Goal: Task Accomplishment & Management: Manage account settings

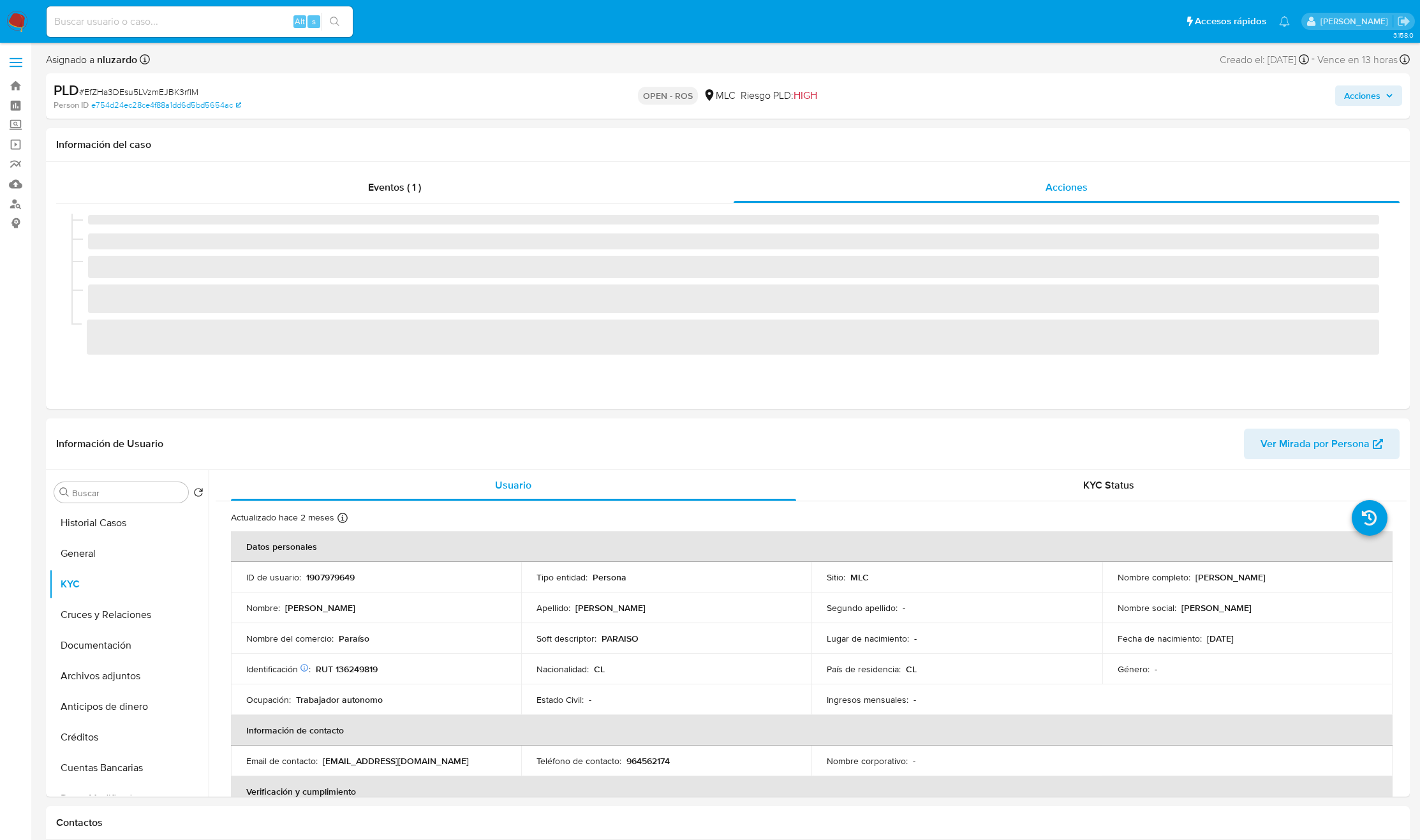
select select "10"
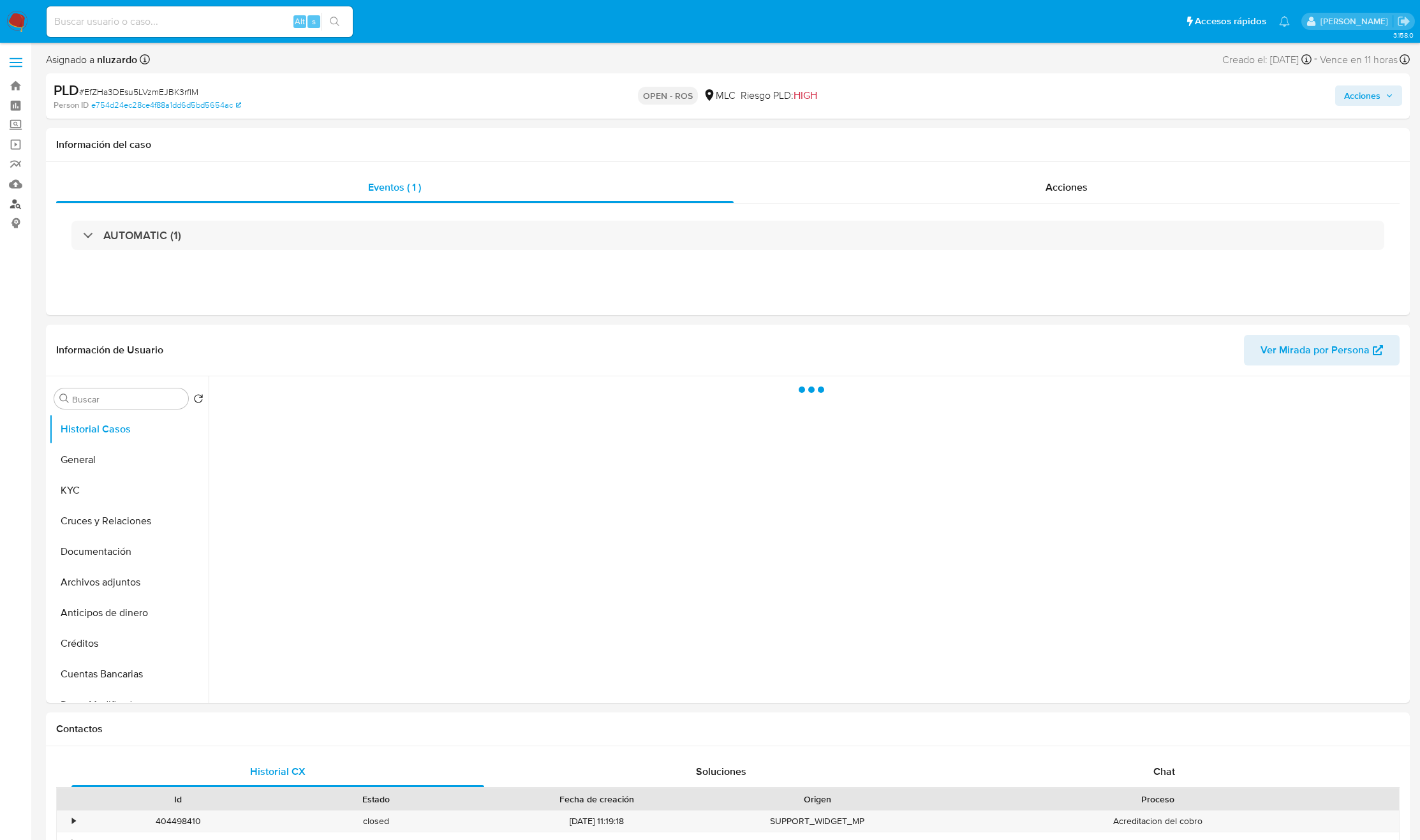
click at [18, 198] on link "Buscador de personas" at bounding box center [75, 204] width 152 height 19
select select "10"
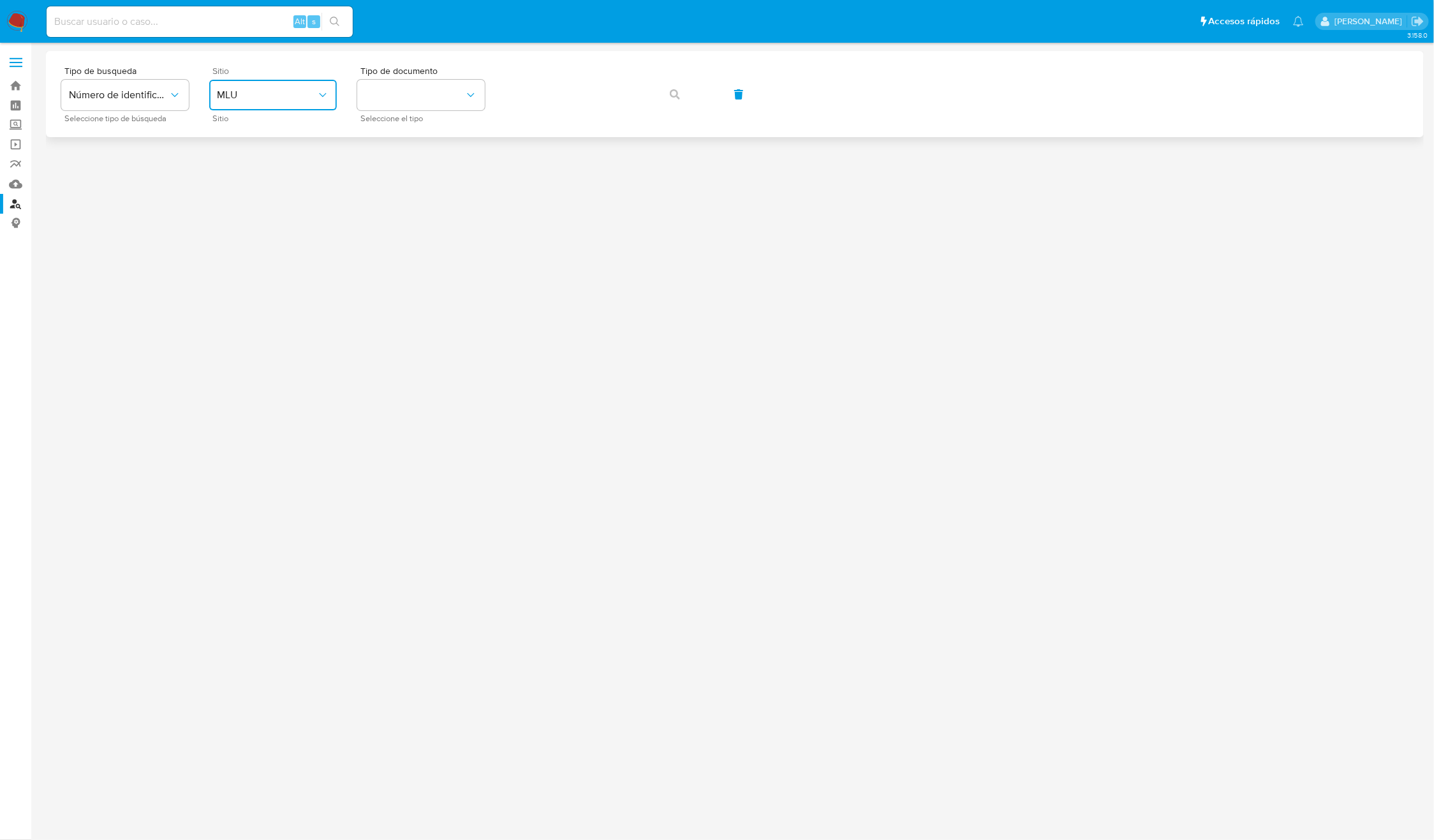
click at [297, 87] on button "MLU" at bounding box center [273, 95] width 128 height 31
click at [258, 308] on div "MLC" at bounding box center [269, 313] width 105 height 31
click at [450, 99] on button "identificationType" at bounding box center [420, 95] width 128 height 31
click at [435, 133] on div "RUT RUT" at bounding box center [418, 136] width 105 height 43
click at [676, 102] on span "button" at bounding box center [675, 95] width 10 height 28
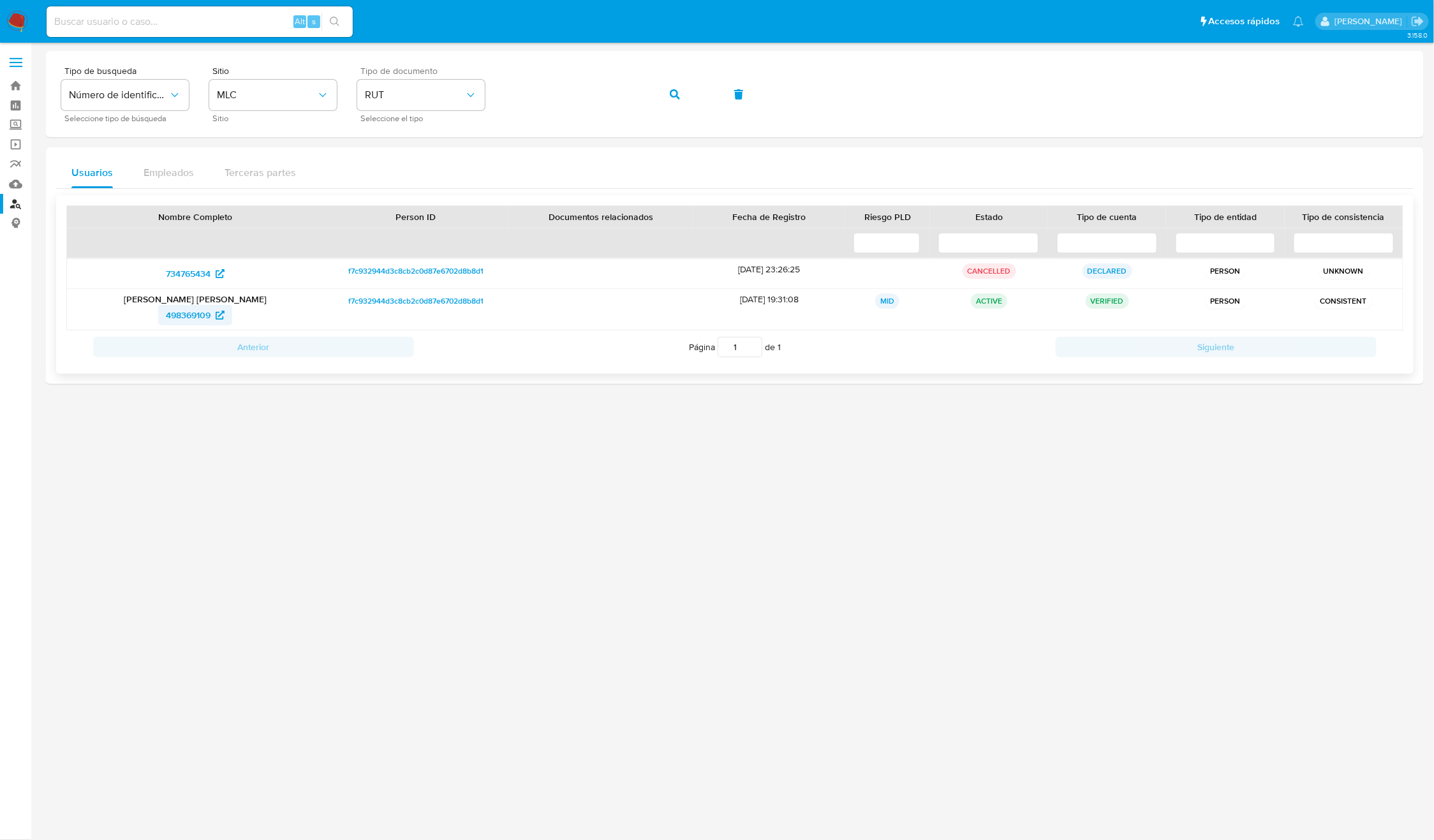
click at [194, 324] on span "498369109" at bounding box center [188, 314] width 45 height 20
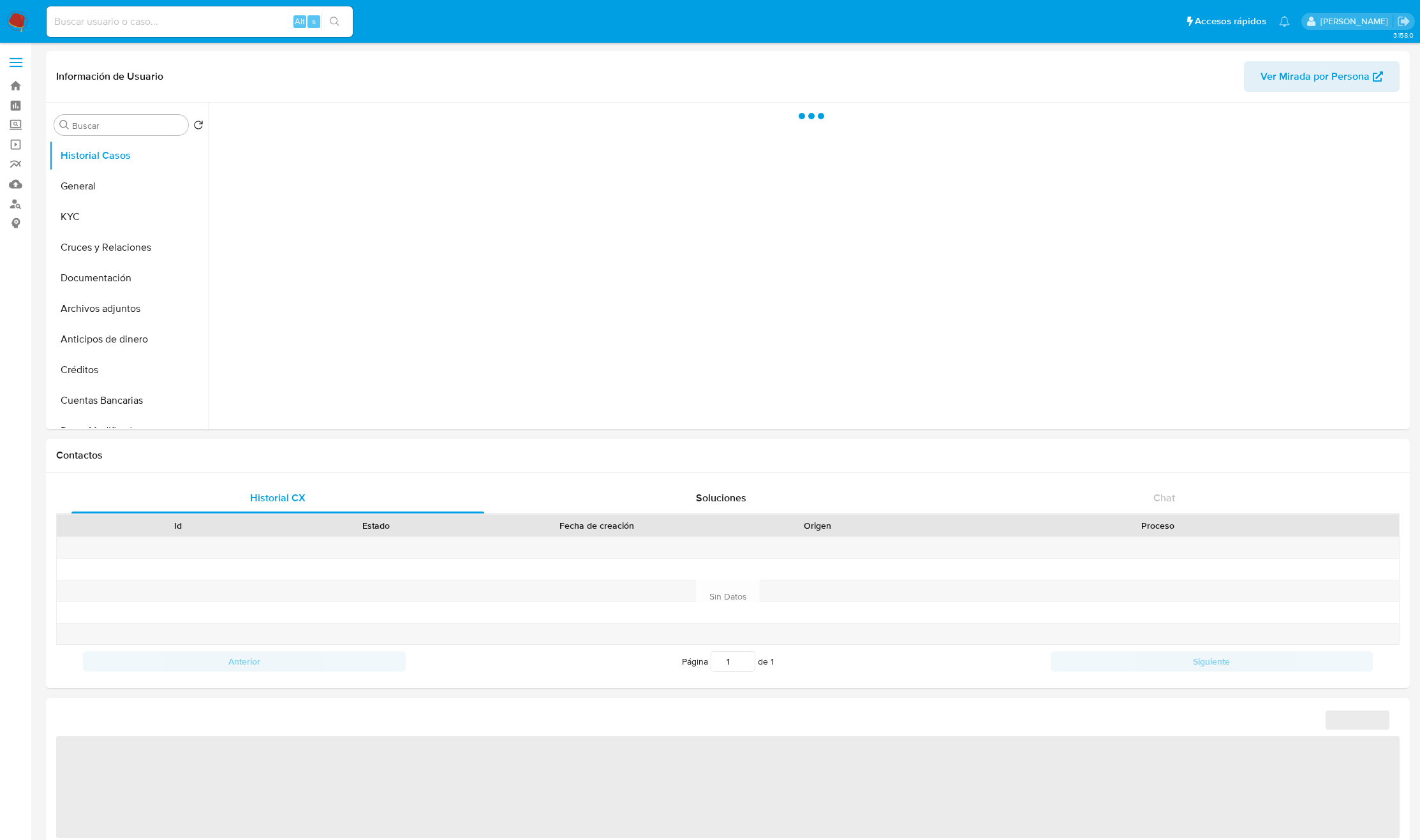
select select "10"
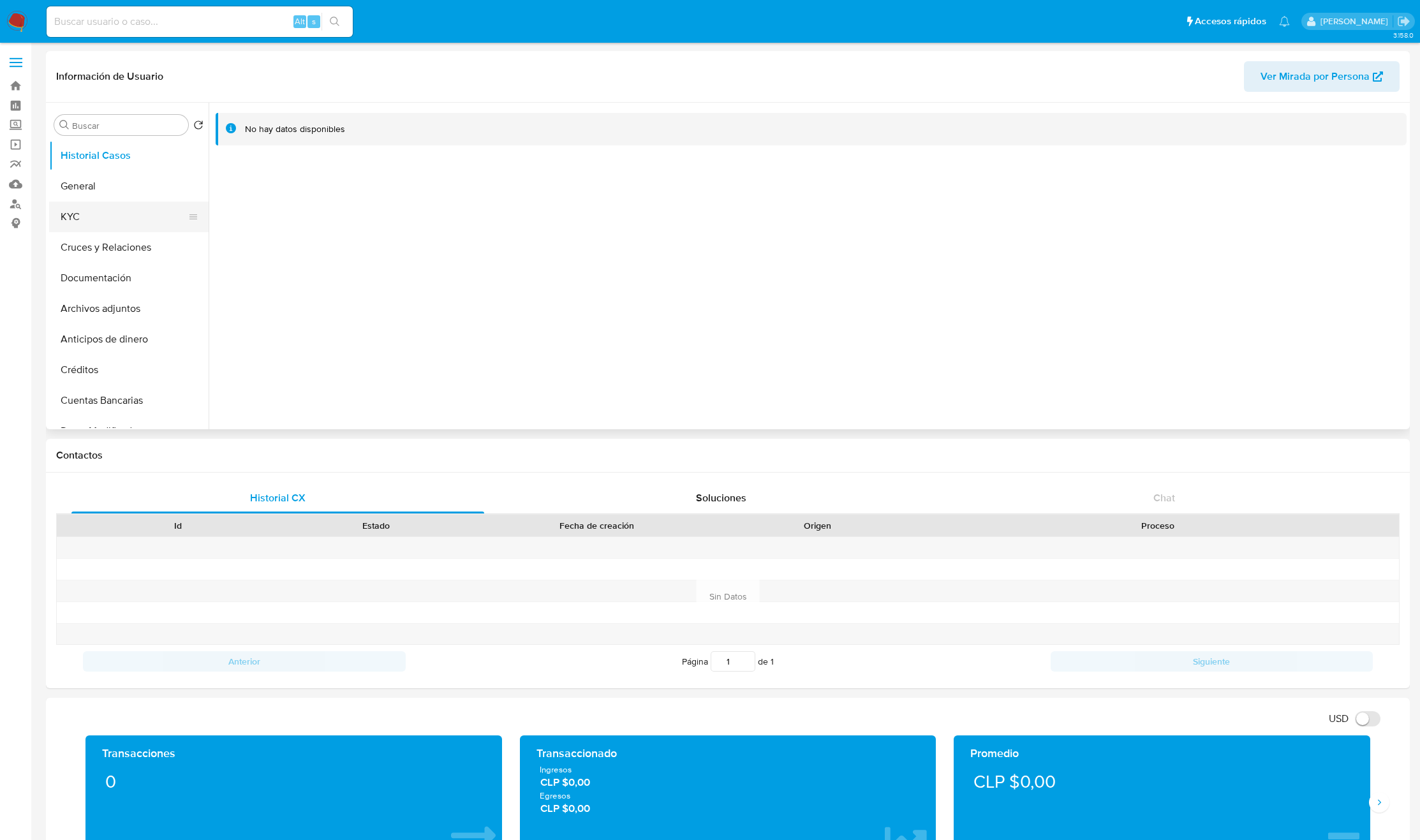
click at [117, 219] on button "KYC" at bounding box center [124, 217] width 149 height 31
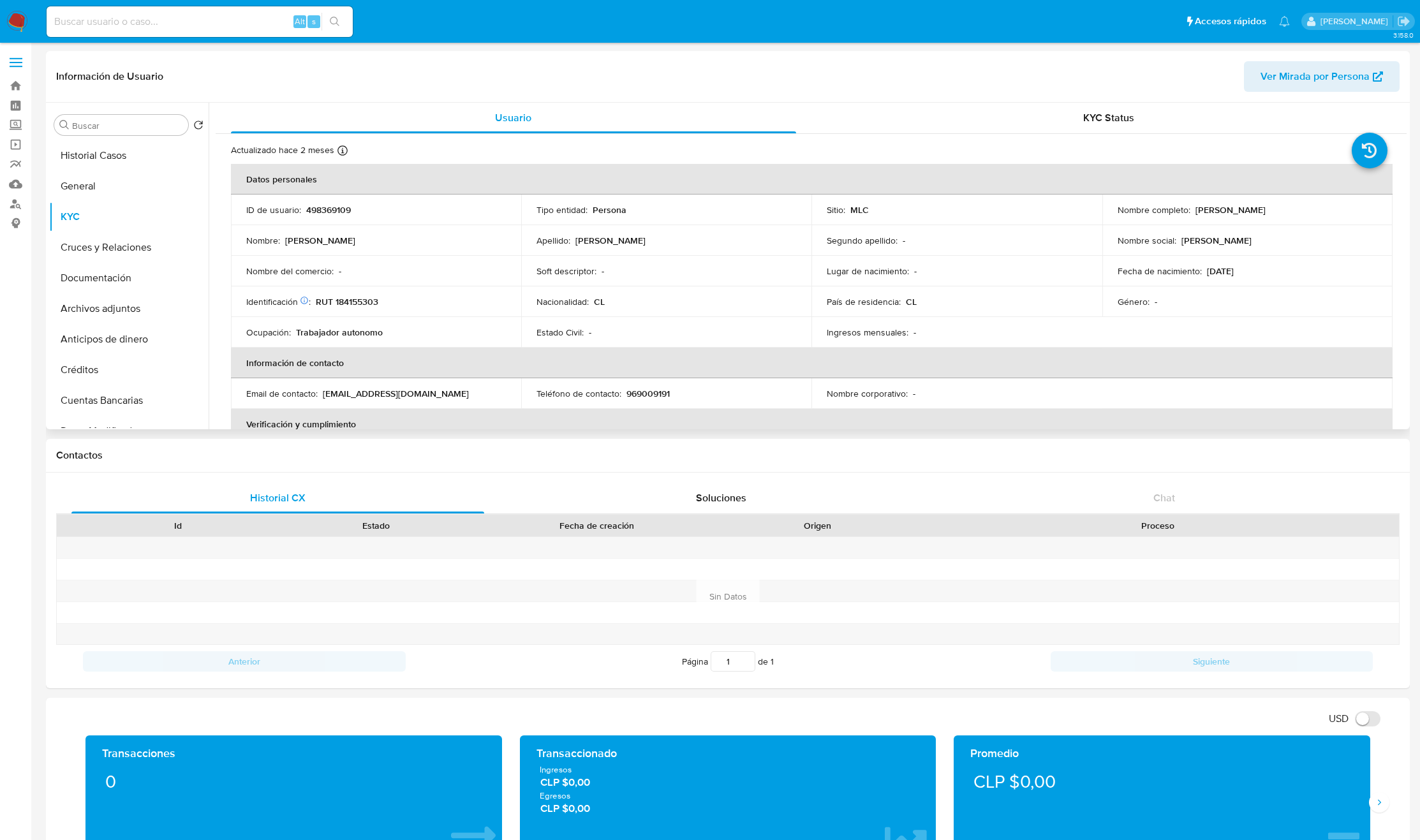
click at [1198, 205] on p "[PERSON_NAME]" at bounding box center [1231, 209] width 70 height 11
click at [1323, 209] on div "Nombre completo : Ariel Jairo Quezada Robles" at bounding box center [1247, 209] width 260 height 11
copy p "Ariel Jairo Quezada Robles"
click at [375, 303] on p "RUT 184155303" at bounding box center [347, 301] width 63 height 11
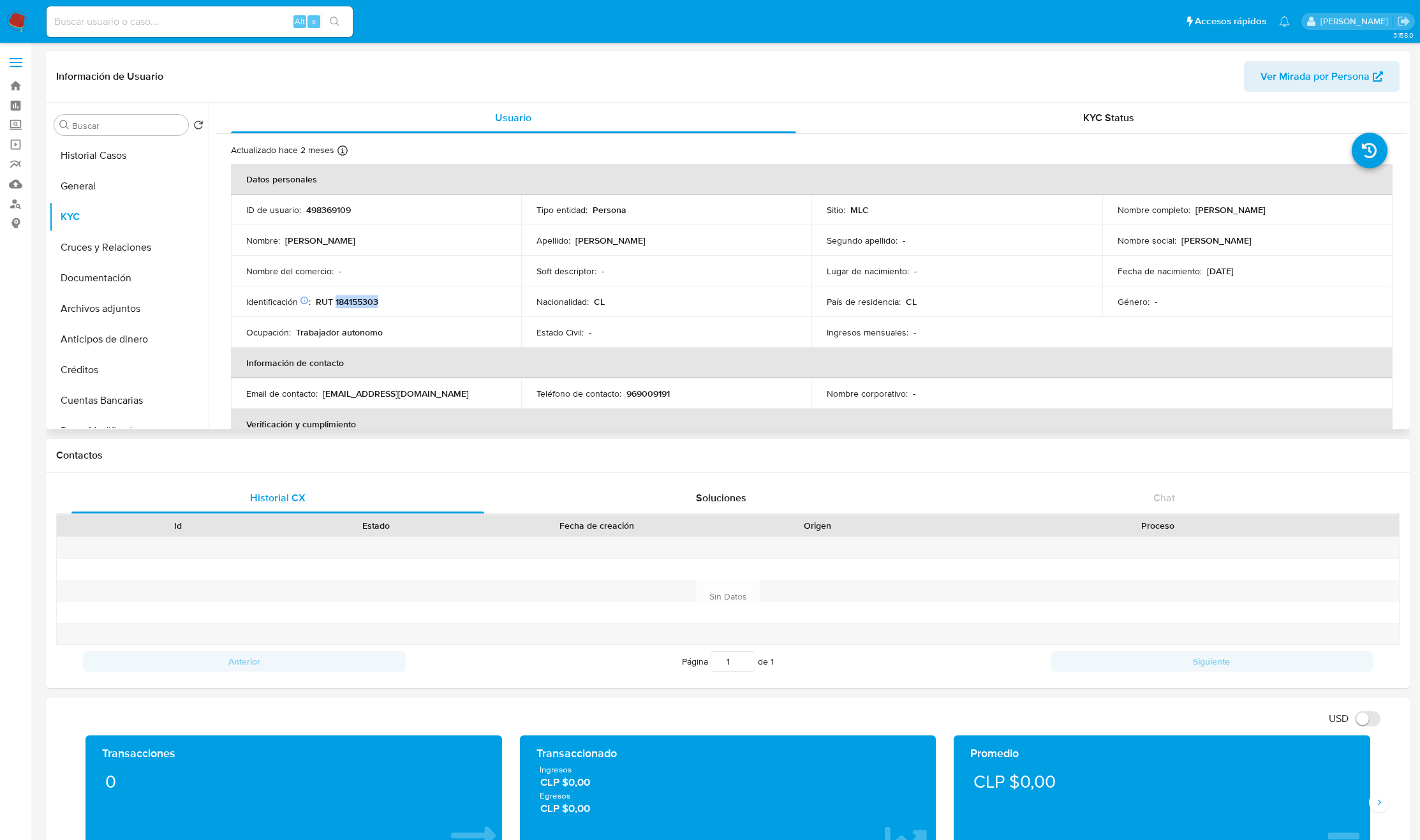
click at [375, 303] on p "RUT 184155303" at bounding box center [347, 301] width 63 height 11
copy p "184155303"
click at [85, 172] on button "General" at bounding box center [124, 186] width 149 height 31
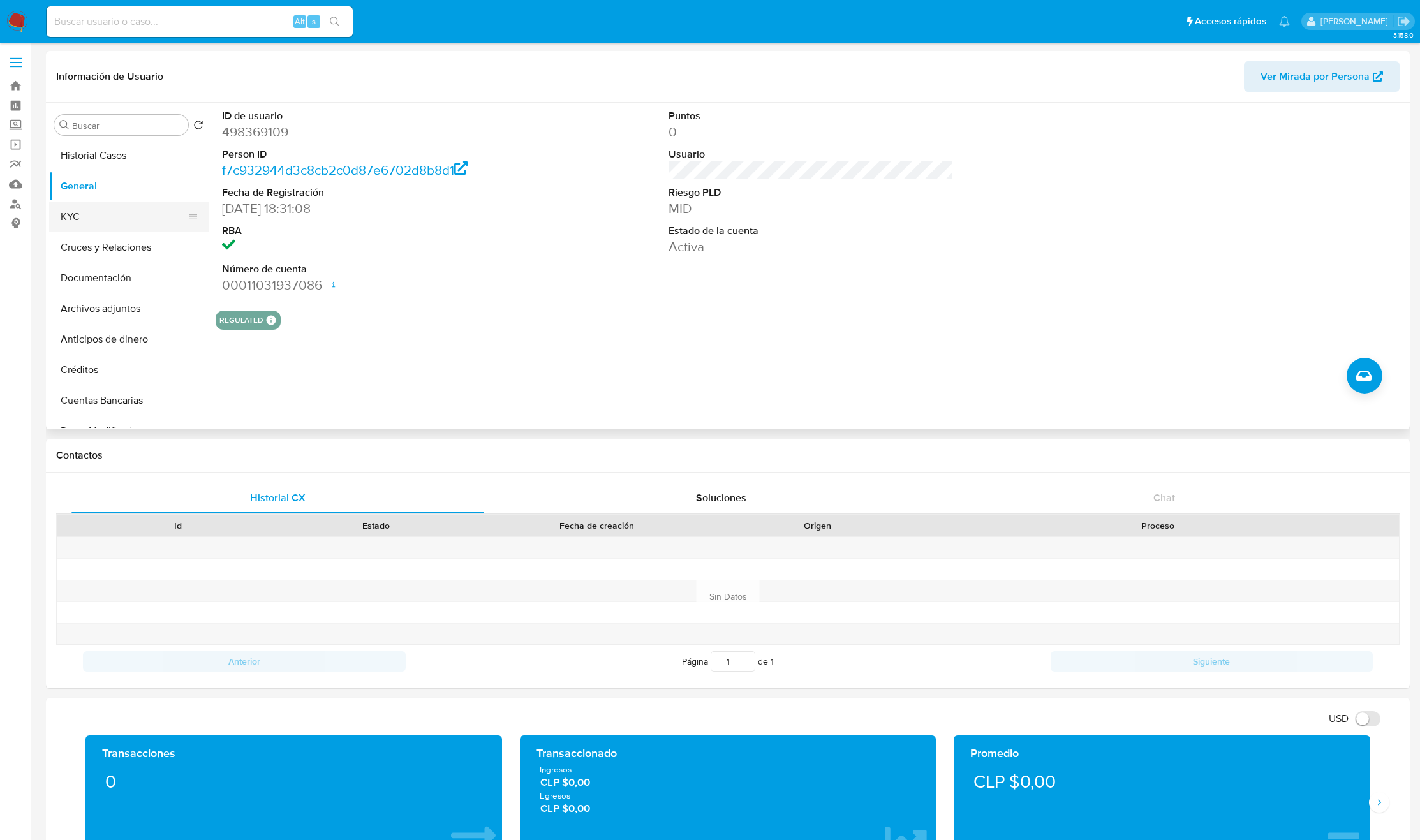
click at [85, 213] on button "KYC" at bounding box center [124, 217] width 149 height 31
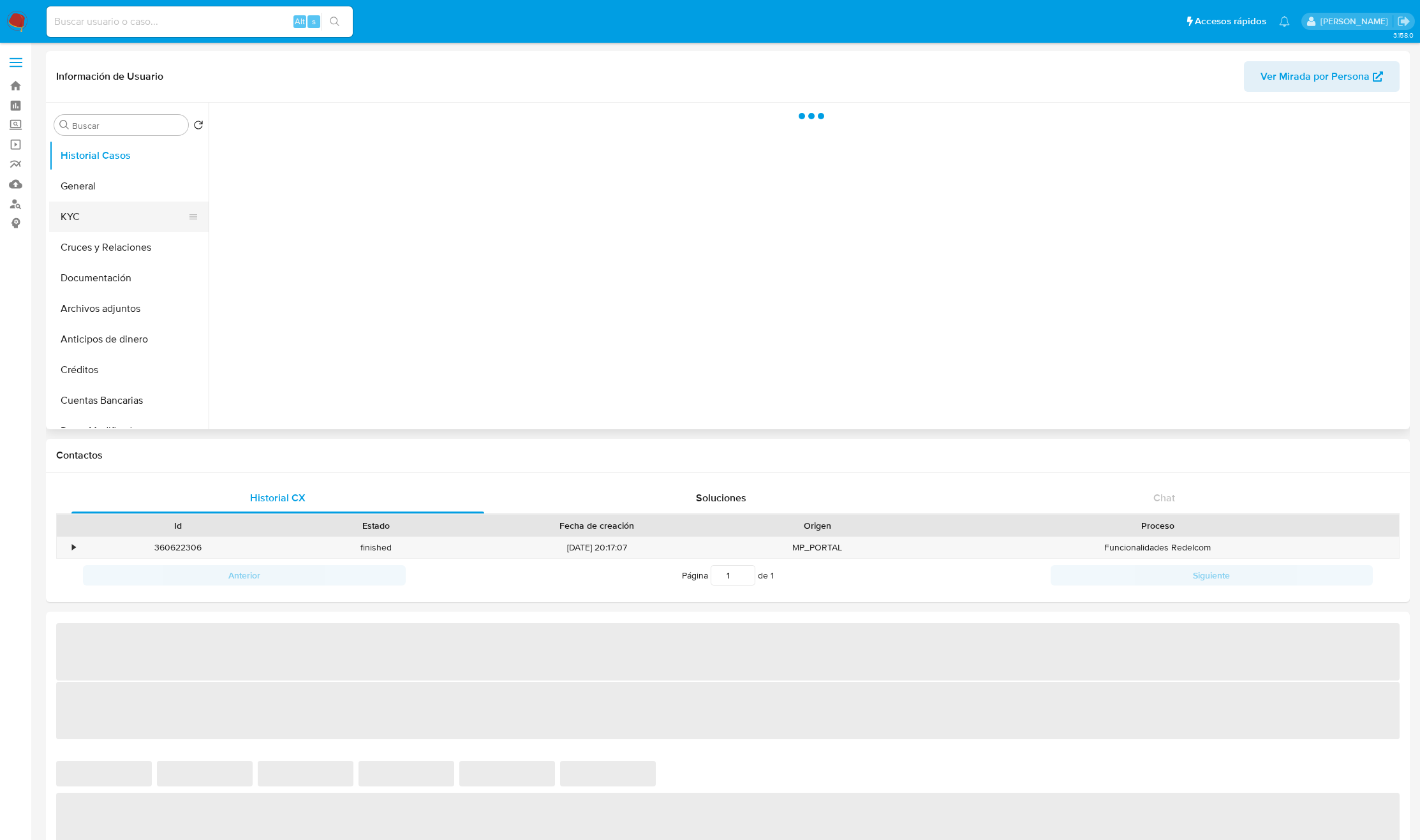
click at [96, 228] on button "KYC" at bounding box center [124, 217] width 149 height 31
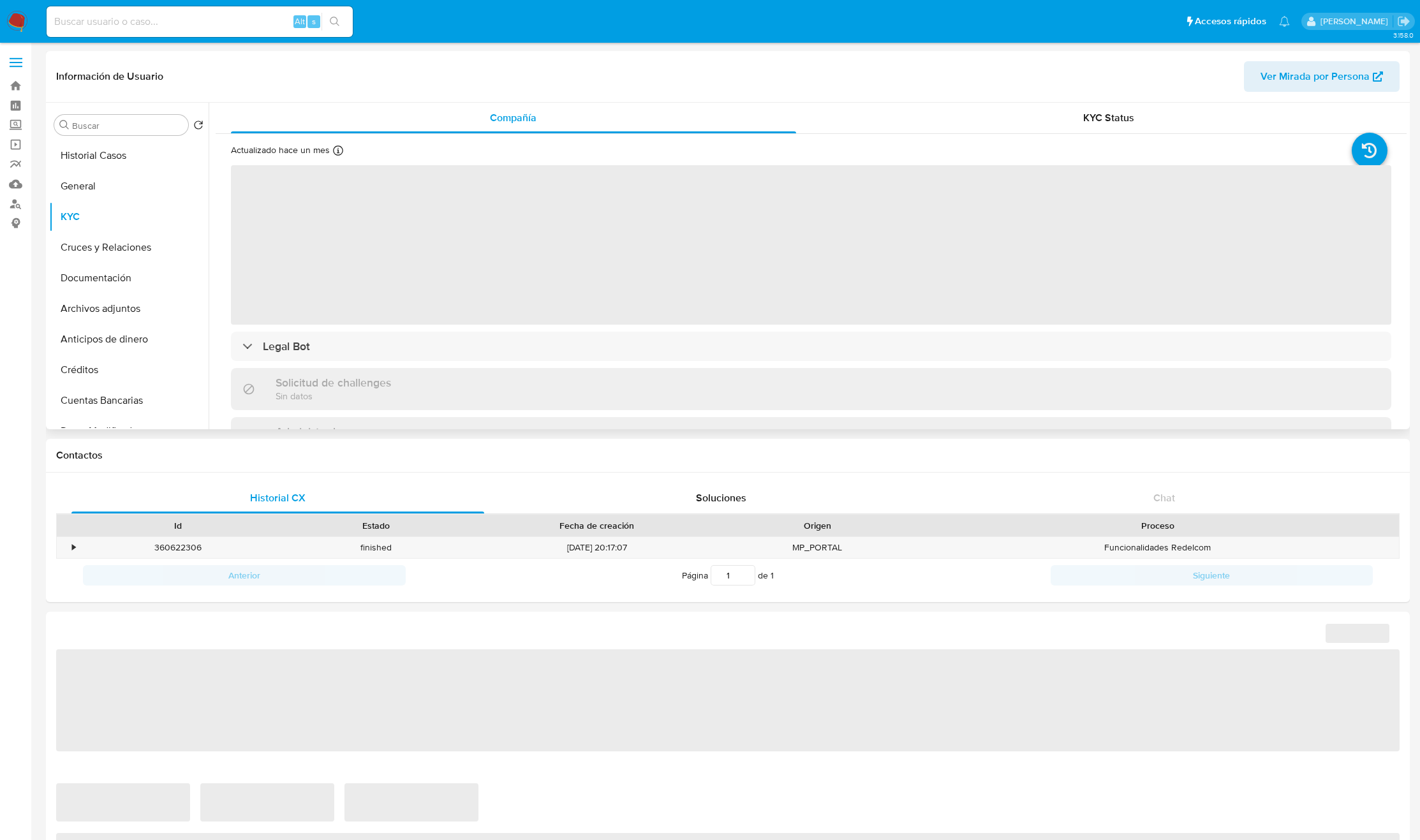
select select "10"
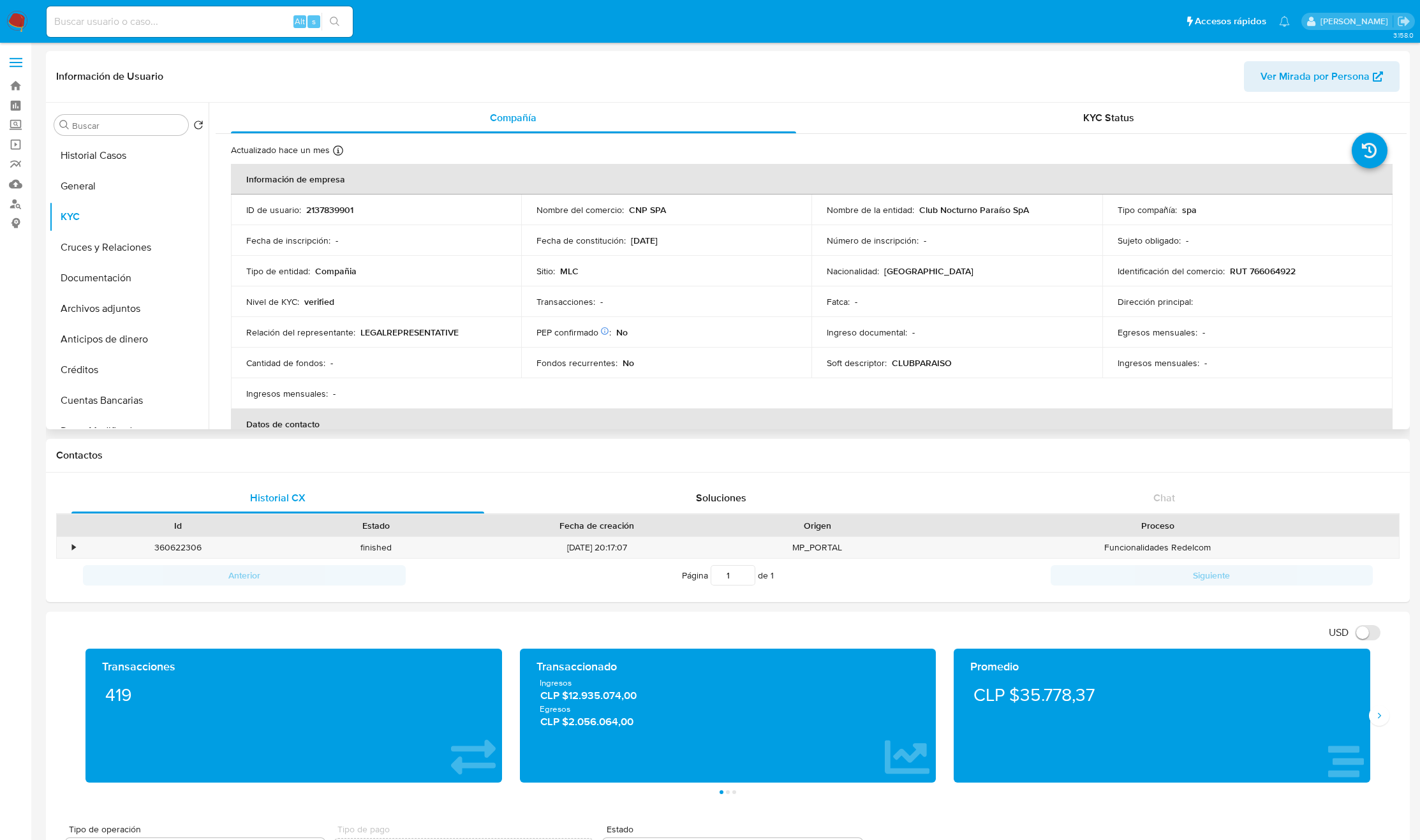
click at [1269, 269] on p "RUT 766064922" at bounding box center [1263, 270] width 66 height 11
copy p "766064922"
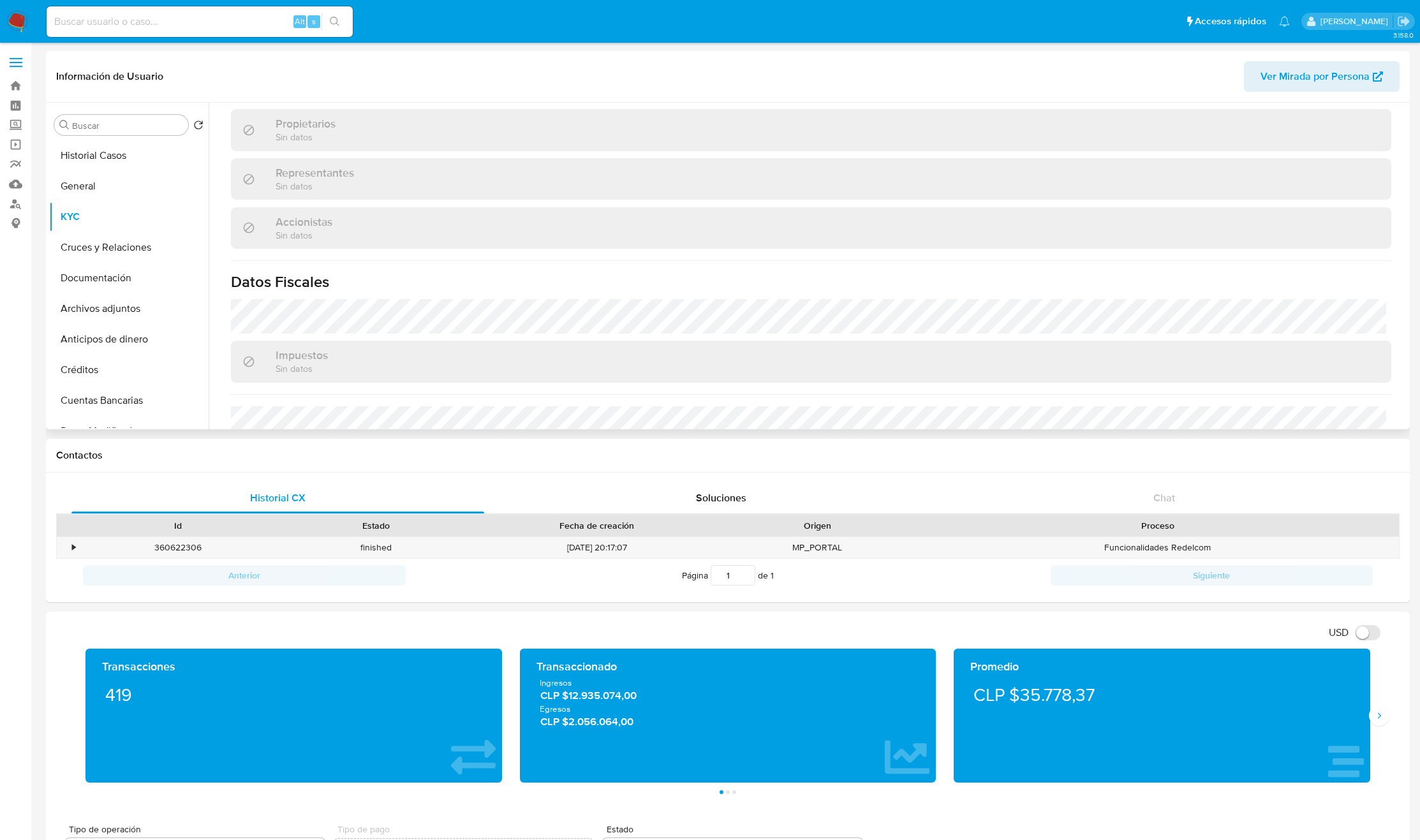
scroll to position [825, 0]
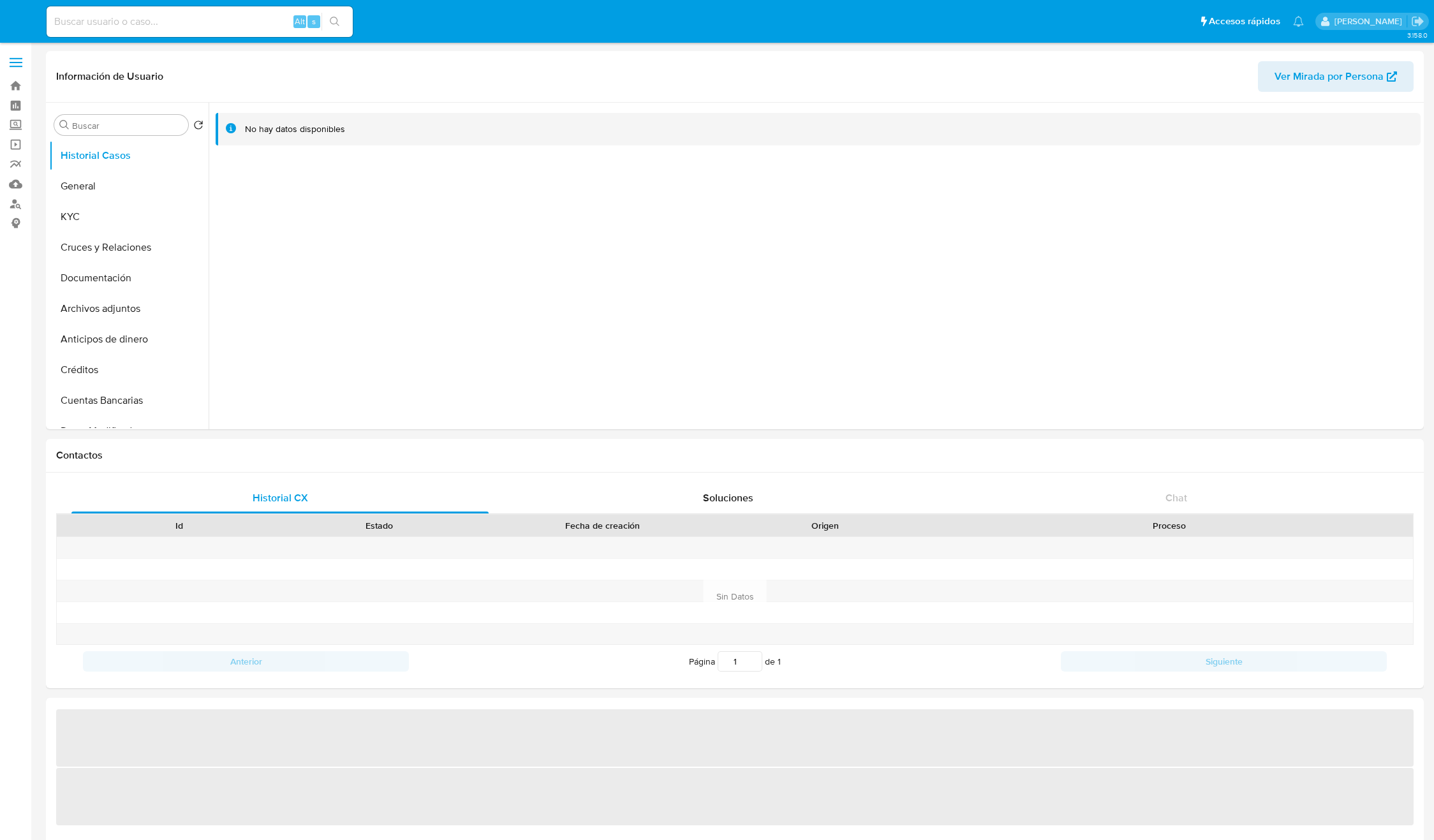
select select "10"
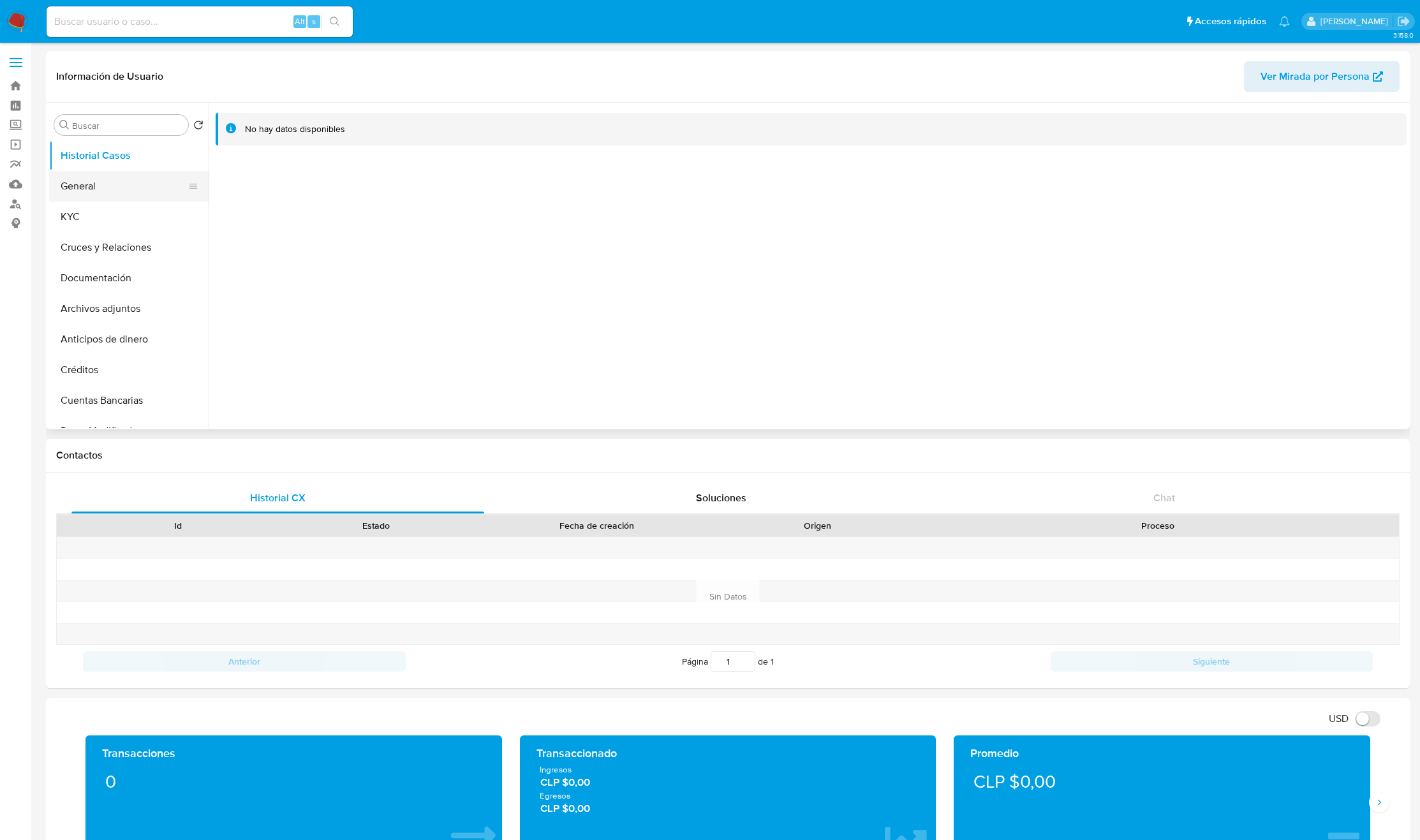
click at [108, 197] on button "General" at bounding box center [124, 186] width 149 height 31
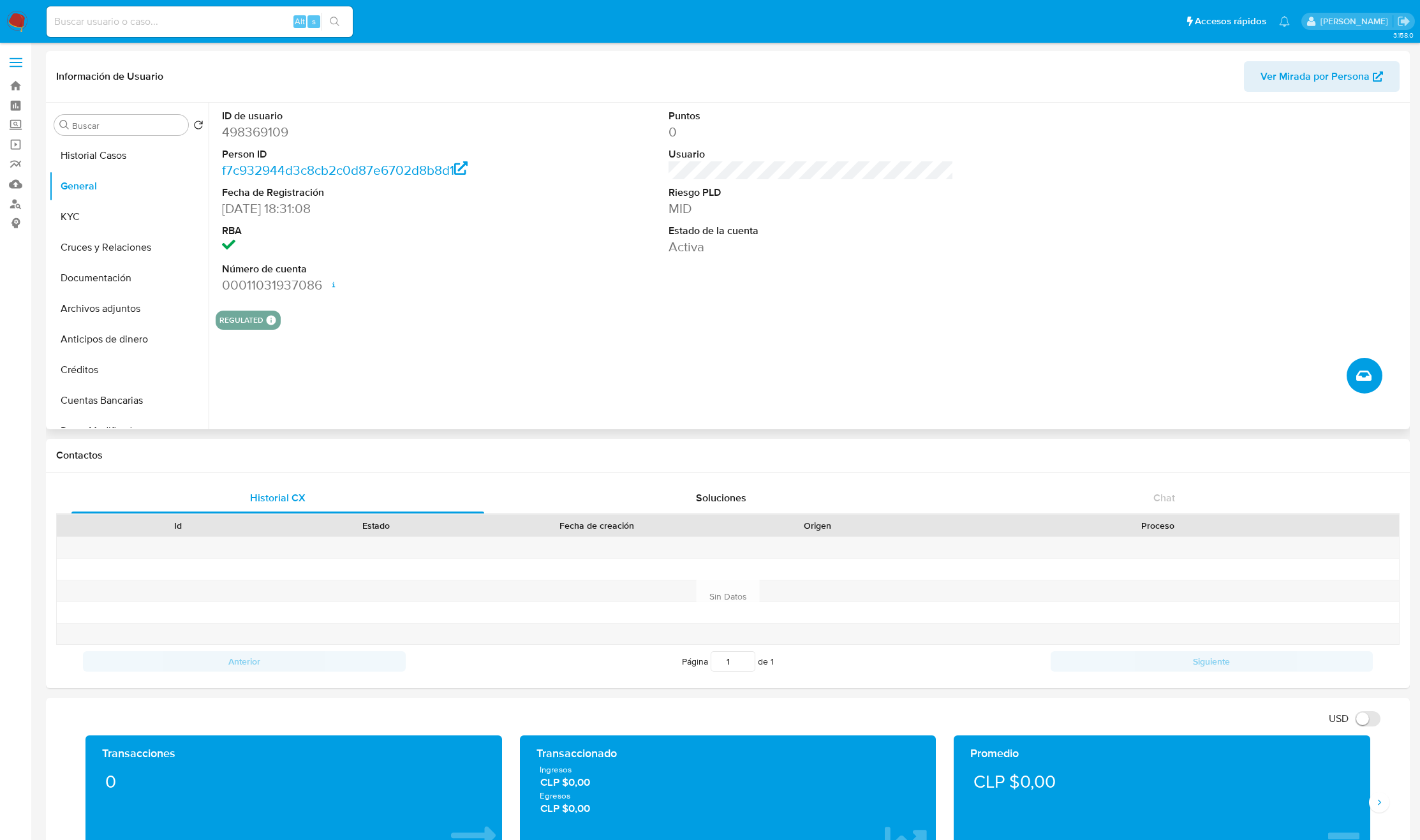
click at [1352, 371] on button "Crear caso manual" at bounding box center [1365, 376] width 36 height 36
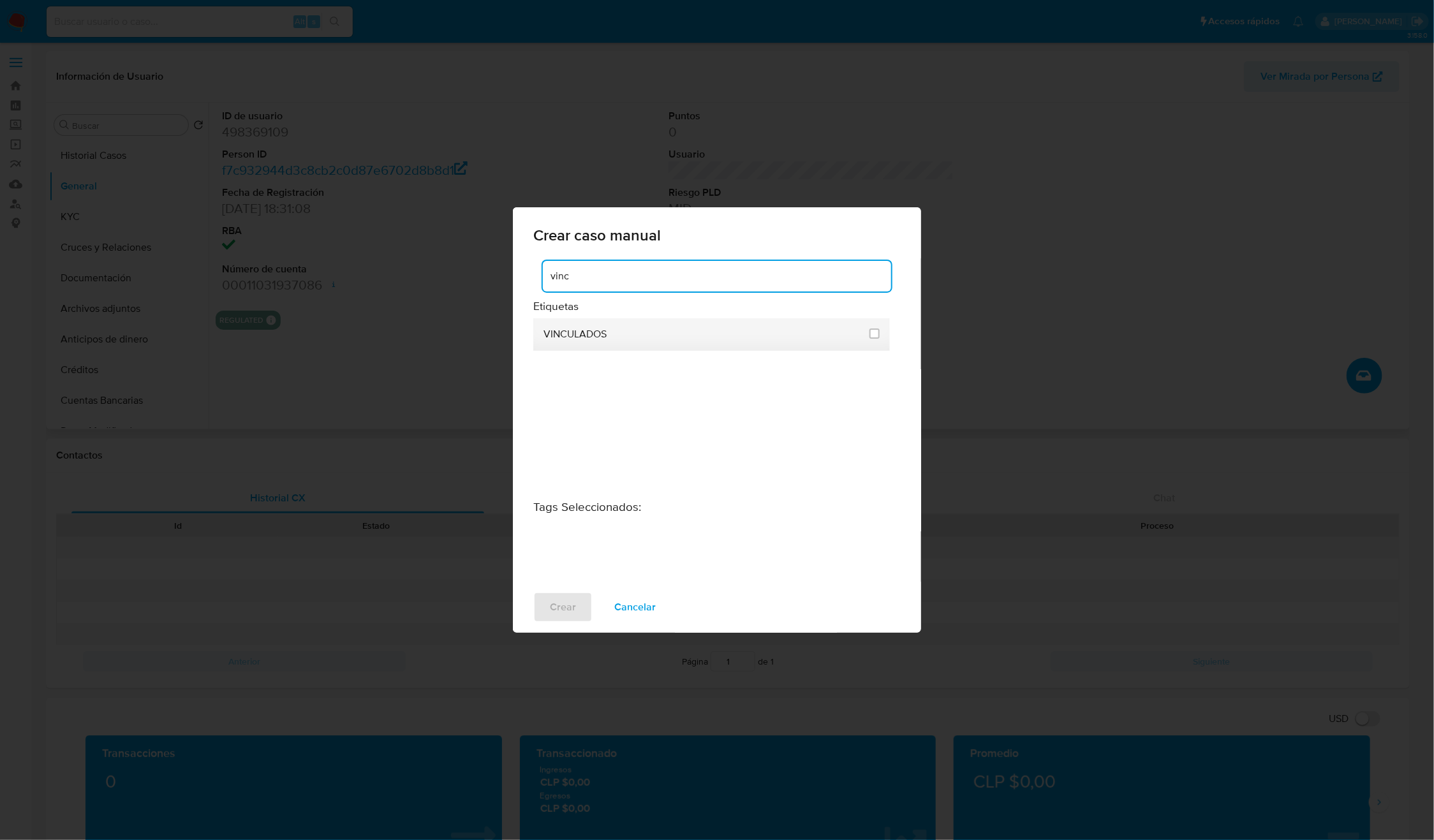
type input "vinc"
click at [569, 337] on span "VINCULADOS" at bounding box center [575, 334] width 63 height 13
click at [879, 337] on input "3307" at bounding box center [875, 334] width 10 height 10
checkbox input "true"
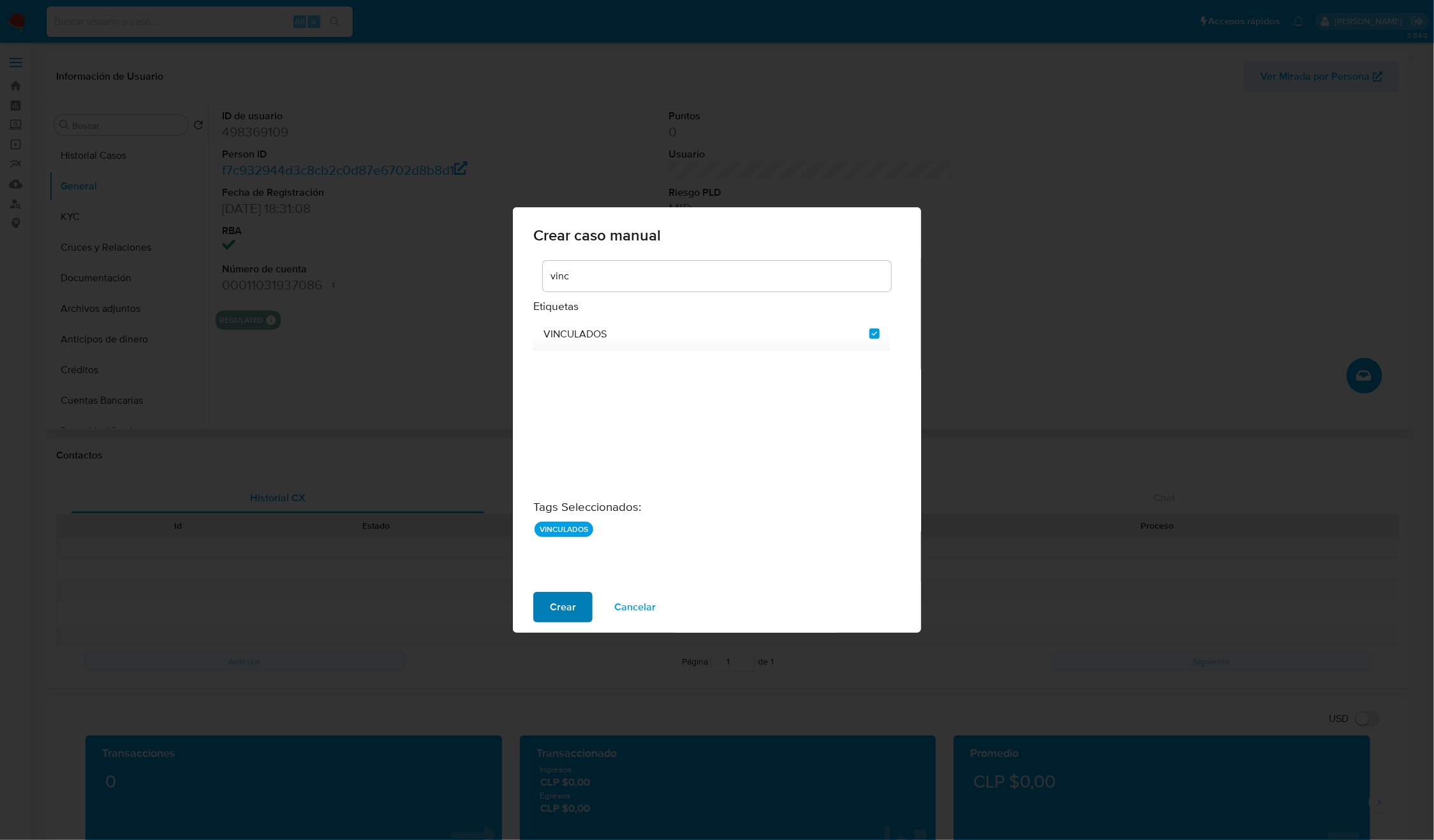
click at [567, 603] on span "Crear" at bounding box center [562, 607] width 26 height 28
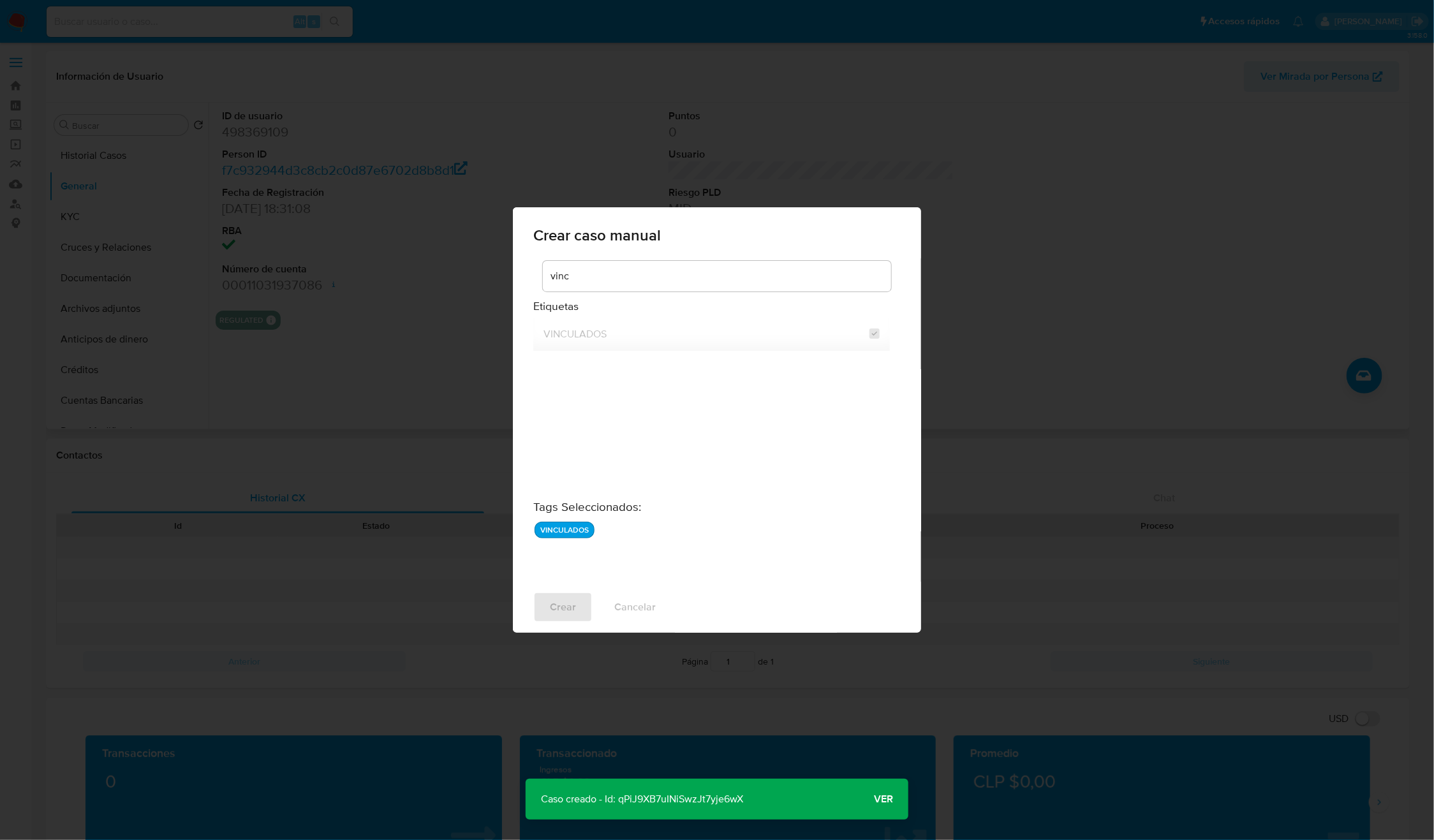
click at [705, 802] on p "Caso creado - Id: qPiJ9XB7uINiSwzJt7yje6wX" at bounding box center [642, 799] width 233 height 41
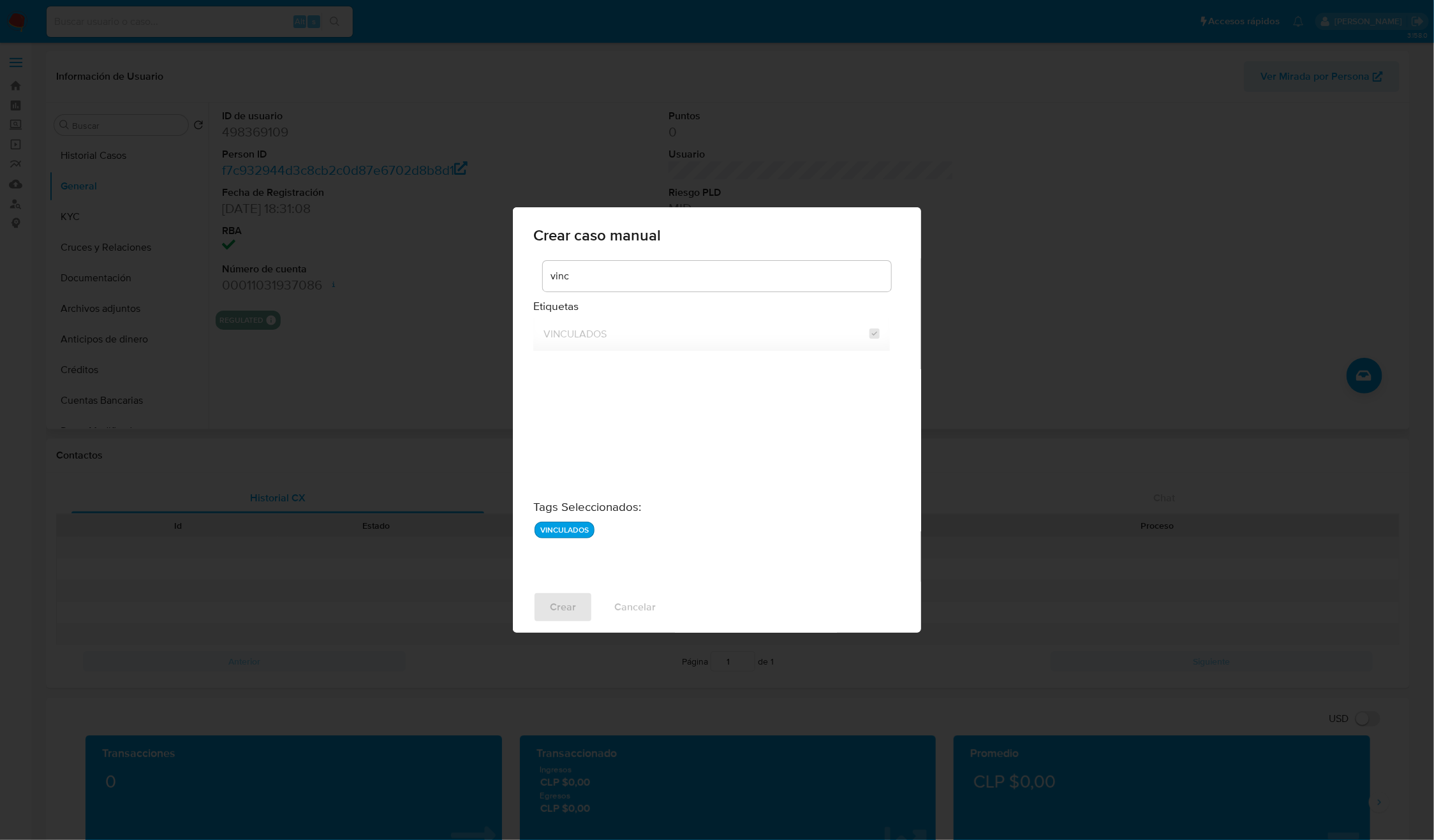
drag, startPoint x: 313, startPoint y: 352, endPoint x: 314, endPoint y: 257, distance: 95.0
click at [313, 352] on div "Crear caso manual vinc Etiquetas VINCULADOS Tags Seleccionados : VINCULADOS Cre…" at bounding box center [717, 420] width 1434 height 840
checkbox input "false"
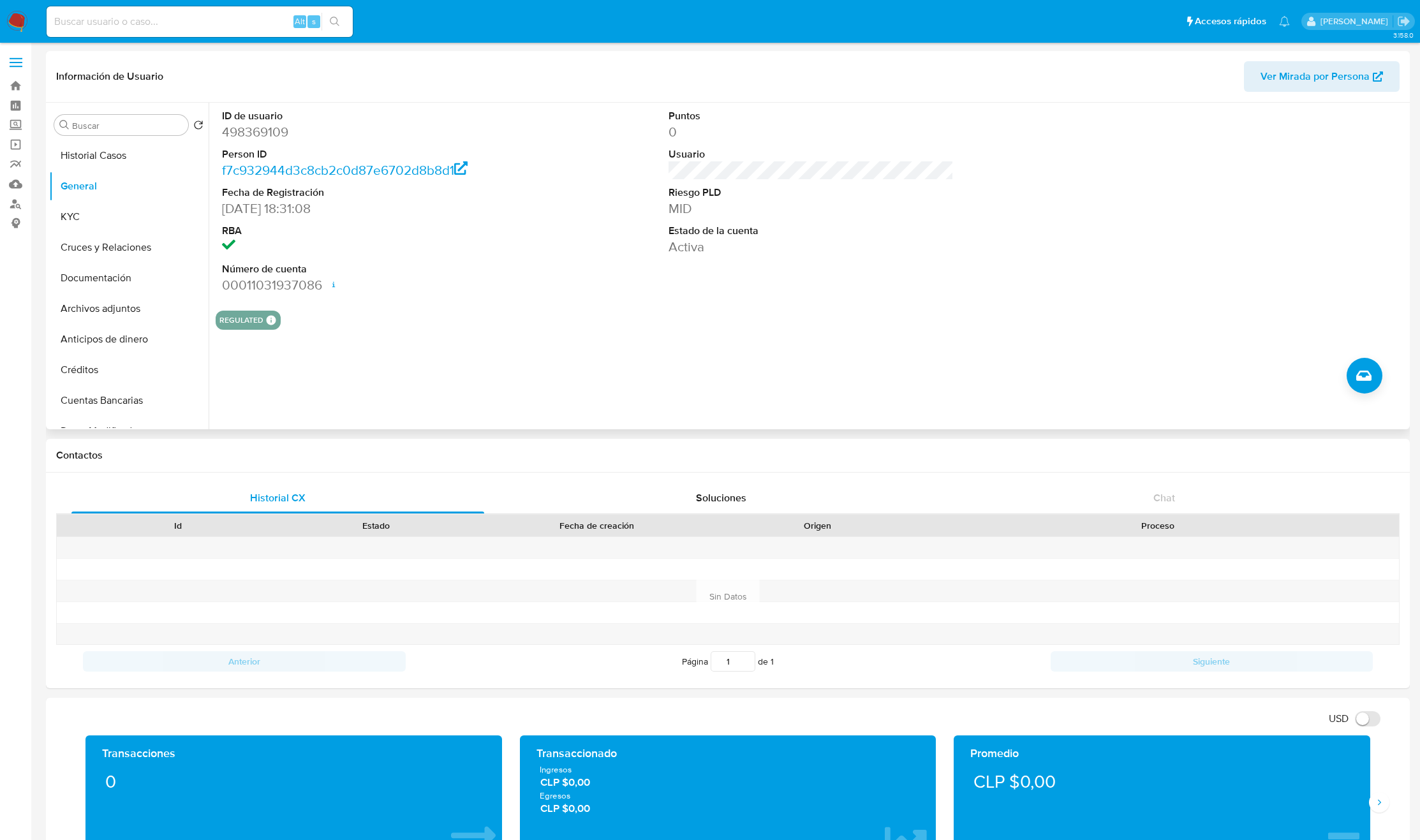
click at [249, 132] on dd "498369109" at bounding box center [365, 132] width 285 height 18
copy dd "498369109"
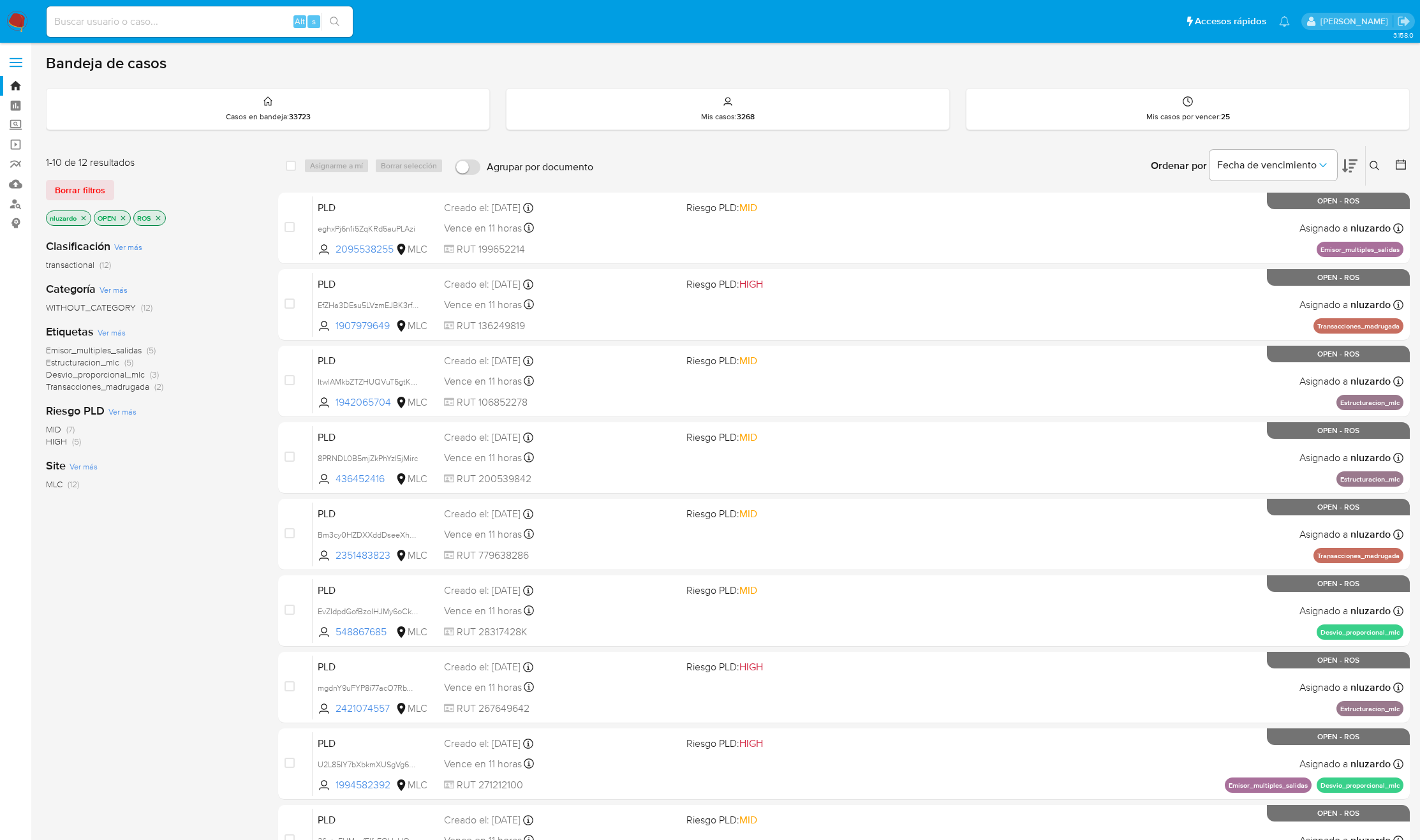
click at [182, 454] on div "Clasificación Ver más transactional (12) Categoría Ver más WITHOUT_CATEGORY (12…" at bounding box center [152, 445] width 212 height 434
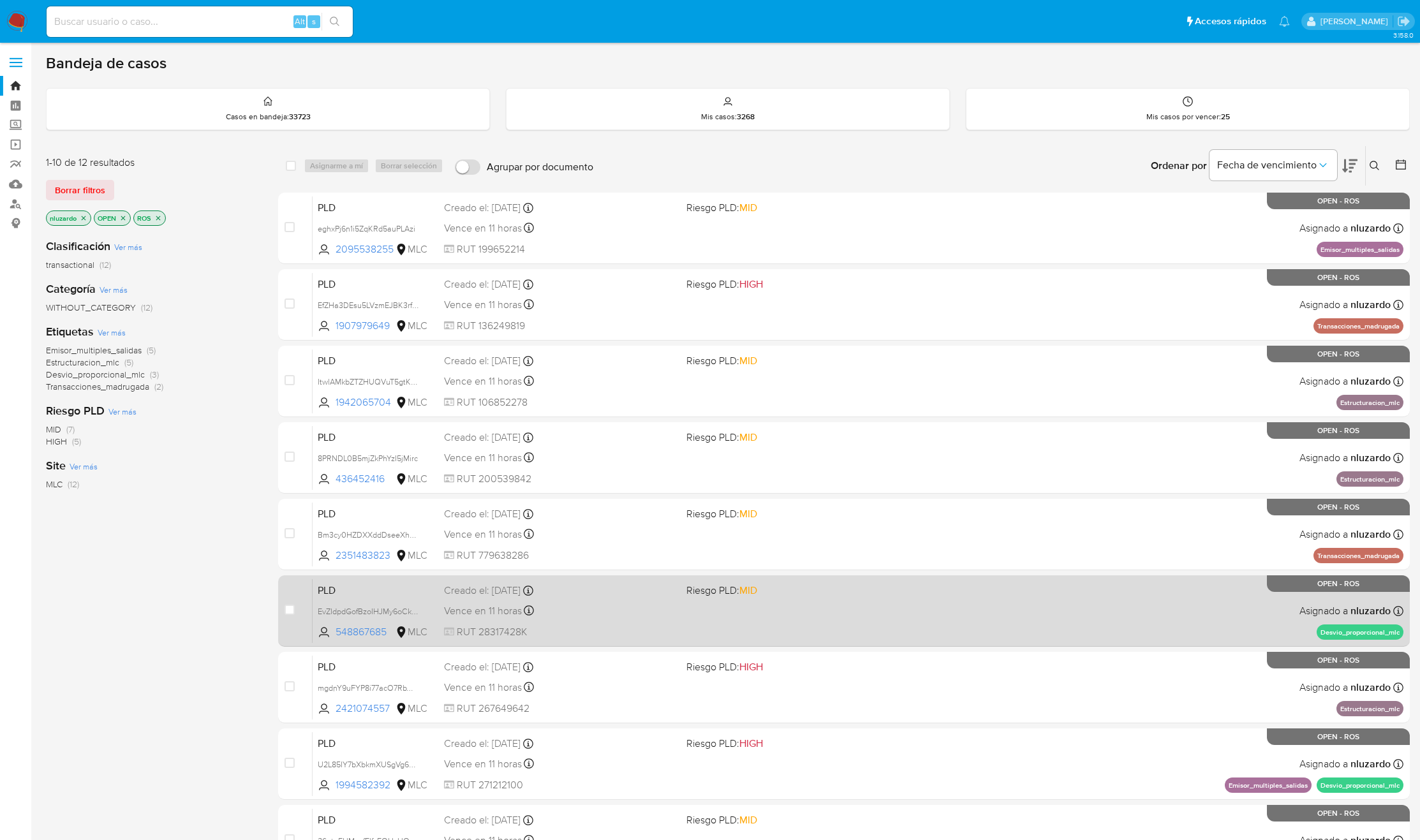
scroll to position [212, 0]
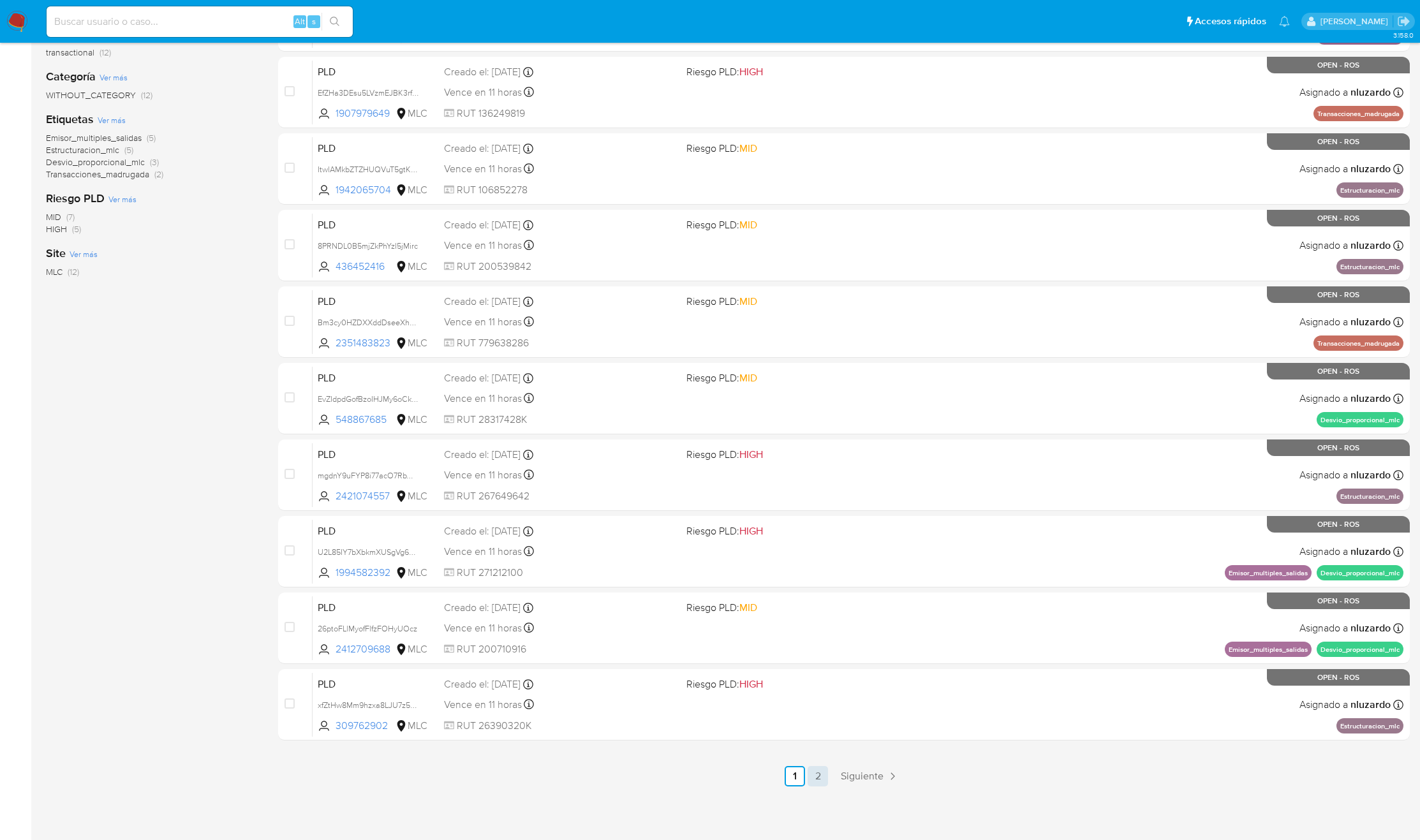
click at [818, 780] on link "2" at bounding box center [817, 776] width 20 height 20
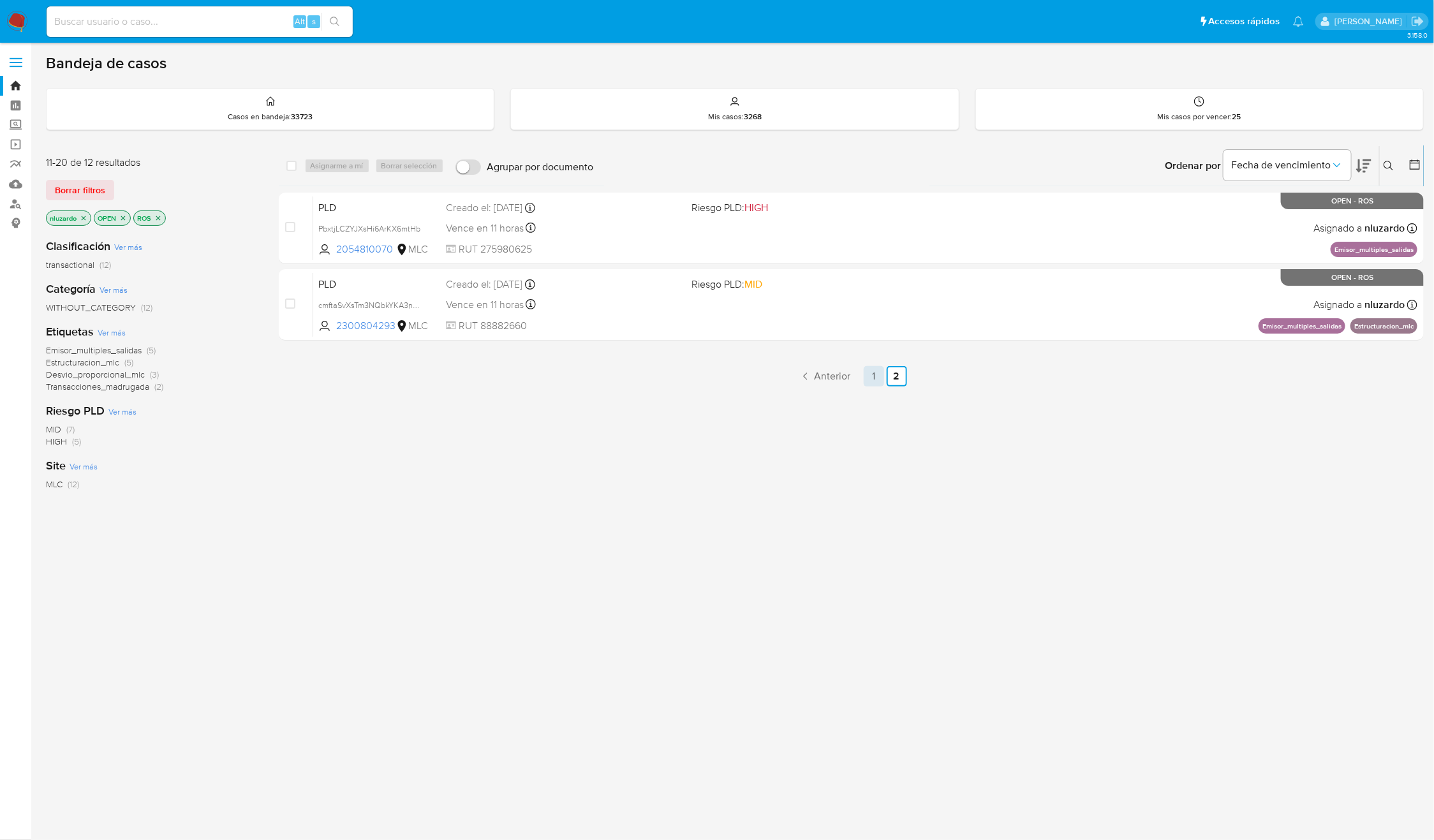
click at [869, 375] on link "1" at bounding box center [873, 376] width 20 height 20
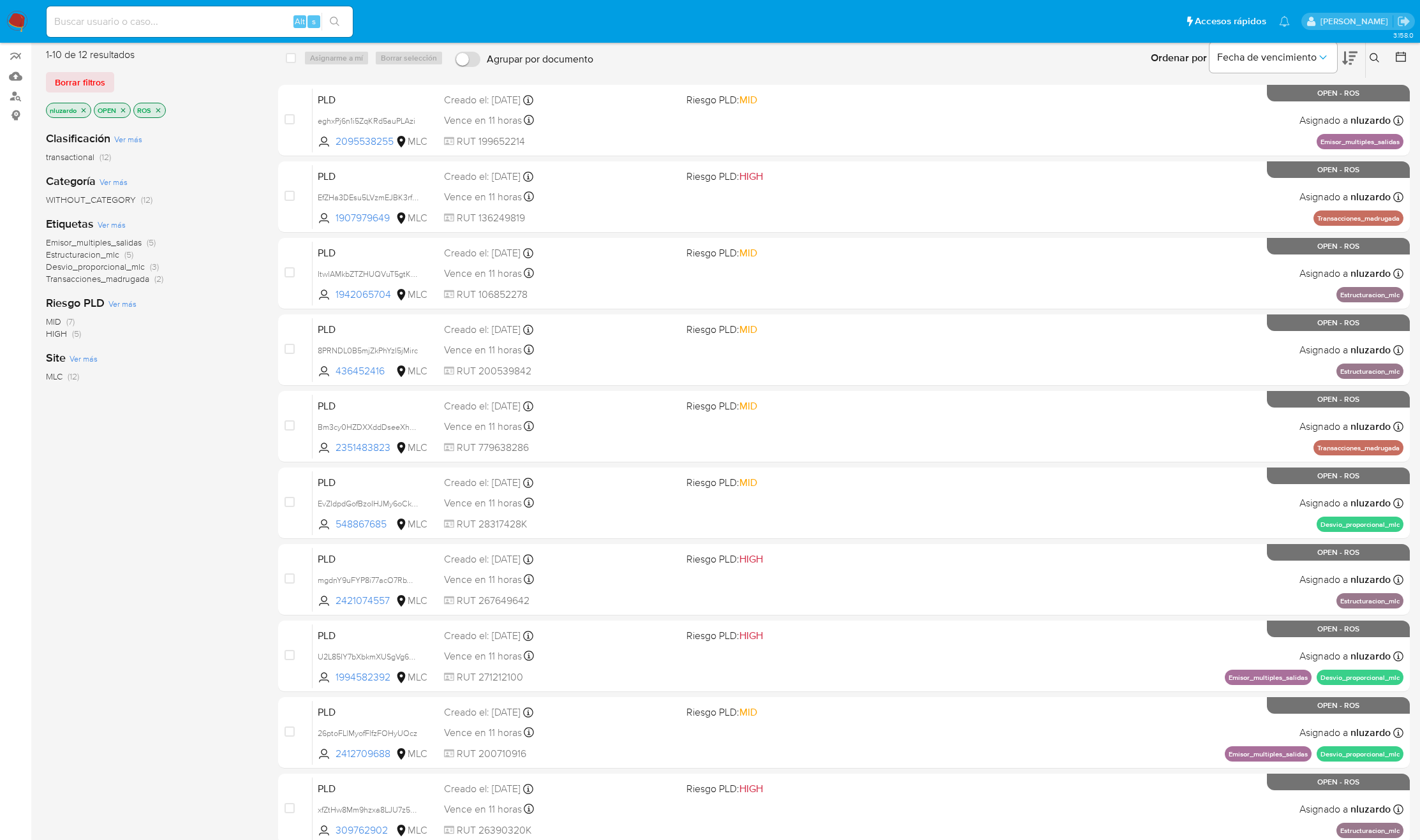
scroll to position [212, 0]
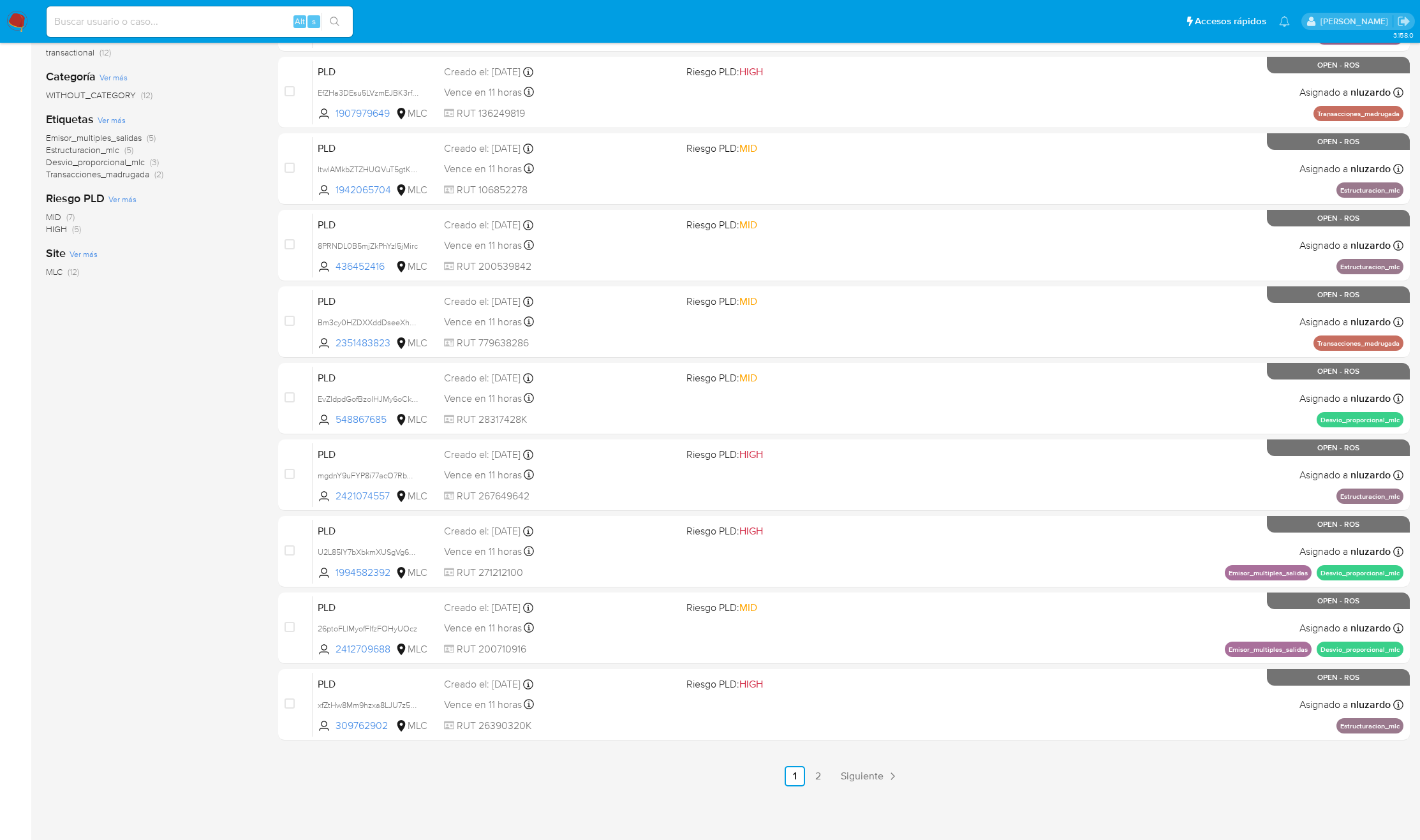
click at [147, 405] on div "Clasificación Ver más transactional (12) Categoría Ver más WITHOUT_CATEGORY (12…" at bounding box center [152, 232] width 212 height 434
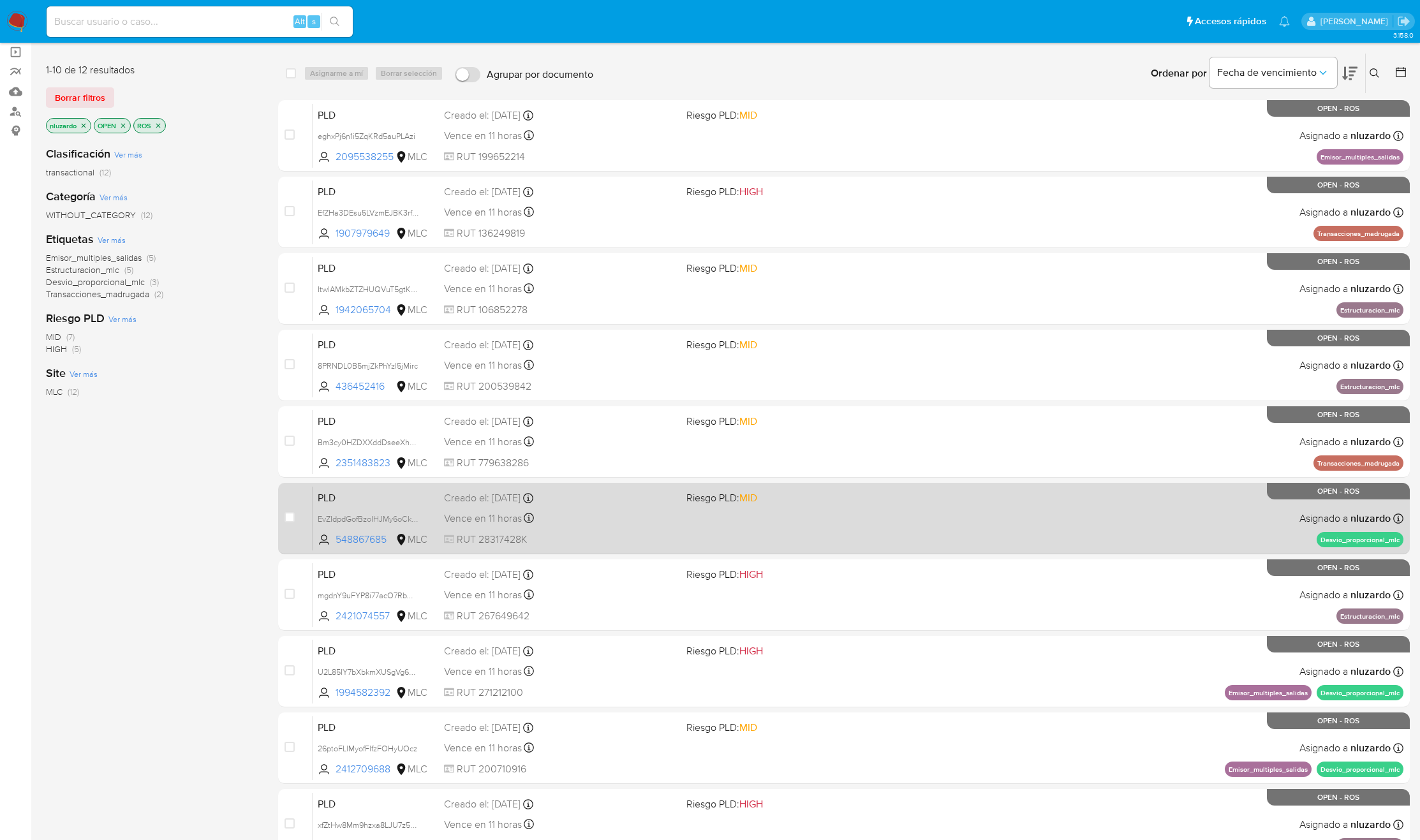
scroll to position [0, 0]
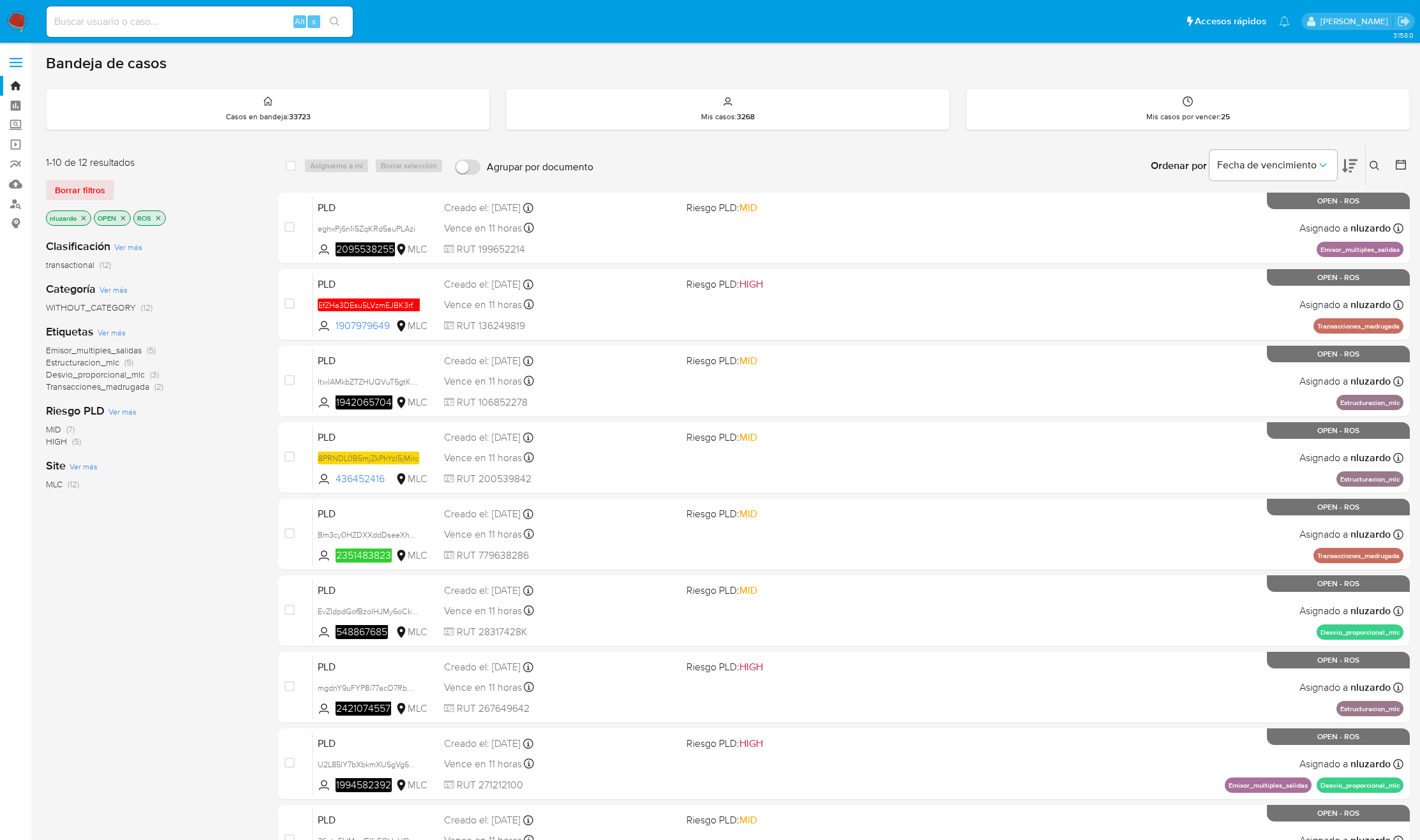
click at [218, 360] on div "Emisor_multiples_salidas (5) Estructuracion_mlc (5) Desvio_proporcional_mlc (3)…" at bounding box center [152, 368] width 212 height 49
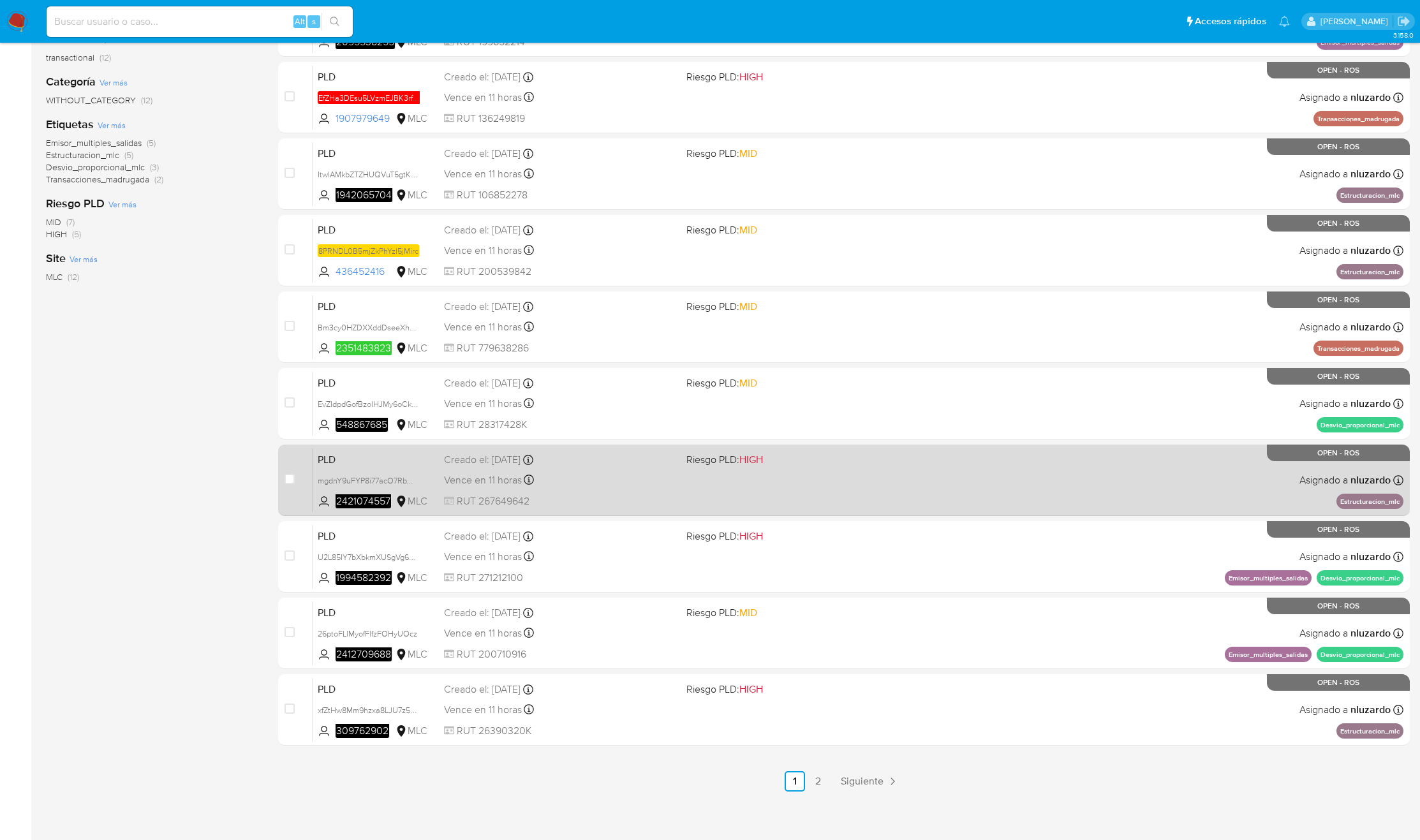
scroll to position [212, 0]
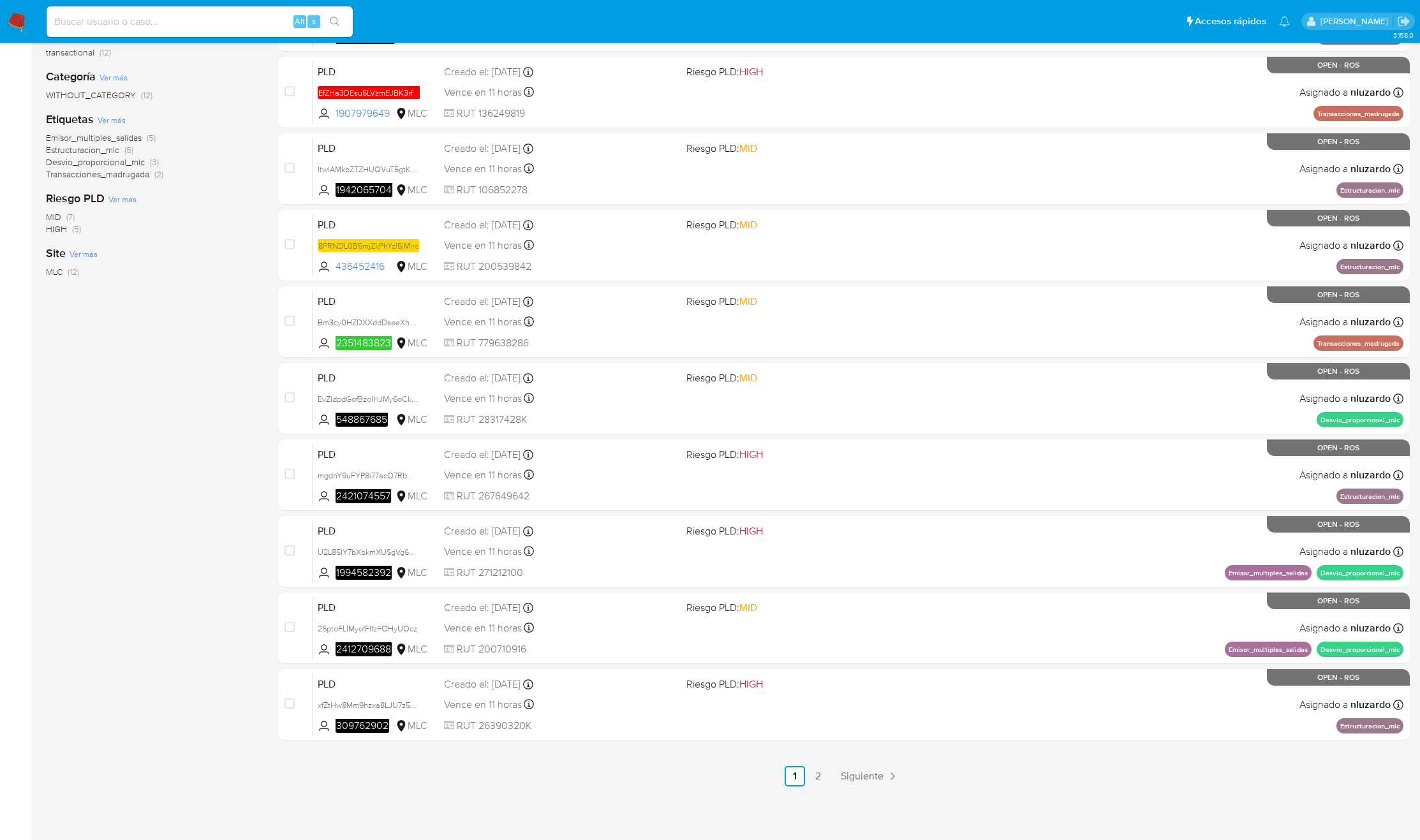
drag, startPoint x: 398, startPoint y: 266, endPoint x: 182, endPoint y: 379, distance: 243.8
click at [190, 370] on div "1-10 de 12 resultados Borrar filtros nluzardo OPEN ROS Clasificación Ver más tr…" at bounding box center [728, 359] width 1364 height 853
click at [182, 379] on div "Clasificación Ver más transactional (12) Categoría Ver más WITHOUT_CATEGORY (12…" at bounding box center [152, 232] width 212 height 434
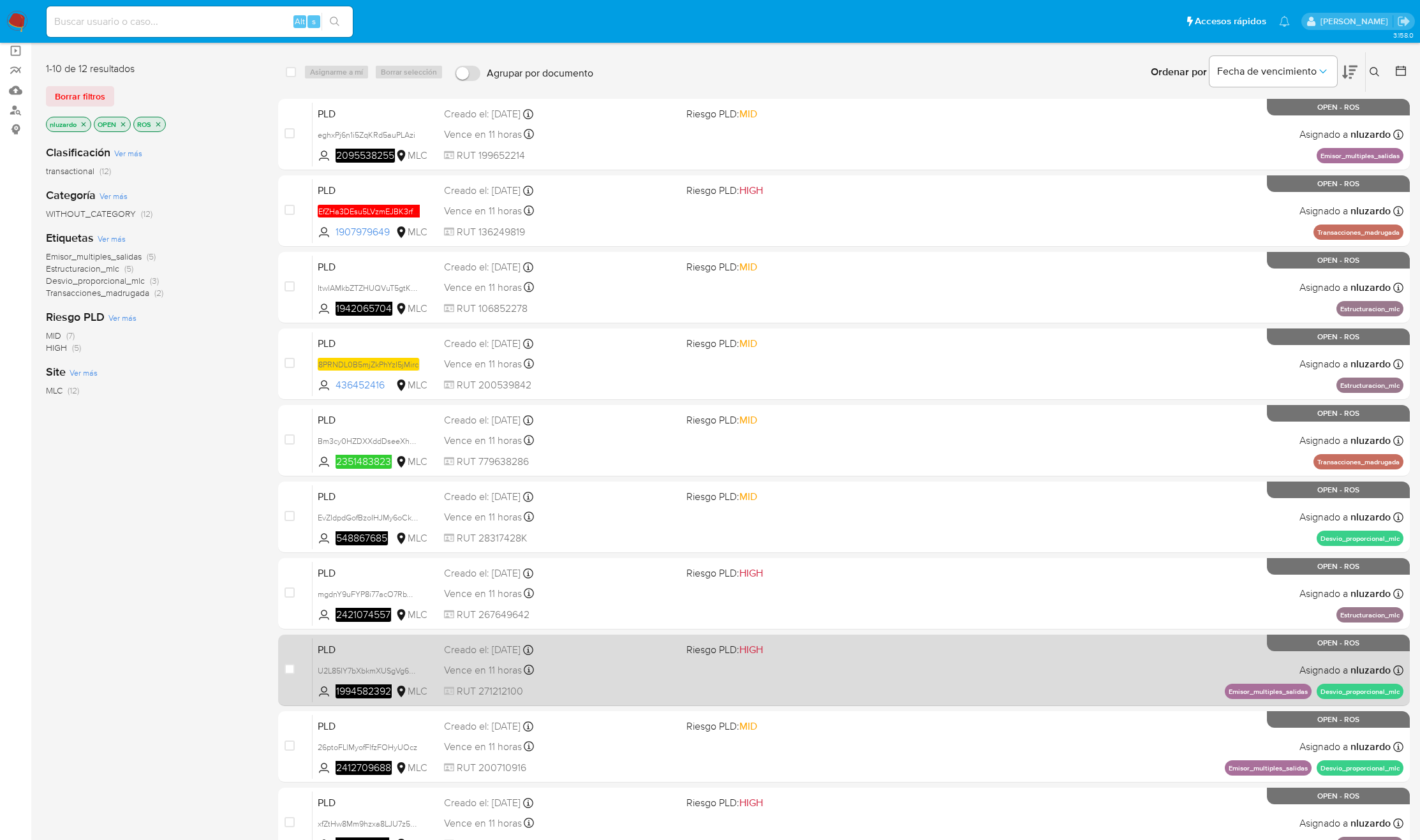
scroll to position [0, 0]
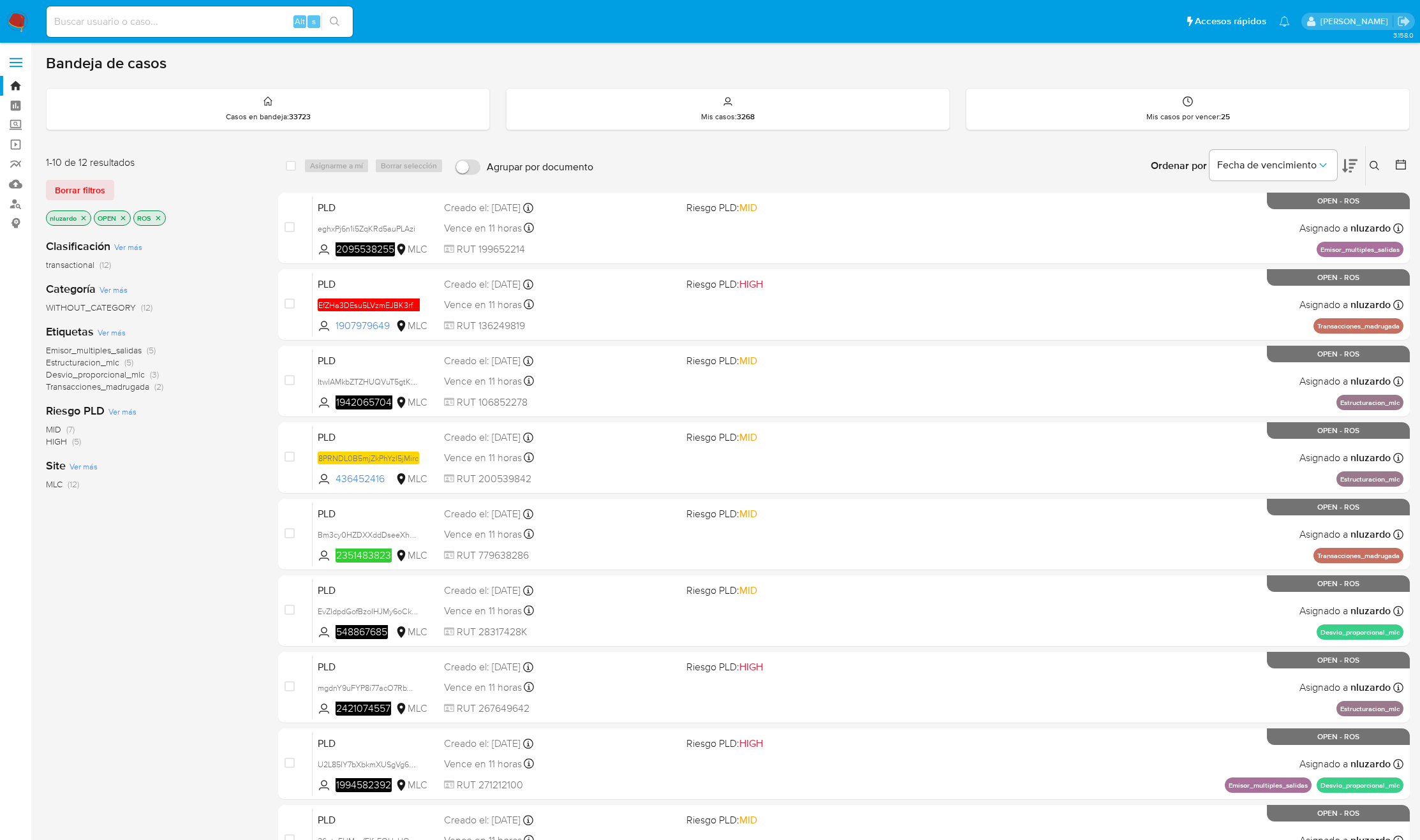
click at [214, 513] on div "Clasificación Ver más transactional (12) Categoría Ver más WITHOUT_CATEGORY (12…" at bounding box center [152, 445] width 212 height 434
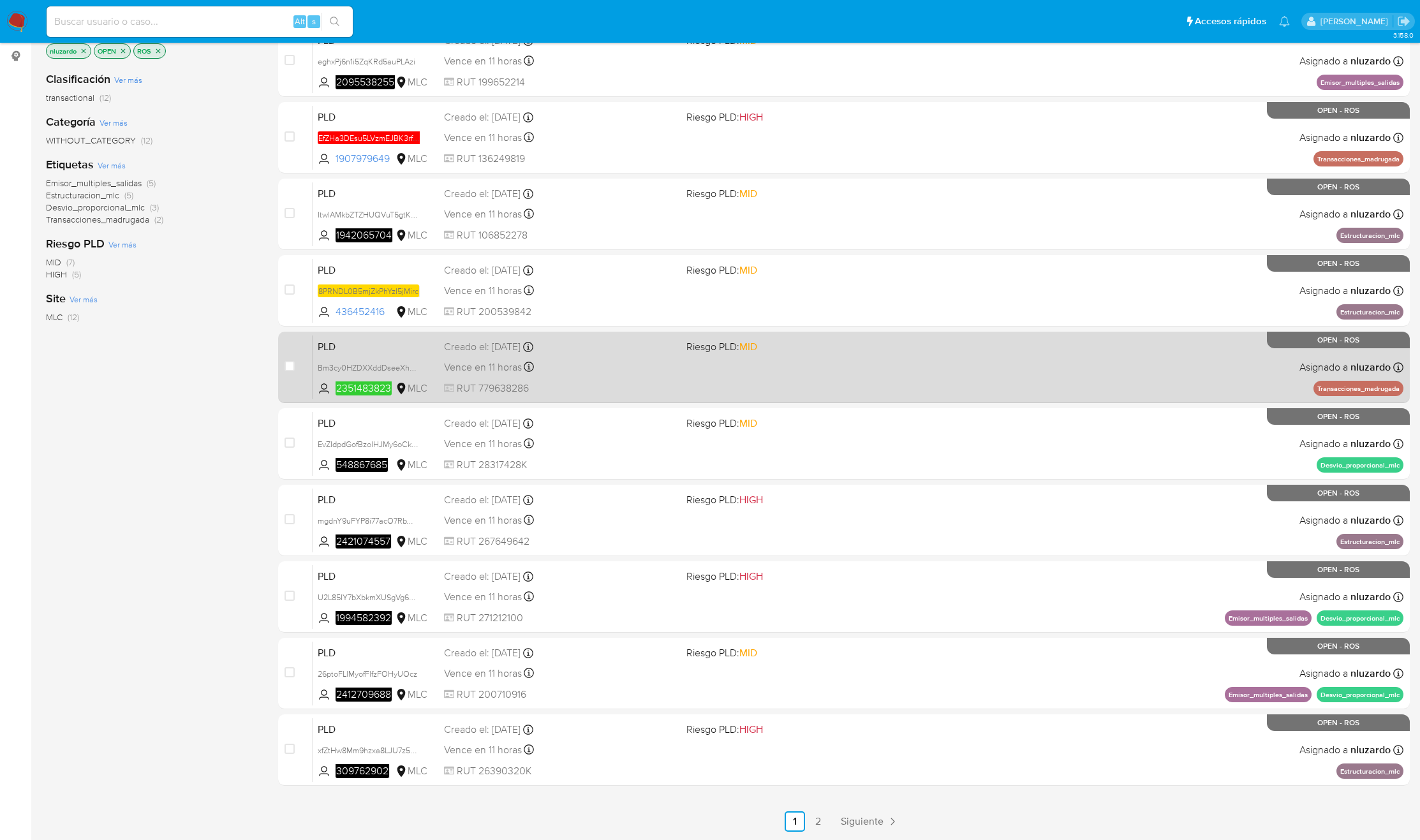
scroll to position [212, 0]
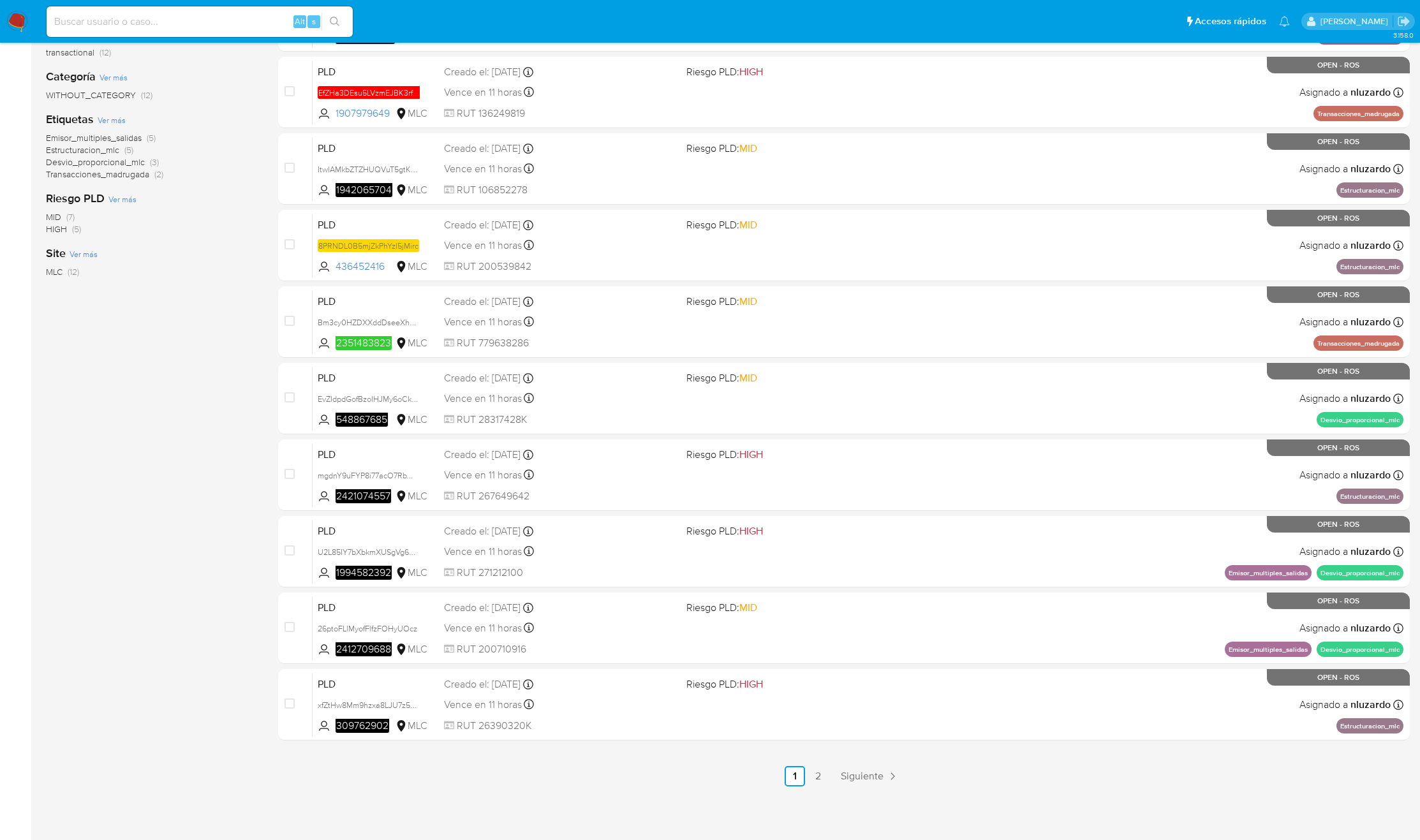
click at [806, 785] on ul "Anterior 1 2 Siguiente" at bounding box center [843, 776] width 1132 height 20
click at [810, 777] on link "2" at bounding box center [817, 776] width 20 height 20
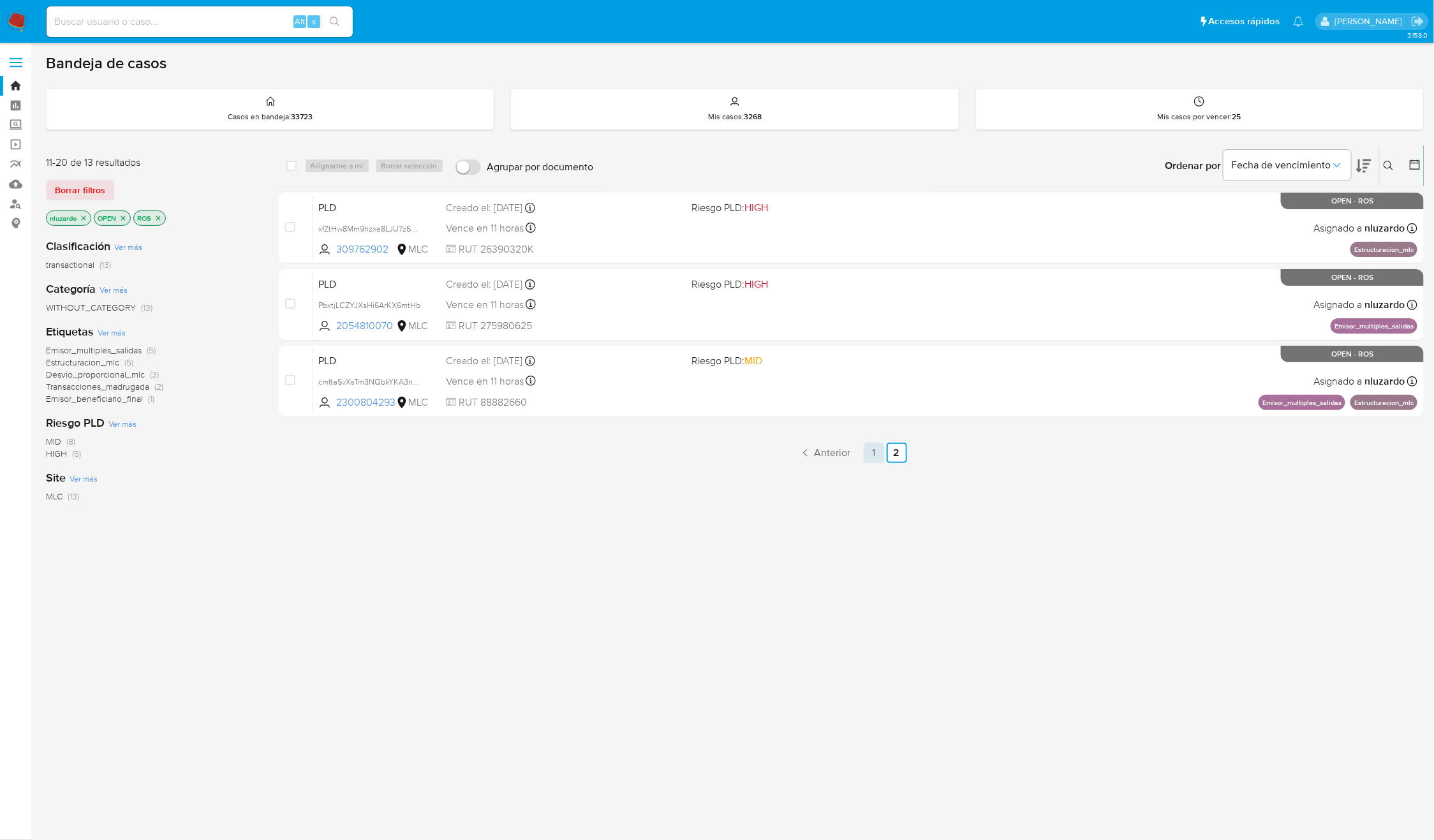
click at [875, 452] on link "1" at bounding box center [873, 452] width 20 height 20
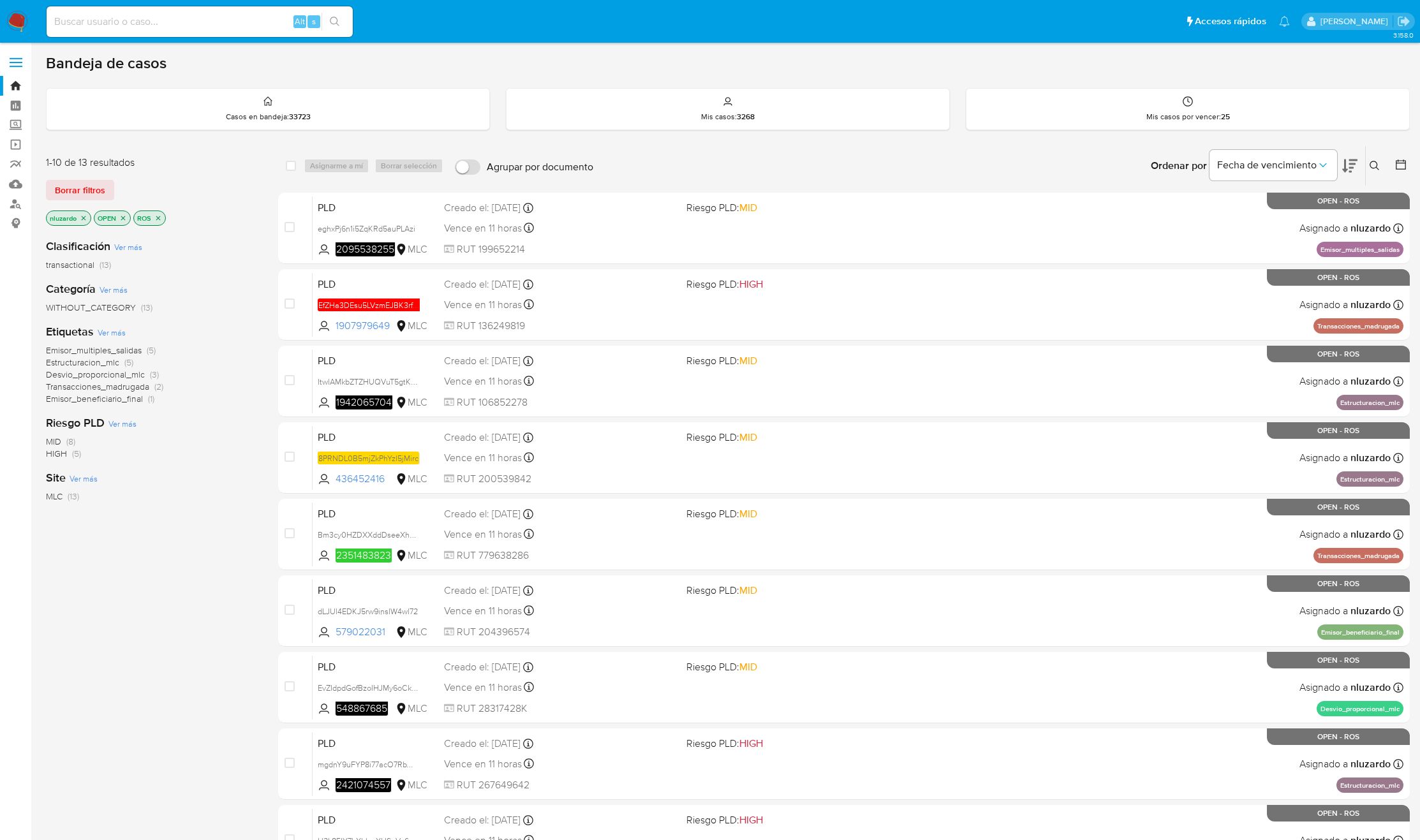
click at [208, 606] on div "Clasificación Ver más transactional (13) Categoría Ver más WITHOUT_CATEGORY (13…" at bounding box center [152, 445] width 212 height 434
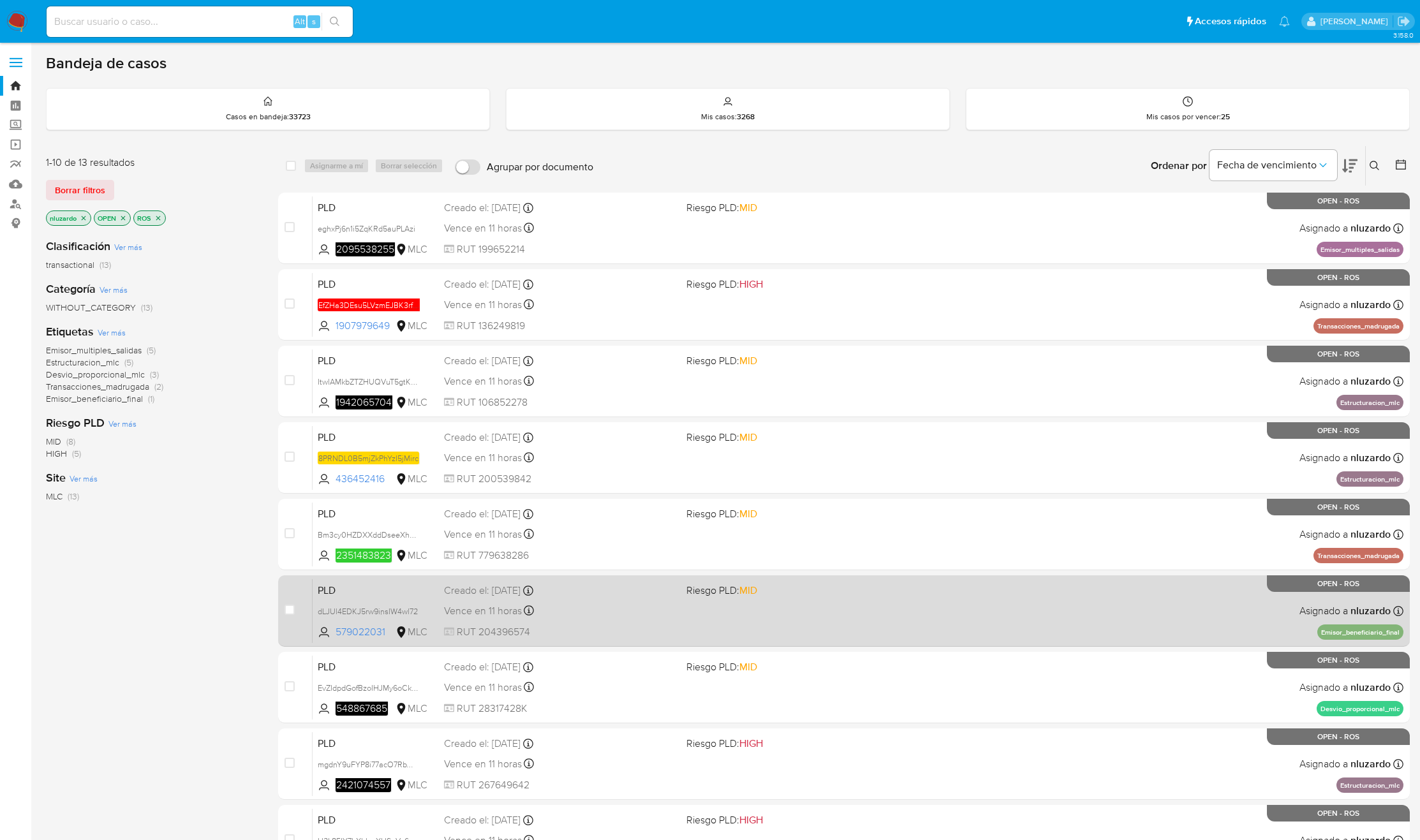
click at [659, 636] on span "RUT 204396574" at bounding box center [559, 632] width 232 height 14
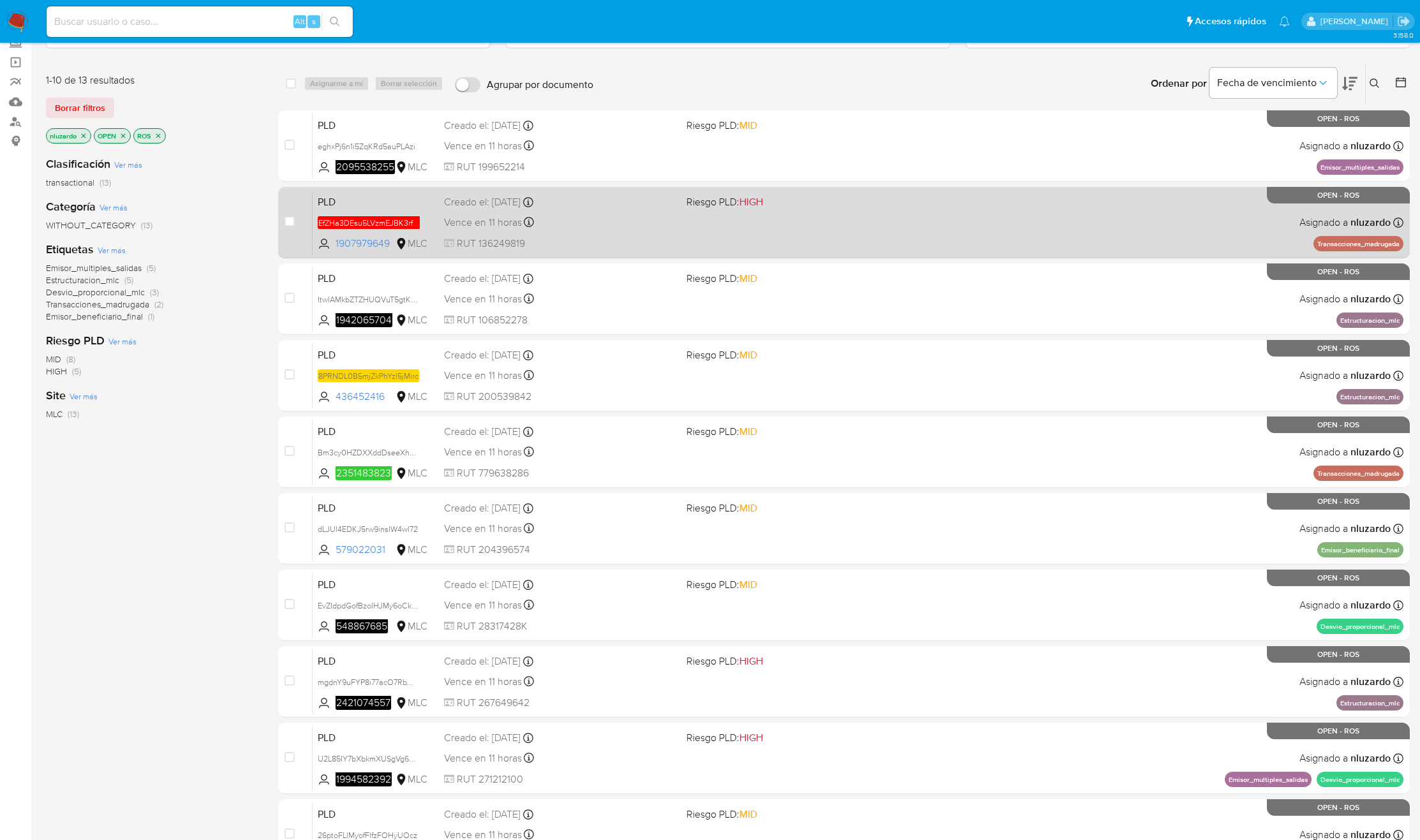
scroll to position [212, 0]
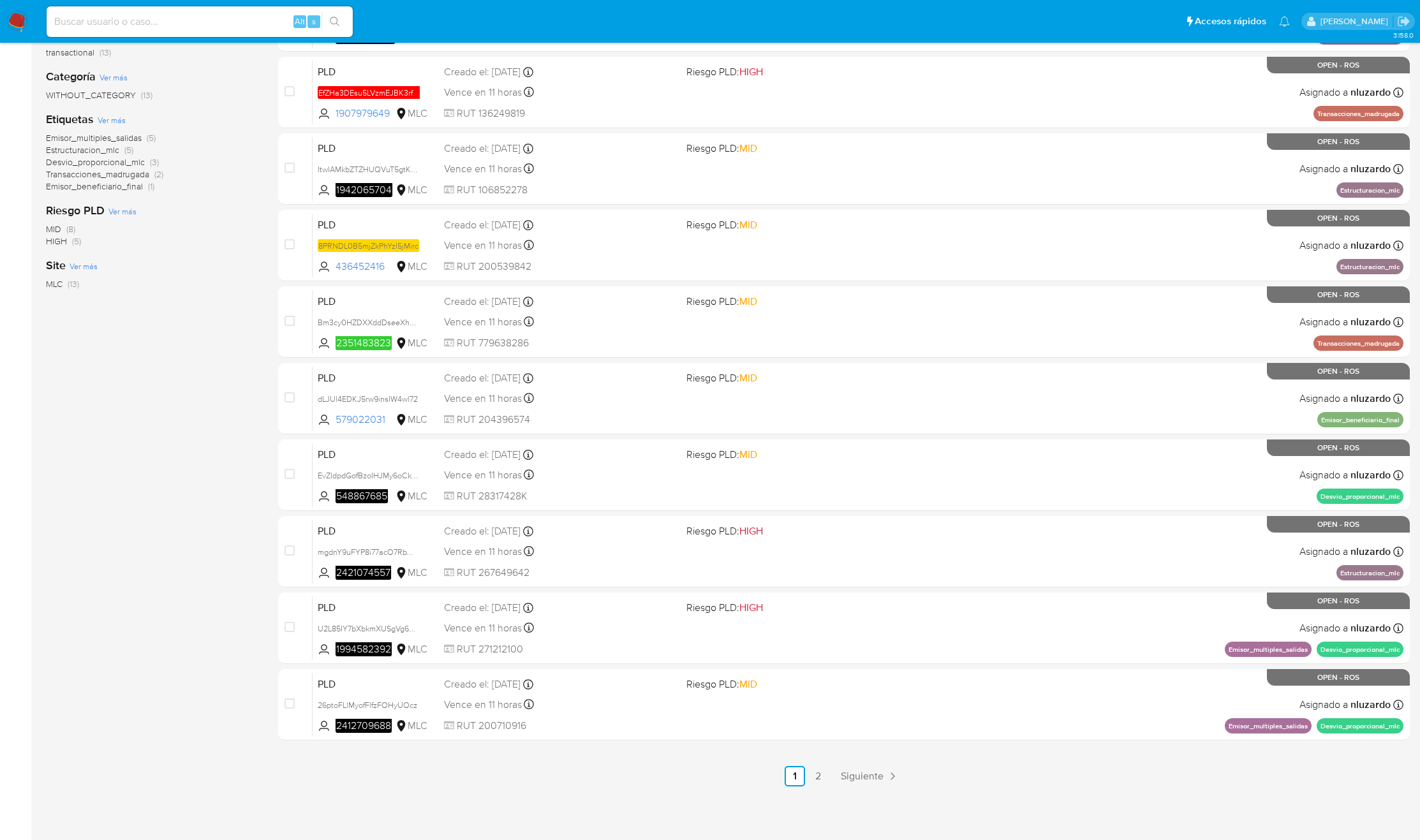
drag, startPoint x: 413, startPoint y: 272, endPoint x: 173, endPoint y: 394, distance: 269.2
click at [182, 387] on div "1-10 de 13 resultados Borrar filtros nluzardo OPEN ROS Clasificación Ver más tr…" at bounding box center [728, 359] width 1364 height 853
click at [173, 394] on div "Clasificación Ver más transactional (13) Categoría Ver más WITHOUT_CATEGORY (13…" at bounding box center [152, 232] width 212 height 434
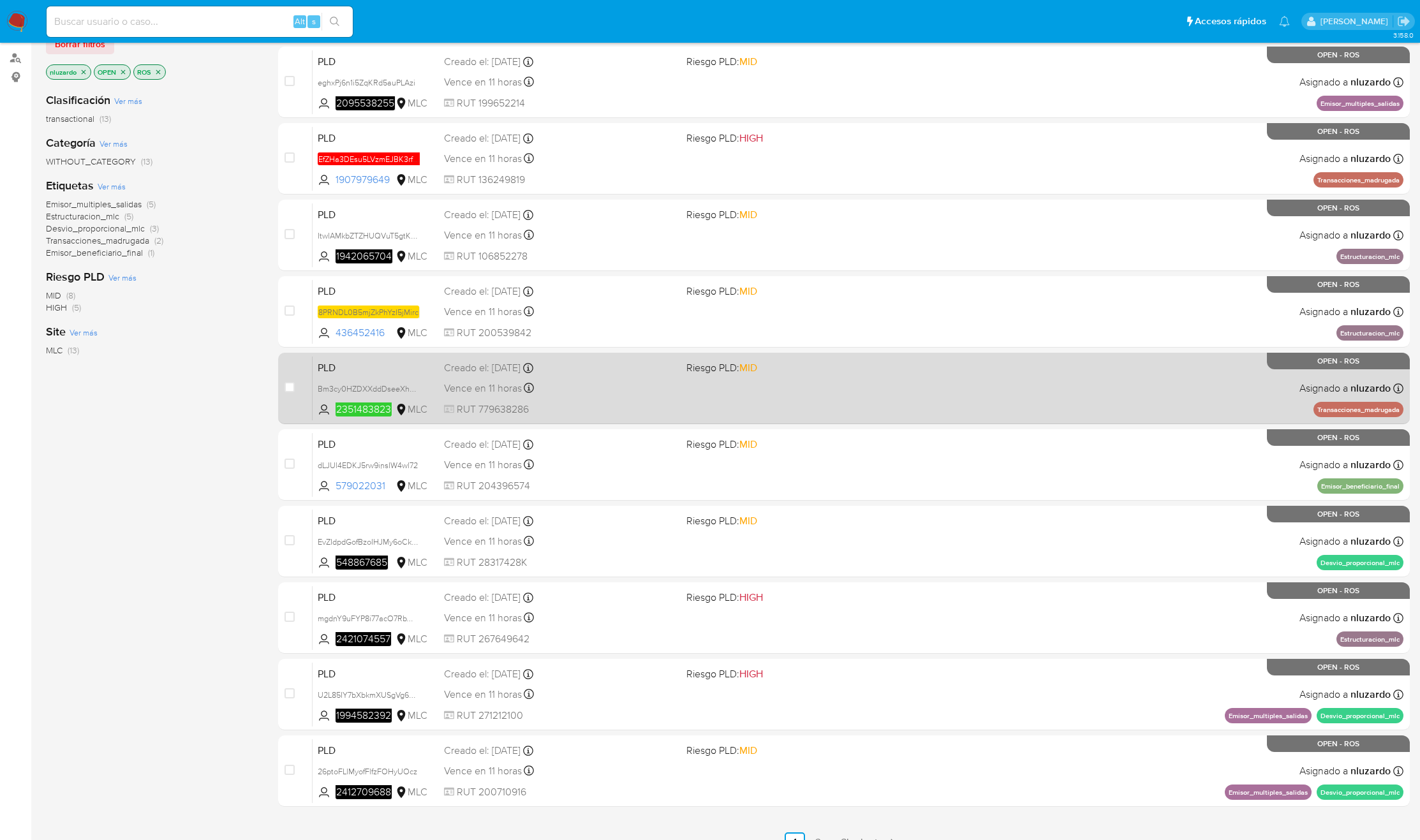
scroll to position [116, 0]
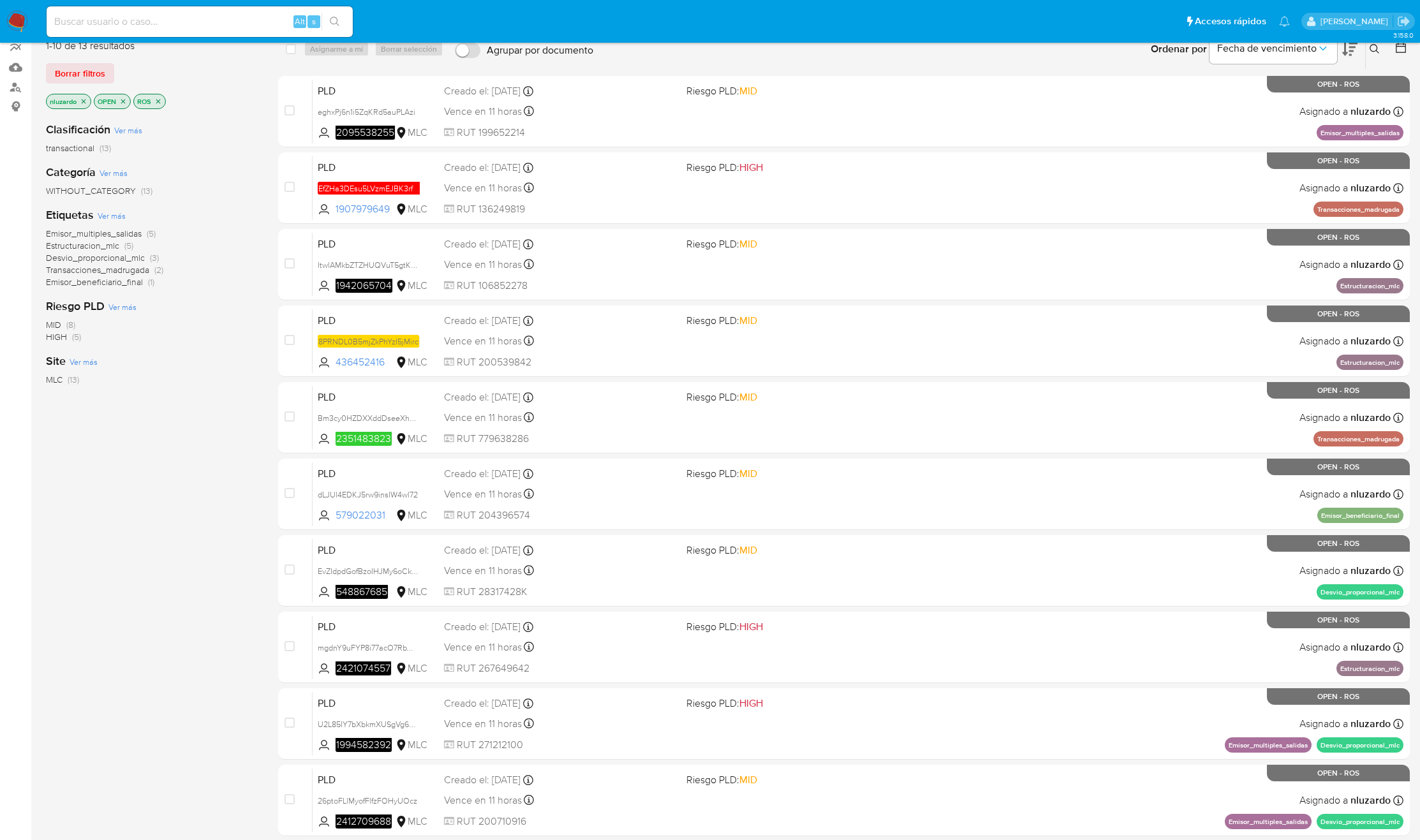
drag, startPoint x: 402, startPoint y: 208, endPoint x: 257, endPoint y: 452, distance: 283.8
click at [257, 442] on div "1-10 de 13 resultados Borrar filtros nluzardo OPEN ROS Clasificación Ver más tr…" at bounding box center [728, 455] width 1364 height 853
click at [257, 452] on div "Clasificación Ver más transactional (13) Categoría Ver más WITHOUT_CATEGORY (13…" at bounding box center [152, 328] width 212 height 434
click at [175, 449] on div "Clasificación Ver más transactional (13) Categoría Ver más WITHOUT_CATEGORY (13…" at bounding box center [152, 328] width 212 height 434
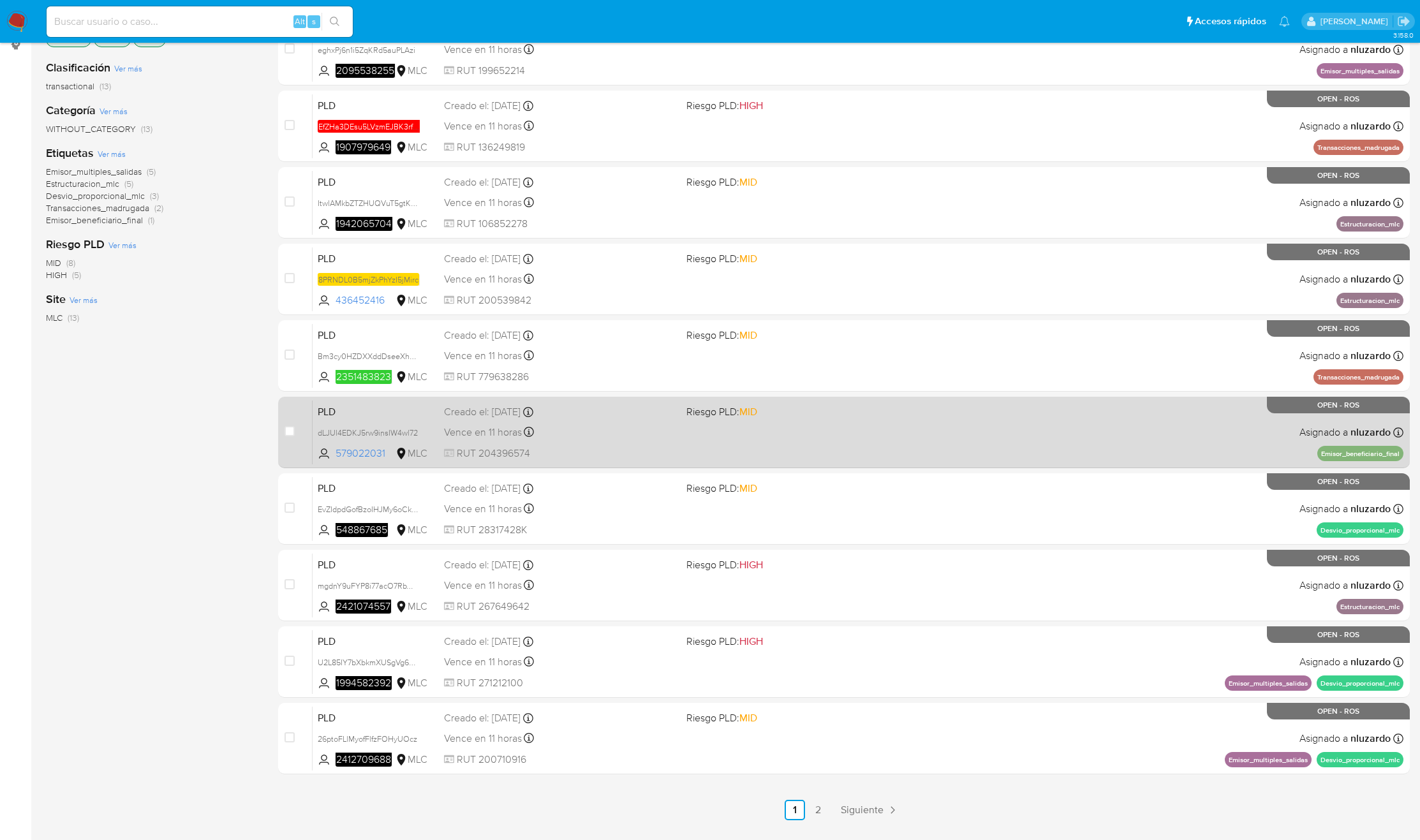
scroll to position [212, 0]
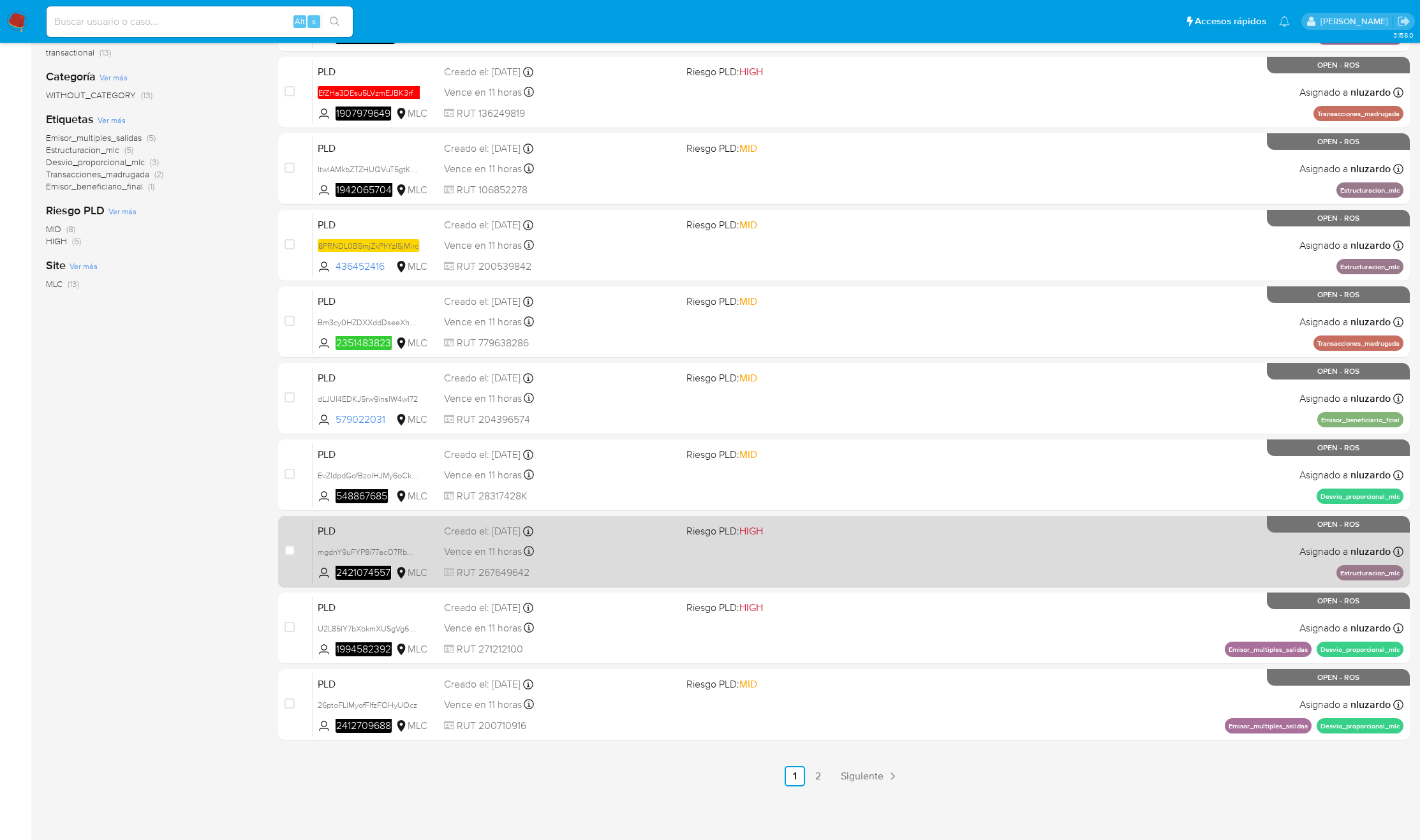
click at [810, 783] on link "2" at bounding box center [817, 776] width 20 height 20
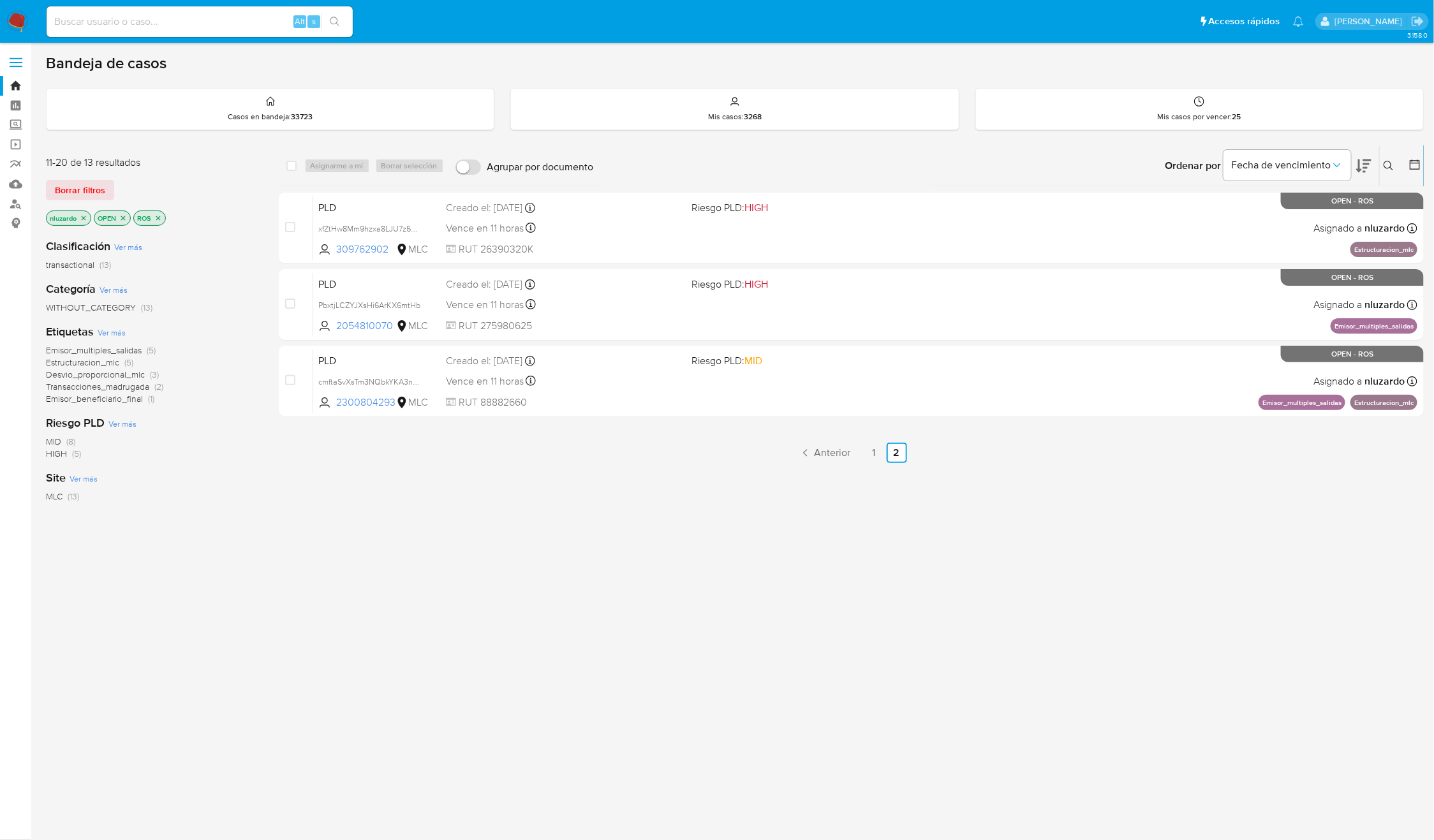
drag, startPoint x: 479, startPoint y: 444, endPoint x: 1087, endPoint y: 535, distance: 614.8
click at [1120, 538] on div "select-all-cases-checkbox Asignarme a mí Borrar selección Agrupar por documento…" at bounding box center [851, 435] width 1146 height 578
click at [1082, 532] on div "select-all-cases-checkbox Asignarme a mí Borrar selección Agrupar por documento…" at bounding box center [851, 435] width 1146 height 578
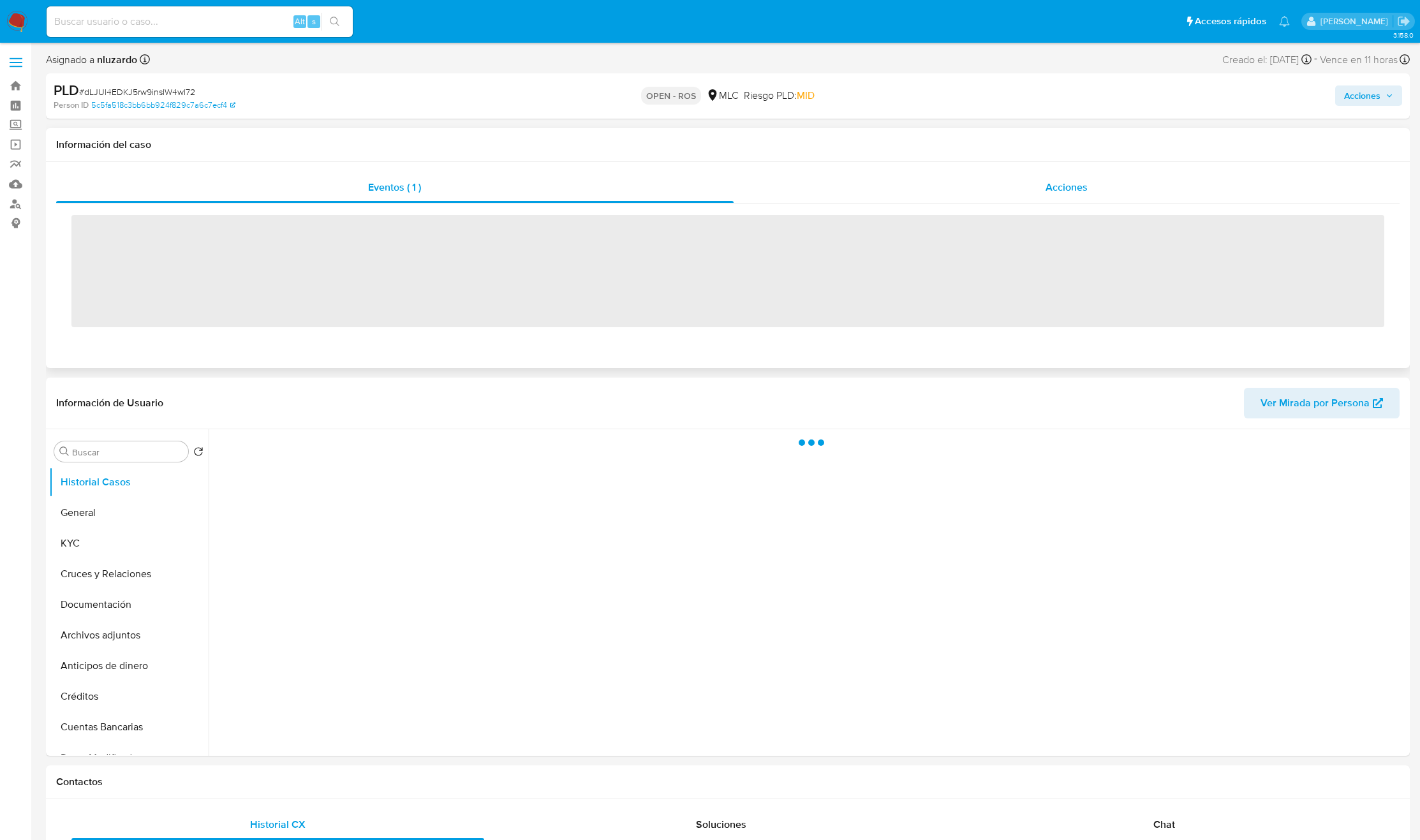
click at [999, 195] on div "Acciones" at bounding box center [1067, 187] width 667 height 31
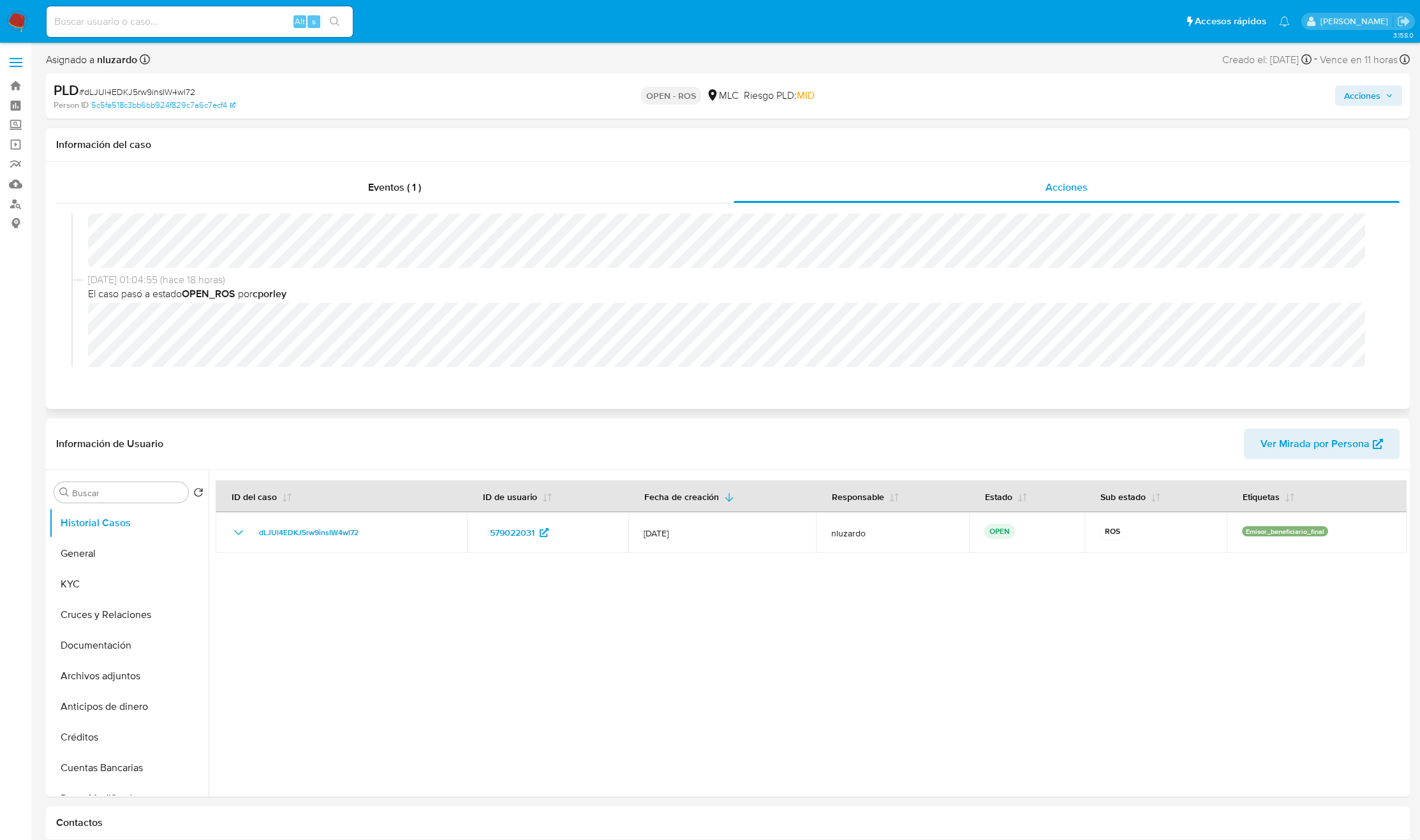
select select "10"
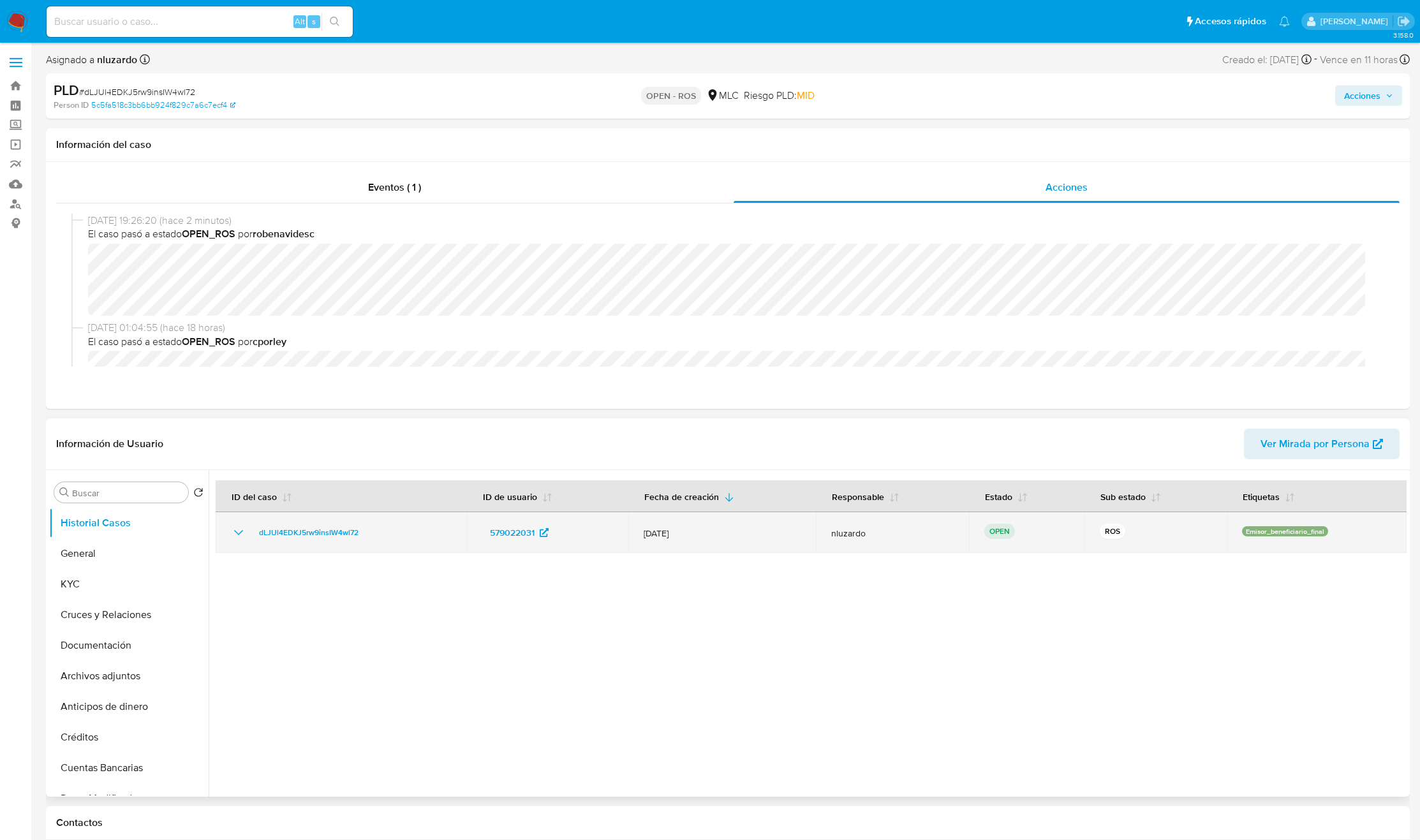
click at [475, 535] on td "579022031" at bounding box center [548, 532] width 161 height 41
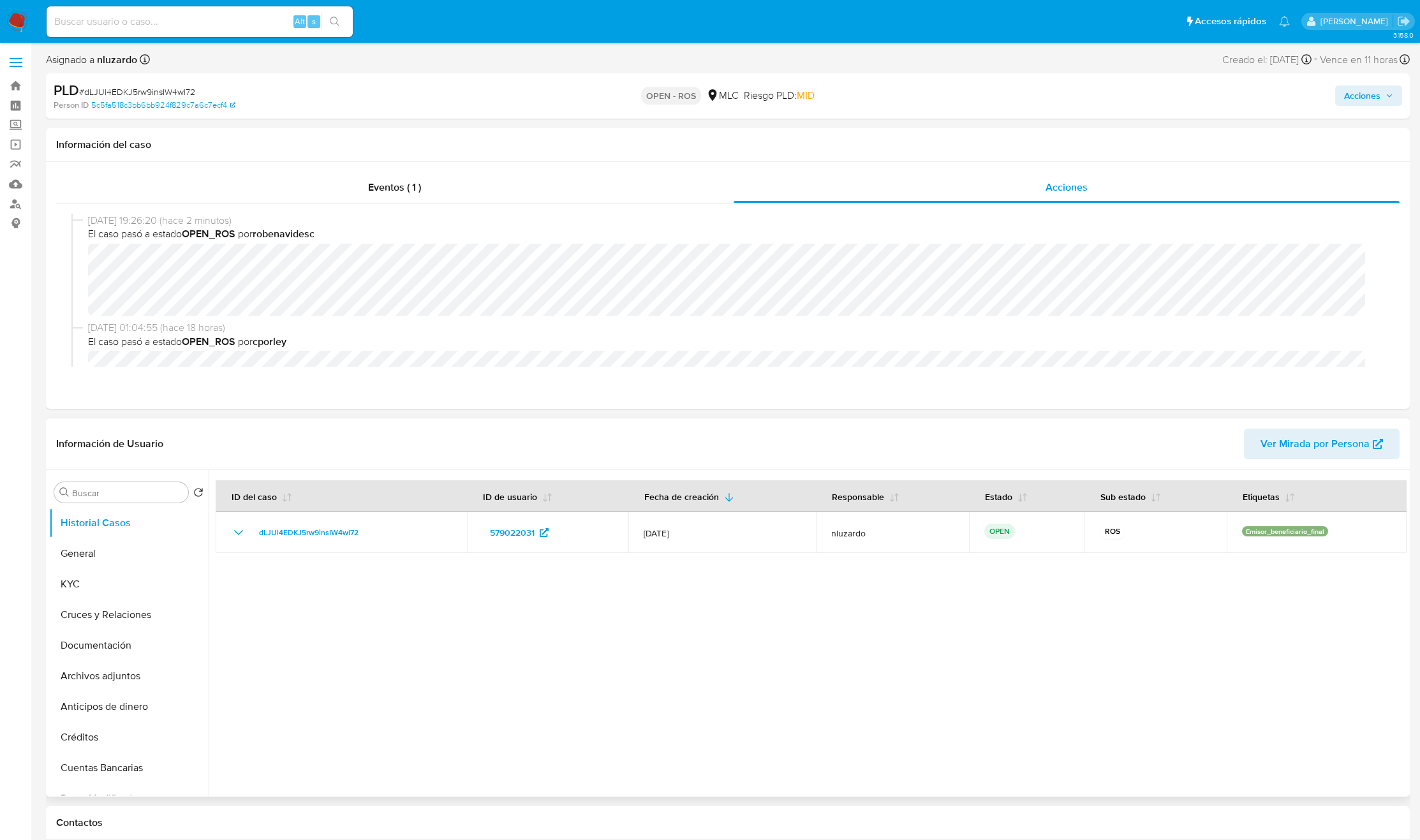
click at [470, 643] on div at bounding box center [807, 632] width 1198 height 326
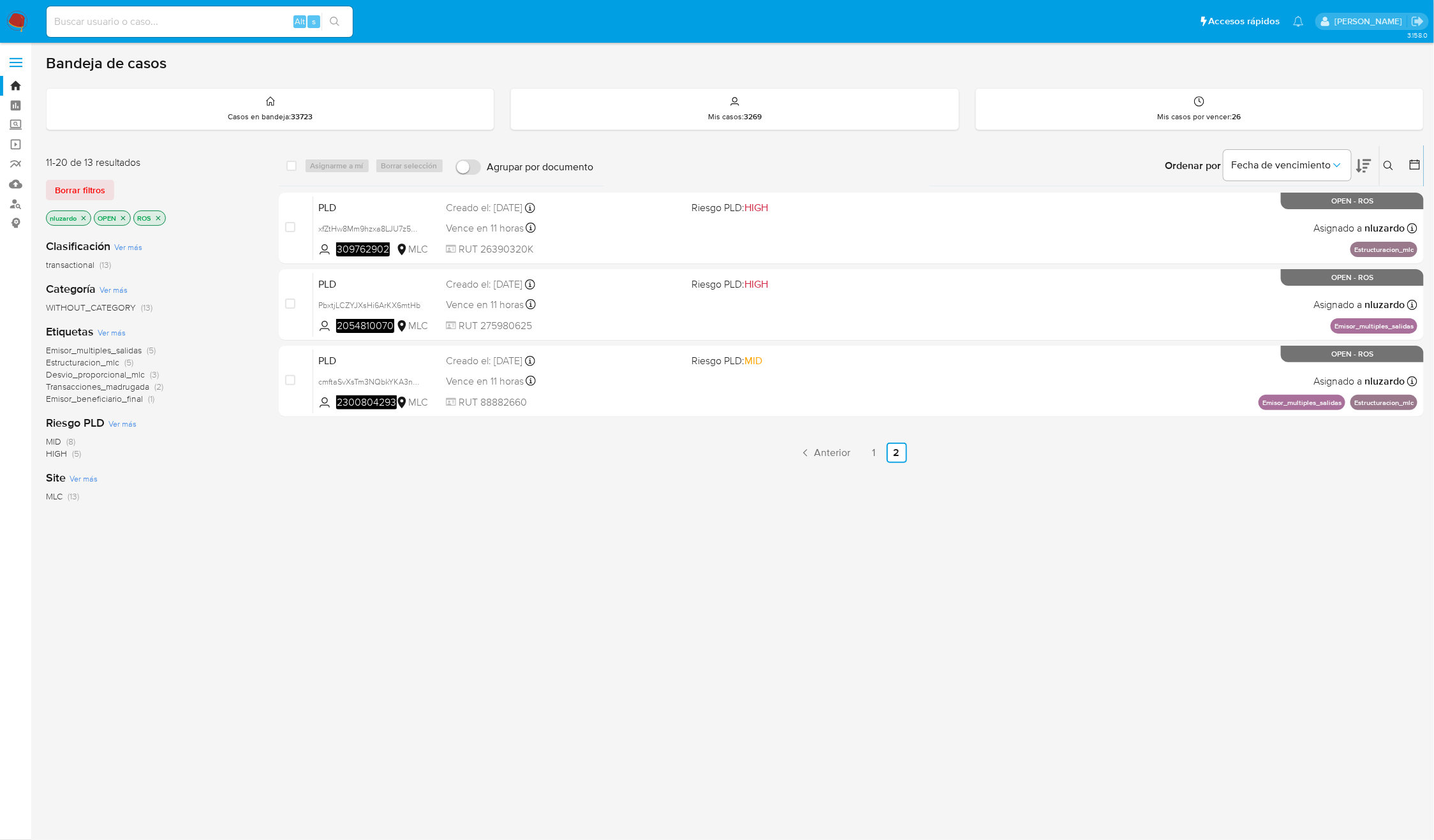
drag, startPoint x: 394, startPoint y: 240, endPoint x: 392, endPoint y: 584, distance: 344.0
click at [367, 579] on div "select-all-cases-checkbox Asignarme a mí Borrar selección Agrupar por documento…" at bounding box center [851, 435] width 1146 height 578
click at [444, 582] on div "select-all-cases-checkbox Asignarme a mí Borrar selección Agrupar por documento…" at bounding box center [851, 435] width 1146 height 578
click at [875, 453] on link "1" at bounding box center [873, 452] width 20 height 20
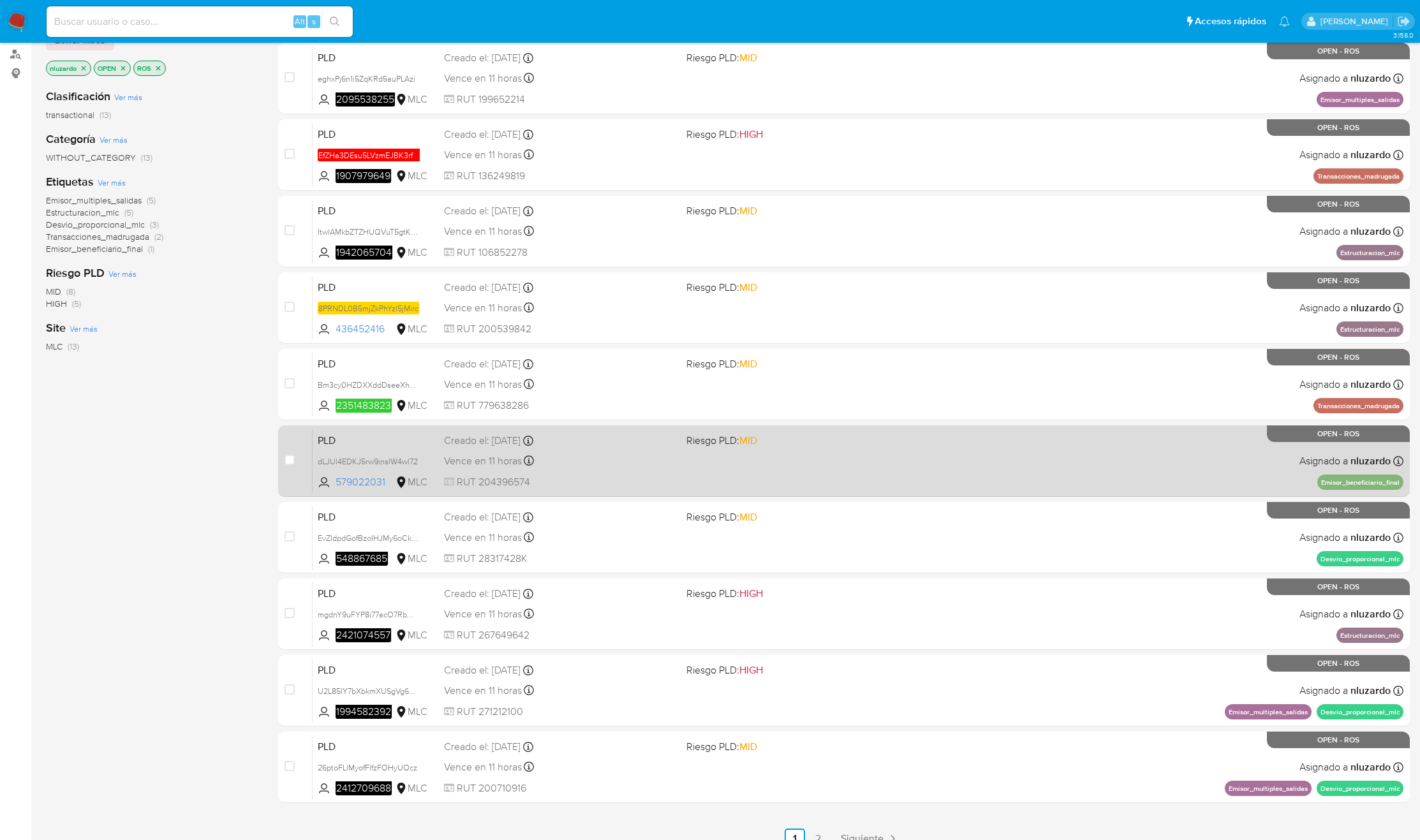
scroll to position [116, 0]
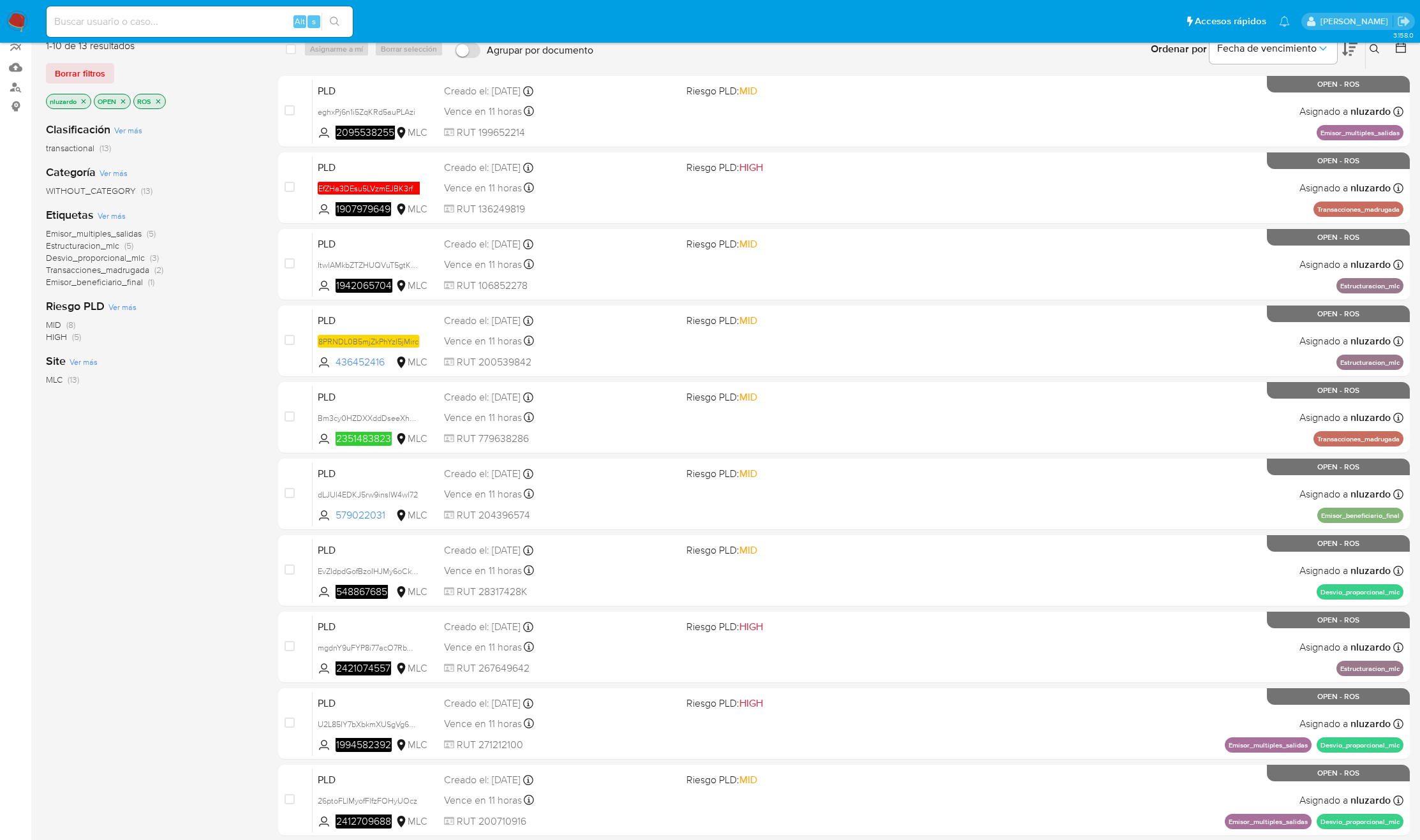
drag, startPoint x: 435, startPoint y: 366, endPoint x: 238, endPoint y: 460, distance: 218.3
click at [247, 449] on div "1-10 de 13 resultados Borrar filtros nluzardo OPEN ROS Clasificación Ver más tr…" at bounding box center [728, 455] width 1364 height 853
click at [221, 474] on div "Clasificación Ver más transactional (13) Categoría Ver más WITHOUT_CATEGORY (13…" at bounding box center [152, 328] width 212 height 434
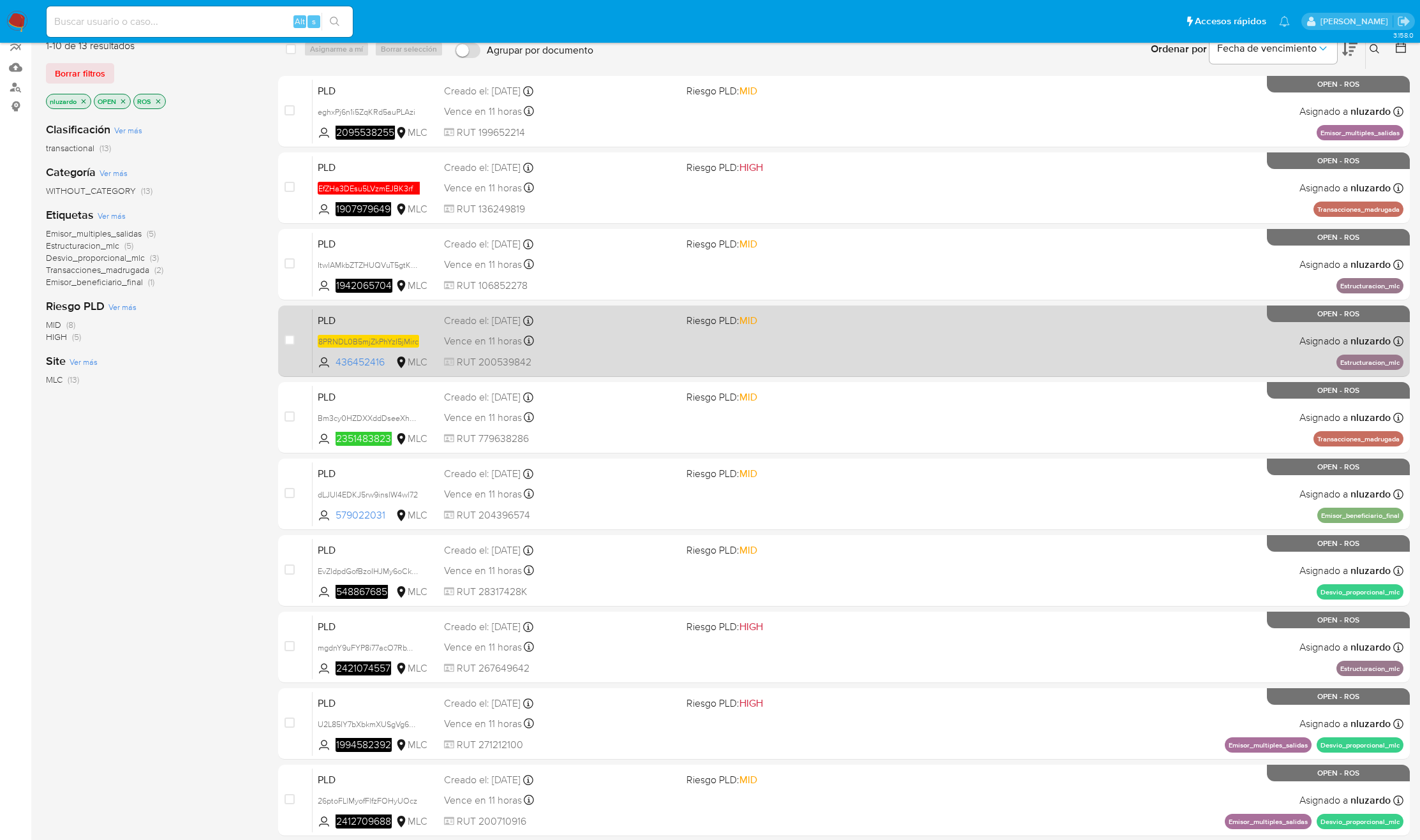
click at [617, 355] on span "RUT 200539842" at bounding box center [559, 362] width 232 height 14
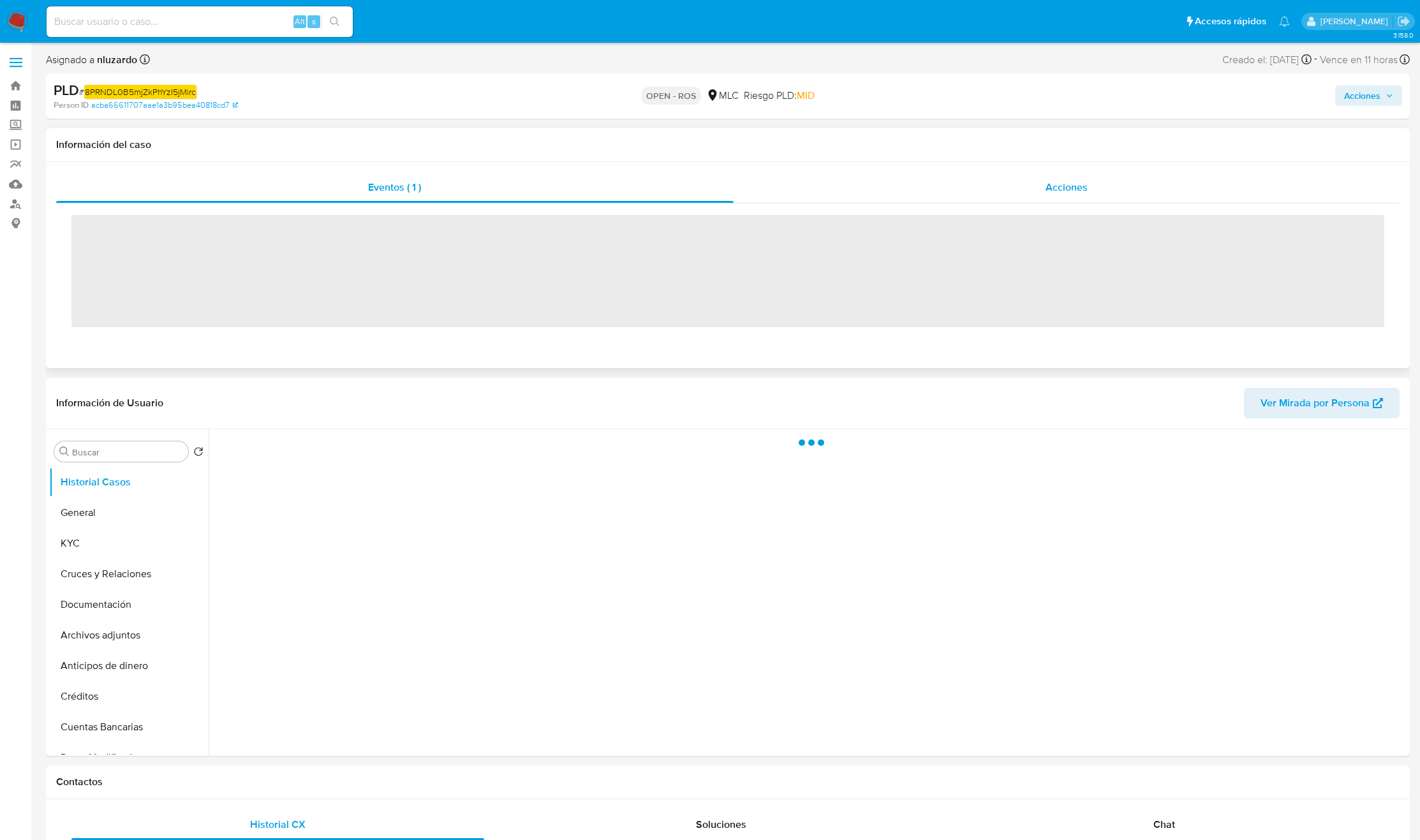
click at [994, 184] on div "Acciones" at bounding box center [1067, 187] width 667 height 31
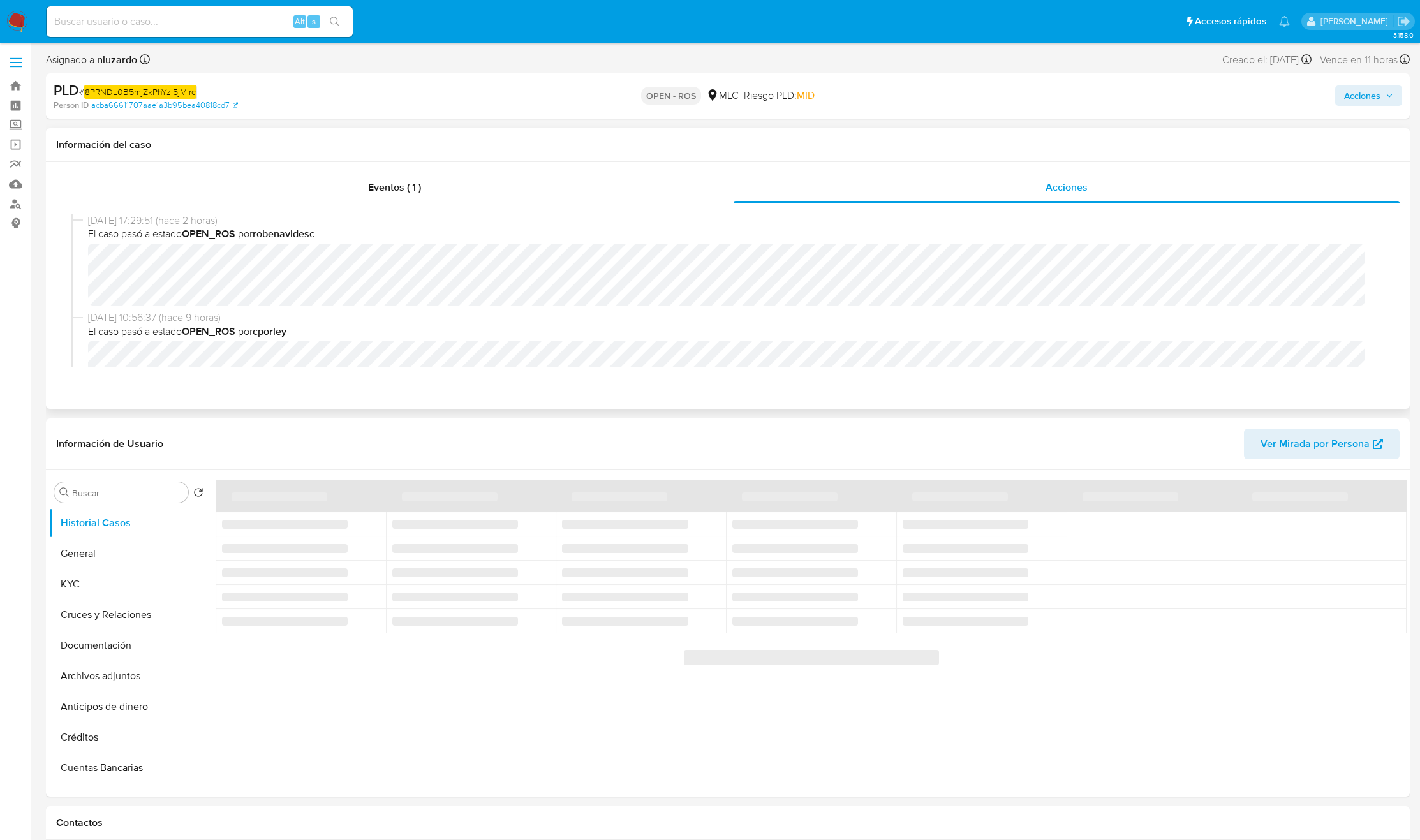
select select "10"
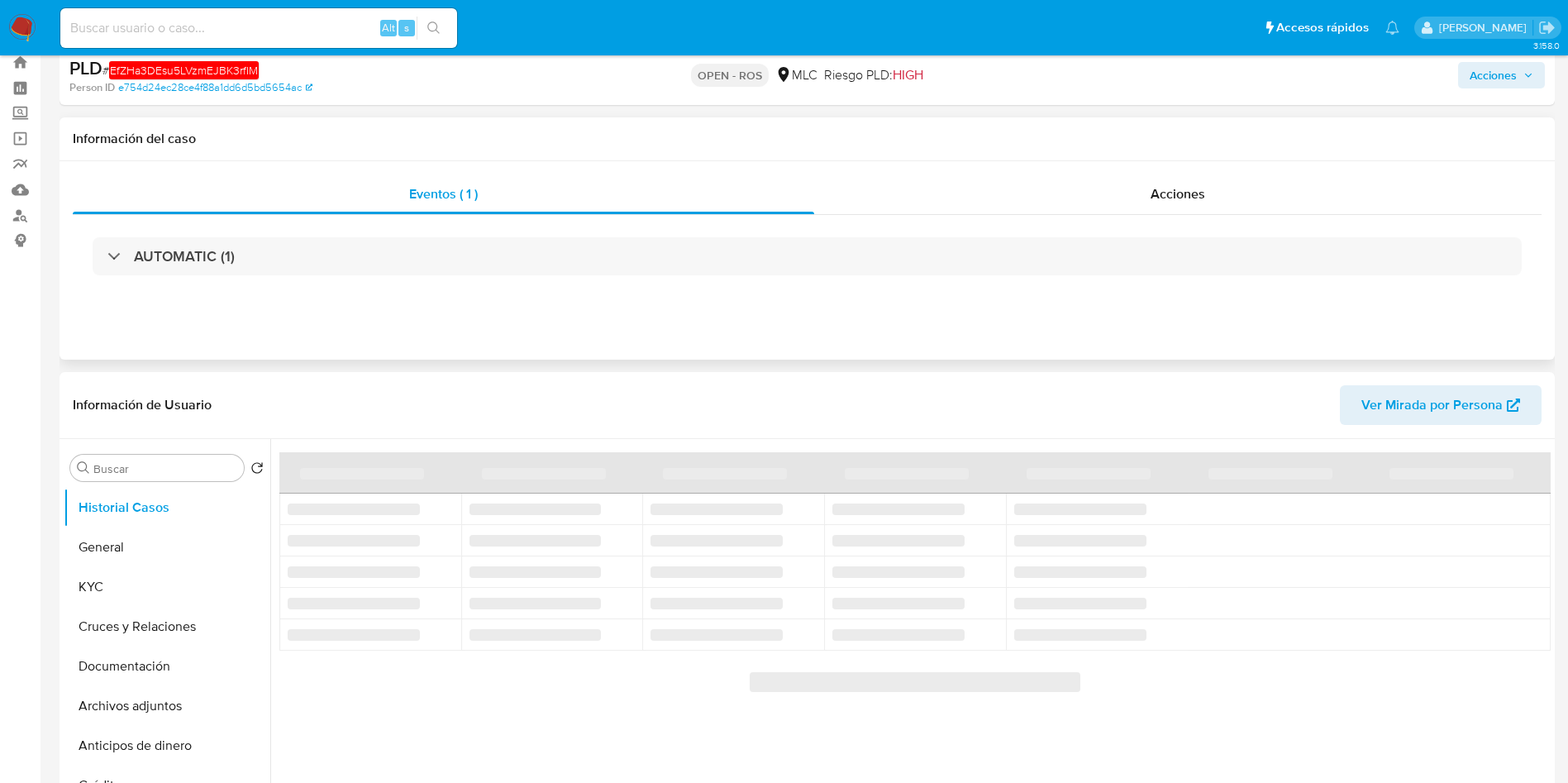
select select "10"
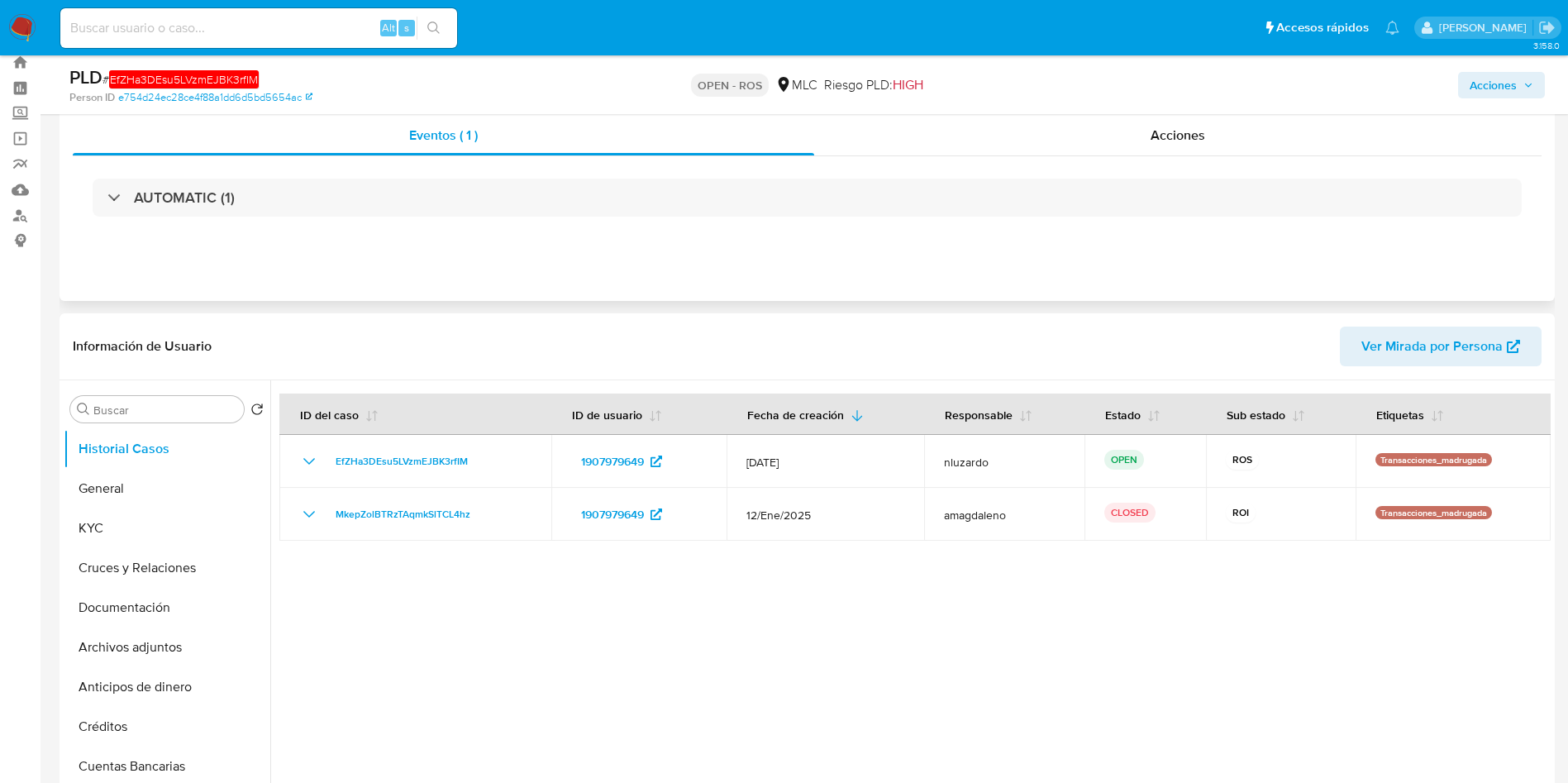
scroll to position [124, 0]
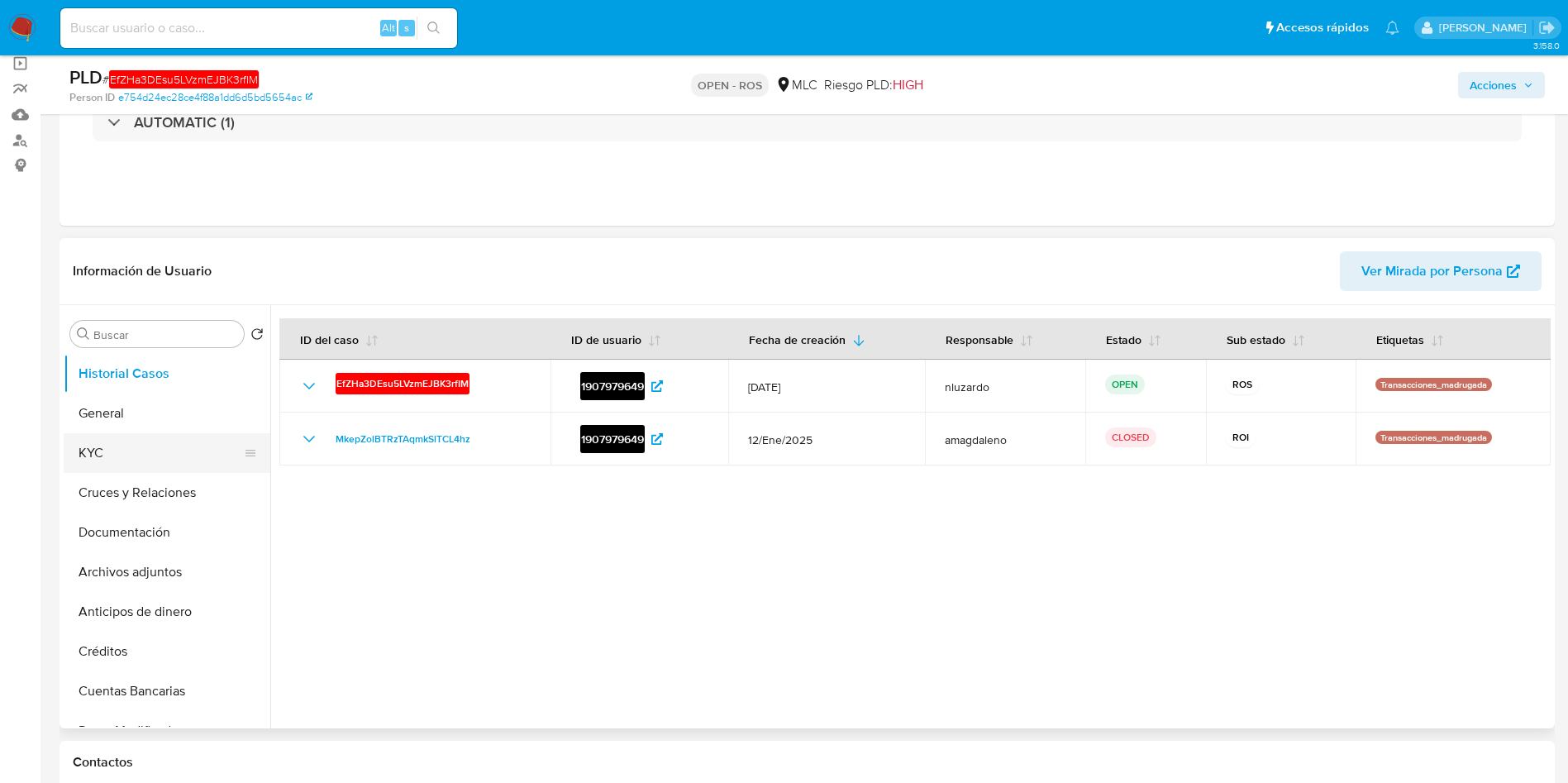
click at [144, 446] on button "KYC" at bounding box center [161, 453] width 194 height 40
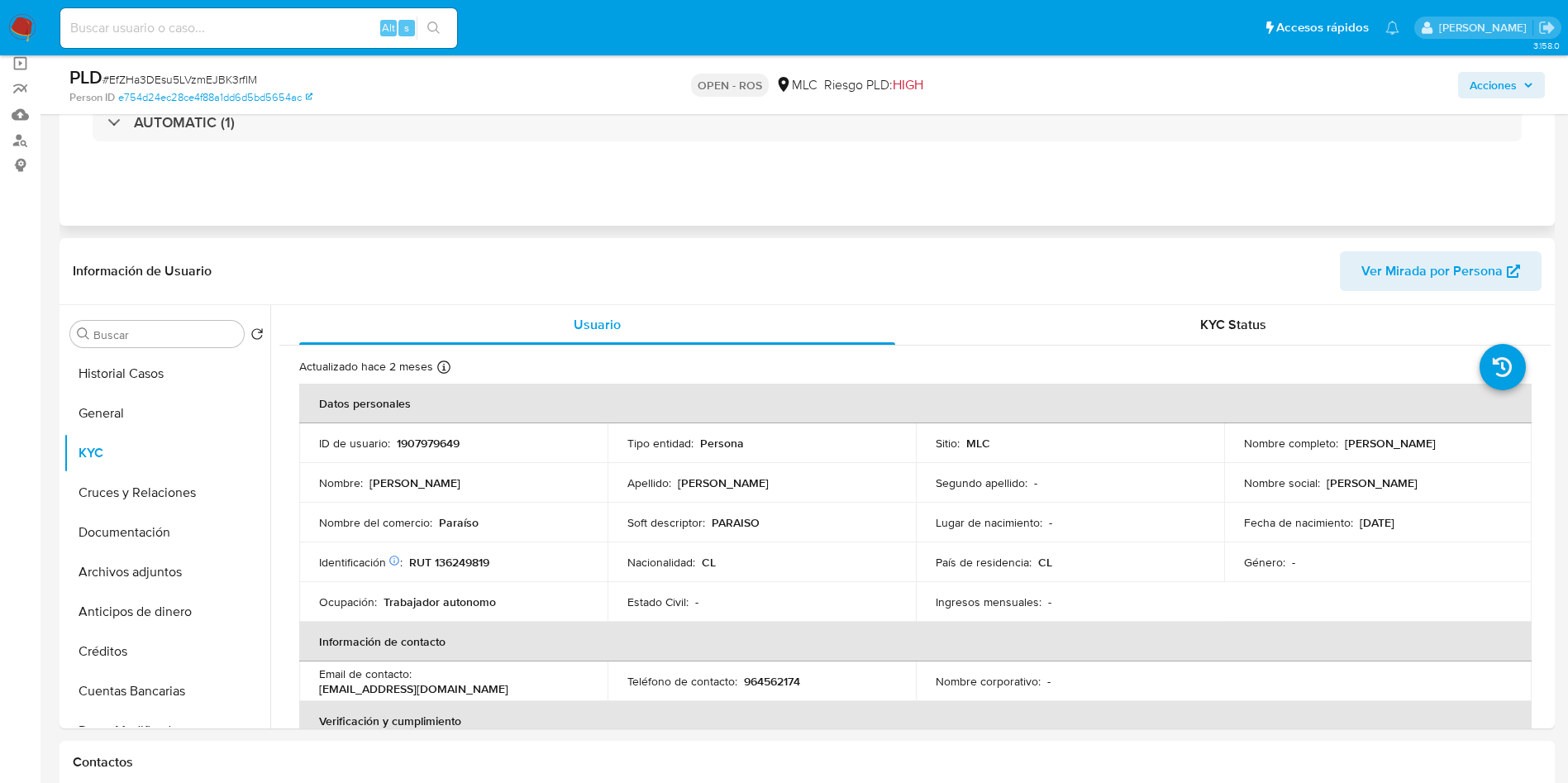
click at [1176, 173] on div "Eventos ( 1 ) Acciones AUTOMATIC (1)" at bounding box center [806, 126] width 1495 height 198
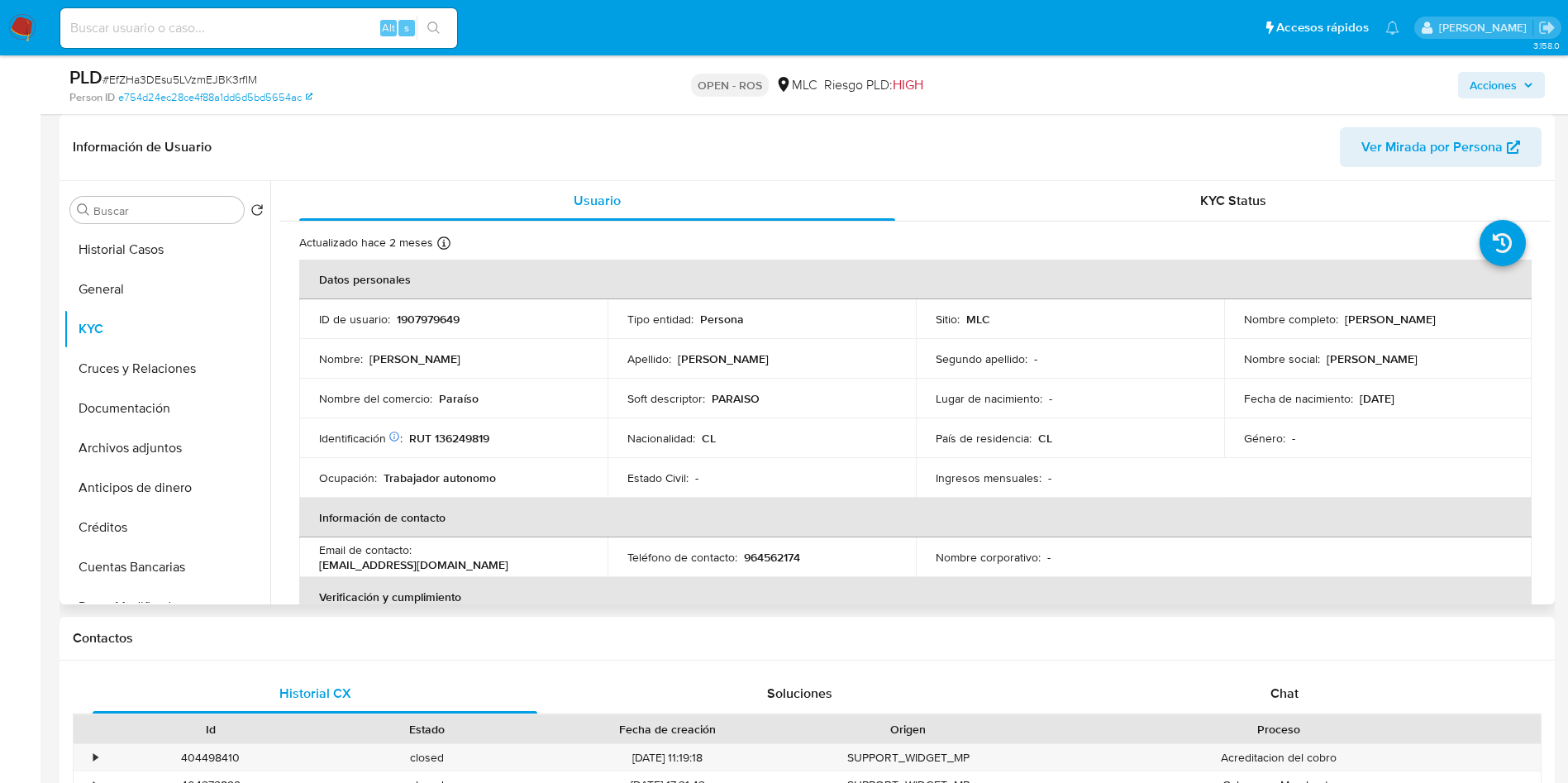
click at [715, 400] on p "PARAISO" at bounding box center [736, 398] width 48 height 15
click at [667, 351] on p "Apellido :" at bounding box center [648, 358] width 44 height 15
drag, startPoint x: 673, startPoint y: 361, endPoint x: 1406, endPoint y: 404, distance: 734.3
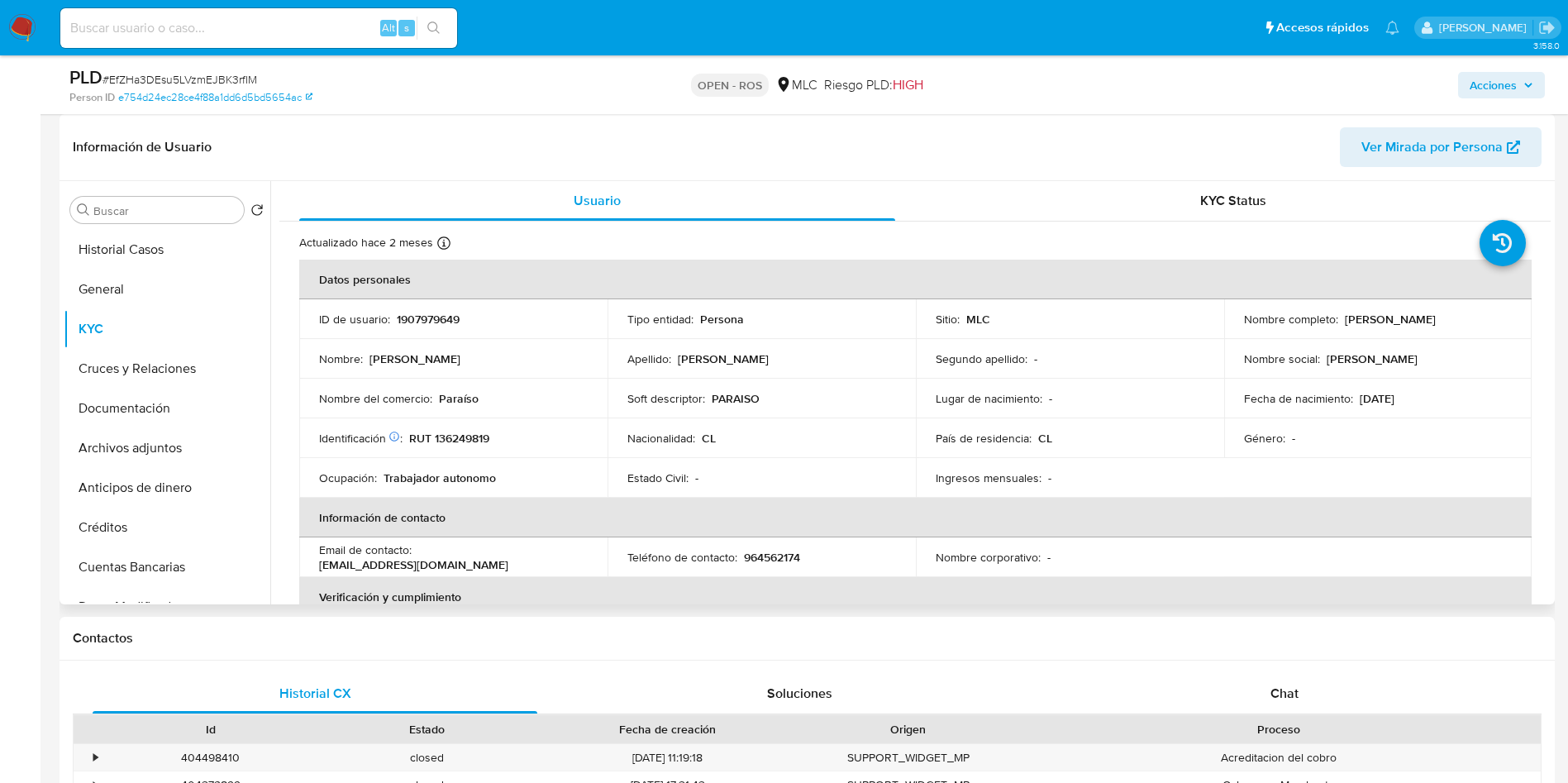
click at [1406, 404] on tbody "ID de usuario : 1907979649 Tipo entidad : Persona Sitio : MLC Nombre completo :…" at bounding box center [915, 398] width 1232 height 198
click at [1433, 376] on td "Nombre social : [PERSON_NAME]" at bounding box center [1378, 358] width 309 height 40
click at [1345, 314] on p "[PERSON_NAME]" at bounding box center [1391, 318] width 91 height 15
drag, startPoint x: 1466, startPoint y: 320, endPoint x: 1479, endPoint y: 319, distance: 13.0
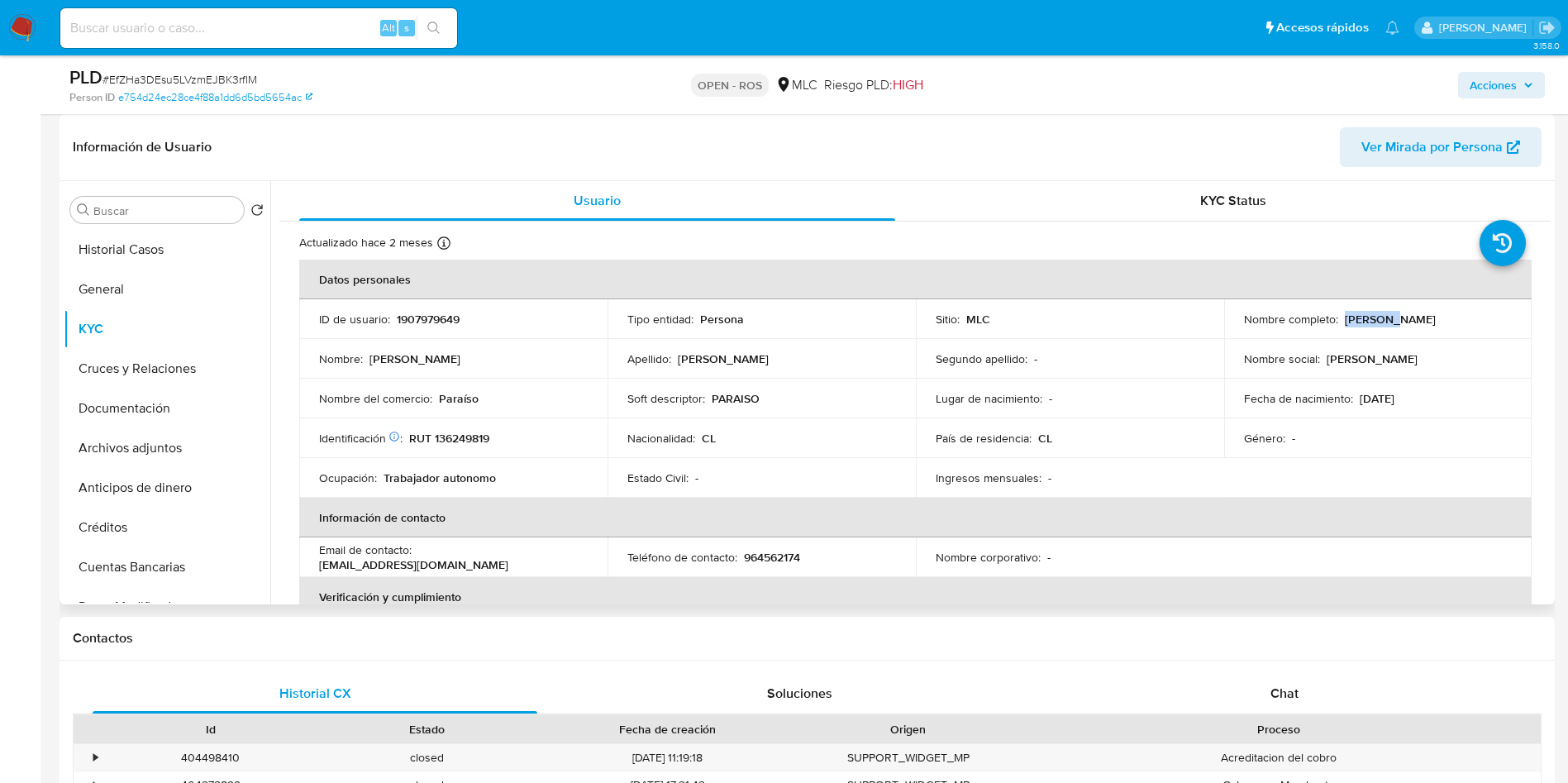
click at [1479, 319] on div "Nombre completo : [PERSON_NAME]" at bounding box center [1378, 318] width 269 height 15
copy p "[PERSON_NAME]"
click at [464, 427] on td "Identificación Nº de serie: 531830636 : RUT 136249819" at bounding box center [453, 437] width 309 height 40
click at [464, 434] on p "RUT 136249819" at bounding box center [449, 437] width 80 height 15
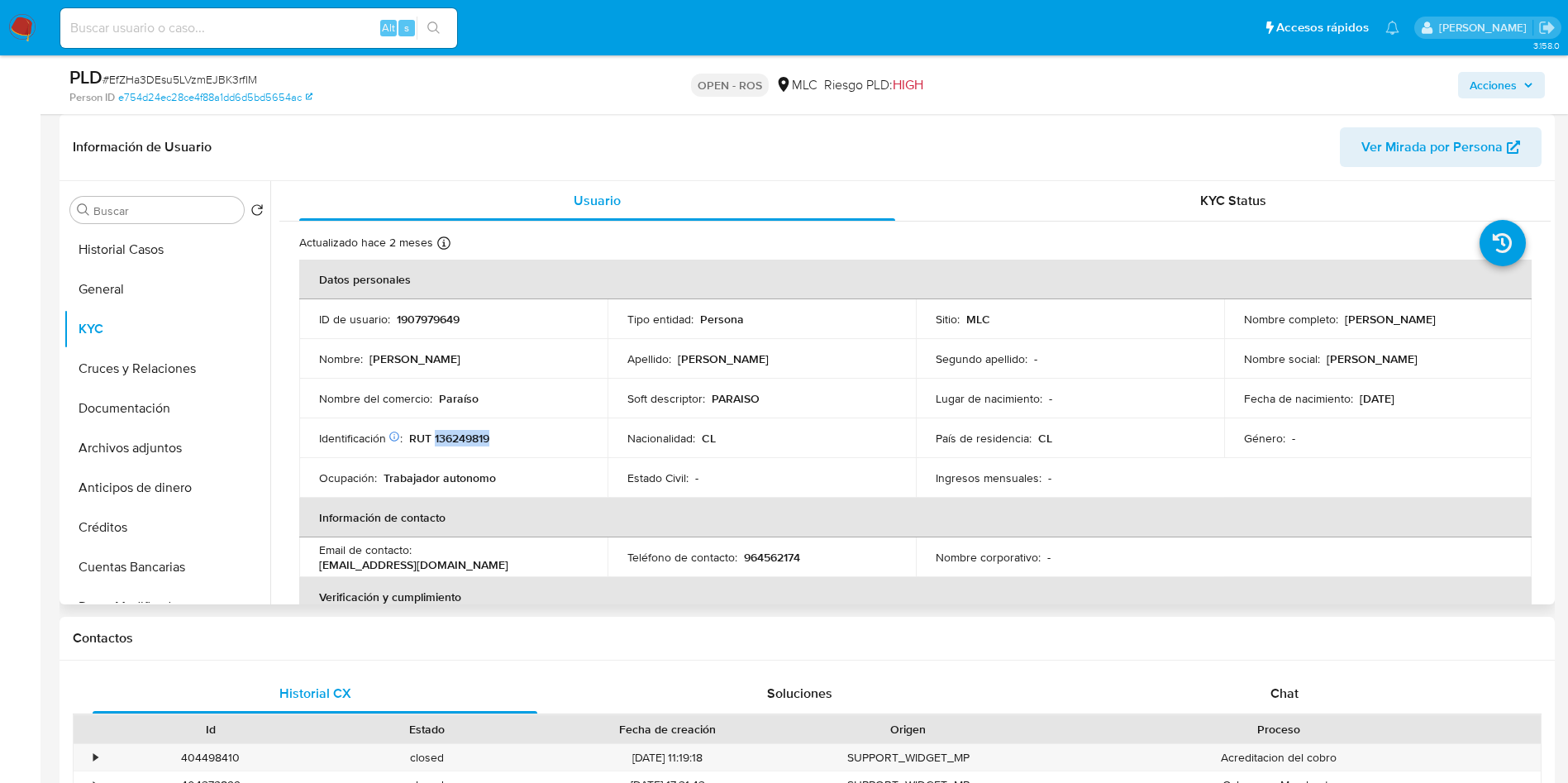
click at [464, 434] on p "RUT 136249819" at bounding box center [449, 437] width 80 height 15
copy p "136249819"
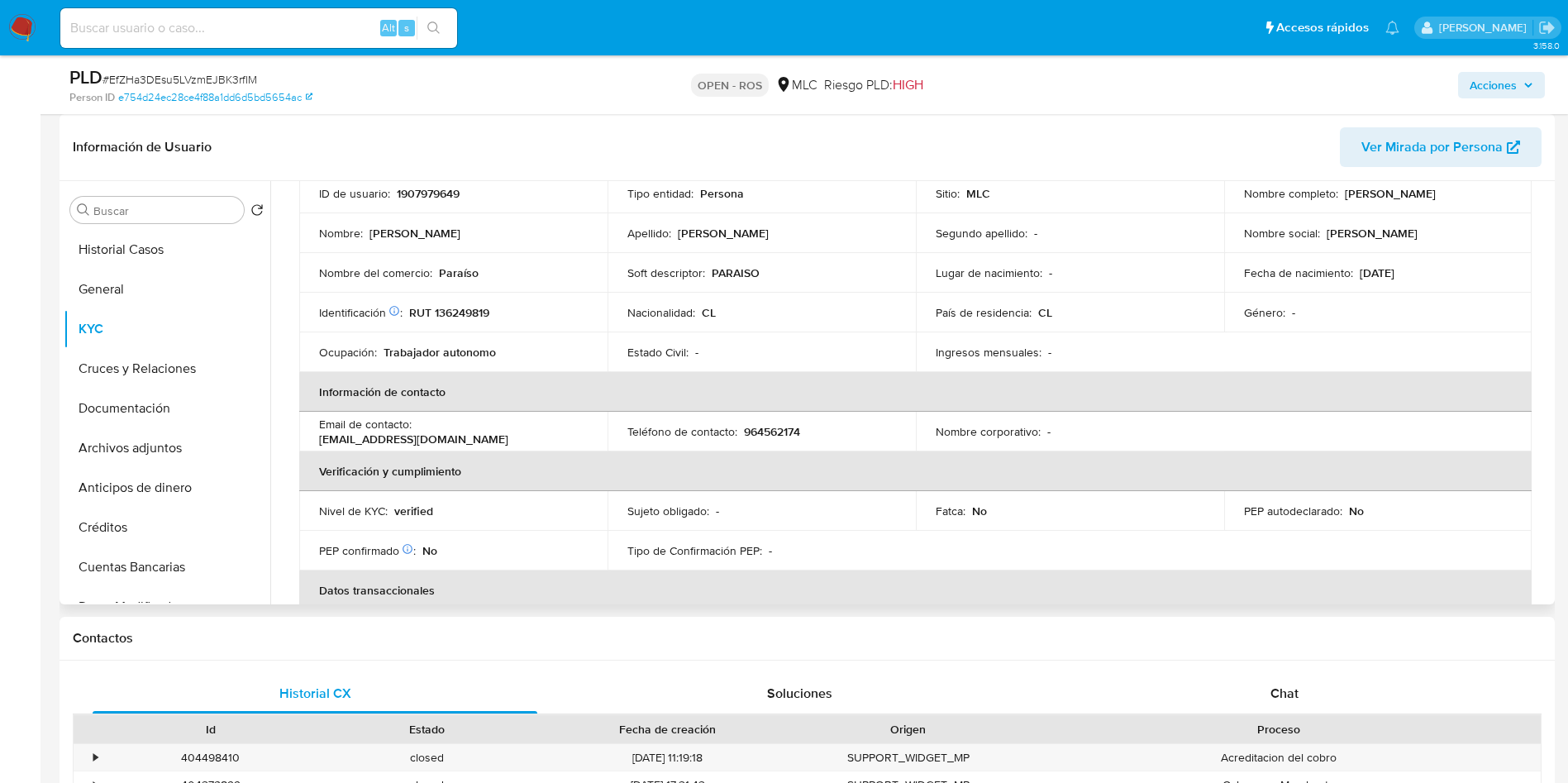
scroll to position [165, 0]
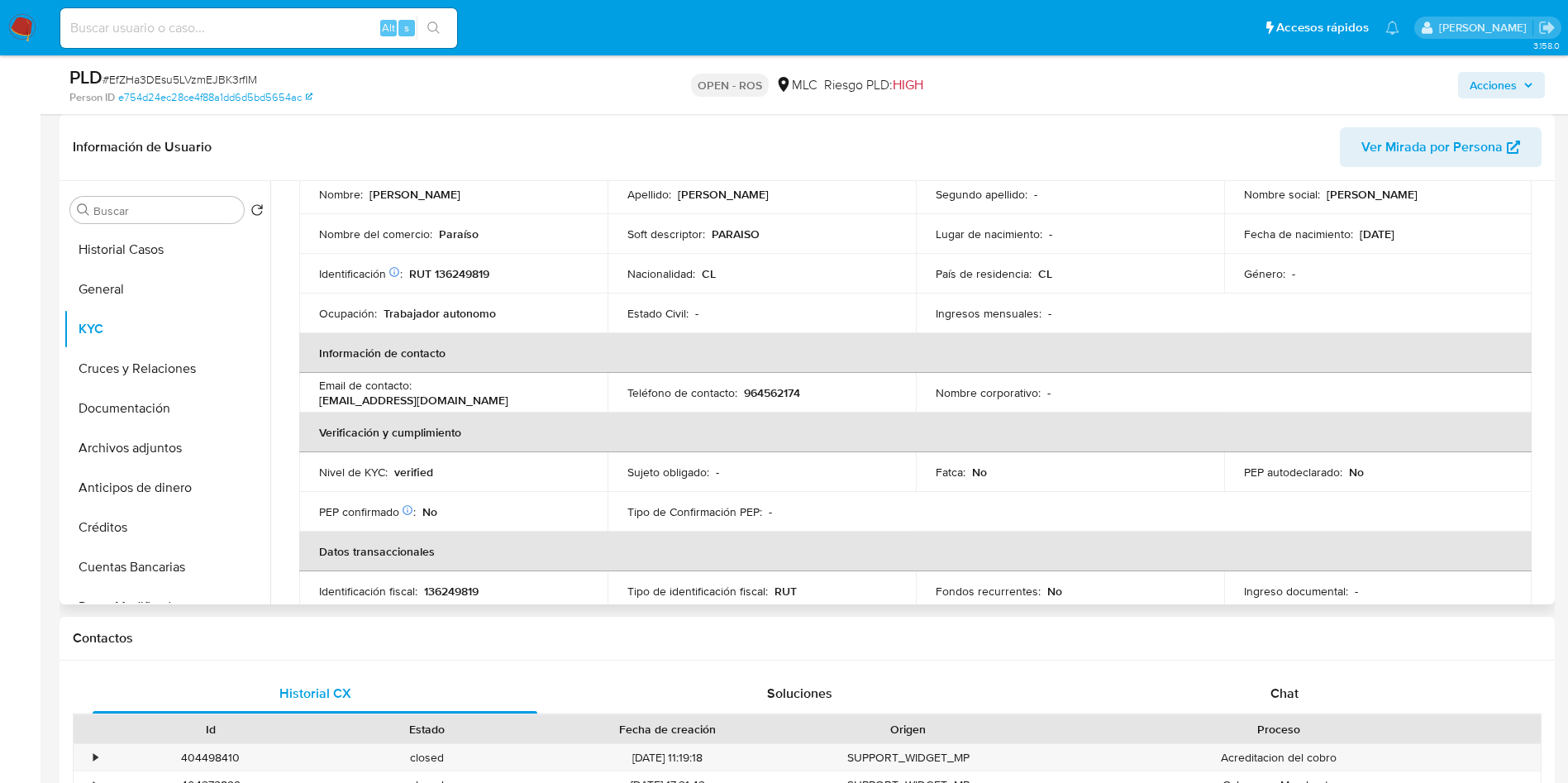
click at [779, 391] on p "964562174" at bounding box center [772, 392] width 56 height 15
copy p "964562174"
copy div "[EMAIL_ADDRESS][DOMAIN_NAME]"
drag, startPoint x: 550, startPoint y: 396, endPoint x: 413, endPoint y: 399, distance: 137.0
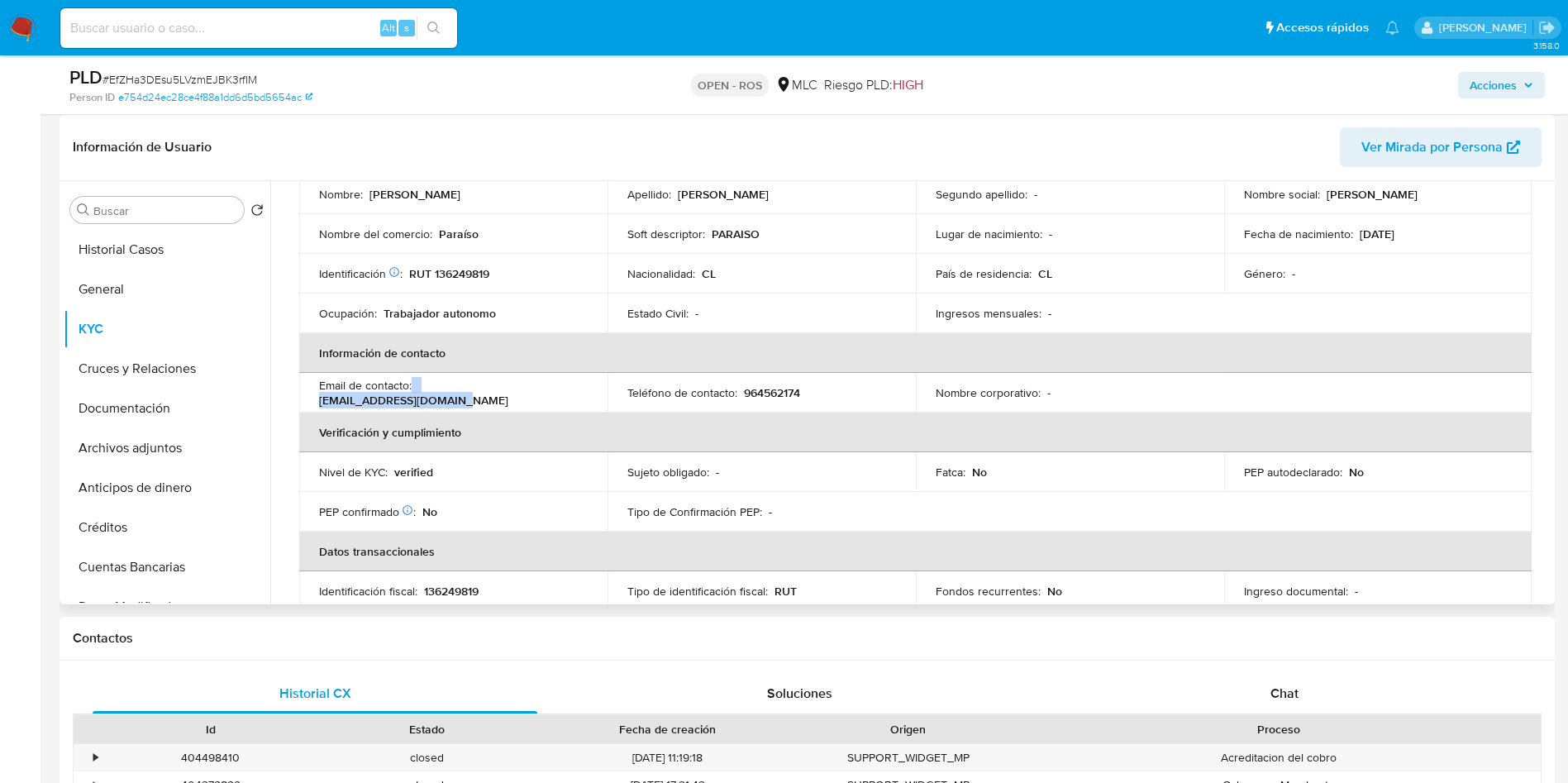
click at [413, 399] on div "Email de contacto : [EMAIL_ADDRESS][DOMAIN_NAME]" at bounding box center [454, 392] width 269 height 30
click at [178, 205] on input "Buscar" at bounding box center [166, 210] width 144 height 15
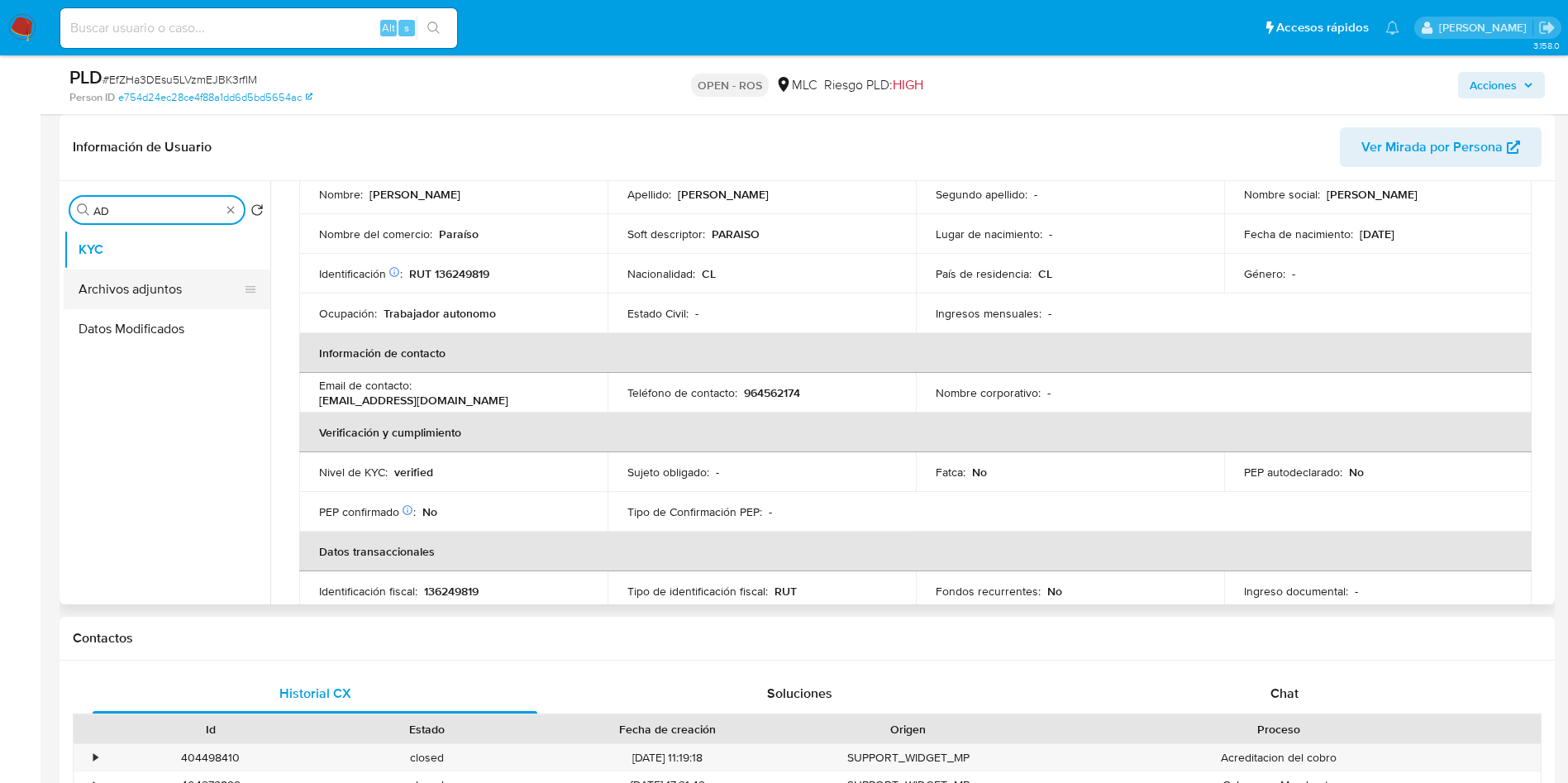
type input "AD"
click at [149, 297] on button "Archivos adjuntos" at bounding box center [161, 288] width 194 height 40
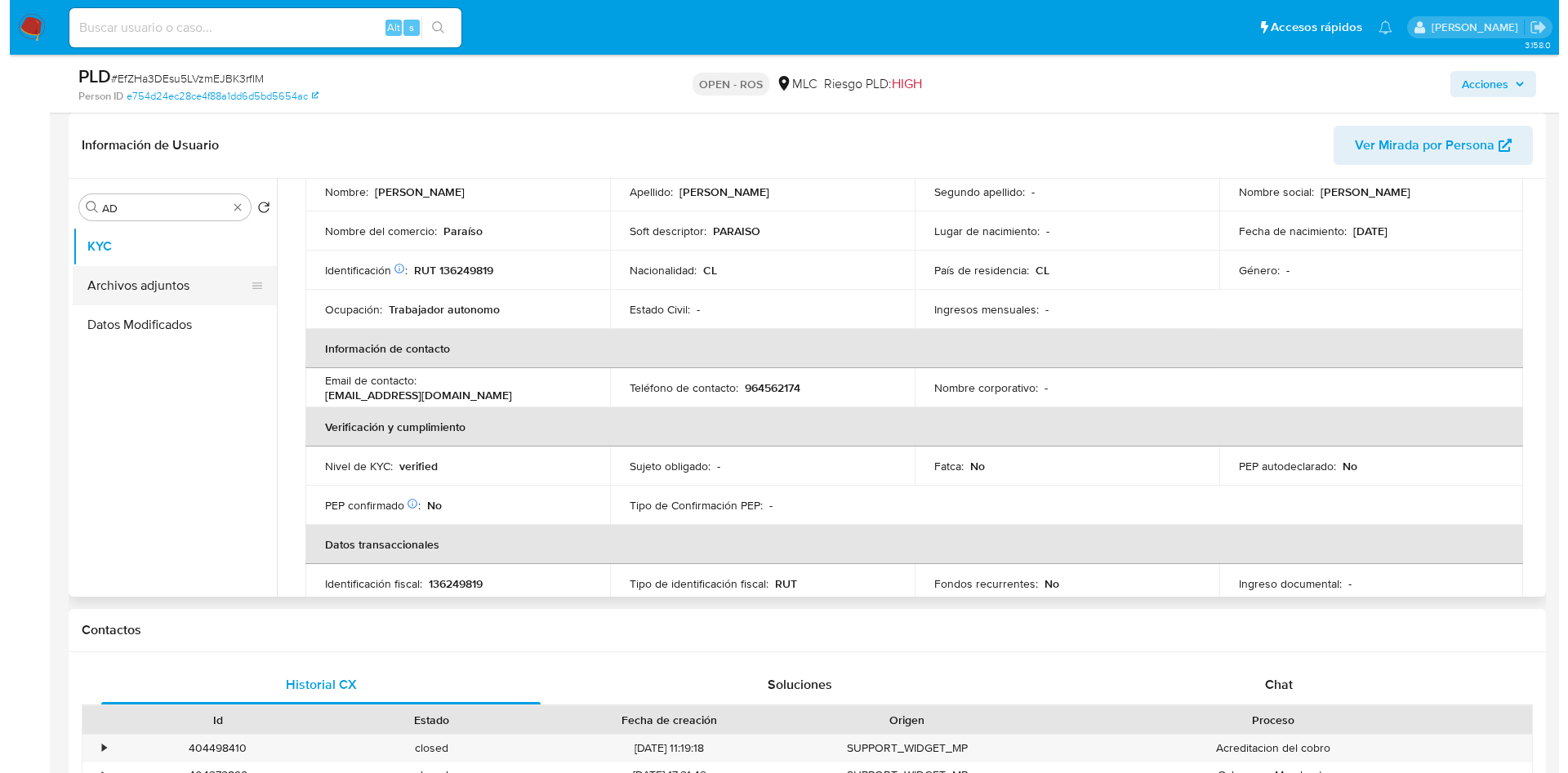
scroll to position [0, 0]
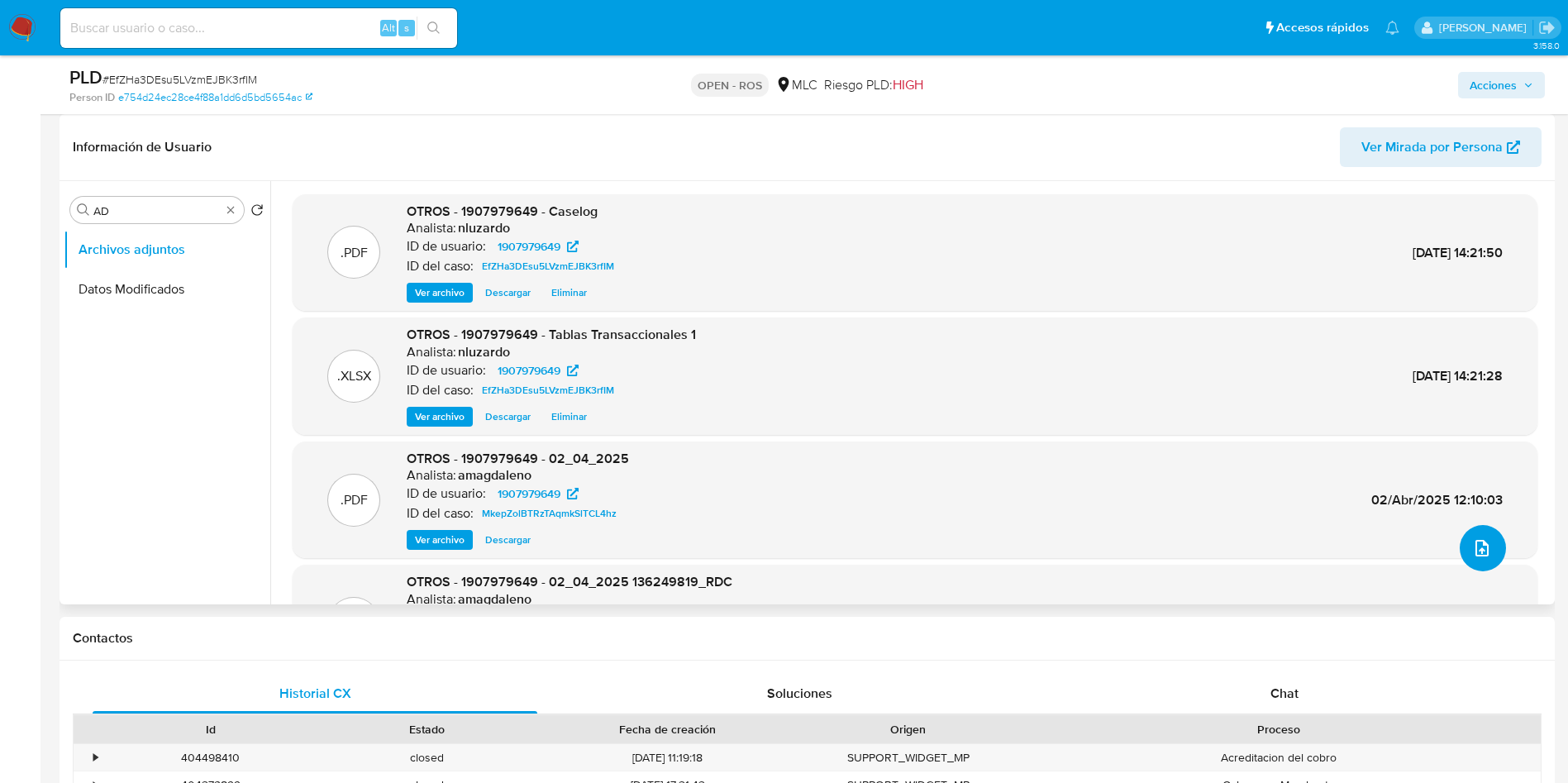
click at [1476, 556] on icon "upload-file" at bounding box center [1482, 548] width 19 height 19
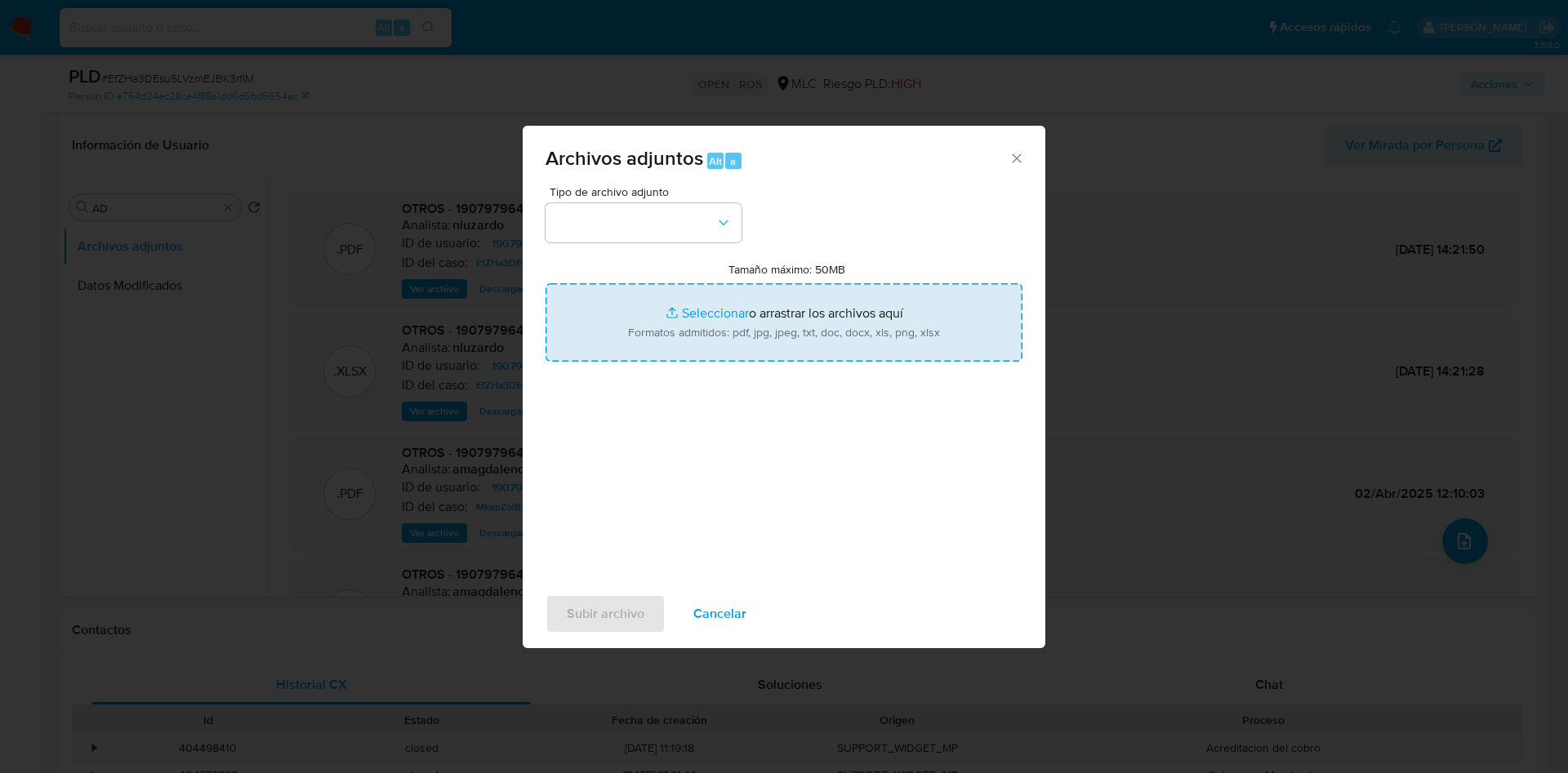
click at [693, 334] on input "Tamaño máximo: 50MB Seleccionar archivos" at bounding box center [784, 322] width 477 height 78
type input "C:\fakepath\ROS 1298 UAF.pdf"
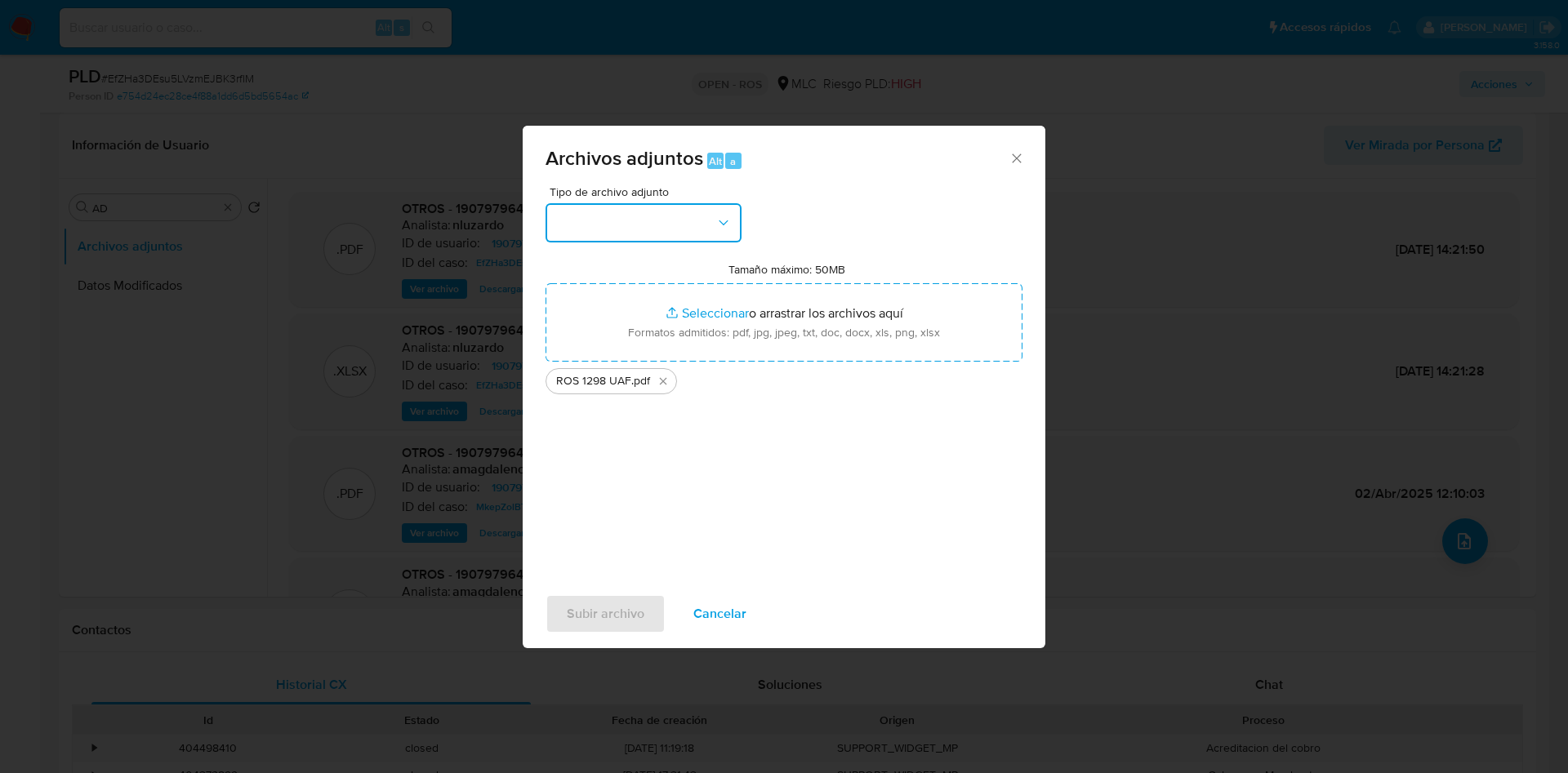
click at [681, 234] on button "button" at bounding box center [643, 223] width 196 height 39
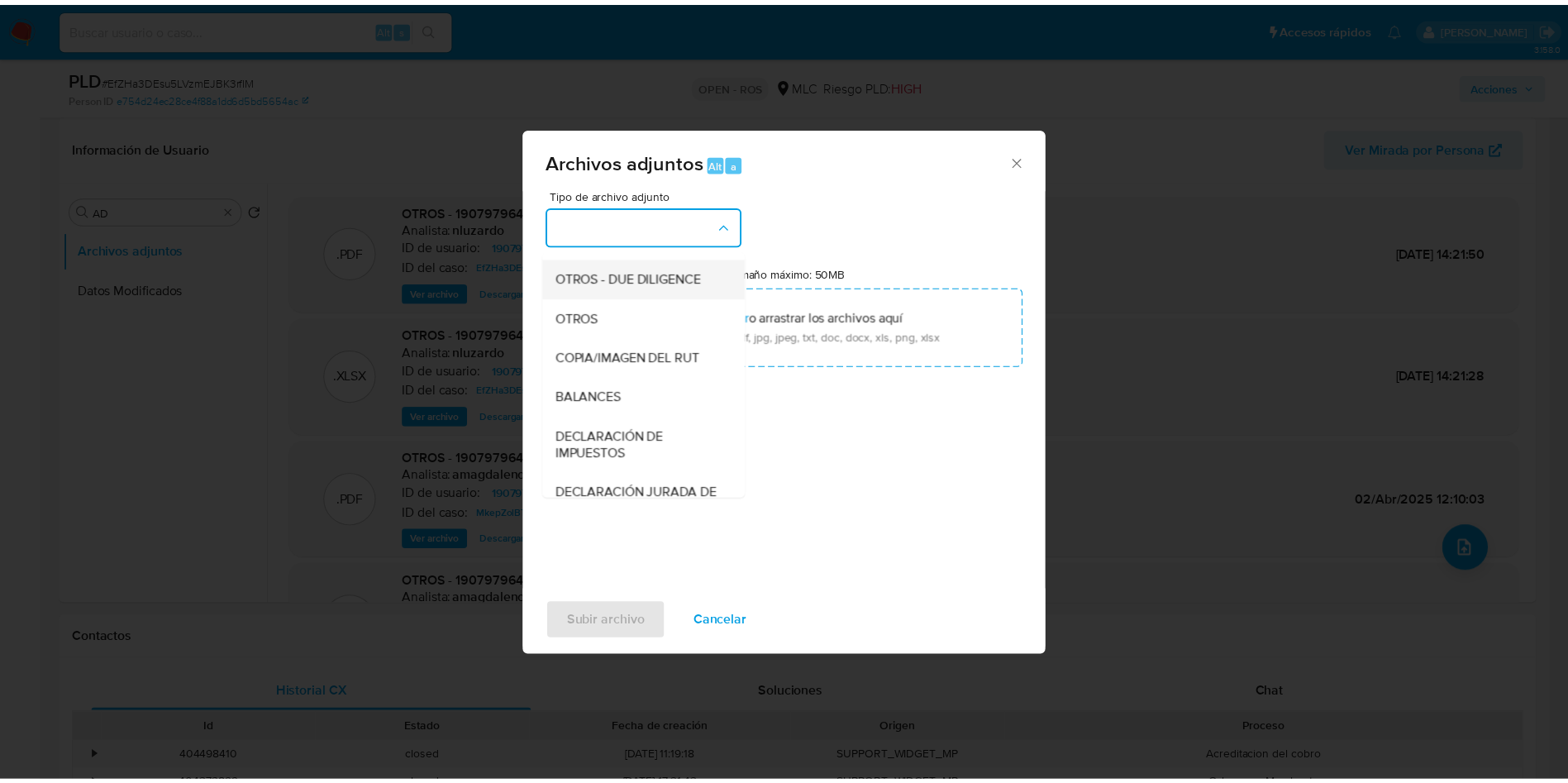
scroll to position [192, 0]
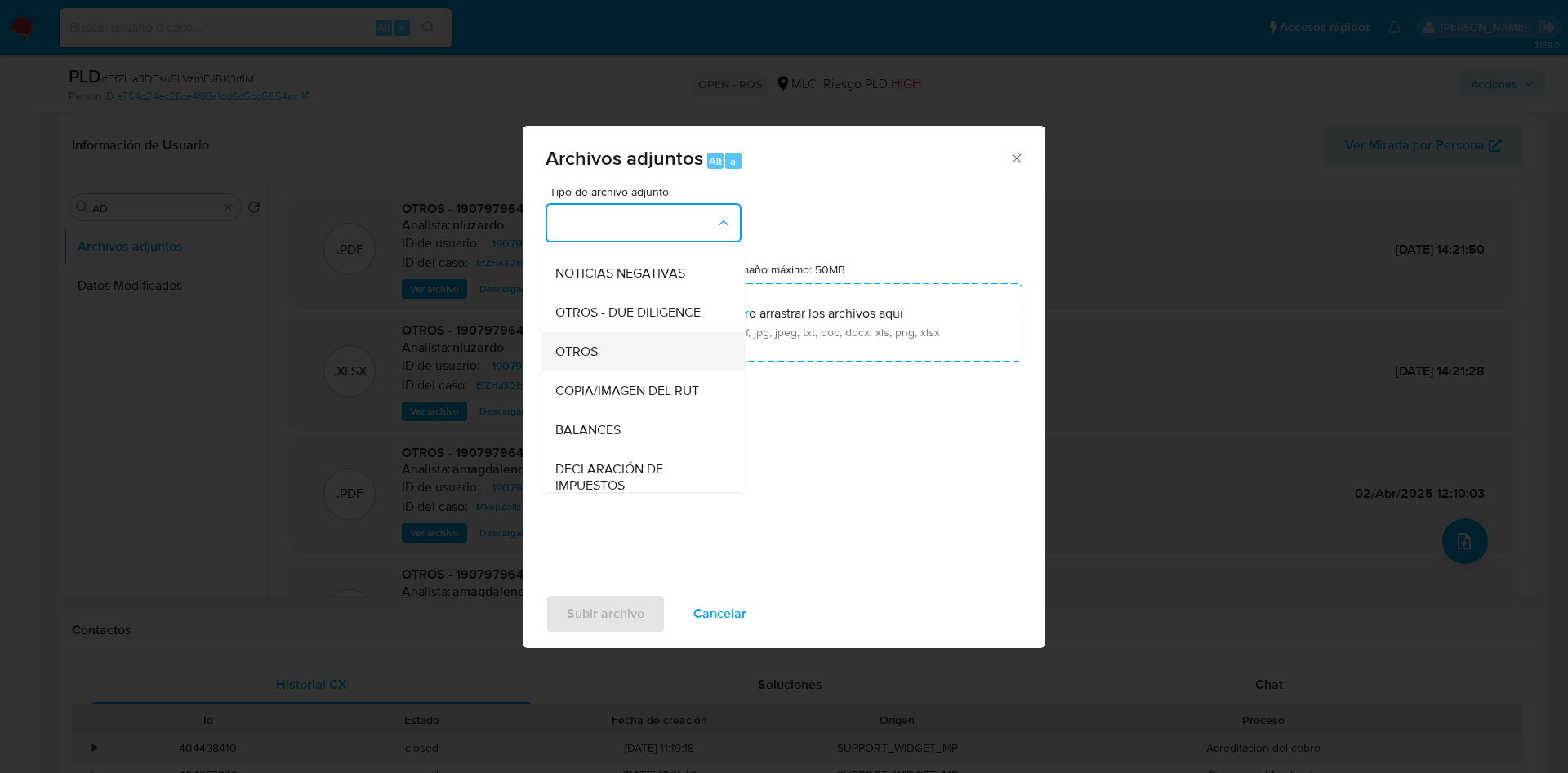
click at [591, 360] on span "OTROS" at bounding box center [577, 352] width 42 height 16
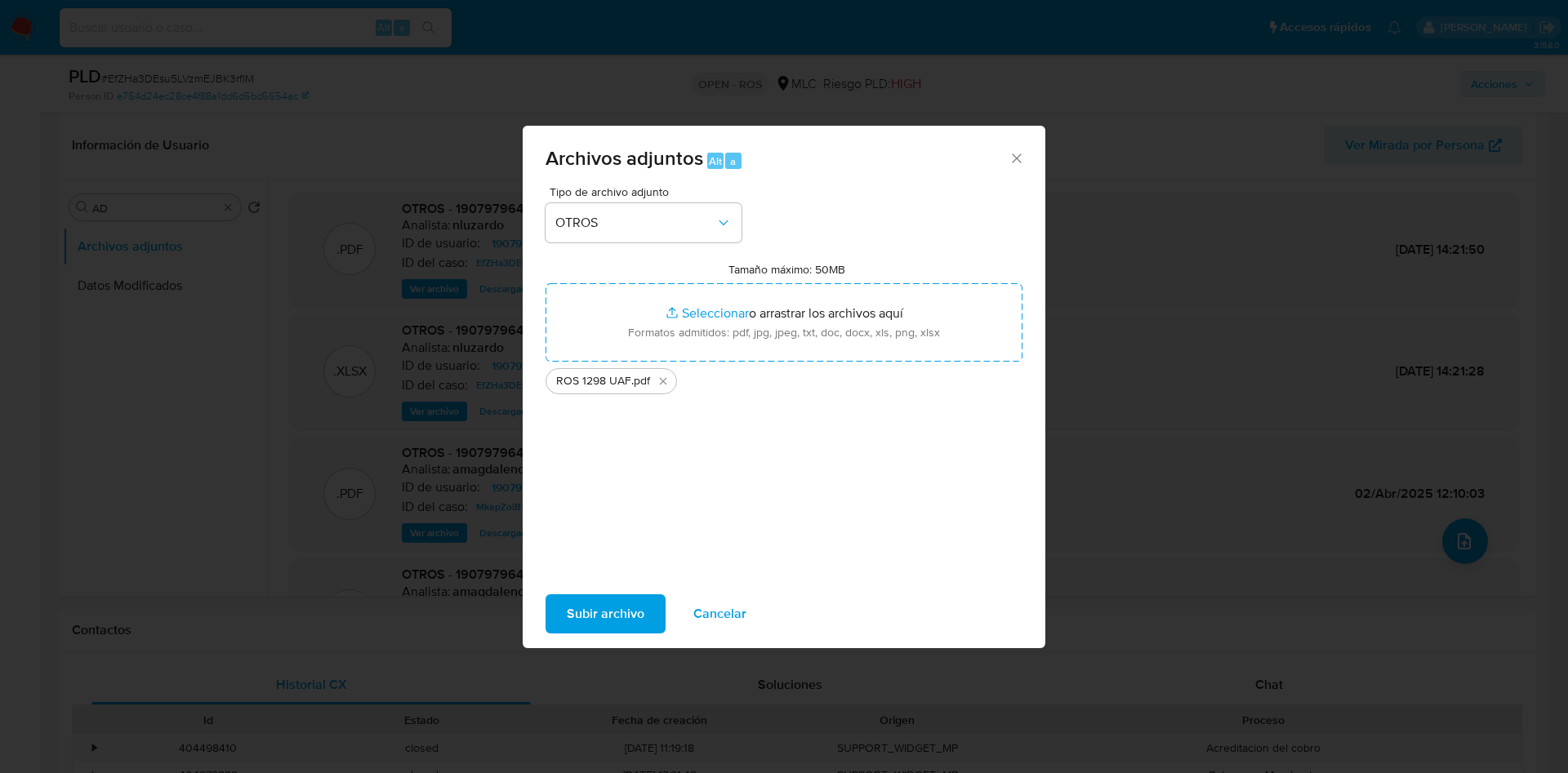
click at [600, 624] on span "Subir archivo" at bounding box center [605, 614] width 77 height 36
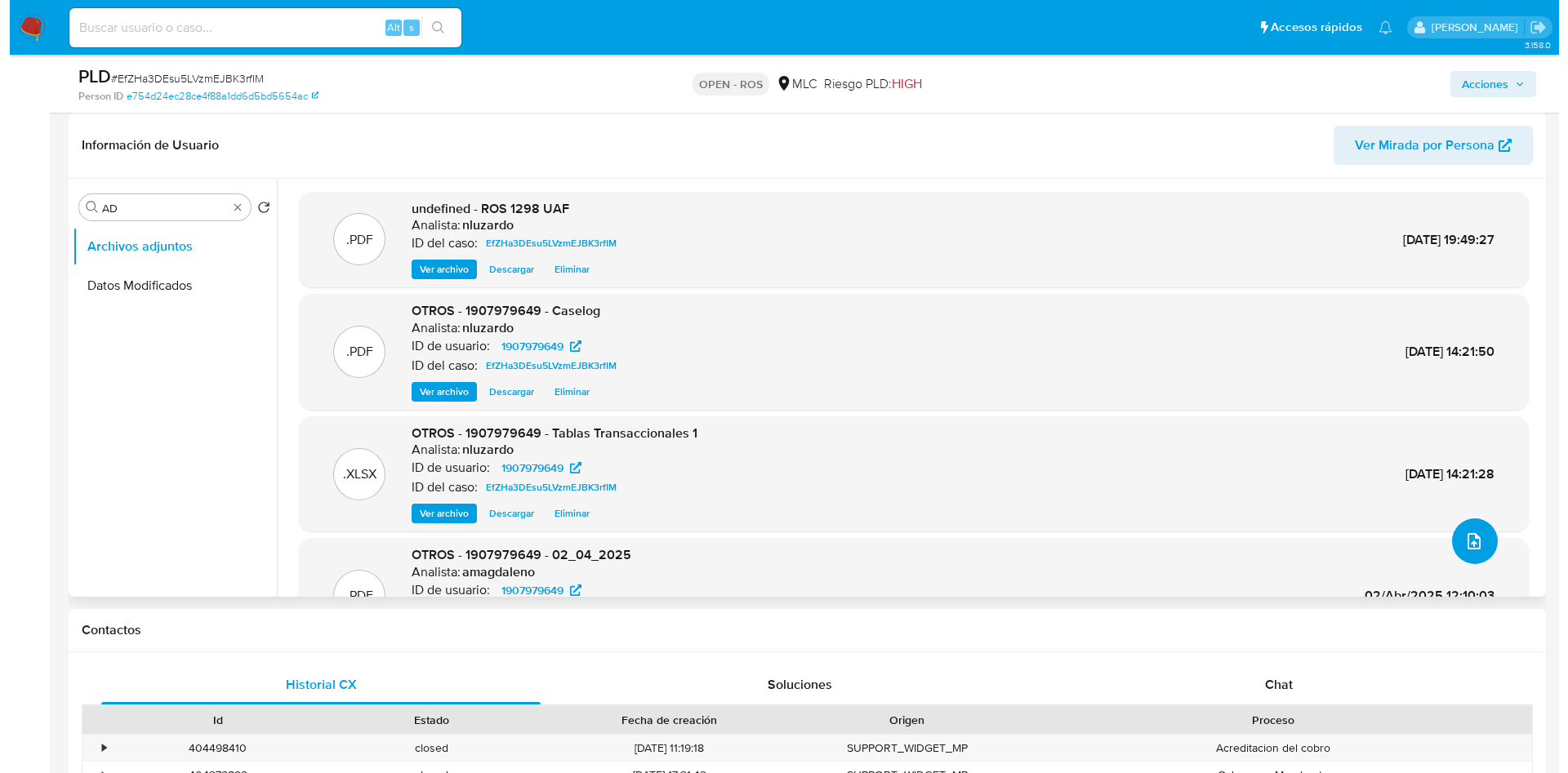
scroll to position [0, 0]
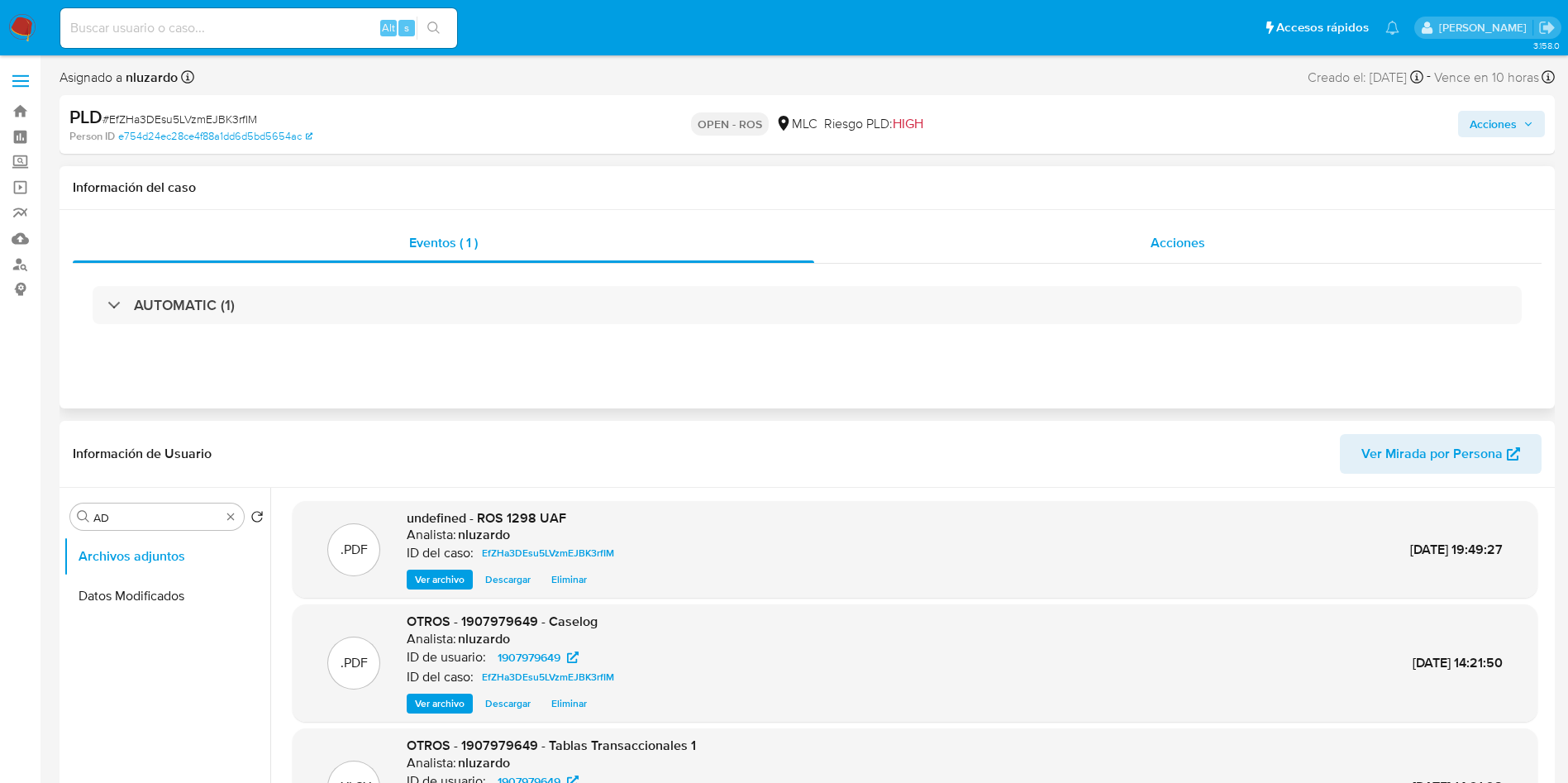
click at [1113, 236] on div "Acciones" at bounding box center [1178, 243] width 728 height 40
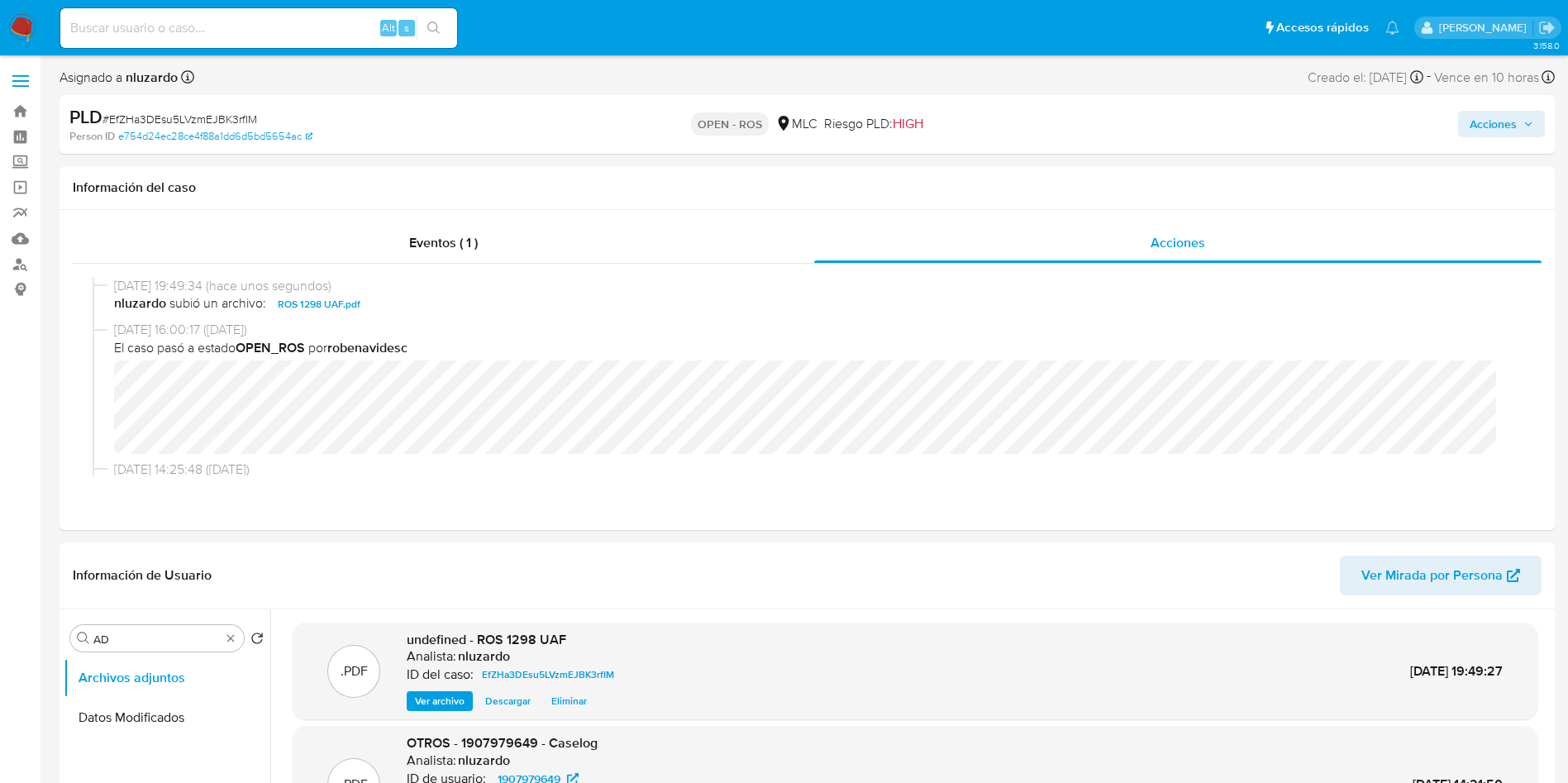
drag, startPoint x: 1500, startPoint y: 120, endPoint x: 1486, endPoint y: 134, distance: 19.8
click at [1499, 124] on span "Acciones" at bounding box center [1493, 123] width 47 height 26
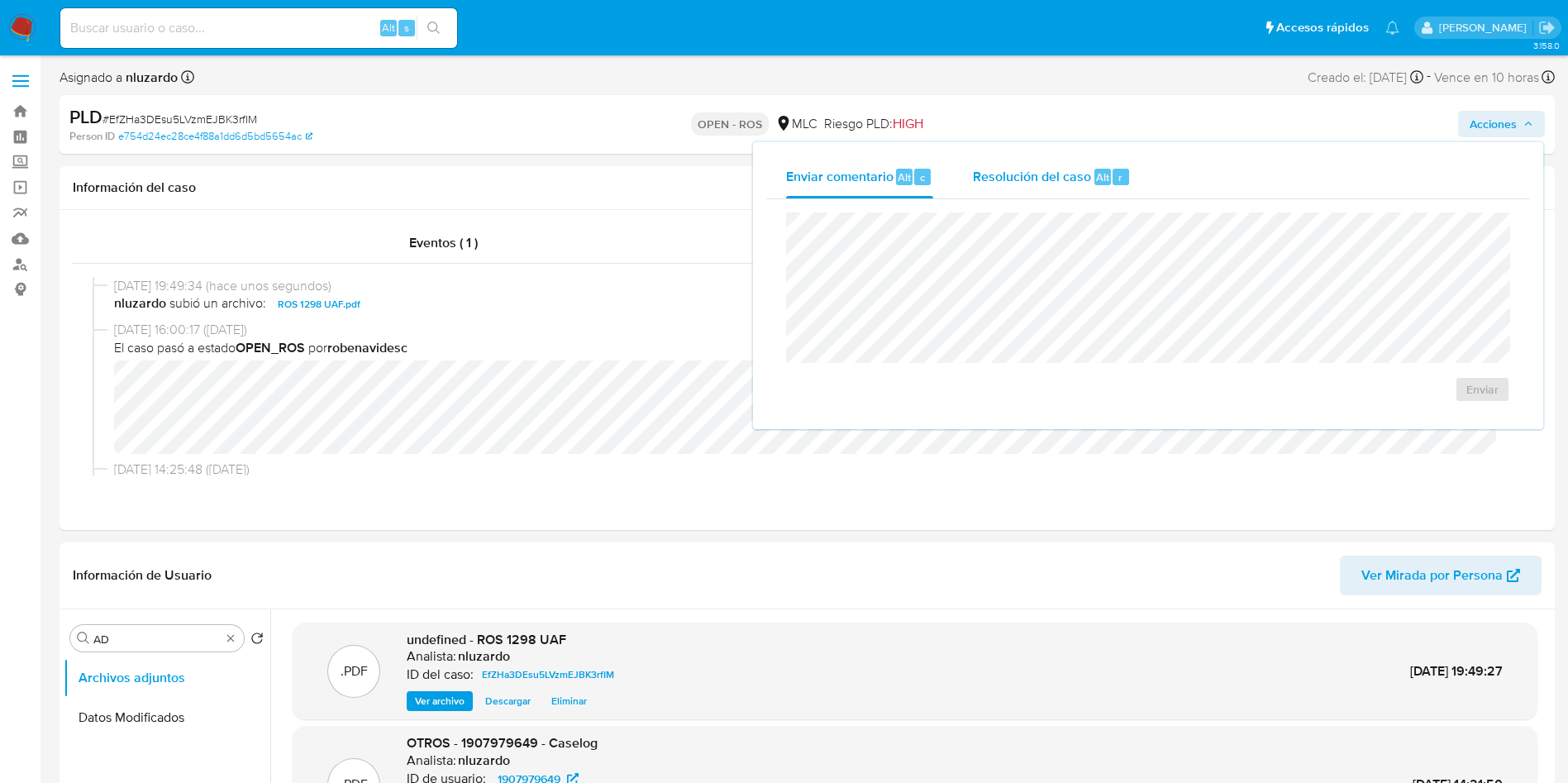
click at [1005, 185] on span "Resolución del caso" at bounding box center [1032, 177] width 118 height 19
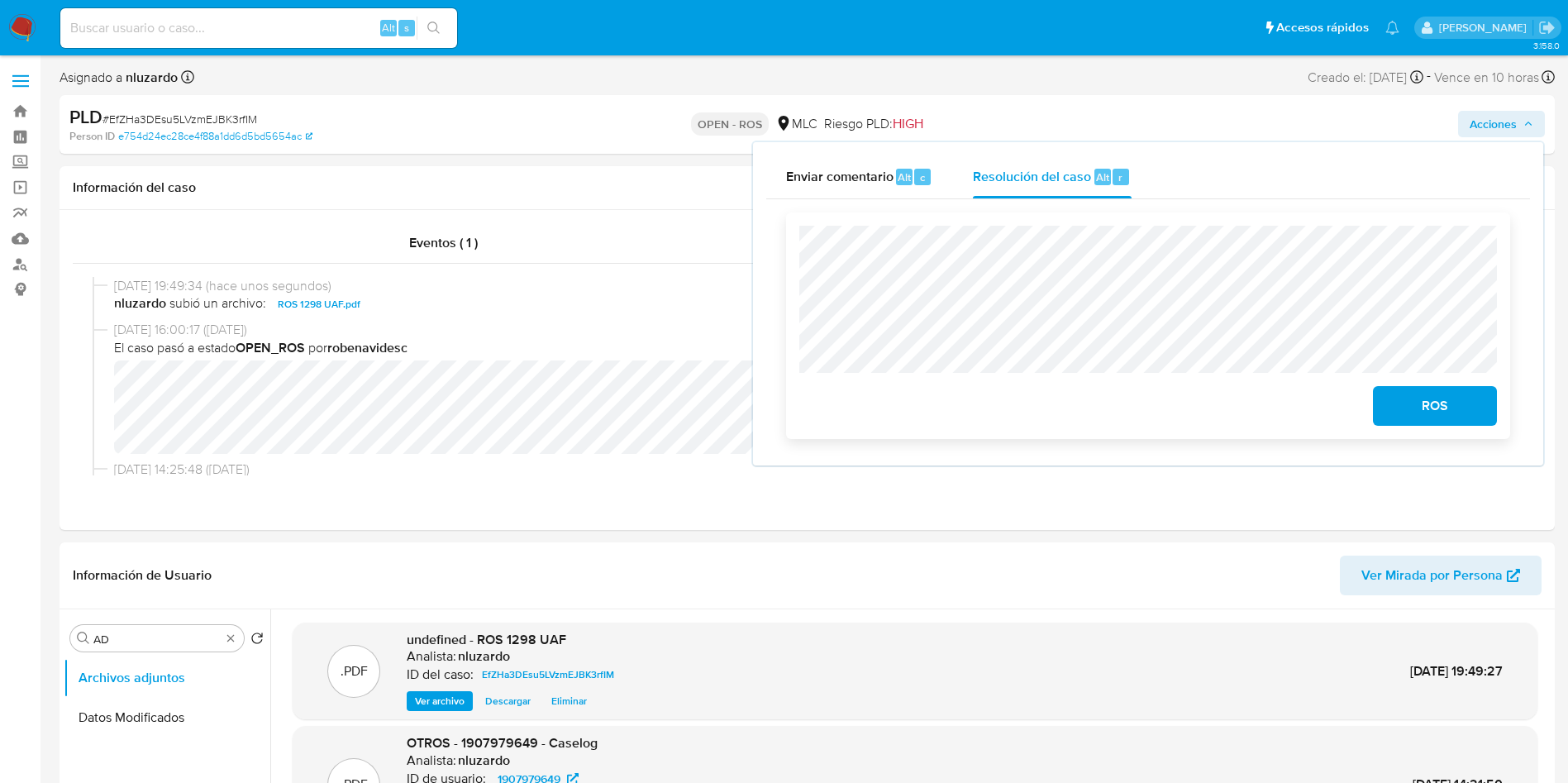
click at [1407, 412] on span "ROS" at bounding box center [1435, 407] width 81 height 37
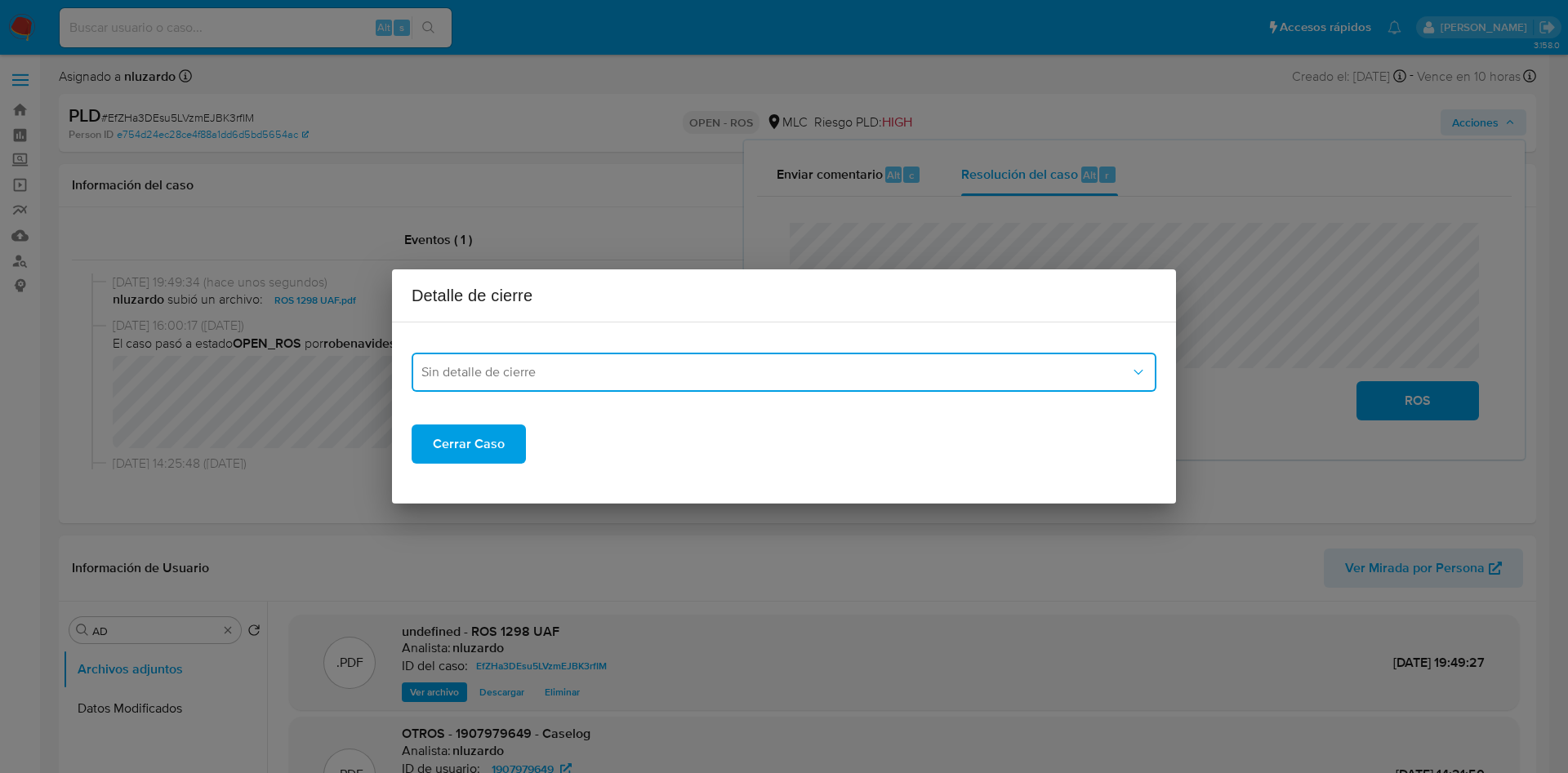
click at [678, 365] on span "Sin detalle de cierre" at bounding box center [775, 372] width 708 height 16
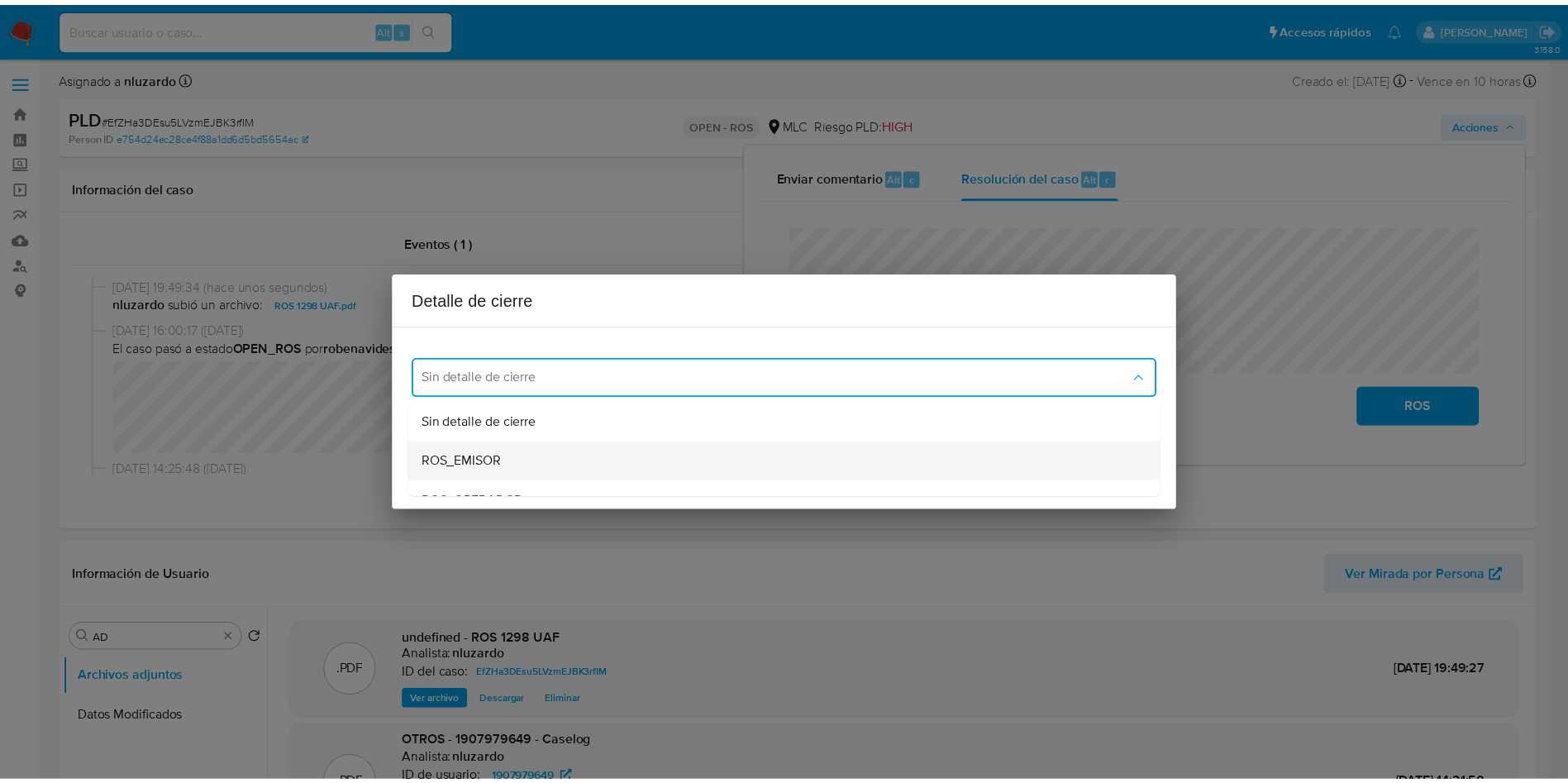
scroll to position [64, 0]
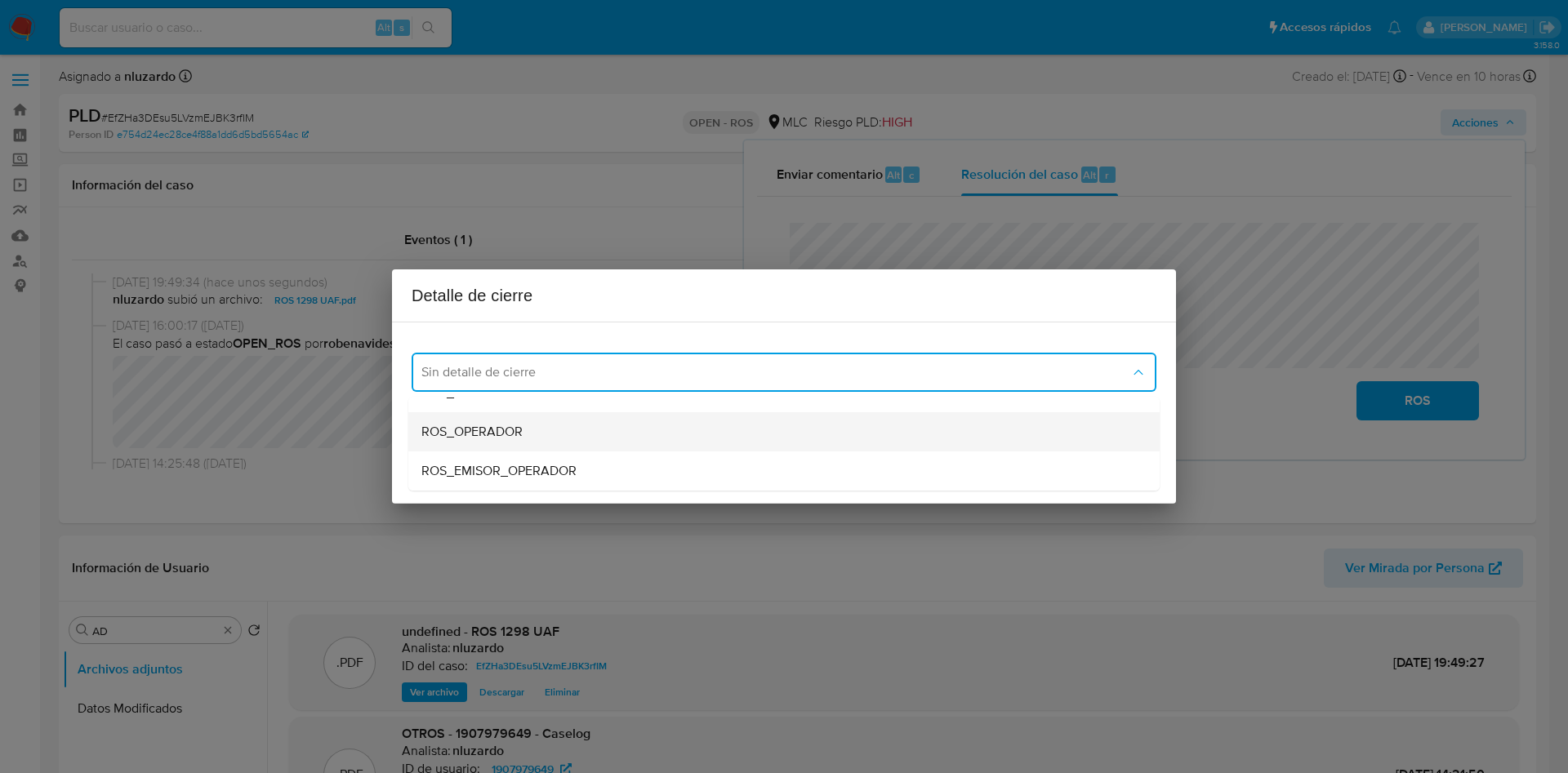
click at [594, 439] on div "ROS_OPERADOR" at bounding box center [779, 431] width 715 height 39
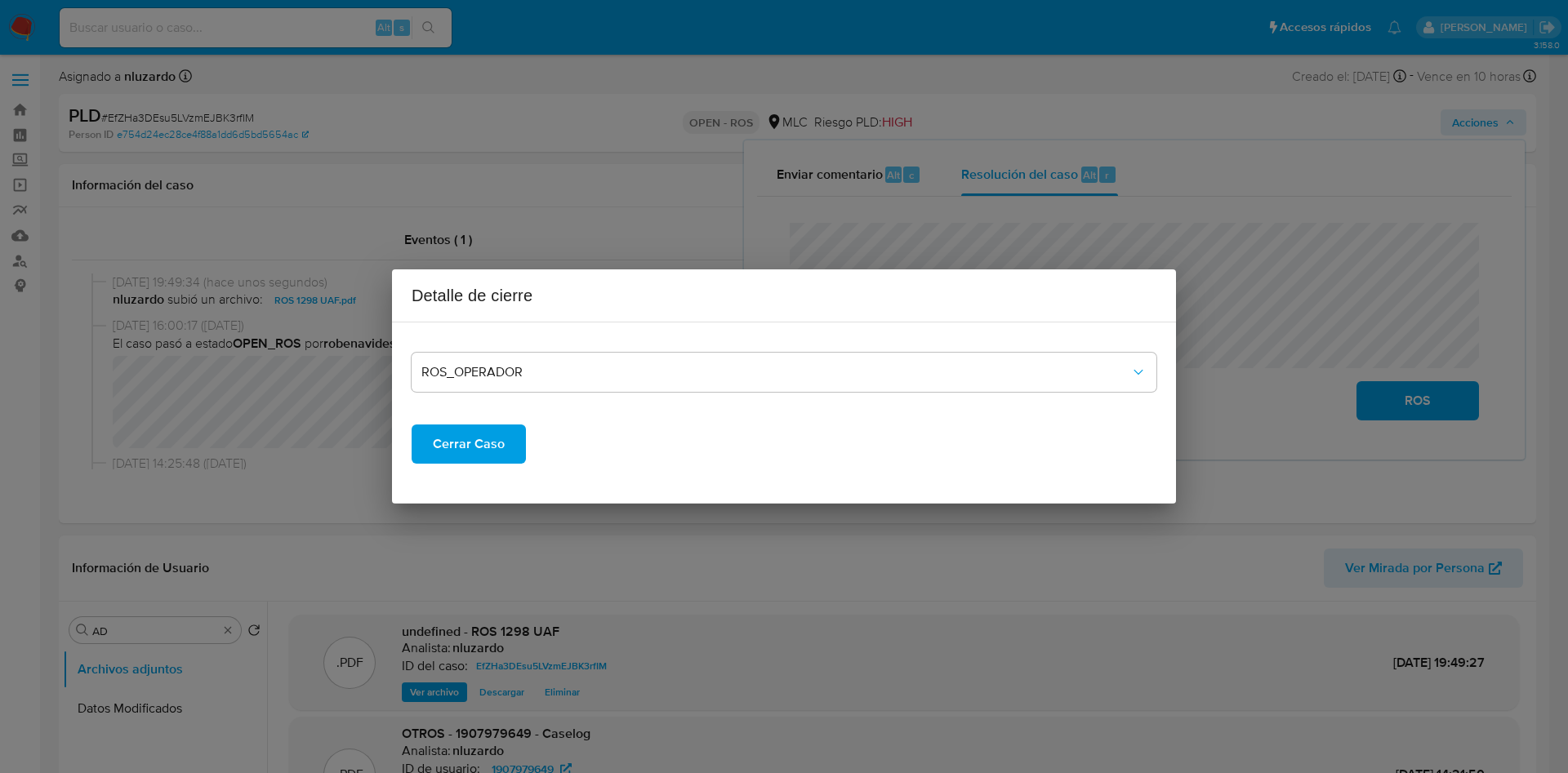
click at [484, 448] on span "Cerrar Caso" at bounding box center [468, 444] width 72 height 36
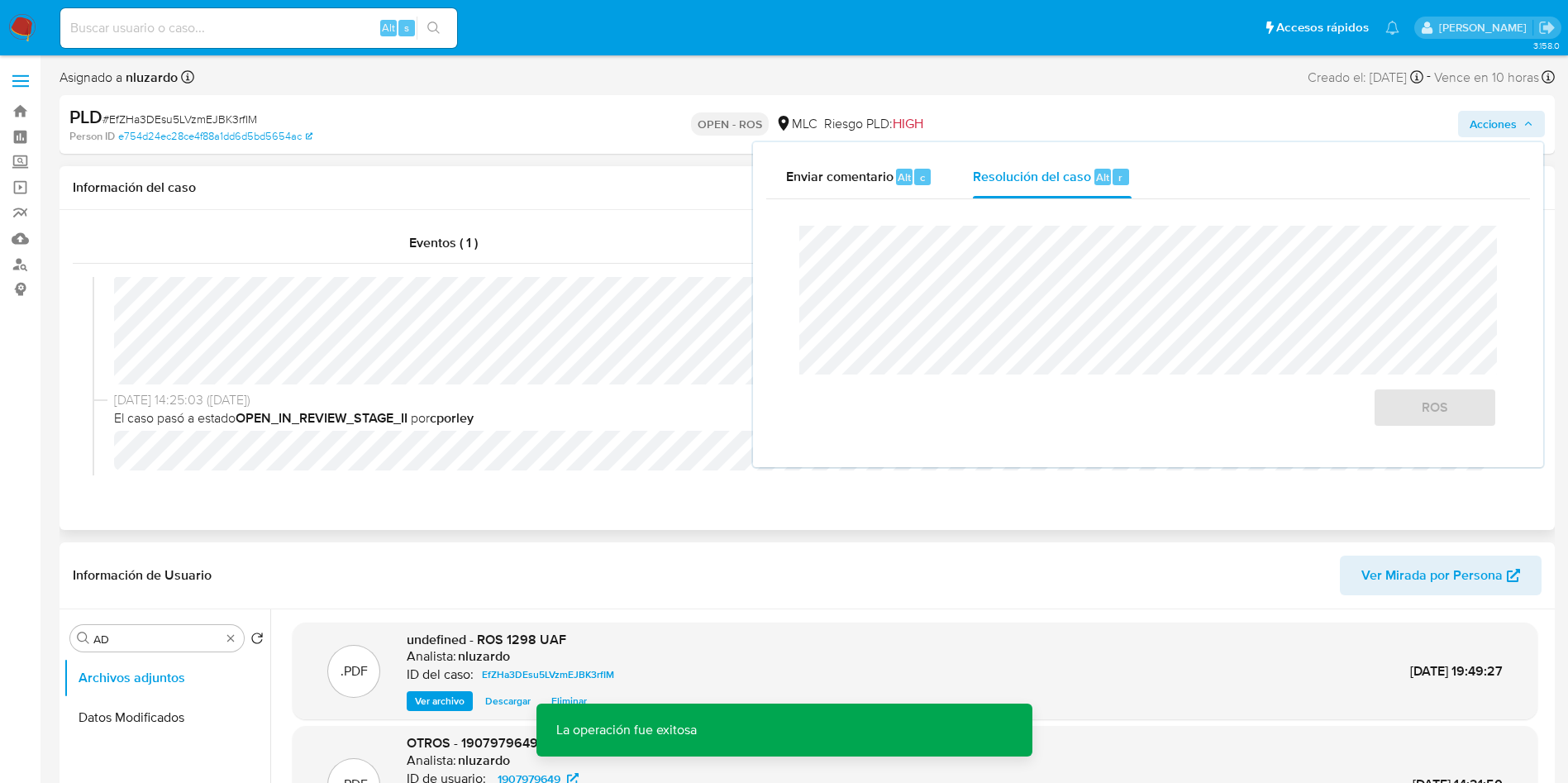
scroll to position [0, 0]
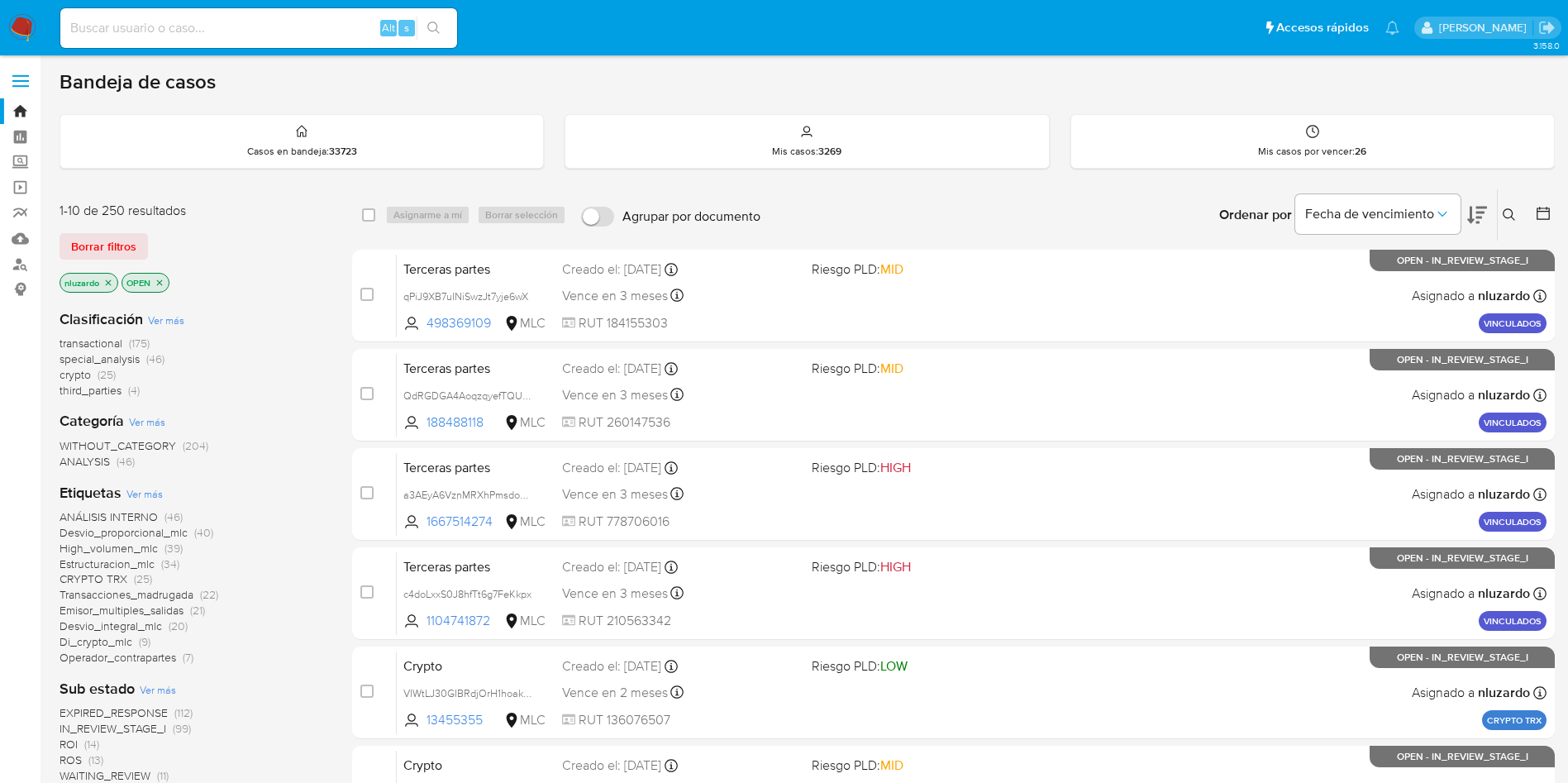
drag, startPoint x: 326, startPoint y: 40, endPoint x: 337, endPoint y: 43, distance: 11.4
click at [326, 40] on div "Alt s" at bounding box center [258, 28] width 397 height 40
click at [337, 30] on input at bounding box center [258, 28] width 397 height 21
paste input "qPiJ9XB7uINiSwzJt7yje6wX"
type input "qPiJ9XB7uINiSwzJt7yje6wX"
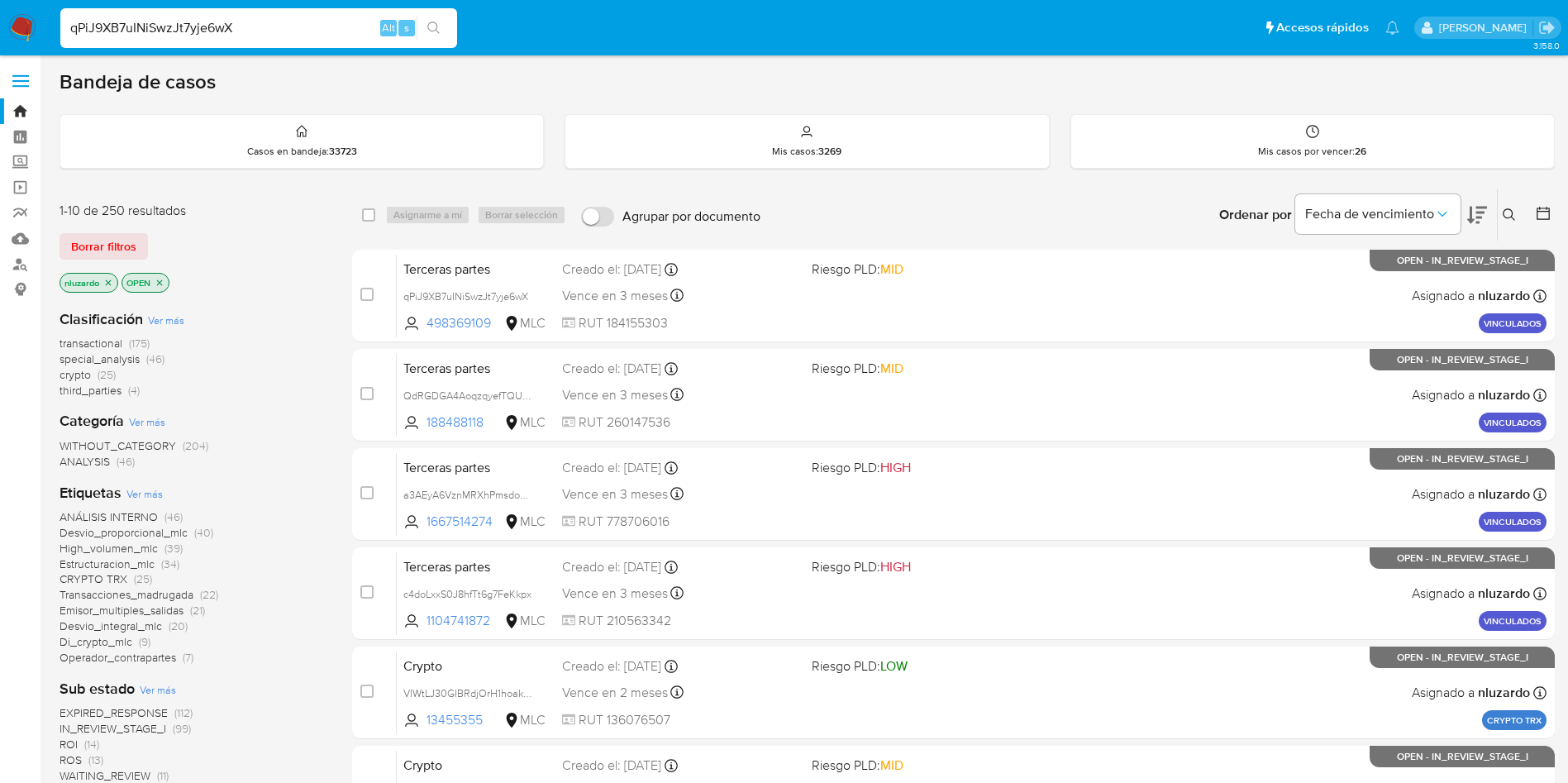
click at [434, 33] on icon "search-icon" at bounding box center [435, 28] width 14 height 14
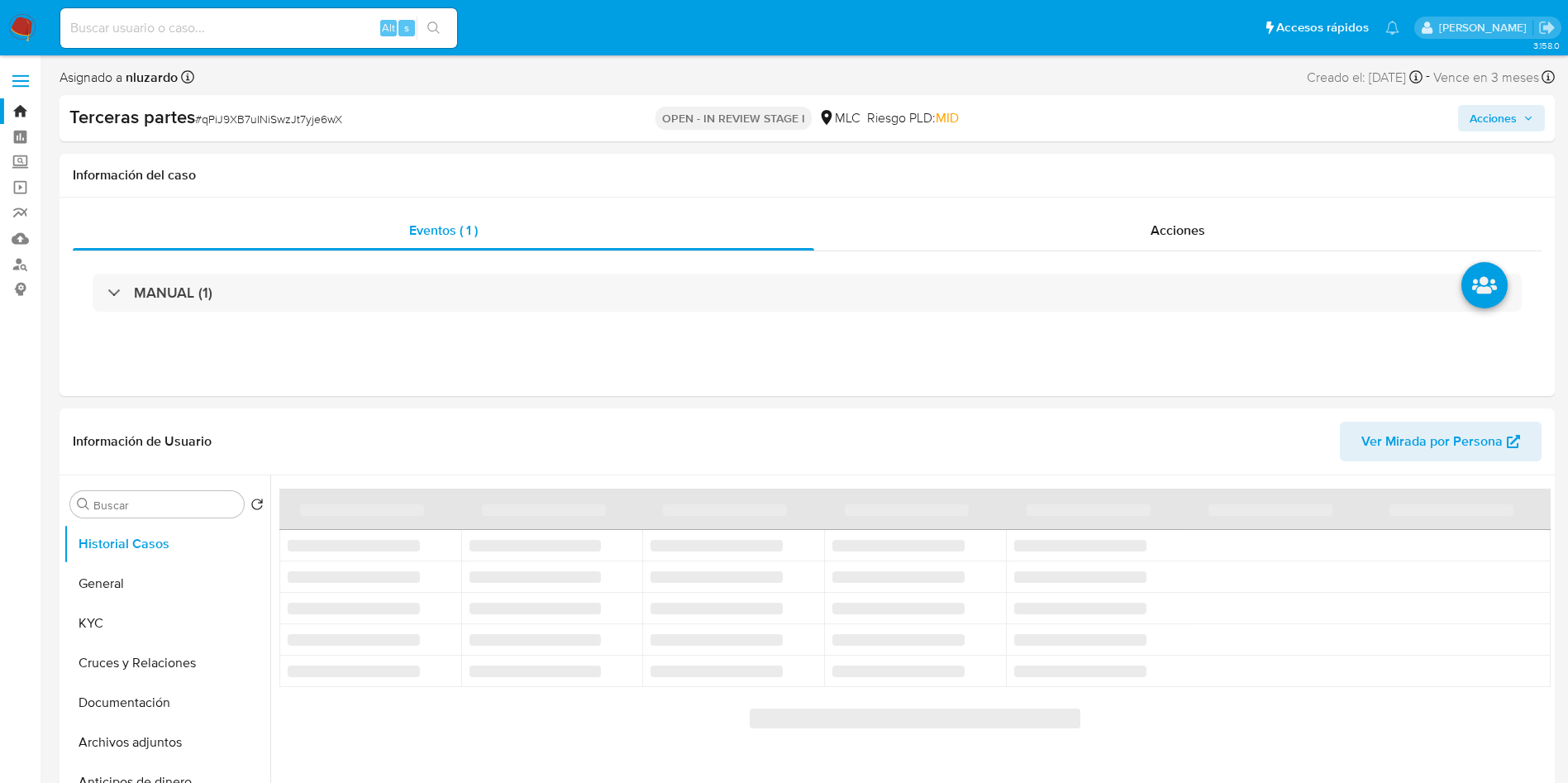
select select "10"
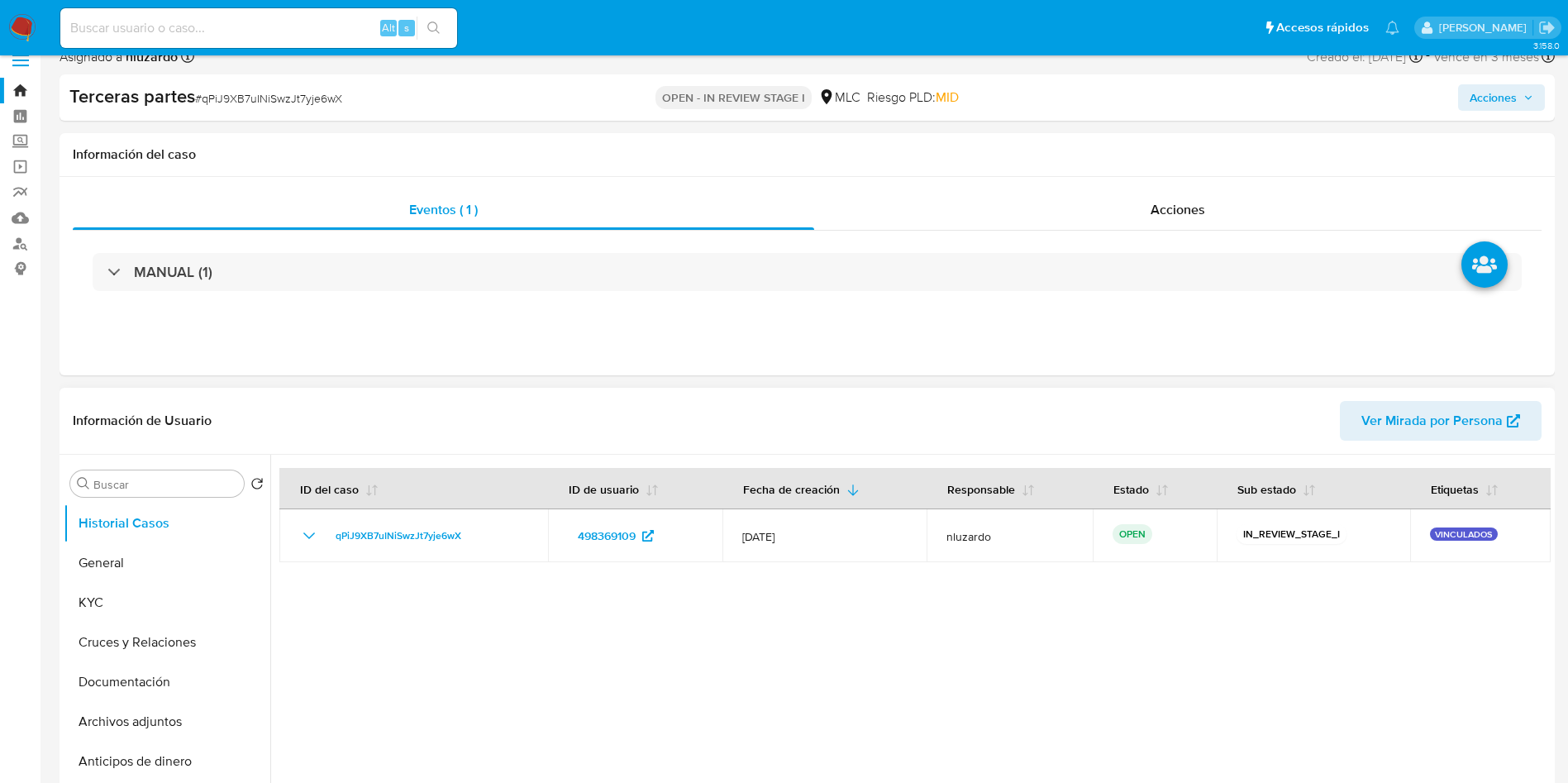
scroll to position [372, 0]
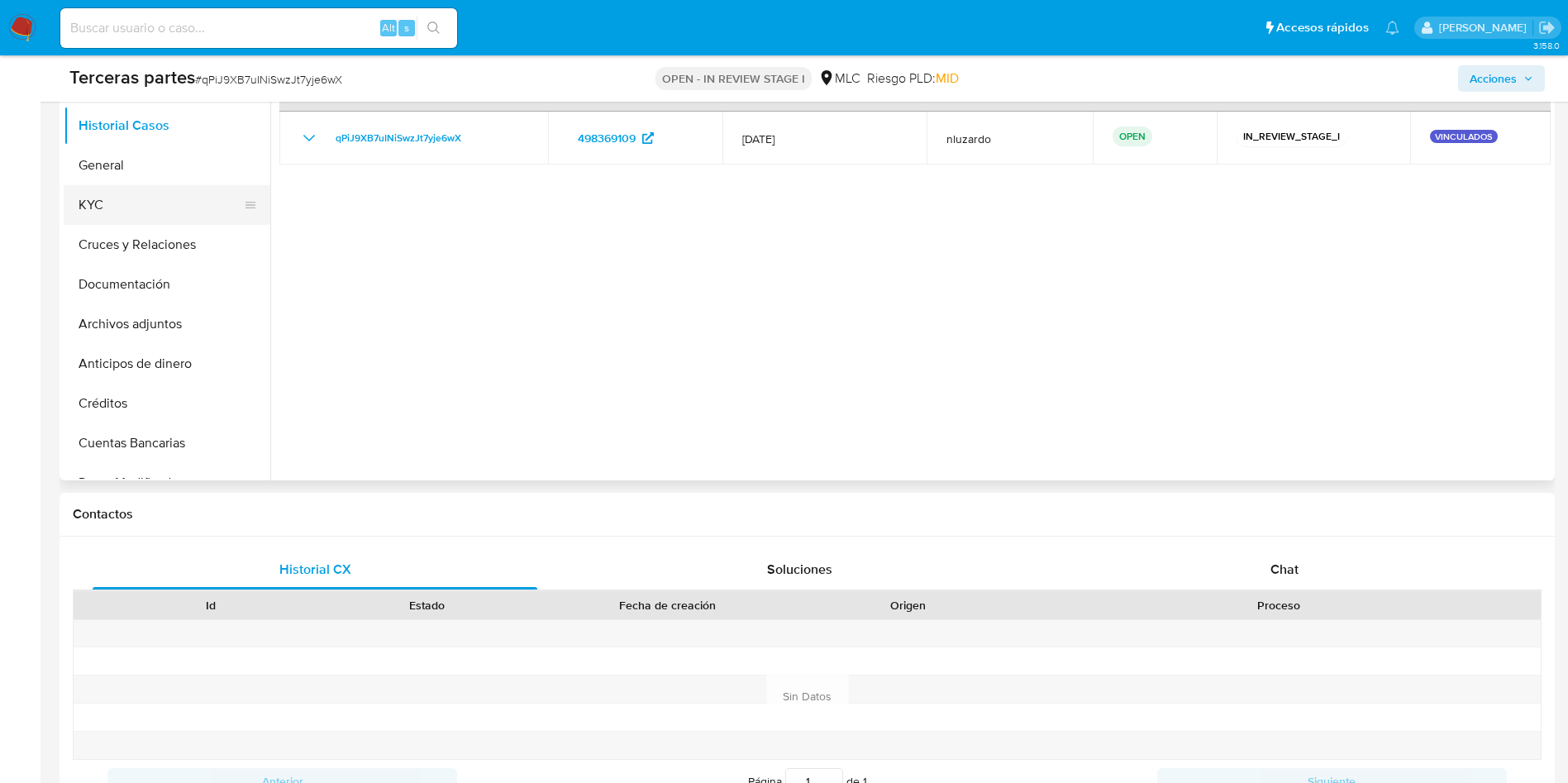
click at [178, 201] on button "KYC" at bounding box center [161, 204] width 194 height 40
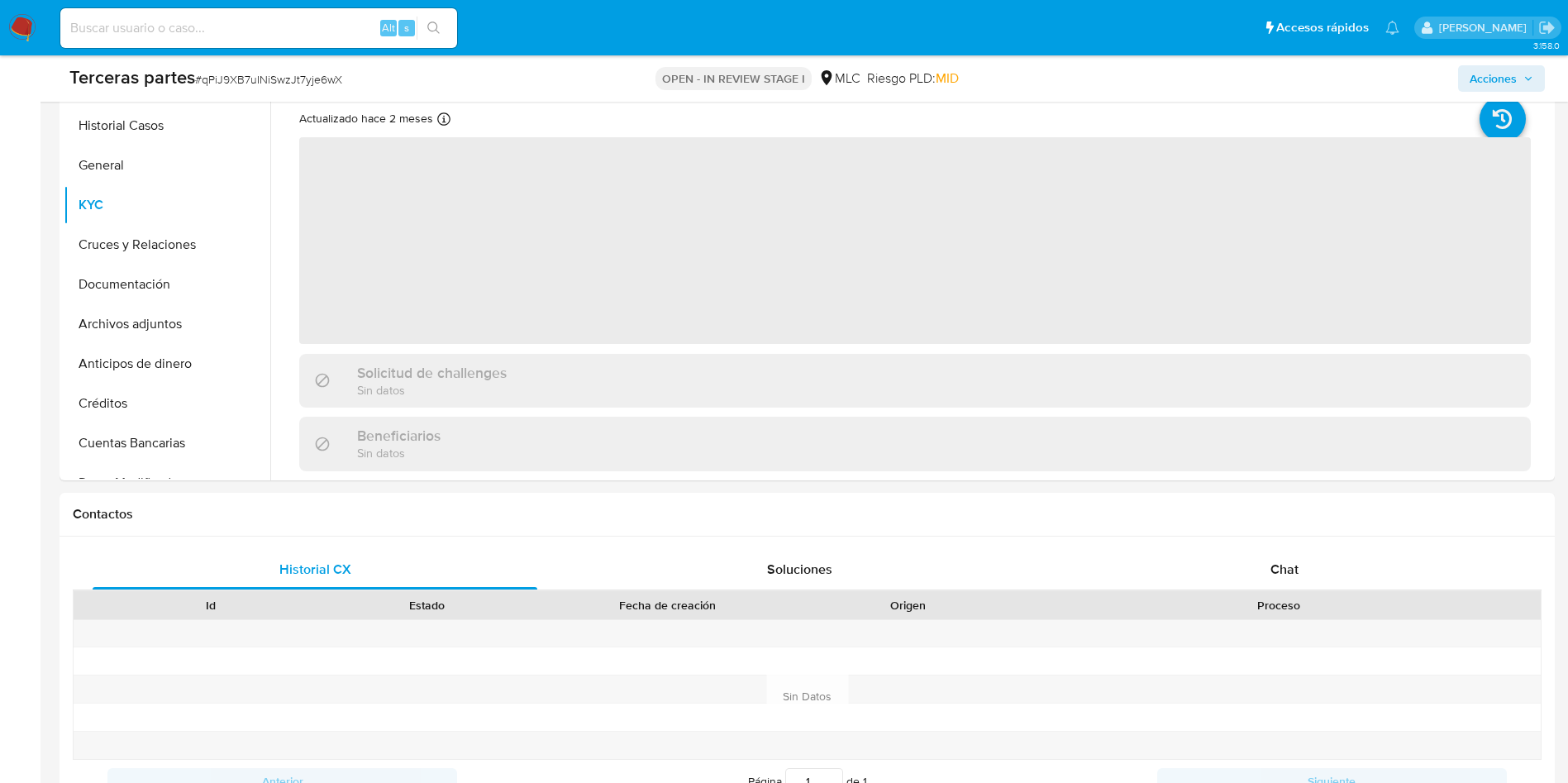
scroll to position [0, 0]
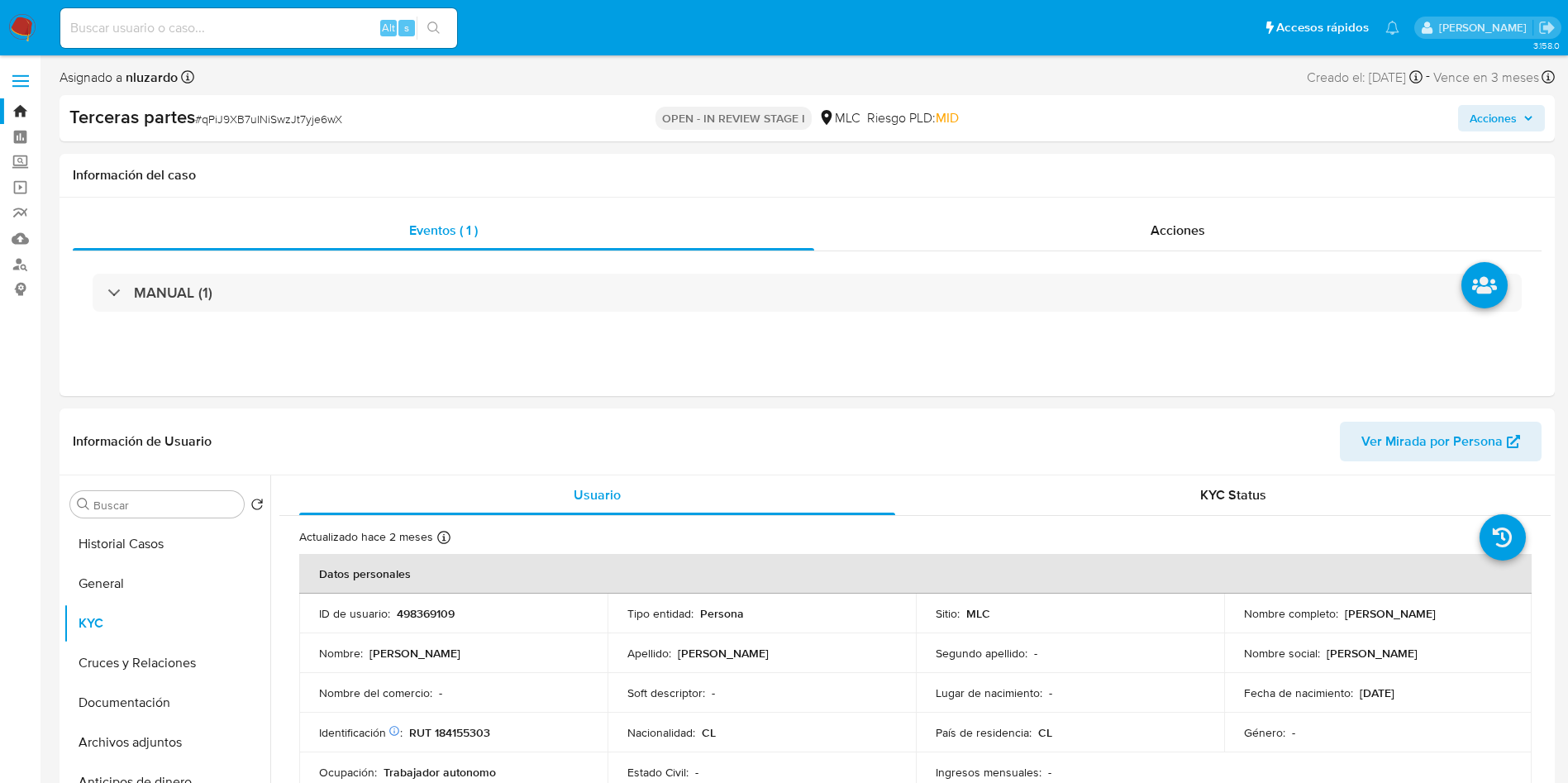
click at [1482, 124] on span "Acciones" at bounding box center [1493, 117] width 47 height 26
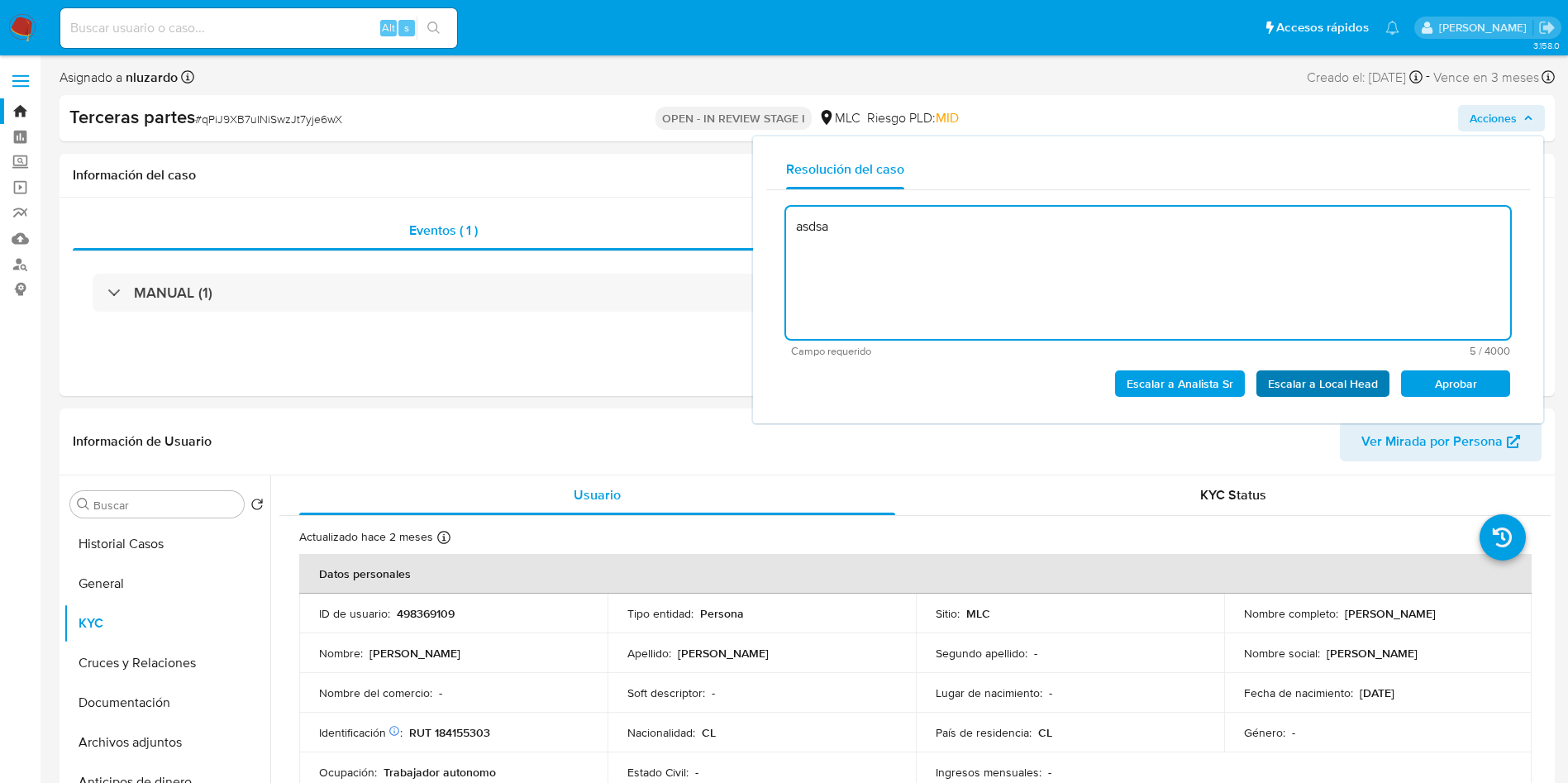
type textarea "asdsad"
click at [1183, 237] on textarea "asdsad" at bounding box center [1148, 273] width 724 height 133
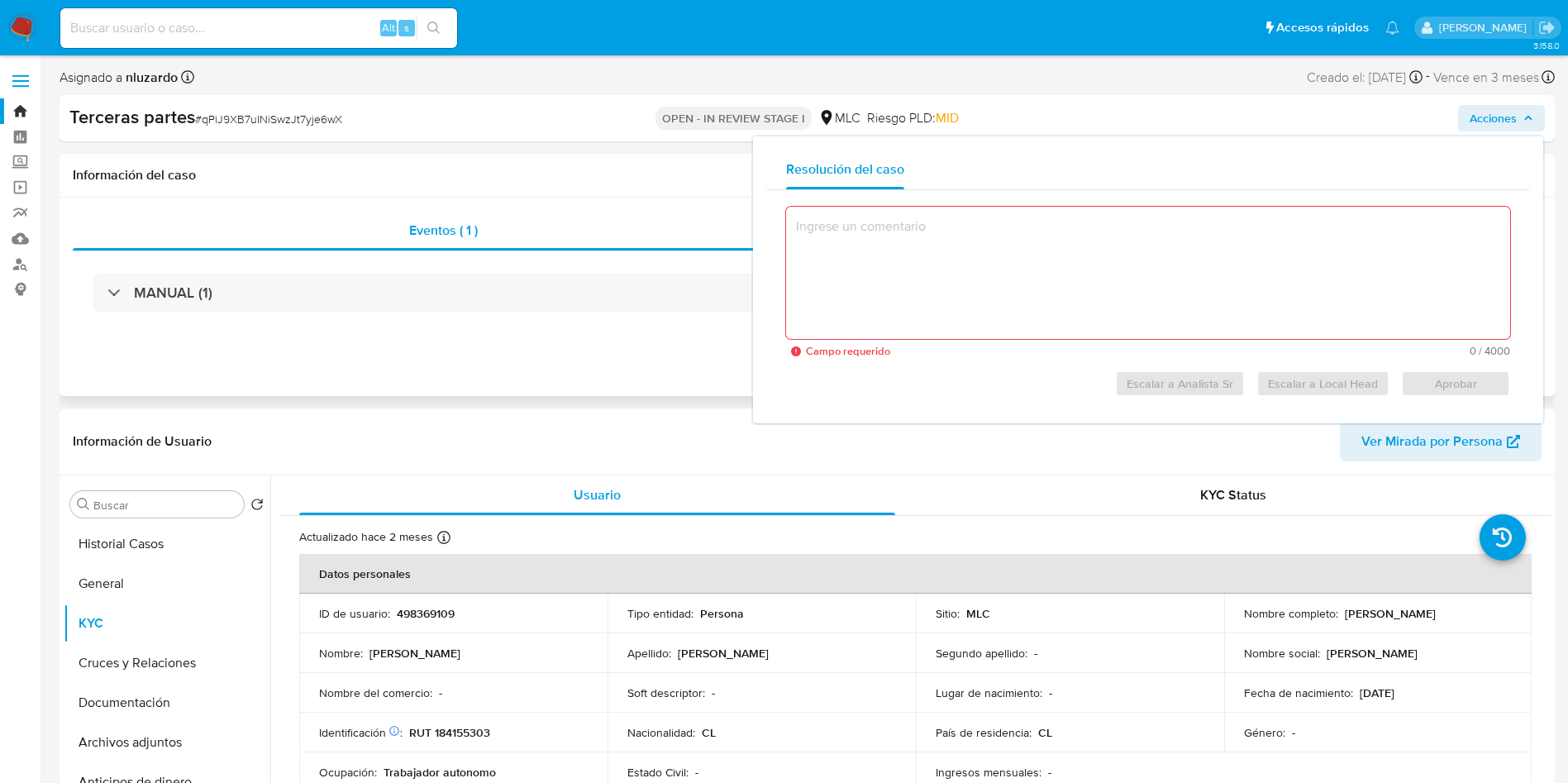
click at [550, 350] on div "Eventos ( 1 ) Acciones MANUAL (1)" at bounding box center [806, 296] width 1495 height 198
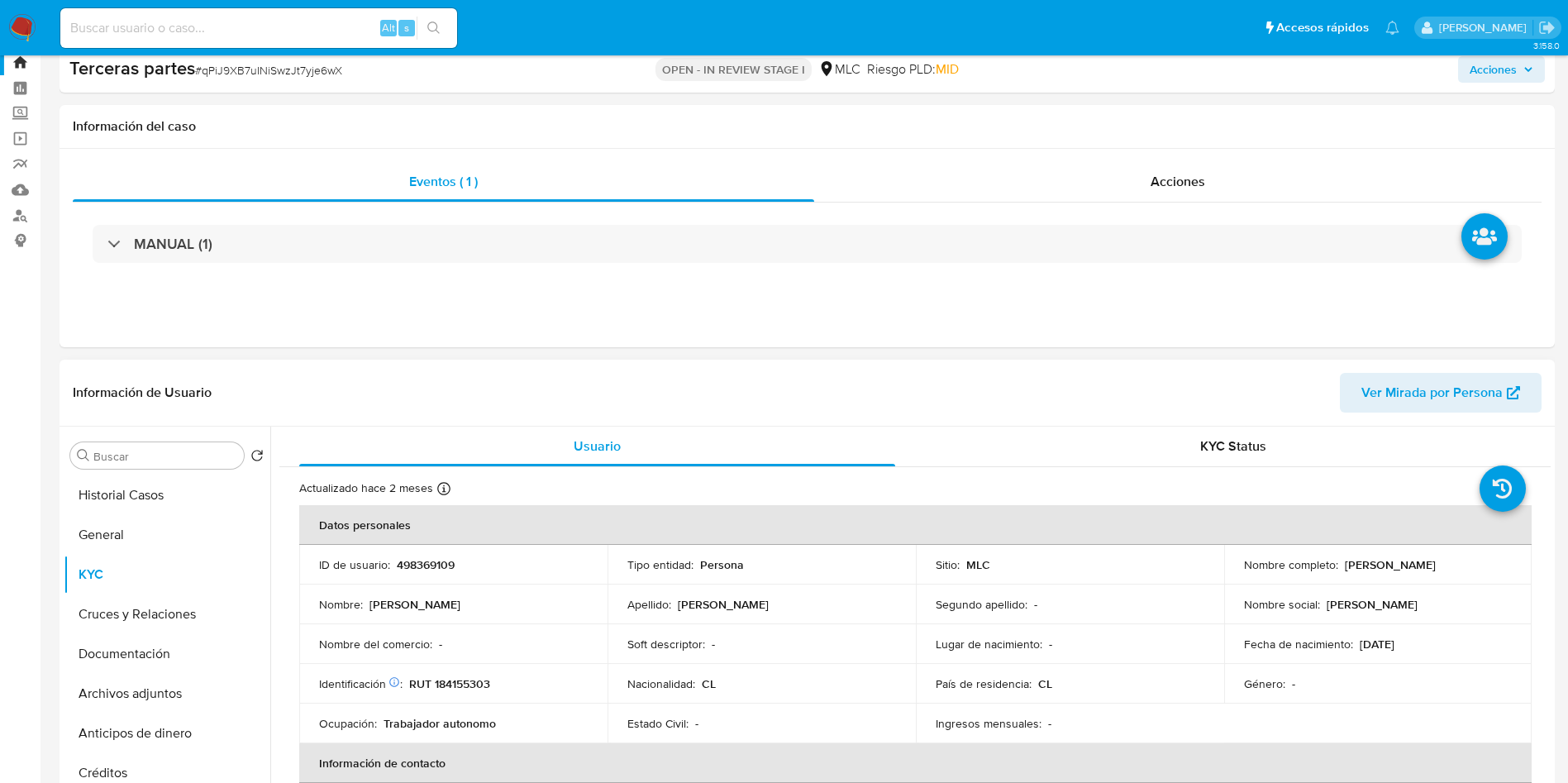
scroll to position [124, 0]
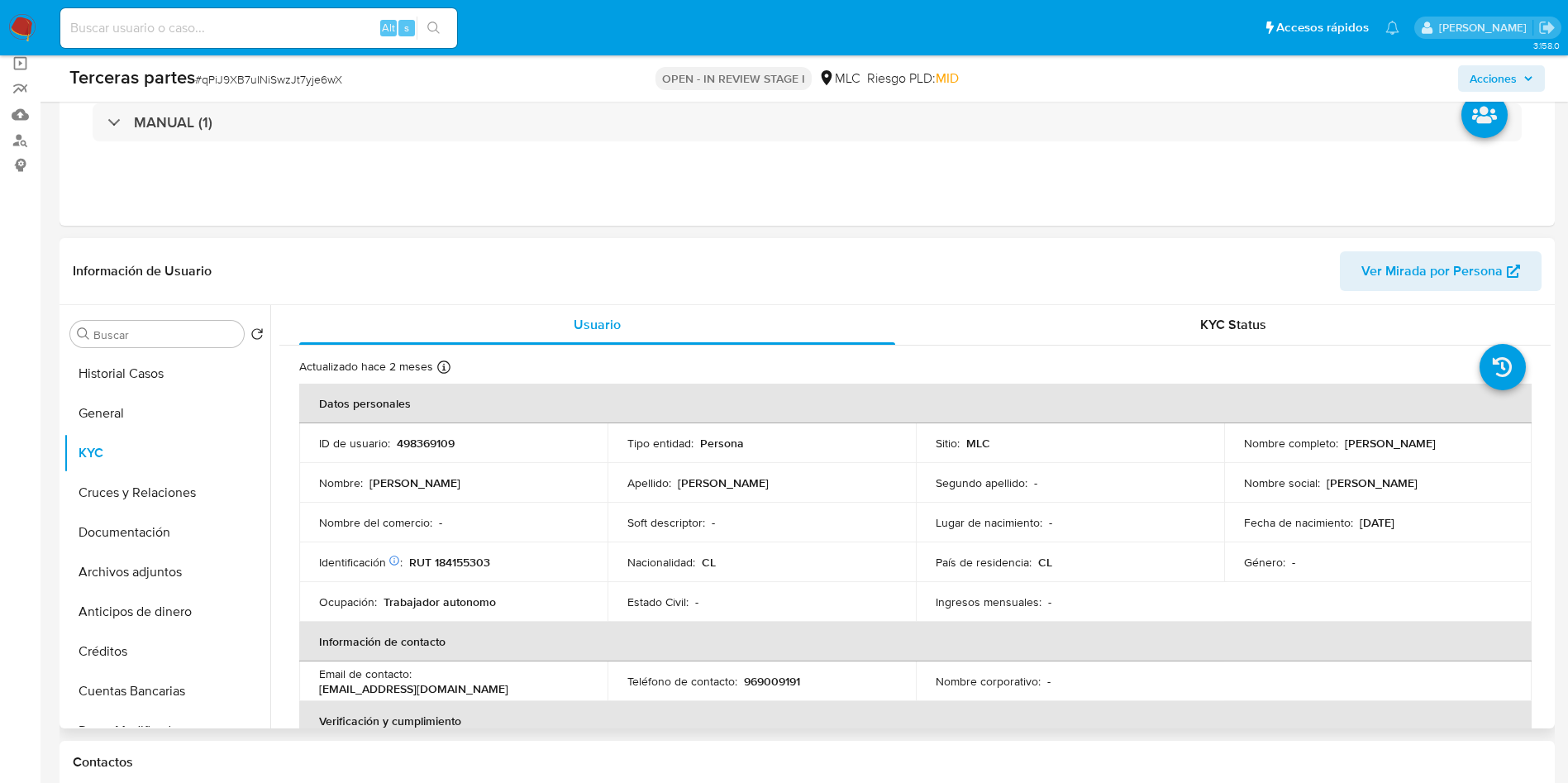
click at [1351, 440] on p "Ariel Jairo Quezada Robles" at bounding box center [1391, 442] width 91 height 15
click at [1350, 440] on p "Ariel Jairo Quezada Robles" at bounding box center [1391, 442] width 91 height 15
drag, startPoint x: 1425, startPoint y: 450, endPoint x: 1488, endPoint y: 450, distance: 63.0
click at [1488, 450] on div "Nombre completo : Ariel Jairo Quezada Robles" at bounding box center [1378, 442] width 269 height 15
copy p "Ariel Jairo Quezada Robles"
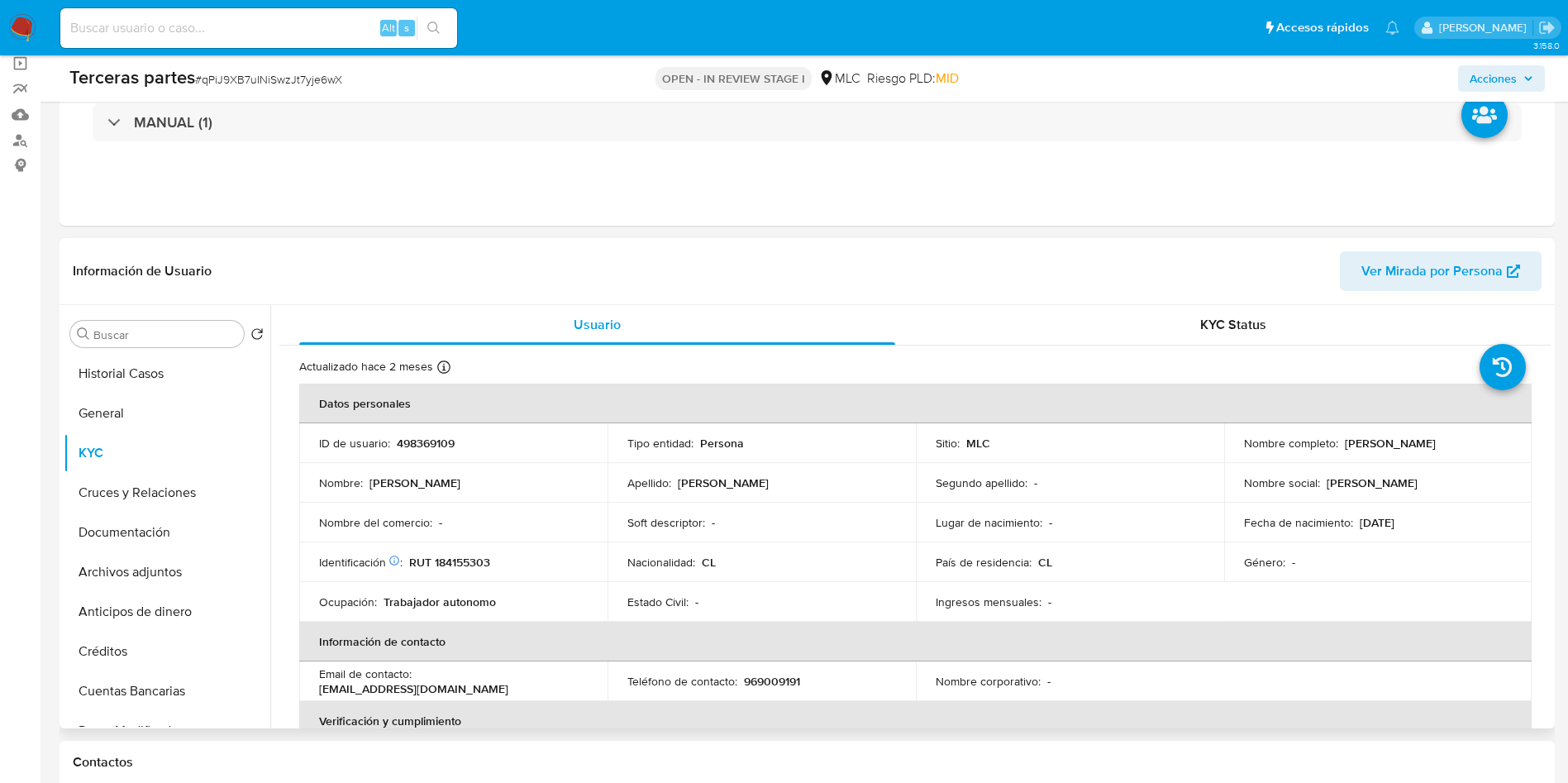
click at [465, 564] on p "RUT 184155303" at bounding box center [450, 561] width 81 height 15
copy p "184155303"
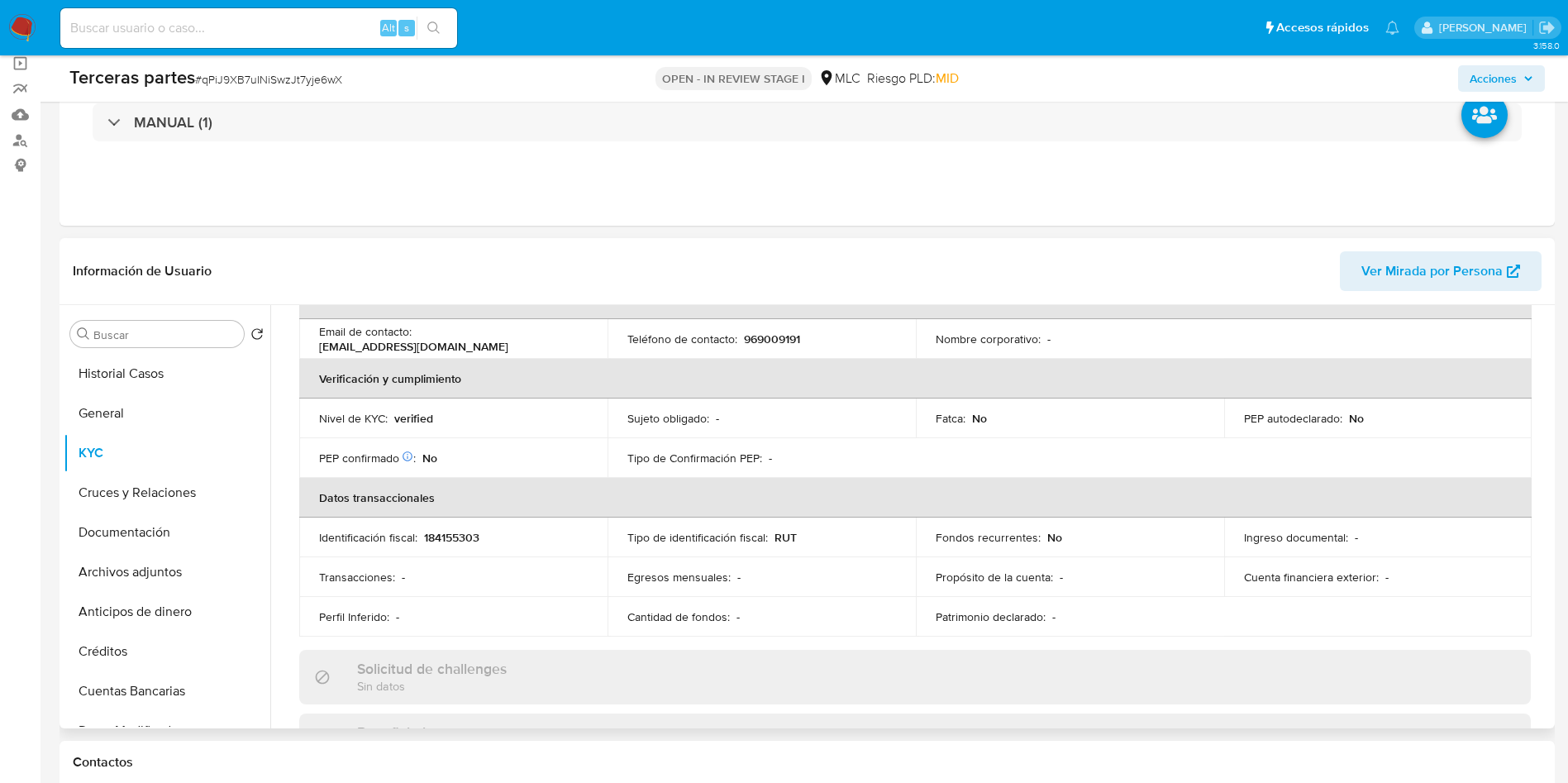
scroll to position [292, 0]
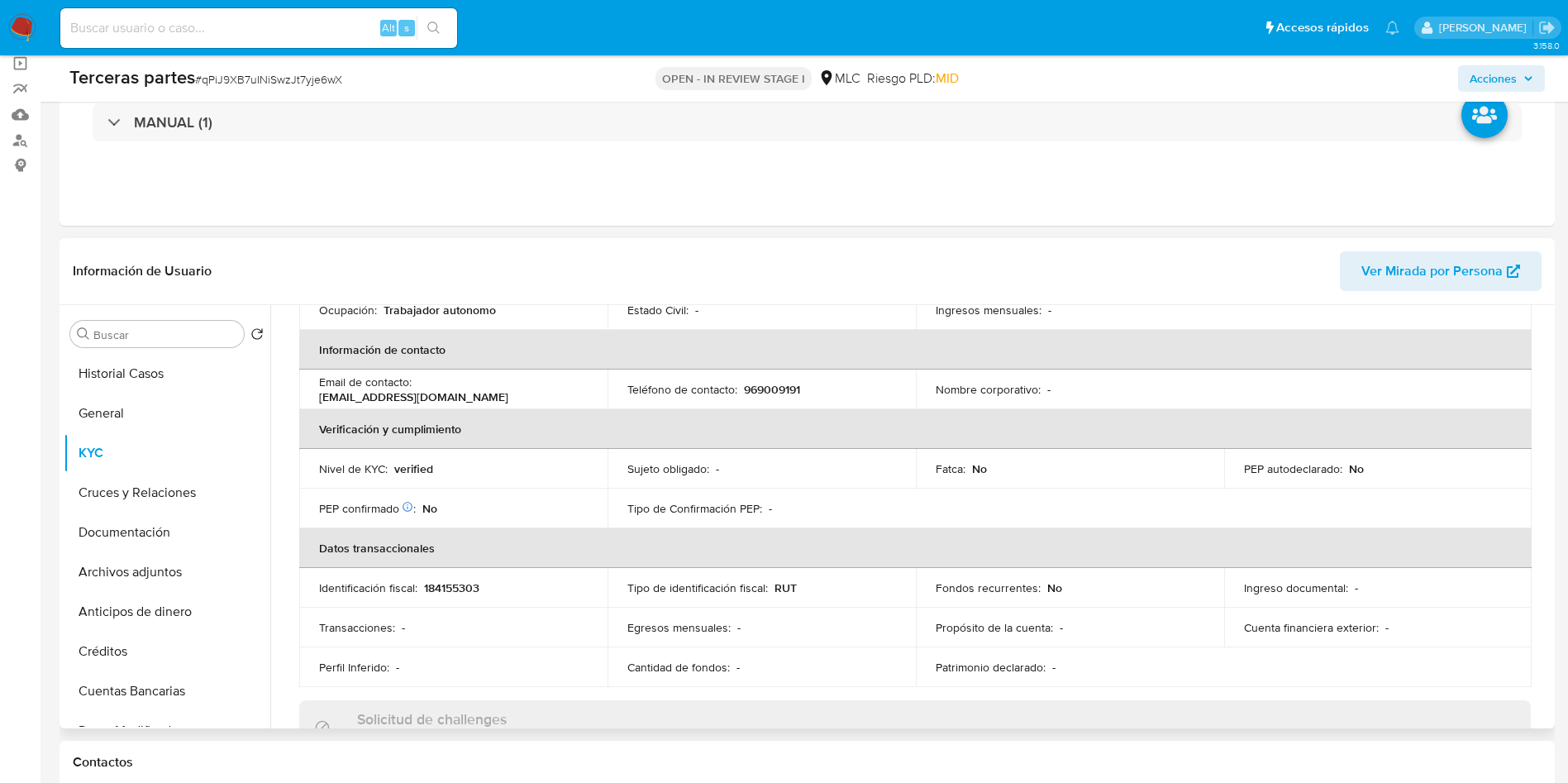
click at [766, 388] on p "969009191" at bounding box center [772, 389] width 56 height 15
copy p "969009191"
click at [419, 394] on p "arieljairoquezadarobles02@gmail.com" at bounding box center [414, 396] width 190 height 15
click at [421, 394] on p "arieljairoquezadarobles02@gmail.com" at bounding box center [414, 396] width 190 height 15
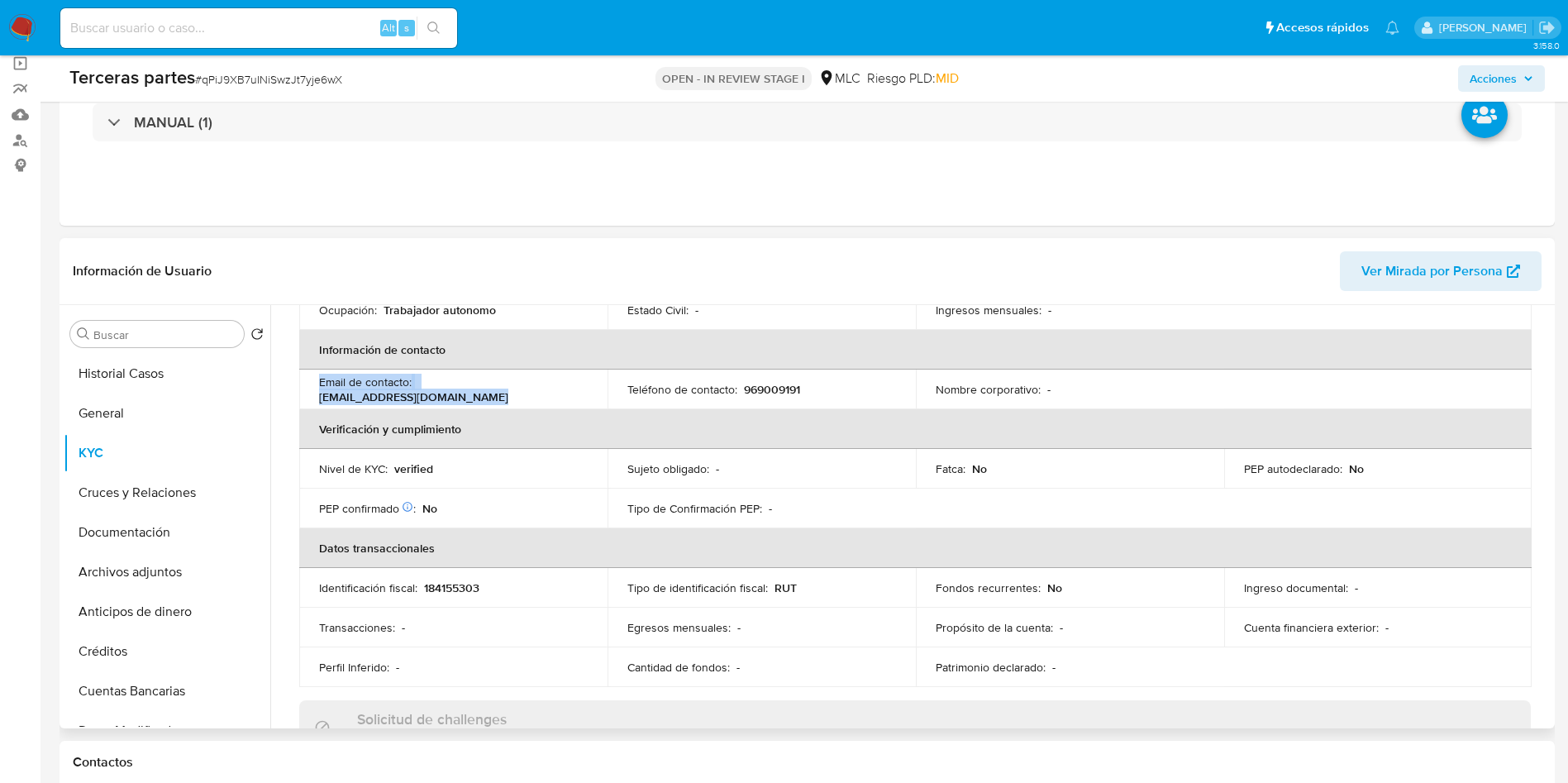
click at [422, 395] on p "arieljairoquezadarobles02@gmail.com" at bounding box center [414, 396] width 190 height 15
click at [450, 395] on p "arieljairoquezadarobles02@gmail.com" at bounding box center [414, 396] width 190 height 15
click at [523, 402] on div "Email de contacto : arieljairoquezadarobles02@gmail.com" at bounding box center [454, 389] width 269 height 30
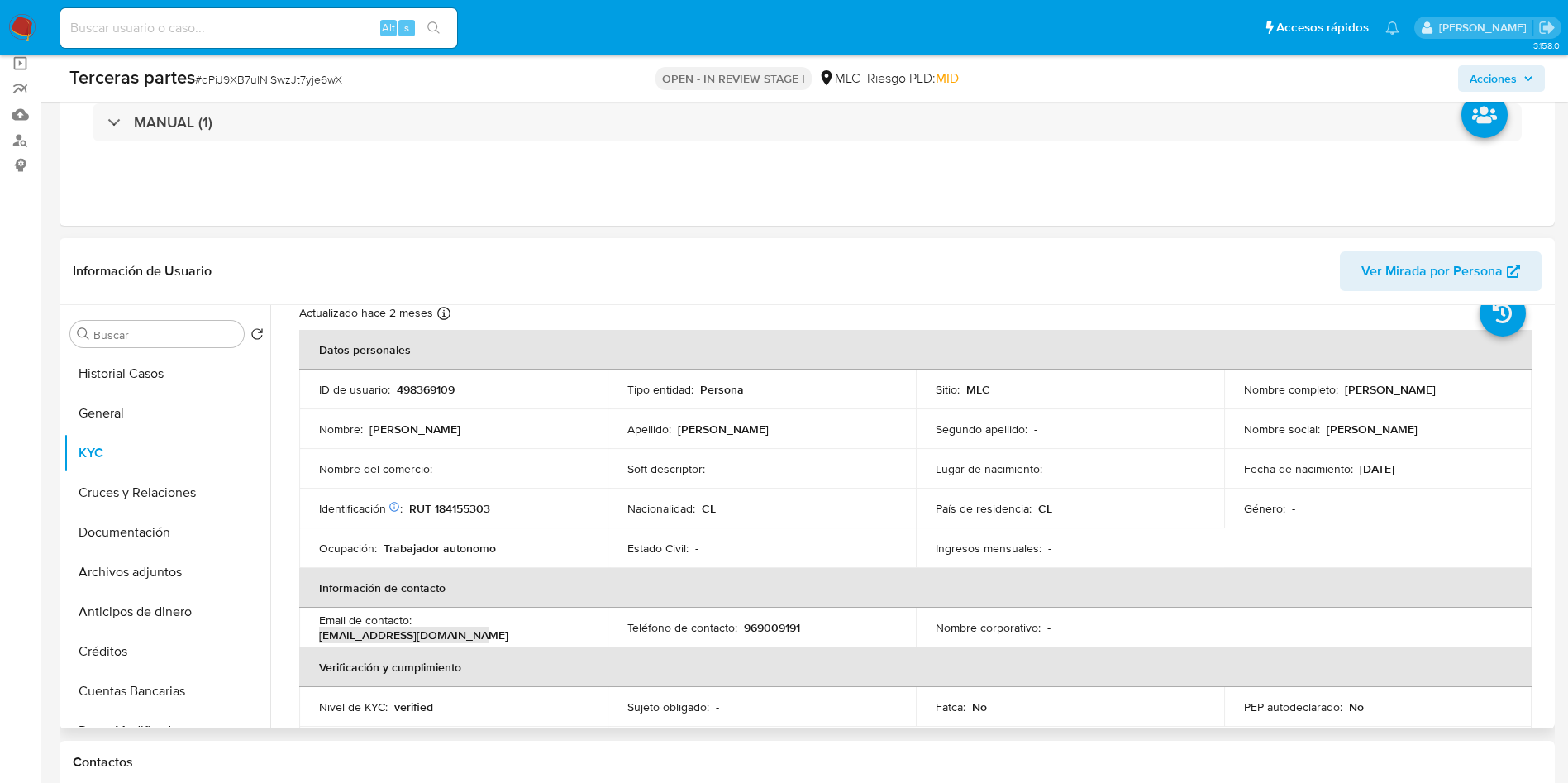
scroll to position [44, 0]
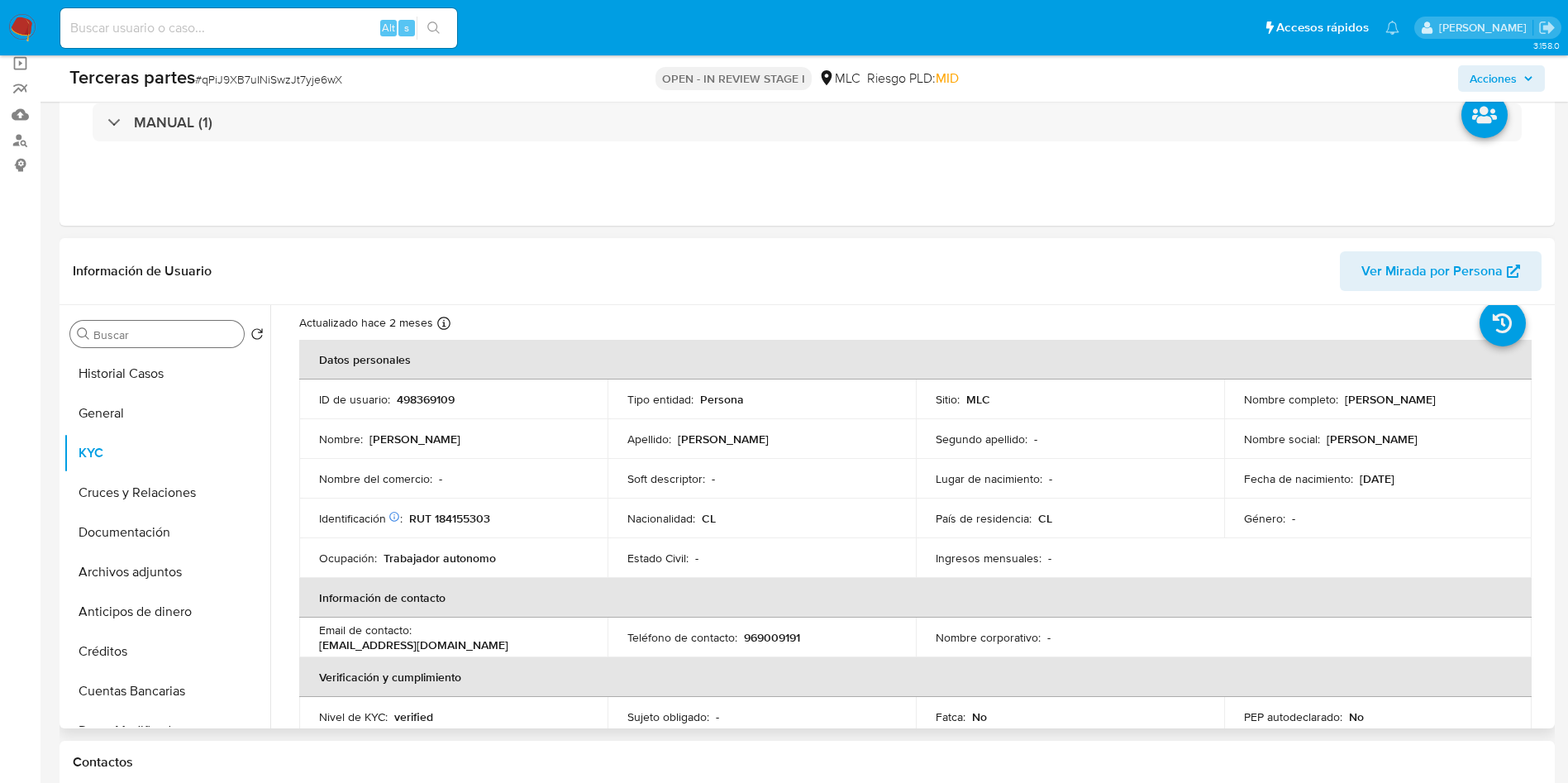
click at [108, 337] on input "Buscar" at bounding box center [166, 334] width 144 height 15
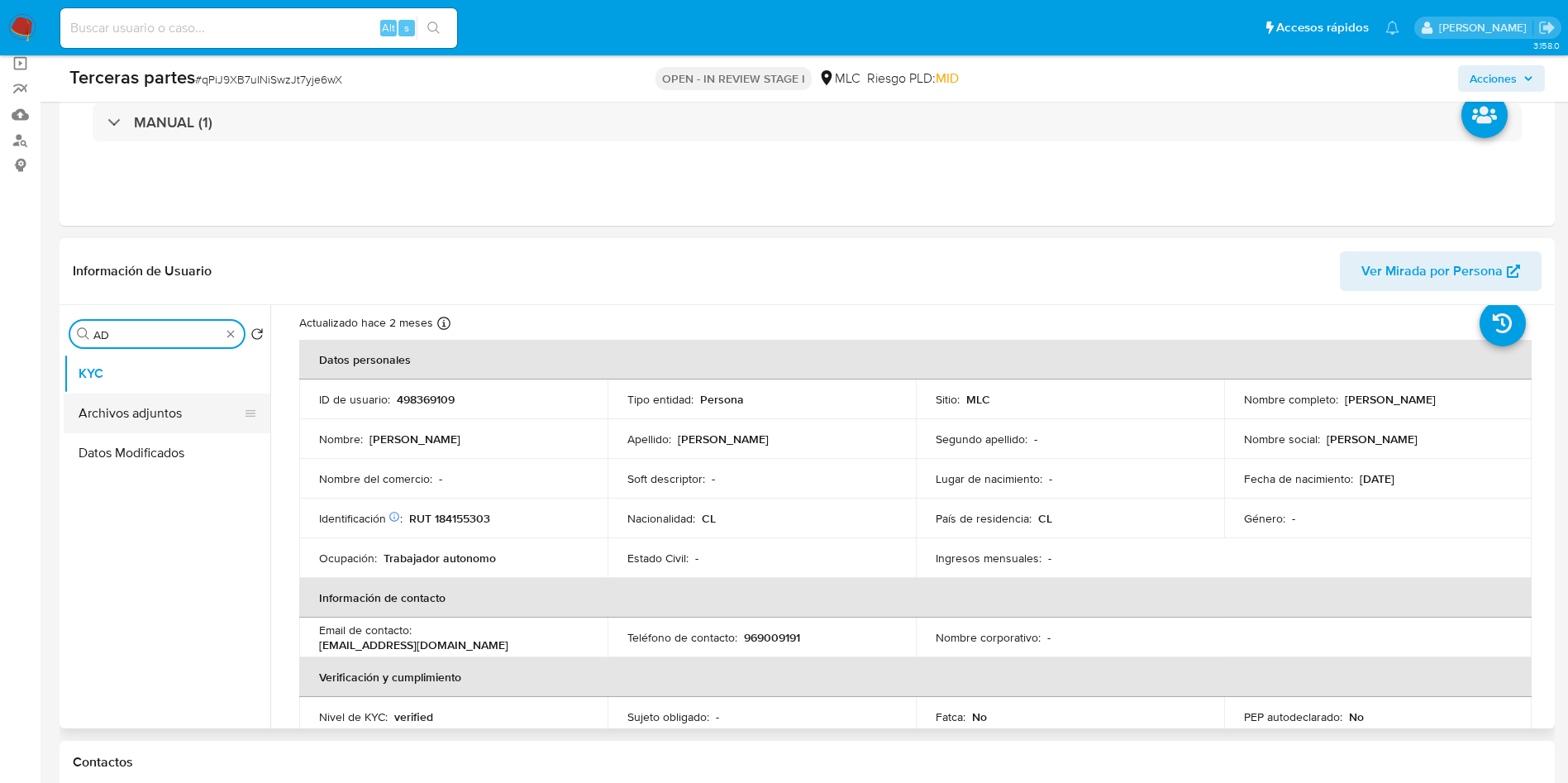
type input "AD"
click at [134, 416] on button "Archivos adjuntos" at bounding box center [161, 413] width 194 height 40
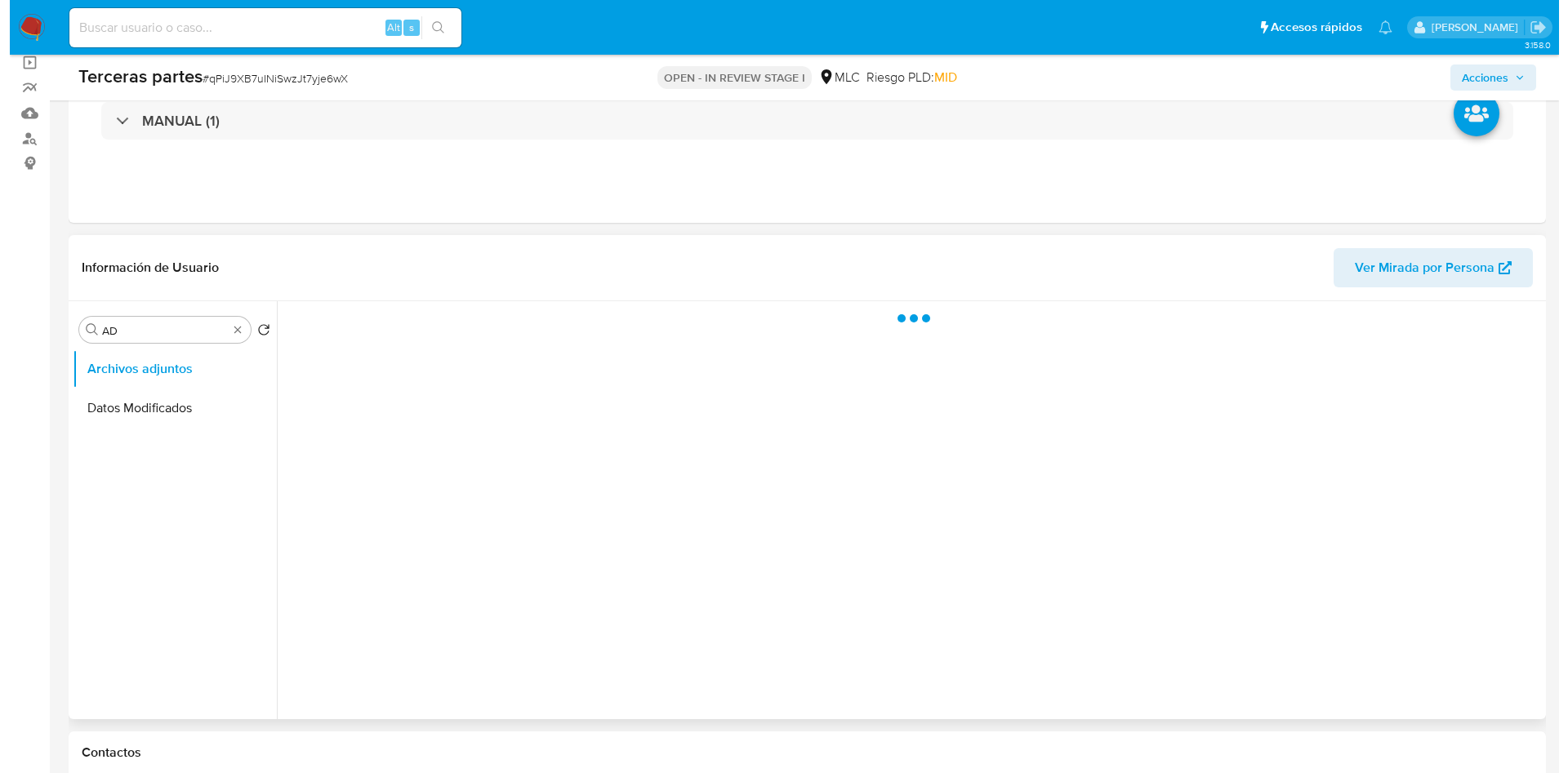
scroll to position [0, 0]
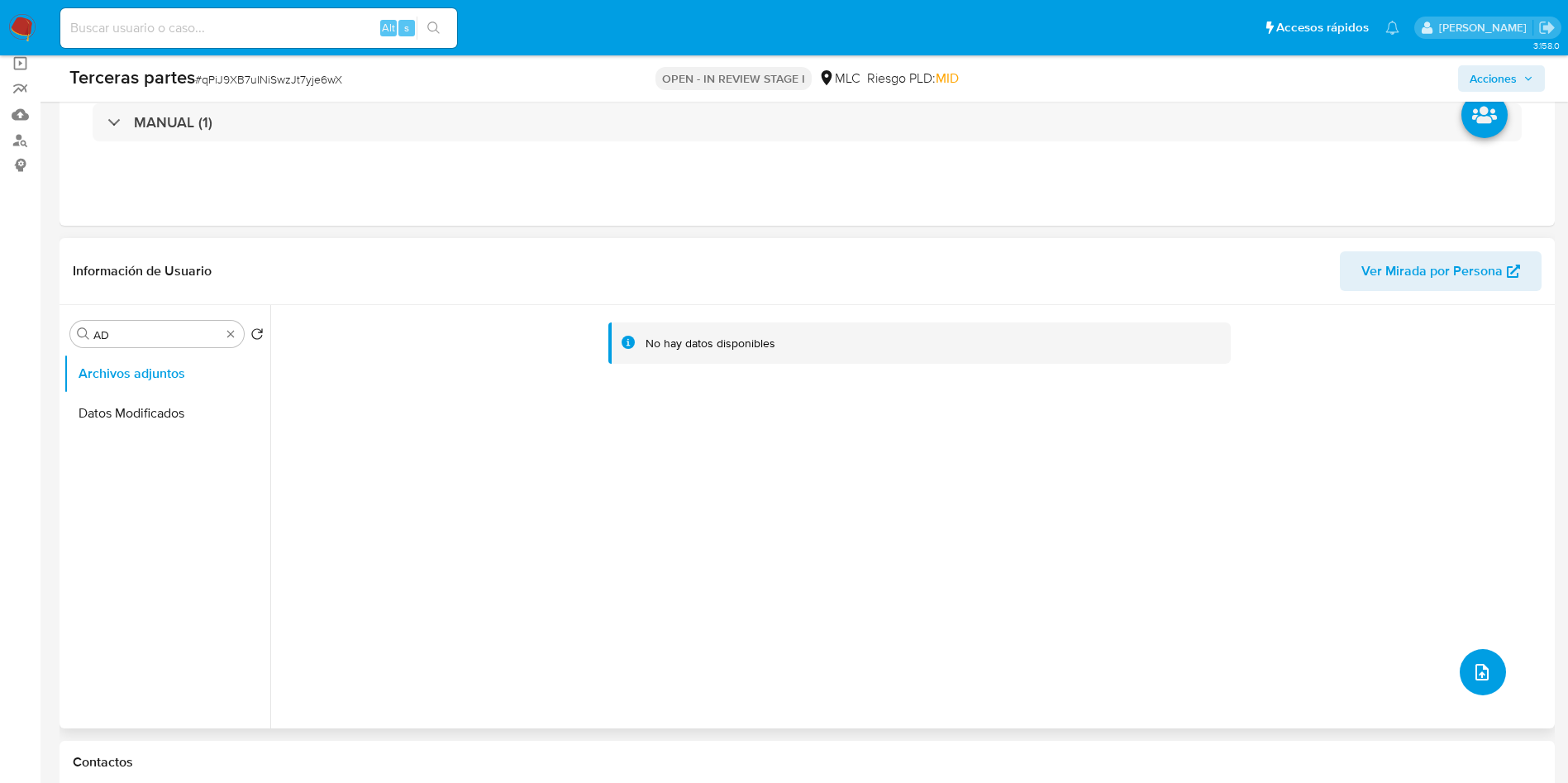
click at [1478, 651] on button "upload-file" at bounding box center [1483, 672] width 46 height 46
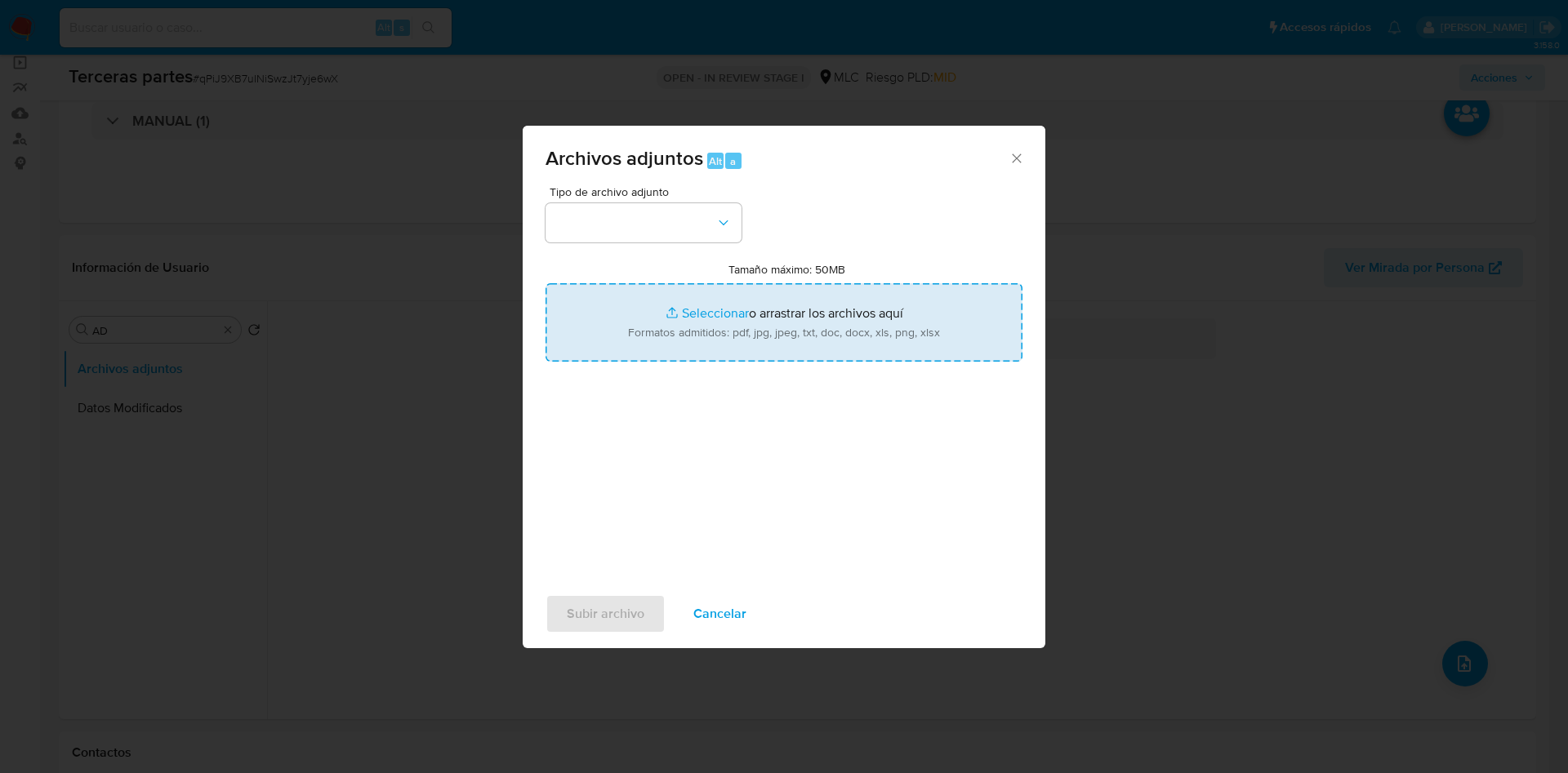
type input "C:\fakepath\ROS 1298 UAF.pdf"
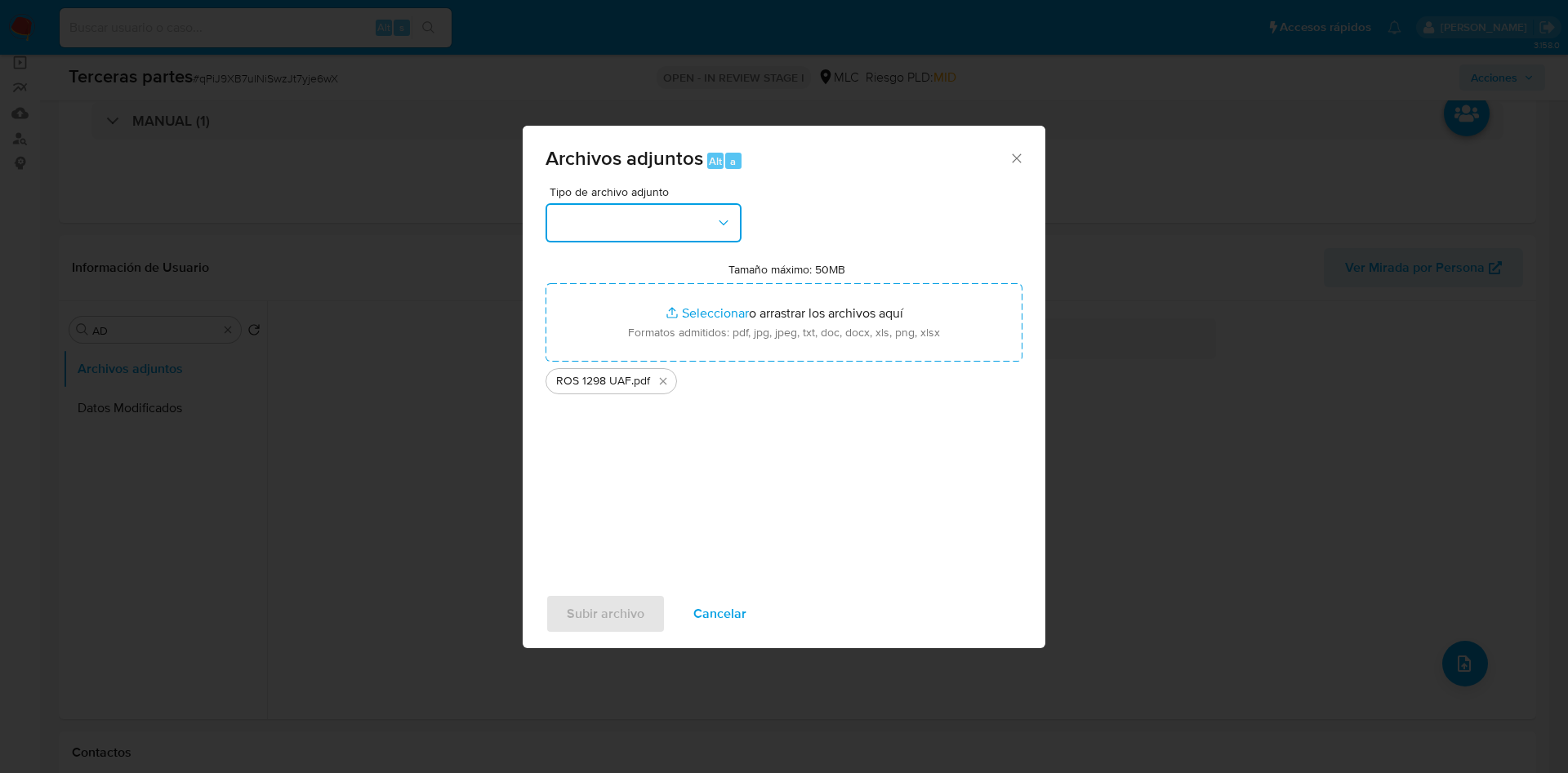
click at [714, 215] on button "button" at bounding box center [643, 223] width 196 height 39
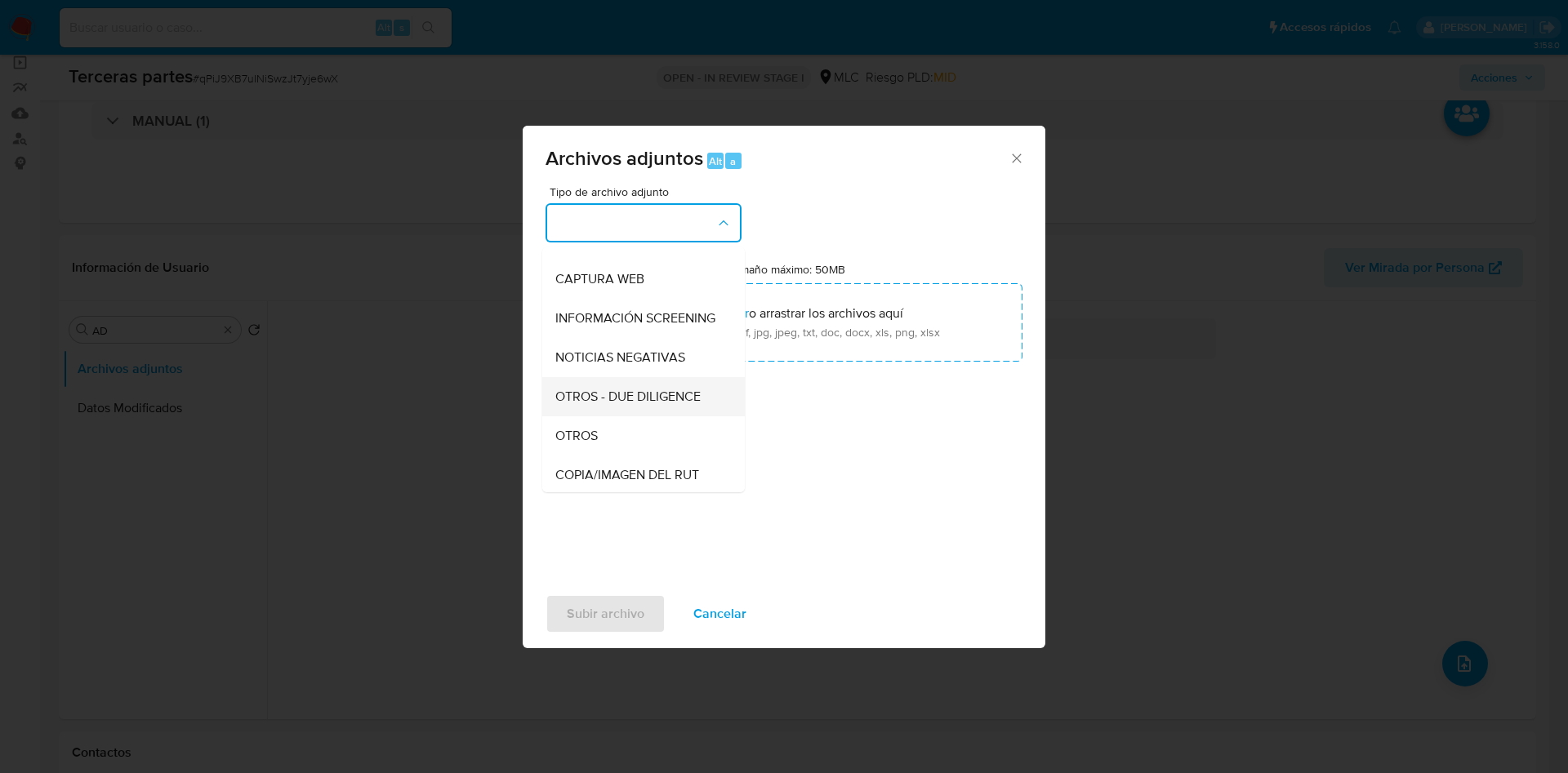
scroll to position [67, 0]
click at [605, 487] on div "OTROS" at bounding box center [639, 474] width 166 height 39
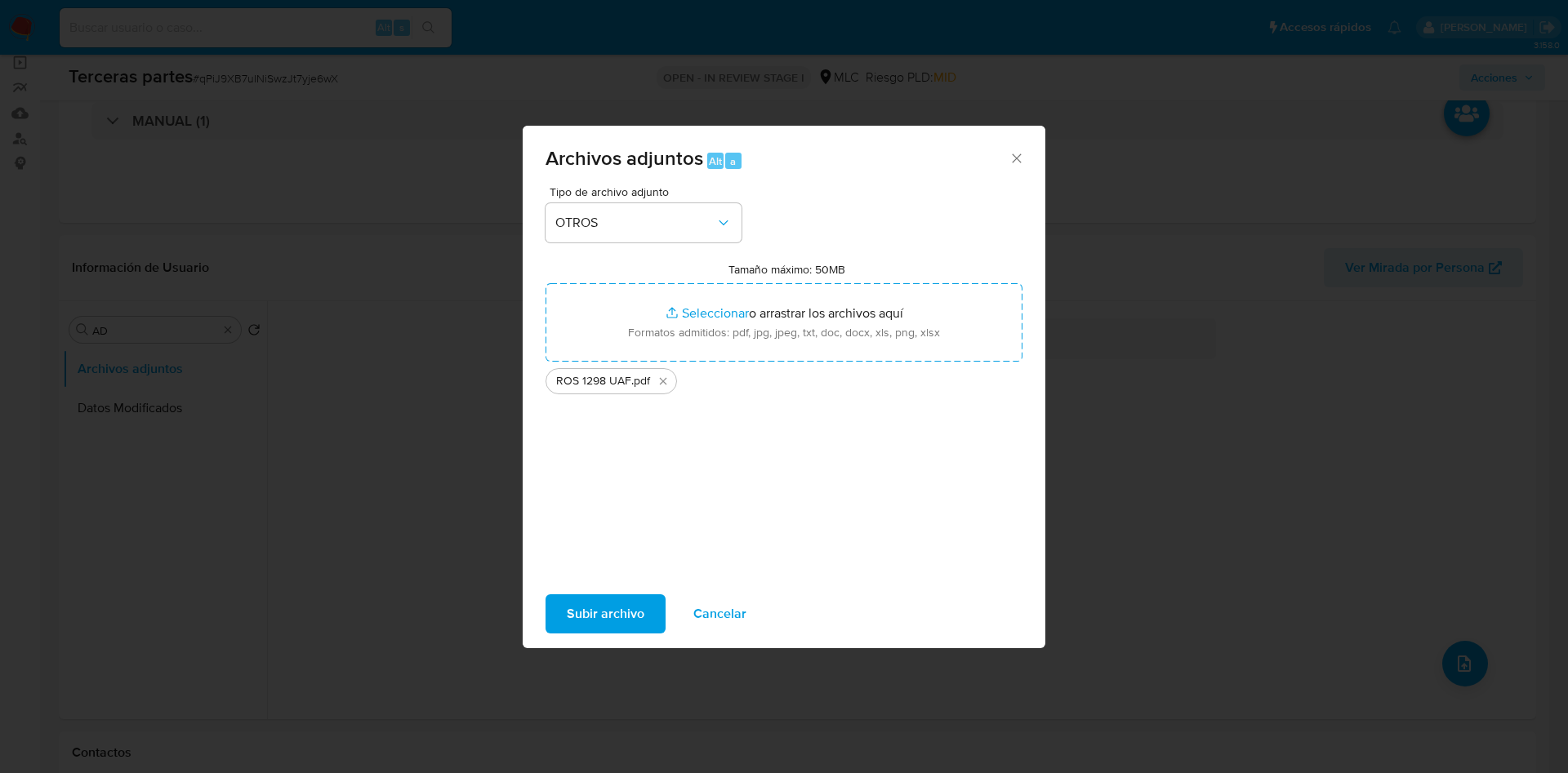
click at [586, 602] on span "Subir archivo" at bounding box center [605, 614] width 77 height 36
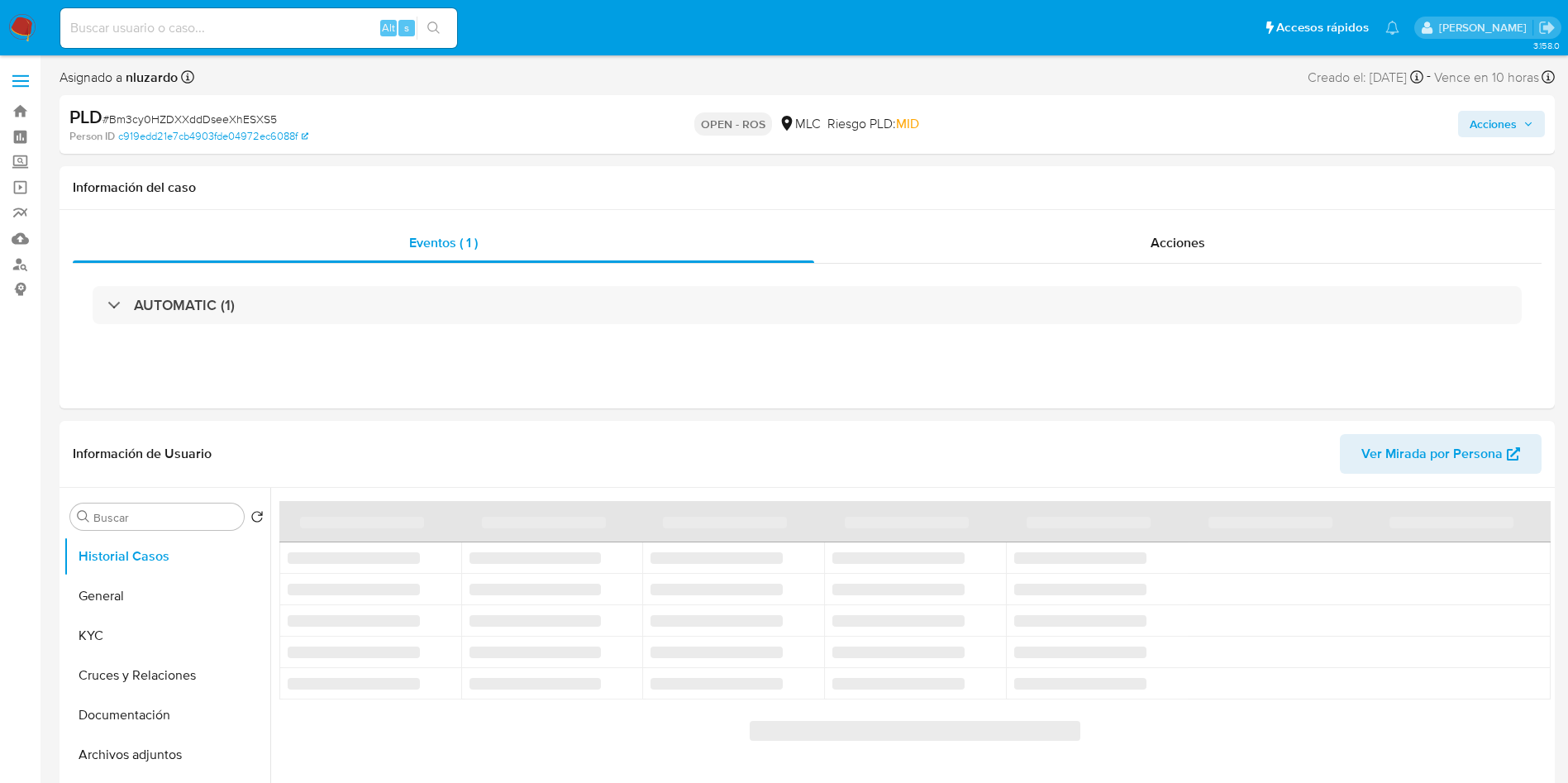
select select "10"
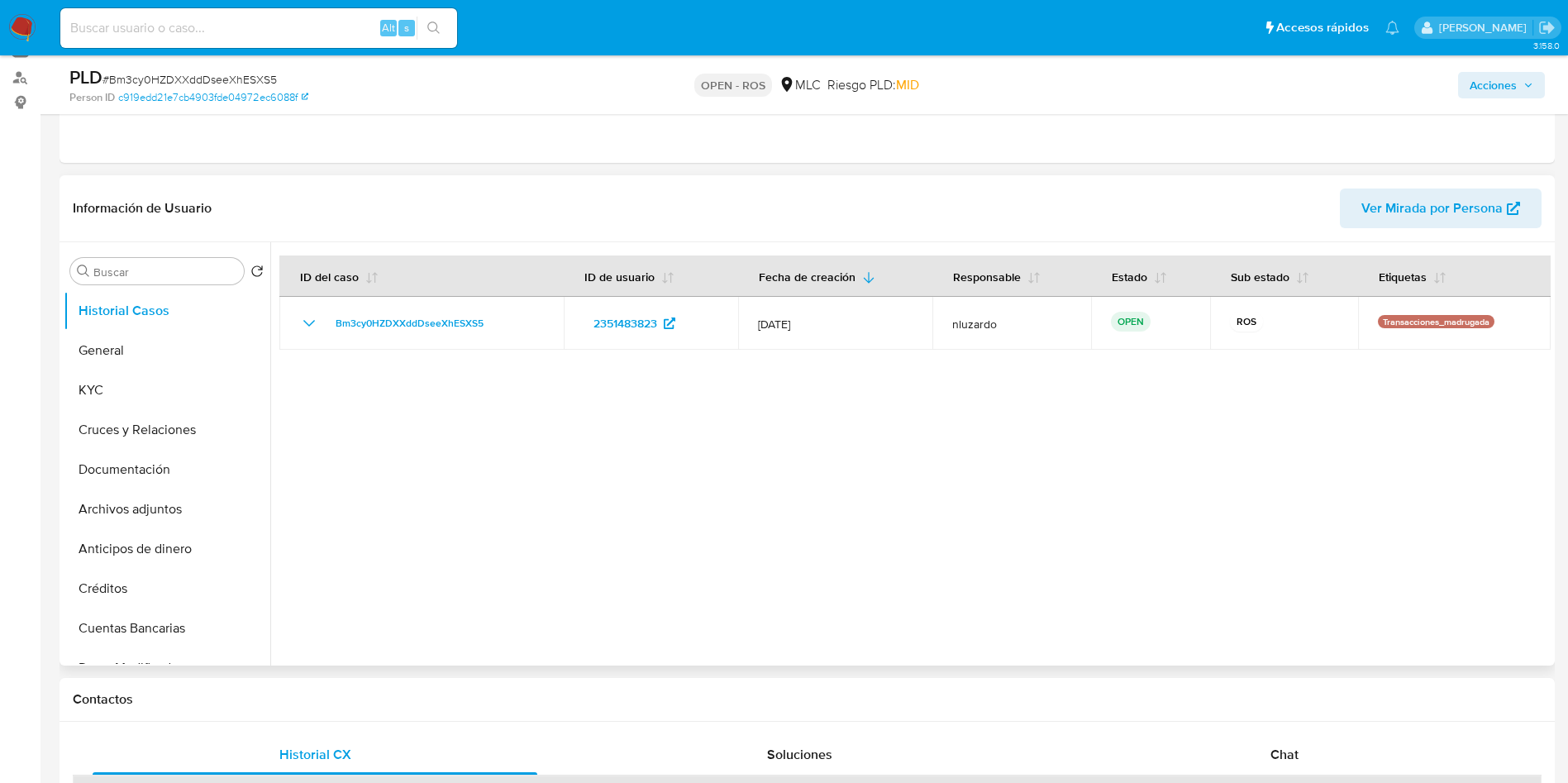
scroll to position [248, 0]
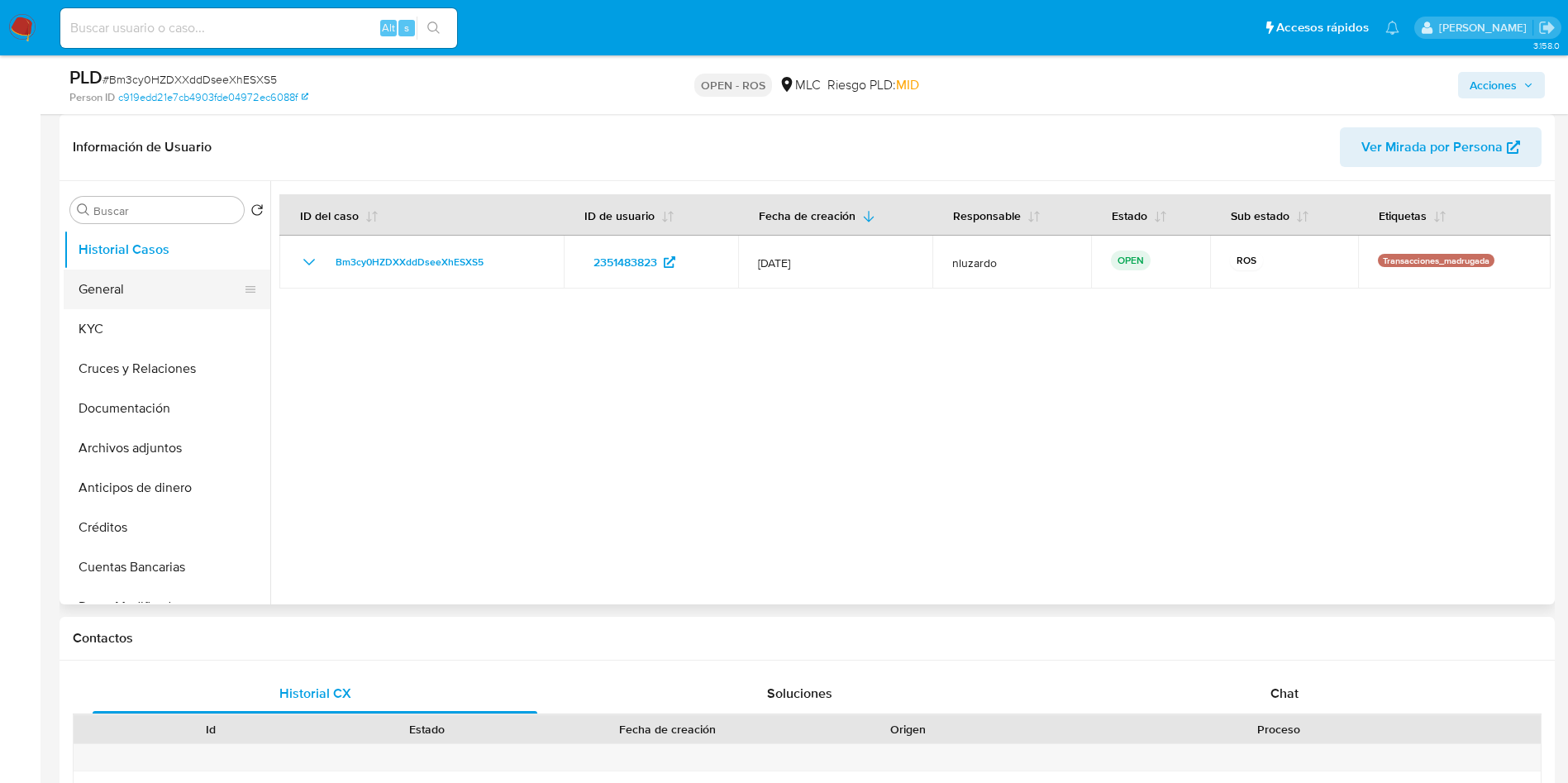
click at [142, 303] on button "General" at bounding box center [161, 288] width 194 height 40
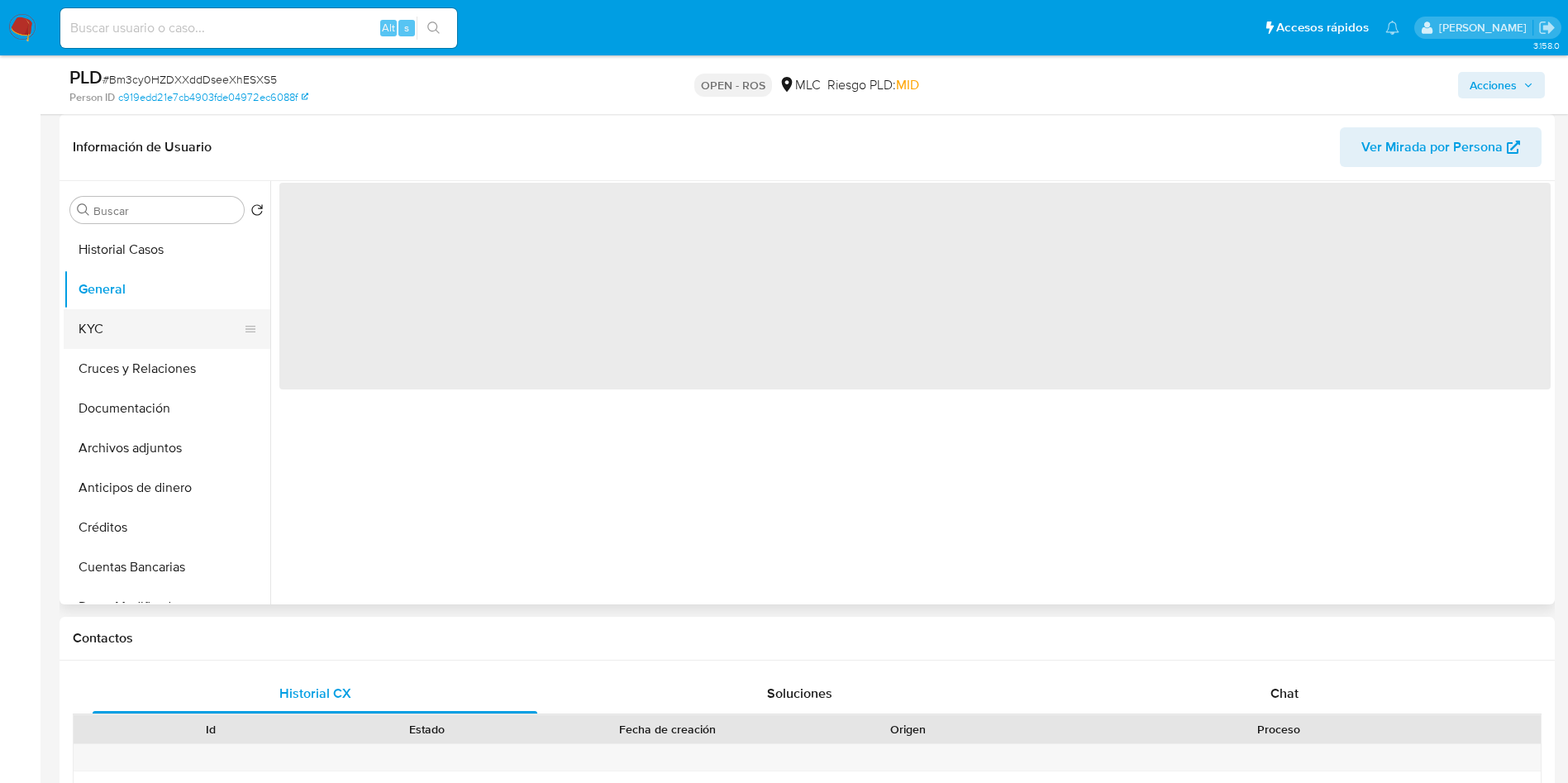
click at [124, 321] on button "KYC" at bounding box center [161, 328] width 194 height 40
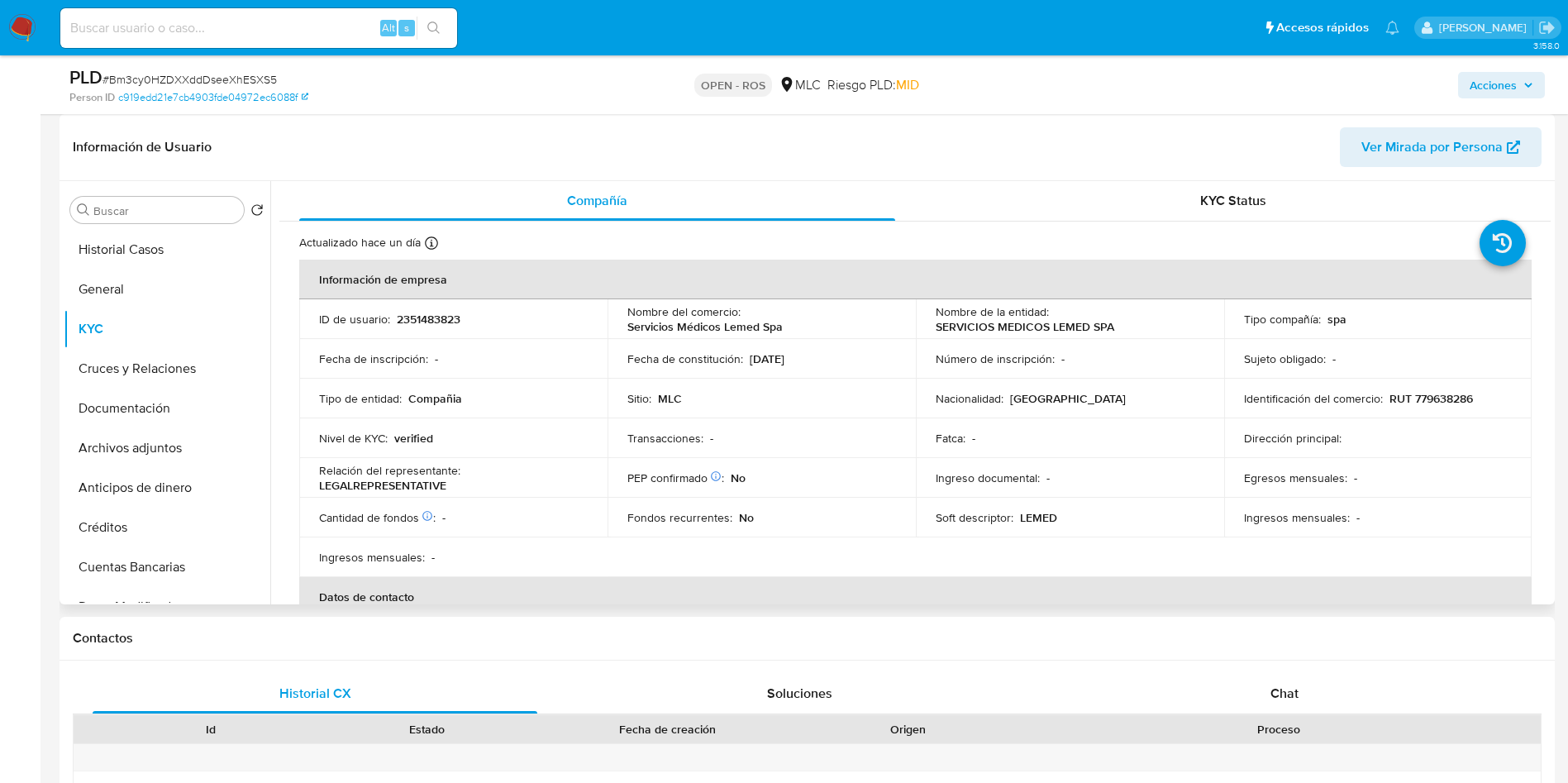
click at [950, 323] on p "SERVICIOS MEDICOS LEMED SPA" at bounding box center [1025, 326] width 178 height 15
drag, startPoint x: 1056, startPoint y: 335, endPoint x: 1098, endPoint y: 336, distance: 42.0
click at [1098, 336] on td "Nombre de la entidad : SERVICIOS MEDICOS LEMED SPA" at bounding box center [1070, 318] width 309 height 40
copy p "SERVICIOS MEDICOS LEMED SPA"
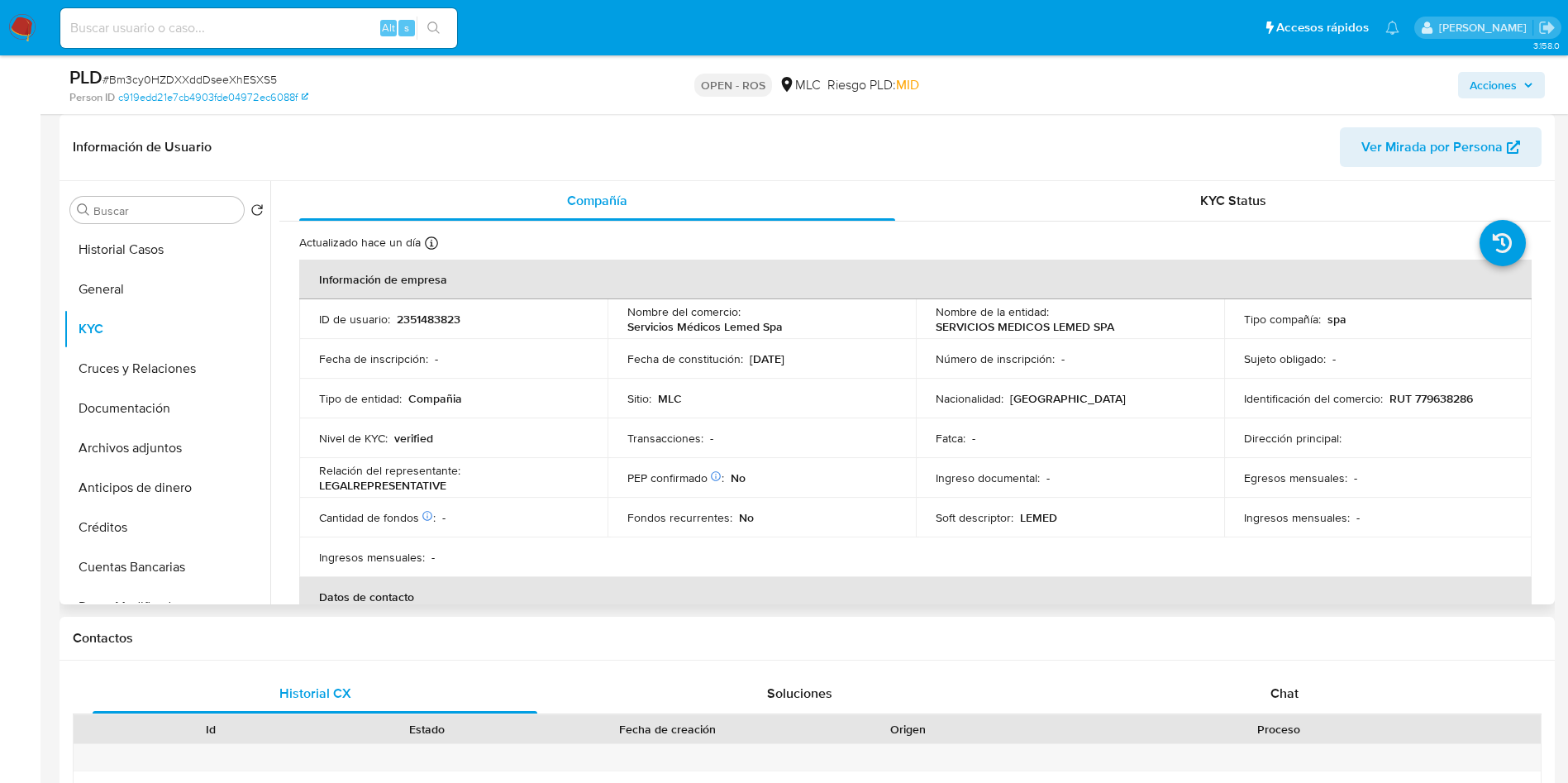
click at [1448, 400] on p "RUT 779638286" at bounding box center [1432, 398] width 83 height 15
copy p "779638286"
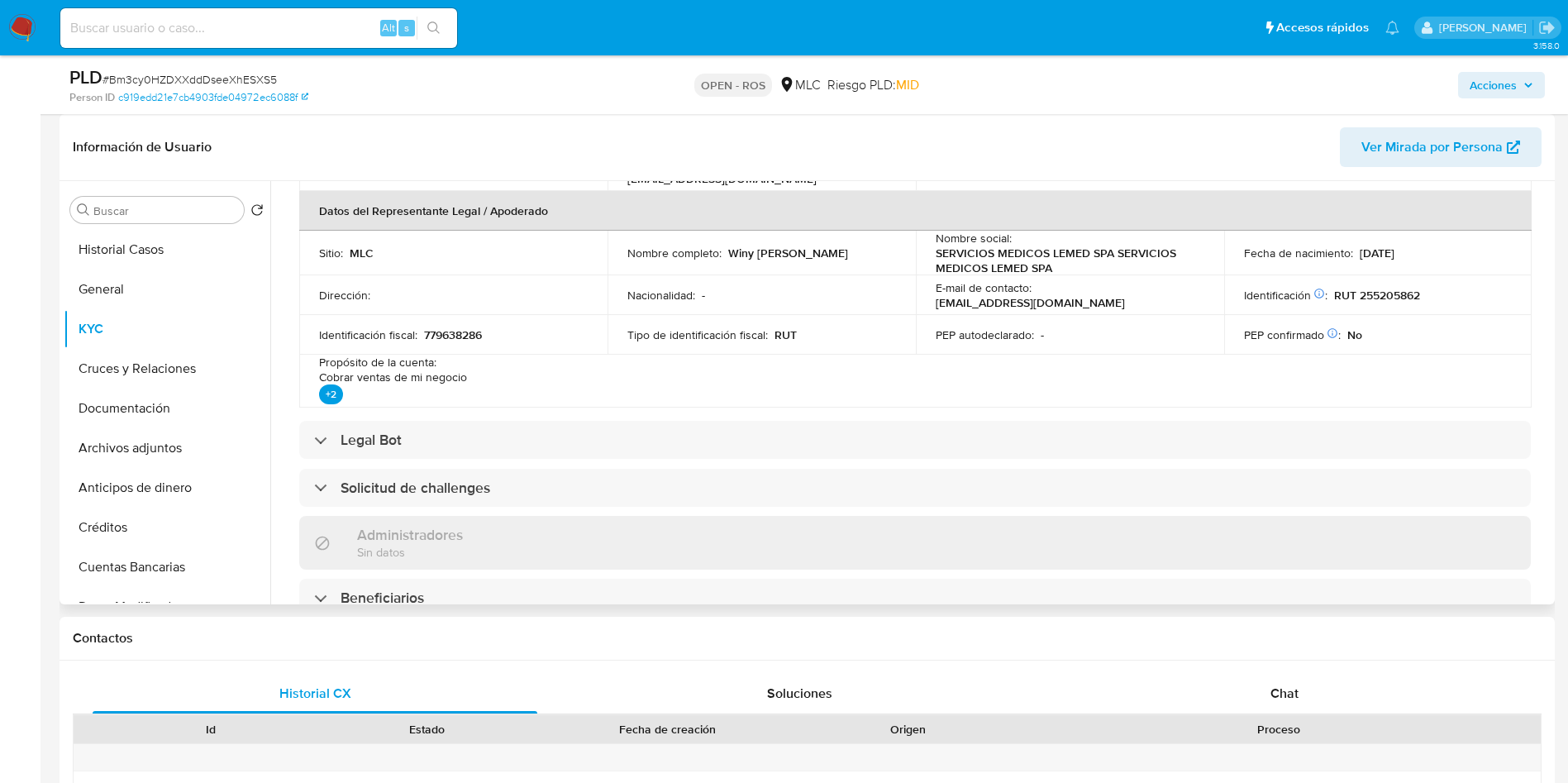
scroll to position [327, 0]
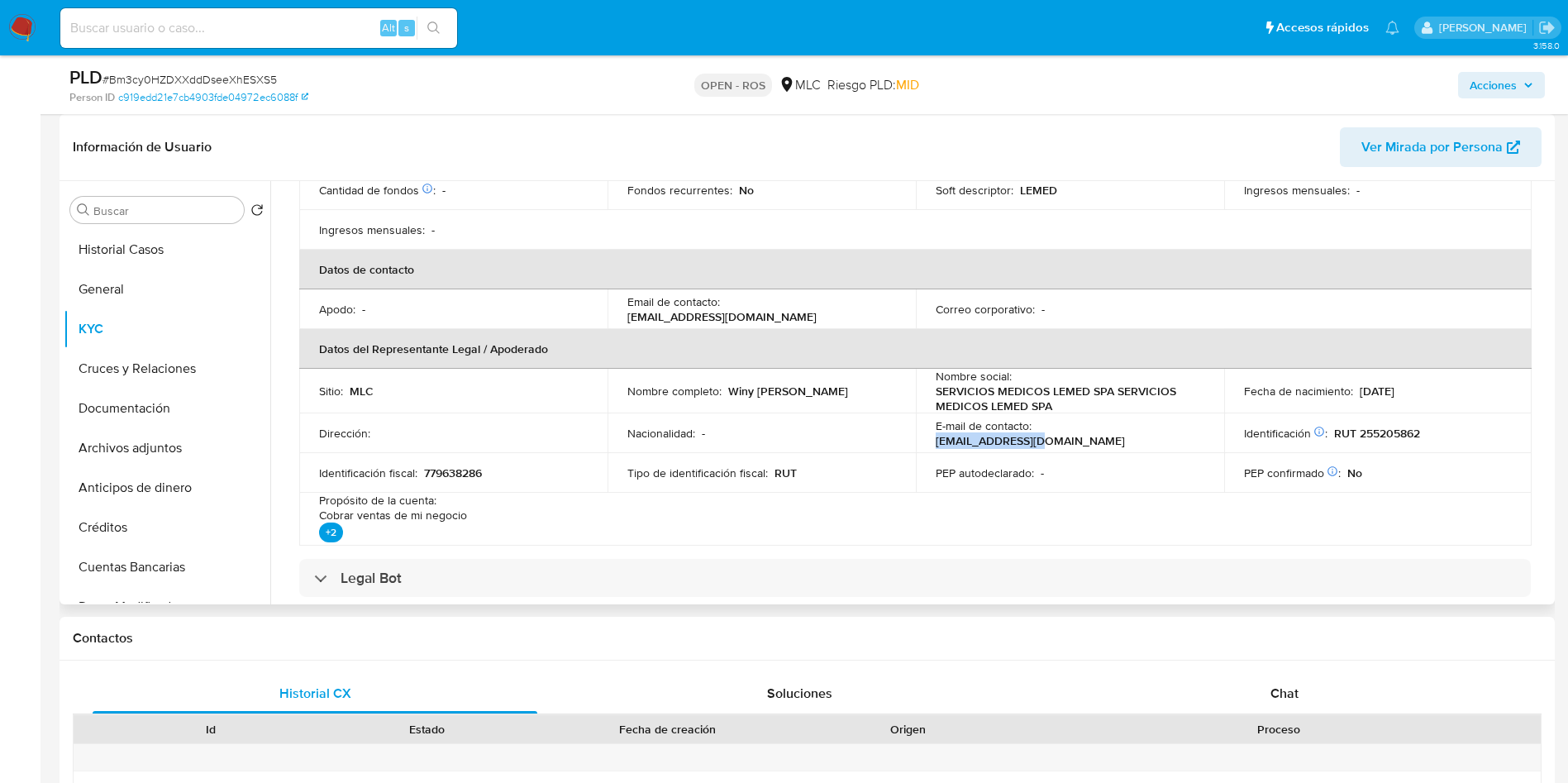
copy p "[EMAIL_ADDRESS][DOMAIN_NAME]"
drag, startPoint x: 1151, startPoint y: 435, endPoint x: 1038, endPoint y: 437, distance: 113.0
click at [1038, 437] on div "E-mail de contacto : [EMAIL_ADDRESS][DOMAIN_NAME]" at bounding box center [1070, 433] width 269 height 30
click at [137, 211] on input "Buscar" at bounding box center [166, 210] width 144 height 15
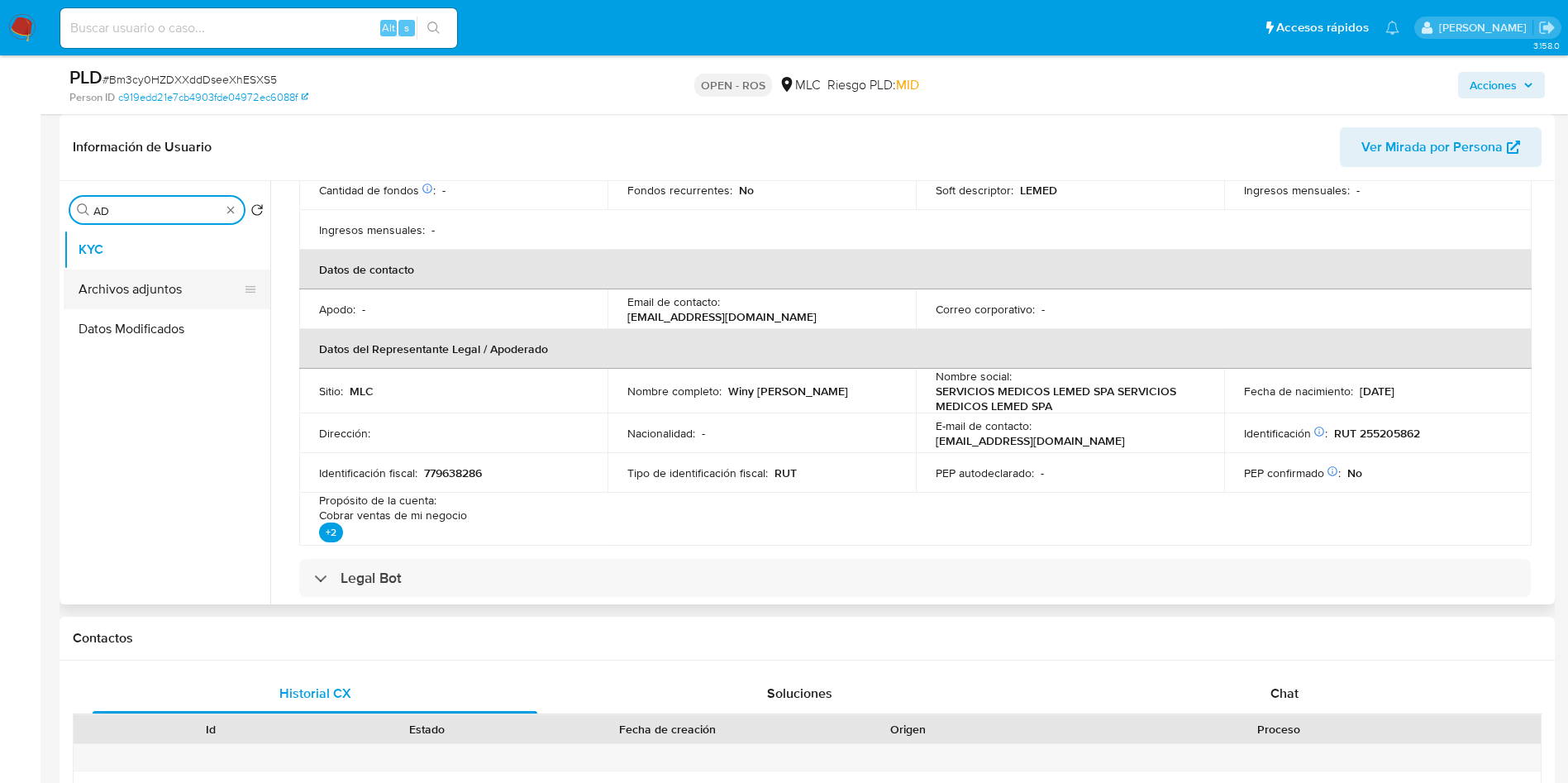
type input "AD"
click at [137, 277] on button "Archivos adjuntos" at bounding box center [161, 288] width 194 height 40
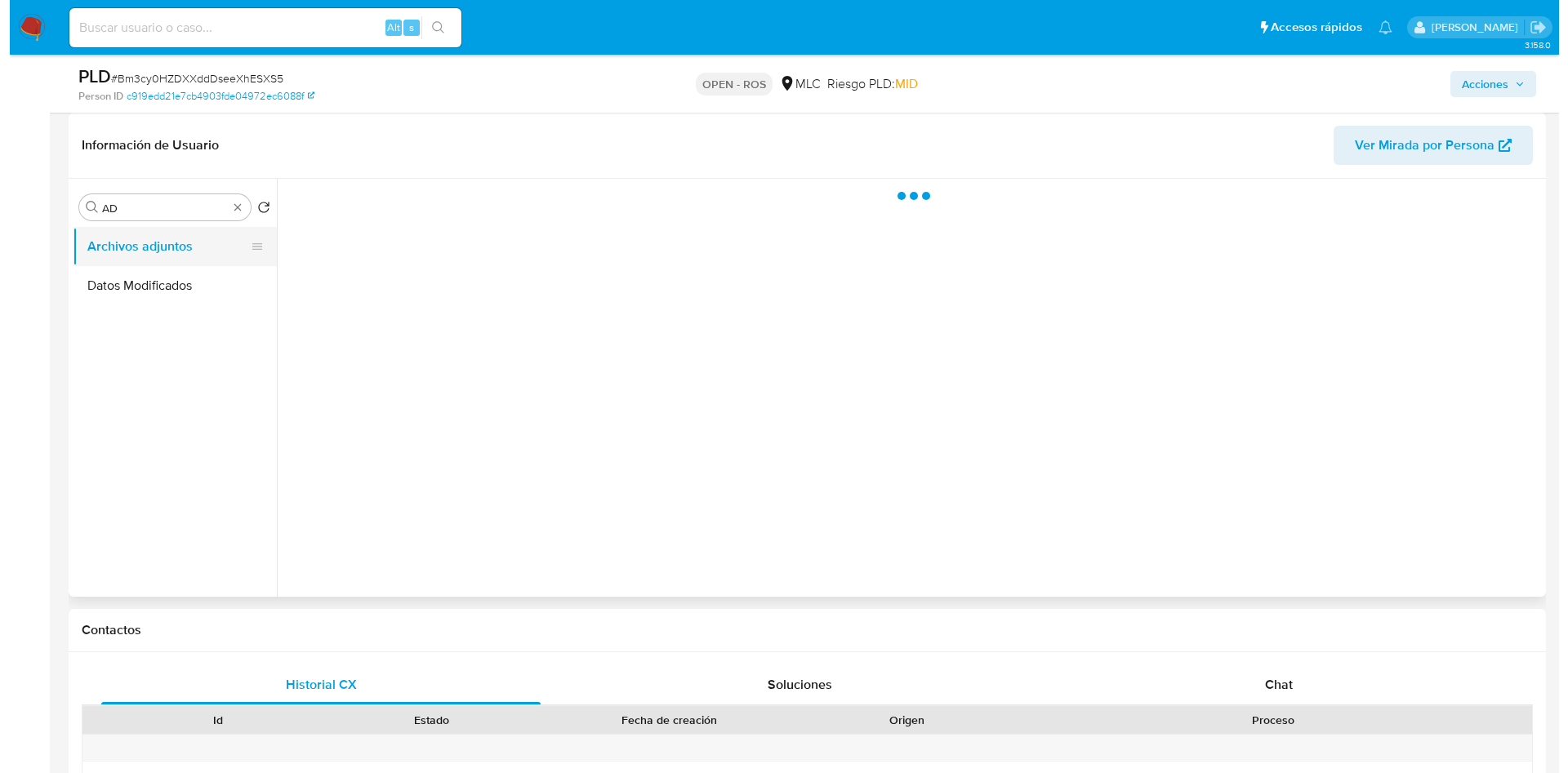
scroll to position [0, 0]
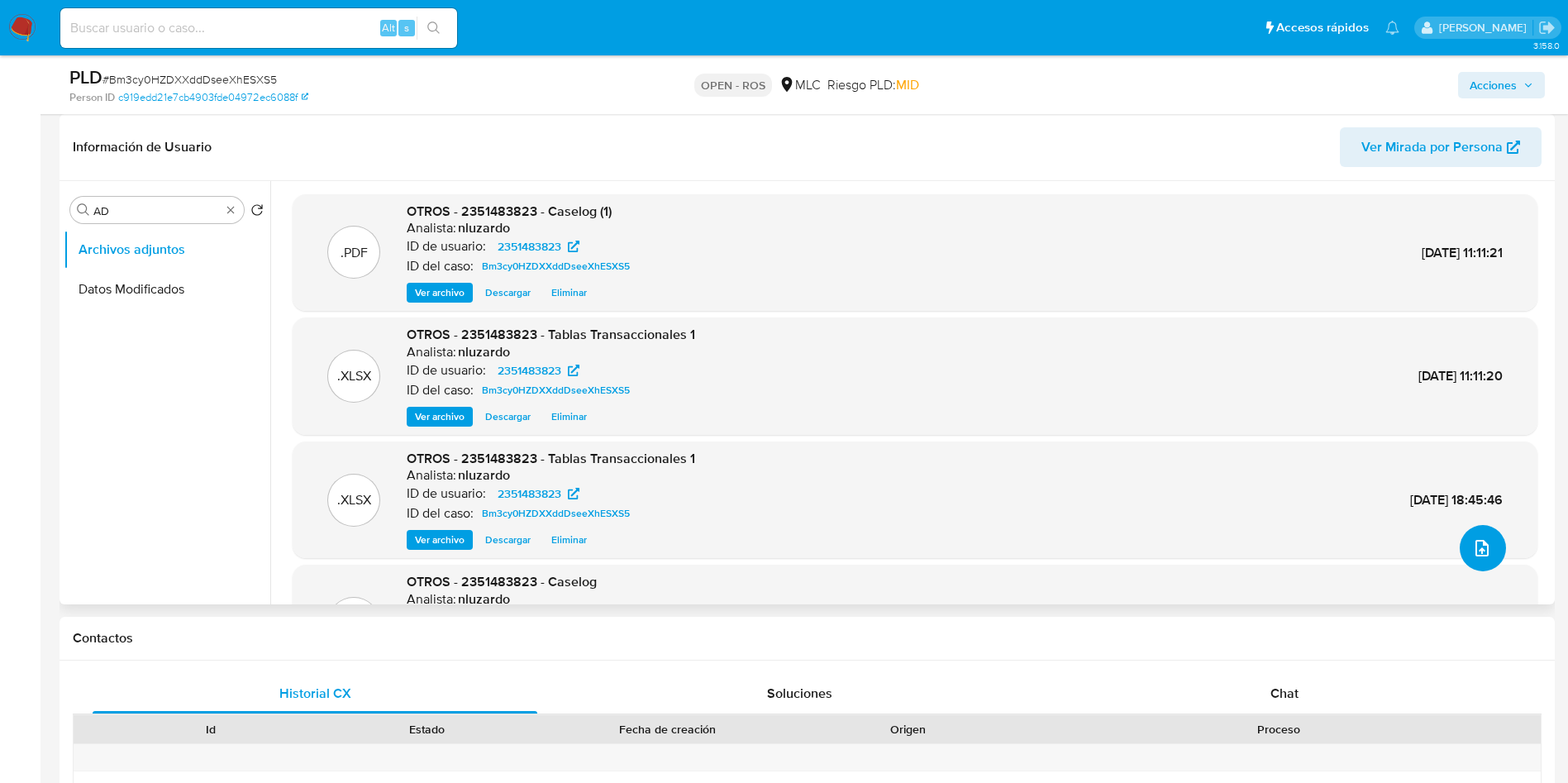
click at [1479, 557] on icon "upload-file" at bounding box center [1482, 548] width 19 height 19
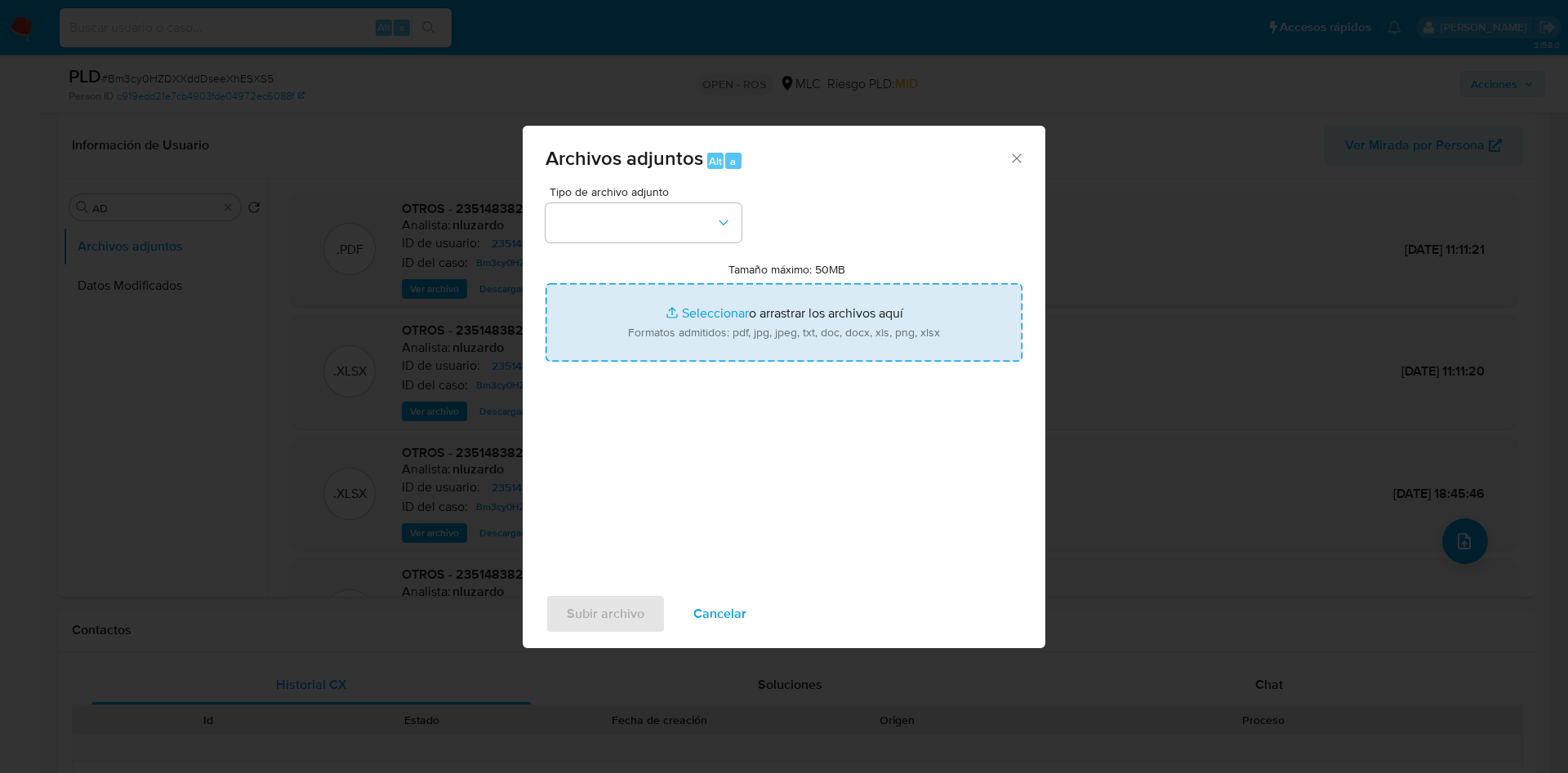
type input "C:\fakepath\ROS 1297 UAF.pdf"
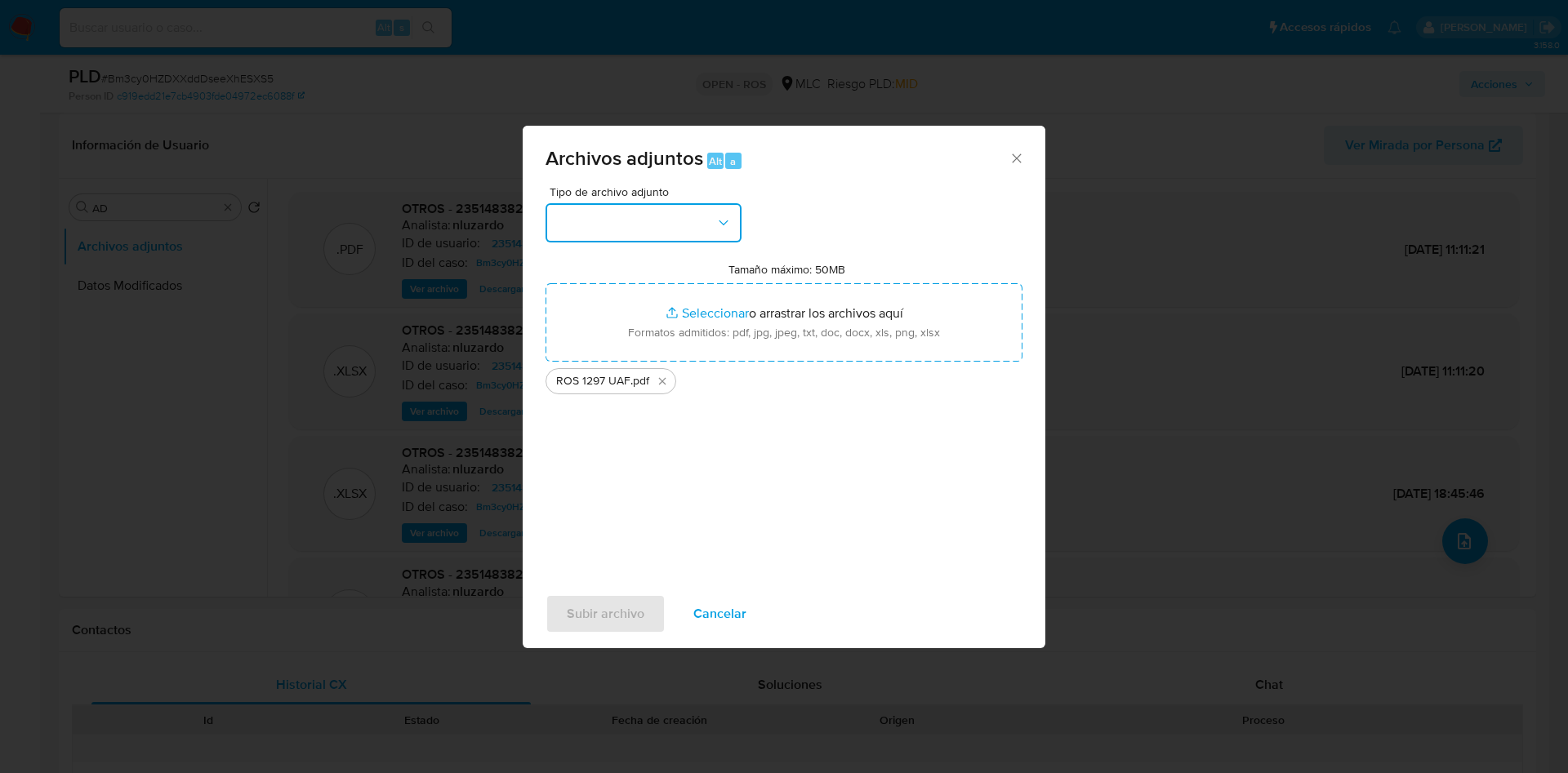
click at [695, 223] on button "button" at bounding box center [643, 223] width 196 height 39
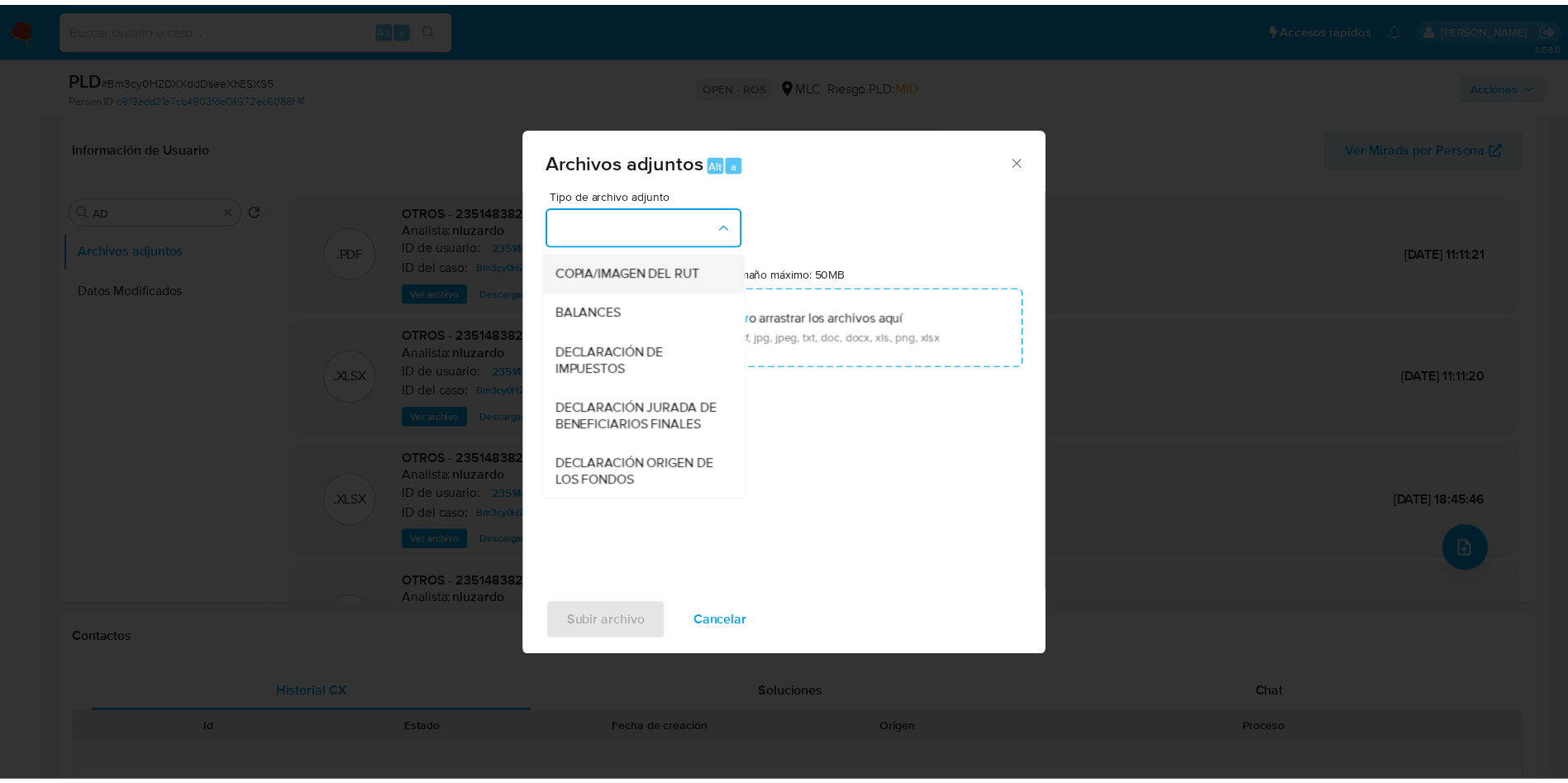
scroll to position [192, 0]
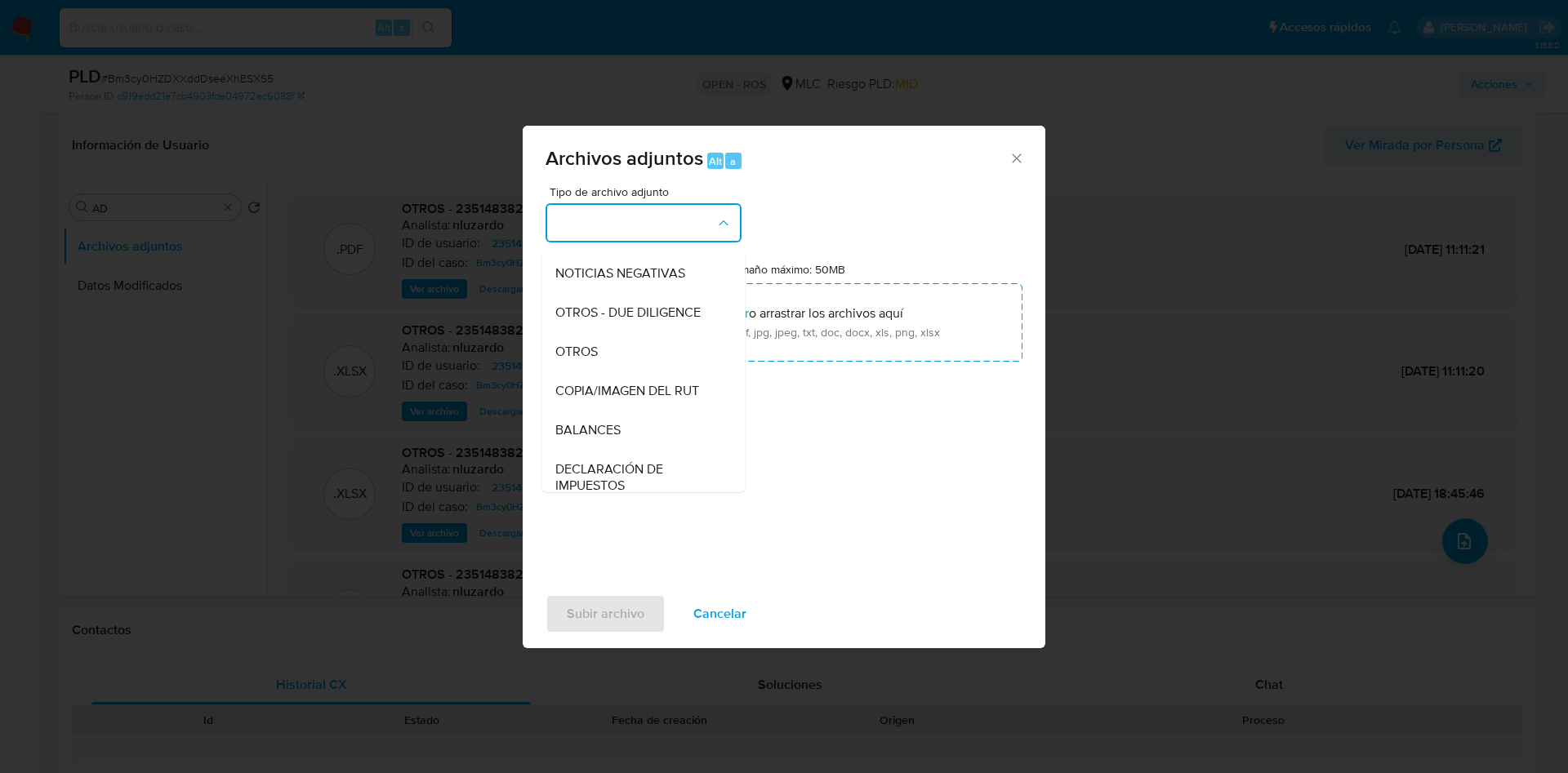
drag, startPoint x: 613, startPoint y: 364, endPoint x: 589, endPoint y: 442, distance: 81.6
click at [612, 364] on div "OTROS" at bounding box center [639, 352] width 166 height 39
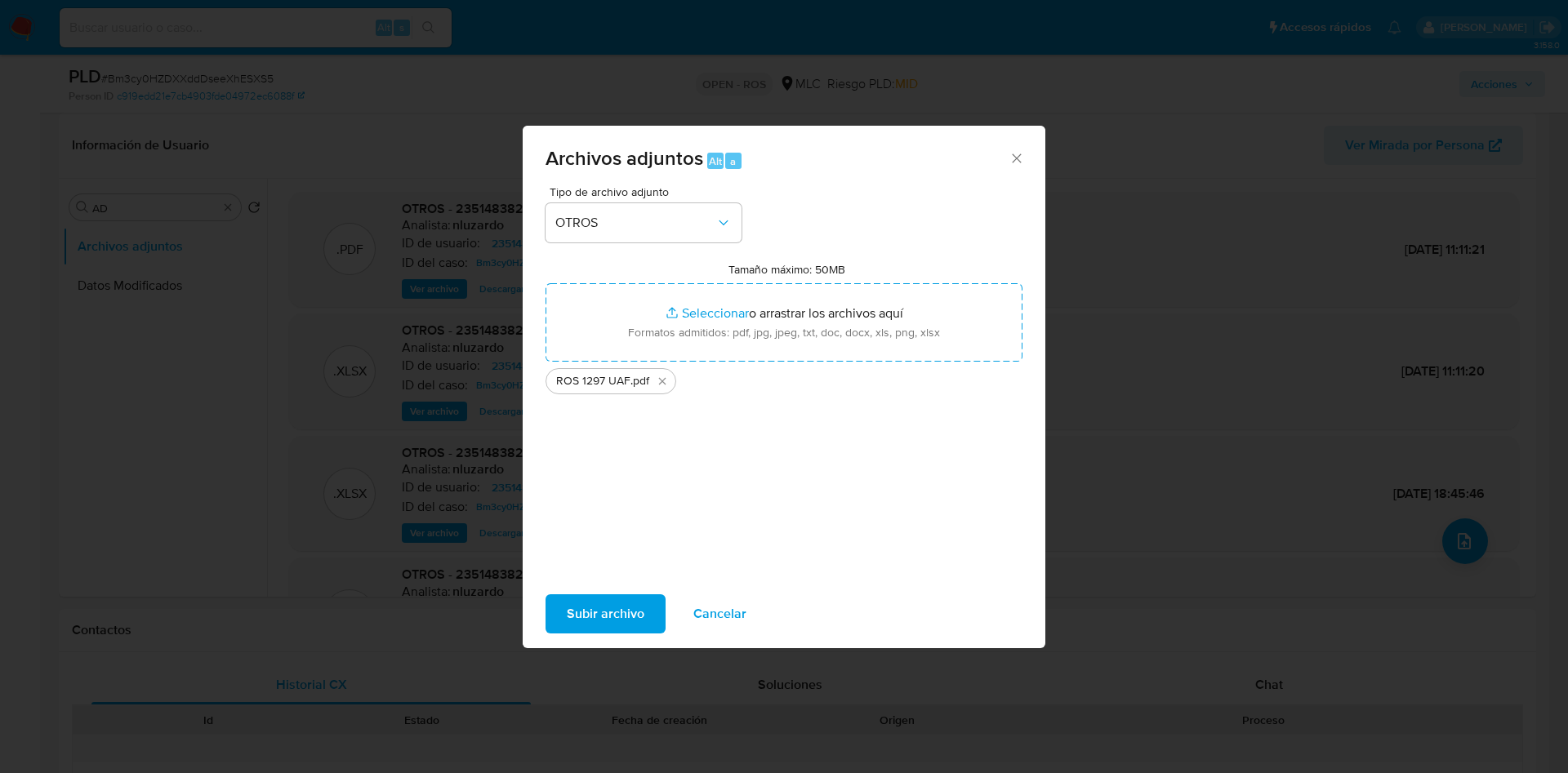
click at [571, 596] on span "Subir archivo" at bounding box center [605, 614] width 77 height 36
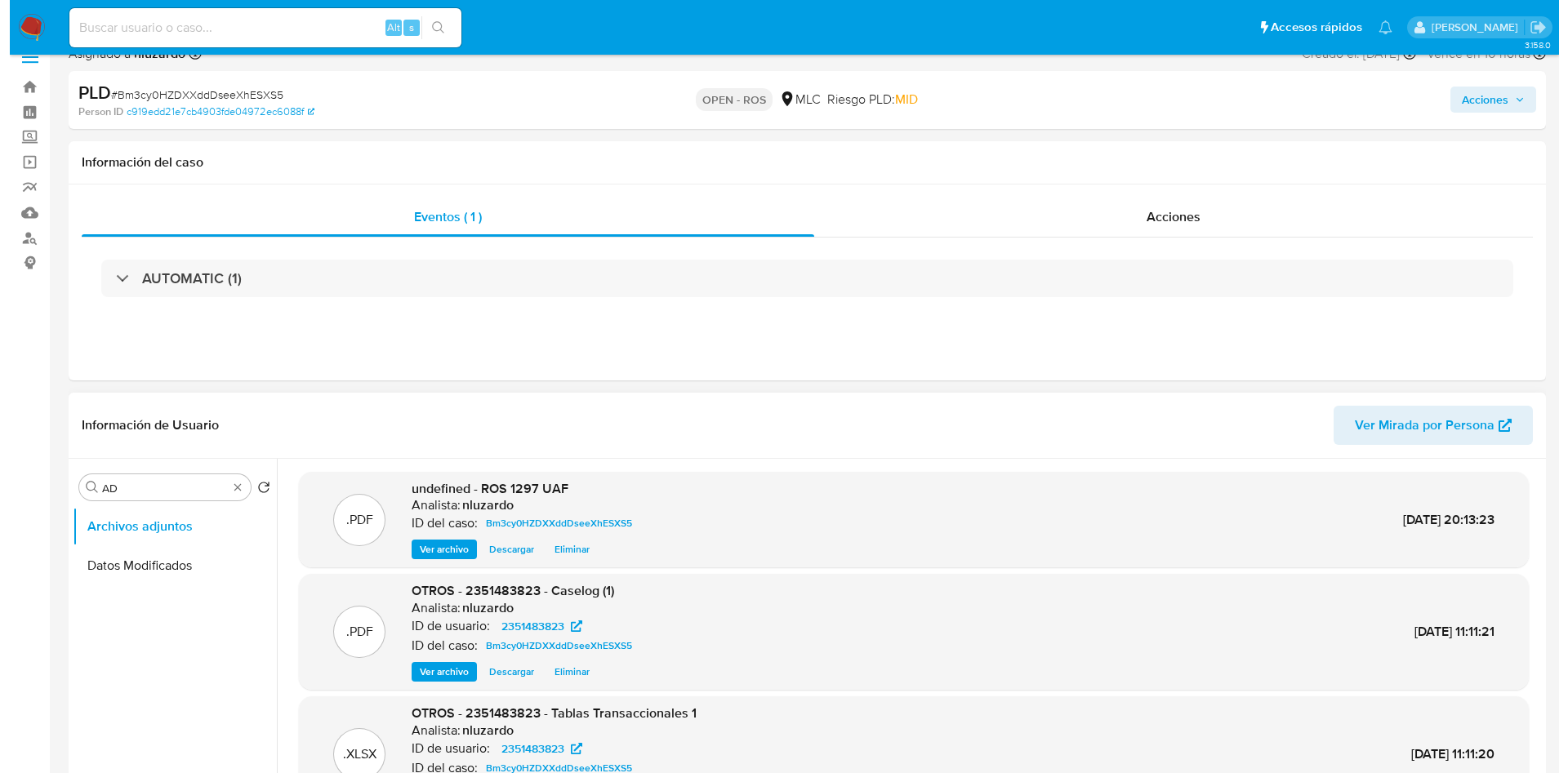
scroll to position [0, 0]
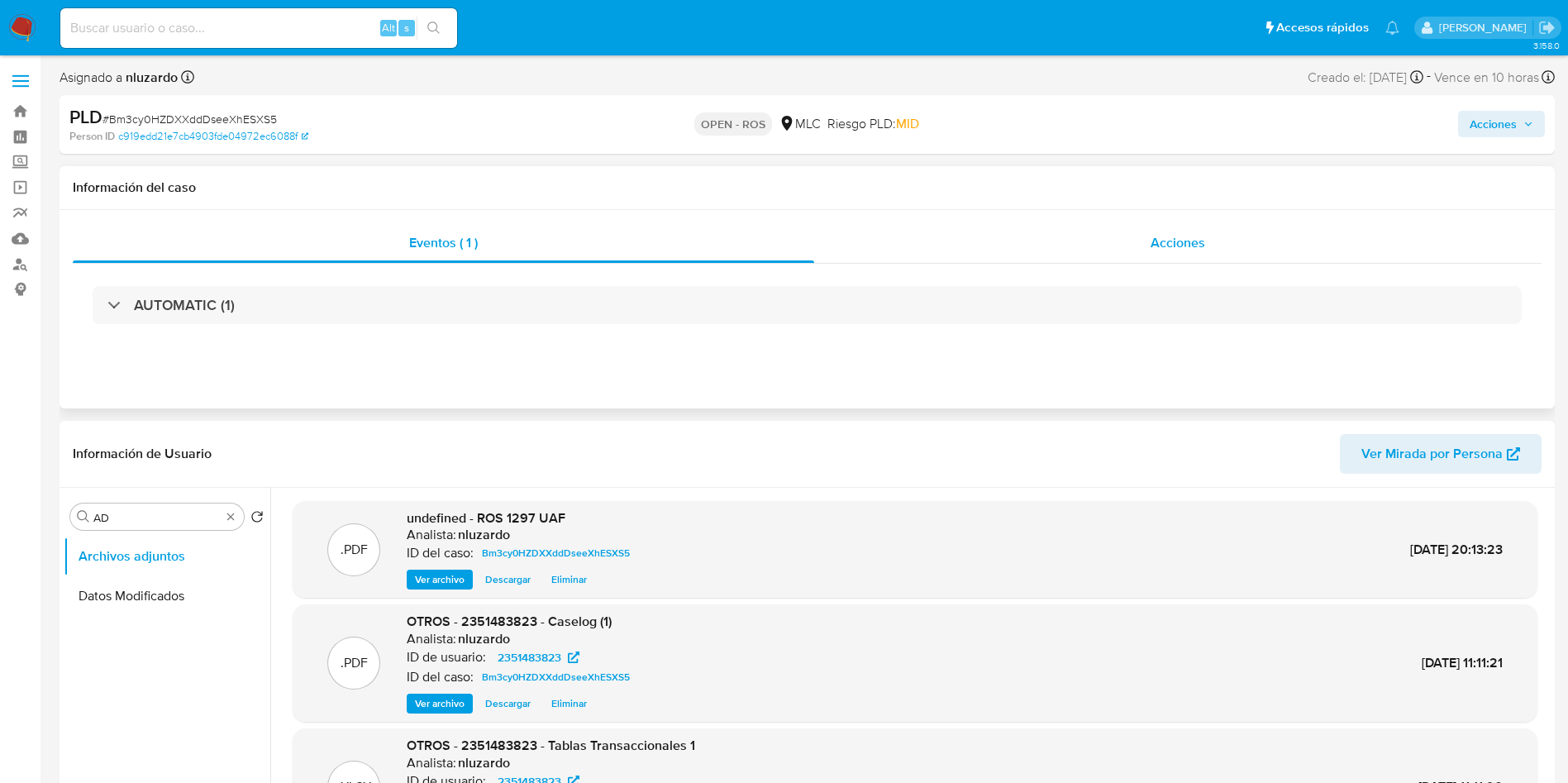
click at [1129, 234] on div "Acciones" at bounding box center [1178, 243] width 728 height 40
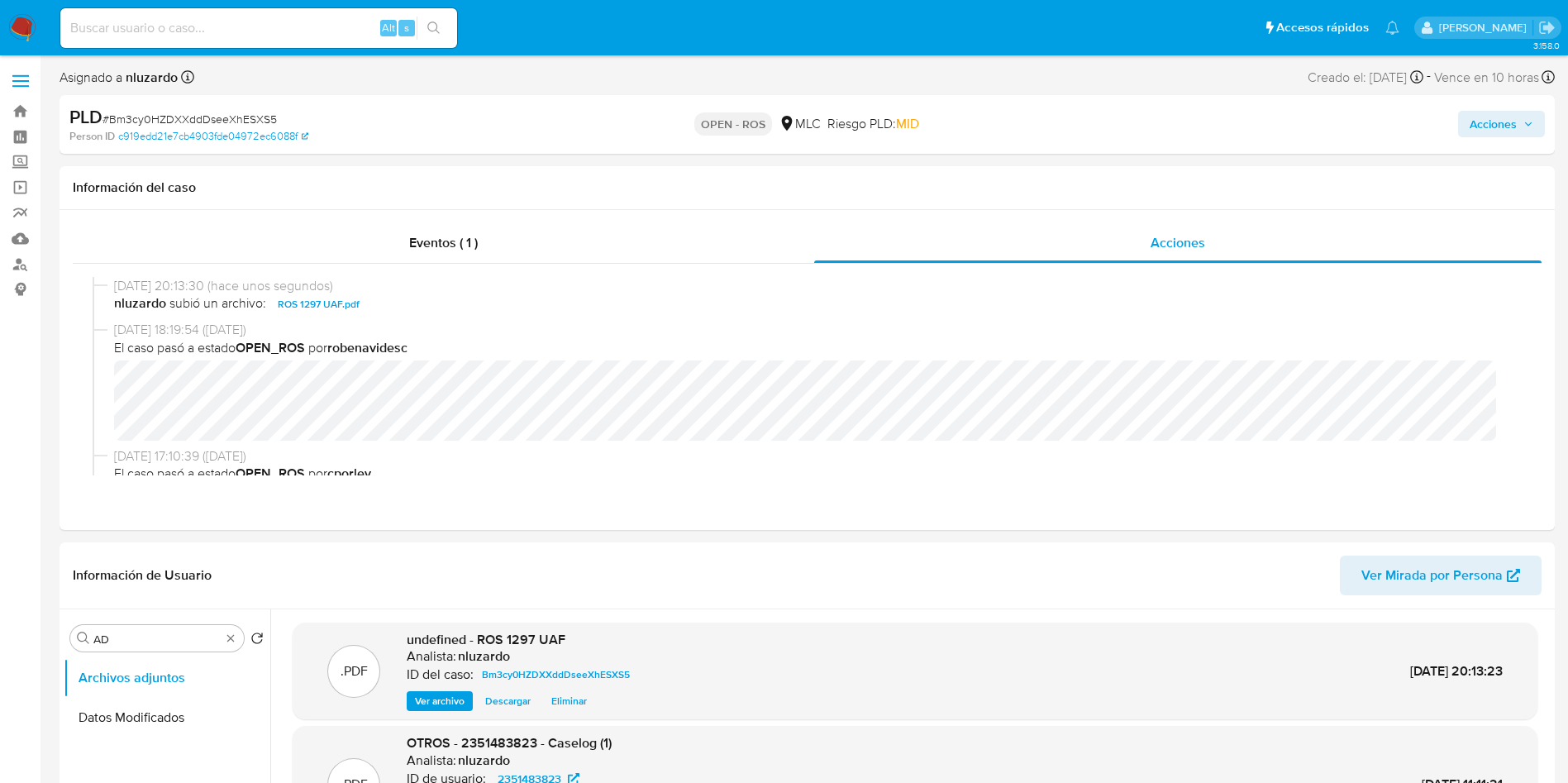
click at [1482, 134] on span "Acciones" at bounding box center [1493, 123] width 47 height 26
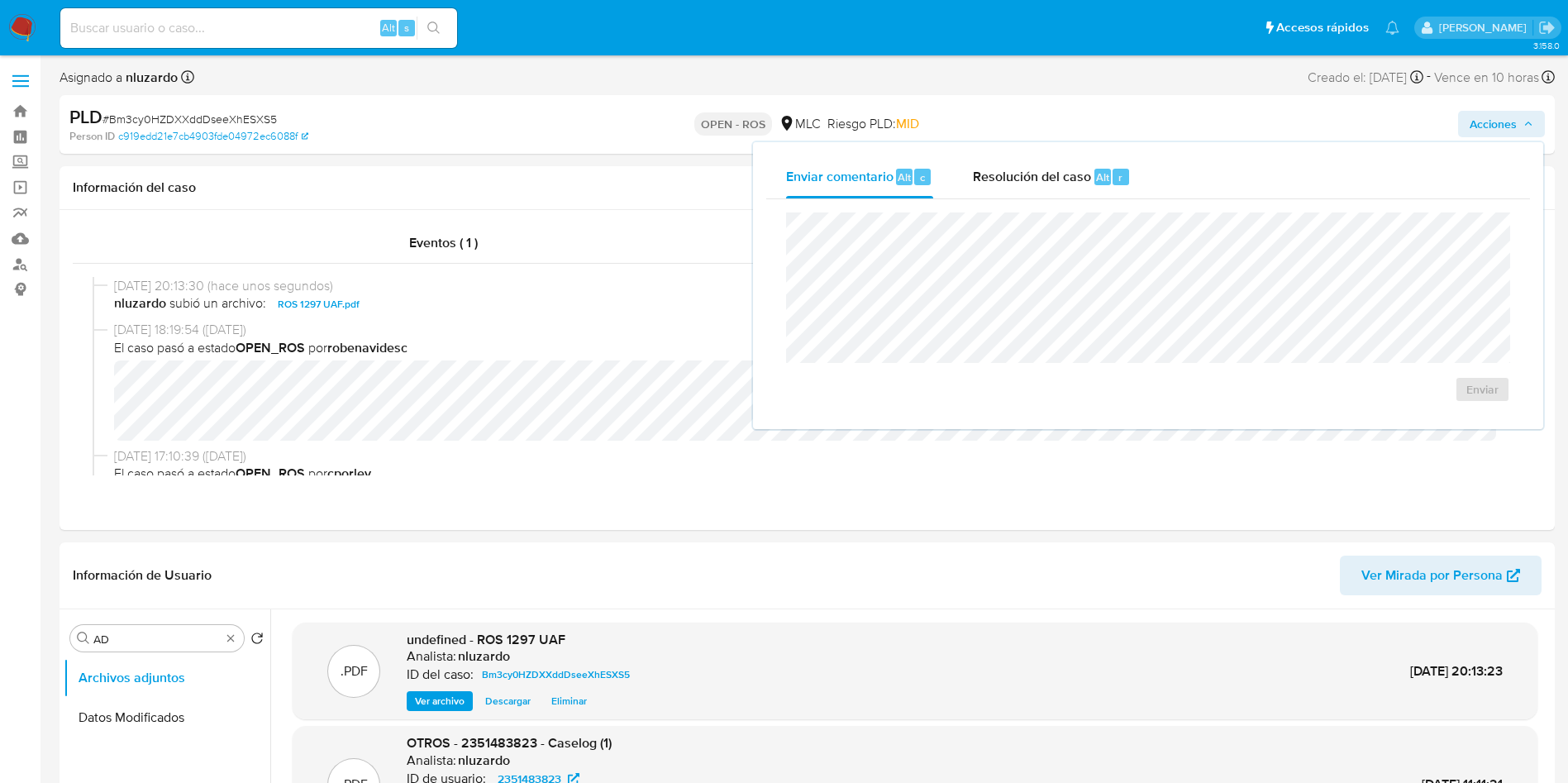
drag, startPoint x: 1079, startPoint y: 167, endPoint x: 1055, endPoint y: 208, distance: 47.5
click at [1079, 167] on span "Resolución del caso" at bounding box center [1032, 177] width 118 height 19
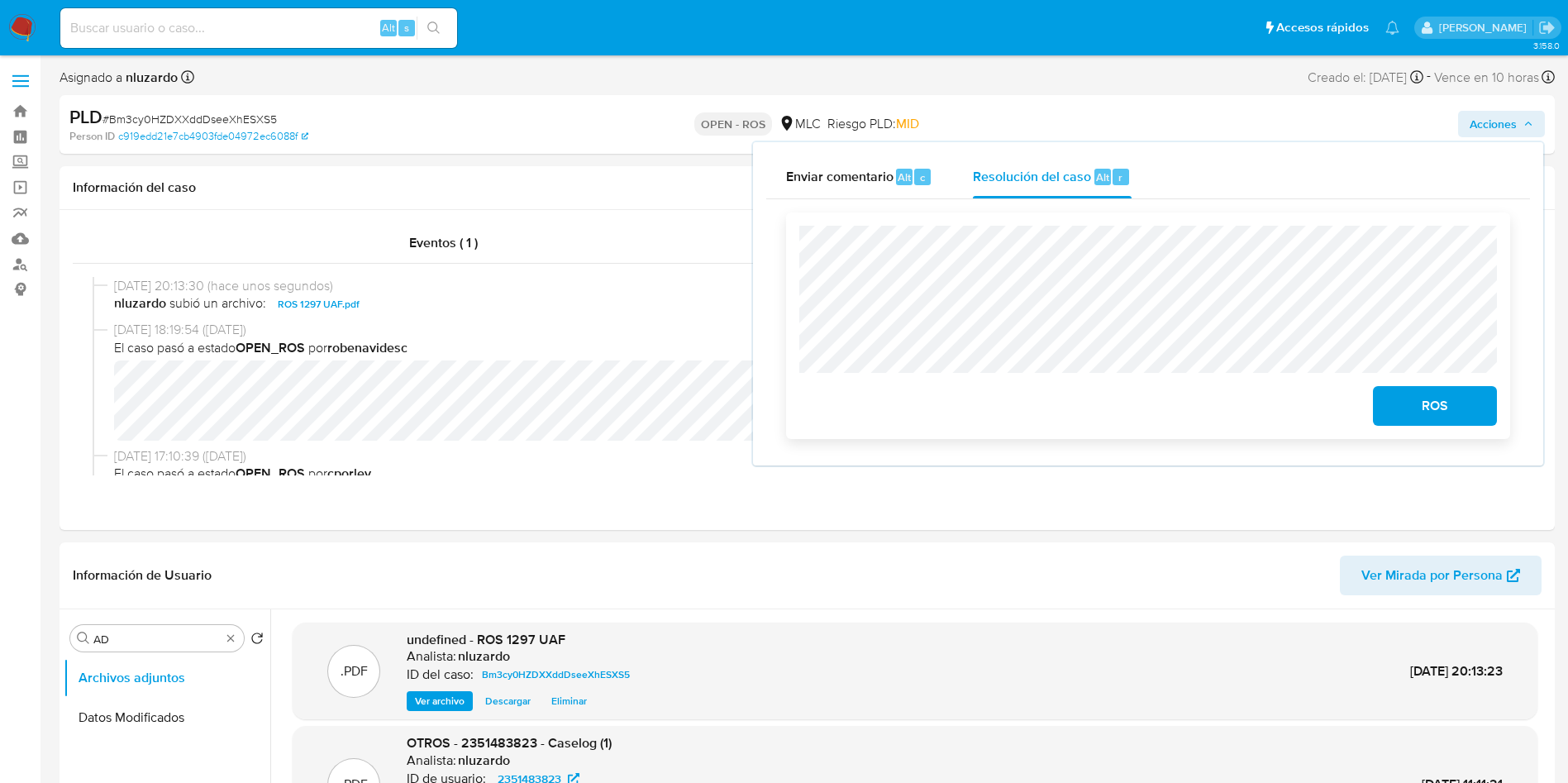
drag, startPoint x: 1382, startPoint y: 398, endPoint x: 1372, endPoint y: 396, distance: 10.2
click at [1383, 398] on button "ROS" at bounding box center [1435, 406] width 124 height 40
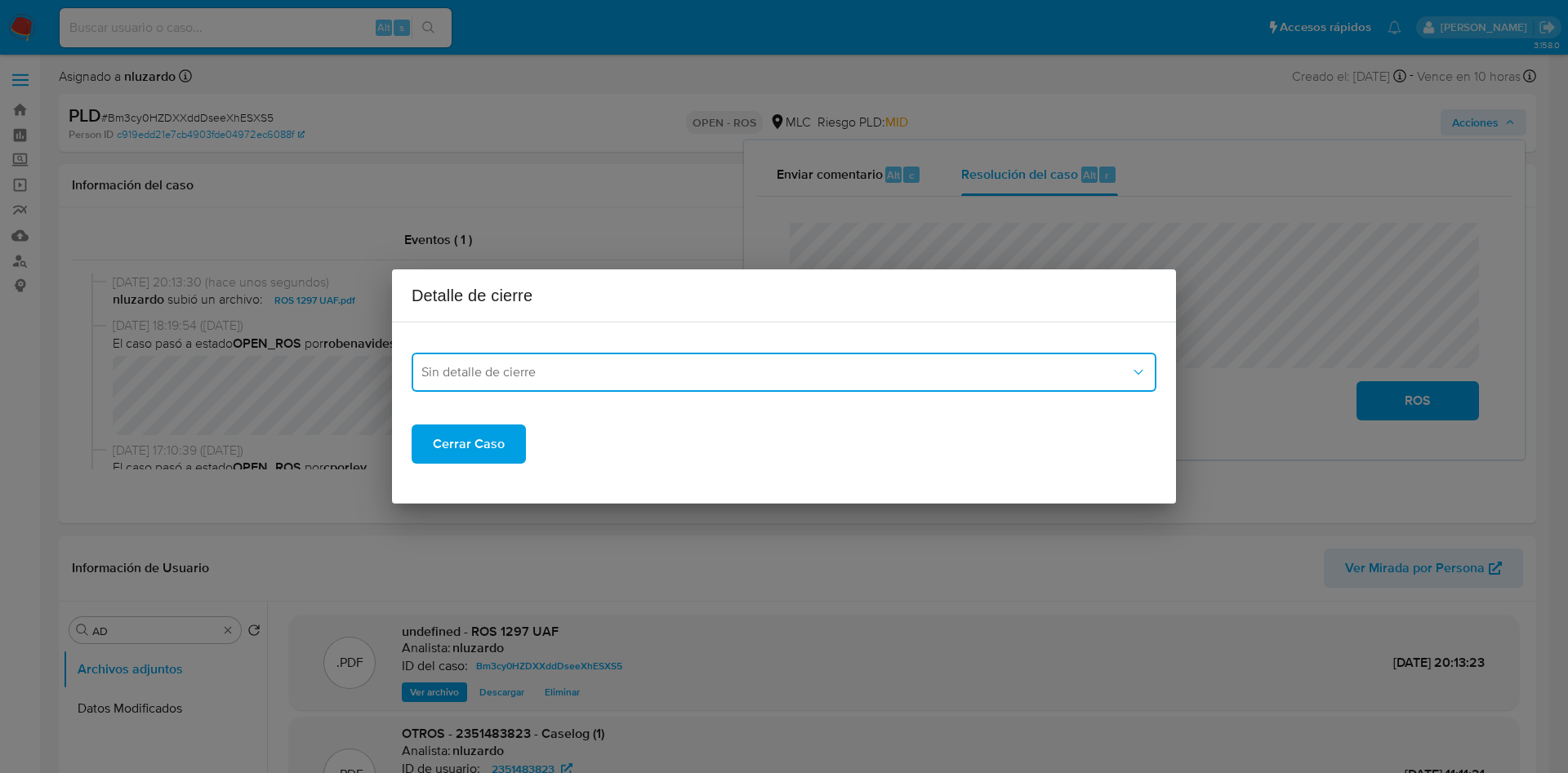
click at [746, 389] on button "Sin detalle de cierre" at bounding box center [783, 372] width 745 height 39
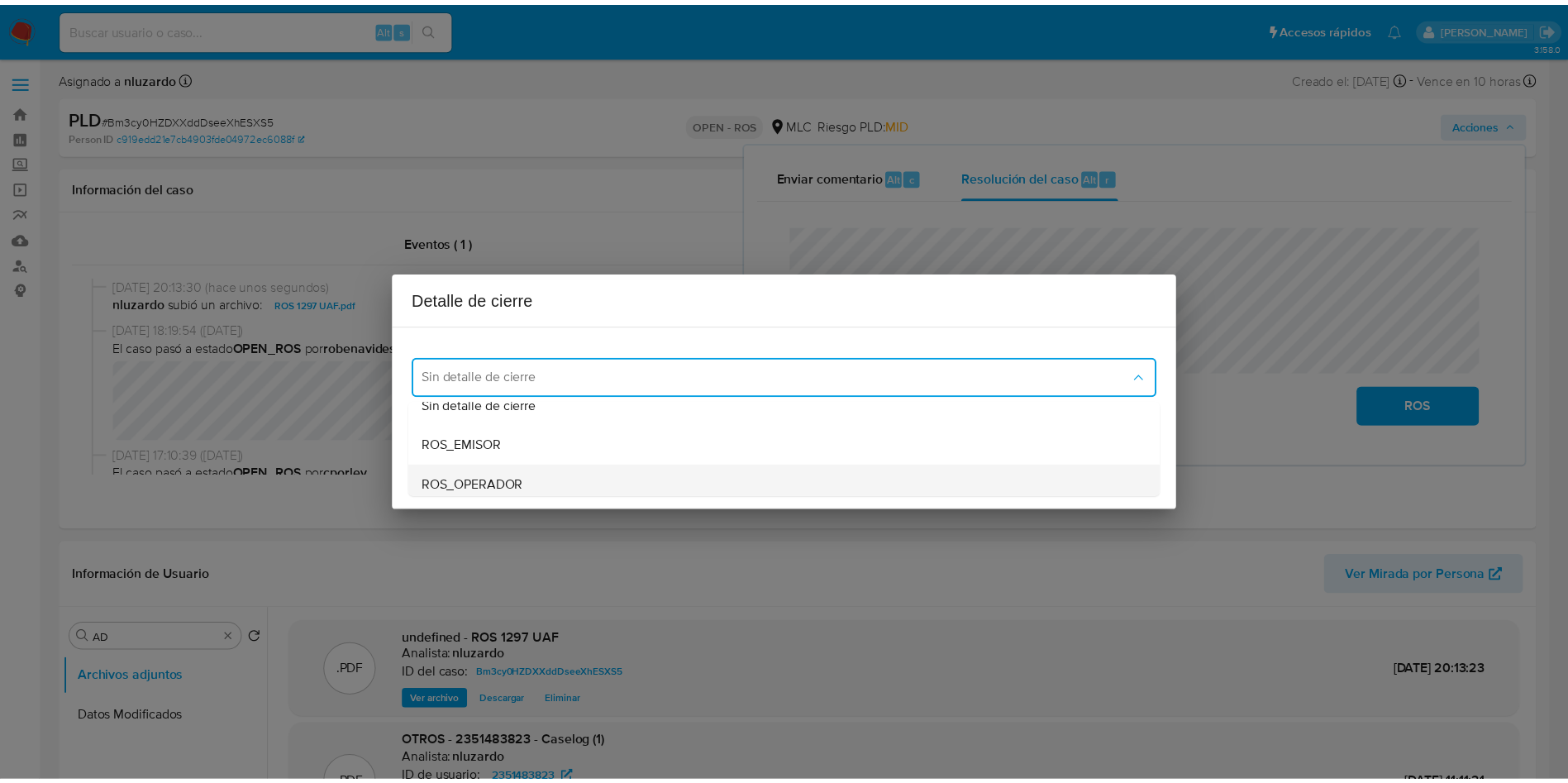
scroll to position [64, 0]
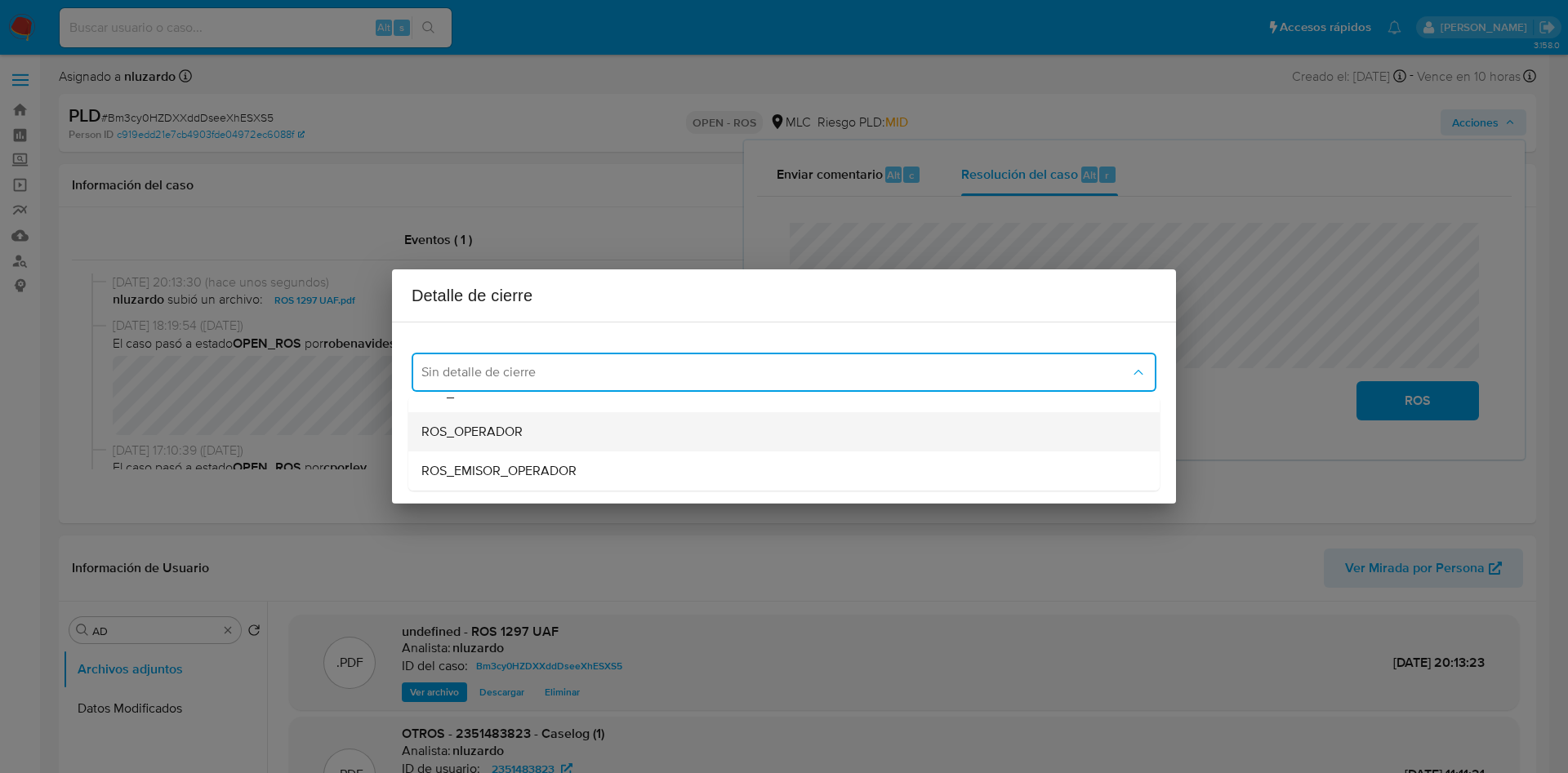
click at [583, 436] on div "ROS_OPERADOR" at bounding box center [779, 431] width 715 height 39
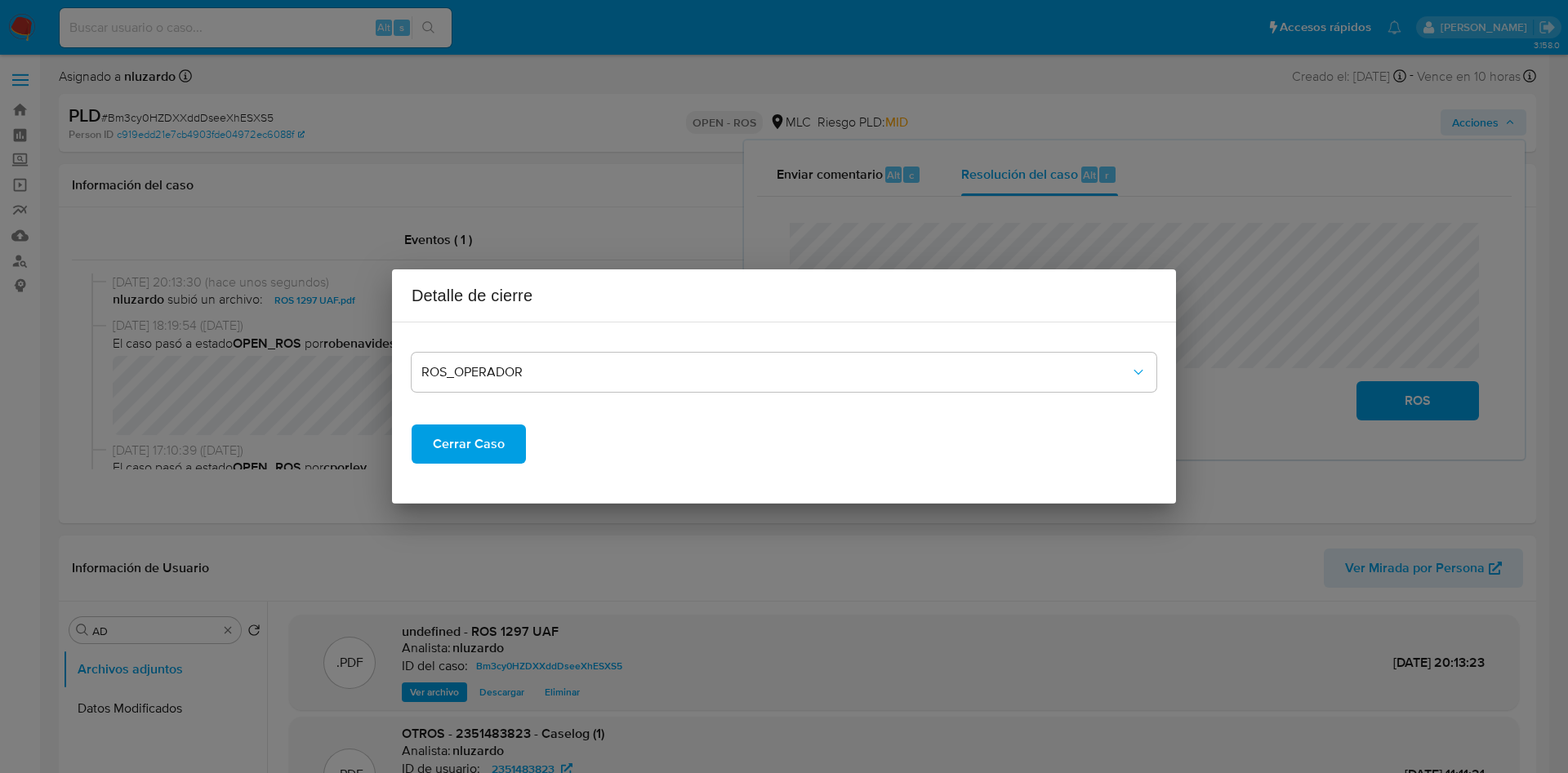
click at [466, 456] on span "Cerrar Caso" at bounding box center [468, 444] width 72 height 36
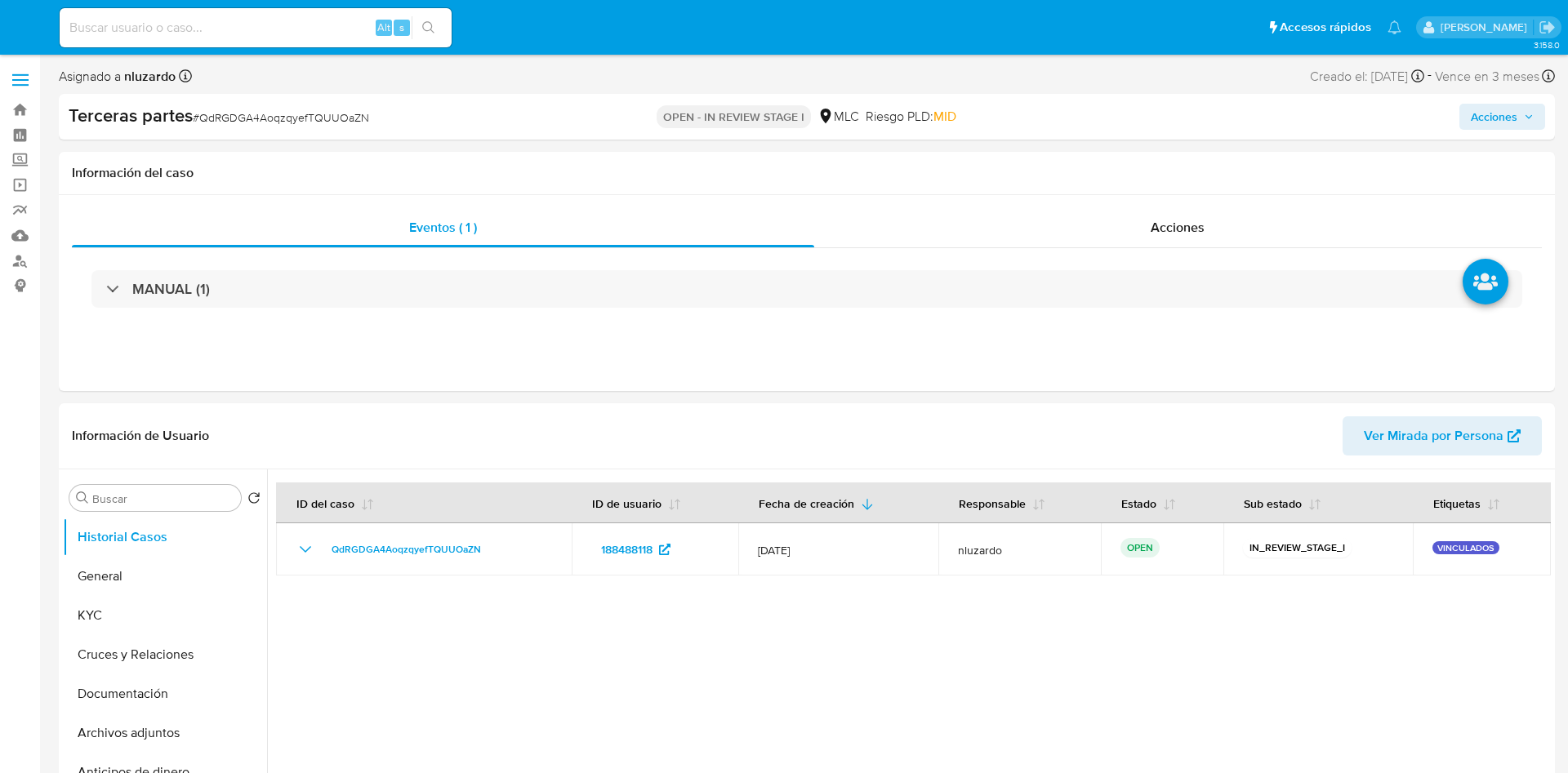
select select "10"
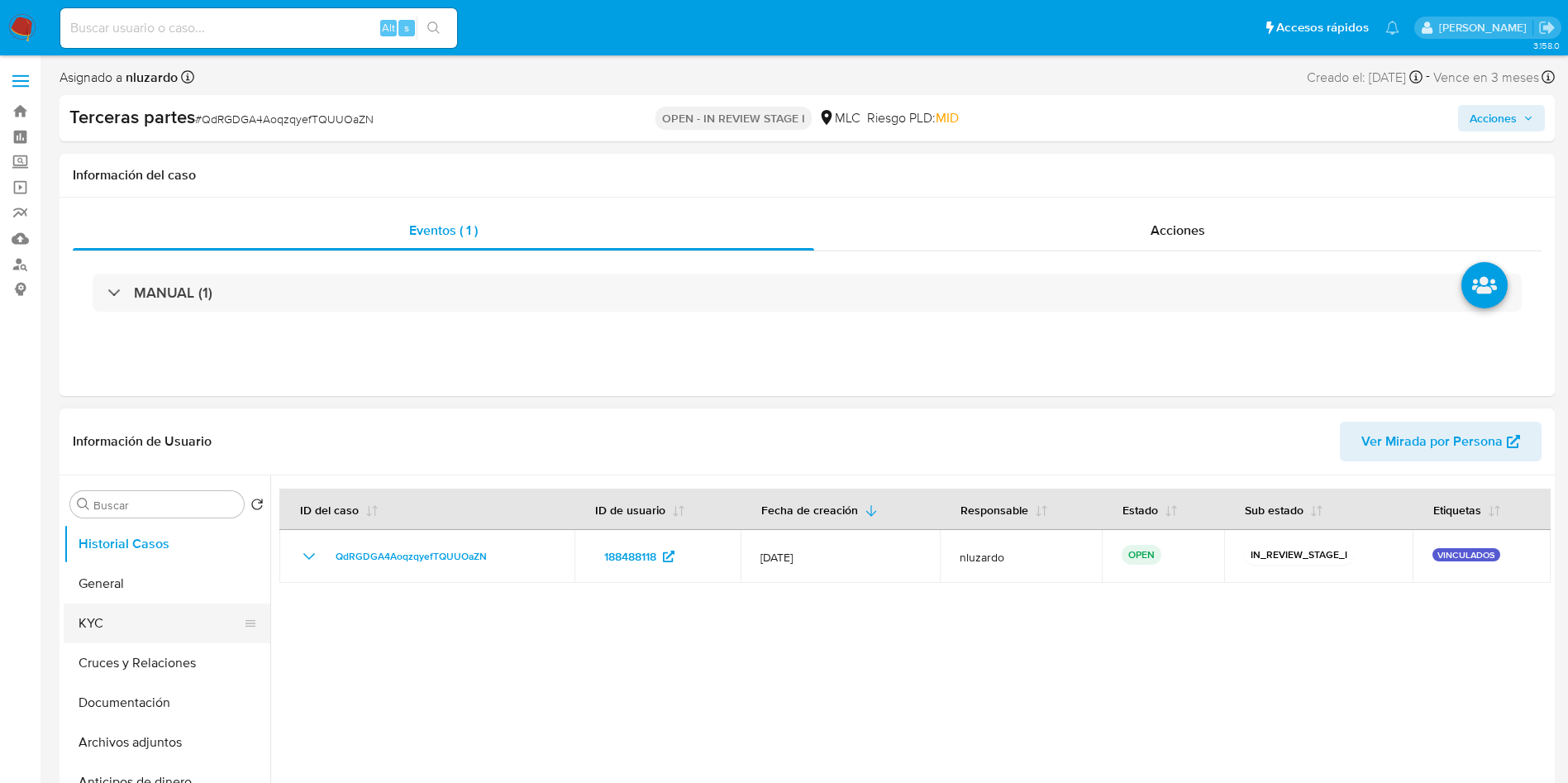
click at [127, 626] on button "KYC" at bounding box center [161, 623] width 194 height 40
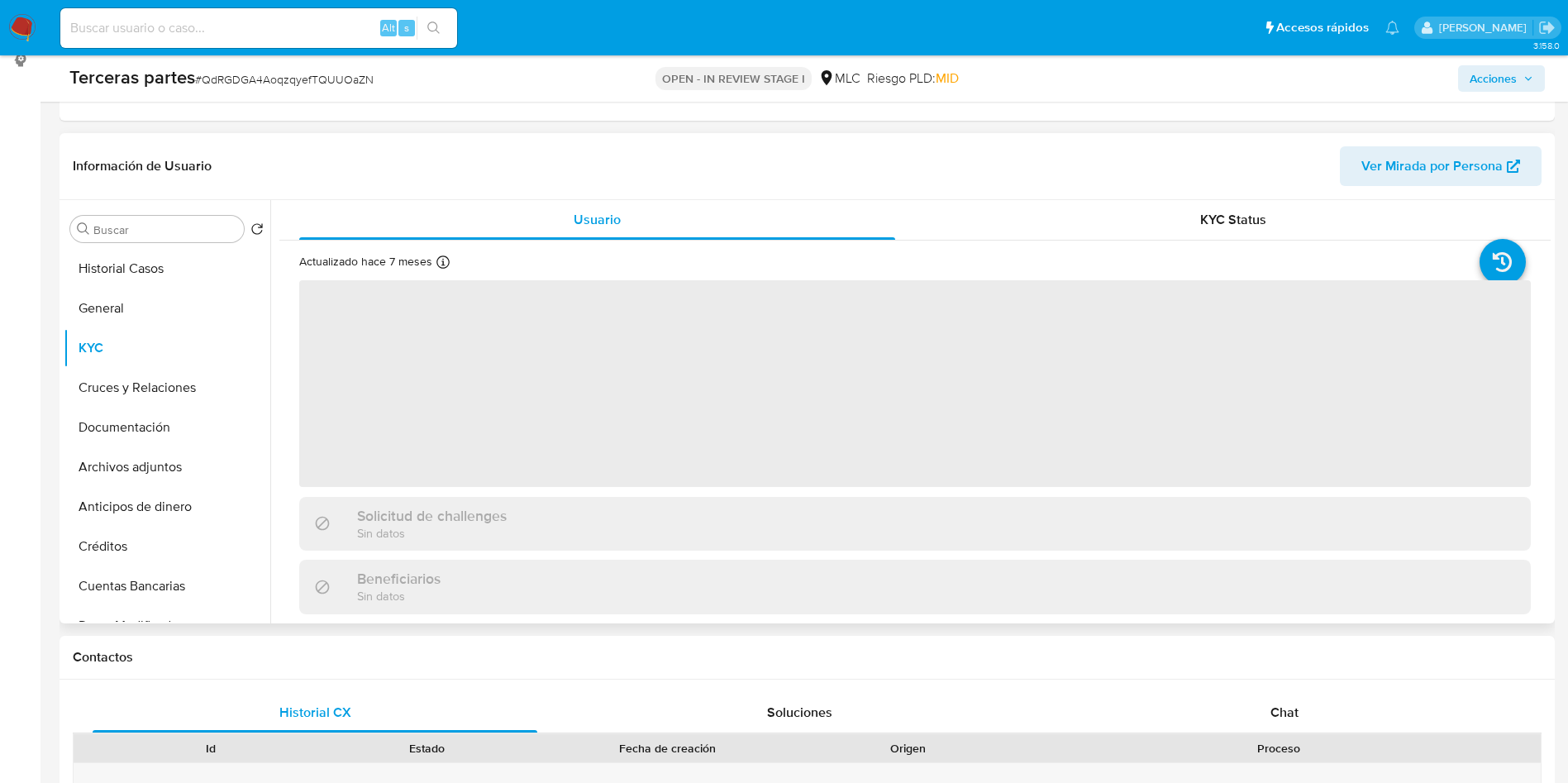
scroll to position [248, 0]
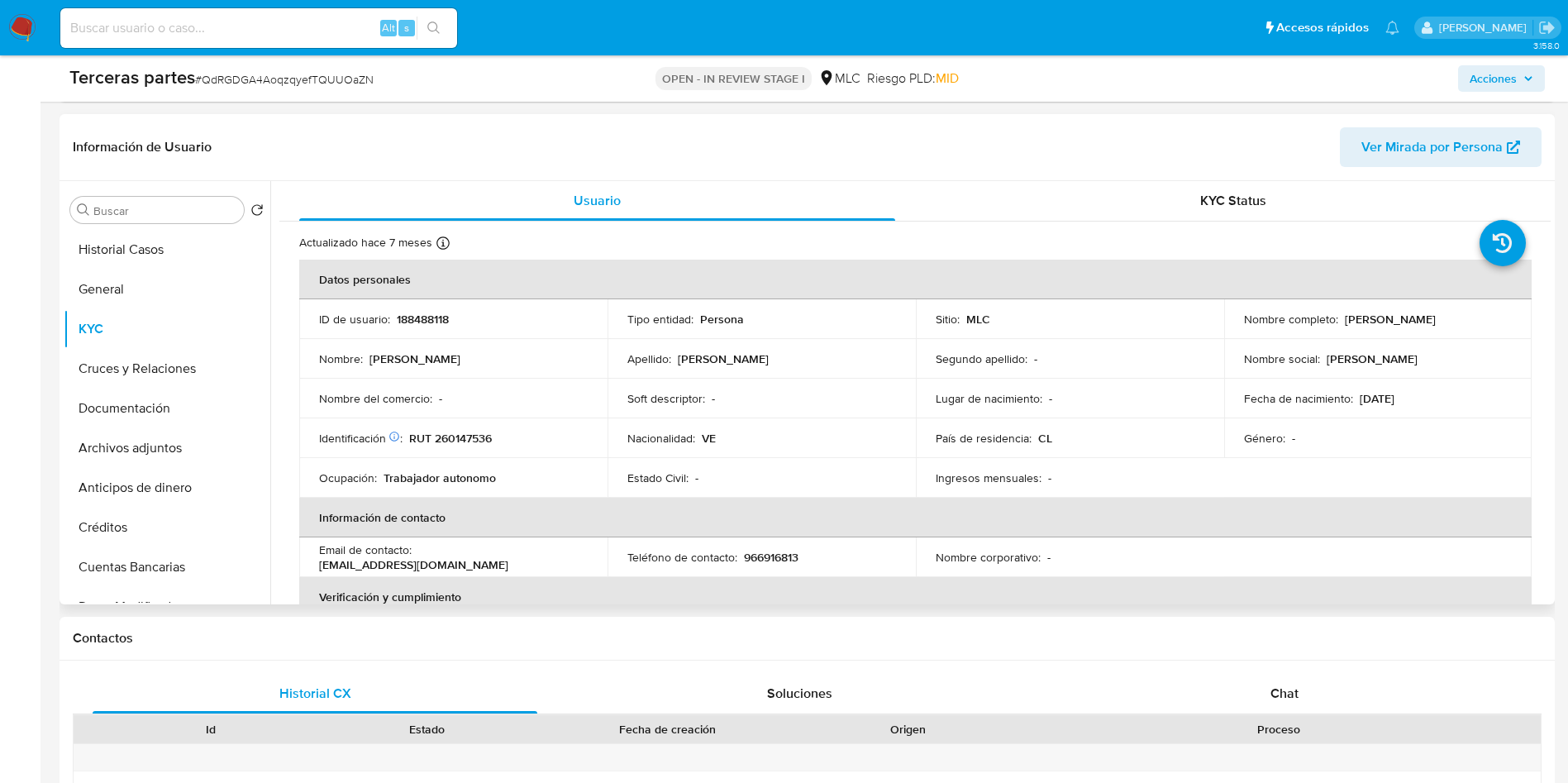
click at [1346, 319] on p "Eduardo Enrique Rojas Guerra" at bounding box center [1391, 318] width 91 height 15
drag, startPoint x: 1346, startPoint y: 319, endPoint x: 1382, endPoint y: 325, distance: 36.5
click at [1349, 319] on p "Eduardo Enrique Rojas Guerra" at bounding box center [1391, 318] width 91 height 15
drag, startPoint x: 1540, startPoint y: 333, endPoint x: 1493, endPoint y: 323, distance: 48.1
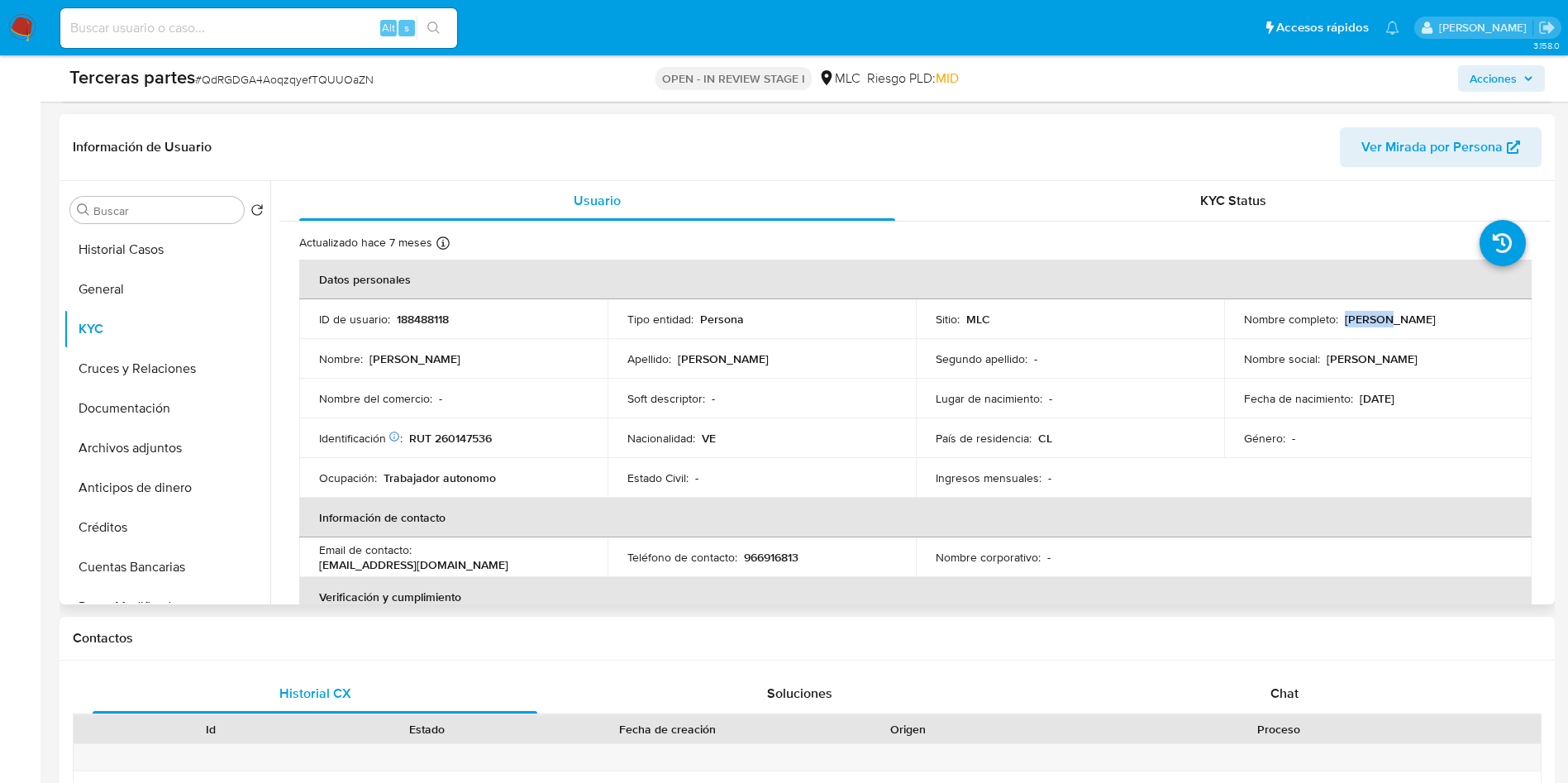
copy p "Eduardo Enrique Rojas Guerra"
click at [467, 434] on p "RUT 260147536" at bounding box center [450, 437] width 82 height 15
copy p "260147536"
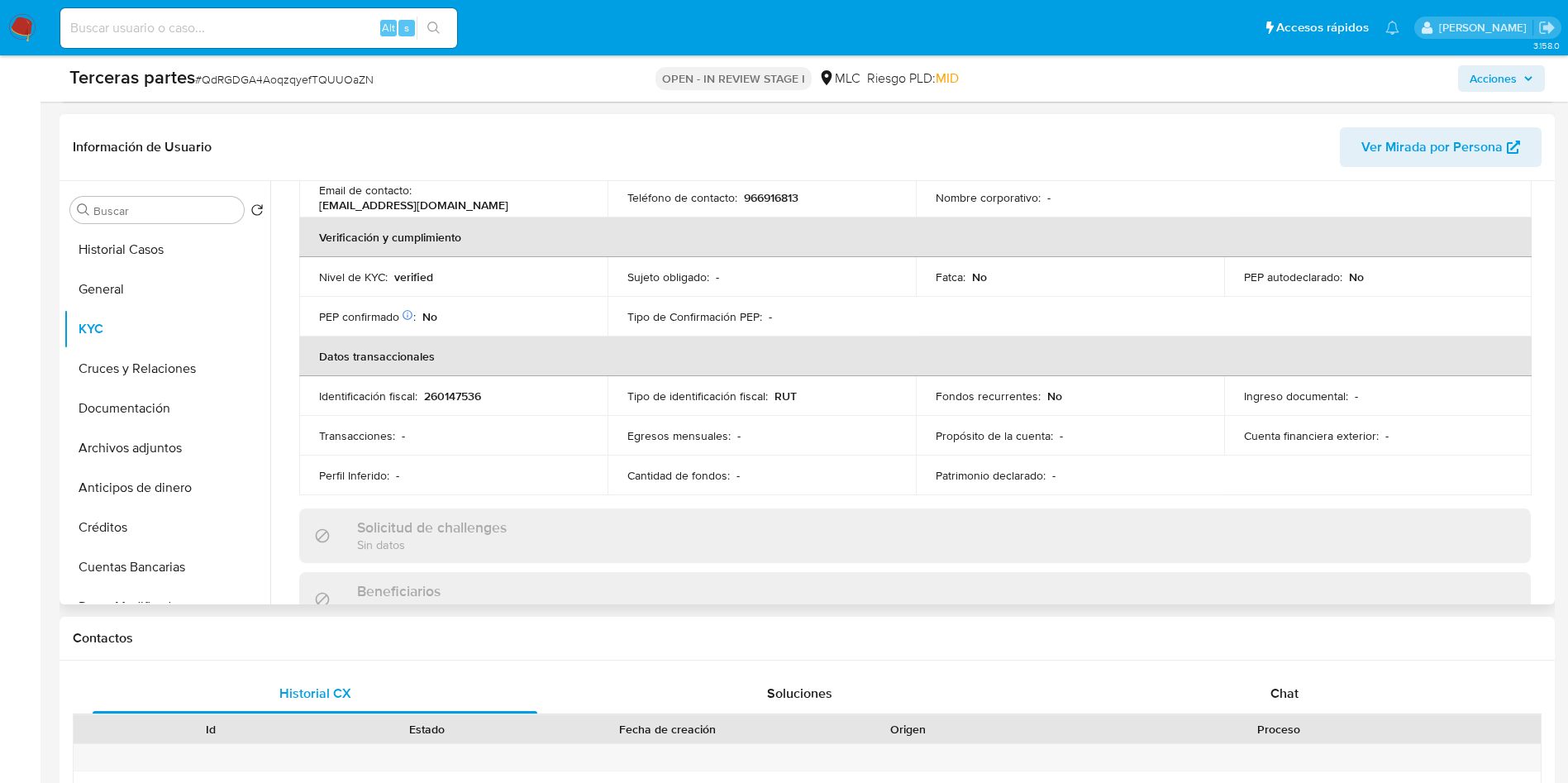
scroll to position [292, 0]
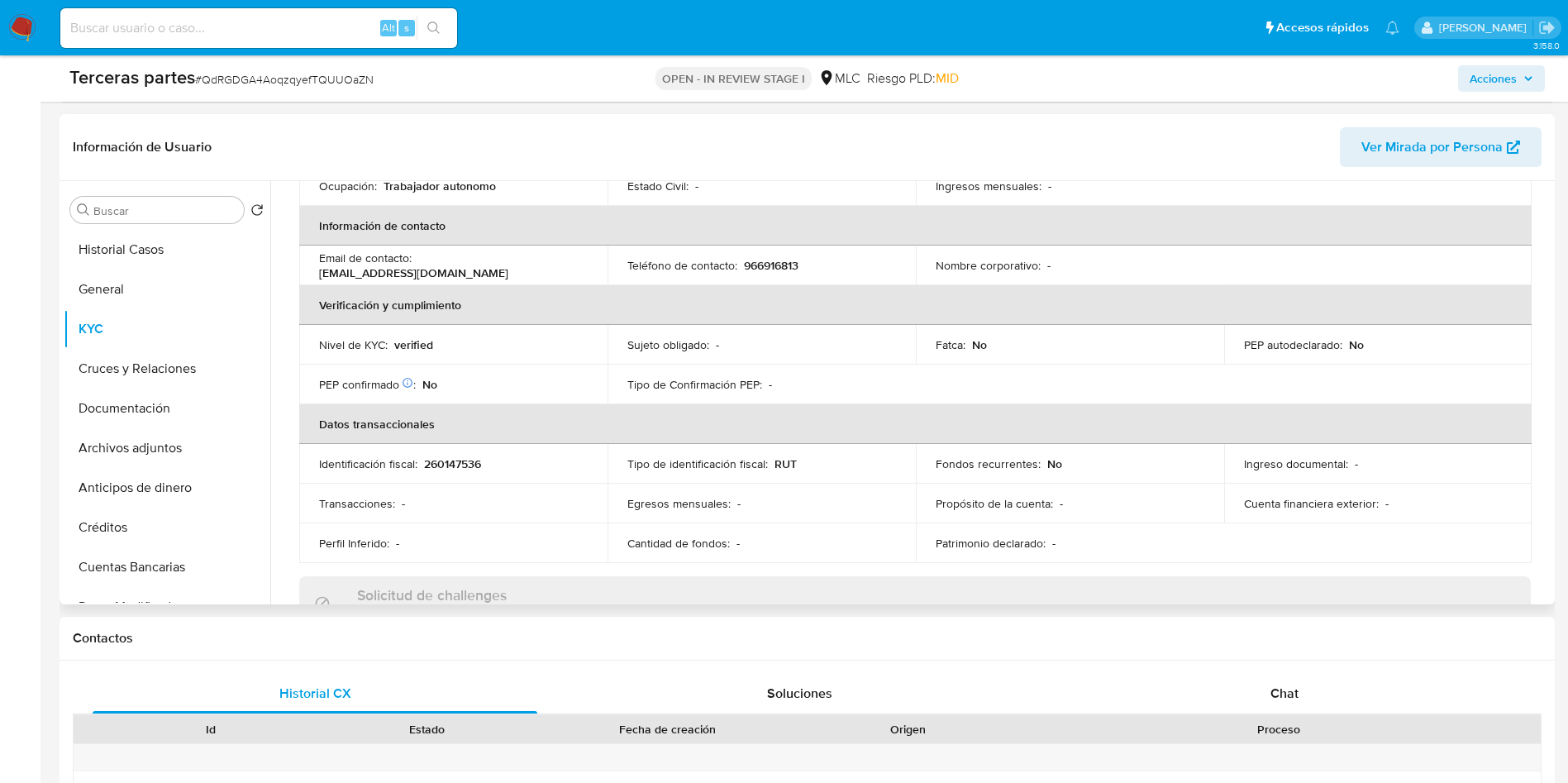
click at [800, 263] on div "Teléfono de contacto : 966916813" at bounding box center [762, 264] width 269 height 15
click at [787, 261] on p "966916813" at bounding box center [771, 264] width 54 height 15
copy p "966916813"
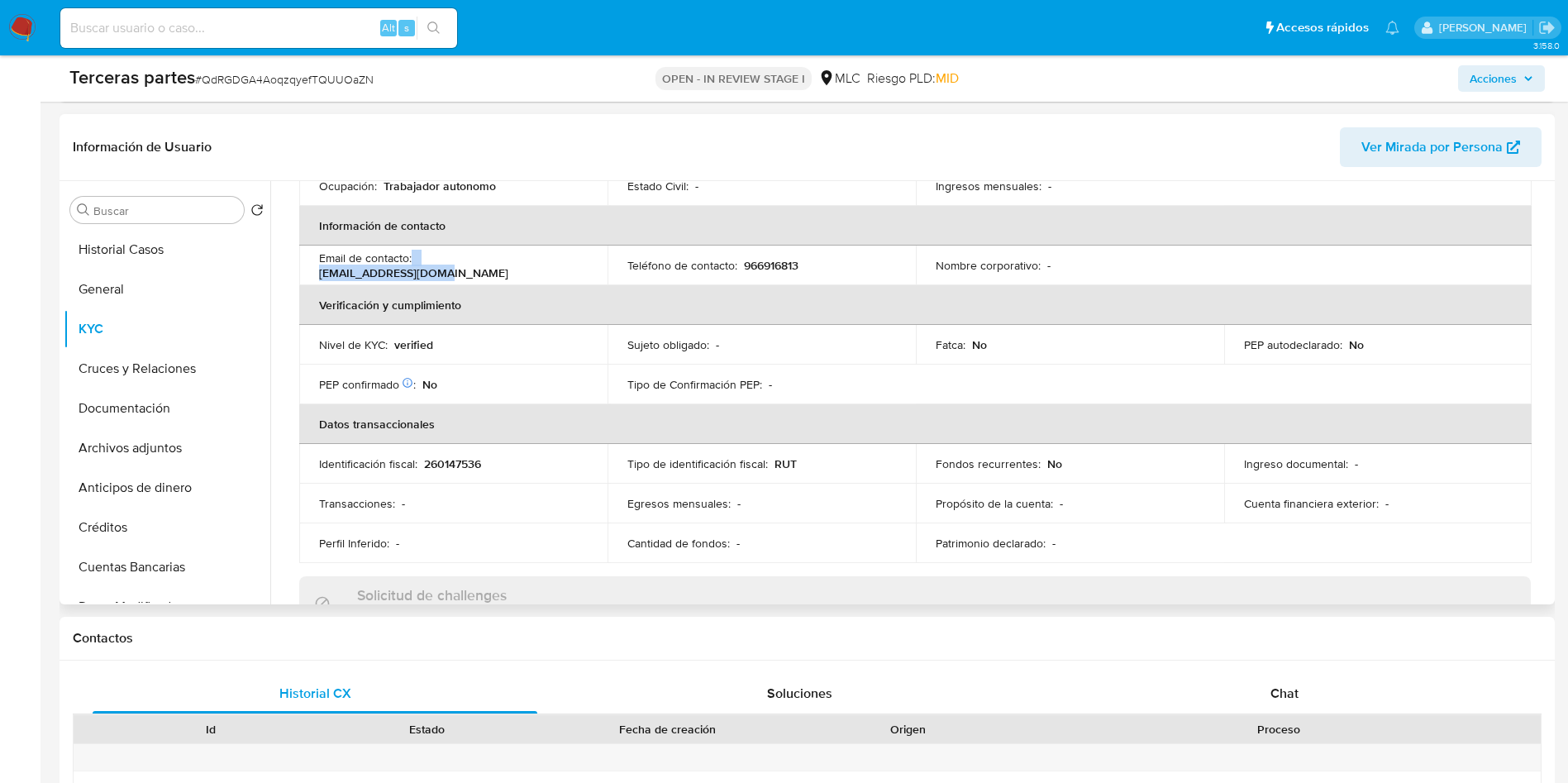
copy div "eduenrogue@gmail.com"
copy p "eduenrogue@gmail.com"
drag, startPoint x: 558, startPoint y: 266, endPoint x: 417, endPoint y: 271, distance: 141.1
click at [417, 271] on div "Email de contacto : eduenrogue@gmail.com" at bounding box center [454, 265] width 269 height 30
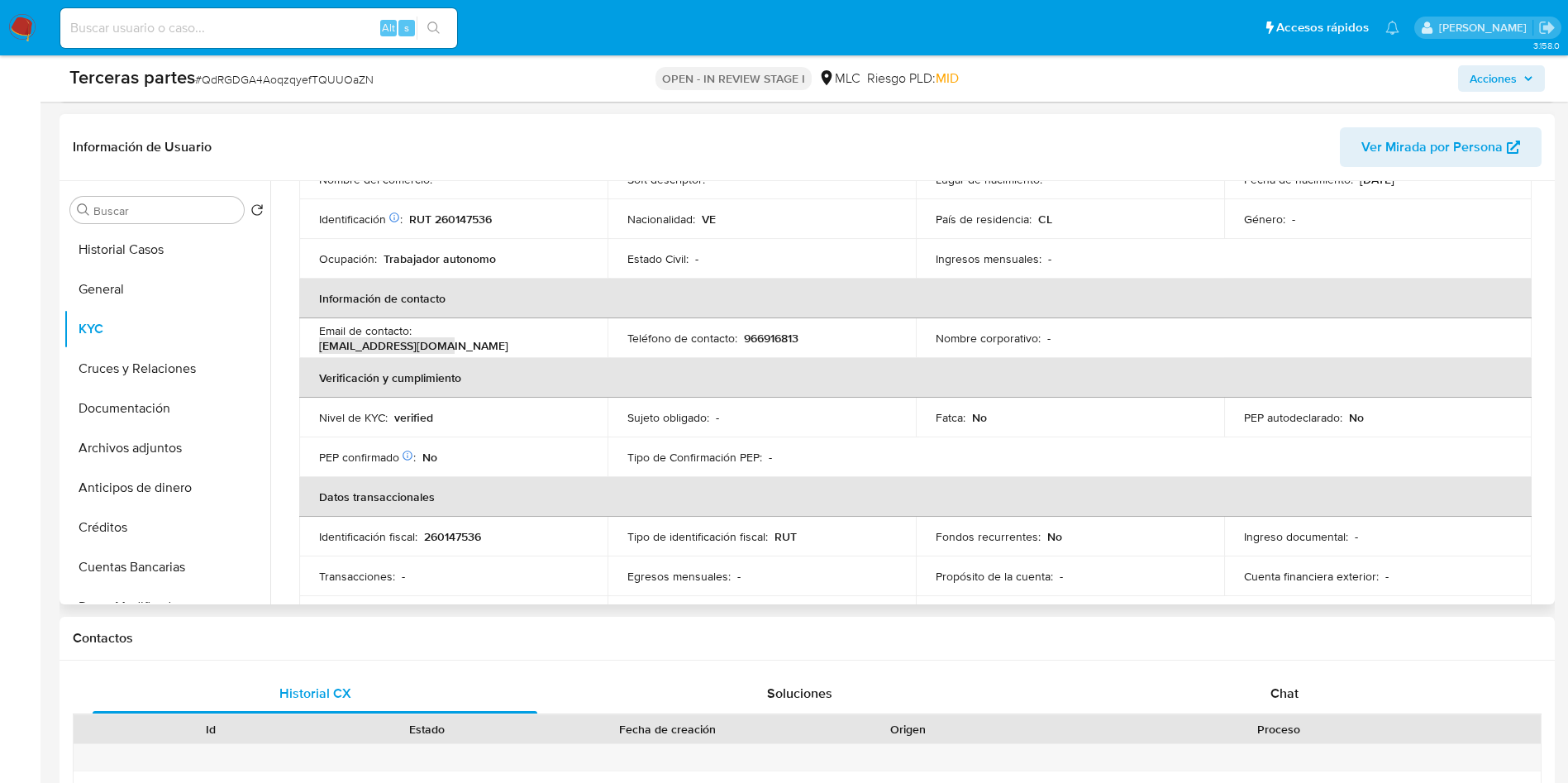
scroll to position [167, 0]
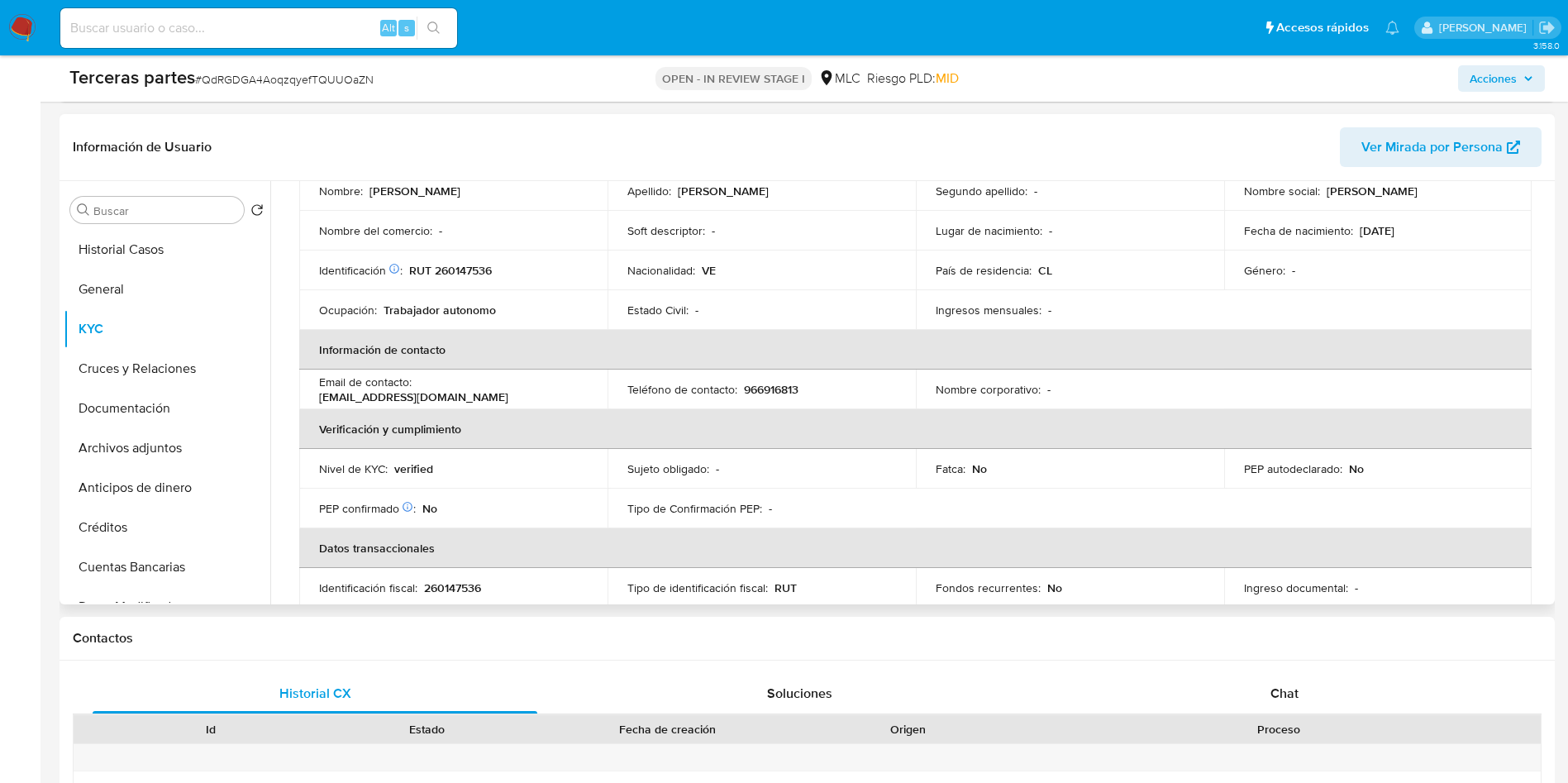
click at [464, 264] on p "RUT 260147536" at bounding box center [450, 270] width 82 height 15
copy p "260147536"
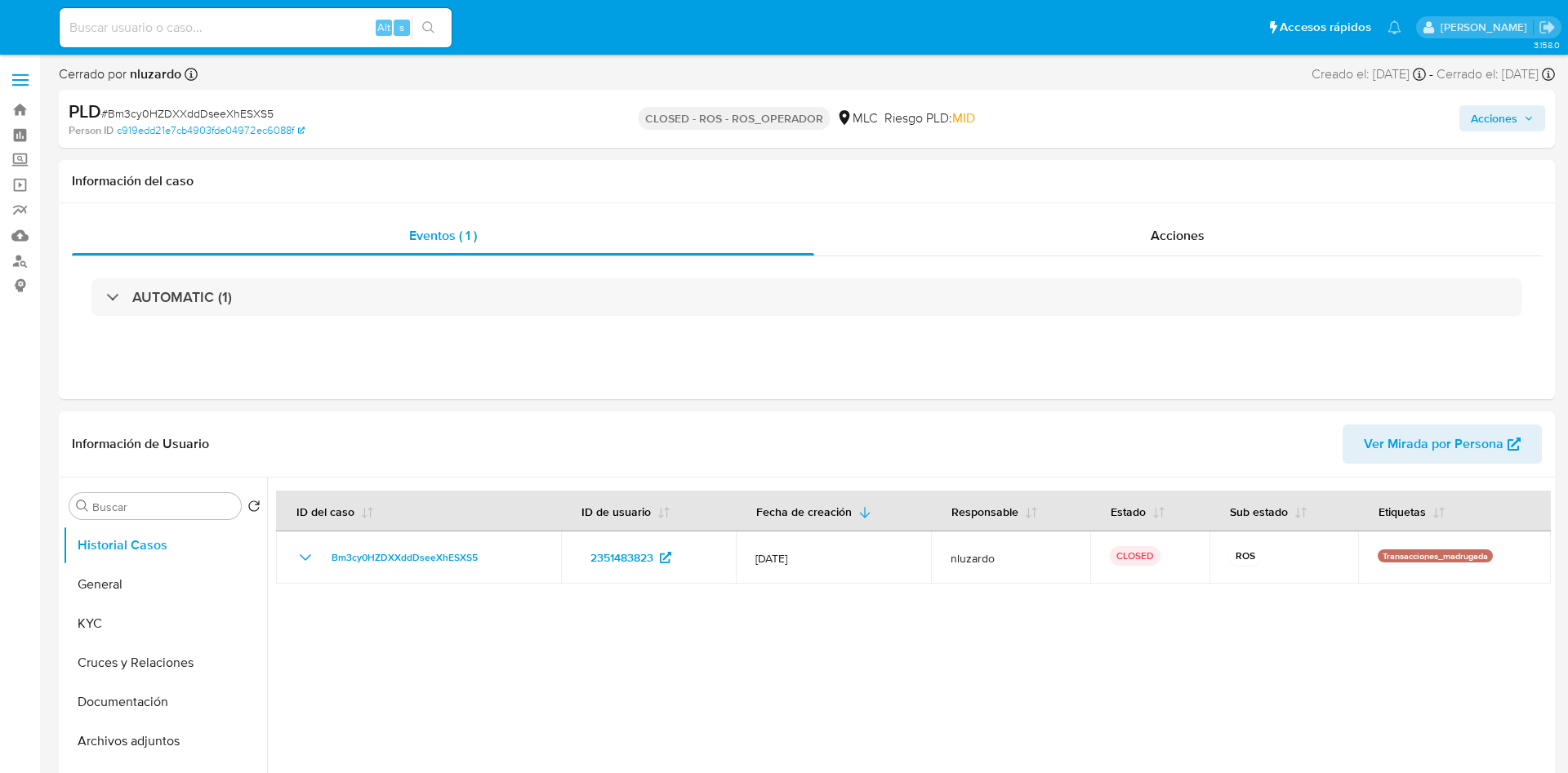
select select "10"
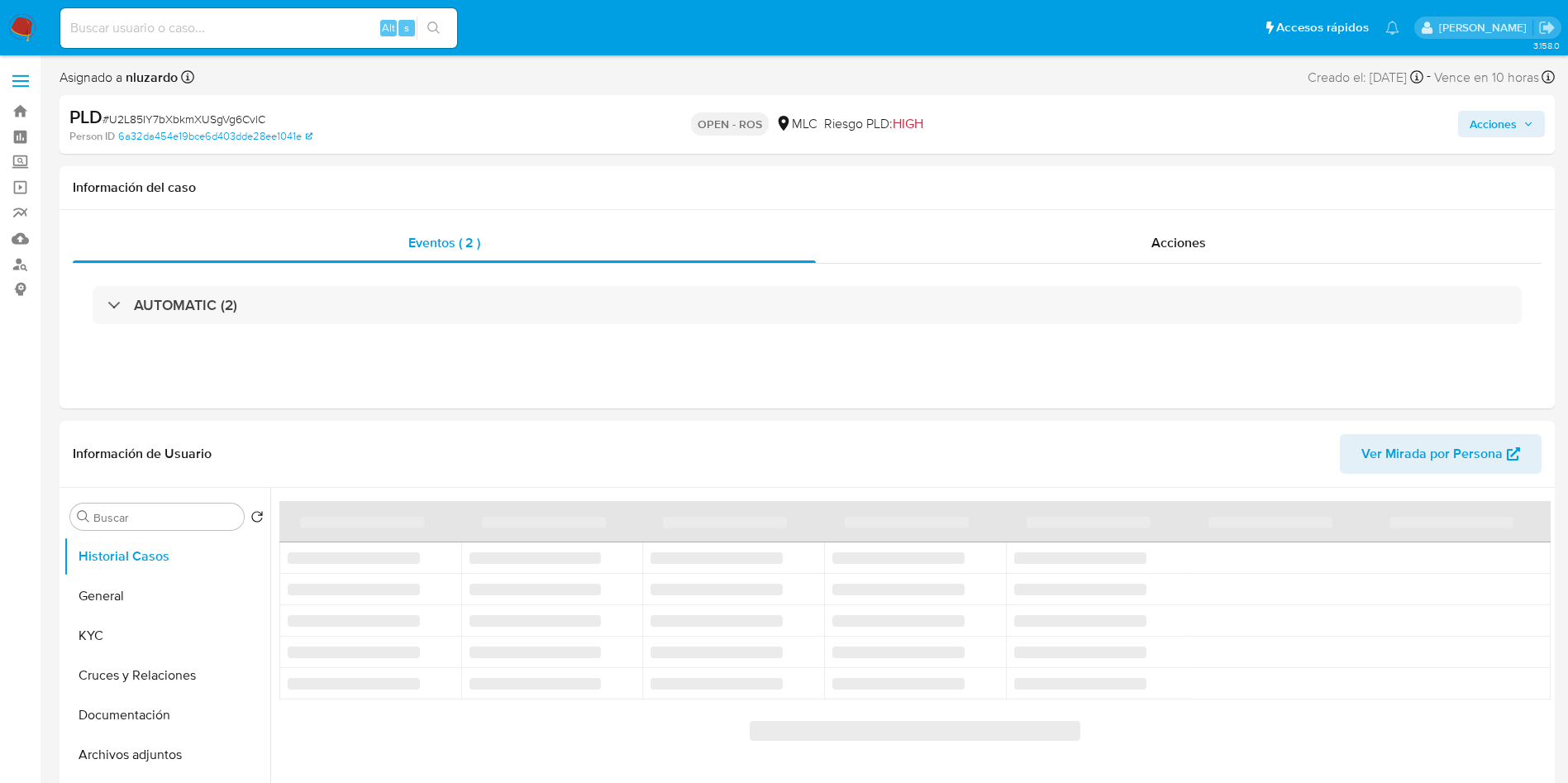
select select "10"
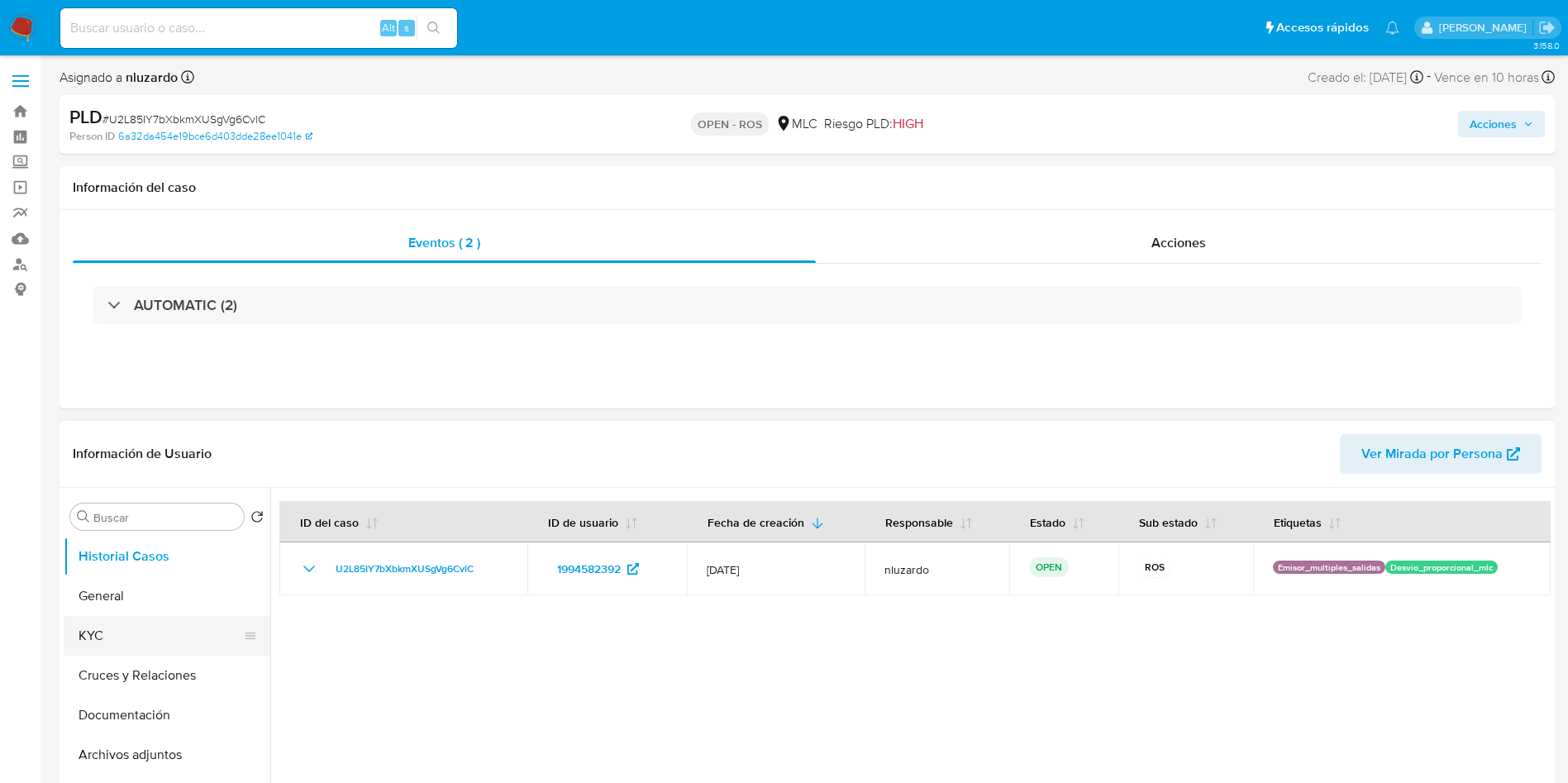
click at [132, 625] on button "KYC" at bounding box center [161, 635] width 194 height 40
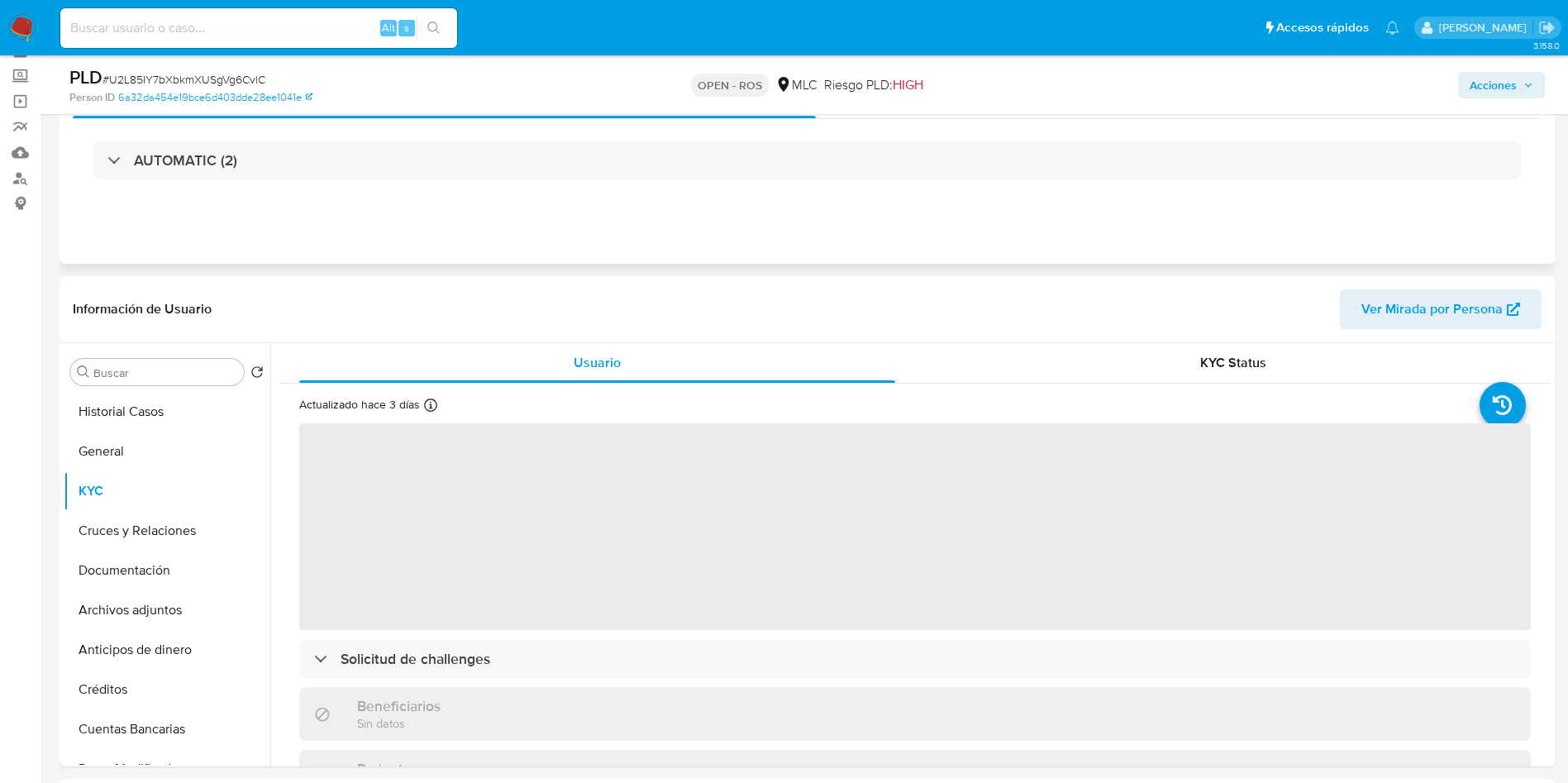
scroll to position [248, 0]
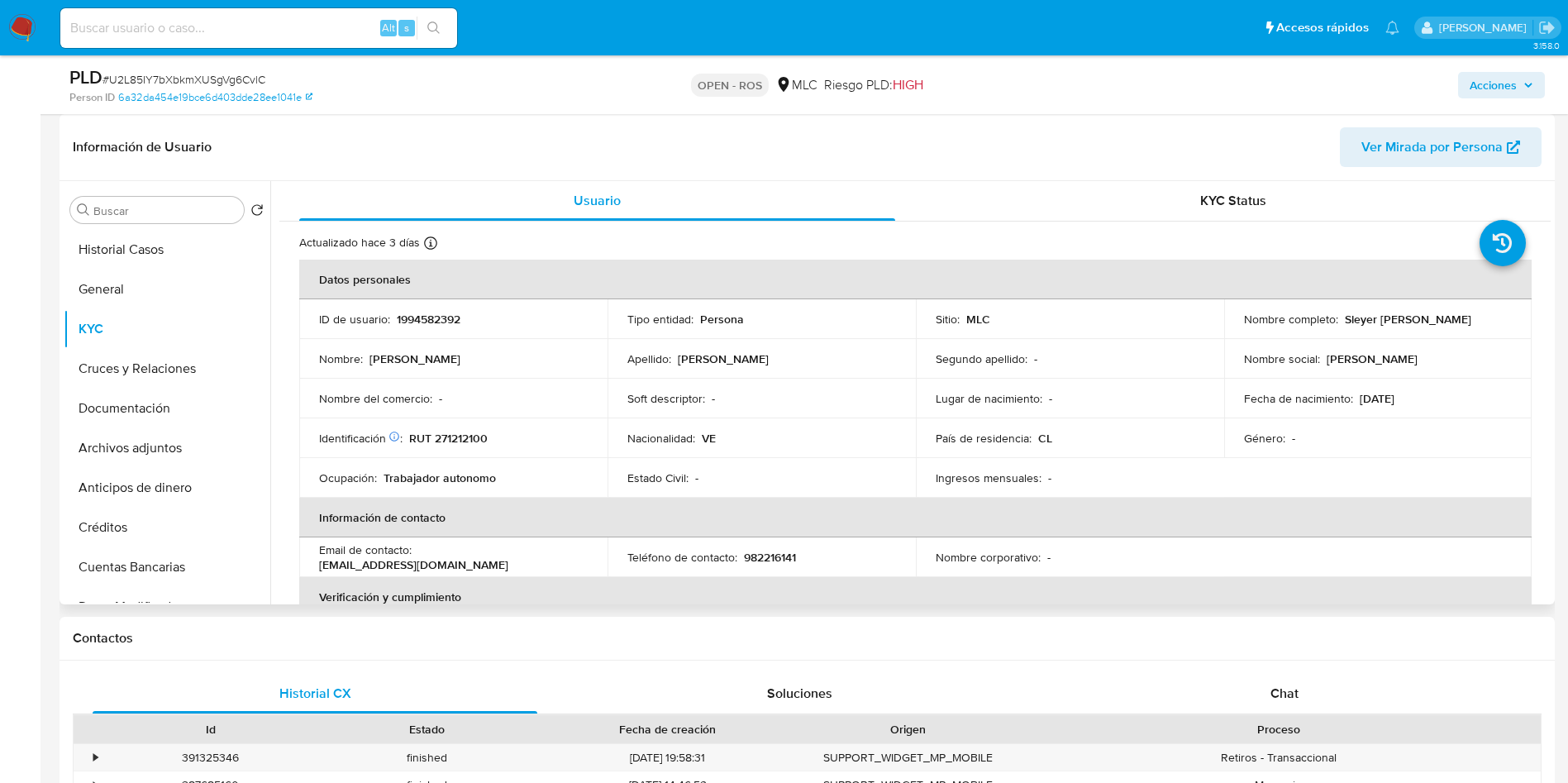
click at [1249, 339] on td "Nombre social : [PERSON_NAME]" at bounding box center [1378, 358] width 309 height 40
click at [1345, 326] on p "Sleyer [PERSON_NAME]" at bounding box center [1408, 318] width 127 height 15
drag, startPoint x: 1391, startPoint y: 332, endPoint x: 1402, endPoint y: 331, distance: 11.0
click at [1402, 326] on p "Sleyer [PERSON_NAME]" at bounding box center [1408, 318] width 127 height 15
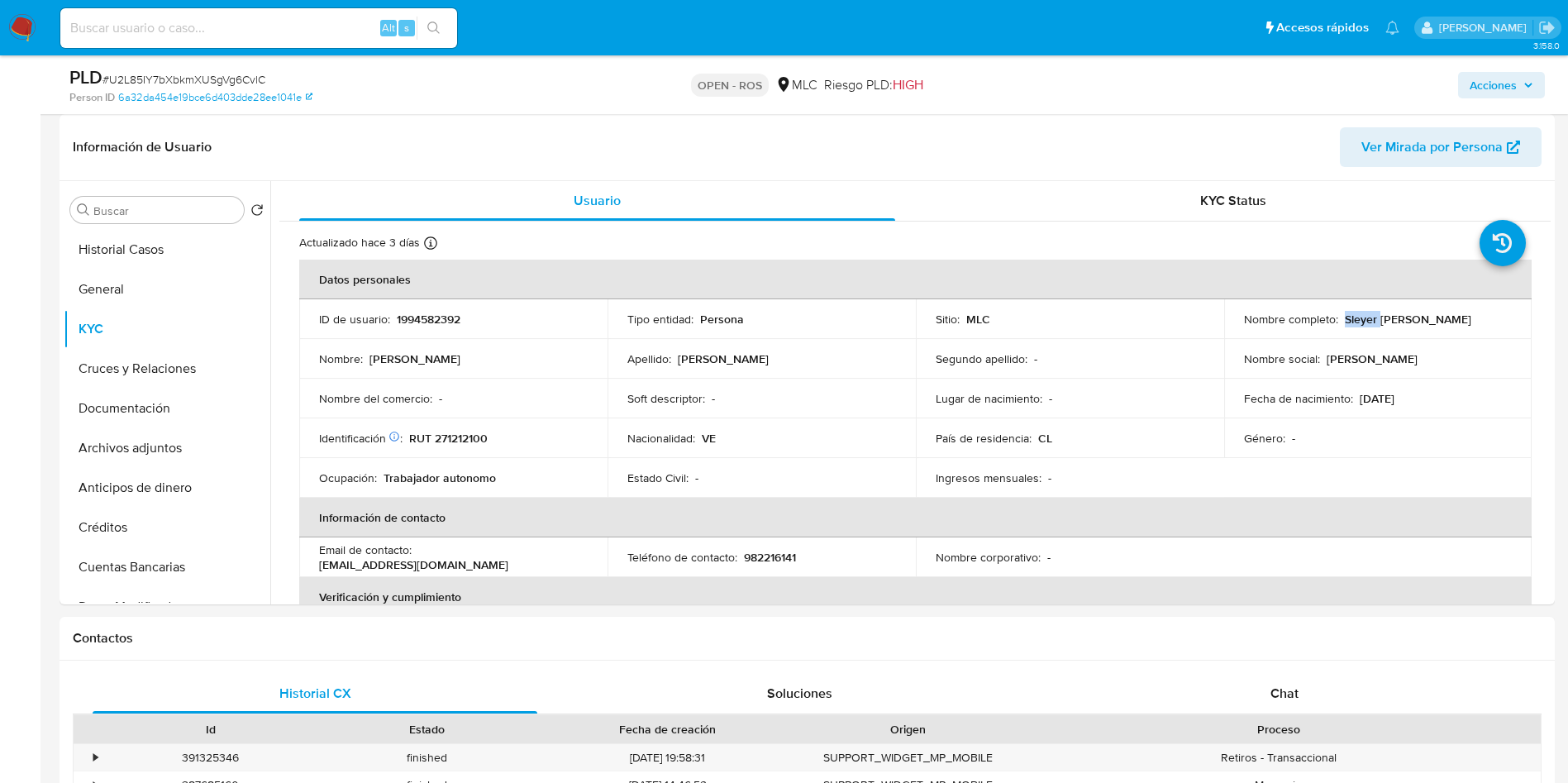
copy p "Sleyer [PERSON_NAME]"
click at [479, 433] on p "RUT 271212100" at bounding box center [448, 437] width 78 height 15
copy p "271212100"
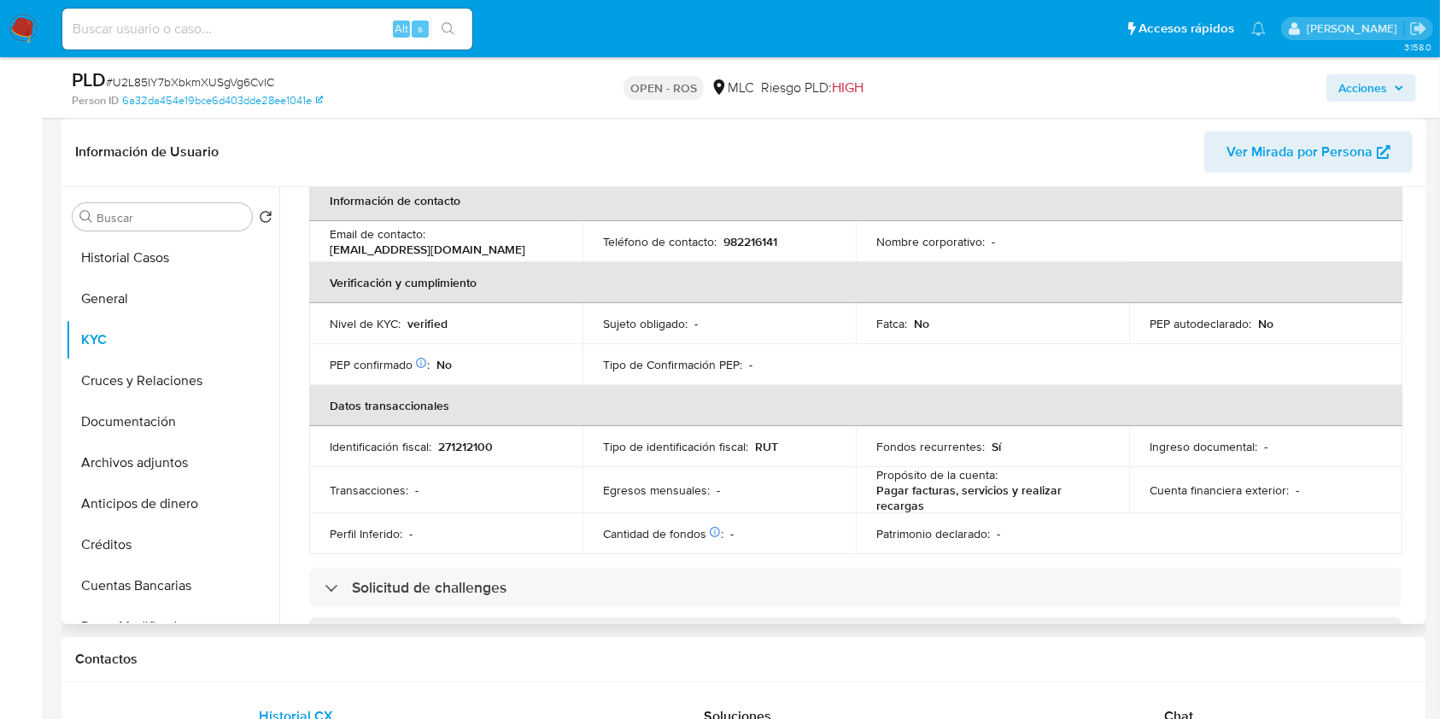
scroll to position [298, 0]
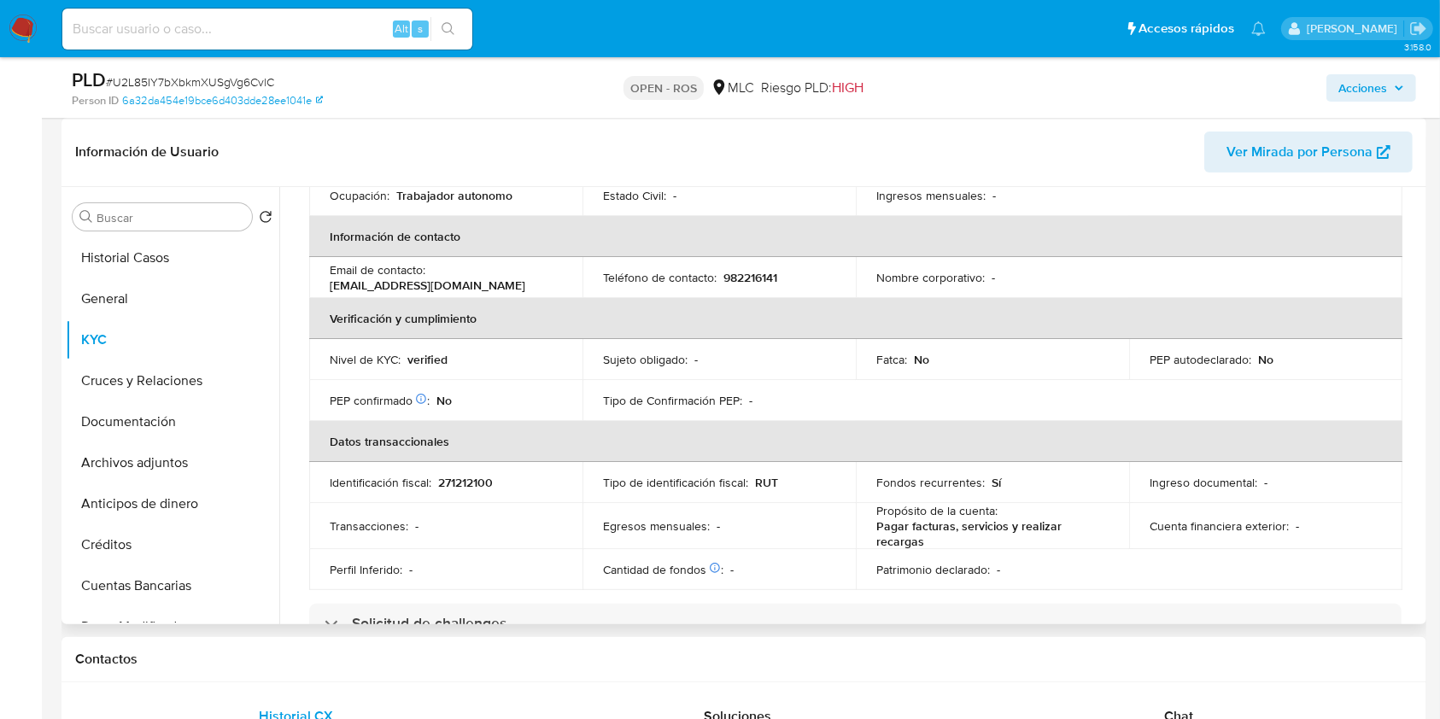
click at [746, 270] on p "982216141" at bounding box center [750, 277] width 54 height 15
copy p "982216141"
click at [423, 281] on p "[EMAIL_ADDRESS][DOMAIN_NAME]" at bounding box center [428, 285] width 196 height 15
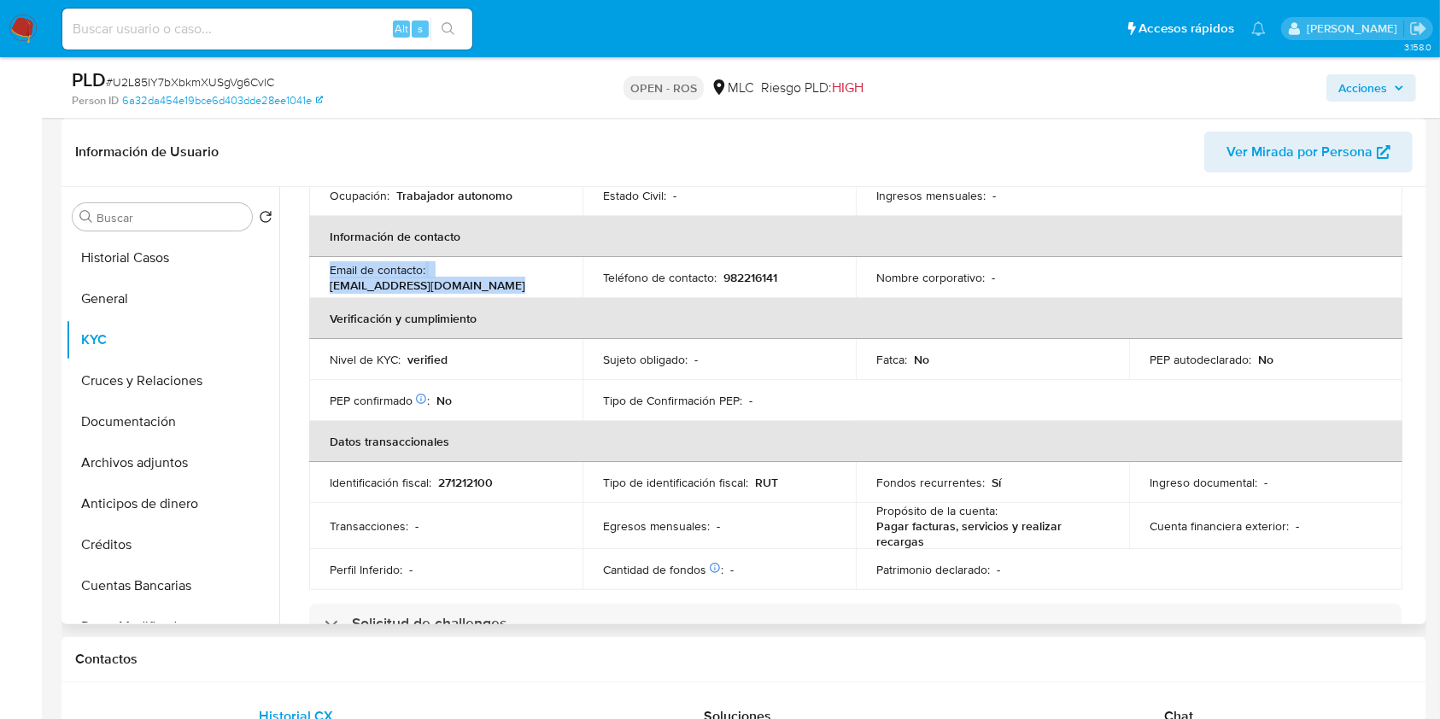
click at [423, 281] on p "[EMAIL_ADDRESS][DOMAIN_NAME]" at bounding box center [428, 285] width 196 height 15
click at [491, 272] on div "Email de contacto : sleyerpulgar0@gmail.com" at bounding box center [446, 277] width 232 height 31
drag, startPoint x: 485, startPoint y: 284, endPoint x: 324, endPoint y: 291, distance: 161.6
click at [324, 291] on td "Email de contacto : sleyerpulgar0@gmail.com" at bounding box center [445, 277] width 273 height 41
copy p "sleyerpulgar0@gmail.com"
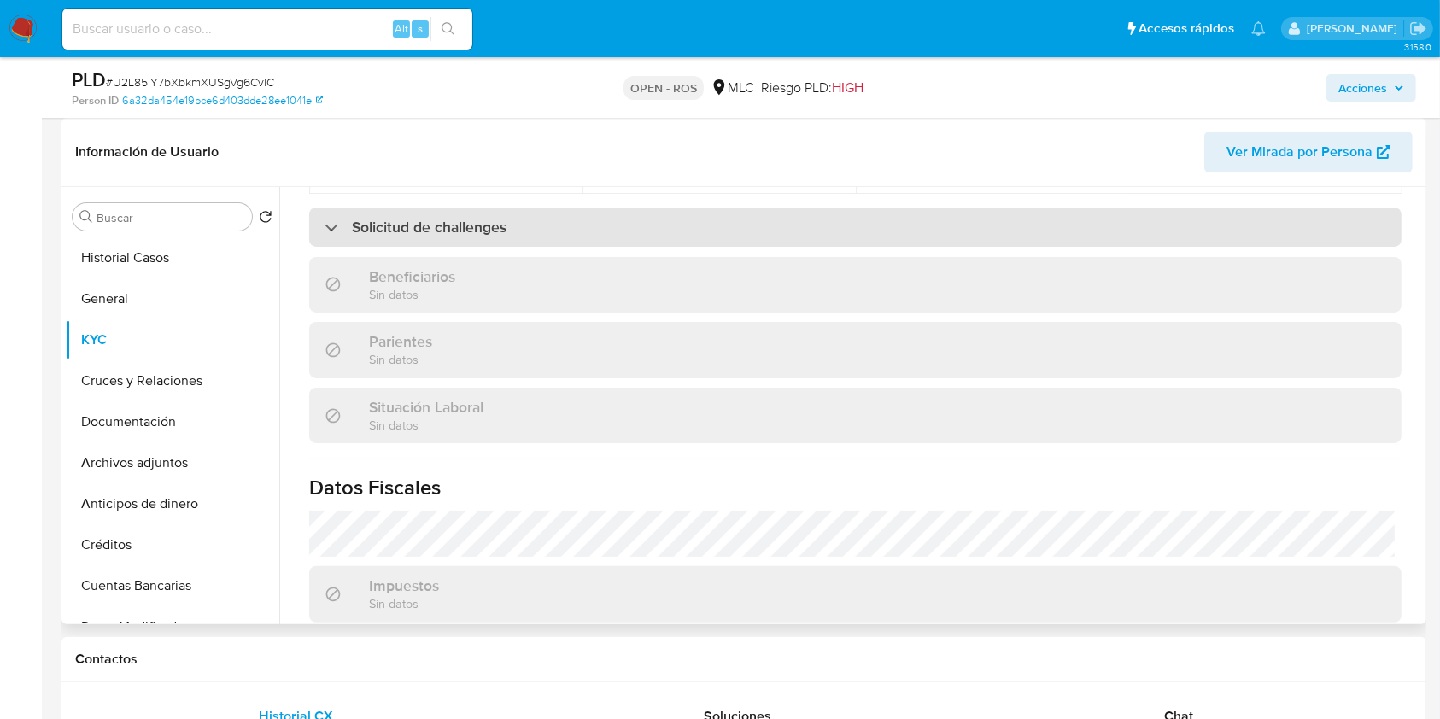
scroll to position [947, 0]
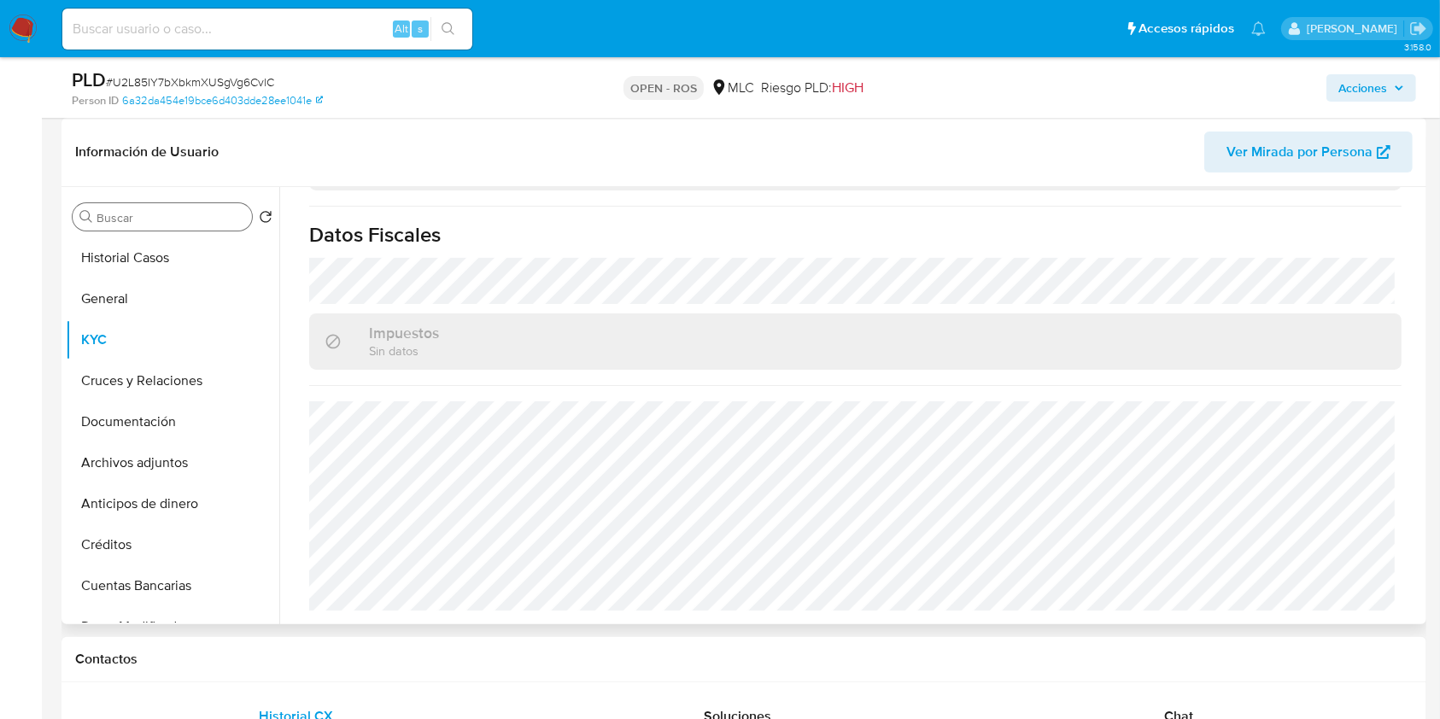
click at [162, 222] on input "Buscar" at bounding box center [171, 217] width 149 height 15
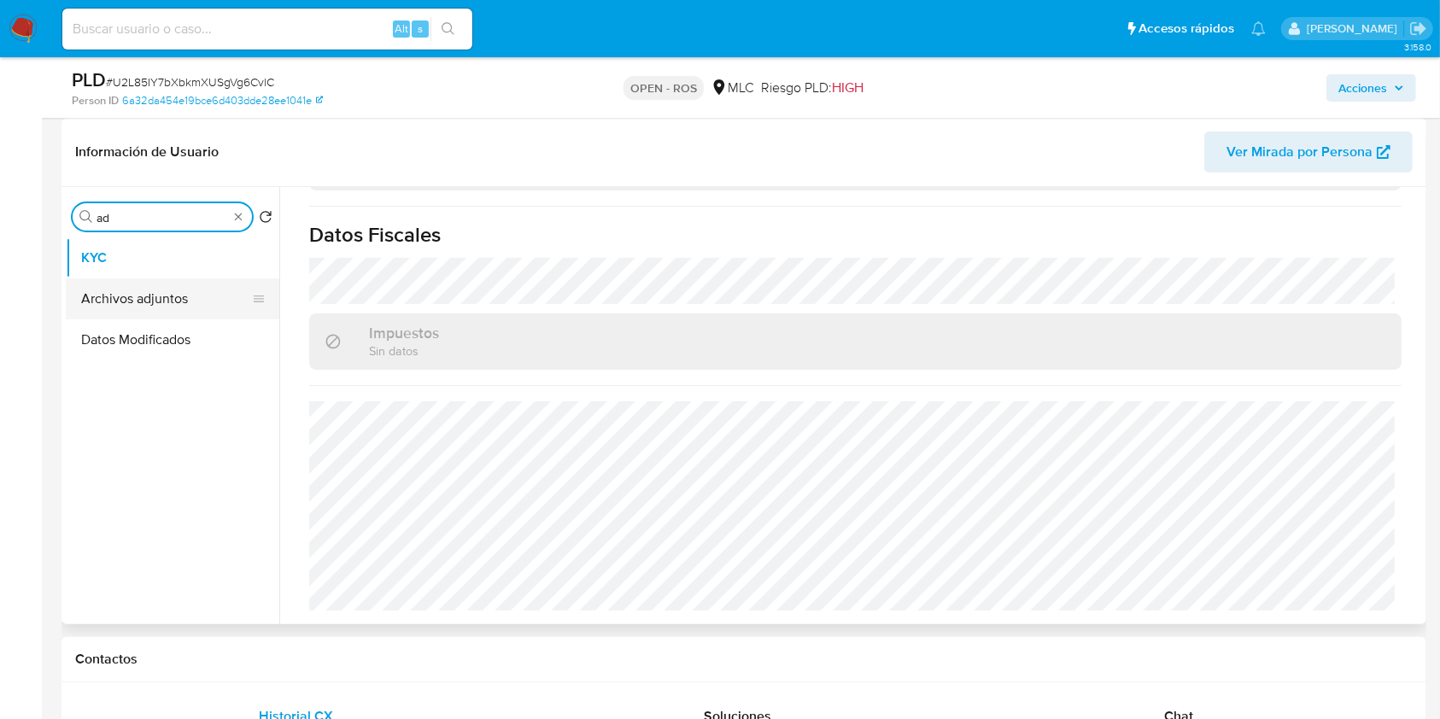
type input "ad"
click at [154, 296] on button "Archivos adjuntos" at bounding box center [166, 298] width 200 height 41
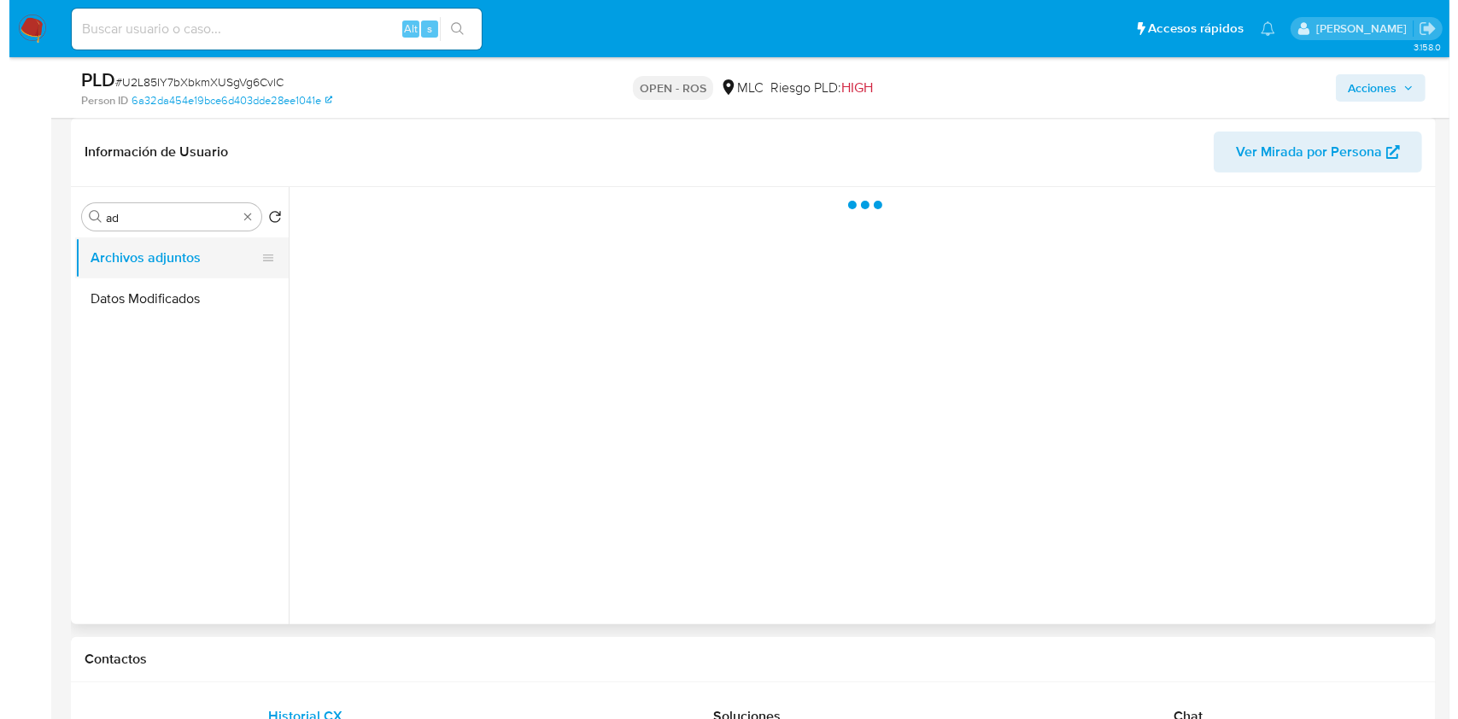
scroll to position [0, 0]
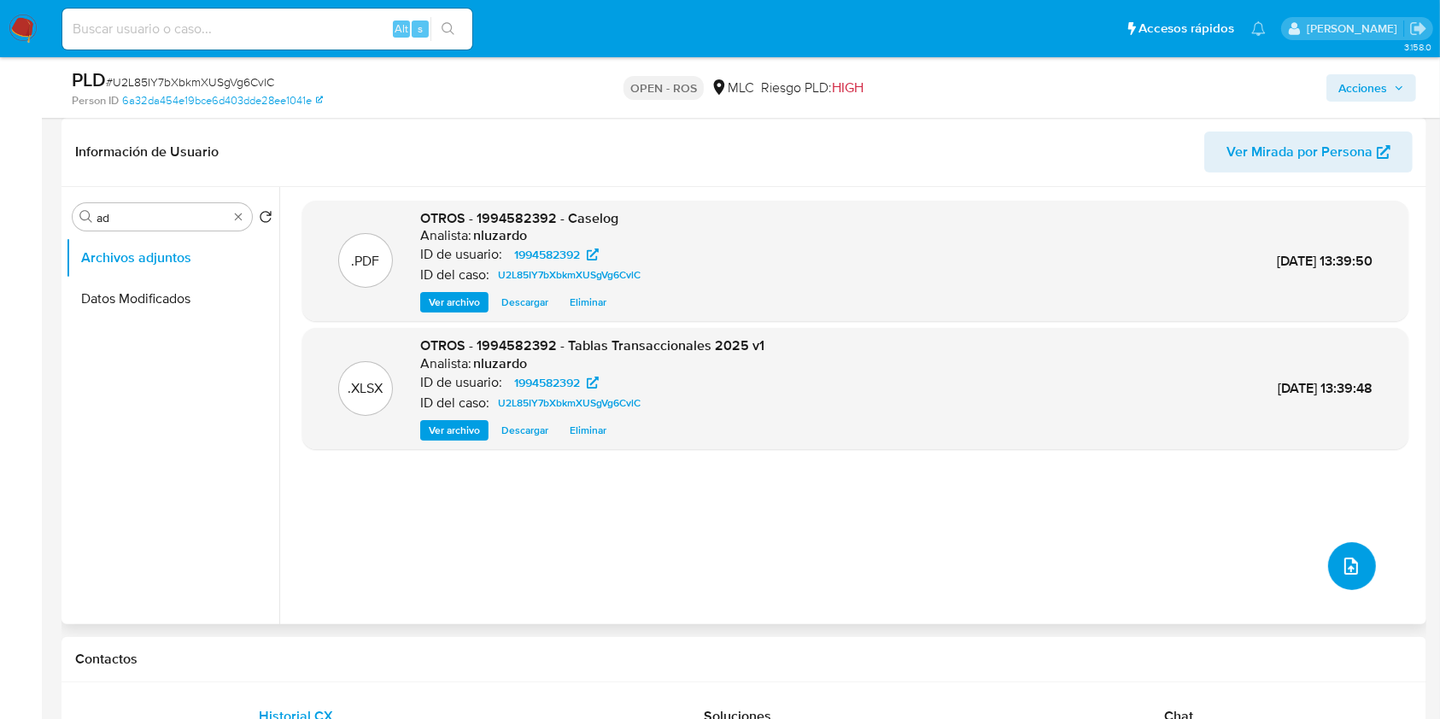
click at [1341, 565] on icon "upload-file" at bounding box center [1351, 566] width 20 height 20
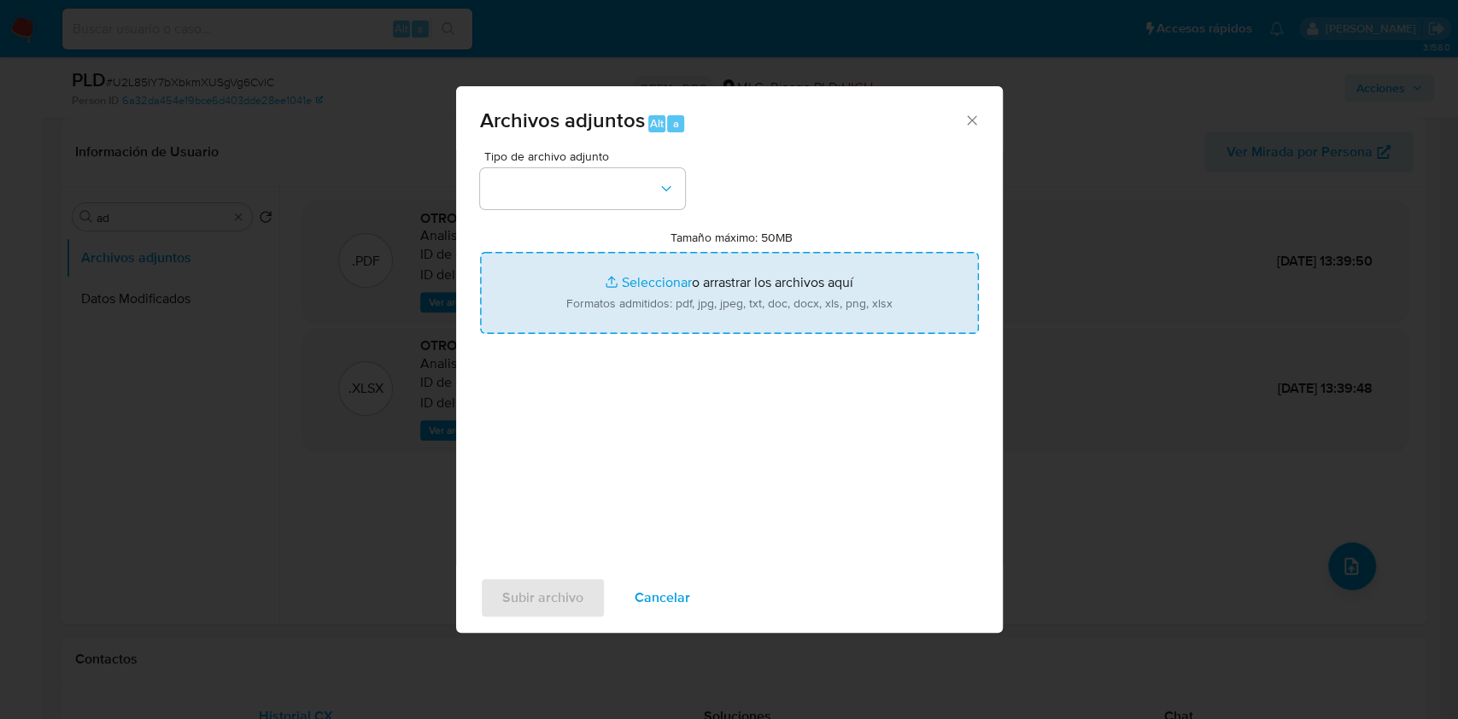
type input "C:\fakepath\ROS 1279 UAF.pdf"
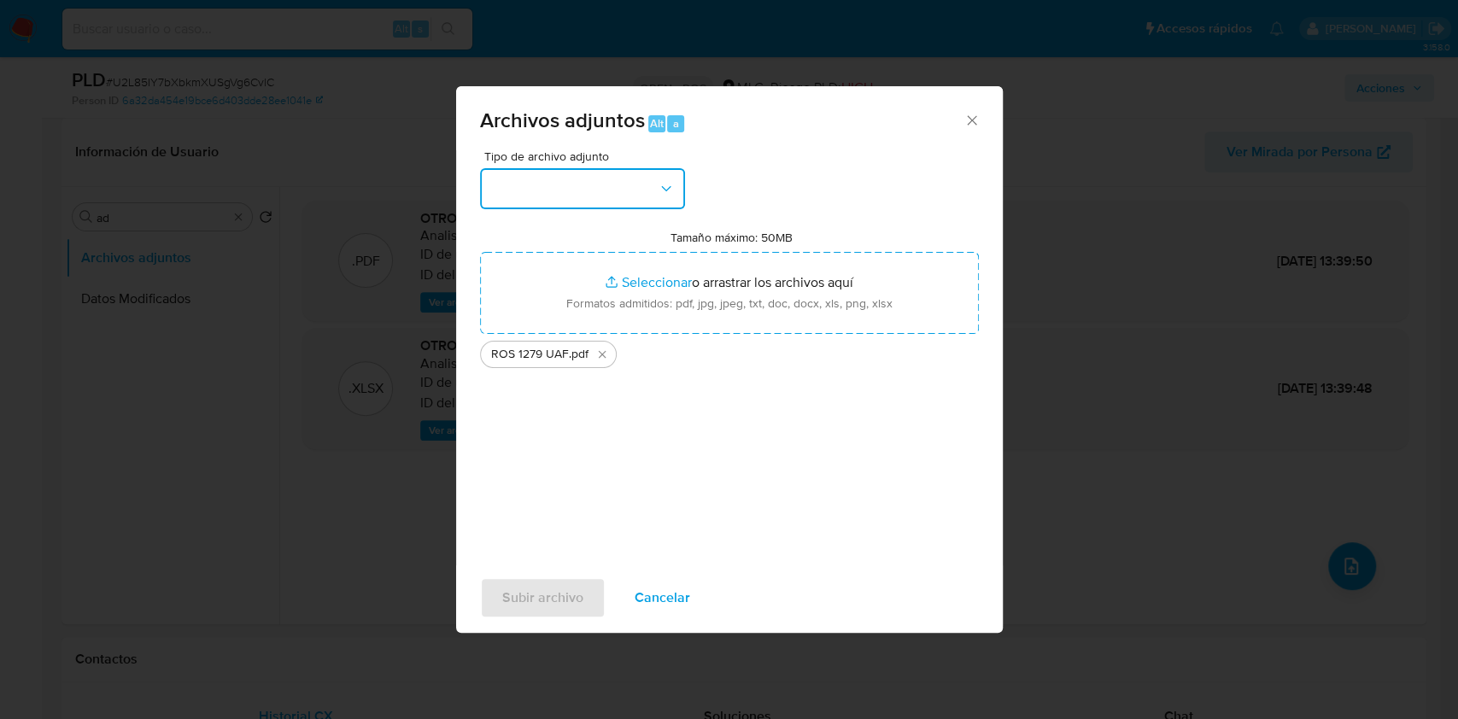
click at [635, 192] on button "button" at bounding box center [582, 188] width 205 height 41
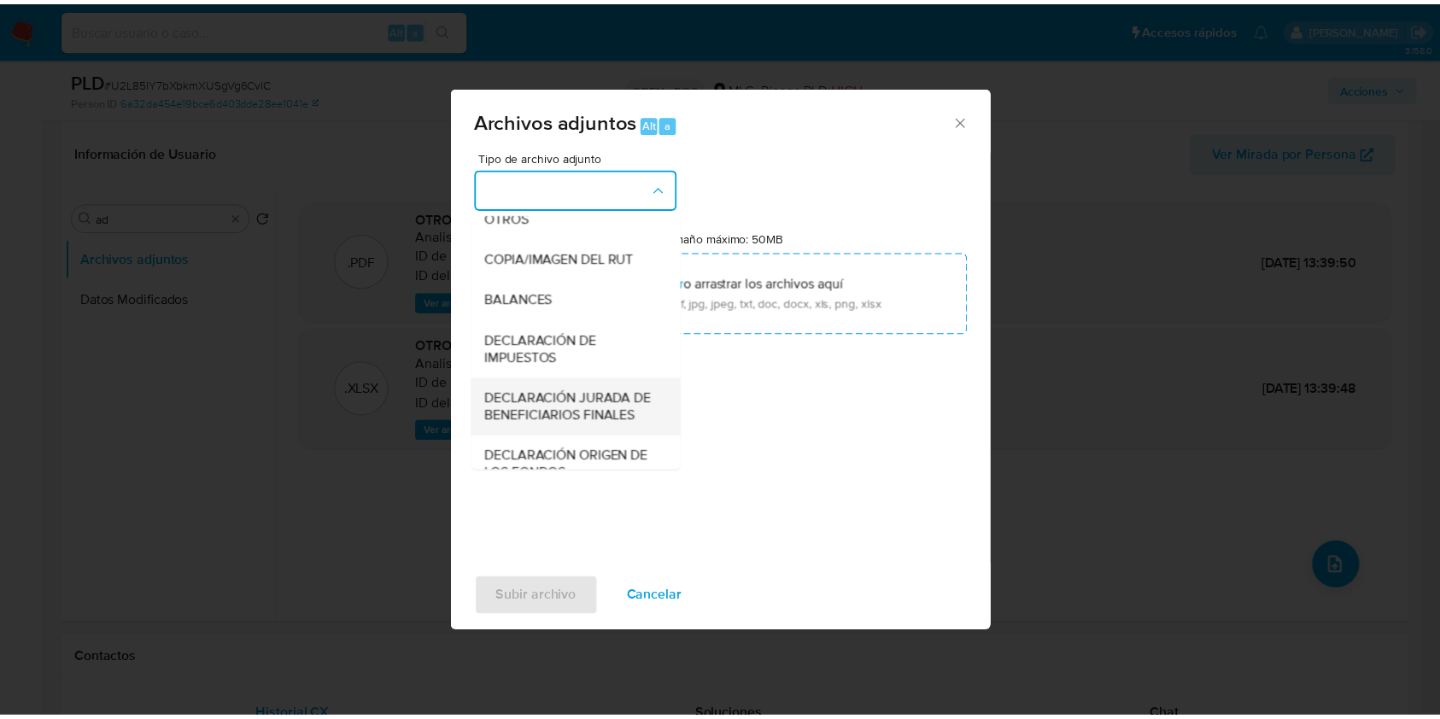
scroll to position [255, 0]
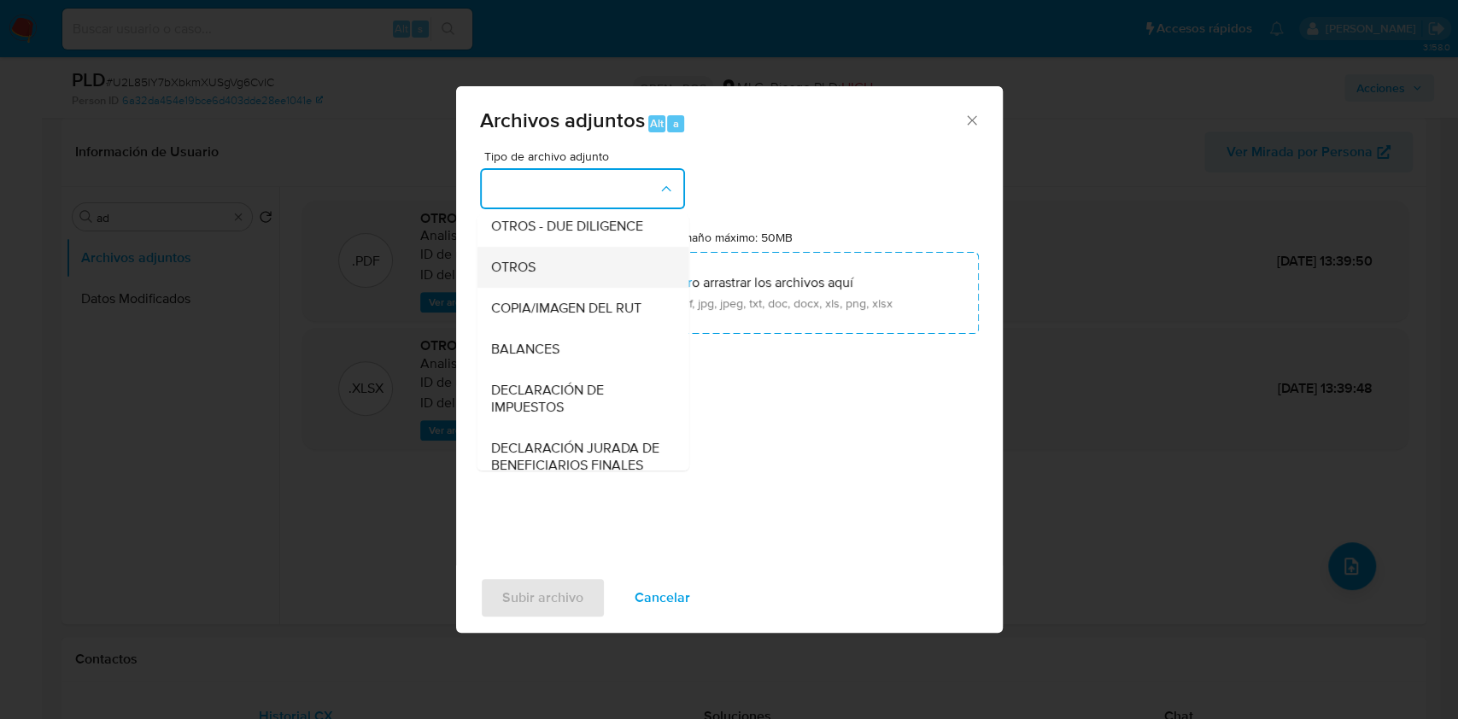
click at [527, 276] on span "OTROS" at bounding box center [512, 267] width 44 height 17
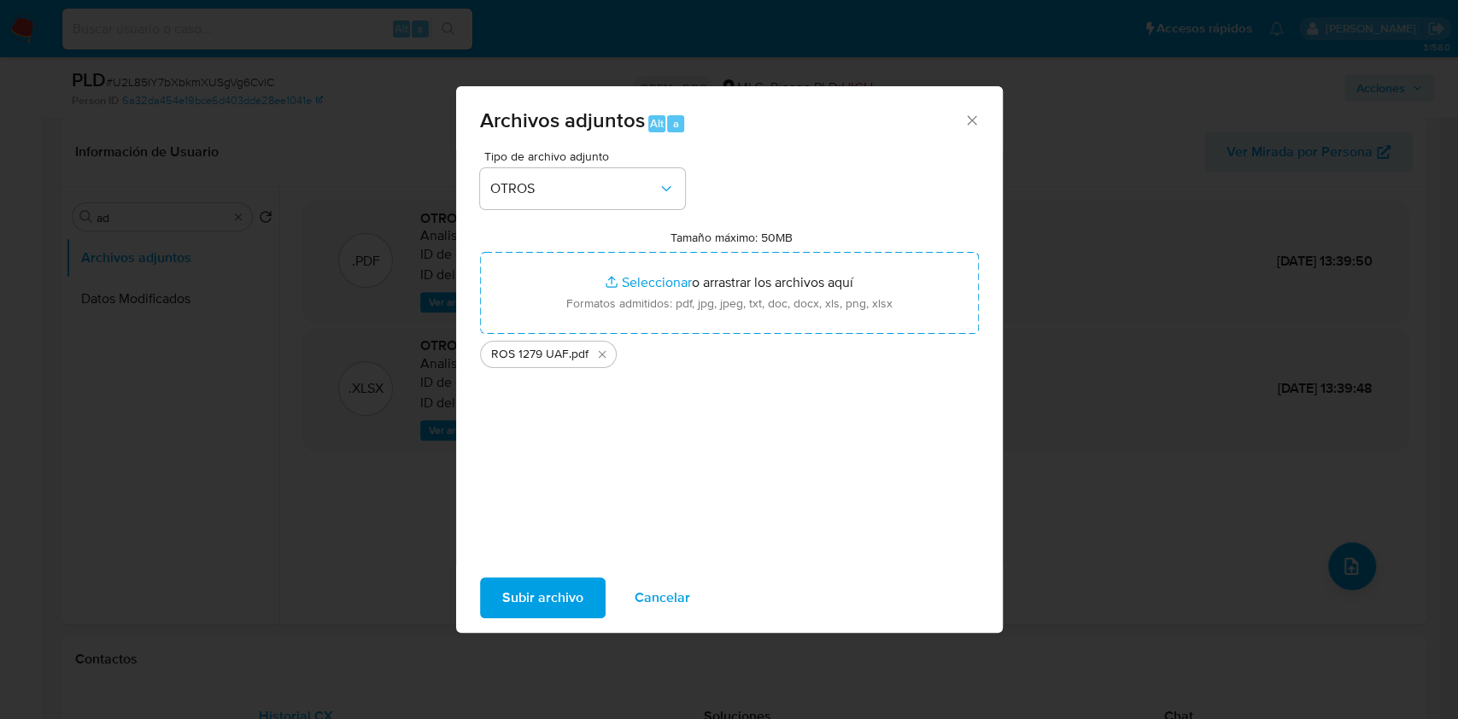
click at [555, 594] on span "Subir archivo" at bounding box center [542, 598] width 81 height 38
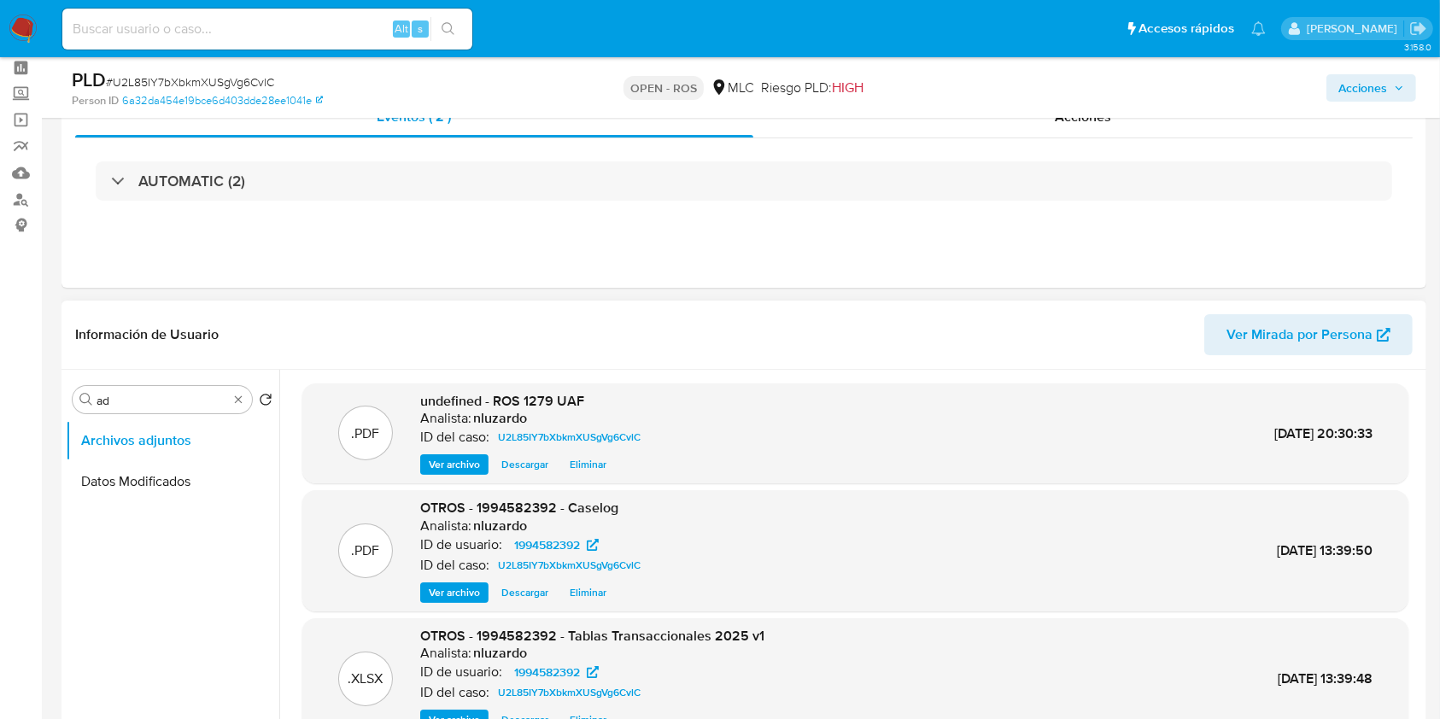
scroll to position [0, 0]
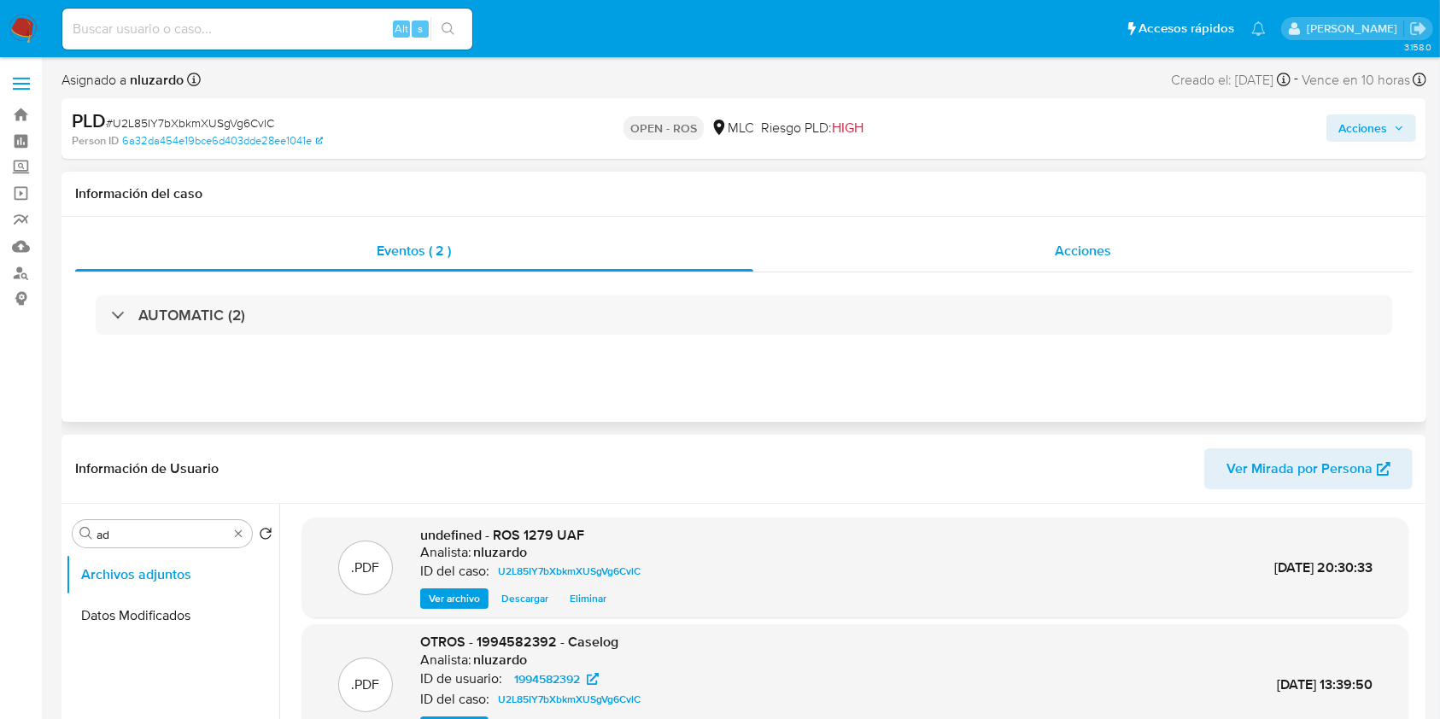
click at [998, 267] on div "Acciones" at bounding box center [1083, 251] width 660 height 41
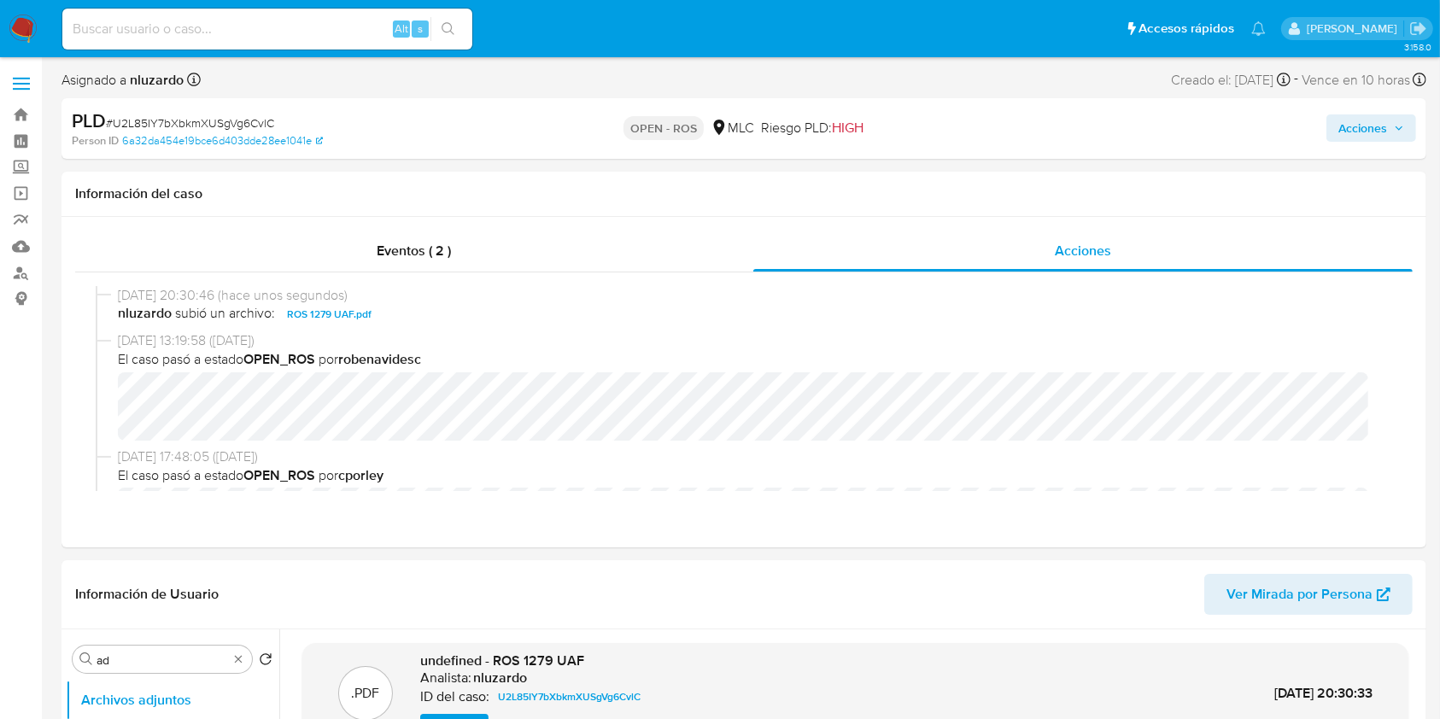
click at [1365, 127] on span "Acciones" at bounding box center [1362, 127] width 49 height 27
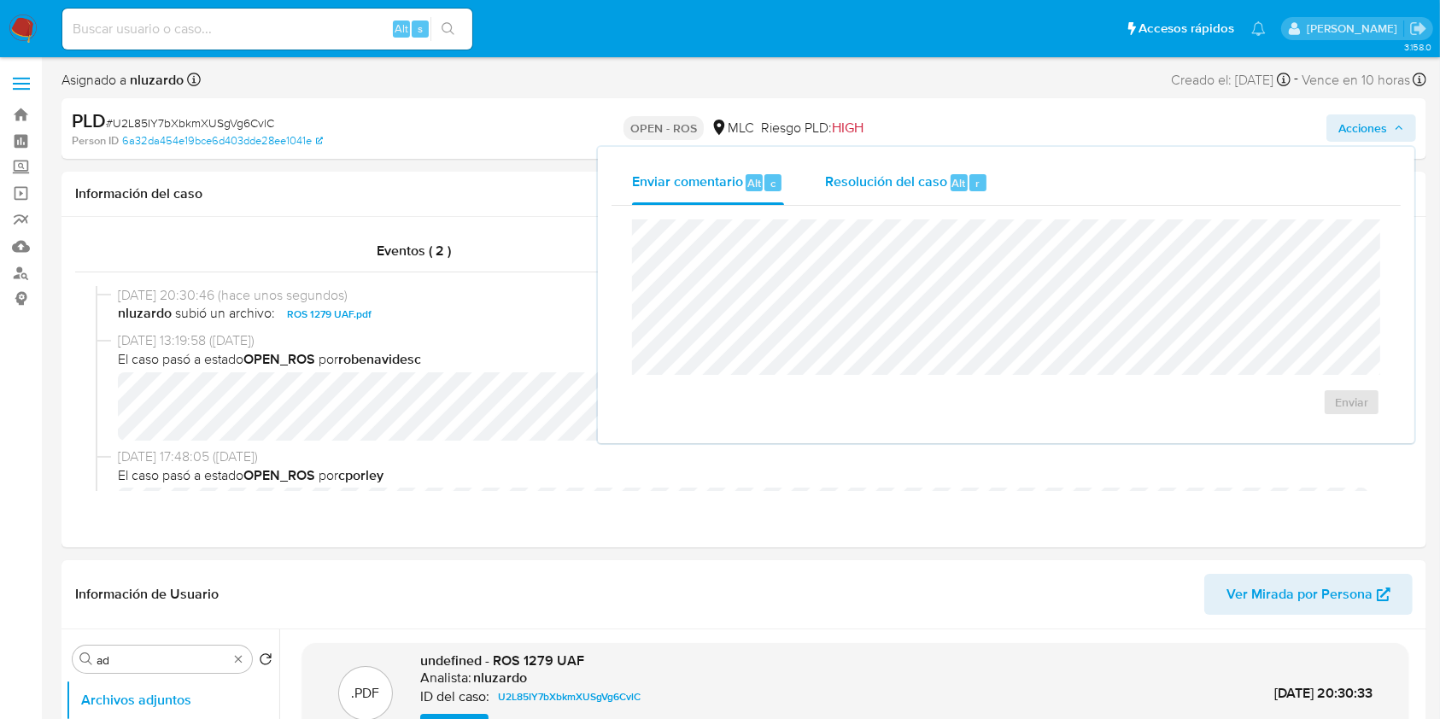
click at [925, 173] on span "Resolución del caso" at bounding box center [886, 183] width 122 height 20
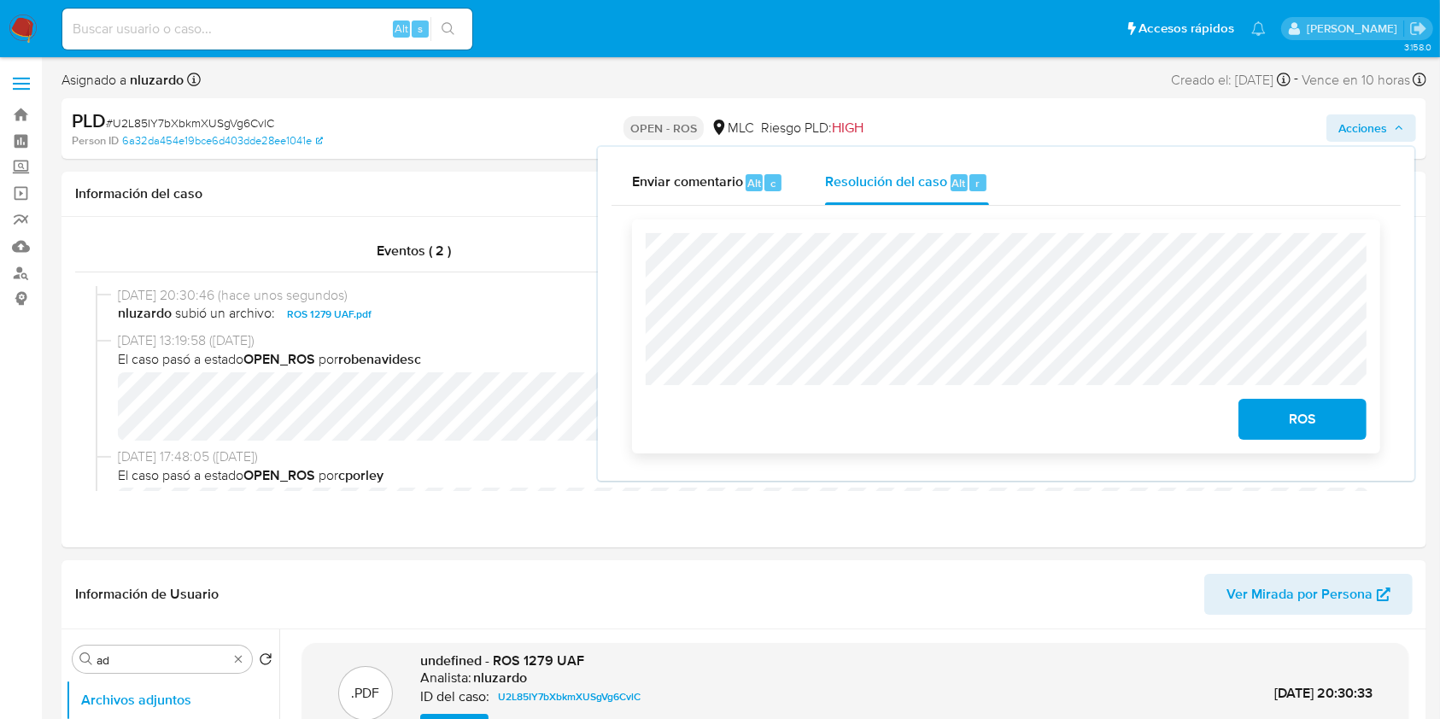
click at [1276, 419] on span "ROS" at bounding box center [1303, 420] width 84 height 38
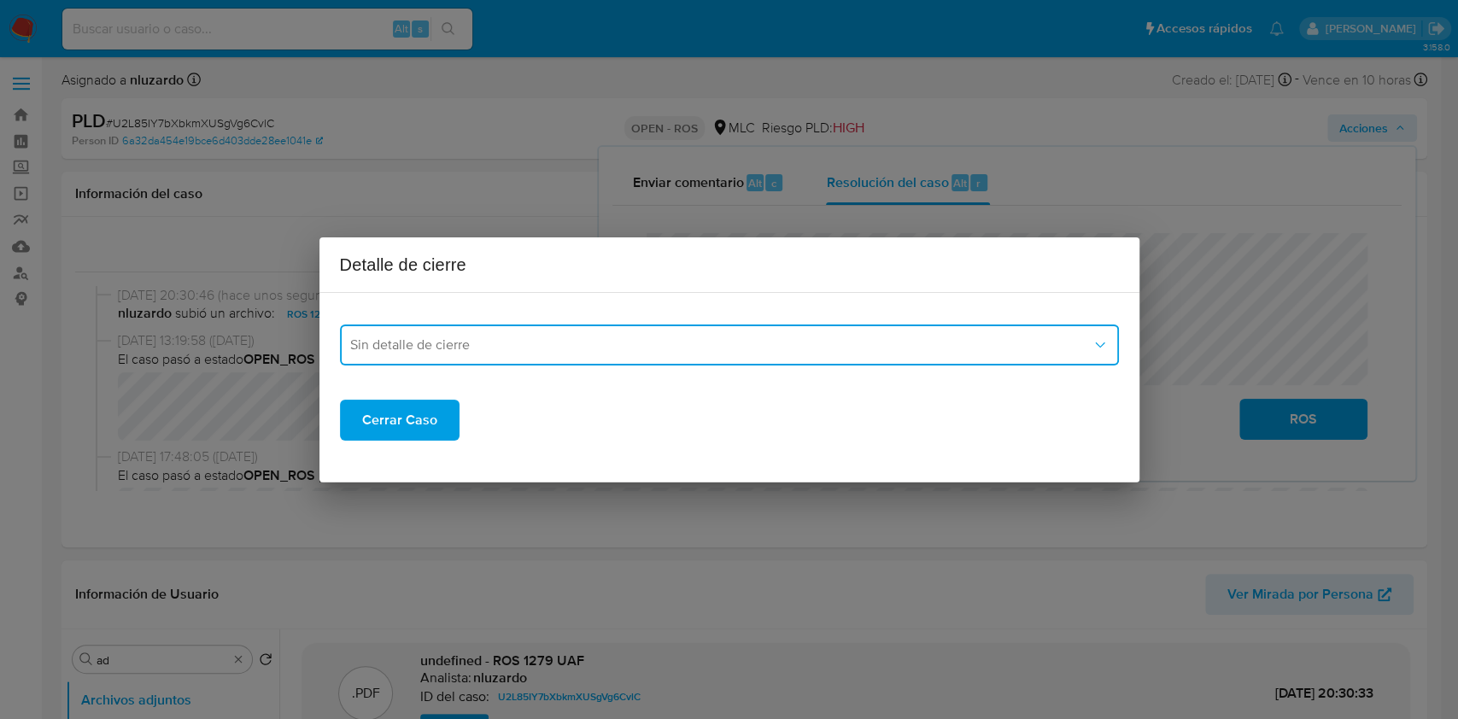
click at [629, 344] on span "Sin detalle de cierre" at bounding box center [720, 345] width 741 height 17
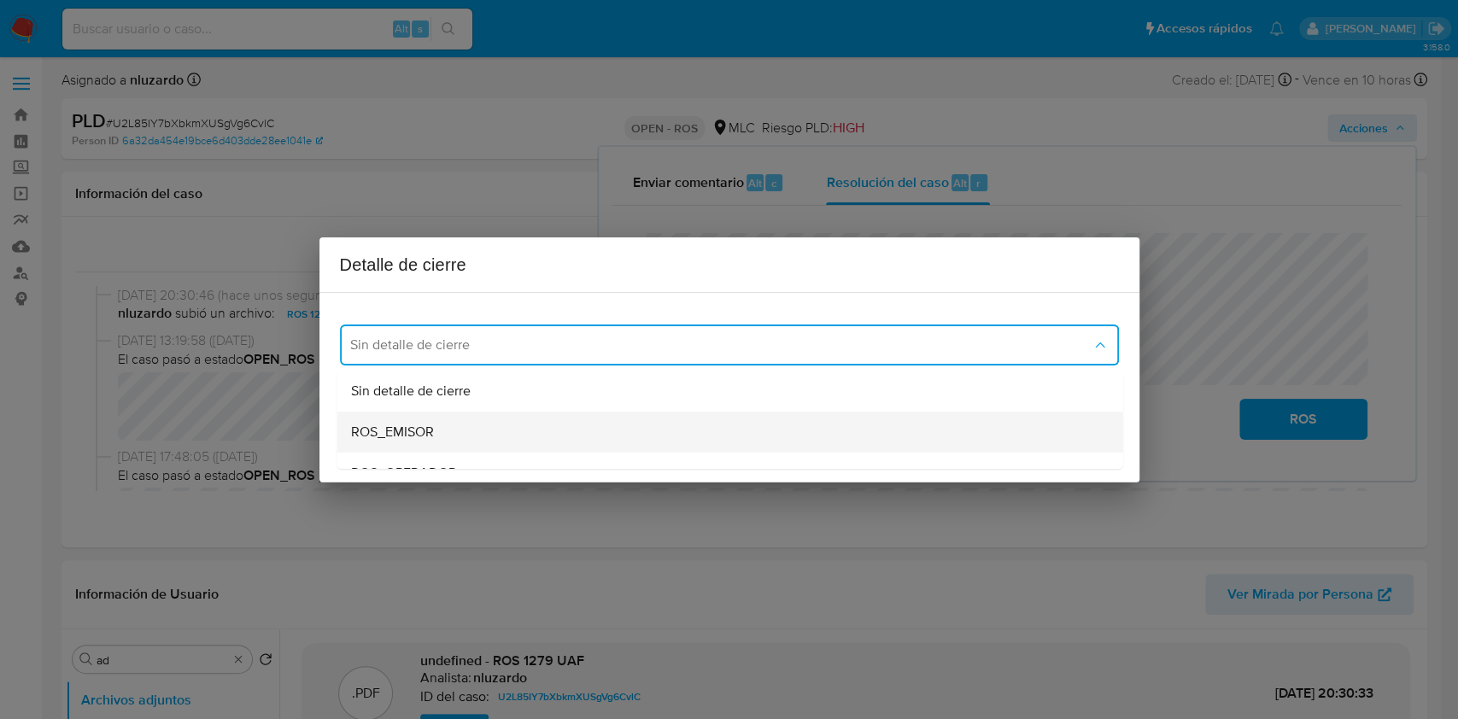
click at [499, 433] on div "ROS_EMISOR" at bounding box center [724, 432] width 748 height 41
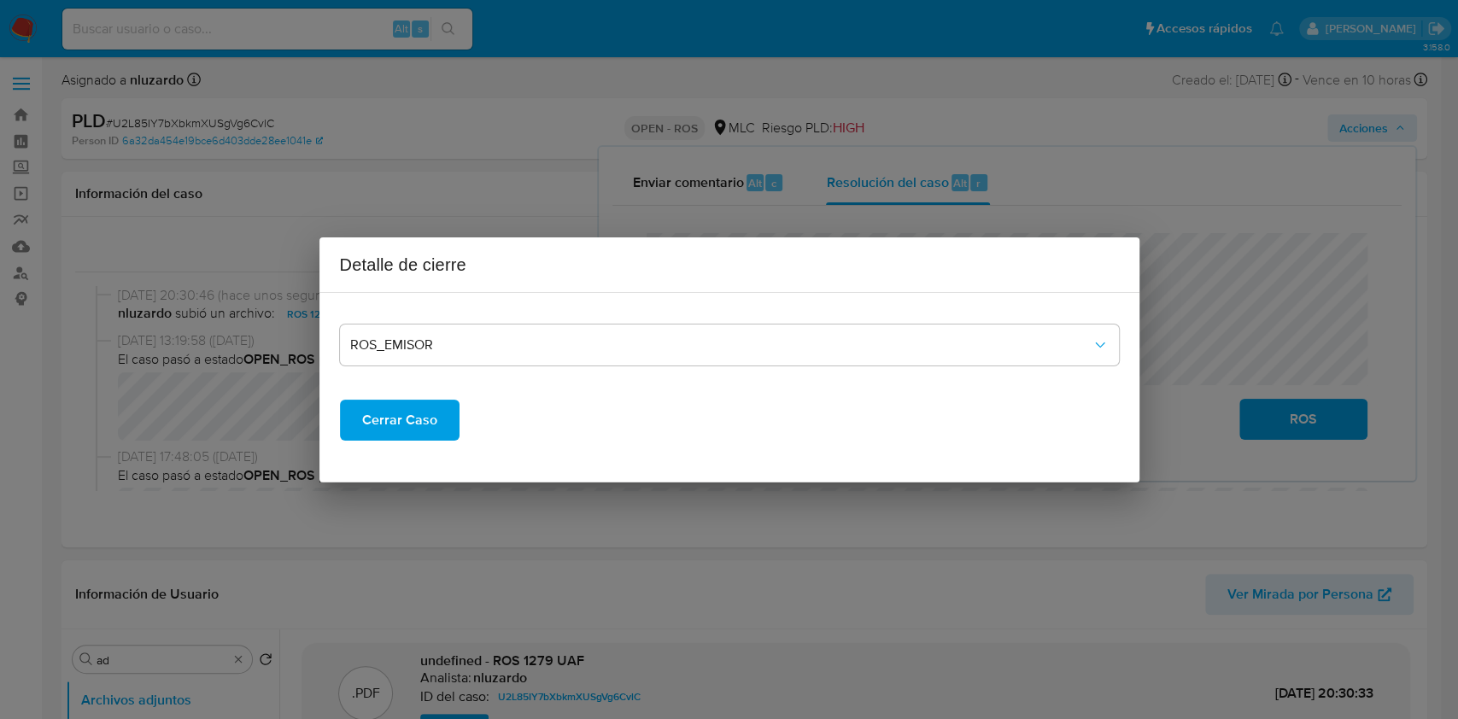
drag, startPoint x: 432, startPoint y: 436, endPoint x: 797, endPoint y: 413, distance: 365.4
click at [800, 400] on div "Cerrar Caso" at bounding box center [729, 406] width 779 height 68
click at [635, 439] on div "Cerrar Caso" at bounding box center [729, 406] width 779 height 68
click at [378, 432] on span "Cerrar Caso" at bounding box center [399, 420] width 75 height 38
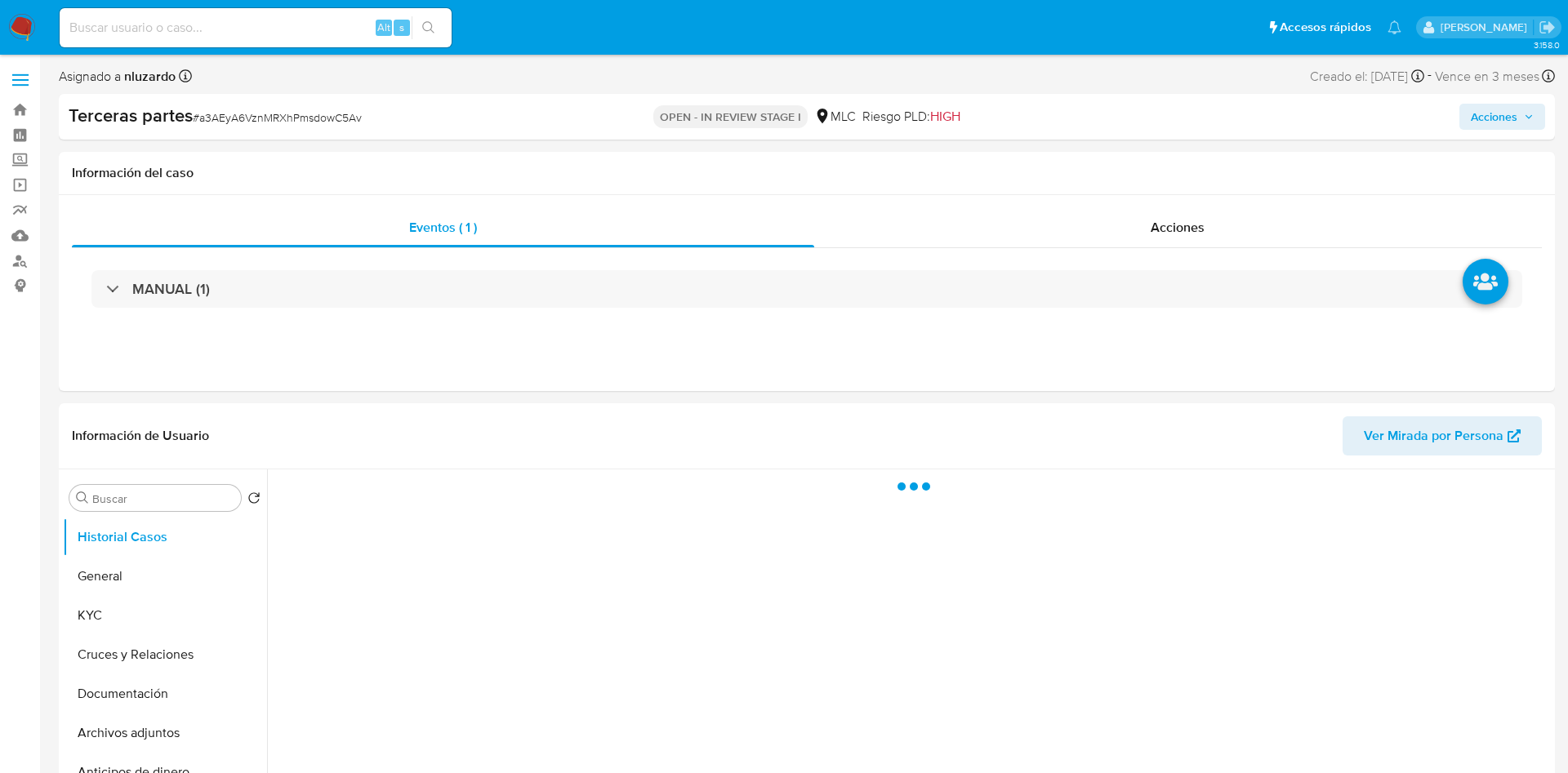
select select "10"
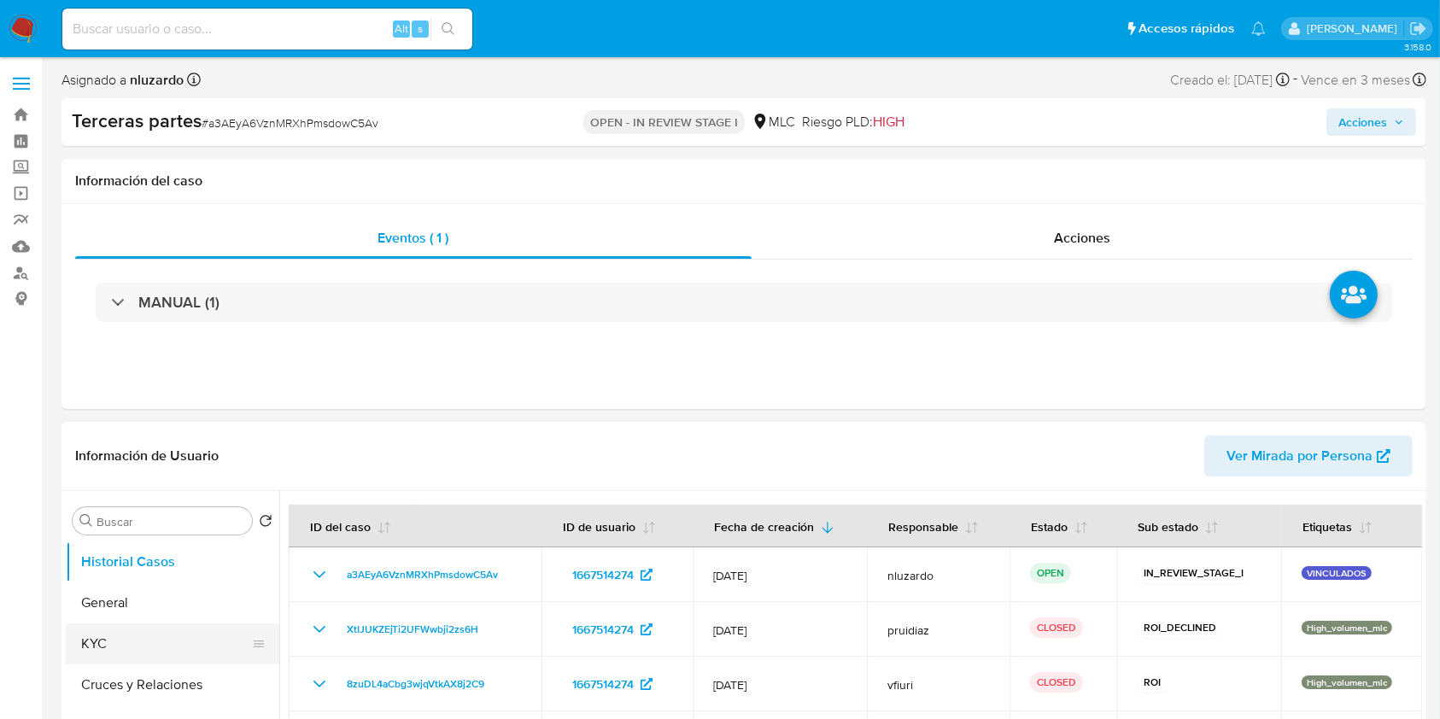
click at [102, 639] on button "KYC" at bounding box center [166, 644] width 200 height 41
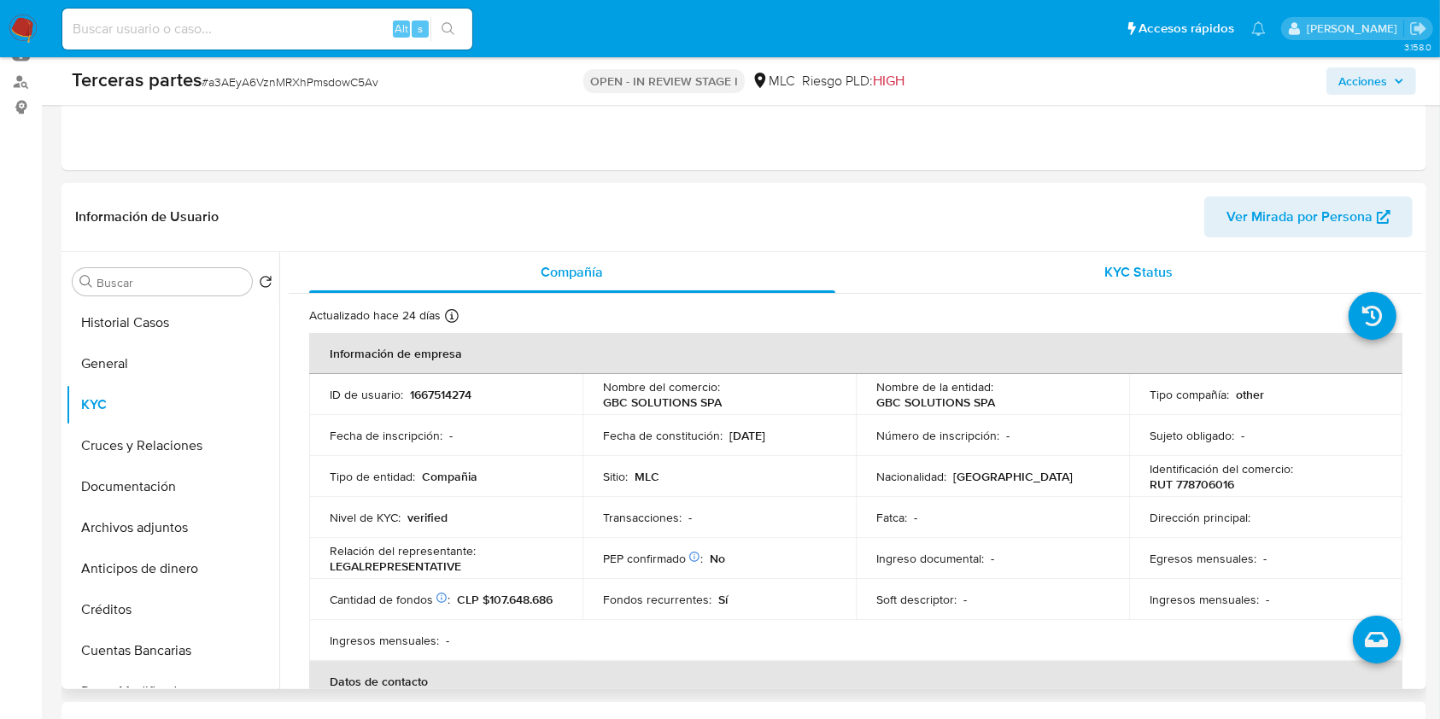
scroll to position [227, 0]
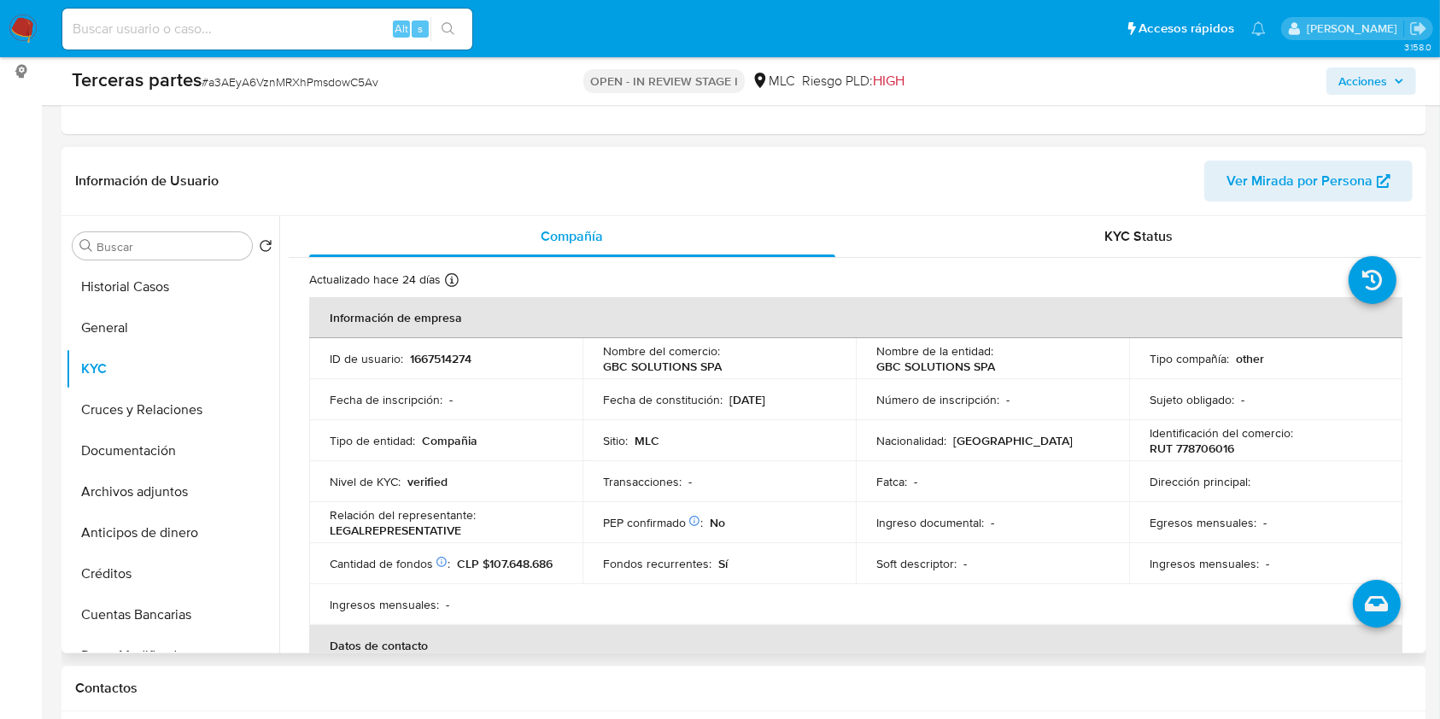
click at [876, 364] on p "GBC SOLUTIONS SPA" at bounding box center [935, 366] width 119 height 15
drag, startPoint x: 972, startPoint y: 363, endPoint x: 994, endPoint y: 362, distance: 22.2
click at [994, 362] on div "Nombre de la entidad : GBC SOLUTIONS SPA" at bounding box center [992, 358] width 232 height 31
copy p "GBC SOLUTIONS SPA"
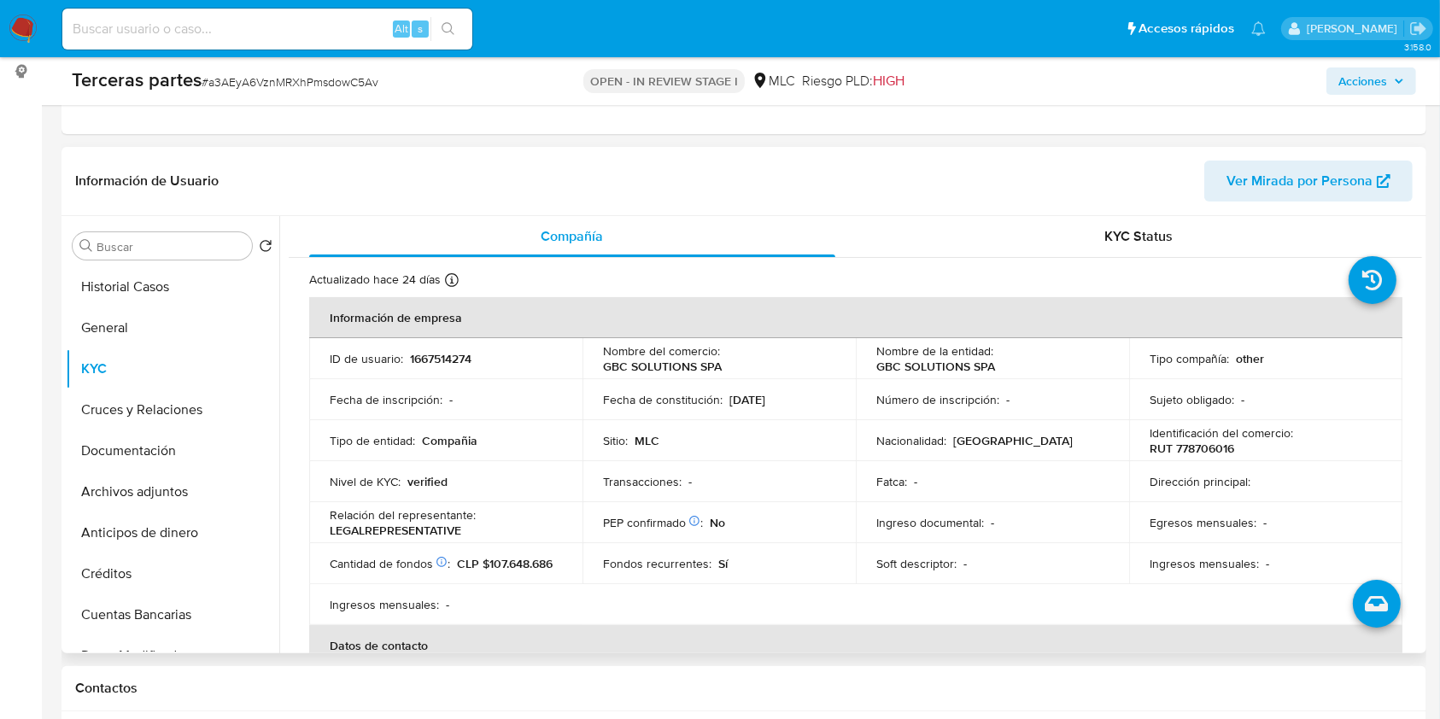
click at [1194, 452] on p "RUT 778706016" at bounding box center [1192, 448] width 85 height 15
copy p "778706016"
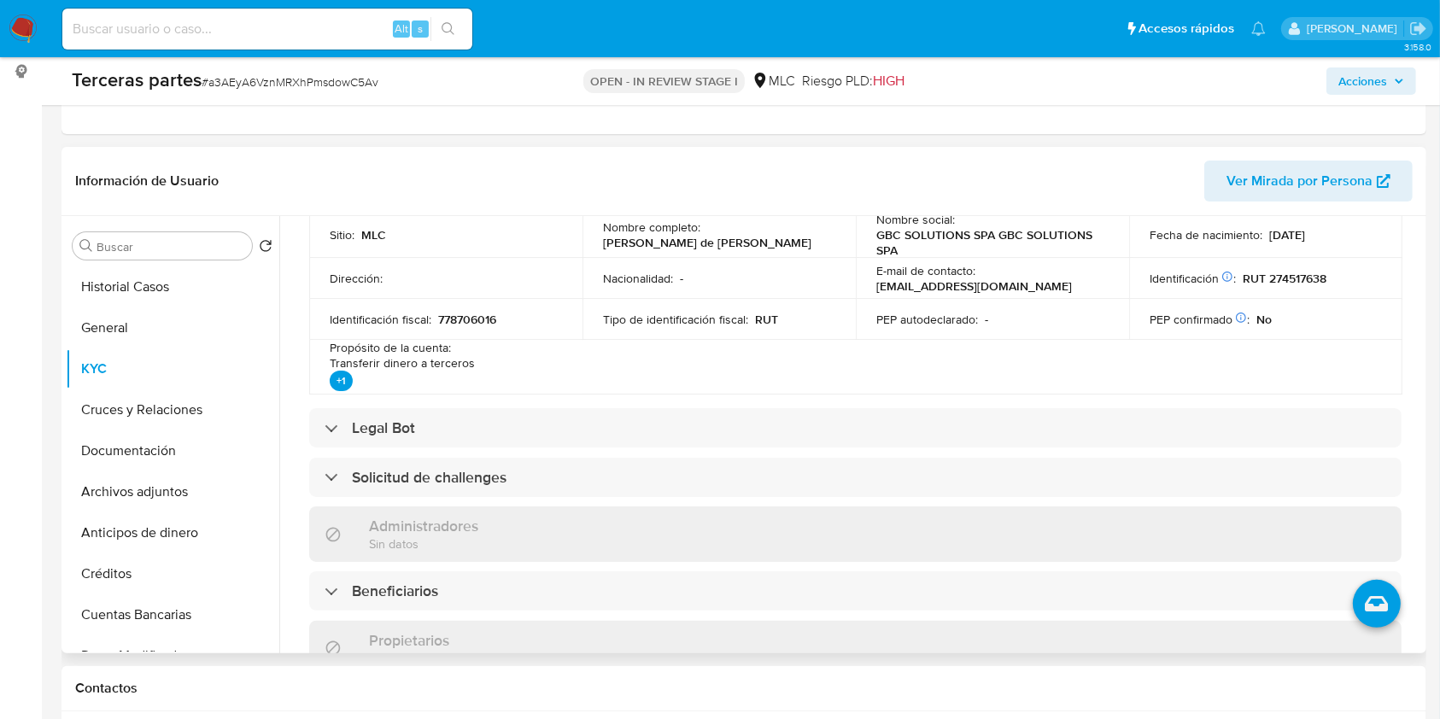
scroll to position [423, 0]
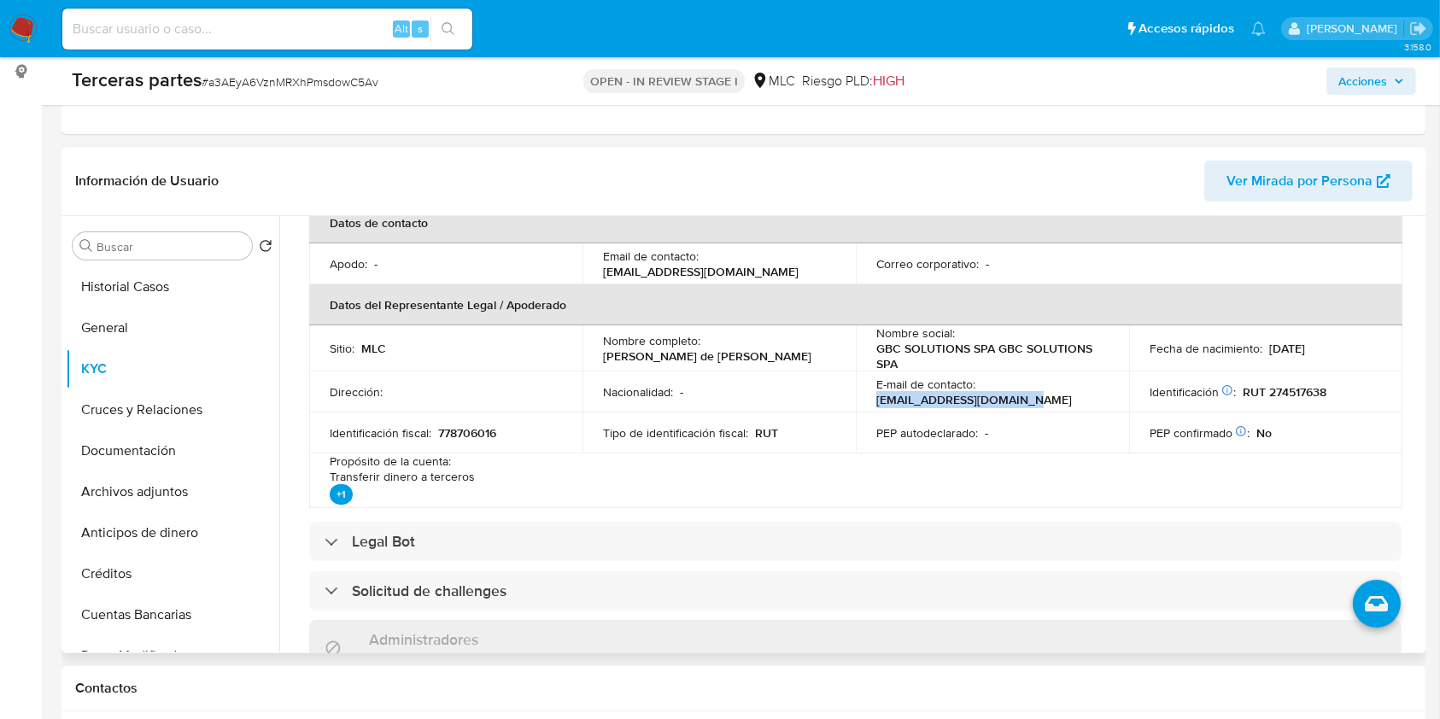
copy p "[EMAIL_ADDRESS][DOMAIN_NAME]"
drag, startPoint x: 1023, startPoint y: 401, endPoint x: 870, endPoint y: 403, distance: 152.9
click at [870, 403] on td "E-mail de contacto : [EMAIL_ADDRESS][DOMAIN_NAME]" at bounding box center [992, 392] width 273 height 41
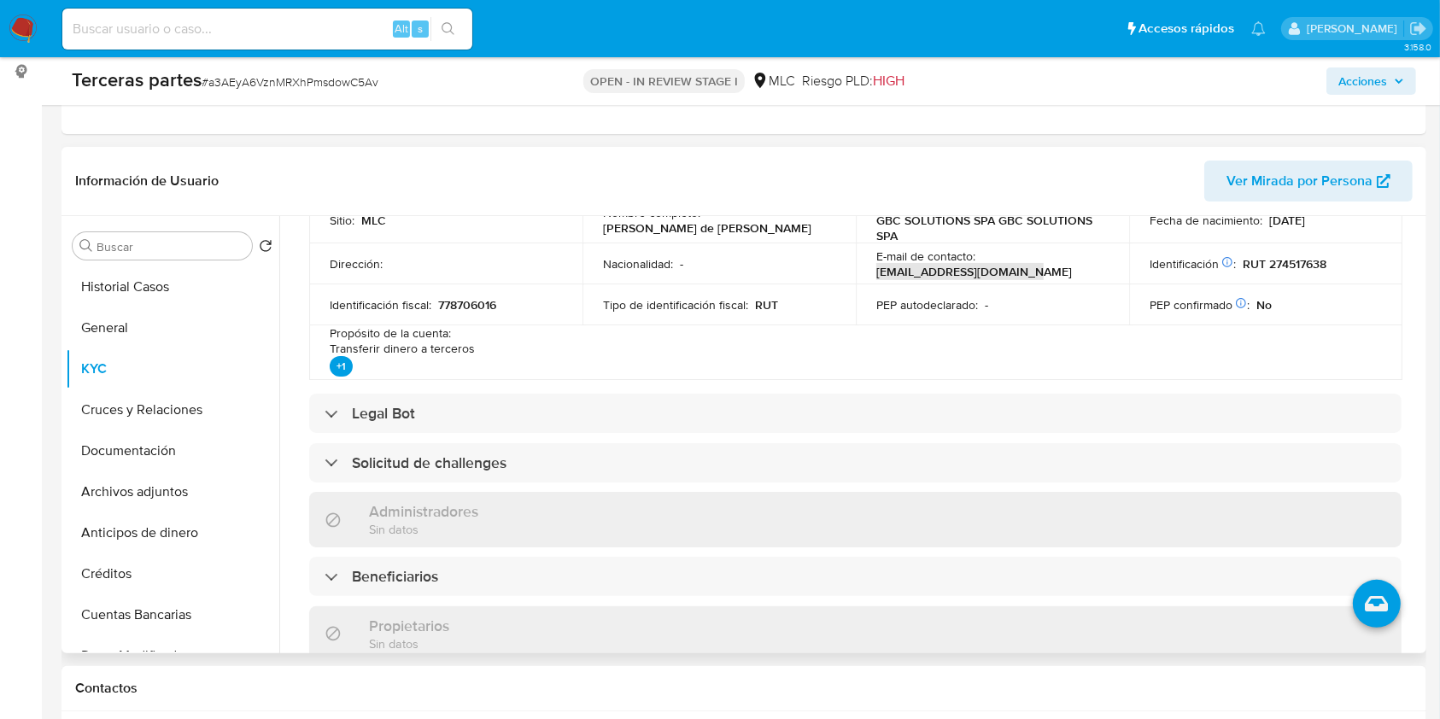
scroll to position [1220, 0]
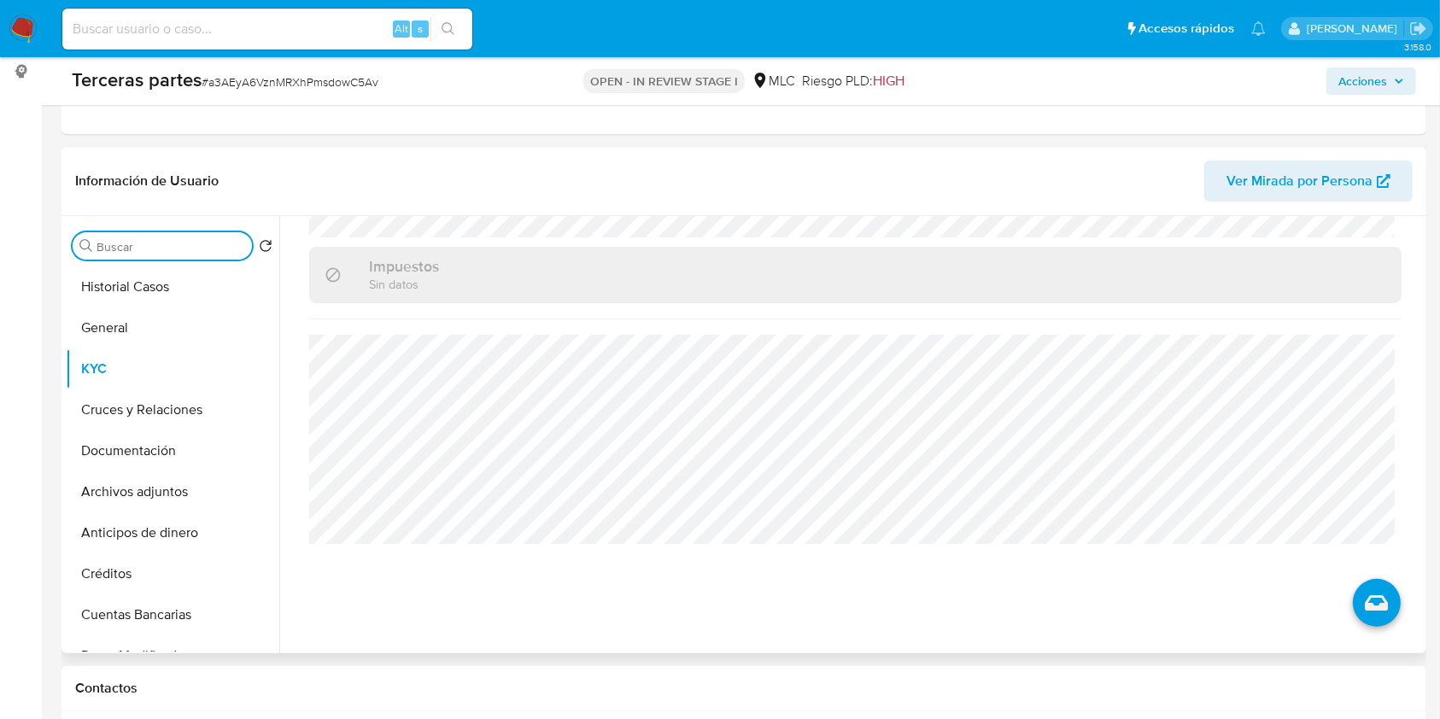
click at [120, 249] on input "Buscar" at bounding box center [171, 246] width 149 height 15
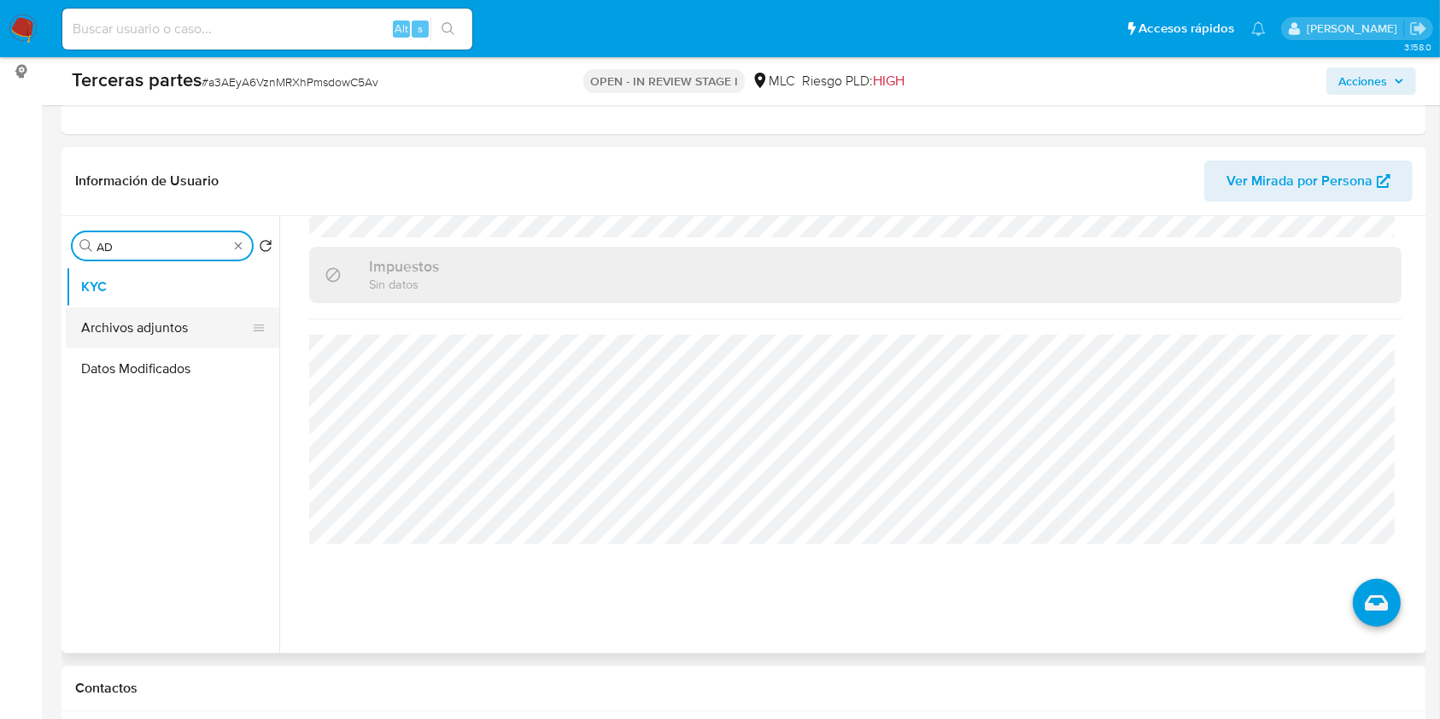
type input "AD"
click at [152, 319] on button "Archivos adjuntos" at bounding box center [166, 327] width 200 height 41
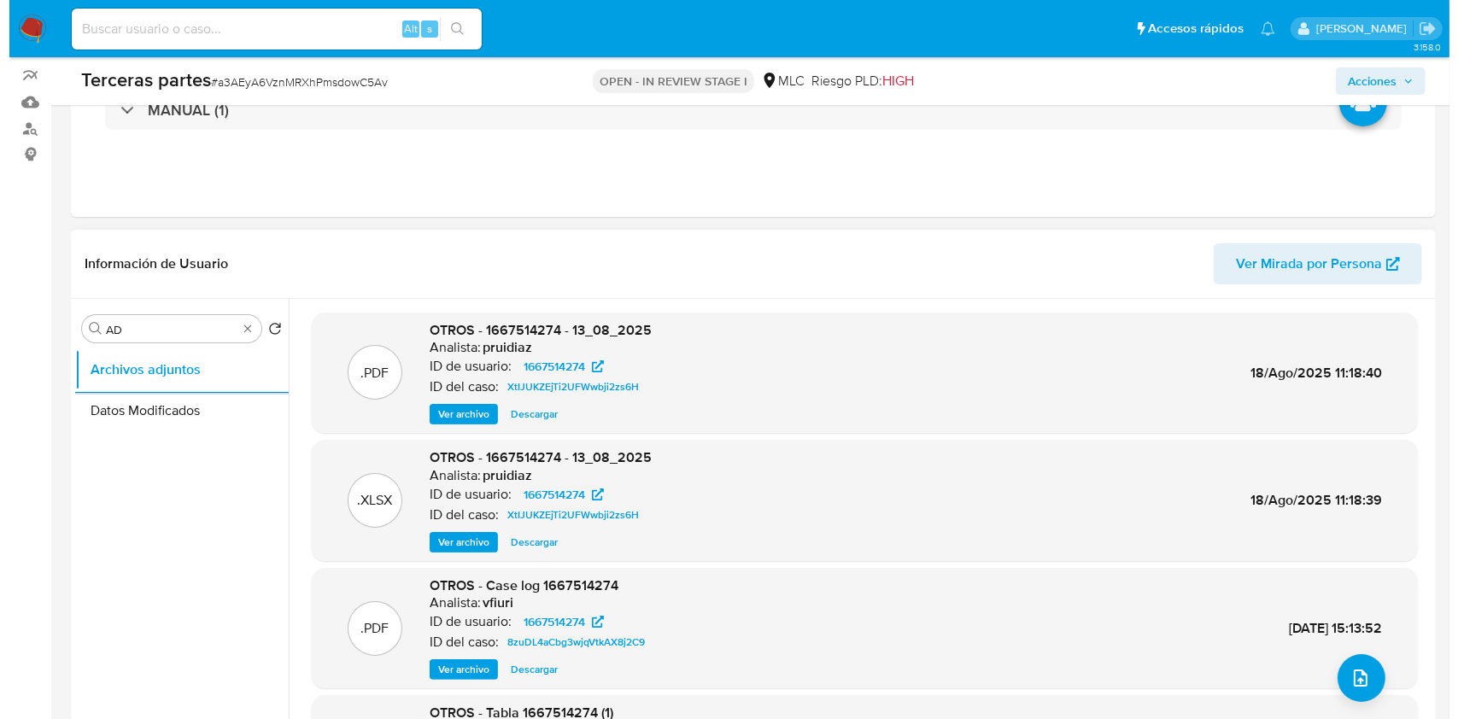
scroll to position [114, 0]
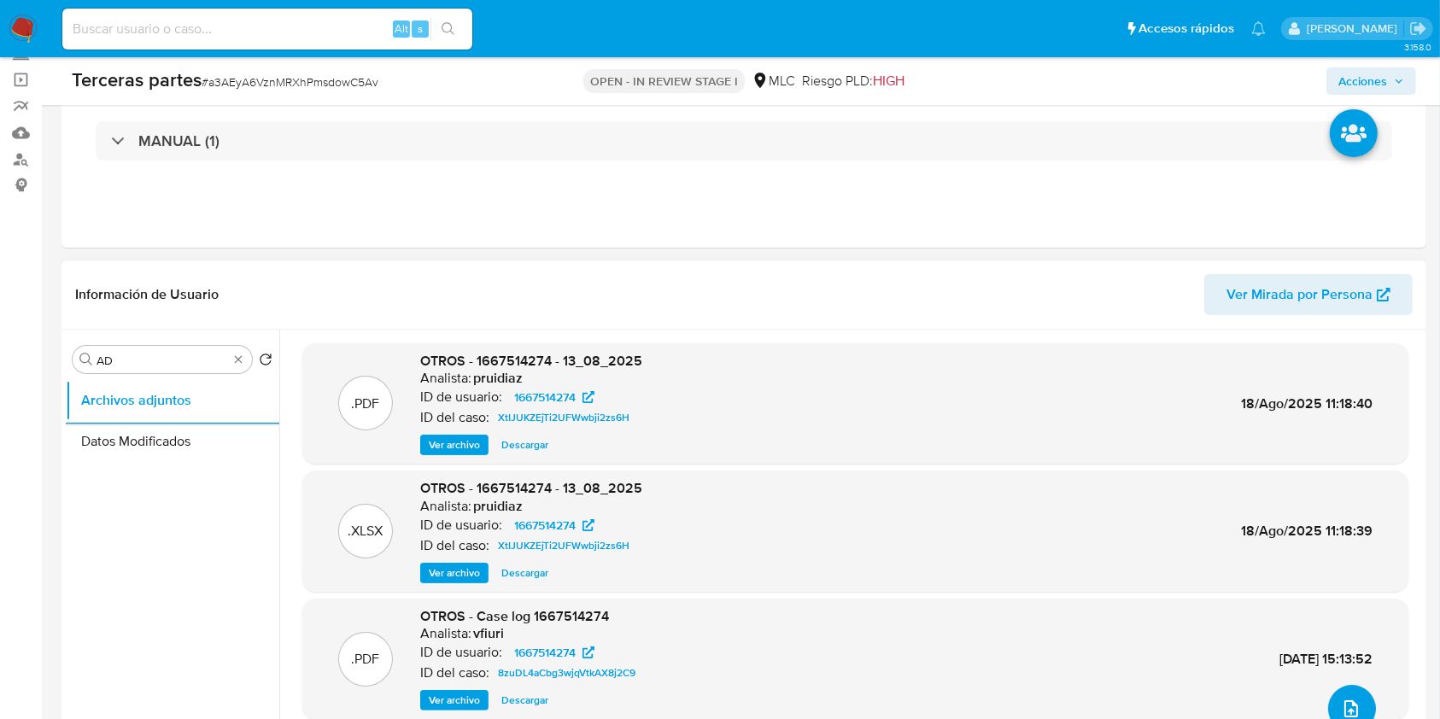
click at [1344, 709] on icon "upload-file" at bounding box center [1351, 708] width 14 height 17
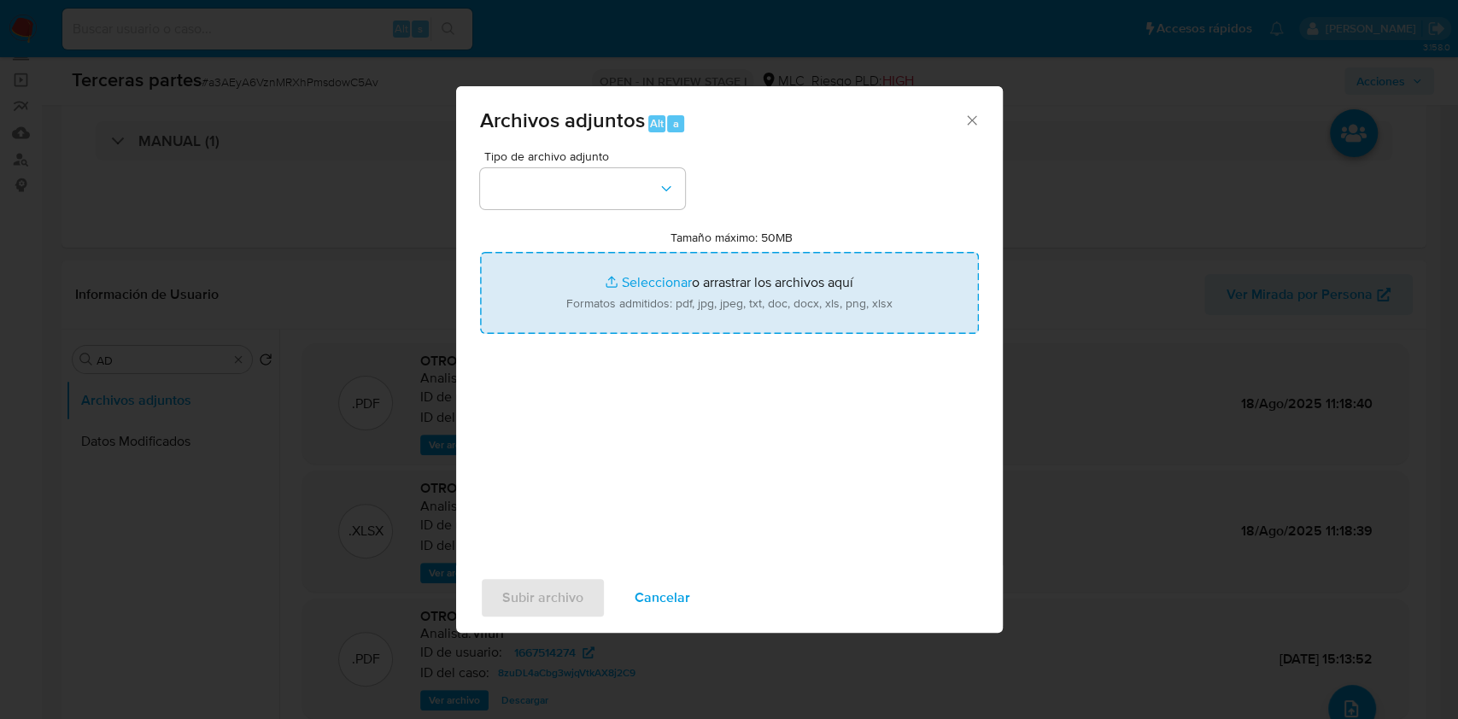
type input "C:\fakepath\ROS 1279 UAF.pdf"
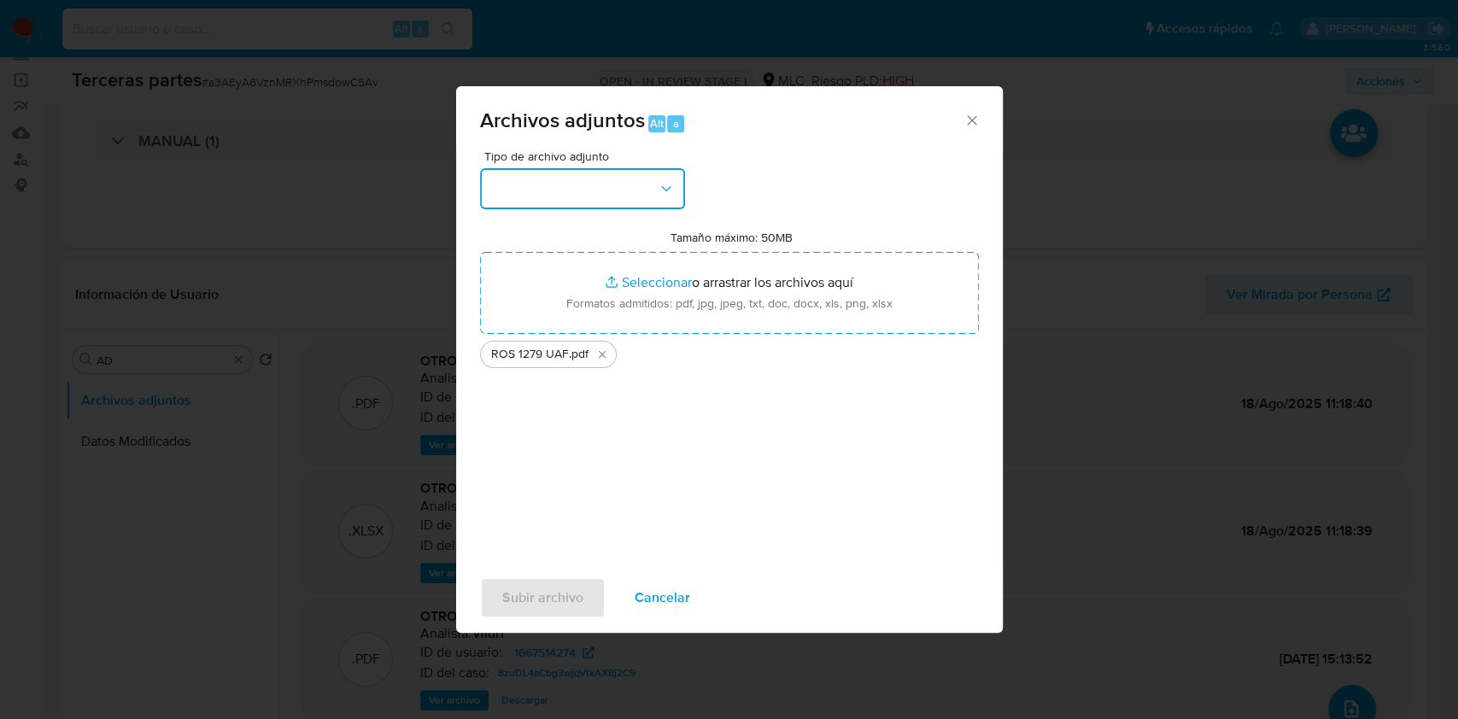
click at [588, 206] on button "button" at bounding box center [582, 188] width 205 height 41
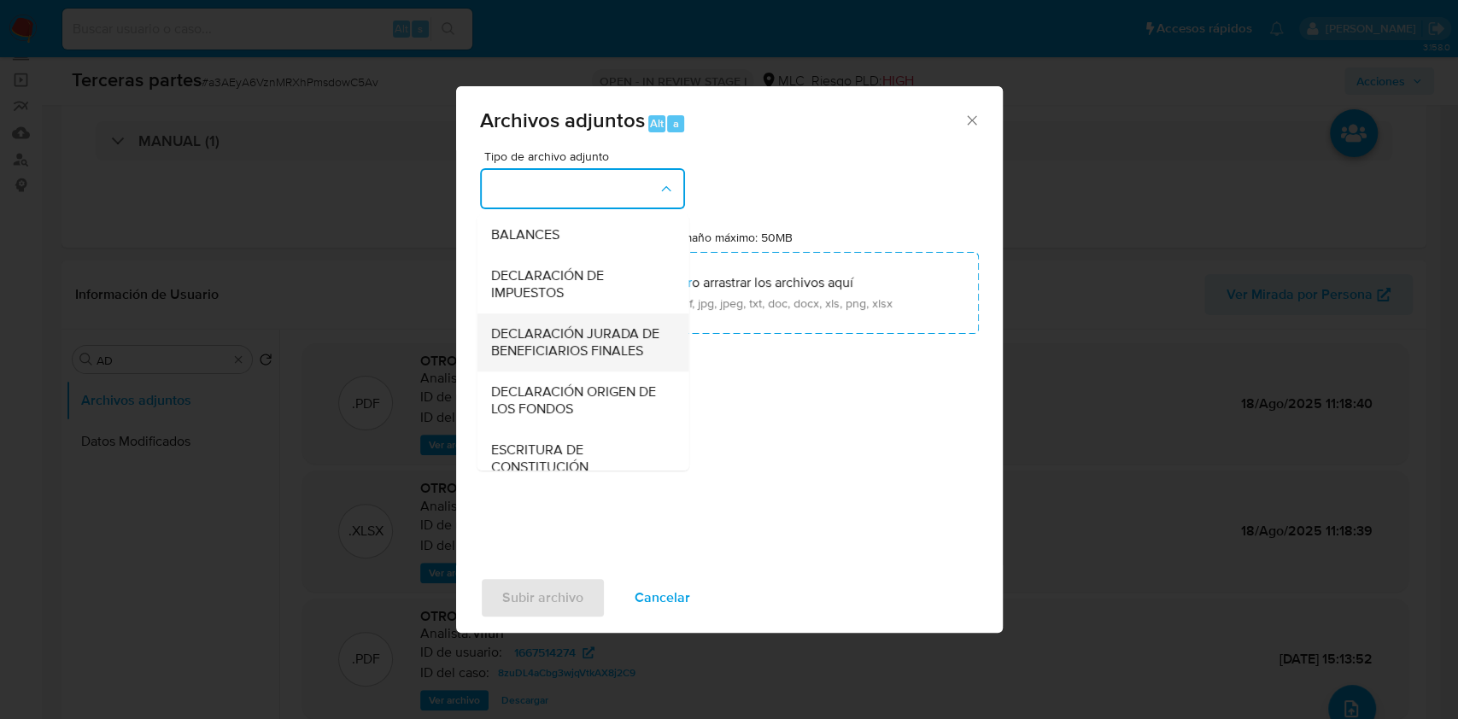
scroll to position [255, 0]
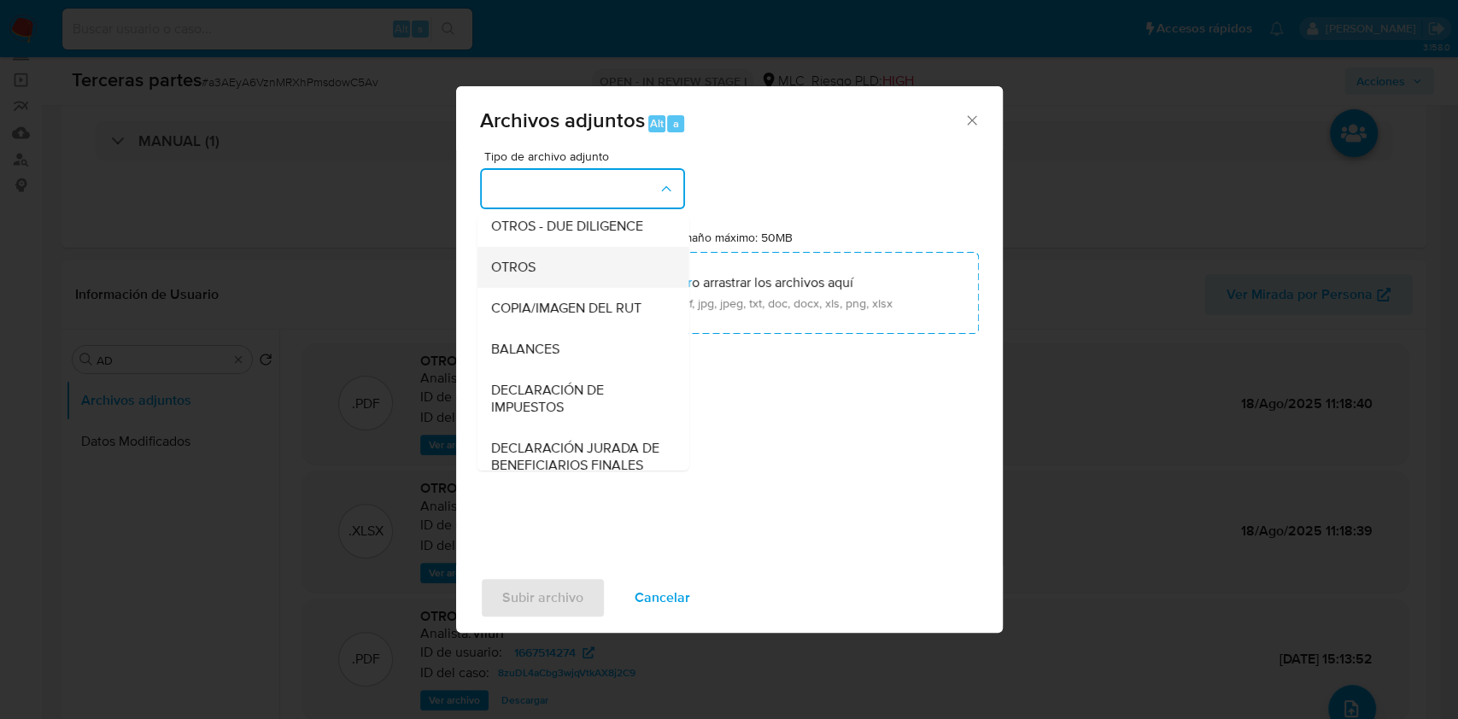
click at [512, 276] on span "OTROS" at bounding box center [512, 267] width 44 height 17
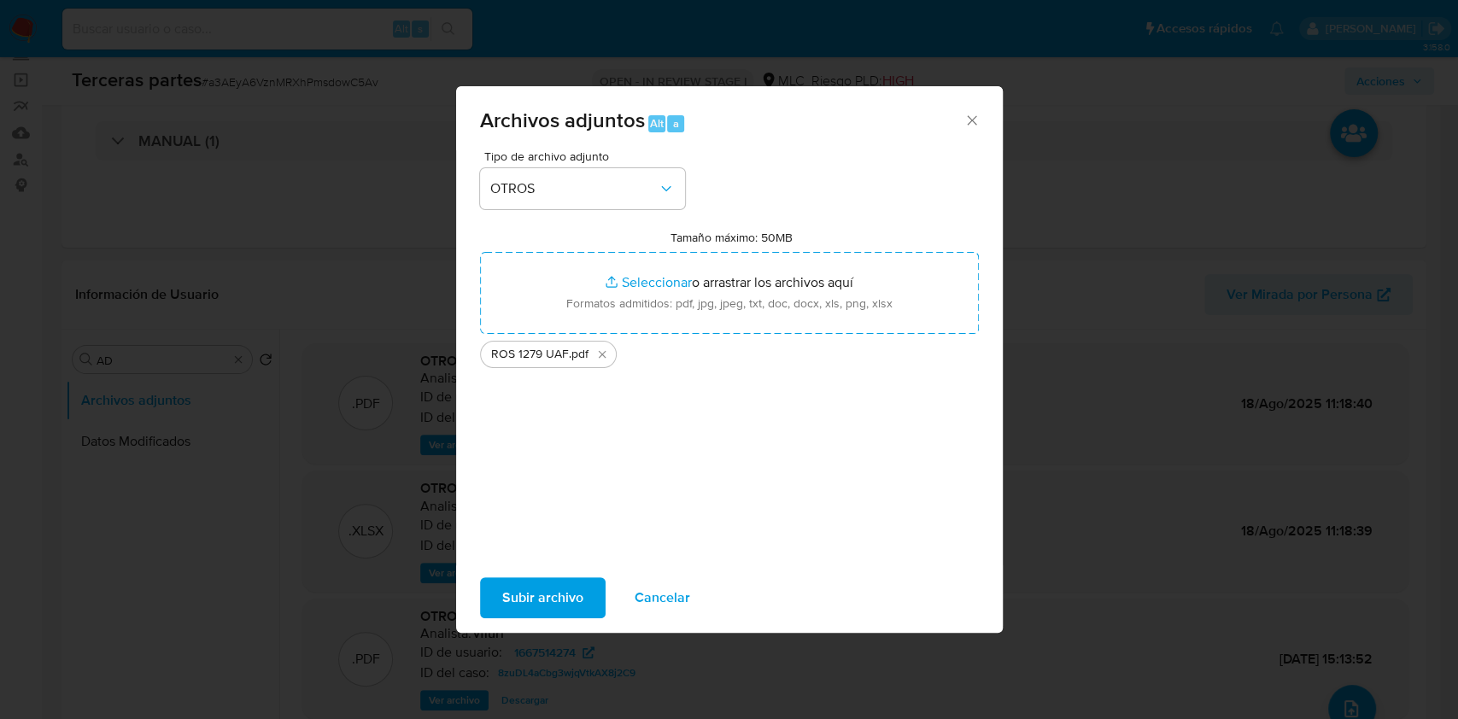
click at [546, 586] on span "Subir archivo" at bounding box center [542, 598] width 81 height 38
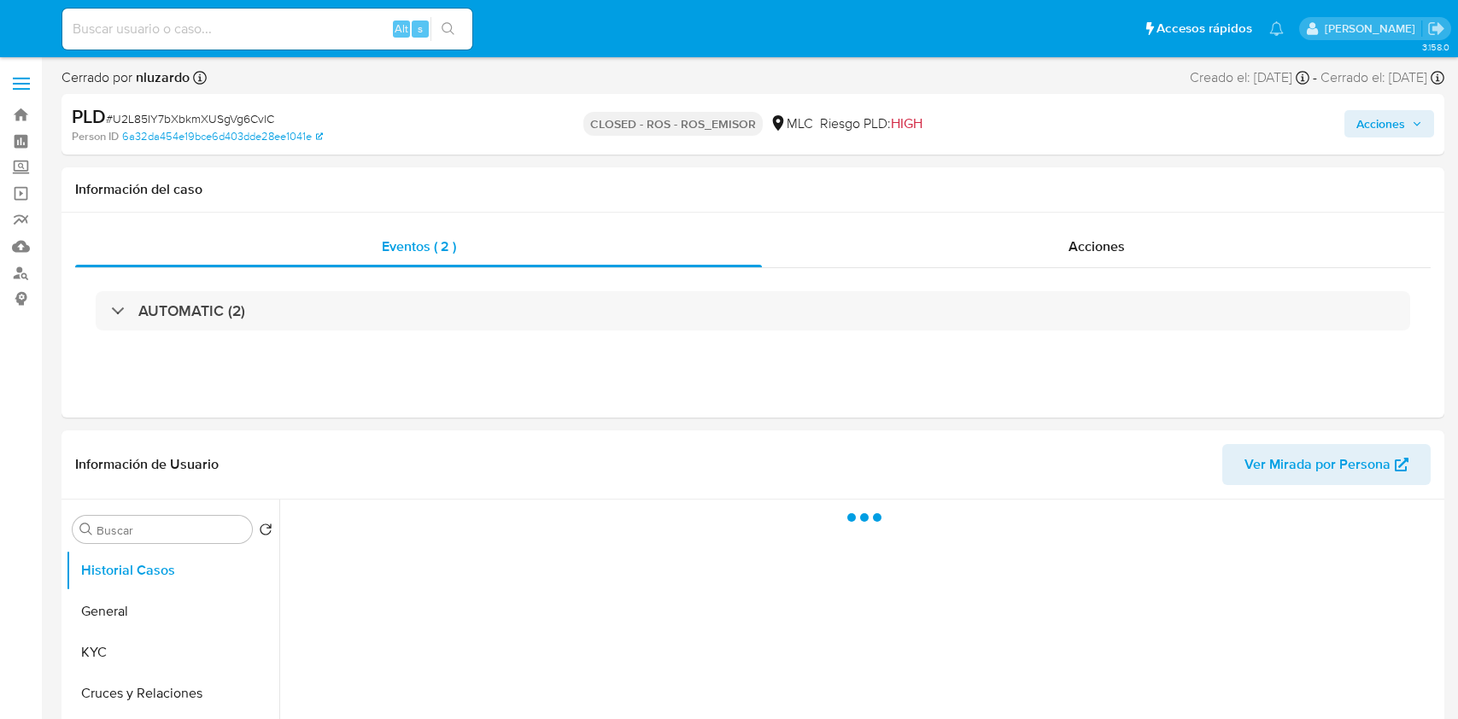
select select "10"
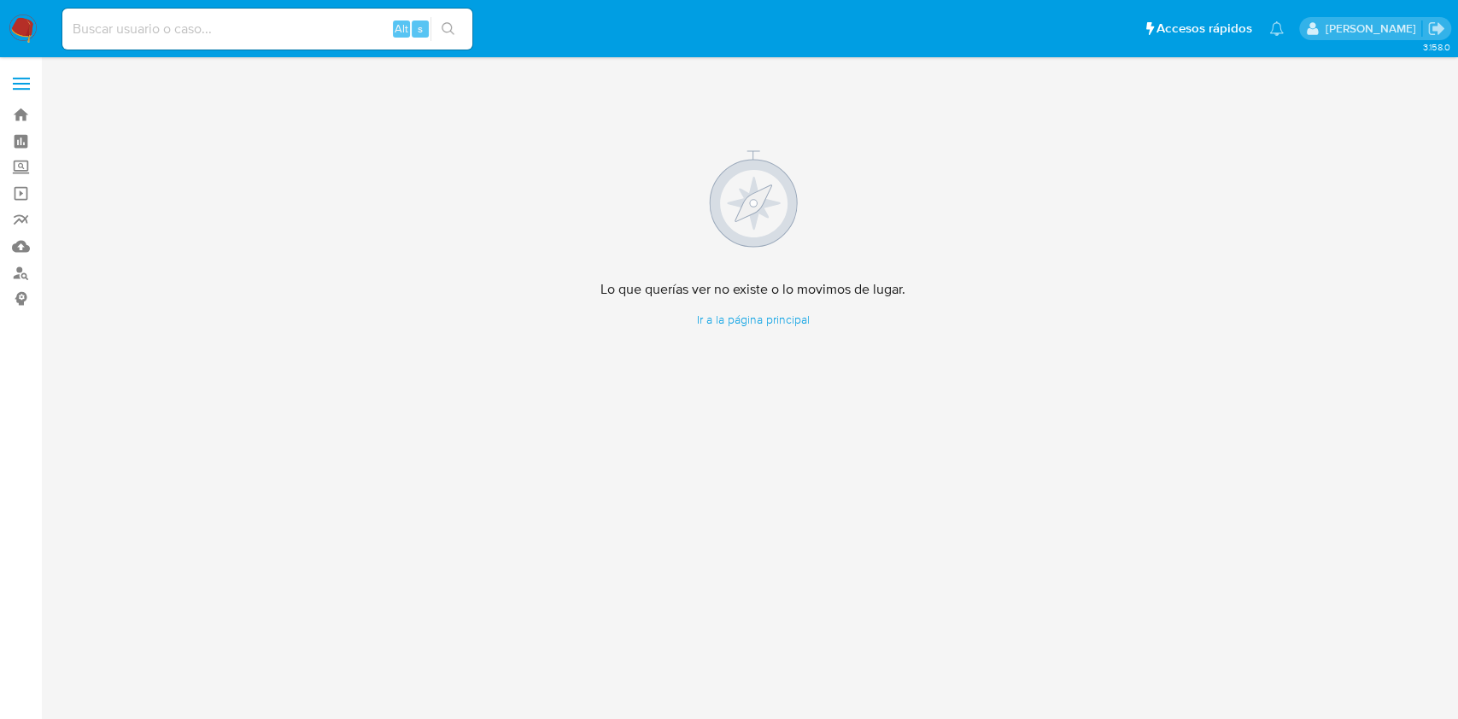
drag, startPoint x: 314, startPoint y: 25, endPoint x: 323, endPoint y: 26, distance: 8.6
click at [314, 25] on input at bounding box center [267, 29] width 410 height 22
paste input "ItwlAMkbZTZHUQVuT5gtKd0C"
type input "ItwlAMkbZTZHUQVuT5gtKd0C"
click at [448, 39] on button "search-icon" at bounding box center [447, 29] width 35 height 24
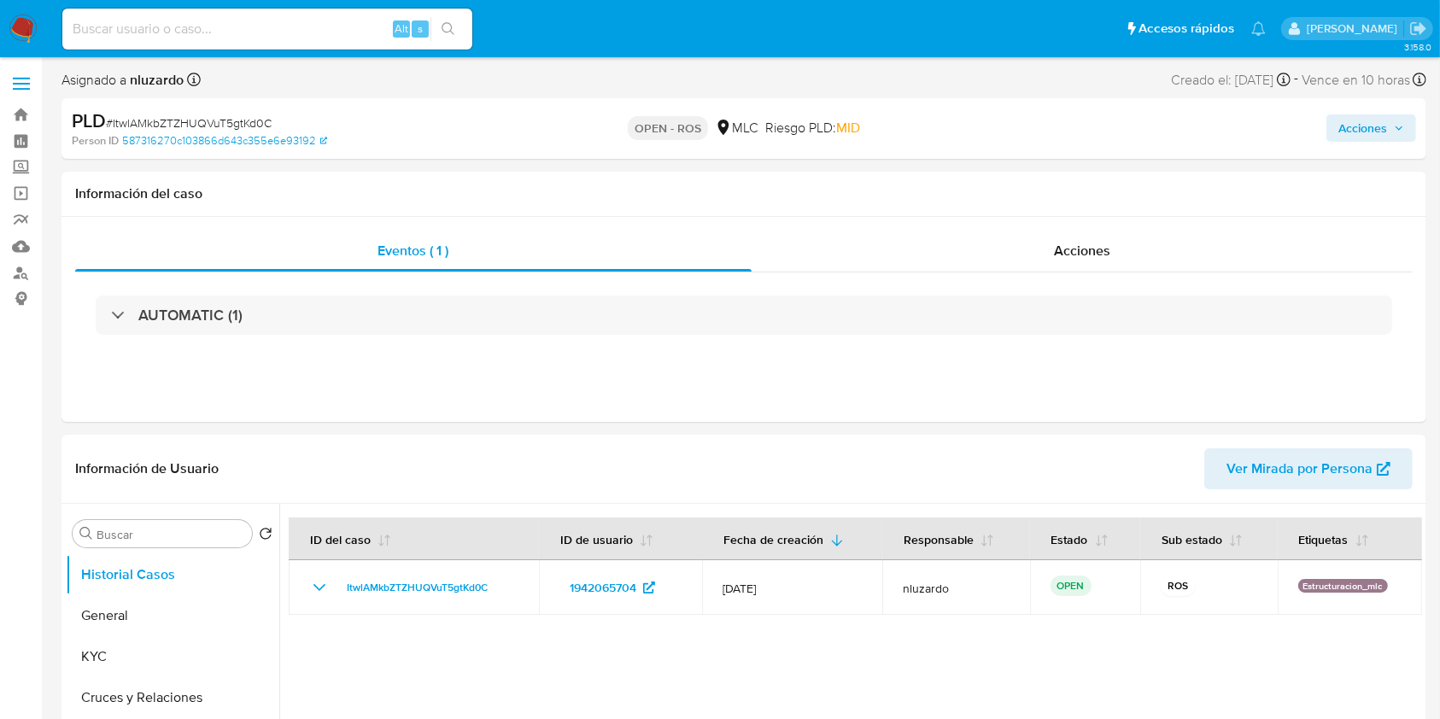
select select "10"
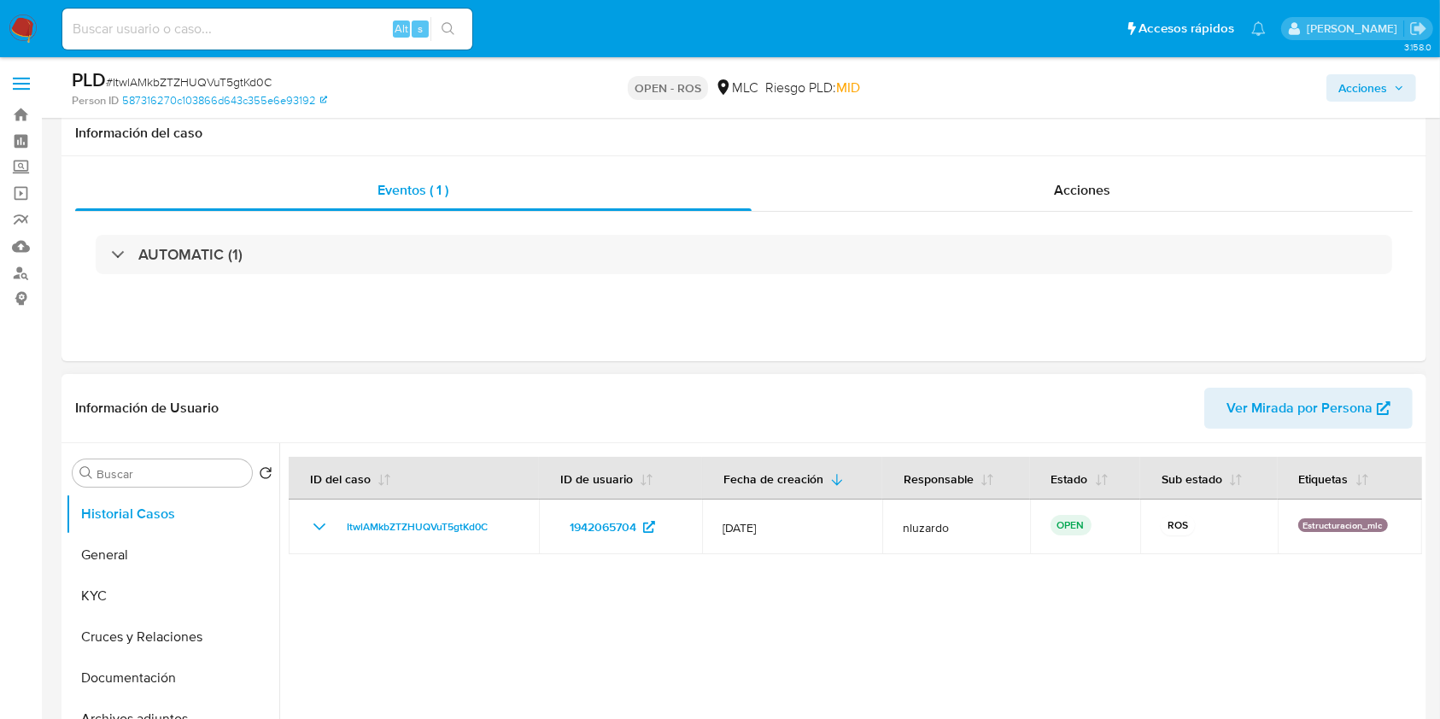
scroll to position [114, 0]
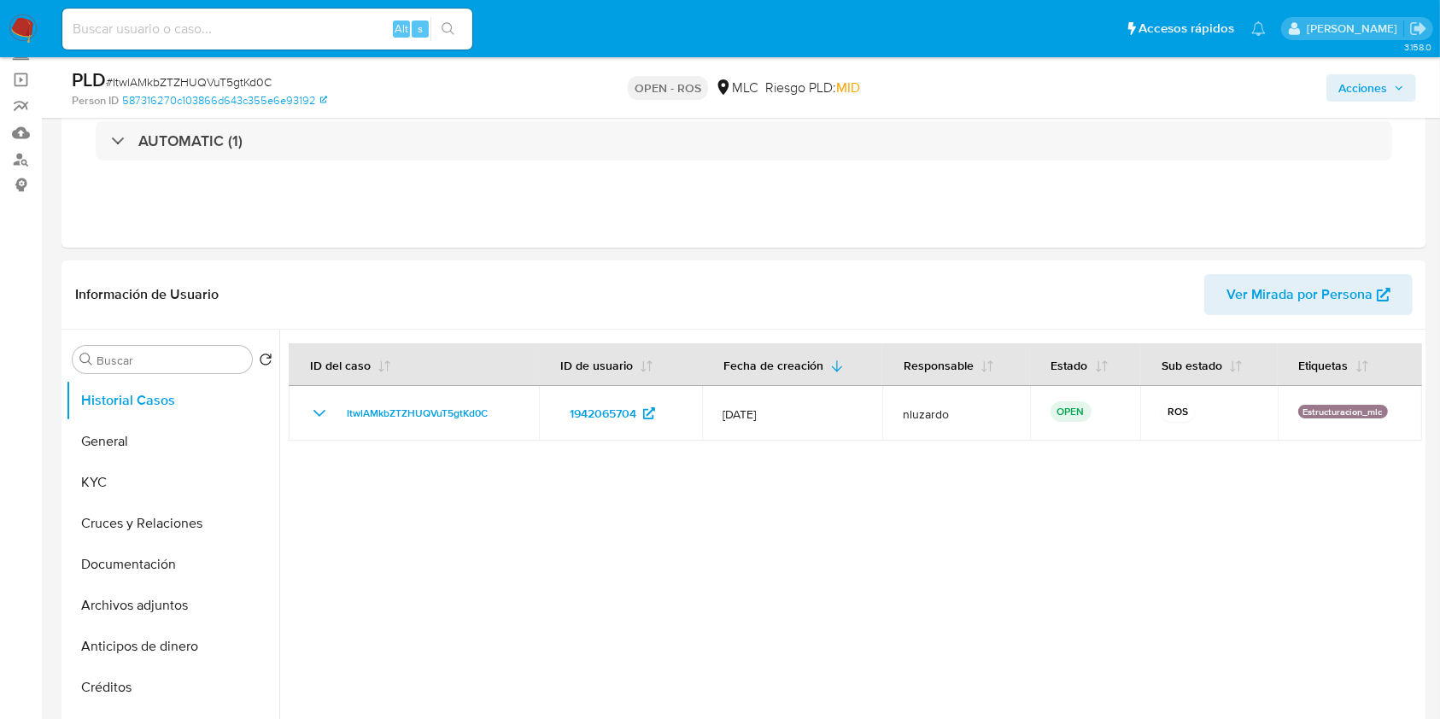
drag, startPoint x: 102, startPoint y: 481, endPoint x: 588, endPoint y: 73, distance: 633.5
click at [102, 481] on button "KYC" at bounding box center [173, 482] width 214 height 41
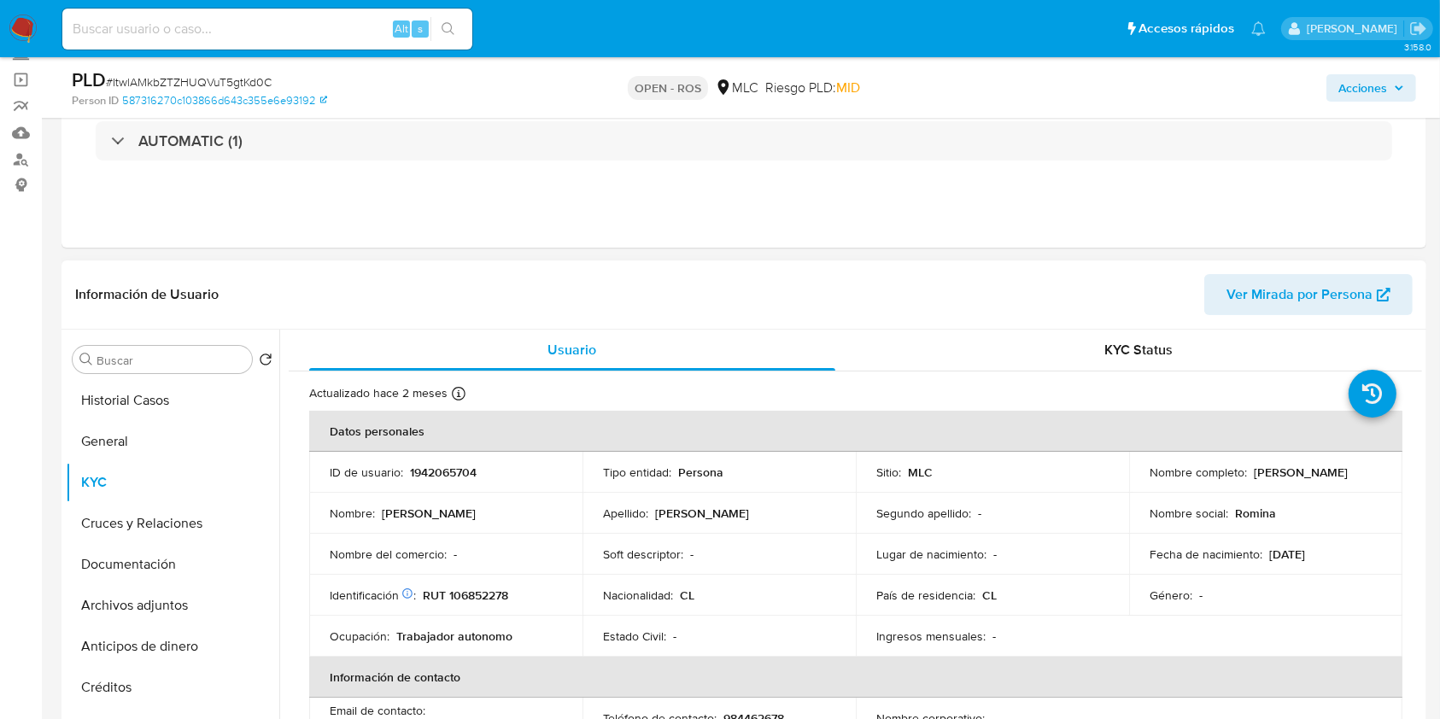
click at [485, 583] on td "Identificación Nº de serie: 536788632 : RUT 106852278" at bounding box center [445, 595] width 273 height 41
click at [495, 588] on p "RUT 106852278" at bounding box center [465, 595] width 85 height 15
copy p "106852278"
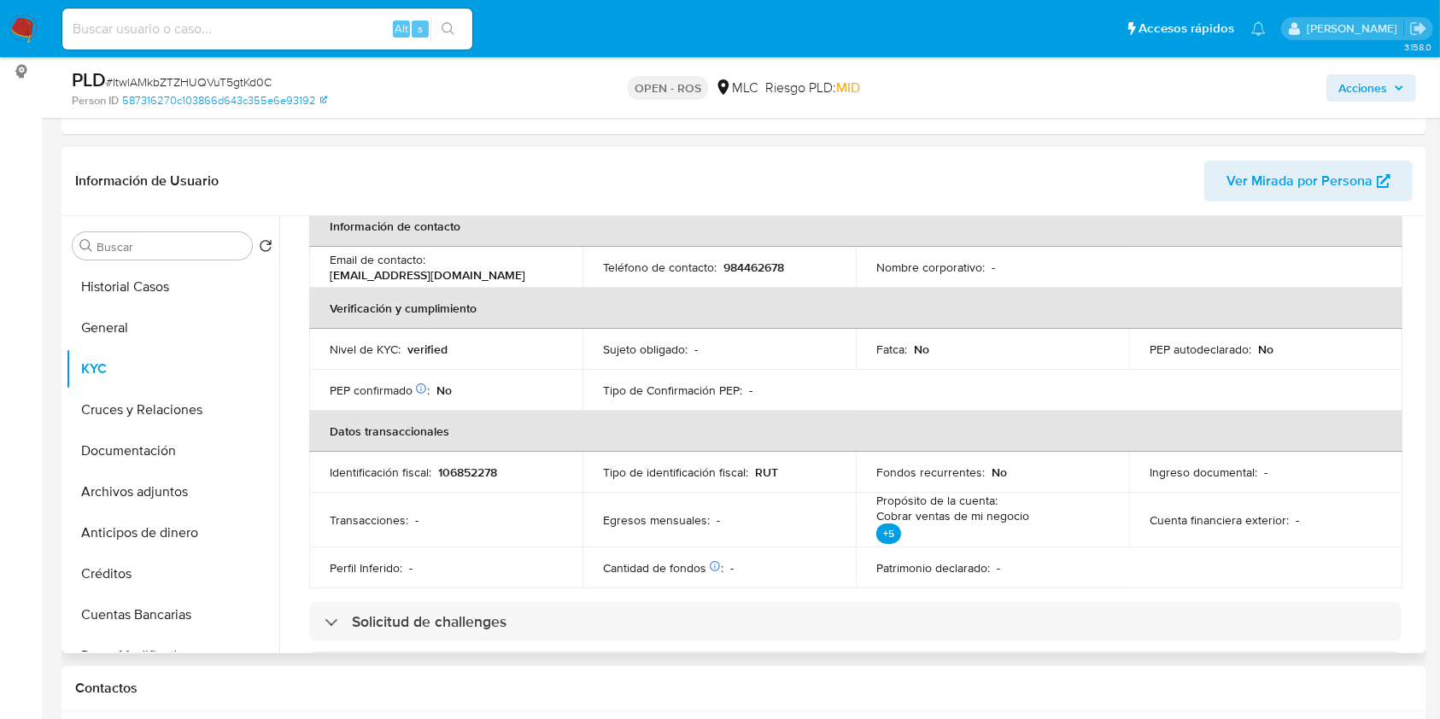
scroll to position [273, 0]
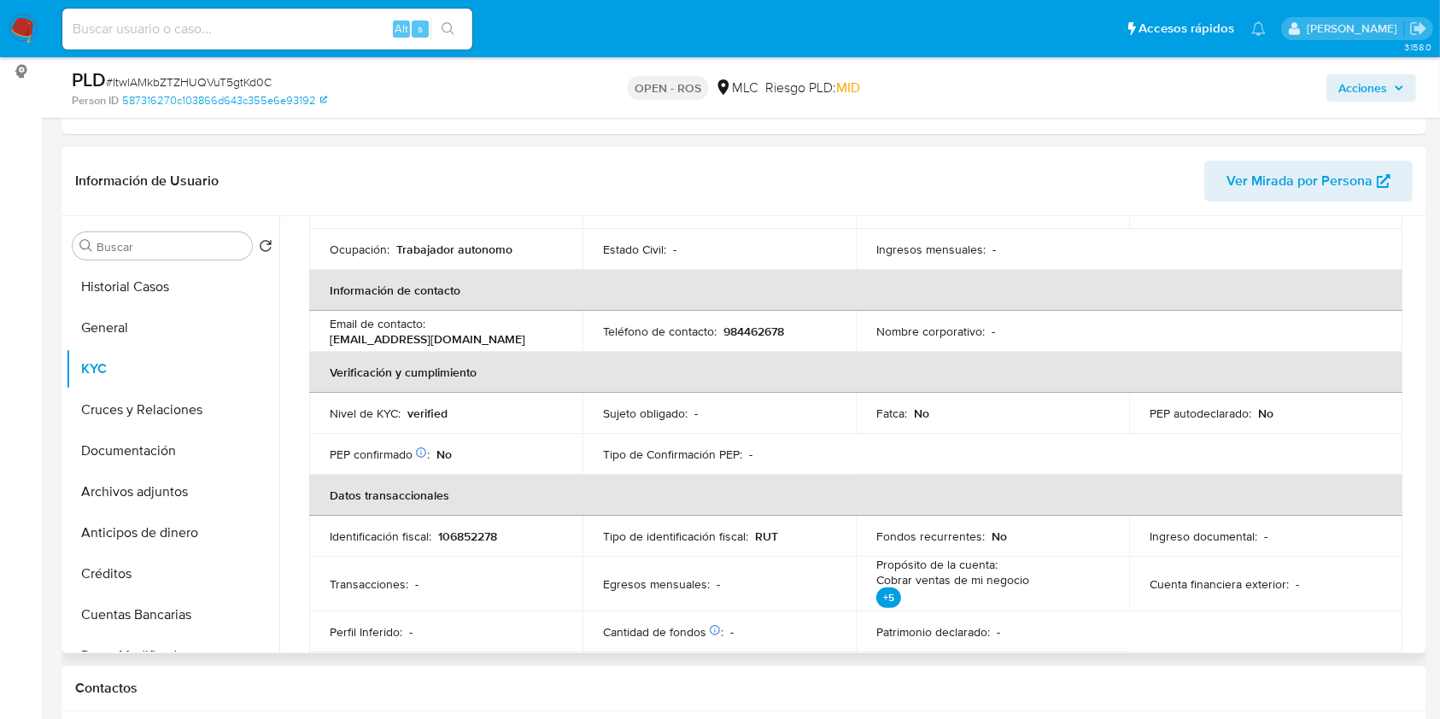
click at [758, 331] on p "984462678" at bounding box center [753, 331] width 61 height 15
copy p "984462678"
copy p "rominasotosalas31@gmail.com"
drag, startPoint x: 506, startPoint y: 339, endPoint x: 328, endPoint y: 340, distance: 177.7
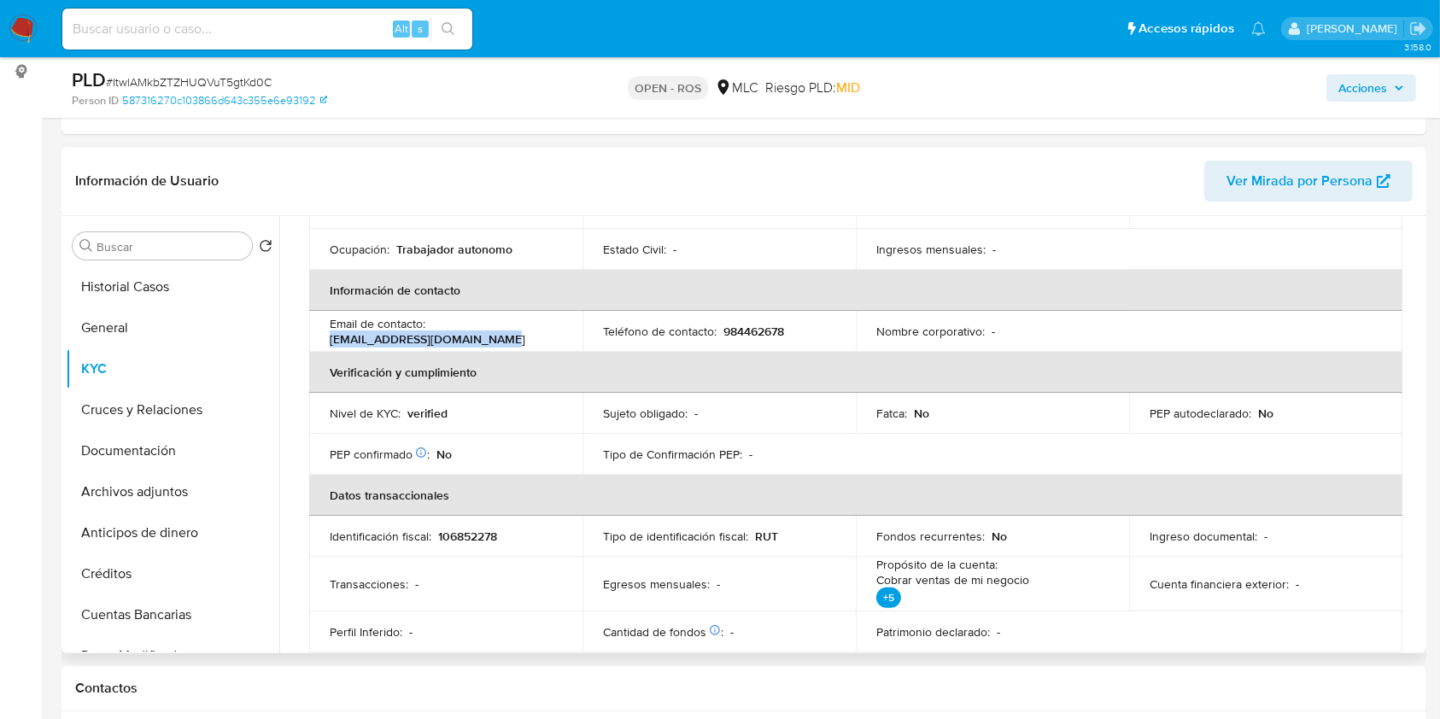
click at [328, 340] on td "Email de contacto : rominasotosalas31@gmail.com" at bounding box center [445, 331] width 273 height 41
click at [162, 248] on input "Buscar" at bounding box center [171, 246] width 149 height 15
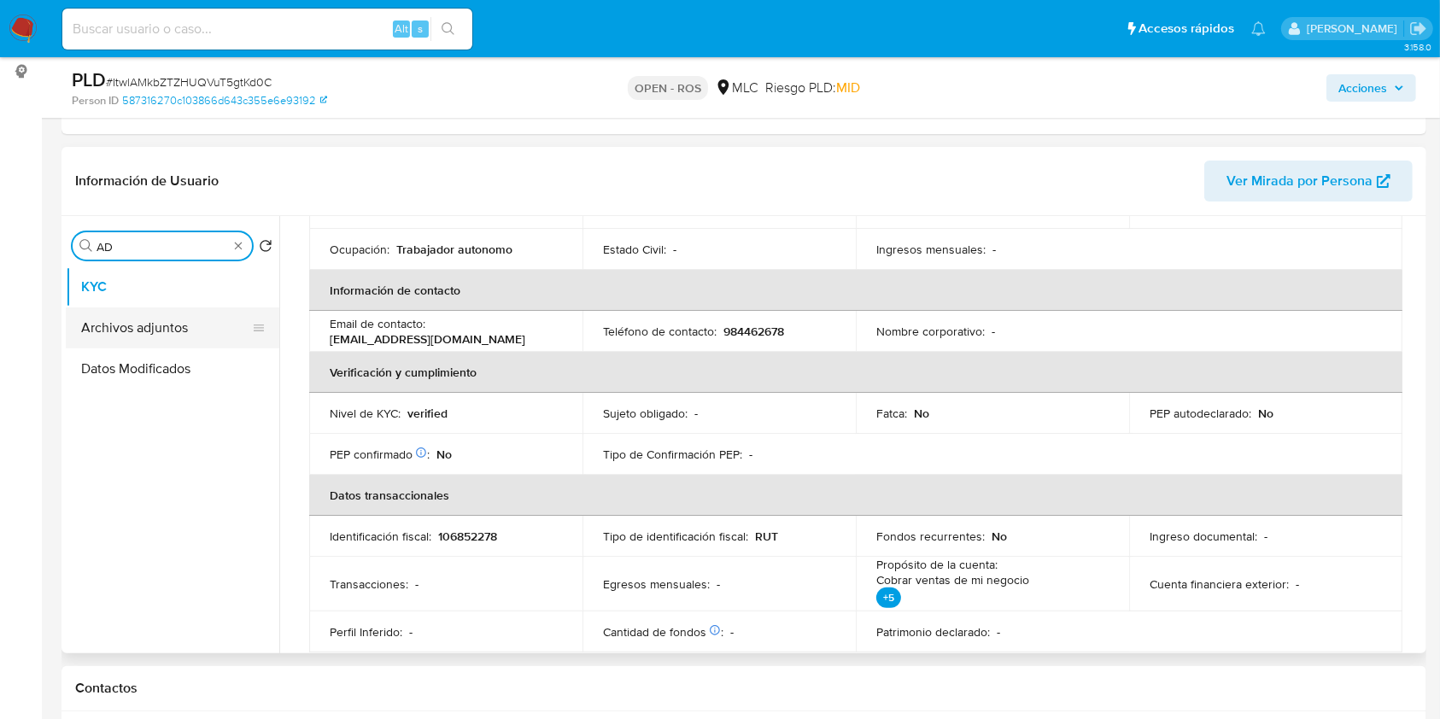
type input "AD"
click at [147, 316] on button "Archivos adjuntos" at bounding box center [166, 327] width 200 height 41
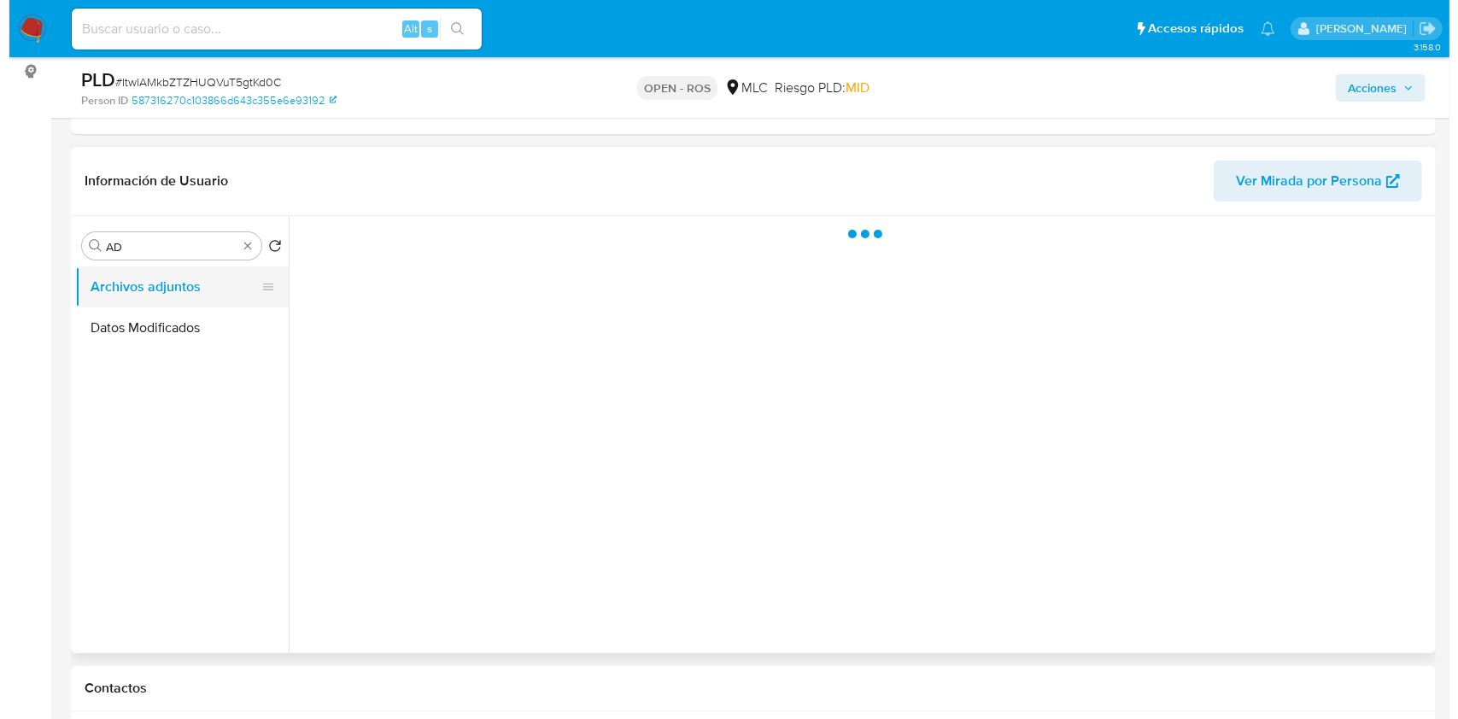
scroll to position [0, 0]
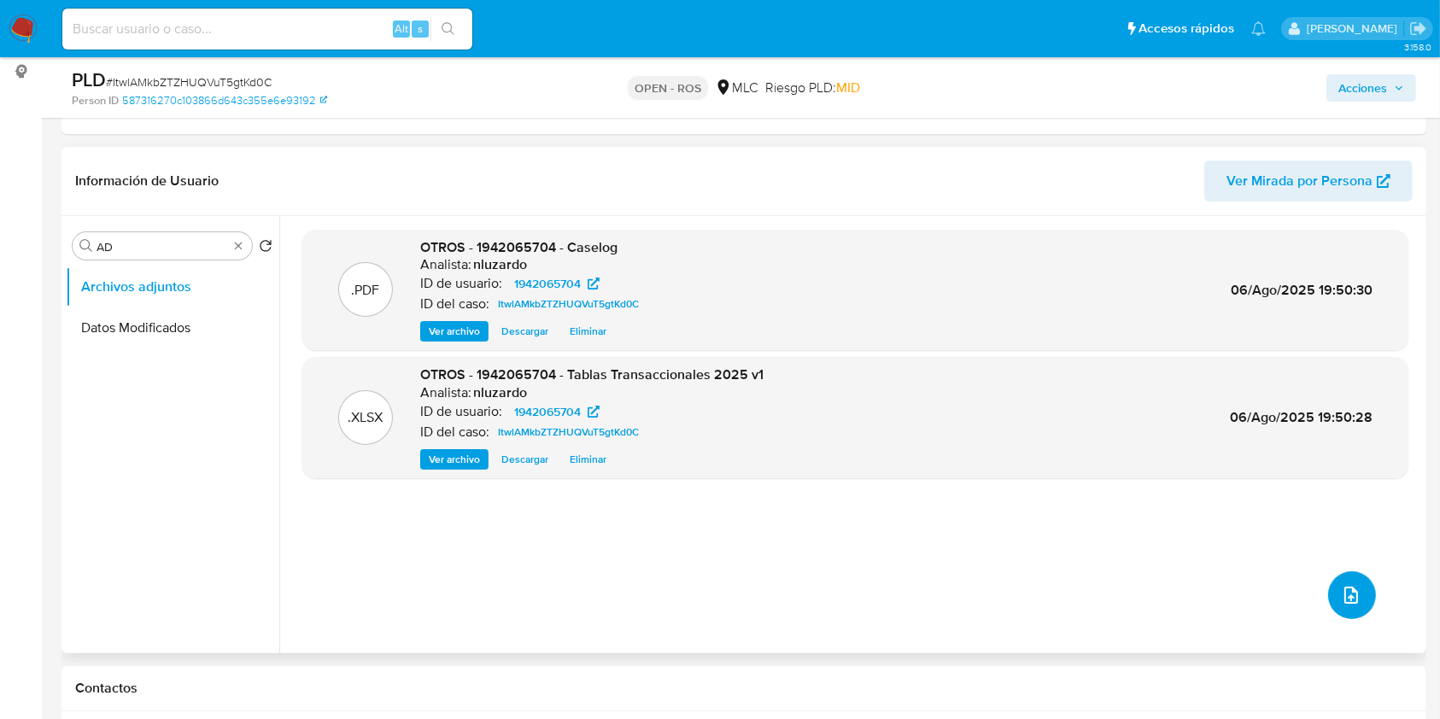
click at [1341, 598] on icon "upload-file" at bounding box center [1351, 595] width 20 height 20
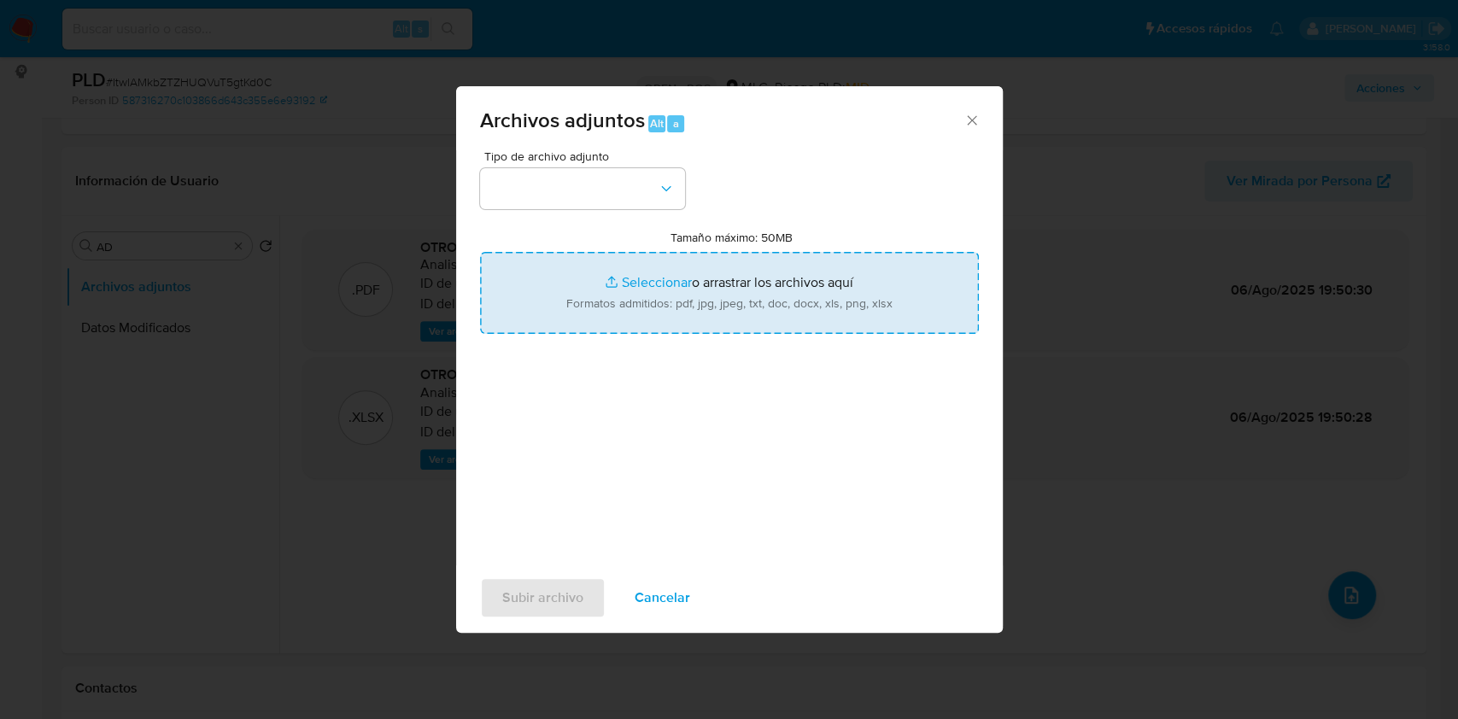
type input "C:\fakepath\ROS 1273 UAF.pdf"
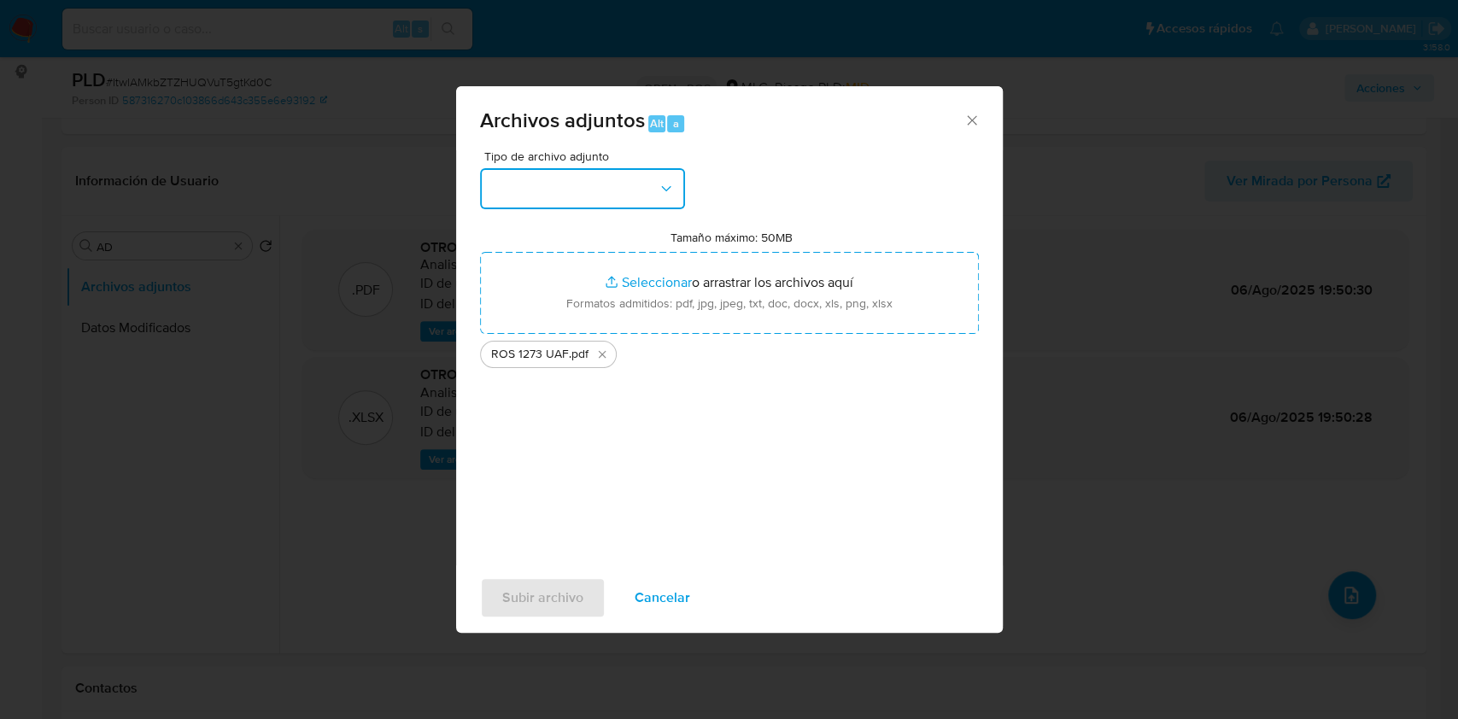
click at [622, 200] on button "button" at bounding box center [582, 188] width 205 height 41
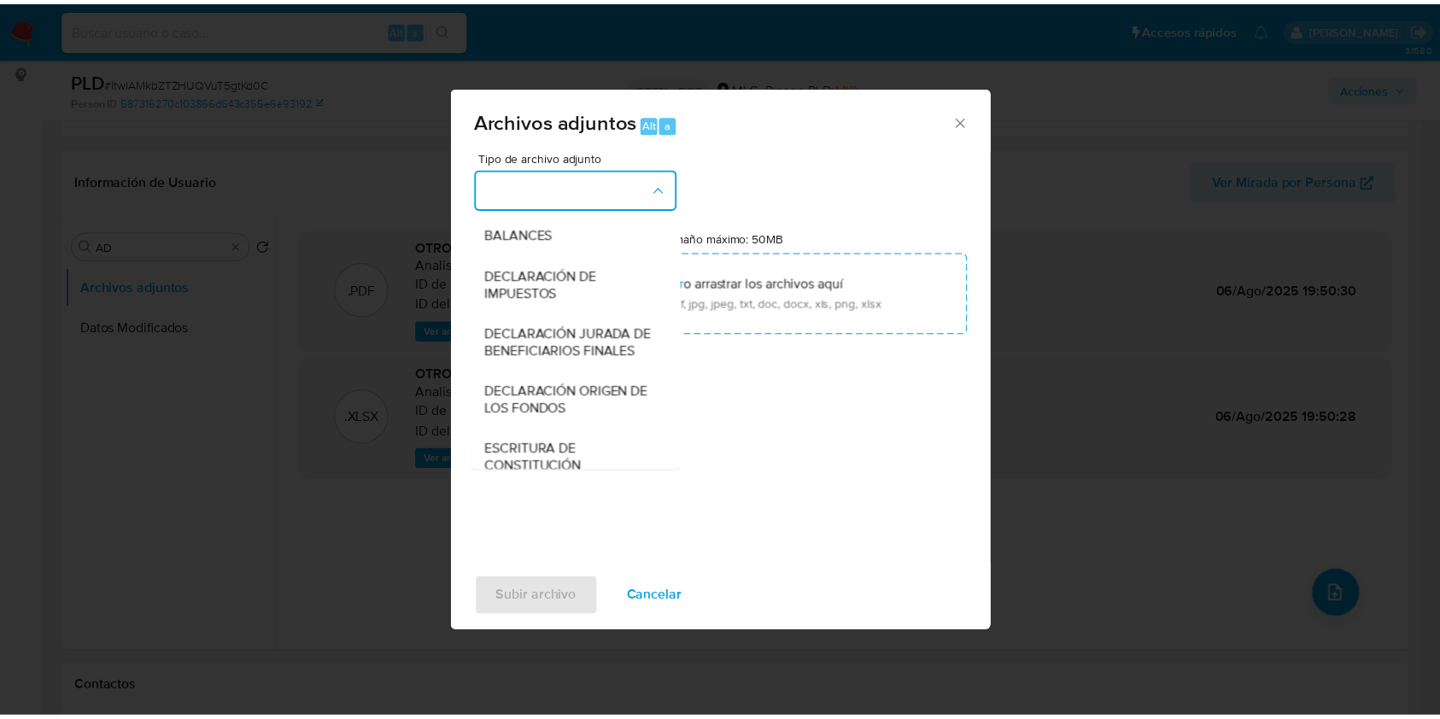
scroll to position [255, 0]
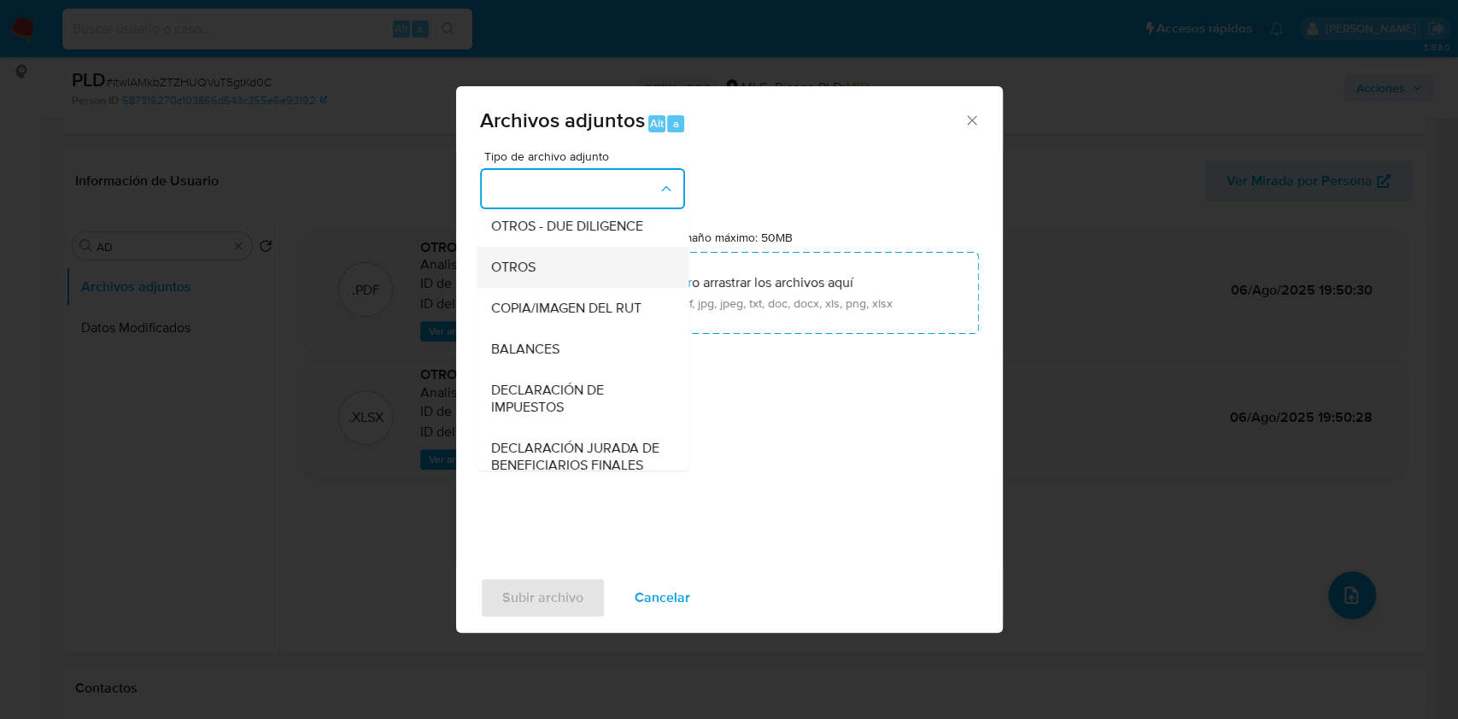
click at [530, 276] on span "OTROS" at bounding box center [512, 267] width 44 height 17
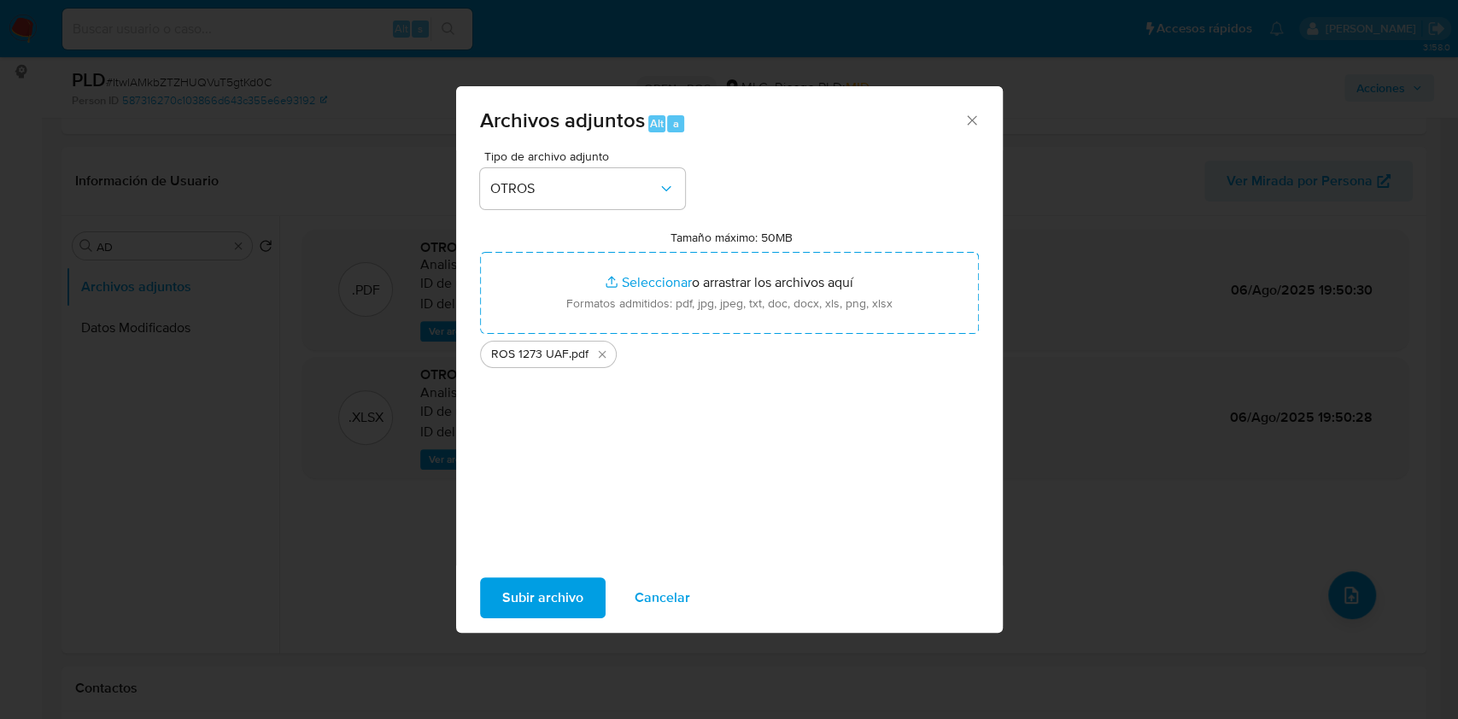
click at [533, 579] on span "Subir archivo" at bounding box center [542, 598] width 81 height 38
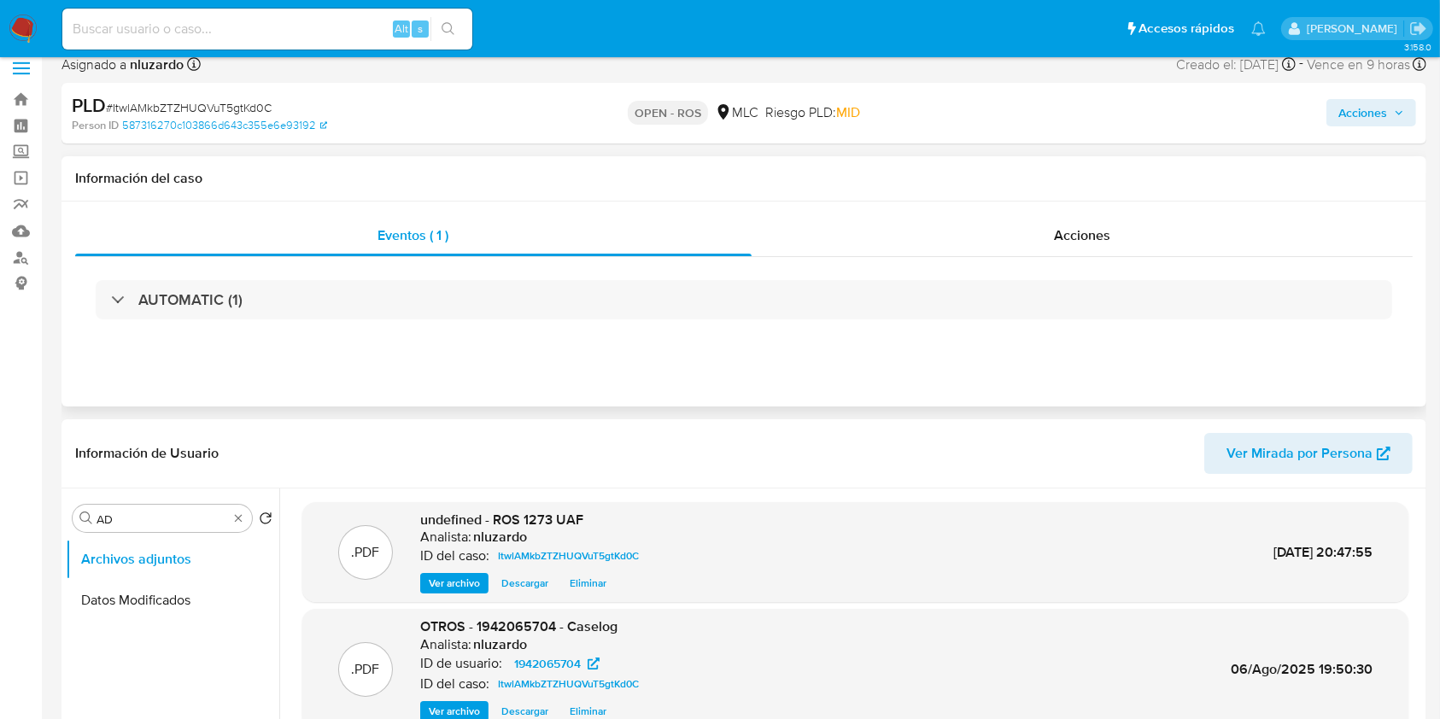
scroll to position [0, 0]
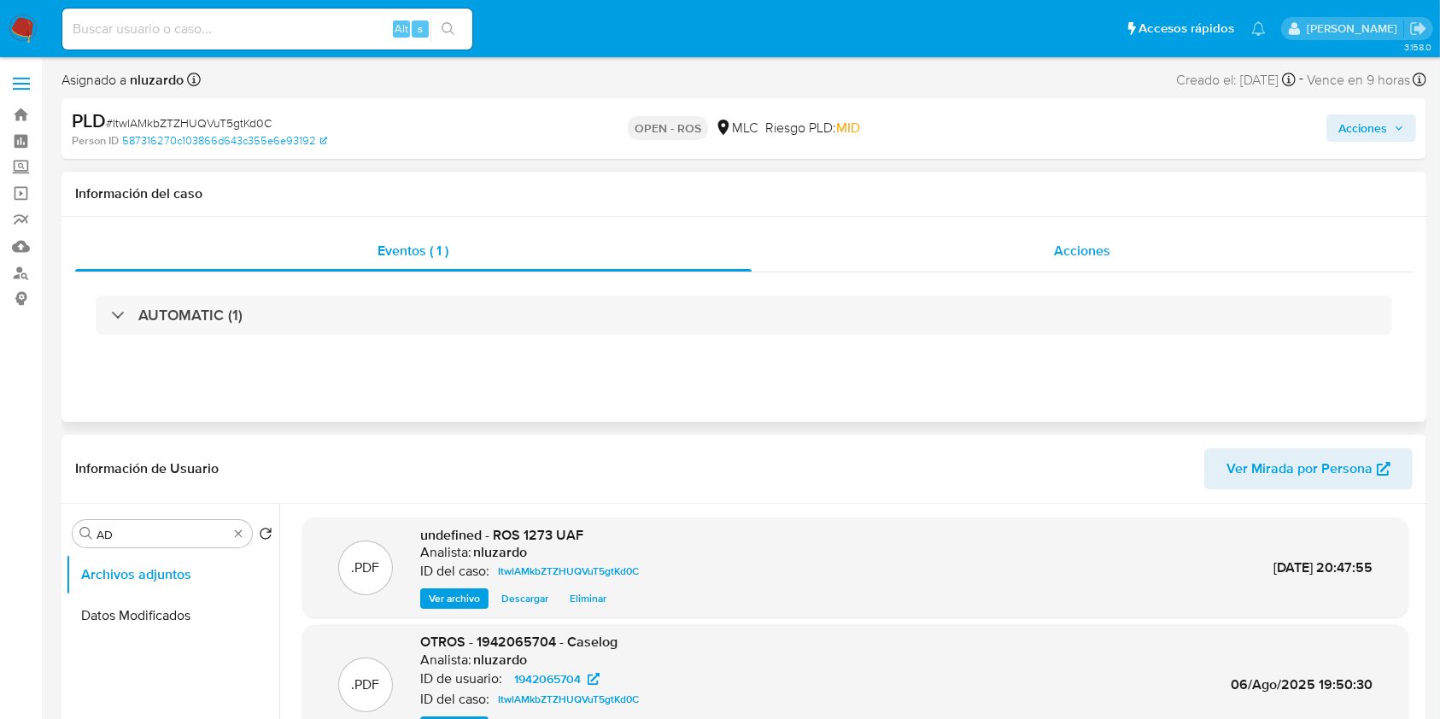
click at [1025, 243] on div "Acciones" at bounding box center [1083, 251] width 662 height 41
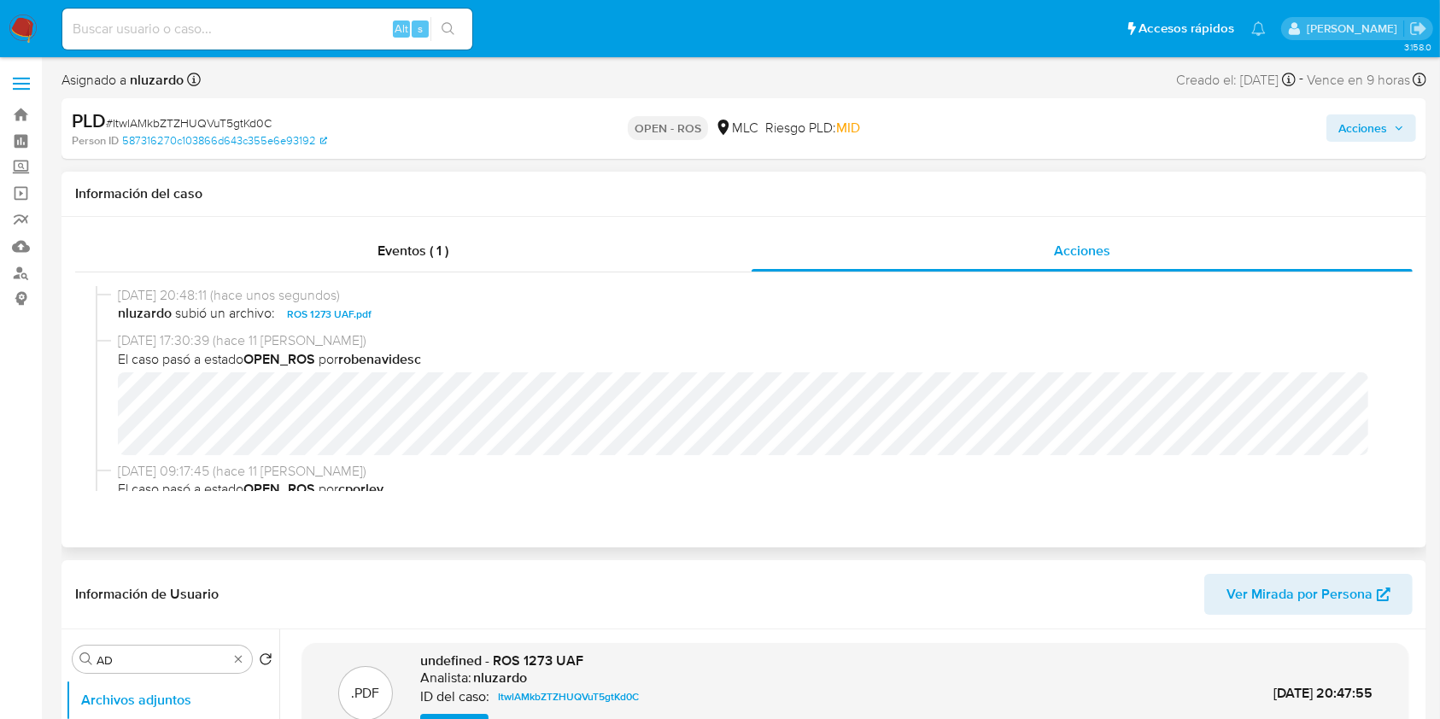
click at [398, 322] on span "nluzardo subió un archivo: ROS 1273 UAF.pdf" at bounding box center [752, 314] width 1268 height 20
copy span "ROS 1273 UAF.pdf"
drag, startPoint x: 1390, startPoint y: 126, endPoint x: 1341, endPoint y: 138, distance: 50.1
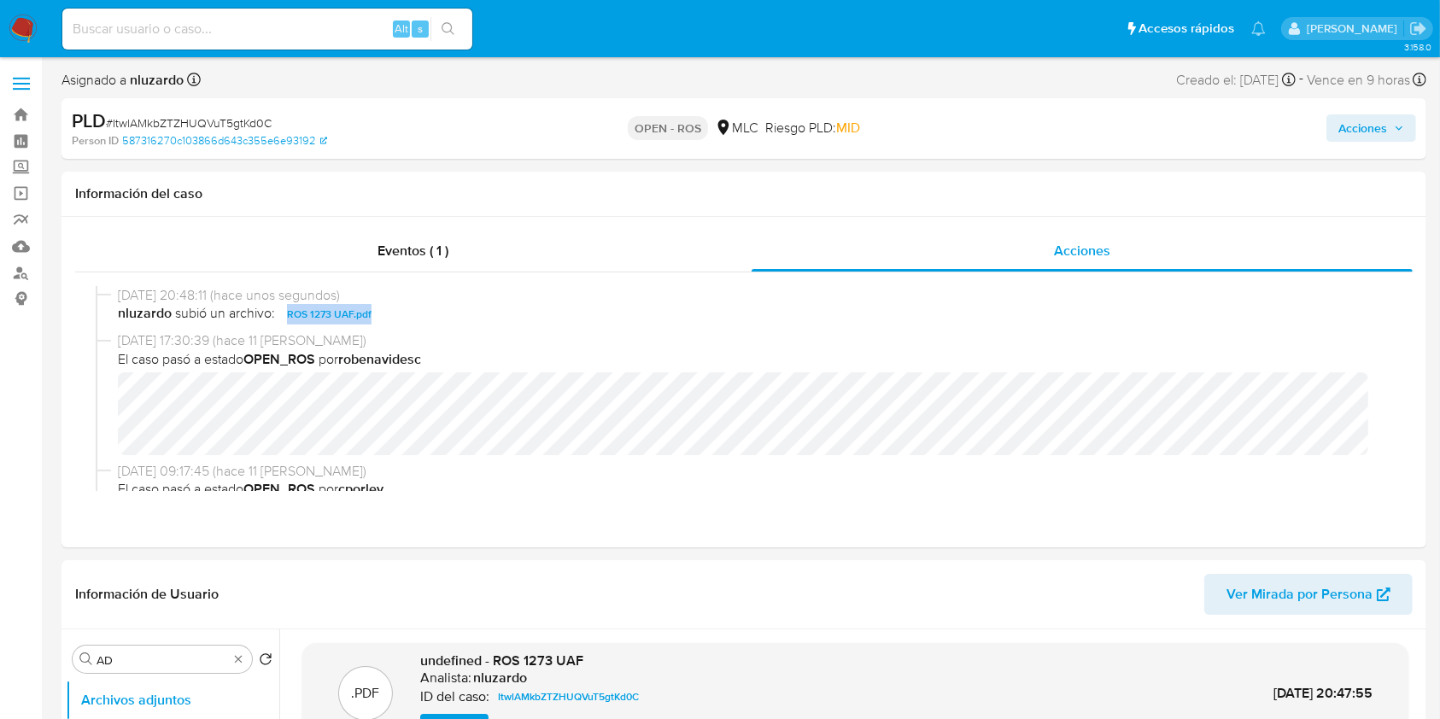
click at [1389, 126] on span "Acciones" at bounding box center [1371, 128] width 66 height 24
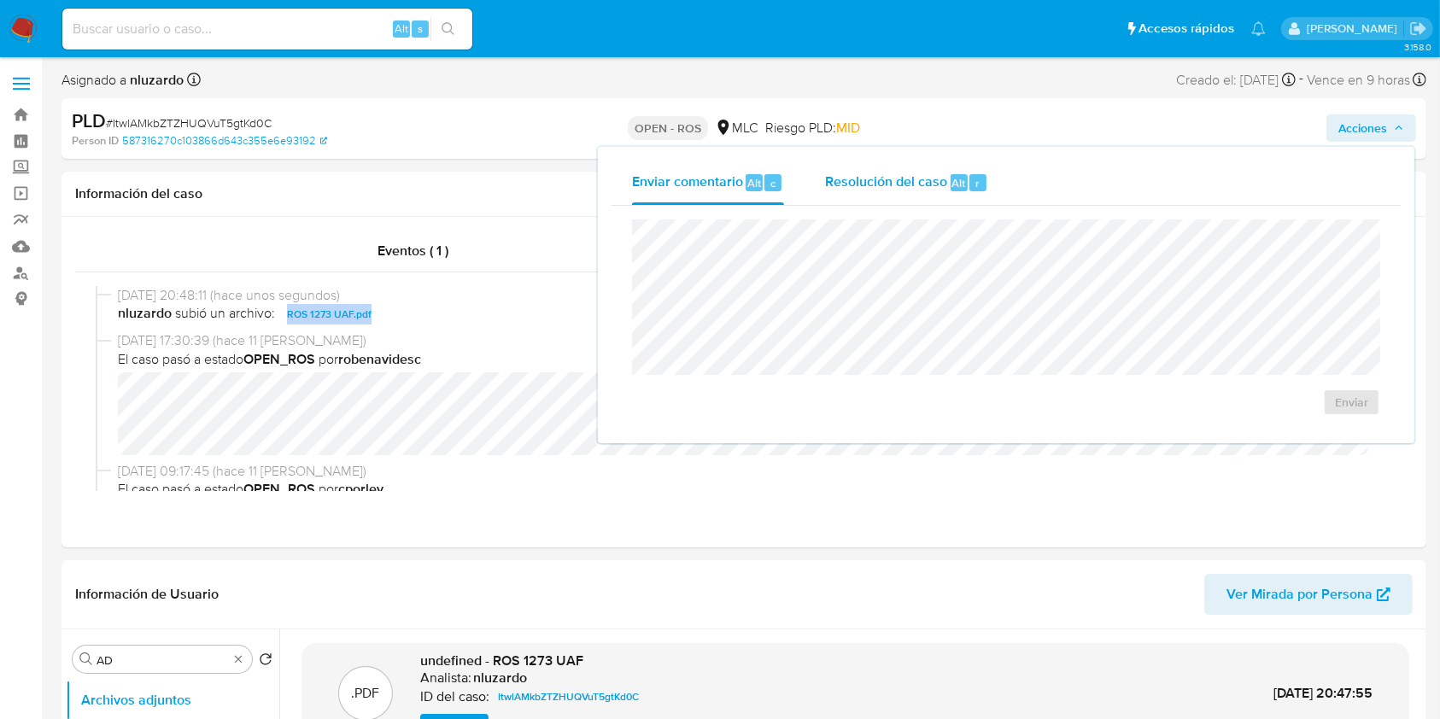
click at [902, 193] on div "Resolución del caso Alt r" at bounding box center [906, 183] width 163 height 44
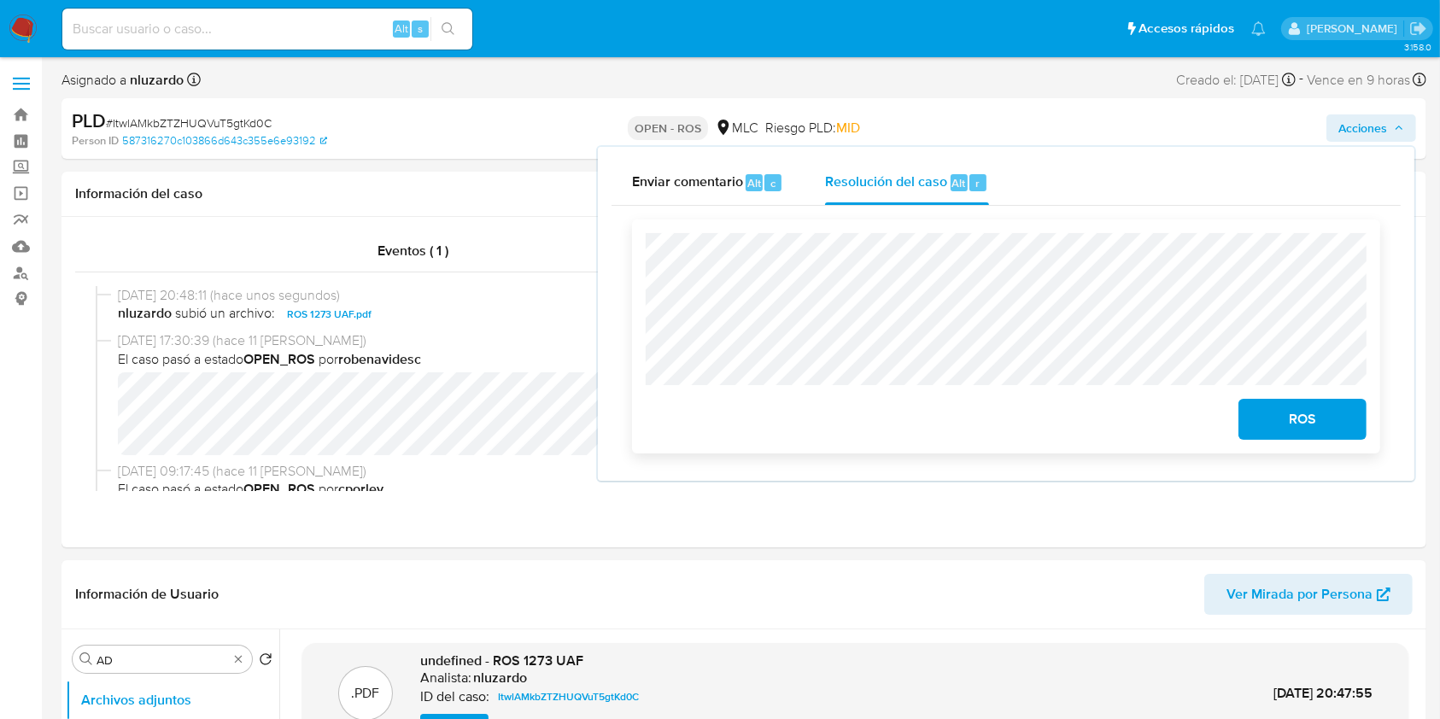
click at [1268, 409] on span "ROS" at bounding box center [1303, 420] width 84 height 38
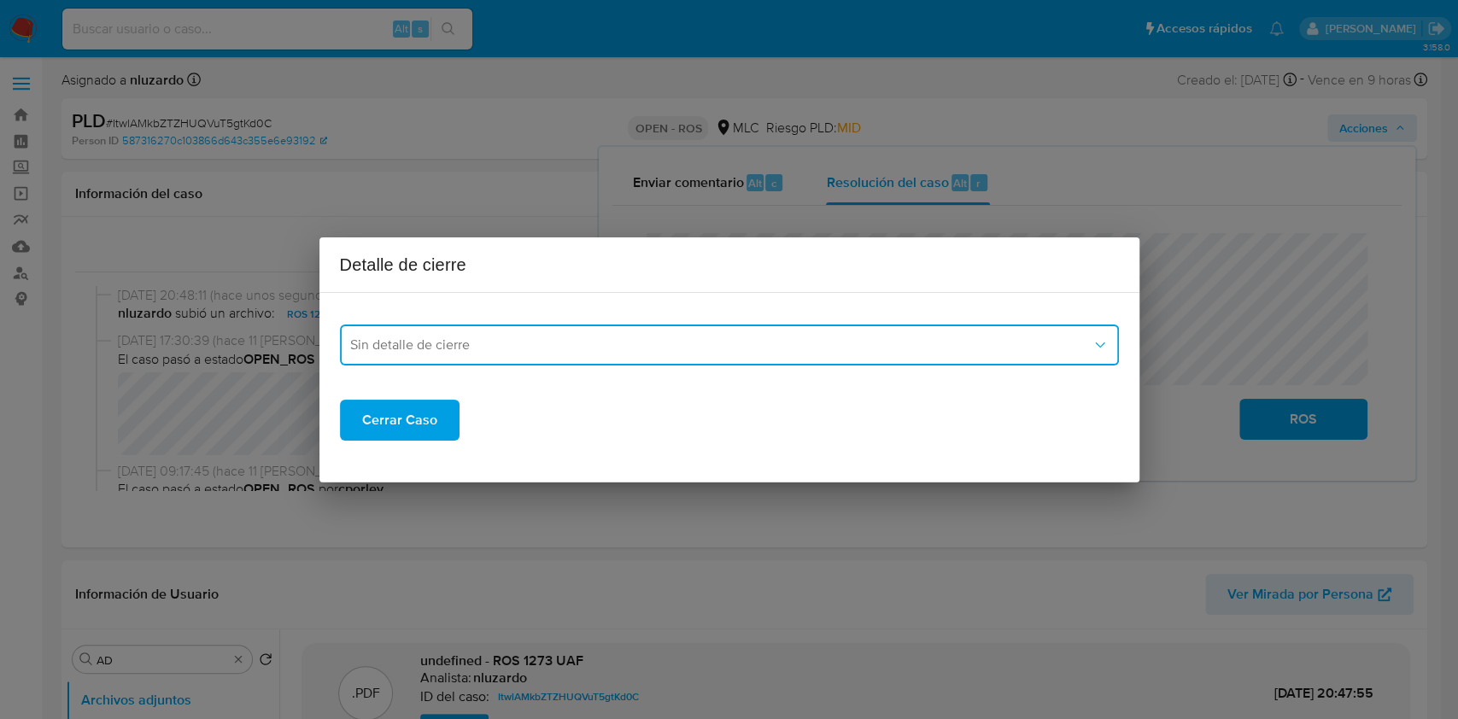
click at [664, 358] on button "Sin detalle de cierre" at bounding box center [729, 345] width 779 height 41
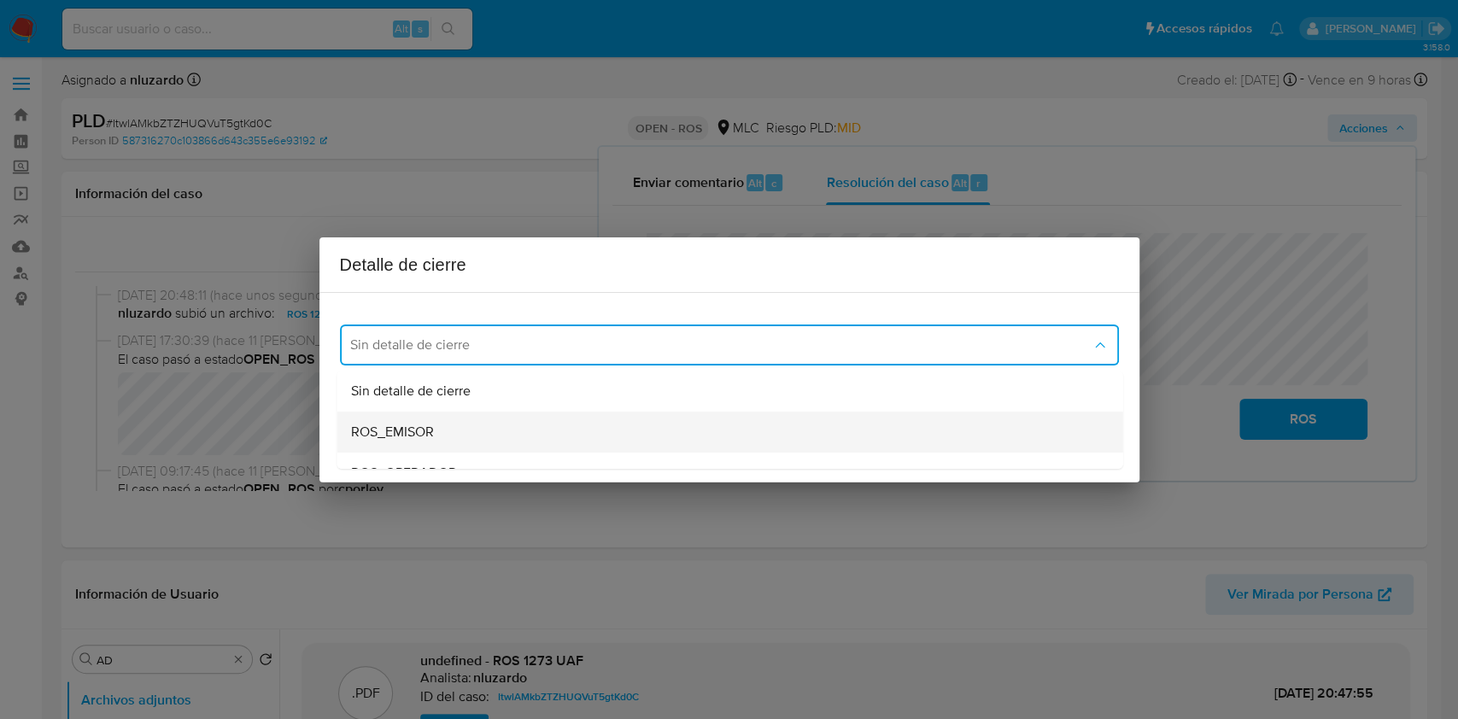
click at [465, 436] on div "ROS_EMISOR" at bounding box center [724, 432] width 748 height 41
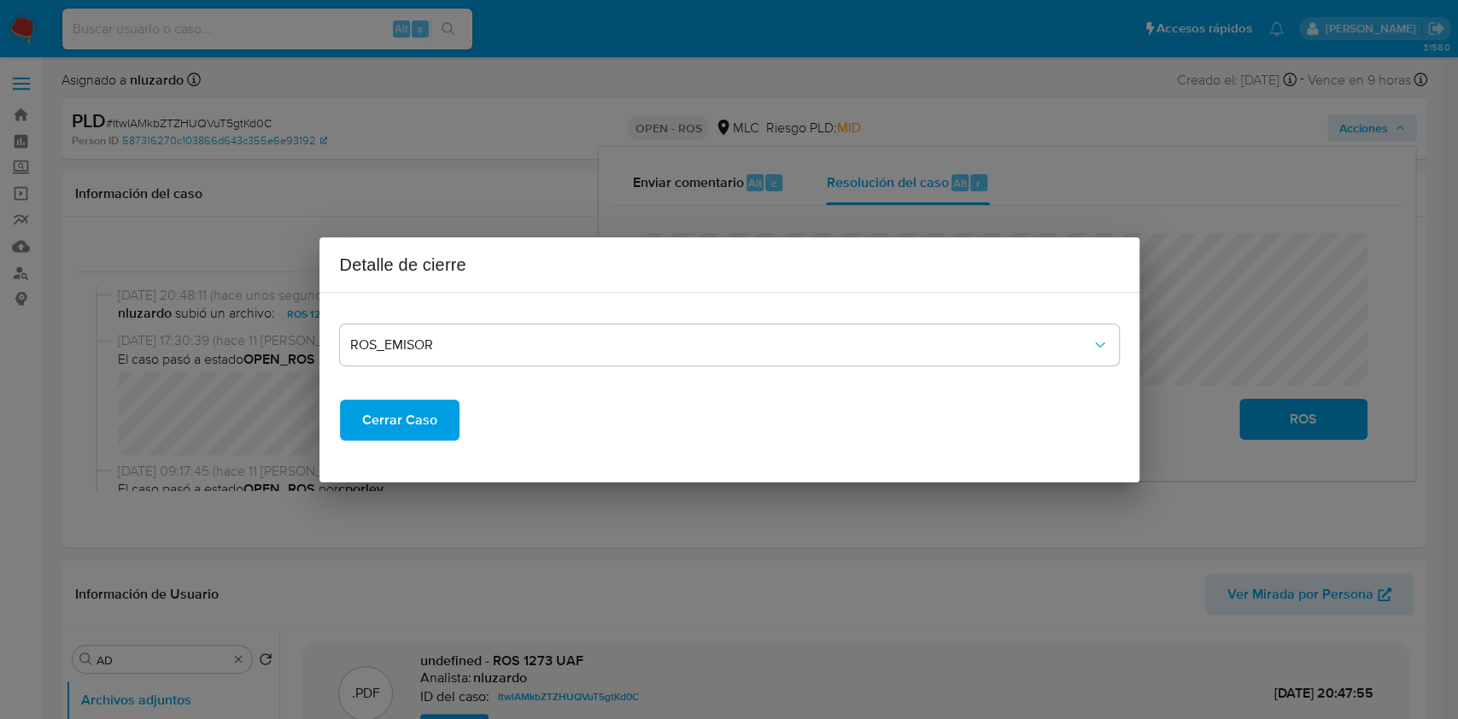
click at [410, 420] on span "Cerrar Caso" at bounding box center [399, 420] width 75 height 38
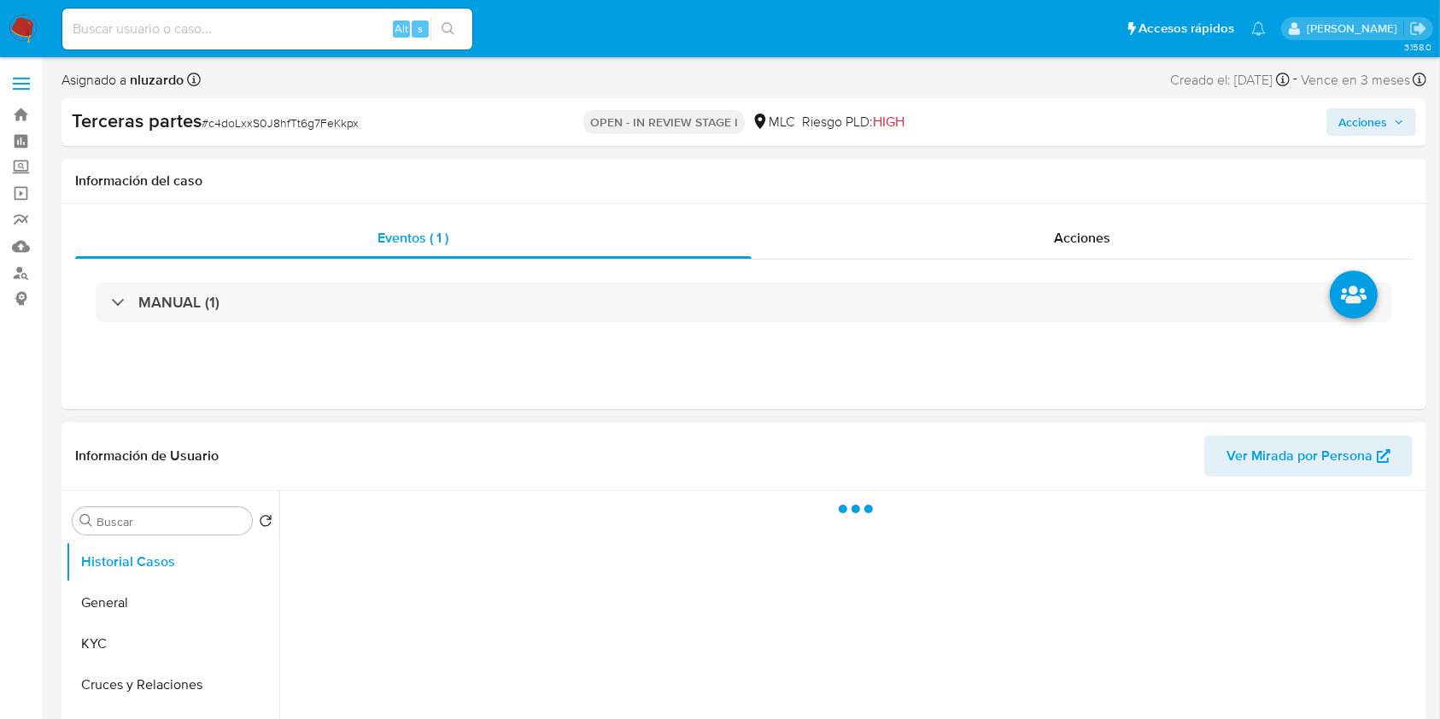
select select "10"
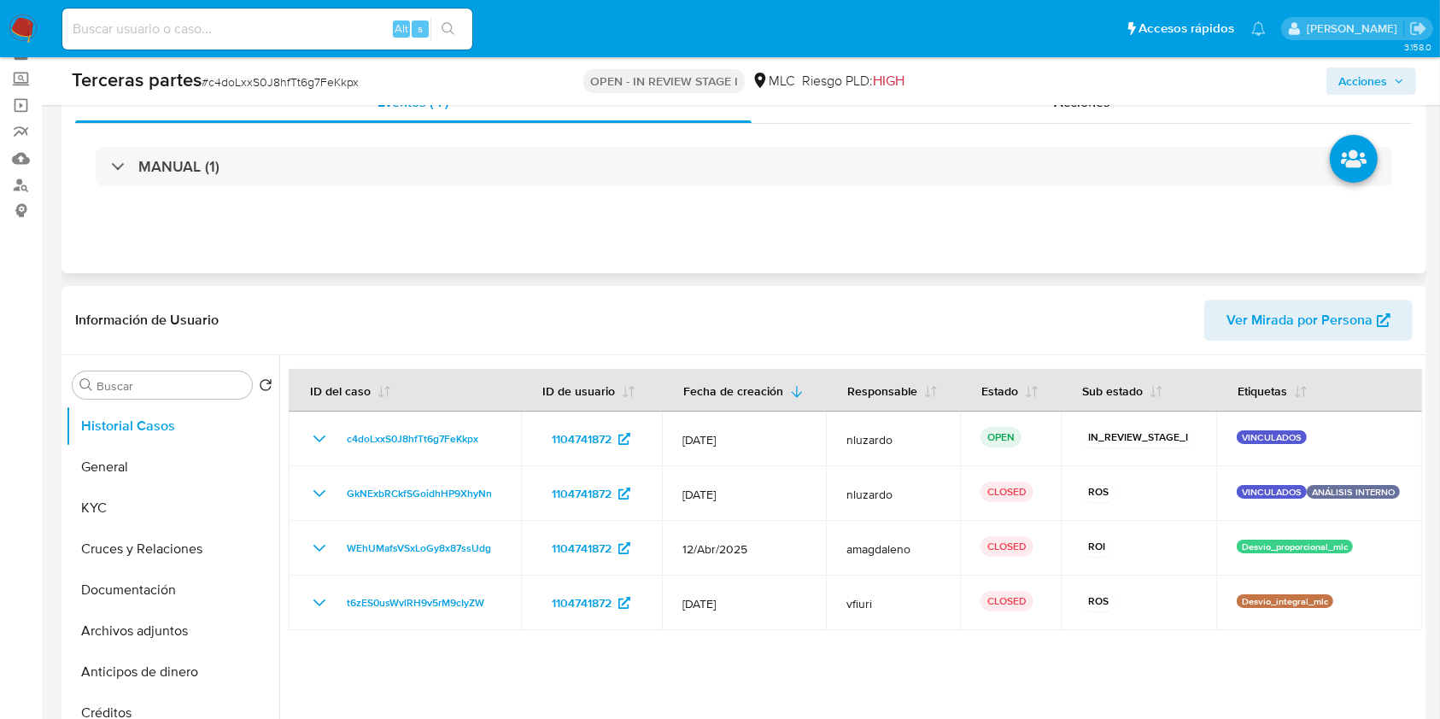
scroll to position [227, 0]
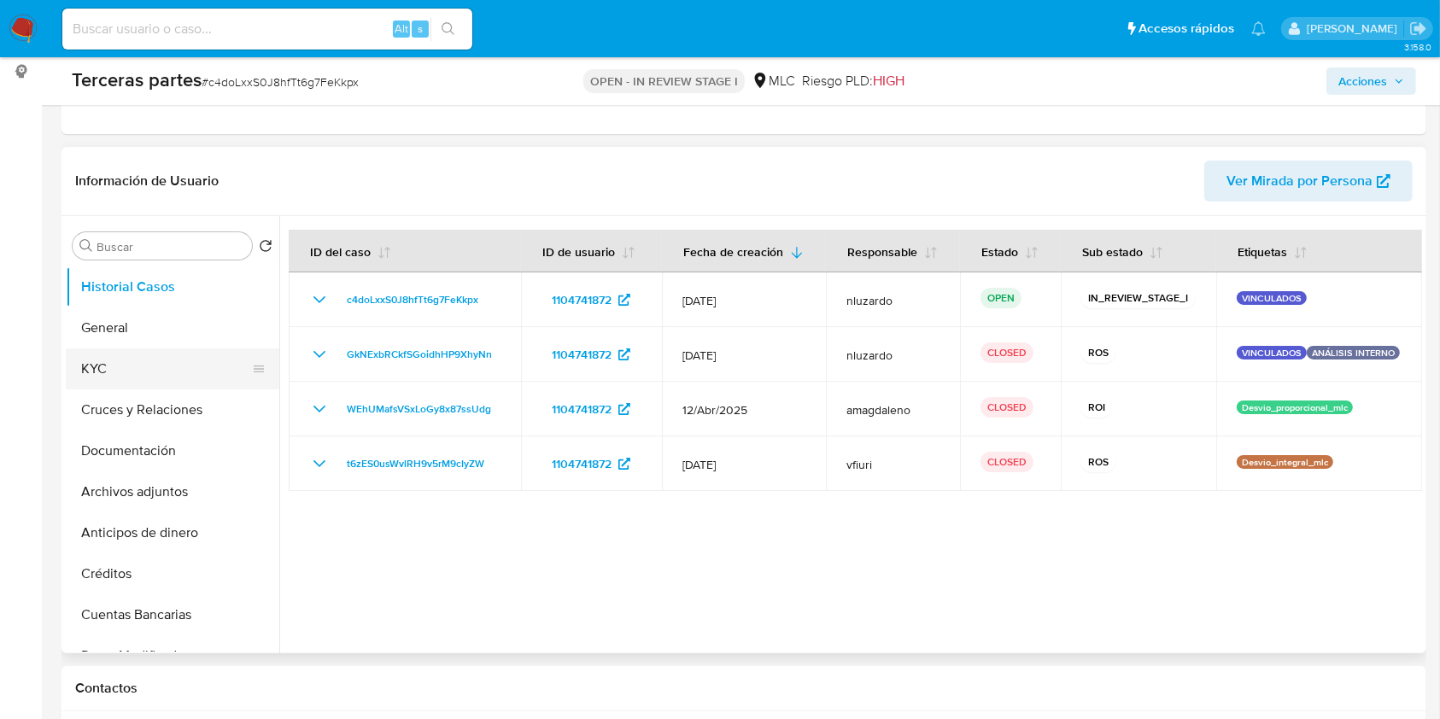
click at [147, 384] on button "KYC" at bounding box center [166, 368] width 200 height 41
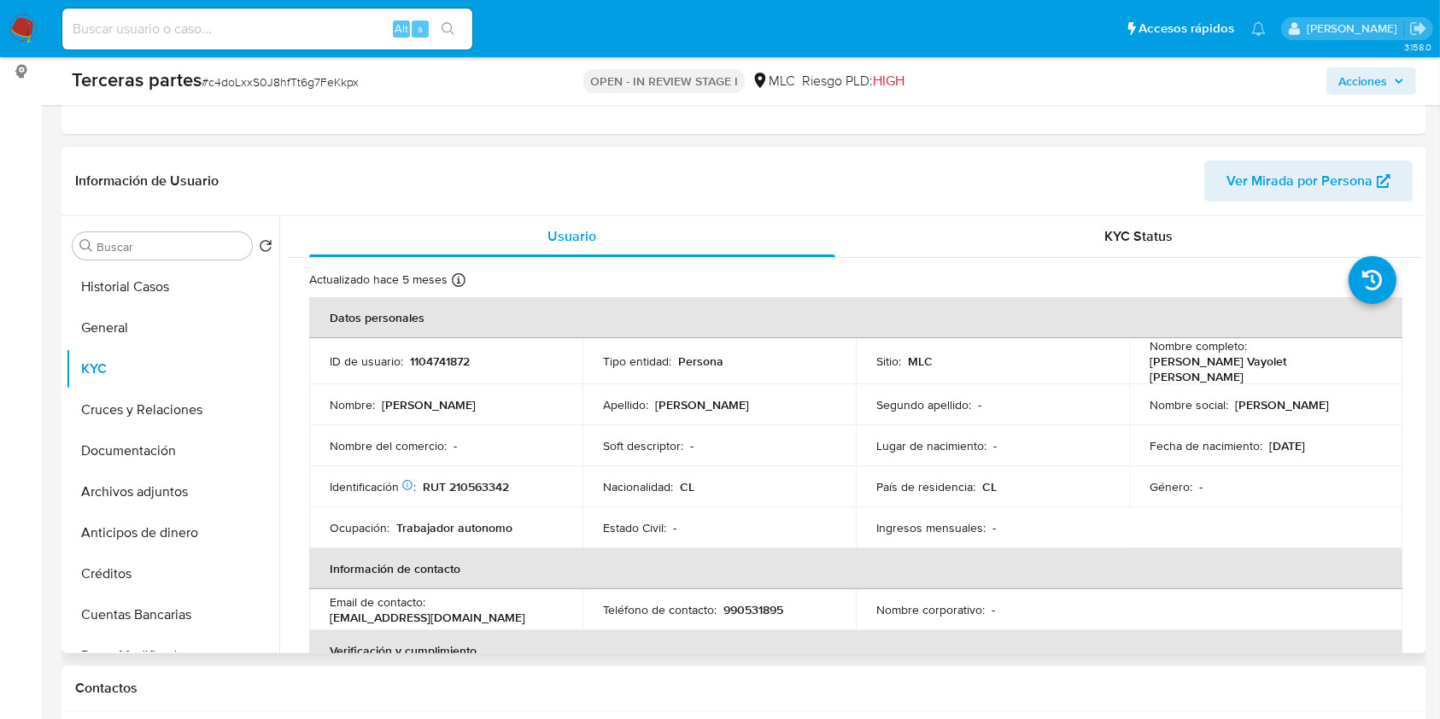
click at [1156, 363] on p "Anaís Vayolet Moreno Fredez" at bounding box center [1262, 369] width 225 height 31
drag, startPoint x: 1256, startPoint y: 367, endPoint x: 1302, endPoint y: 364, distance: 46.2
click at [1302, 364] on div "Nombre completo : Anaís Vayolet Moreno Fredez" at bounding box center [1266, 361] width 232 height 46
copy p "Anaís Vayolet Moreno Fredez"
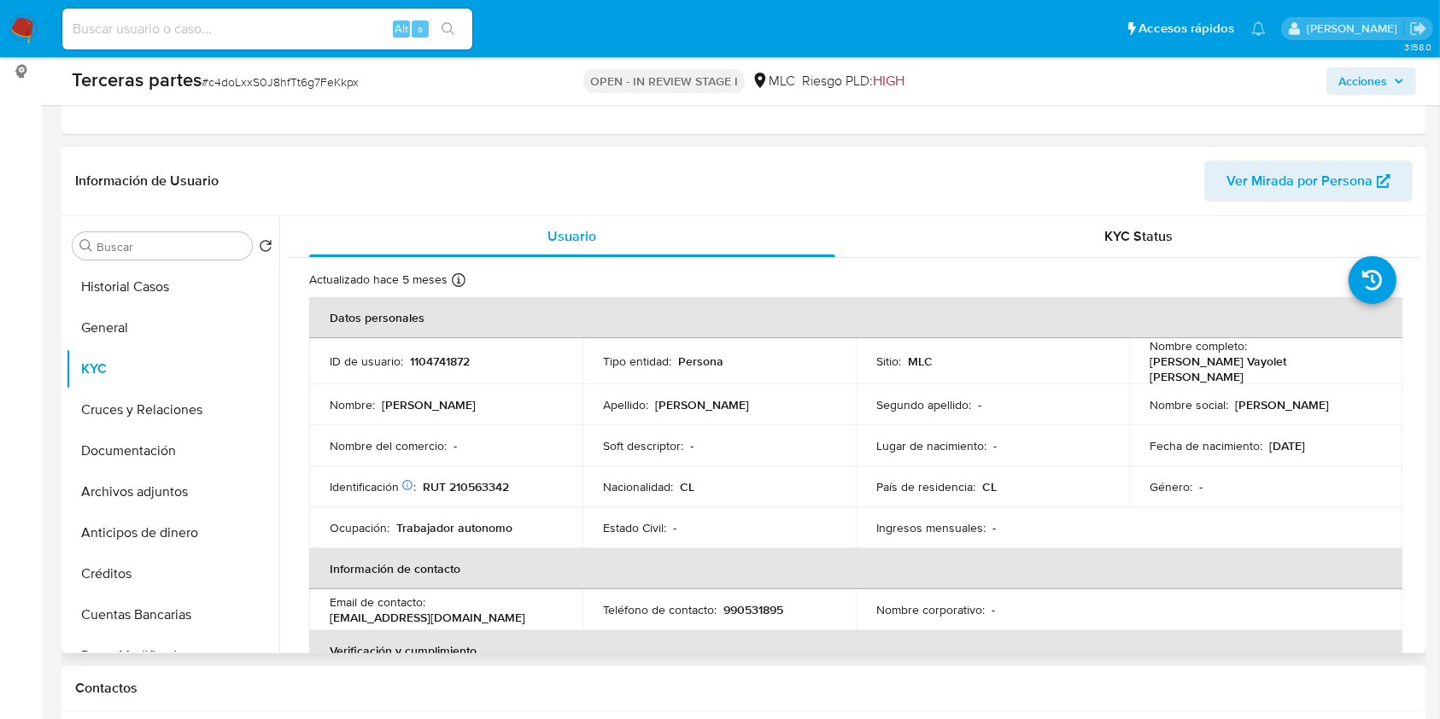
click at [474, 479] on p "RUT 210563342" at bounding box center [466, 486] width 86 height 15
copy p "210563342"
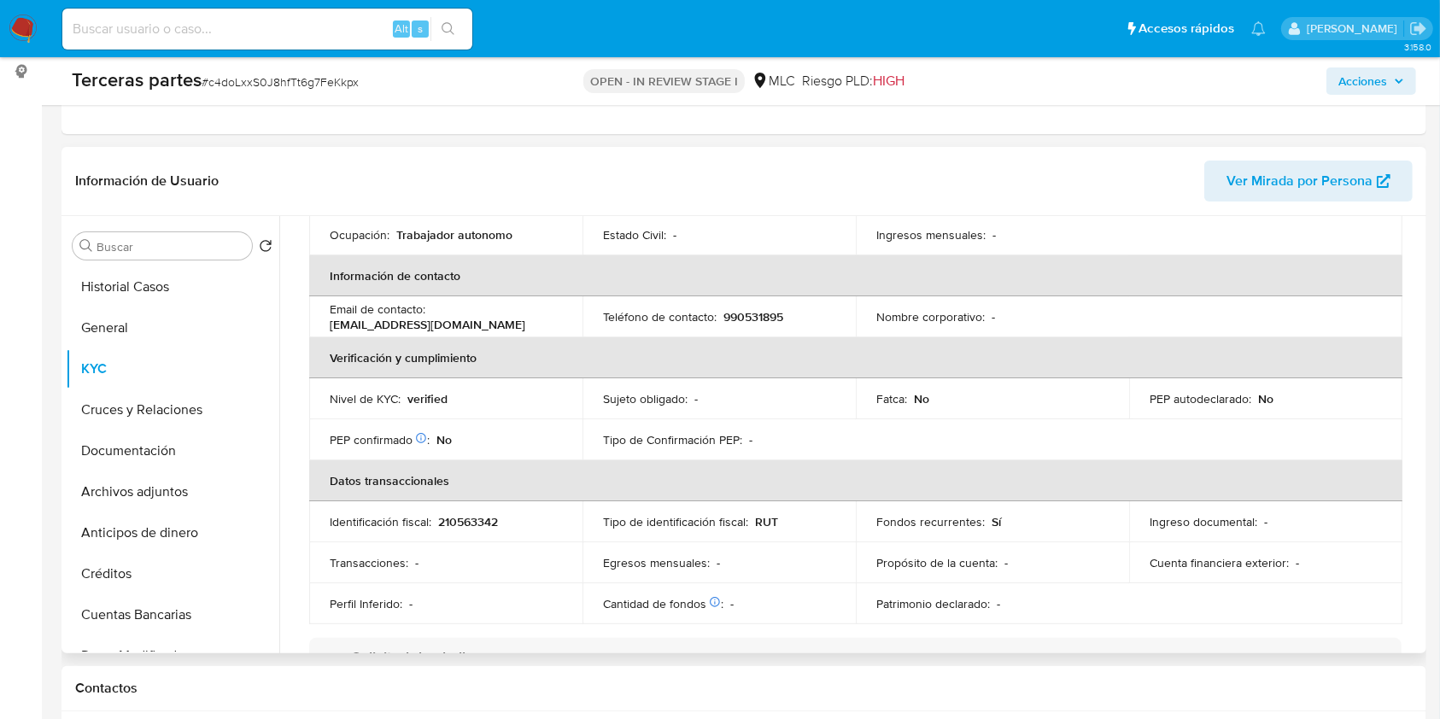
scroll to position [260, 0]
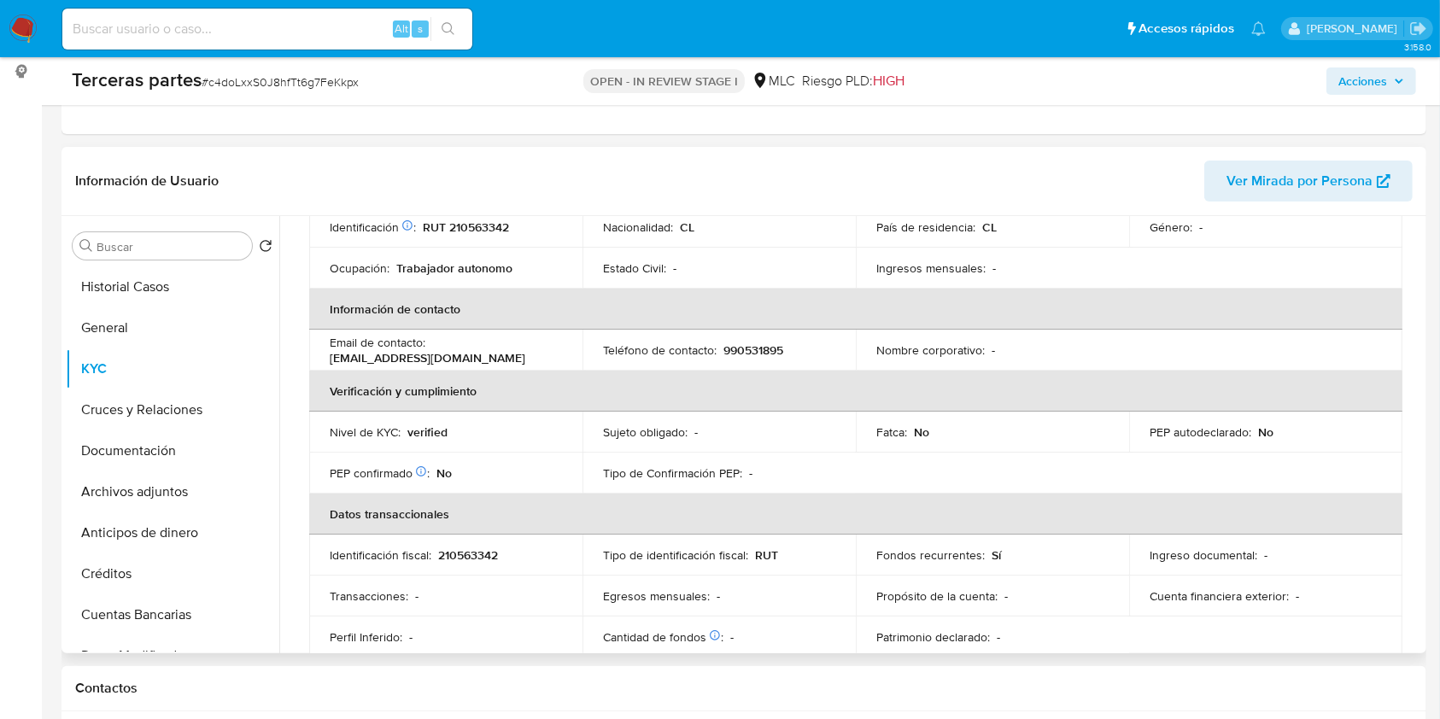
click at [752, 346] on p "990531895" at bounding box center [753, 350] width 60 height 15
copy p "990531895"
copy p "morenoanaisfredez@gmail.com"
drag, startPoint x: 507, startPoint y: 351, endPoint x: 337, endPoint y: 358, distance: 170.1
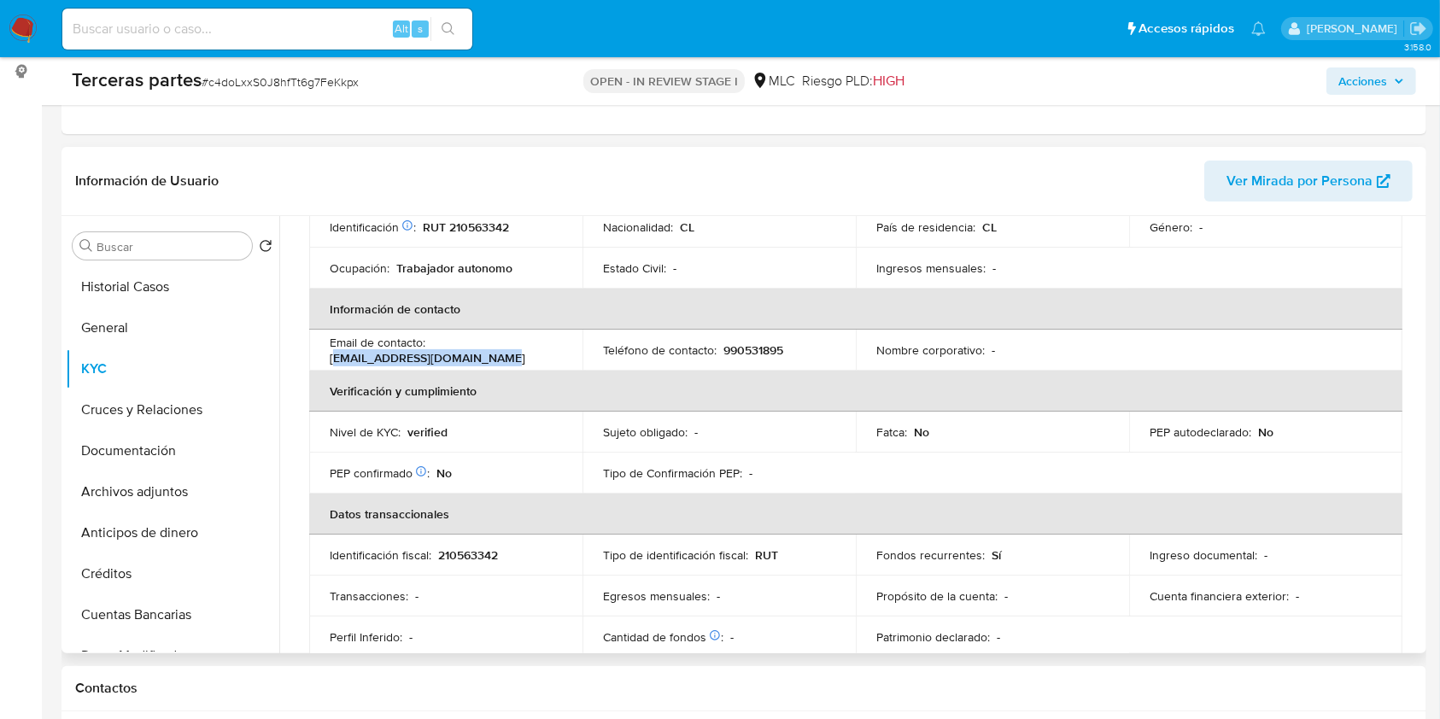
click at [337, 358] on div "Email de contacto : morenoanaisfredez@gmail.com" at bounding box center [446, 350] width 232 height 31
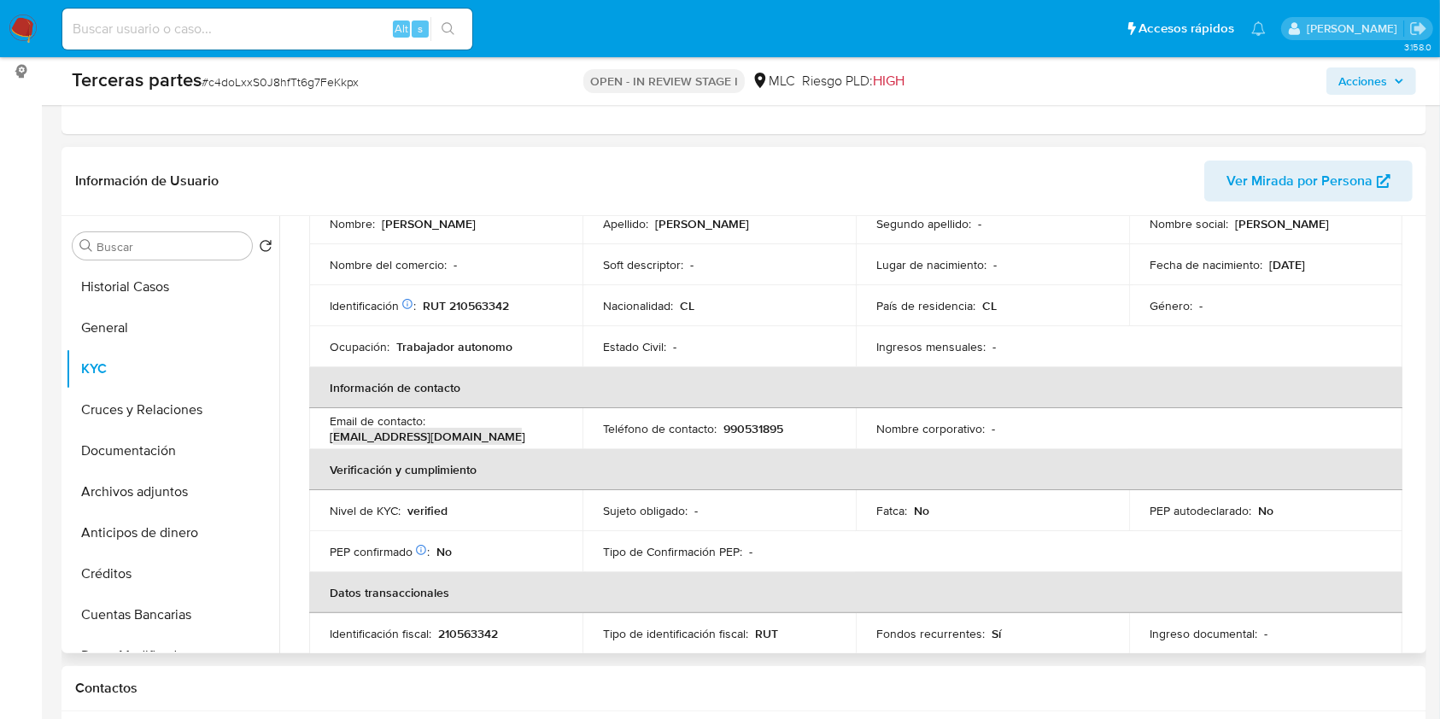
scroll to position [145, 0]
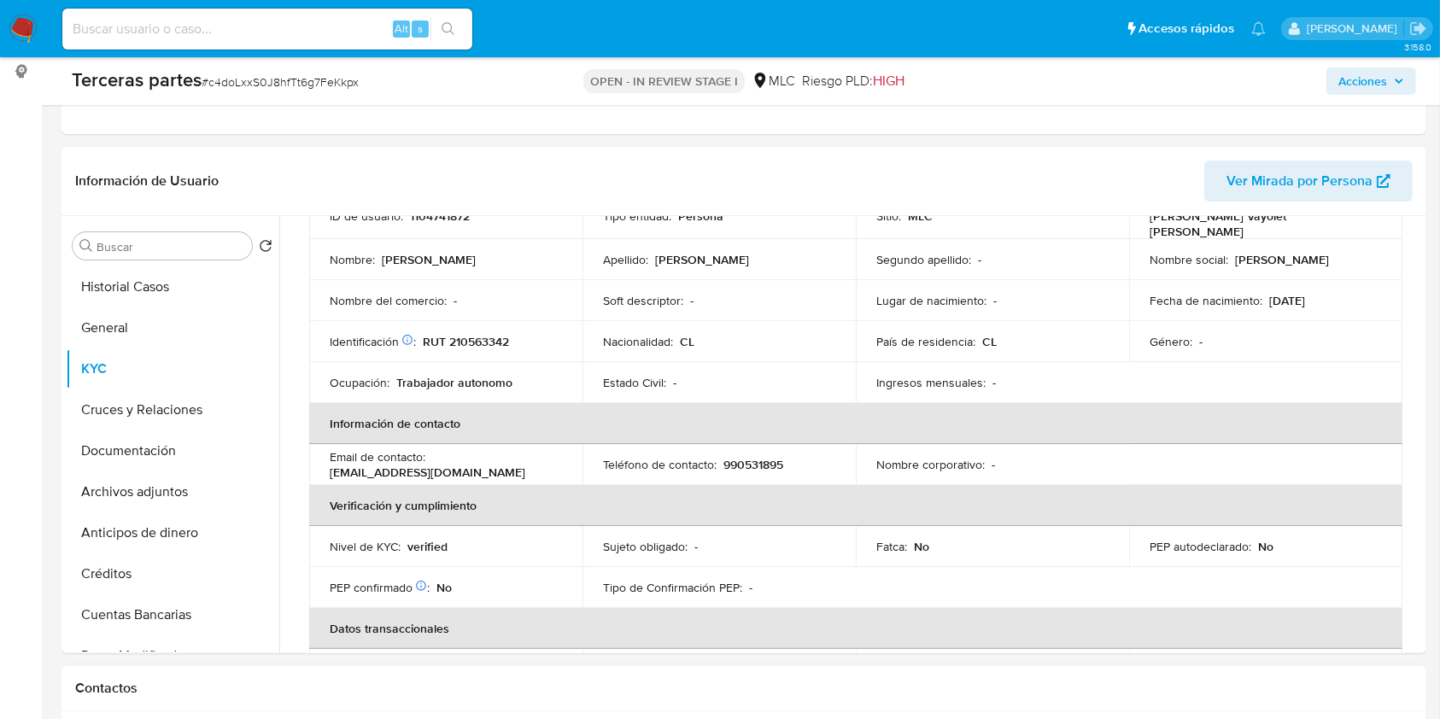
click at [141, 247] on input "Buscar" at bounding box center [171, 246] width 149 height 15
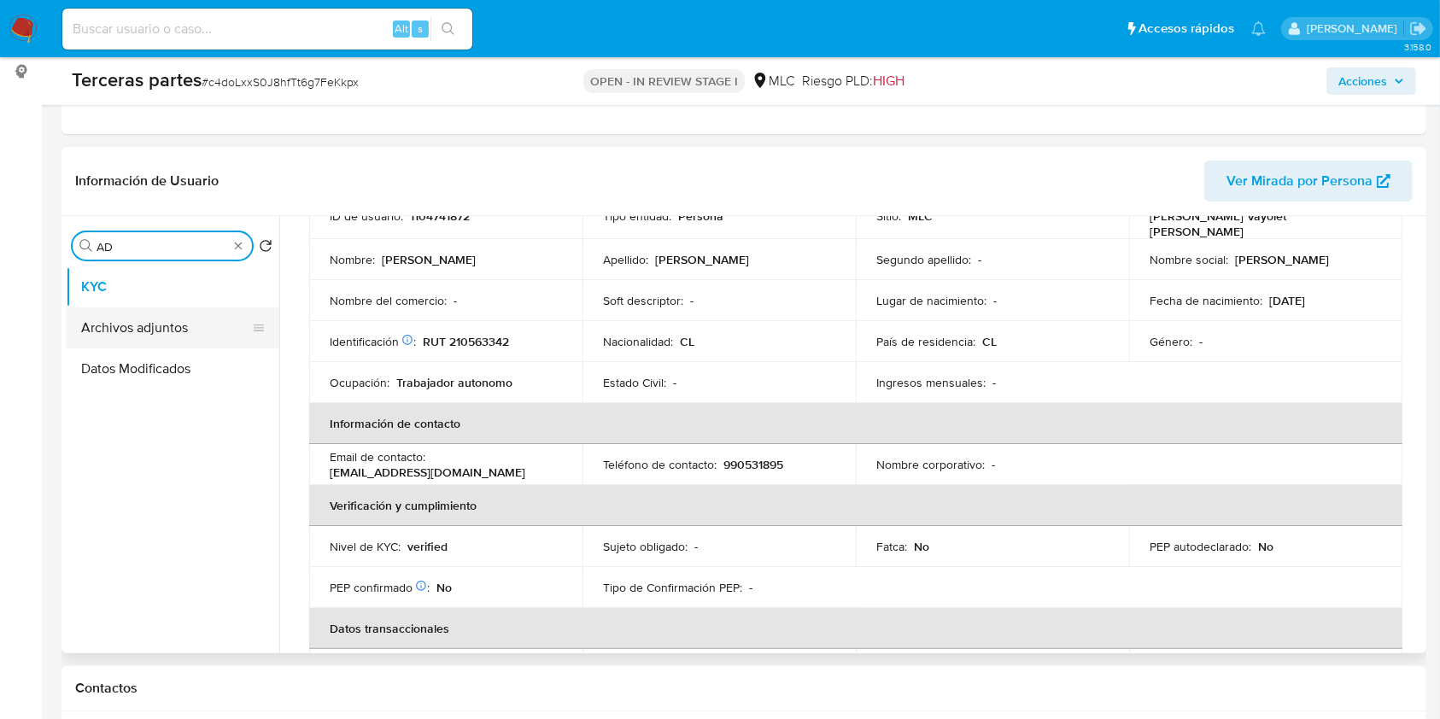
type input "AD"
click at [143, 319] on button "Archivos adjuntos" at bounding box center [166, 327] width 200 height 41
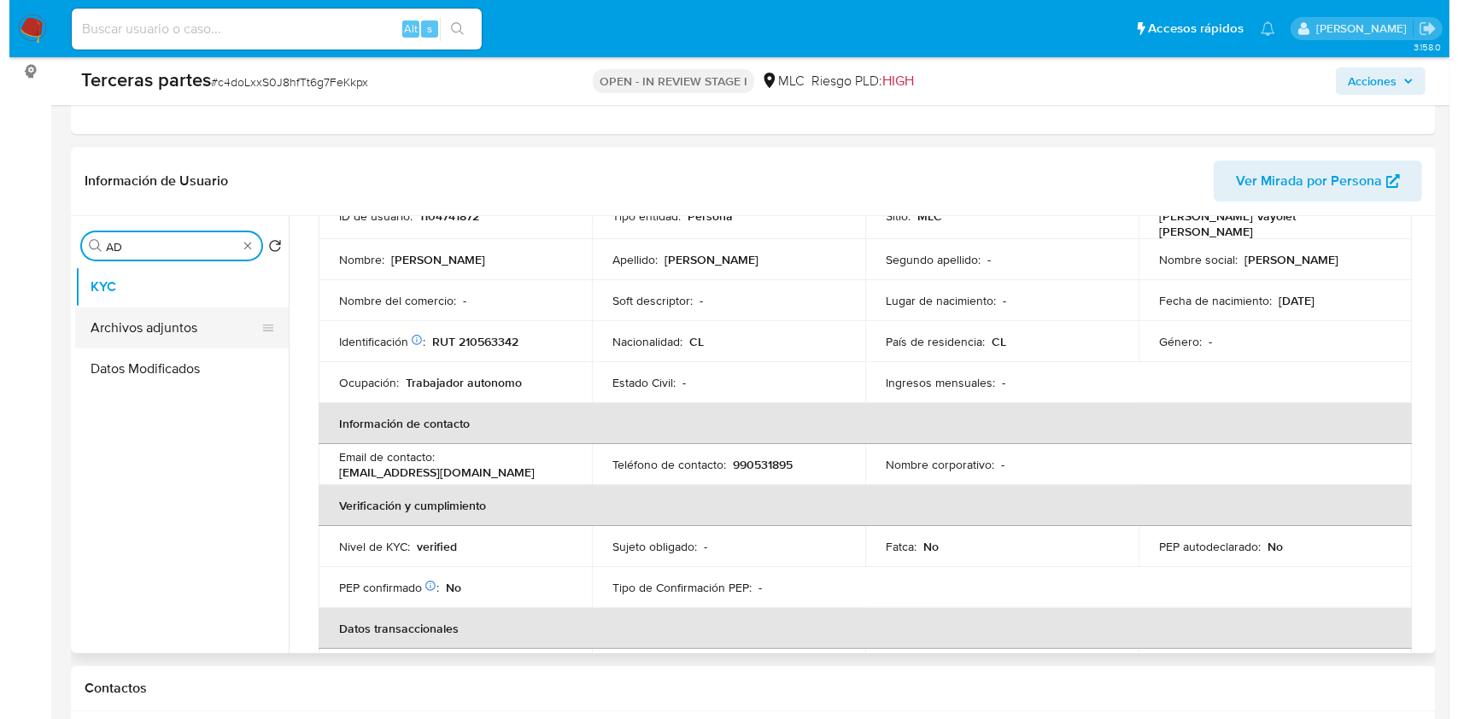
scroll to position [0, 0]
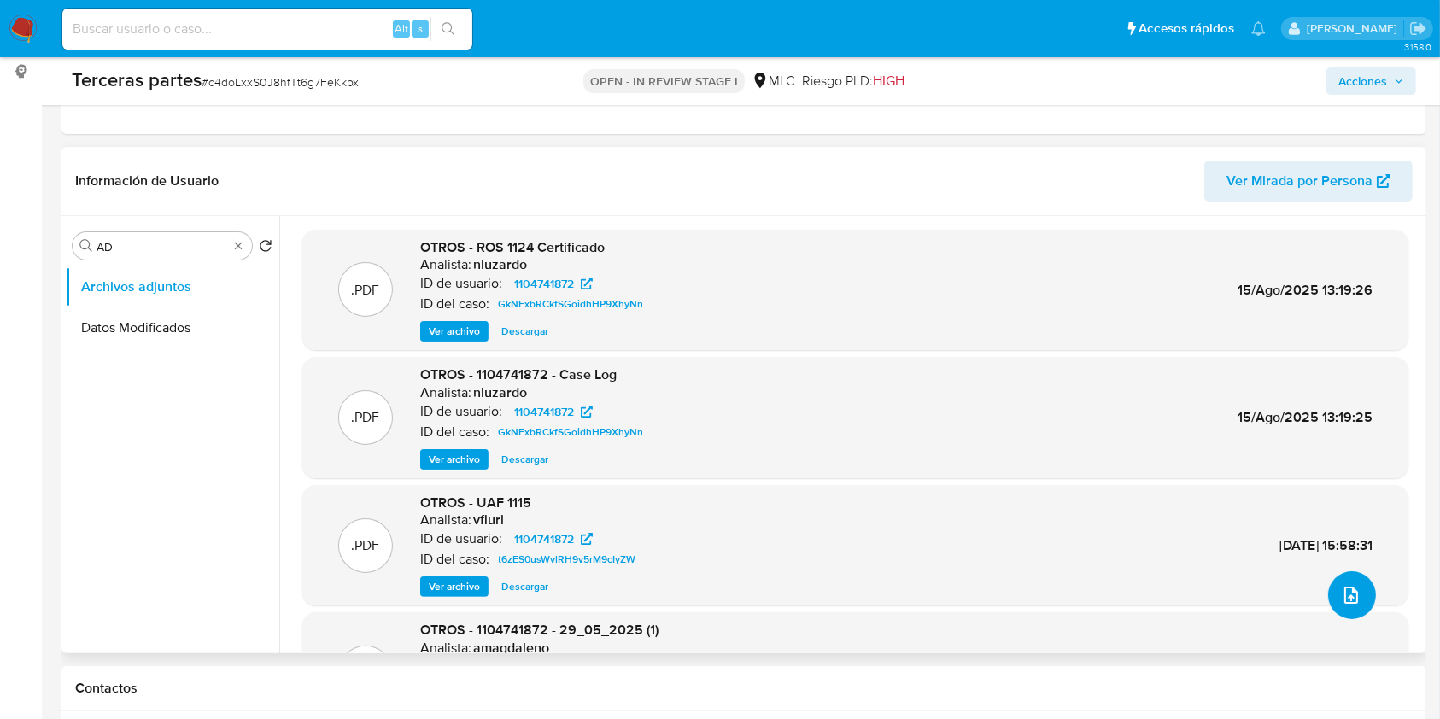
click at [1344, 581] on button "upload-file" at bounding box center [1352, 595] width 48 height 48
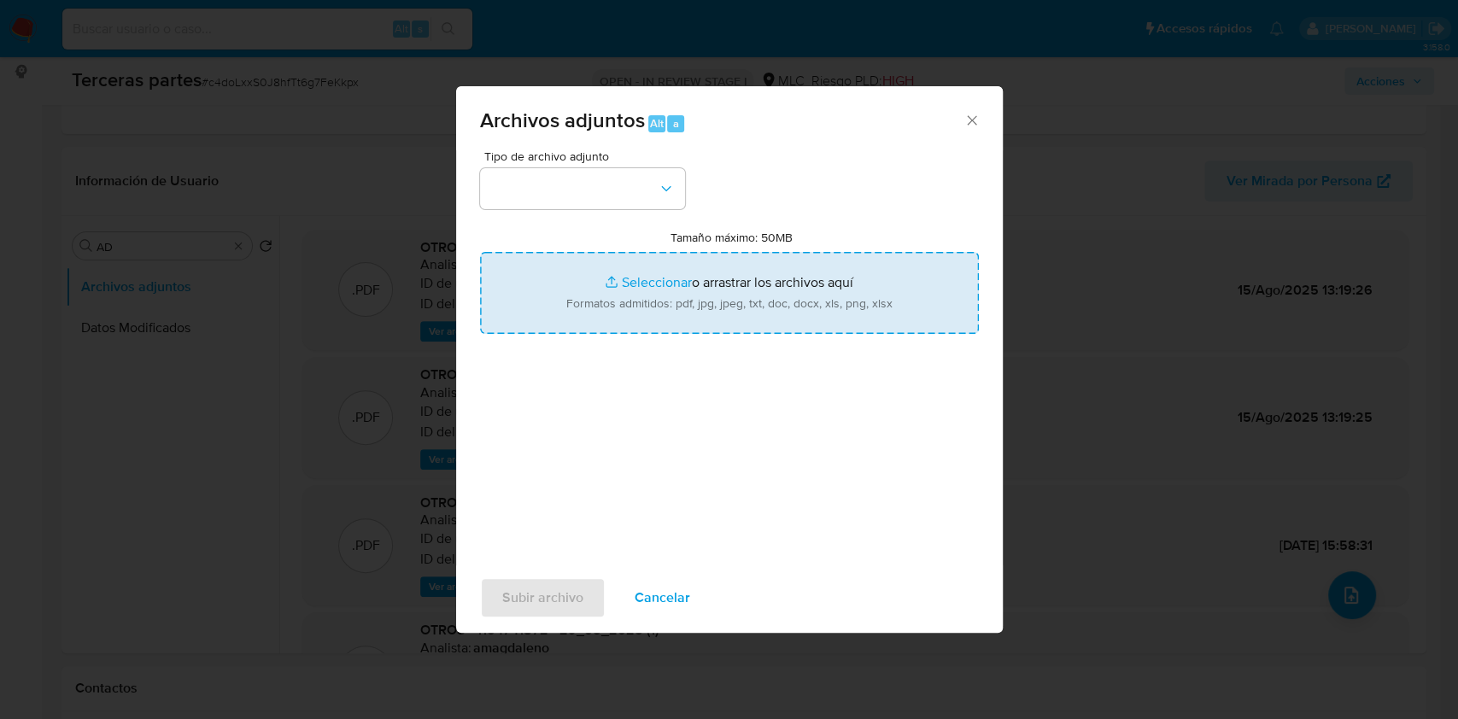
type input "C:\fakepath\ROS 1273 UAF.pdf"
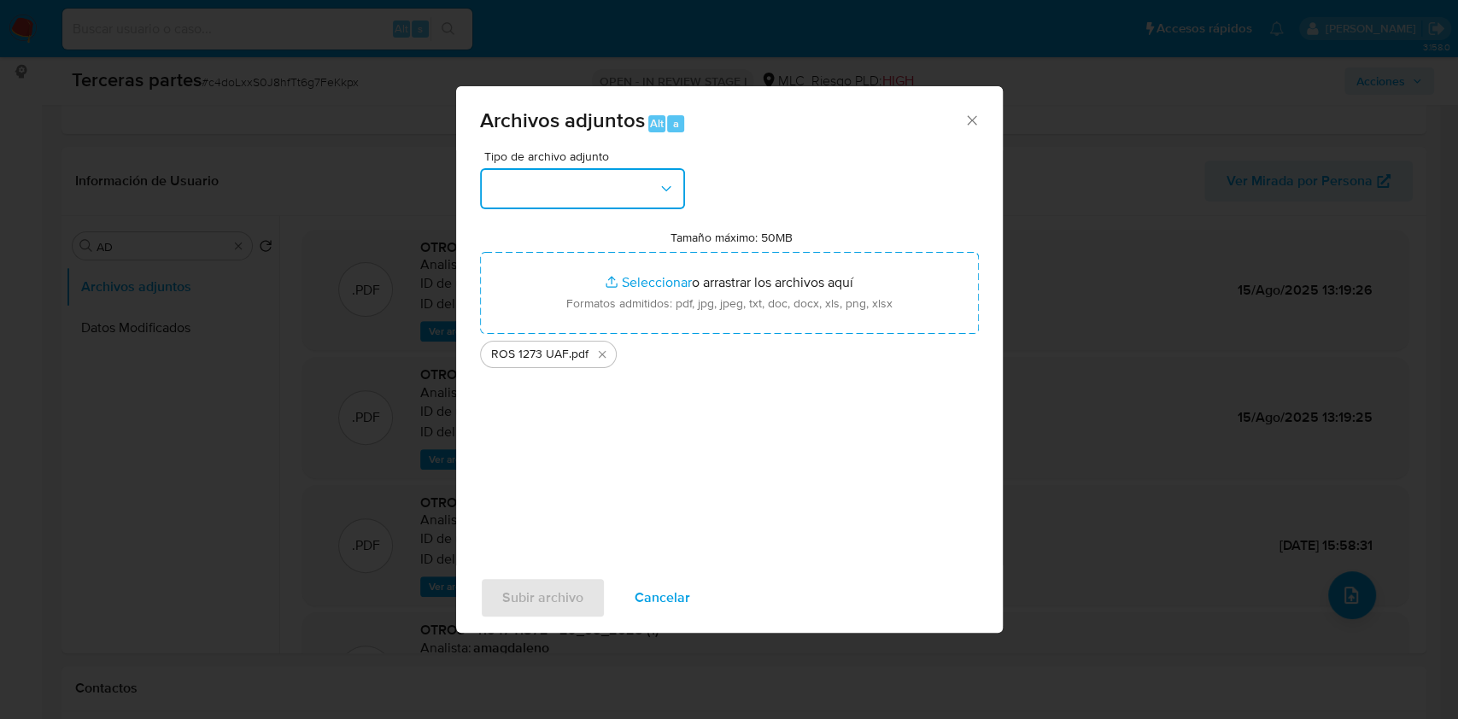
click at [553, 186] on button "button" at bounding box center [582, 188] width 205 height 41
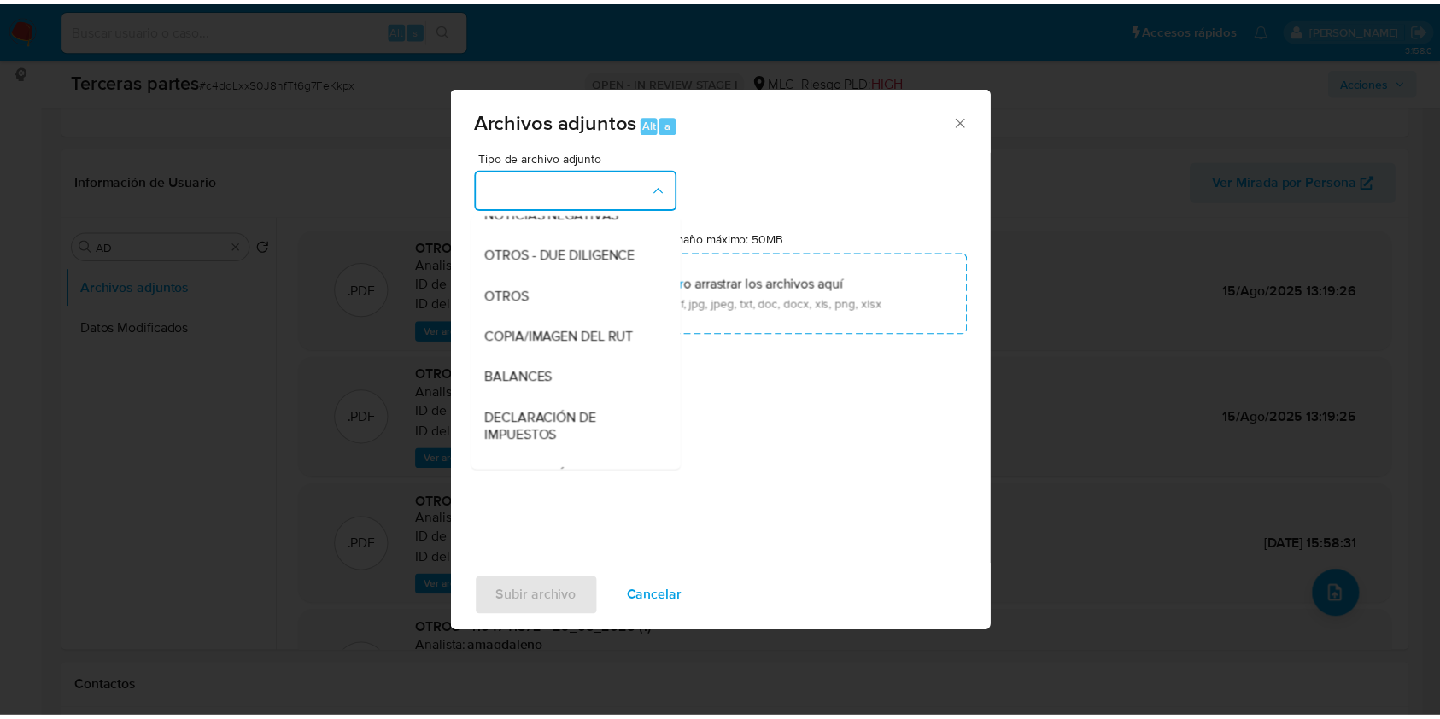
scroll to position [141, 0]
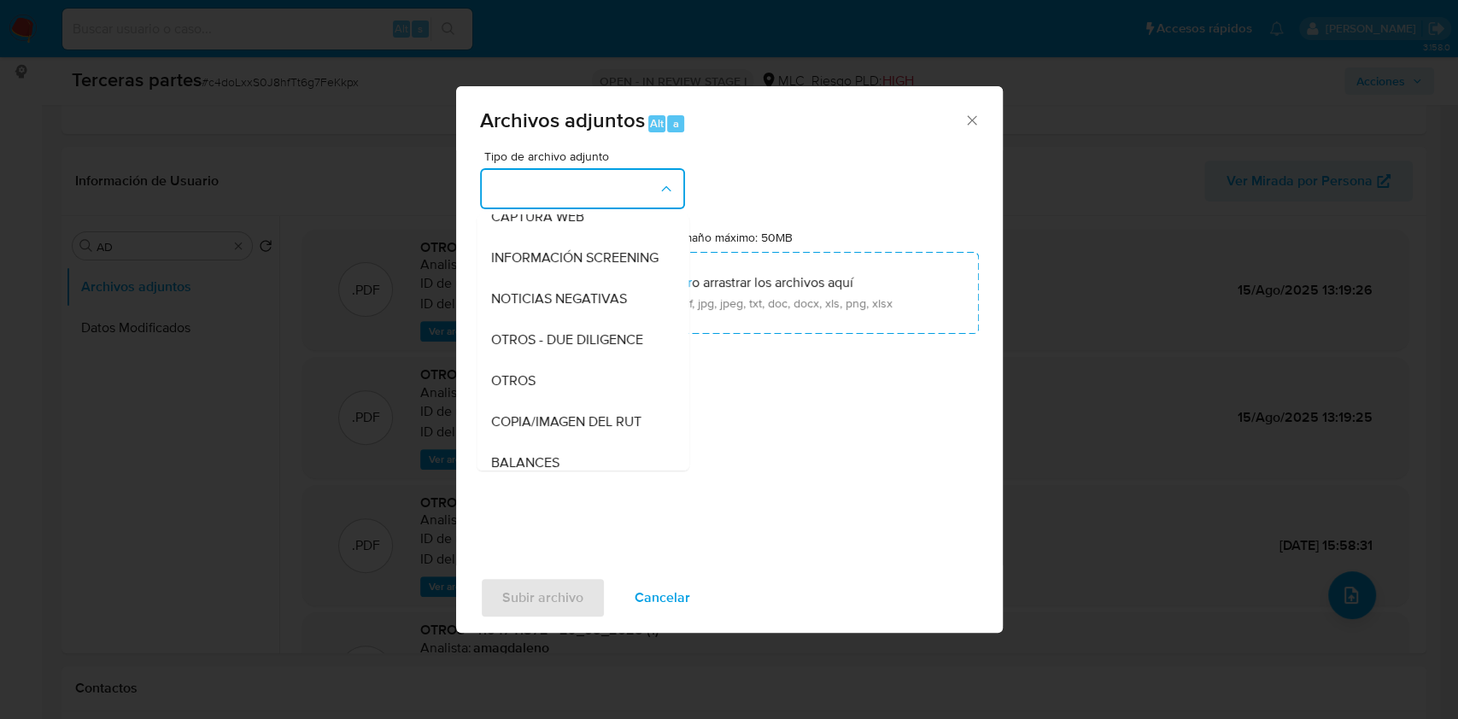
click at [543, 391] on div "OTROS" at bounding box center [577, 380] width 174 height 41
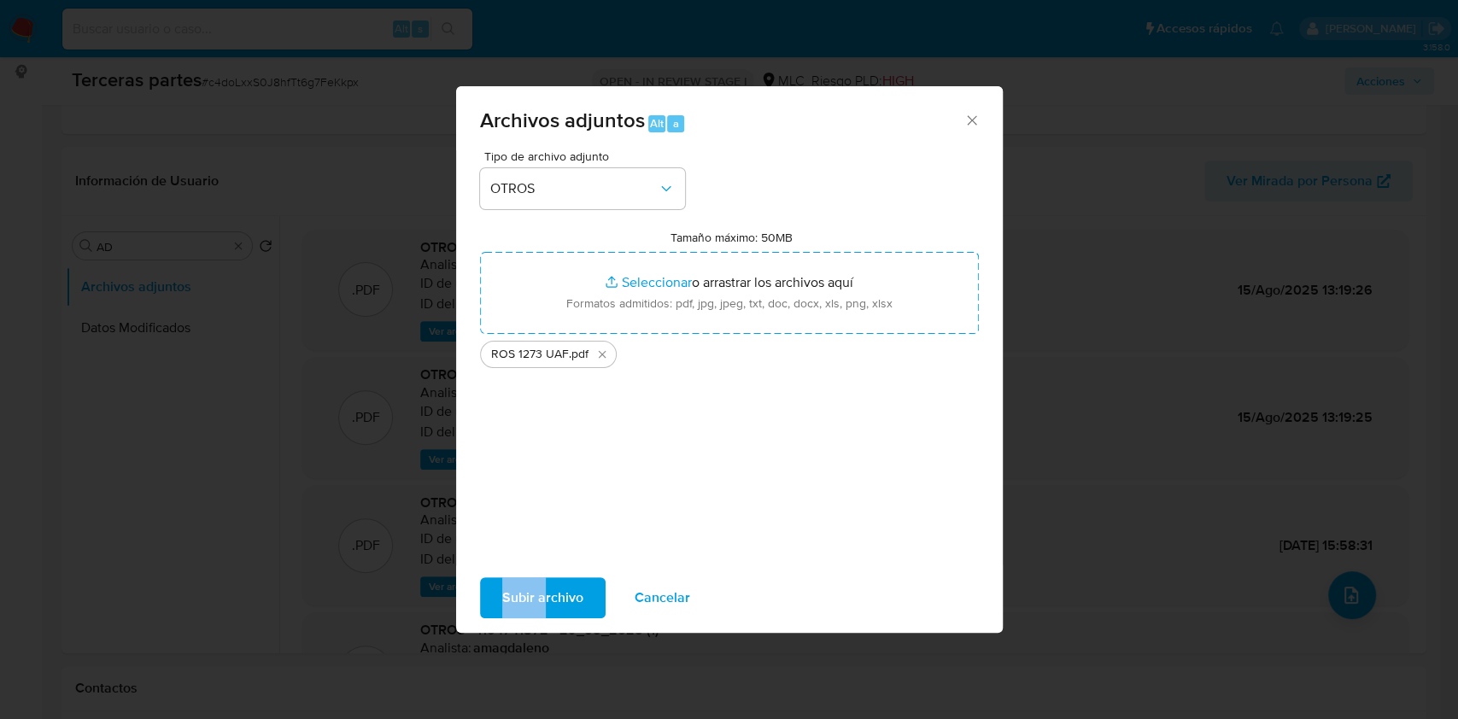
click at [543, 571] on div "Archivos adjuntos Alt a Tipo de archivo adjunto OTROS Tamaño máximo: 50MB Selec…" at bounding box center [729, 359] width 547 height 547
click at [542, 604] on span "Subir archivo" at bounding box center [542, 598] width 81 height 38
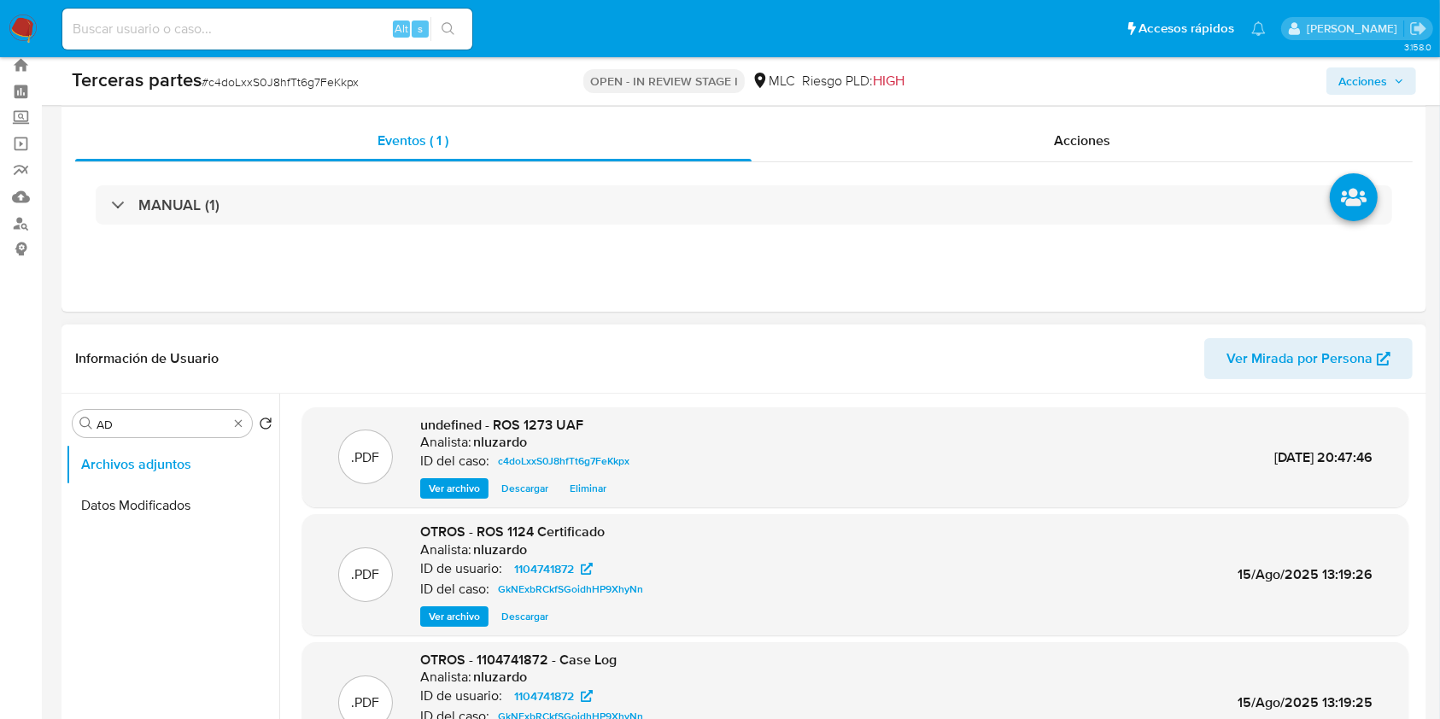
scroll to position [0, 0]
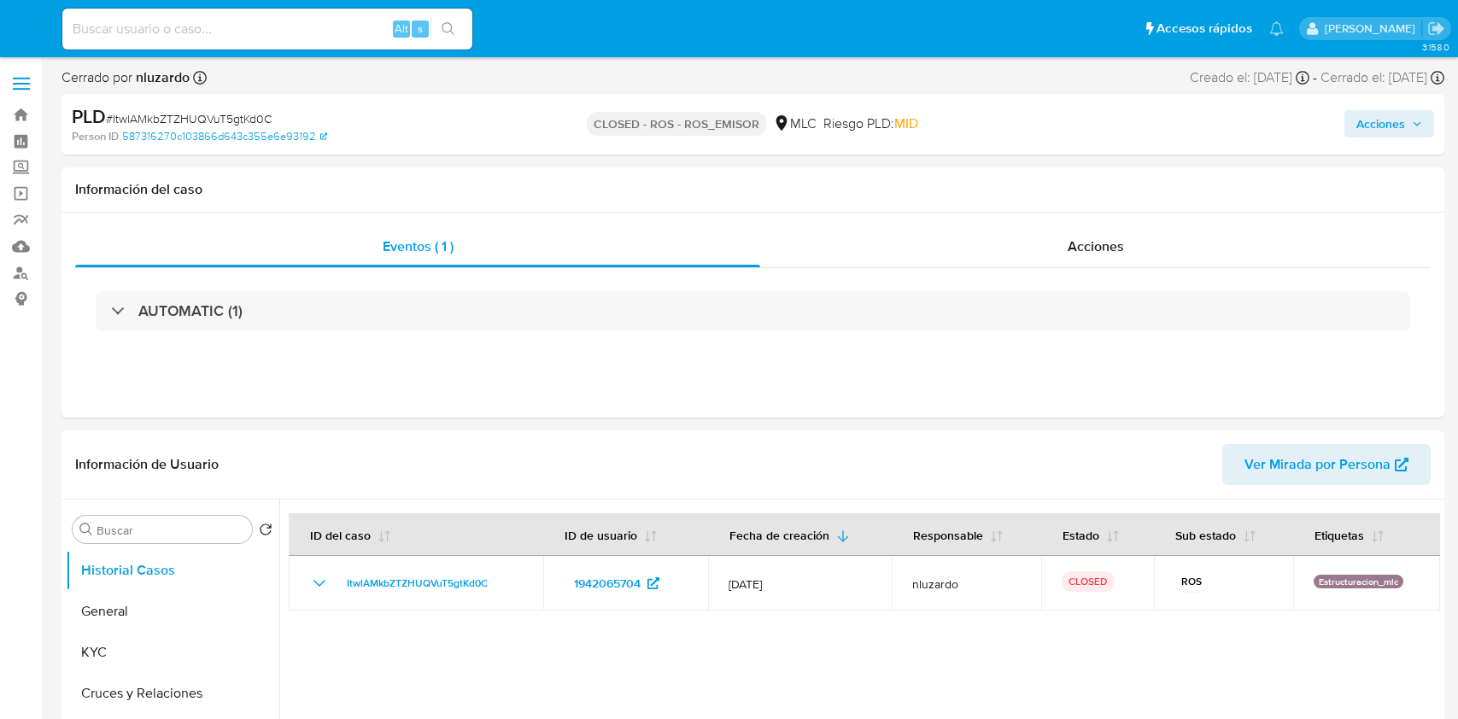
select select "10"
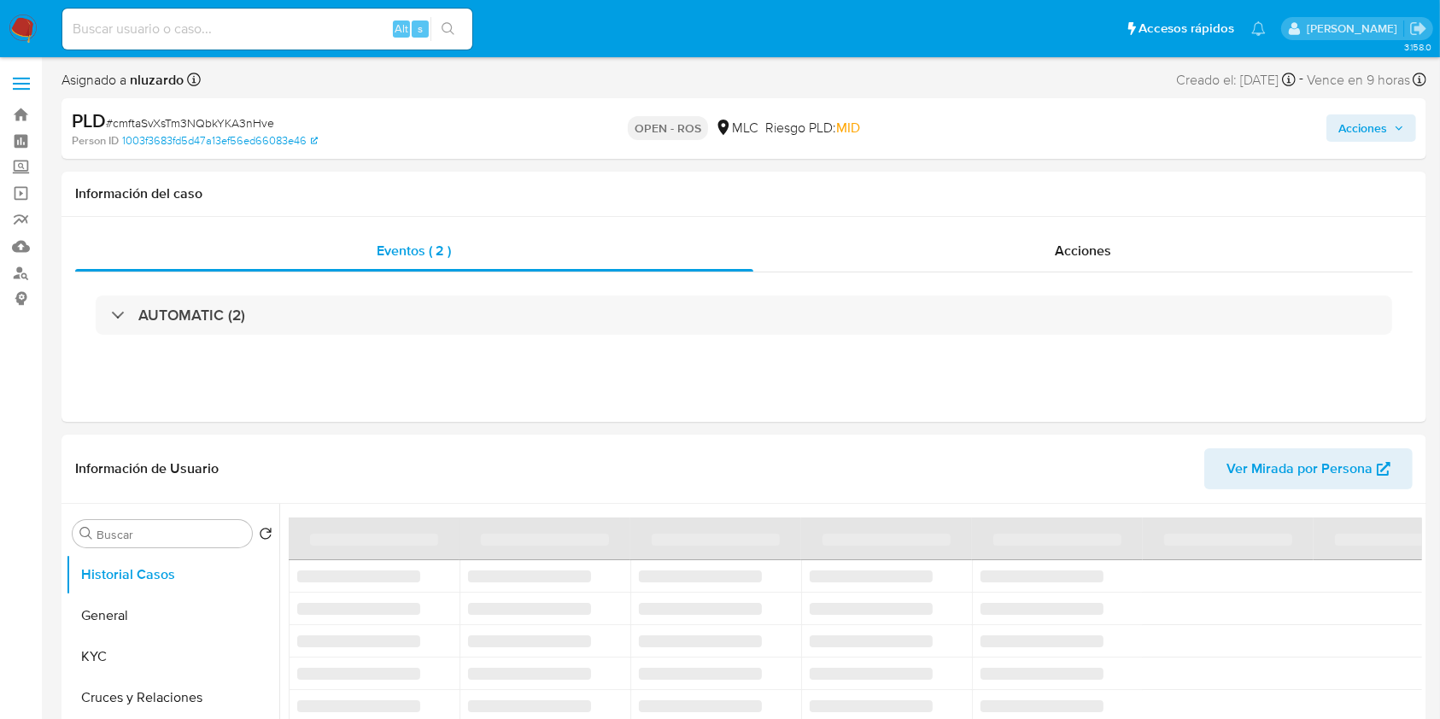
select select "10"
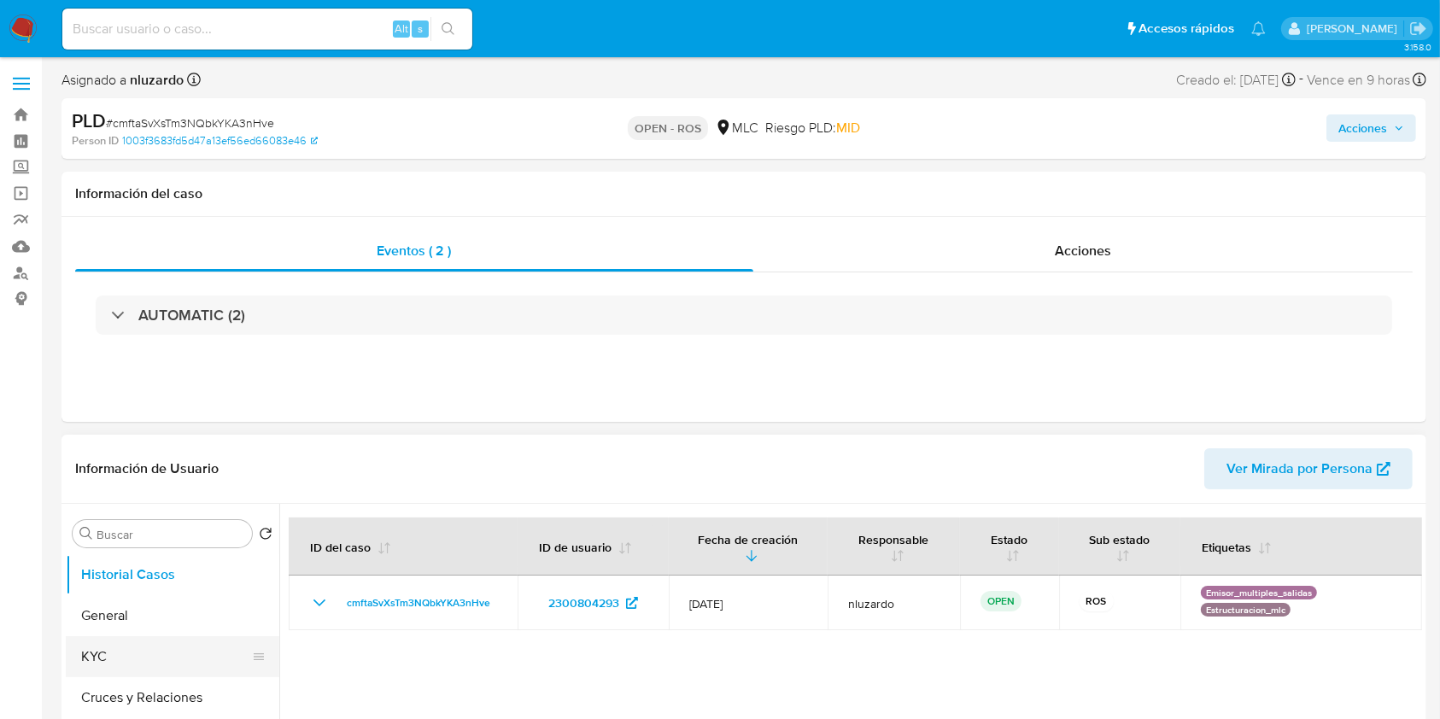
click at [157, 647] on button "KYC" at bounding box center [166, 656] width 200 height 41
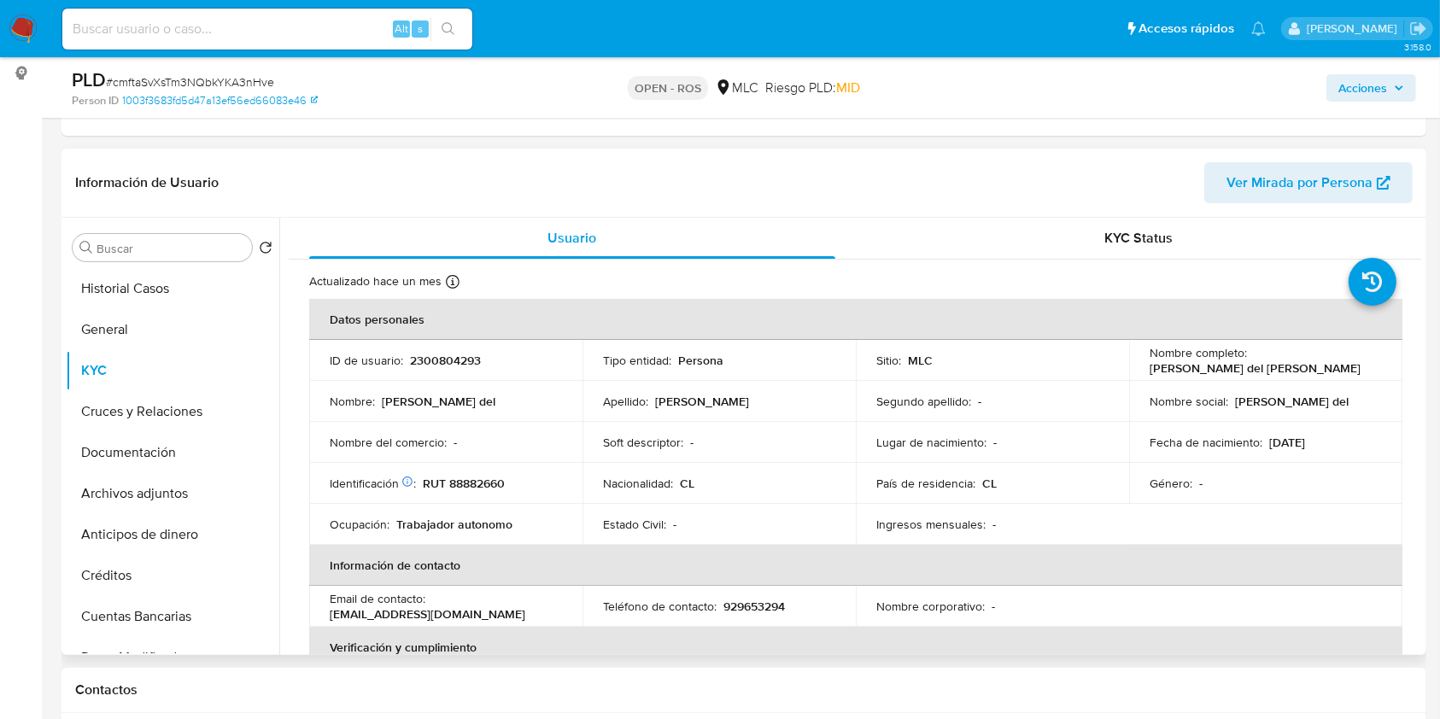
scroll to position [227, 0]
click at [1155, 371] on p "[PERSON_NAME] del [PERSON_NAME]" at bounding box center [1255, 366] width 211 height 15
drag, startPoint x: 1287, startPoint y: 362, endPoint x: 1319, endPoint y: 359, distance: 31.8
click at [1319, 359] on p "[PERSON_NAME] del [PERSON_NAME]" at bounding box center [1255, 366] width 211 height 15
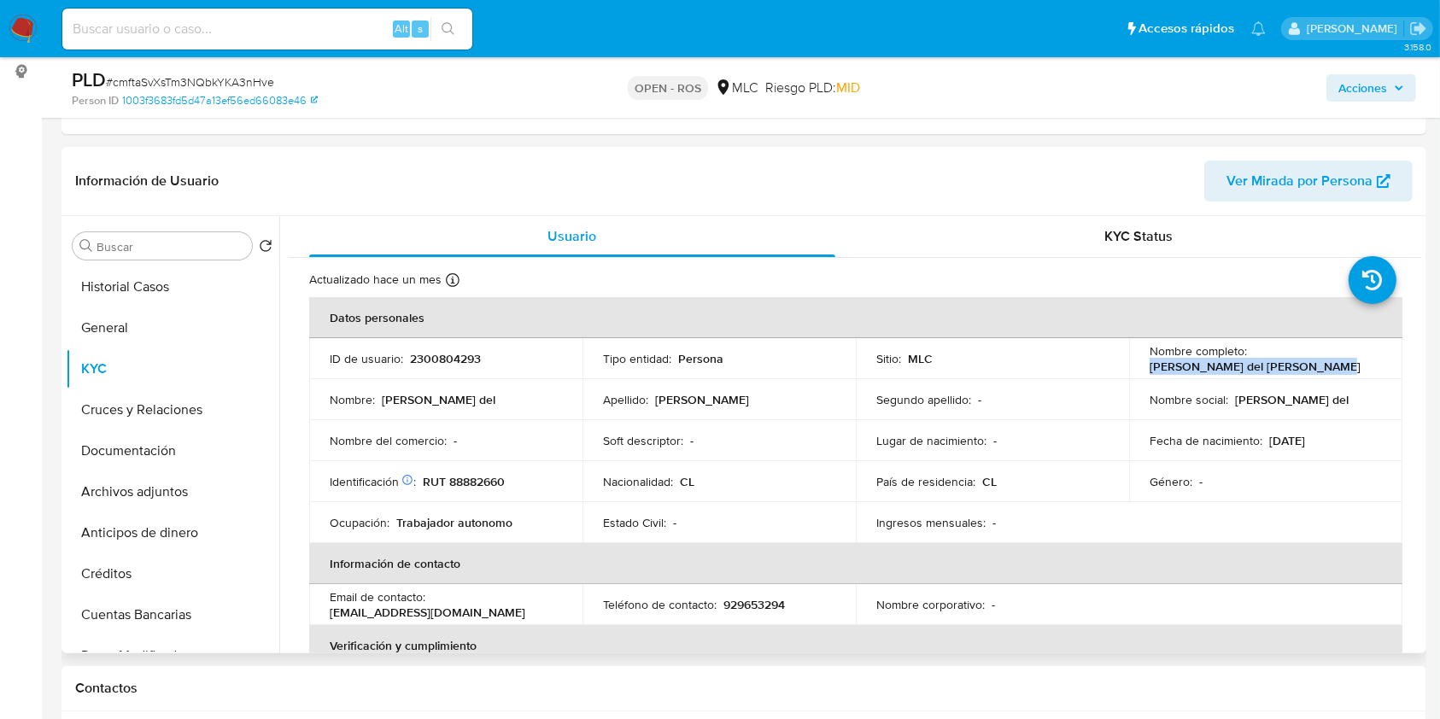
copy p "[PERSON_NAME] del [PERSON_NAME]"
click at [462, 489] on td "Identificación Nº de serie: 535033725 : RUT 88882660" at bounding box center [445, 481] width 273 height 41
click at [471, 478] on p "RUT 88882660" at bounding box center [464, 481] width 82 height 15
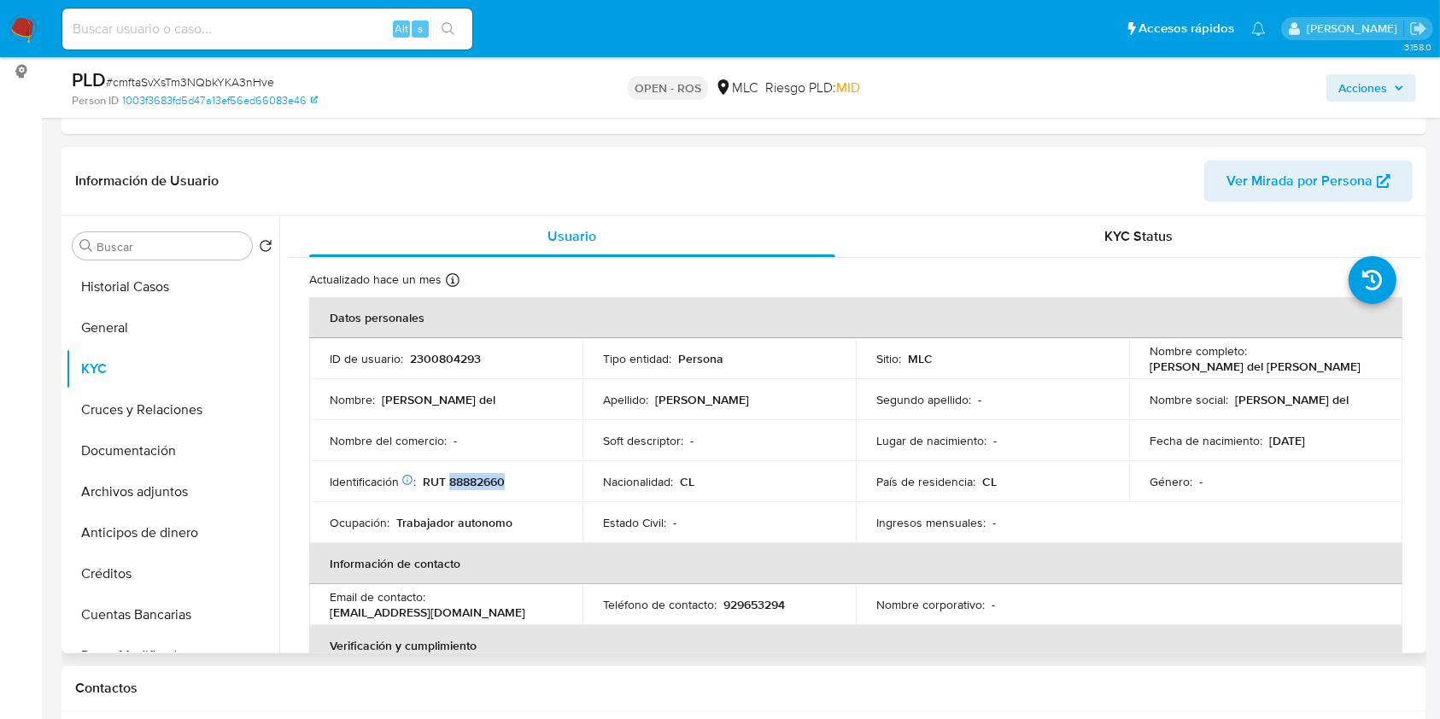
copy p "88882660"
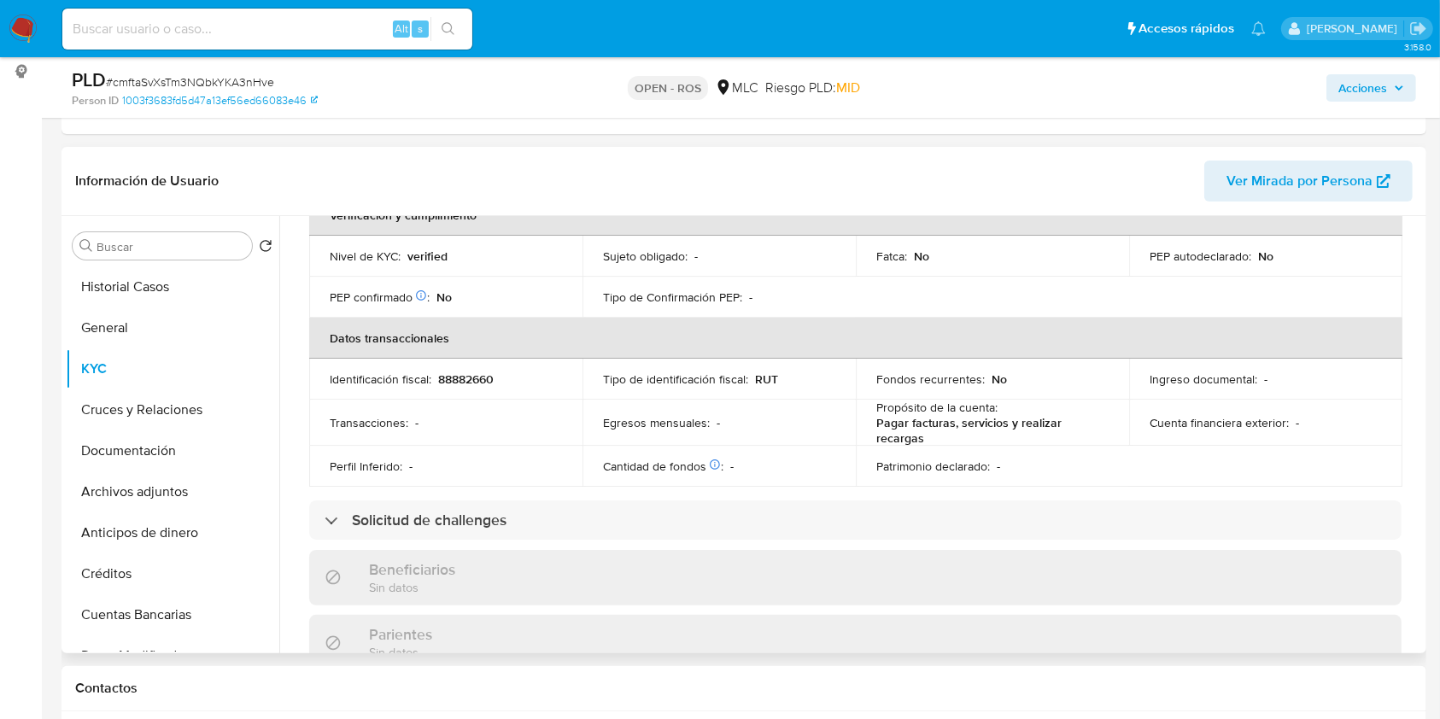
scroll to position [378, 0]
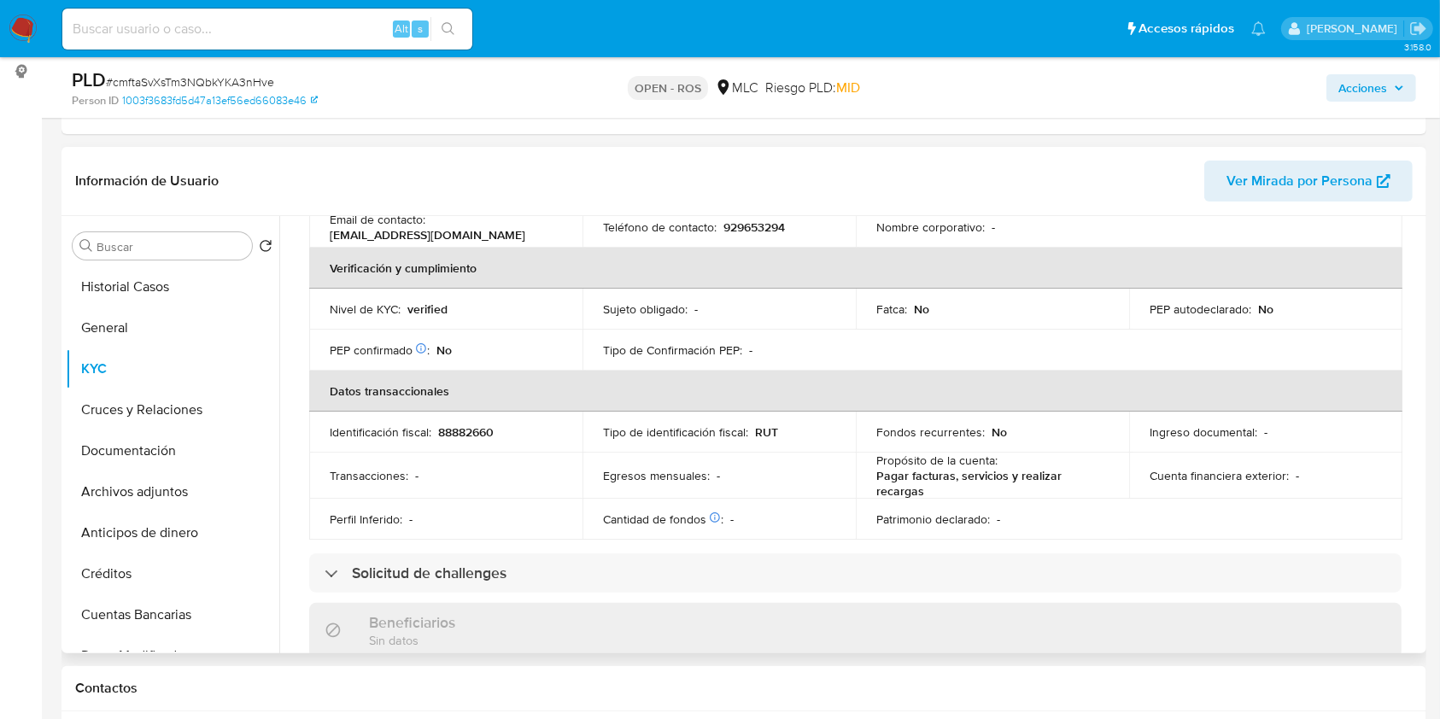
click at [745, 227] on p "929653294" at bounding box center [753, 227] width 61 height 15
copy p "929653294"
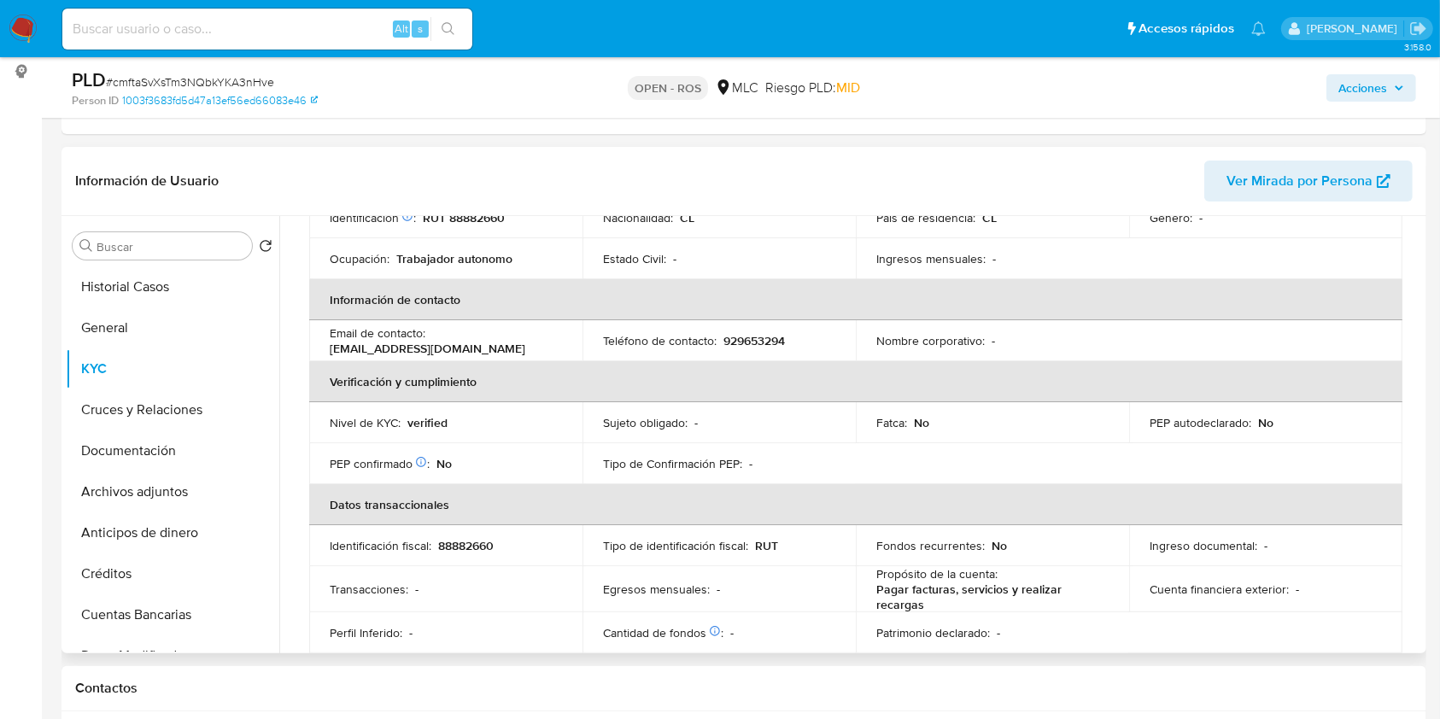
click at [412, 353] on p "[EMAIL_ADDRESS][DOMAIN_NAME]" at bounding box center [428, 348] width 196 height 15
click at [412, 353] on p "jhonatanmarin892@gmail.com" at bounding box center [428, 348] width 196 height 15
click at [470, 348] on p "jhonatanmarin892@gmail.com" at bounding box center [428, 348] width 196 height 15
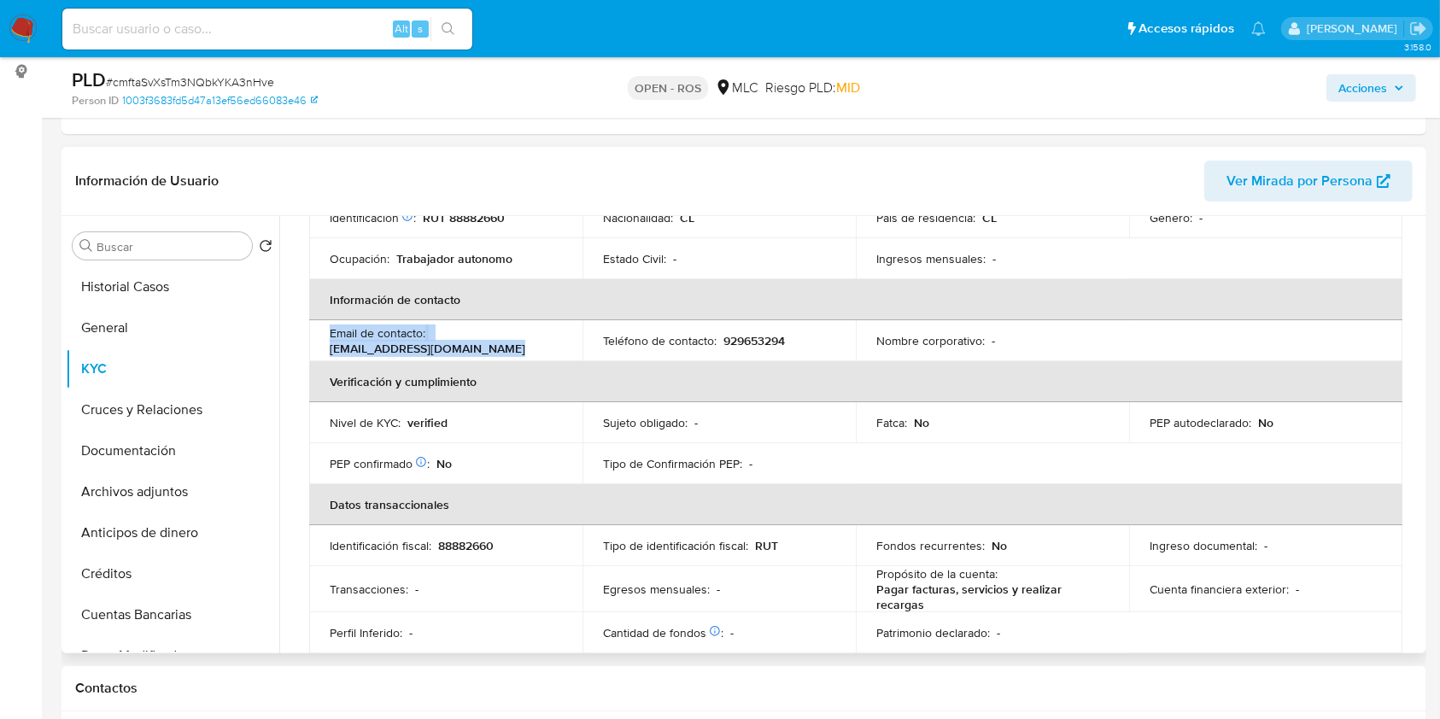
click at [470, 348] on p "jhonatanmarin892@gmail.com" at bounding box center [428, 348] width 196 height 15
click at [383, 357] on td "Email de contacto : jhonatanmarin892@gmail.com" at bounding box center [445, 340] width 273 height 41
copy p "jhonatanmarin892@gmail.com"
drag, startPoint x: 328, startPoint y: 351, endPoint x: 529, endPoint y: 347, distance: 200.8
click at [529, 347] on td "Email de contacto : jhonatanmarin892@gmail.com" at bounding box center [445, 340] width 273 height 41
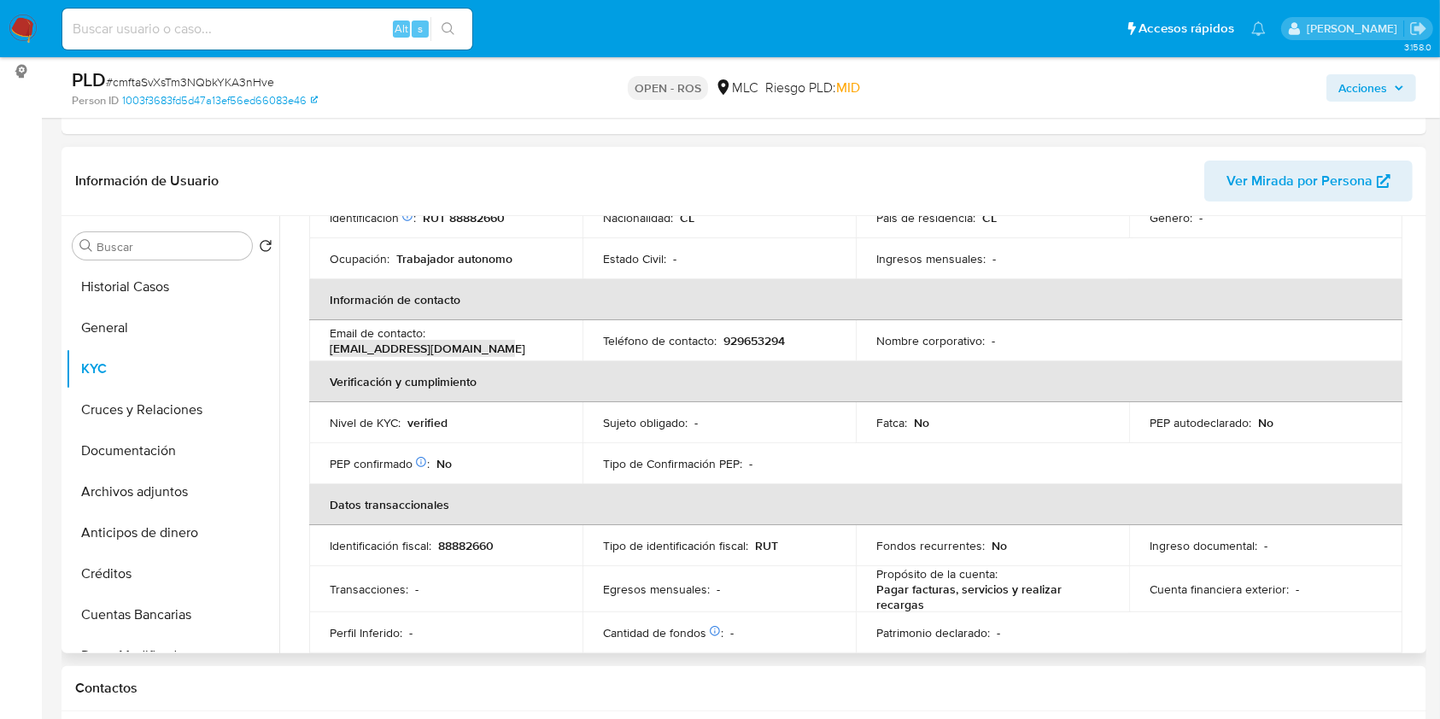
scroll to position [0, 0]
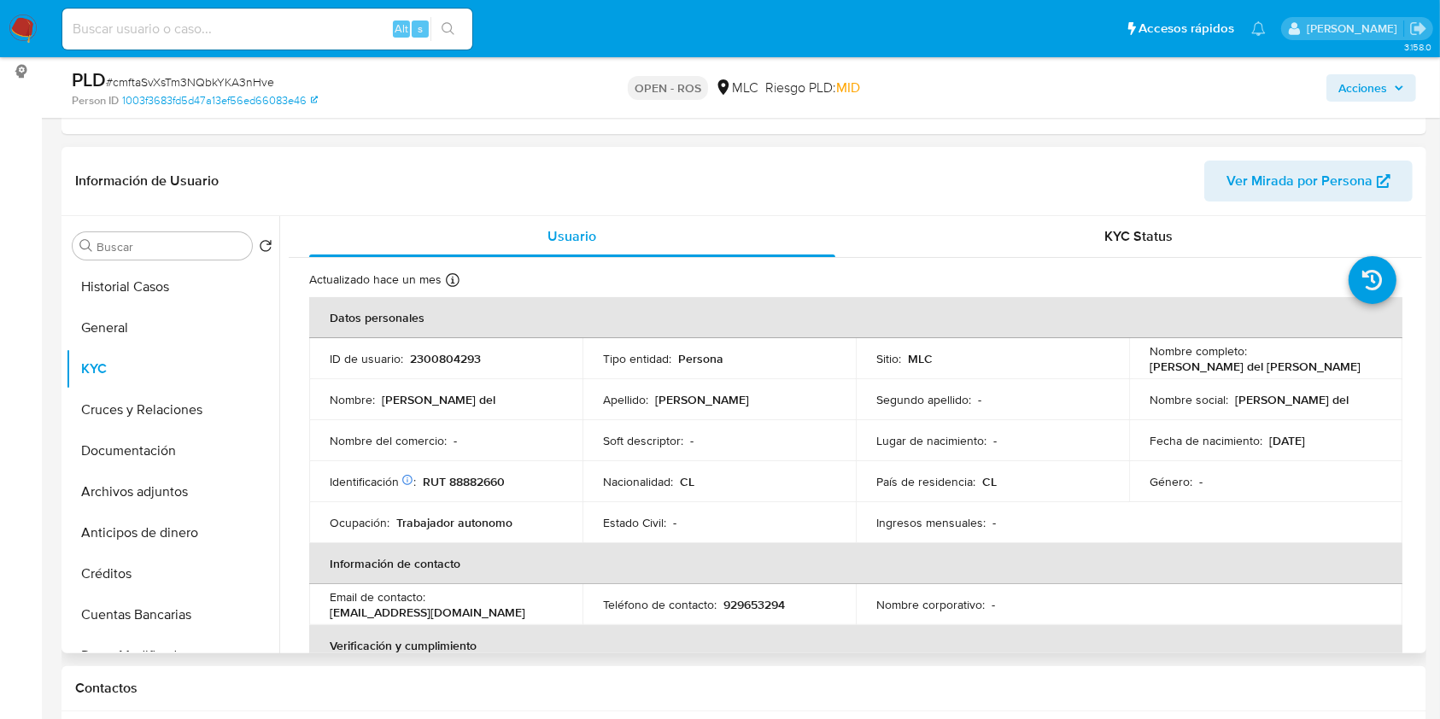
click at [1161, 372] on p "Nancy del Carmen Muñoz Álvarez" at bounding box center [1255, 366] width 211 height 15
drag, startPoint x: 1301, startPoint y: 357, endPoint x: 1338, endPoint y: 367, distance: 38.1
click at [1338, 367] on div "Nombre completo : Nancy del Carmen Muñoz Álvarez" at bounding box center [1266, 358] width 232 height 31
copy p "Nancy del Carmen Muñoz Álvarez"
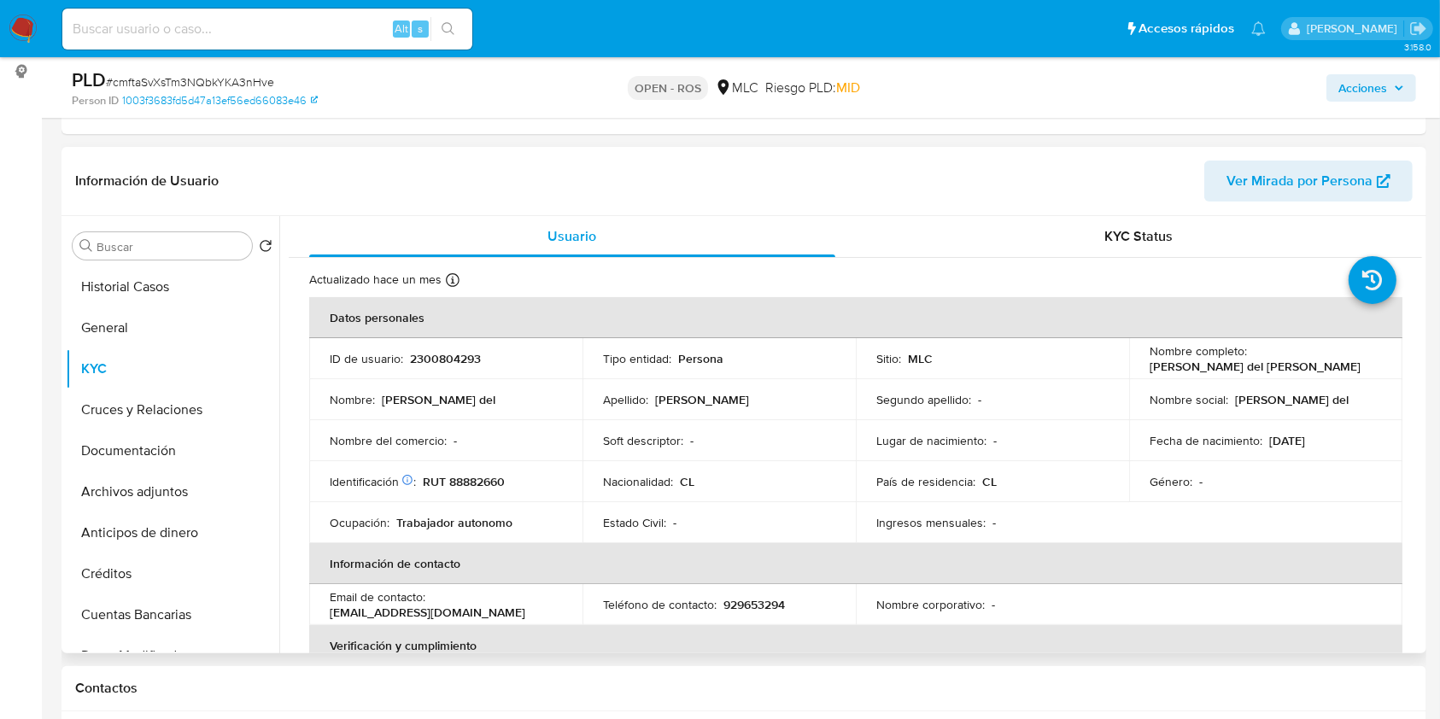
click at [496, 485] on p "RUT 88882660" at bounding box center [464, 481] width 82 height 15
copy p "88882660"
click at [496, 485] on p "RUT 88882660" at bounding box center [464, 481] width 82 height 15
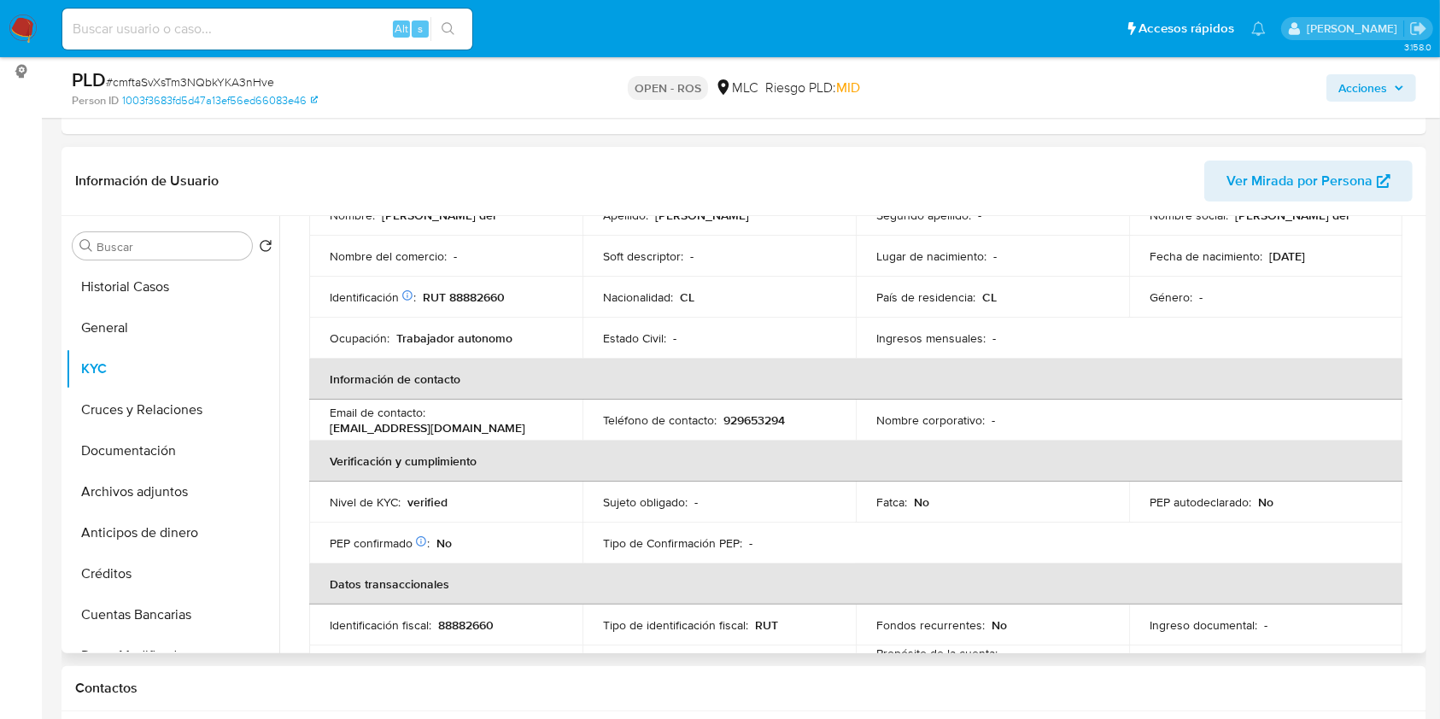
scroll to position [150, 0]
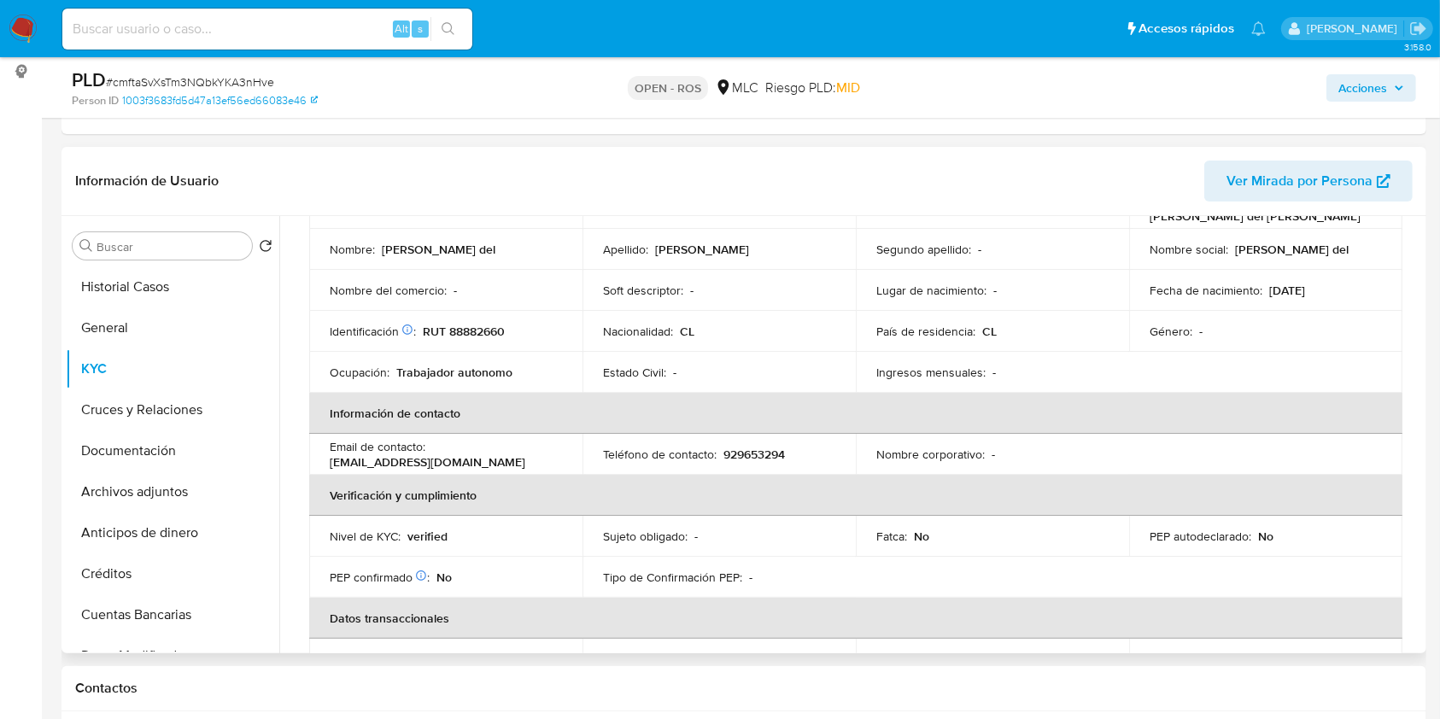
click at [786, 461] on div "Teléfono de contacto : 929653294" at bounding box center [719, 454] width 232 height 15
click at [770, 455] on p "929653294" at bounding box center [753, 454] width 61 height 15
copy p "929653294"
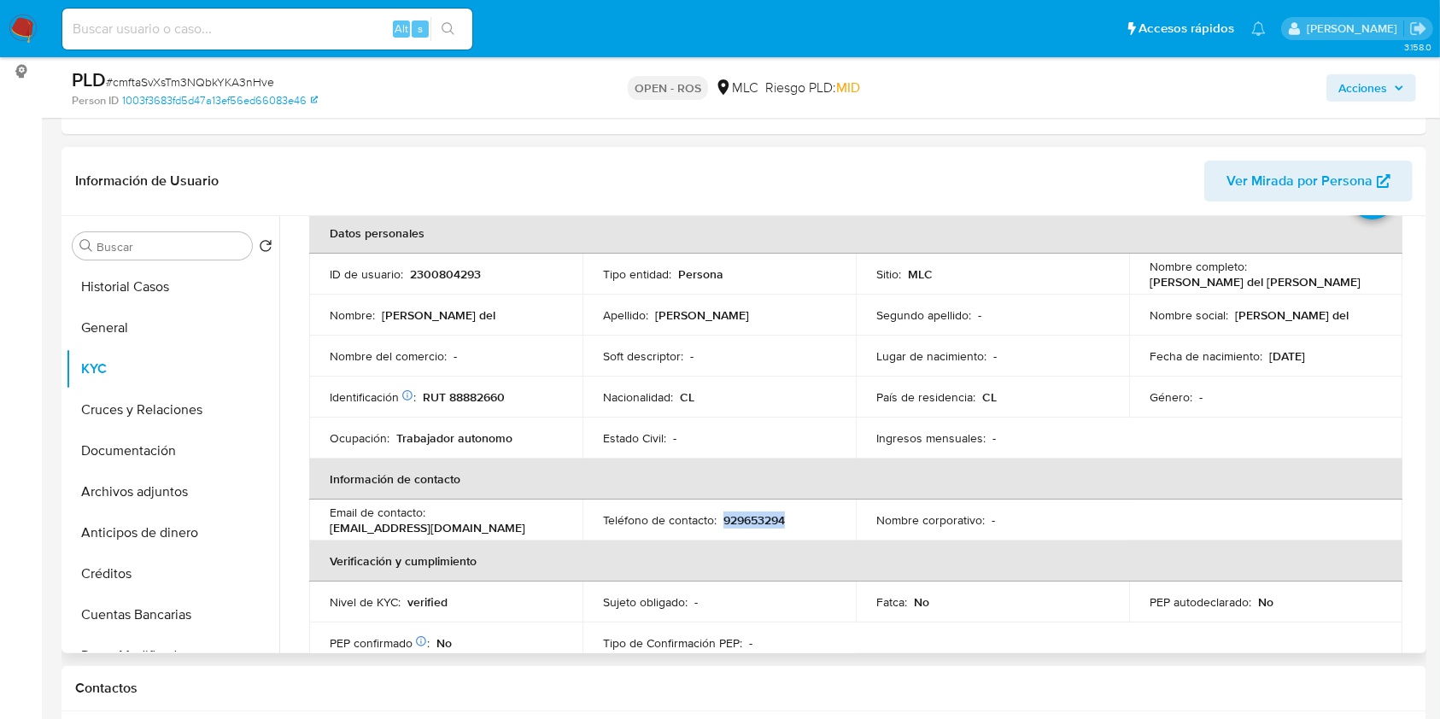
scroll to position [36, 0]
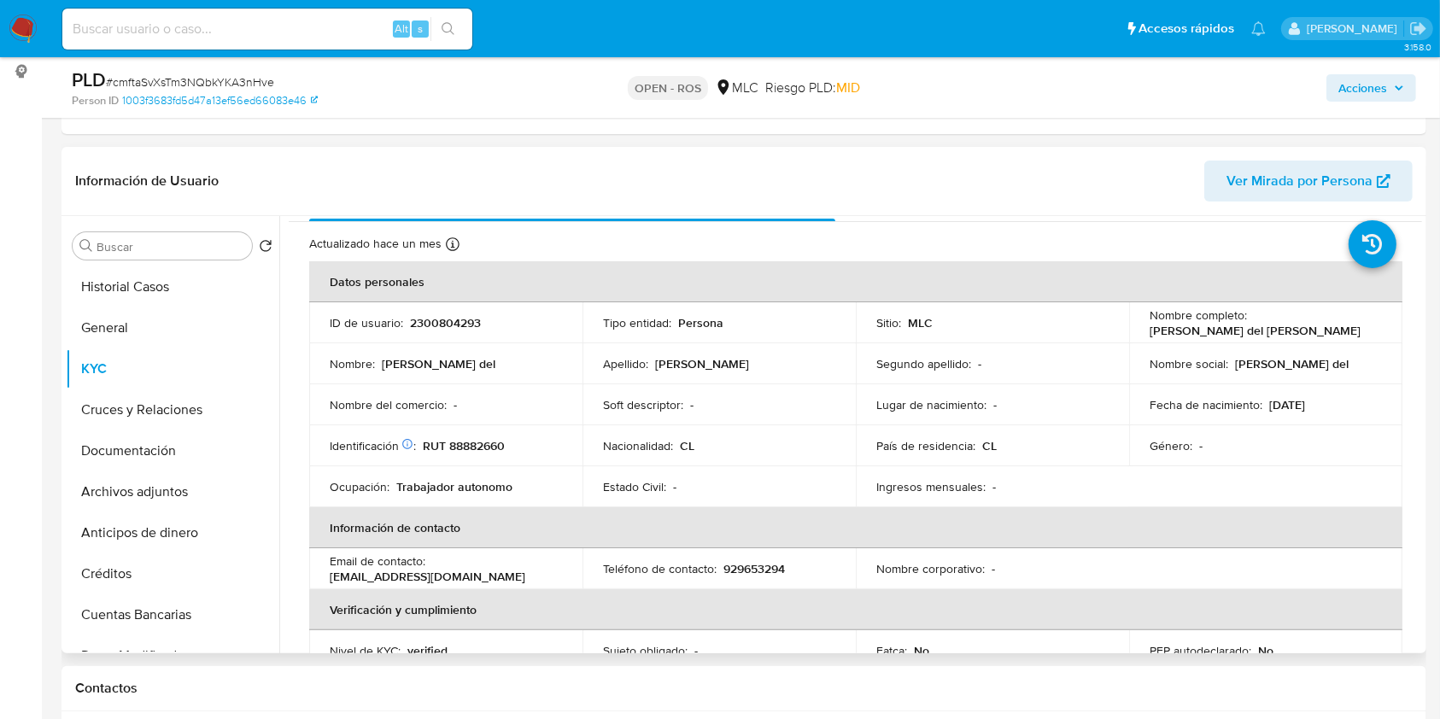
click at [1156, 328] on p "Nancy del Carmen Muñoz Álvarez" at bounding box center [1255, 330] width 211 height 15
drag, startPoint x: 1240, startPoint y: 330, endPoint x: 1320, endPoint y: 331, distance: 79.5
click at [1320, 331] on p "Nancy del Carmen Muñoz Álvarez" at bounding box center [1255, 330] width 211 height 15
copy p "Nancy del Carmen Muñoz Álvarez"
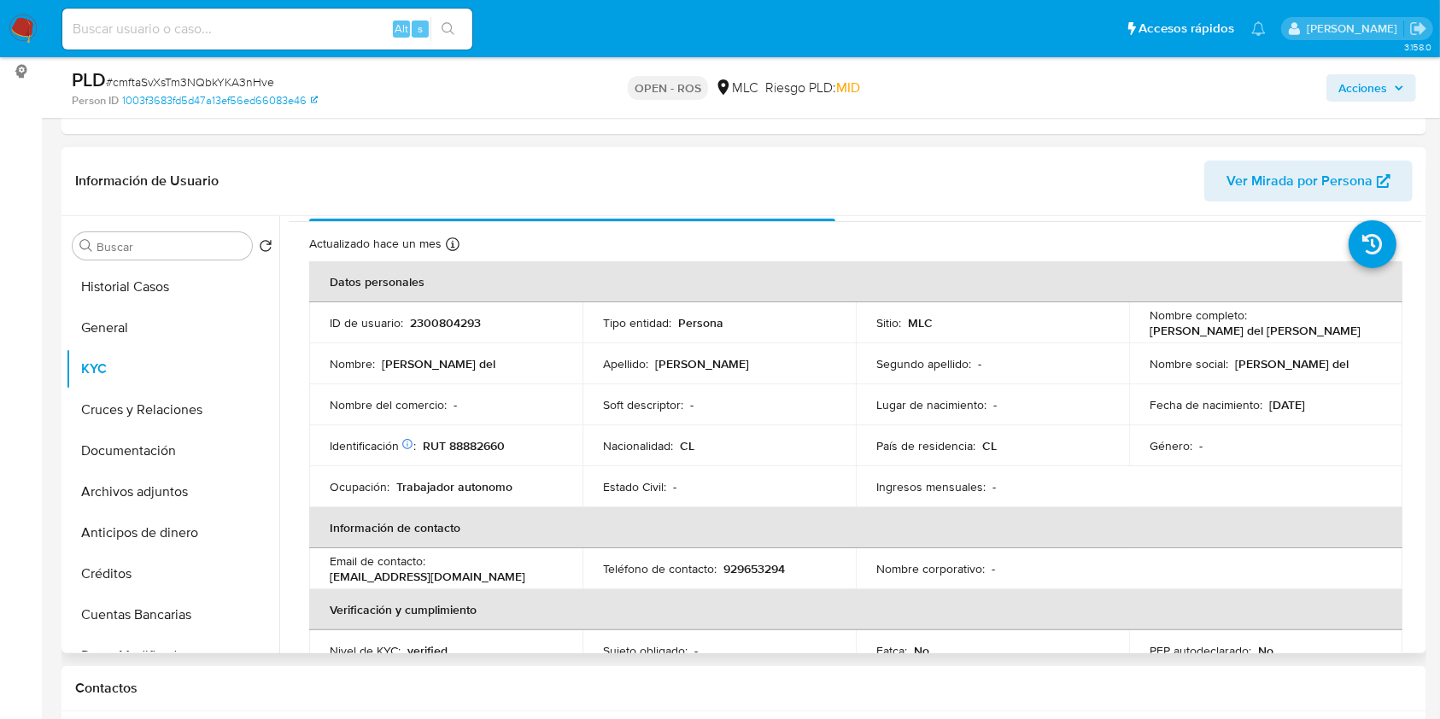
click at [491, 442] on p "RUT 88882660" at bounding box center [464, 445] width 82 height 15
copy p "88882660"
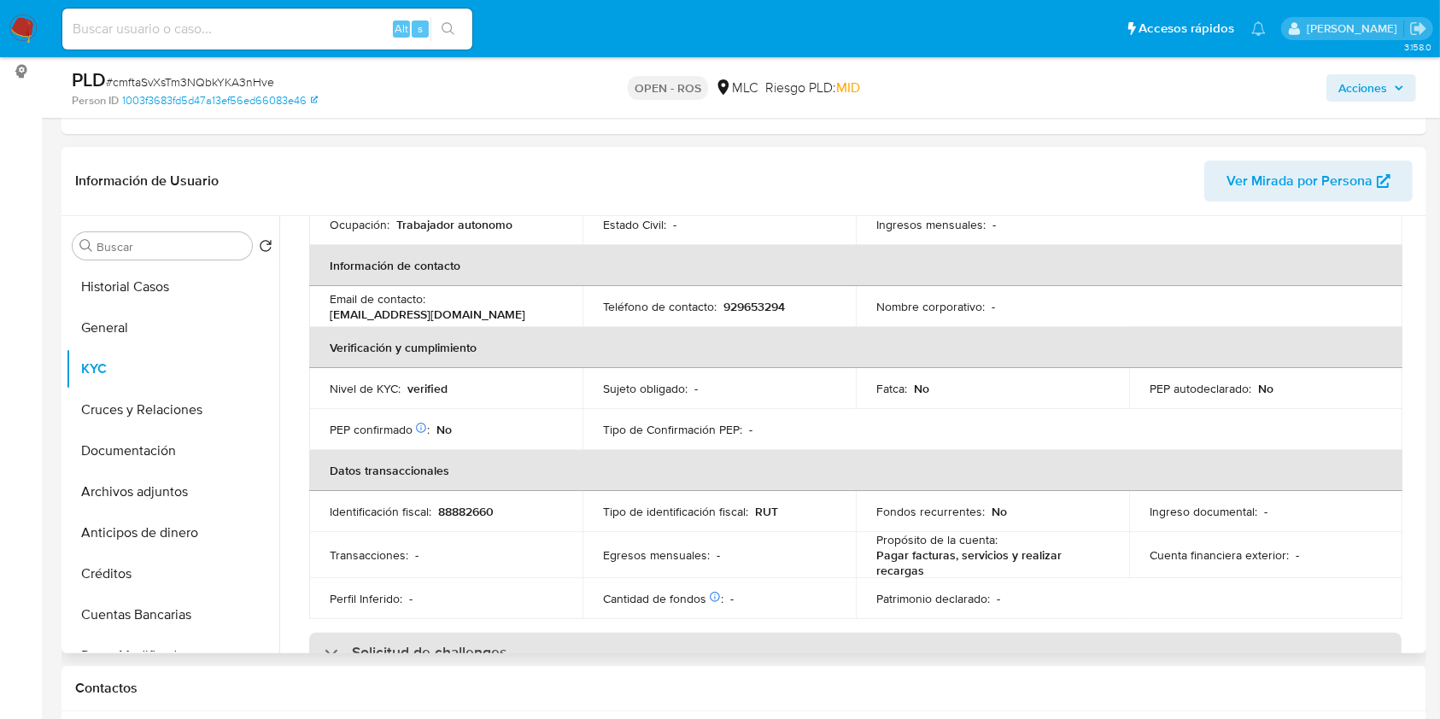
scroll to position [264, 0]
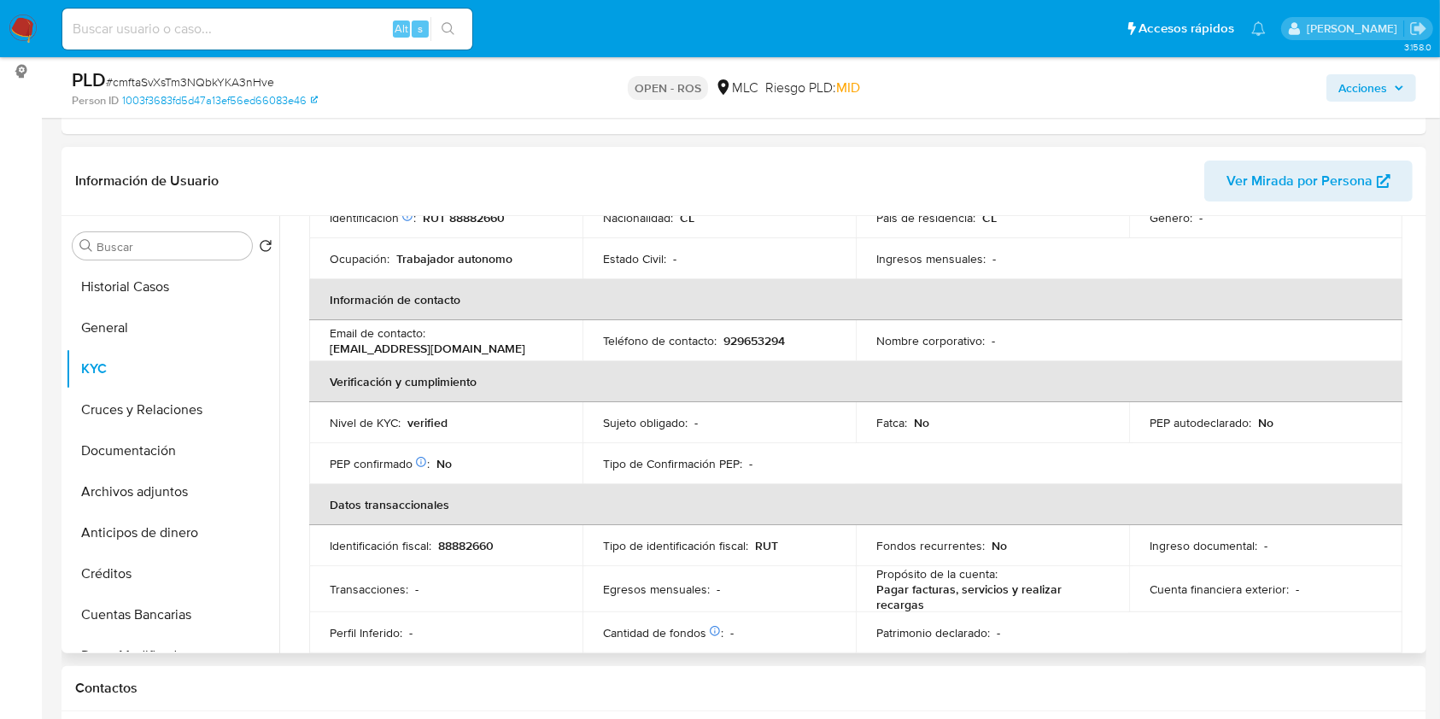
click at [753, 348] on p "929653294" at bounding box center [753, 340] width 61 height 15
copy p "929653294"
drag, startPoint x: 492, startPoint y: 350, endPoint x: 313, endPoint y: 352, distance: 179.4
click at [313, 352] on td "Email de contacto : jhonatanmarin892@gmail.com" at bounding box center [445, 340] width 273 height 41
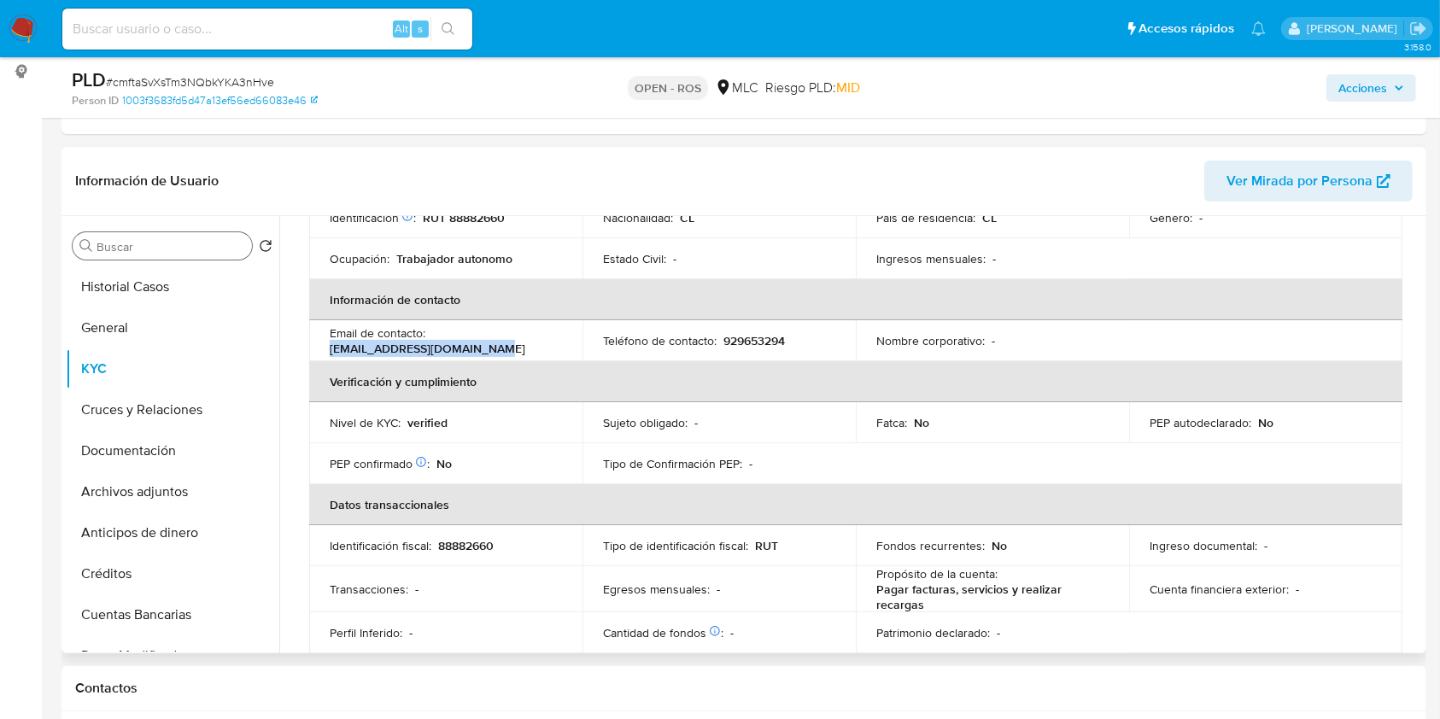
click at [141, 247] on input "Buscar" at bounding box center [171, 246] width 149 height 15
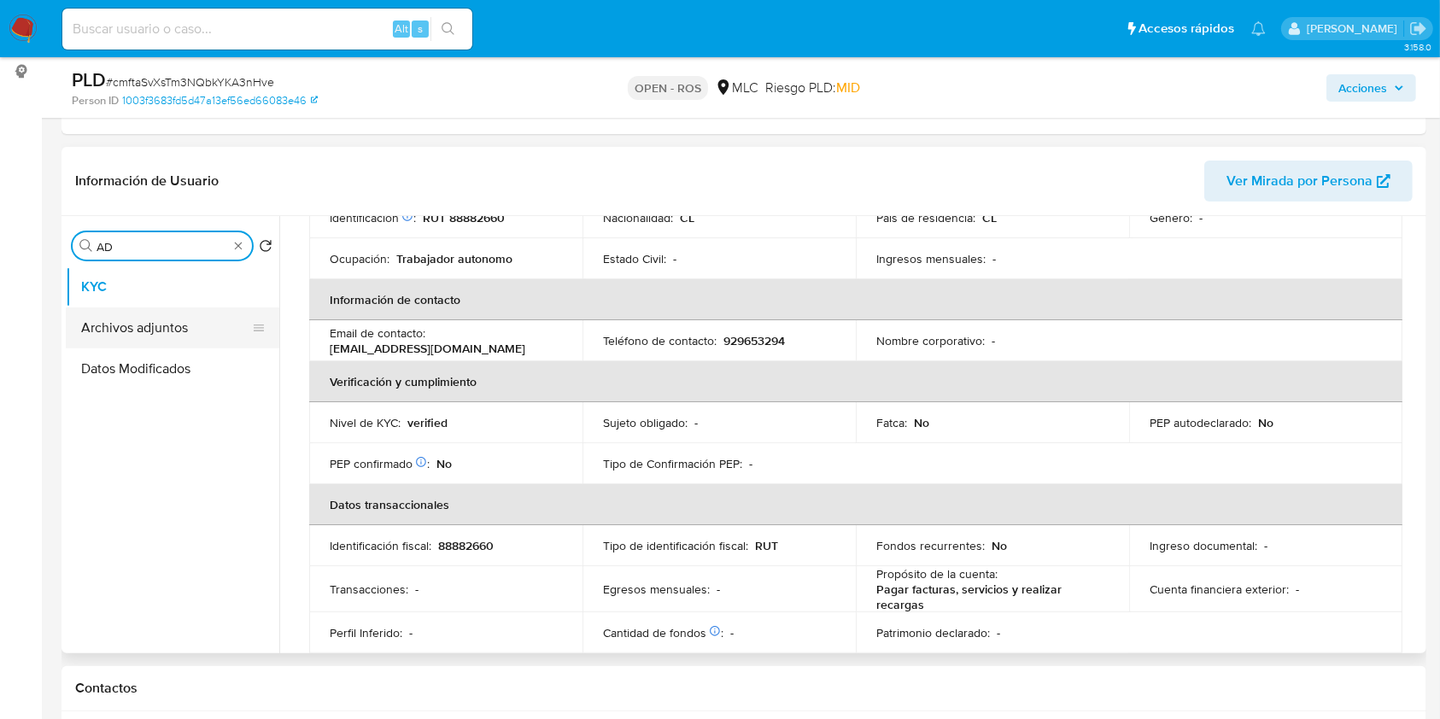
type input "AD"
drag, startPoint x: 150, startPoint y: 311, endPoint x: 285, endPoint y: 460, distance: 201.4
click at [150, 311] on button "Archivos adjuntos" at bounding box center [173, 327] width 214 height 41
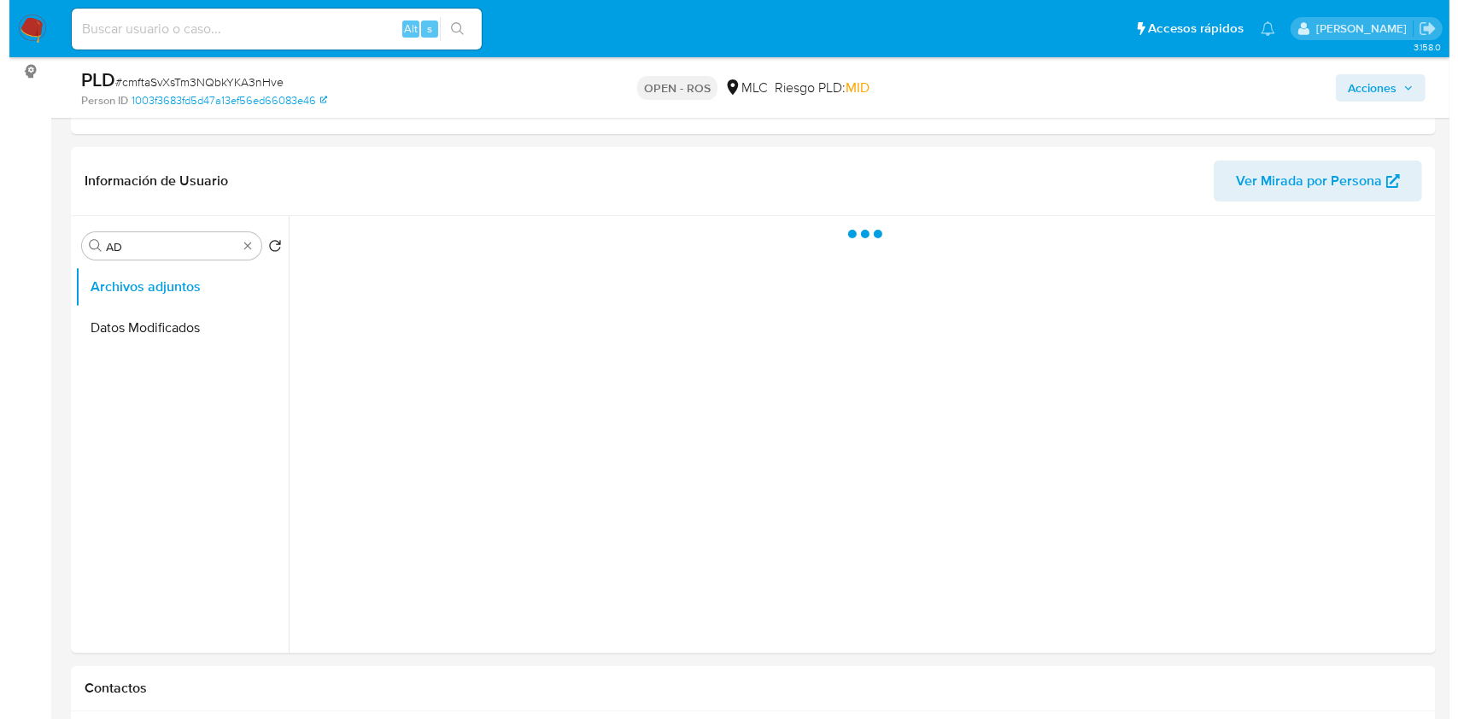
scroll to position [0, 0]
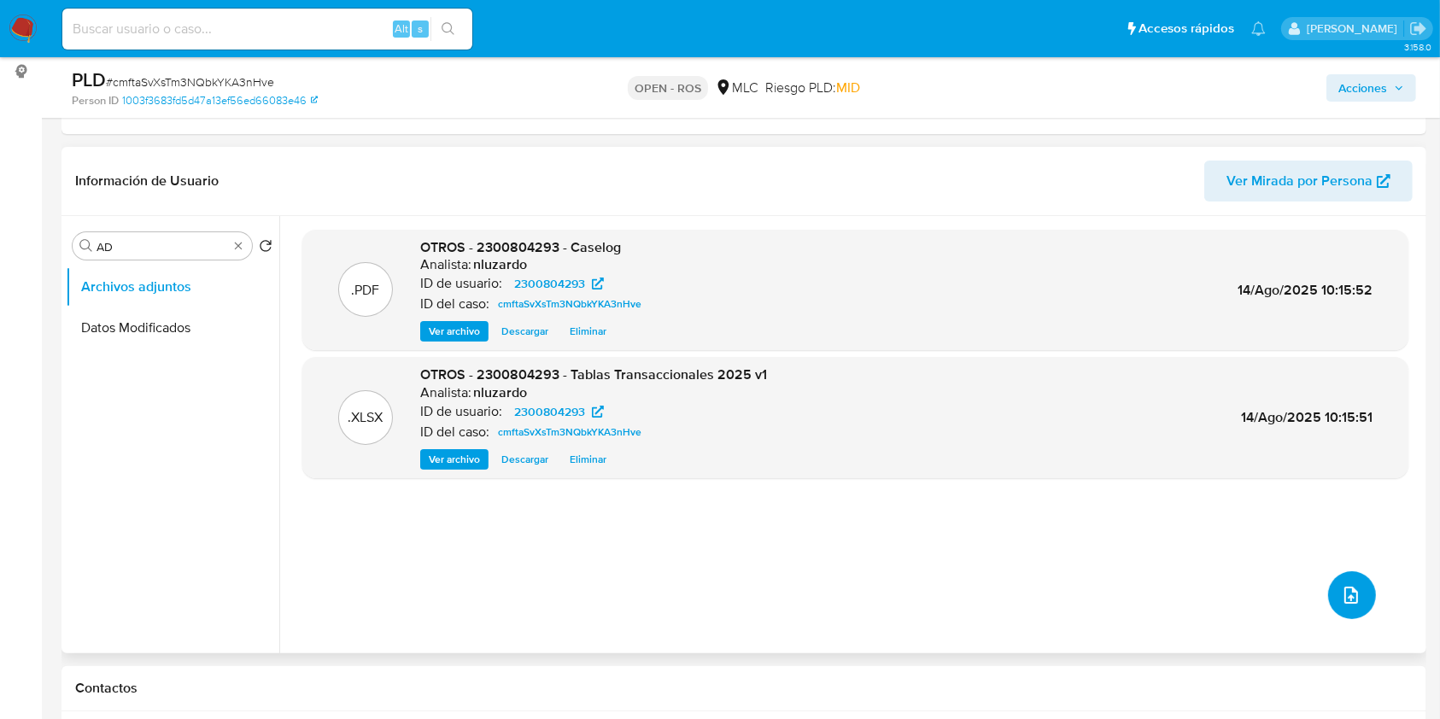
click at [1349, 591] on icon "upload-file" at bounding box center [1351, 595] width 14 height 17
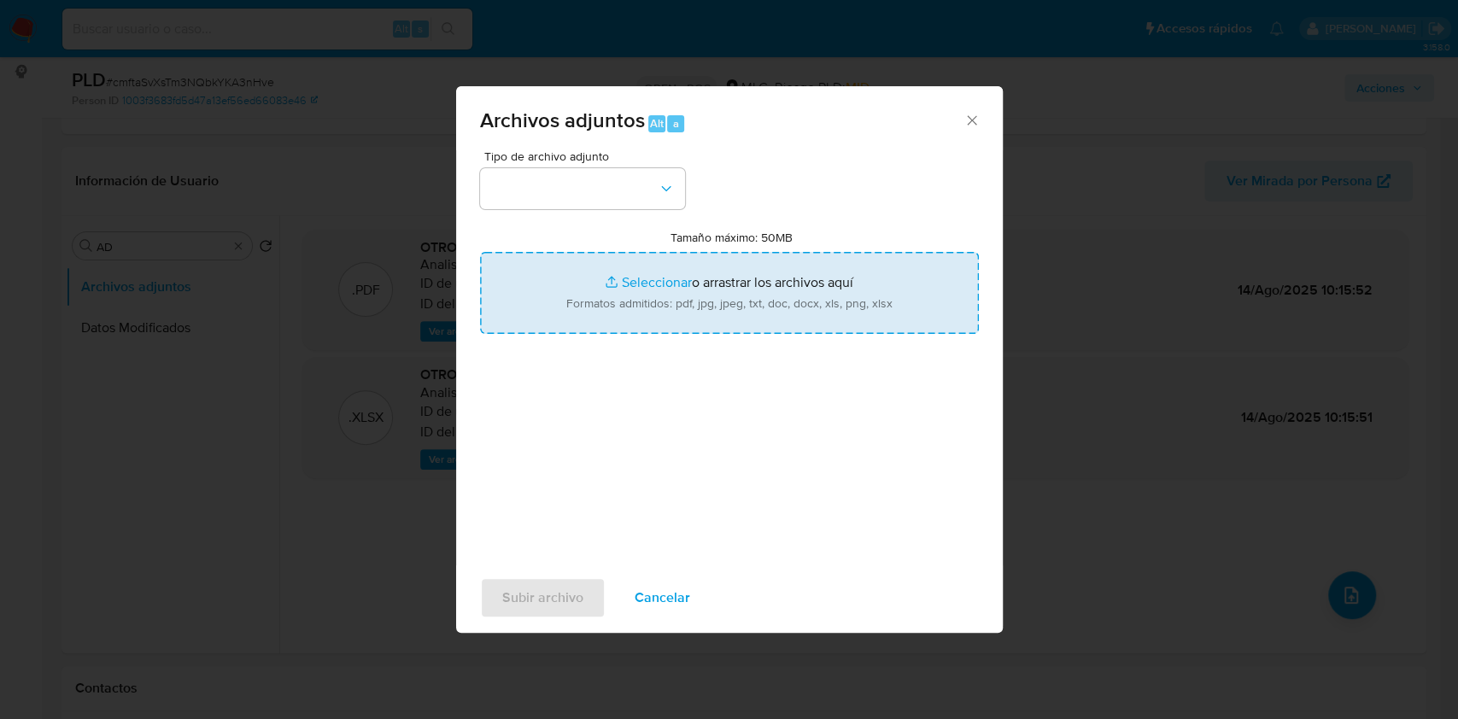
type input "C:\fakepath\ROS 1270 UAF.pdf"
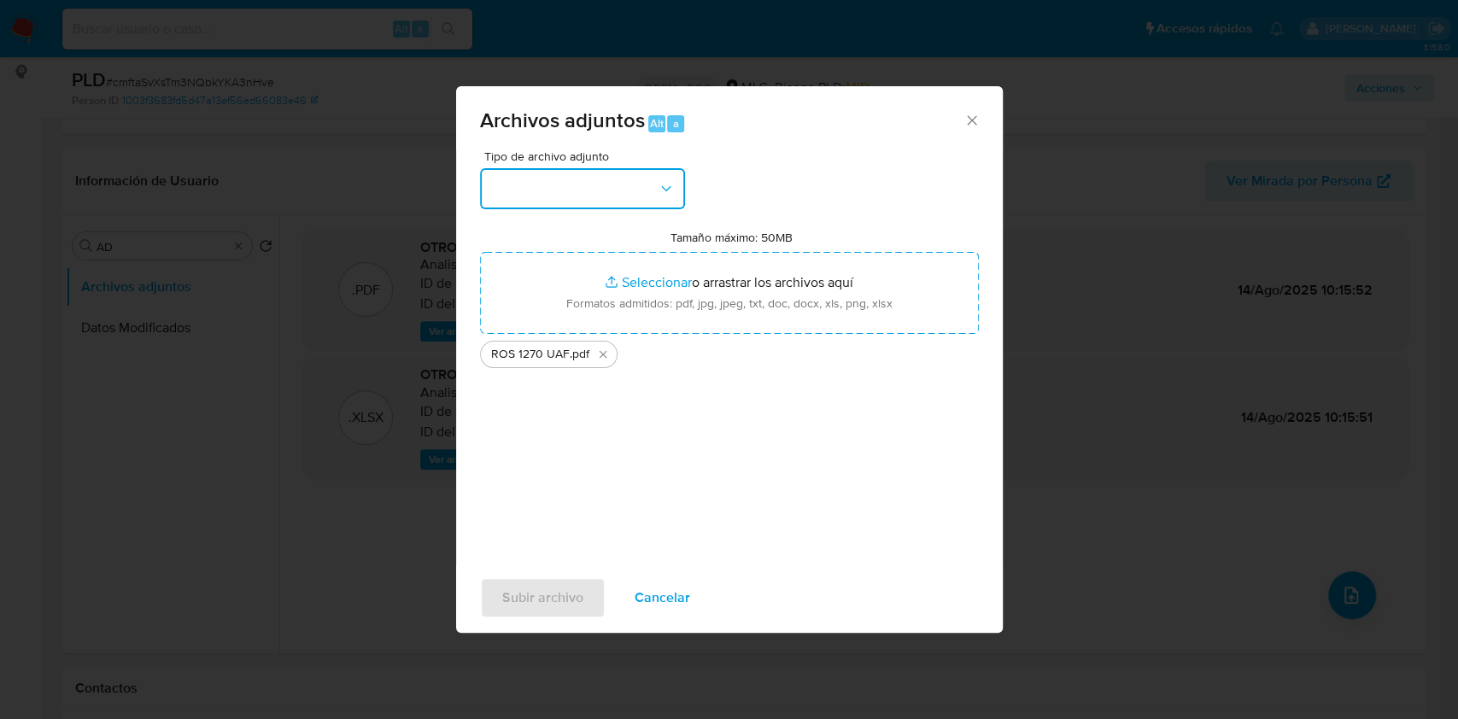
click at [646, 187] on button "button" at bounding box center [582, 188] width 205 height 41
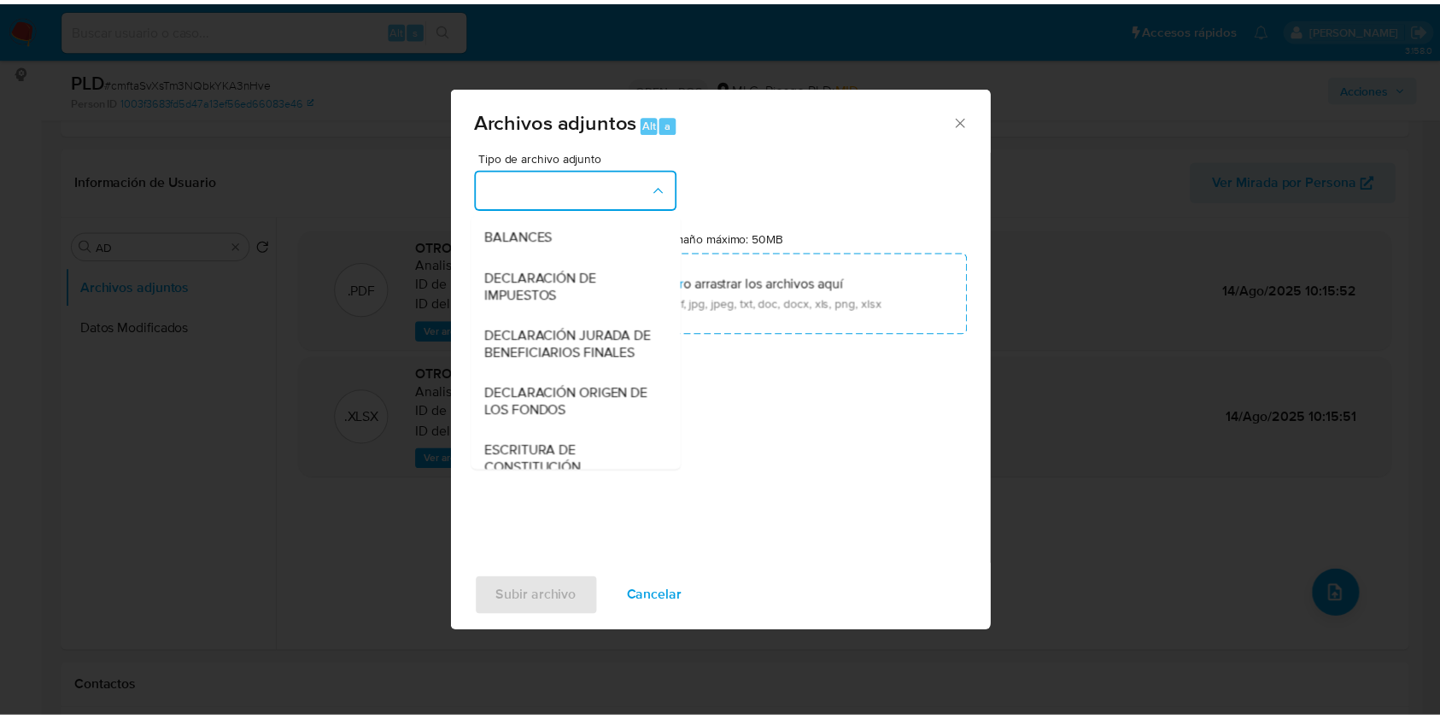
scroll to position [255, 0]
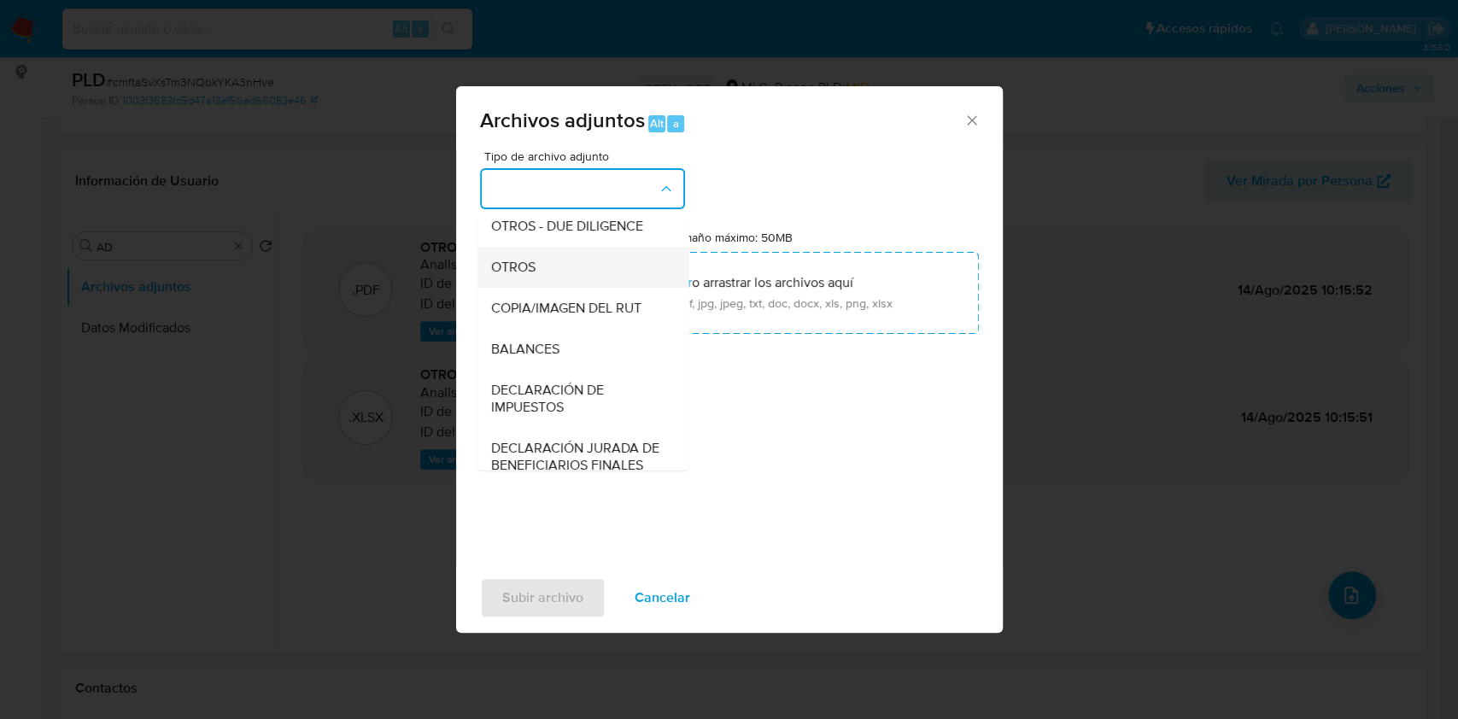
click at [547, 274] on div "OTROS" at bounding box center [577, 267] width 174 height 41
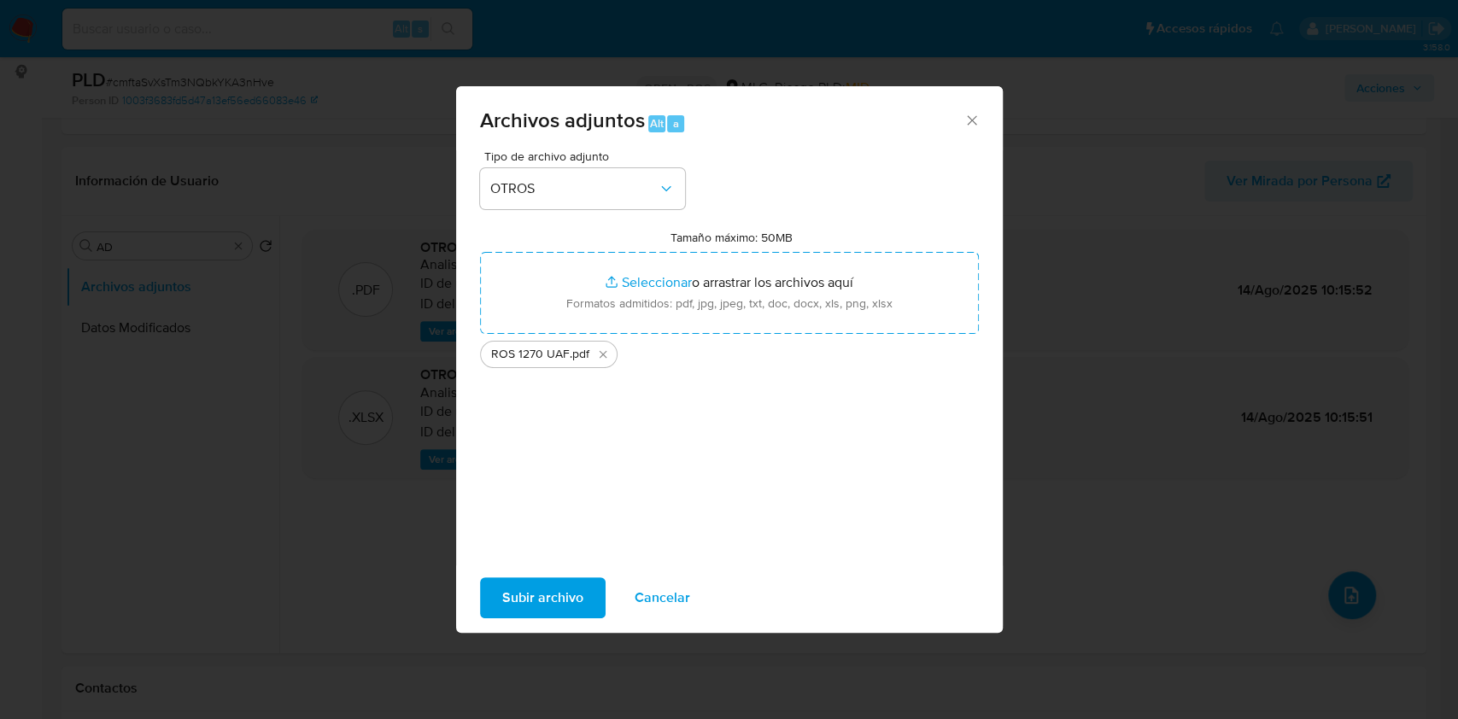
click at [581, 601] on span "Subir archivo" at bounding box center [542, 598] width 81 height 38
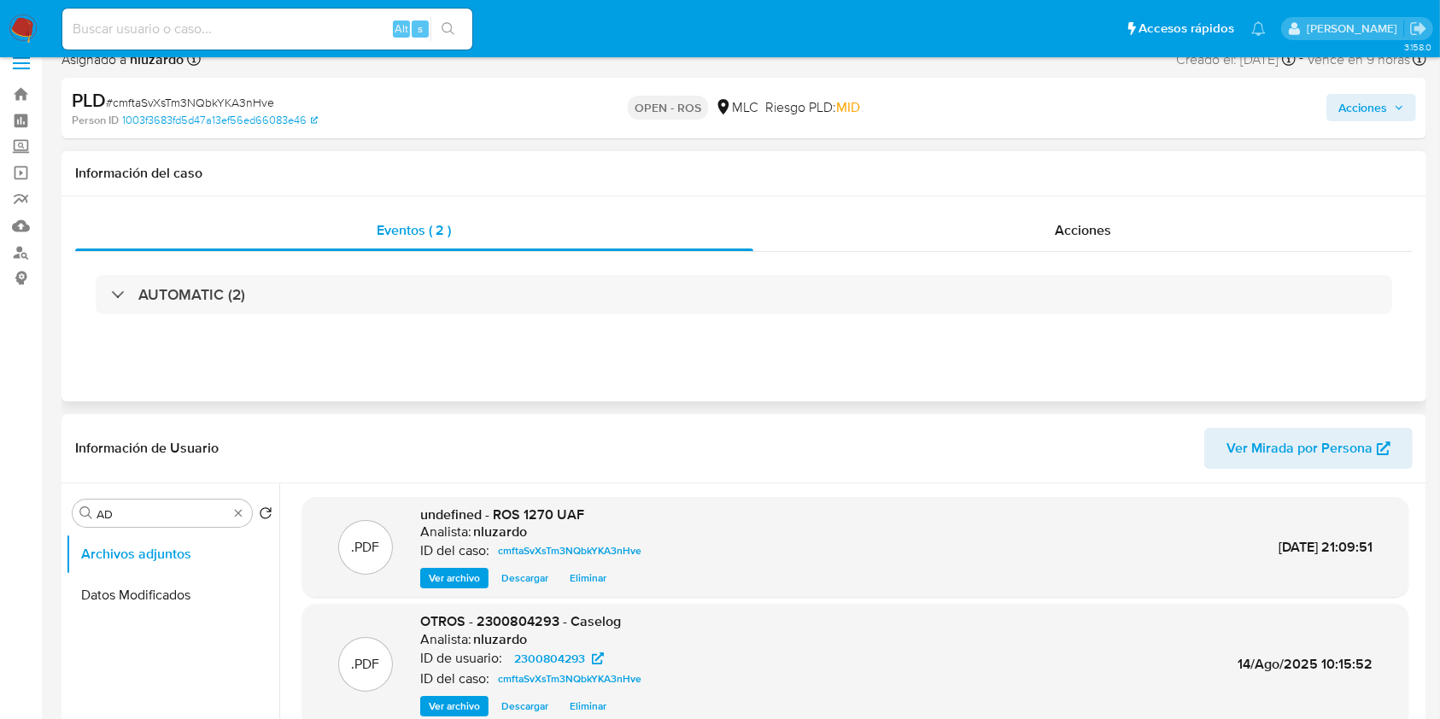
scroll to position [0, 0]
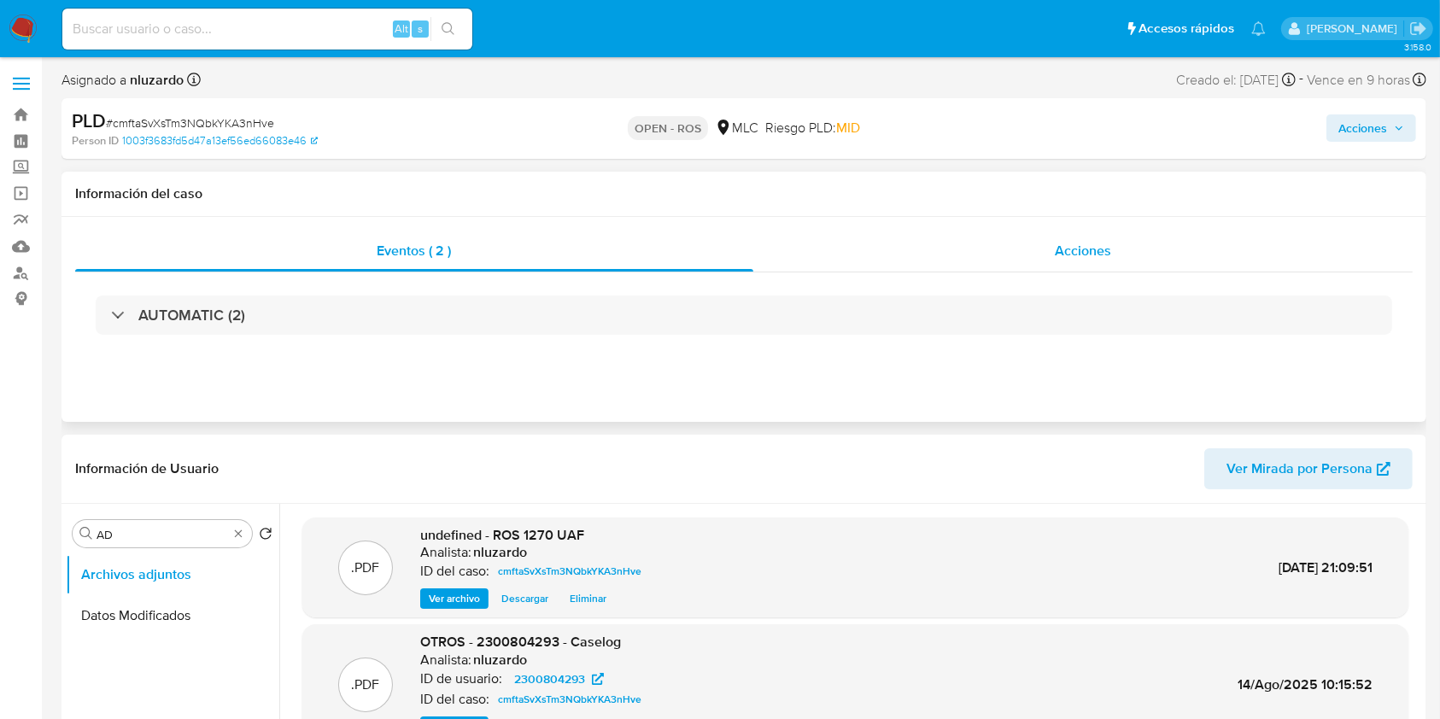
click at [1012, 245] on div "Acciones" at bounding box center [1083, 251] width 660 height 41
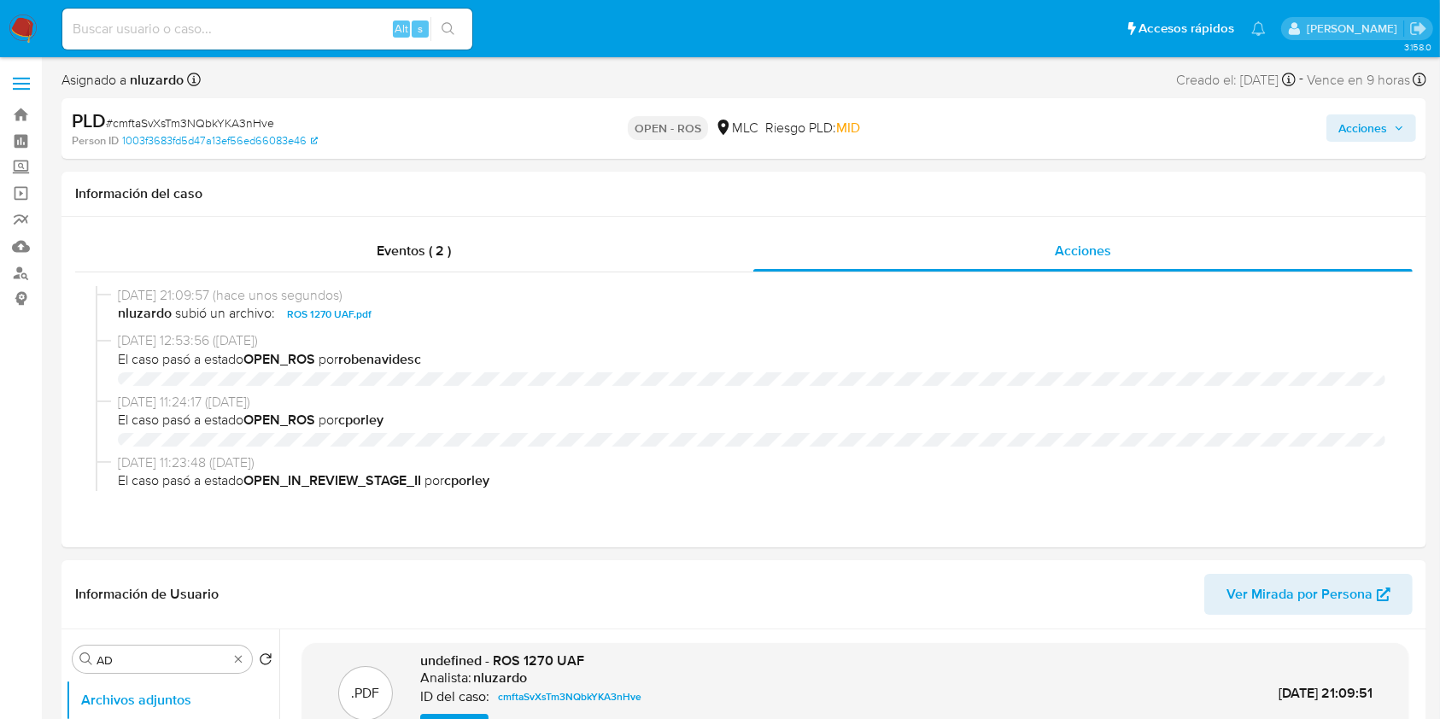
click at [1355, 138] on span "Acciones" at bounding box center [1362, 127] width 49 height 27
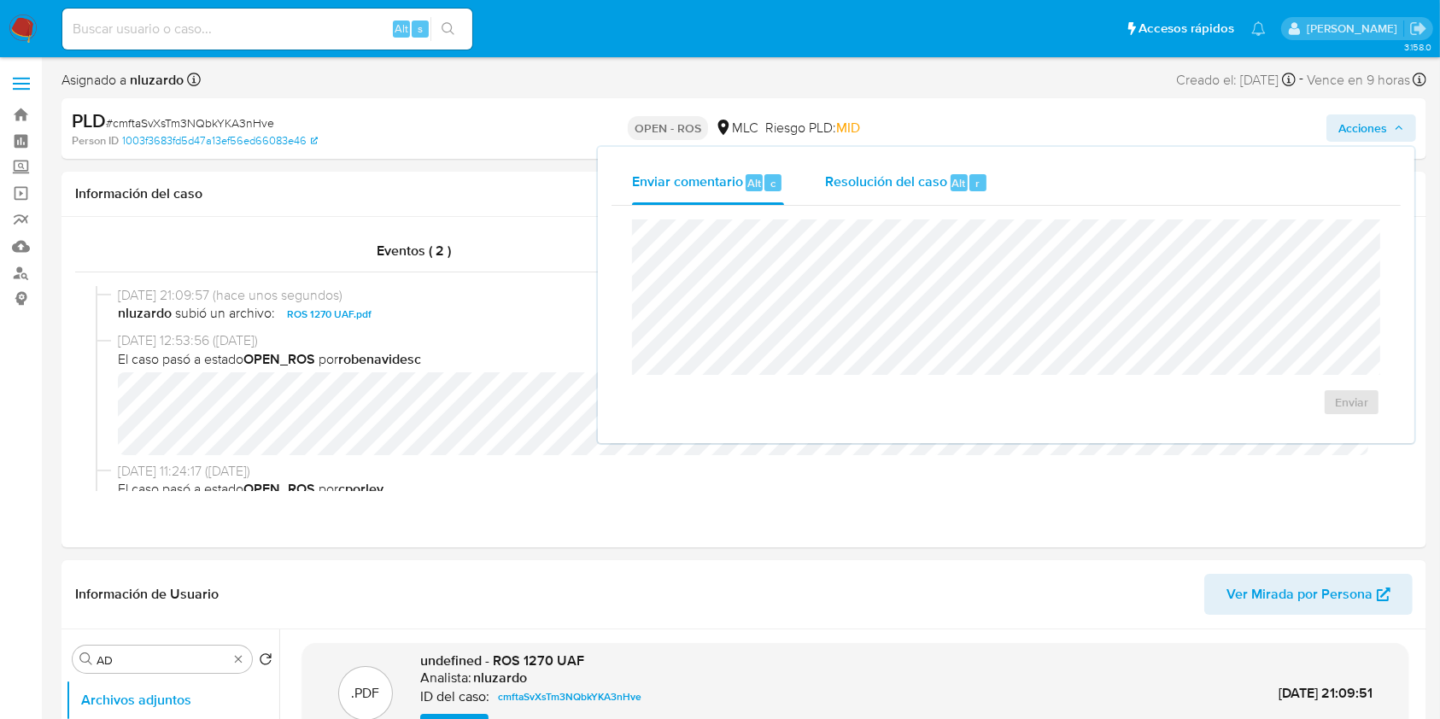
drag, startPoint x: 1004, startPoint y: 167, endPoint x: 985, endPoint y: 177, distance: 22.2
click at [998, 171] on button "Resolución del caso Alt r" at bounding box center [907, 183] width 204 height 44
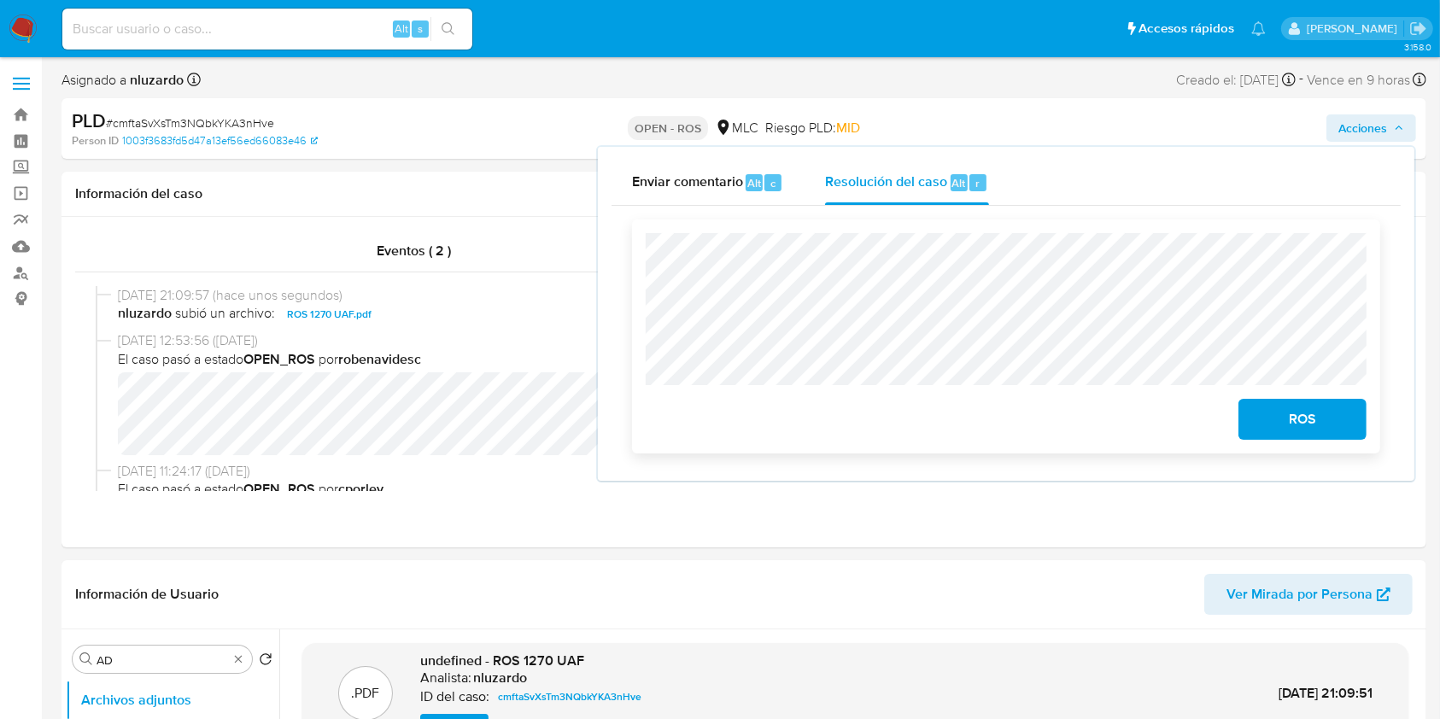
click at [1308, 437] on span "ROS" at bounding box center [1303, 420] width 84 height 38
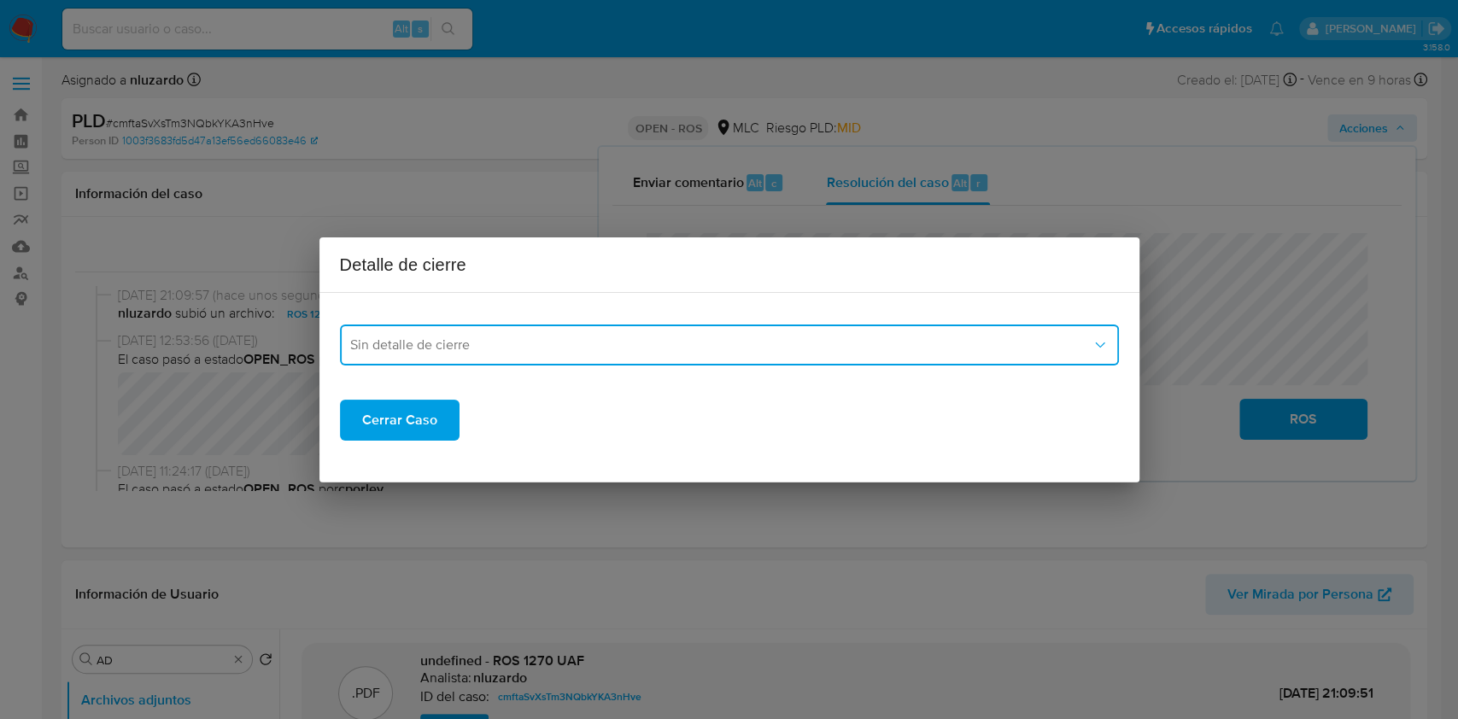
click at [467, 354] on button "Sin detalle de cierre" at bounding box center [729, 345] width 779 height 41
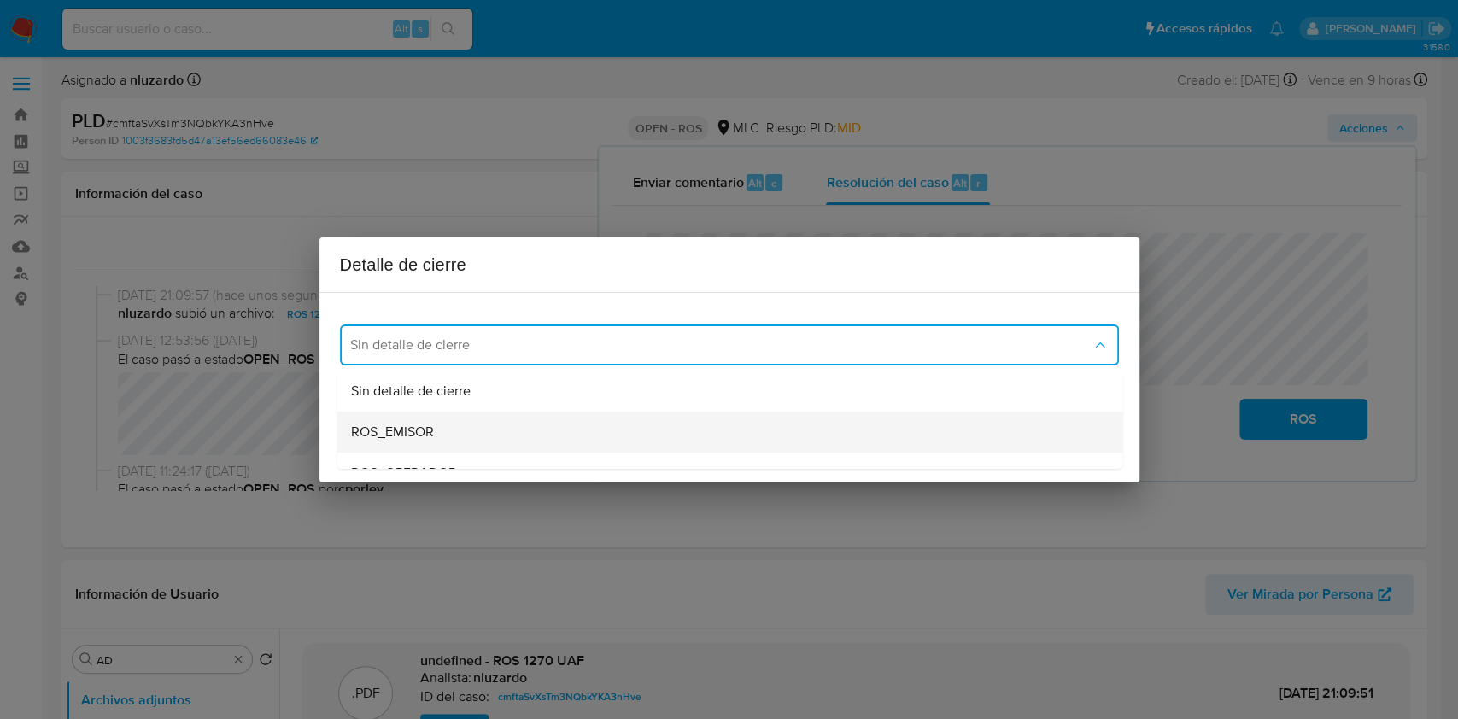
click at [410, 424] on span "ROS_EMISOR" at bounding box center [391, 432] width 83 height 17
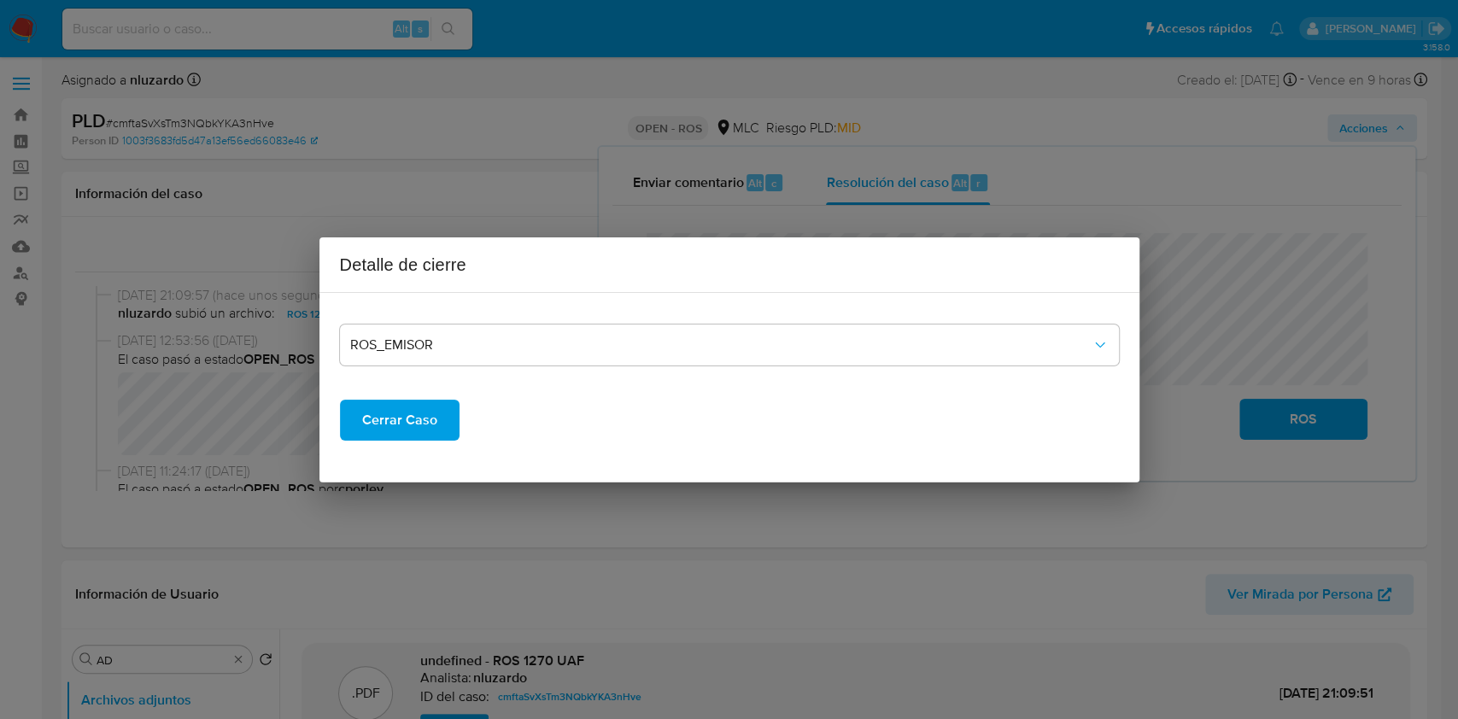
click at [360, 413] on button "Cerrar Caso" at bounding box center [400, 420] width 120 height 41
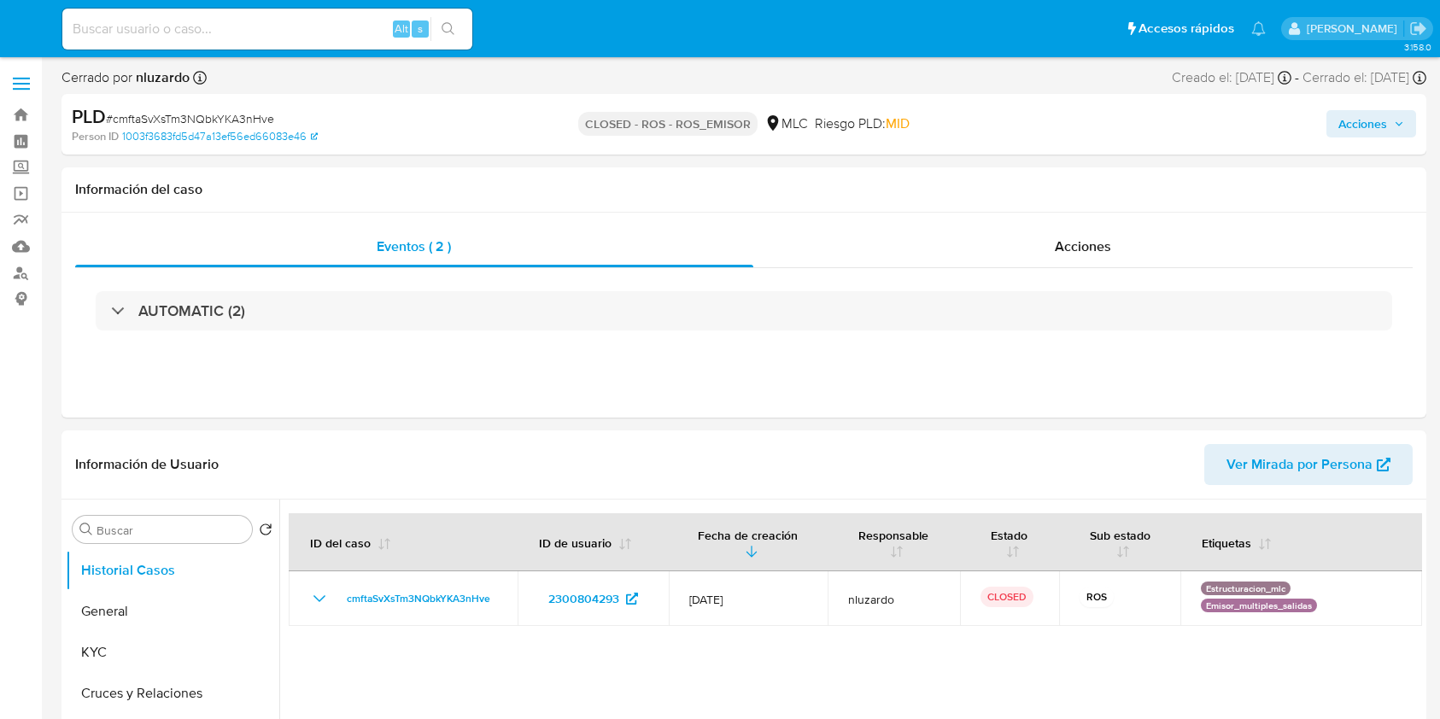
select select "10"
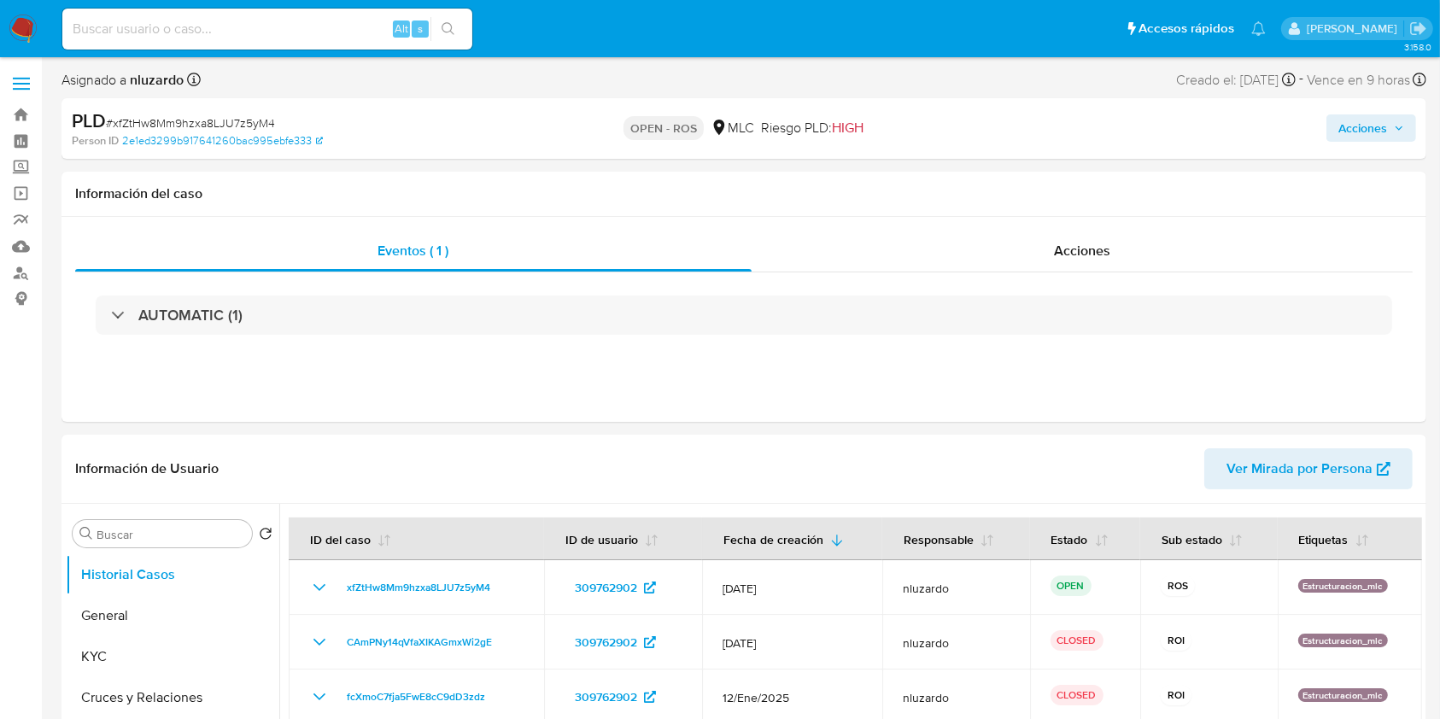
select select "10"
click at [169, 643] on button "KYC" at bounding box center [166, 656] width 200 height 41
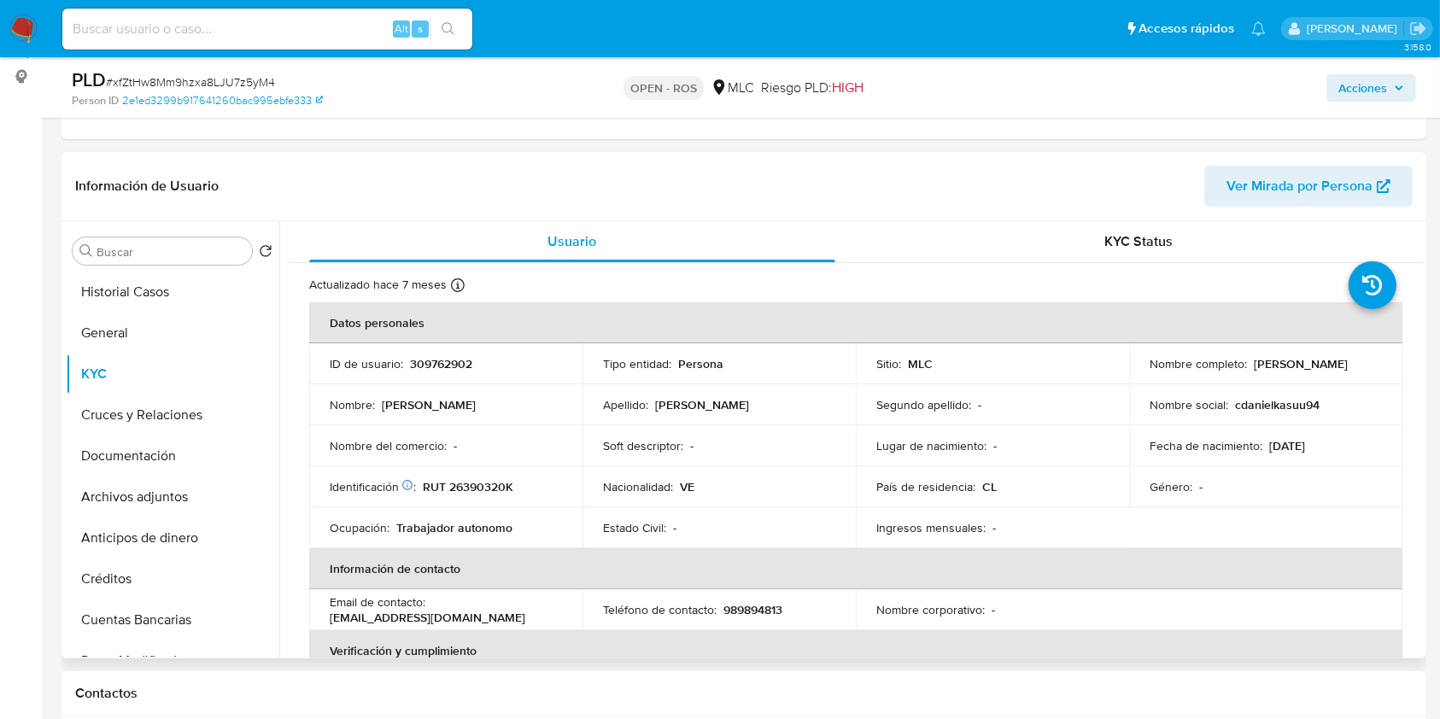
scroll to position [227, 0]
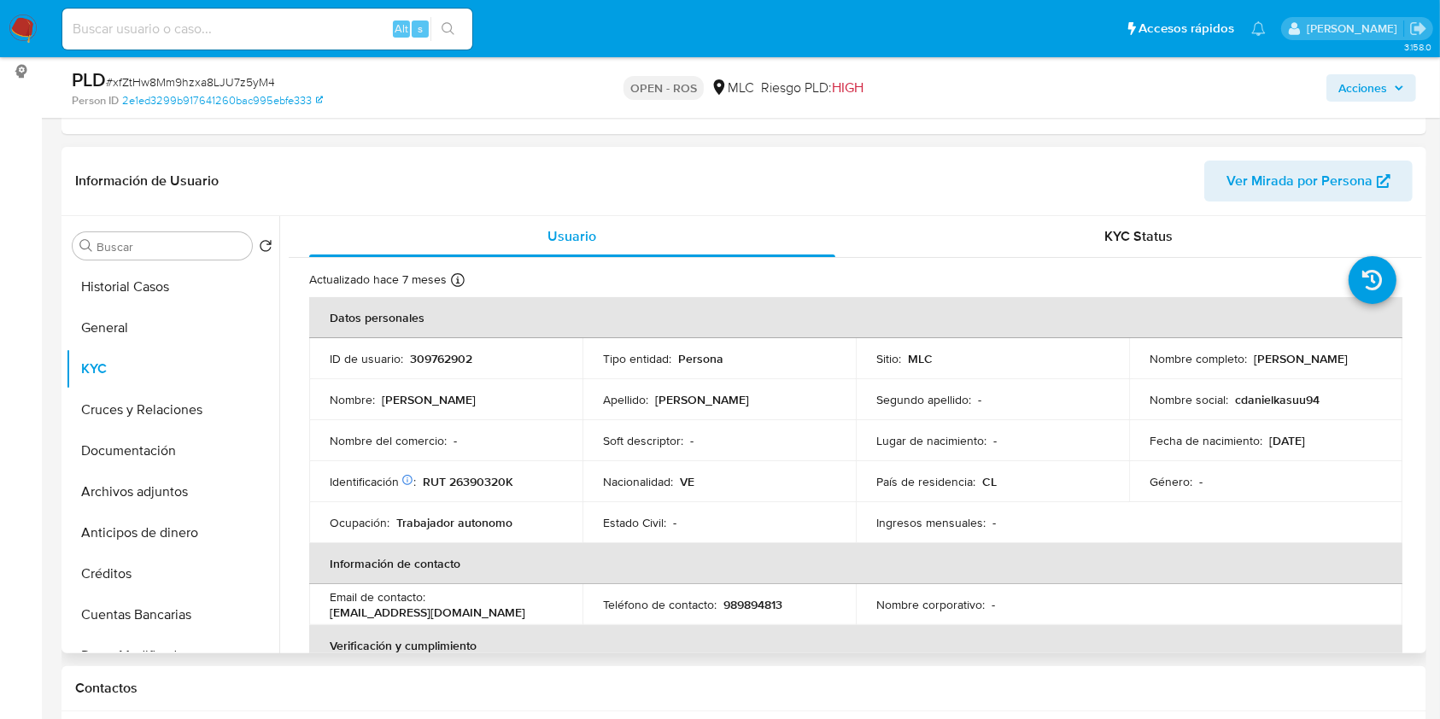
click at [1254, 366] on p "[PERSON_NAME]" at bounding box center [1301, 358] width 94 height 15
drag, startPoint x: 1313, startPoint y: 368, endPoint x: 1321, endPoint y: 365, distance: 9.2
click at [1321, 365] on div "Nombre completo : [PERSON_NAME]" at bounding box center [1266, 358] width 232 height 15
copy p "[PERSON_NAME]"
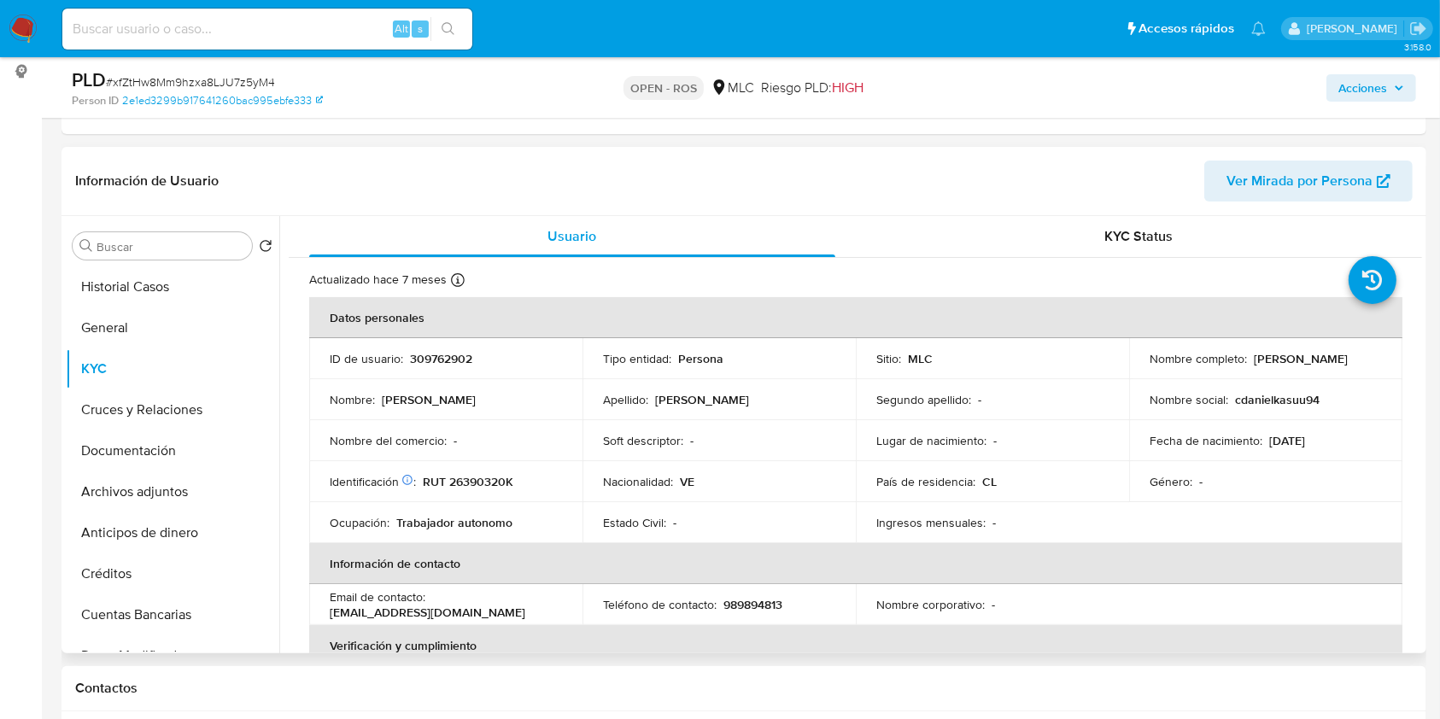
click at [476, 474] on p "RUT 26390320K" at bounding box center [468, 481] width 91 height 15
copy p "RUT"
click at [483, 469] on td "Identificación Nº de serie: 603000472 : RUT 26390320K" at bounding box center [445, 481] width 273 height 41
click at [482, 480] on p "RUT 26390320K" at bounding box center [468, 481] width 91 height 15
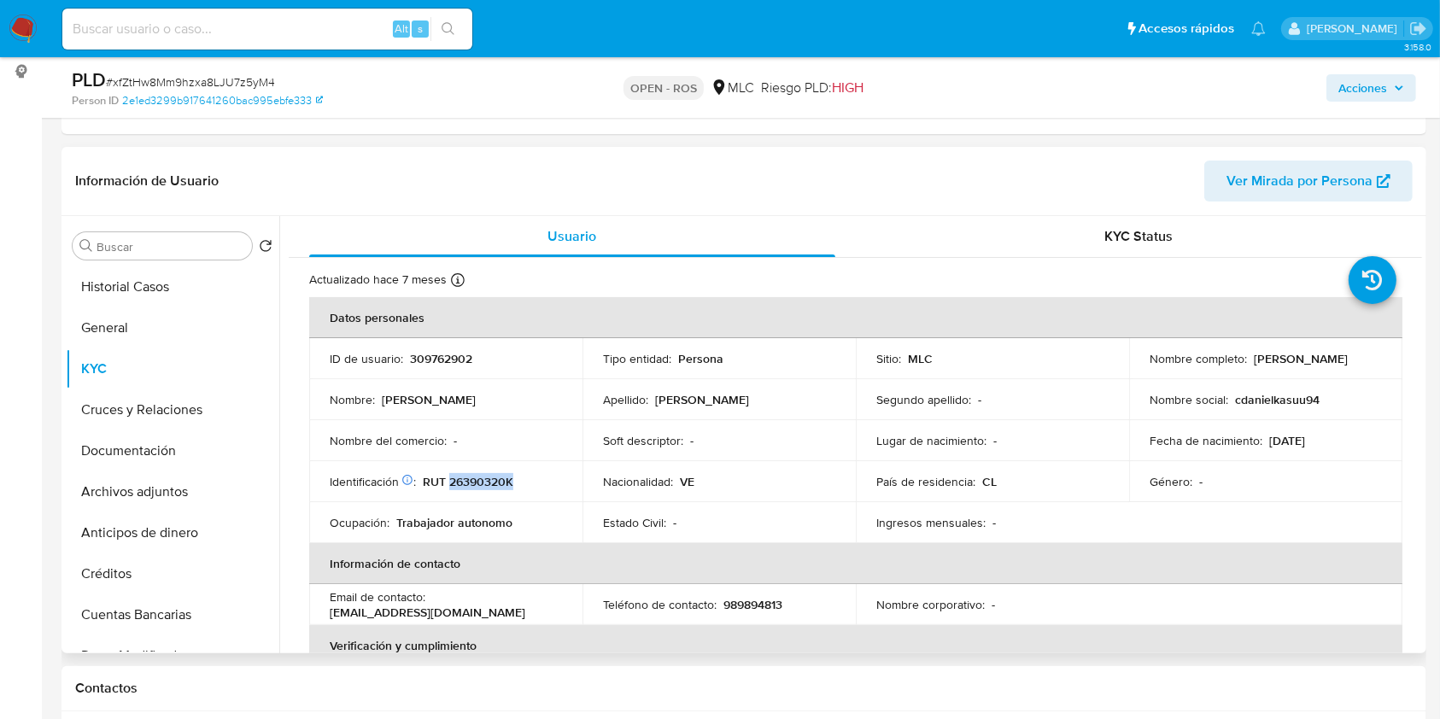
click at [482, 480] on p "RUT 26390320K" at bounding box center [468, 481] width 91 height 15
copy p "26390320K"
click at [473, 481] on p "RUT 26390320K" at bounding box center [468, 481] width 91 height 15
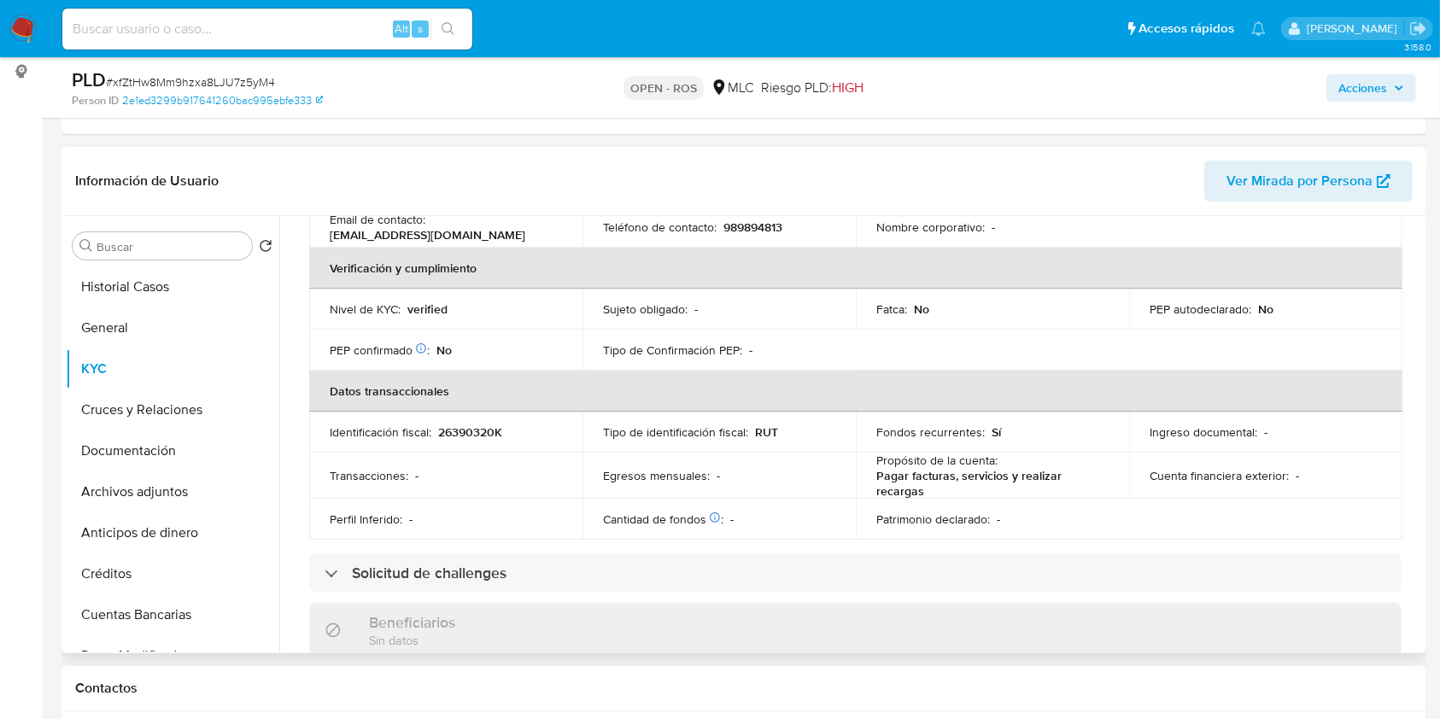
scroll to position [264, 0]
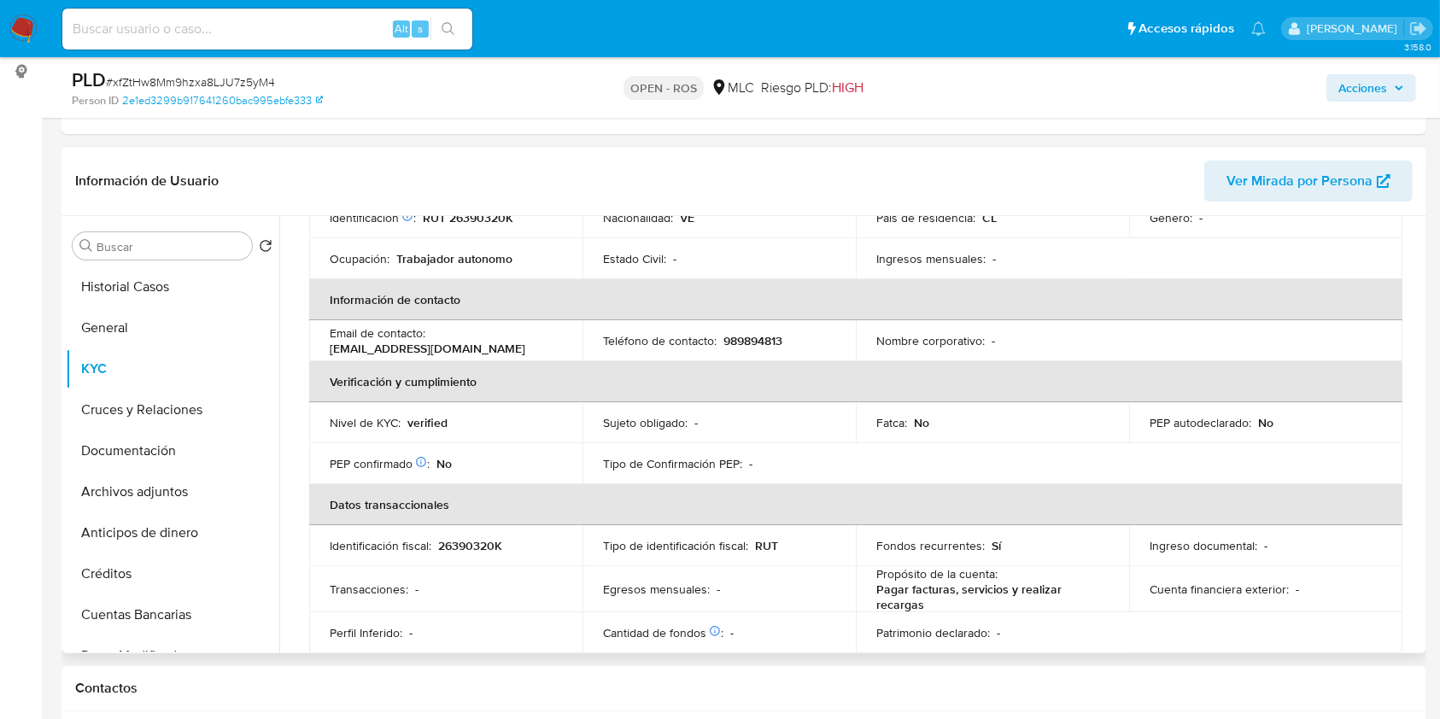
click at [758, 335] on p "989894813" at bounding box center [752, 340] width 59 height 15
copy p "989894813"
click at [442, 345] on p "[EMAIL_ADDRESS][DOMAIN_NAME]" at bounding box center [428, 348] width 196 height 15
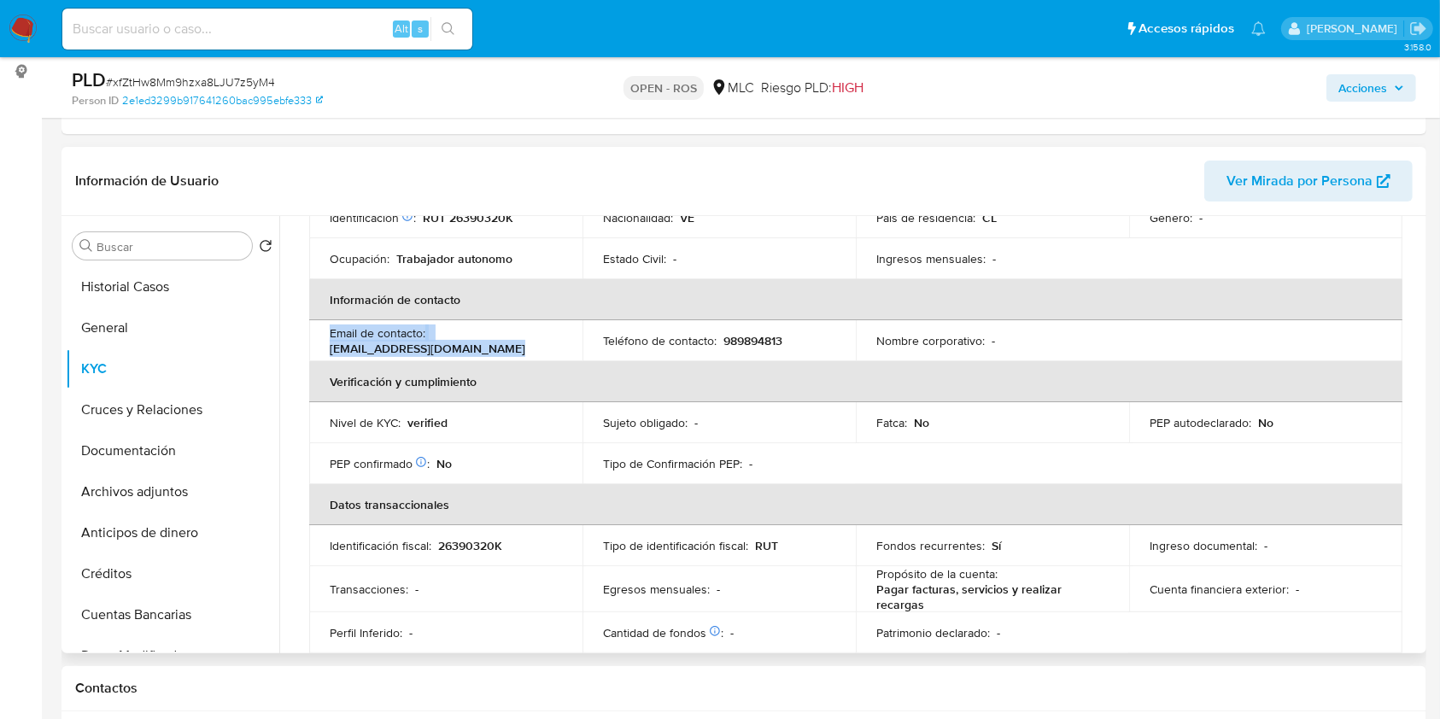
click at [442, 345] on p "[EMAIL_ADDRESS][DOMAIN_NAME]" at bounding box center [428, 348] width 196 height 15
click at [475, 357] on td "Email de contacto : [EMAIL_ADDRESS][DOMAIN_NAME]" at bounding box center [445, 340] width 273 height 41
drag, startPoint x: 485, startPoint y: 348, endPoint x: 328, endPoint y: 348, distance: 157.2
click at [328, 348] on td "Email de contacto : [EMAIL_ADDRESS][DOMAIN_NAME]" at bounding box center [445, 340] width 273 height 41
copy p "[EMAIL_ADDRESS][DOMAIN_NAME]"
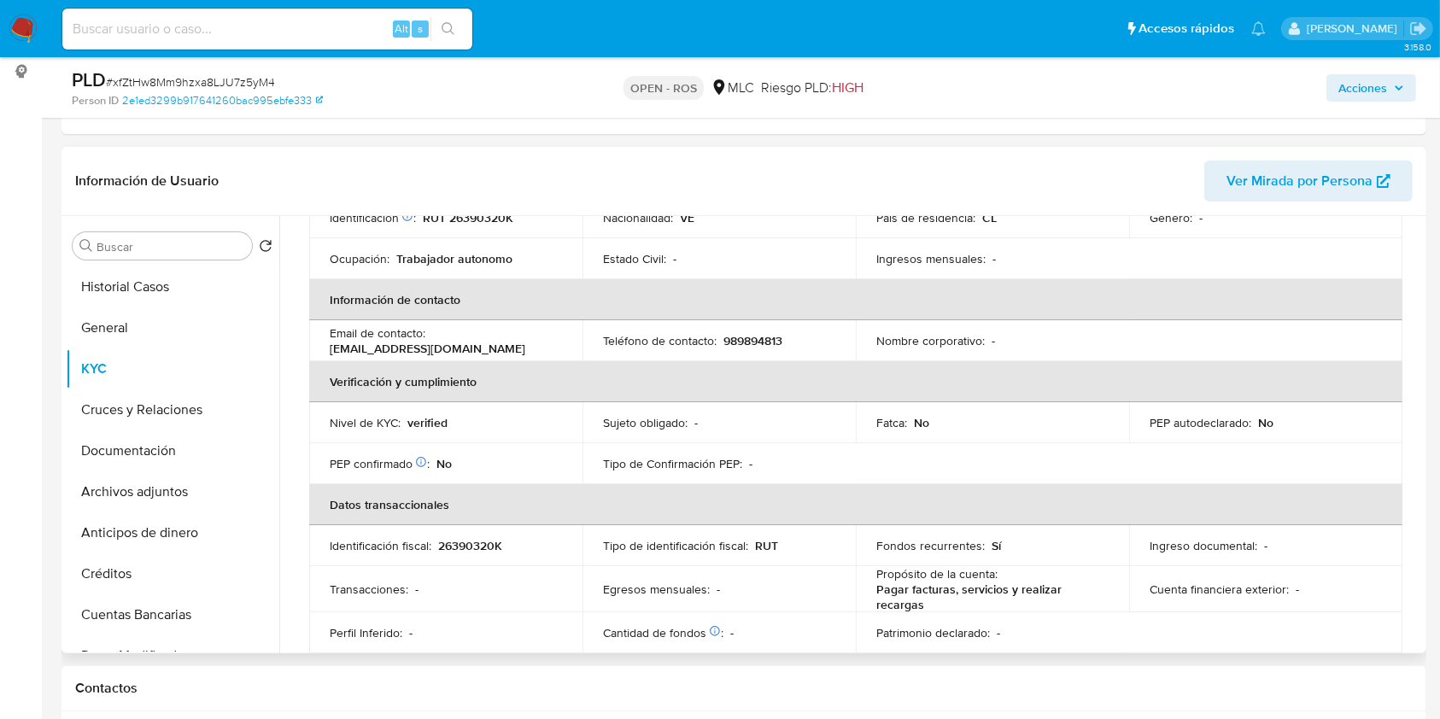
click at [1060, 427] on div "Fatca : No" at bounding box center [992, 422] width 232 height 15
click at [143, 249] on input "Buscar" at bounding box center [171, 246] width 149 height 15
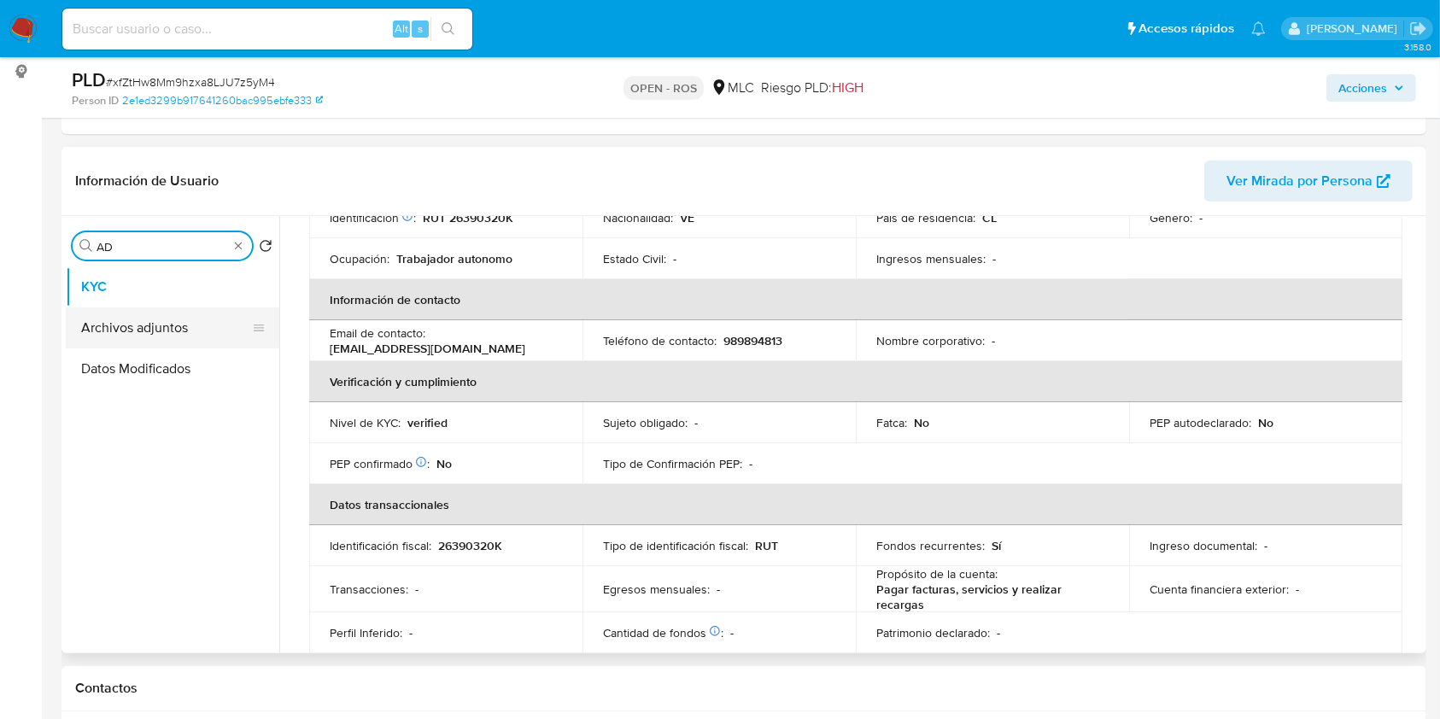
type input "AD"
click at [146, 318] on button "Archivos adjuntos" at bounding box center [166, 327] width 200 height 41
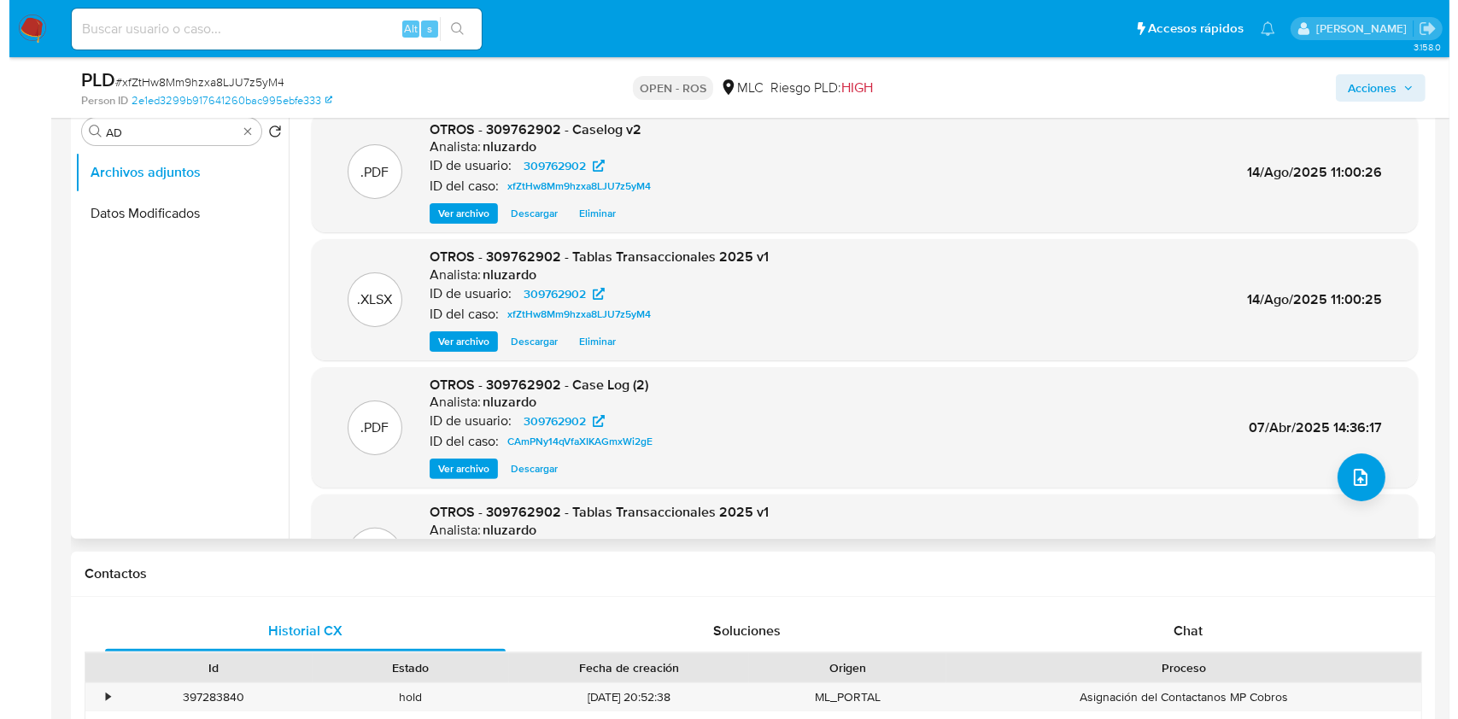
scroll to position [0, 0]
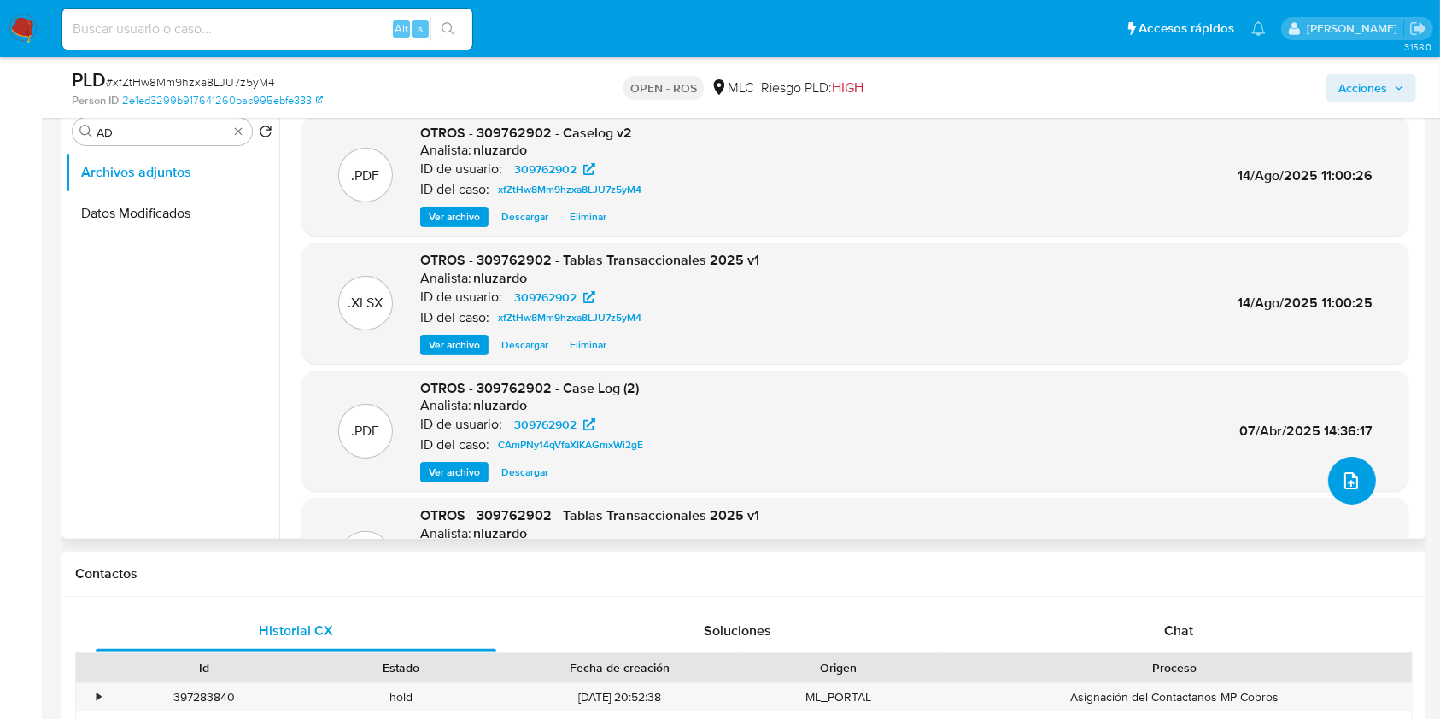
click at [1355, 480] on button "upload-file" at bounding box center [1352, 481] width 48 height 48
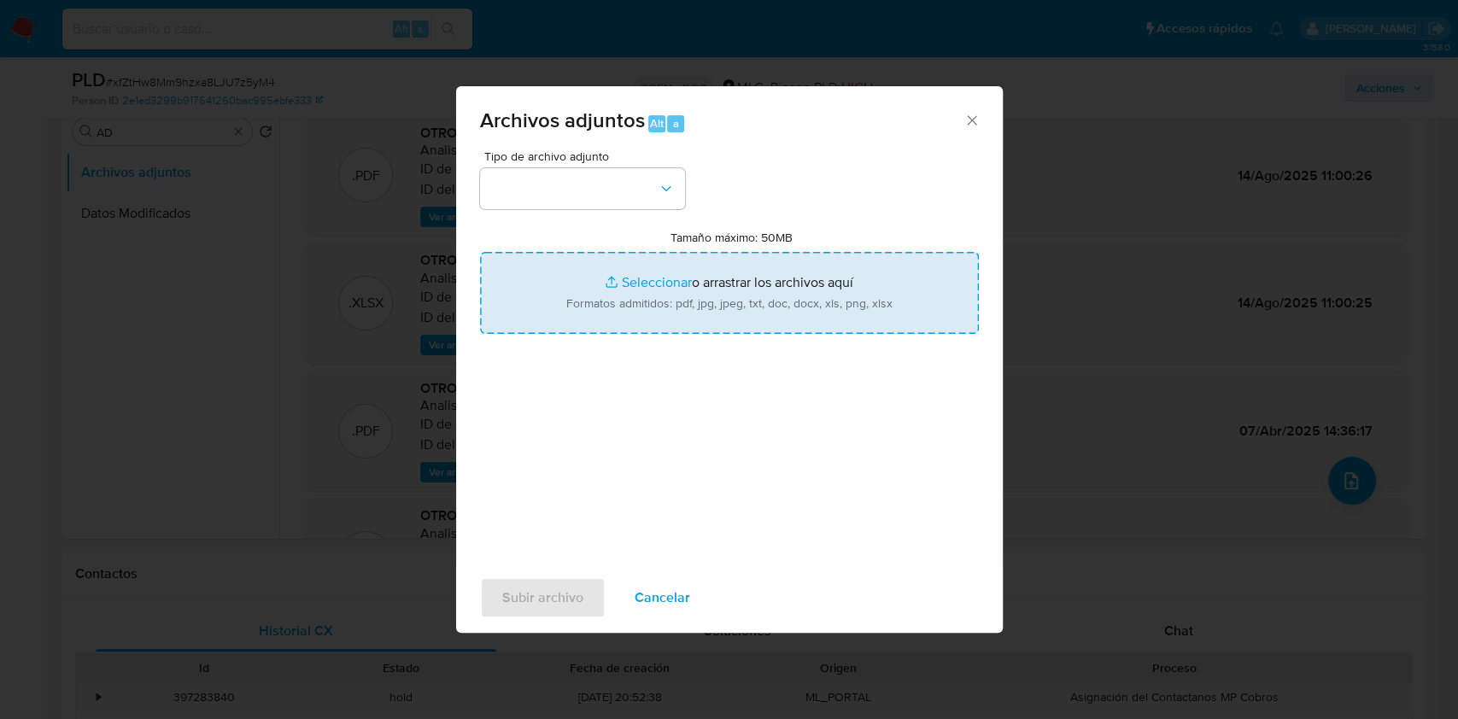
type input "C:\fakepath\ROS 1271 UAF.pdf"
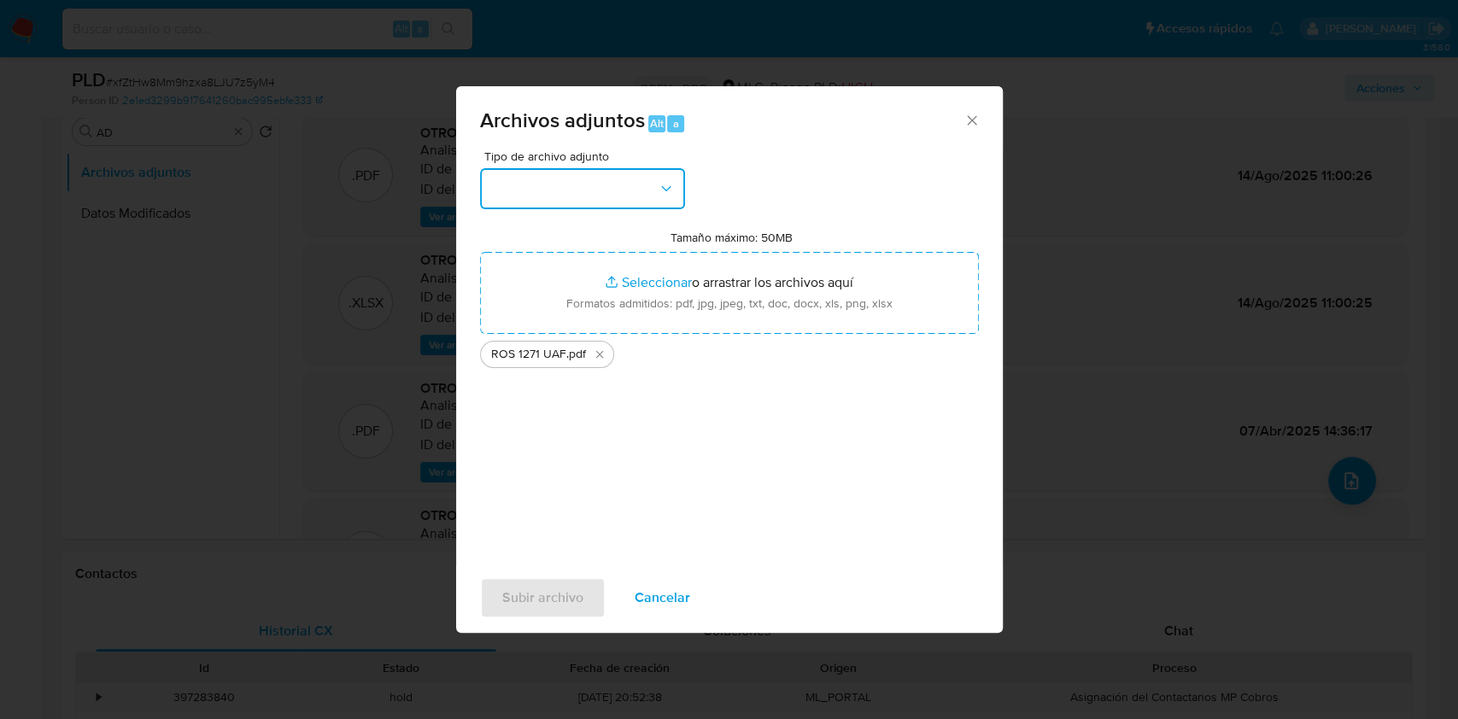
click at [653, 193] on button "button" at bounding box center [582, 188] width 205 height 41
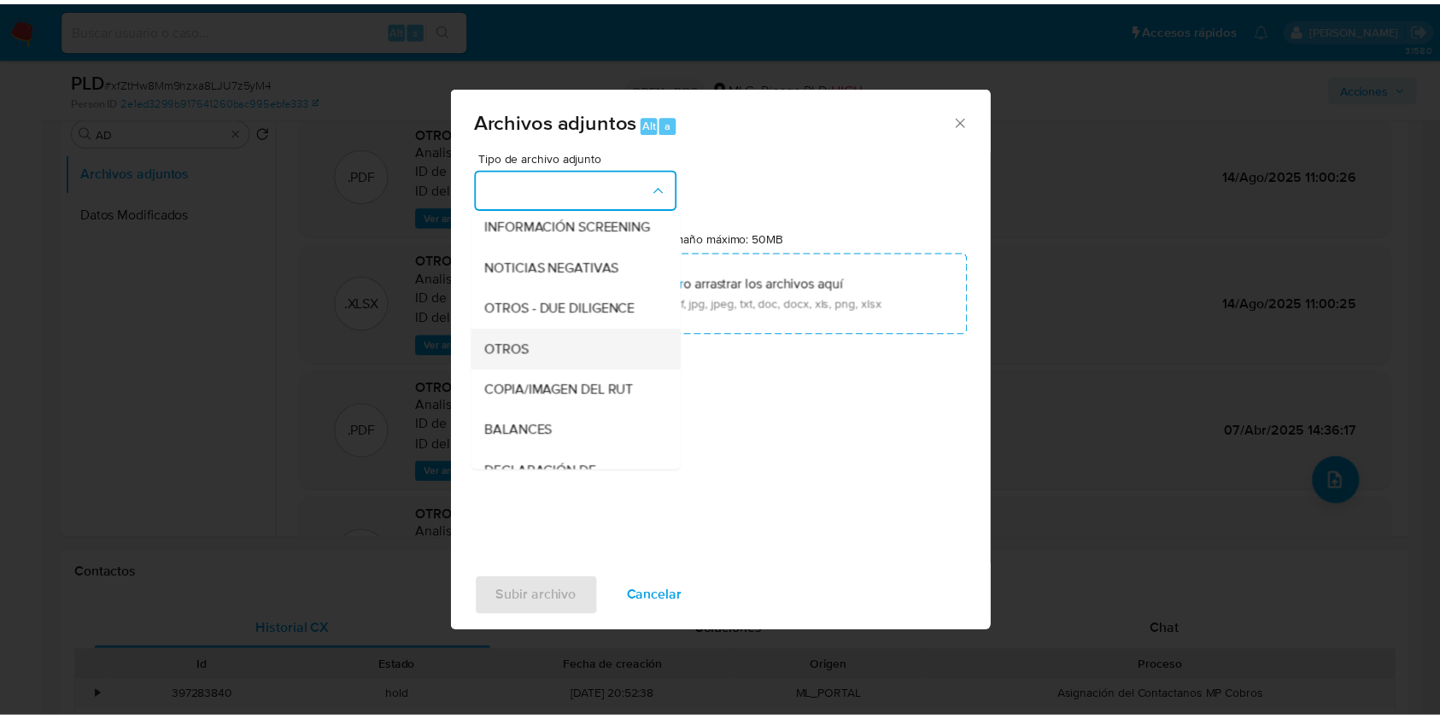
scroll to position [141, 0]
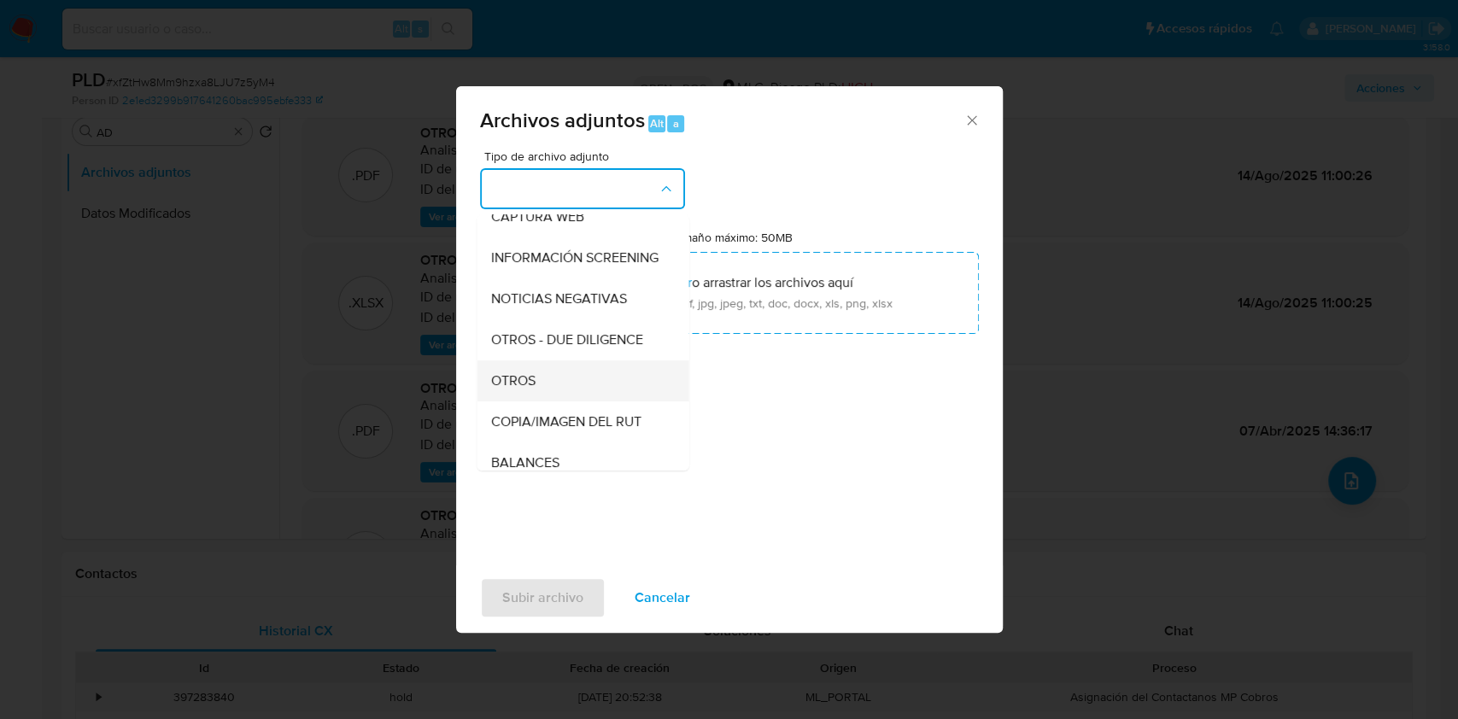
click at [538, 391] on div "OTROS" at bounding box center [577, 380] width 174 height 41
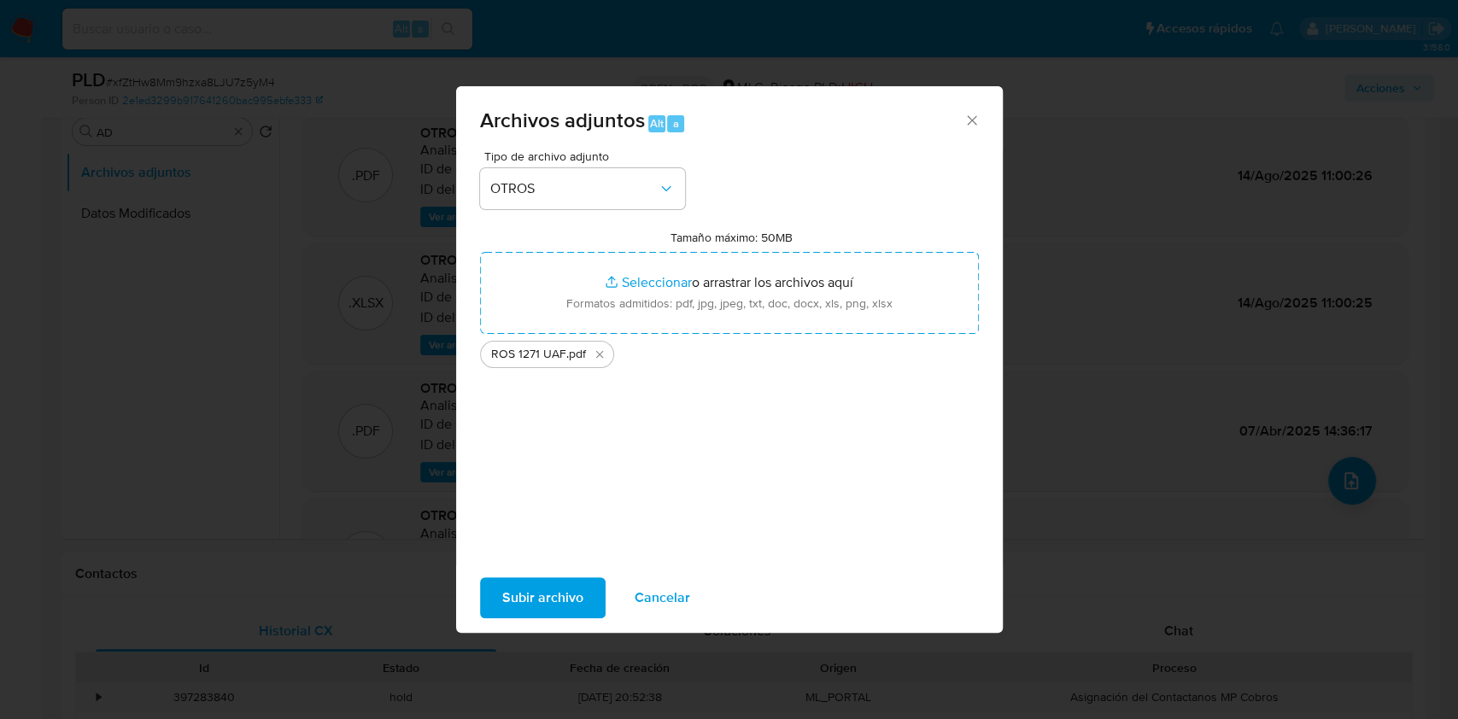
click at [547, 593] on span "Subir archivo" at bounding box center [542, 598] width 81 height 38
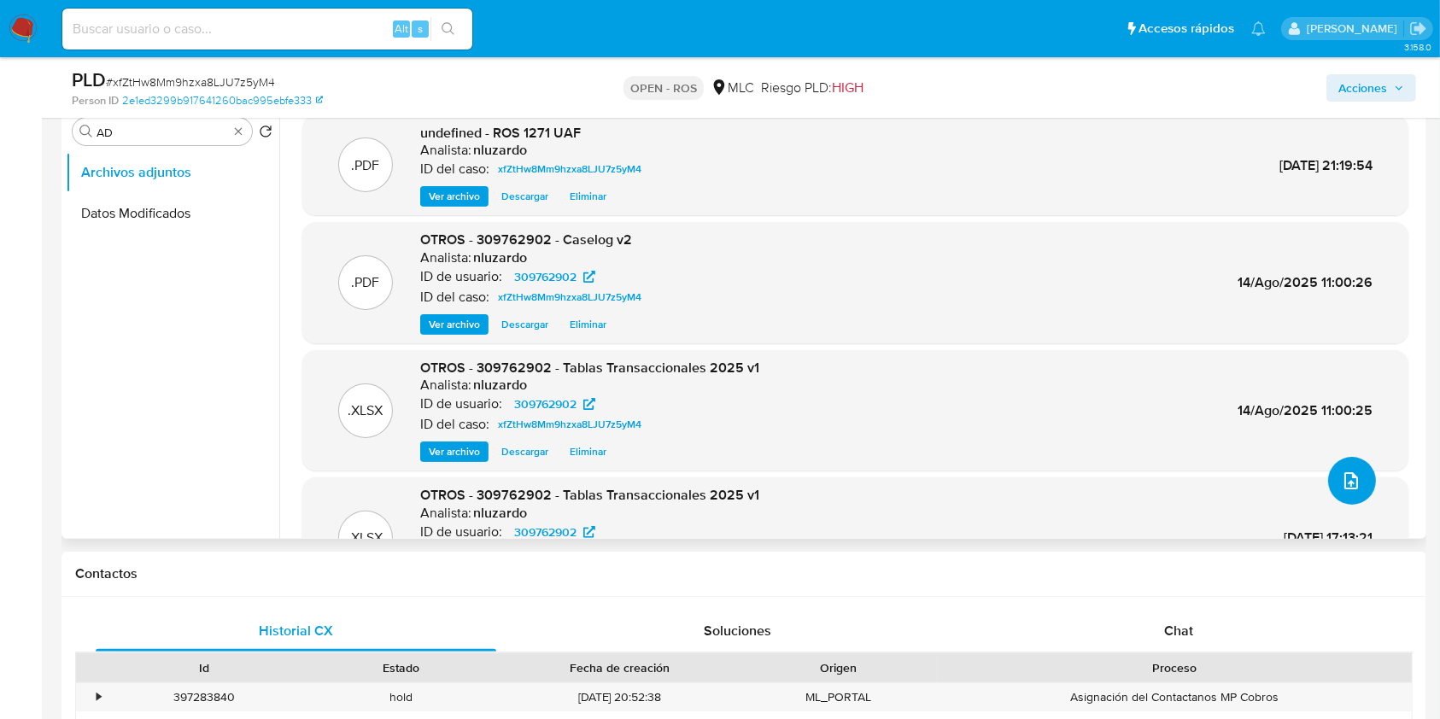
scroll to position [0, 0]
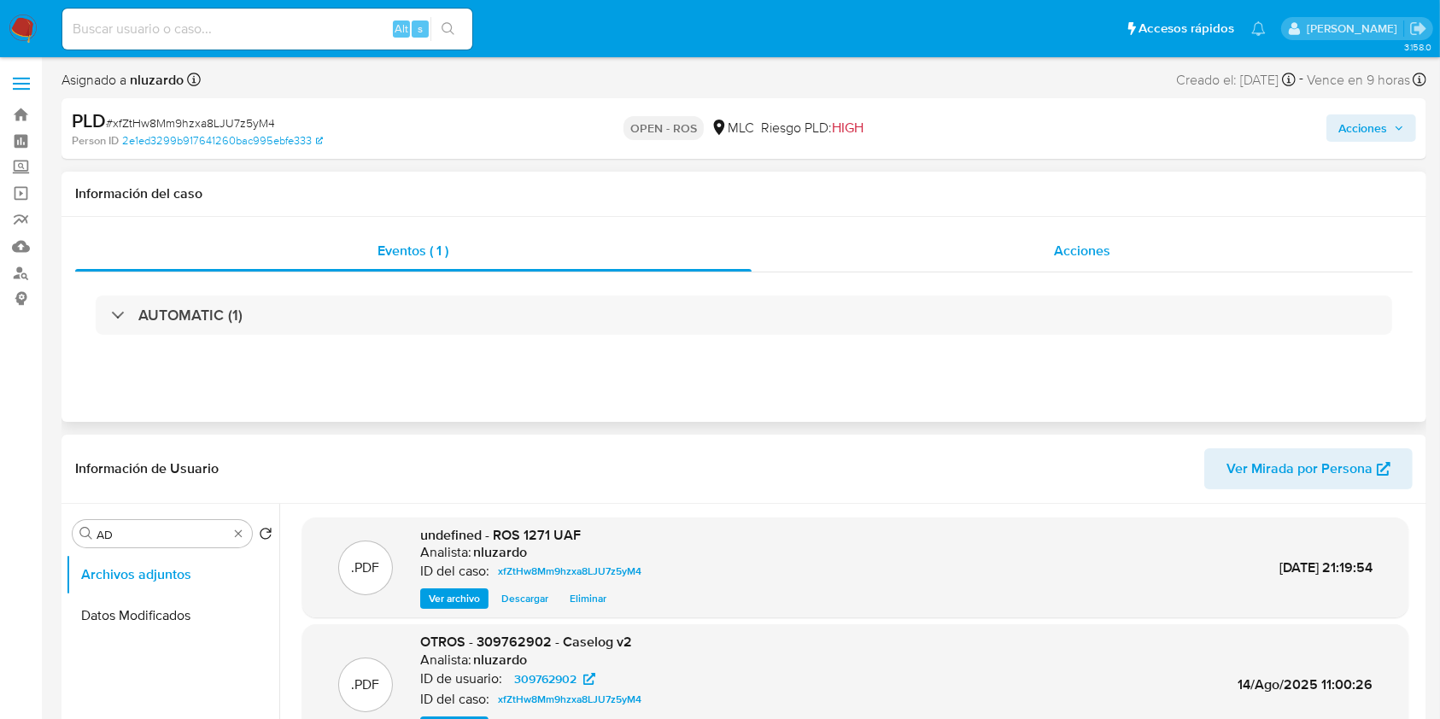
click at [983, 242] on div "Acciones" at bounding box center [1083, 251] width 662 height 41
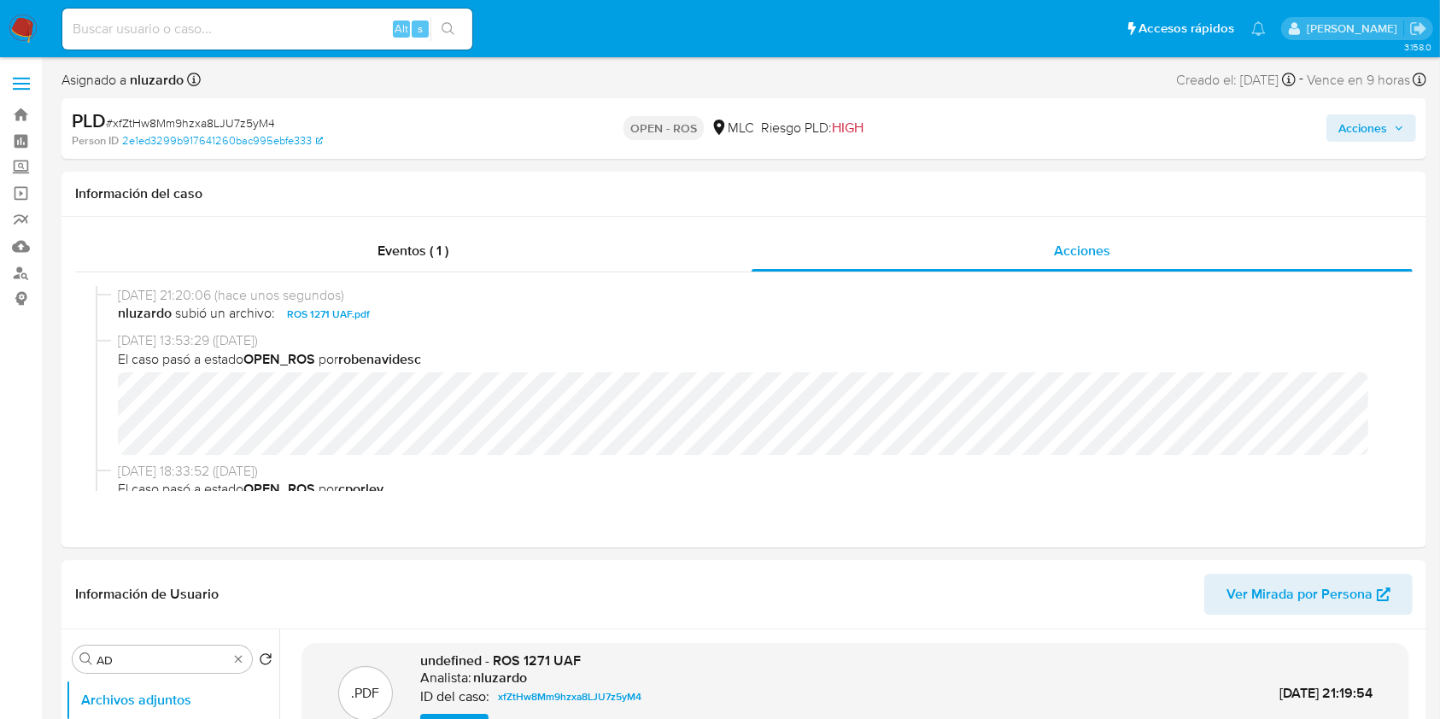
click at [1353, 120] on span "Acciones" at bounding box center [1362, 127] width 49 height 27
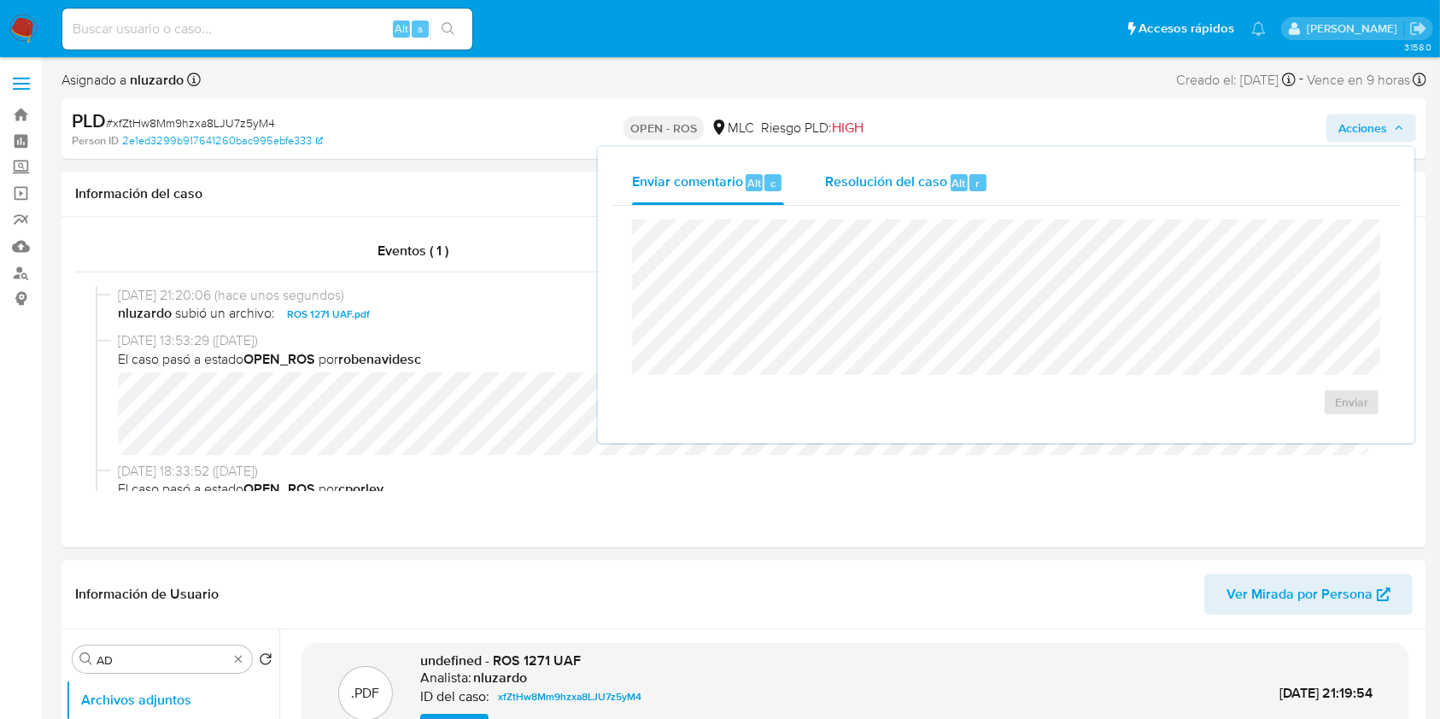
click at [947, 194] on div "Resolución del caso Alt r" at bounding box center [906, 183] width 163 height 44
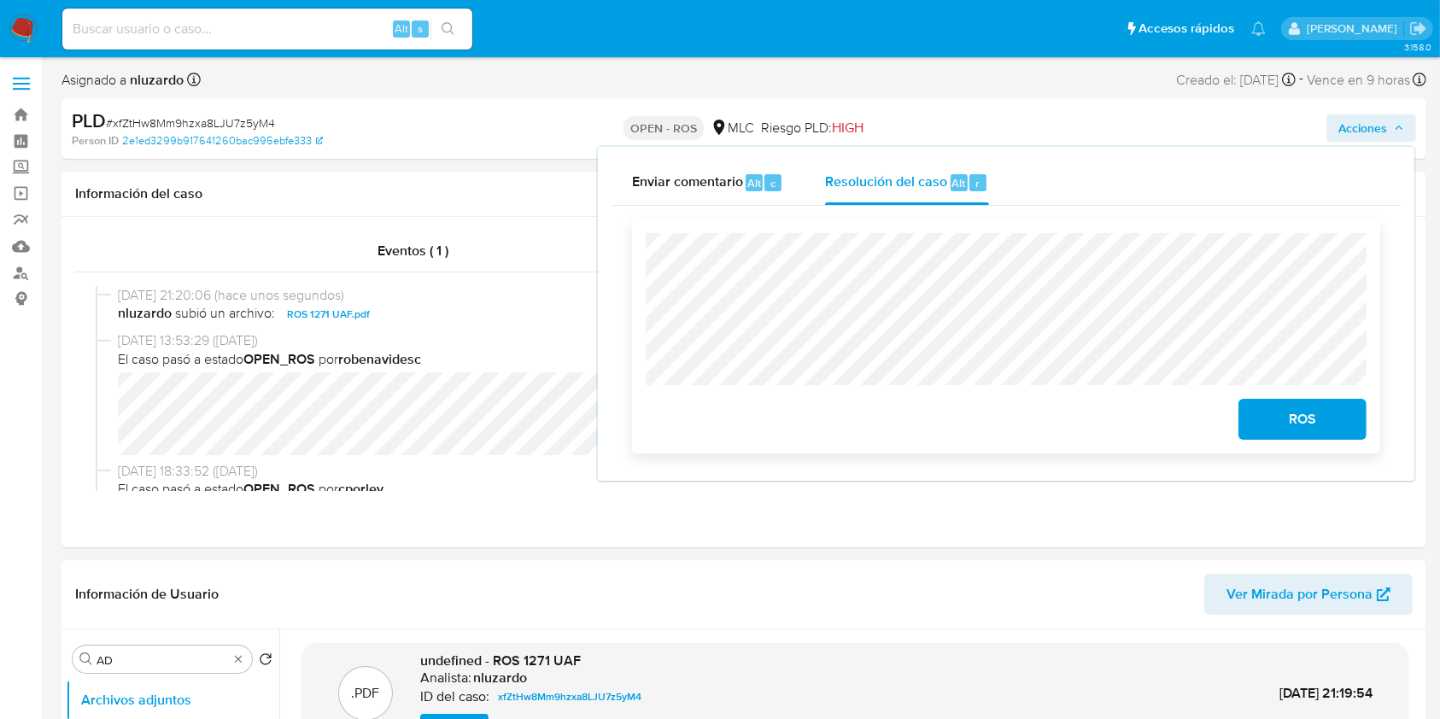
click at [1317, 437] on span "ROS" at bounding box center [1303, 420] width 84 height 38
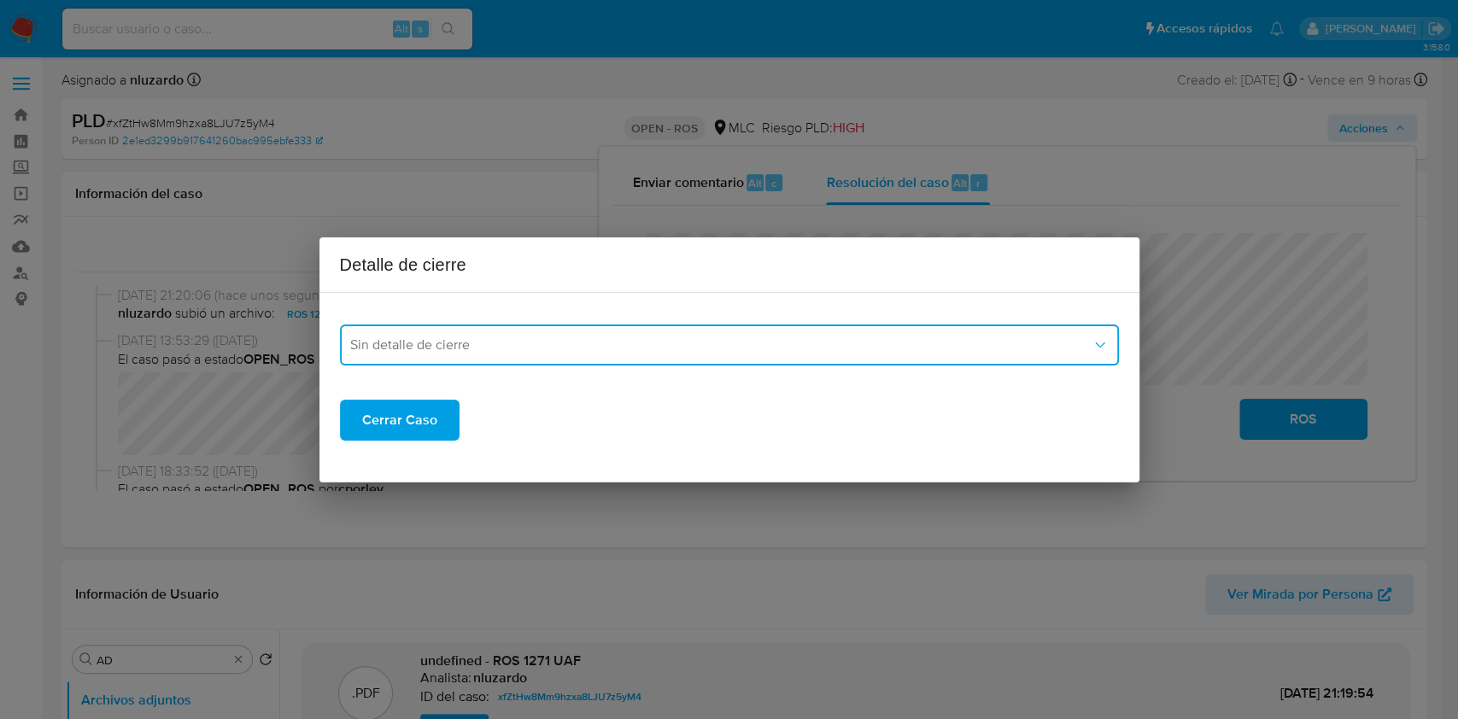
click at [559, 354] on button "Sin detalle de cierre" at bounding box center [729, 345] width 779 height 41
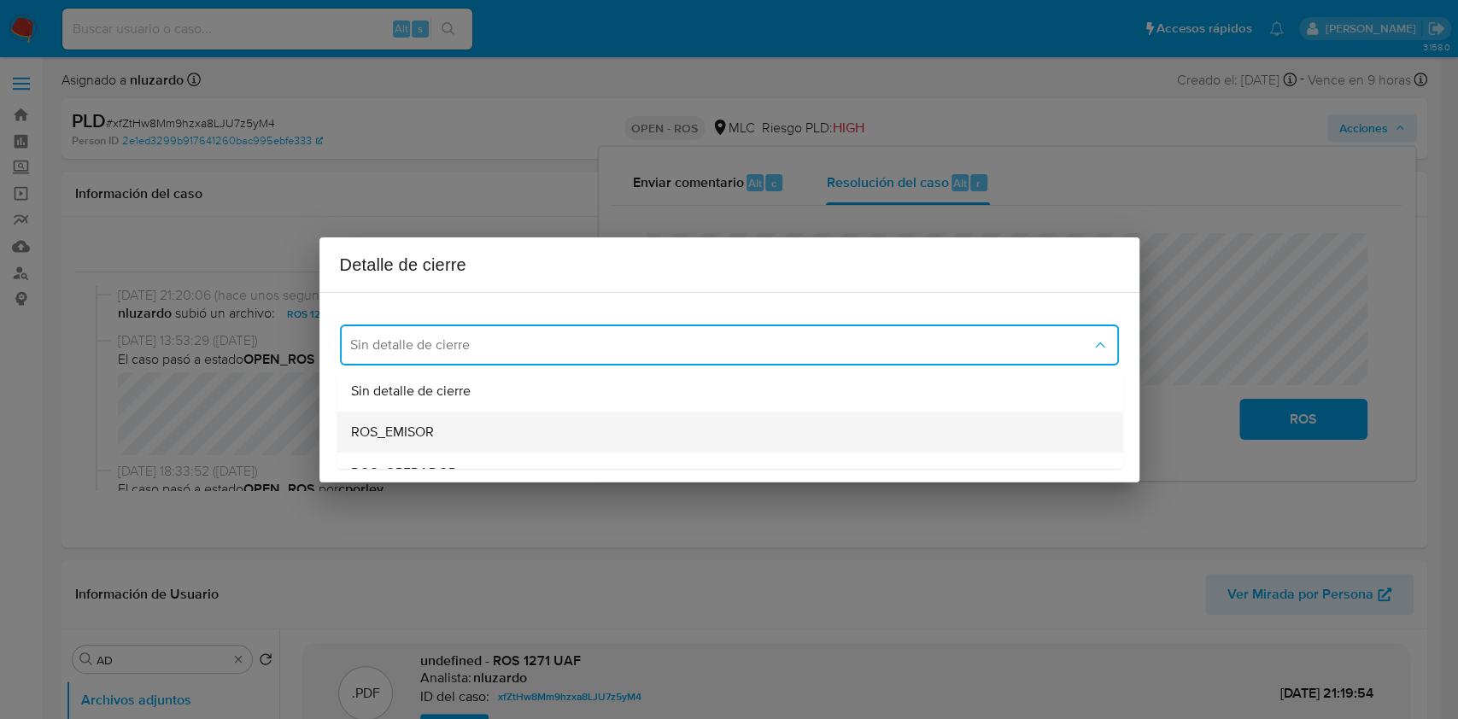
click at [366, 425] on span "ROS_EMISOR" at bounding box center [391, 432] width 83 height 17
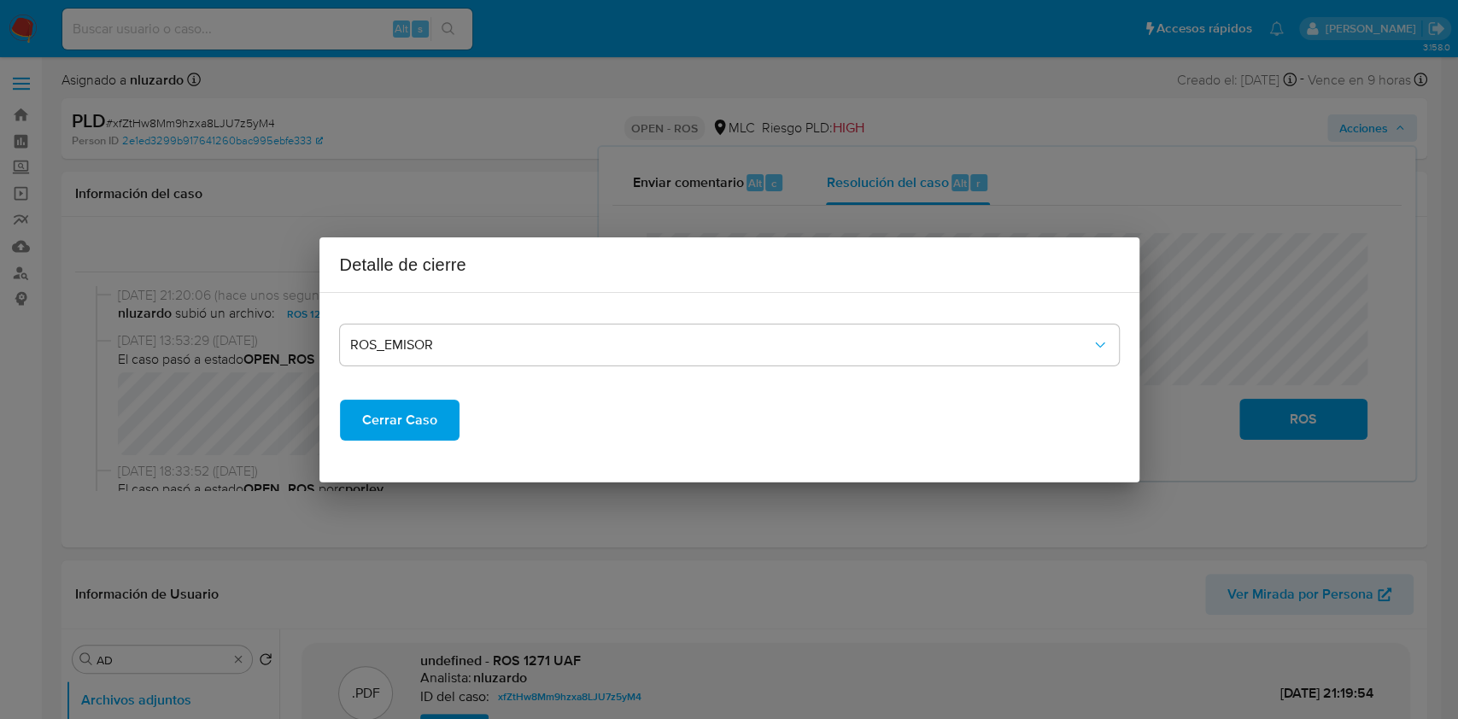
click at [381, 424] on span "Cerrar Caso" at bounding box center [399, 420] width 75 height 38
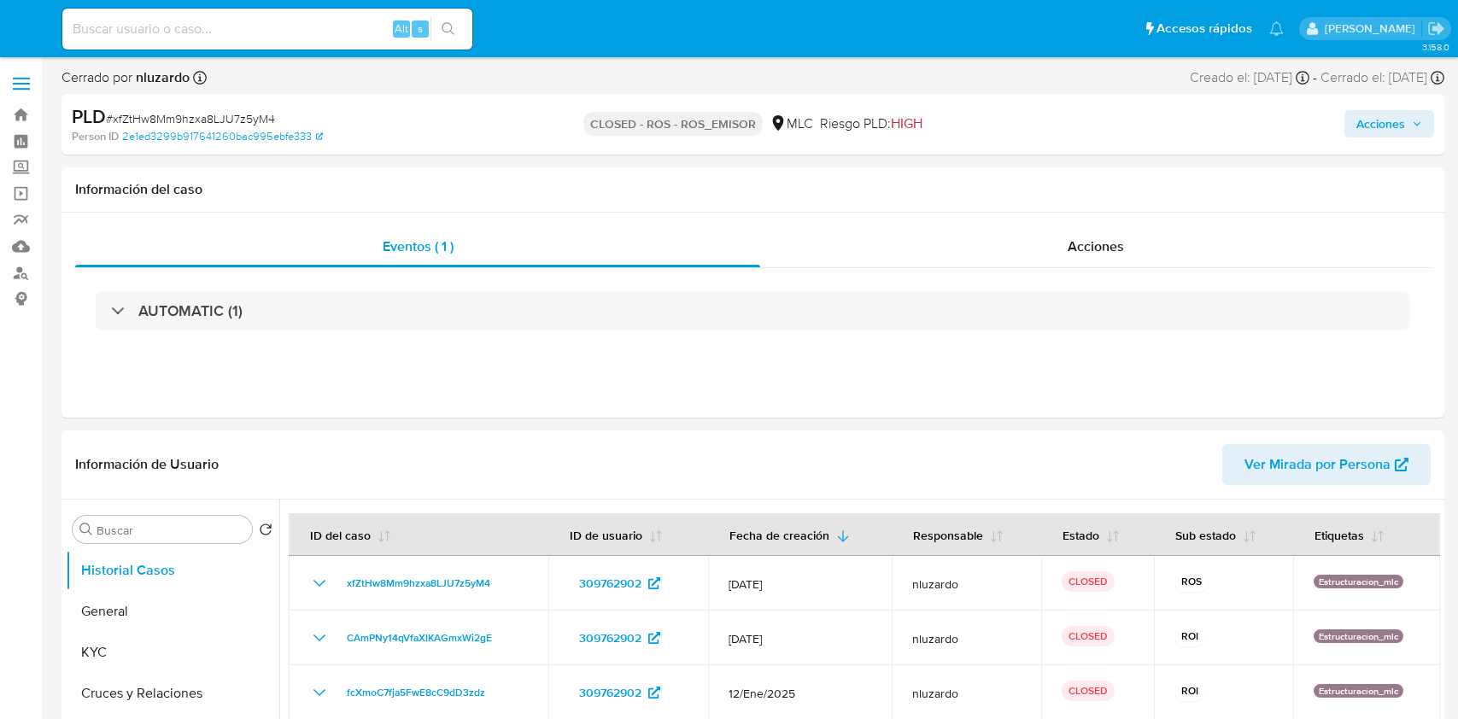
select select "10"
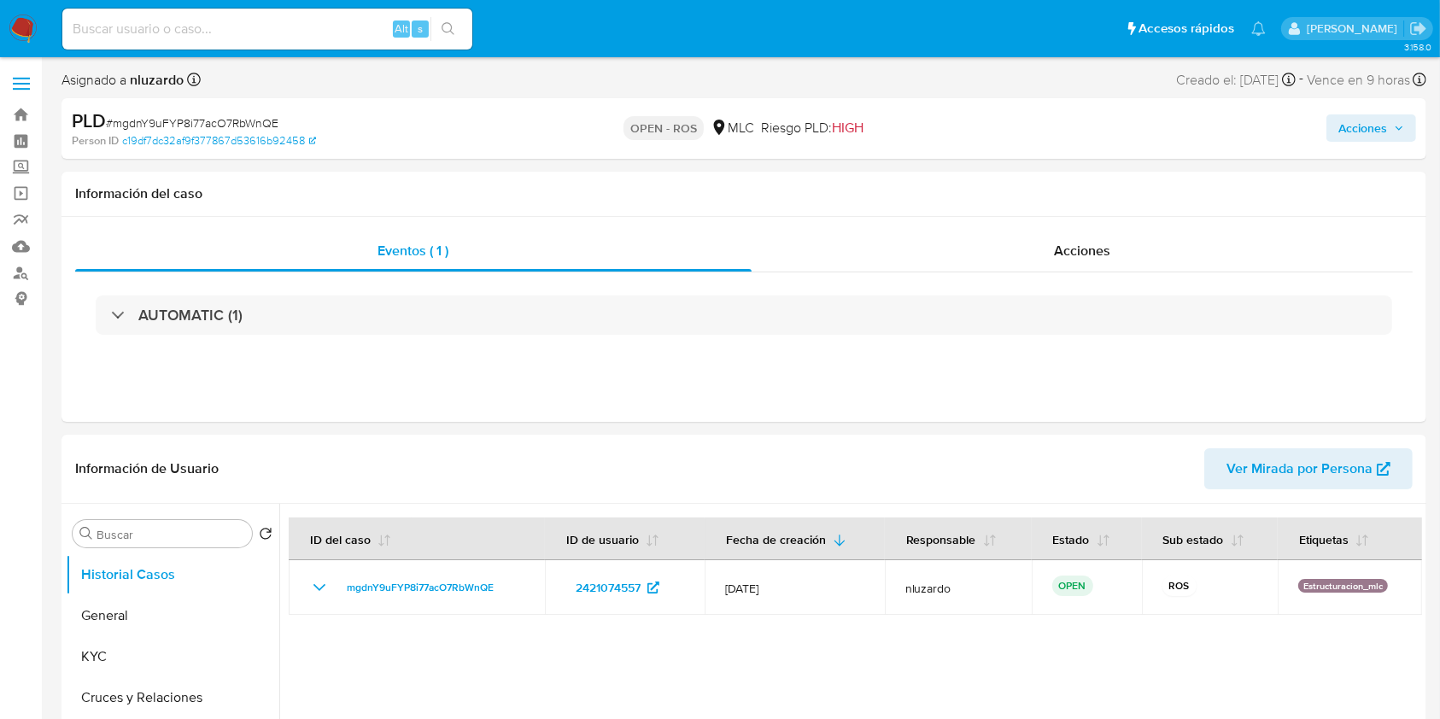
select select "10"
click at [129, 653] on button "KYC" at bounding box center [166, 656] width 200 height 41
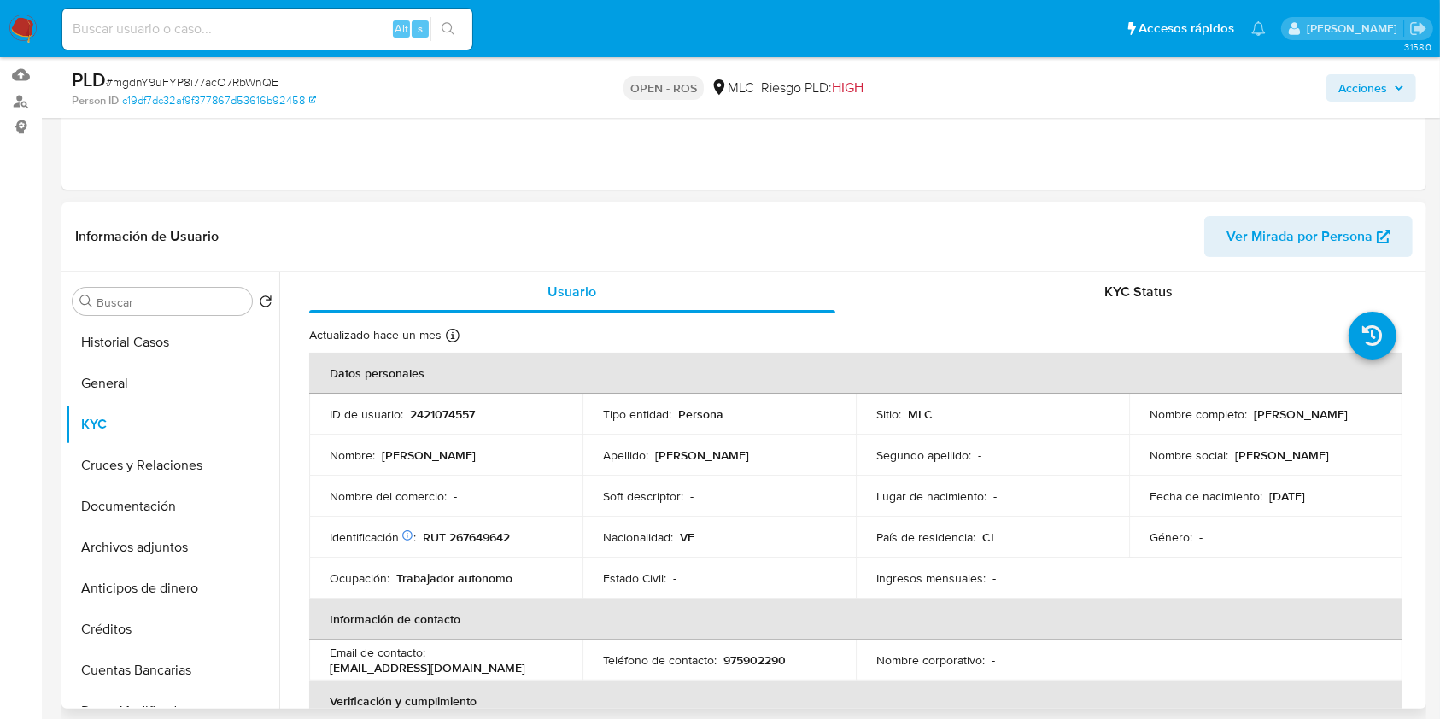
scroll to position [227, 0]
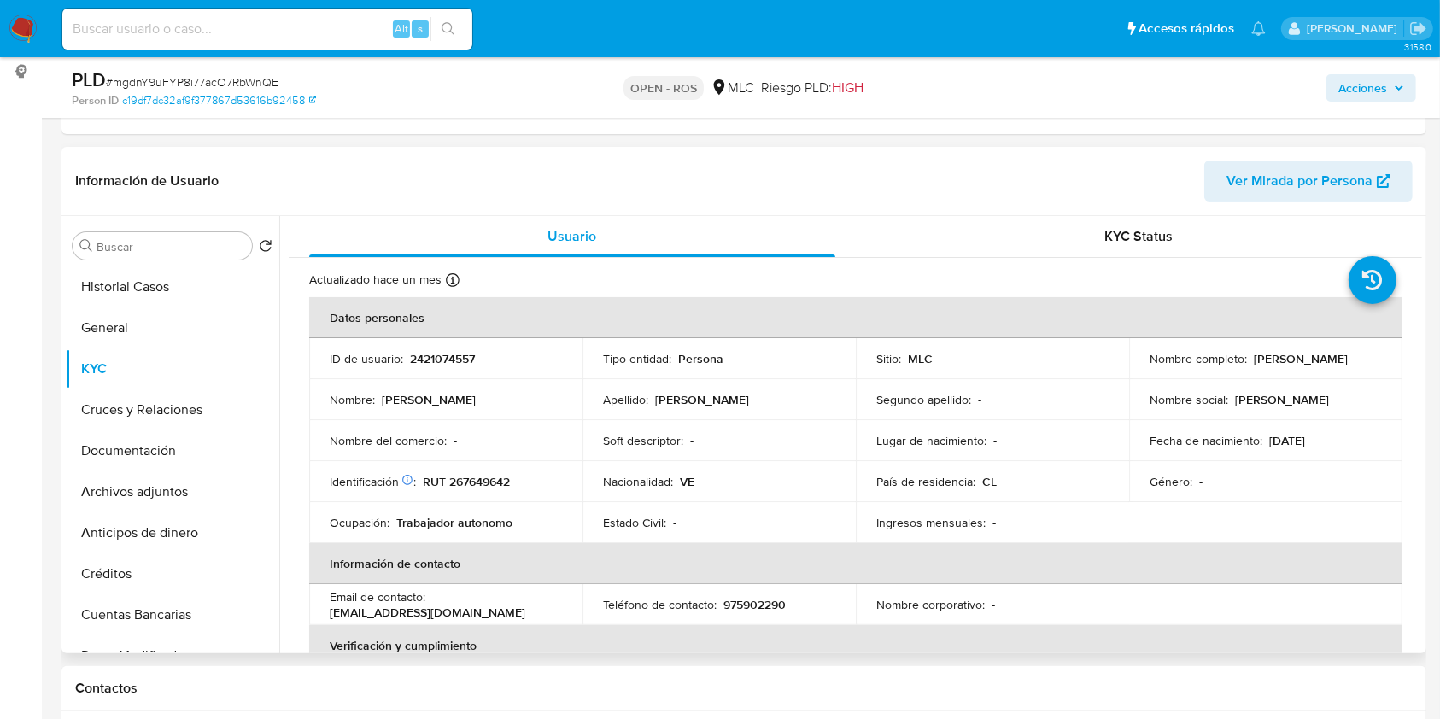
click at [1254, 366] on p "[PERSON_NAME]" at bounding box center [1301, 358] width 94 height 15
drag, startPoint x: 1262, startPoint y: 366, endPoint x: 1306, endPoint y: 361, distance: 44.7
click at [1306, 366] on p "[PERSON_NAME]" at bounding box center [1301, 358] width 94 height 15
copy p "[PERSON_NAME]"
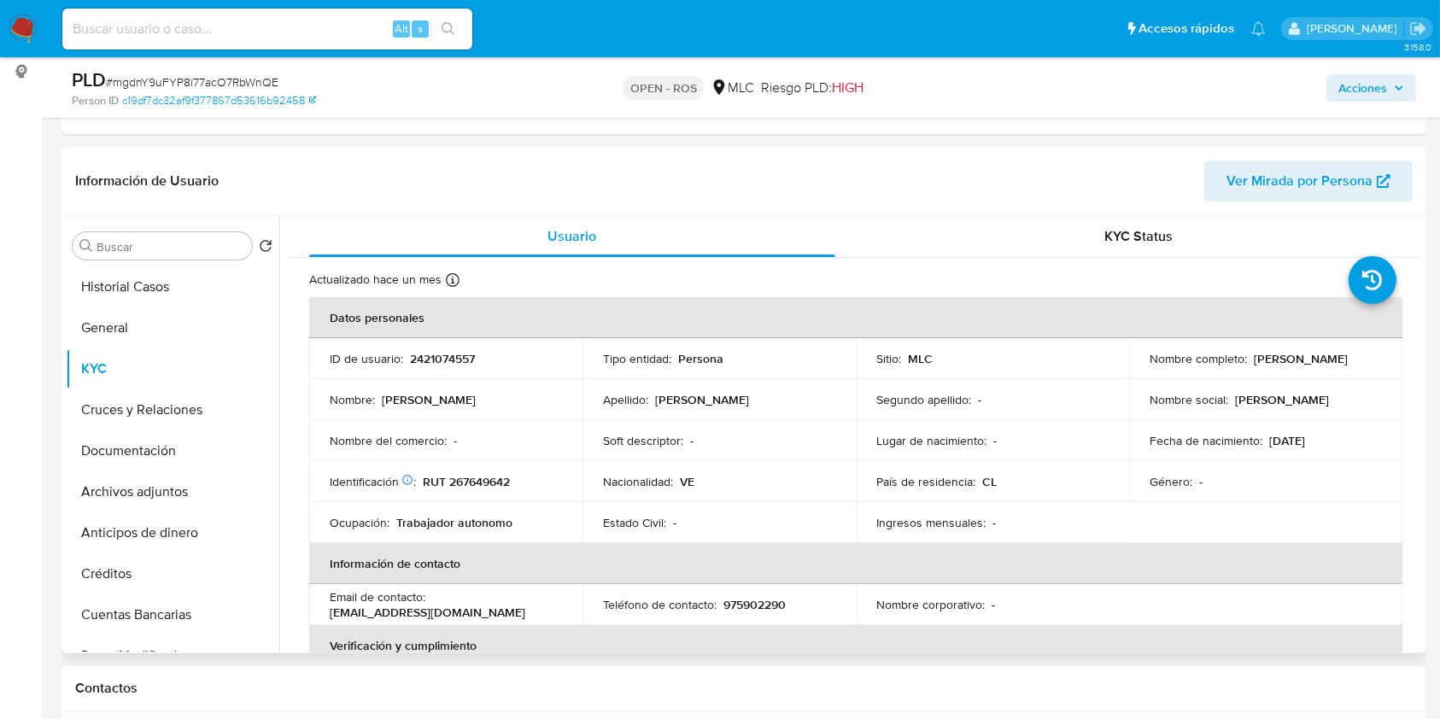
click at [489, 484] on p "RUT 267649642" at bounding box center [466, 481] width 87 height 15
copy p "267649642"
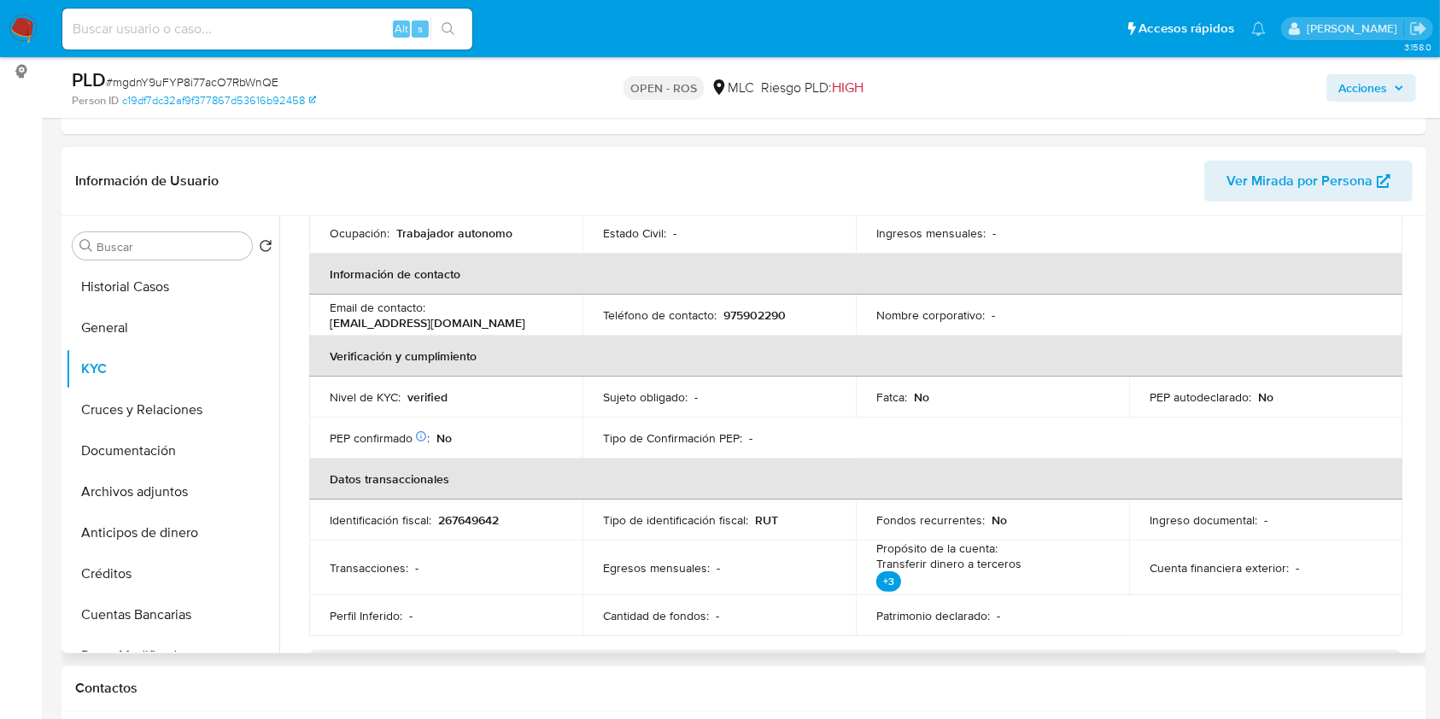
scroll to position [176, 0]
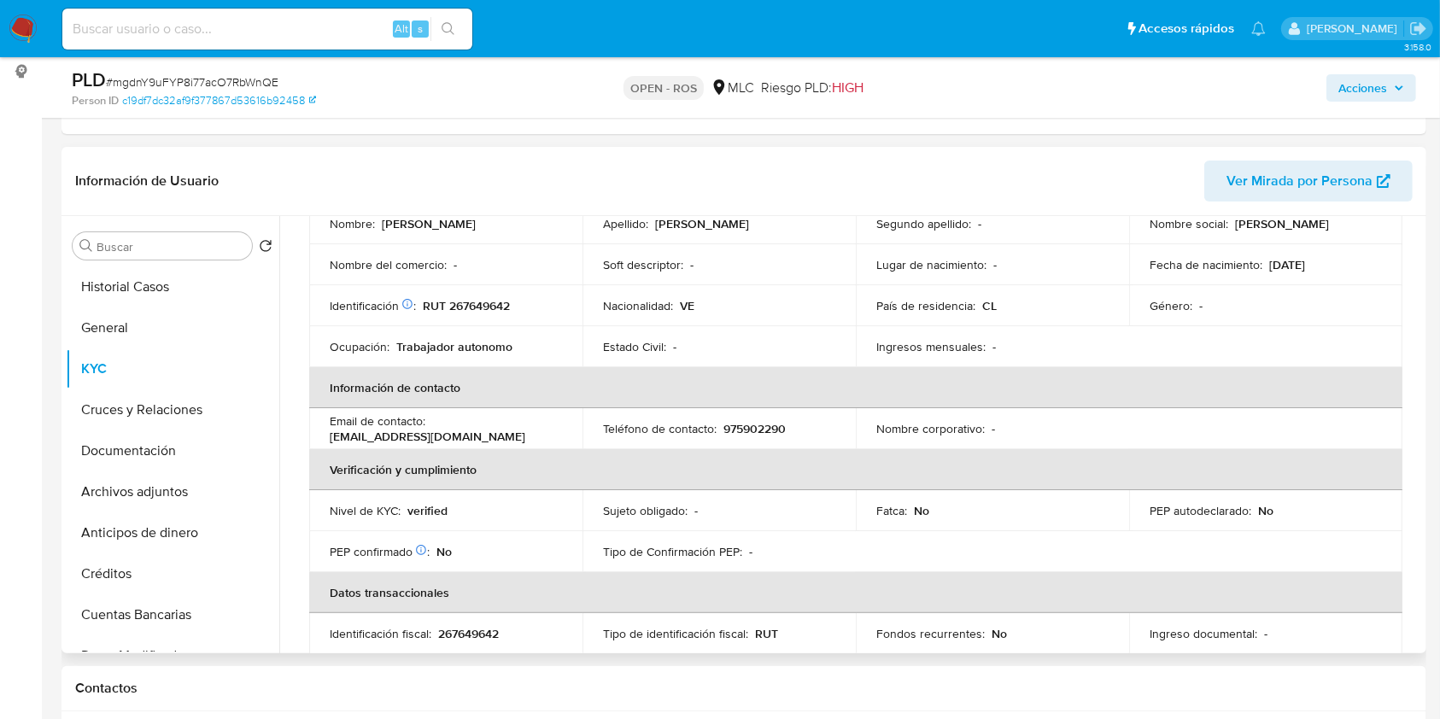
click at [752, 421] on p "975902290" at bounding box center [754, 428] width 62 height 15
copy p "975902290"
copy p "[EMAIL_ADDRESS][DOMAIN_NAME]"
drag, startPoint x: 487, startPoint y: 436, endPoint x: 322, endPoint y: 442, distance: 165.0
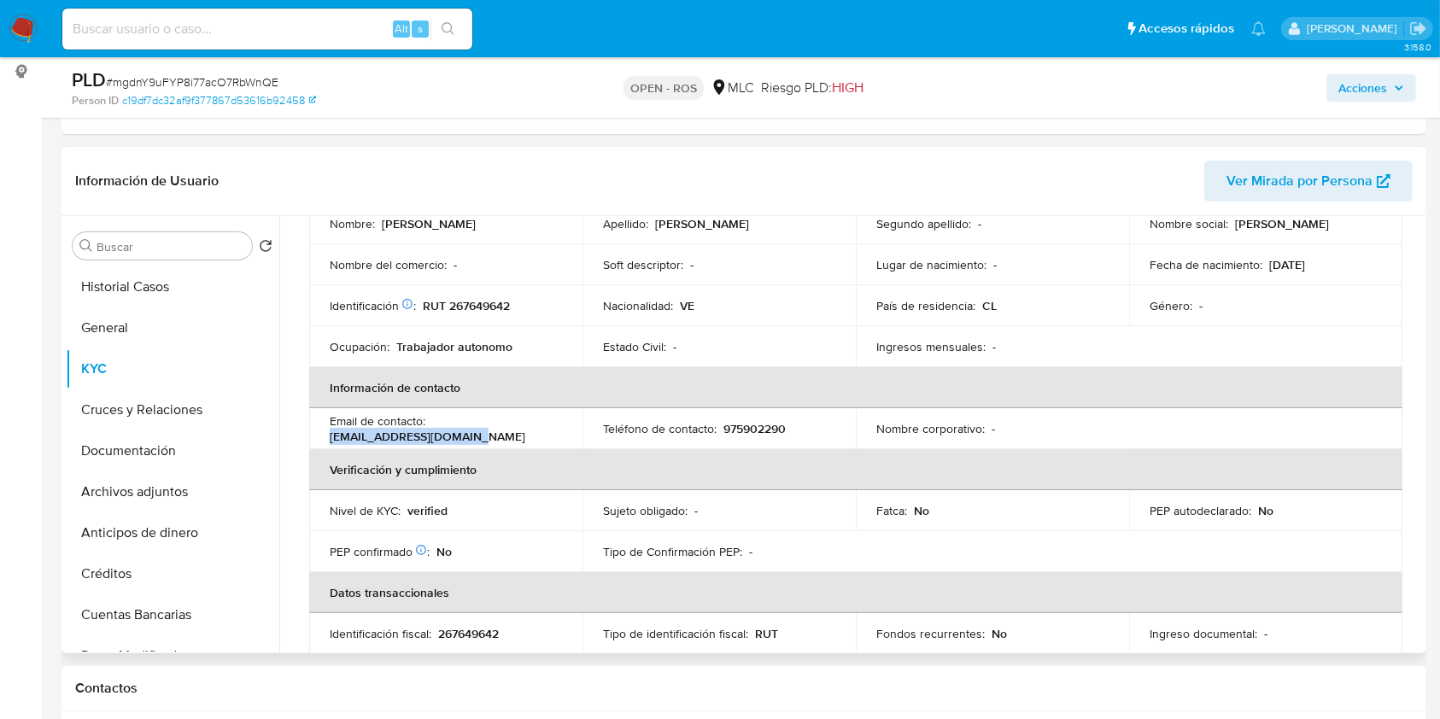
click at [322, 442] on td "Email de contacto : [EMAIL_ADDRESS][DOMAIN_NAME]" at bounding box center [445, 428] width 273 height 41
click at [771, 318] on td "Nacionalidad : VE" at bounding box center [719, 305] width 273 height 41
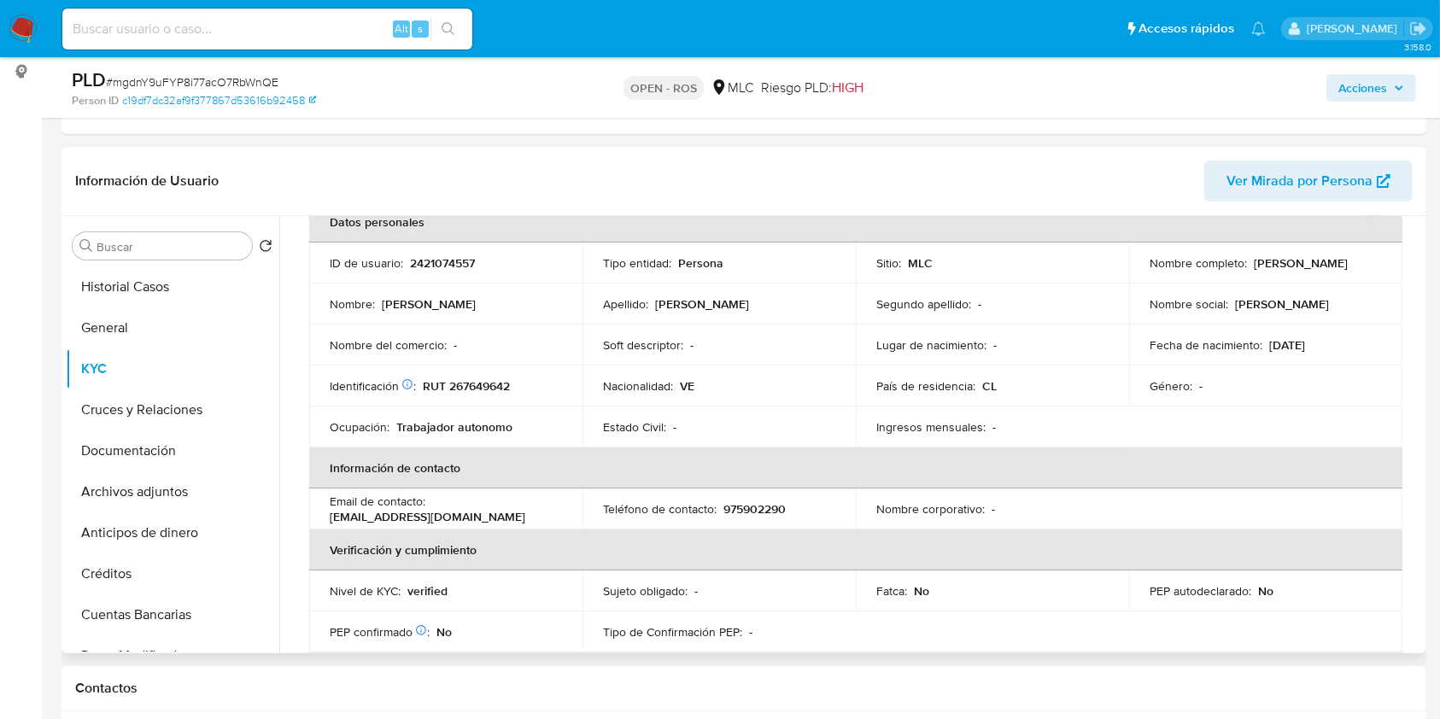
scroll to position [61, 0]
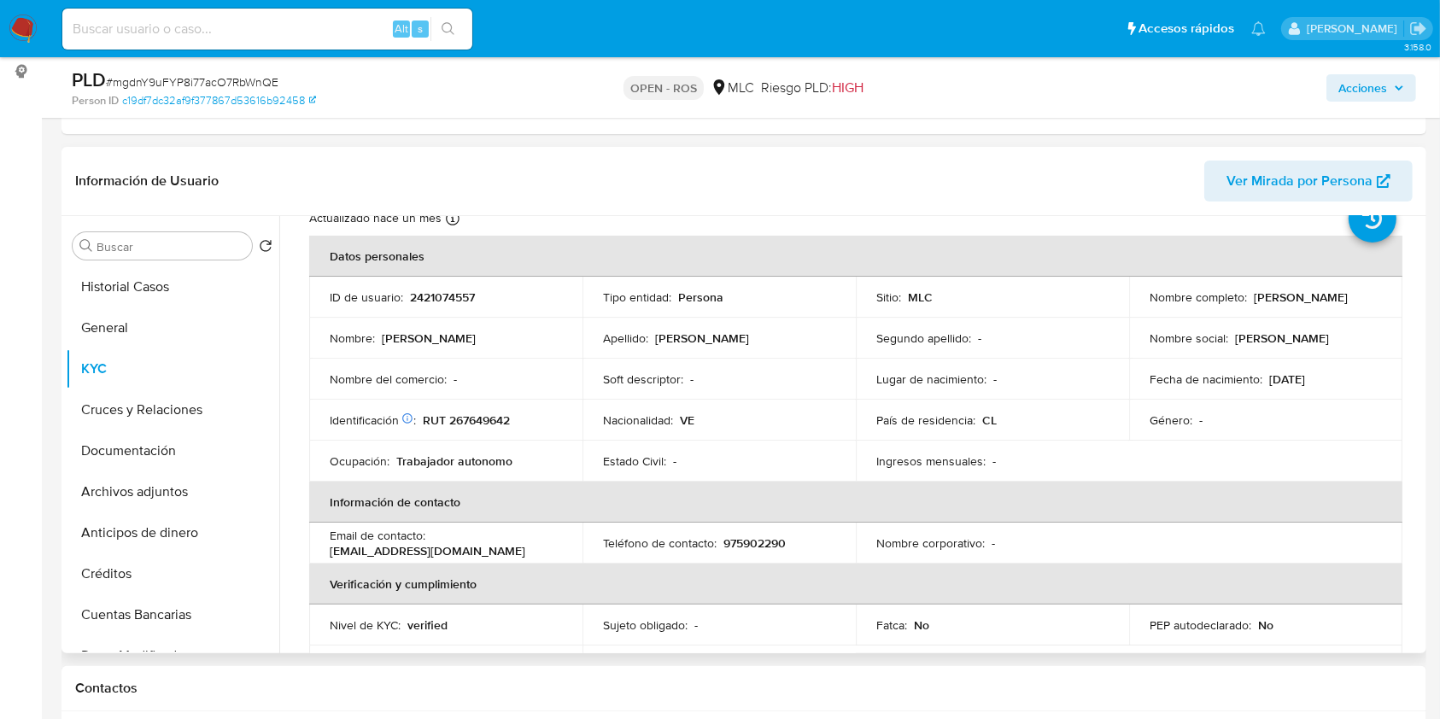
click at [1242, 340] on p "[PERSON_NAME]" at bounding box center [1282, 338] width 94 height 15
click at [1302, 337] on p "[PERSON_NAME]" at bounding box center [1282, 338] width 94 height 15
copy p "[PERSON_NAME]"
click at [665, 338] on p "[PERSON_NAME]" at bounding box center [702, 338] width 94 height 15
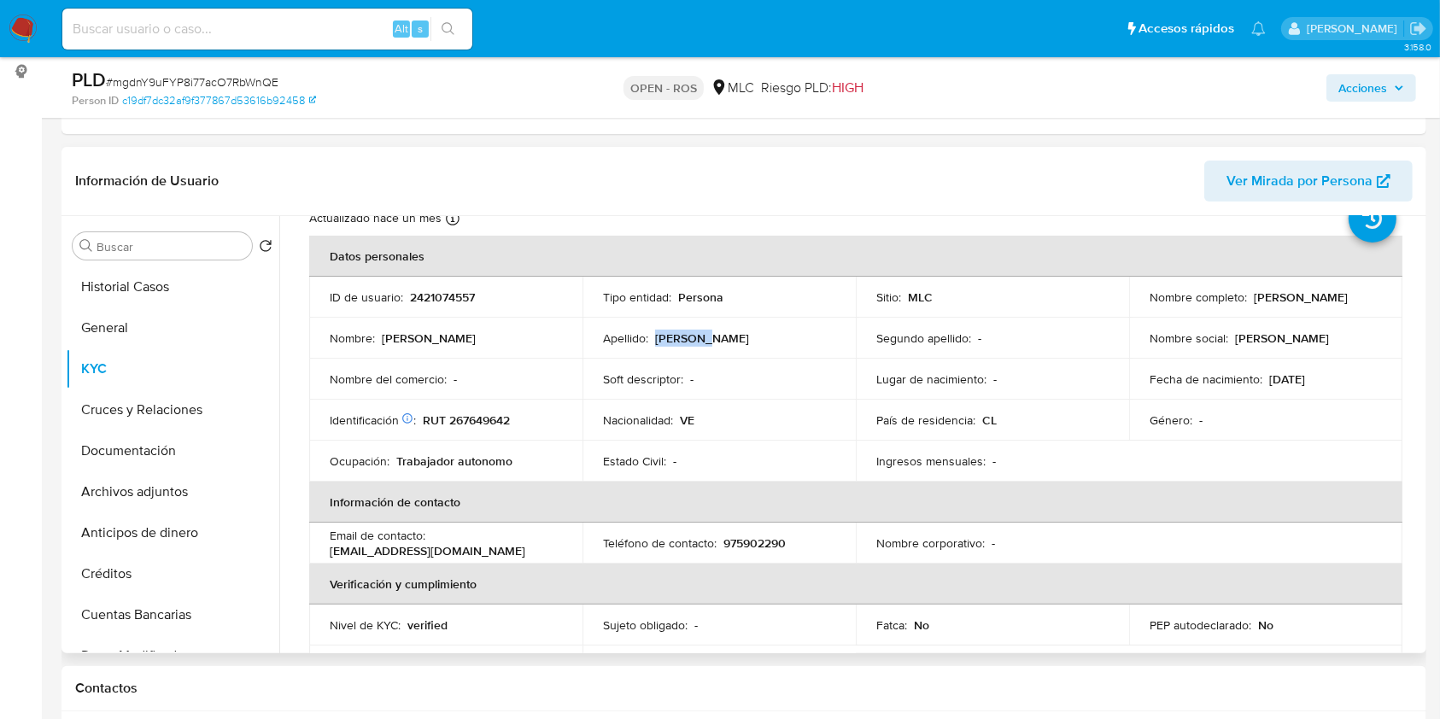
click at [665, 338] on p "[PERSON_NAME]" at bounding box center [702, 338] width 94 height 15
click at [743, 338] on div "Apellido : [PERSON_NAME]" at bounding box center [719, 338] width 232 height 15
copy p "[PERSON_NAME]"
click at [491, 413] on p "RUT 267649642" at bounding box center [466, 420] width 87 height 15
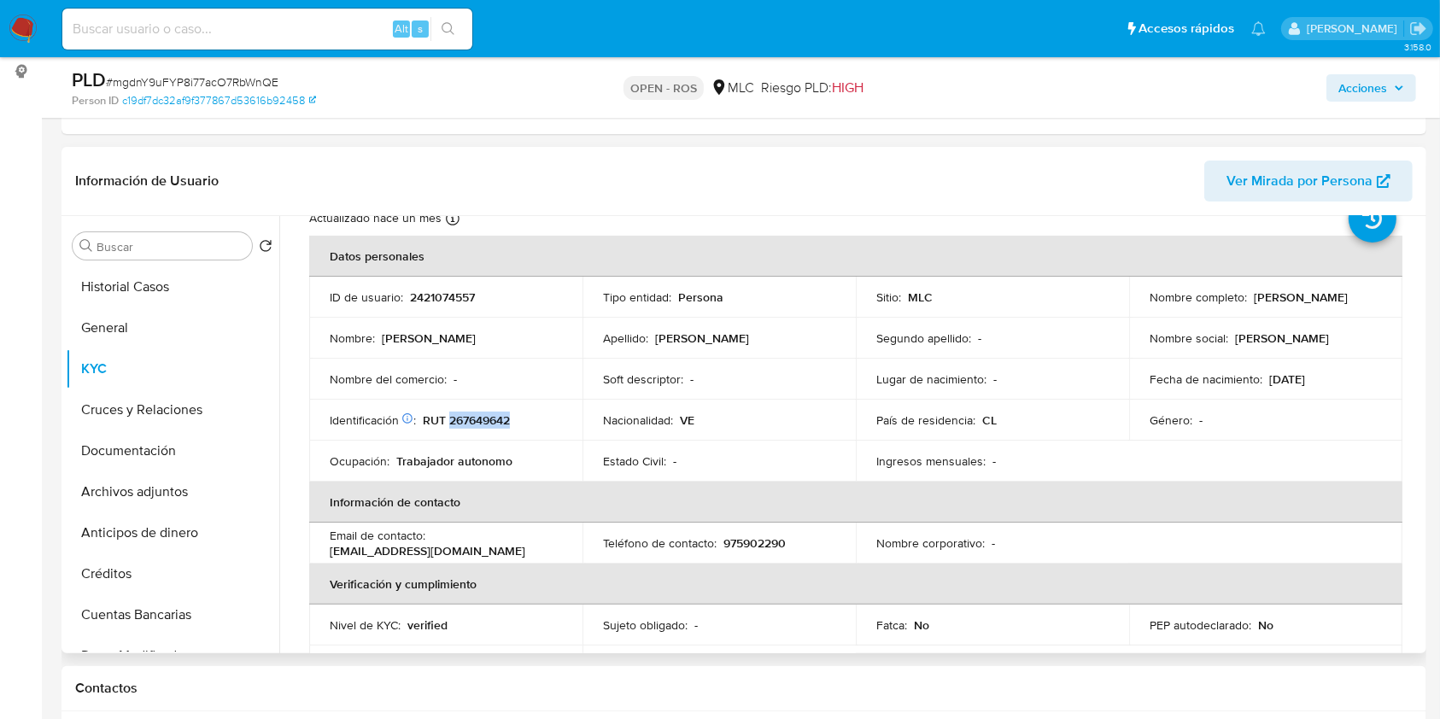
copy p "267649642"
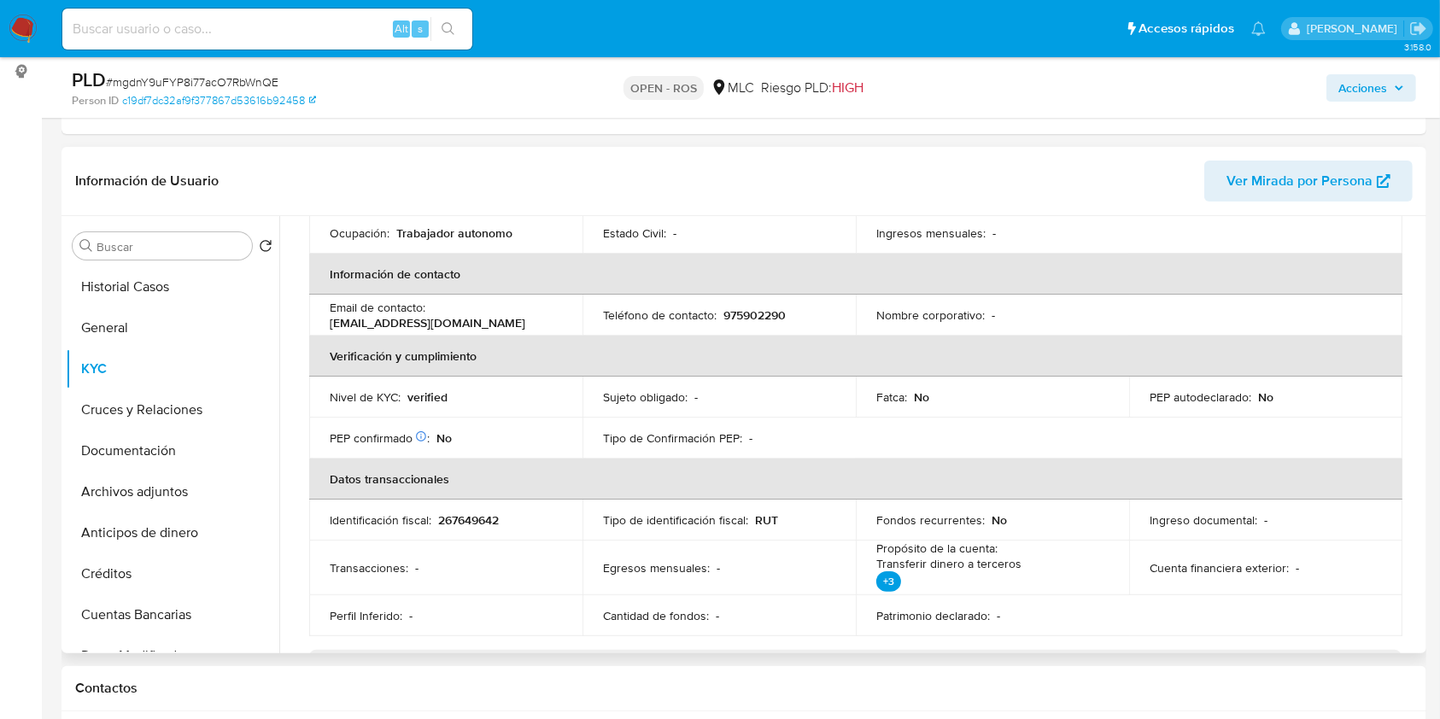
scroll to position [176, 0]
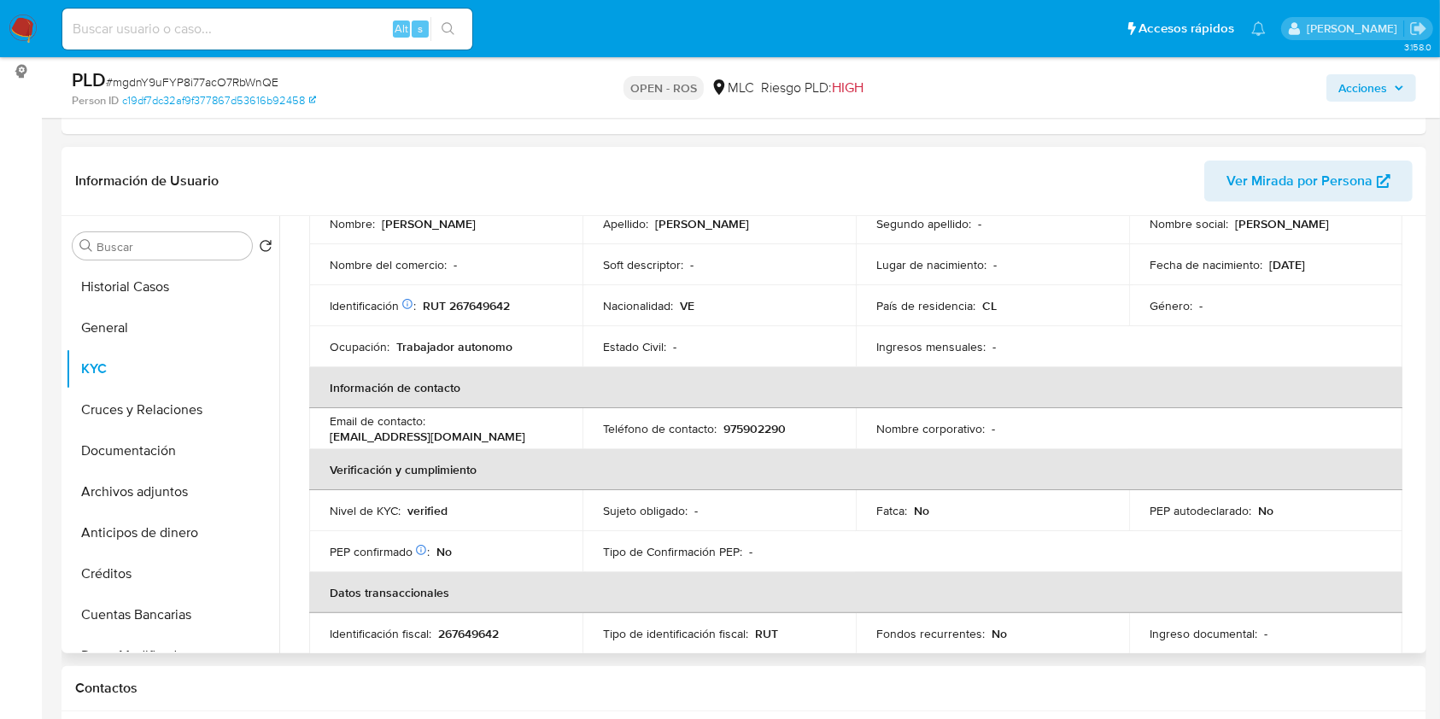
click at [738, 421] on p "975902290" at bounding box center [754, 428] width 62 height 15
copy p "975902290"
copy p "[EMAIL_ADDRESS][DOMAIN_NAME]"
drag, startPoint x: 513, startPoint y: 436, endPoint x: 314, endPoint y: 436, distance: 199.0
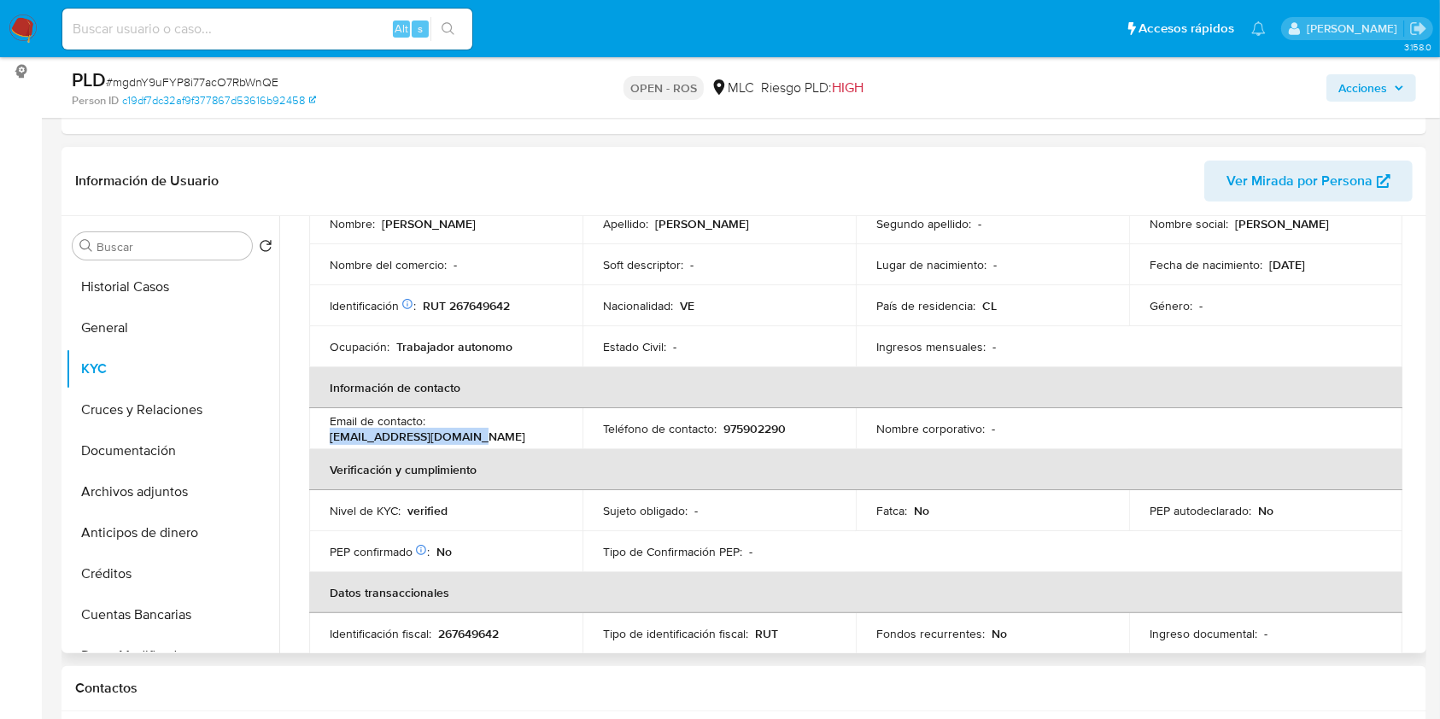
click at [314, 436] on td "Email de contacto : [EMAIL_ADDRESS][DOMAIN_NAME]" at bounding box center [445, 428] width 273 height 41
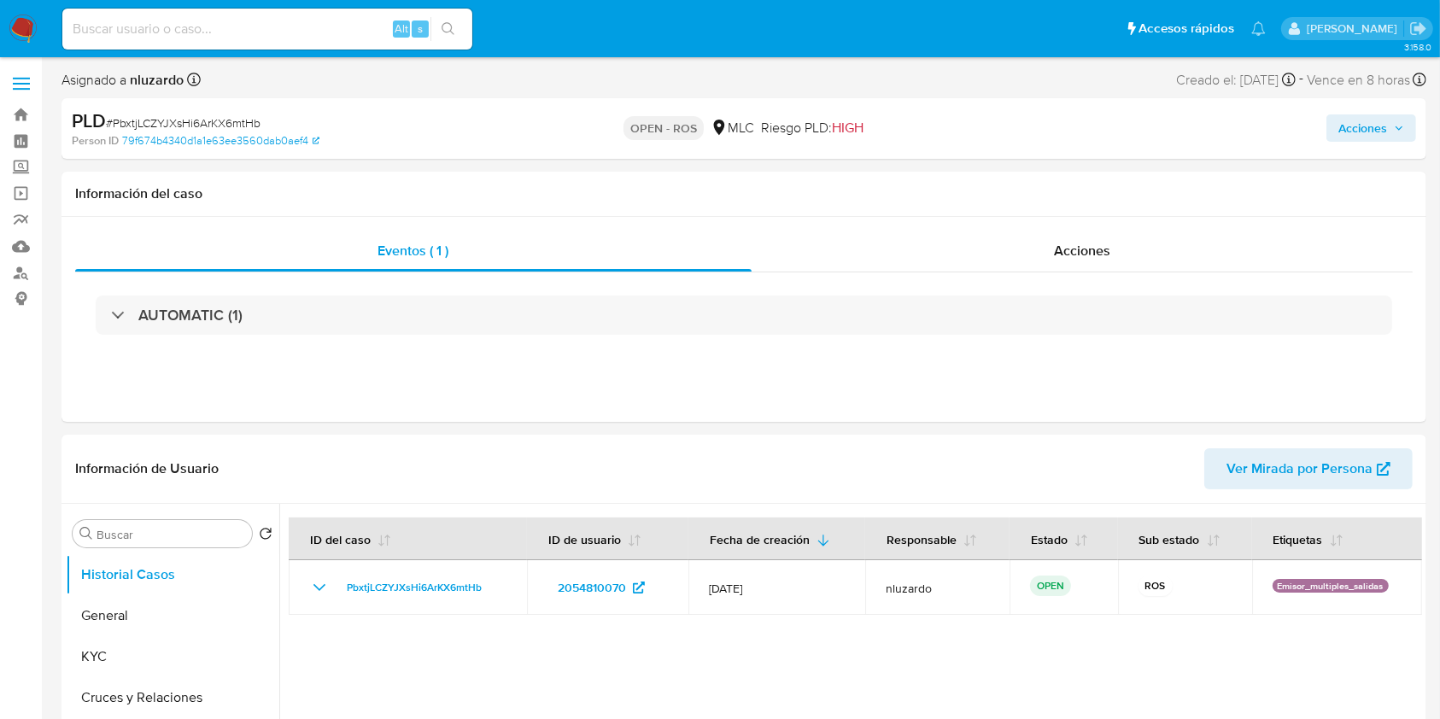
select select "10"
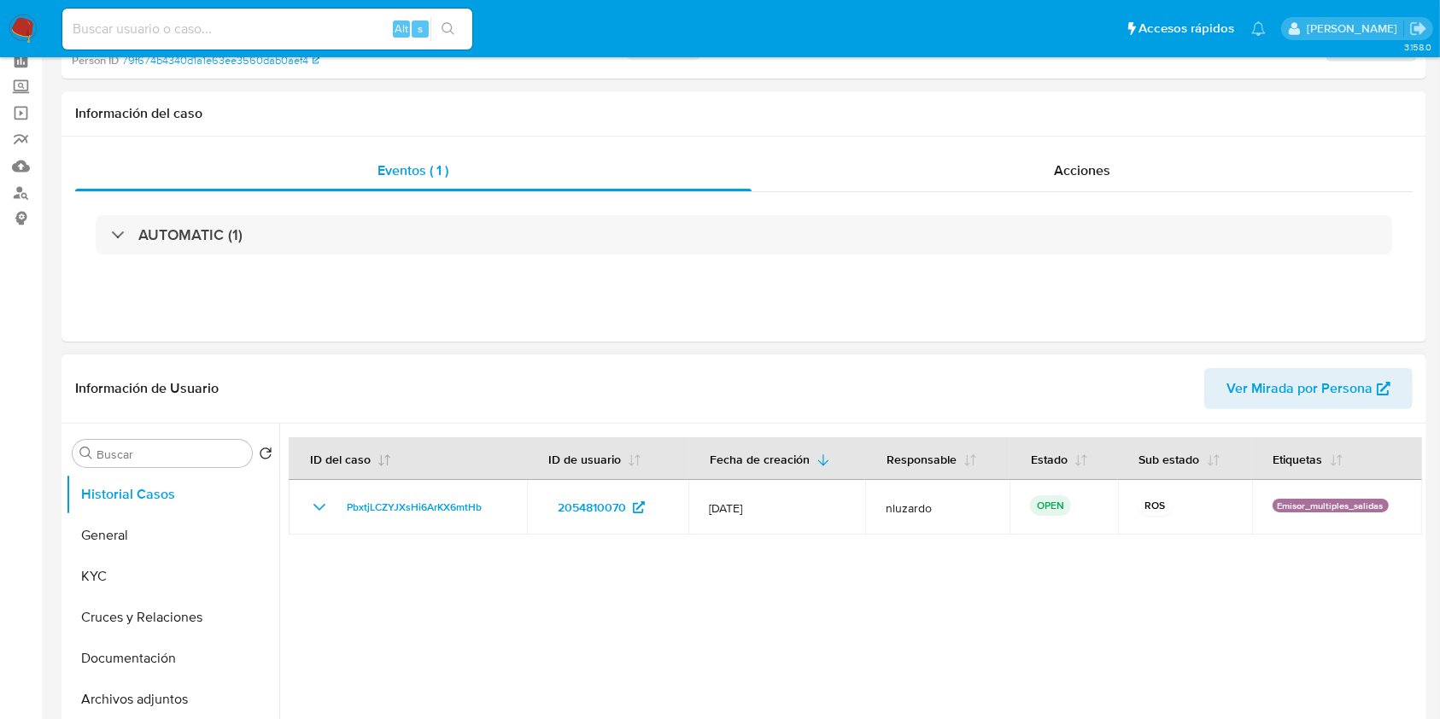
scroll to position [114, 0]
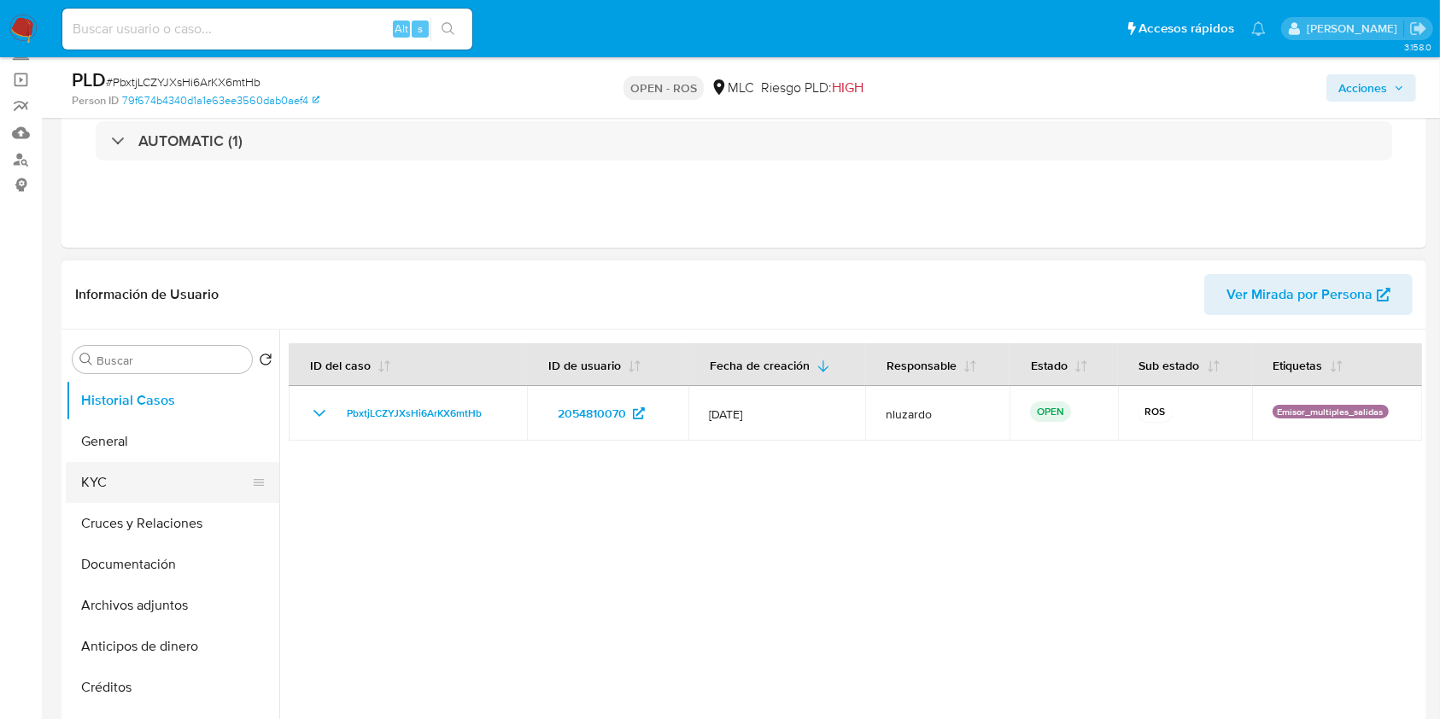
click at [111, 477] on button "KYC" at bounding box center [166, 482] width 200 height 41
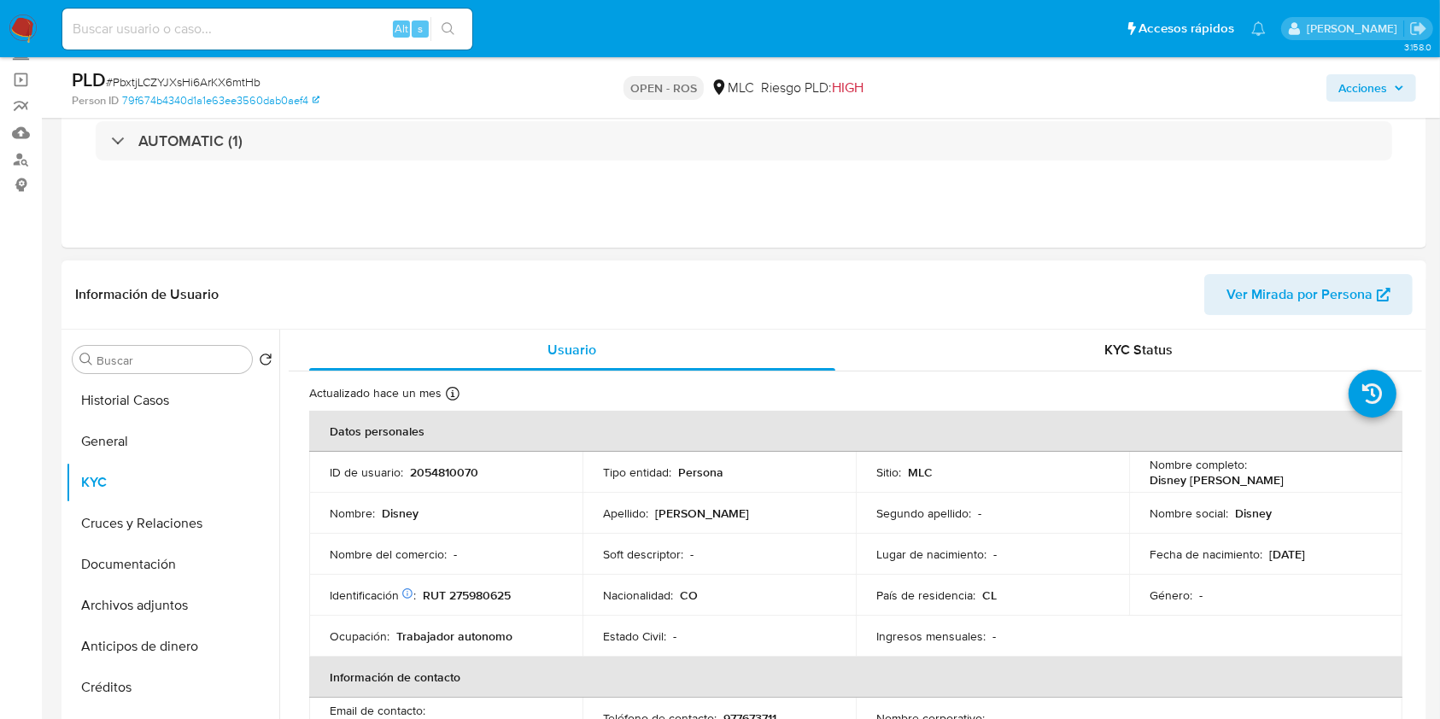
click at [1253, 474] on p "Disney [PERSON_NAME]" at bounding box center [1217, 479] width 134 height 15
drag, startPoint x: 1253, startPoint y: 474, endPoint x: 1308, endPoint y: 478, distance: 54.8
click at [1254, 474] on p "Disney [PERSON_NAME]" at bounding box center [1217, 479] width 134 height 15
drag, startPoint x: 1318, startPoint y: 478, endPoint x: 1328, endPoint y: 477, distance: 10.3
click at [1328, 478] on div "Nombre completo : Disney [PERSON_NAME]" at bounding box center [1266, 472] width 232 height 31
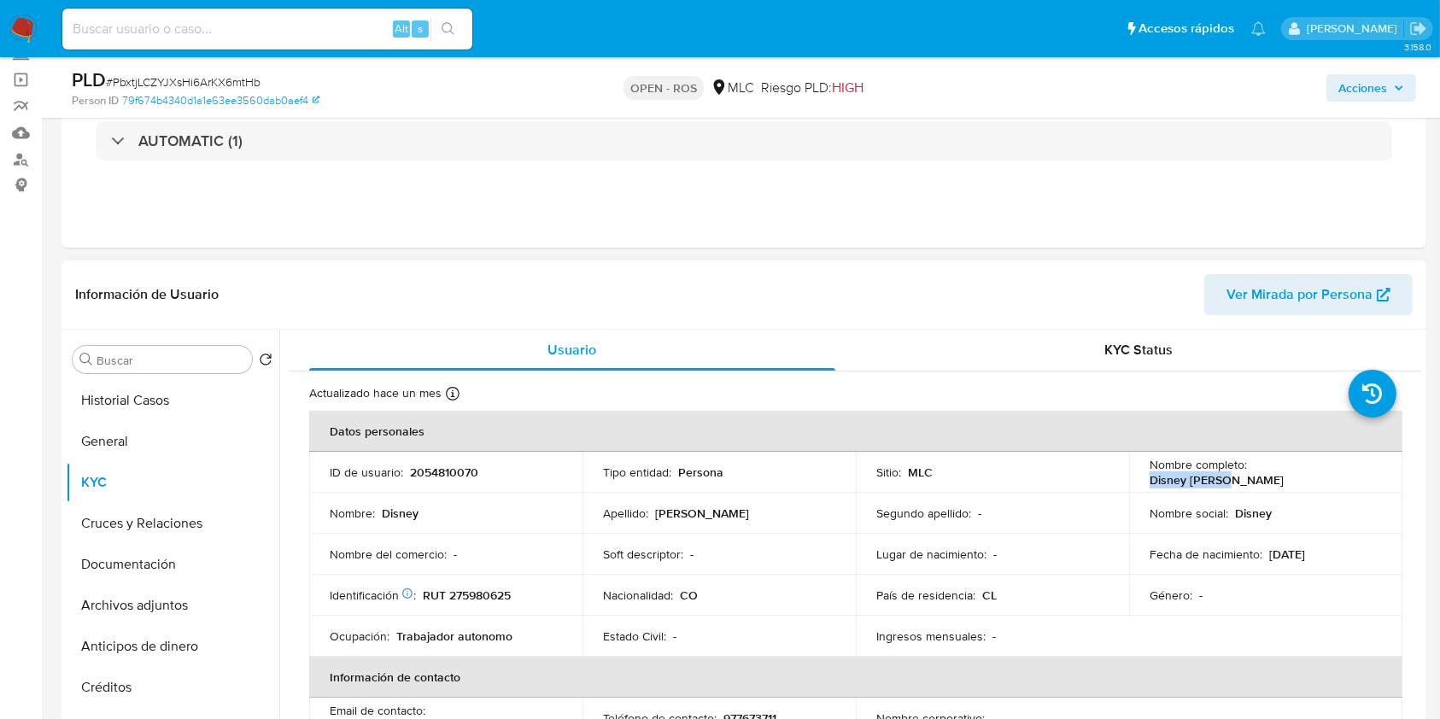
copy p "Disney [PERSON_NAME]"
click at [489, 589] on p "RUT 275980625" at bounding box center [467, 595] width 88 height 15
copy p "275980625"
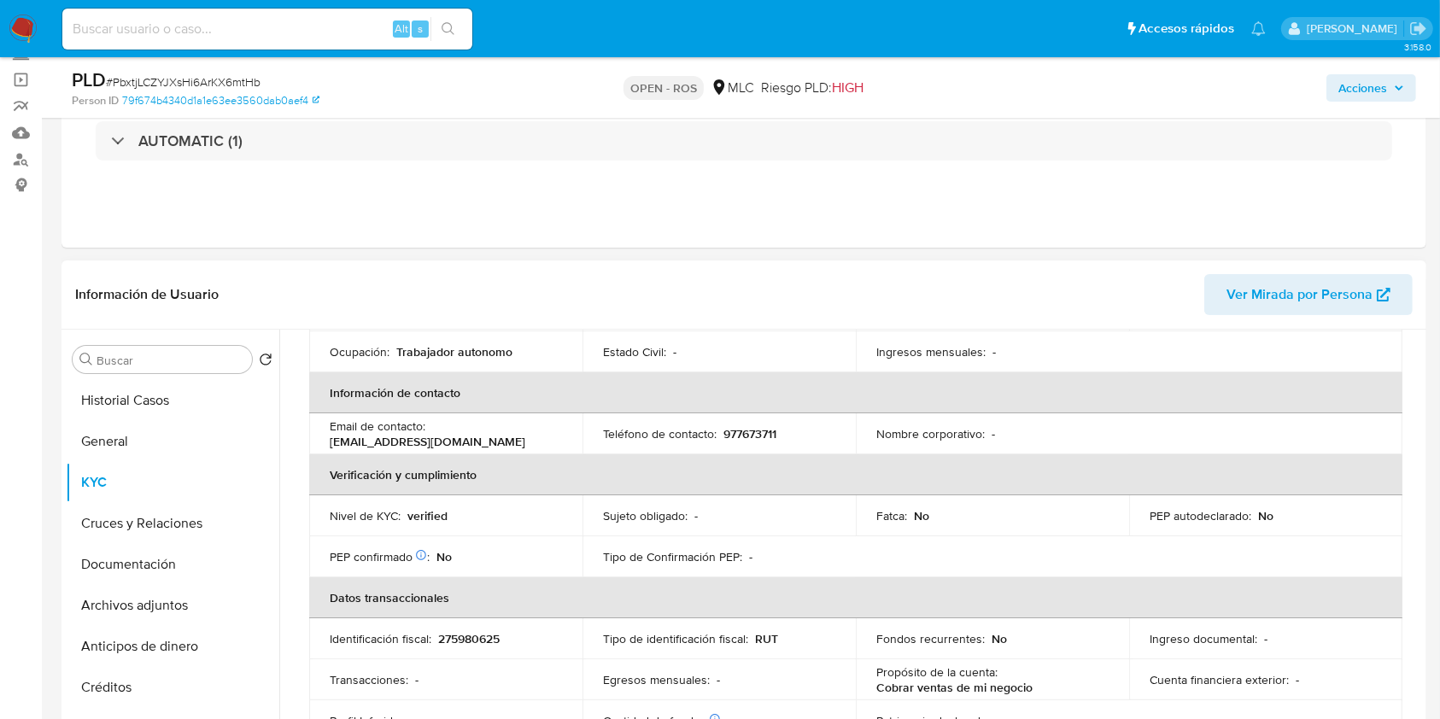
scroll to position [145, 0]
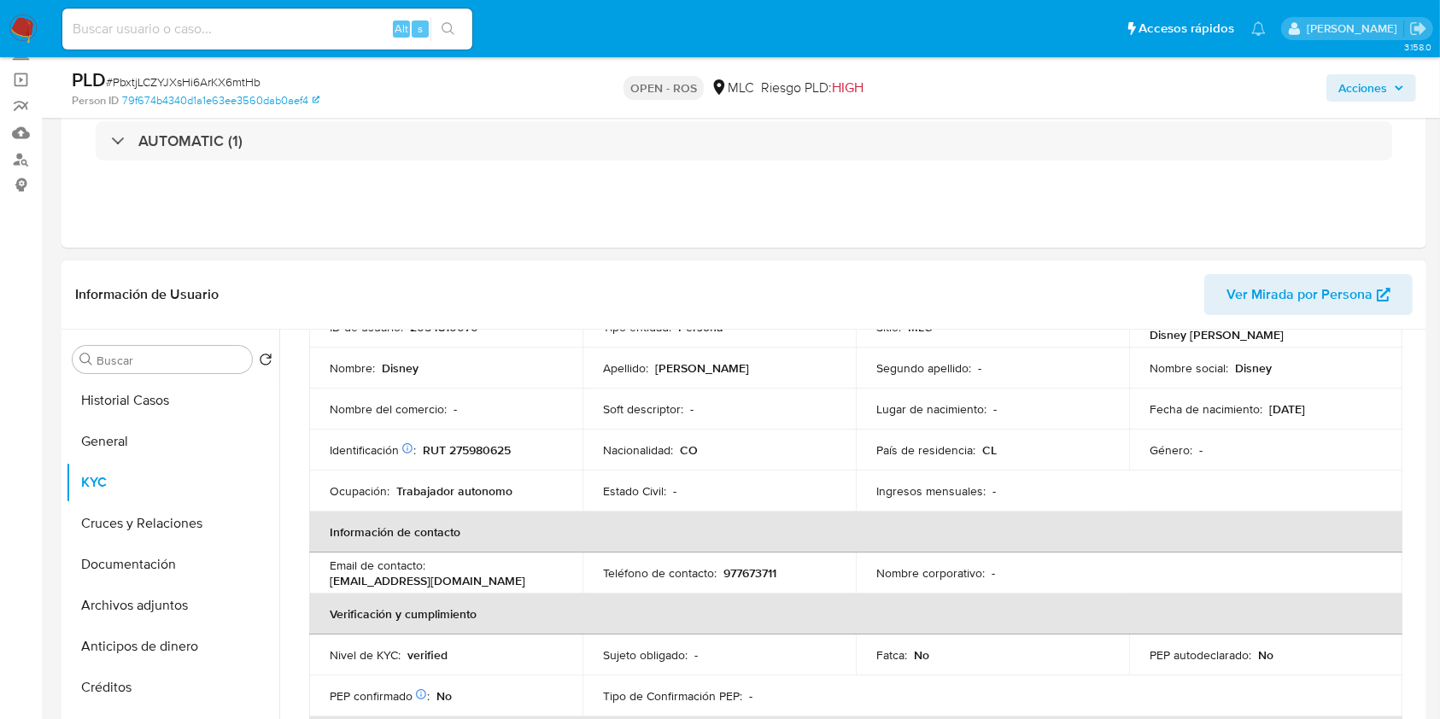
click at [732, 577] on p "977673711" at bounding box center [749, 572] width 53 height 15
copy p "977673711"
copy p "soracaabril13@gmail.com"
drag, startPoint x: 464, startPoint y: 581, endPoint x: 317, endPoint y: 585, distance: 147.0
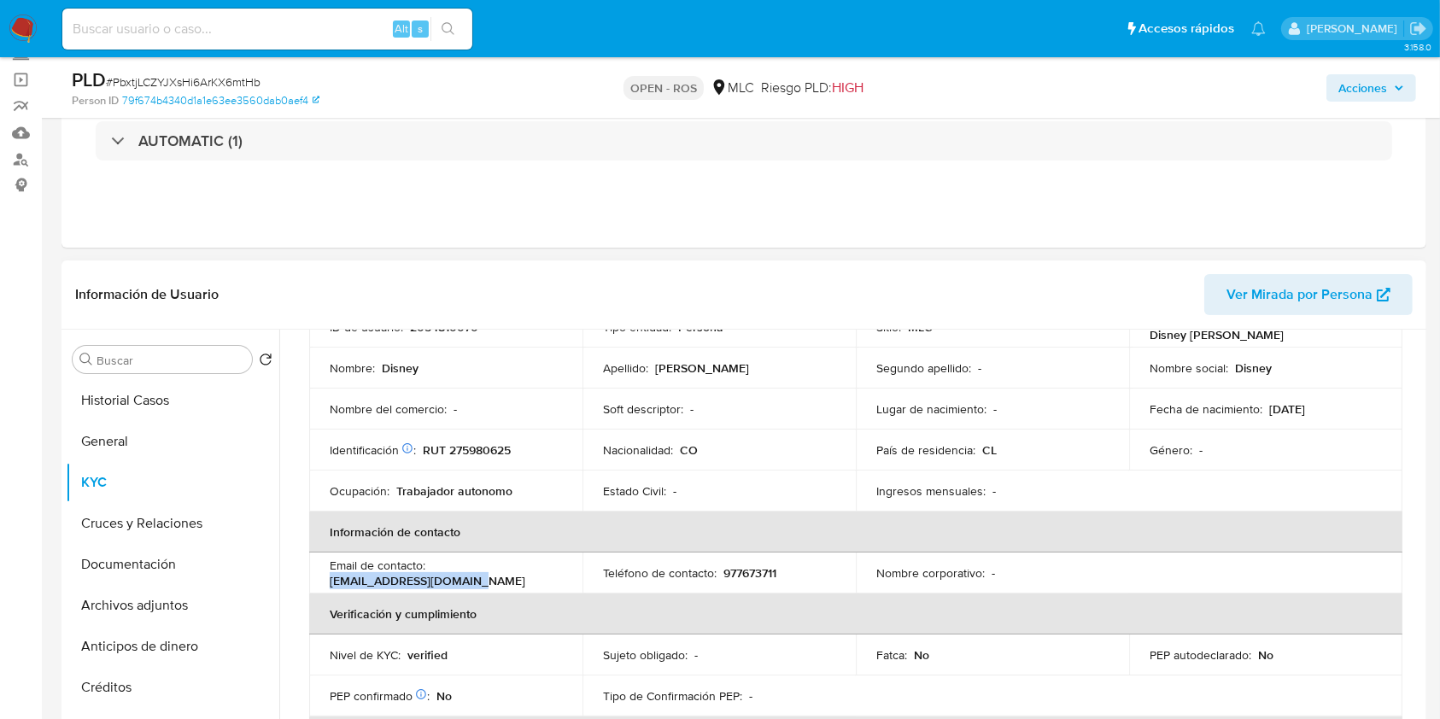
click at [317, 585] on td "Email de contacto : soracaabril13@gmail.com" at bounding box center [445, 573] width 273 height 41
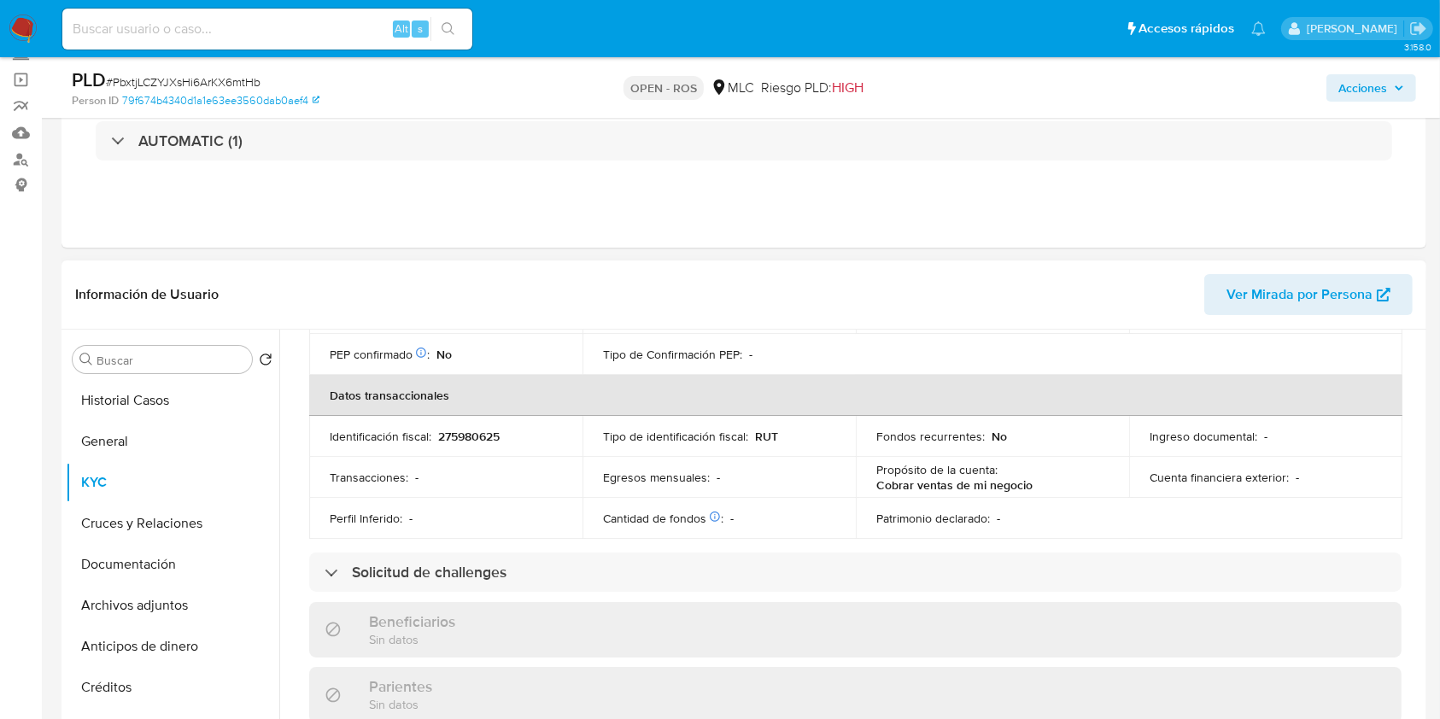
scroll to position [943, 0]
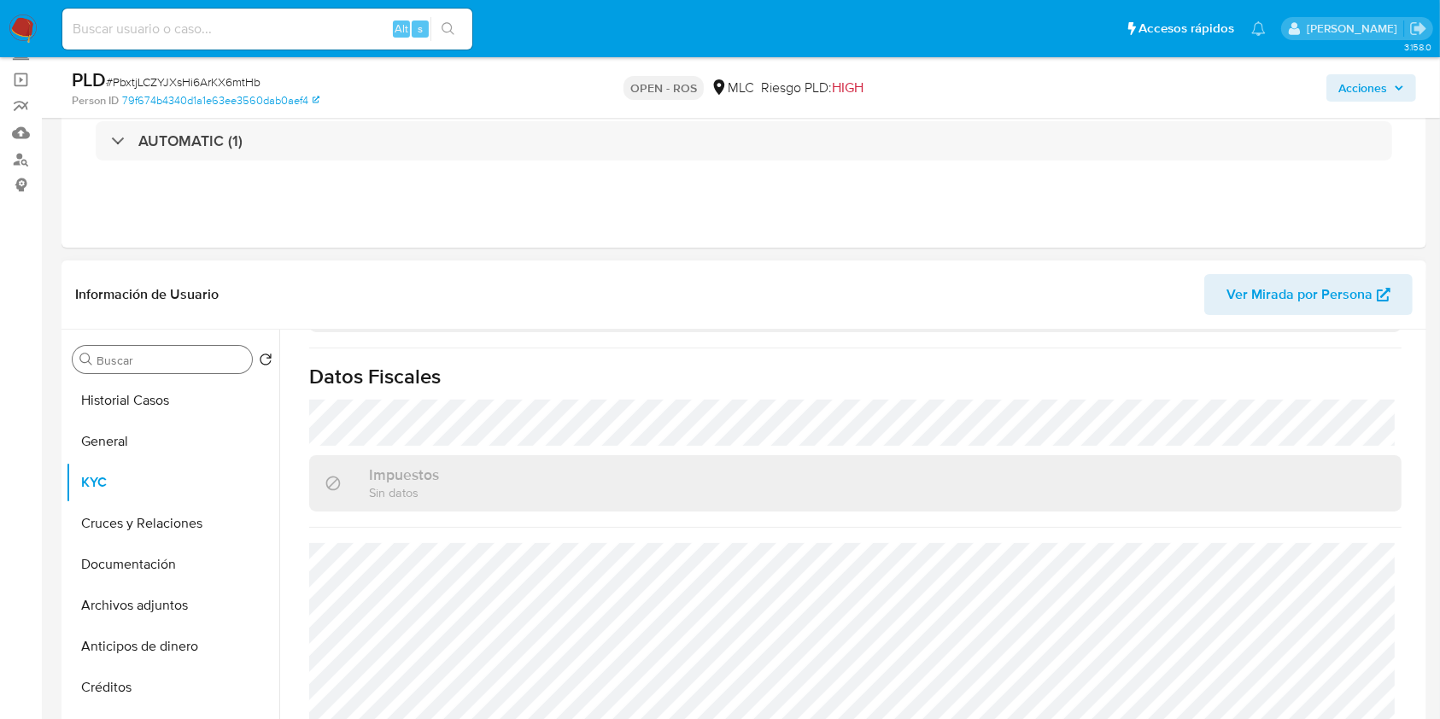
click at [123, 371] on div "Buscar" at bounding box center [162, 359] width 179 height 27
click at [130, 362] on input "Buscar" at bounding box center [171, 360] width 149 height 15
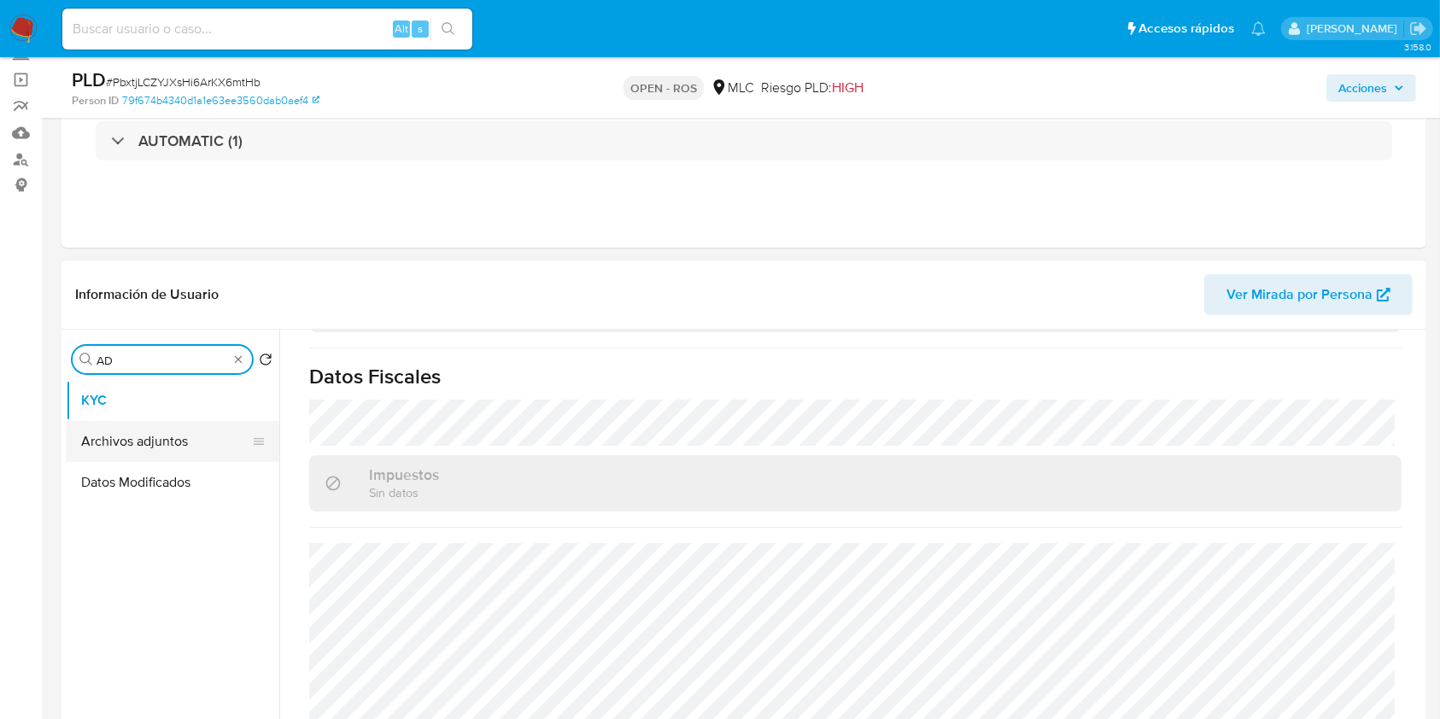
type input "AD"
click at [141, 439] on button "Archivos adjuntos" at bounding box center [166, 441] width 200 height 41
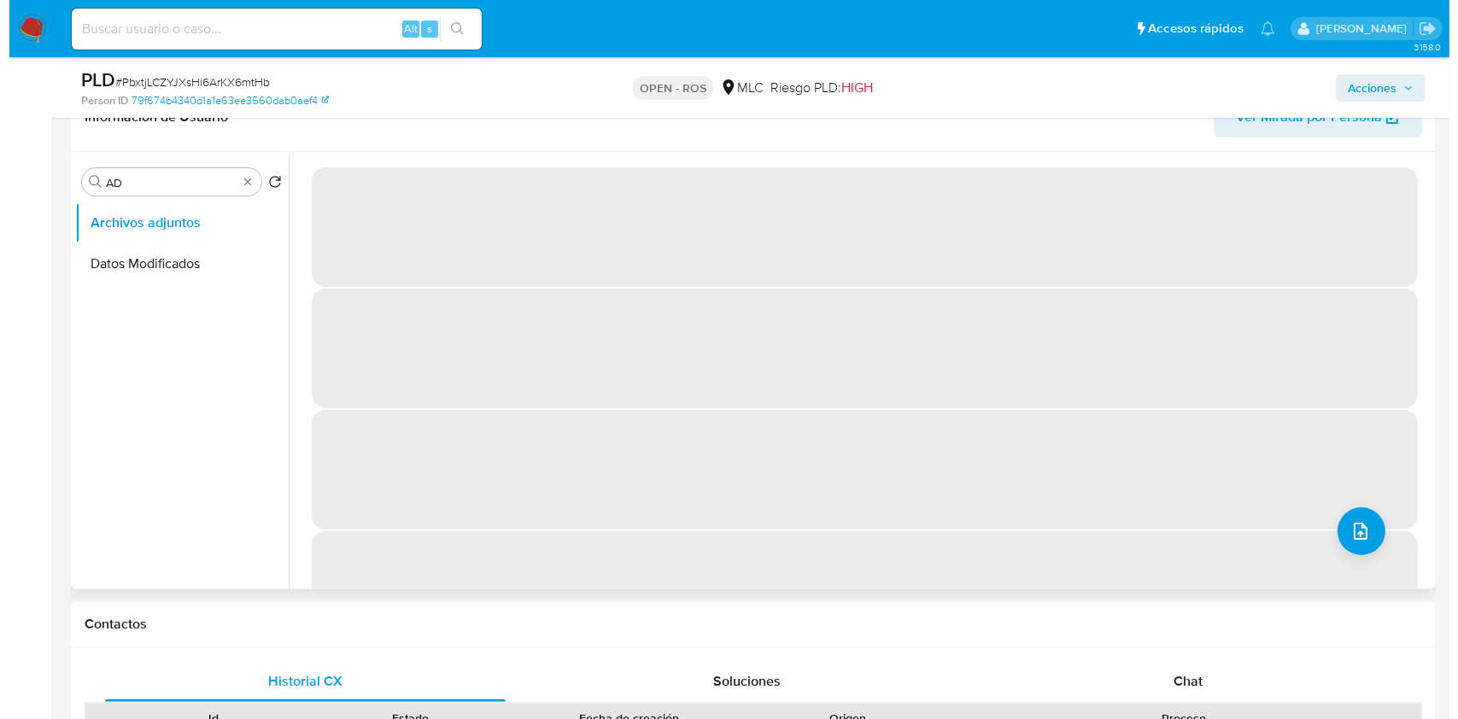
scroll to position [342, 0]
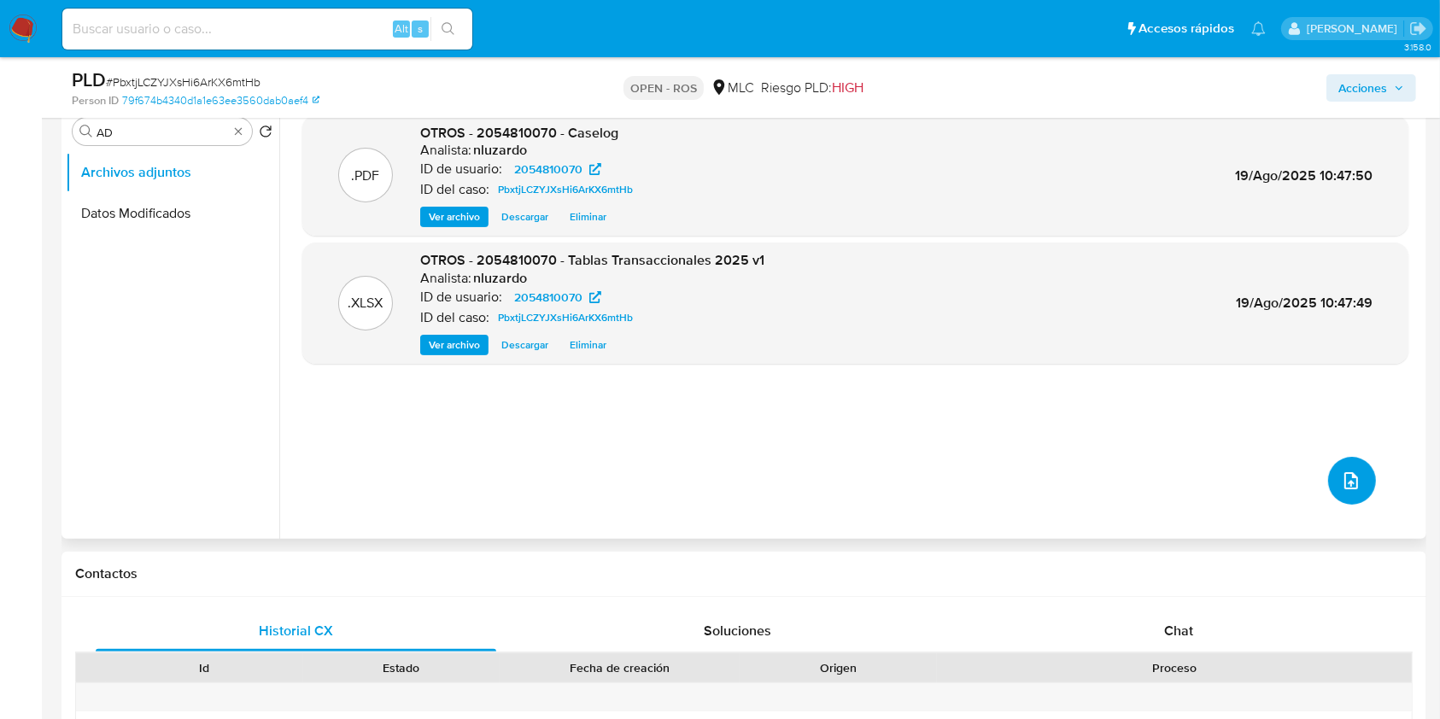
click at [1341, 478] on icon "upload-file" at bounding box center [1351, 481] width 20 height 20
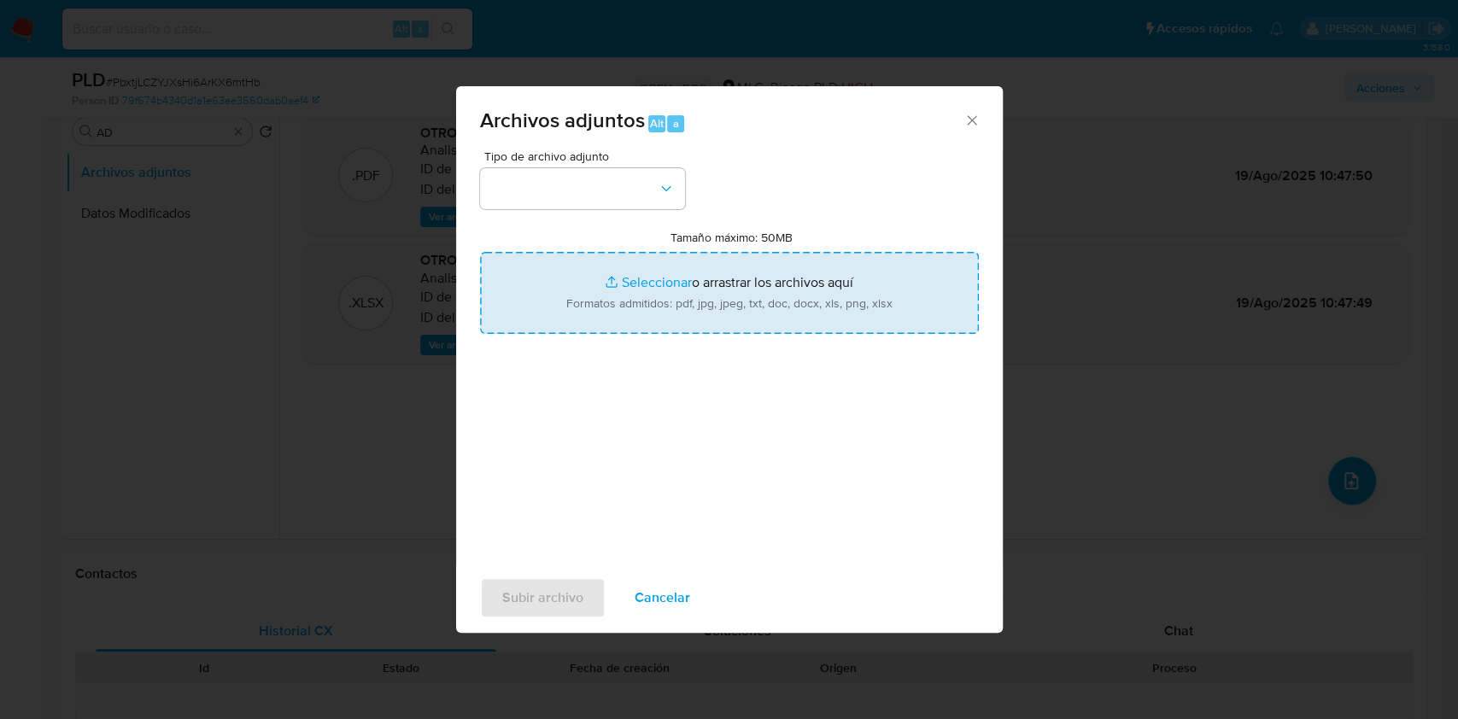
type input "C:\fakepath\ROS 1277 UAF.pdf"
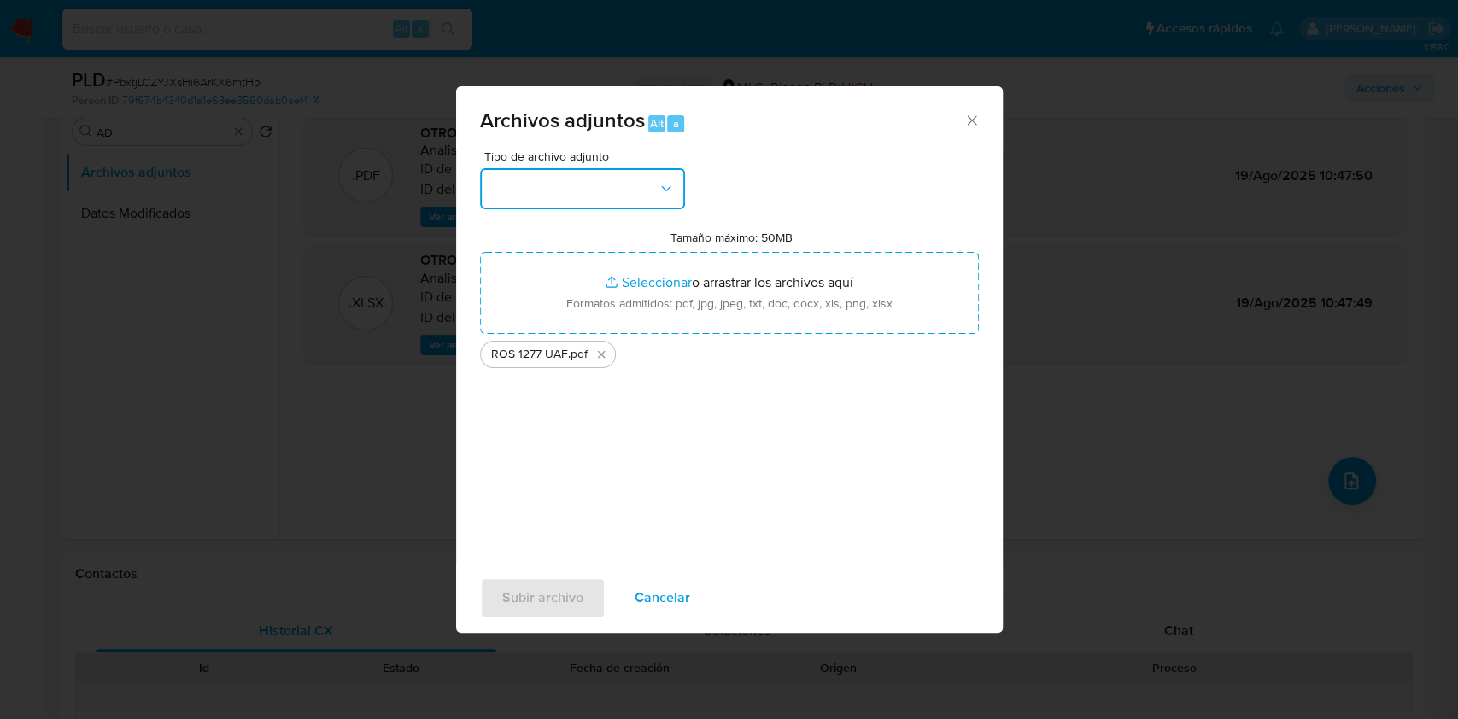
click at [659, 188] on icon "button" at bounding box center [666, 188] width 17 height 17
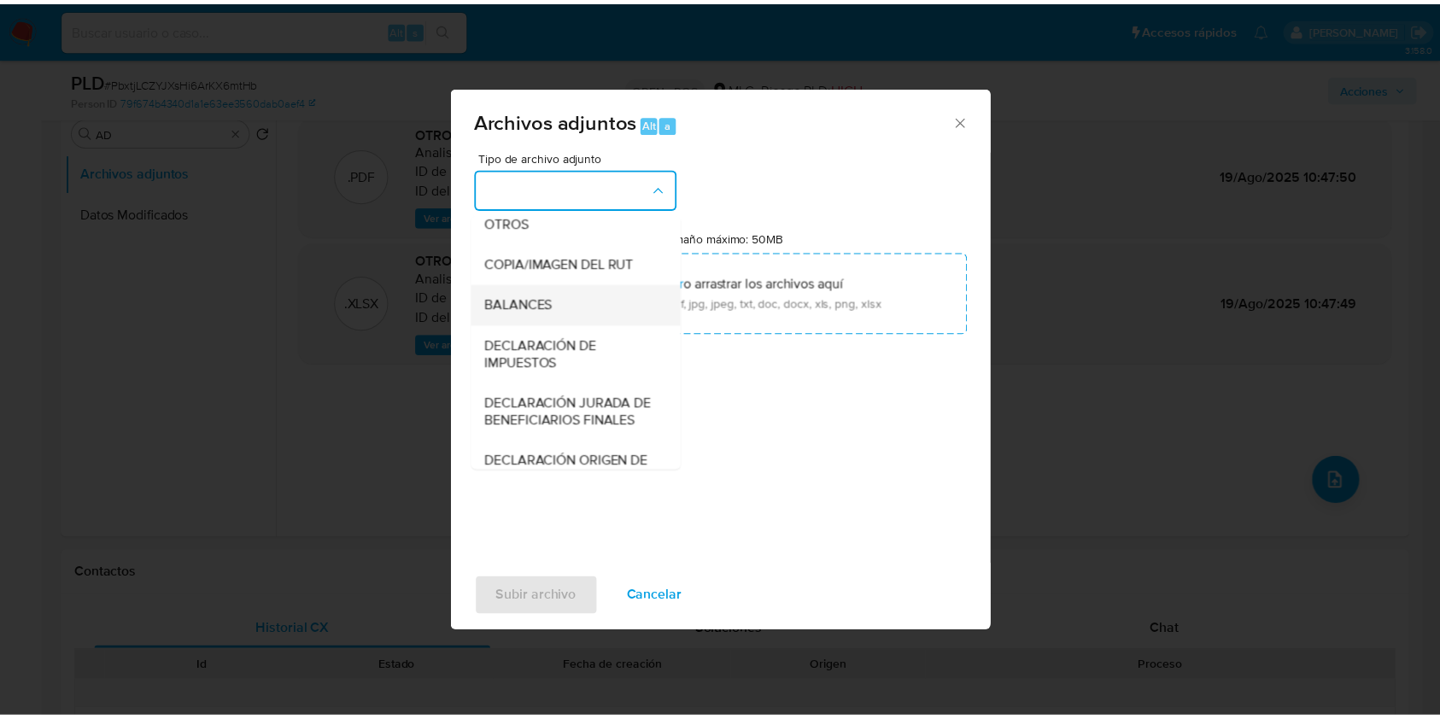
scroll to position [255, 0]
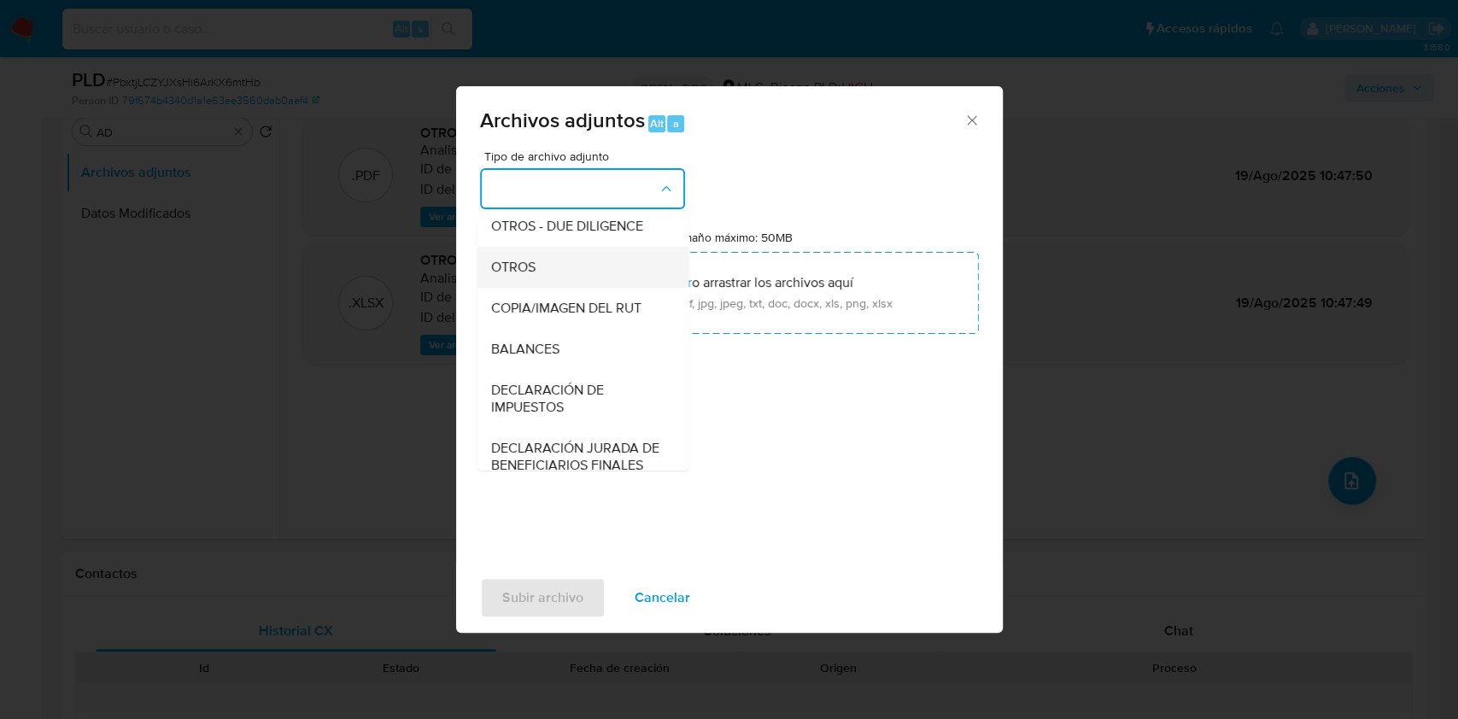
click at [540, 278] on div "OTROS" at bounding box center [577, 267] width 174 height 41
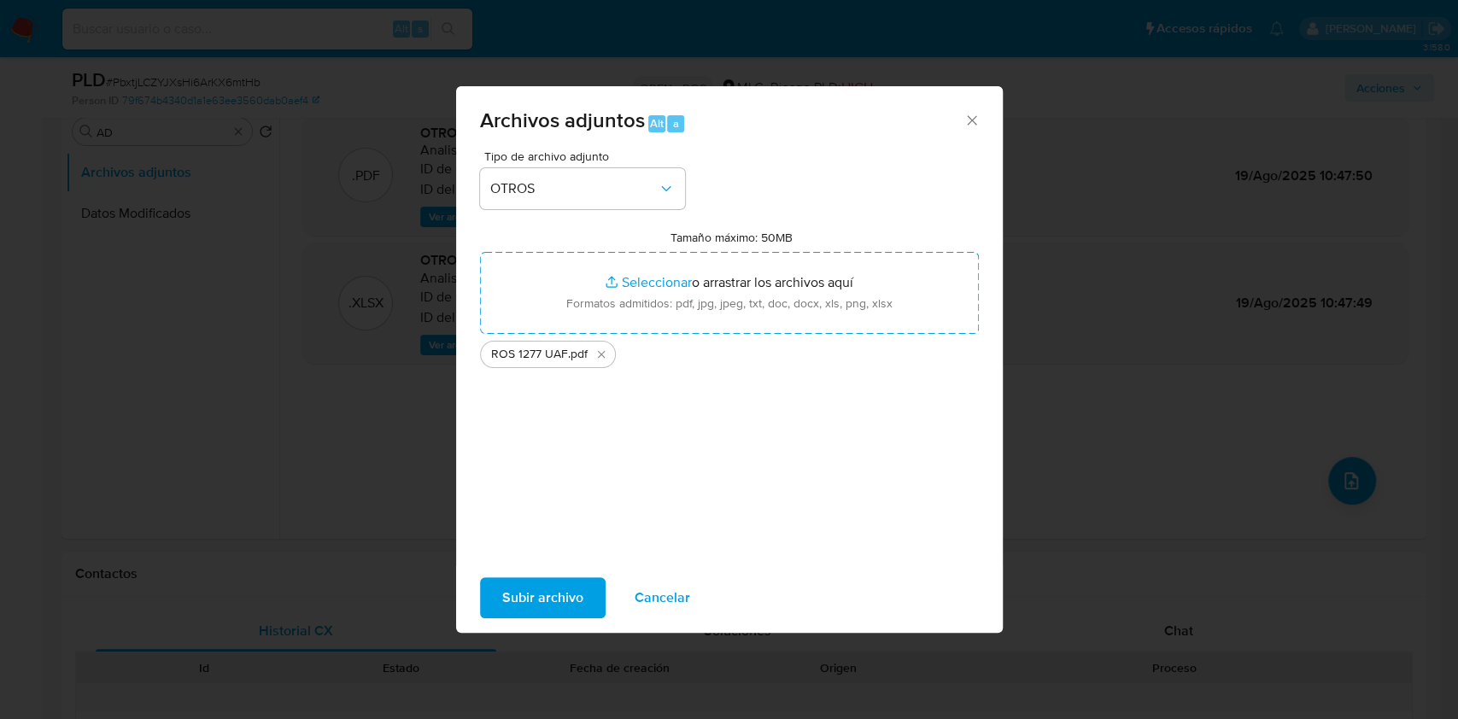
click at [512, 565] on div "Subir archivo Cancelar" at bounding box center [729, 597] width 547 height 65
click at [514, 583] on span "Subir archivo" at bounding box center [542, 598] width 81 height 38
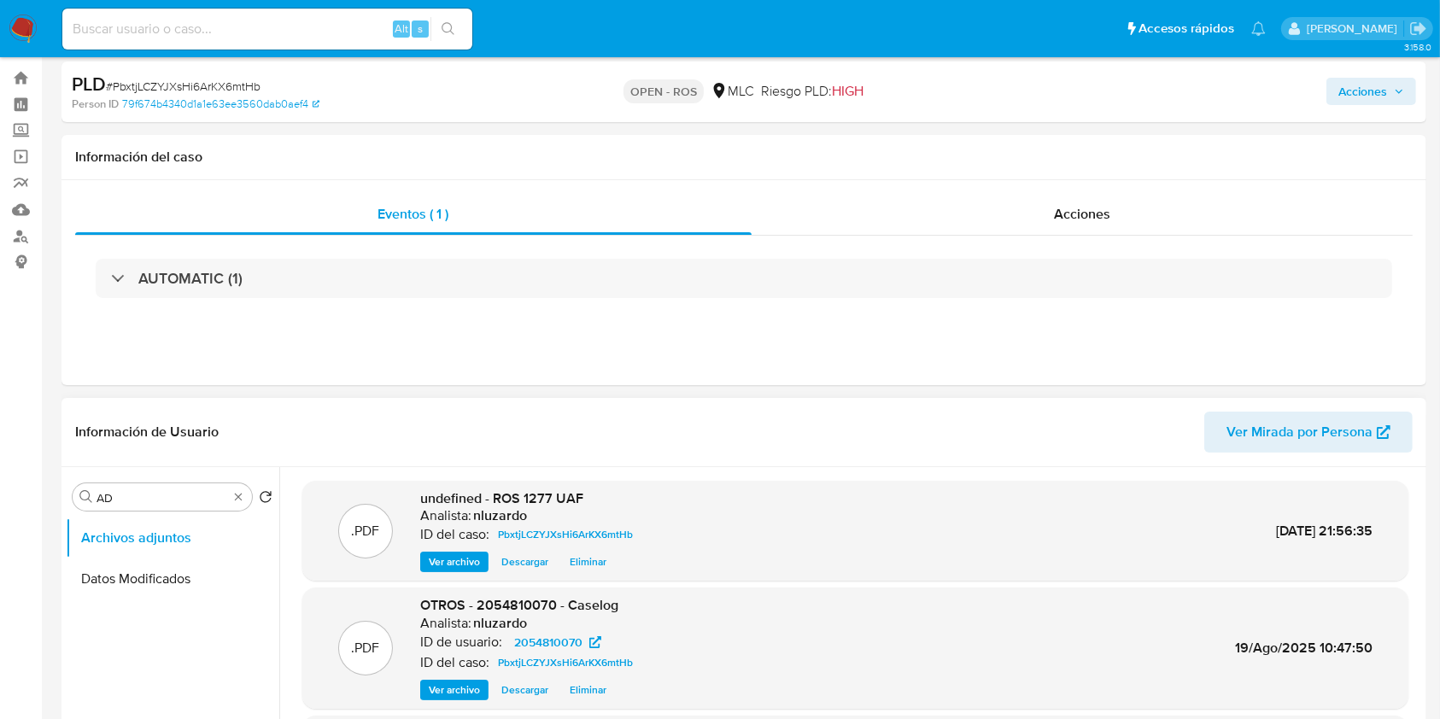
scroll to position [0, 0]
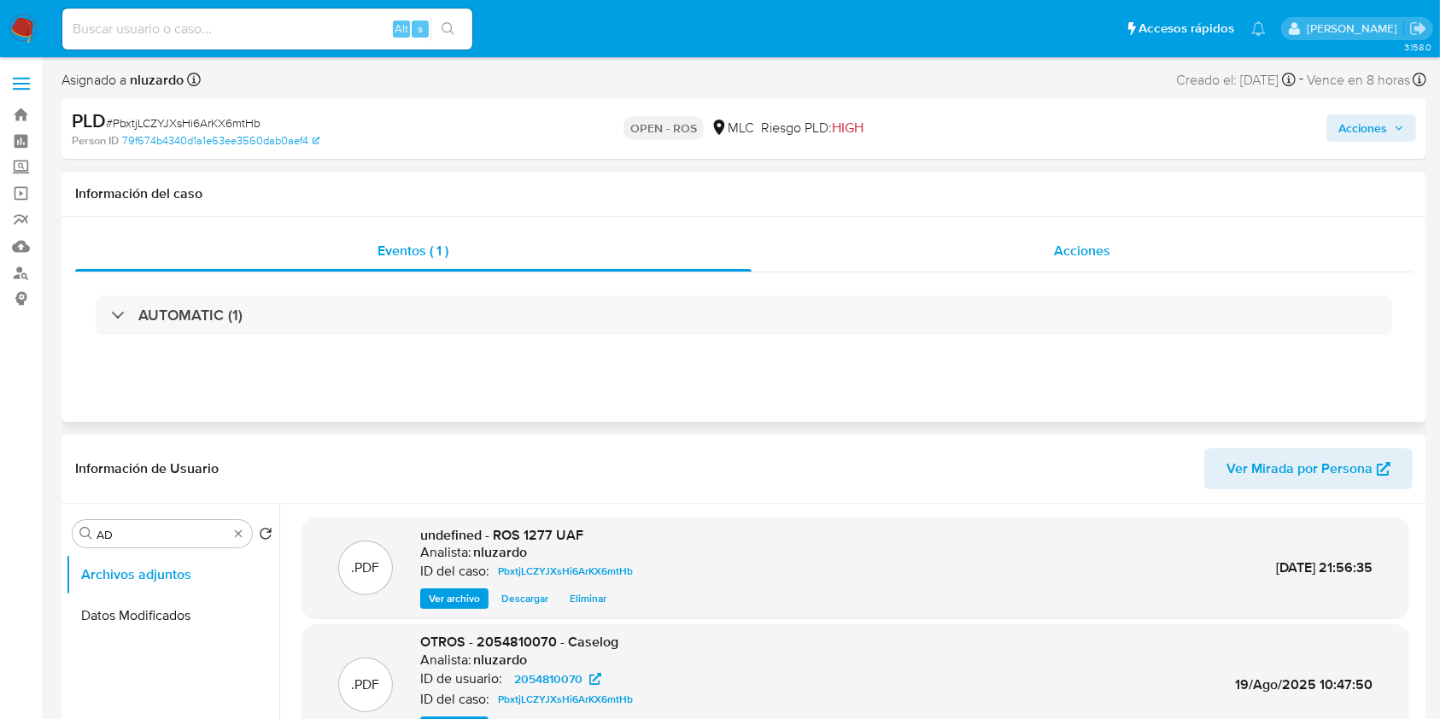
click at [1080, 256] on span "Acciones" at bounding box center [1082, 251] width 56 height 20
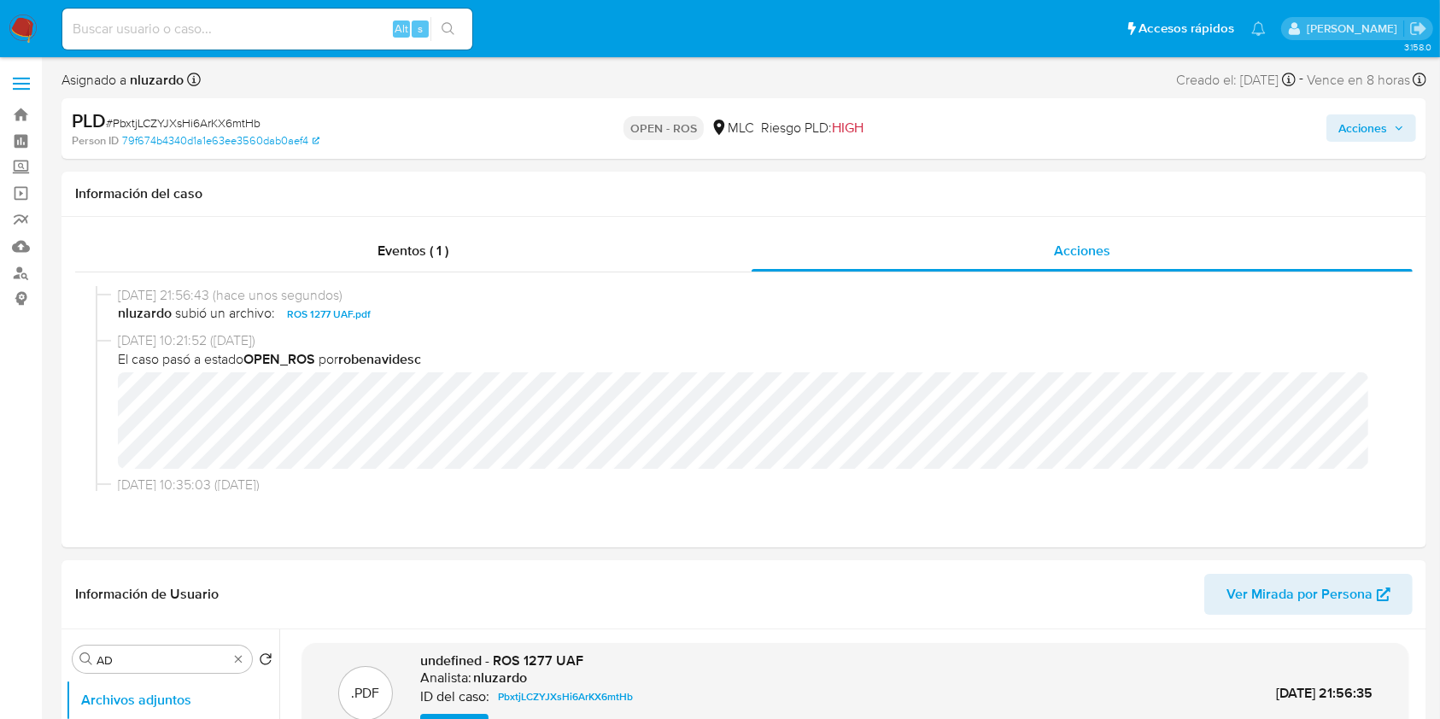
click at [1350, 128] on span "Acciones" at bounding box center [1362, 127] width 49 height 27
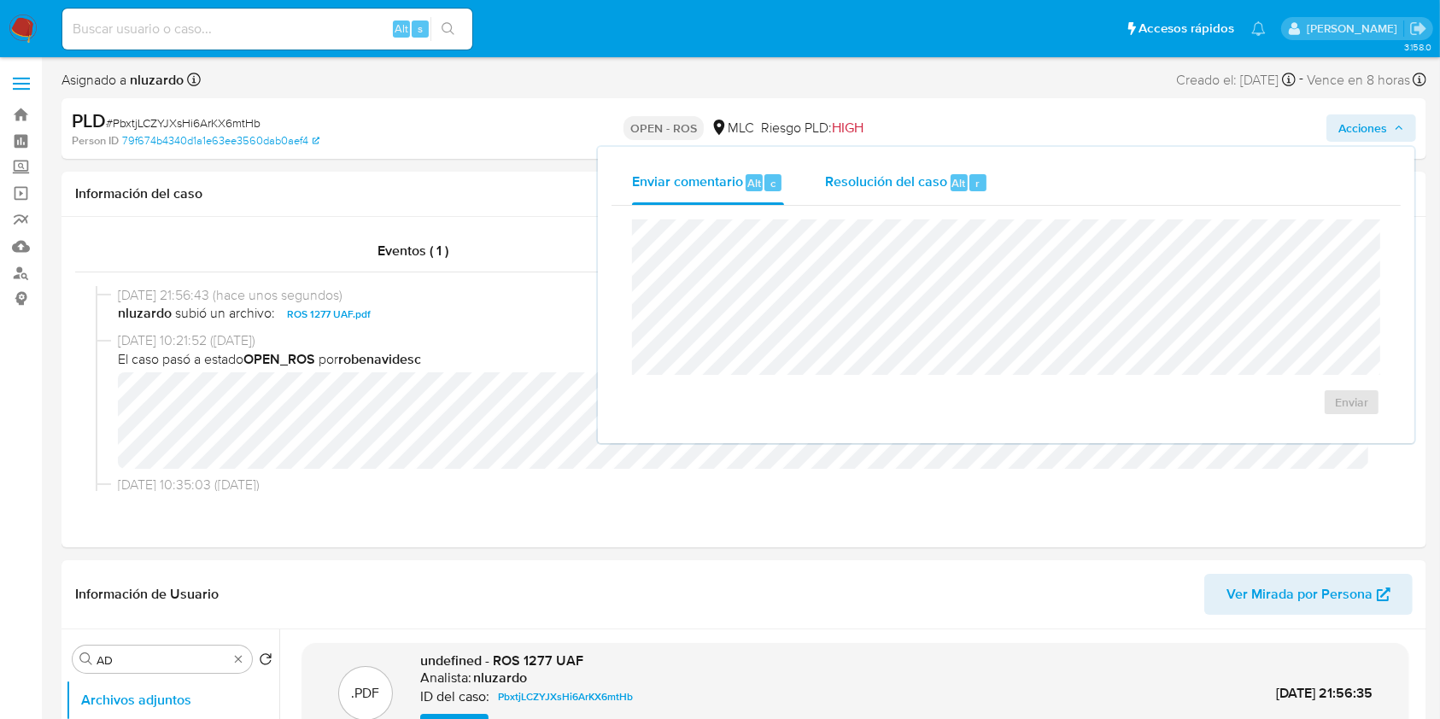
drag, startPoint x: 963, startPoint y: 174, endPoint x: 930, endPoint y: 194, distance: 38.7
click at [963, 174] on div "Alt" at bounding box center [959, 182] width 17 height 17
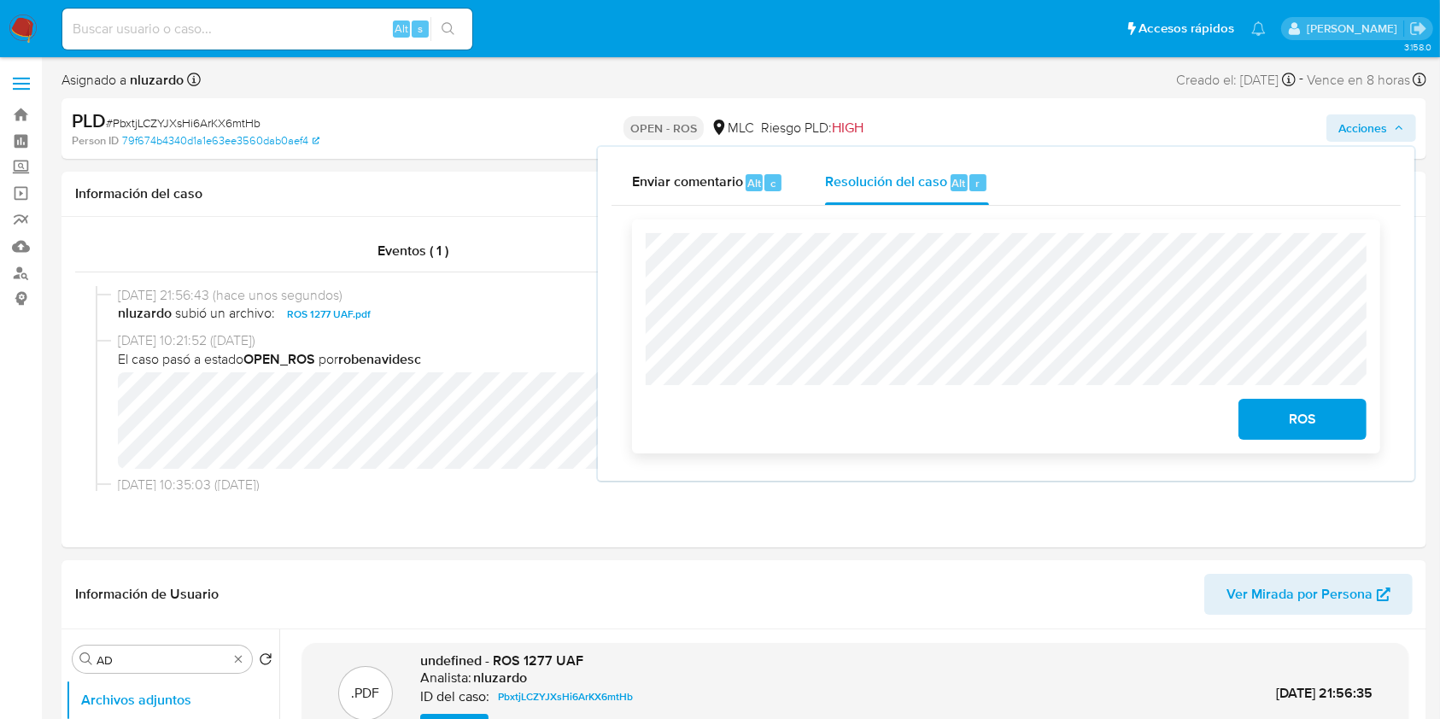
click at [1271, 419] on span "ROS" at bounding box center [1303, 420] width 84 height 38
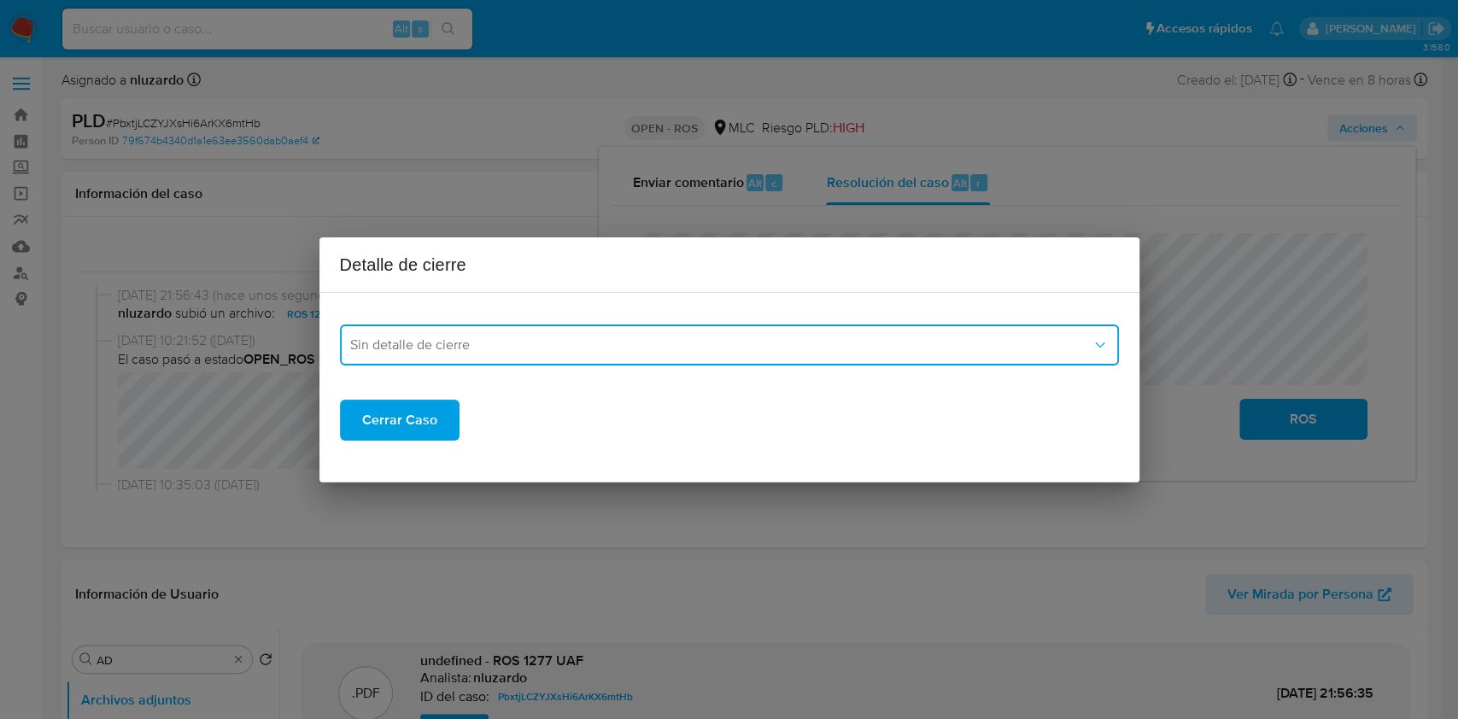
click at [478, 327] on button "Sin detalle de cierre" at bounding box center [729, 345] width 779 height 41
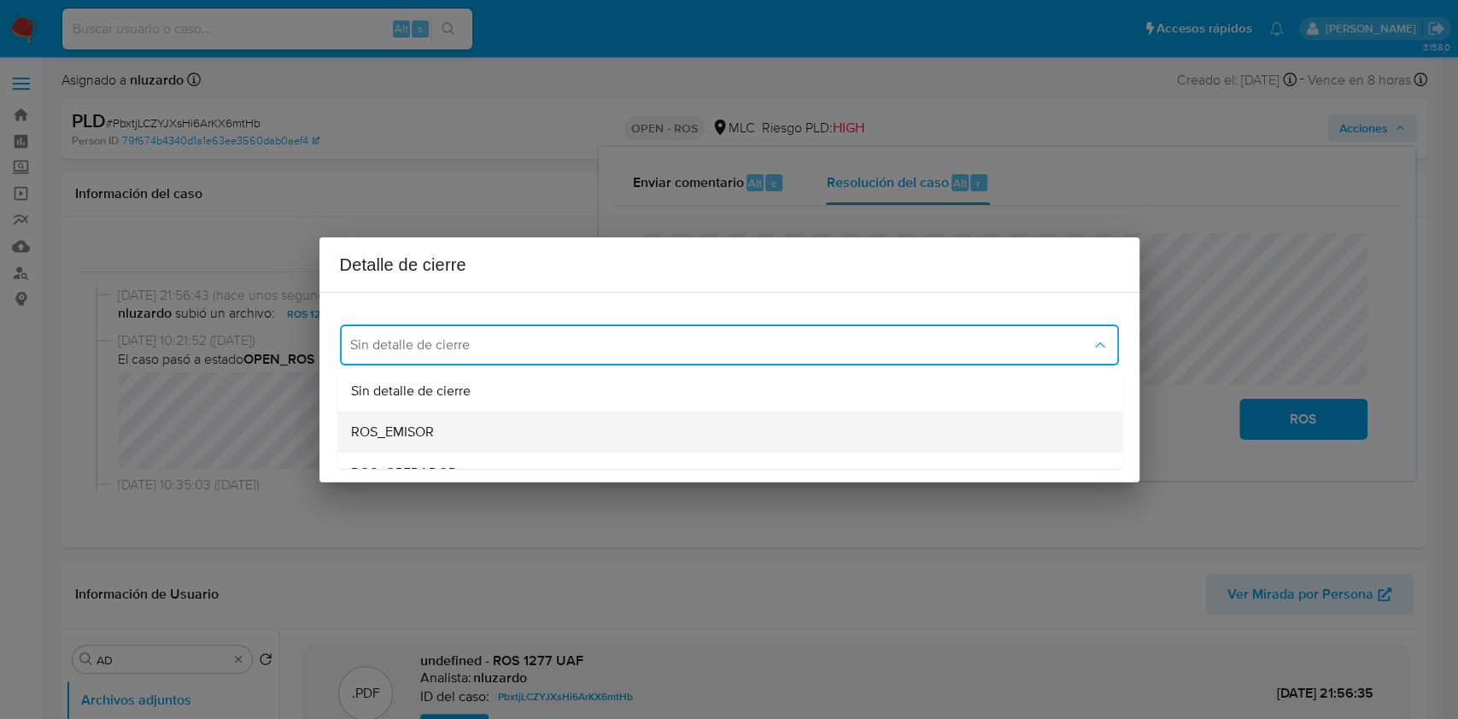
click at [422, 426] on span "ROS_EMISOR" at bounding box center [391, 432] width 83 height 17
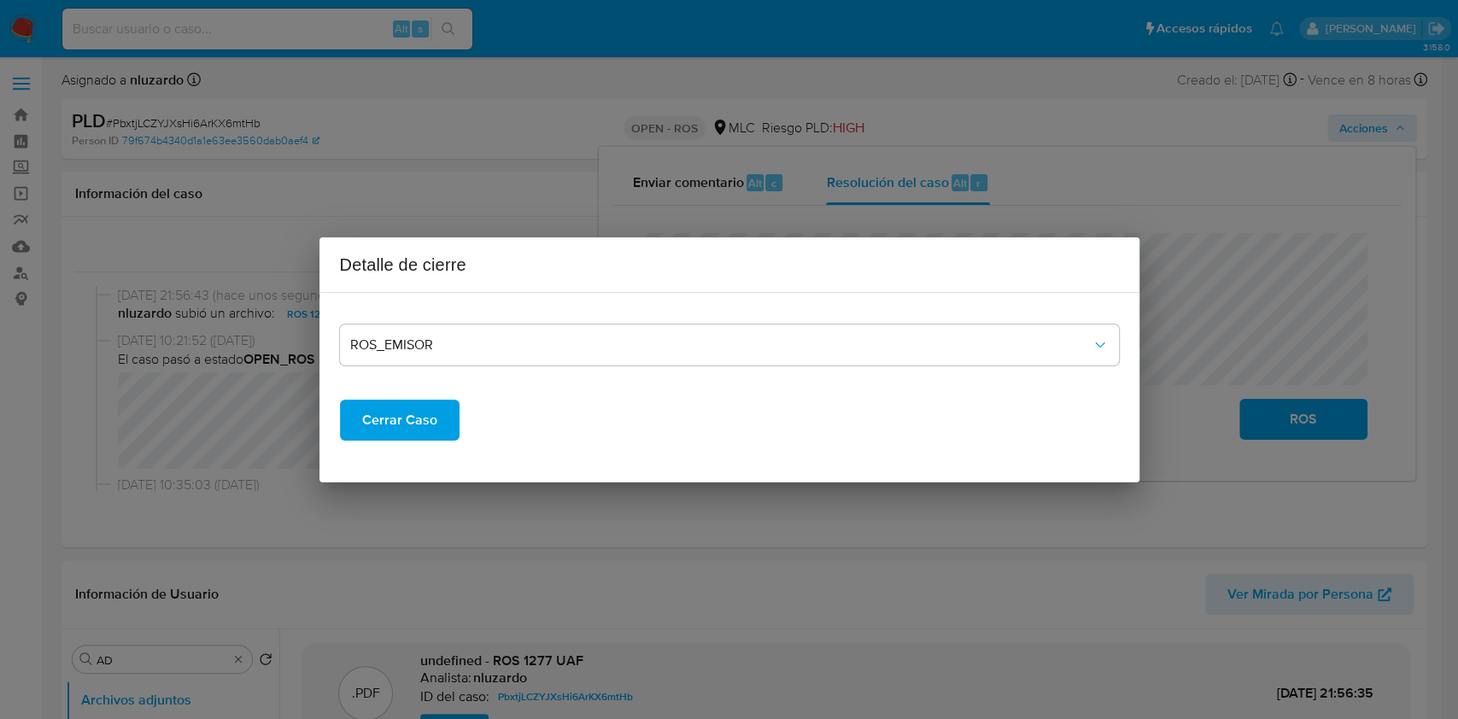
click at [397, 415] on span "Cerrar Caso" at bounding box center [399, 420] width 75 height 38
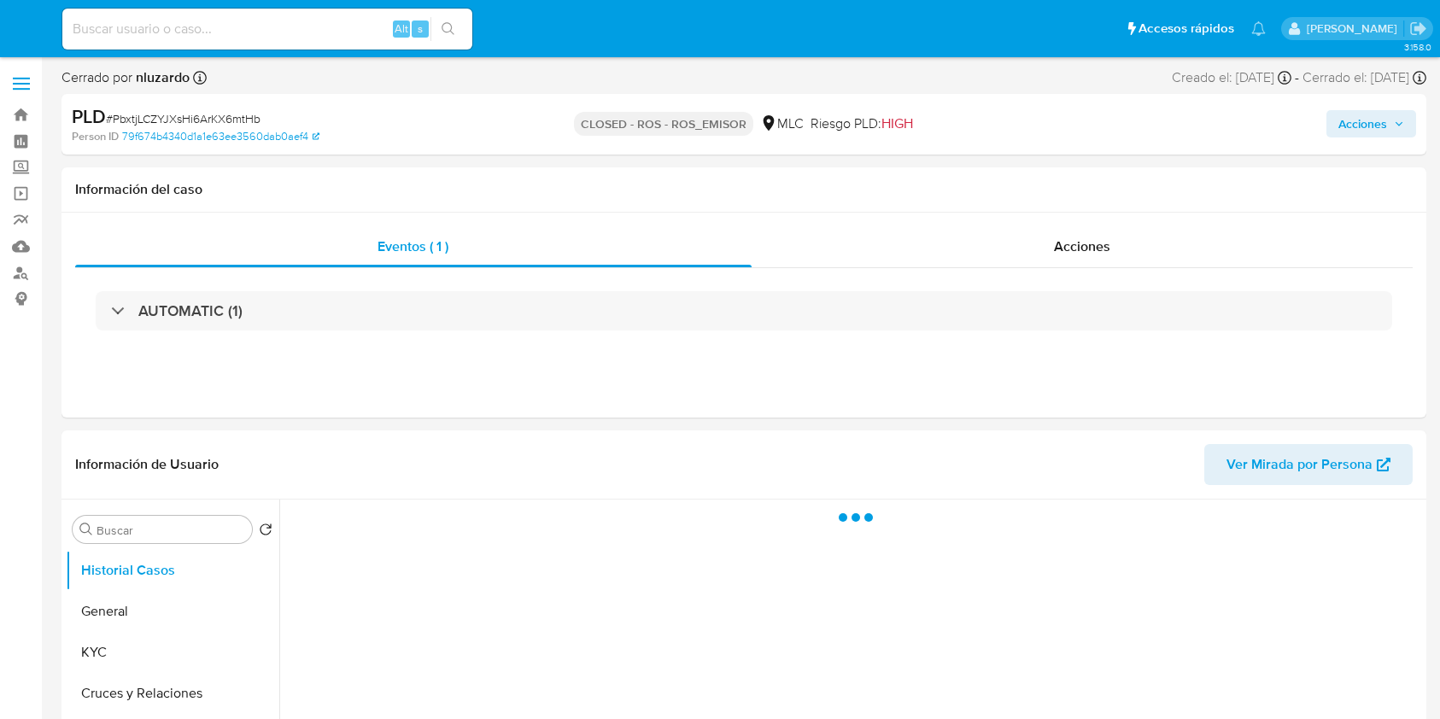
select select "10"
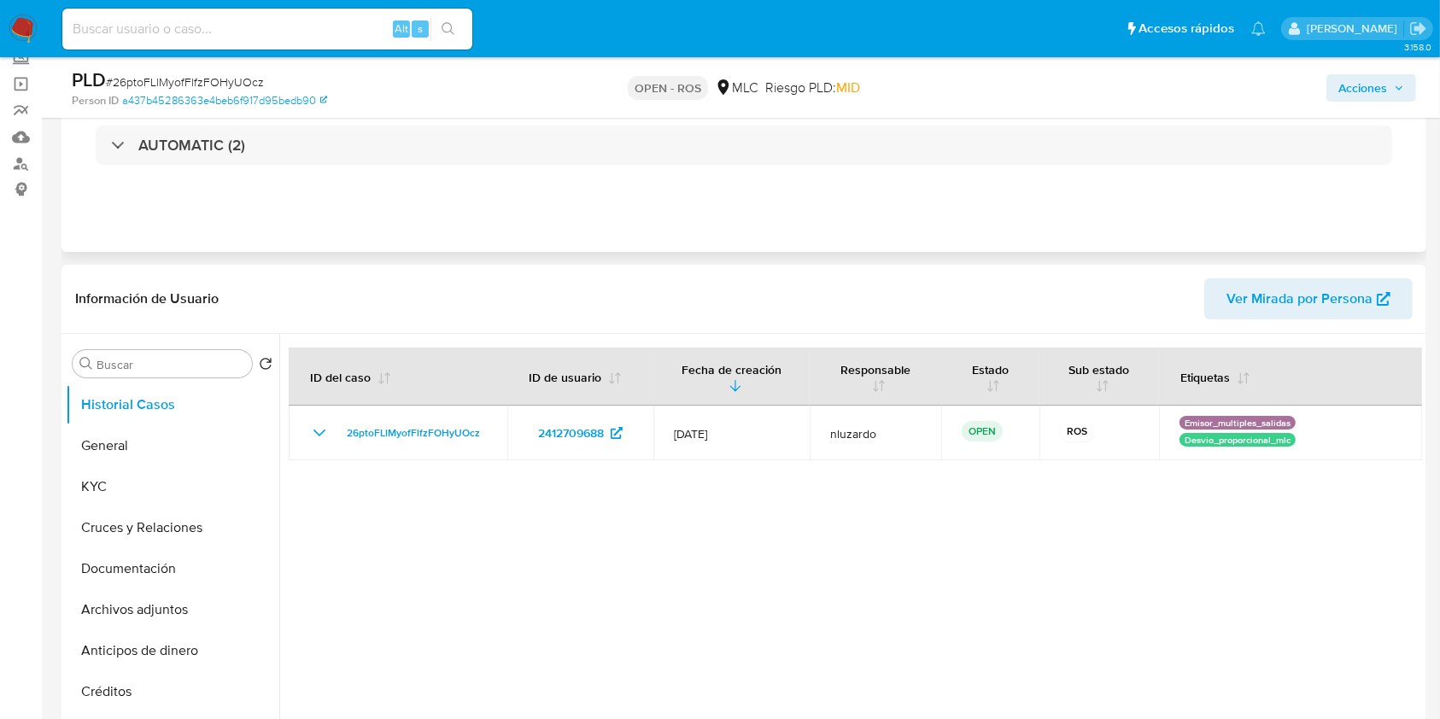
scroll to position [227, 0]
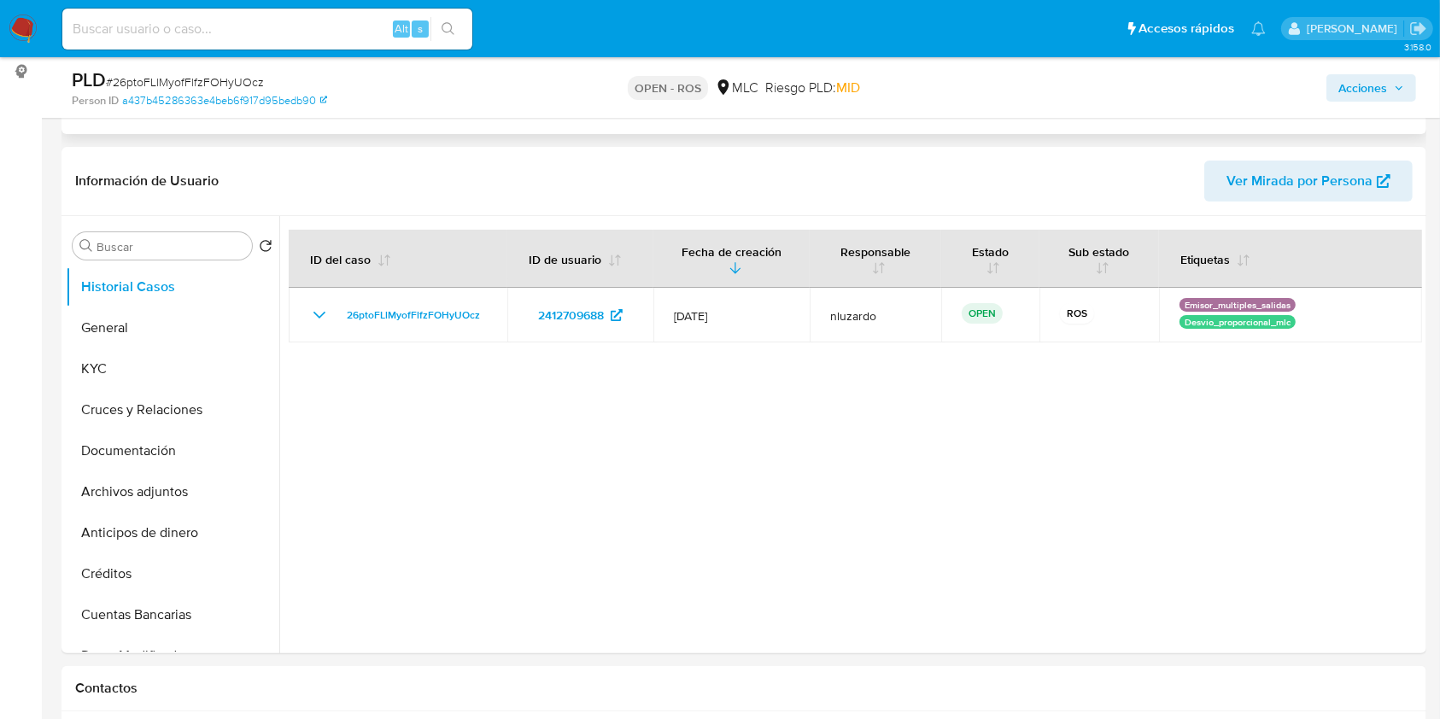
select select "10"
click at [126, 368] on button "KYC" at bounding box center [166, 368] width 200 height 41
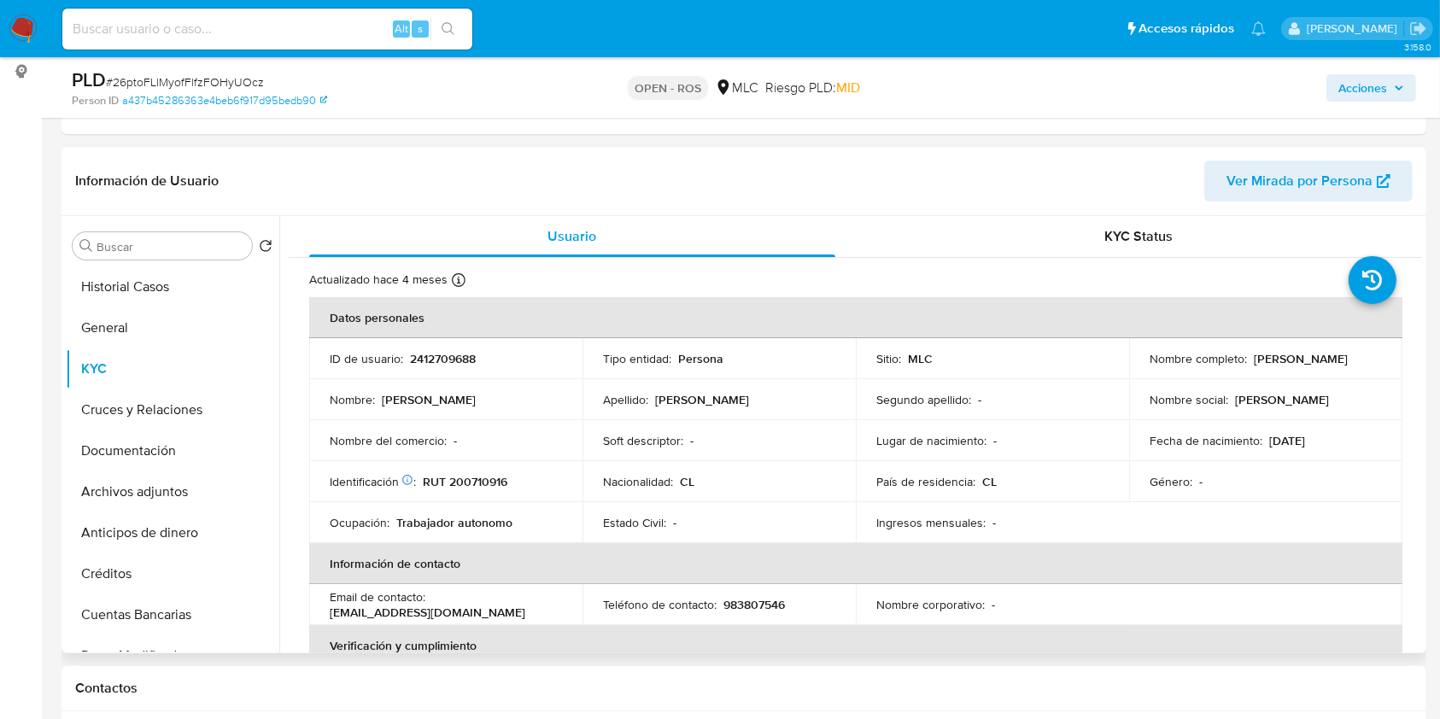
click at [1268, 360] on p "[PERSON_NAME]" at bounding box center [1301, 358] width 94 height 15
click at [1266, 364] on p "[PERSON_NAME]" at bounding box center [1301, 358] width 94 height 15
click at [489, 482] on p "RUT 200710916" at bounding box center [465, 481] width 85 height 15
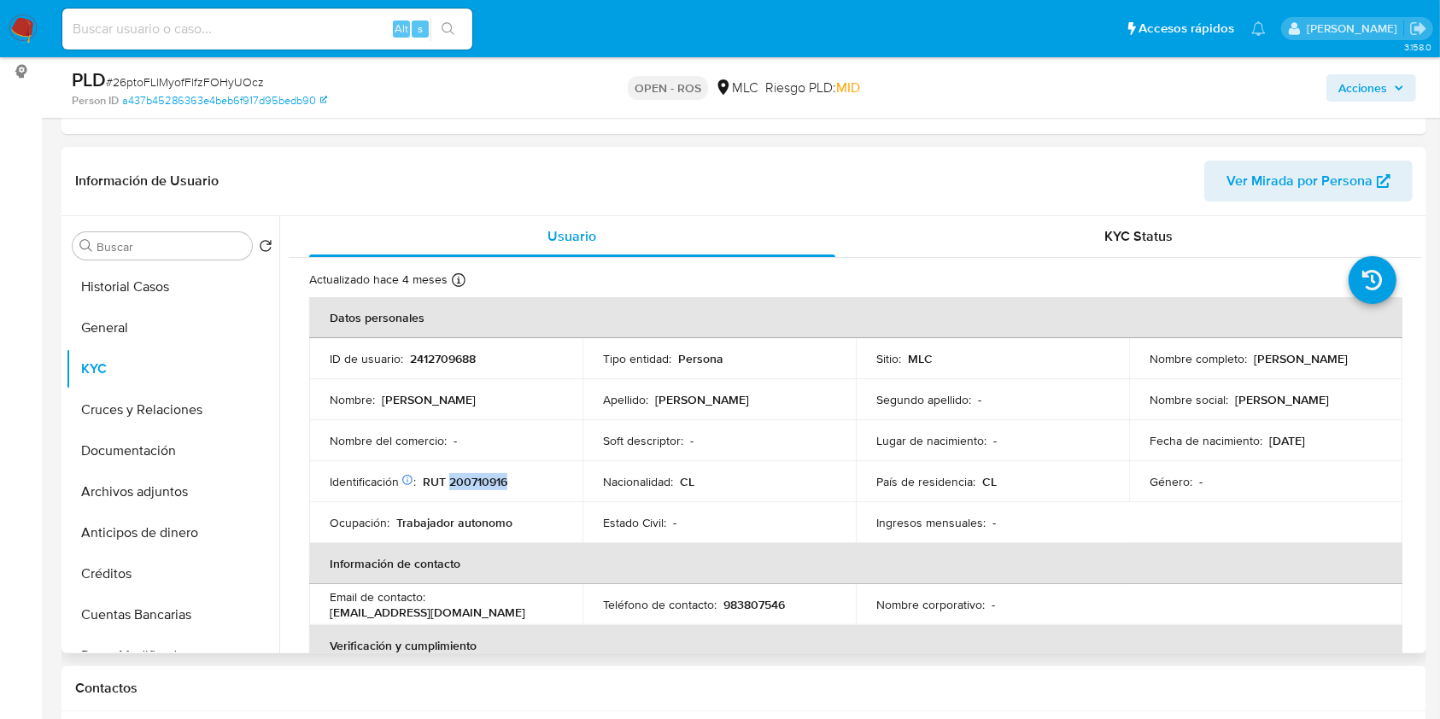
copy p "200710916"
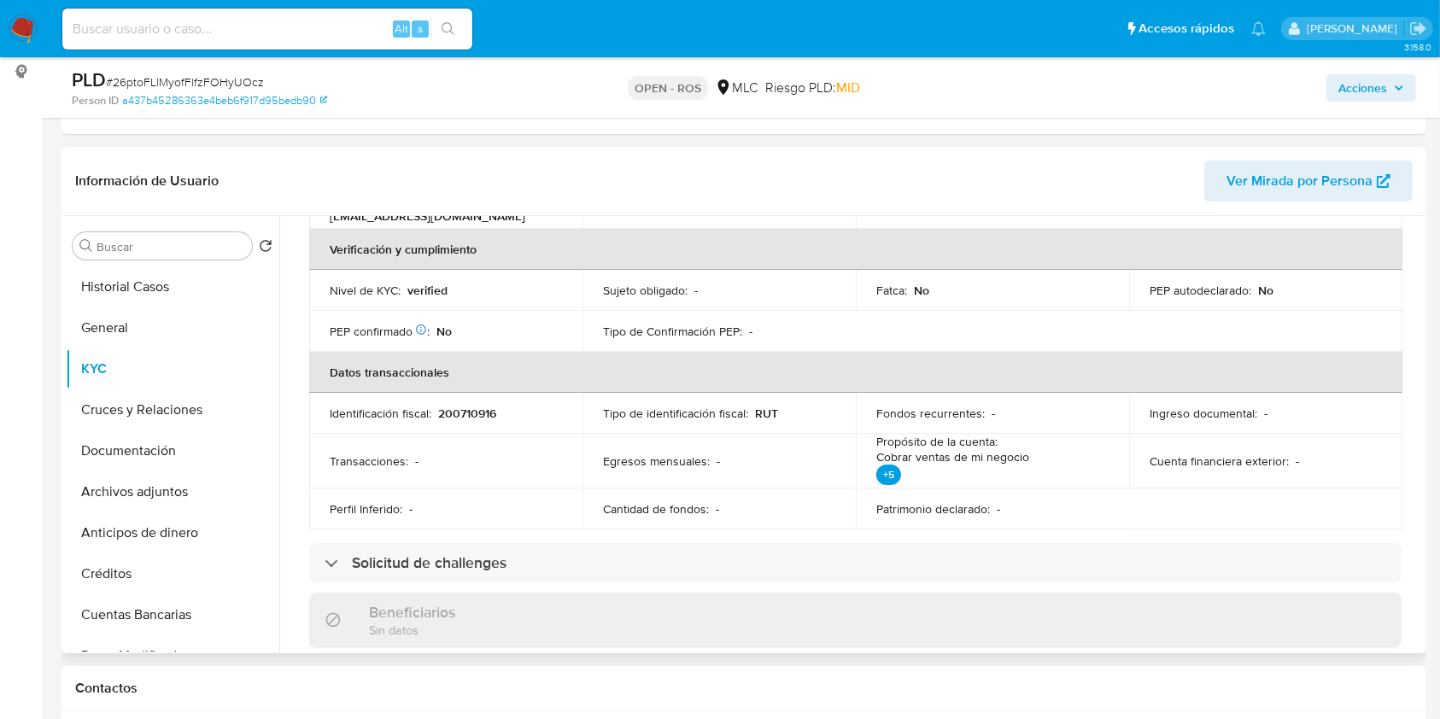
scroll to position [957, 0]
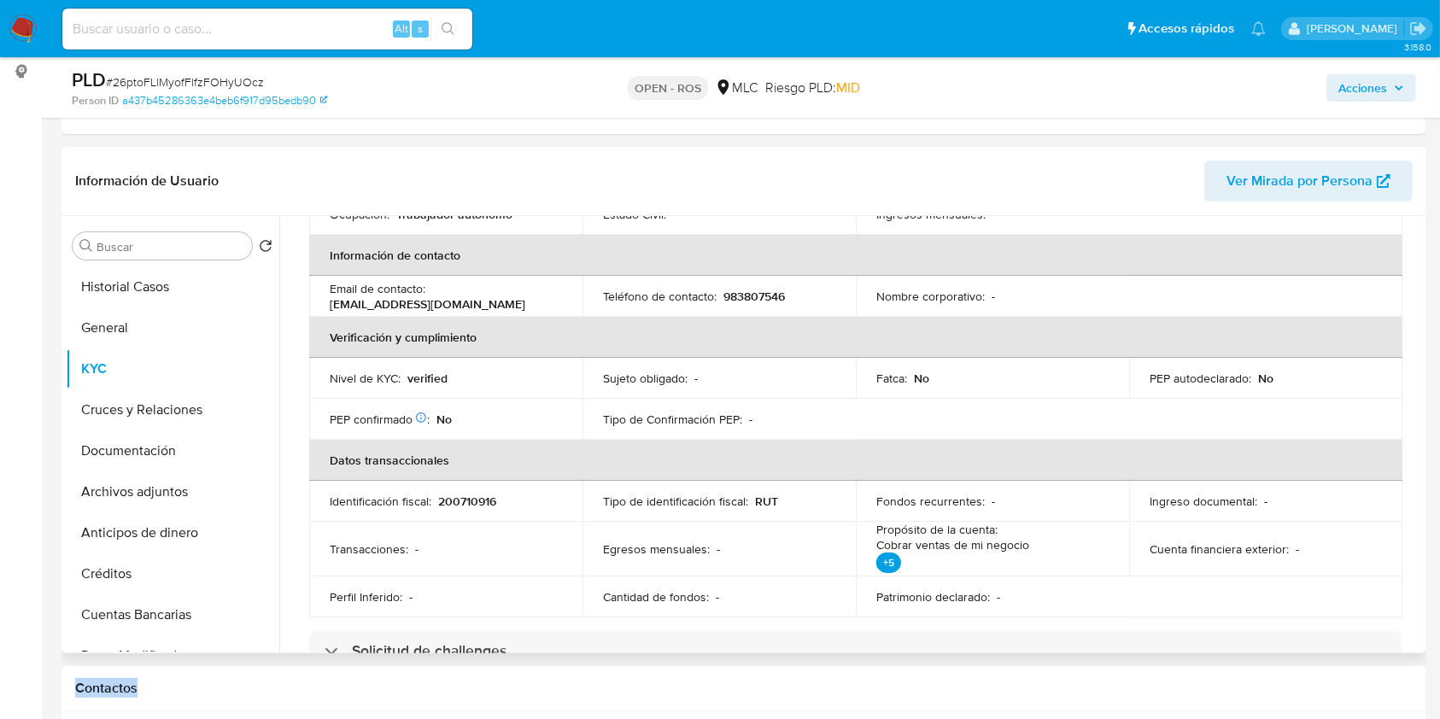
scroll to position [273, 0]
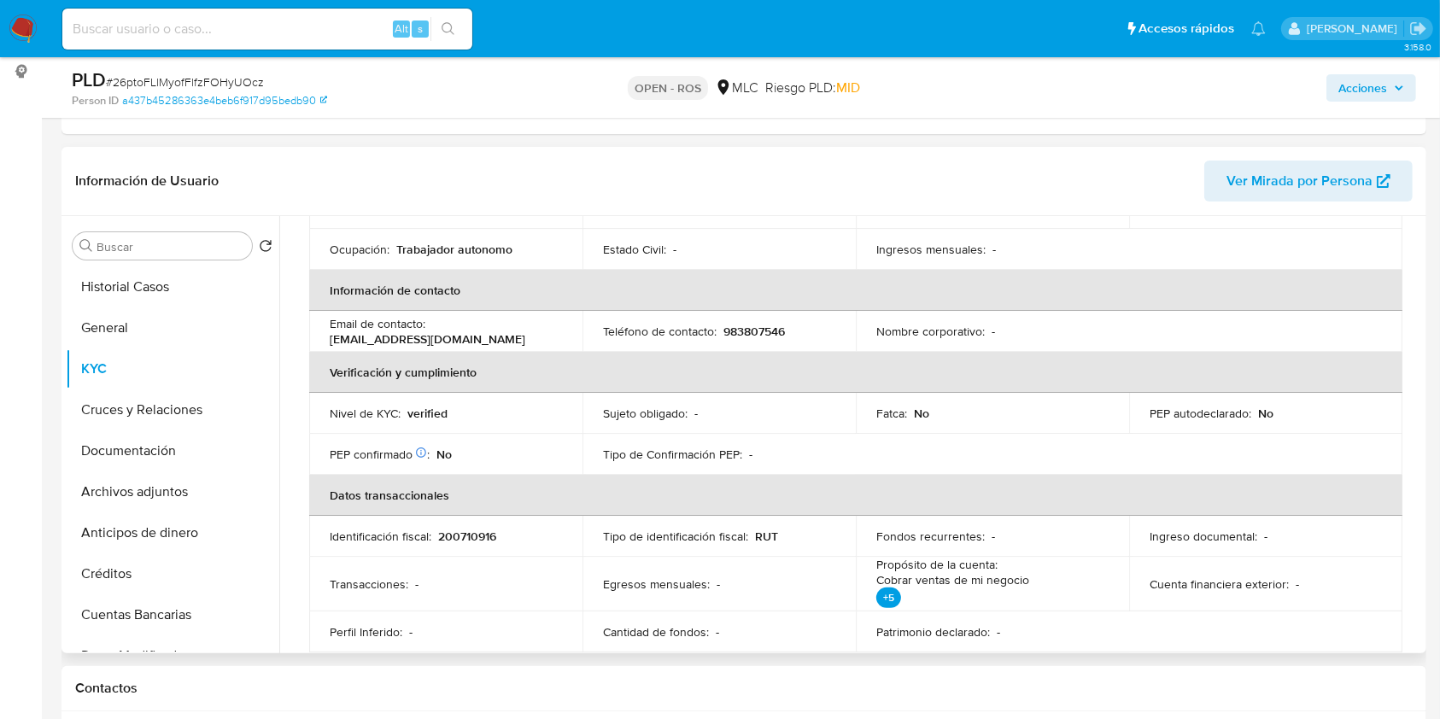
click at [752, 330] on p "983807546" at bounding box center [753, 331] width 61 height 15
copy p "983807546"
copy p "e40457258@gmail.com"
drag, startPoint x: 471, startPoint y: 338, endPoint x: 319, endPoint y: 346, distance: 153.1
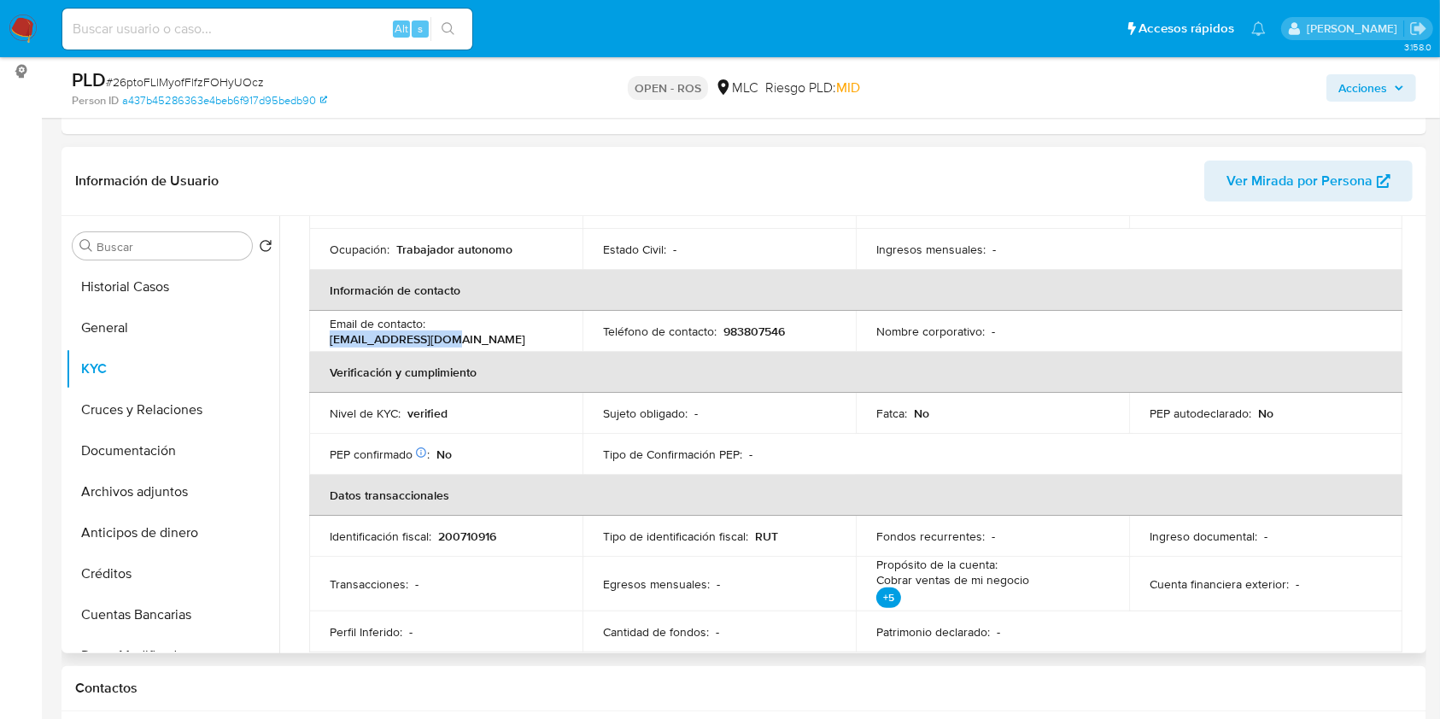
click at [319, 346] on td "Email de contacto : e40457258@gmail.com" at bounding box center [445, 331] width 273 height 41
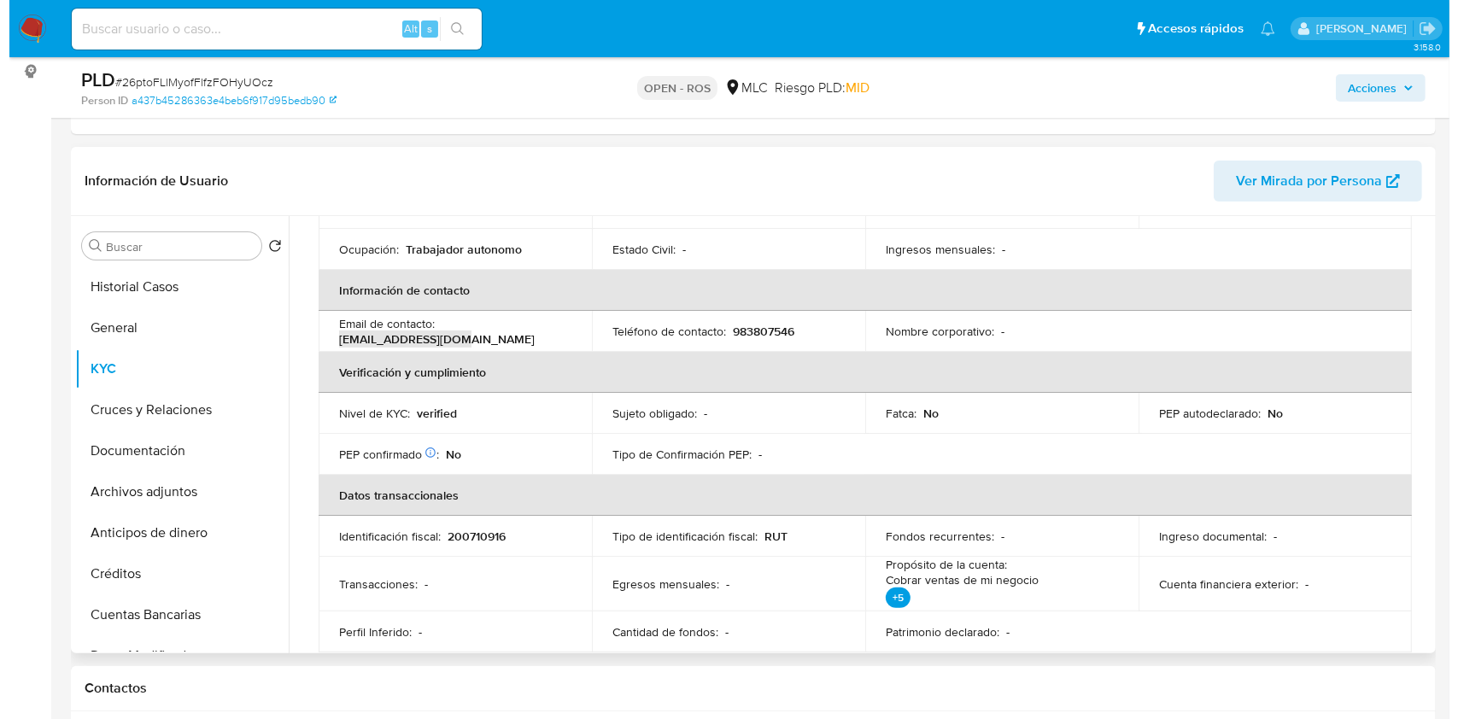
scroll to position [0, 0]
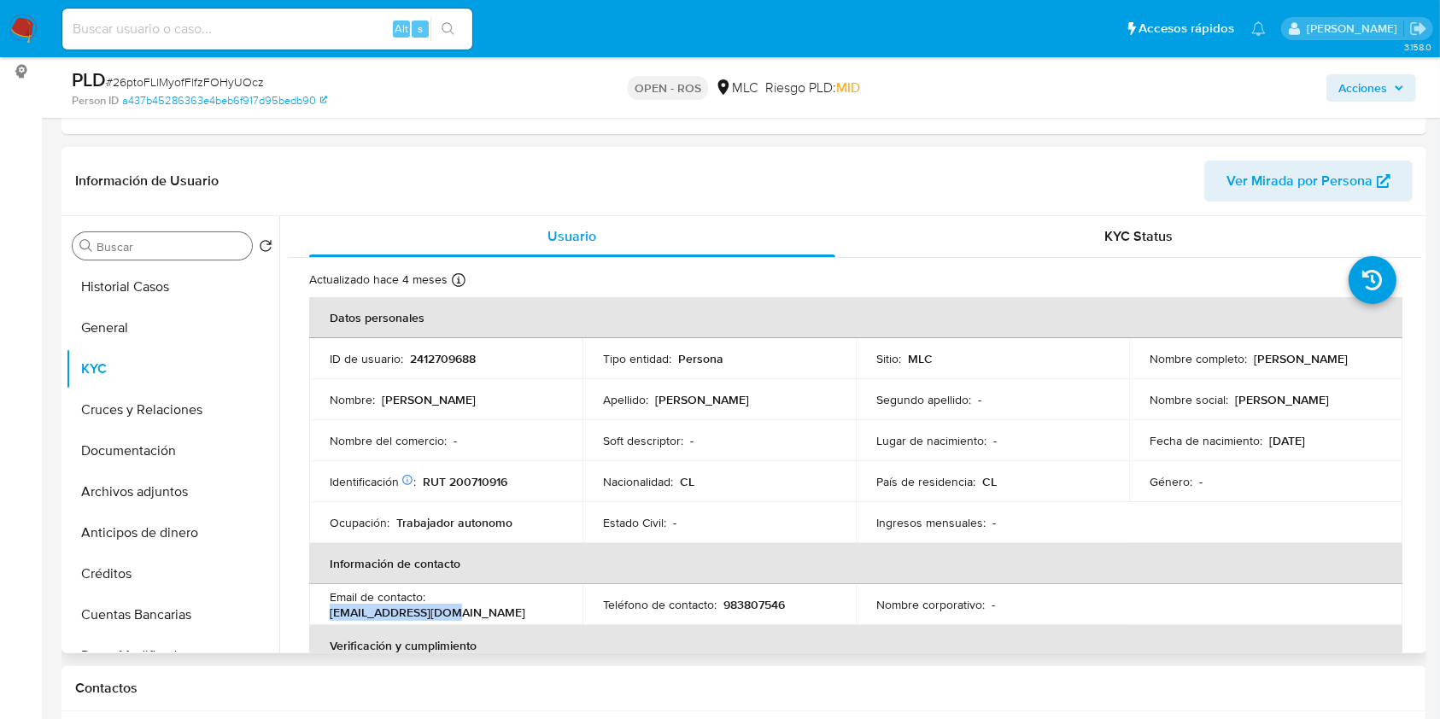
click at [198, 244] on input "Buscar" at bounding box center [171, 246] width 149 height 15
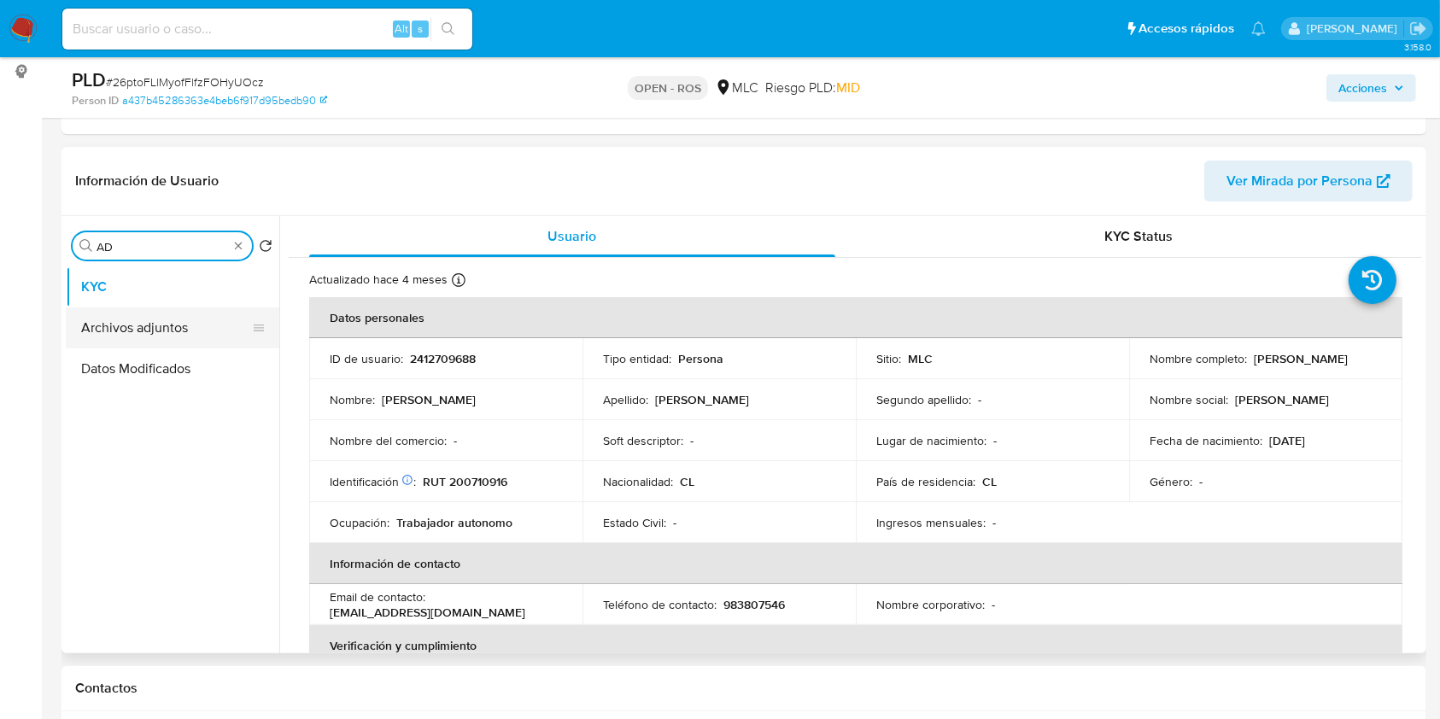
type input "AD"
click at [192, 313] on button "Archivos adjuntos" at bounding box center [166, 327] width 200 height 41
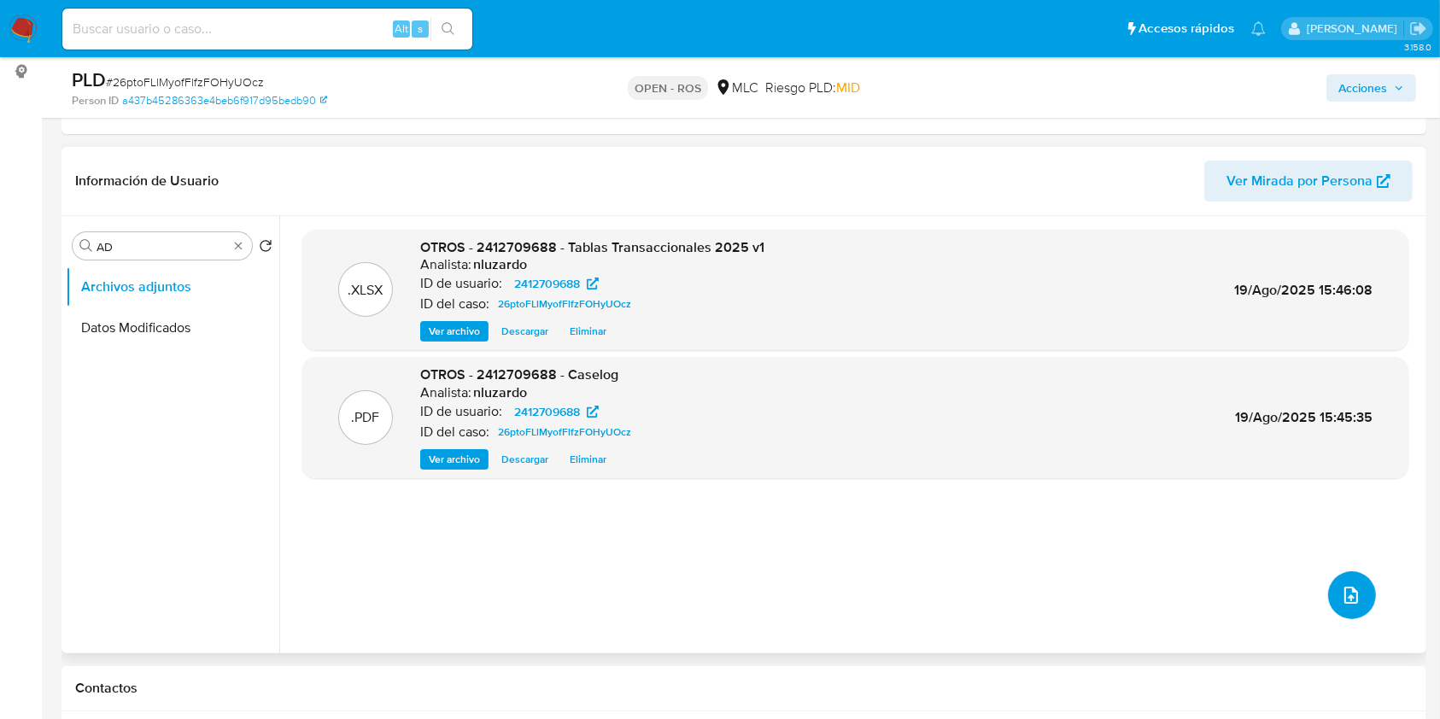
click at [1346, 590] on icon "upload-file" at bounding box center [1351, 595] width 20 height 20
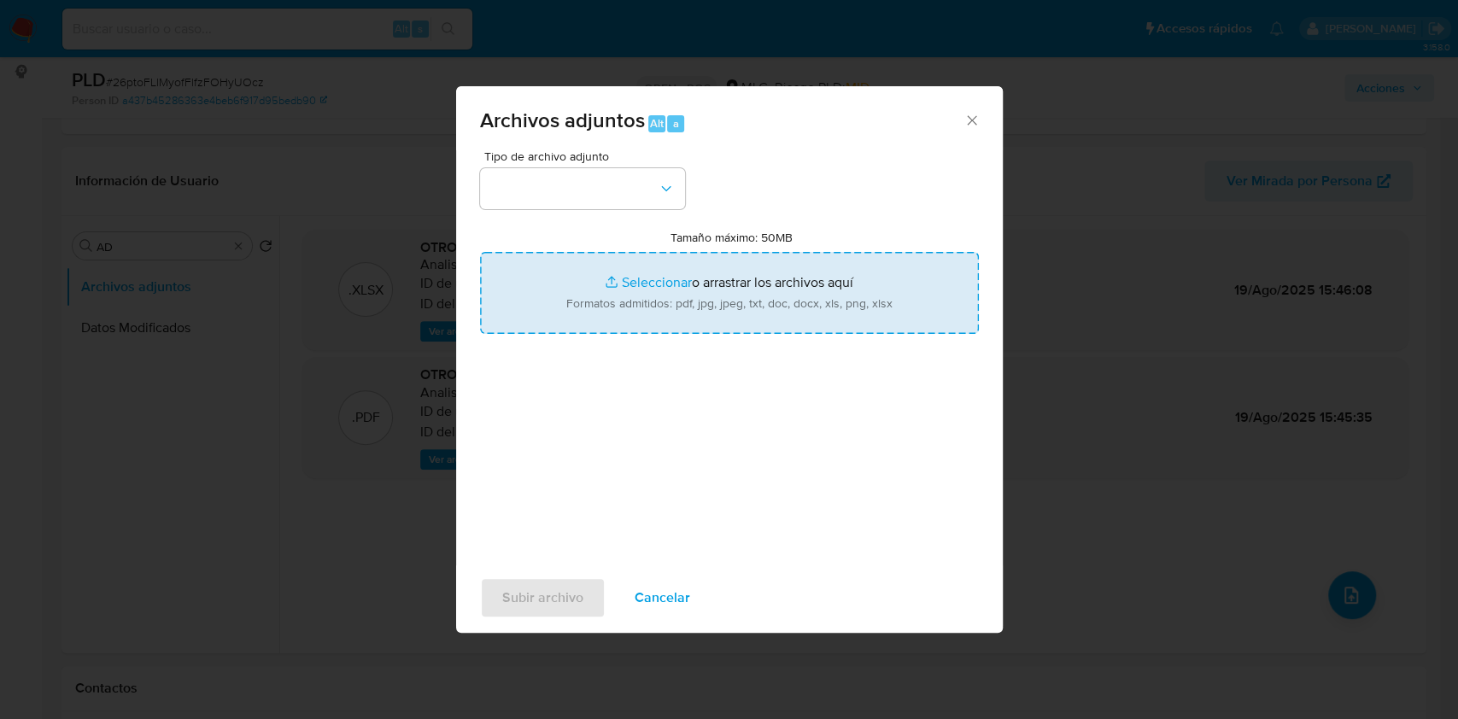
type input "C:\fakepath\ROS 1278 UAF.pdf"
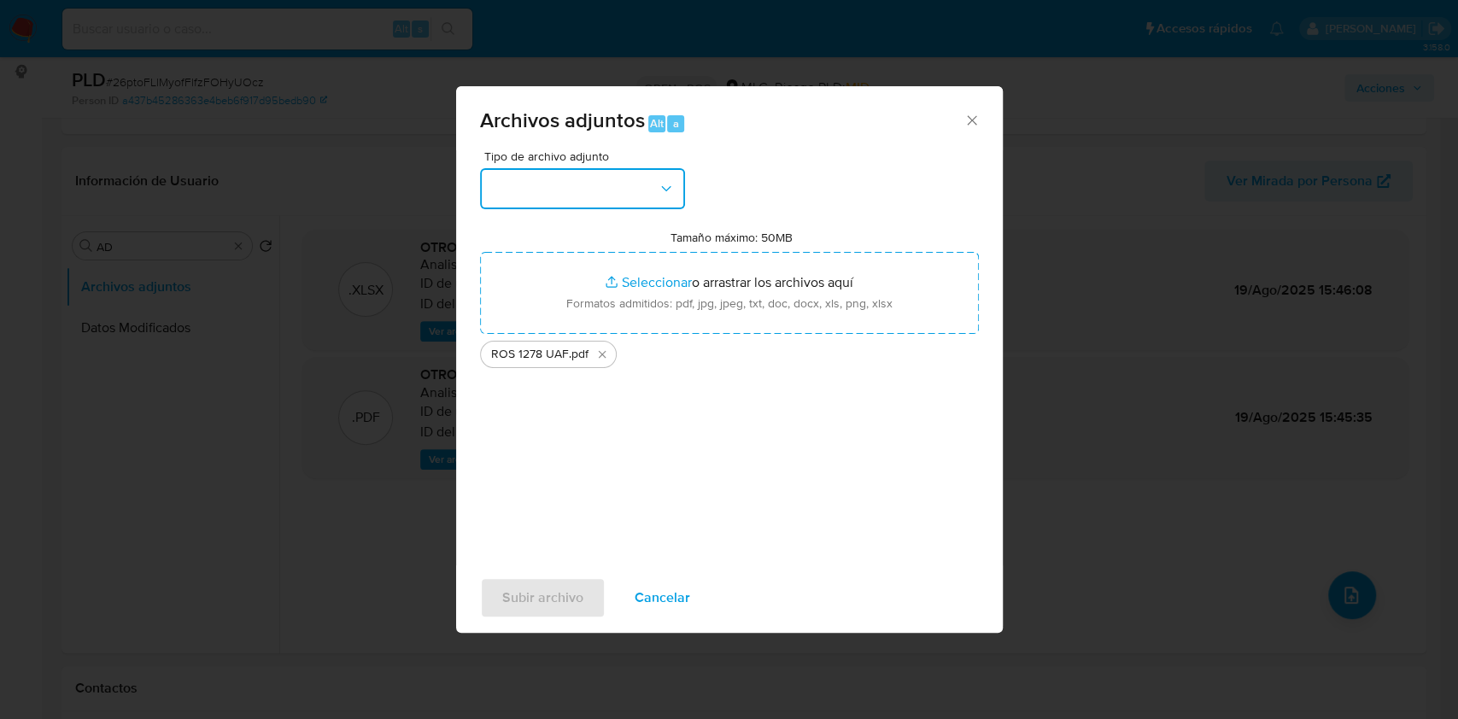
click at [659, 182] on icon "button" at bounding box center [666, 188] width 17 height 17
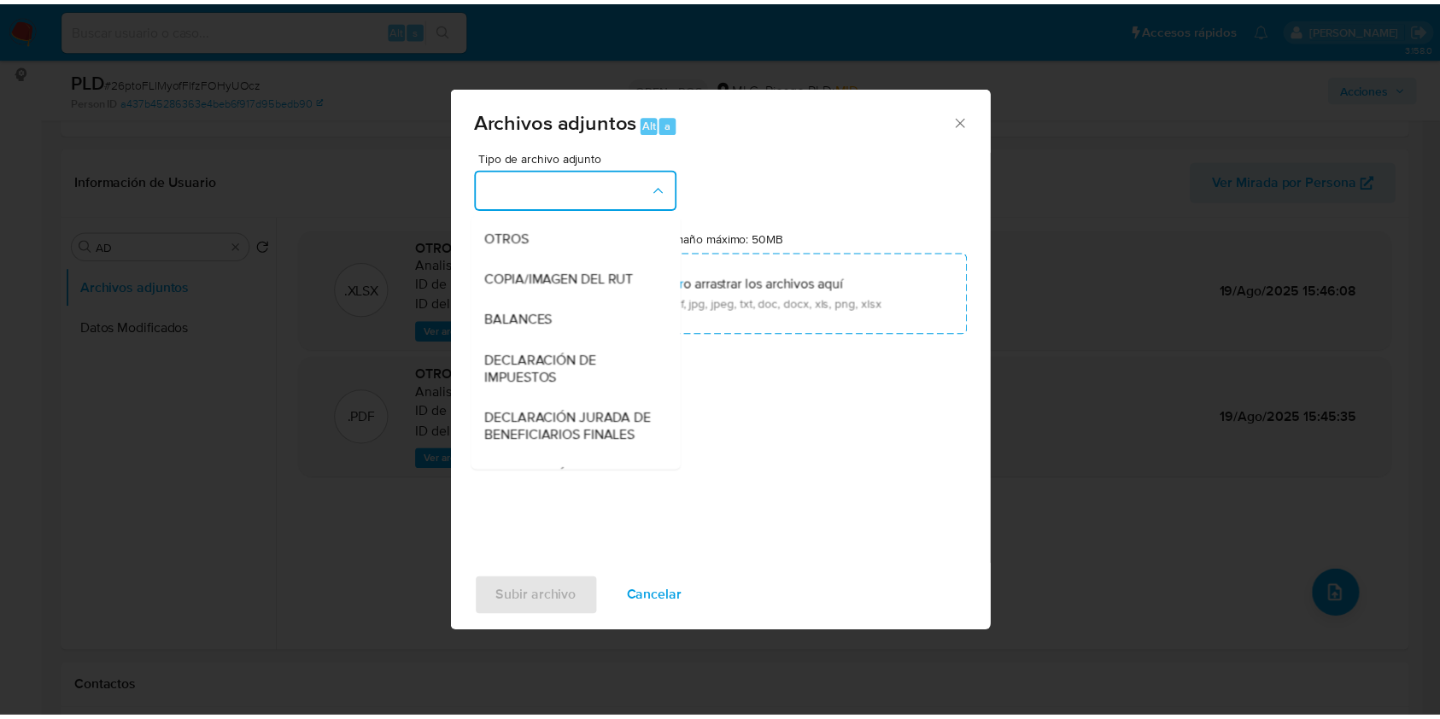
scroll to position [255, 0]
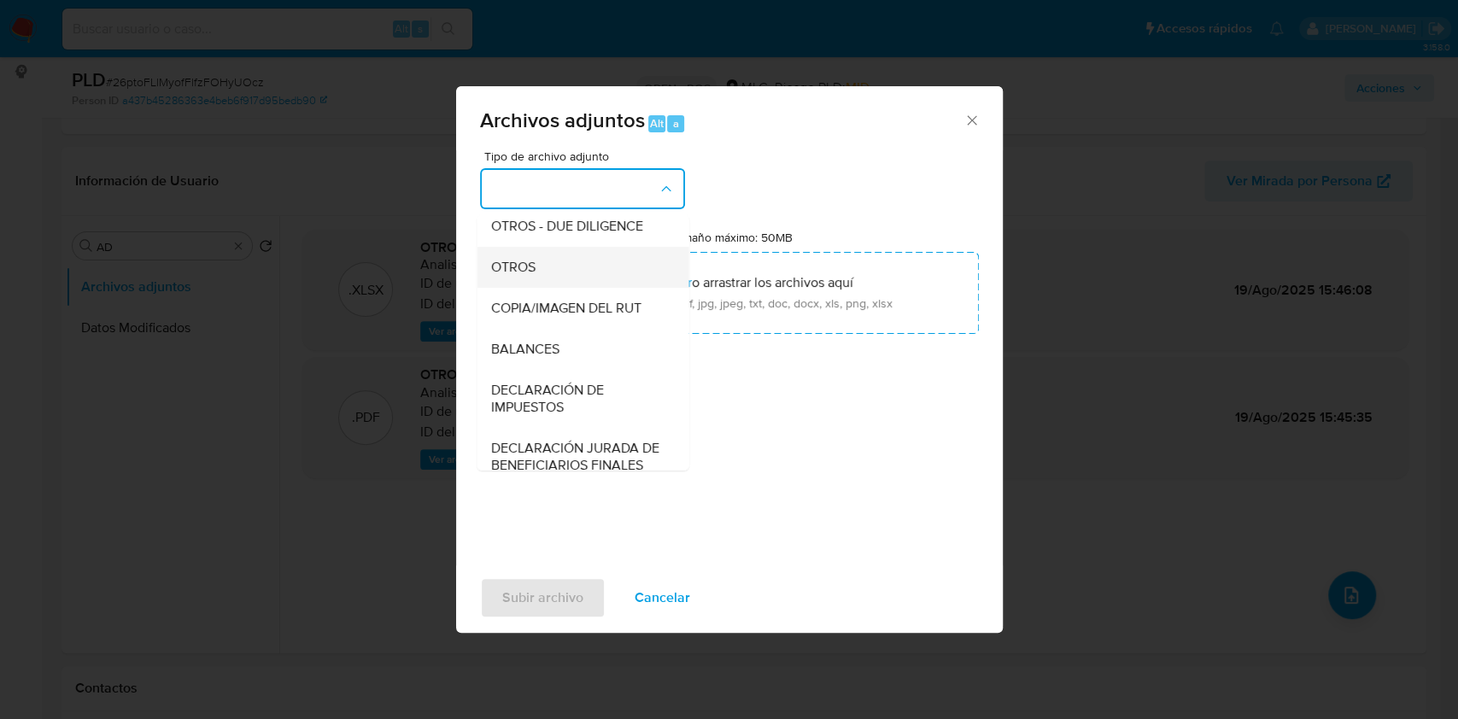
click at [533, 276] on span "OTROS" at bounding box center [512, 267] width 44 height 17
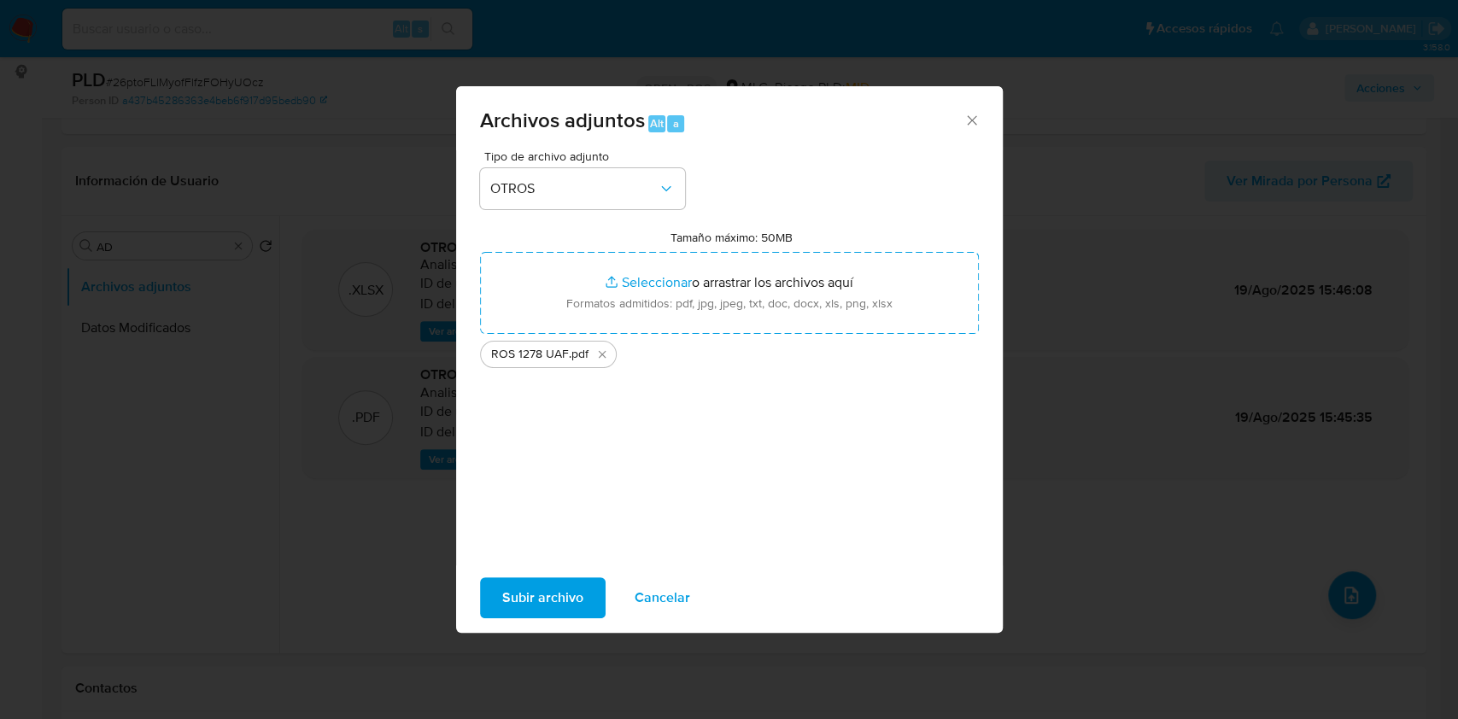
click at [526, 611] on span "Subir archivo" at bounding box center [542, 598] width 81 height 38
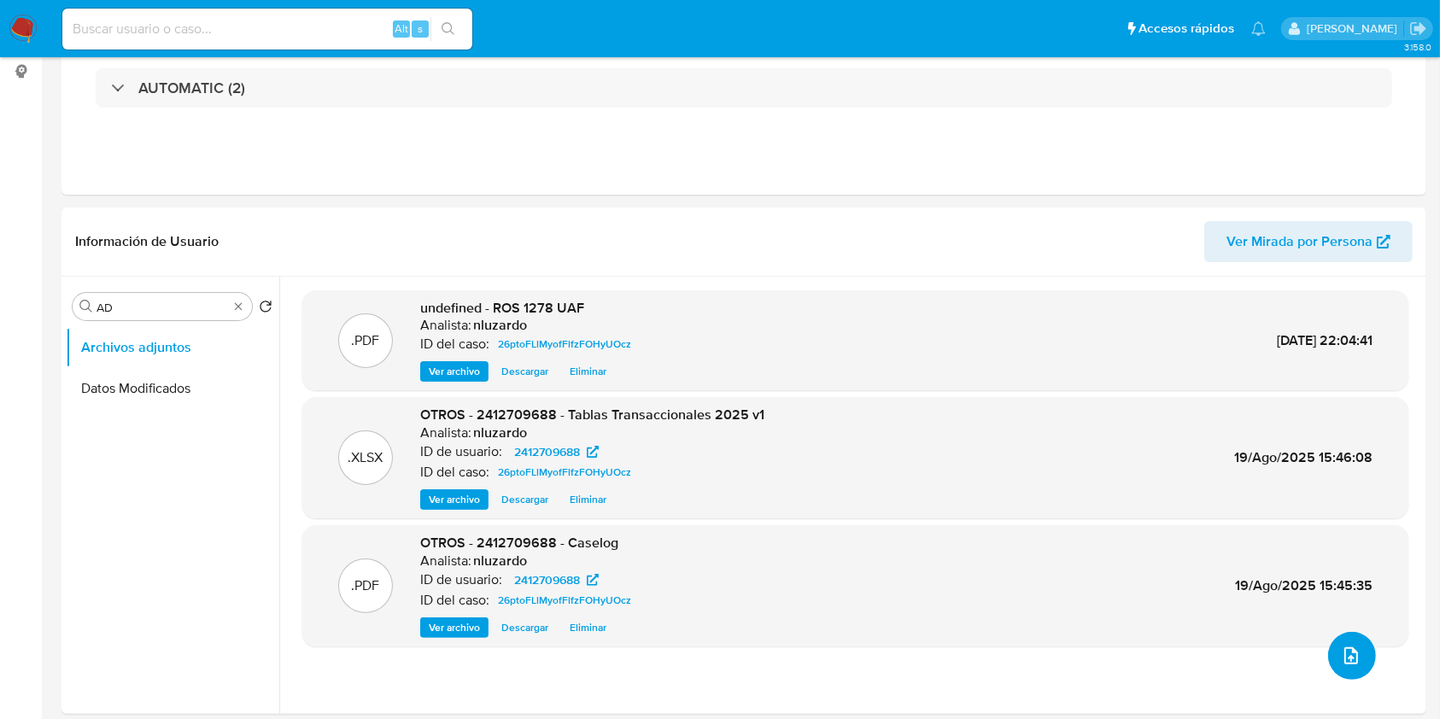
scroll to position [0, 0]
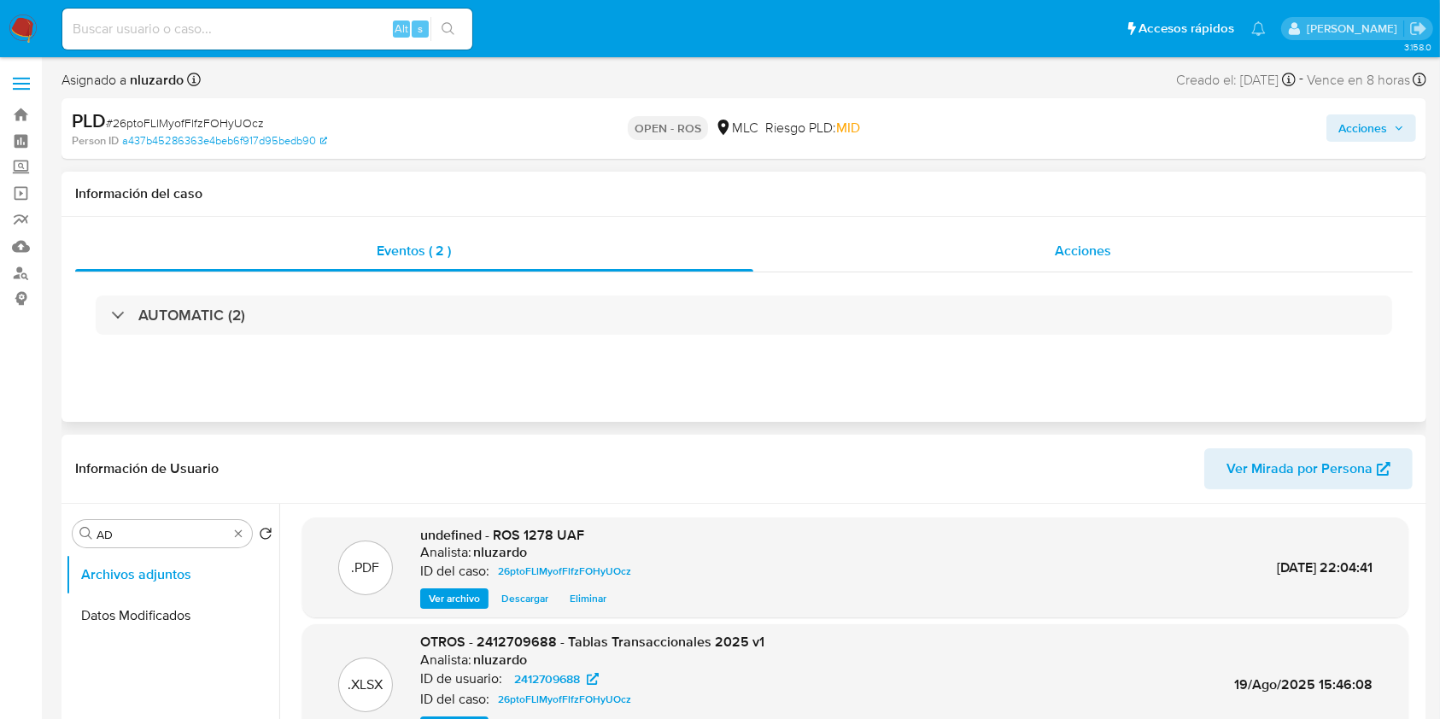
click at [1063, 243] on span "Acciones" at bounding box center [1083, 251] width 56 height 20
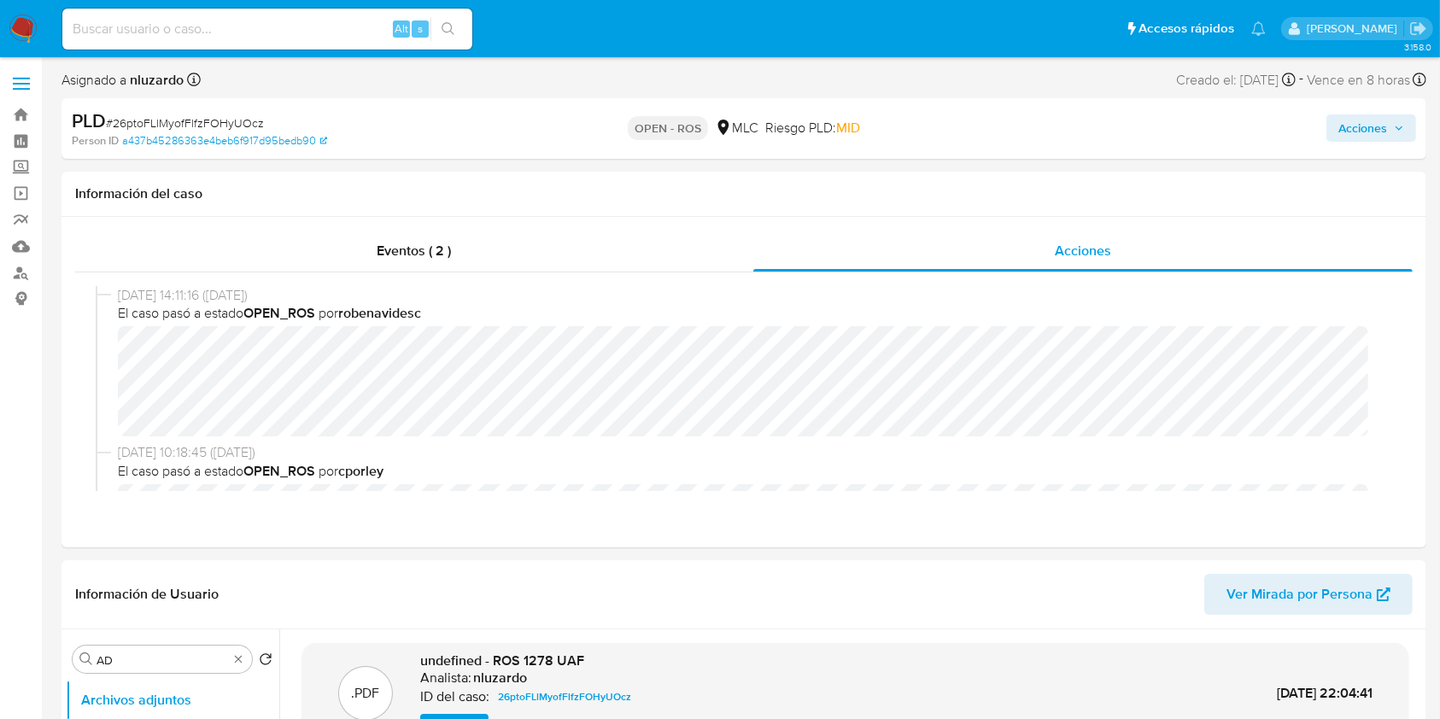
click at [1379, 126] on span "Acciones" at bounding box center [1362, 127] width 49 height 27
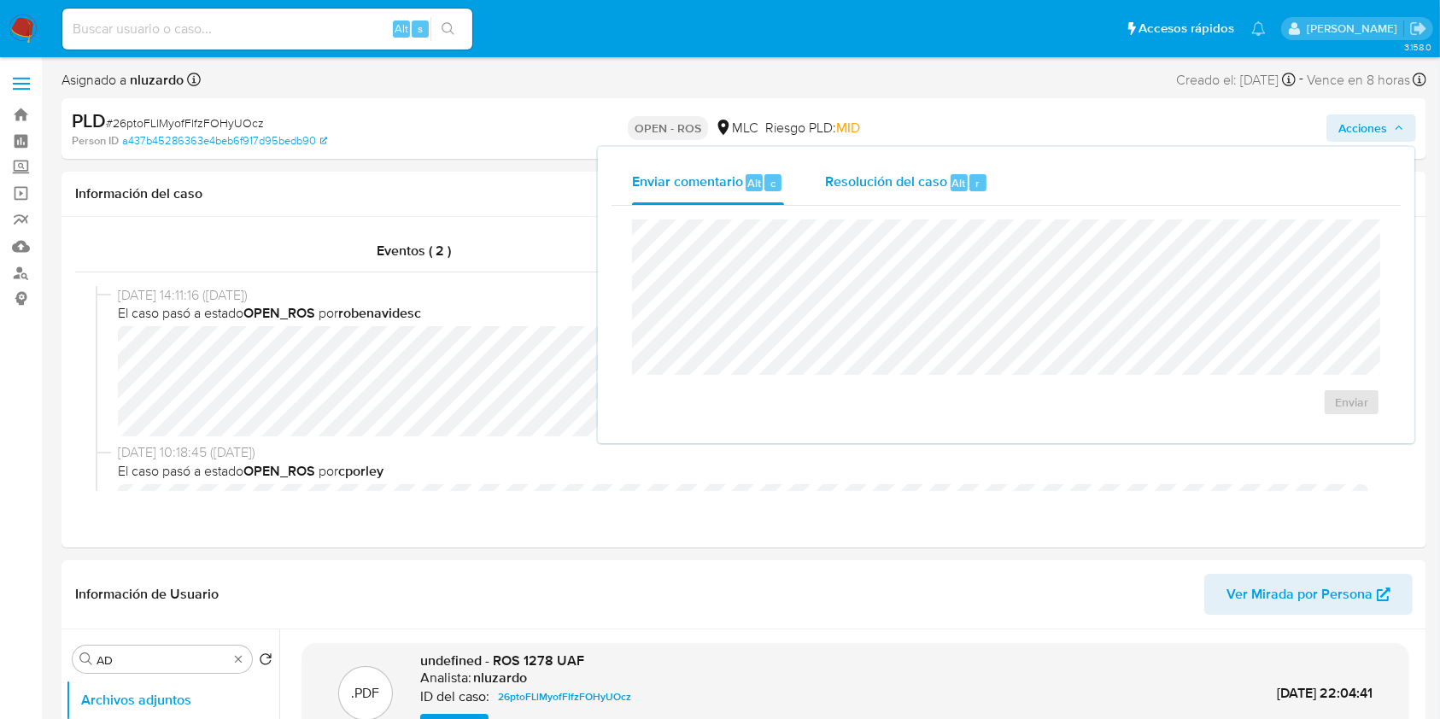
click at [1006, 179] on button "Resolución del caso Alt r" at bounding box center [907, 183] width 204 height 44
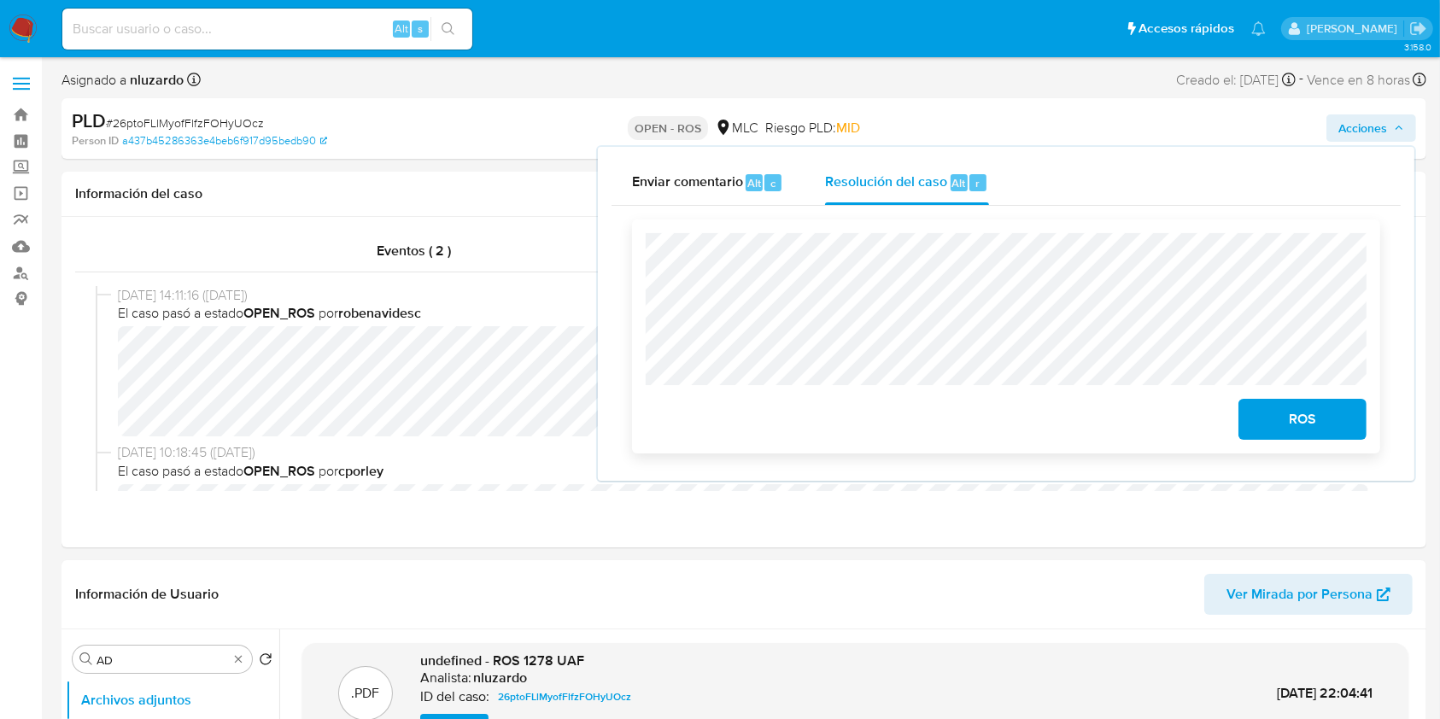
click at [1292, 430] on span "ROS" at bounding box center [1303, 420] width 84 height 38
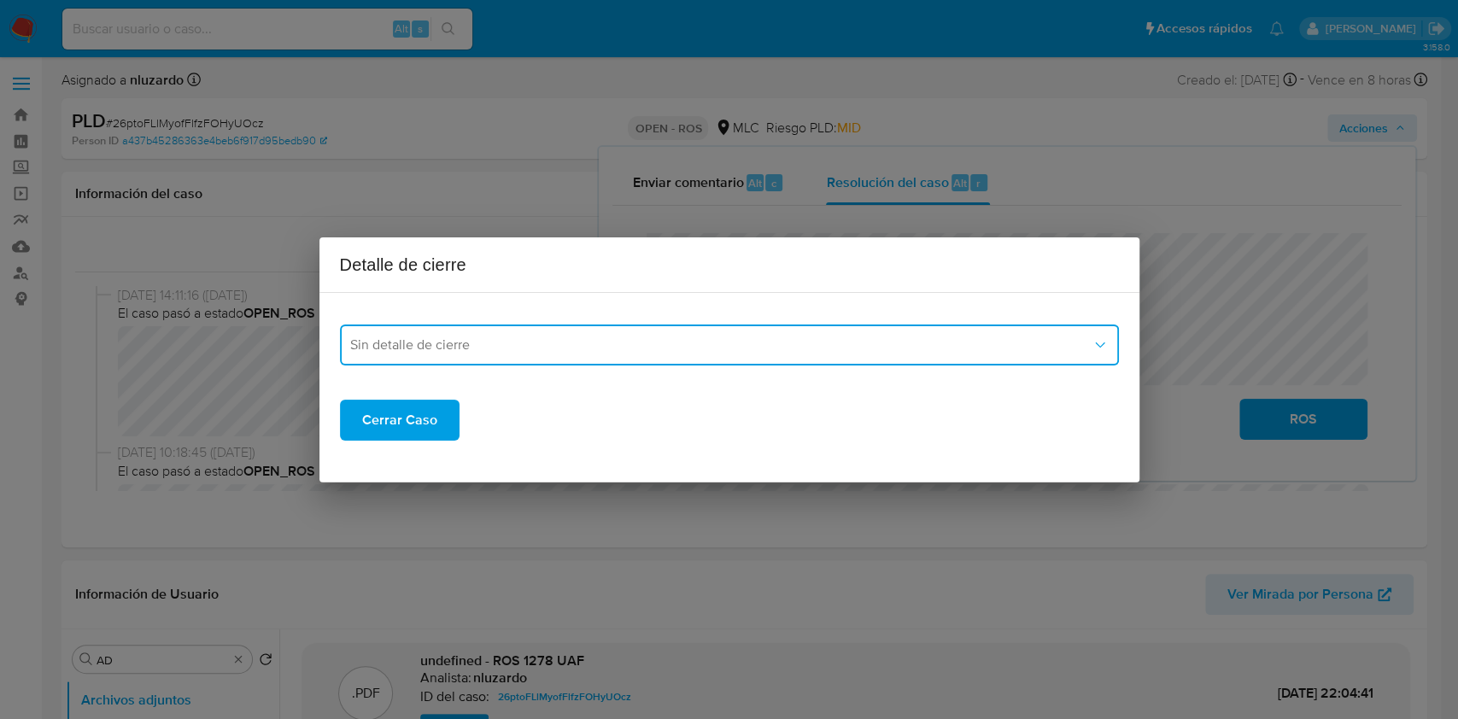
click at [444, 352] on span "Sin detalle de cierre" at bounding box center [720, 345] width 741 height 17
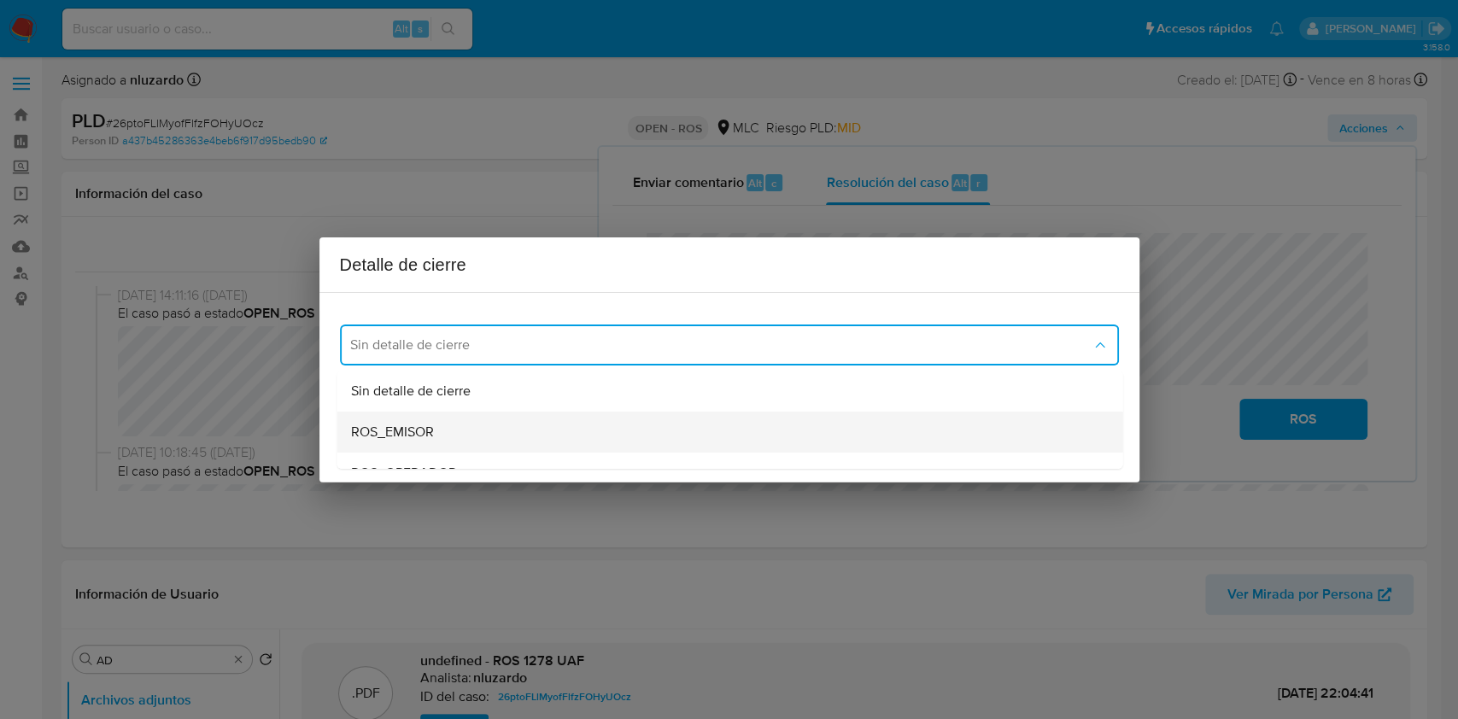
click at [419, 426] on span "ROS_EMISOR" at bounding box center [391, 432] width 83 height 17
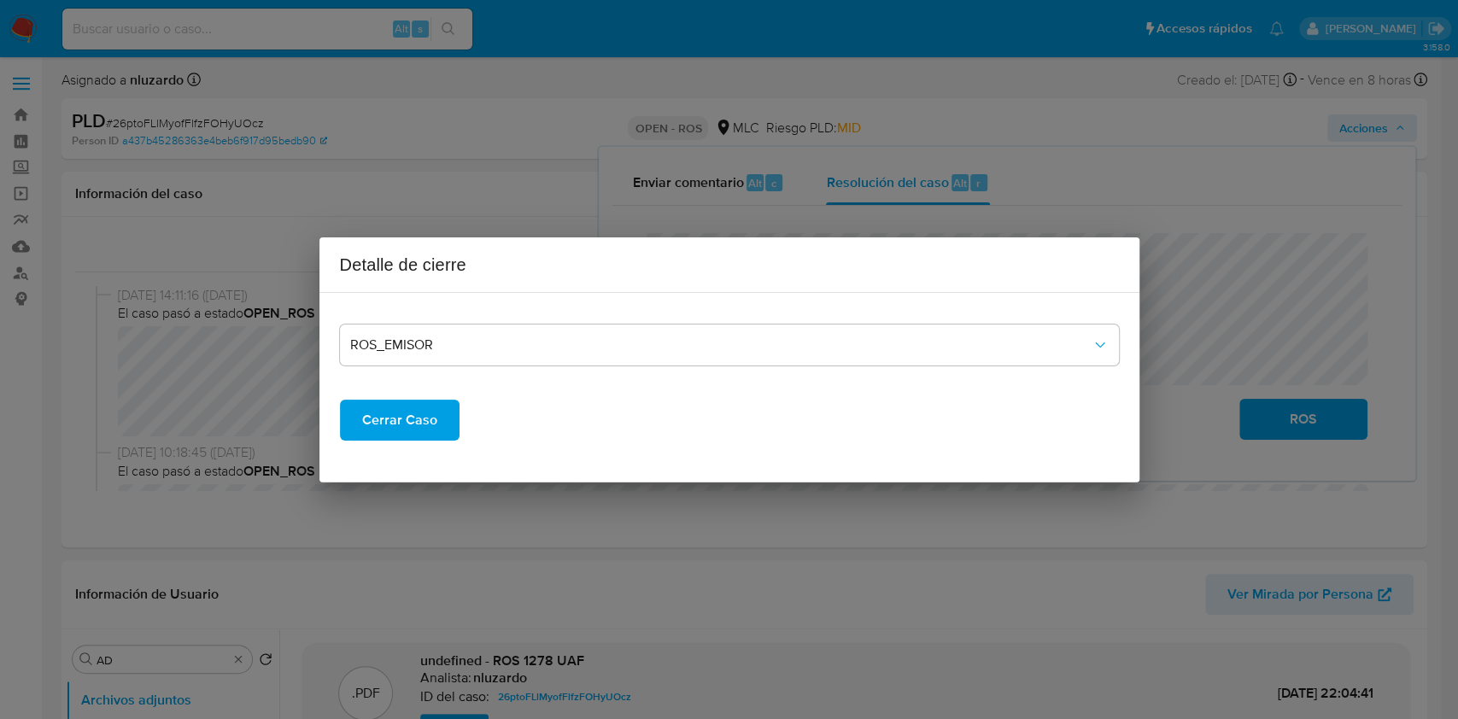
click at [404, 420] on span "Cerrar Caso" at bounding box center [399, 420] width 75 height 38
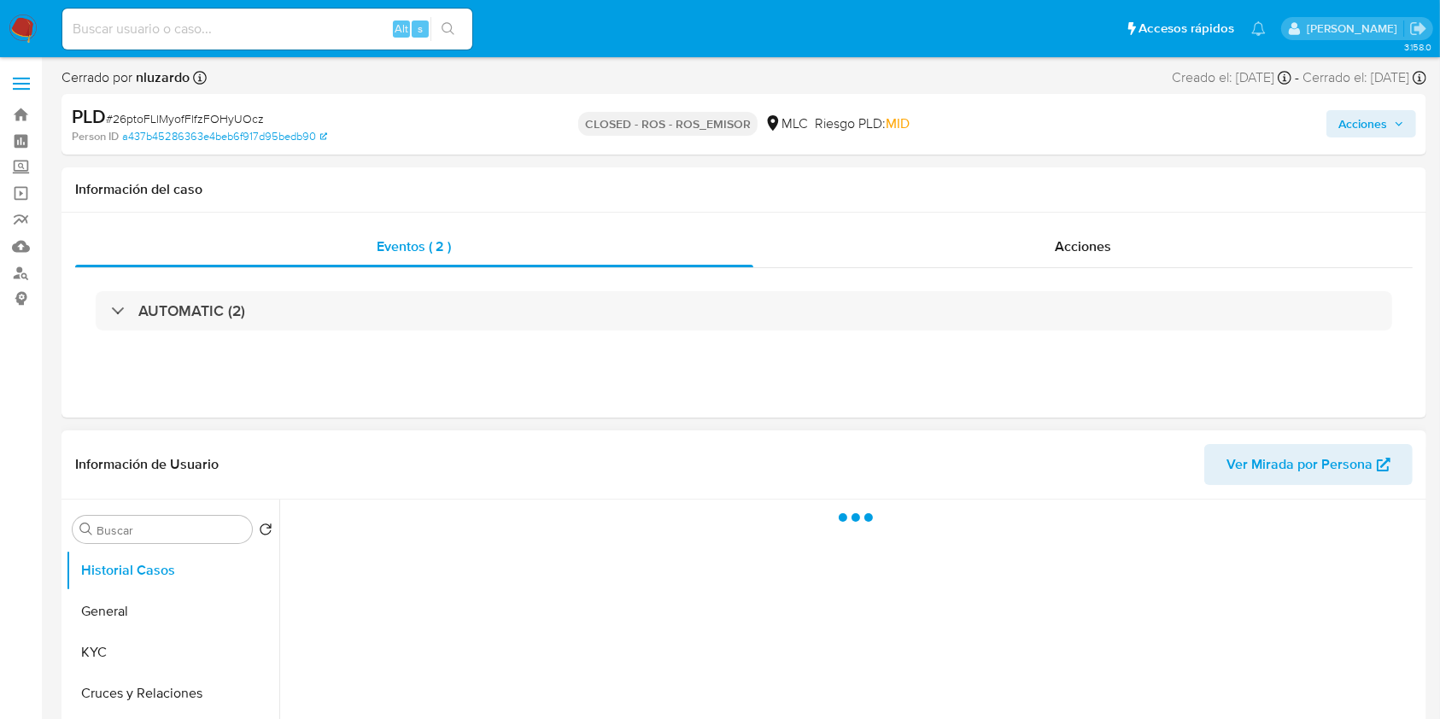
select select "10"
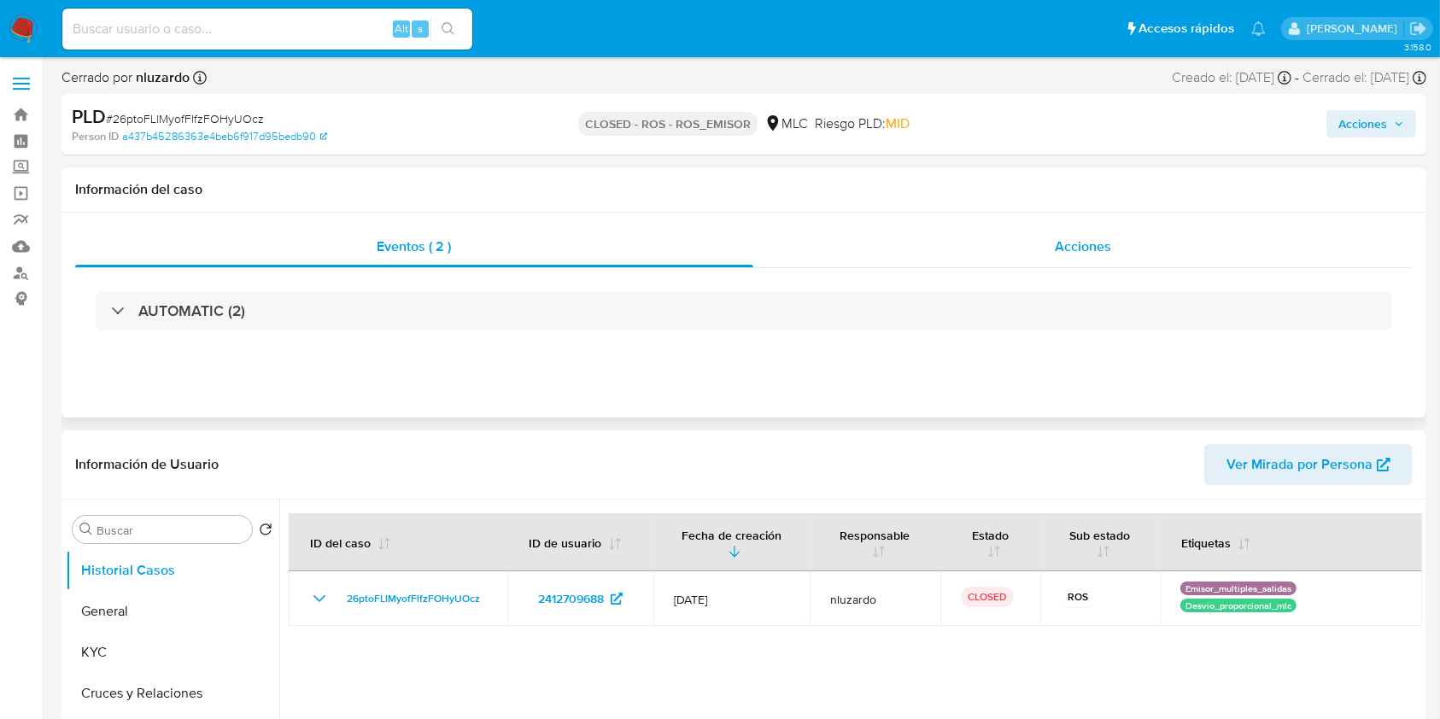
click at [1027, 236] on div "Acciones" at bounding box center [1083, 246] width 660 height 41
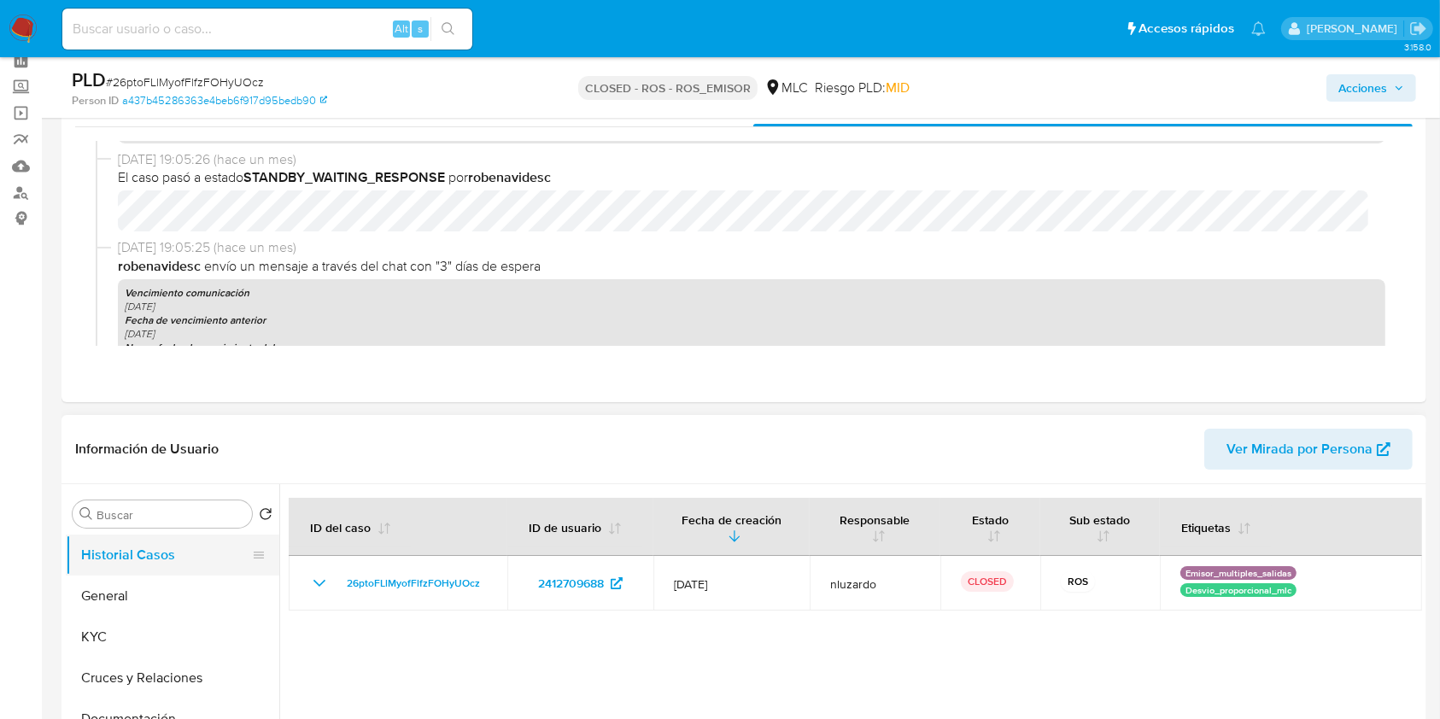
scroll to position [114, 0]
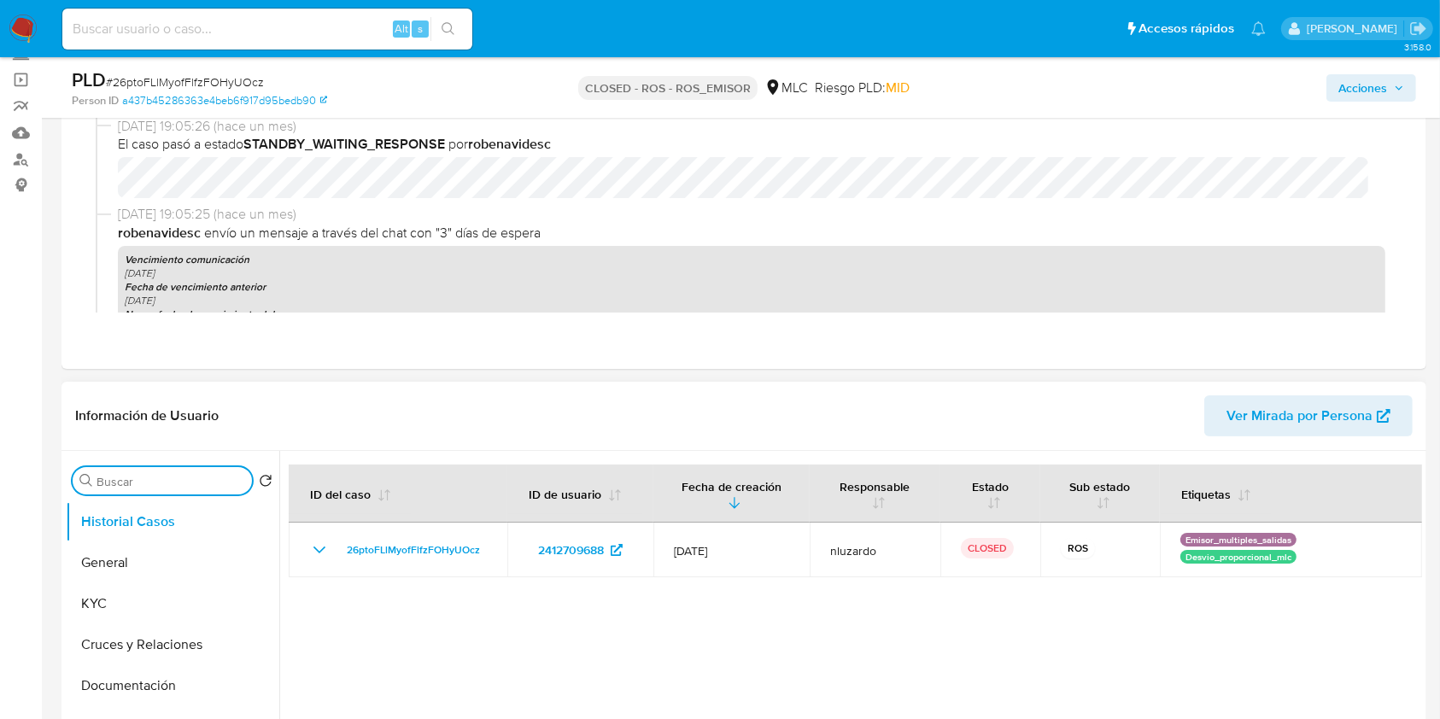
click at [196, 482] on input "Buscar" at bounding box center [171, 481] width 149 height 15
type input "AD"
click at [161, 557] on button "Archivos adjuntos" at bounding box center [166, 562] width 200 height 41
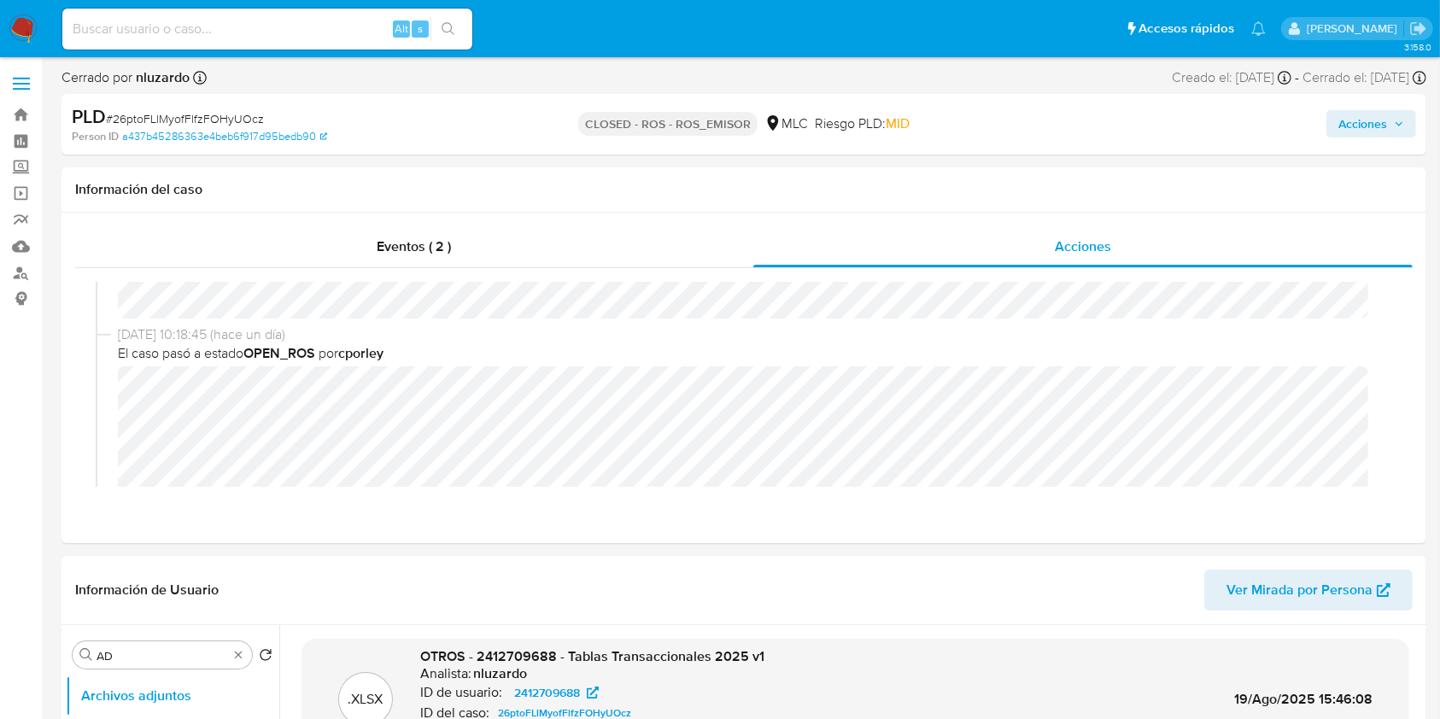
click at [1353, 132] on span "Acciones" at bounding box center [1362, 123] width 49 height 27
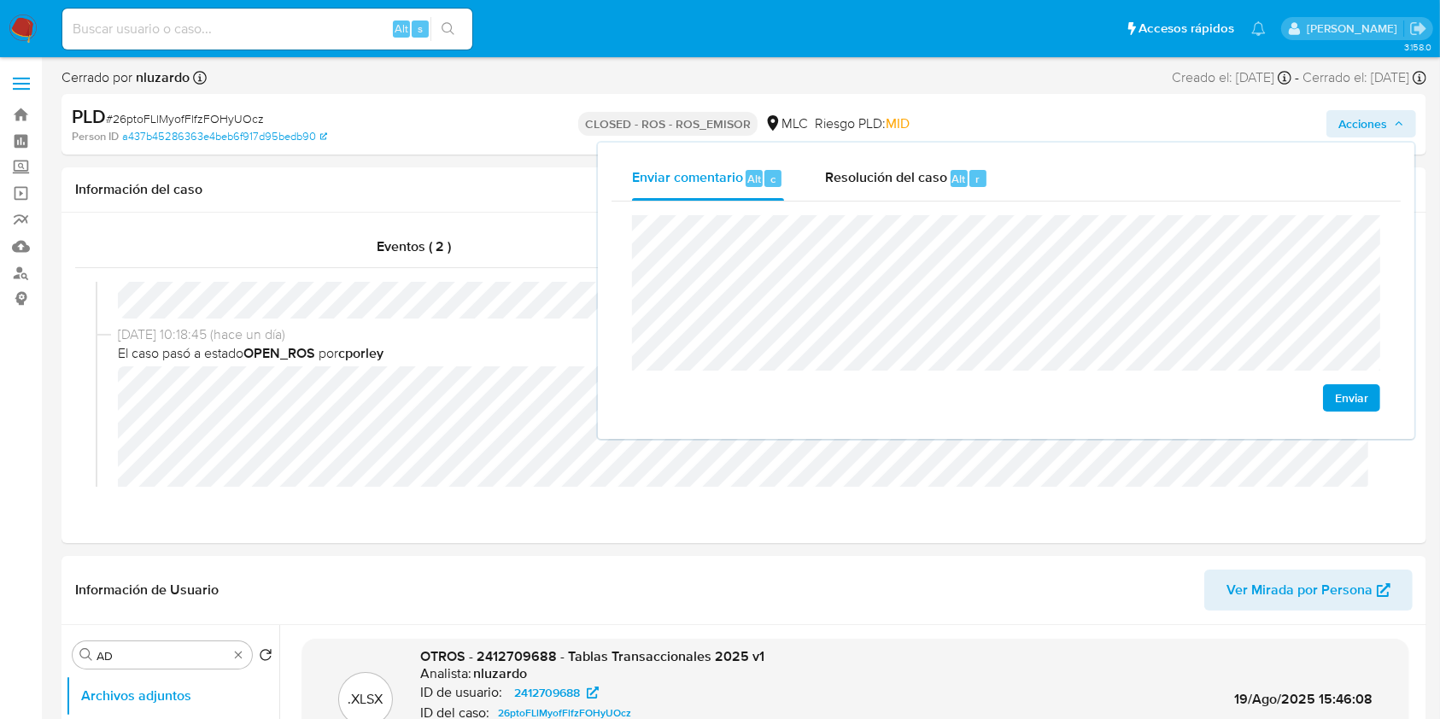
click at [1340, 393] on span "Enviar" at bounding box center [1351, 398] width 33 height 24
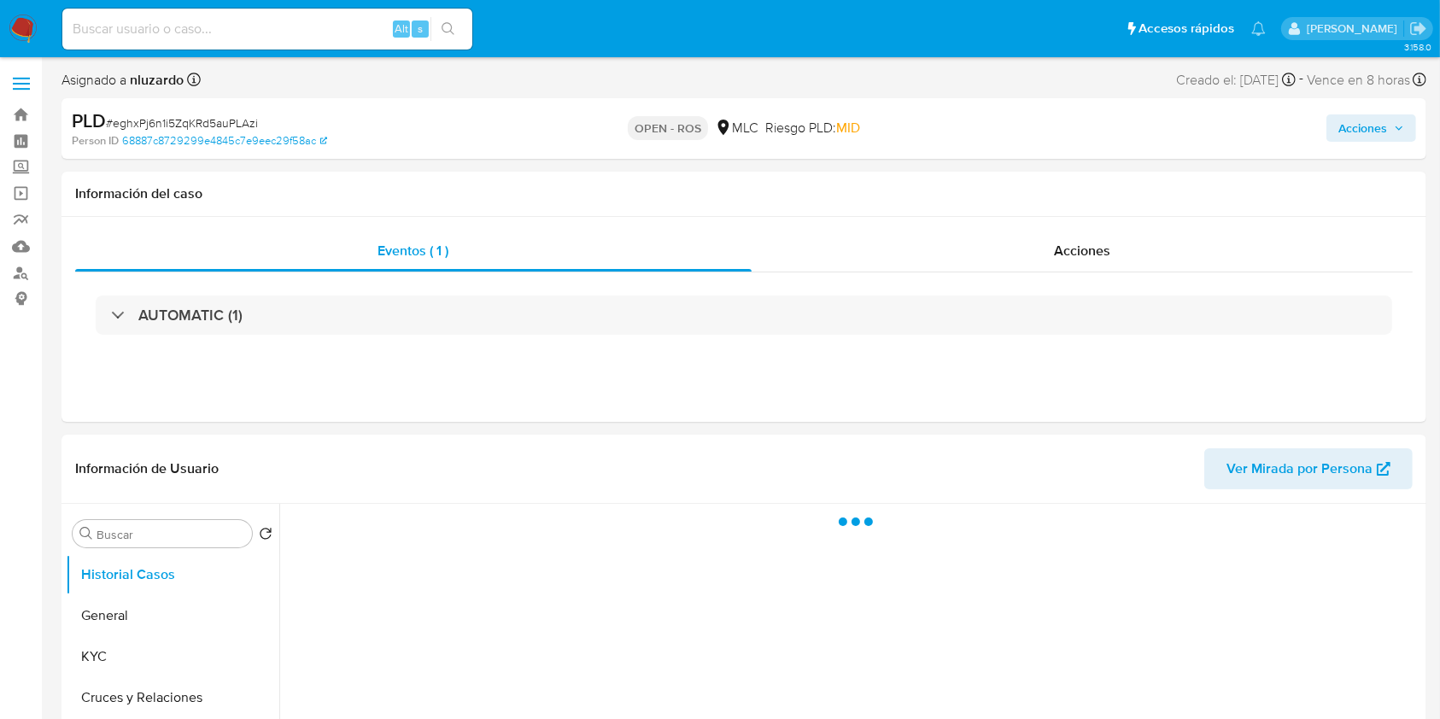
select select "10"
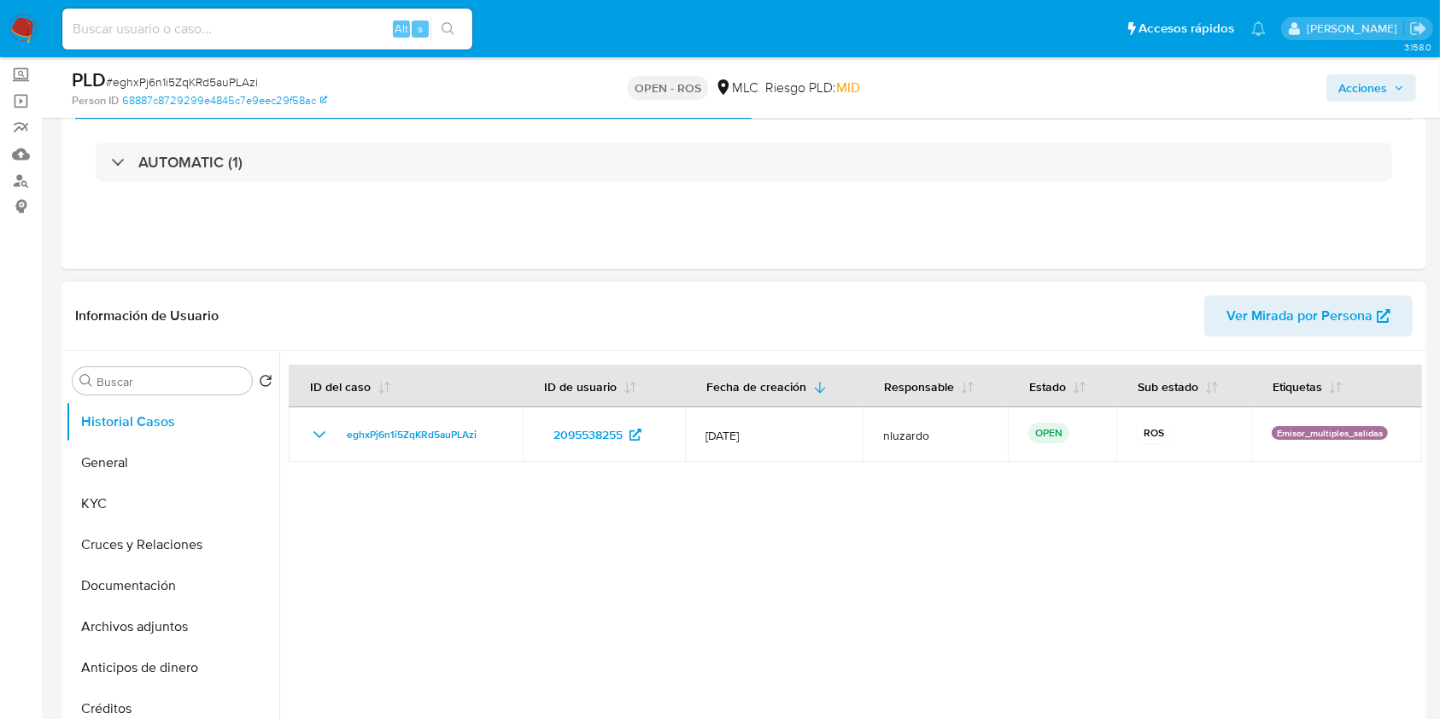
scroll to position [114, 0]
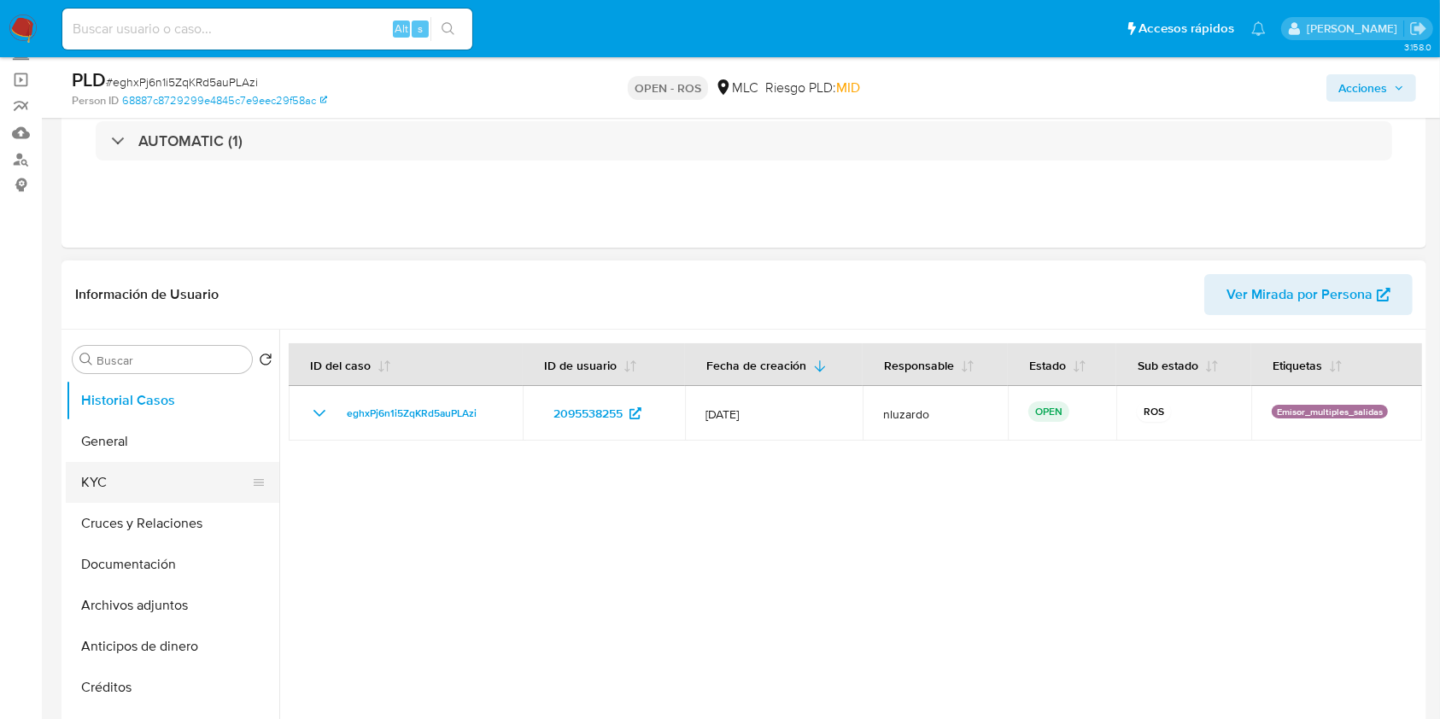
click at [165, 465] on button "KYC" at bounding box center [166, 482] width 200 height 41
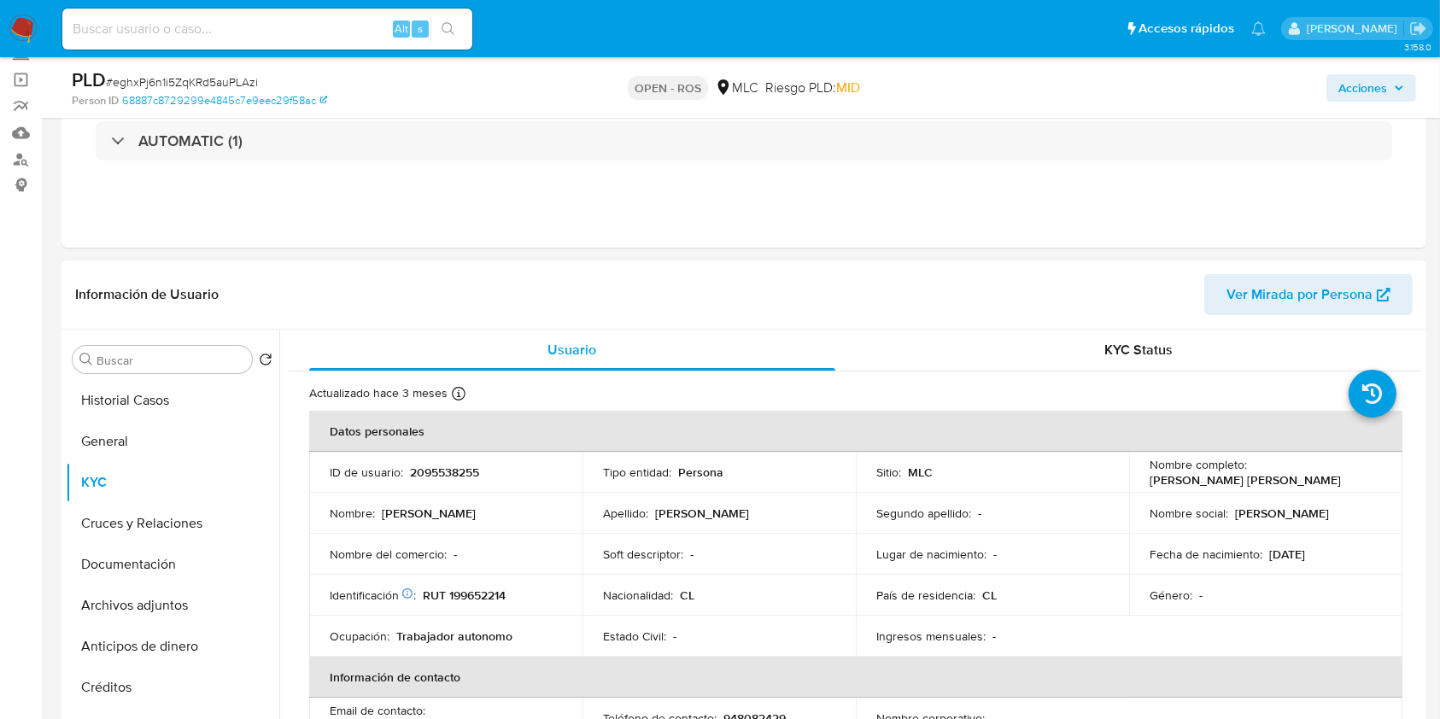
click at [1156, 477] on p "[PERSON_NAME] [PERSON_NAME]" at bounding box center [1245, 479] width 191 height 15
click at [1156, 477] on p "Tania Belen Gutierrez Erices" at bounding box center [1245, 479] width 191 height 15
drag, startPoint x: 1291, startPoint y: 485, endPoint x: 1309, endPoint y: 487, distance: 18.0
click at [1309, 487] on div "Nombre completo : Tania Belen Gutierrez Erices" at bounding box center [1266, 472] width 232 height 31
copy p "Tania Belen Gutierrez Erices"
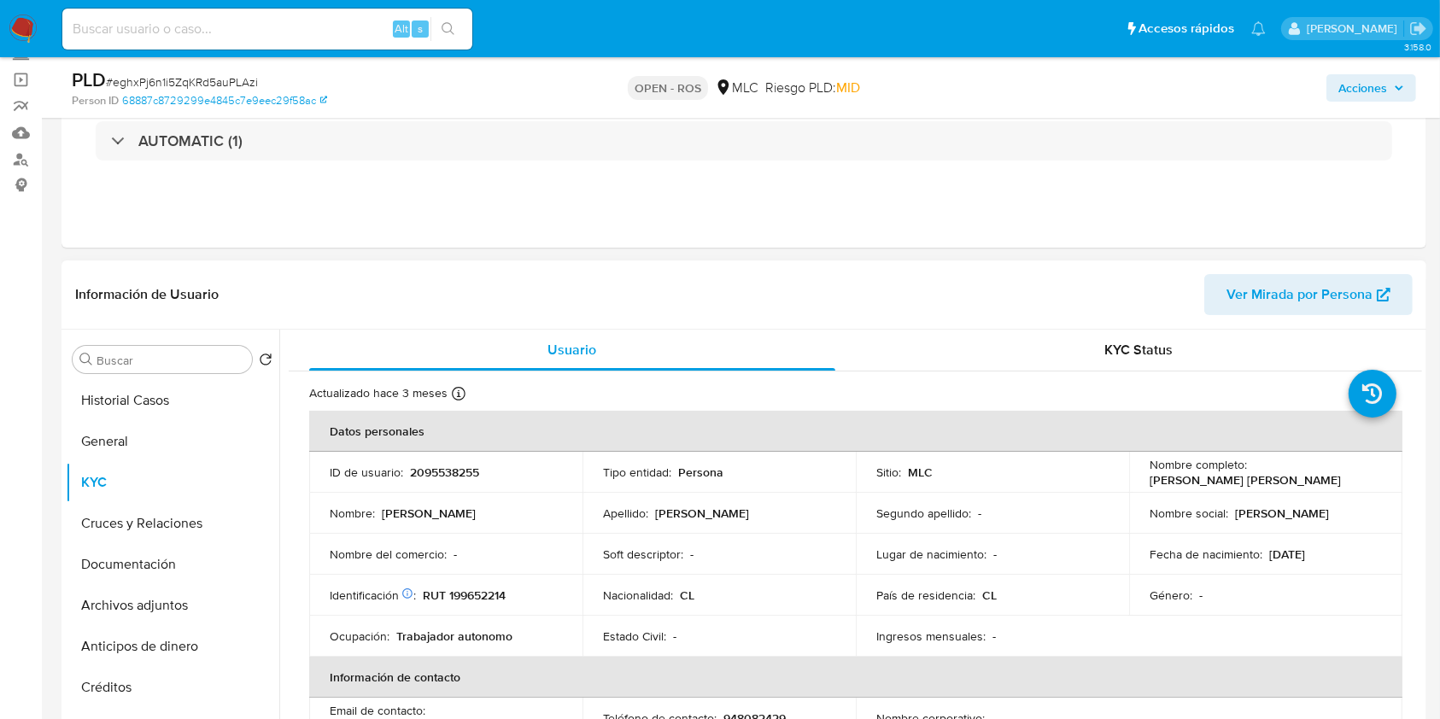
click at [484, 594] on p "RUT 199652214" at bounding box center [464, 595] width 83 height 15
copy p "199652214"
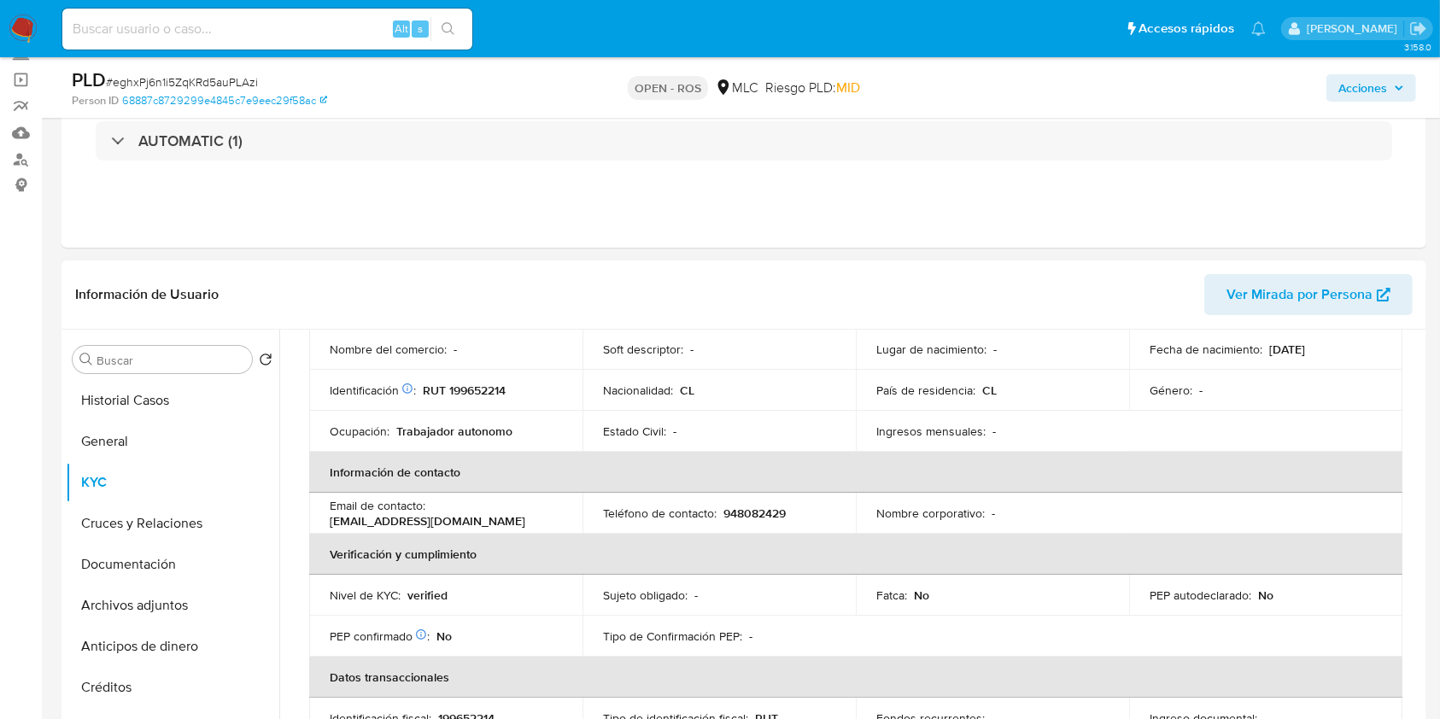
scroll to position [176, 0]
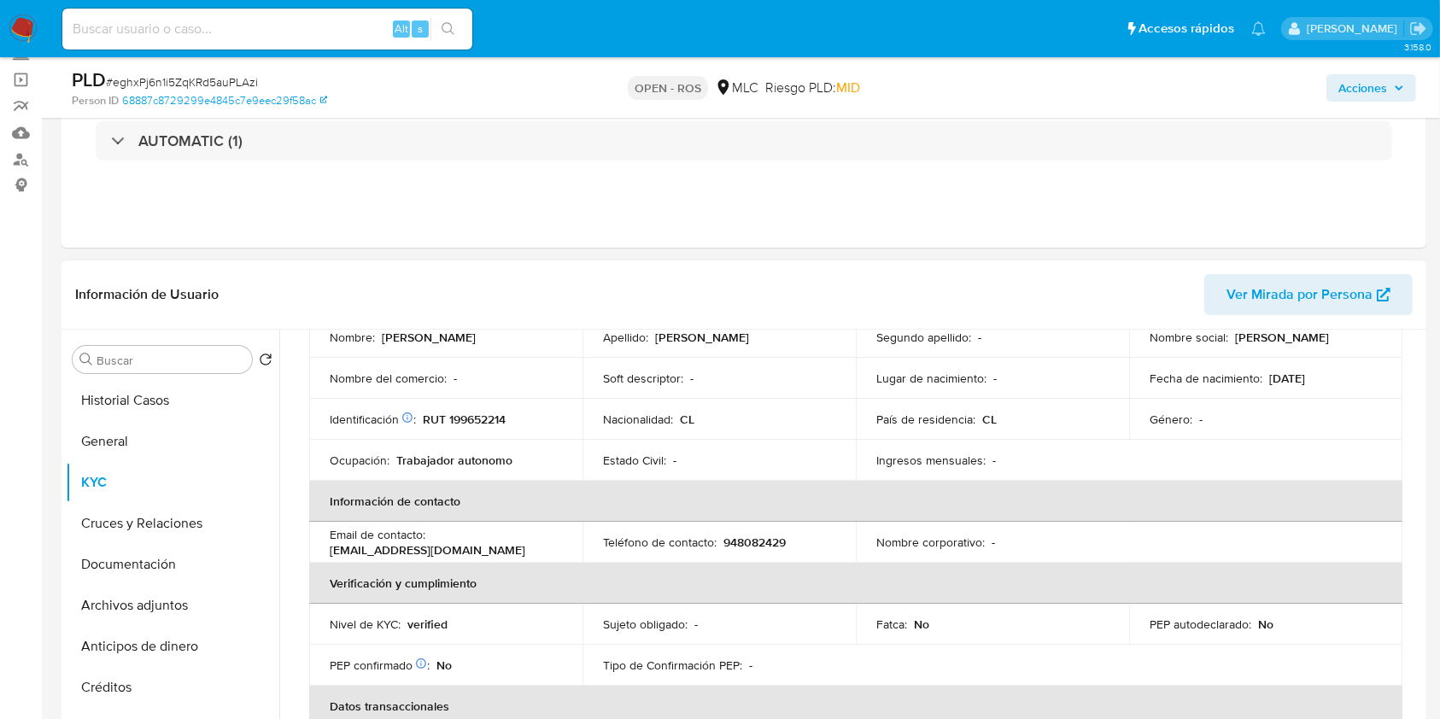
click at [766, 540] on p "948082429" at bounding box center [754, 542] width 62 height 15
click at [765, 540] on p "948082429" at bounding box center [754, 542] width 62 height 15
copy p "948082429"
copy p "tgutierrezerices@gmail.com"
drag, startPoint x: 500, startPoint y: 553, endPoint x: 321, endPoint y: 552, distance: 178.5
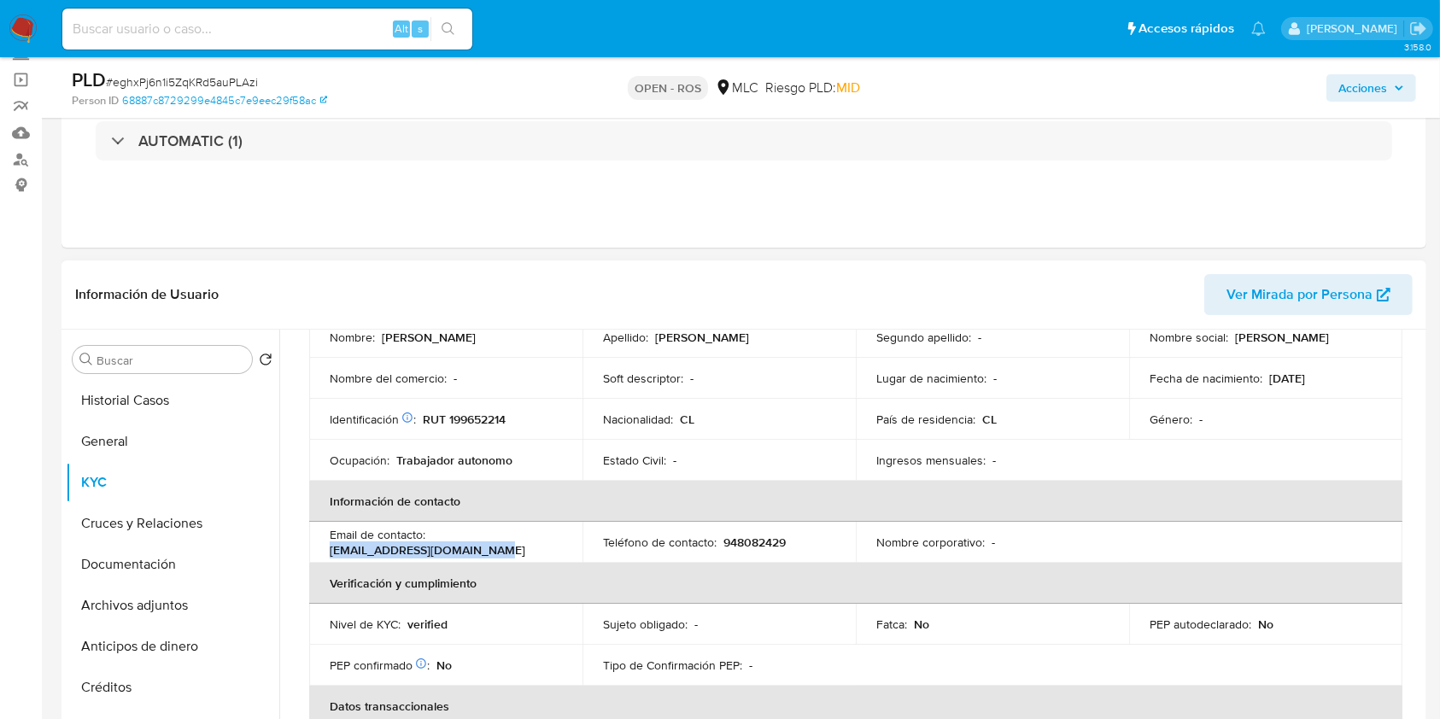
click at [321, 552] on td "Email de contacto : tgutierrezerices@gmail.com" at bounding box center [445, 542] width 273 height 41
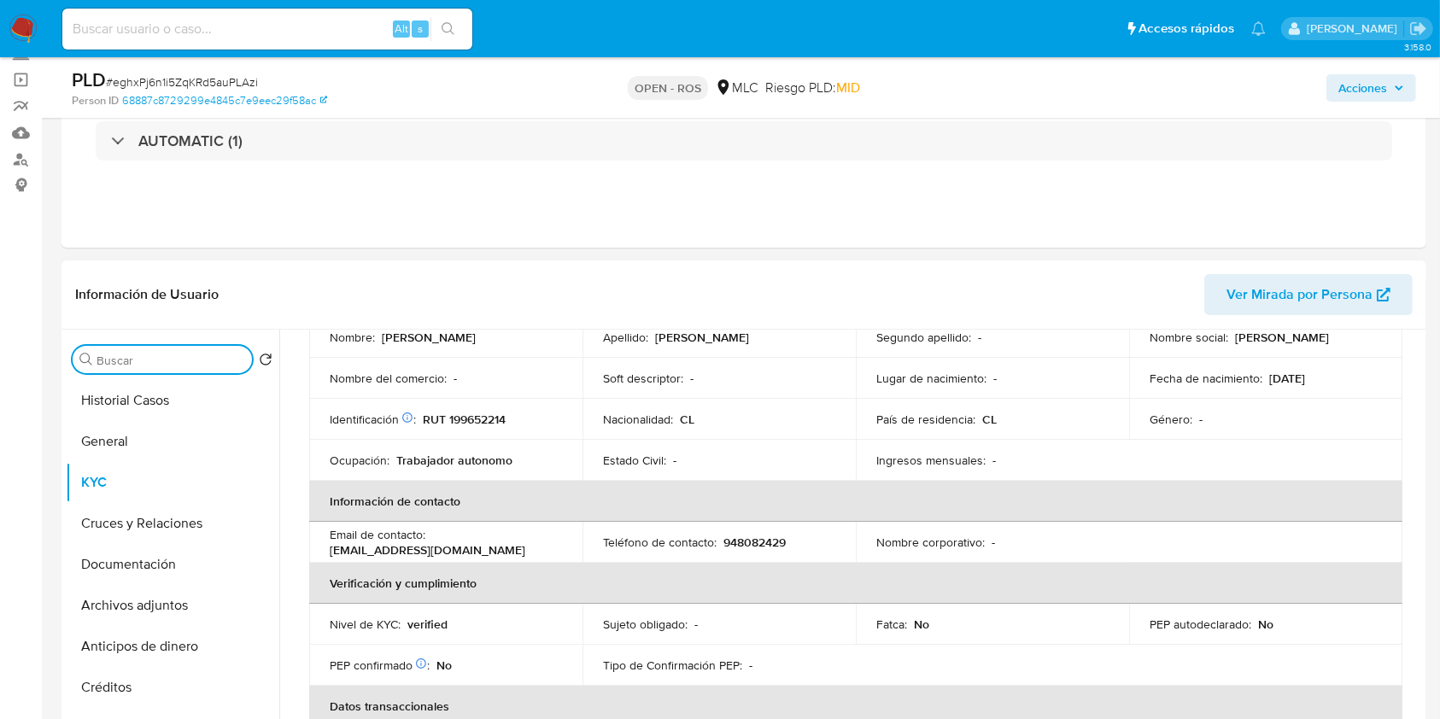
click at [171, 363] on input "Buscar" at bounding box center [171, 360] width 149 height 15
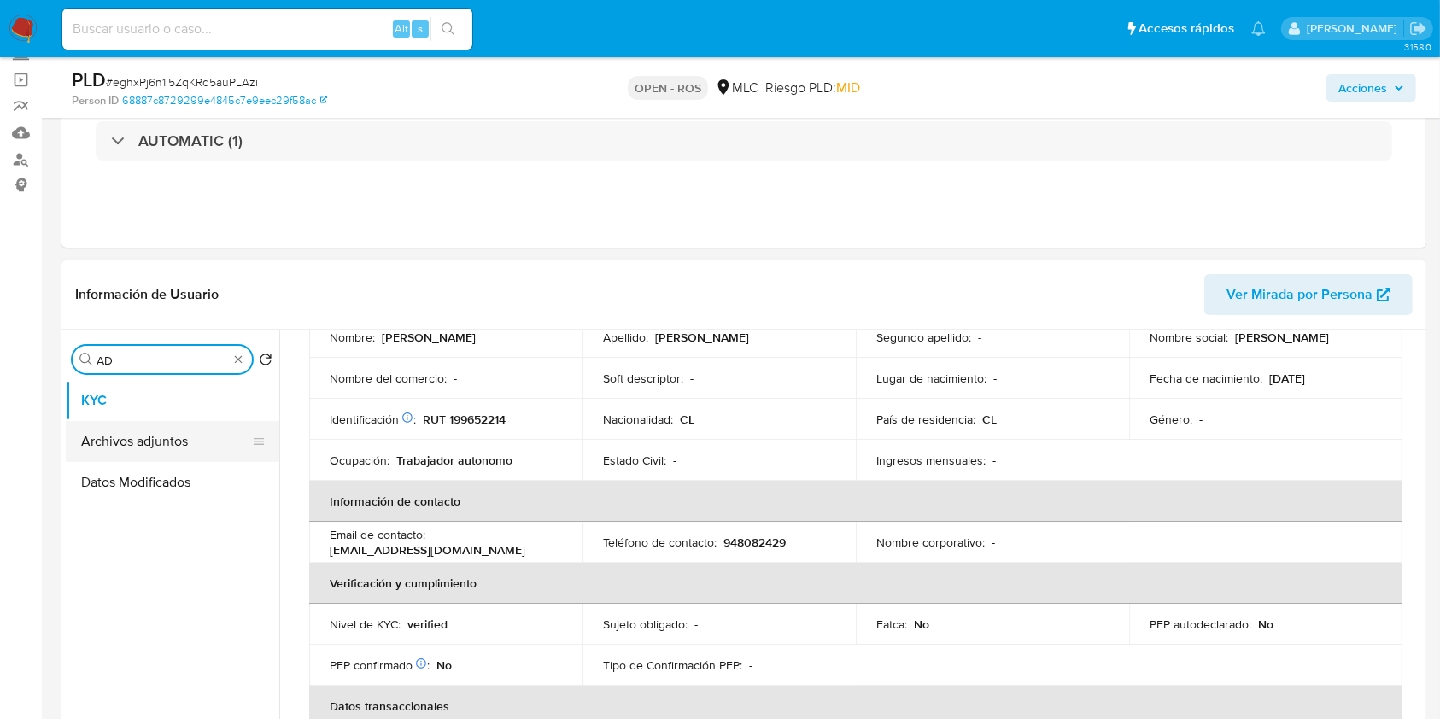
type input "AD"
click at [145, 435] on button "Archivos adjuntos" at bounding box center [166, 441] width 200 height 41
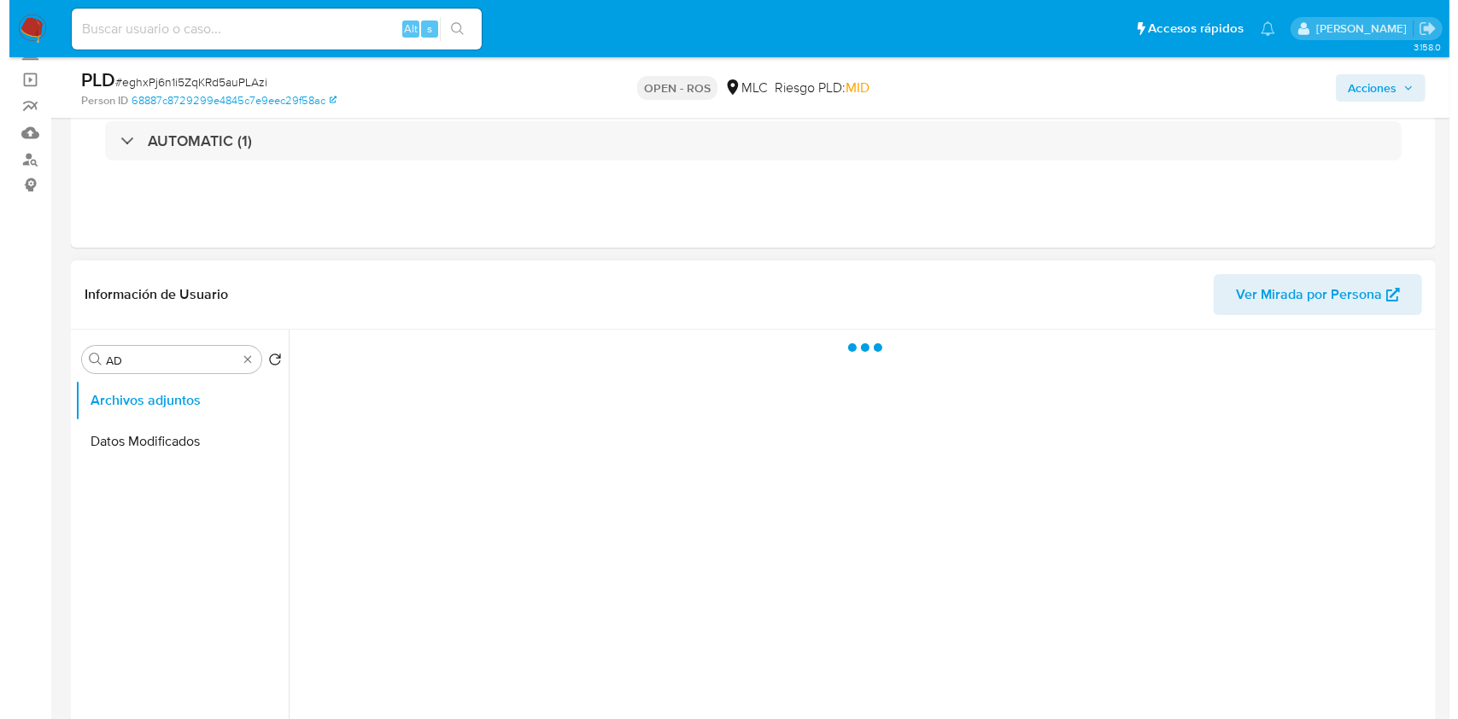
scroll to position [0, 0]
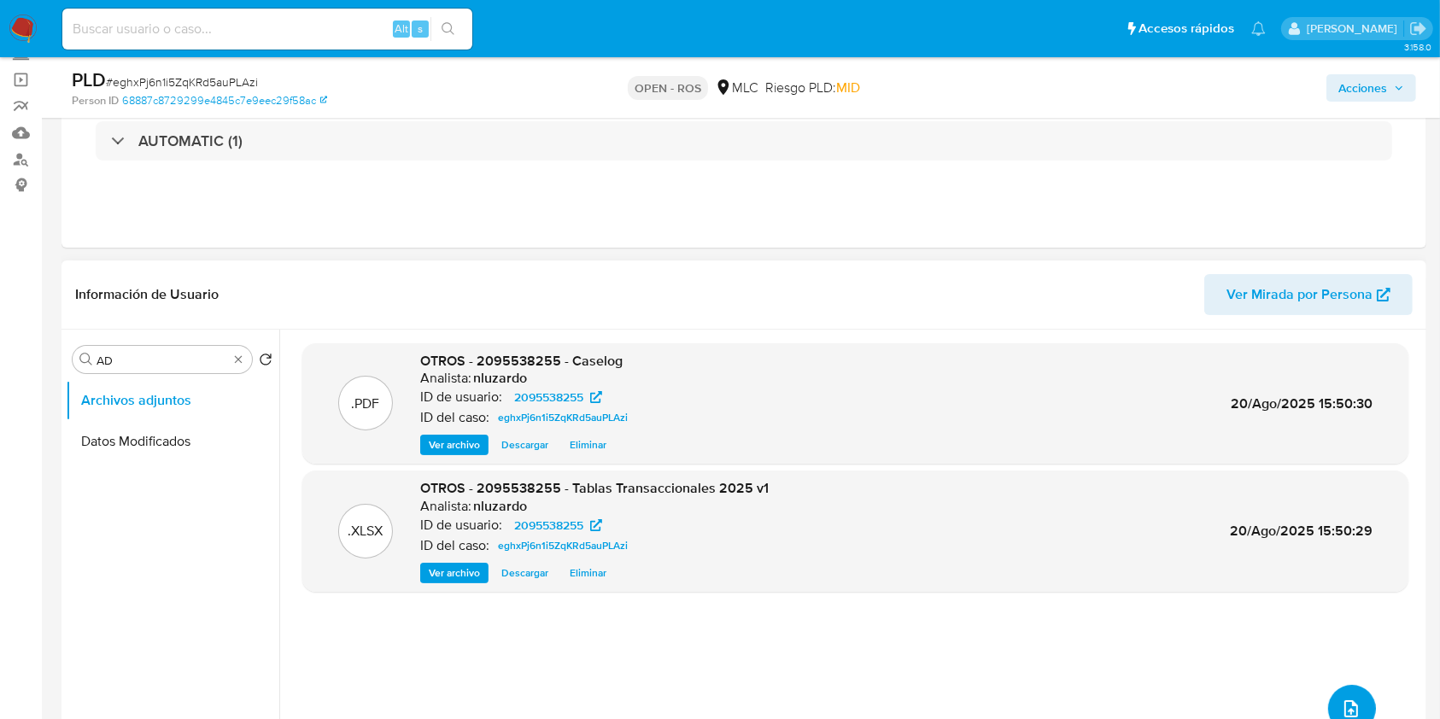
click at [1346, 700] on icon "upload-file" at bounding box center [1351, 708] width 14 height 17
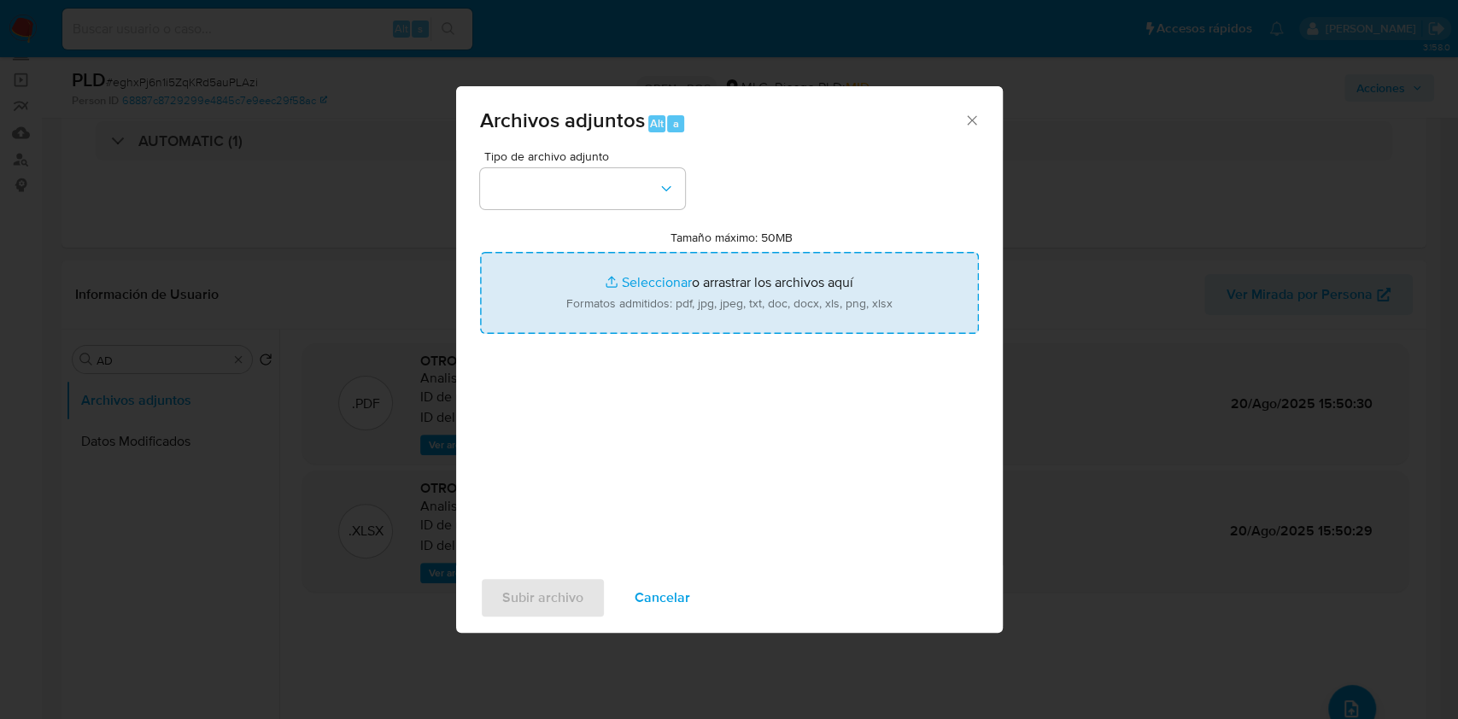
type input "C:\fakepath\ROS 1280 UAF.pdf"
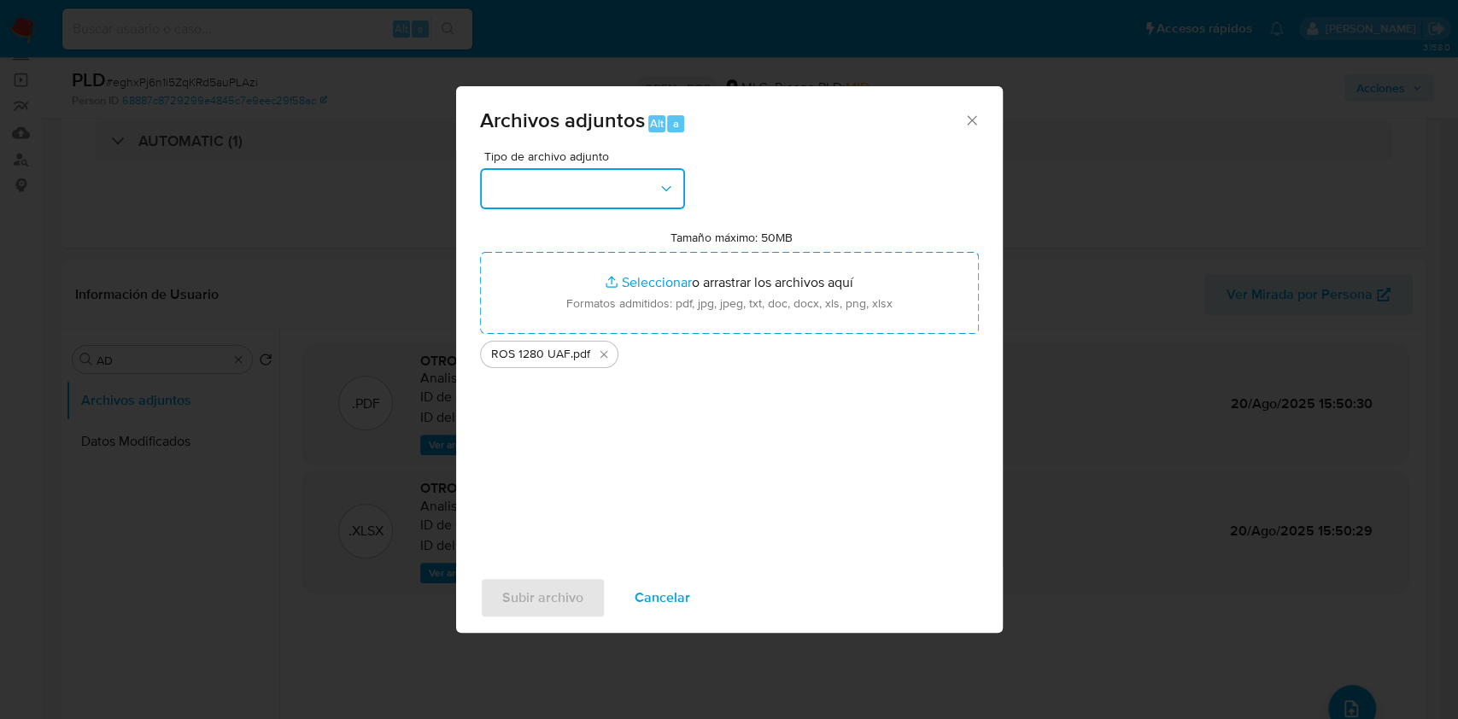
click at [676, 188] on button "button" at bounding box center [582, 188] width 205 height 41
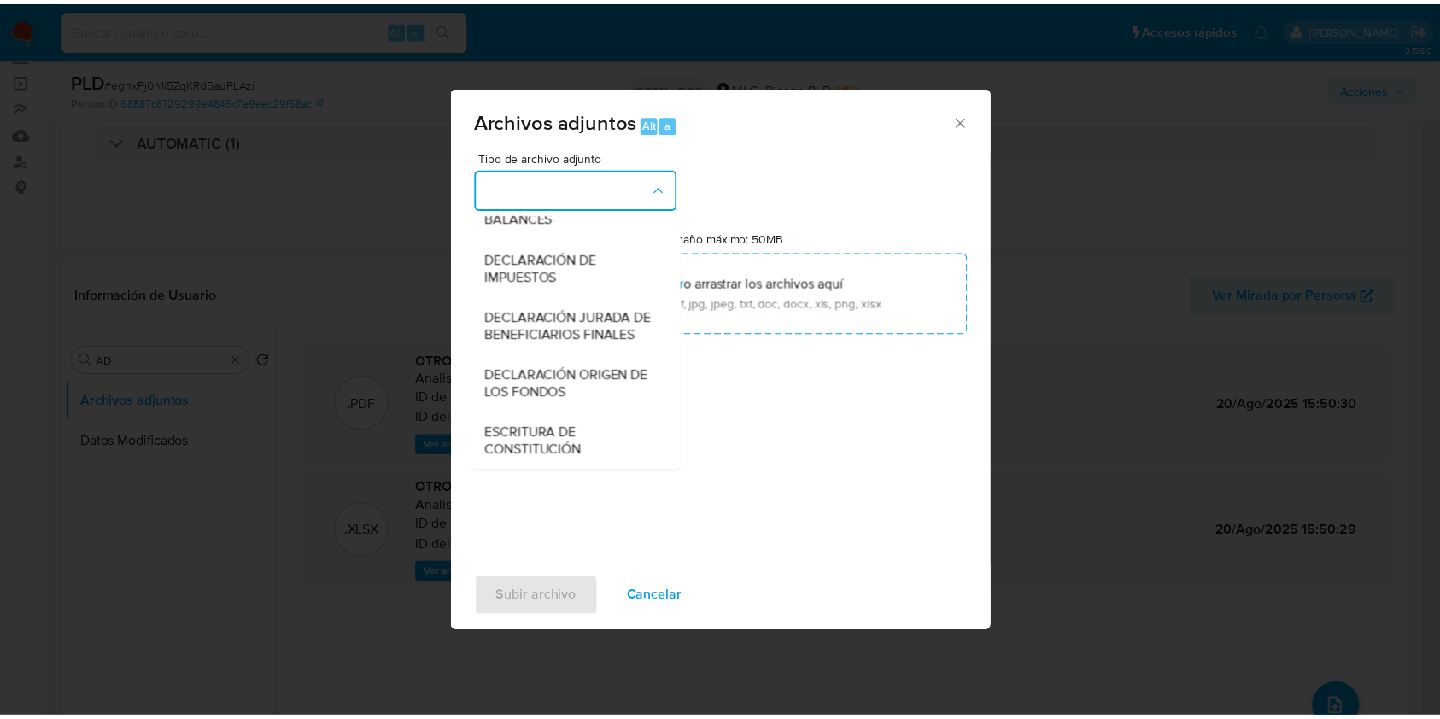
scroll to position [255, 0]
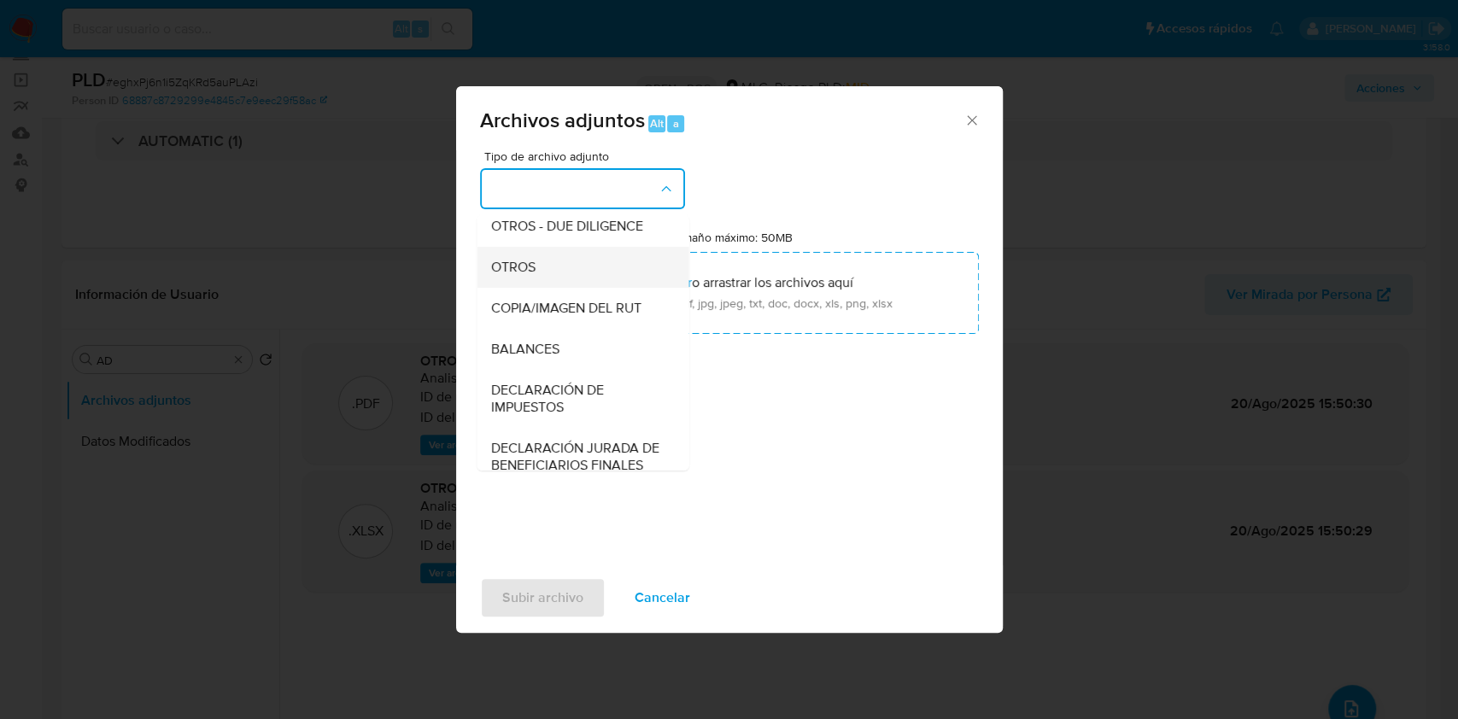
click at [548, 288] on div "OTROS" at bounding box center [577, 267] width 174 height 41
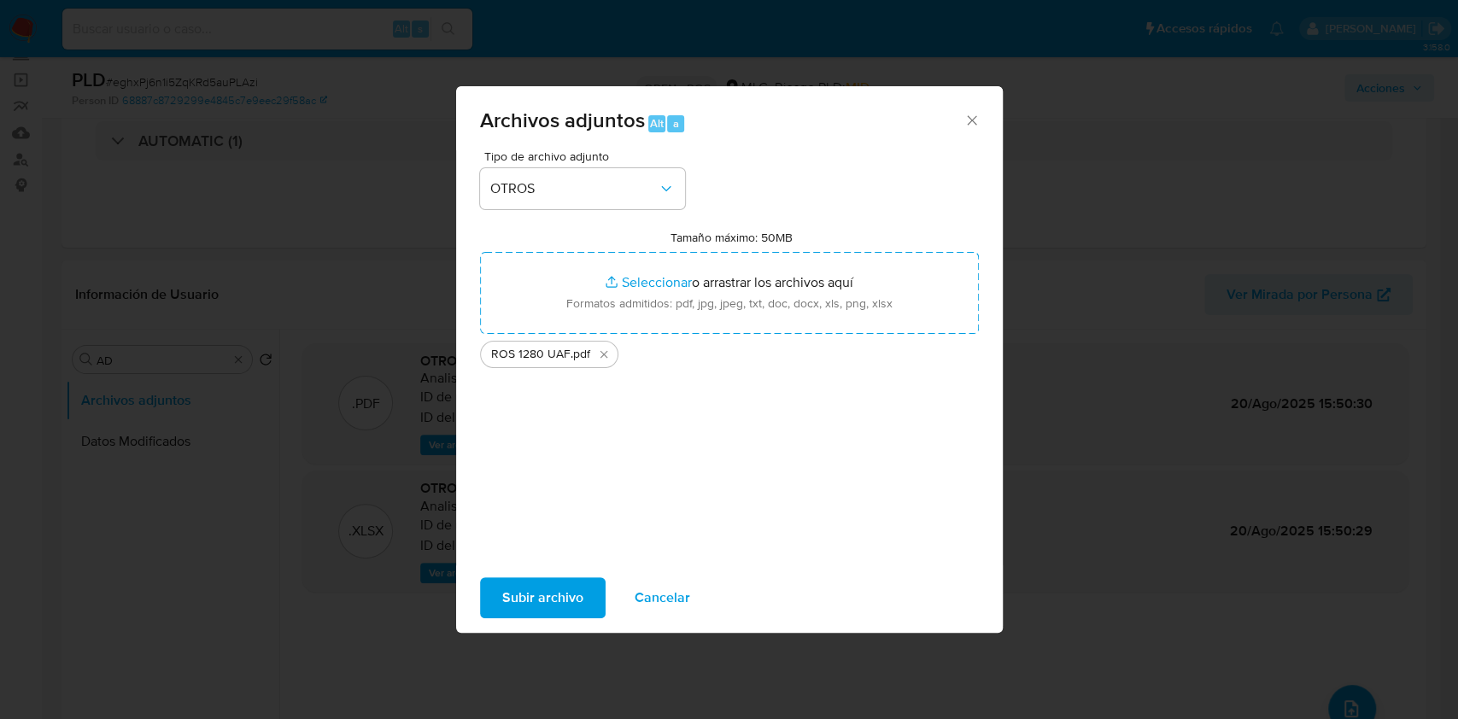
click at [547, 593] on span "Subir archivo" at bounding box center [542, 598] width 81 height 38
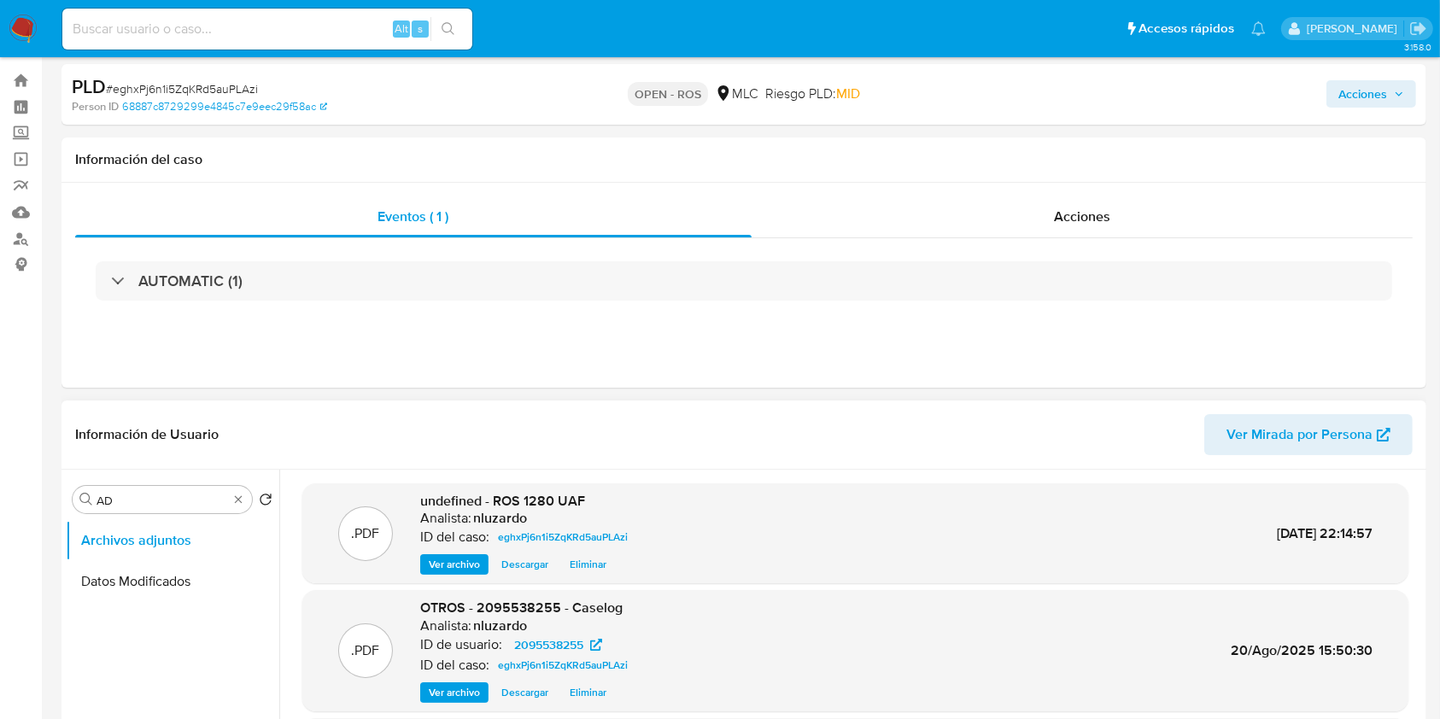
scroll to position [0, 0]
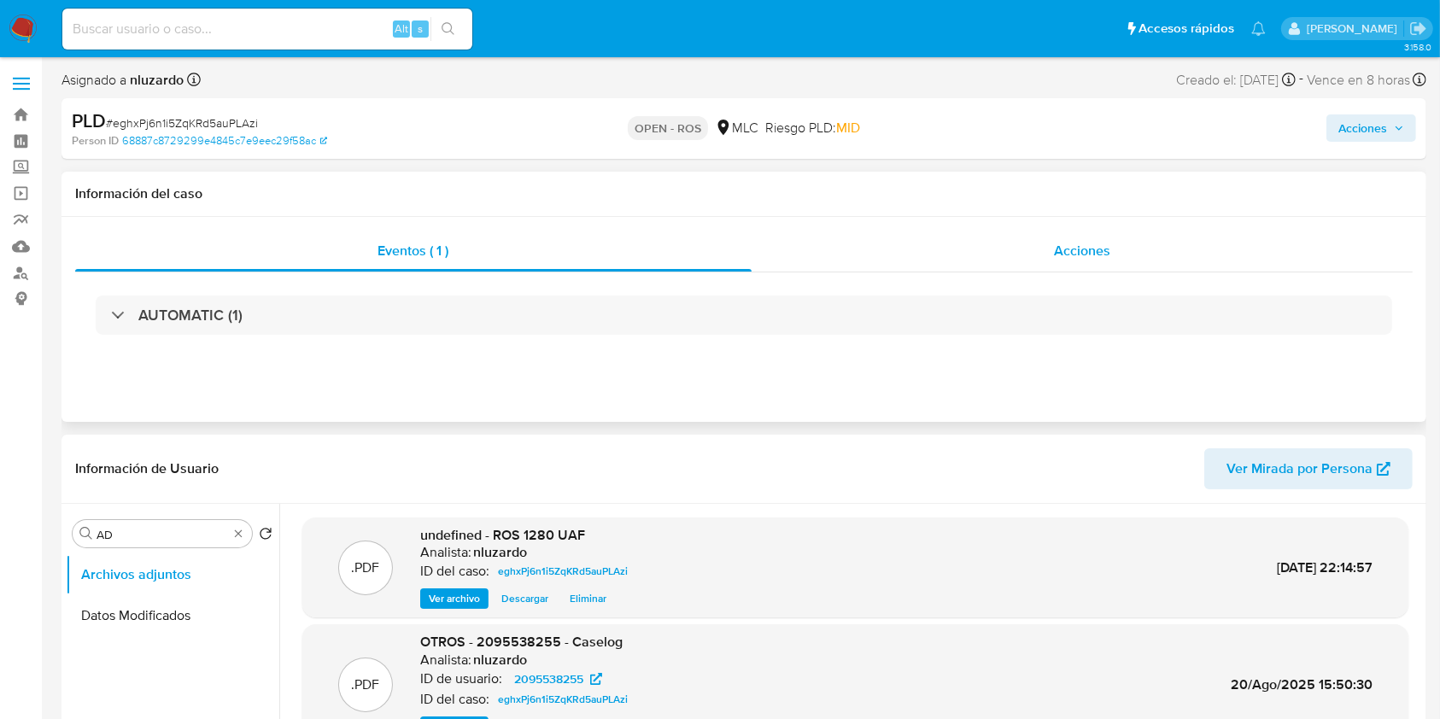
click at [1063, 247] on span "Acciones" at bounding box center [1082, 251] width 56 height 20
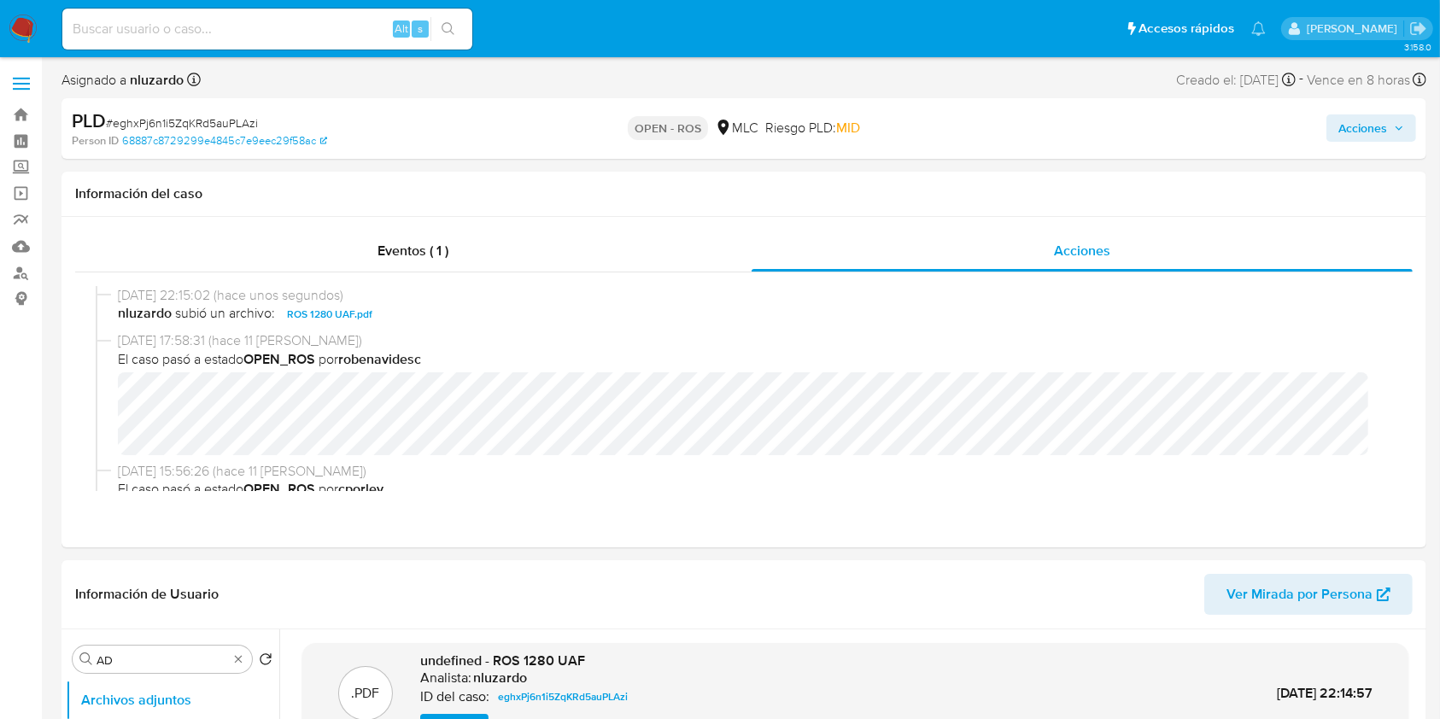
click at [1373, 133] on span "Acciones" at bounding box center [1362, 127] width 49 height 27
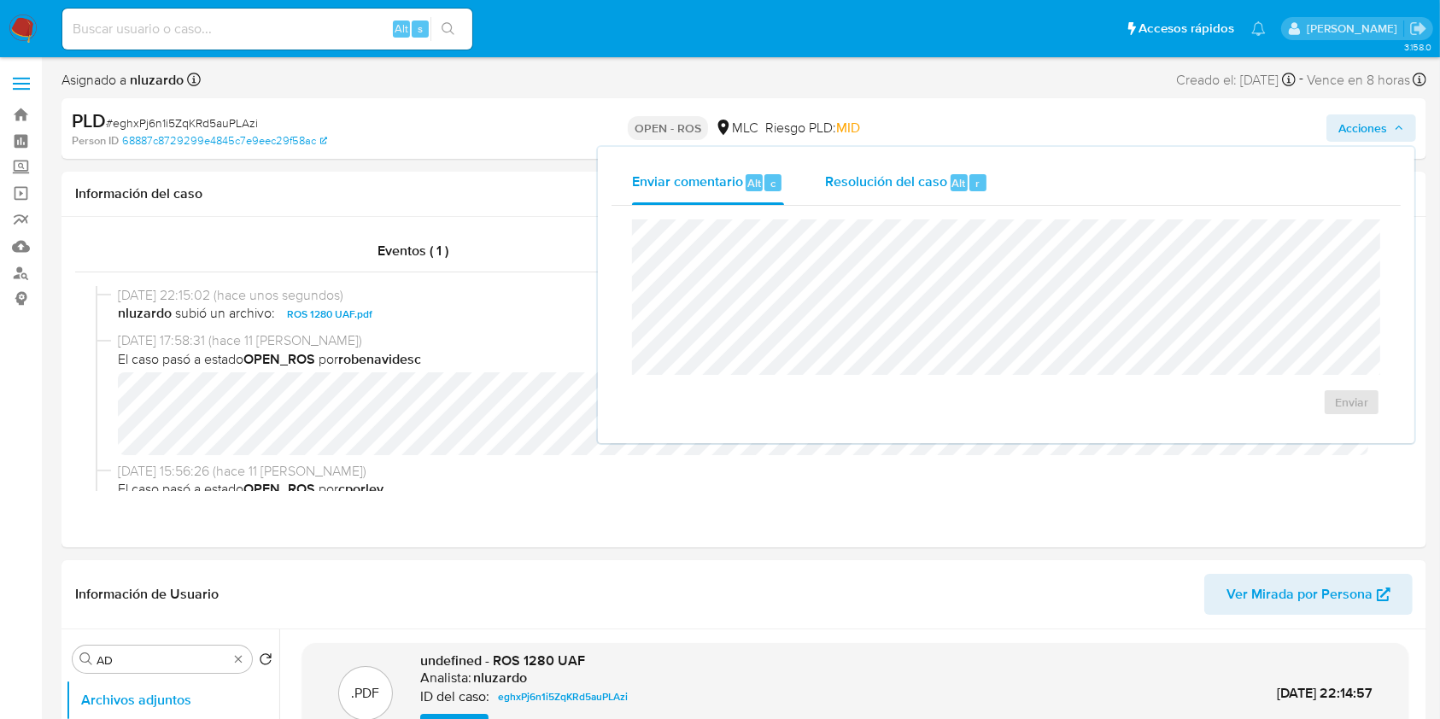
click at [905, 174] on span "Resolución del caso" at bounding box center [886, 183] width 122 height 20
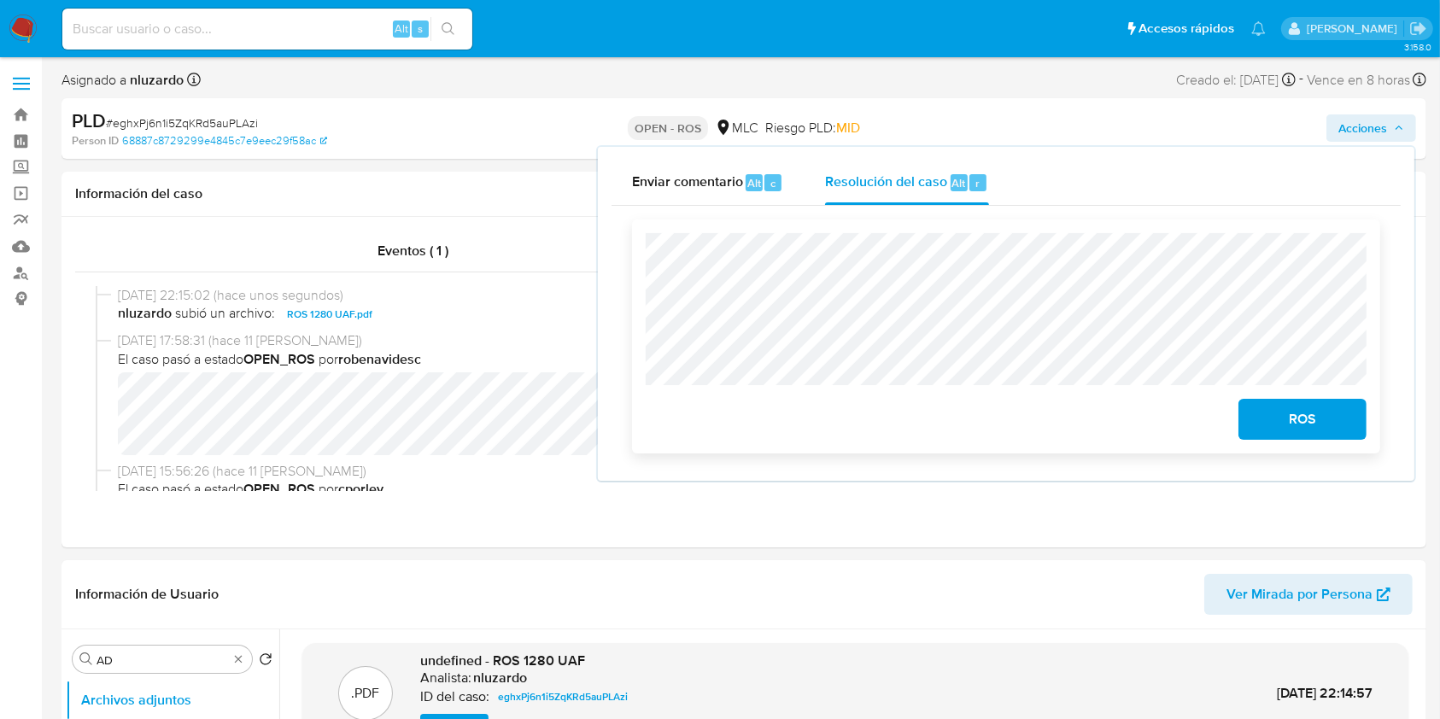
click at [1311, 435] on span "ROS" at bounding box center [1303, 420] width 84 height 38
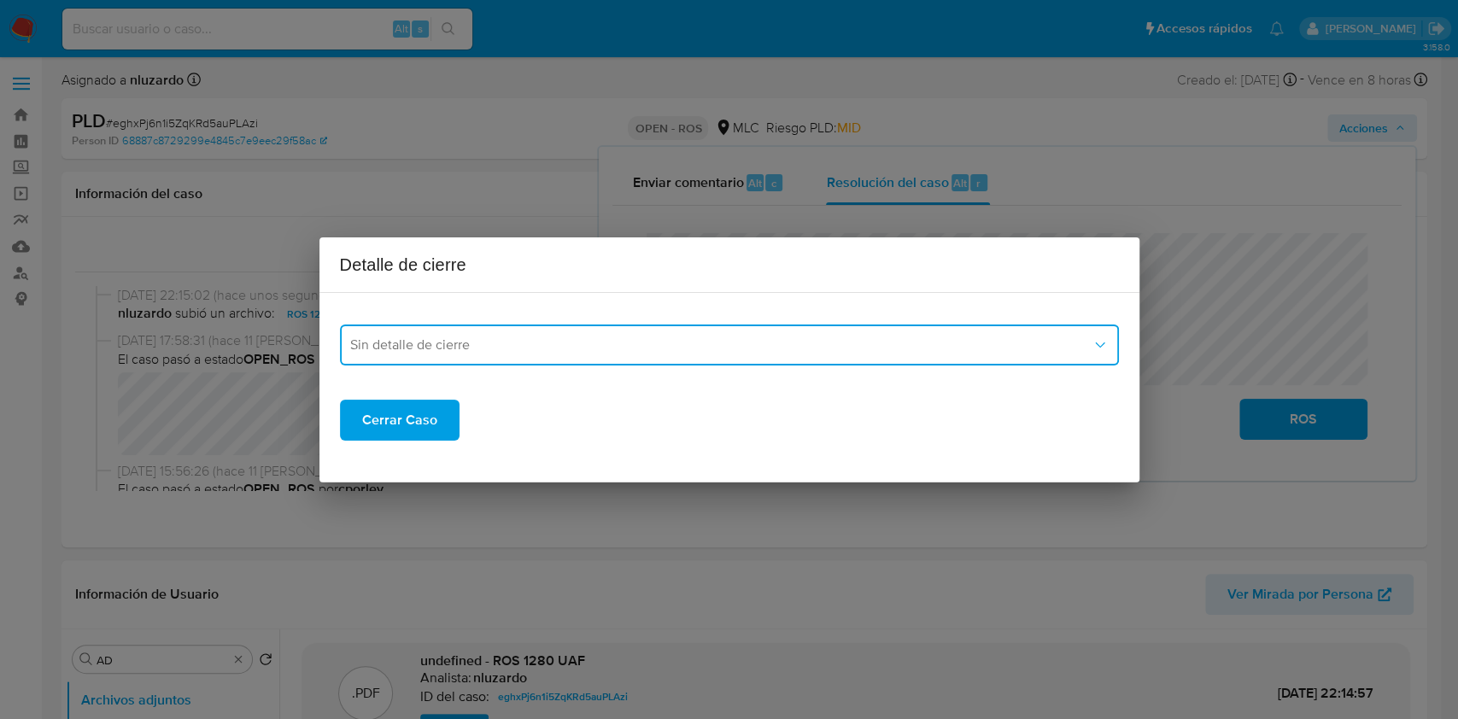
click at [559, 361] on button "Sin detalle de cierre" at bounding box center [729, 345] width 779 height 41
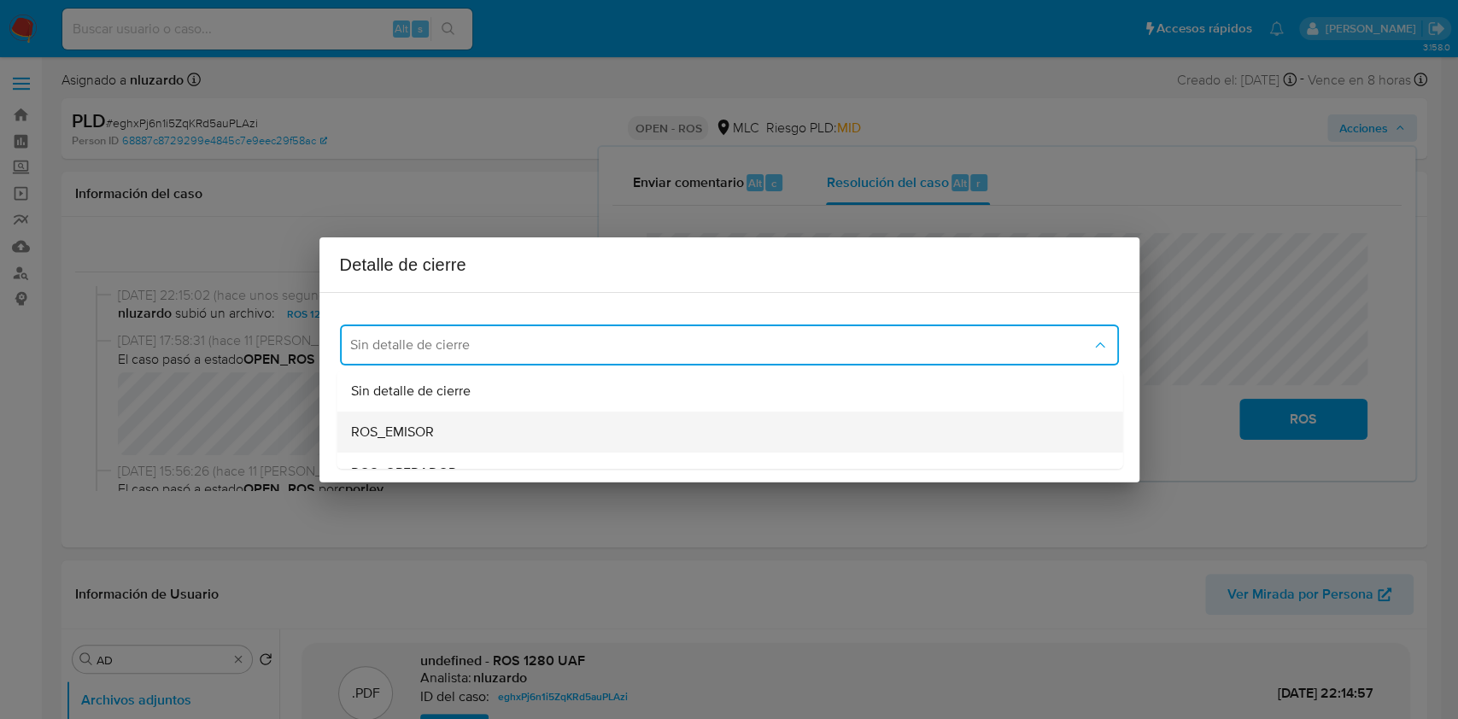
click at [405, 420] on div "ROS_EMISOR" at bounding box center [724, 432] width 748 height 41
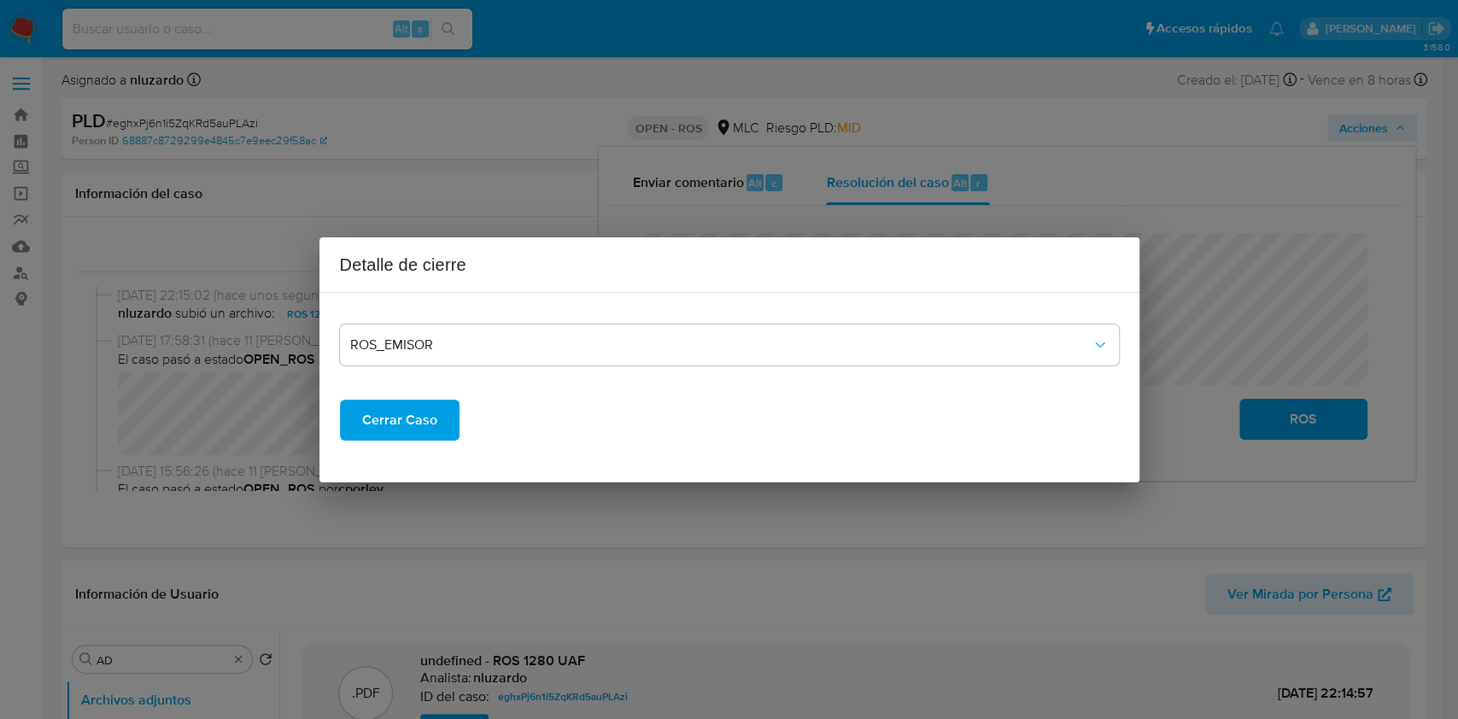
click at [397, 423] on span "Cerrar Caso" at bounding box center [399, 420] width 75 height 38
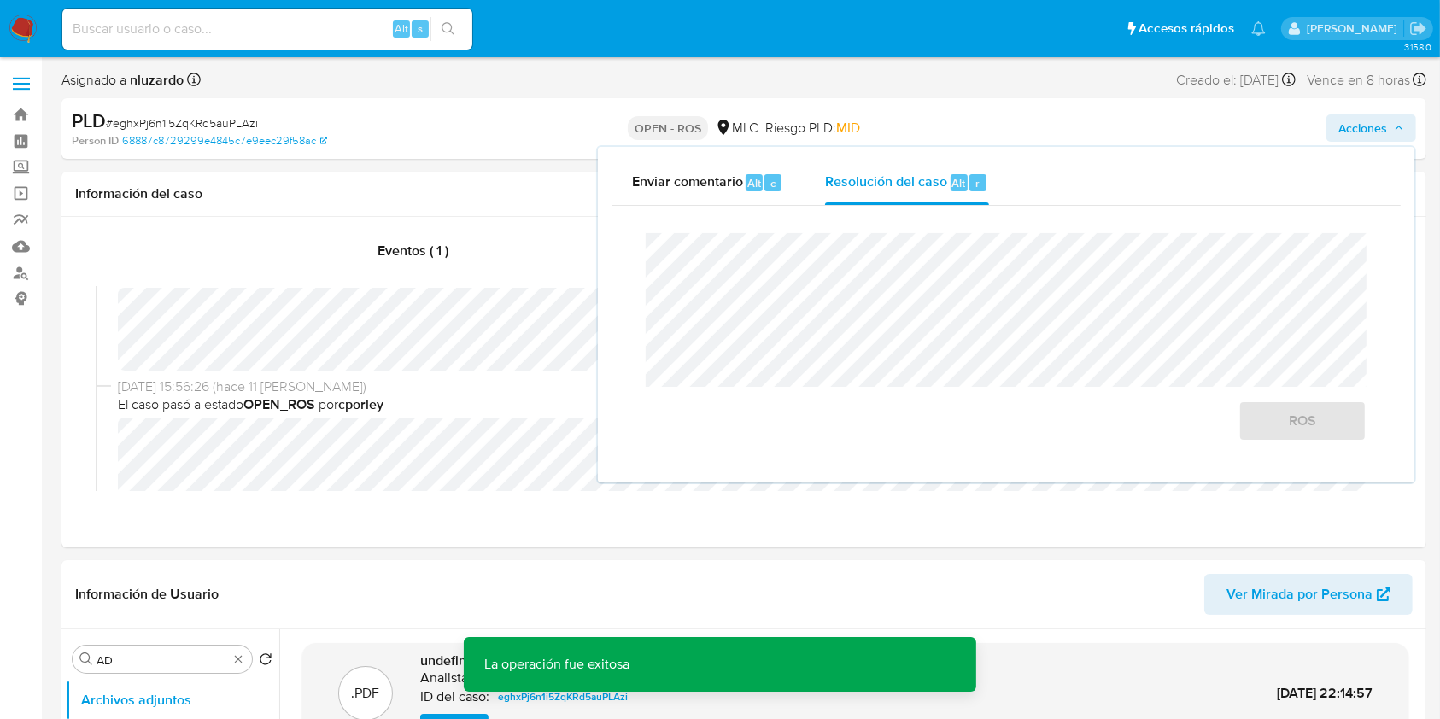
scroll to position [114, 0]
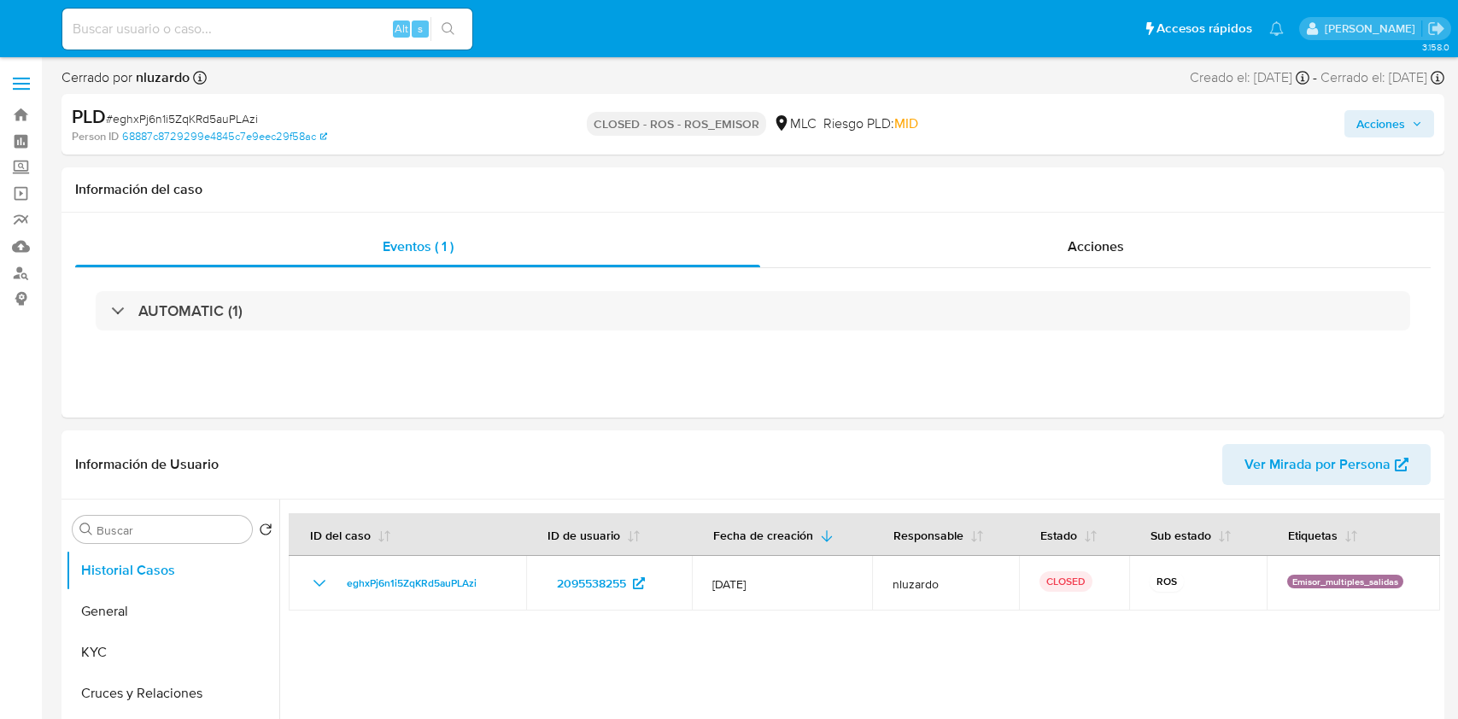
select select "10"
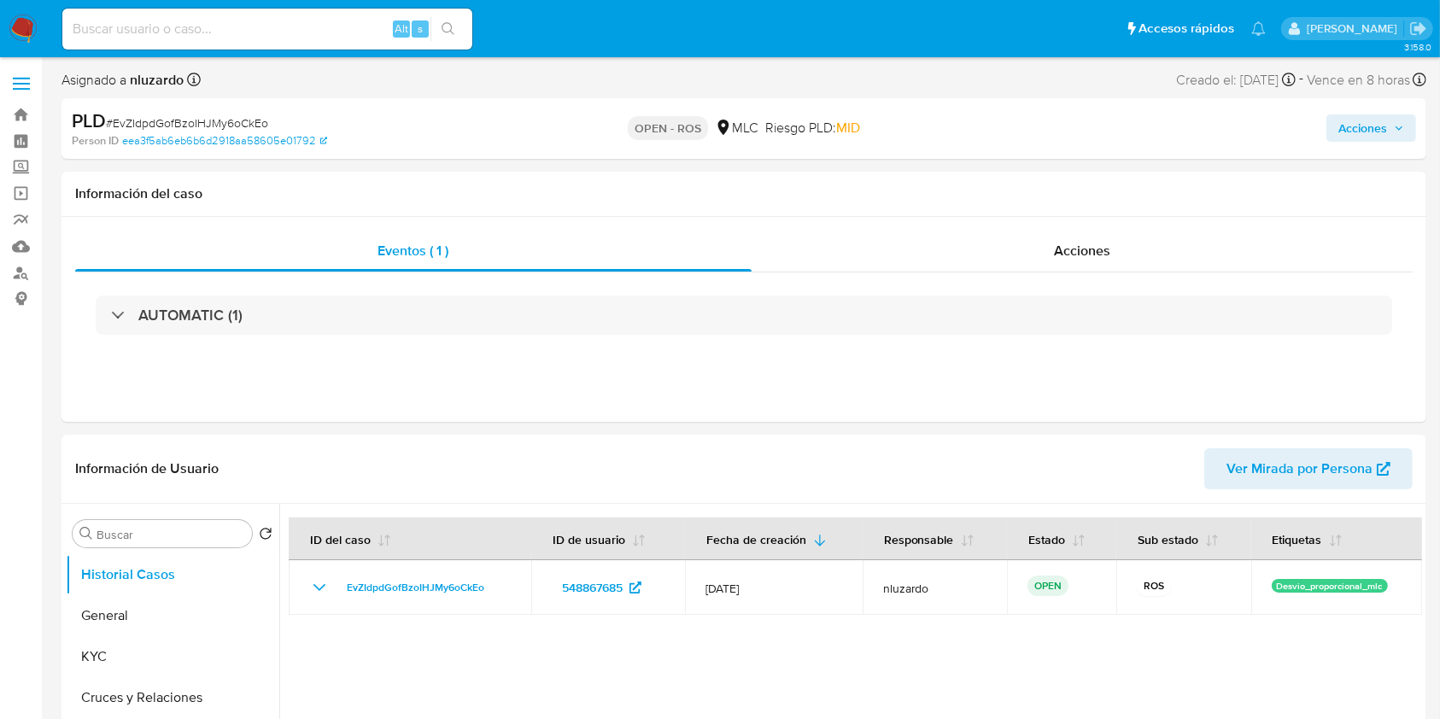
select select "10"
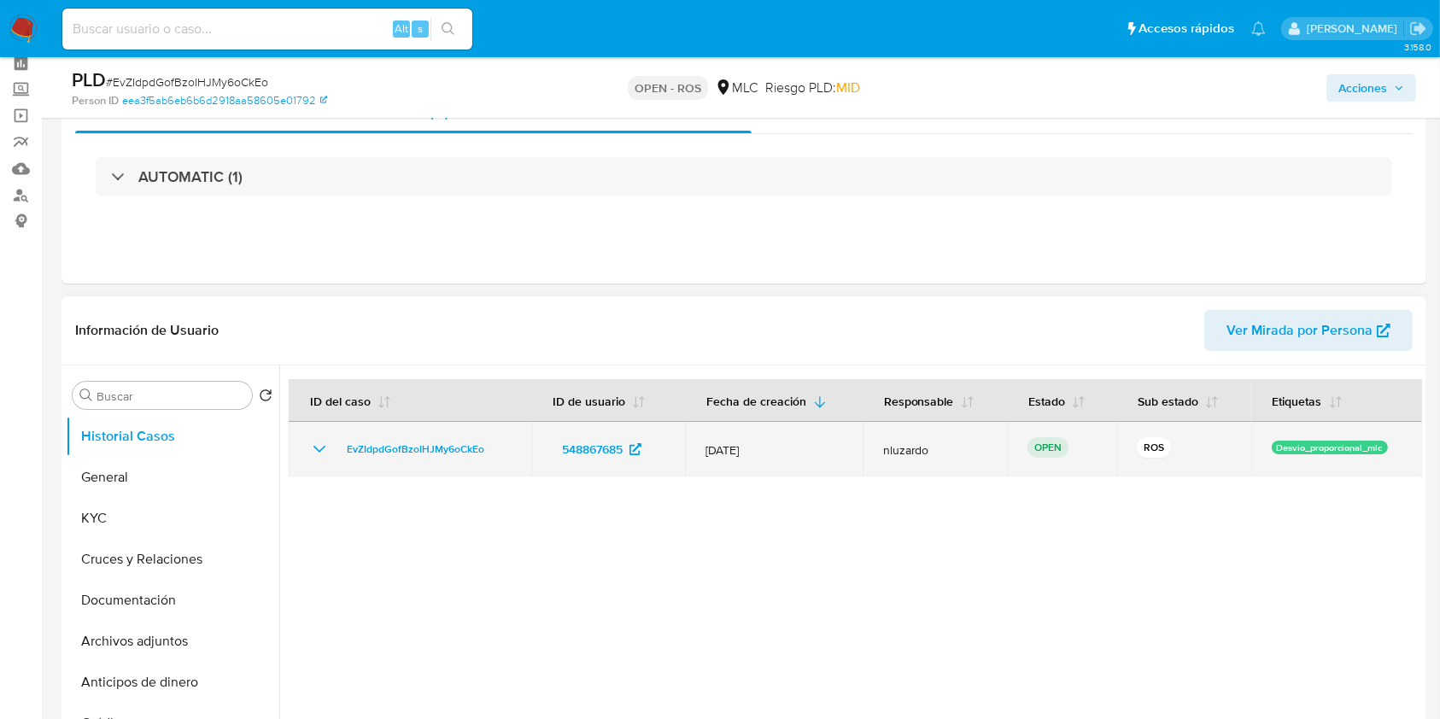
scroll to position [114, 0]
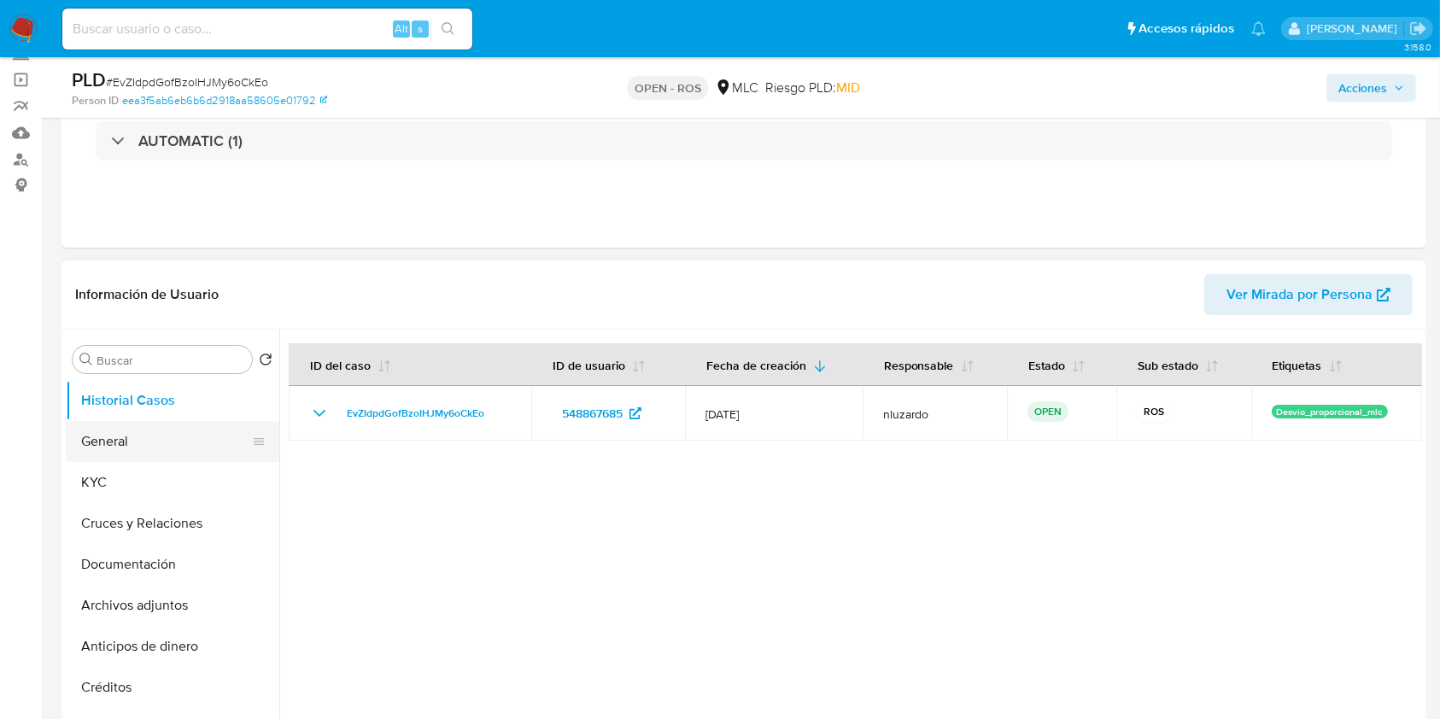
click at [173, 458] on button "General" at bounding box center [166, 441] width 200 height 41
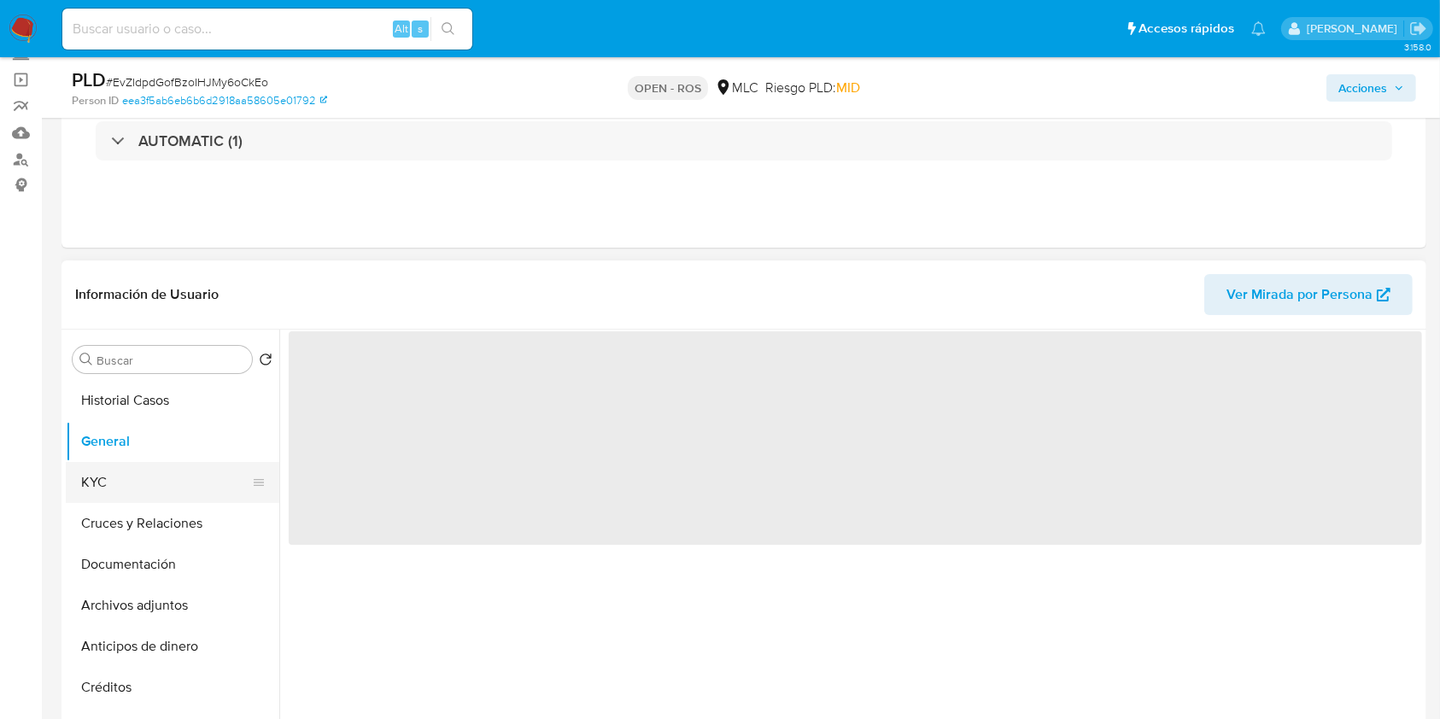
click at [143, 489] on button "KYC" at bounding box center [166, 482] width 200 height 41
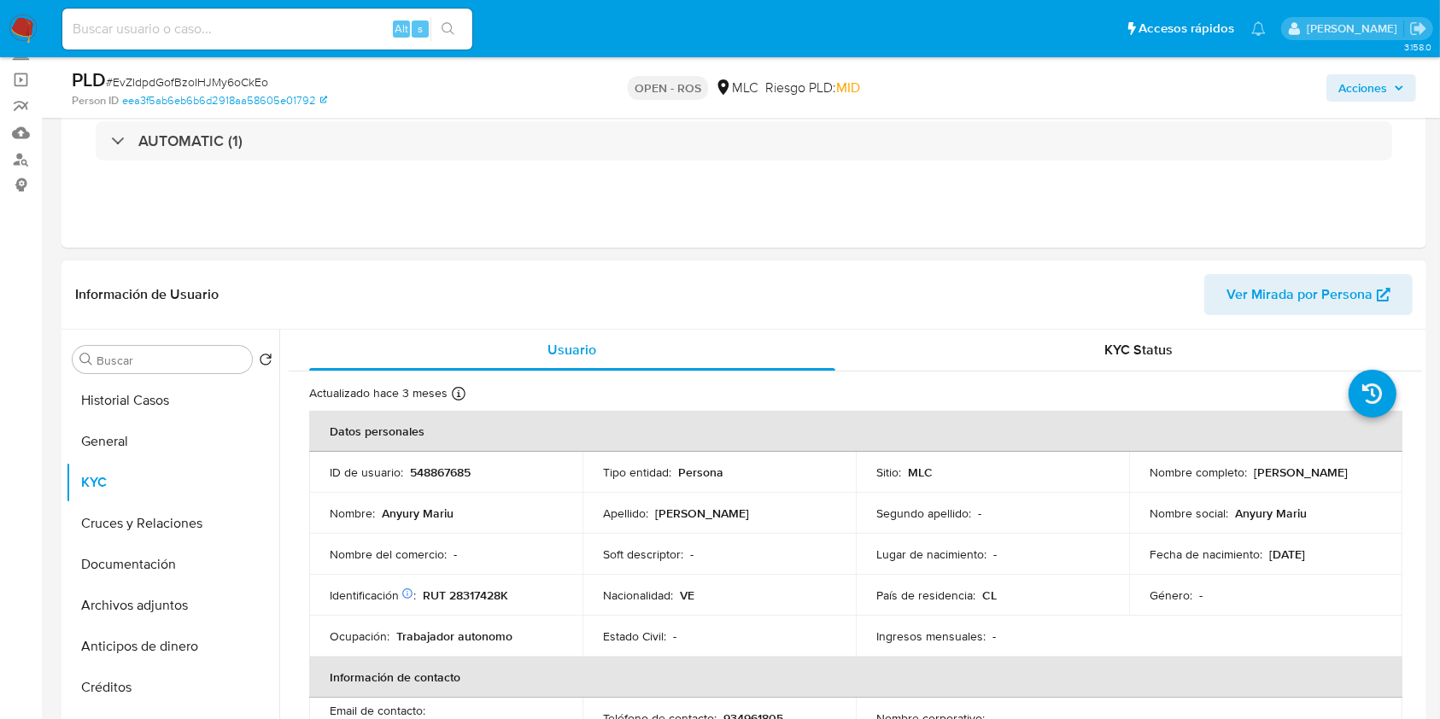
click at [1254, 480] on p "[PERSON_NAME]" at bounding box center [1301, 472] width 94 height 15
drag, startPoint x: 1234, startPoint y: 489, endPoint x: 1303, endPoint y: 483, distance: 68.5
click at [1303, 483] on td "Nombre completo : [PERSON_NAME]" at bounding box center [1265, 472] width 273 height 41
copy p "[PERSON_NAME]"
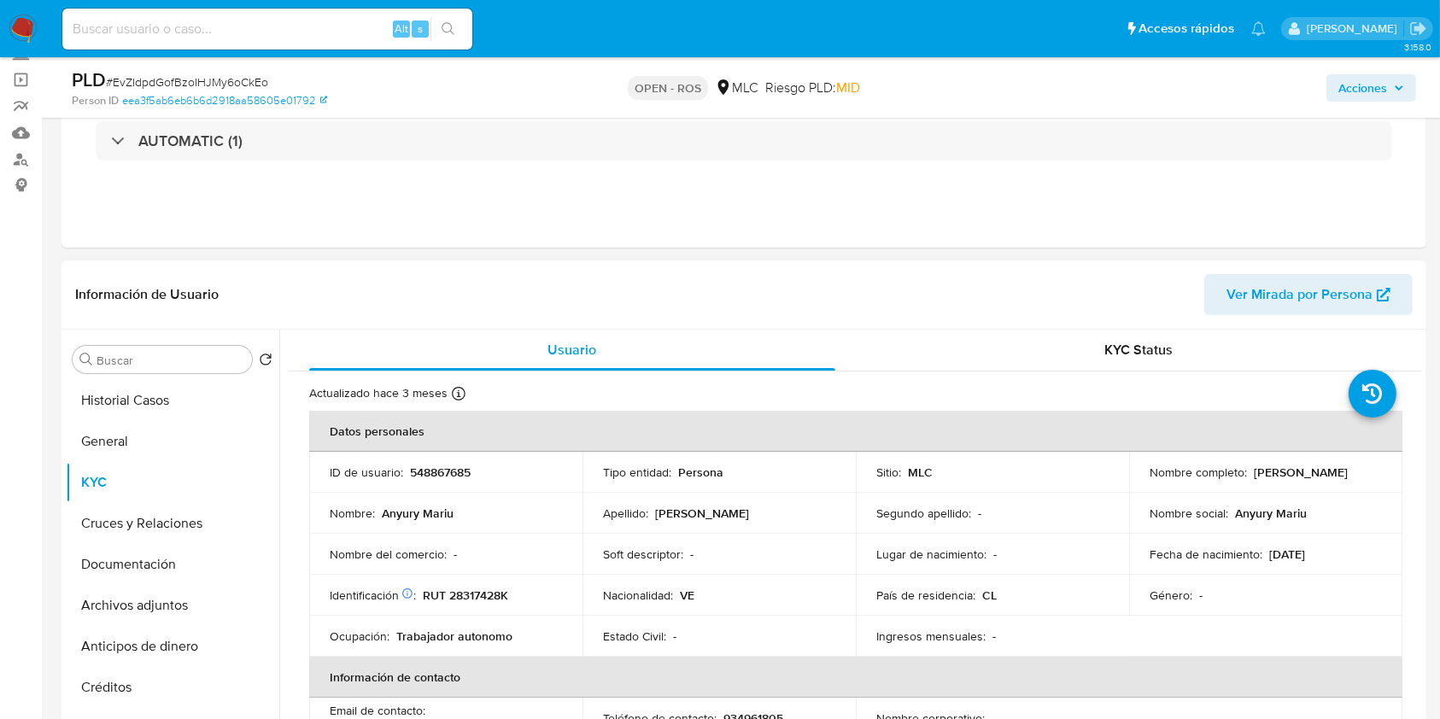
click at [491, 594] on p "RUT 28317428K" at bounding box center [465, 595] width 85 height 15
copy p "28317428K"
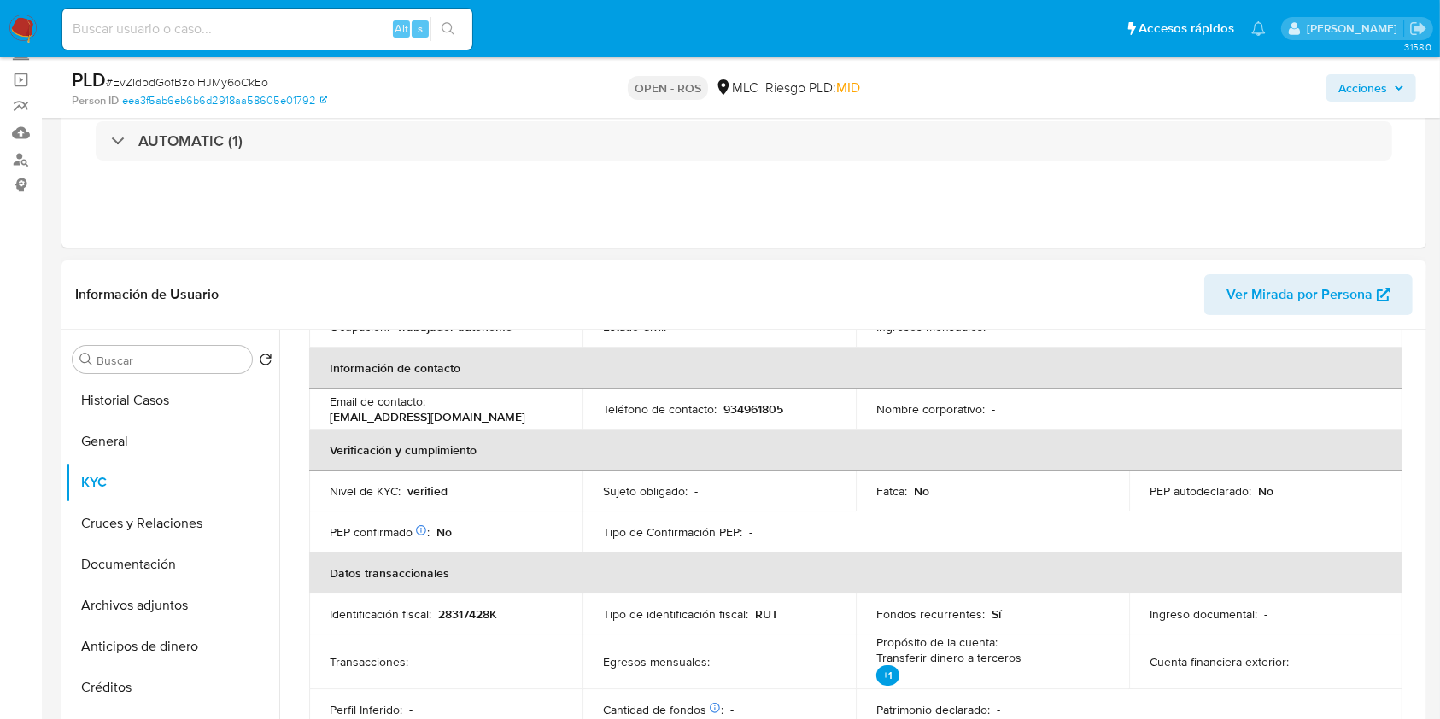
scroll to position [273, 0]
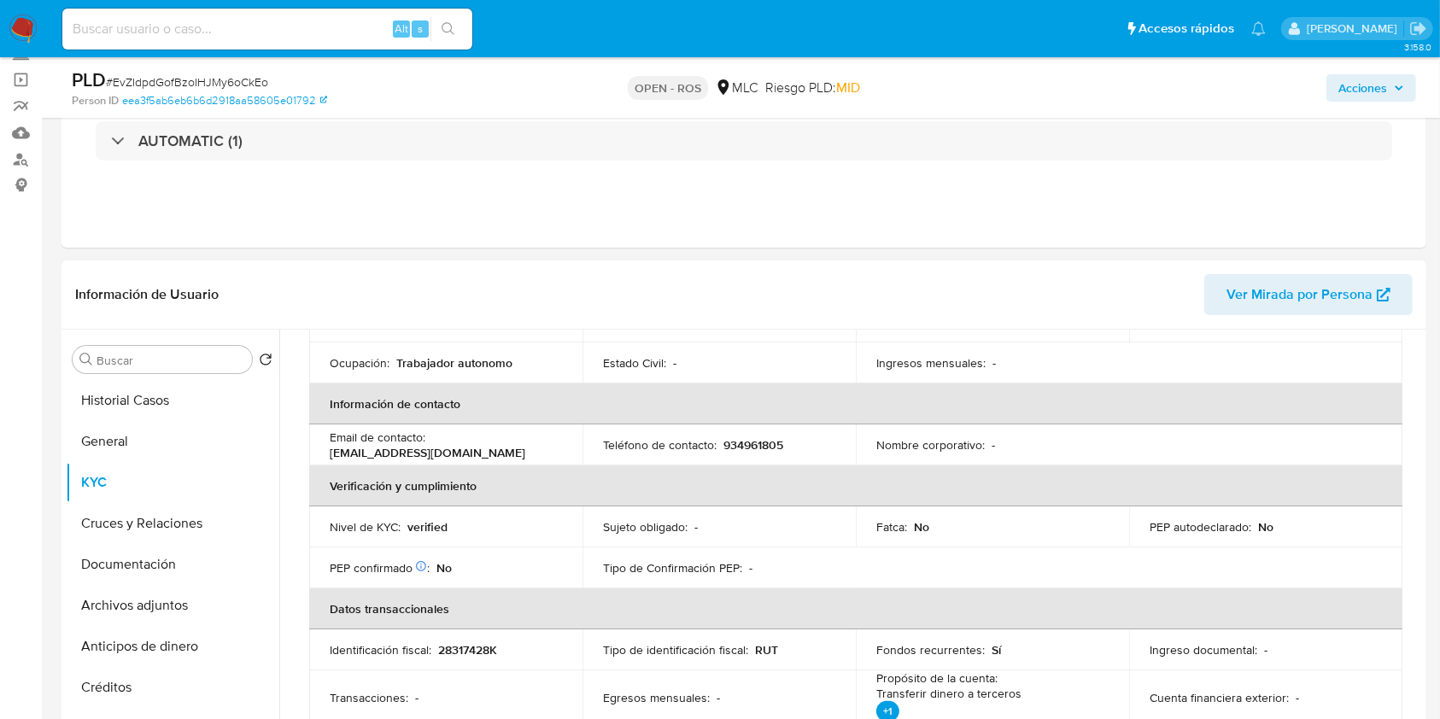
click at [752, 454] on td "Teléfono de contacto : 934961805" at bounding box center [719, 444] width 273 height 41
click at [752, 448] on p "934961805" at bounding box center [753, 444] width 60 height 15
copy p "934961805"
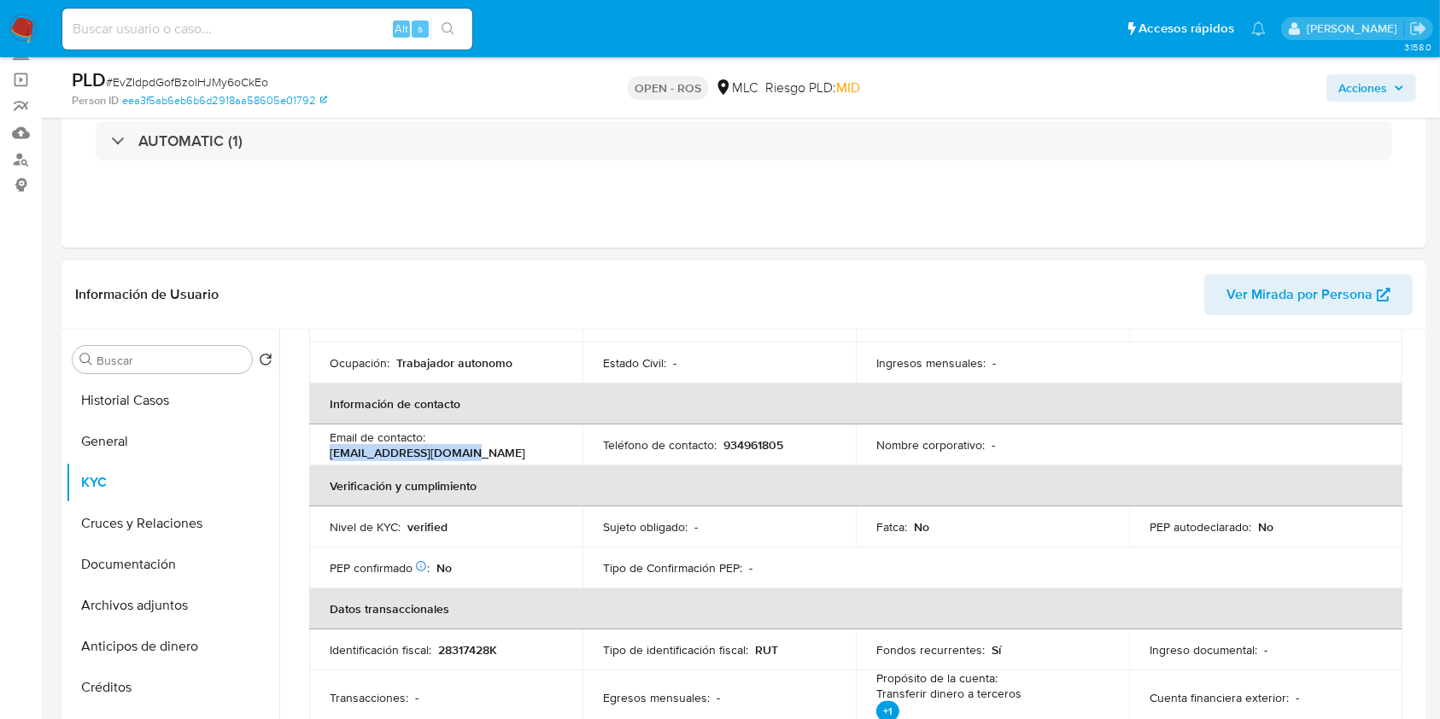
copy p "[EMAIL_ADDRESS][DOMAIN_NAME]"
drag, startPoint x: 471, startPoint y: 455, endPoint x: 329, endPoint y: 449, distance: 142.8
click at [330, 449] on div "Email de contacto : [EMAIL_ADDRESS][DOMAIN_NAME]" at bounding box center [446, 445] width 232 height 31
click at [733, 278] on header "Información de Usuario Ver Mirada por Persona" at bounding box center [744, 294] width 1338 height 41
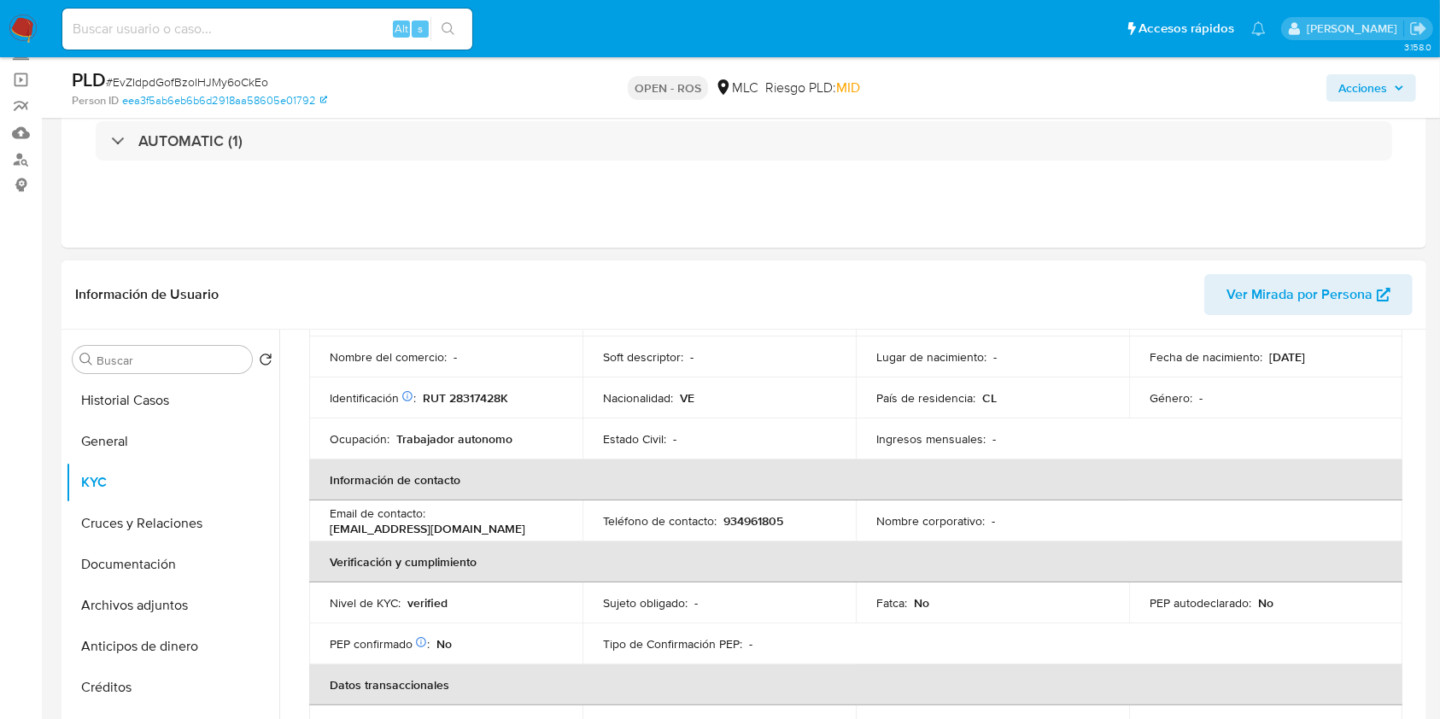
scroll to position [0, 0]
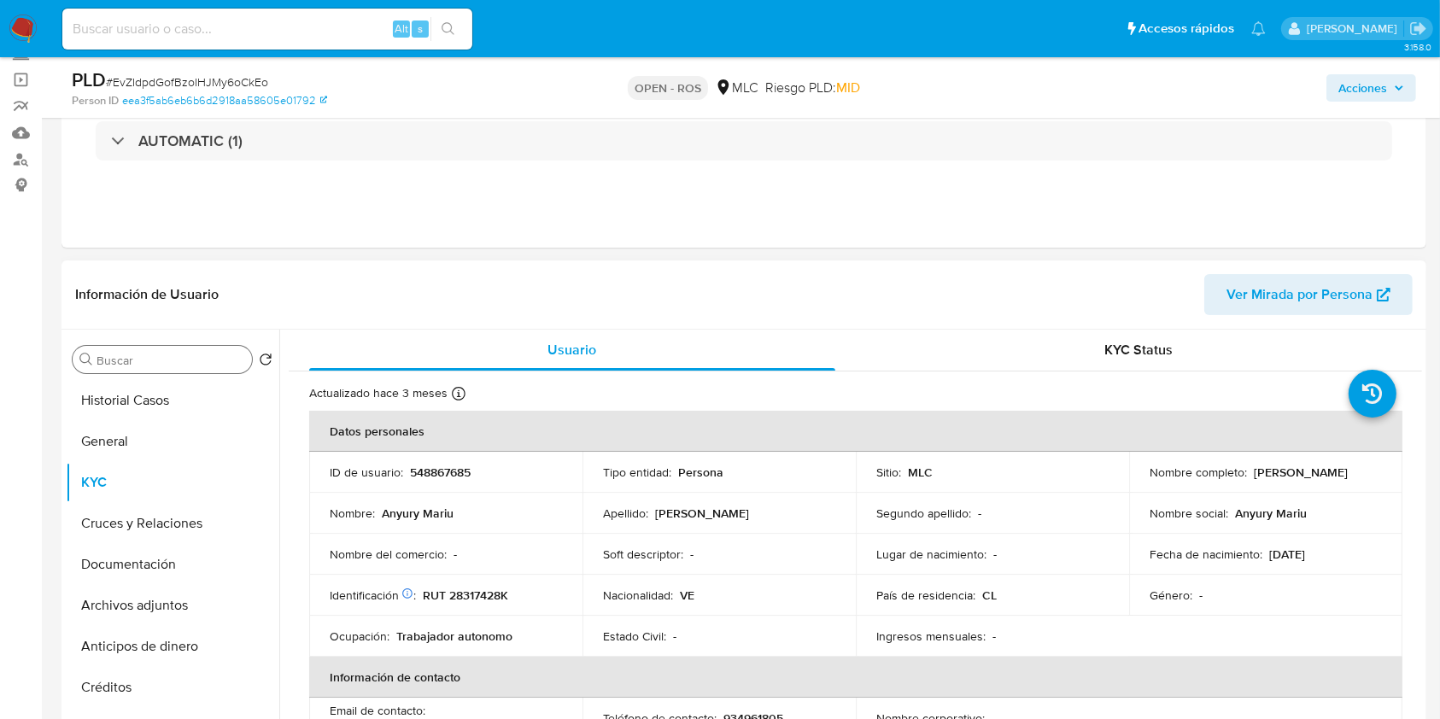
click at [173, 356] on input "Buscar" at bounding box center [171, 360] width 149 height 15
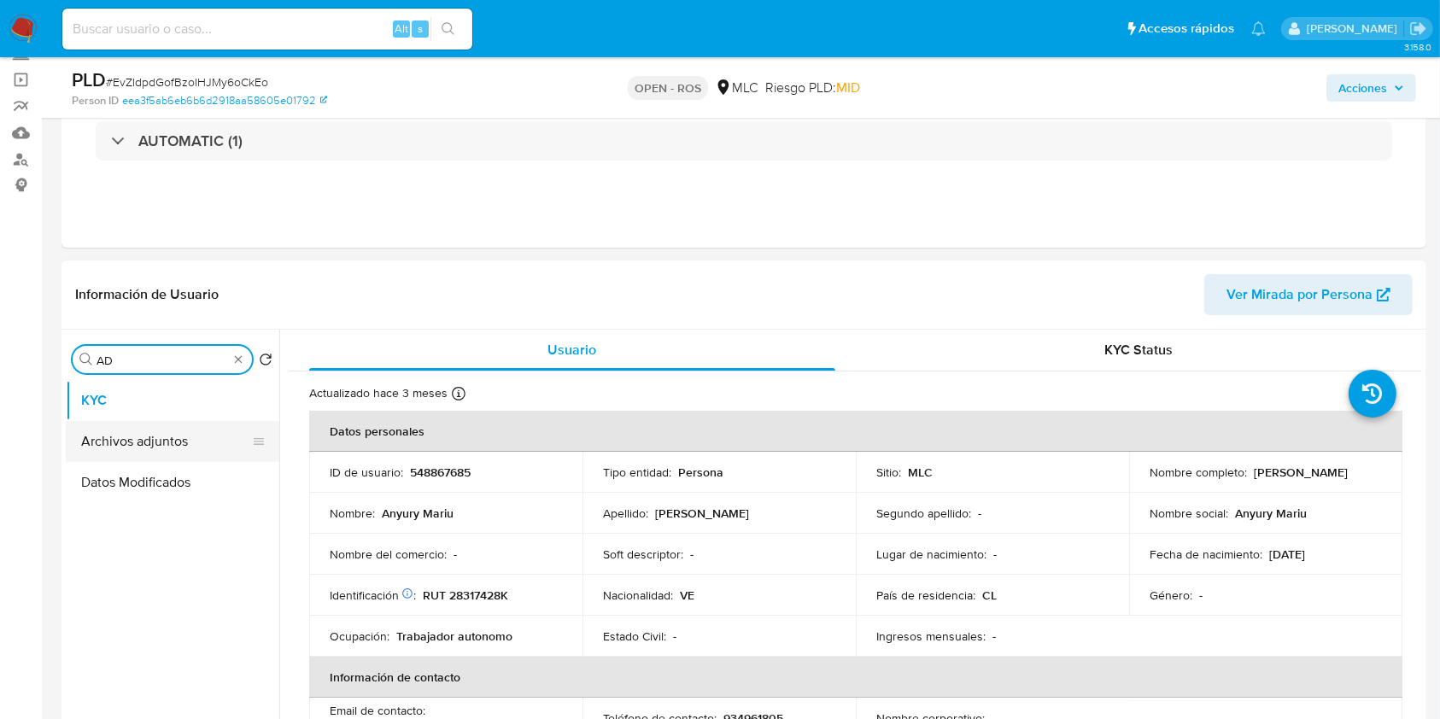
type input "AD"
click at [171, 439] on button "Archivos adjuntos" at bounding box center [166, 441] width 200 height 41
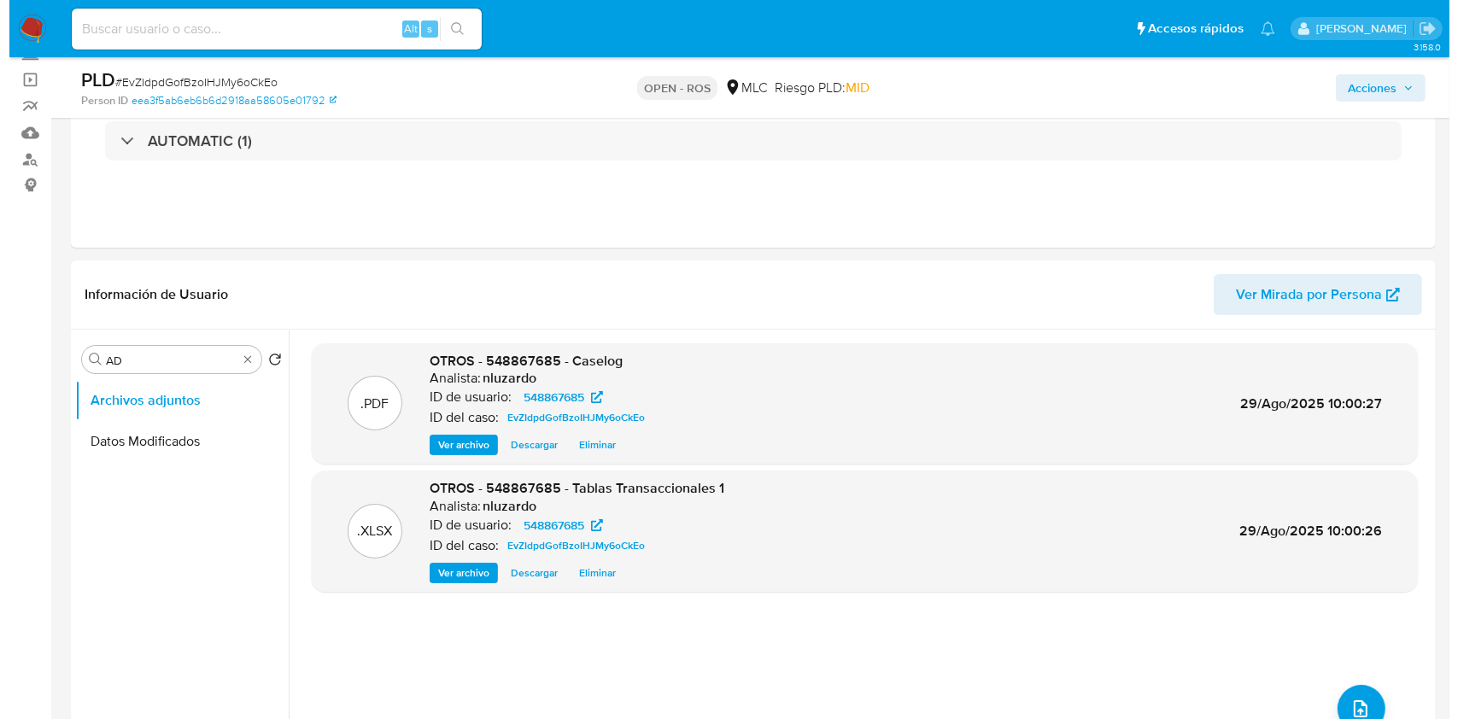
scroll to position [227, 0]
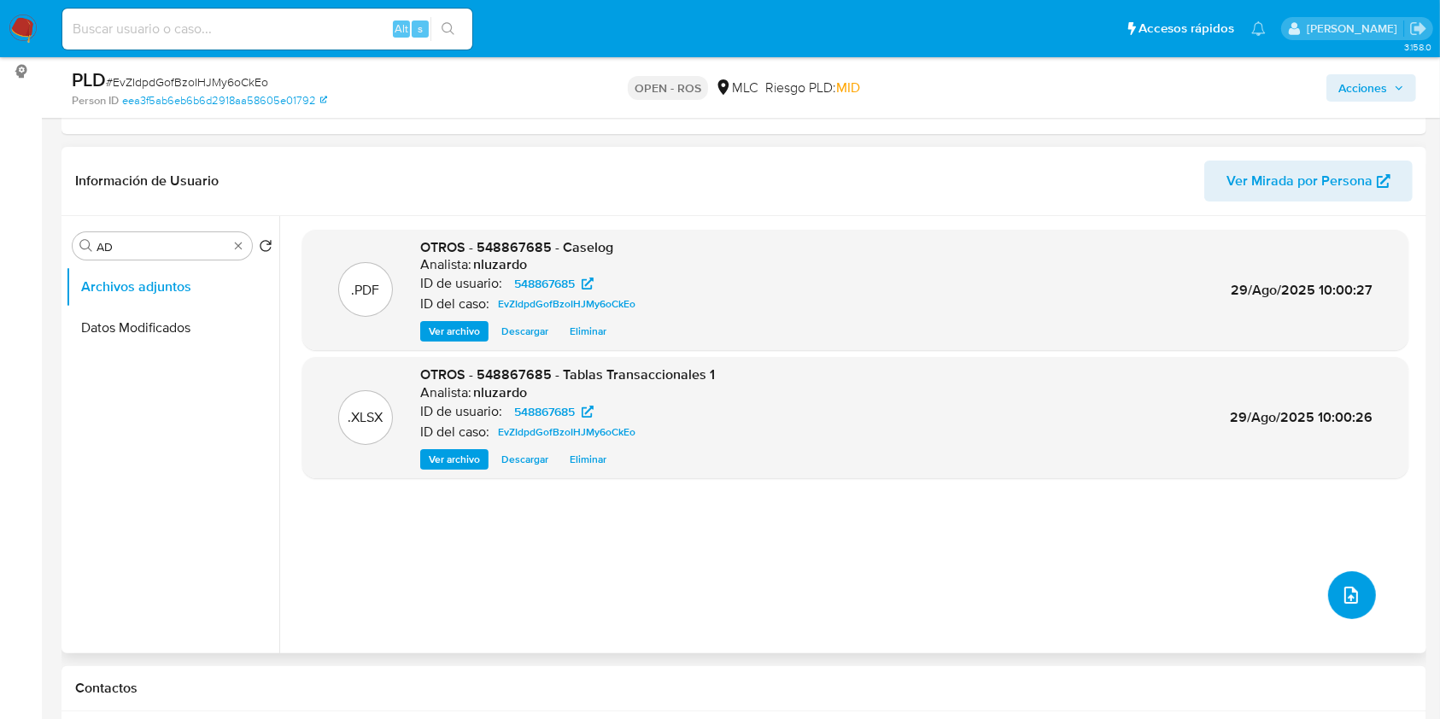
click at [1352, 603] on span "upload-file" at bounding box center [1351, 595] width 20 height 20
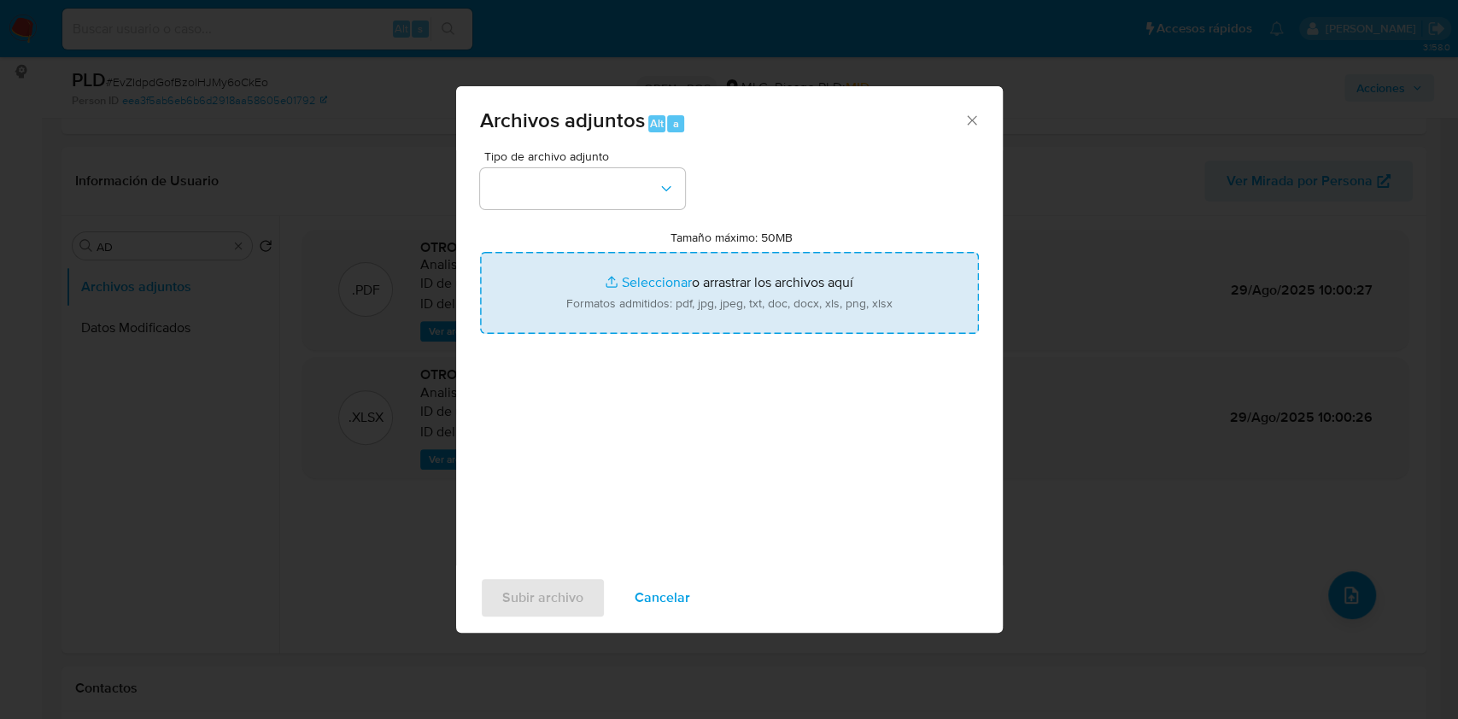
type input "C:\fakepath\ROS 1281 UAF.pdf"
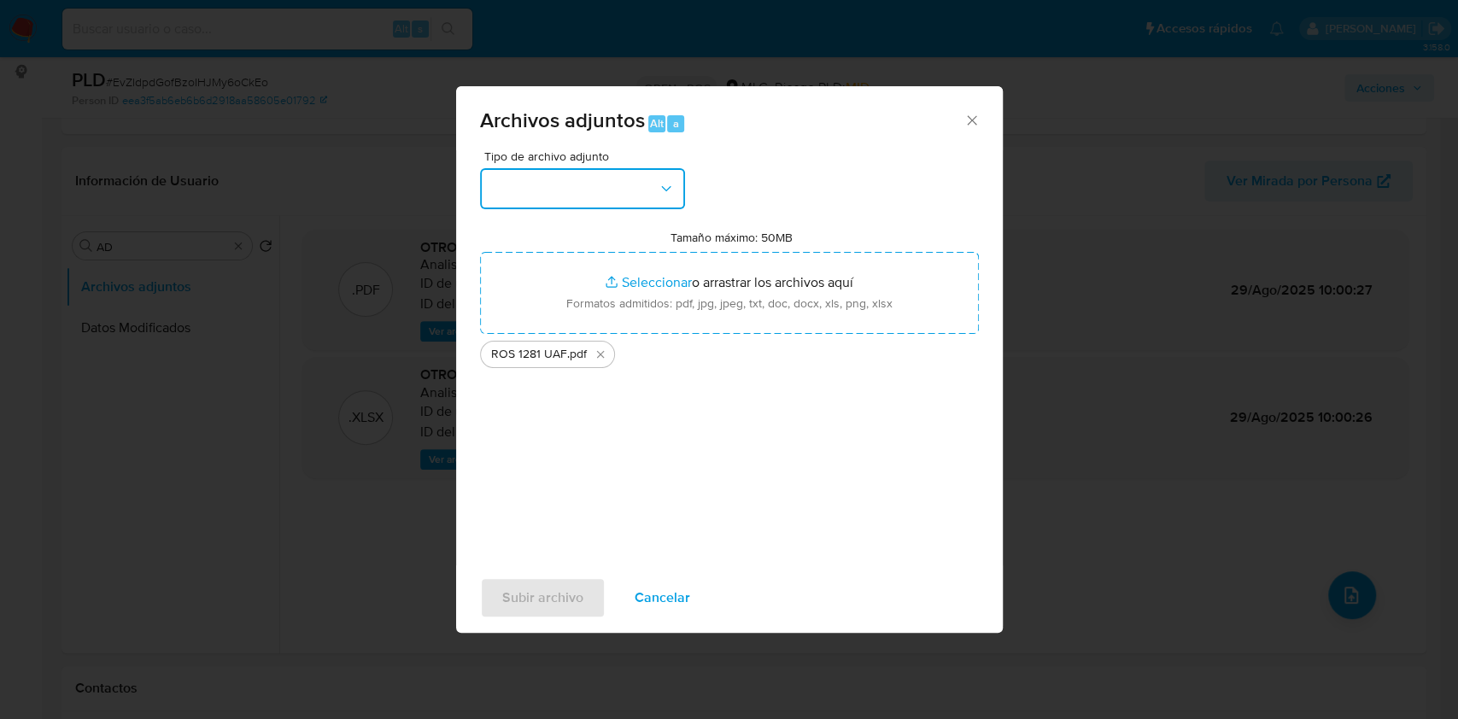
click at [666, 190] on icon "button" at bounding box center [666, 188] width 17 height 17
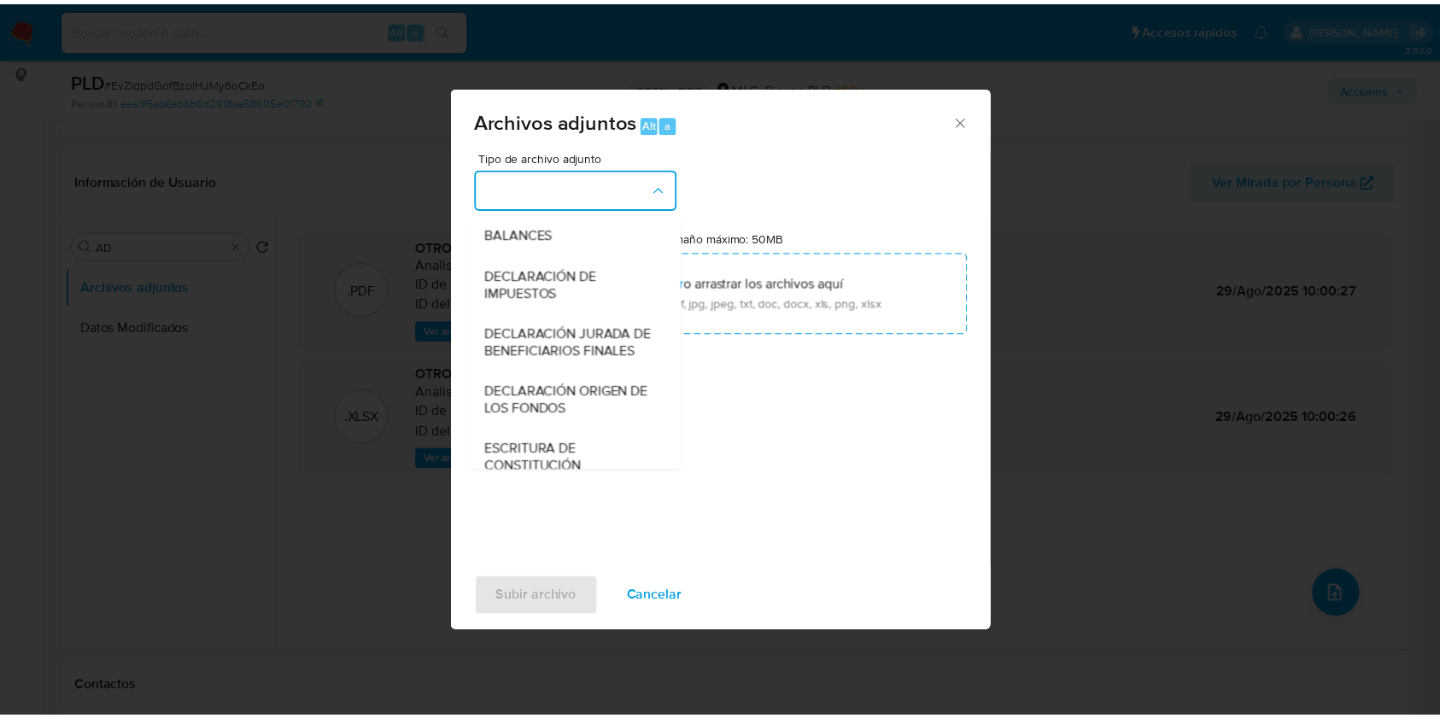
scroll to position [255, 0]
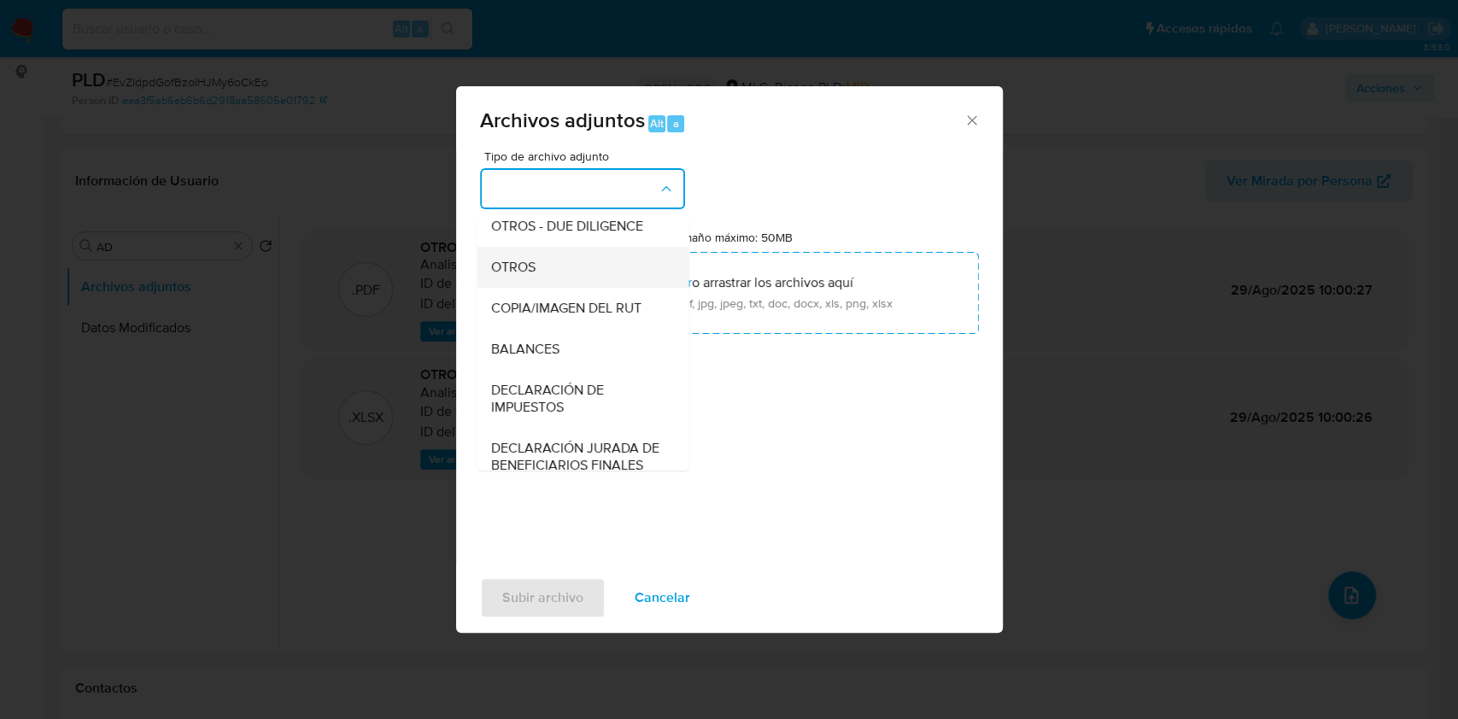
click at [521, 288] on div "OTROS" at bounding box center [577, 267] width 174 height 41
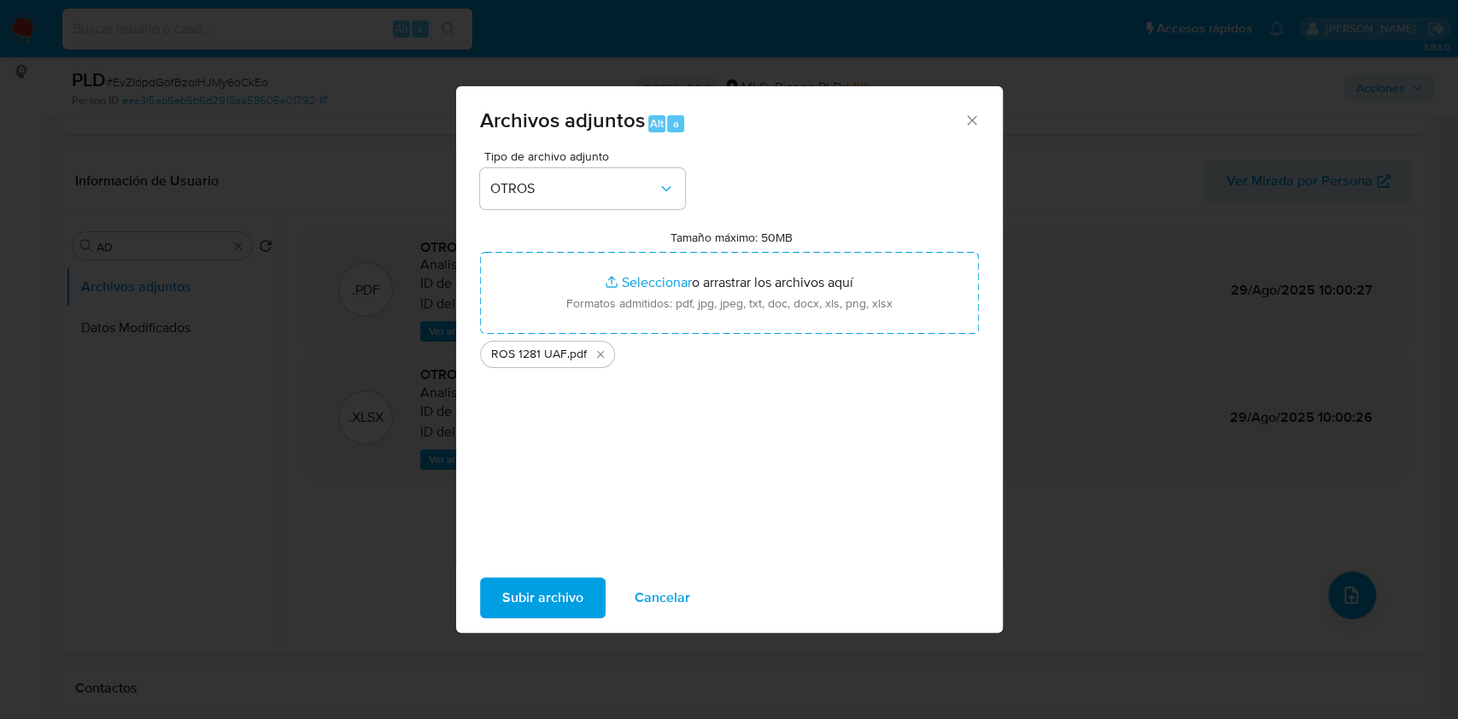
click at [547, 594] on span "Subir archivo" at bounding box center [542, 598] width 81 height 38
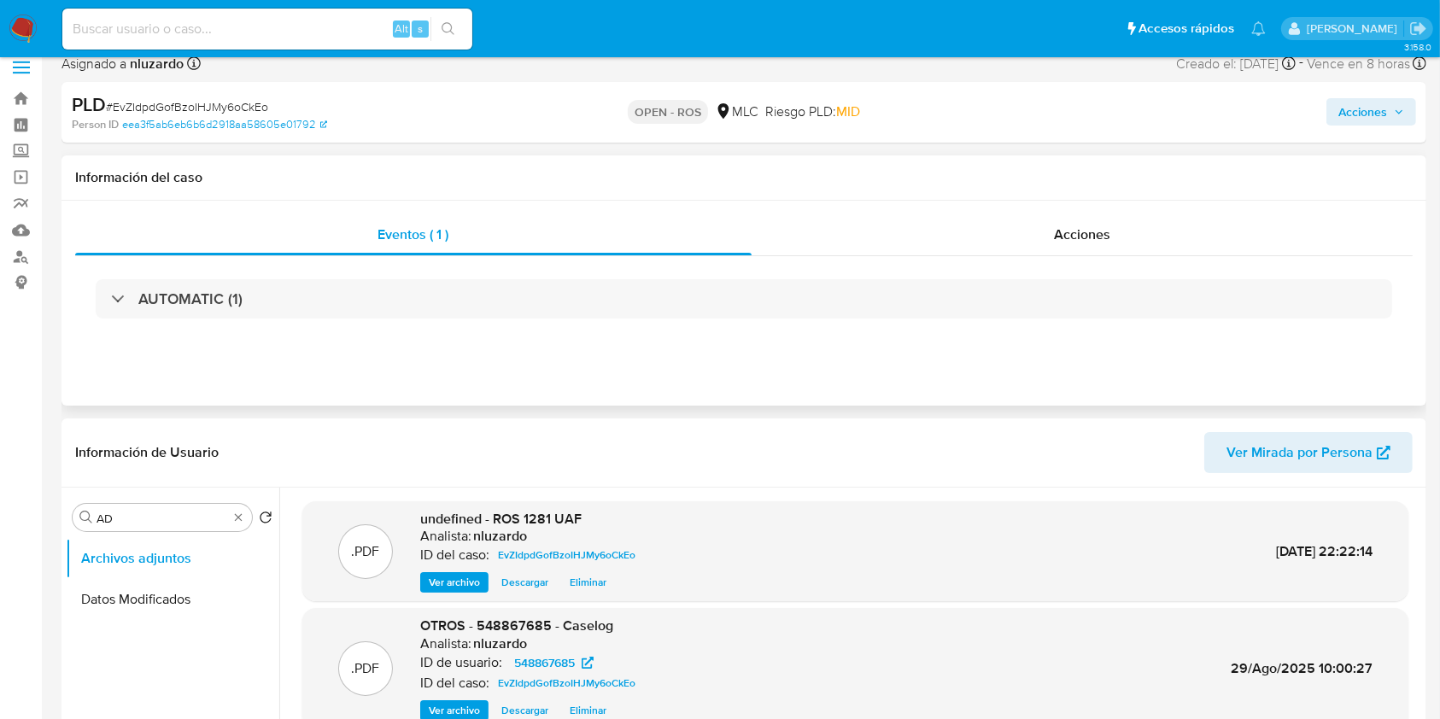
scroll to position [0, 0]
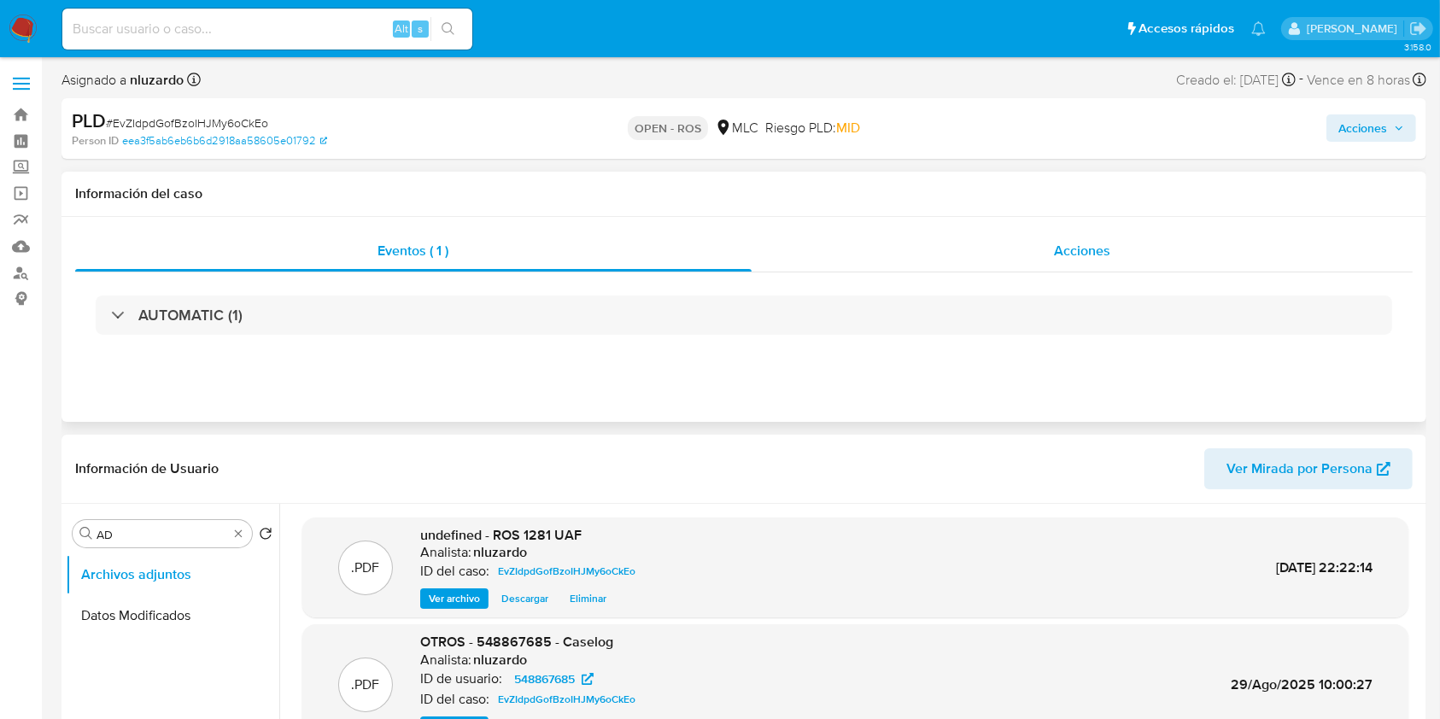
click at [1004, 243] on div "Acciones" at bounding box center [1083, 251] width 662 height 41
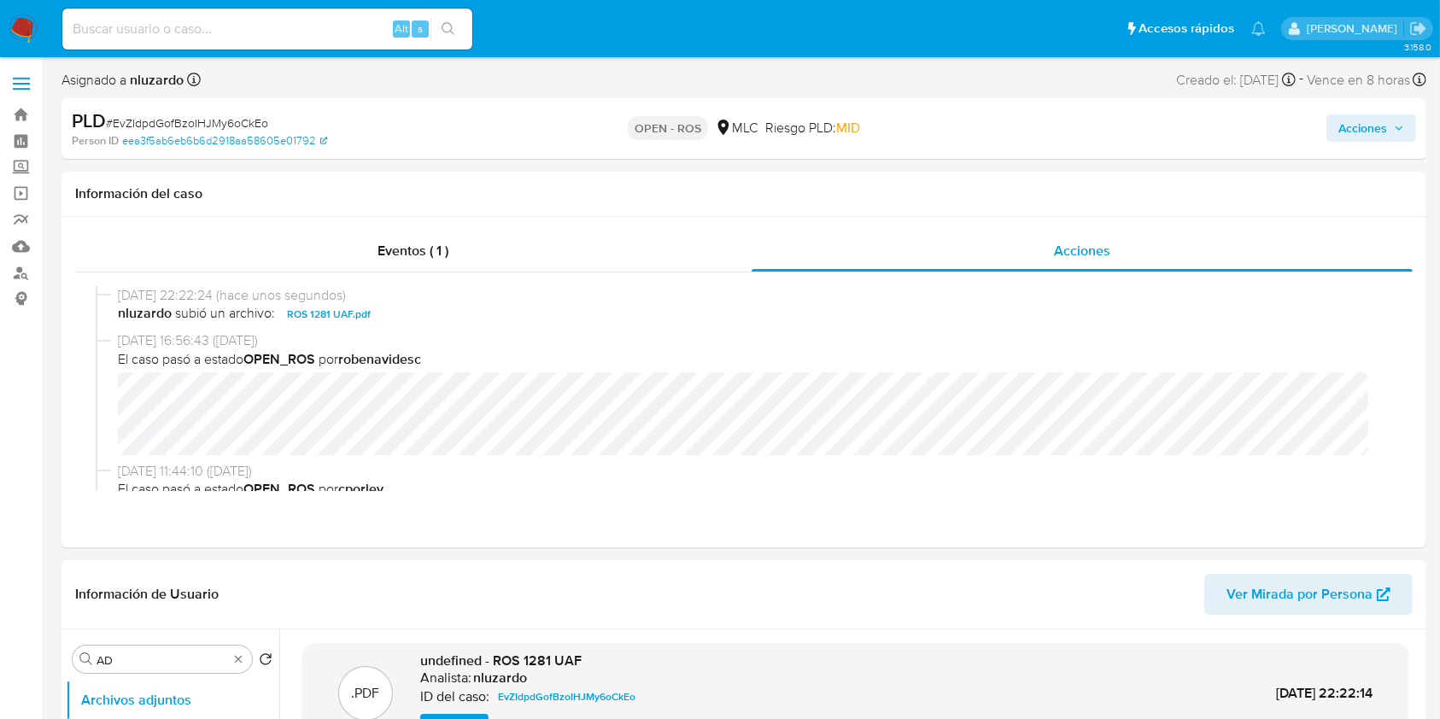
click at [1341, 119] on span "Acciones" at bounding box center [1362, 127] width 49 height 27
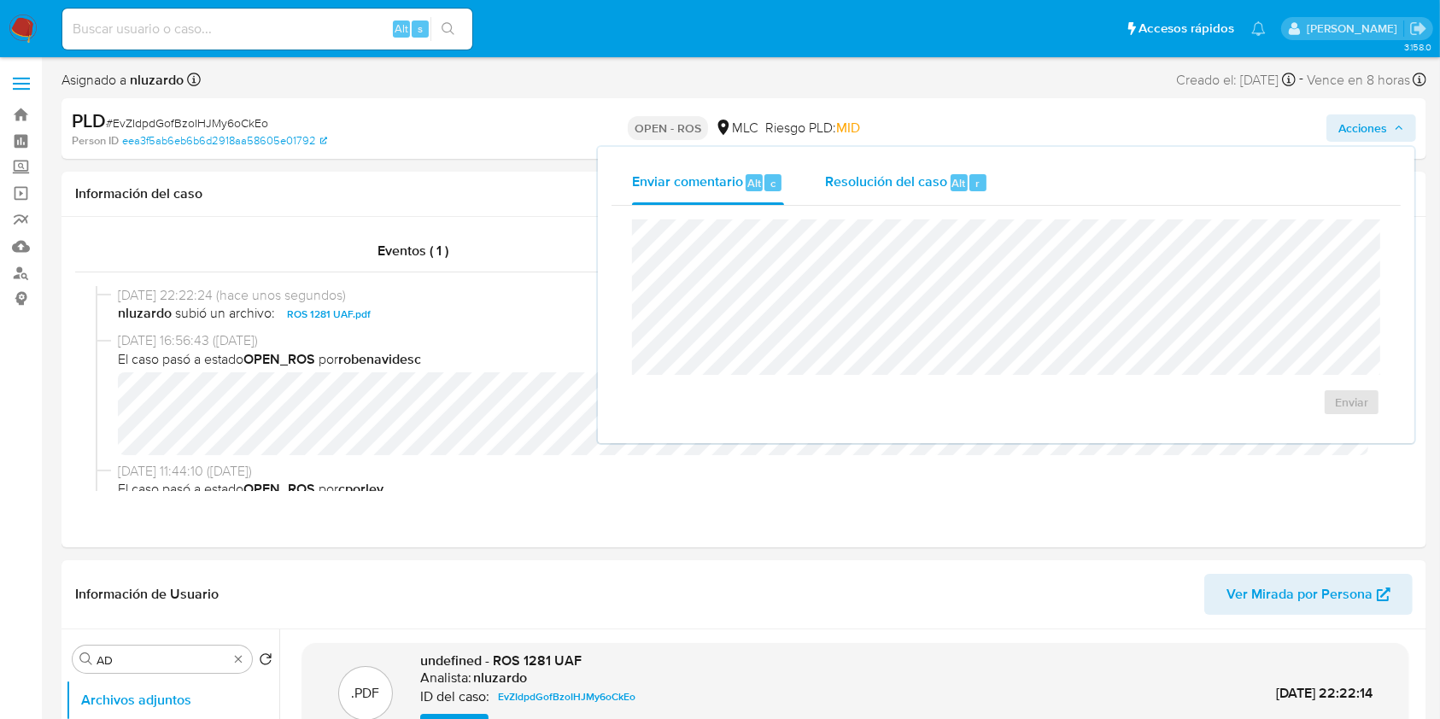
click at [886, 199] on div "Resolución del caso Alt r" at bounding box center [906, 183] width 163 height 44
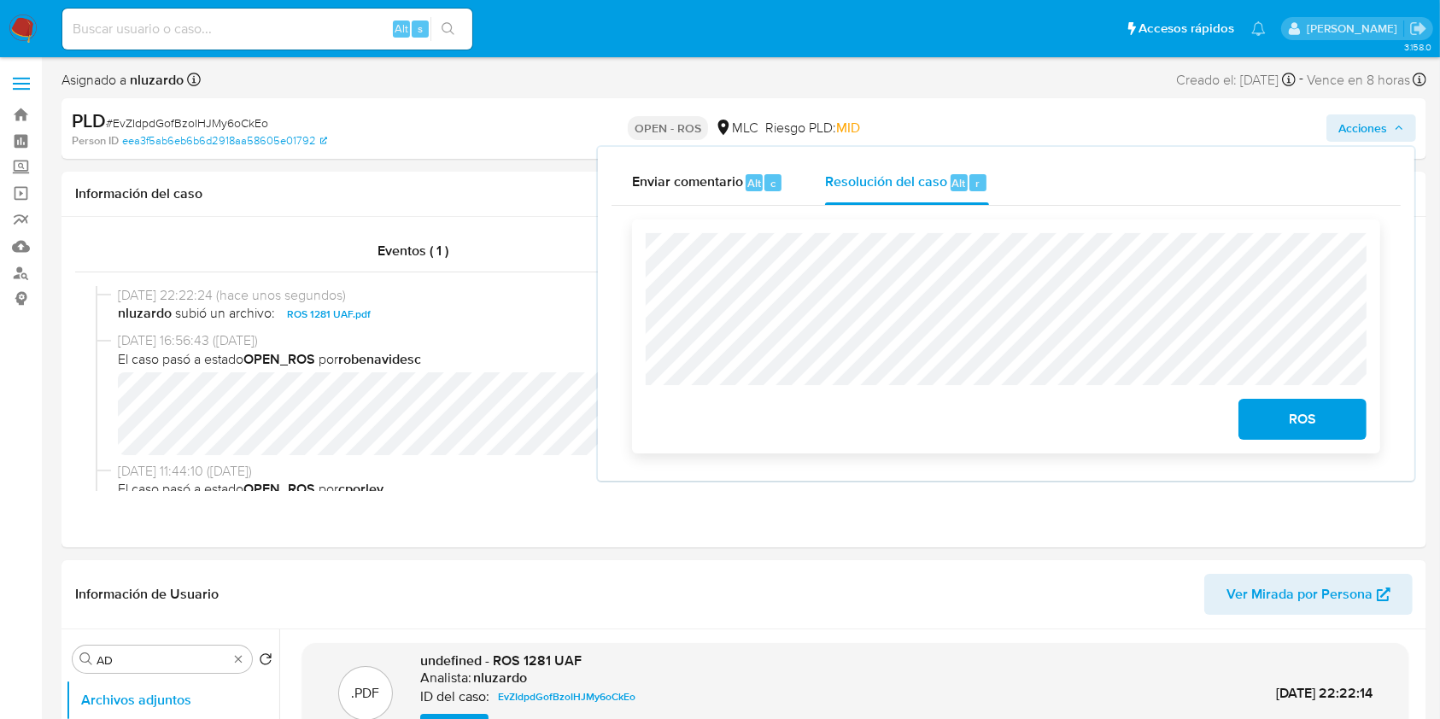
click at [1360, 426] on button "ROS" at bounding box center [1302, 419] width 128 height 41
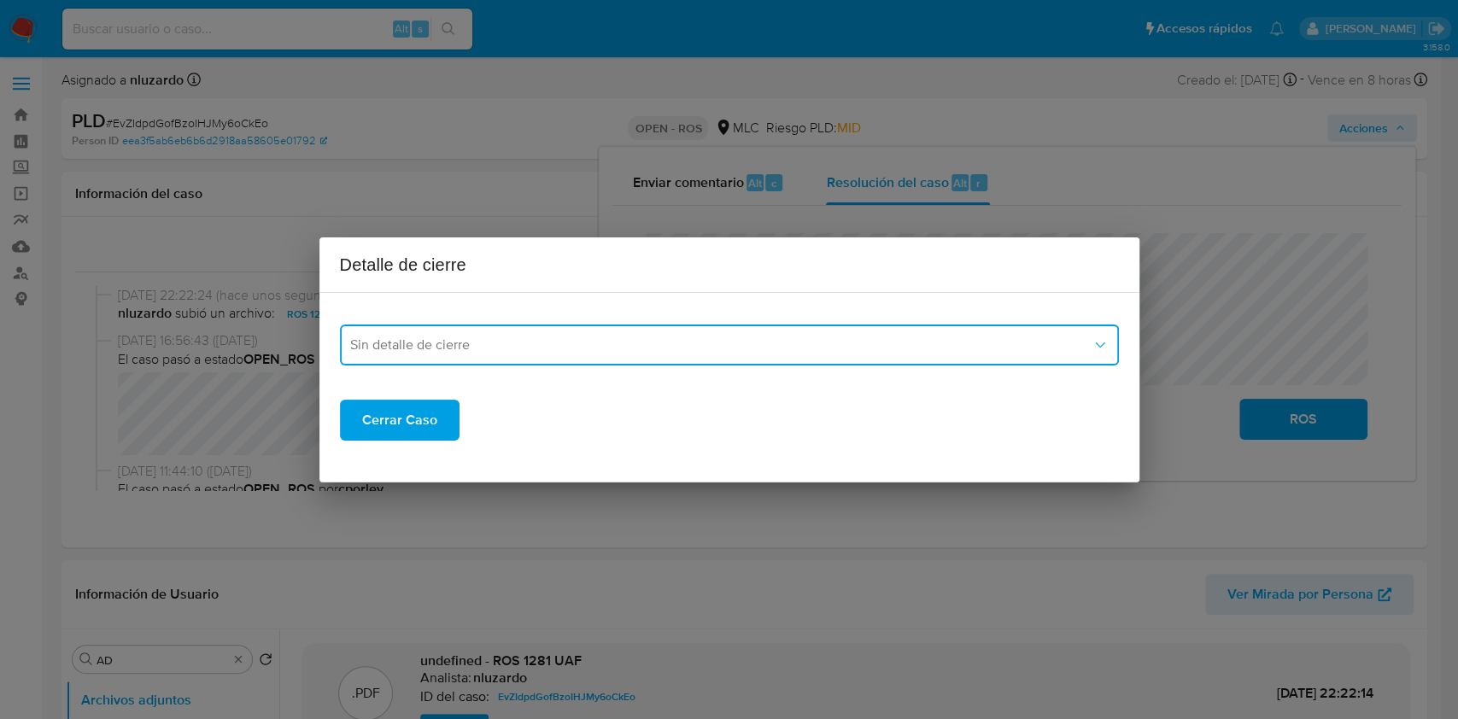
click at [553, 357] on button "Sin detalle de cierre" at bounding box center [729, 345] width 779 height 41
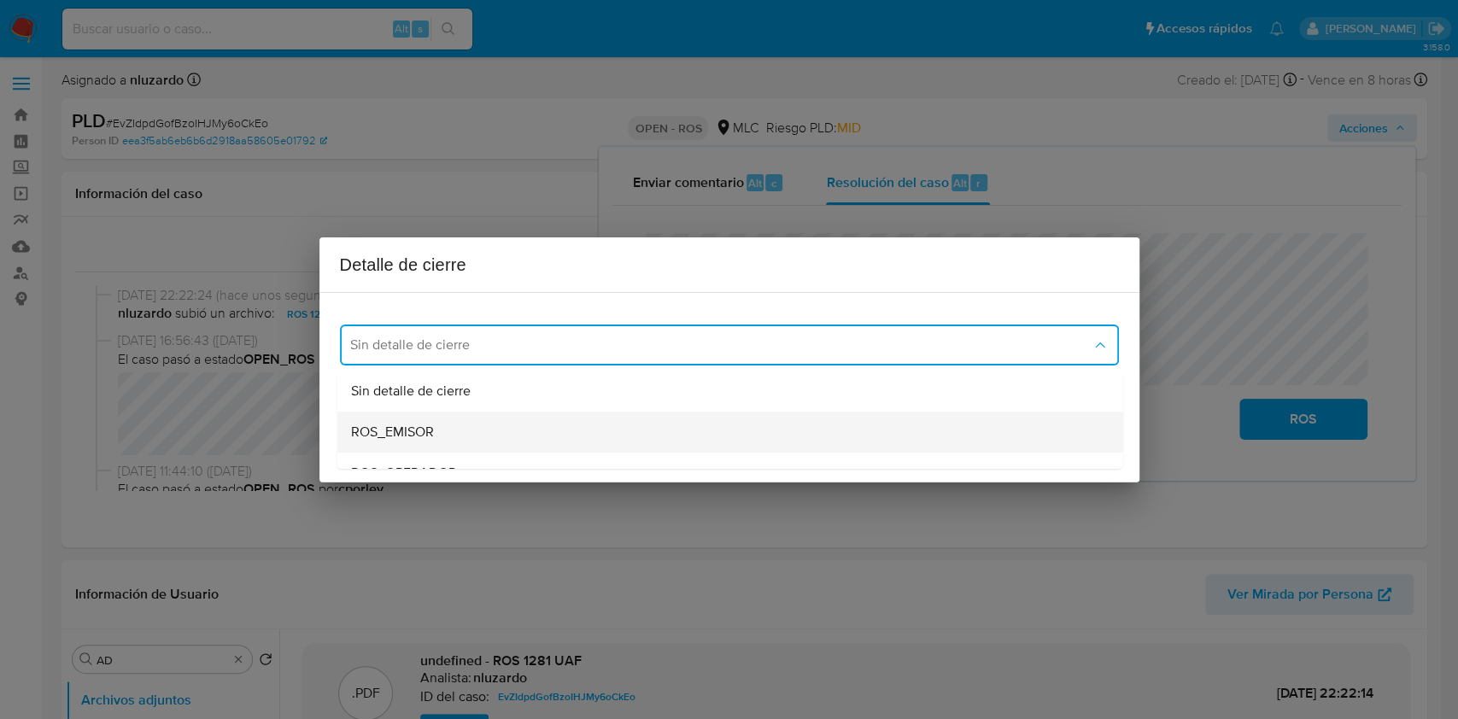
click at [434, 419] on div "ROS_EMISOR" at bounding box center [724, 432] width 748 height 41
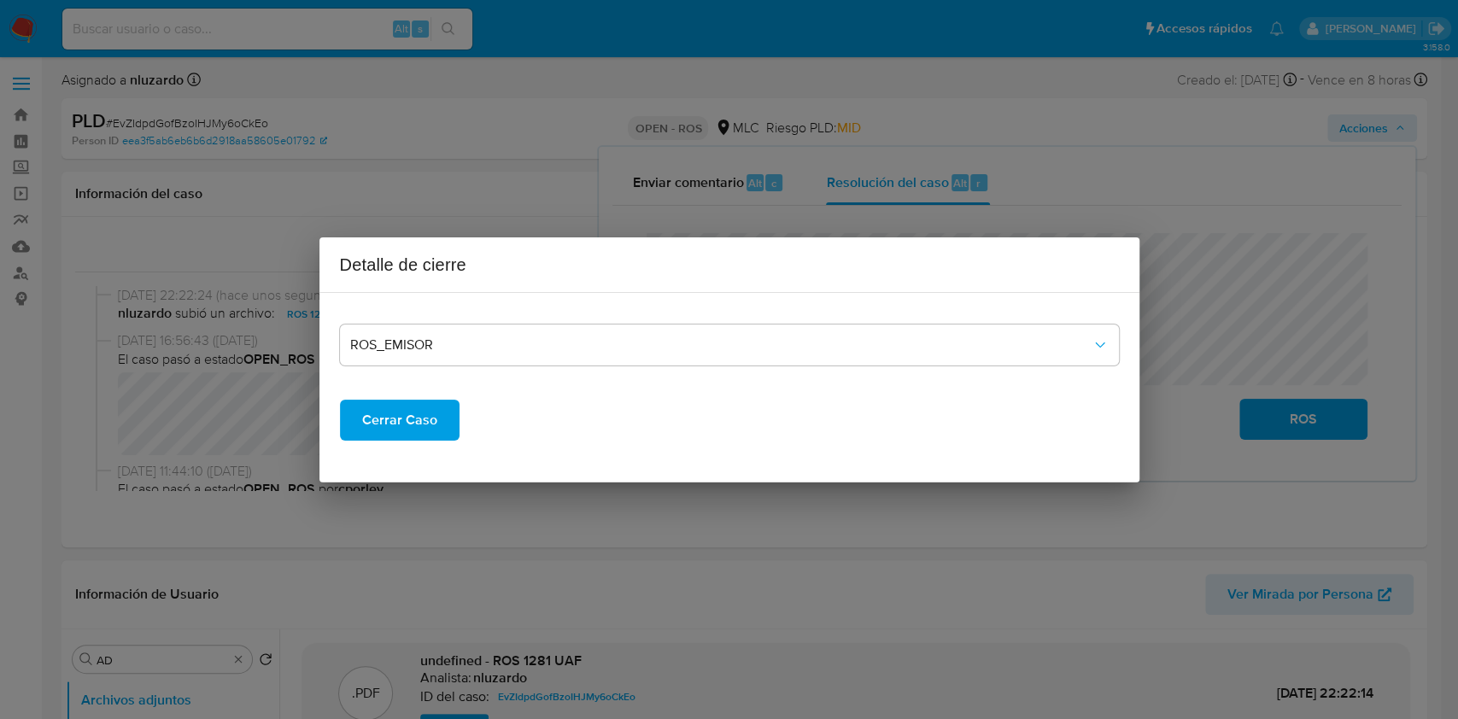
click at [383, 433] on span "Cerrar Caso" at bounding box center [399, 420] width 75 height 38
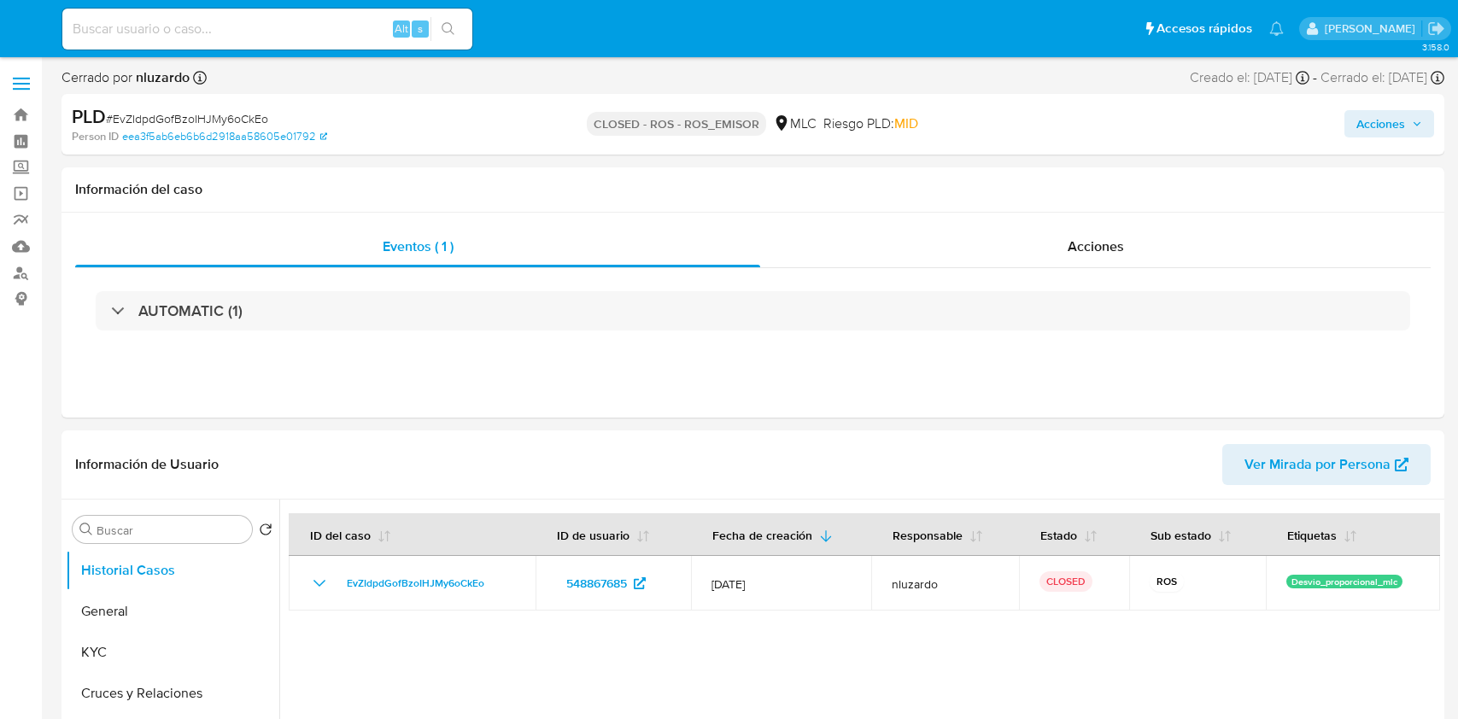
select select "10"
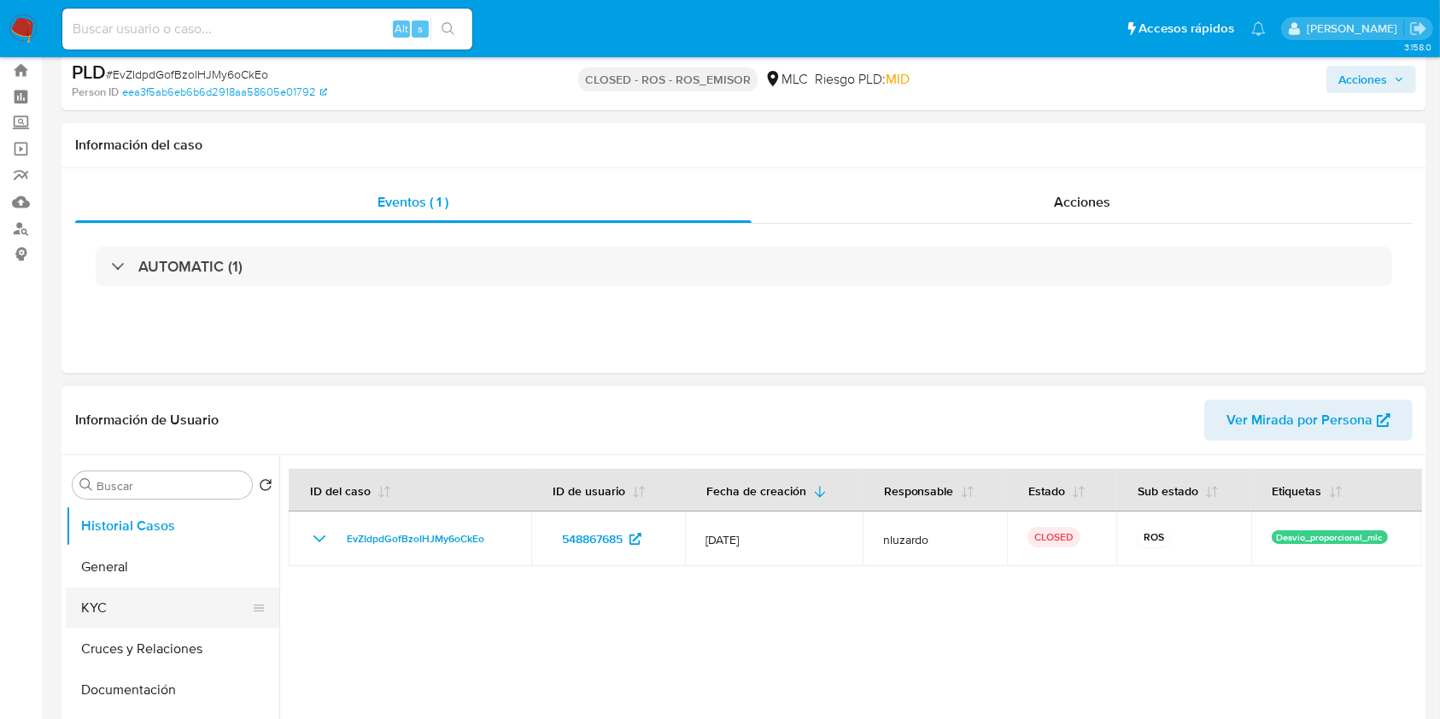
scroll to position [114, 0]
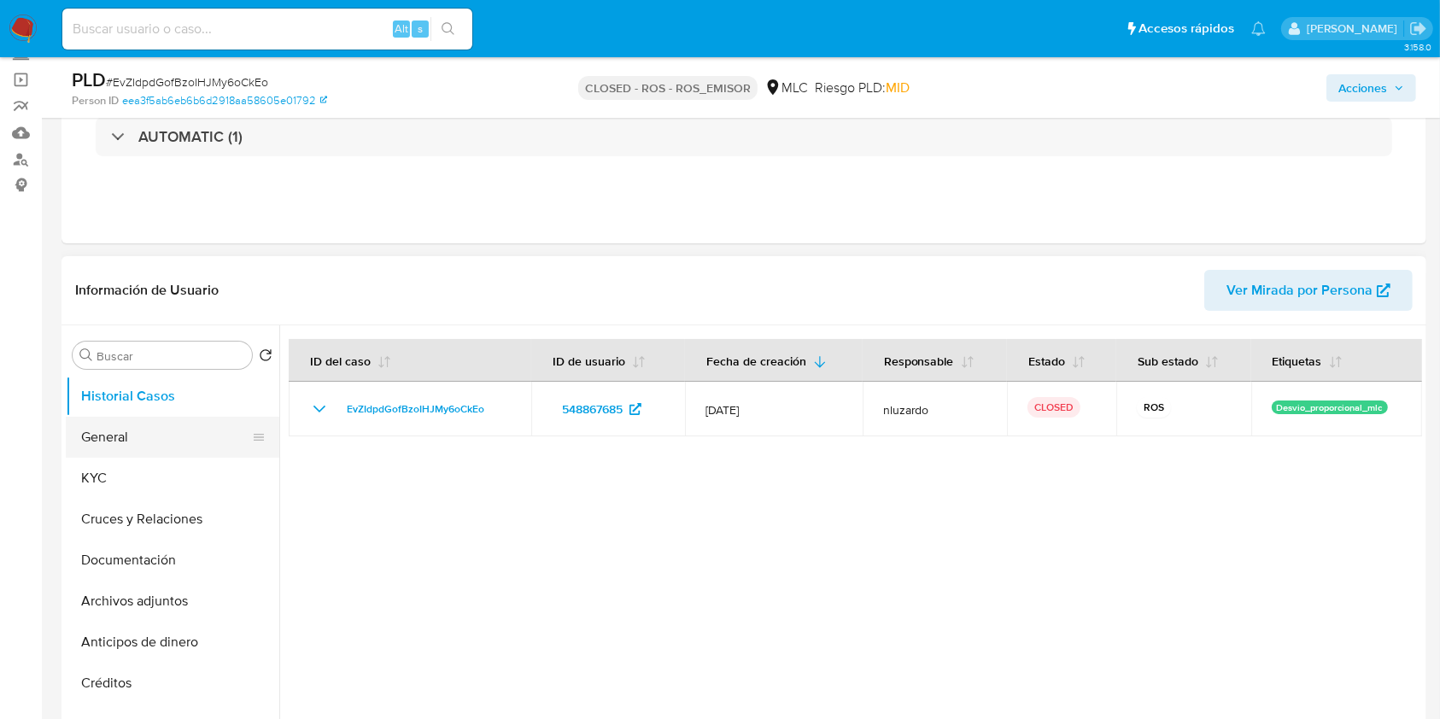
click at [114, 454] on button "General" at bounding box center [166, 437] width 200 height 41
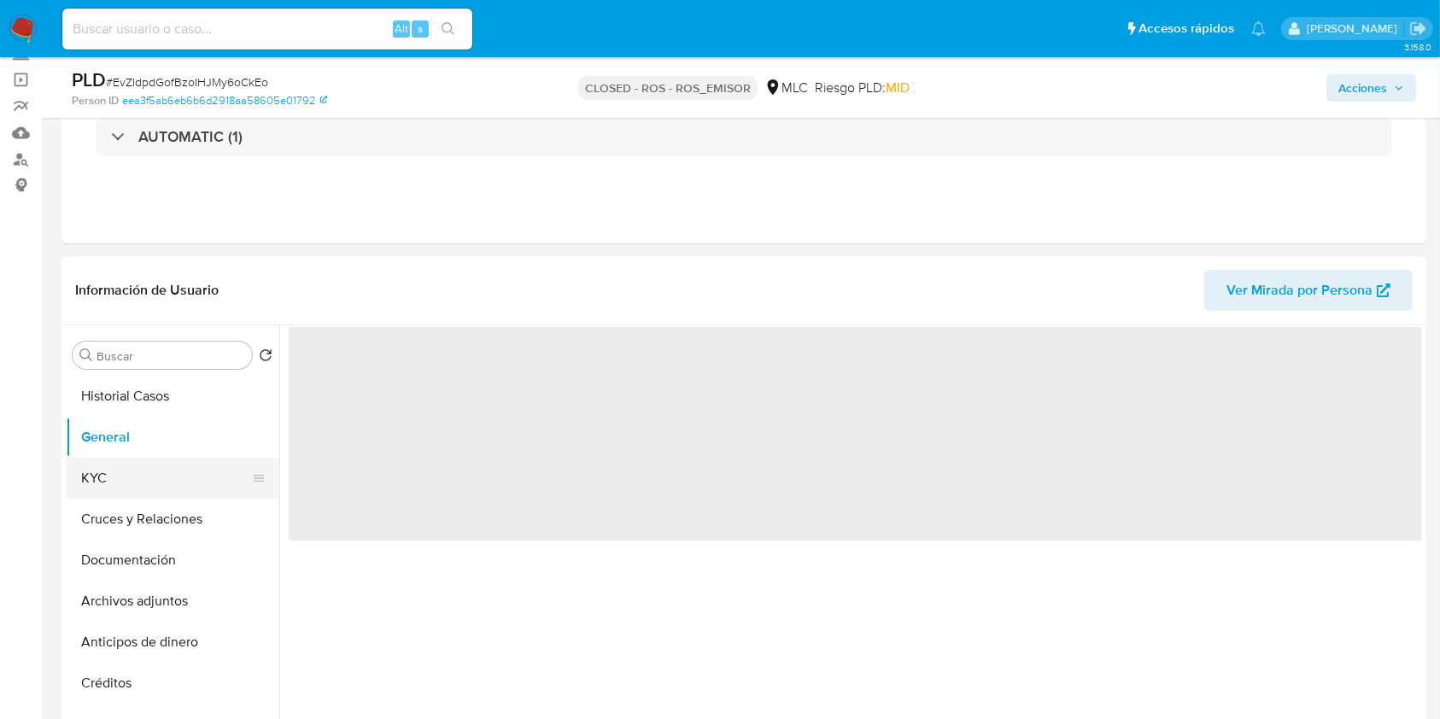
click at [126, 468] on button "KYC" at bounding box center [166, 478] width 200 height 41
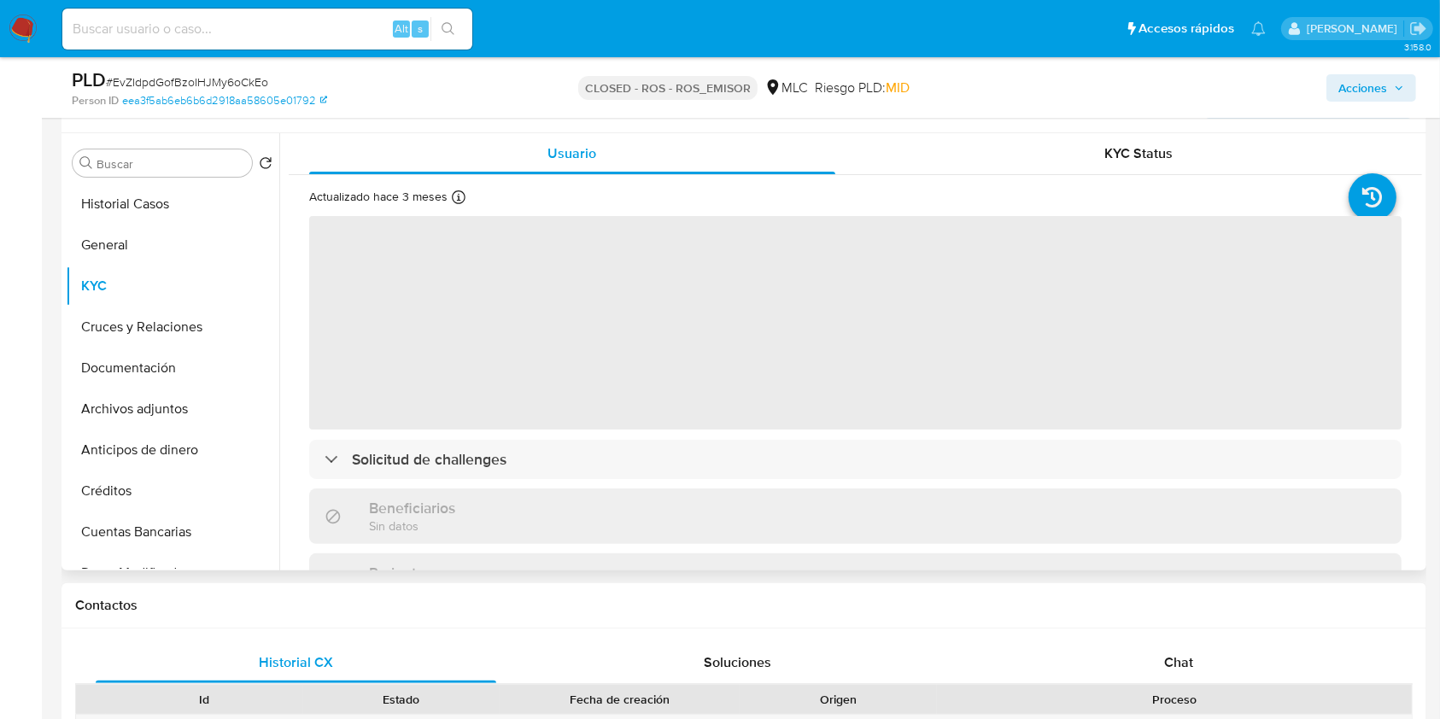
scroll to position [342, 0]
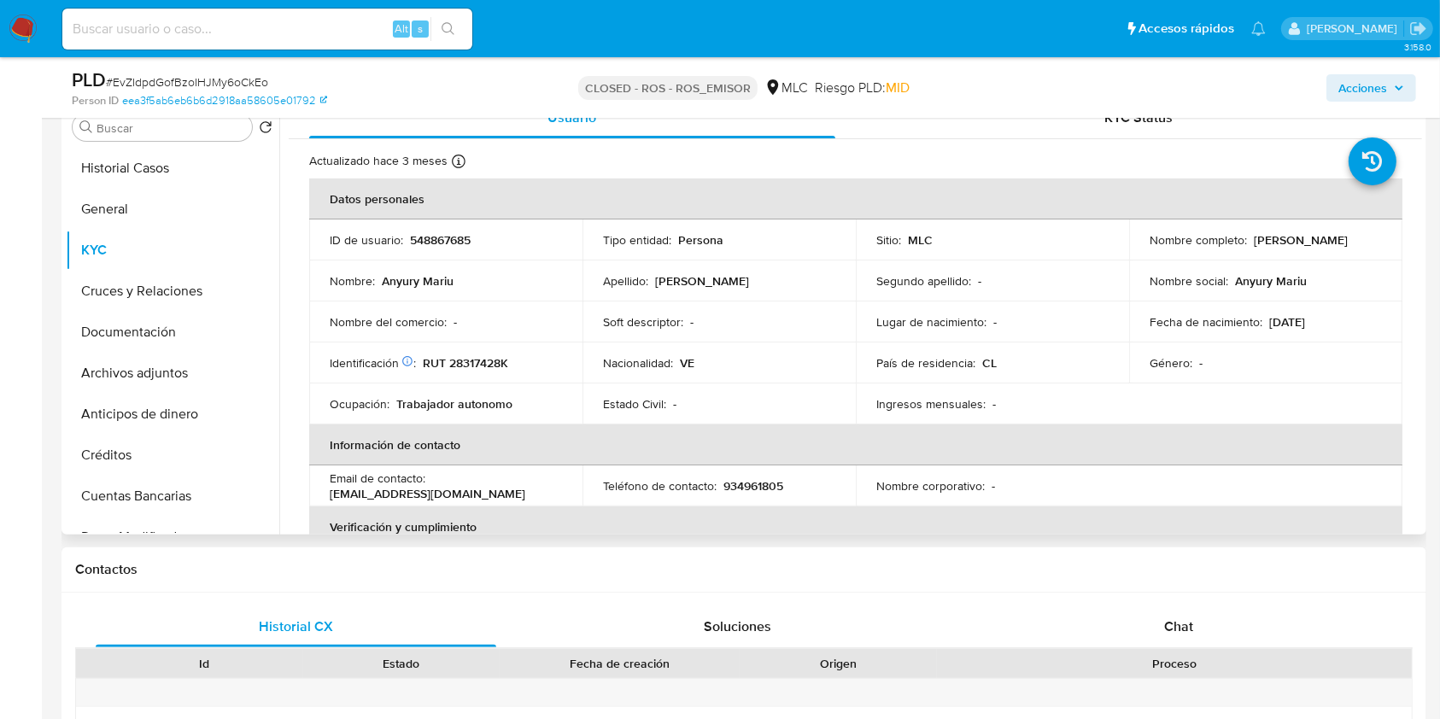
click at [1254, 248] on p "[PERSON_NAME]" at bounding box center [1301, 239] width 94 height 15
drag, startPoint x: 1285, startPoint y: 246, endPoint x: 1314, endPoint y: 249, distance: 29.2
click at [1314, 248] on p "[PERSON_NAME]" at bounding box center [1301, 239] width 94 height 15
copy p "[PERSON_NAME]"
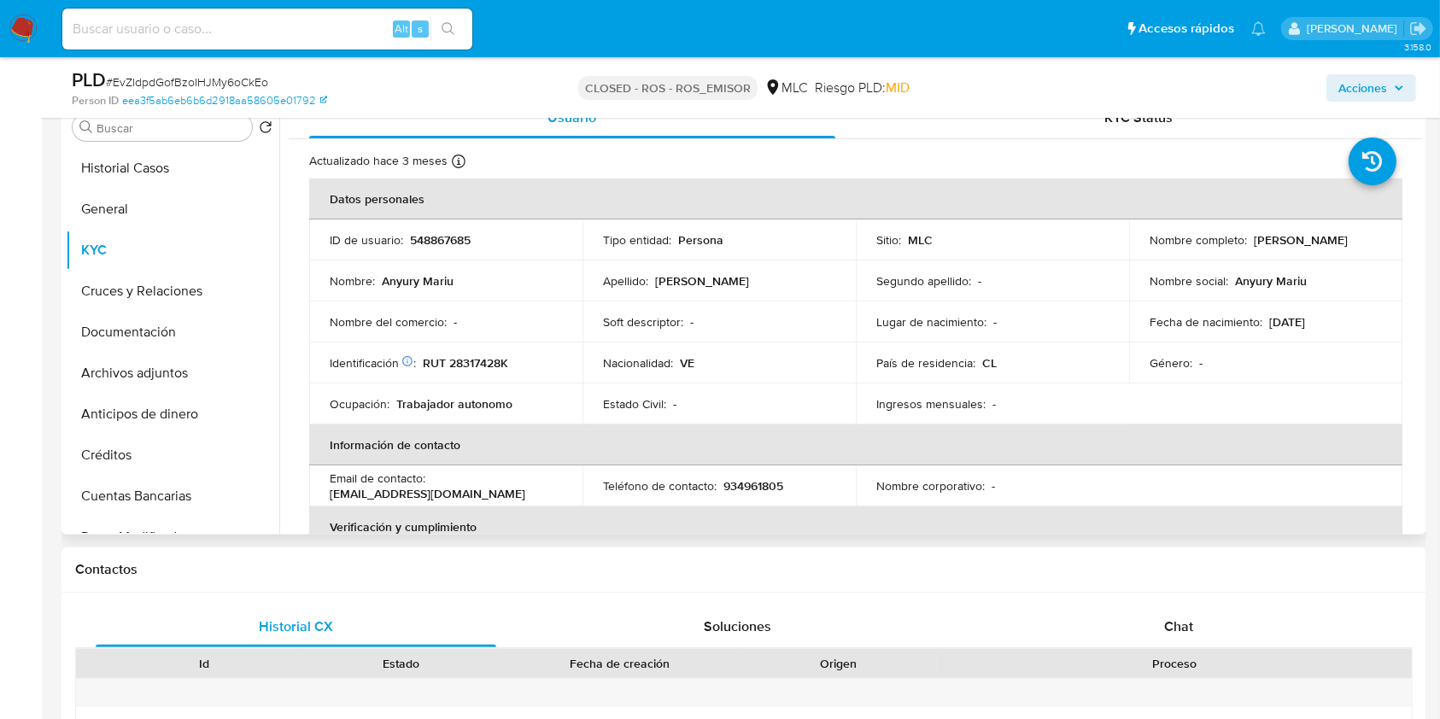
click at [457, 358] on p "RUT 28317428K" at bounding box center [465, 362] width 85 height 15
copy p "28317428K"
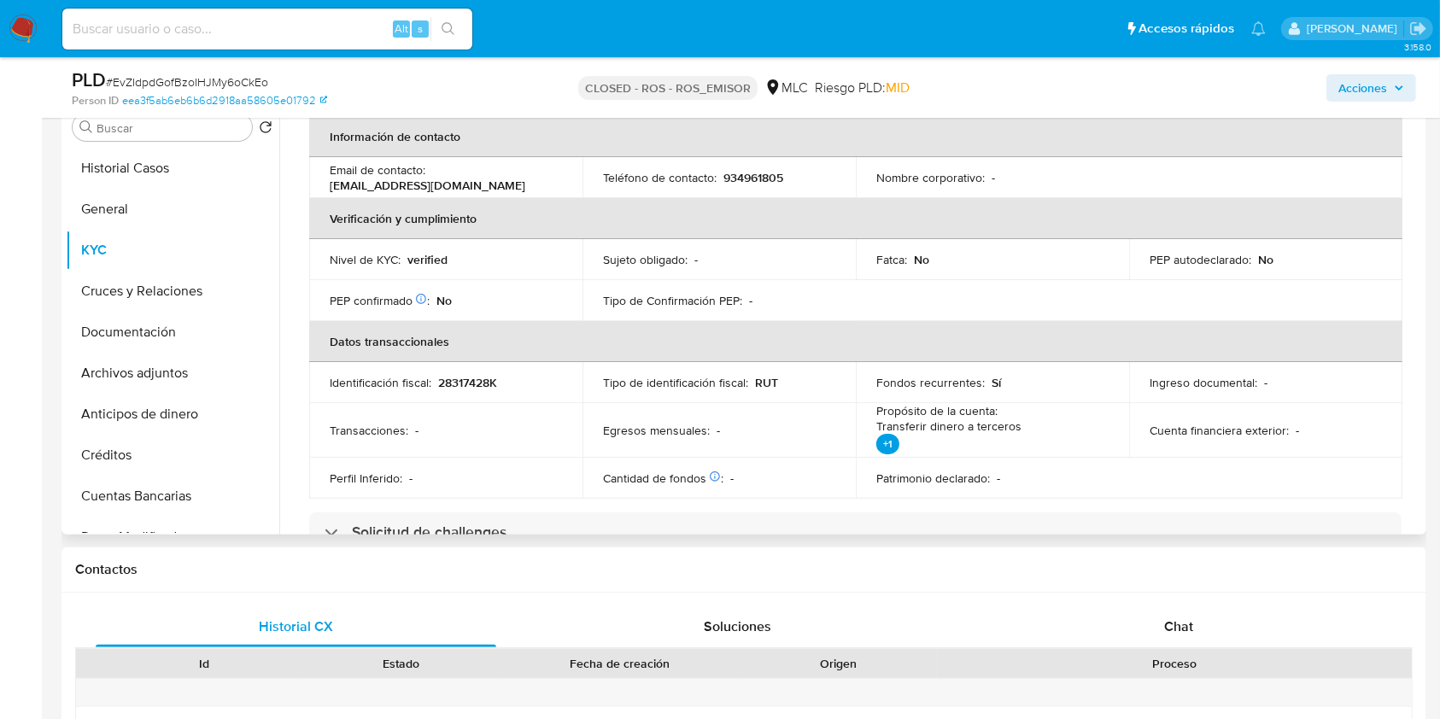
scroll to position [273, 0]
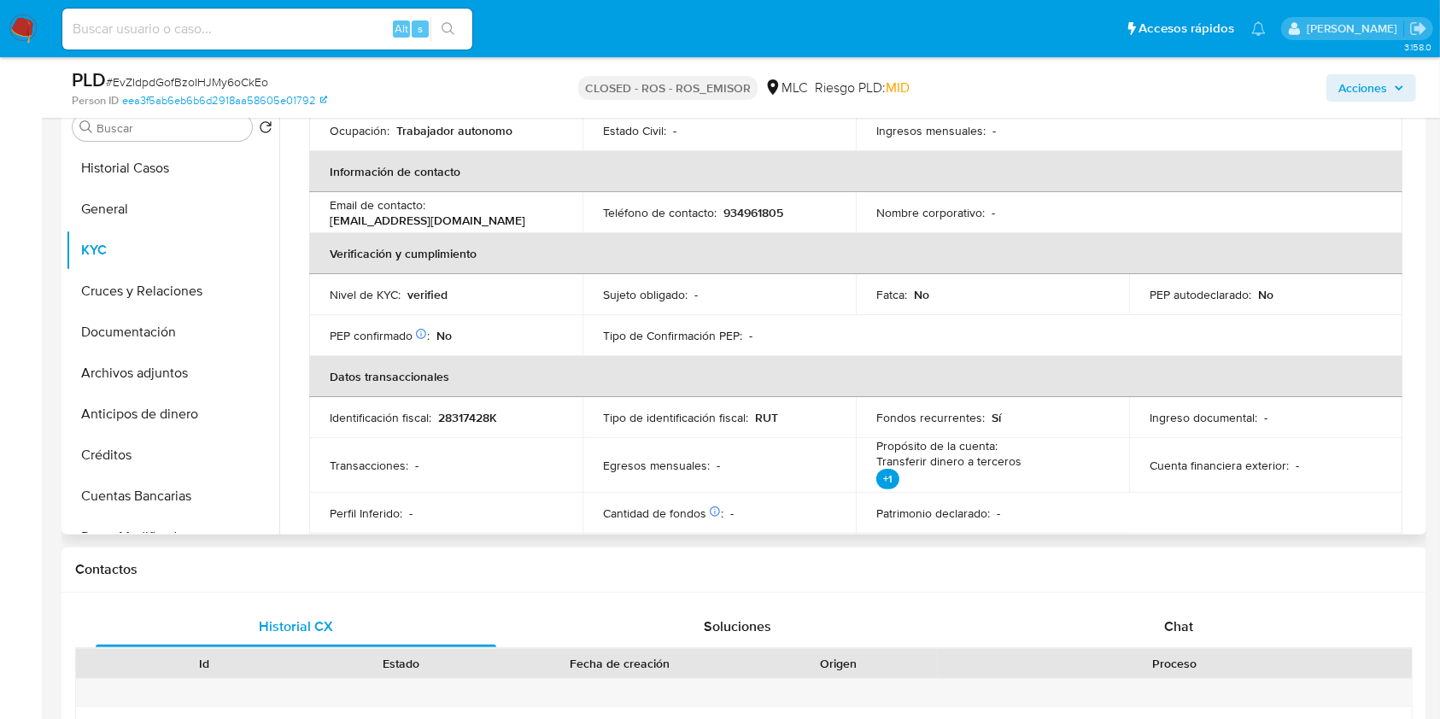
click at [741, 220] on p "934961805" at bounding box center [753, 212] width 60 height 15
copy p "934961805"
copy p "[EMAIL_ADDRESS][DOMAIN_NAME]"
drag, startPoint x: 386, startPoint y: 231, endPoint x: 328, endPoint y: 221, distance: 58.8
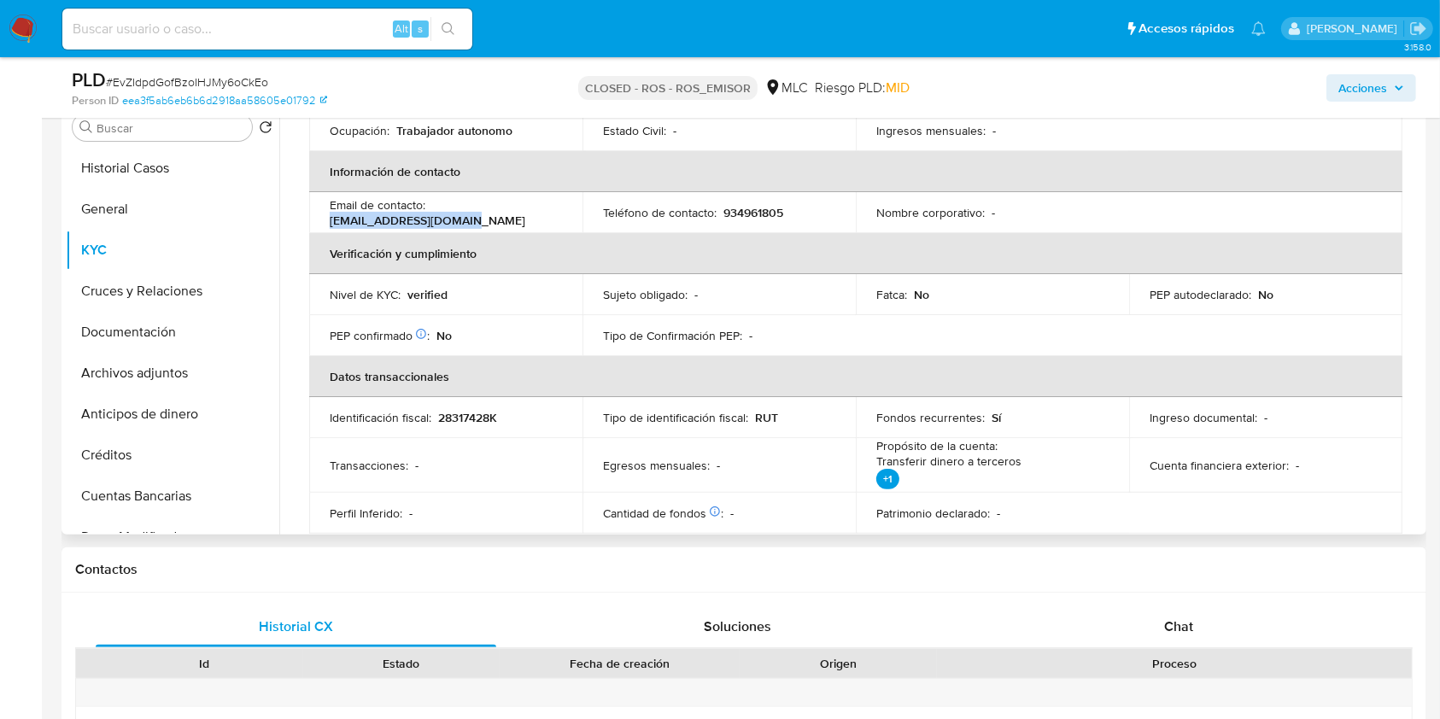
click at [328, 221] on td "Email de contacto : [EMAIL_ADDRESS][DOMAIN_NAME]" at bounding box center [445, 212] width 273 height 41
click at [1052, 104] on div "Acciones" at bounding box center [1194, 87] width 443 height 40
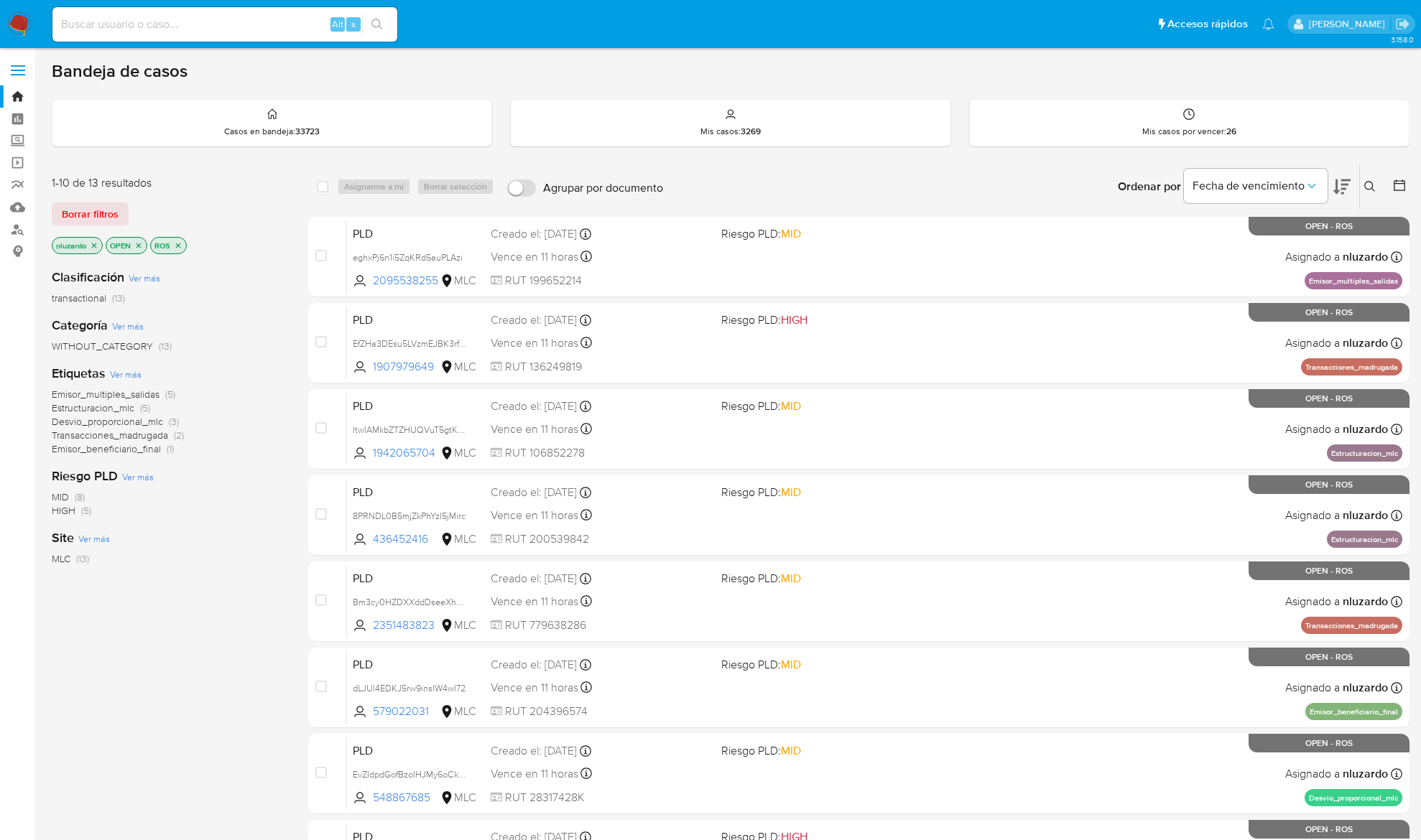
scroll to position [130, 0]
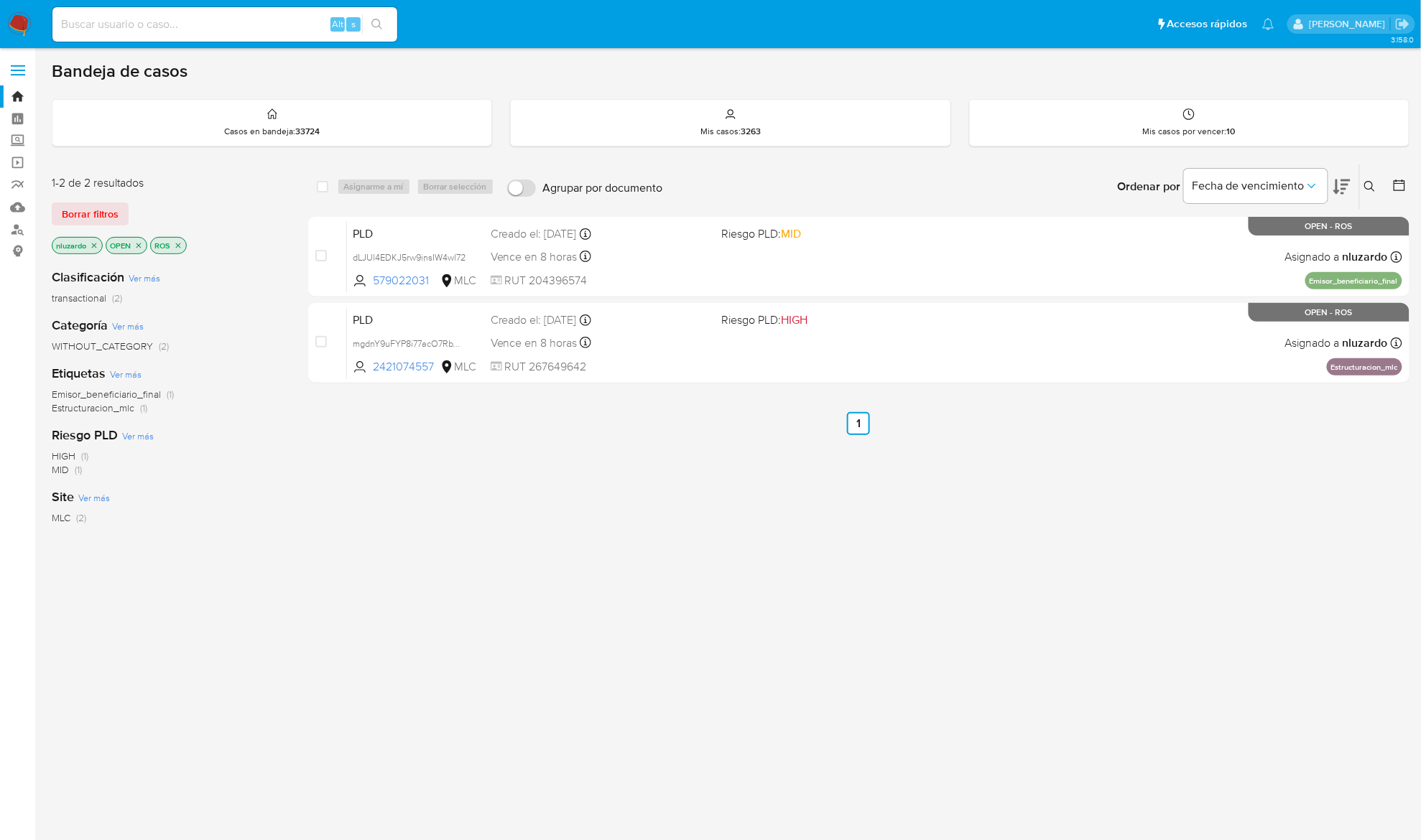
click at [624, 541] on div "select-all-cases-checkbox Asignarme a mí Borrar selección Agrupar por documento…" at bounding box center [858, 489] width 1101 height 651
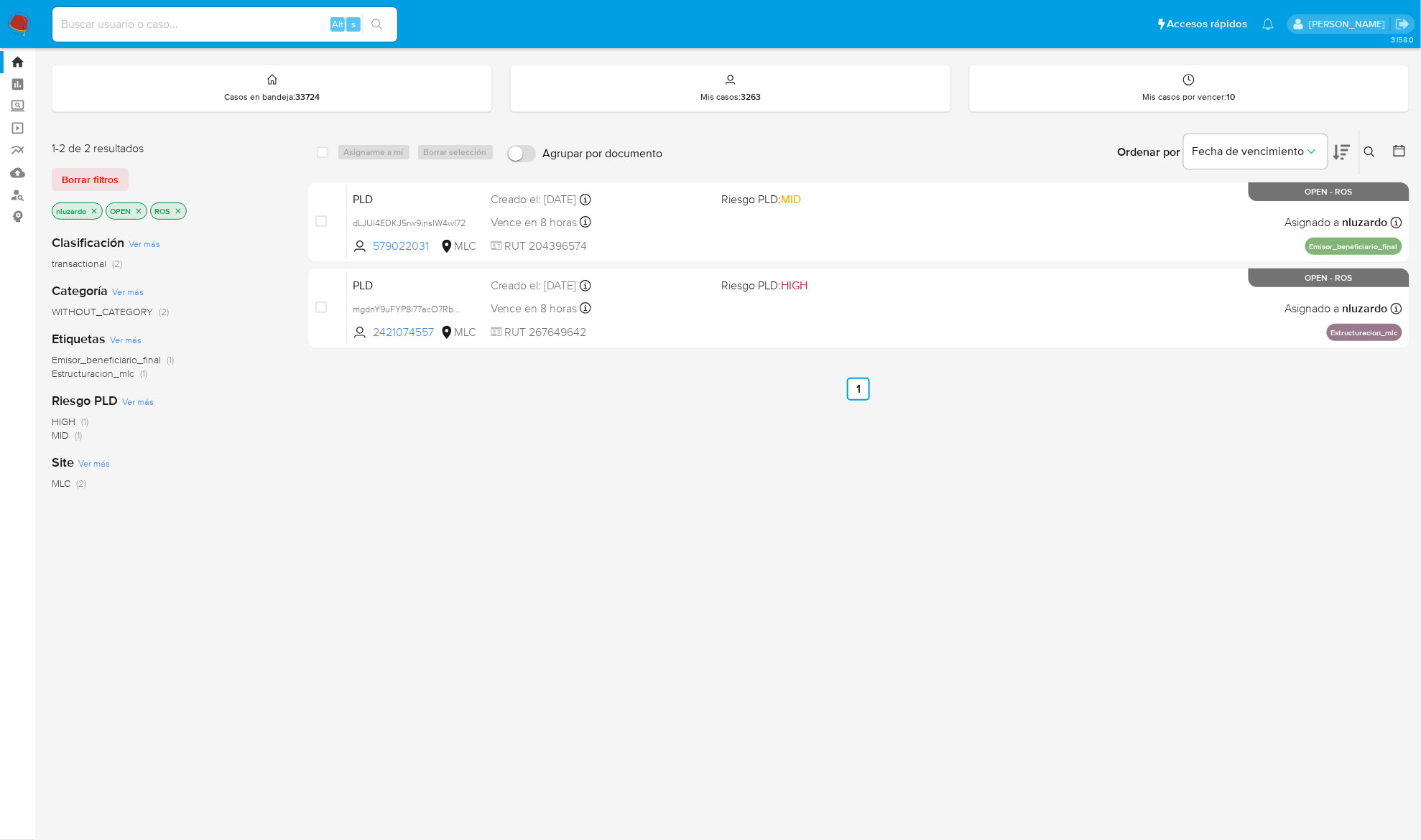
drag, startPoint x: 444, startPoint y: 286, endPoint x: 793, endPoint y: 819, distance: 637.1
click at [797, 839] on html "Pausado Ver notificaciones Alt s Accesos rápidos Presiona las siguientes teclas…" at bounding box center [710, 403] width 1421 height 874
click at [793, 819] on div "3.158.0" at bounding box center [730, 427] width 1358 height 809
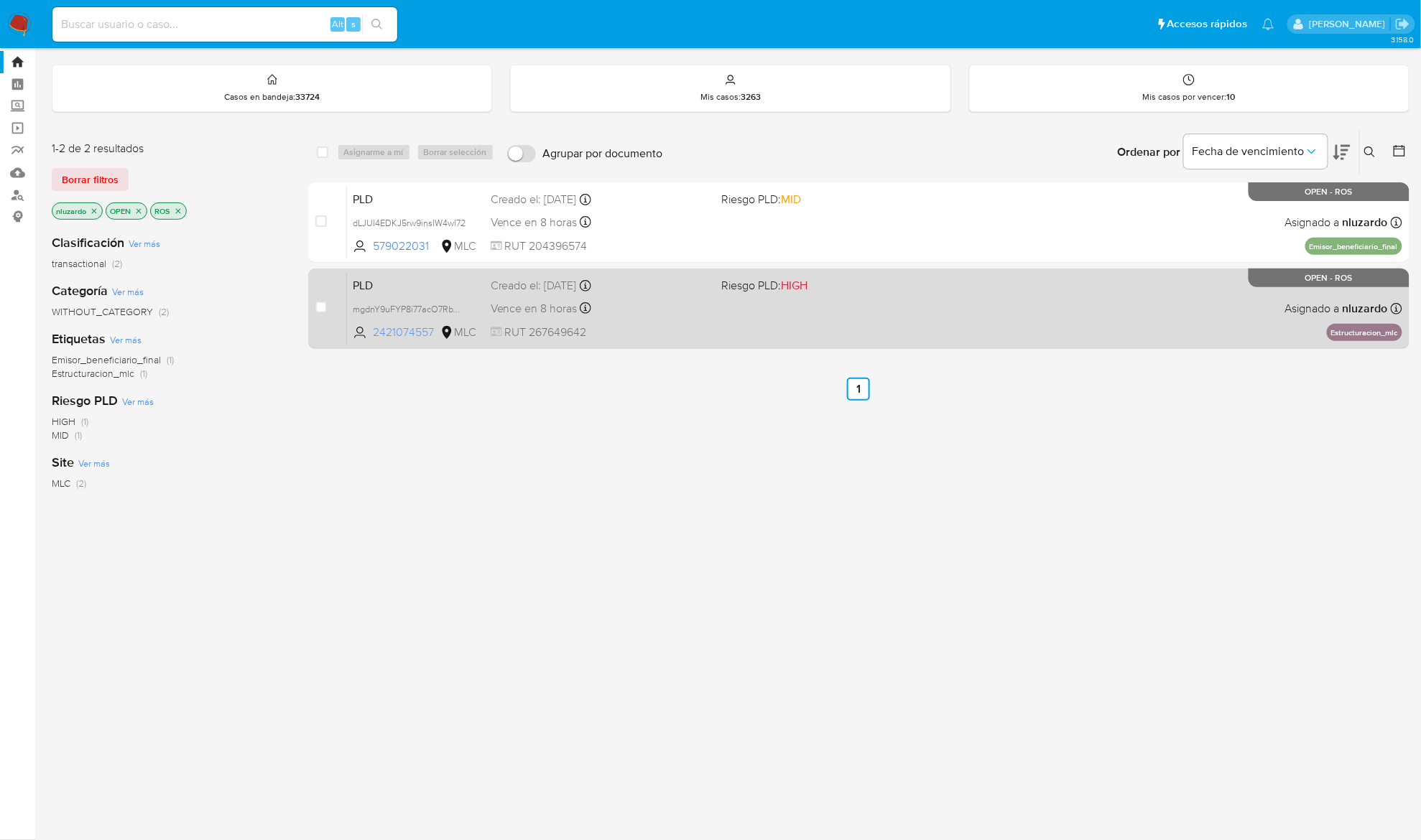
click at [434, 339] on div "PLD mgdnY9uFYP8i77acO7RbWnQE 2421074557 MLC Riesgo PLD: HIGH Creado el: 12/06/2…" at bounding box center [875, 309] width 1056 height 72
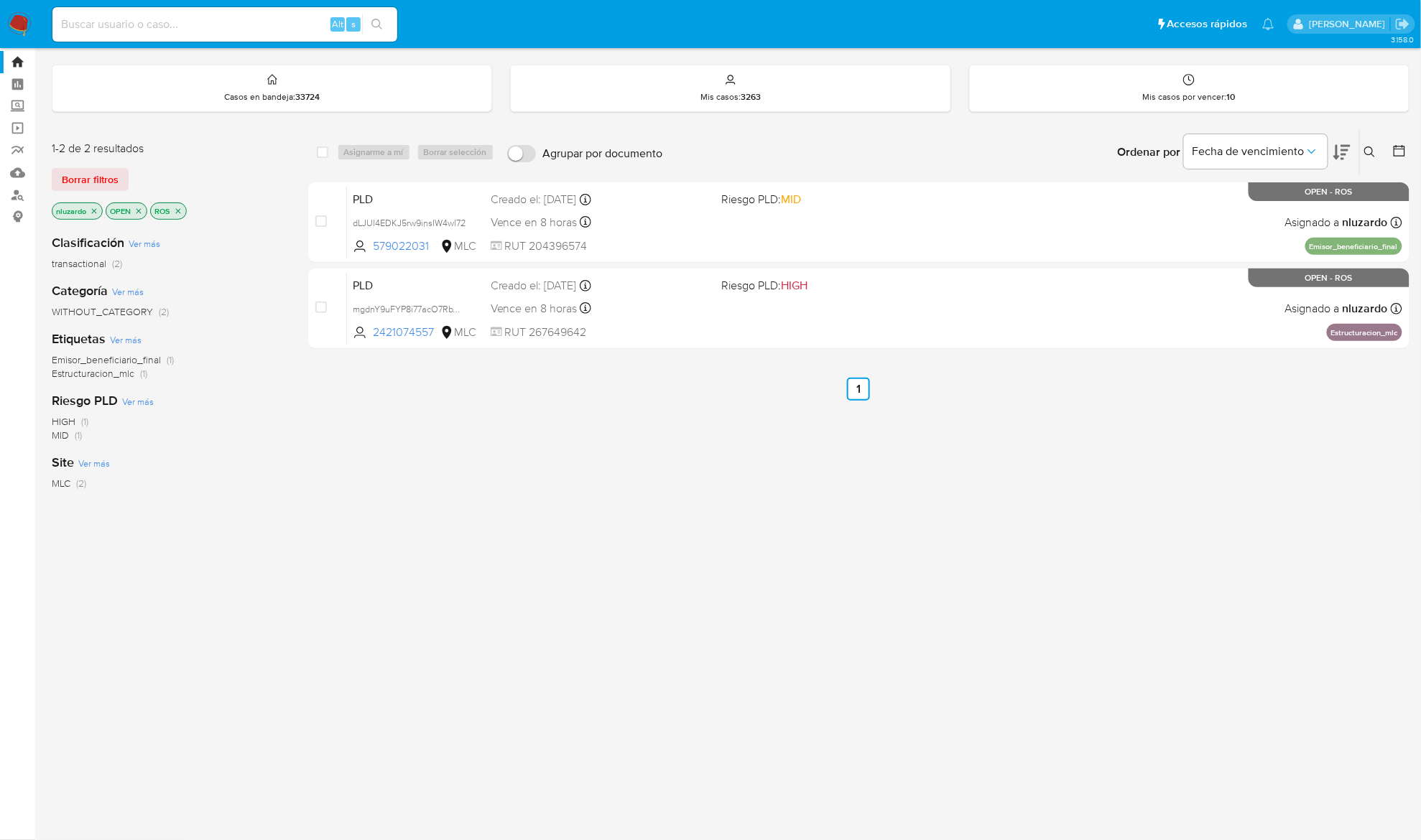
click at [465, 440] on div "select-all-cases-checkbox Asignarme a mí Borrar selección Agrupar por documento…" at bounding box center [858, 455] width 1101 height 651
drag, startPoint x: 459, startPoint y: 342, endPoint x: 374, endPoint y: 472, distance: 155.3
click at [380, 442] on div "select-all-cases-checkbox Asignarme a mí Borrar selección Agrupar por documento…" at bounding box center [858, 455] width 1101 height 651
click at [457, 567] on div "select-all-cases-checkbox Asignarme a mí Borrar selección Agrupar por documento…" at bounding box center [858, 455] width 1101 height 651
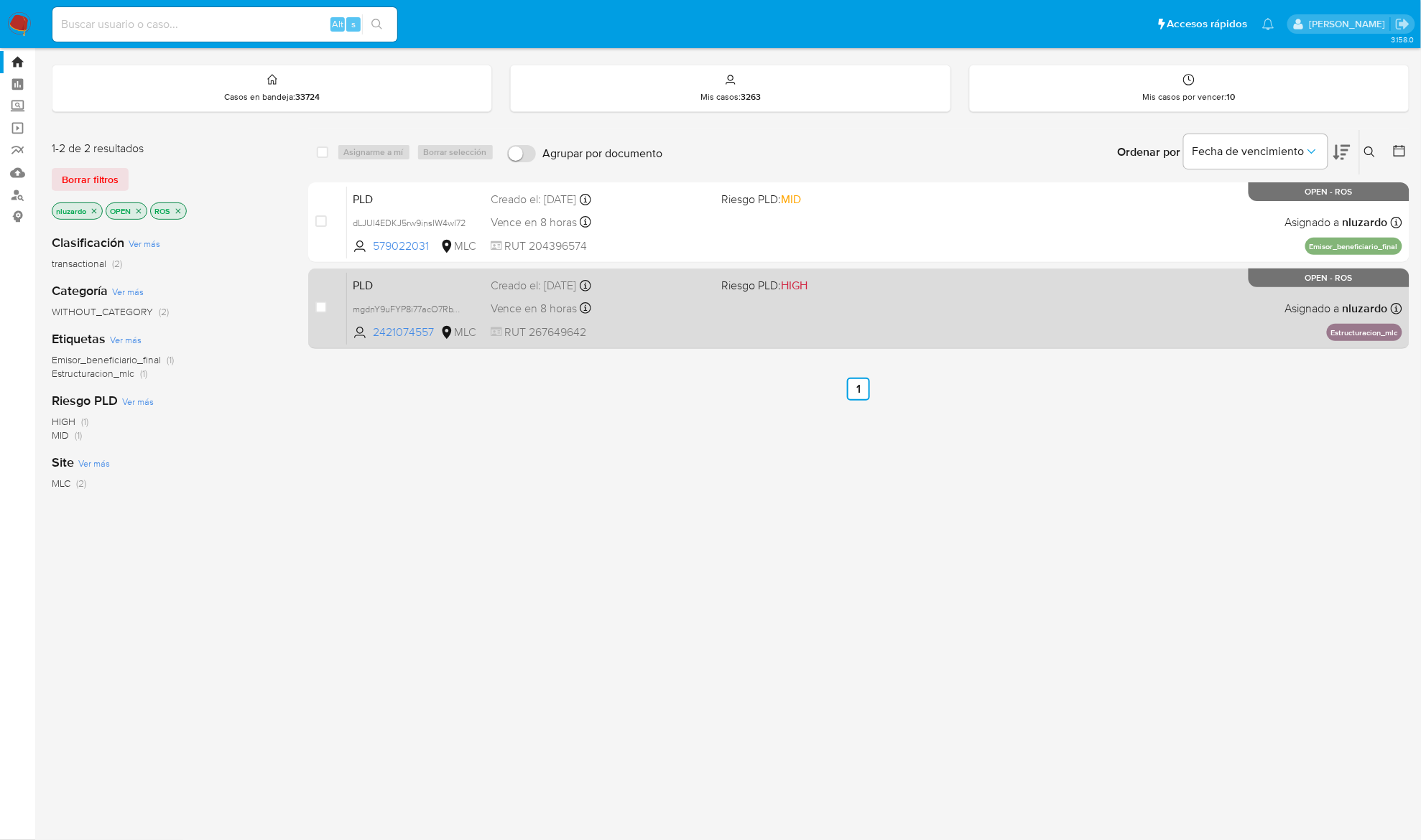
click at [736, 332] on div "PLD mgdnY9uFYP8i77acO7RbWnQE 2421074557 MLC Riesgo PLD: HIGH Creado el: 12/06/2…" at bounding box center [875, 309] width 1056 height 72
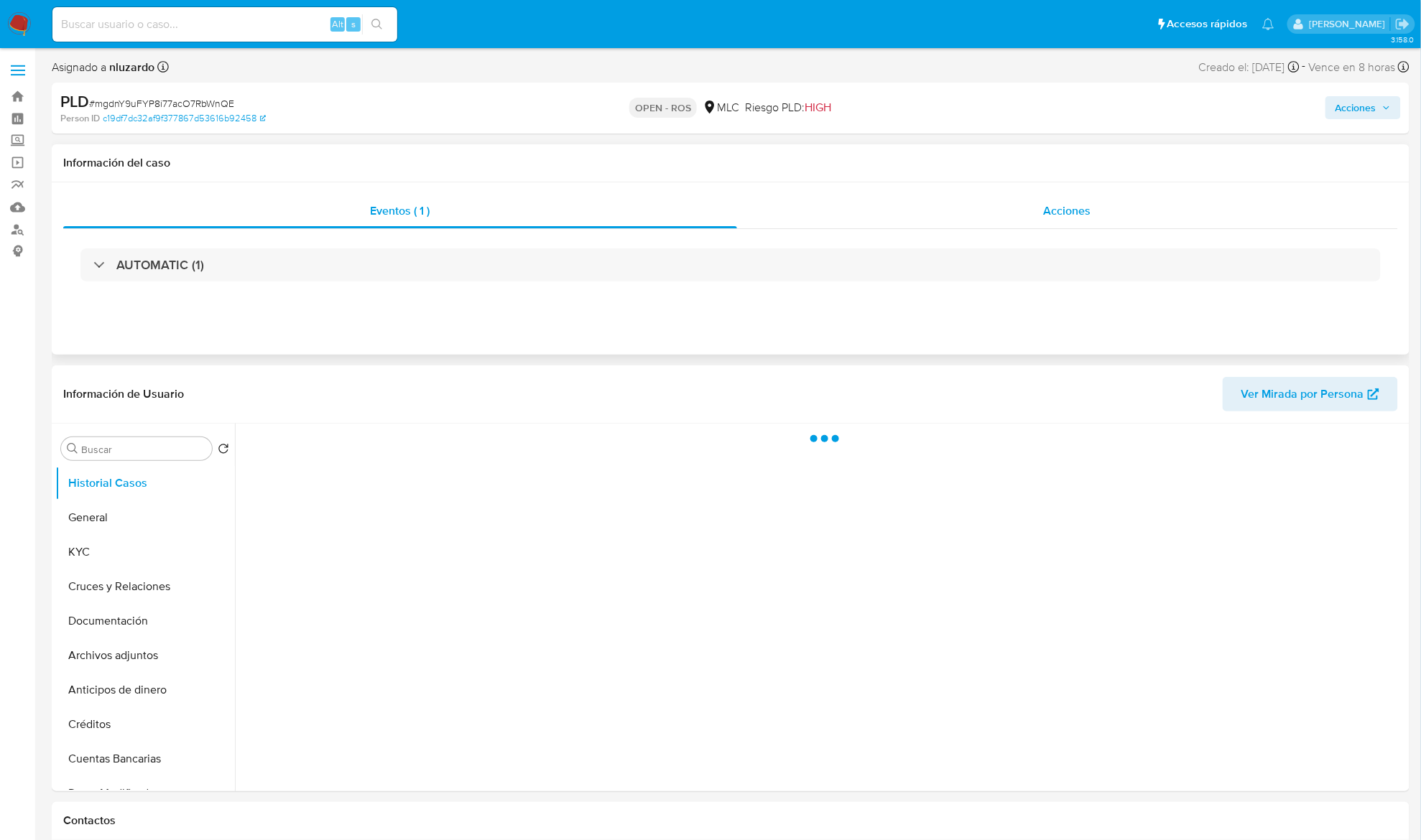
click at [1045, 224] on div "Acciones" at bounding box center [1068, 211] width 662 height 34
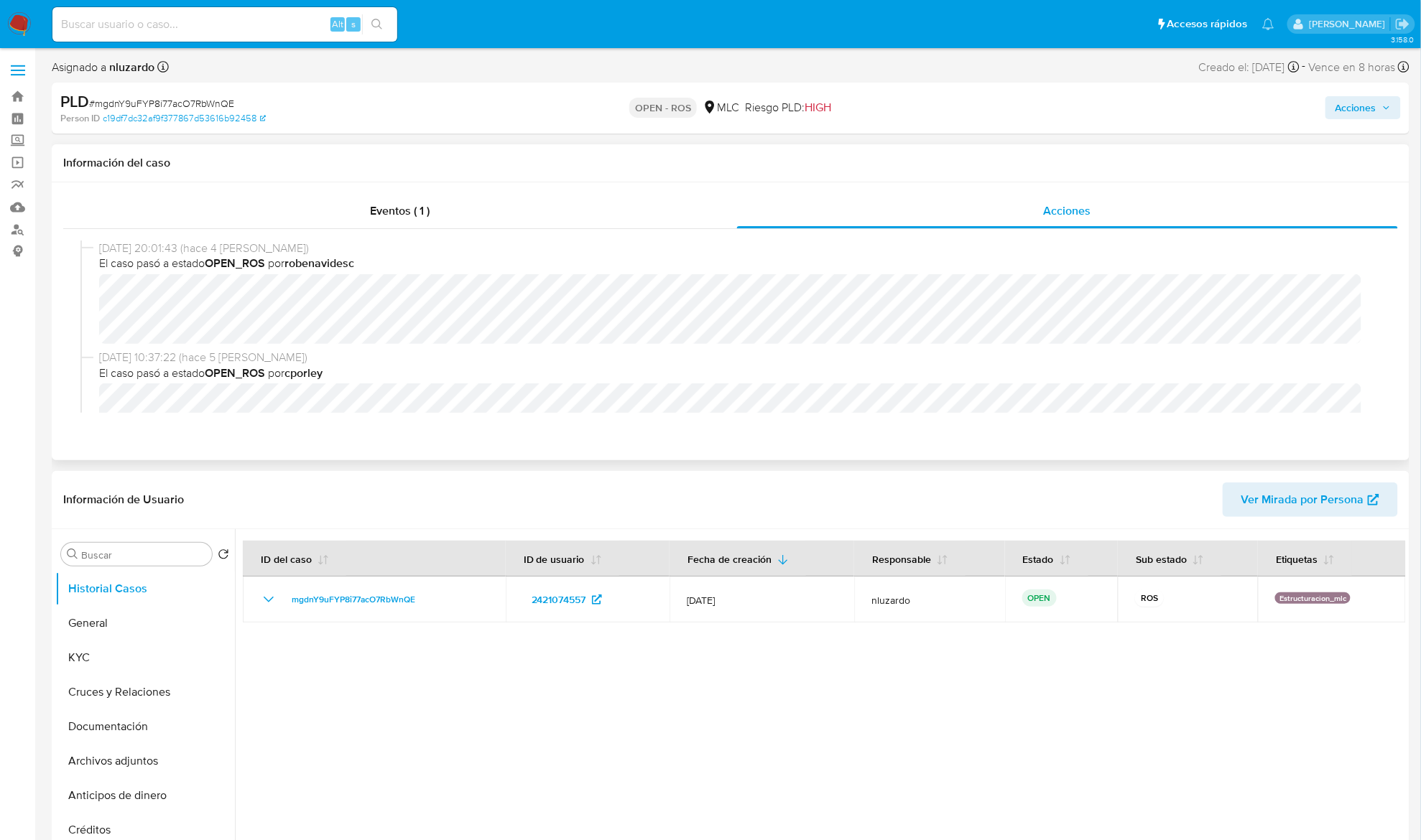
select select "10"
click at [148, 563] on div "Buscar" at bounding box center [136, 554] width 151 height 23
click at [148, 561] on input "Buscar" at bounding box center [144, 555] width 125 height 13
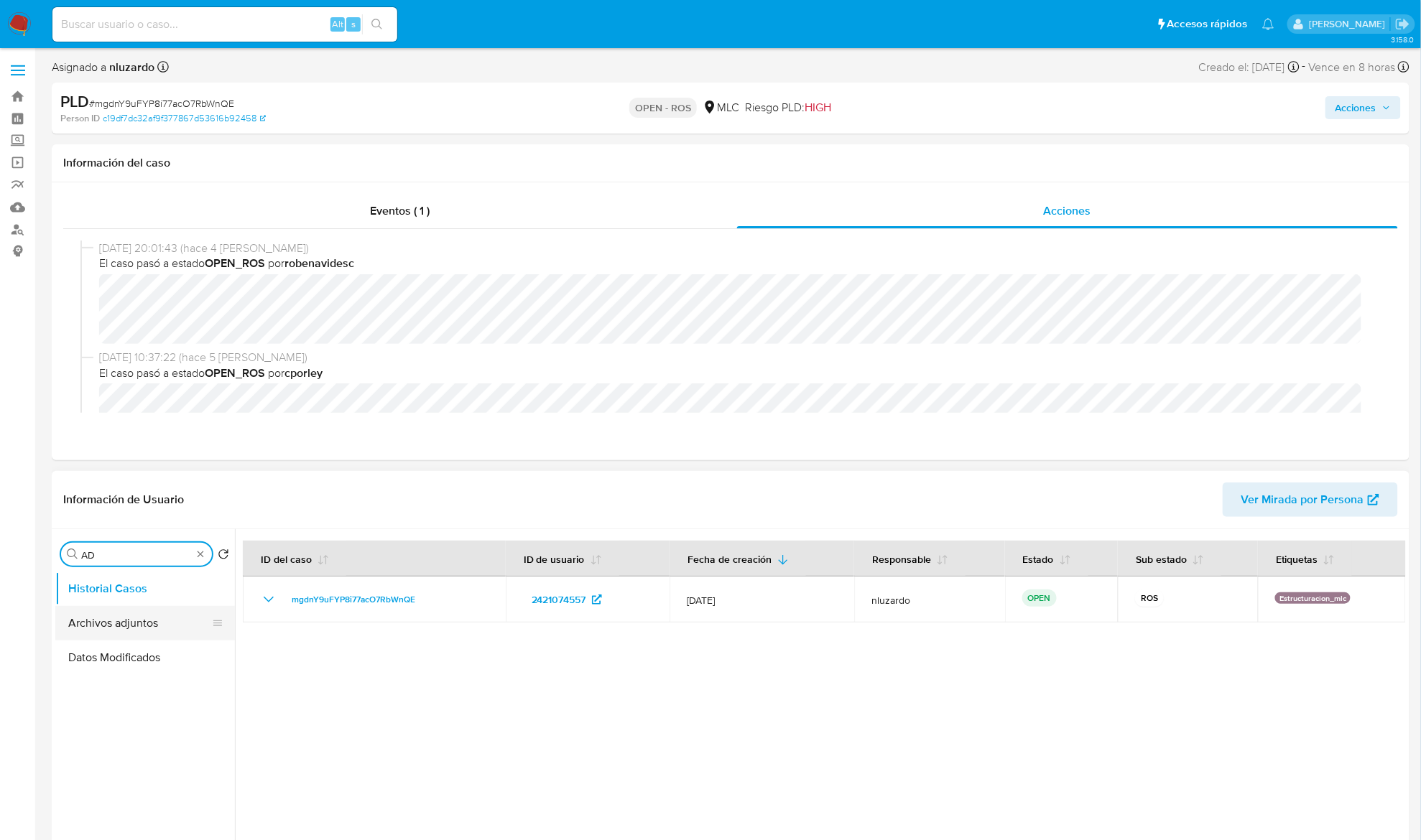
type input "AD"
click at [130, 613] on button "Archivos adjuntos" at bounding box center [140, 623] width 168 height 34
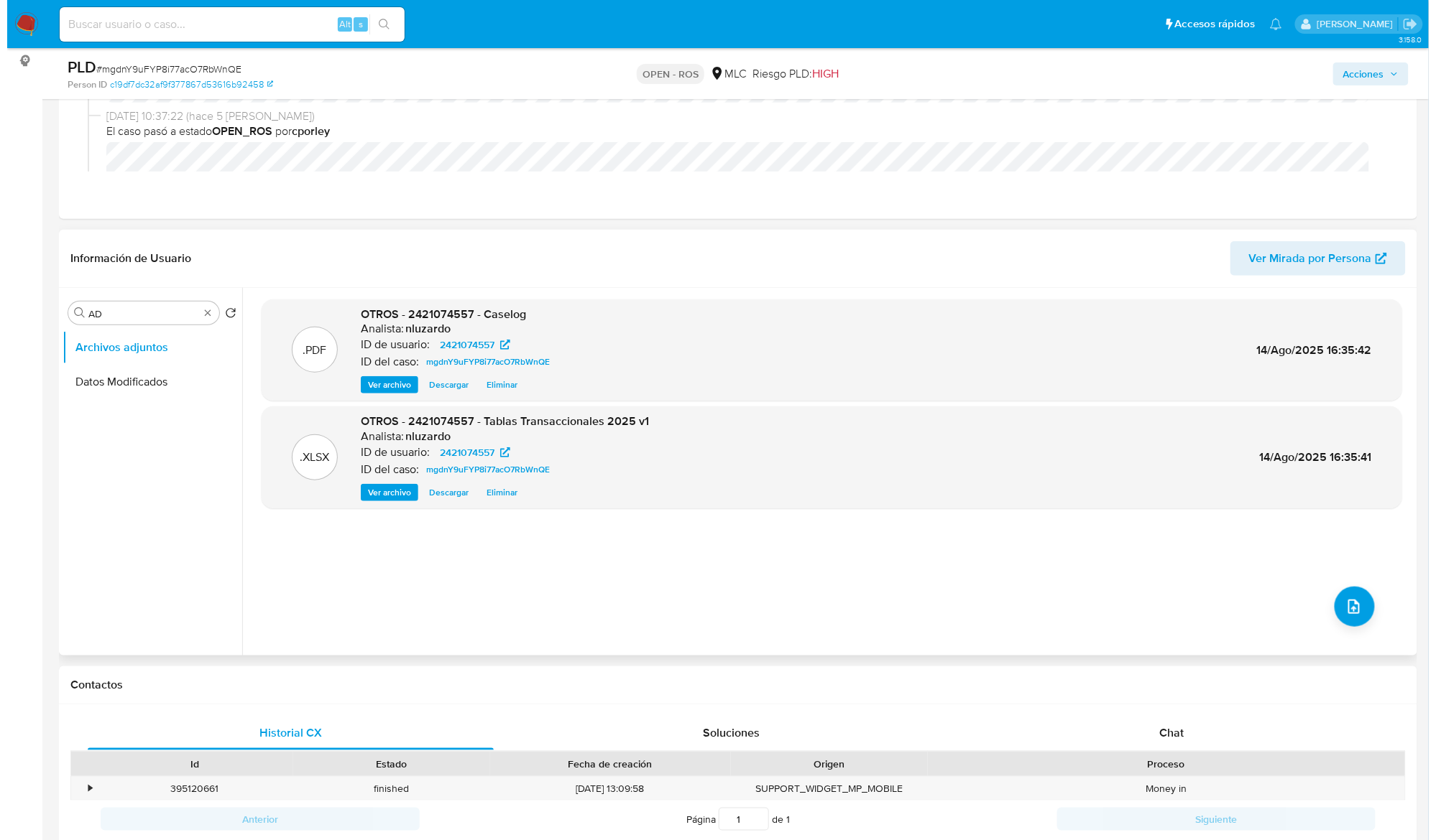
scroll to position [191, 0]
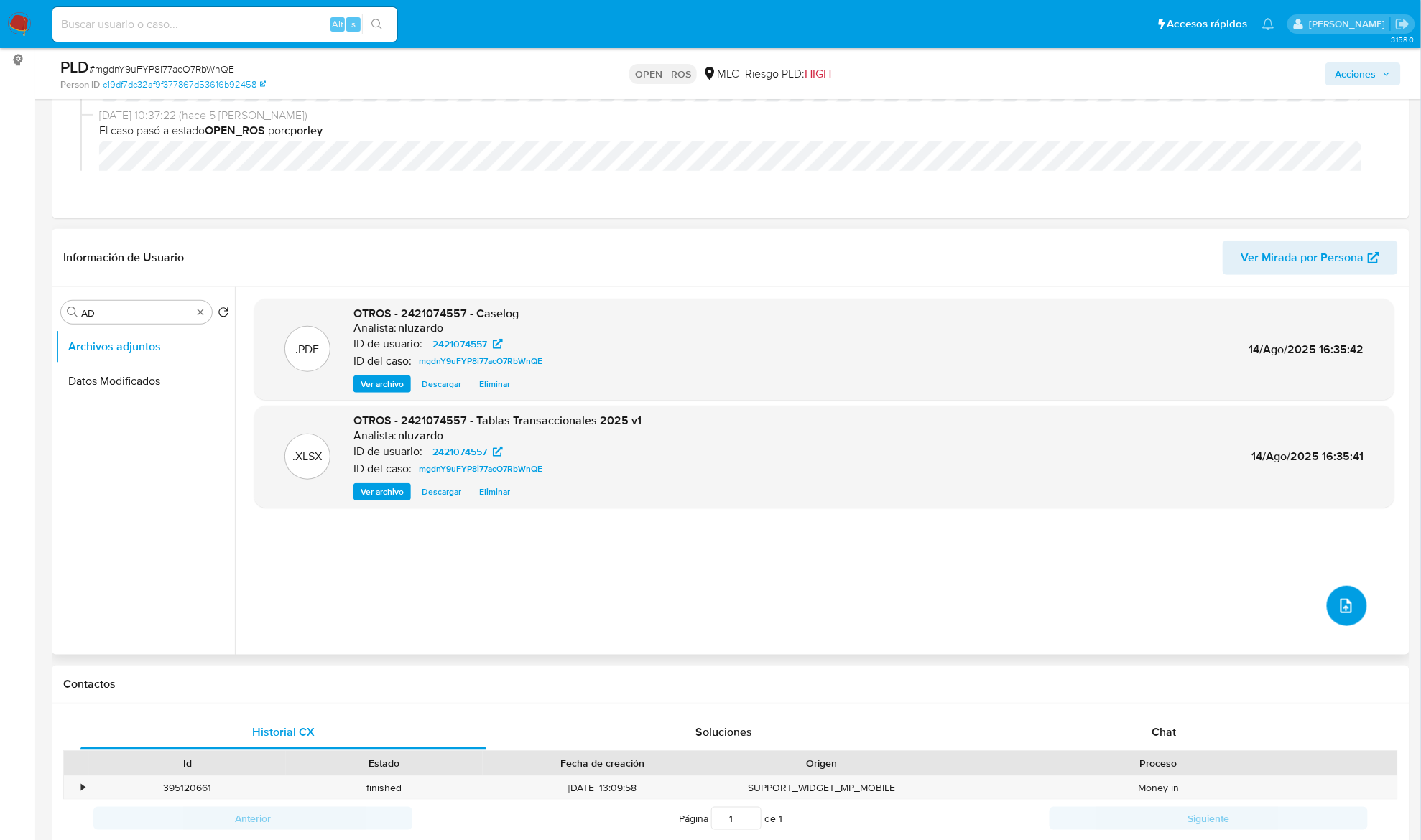
click at [1338, 619] on button "upload-file" at bounding box center [1348, 606] width 40 height 40
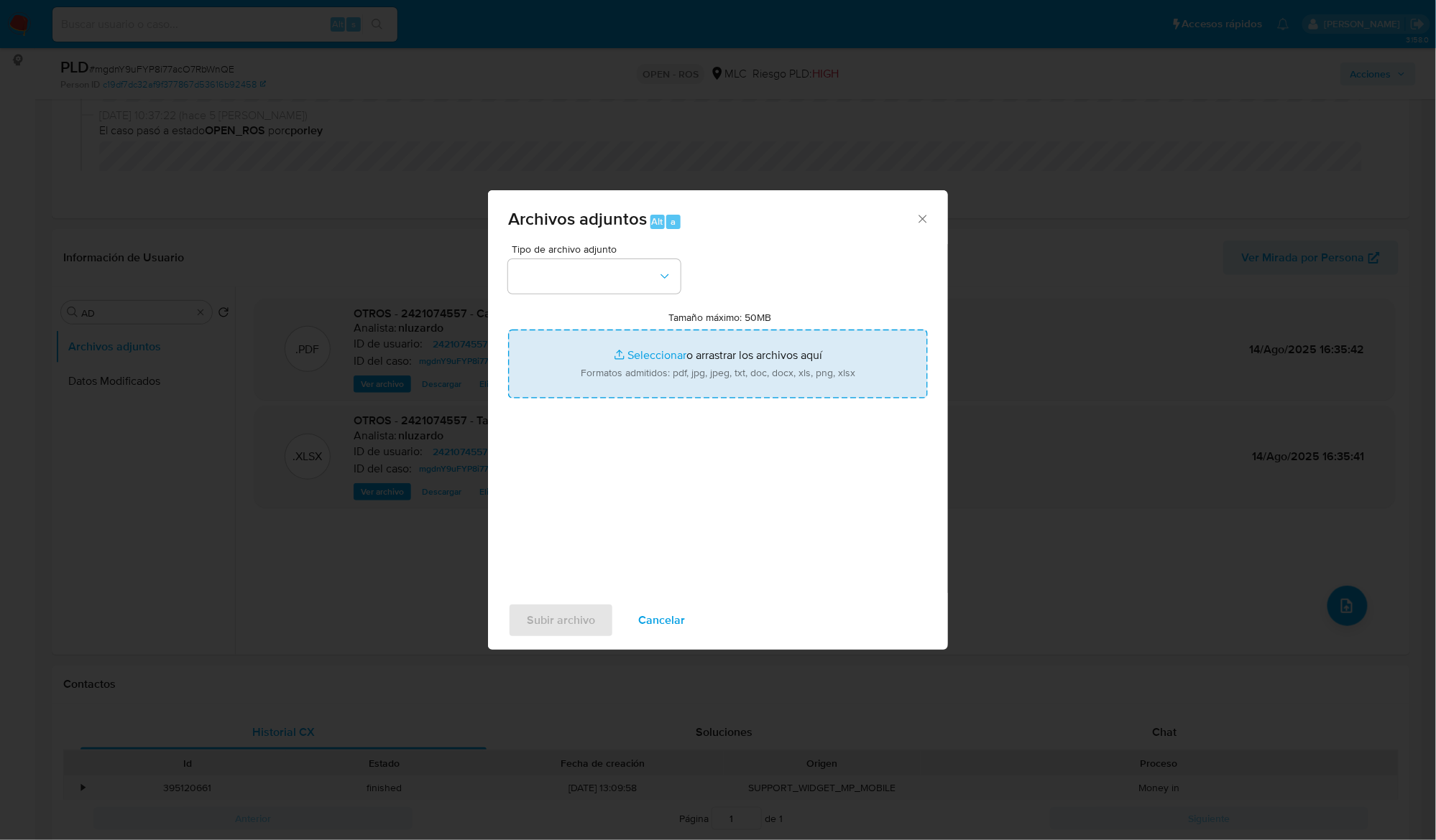
type input "C:\fakepath\ROS 1272 UAF.pdf"
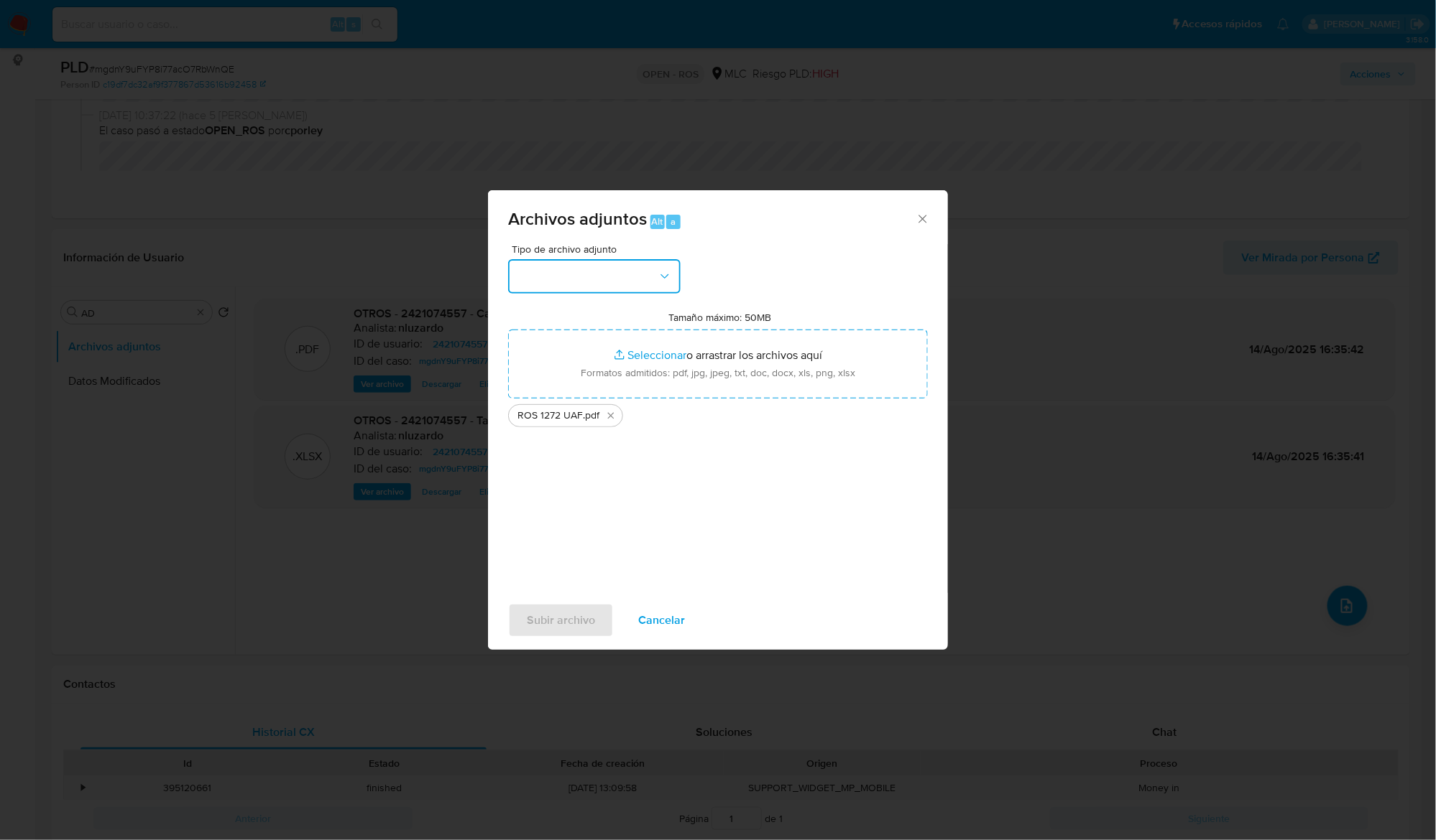
click at [667, 276] on icon "button" at bounding box center [665, 276] width 14 height 14
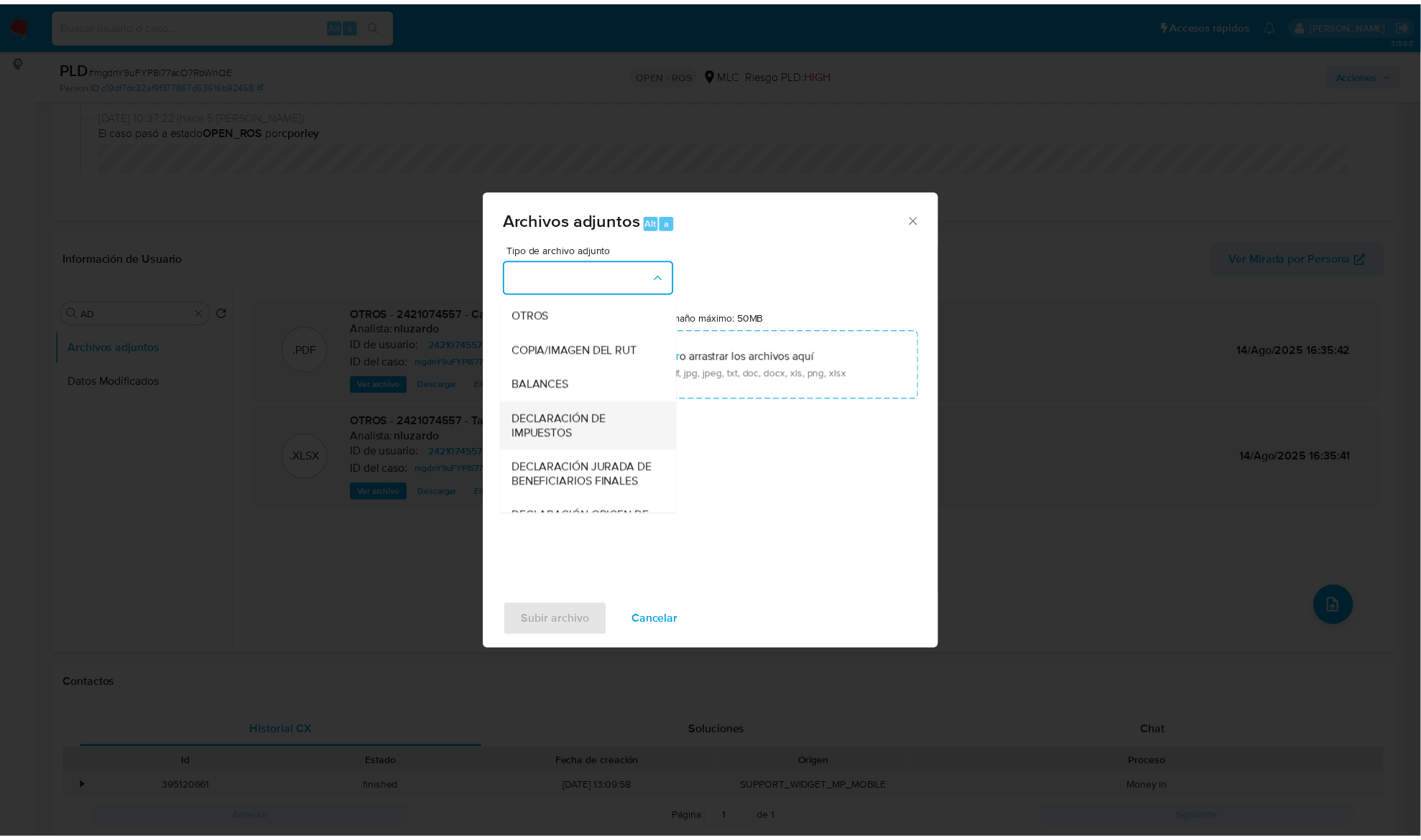
scroll to position [214, 0]
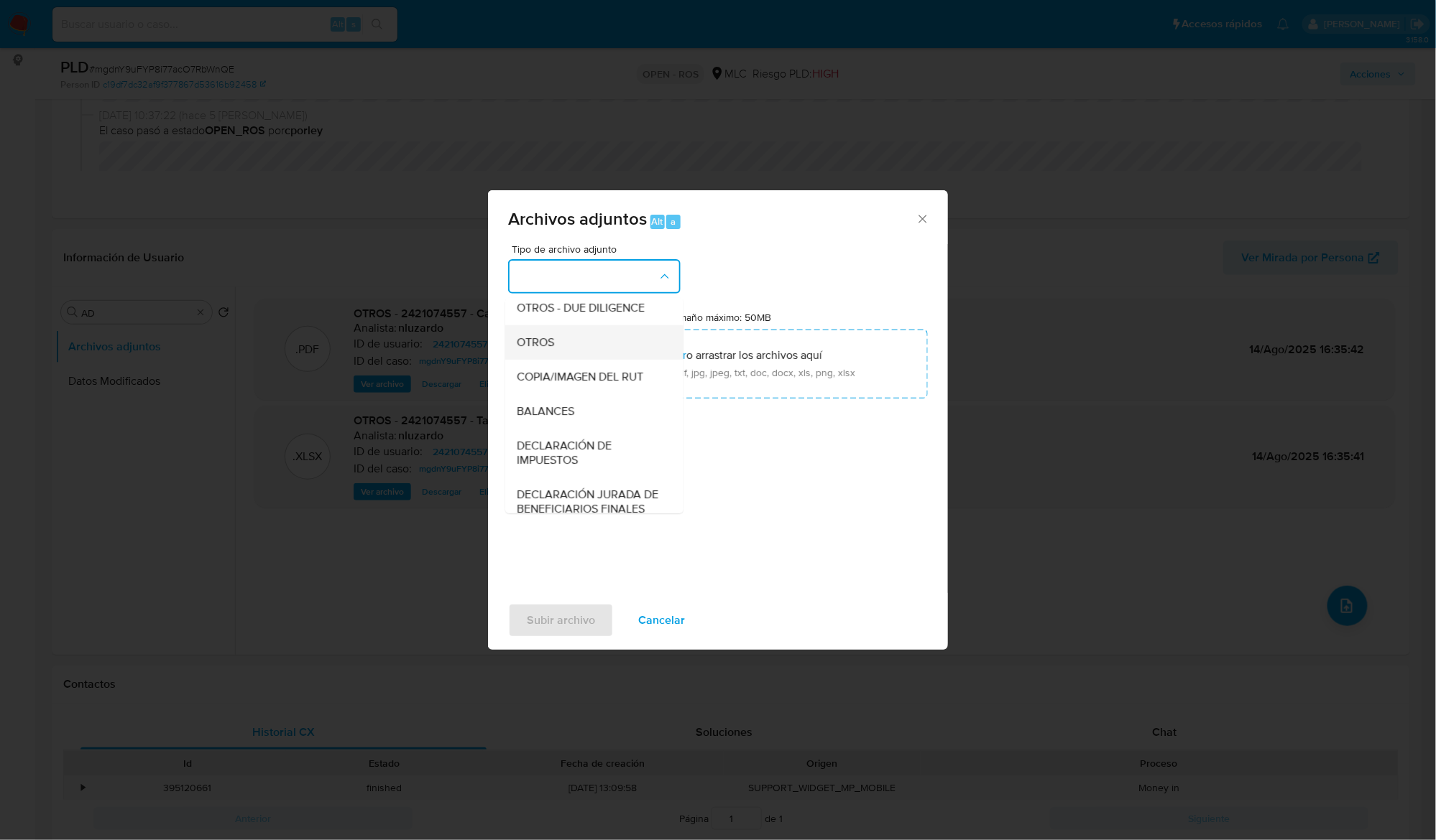
click at [549, 350] on span "OTROS" at bounding box center [535, 342] width 37 height 14
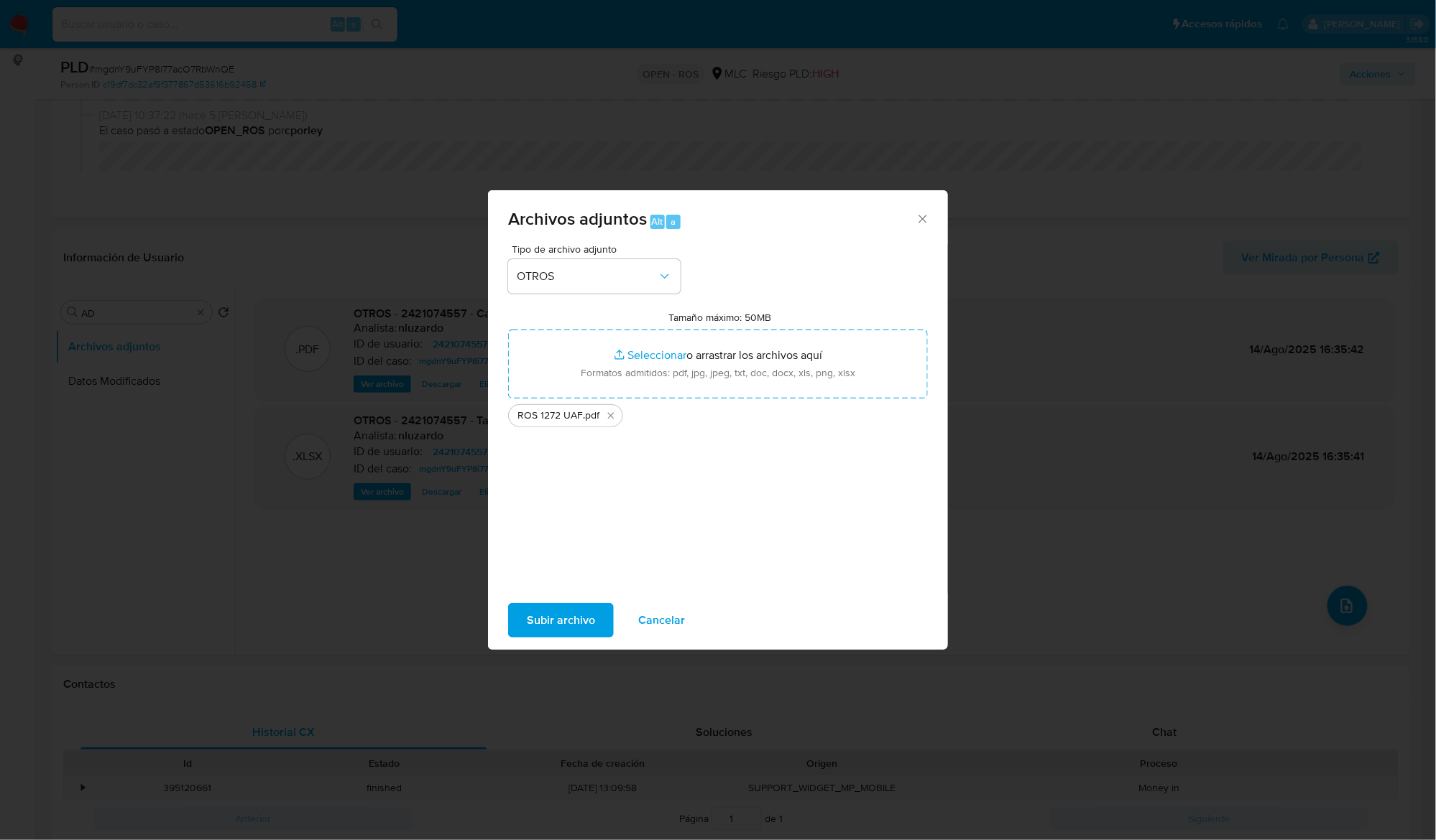
click at [569, 613] on span "Subir archivo" at bounding box center [560, 621] width 68 height 32
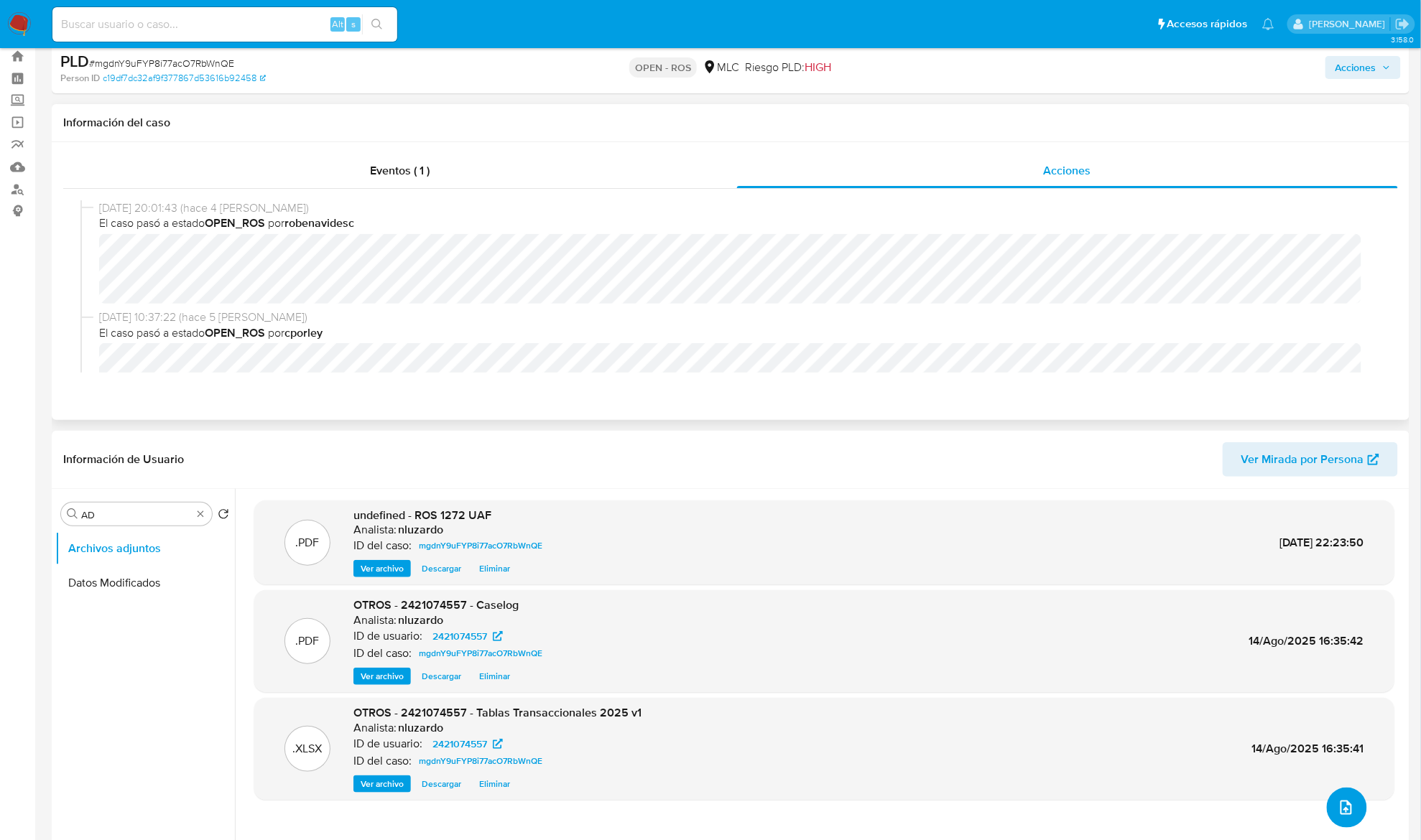
scroll to position [0, 0]
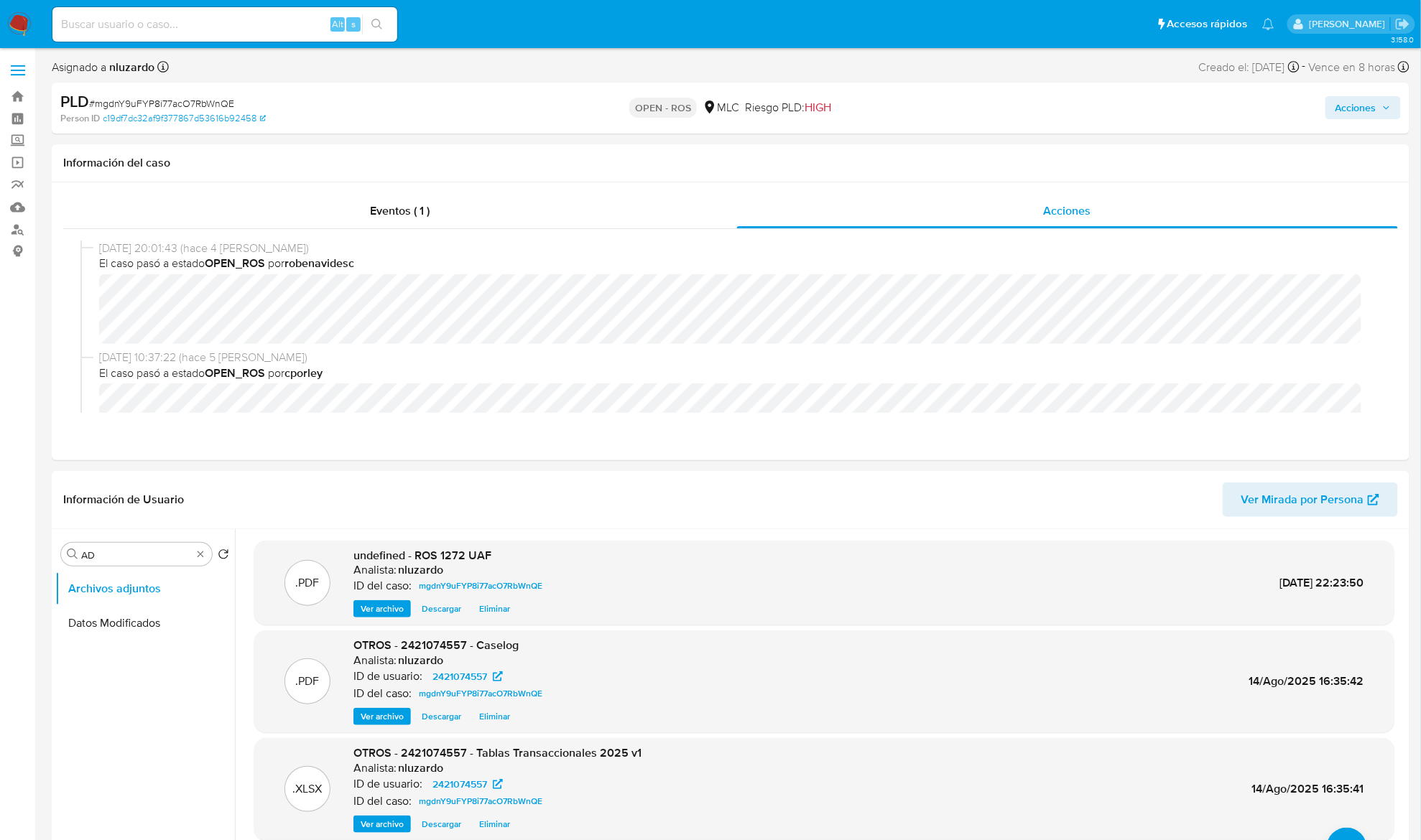
click at [1326, 106] on div "Acciones" at bounding box center [1180, 108] width 443 height 34
click at [1354, 101] on span "Acciones" at bounding box center [1356, 107] width 41 height 23
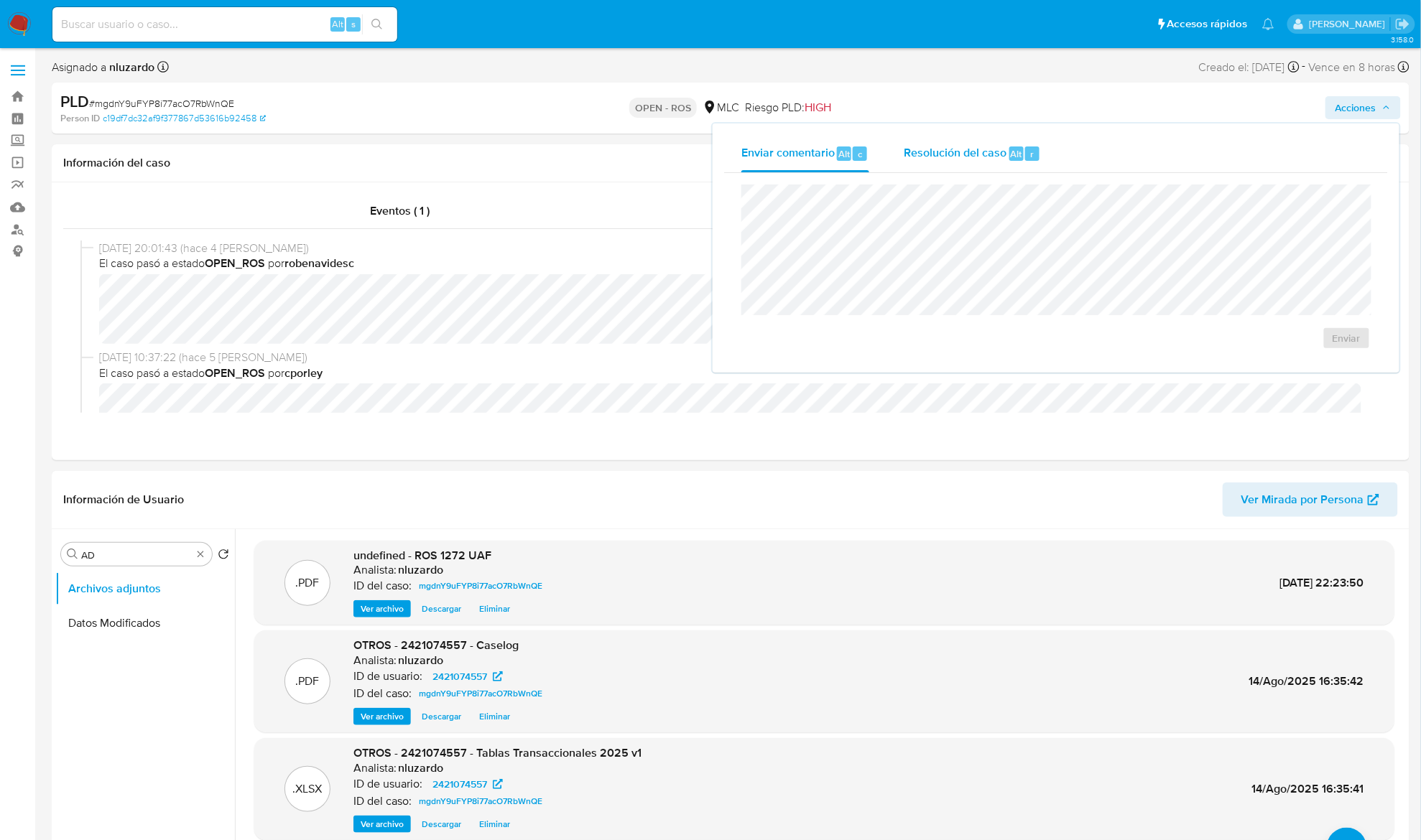
click at [987, 161] on span "Resolución del caso" at bounding box center [955, 154] width 103 height 17
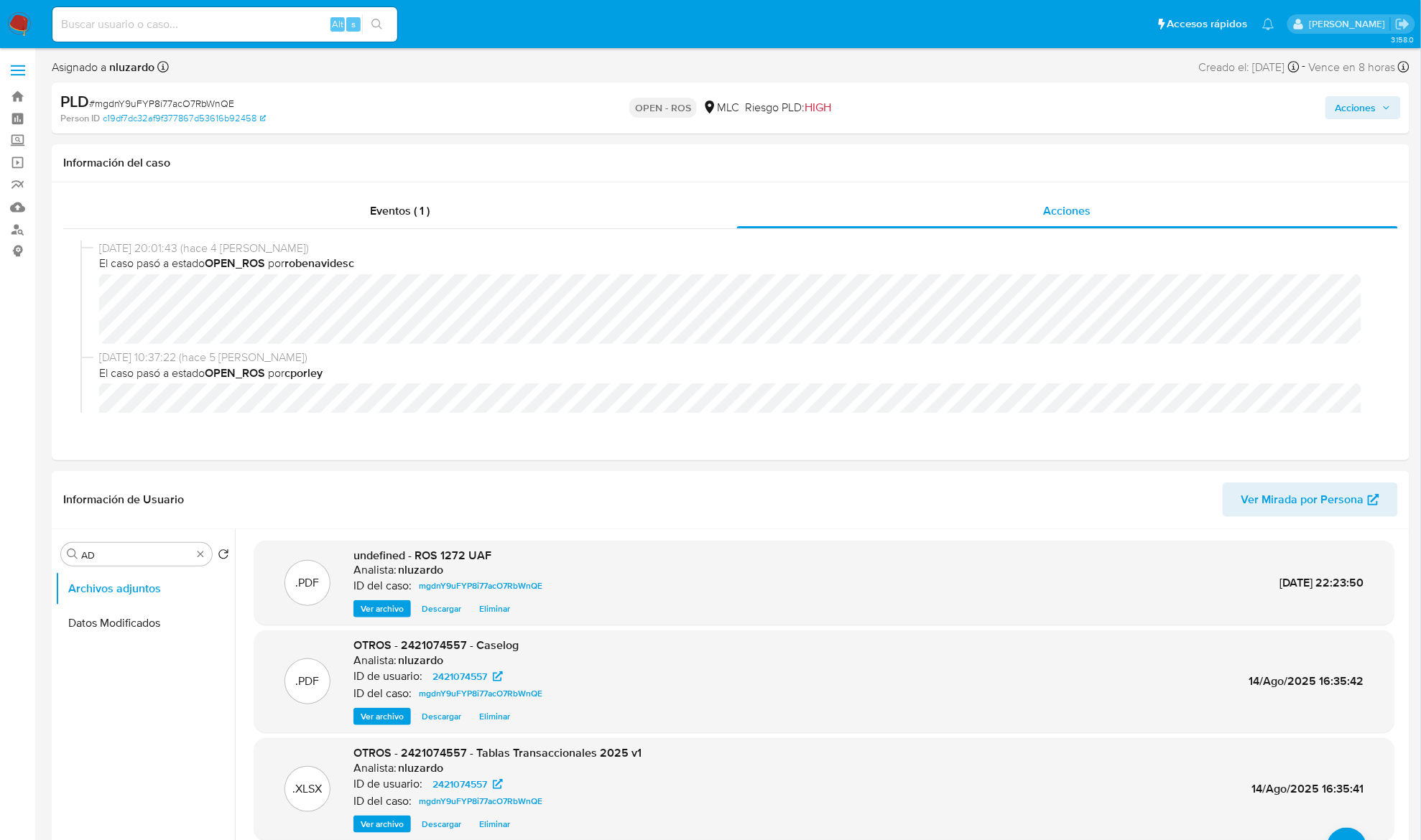
click at [1376, 106] on span "Acciones" at bounding box center [1356, 107] width 41 height 23
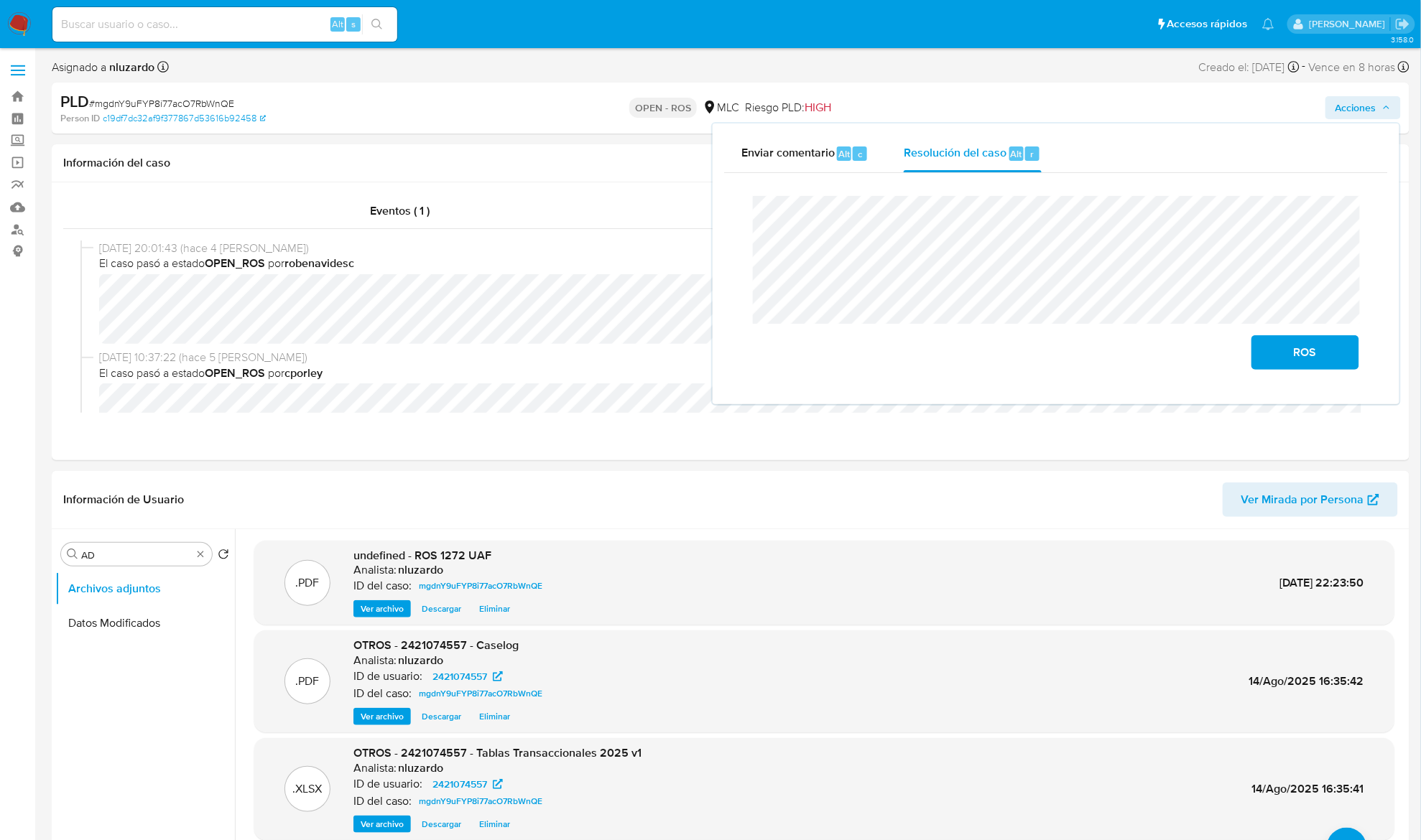
click at [719, 219] on div "Enviar comentario Alt c Resolución del caso Alt r Cierre de caso ROS" at bounding box center [1056, 264] width 687 height 281
click at [1293, 357] on span "ROS" at bounding box center [1306, 353] width 71 height 32
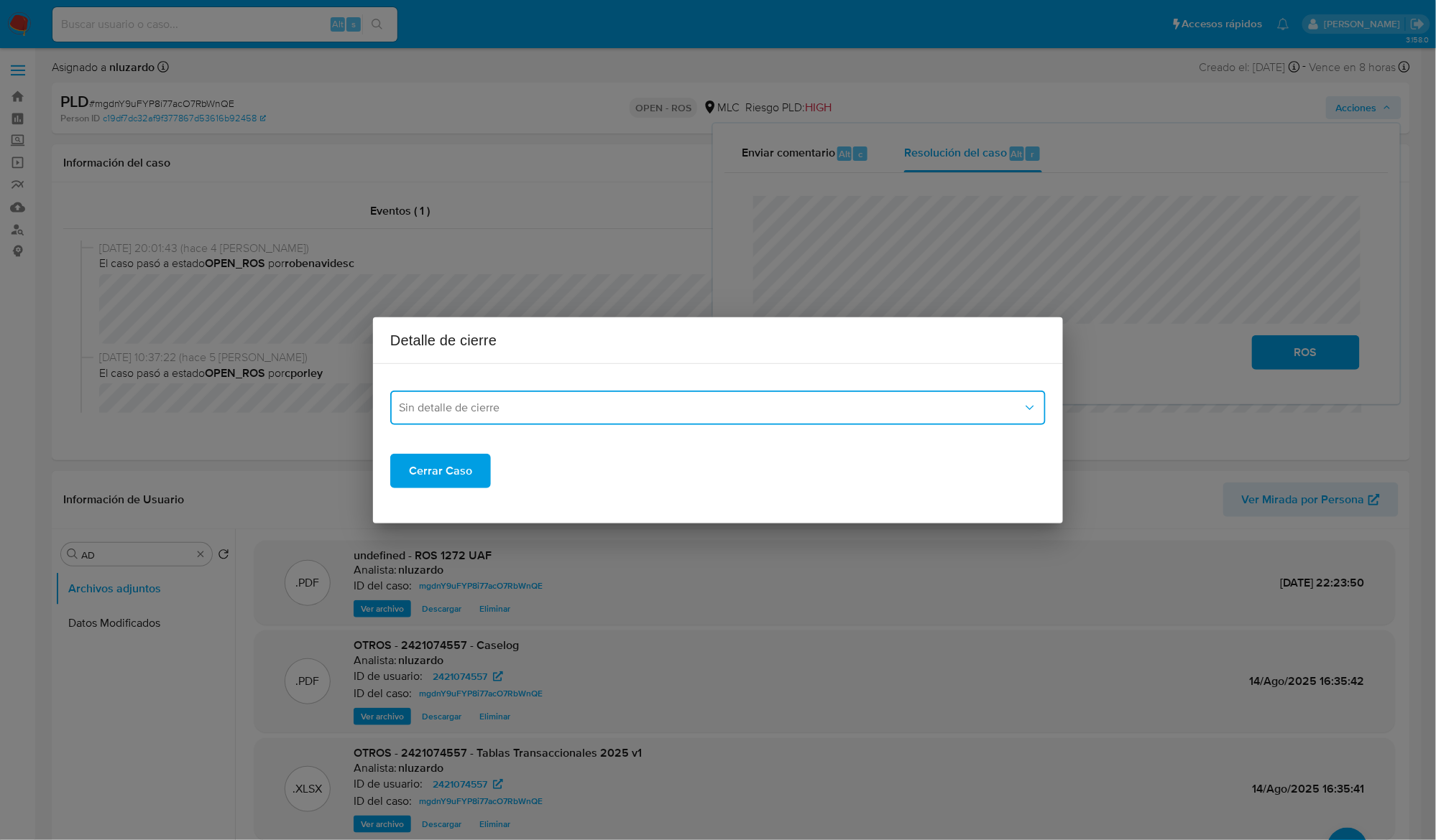
click at [572, 395] on button "Sin detalle de cierre" at bounding box center [718, 408] width 655 height 34
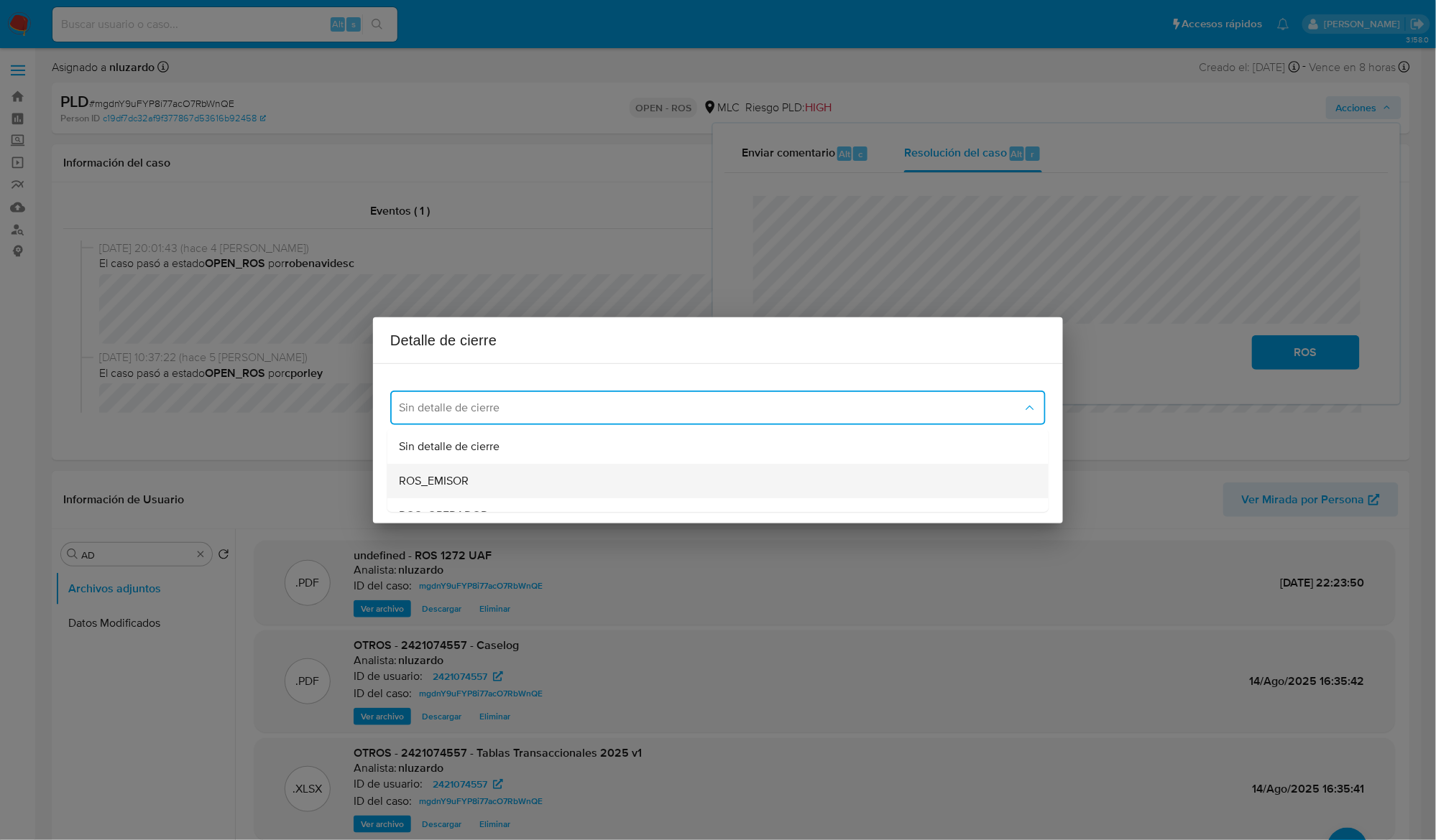
click at [457, 474] on span "ROS_EMISOR" at bounding box center [433, 481] width 70 height 14
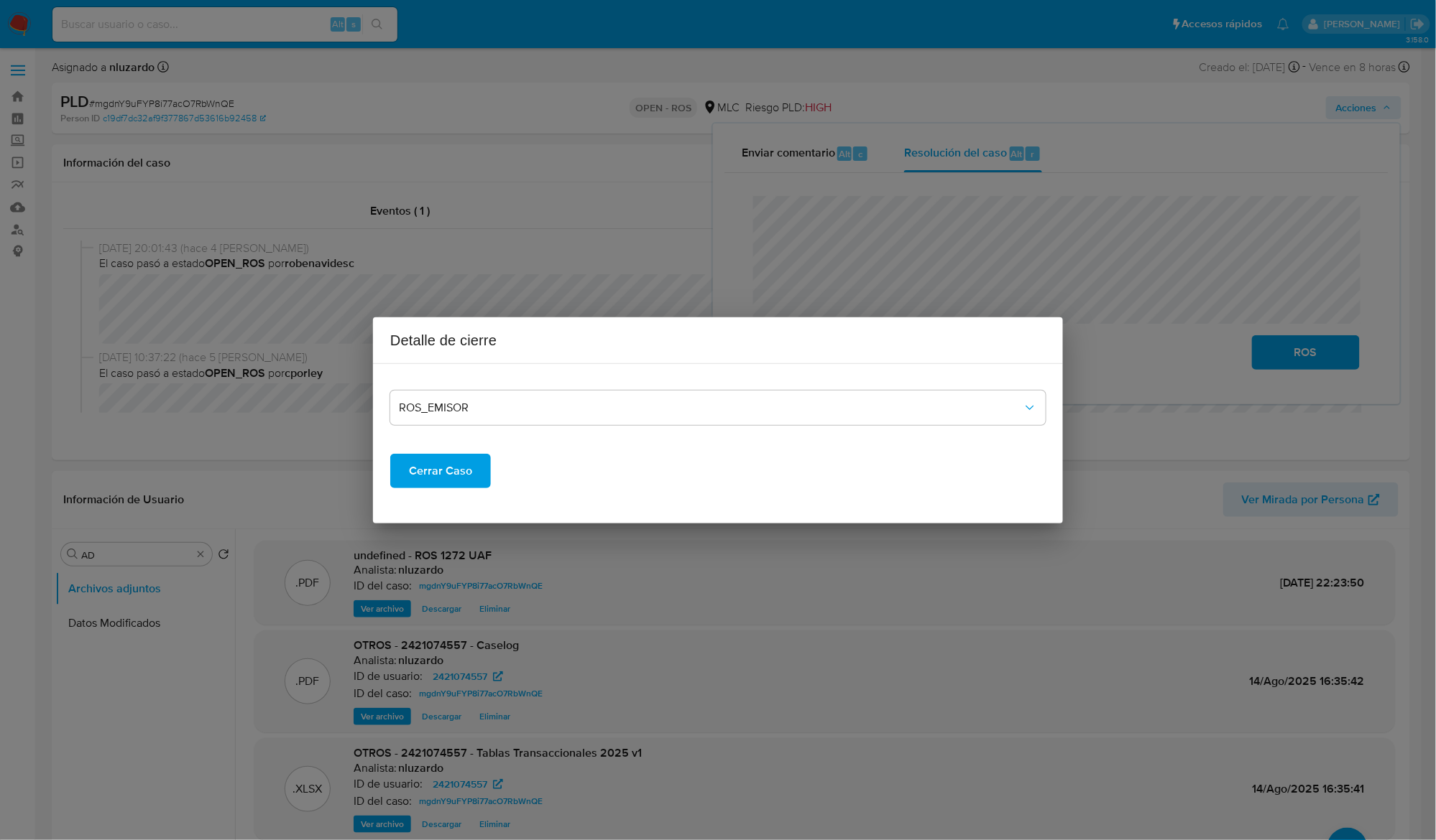
click at [455, 470] on span "Cerrar Caso" at bounding box center [440, 472] width 63 height 32
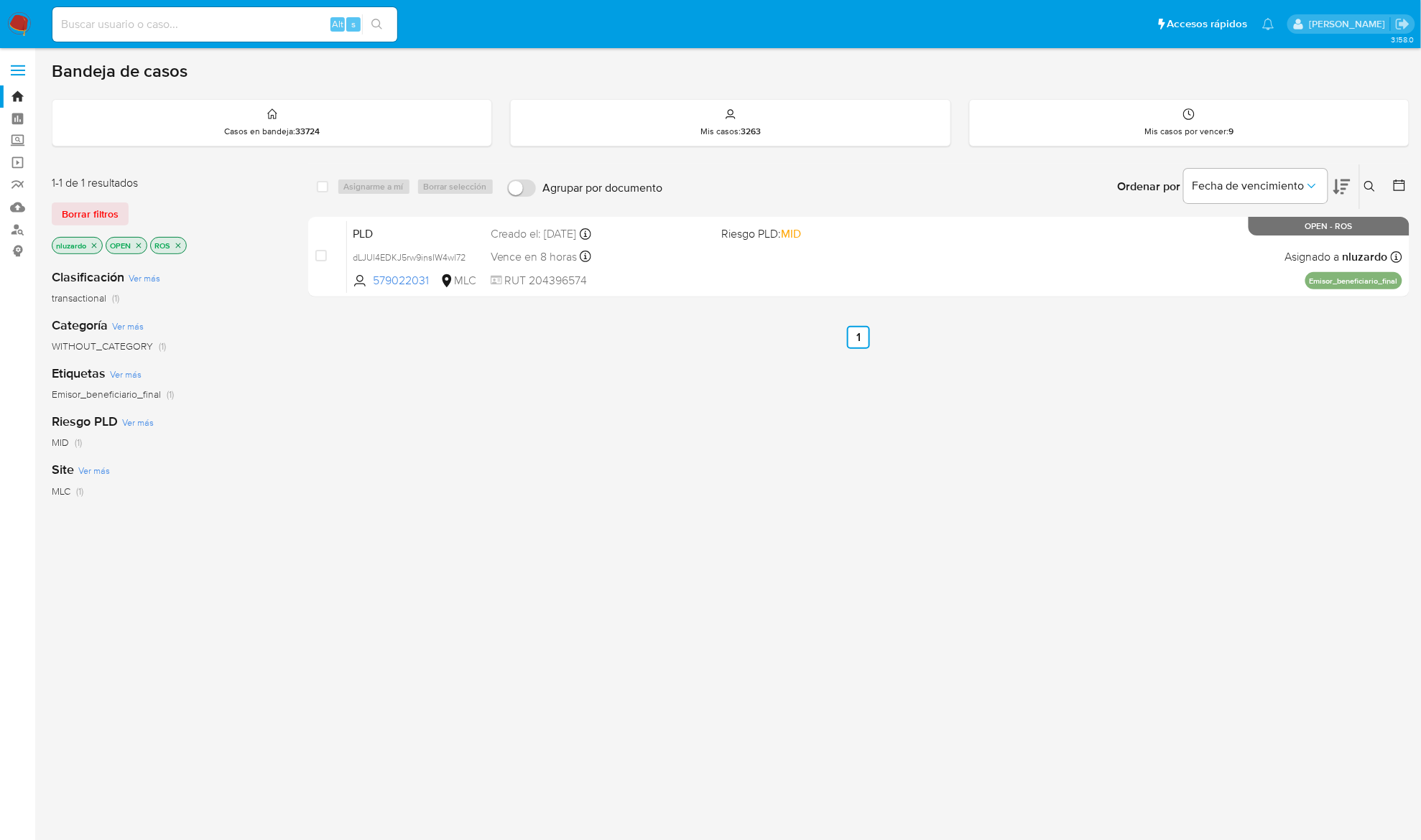
click at [707, 361] on div "select-all-cases-checkbox Asignarme a mí Borrar selección Agrupar por documento…" at bounding box center [858, 489] width 1101 height 651
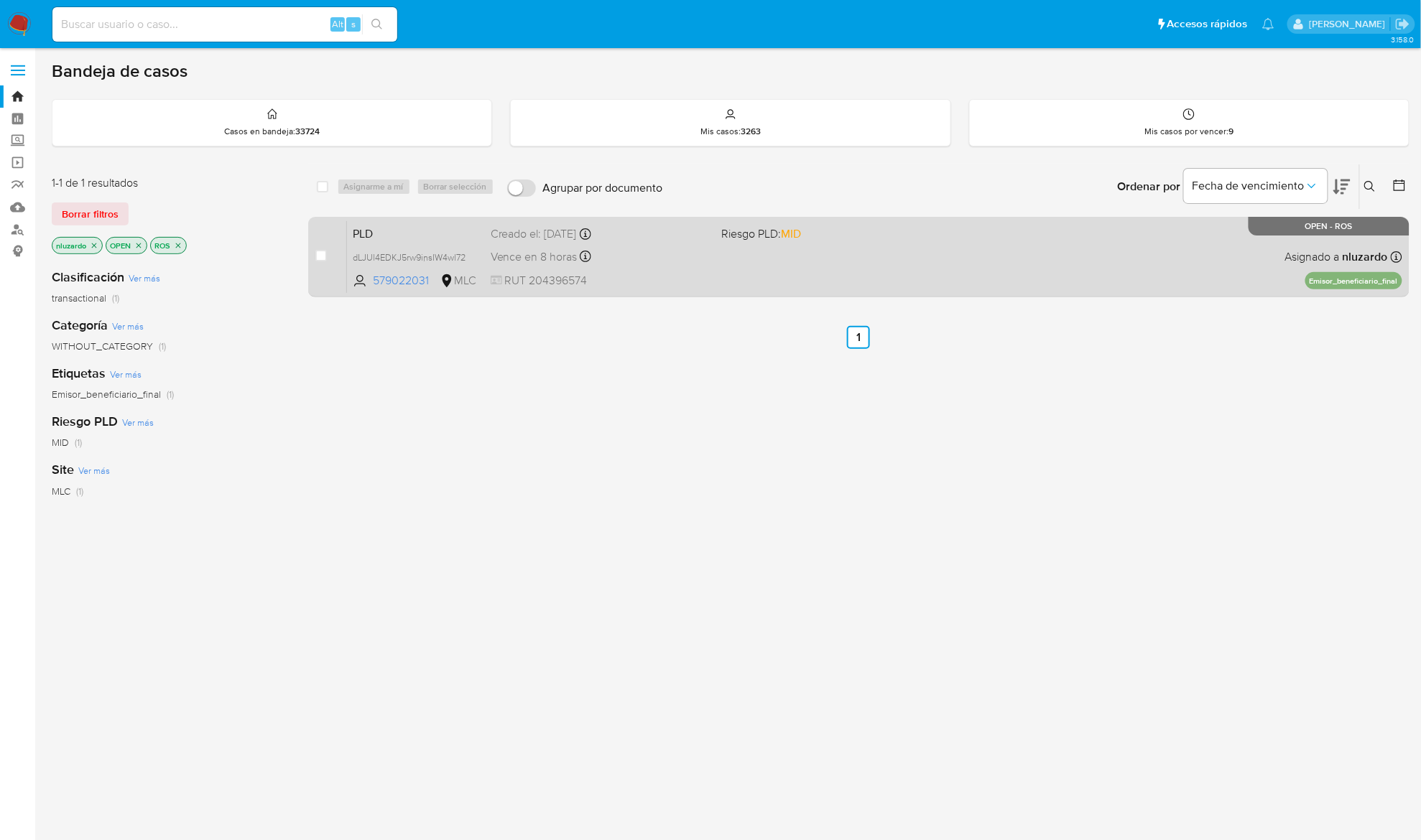
click at [741, 260] on div "PLD dLJUl4EDKJ5rw9insIW4wl72 579022031 MLC Riesgo PLD: MID Creado el: 12/06/202…" at bounding box center [875, 256] width 1056 height 72
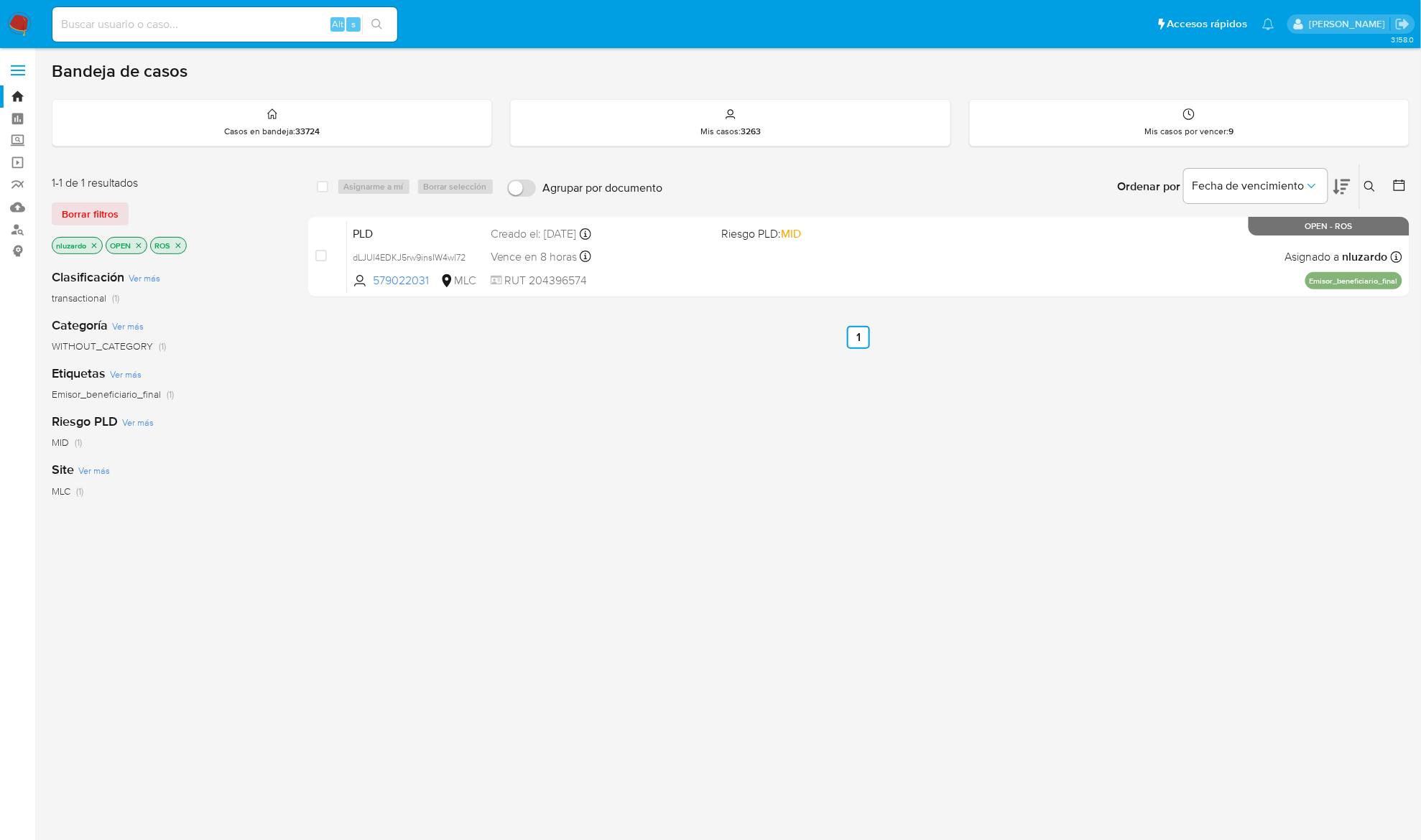
drag, startPoint x: 428, startPoint y: 280, endPoint x: 406, endPoint y: 438, distance: 159.5
click at [401, 429] on div "select-all-cases-checkbox Asignarme a mí Borrar selección Agrupar por documento…" at bounding box center [858, 489] width 1101 height 651
drag, startPoint x: 406, startPoint y: 438, endPoint x: 1001, endPoint y: 431, distance: 595.0
click at [406, 440] on div "select-all-cases-checkbox Asignarme a mí Borrar selección Agrupar por documento…" at bounding box center [858, 489] width 1101 height 651
click at [618, 403] on div "select-all-cases-checkbox Asignarme a mí Borrar selección Agrupar por documento…" at bounding box center [858, 489] width 1101 height 651
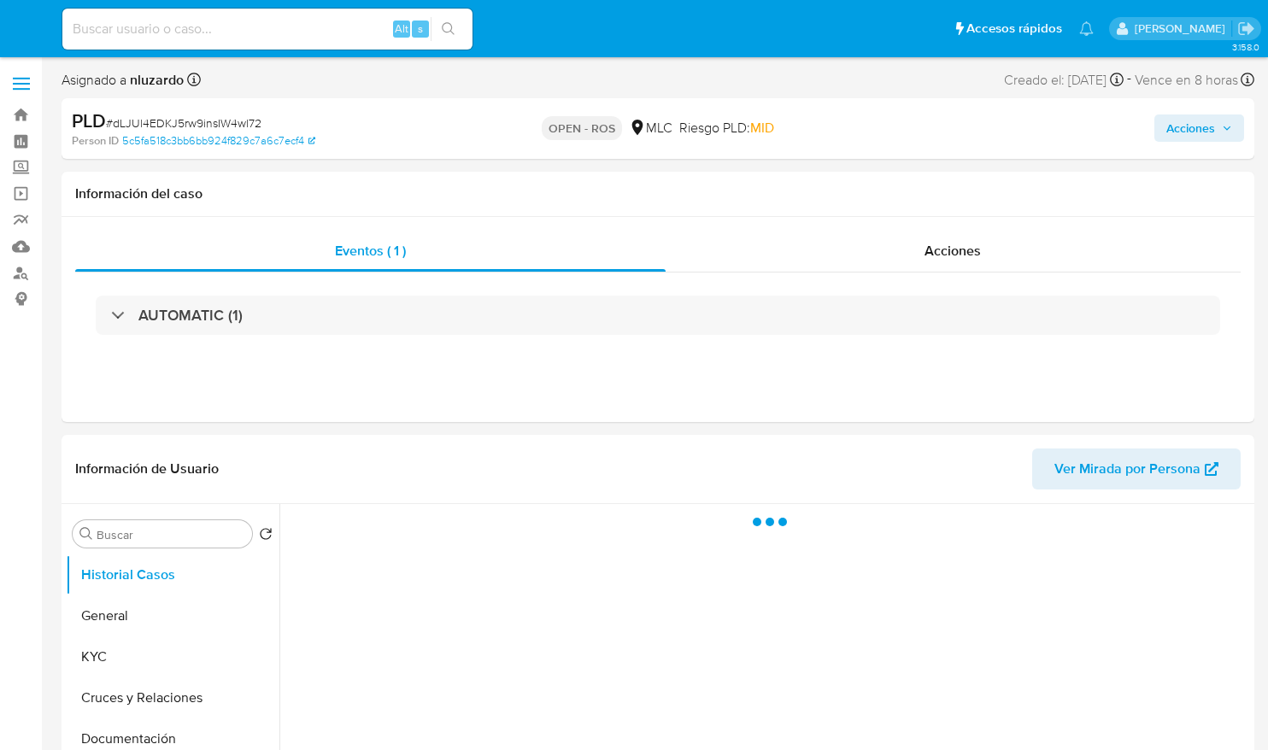
select select "10"
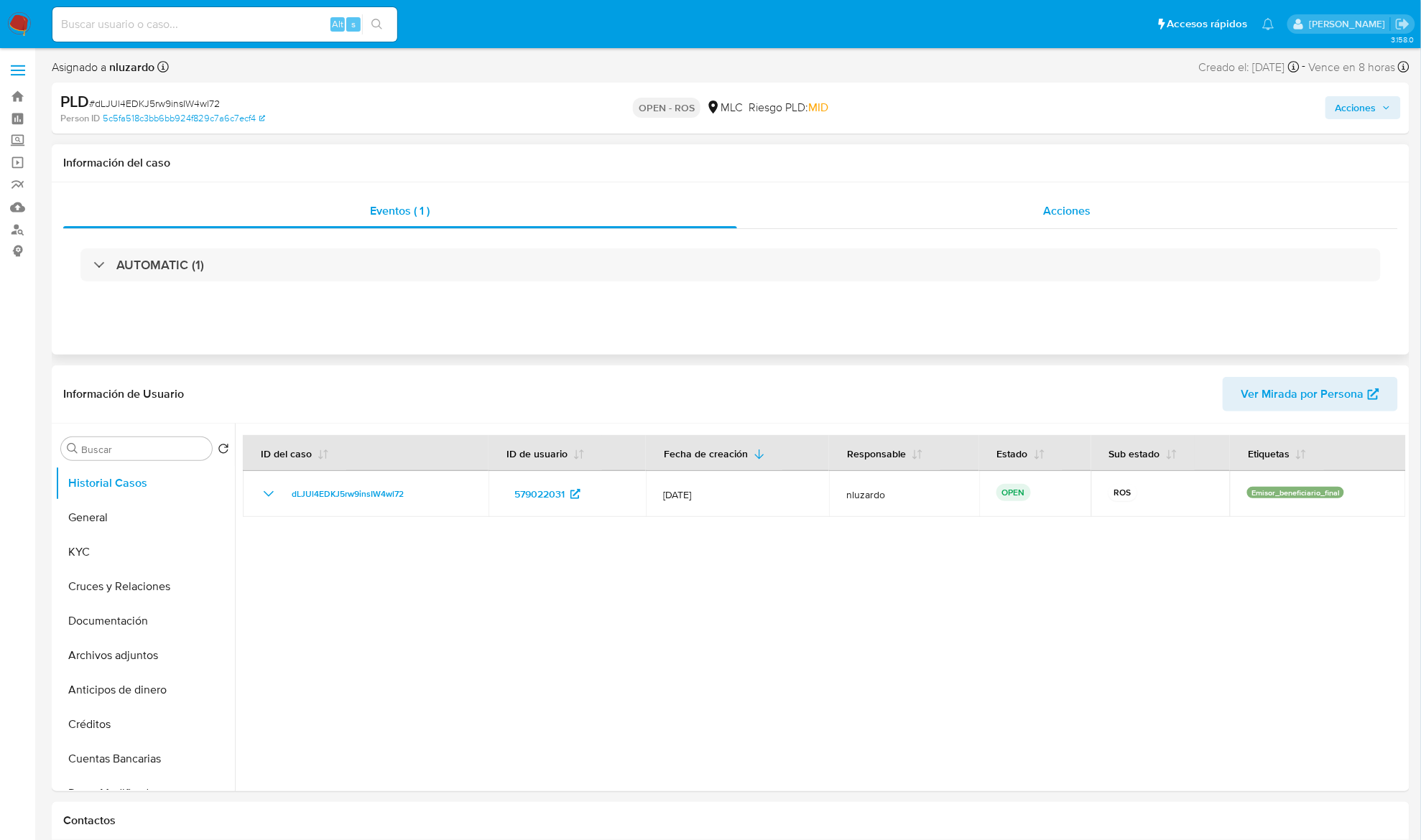
click at [1045, 214] on span "Acciones" at bounding box center [1068, 211] width 47 height 17
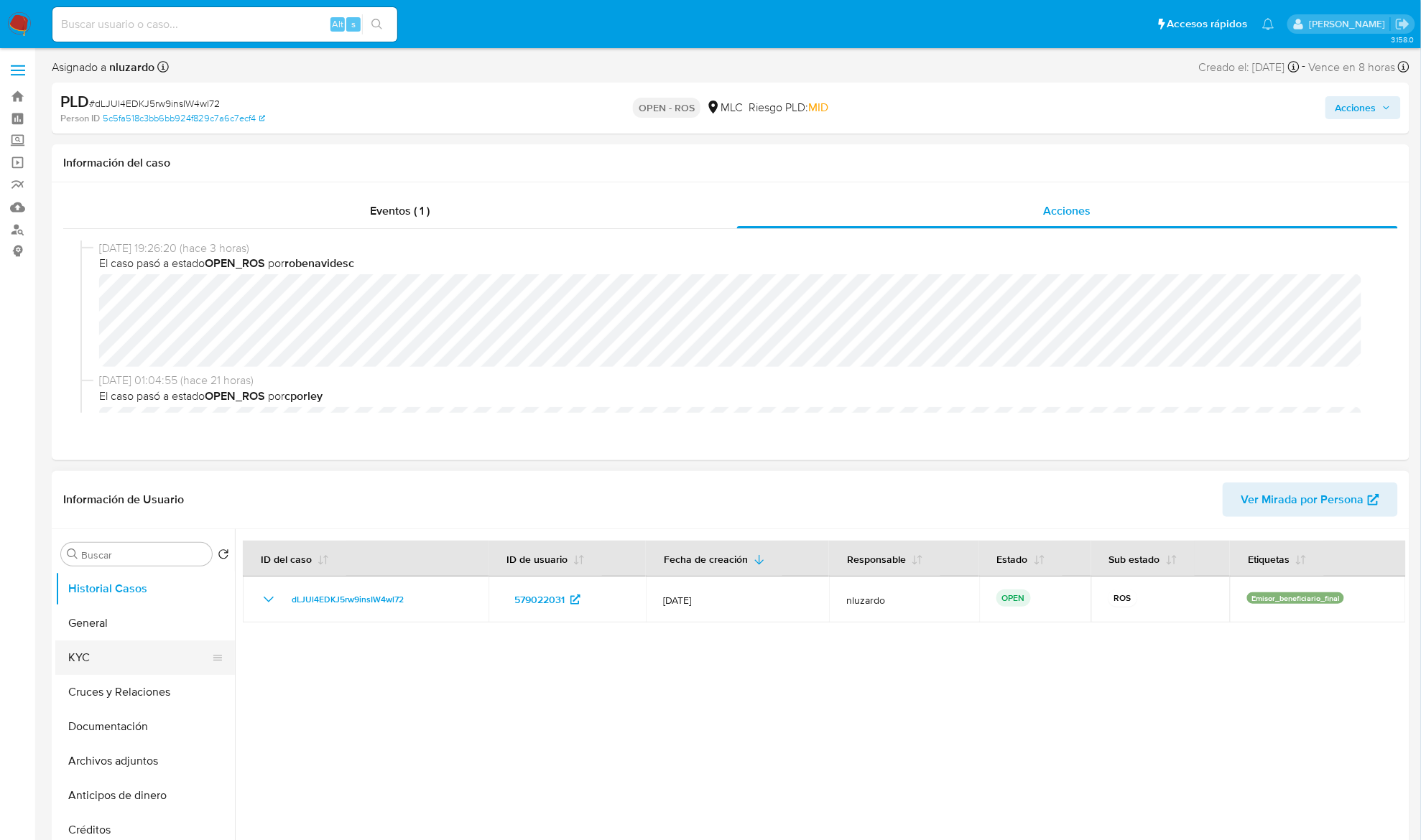
click at [135, 630] on button "KYC" at bounding box center [140, 658] width 168 height 34
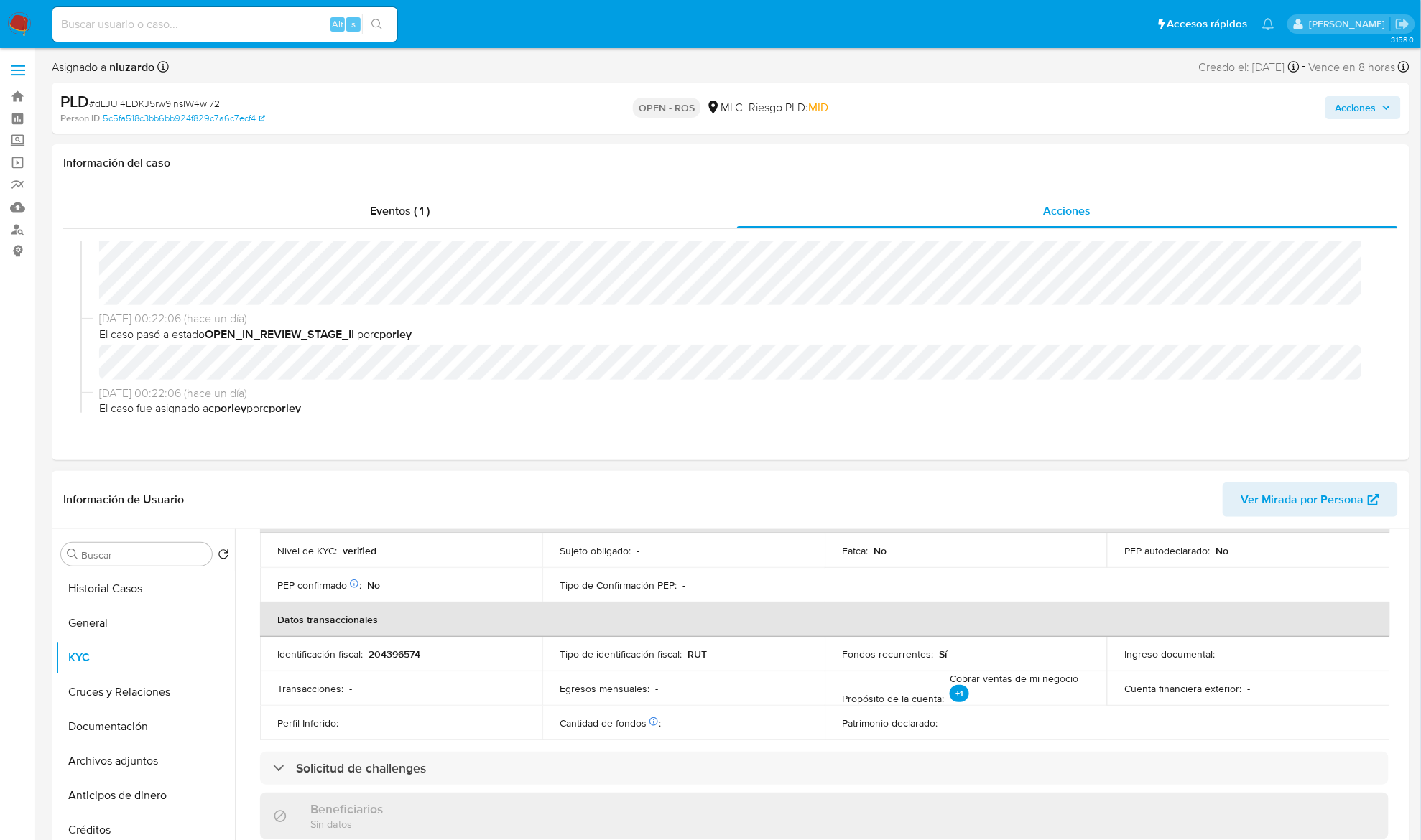
scroll to position [383, 0]
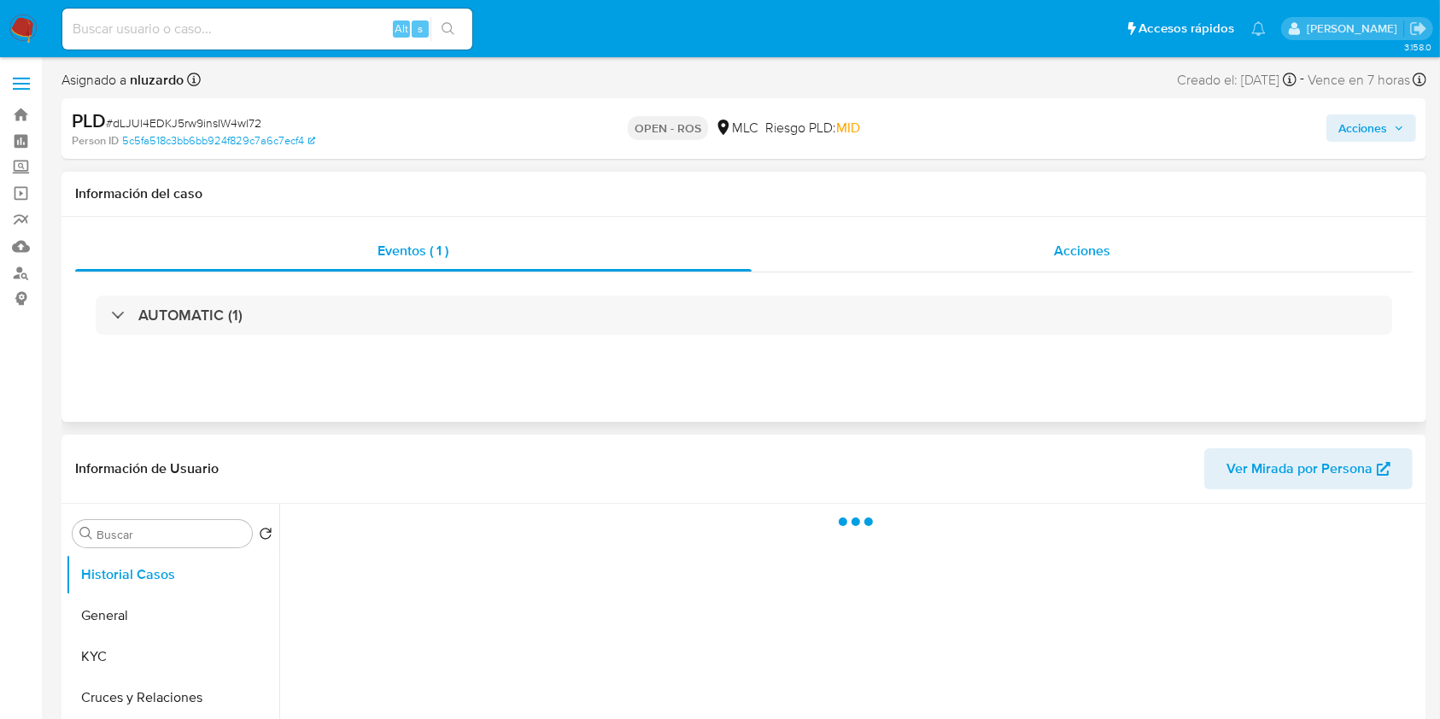
click at [1063, 249] on span "Acciones" at bounding box center [1082, 251] width 56 height 20
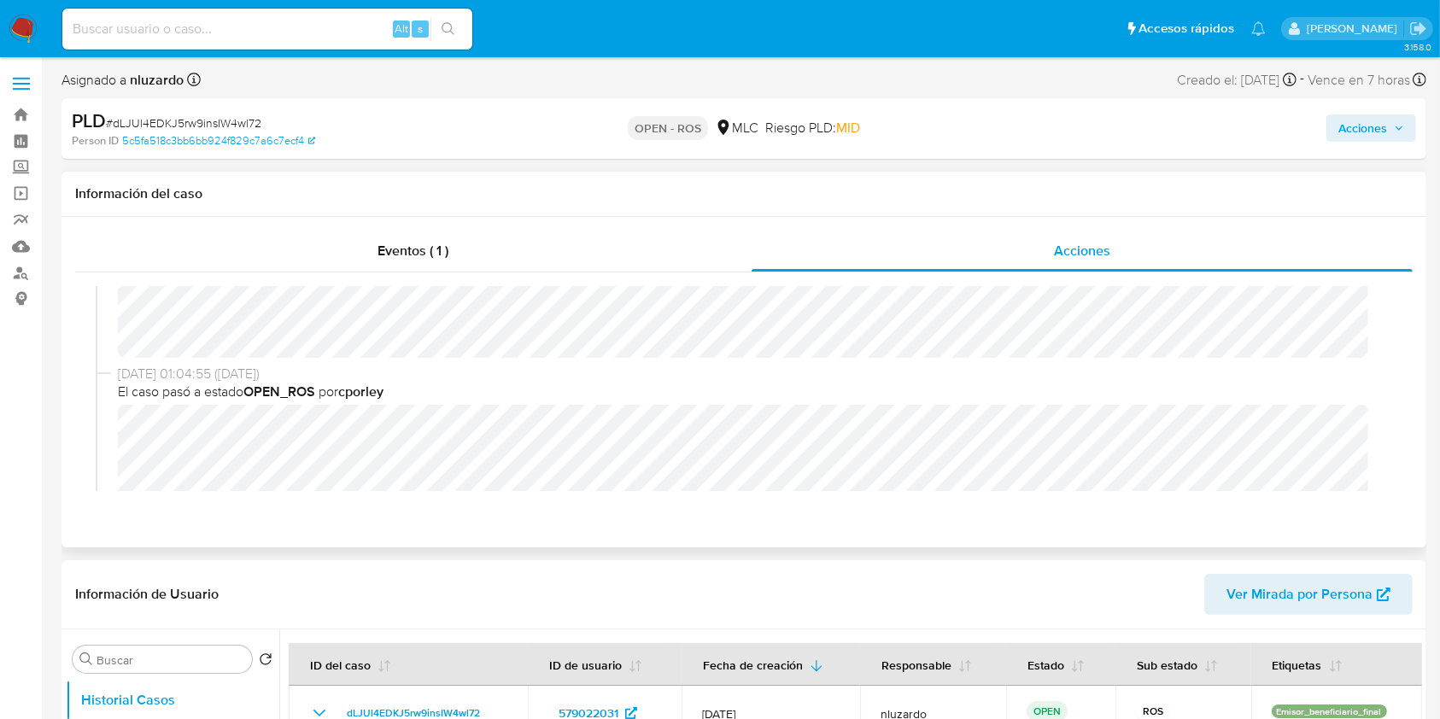
select select "10"
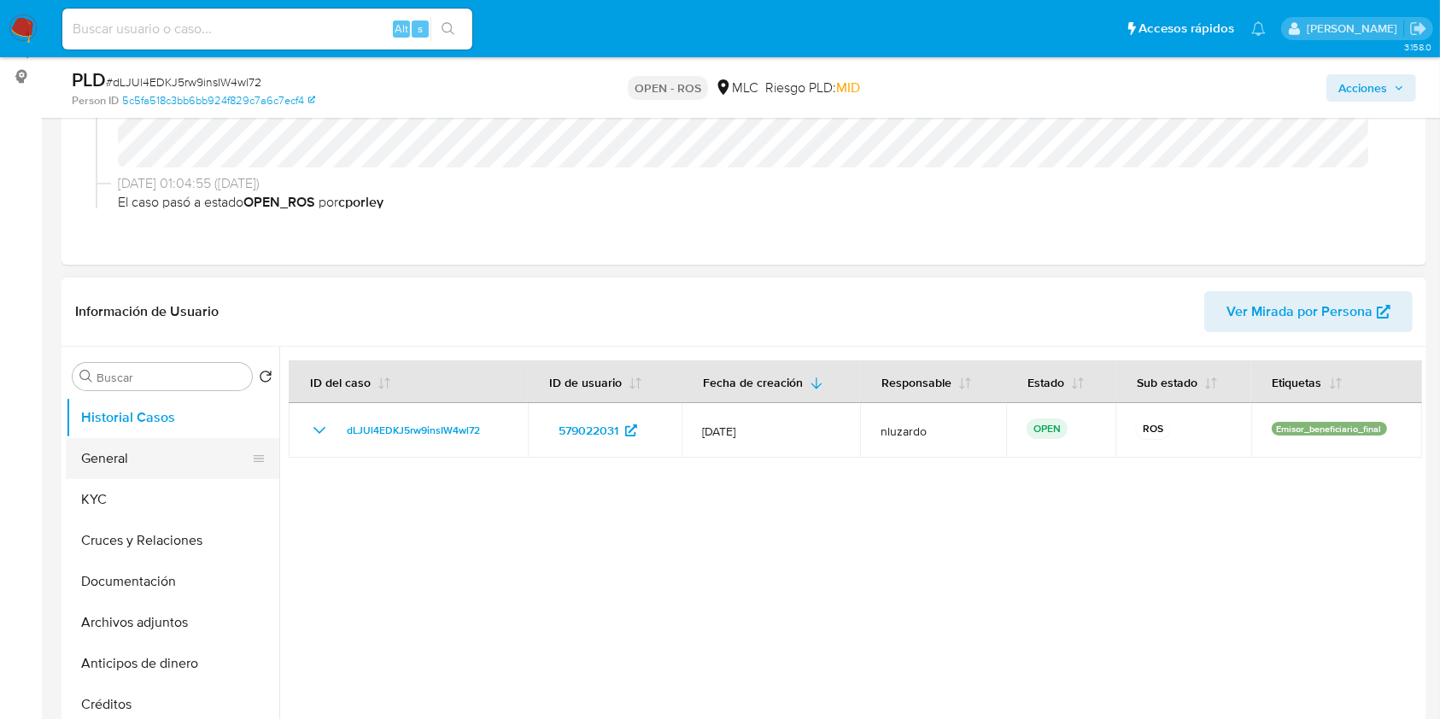
scroll to position [227, 0]
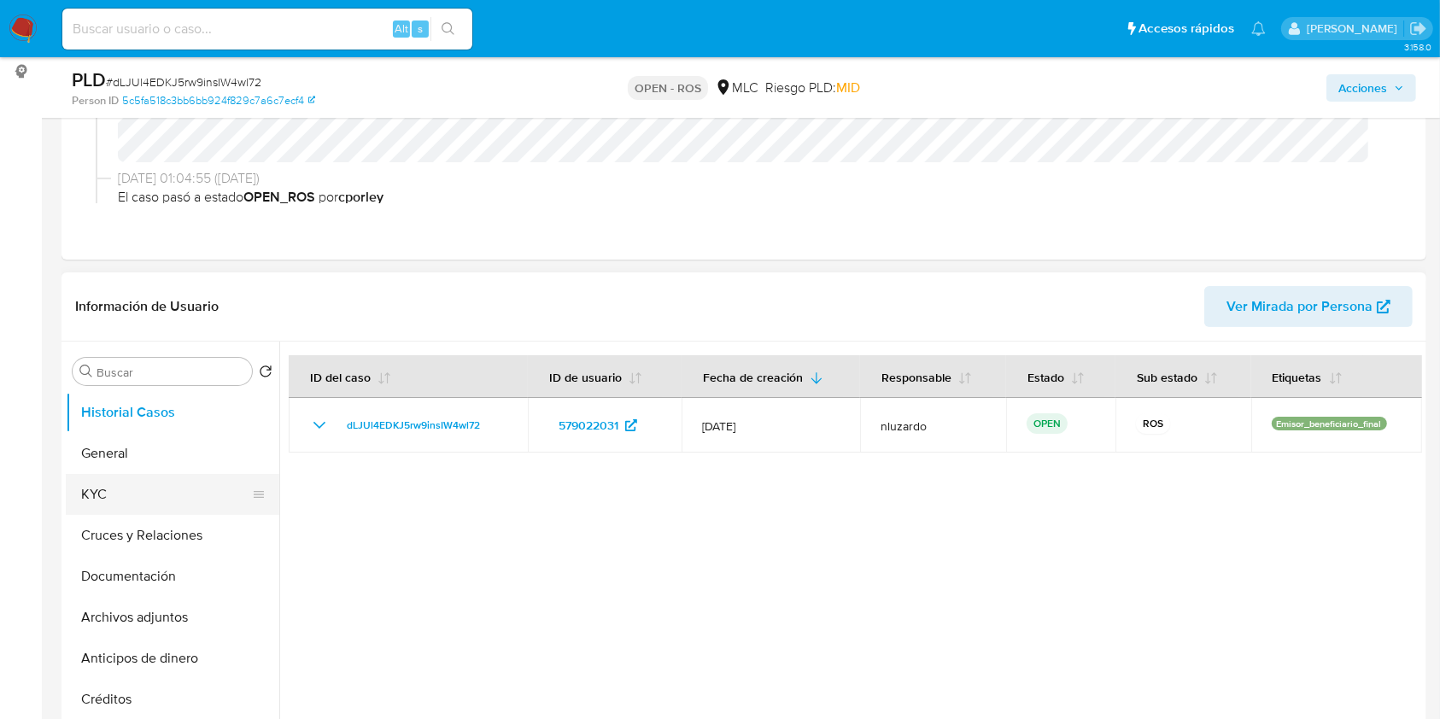
click at [167, 483] on button "KYC" at bounding box center [166, 494] width 200 height 41
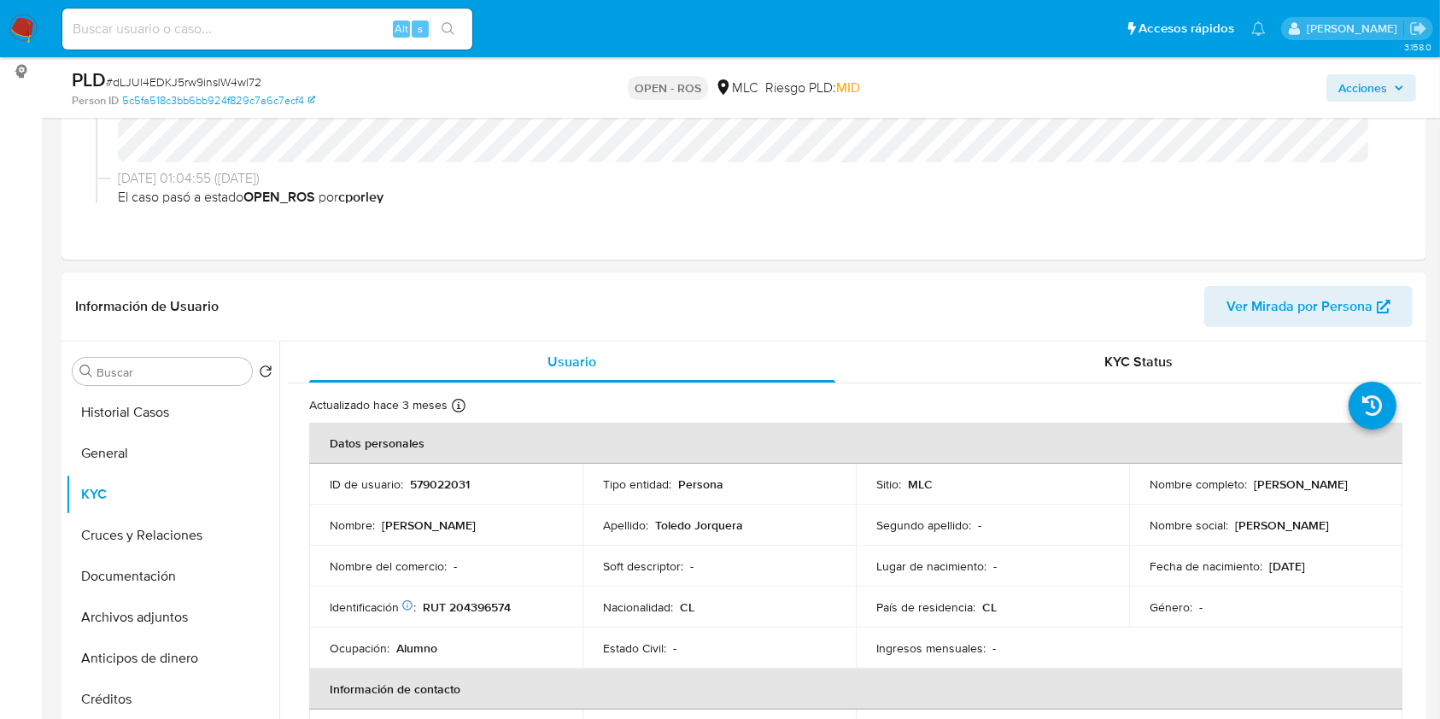
click at [1254, 492] on p "[PERSON_NAME] [PERSON_NAME] [PERSON_NAME]" at bounding box center [1301, 484] width 94 height 15
drag, startPoint x: 1298, startPoint y: 489, endPoint x: 1337, endPoint y: 484, distance: 38.7
click at [1337, 484] on div "Nombre completo : Valentina Graciela Toledo Jorquera" at bounding box center [1266, 484] width 232 height 15
copy p "[PERSON_NAME] [PERSON_NAME] [PERSON_NAME]"
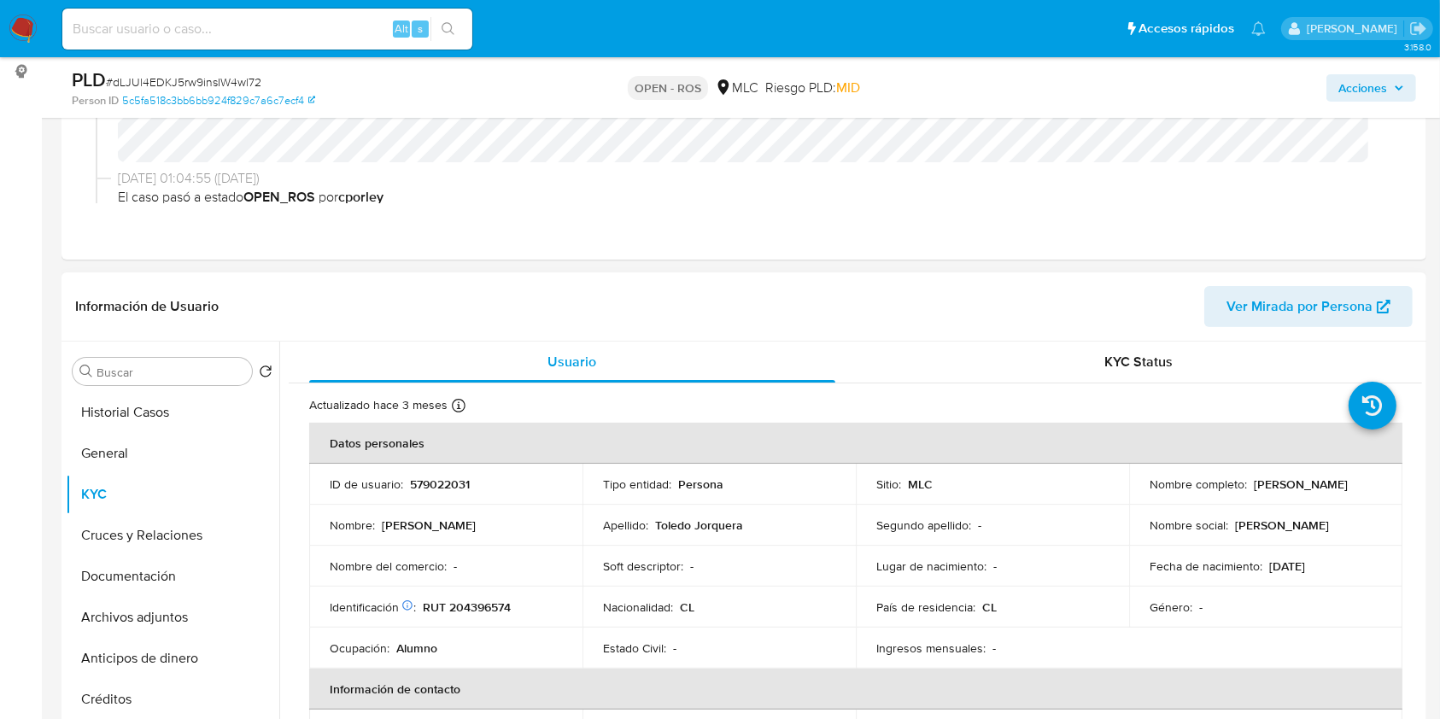
click at [483, 600] on p "RUT 204396574" at bounding box center [467, 607] width 88 height 15
copy p "RUT"
click at [491, 608] on p "RUT 204396574" at bounding box center [467, 607] width 88 height 15
click at [492, 608] on p "RUT 204396574" at bounding box center [467, 607] width 88 height 15
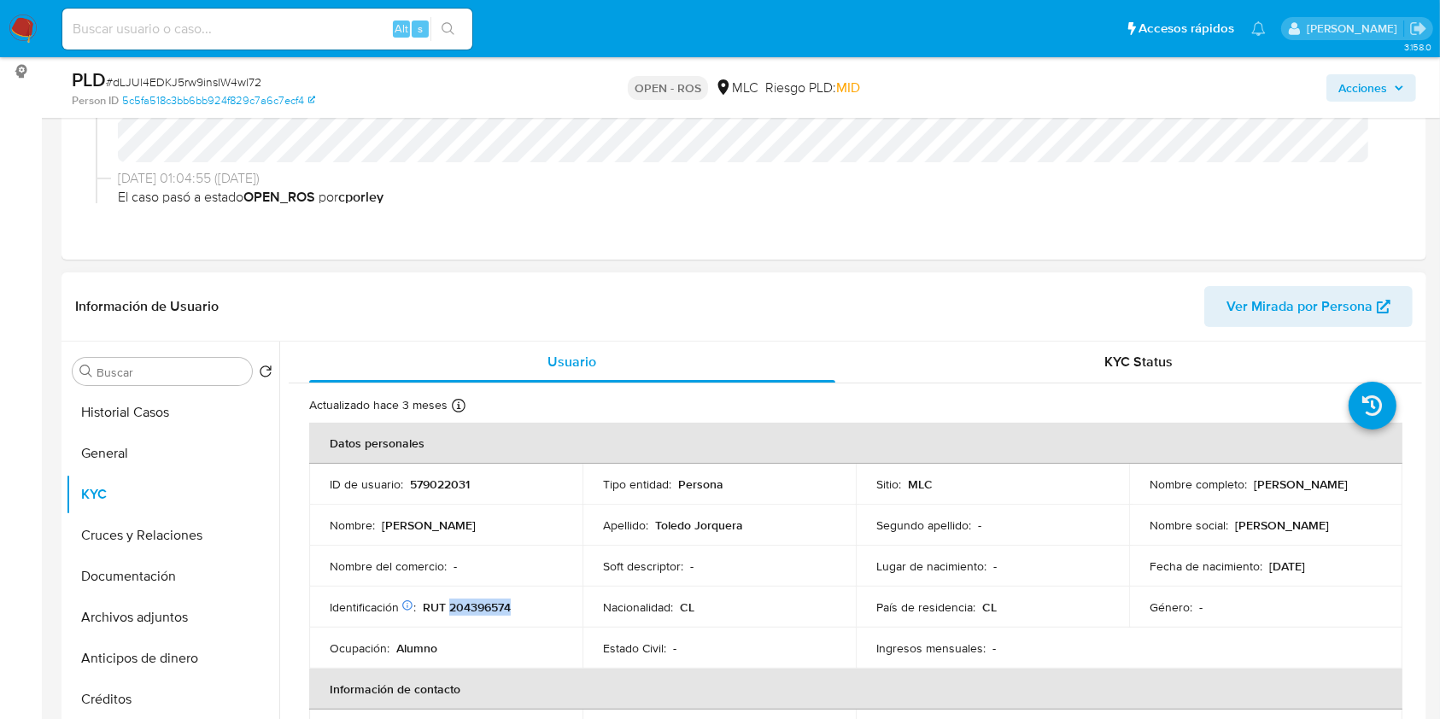
copy p "204396574"
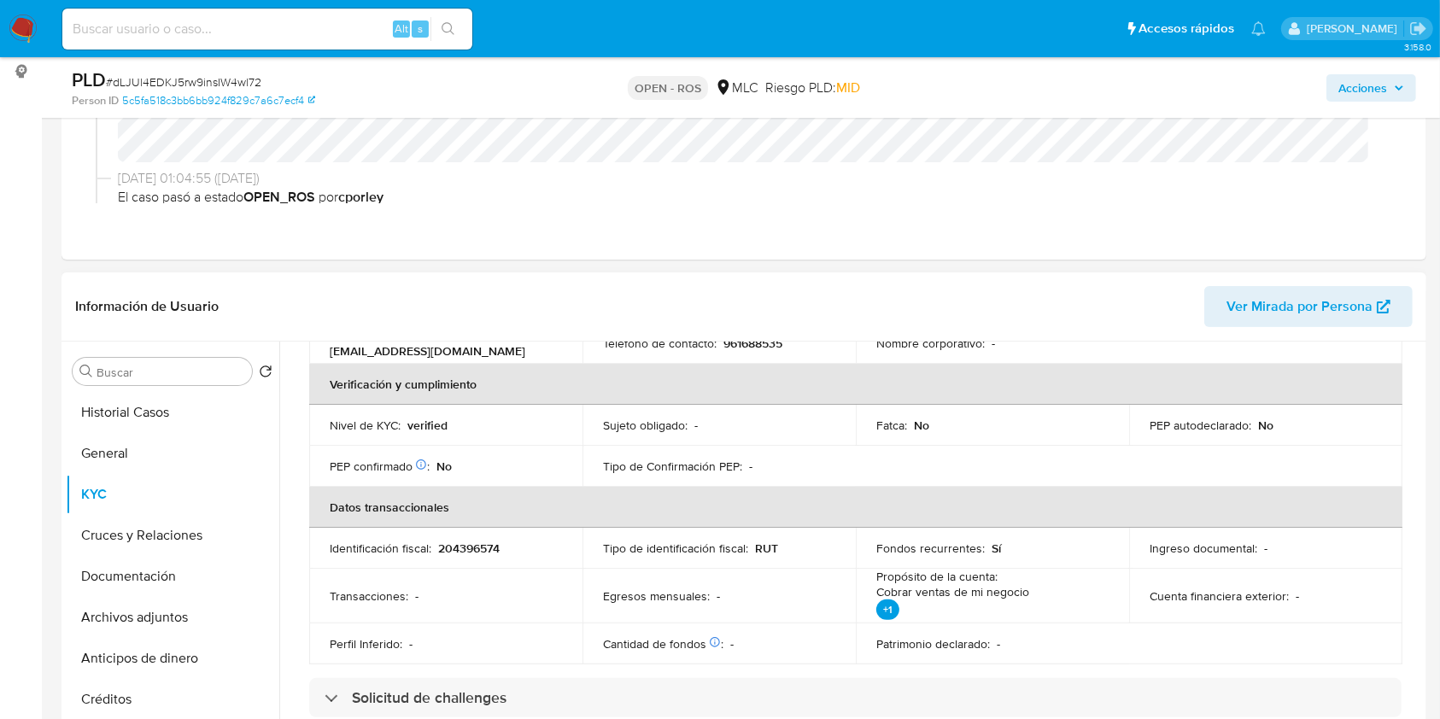
scroll to position [273, 0]
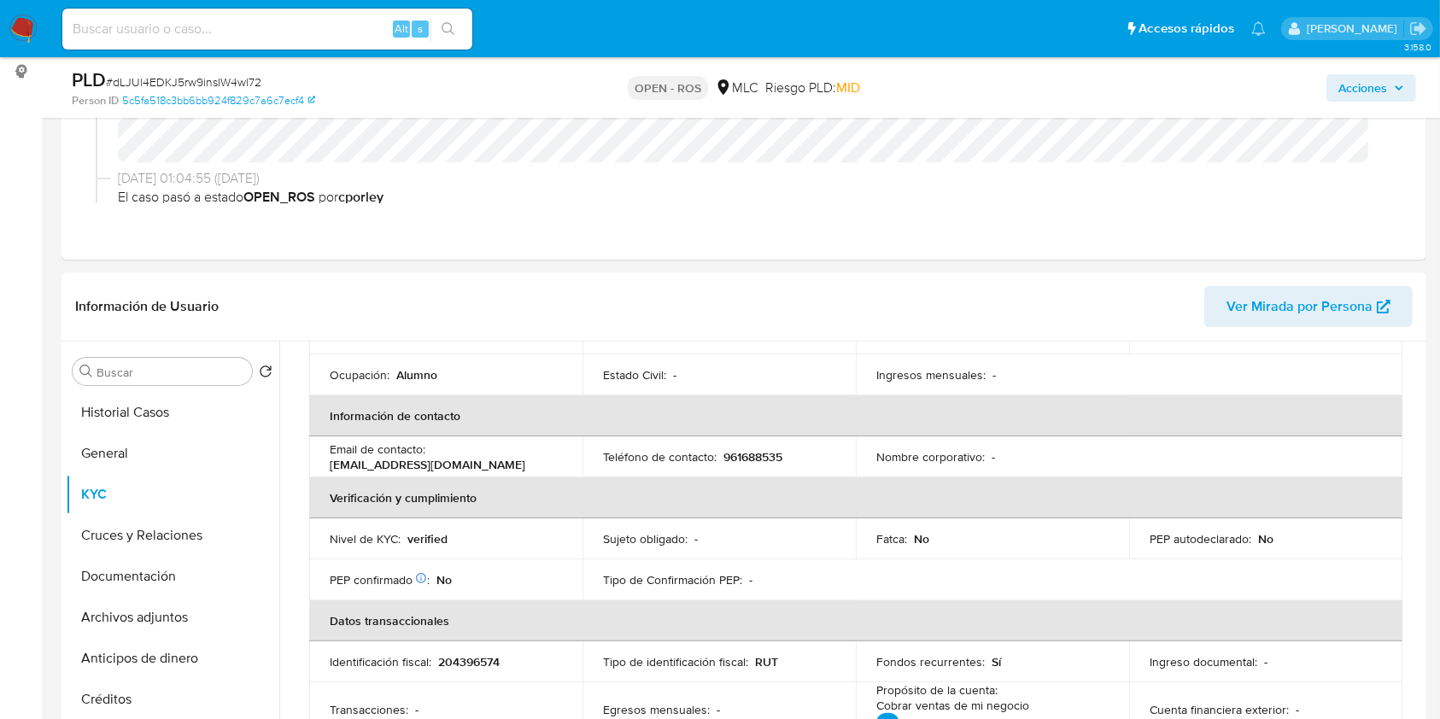
click at [746, 451] on p "961688535" at bounding box center [752, 456] width 59 height 15
copy p "961688535"
copy p "valetoledo2000@gmail.com"
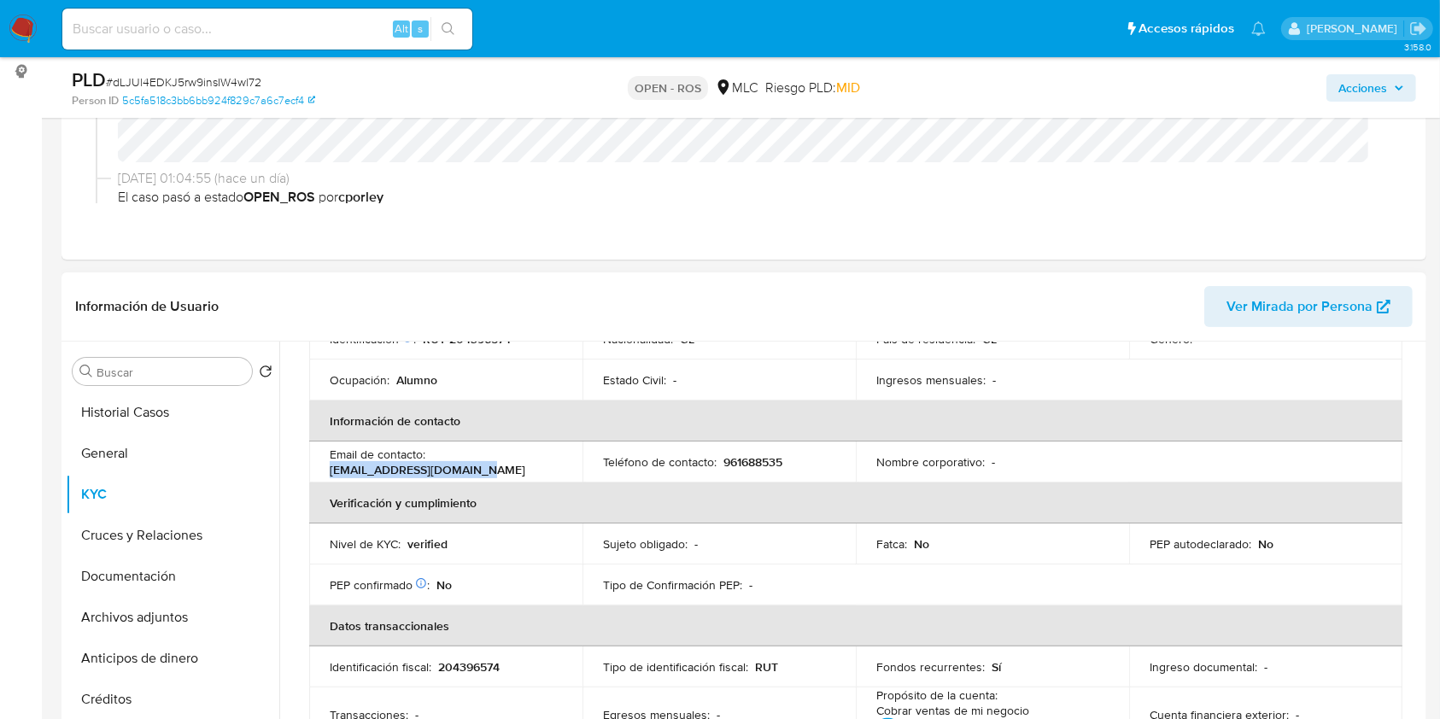
drag, startPoint x: 495, startPoint y: 465, endPoint x: 314, endPoint y: 465, distance: 181.1
click at [314, 465] on td "Email de contacto : valetoledo2000@gmail.com" at bounding box center [445, 456] width 273 height 41
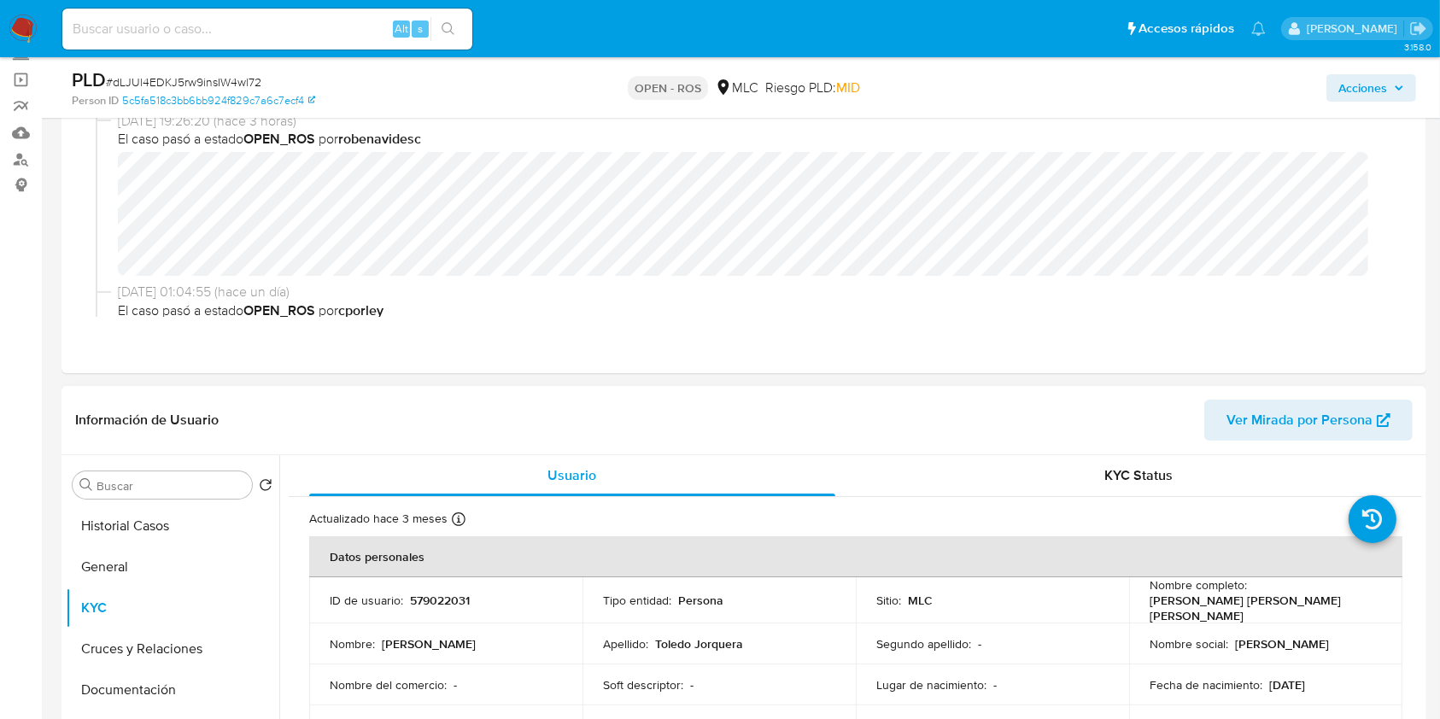
scroll to position [114, 0]
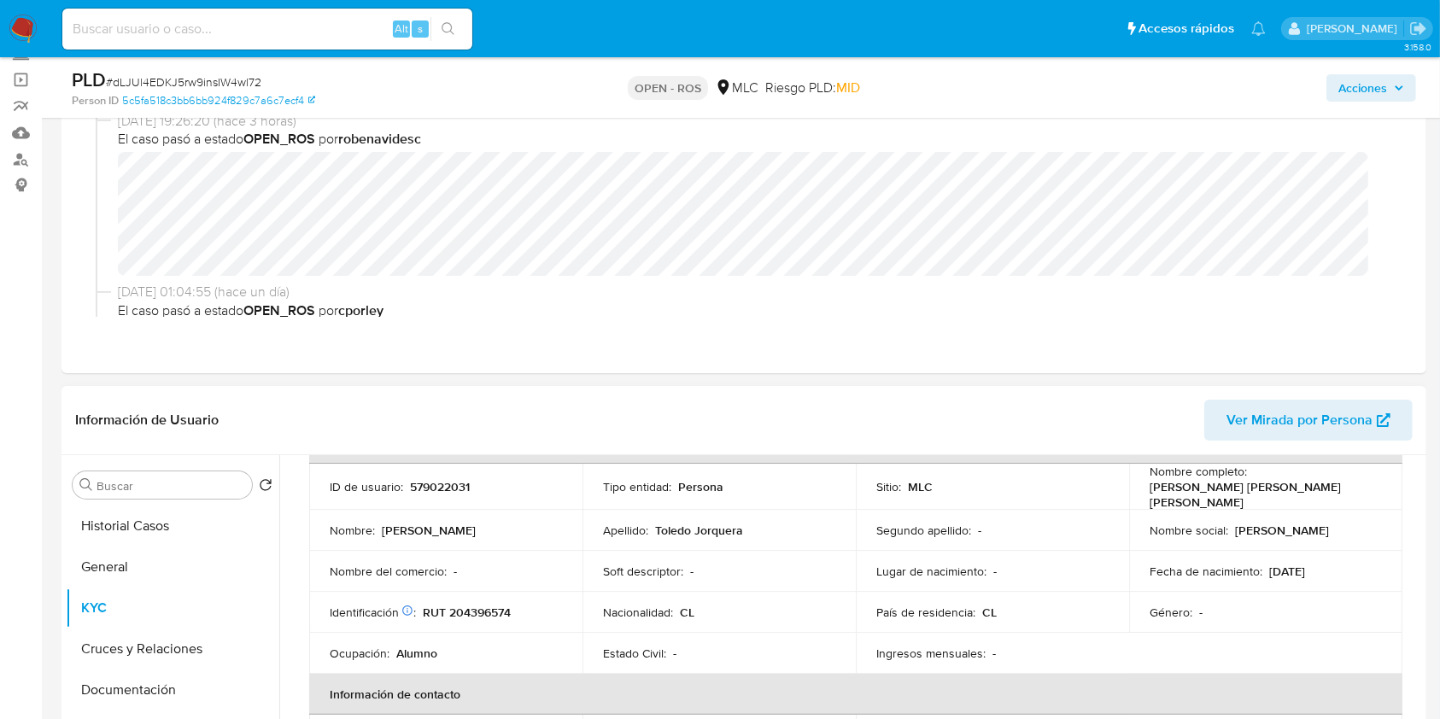
click at [494, 607] on p "RUT 204396574" at bounding box center [467, 607] width 88 height 15
copy p "204396574"
click at [158, 489] on input "Buscar" at bounding box center [171, 485] width 149 height 15
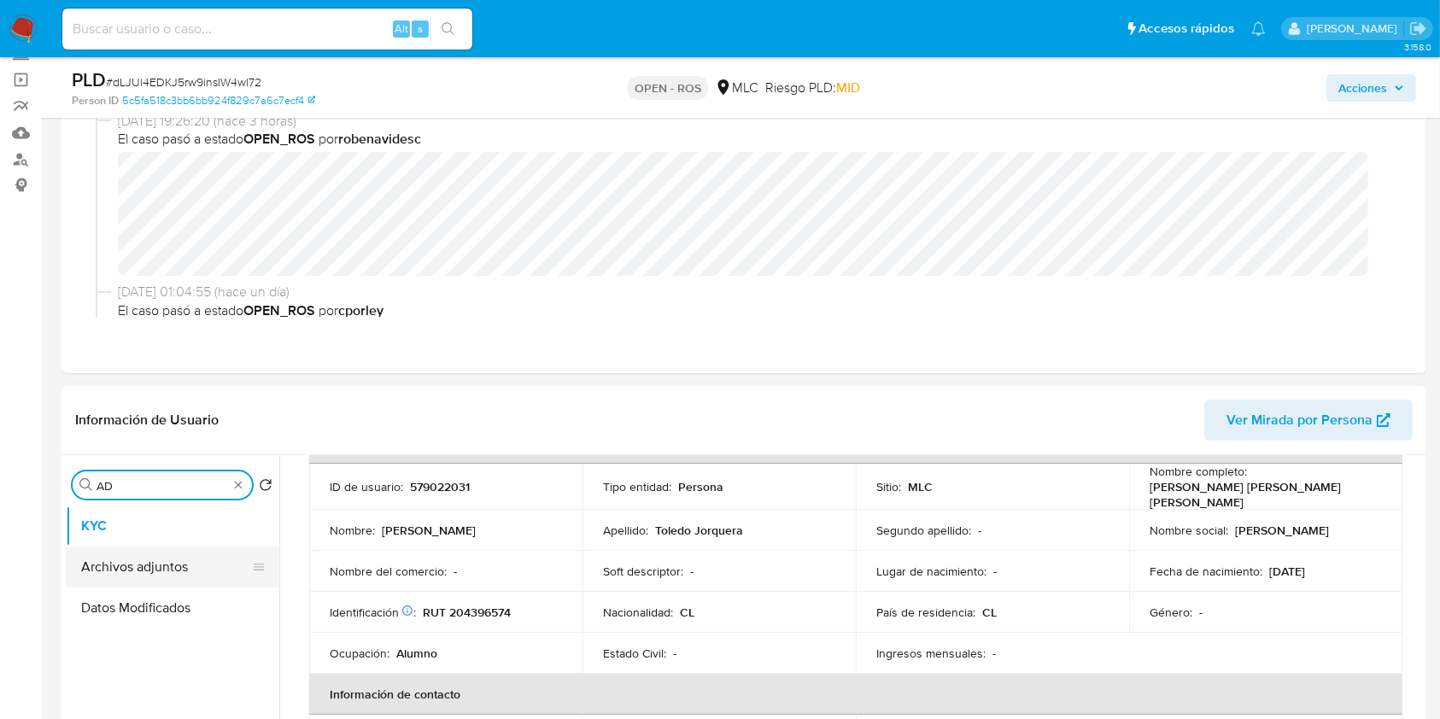
type input "AD"
click at [155, 564] on button "Archivos adjuntos" at bounding box center [166, 567] width 200 height 41
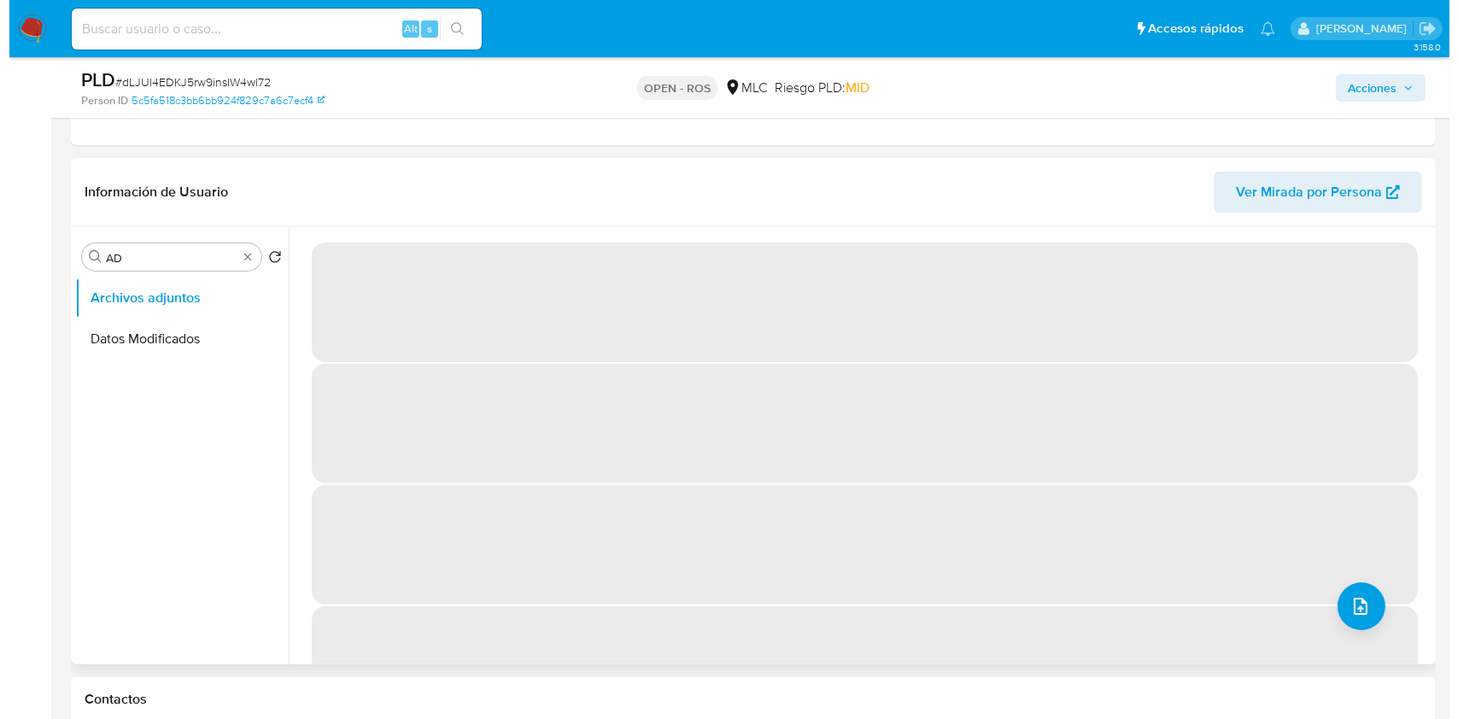
scroll to position [0, 0]
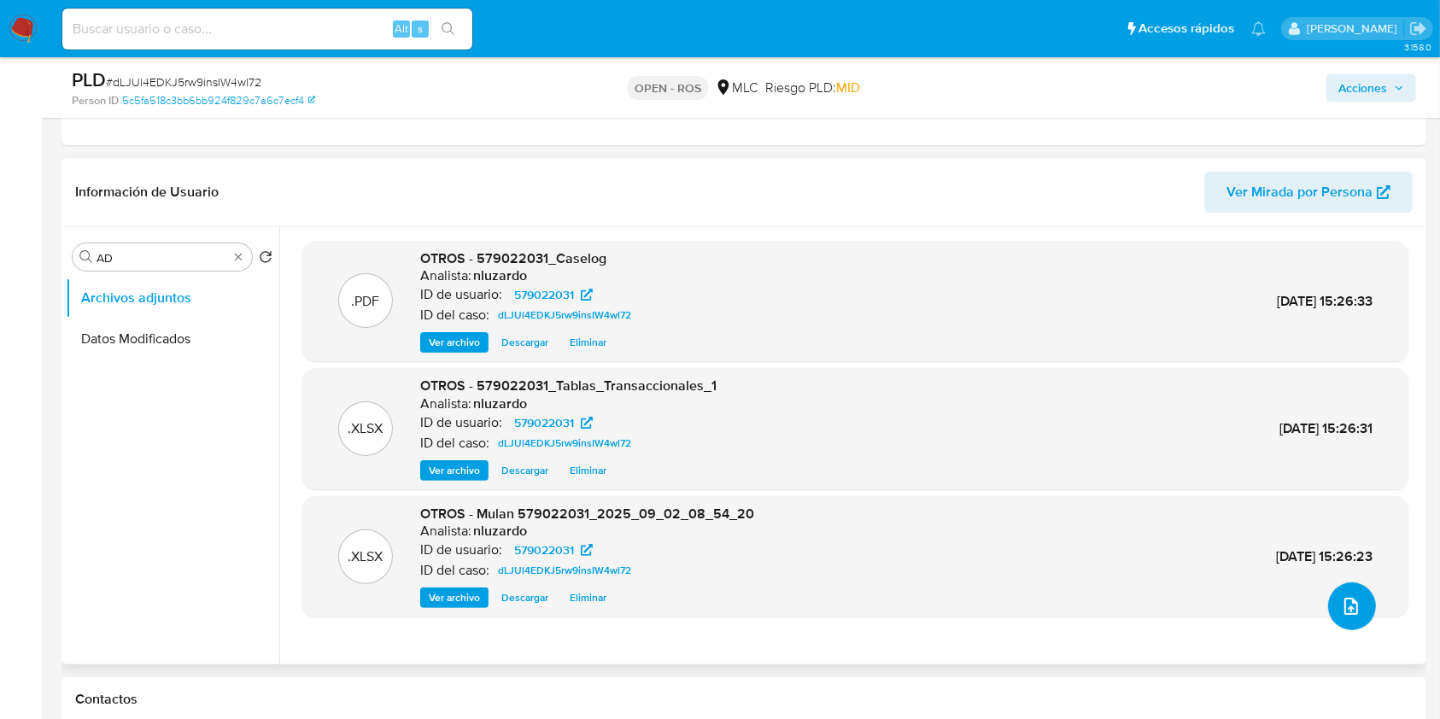
click at [1341, 608] on icon "upload-file" at bounding box center [1351, 606] width 20 height 20
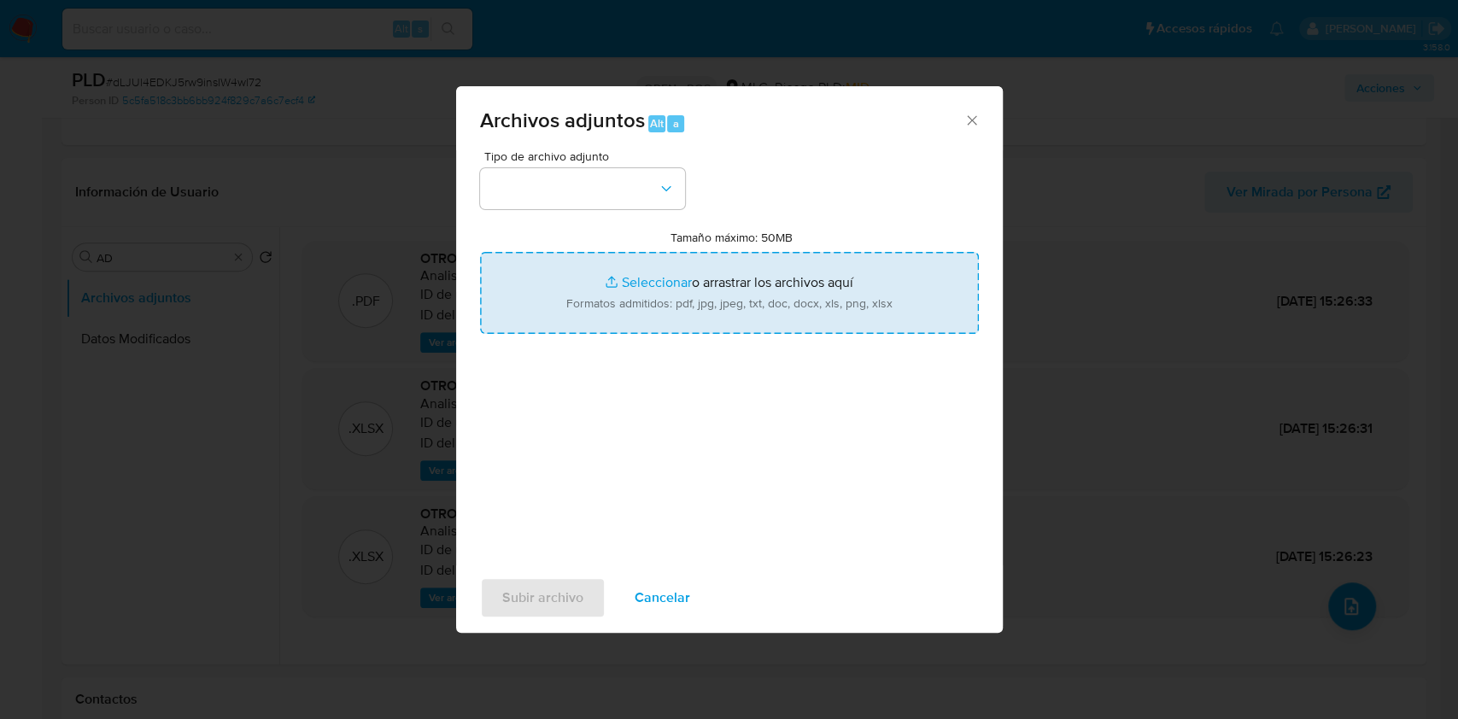
type input "C:\fakepath\ROS 1304 UAF.pdf"
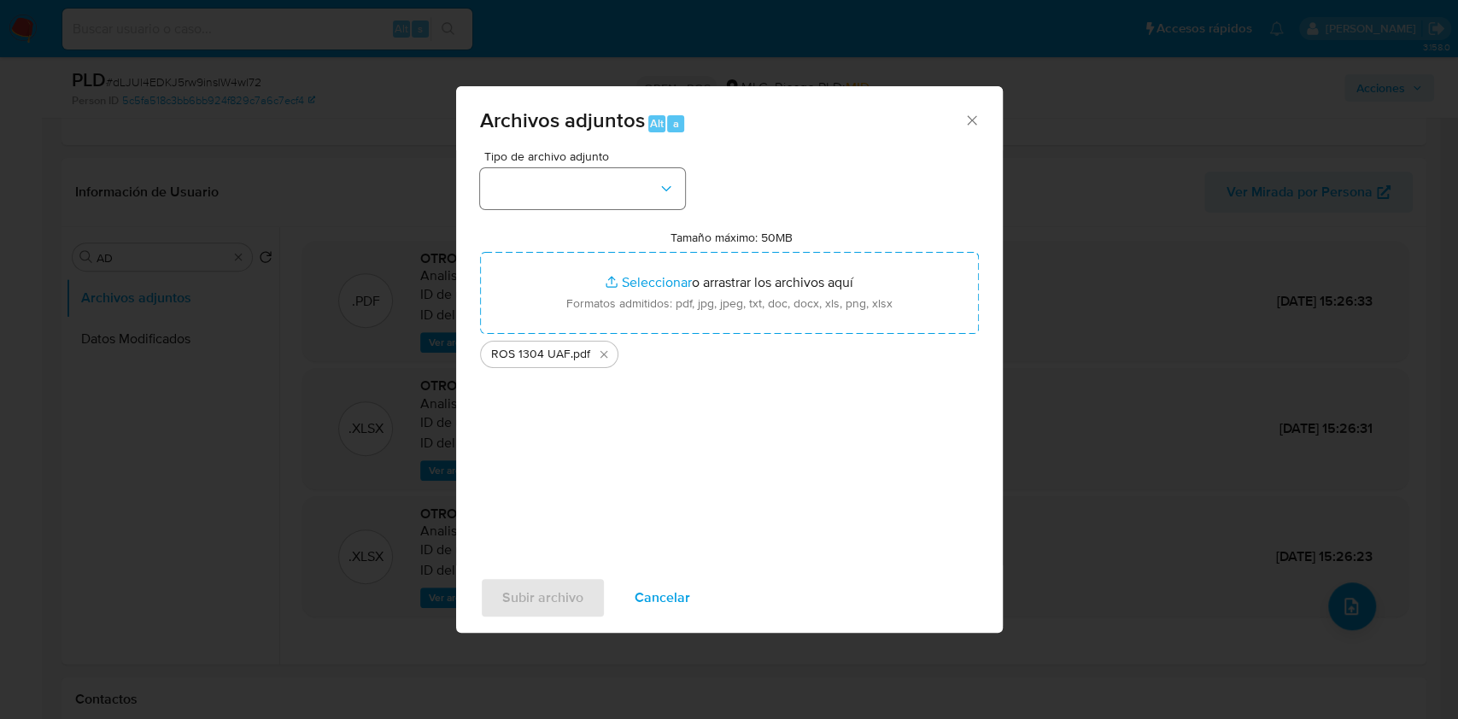
drag, startPoint x: 615, startPoint y: 166, endPoint x: 615, endPoint y: 187, distance: 21.4
click at [615, 170] on div "Tipo de archivo adjunto" at bounding box center [582, 179] width 205 height 59
click at [616, 187] on button "button" at bounding box center [582, 188] width 205 height 41
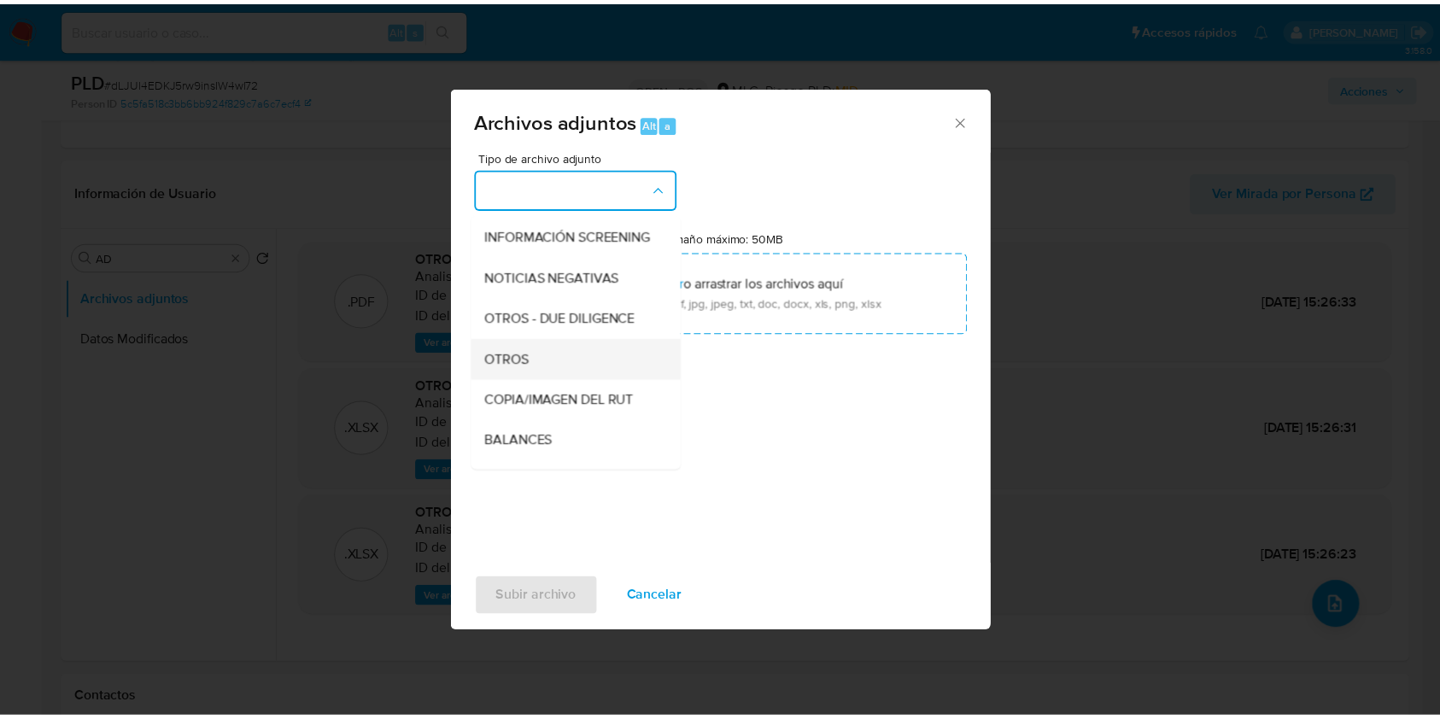
scroll to position [141, 0]
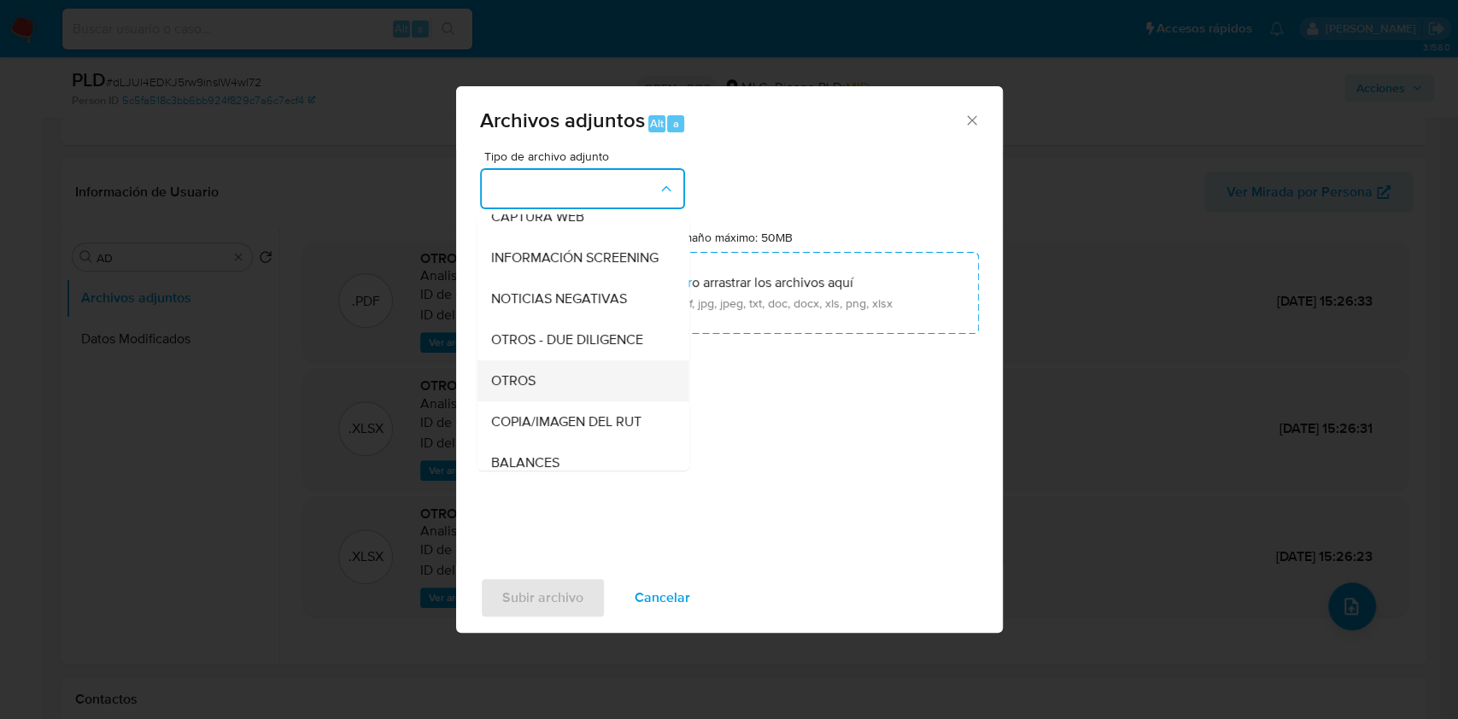
click at [555, 398] on div "OTROS" at bounding box center [577, 380] width 174 height 41
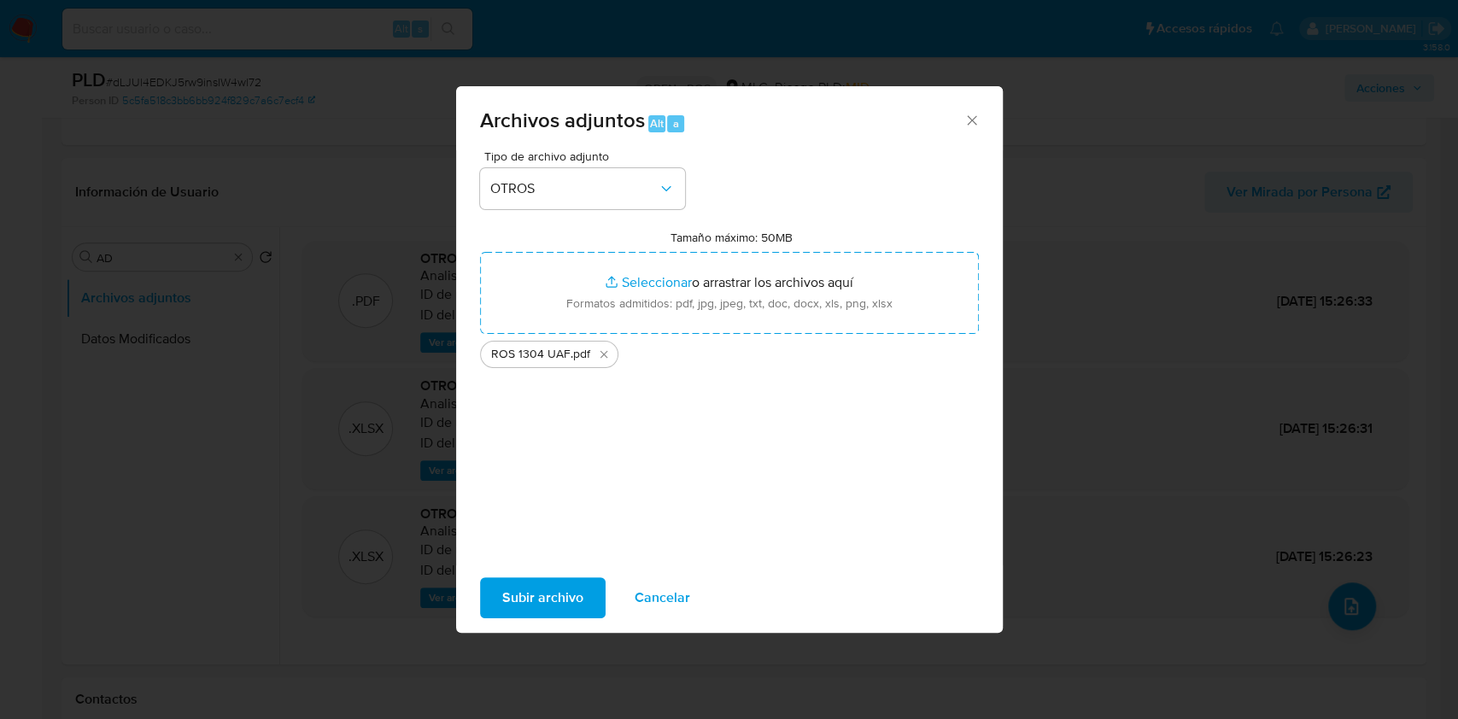
click at [531, 594] on span "Subir archivo" at bounding box center [542, 598] width 81 height 38
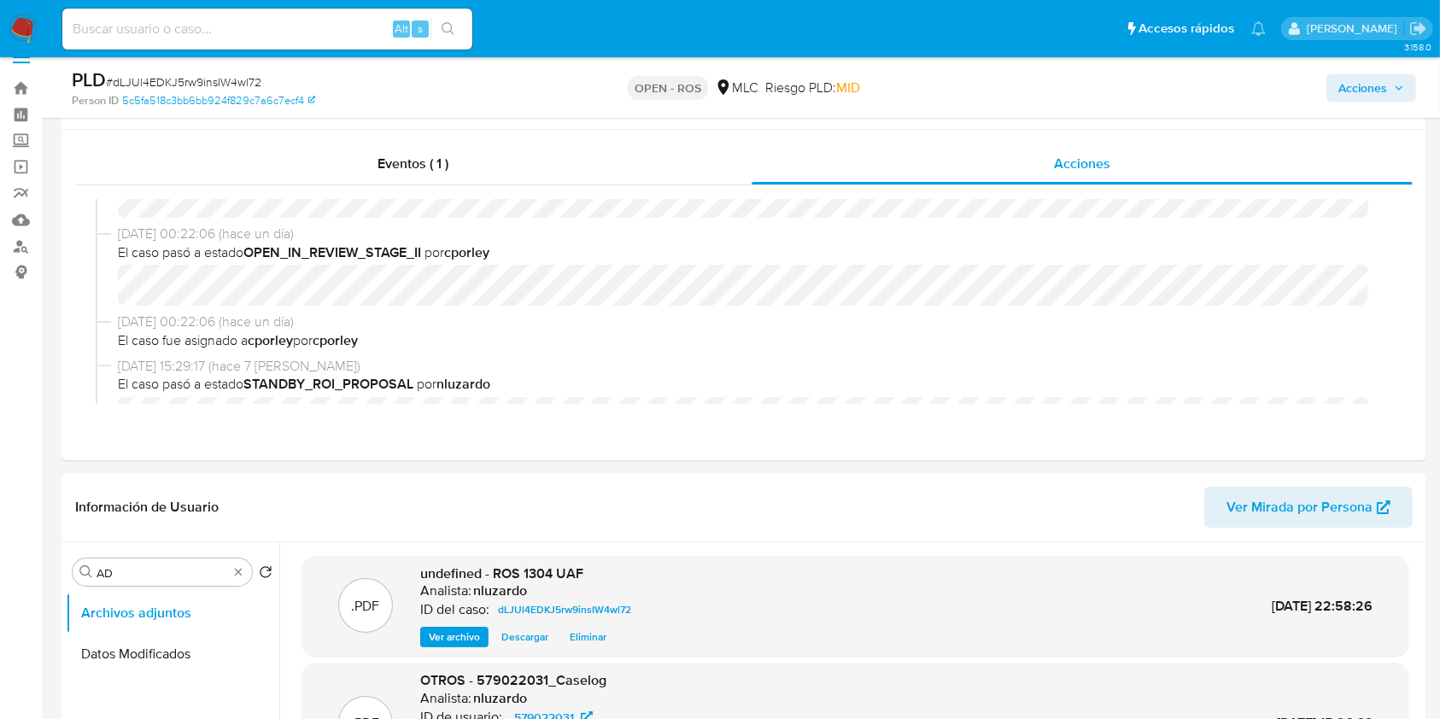
scroll to position [0, 0]
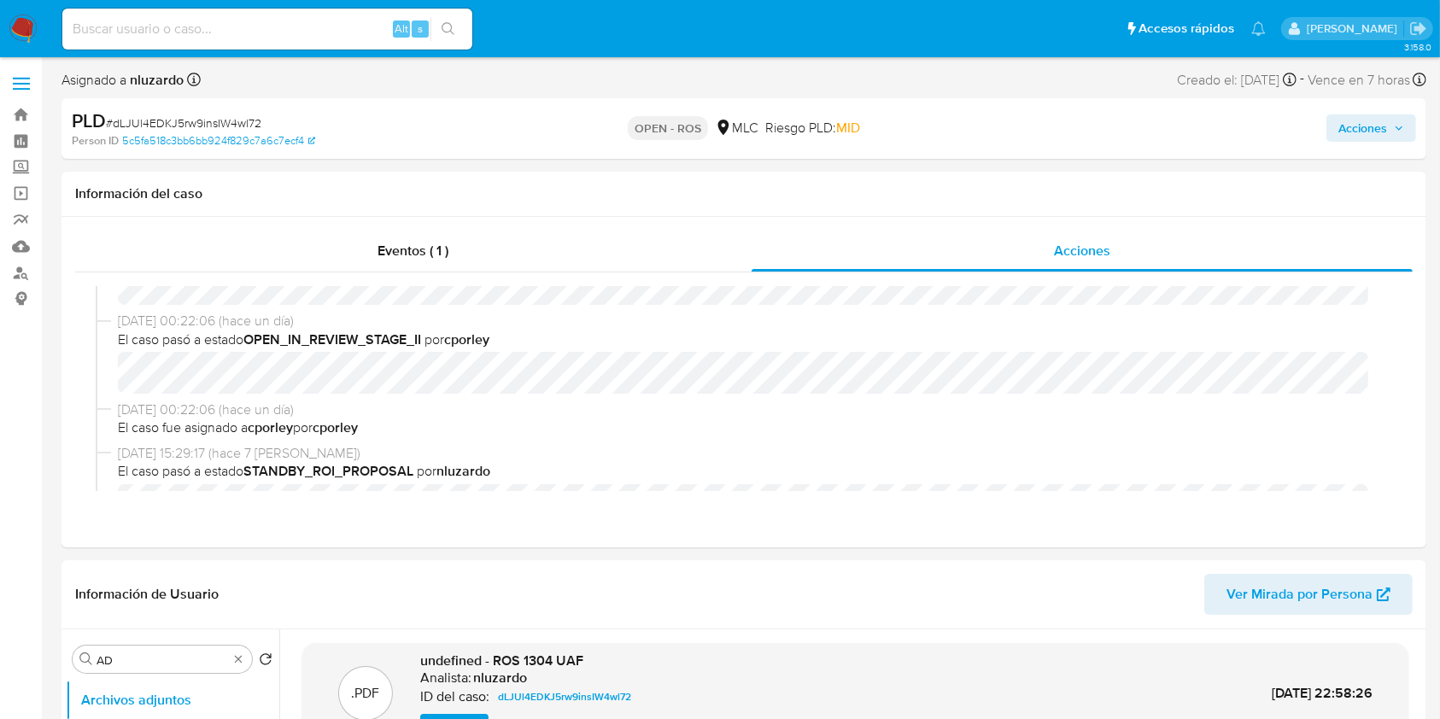
click at [1346, 130] on span "Acciones" at bounding box center [1362, 127] width 49 height 27
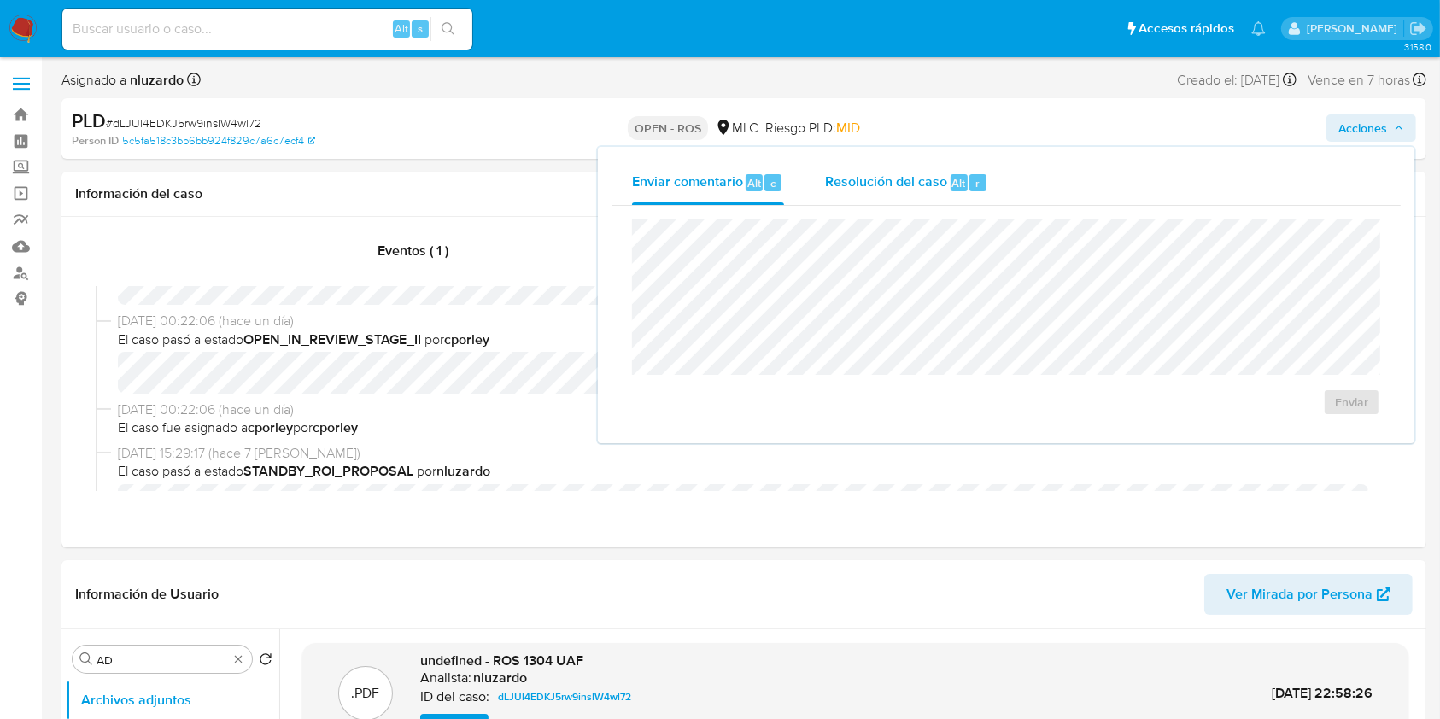
click at [927, 173] on span "Resolución del caso" at bounding box center [886, 183] width 122 height 20
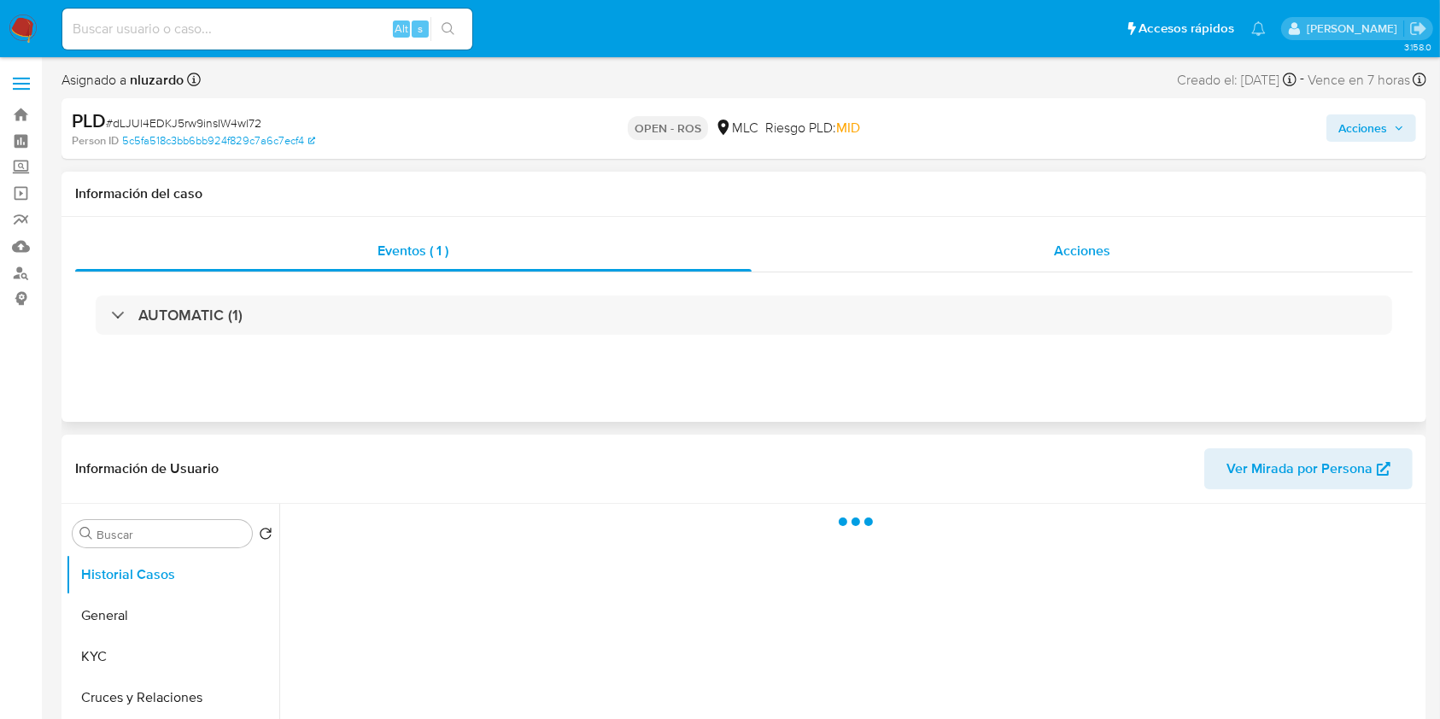
click at [1185, 264] on div "Acciones" at bounding box center [1083, 251] width 662 height 41
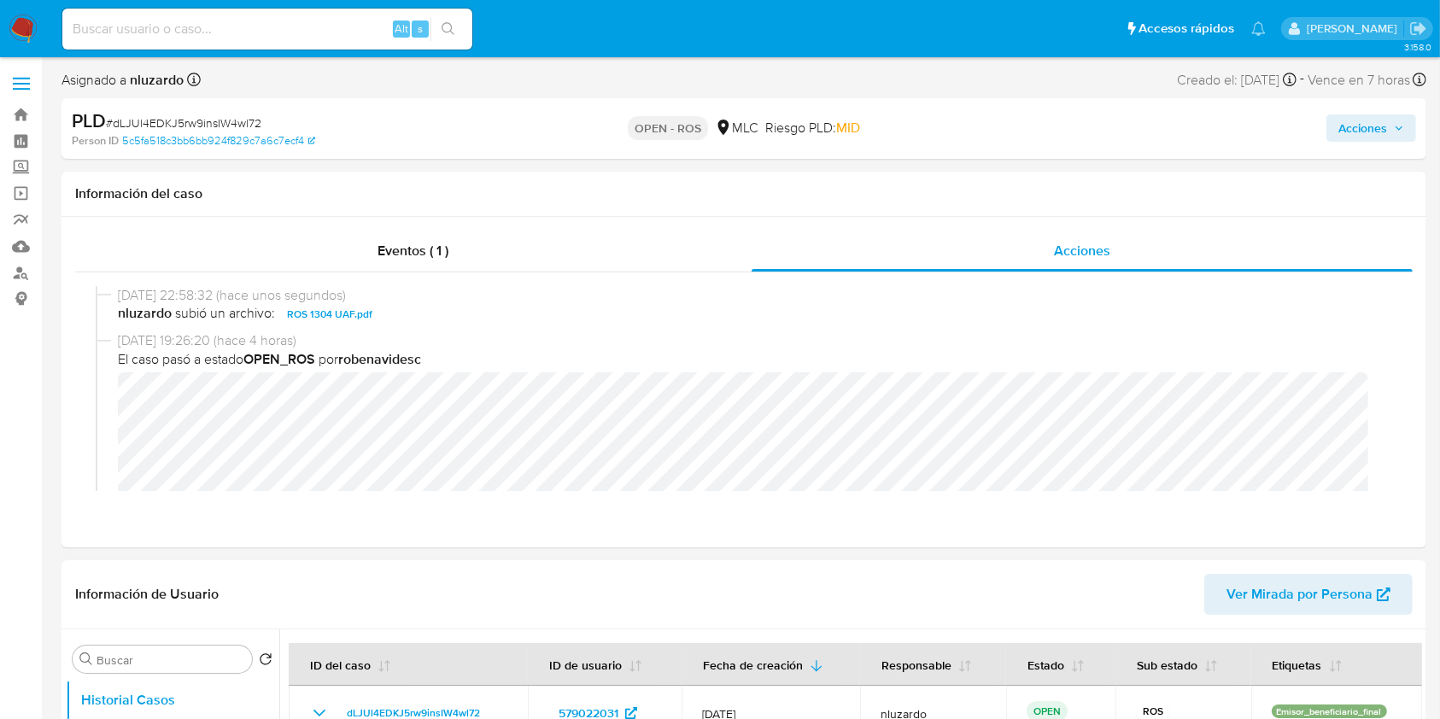
select select "10"
click at [1385, 137] on span "Acciones" at bounding box center [1362, 127] width 49 height 27
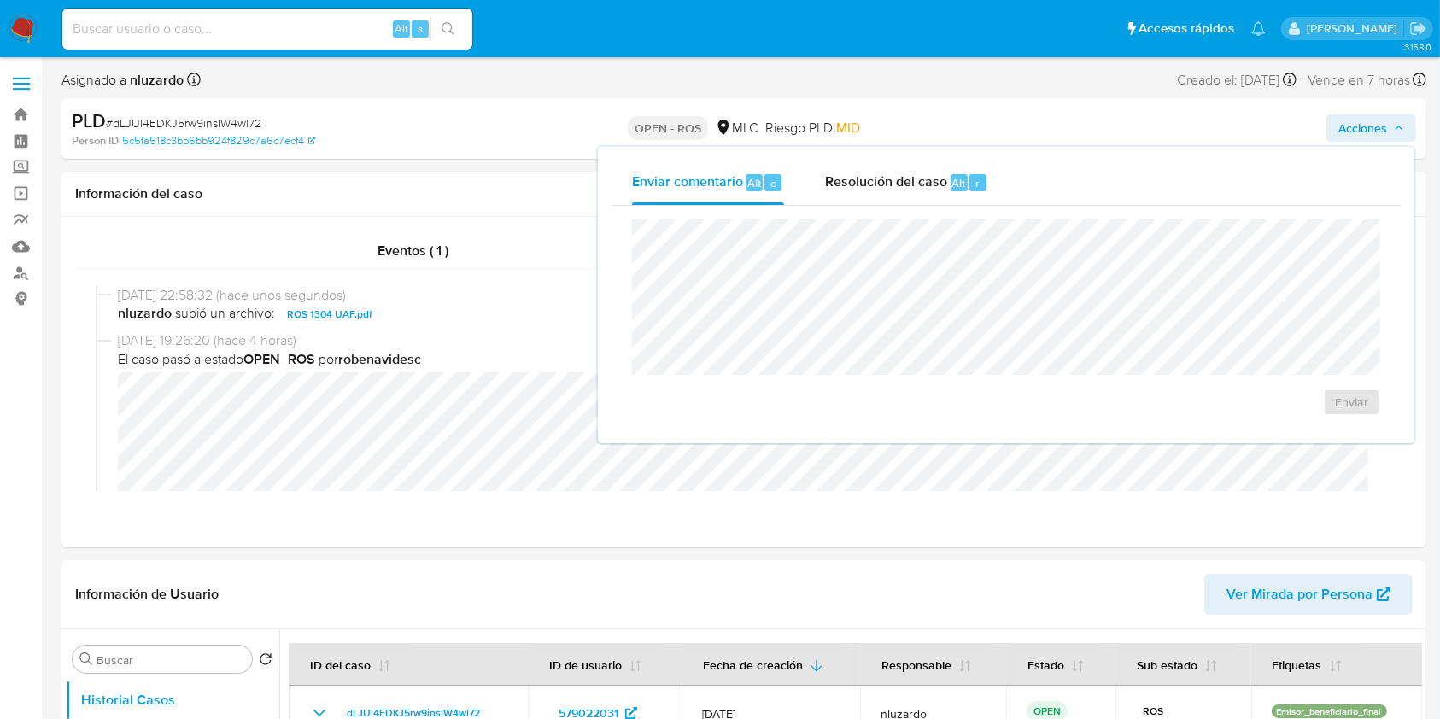
click at [992, 195] on button "Resolución del caso Alt r" at bounding box center [907, 183] width 204 height 44
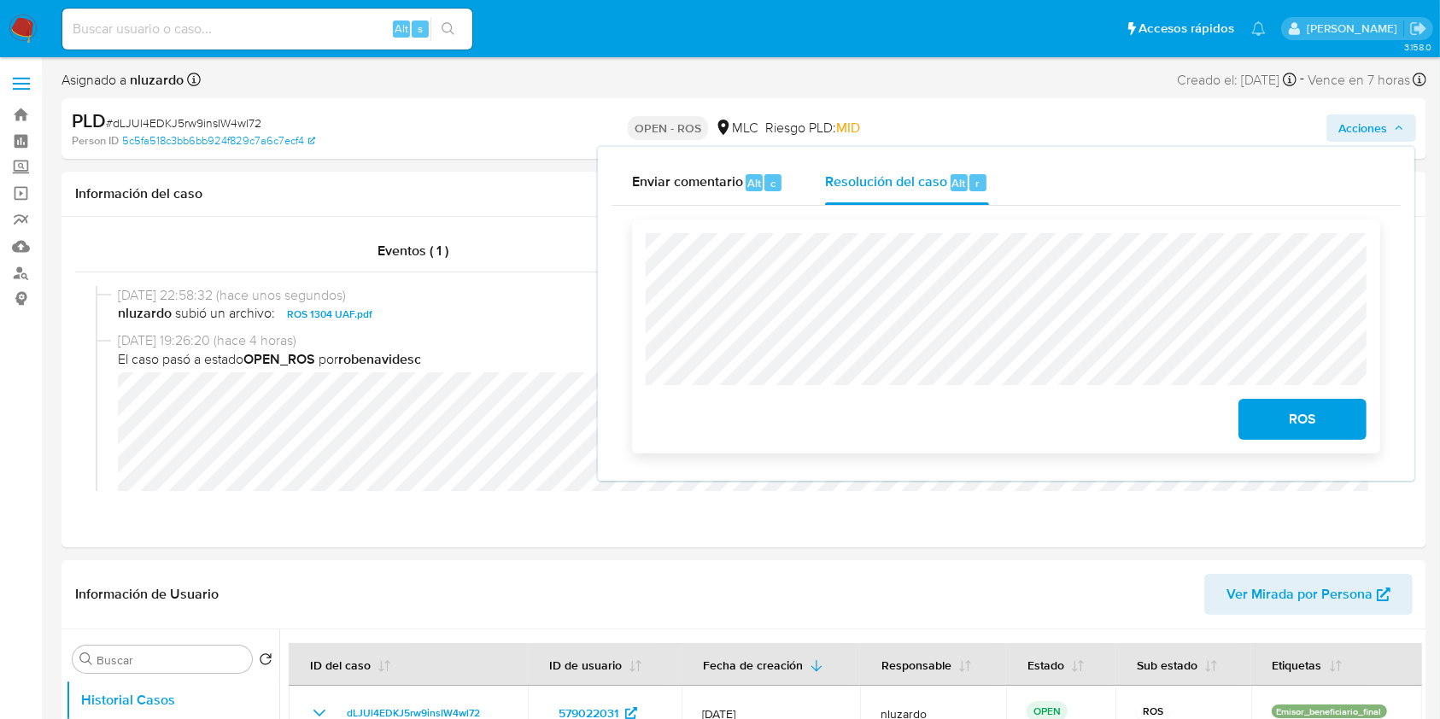
click at [1285, 409] on span "ROS" at bounding box center [1303, 420] width 84 height 38
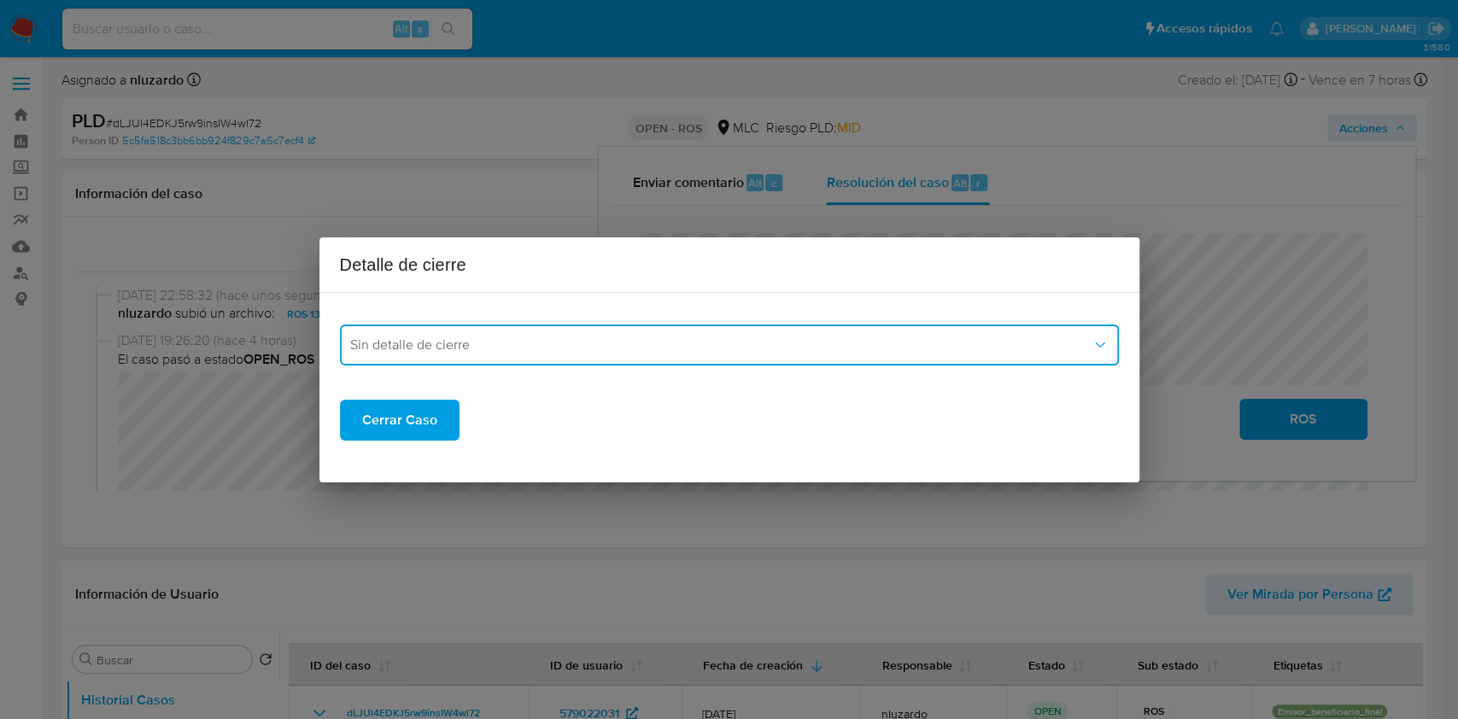
click at [587, 348] on span "Sin detalle de cierre" at bounding box center [720, 345] width 741 height 17
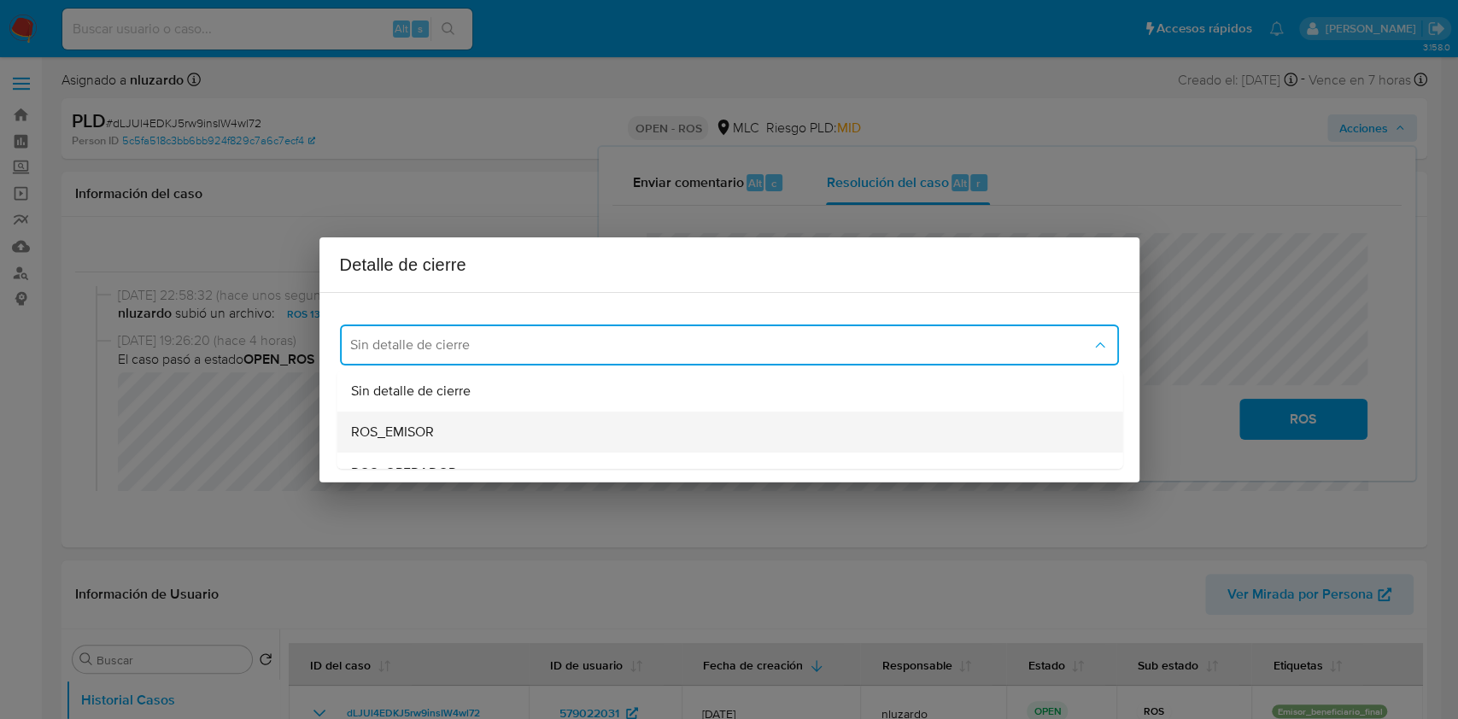
click at [432, 426] on span "ROS_EMISOR" at bounding box center [391, 432] width 83 height 17
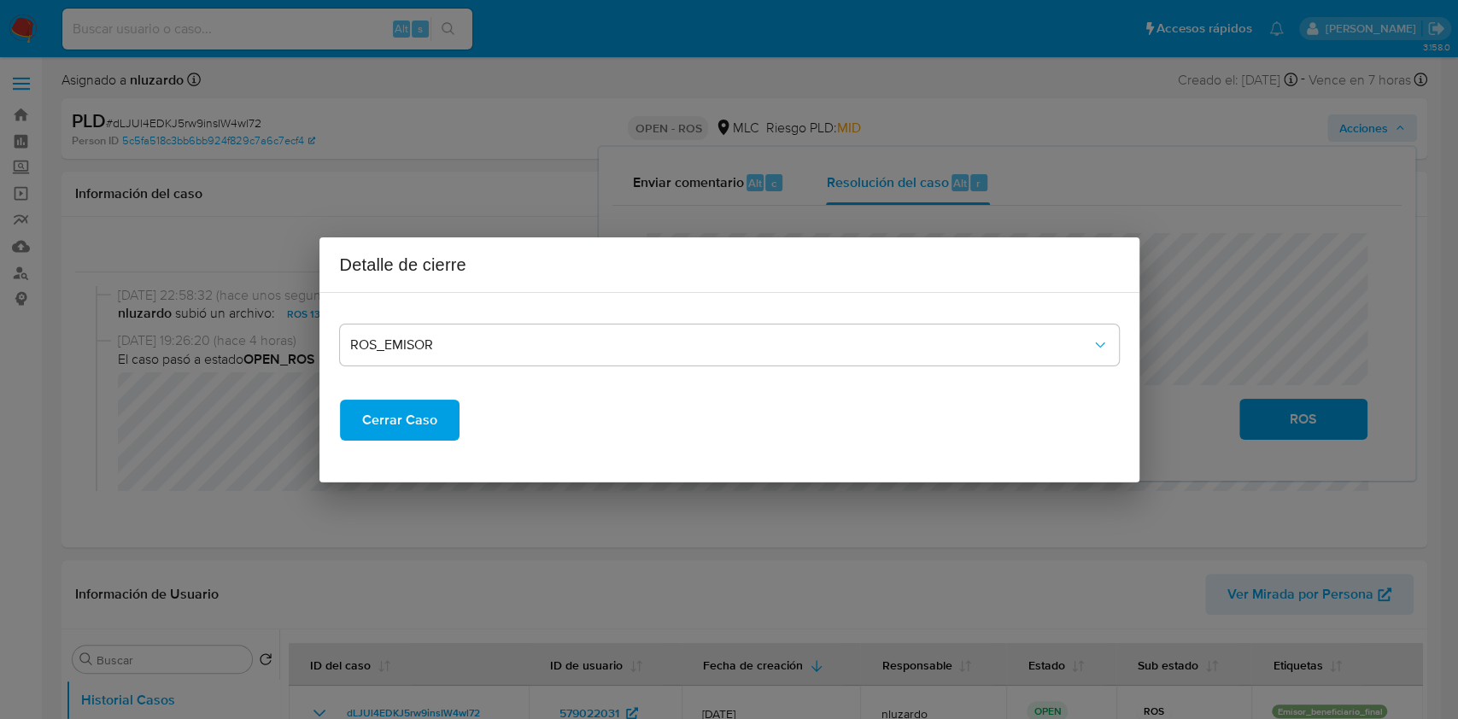
click at [400, 423] on span "Cerrar Caso" at bounding box center [399, 420] width 75 height 38
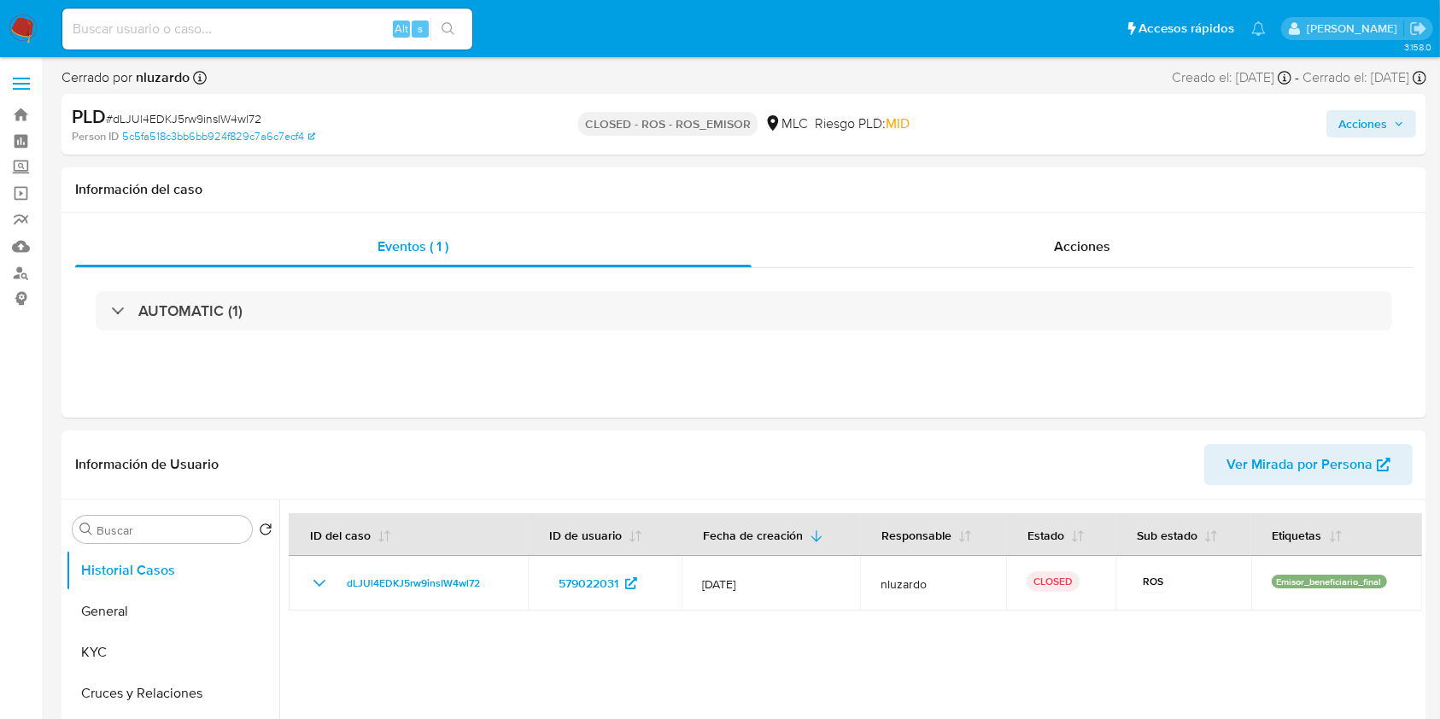
select select "10"
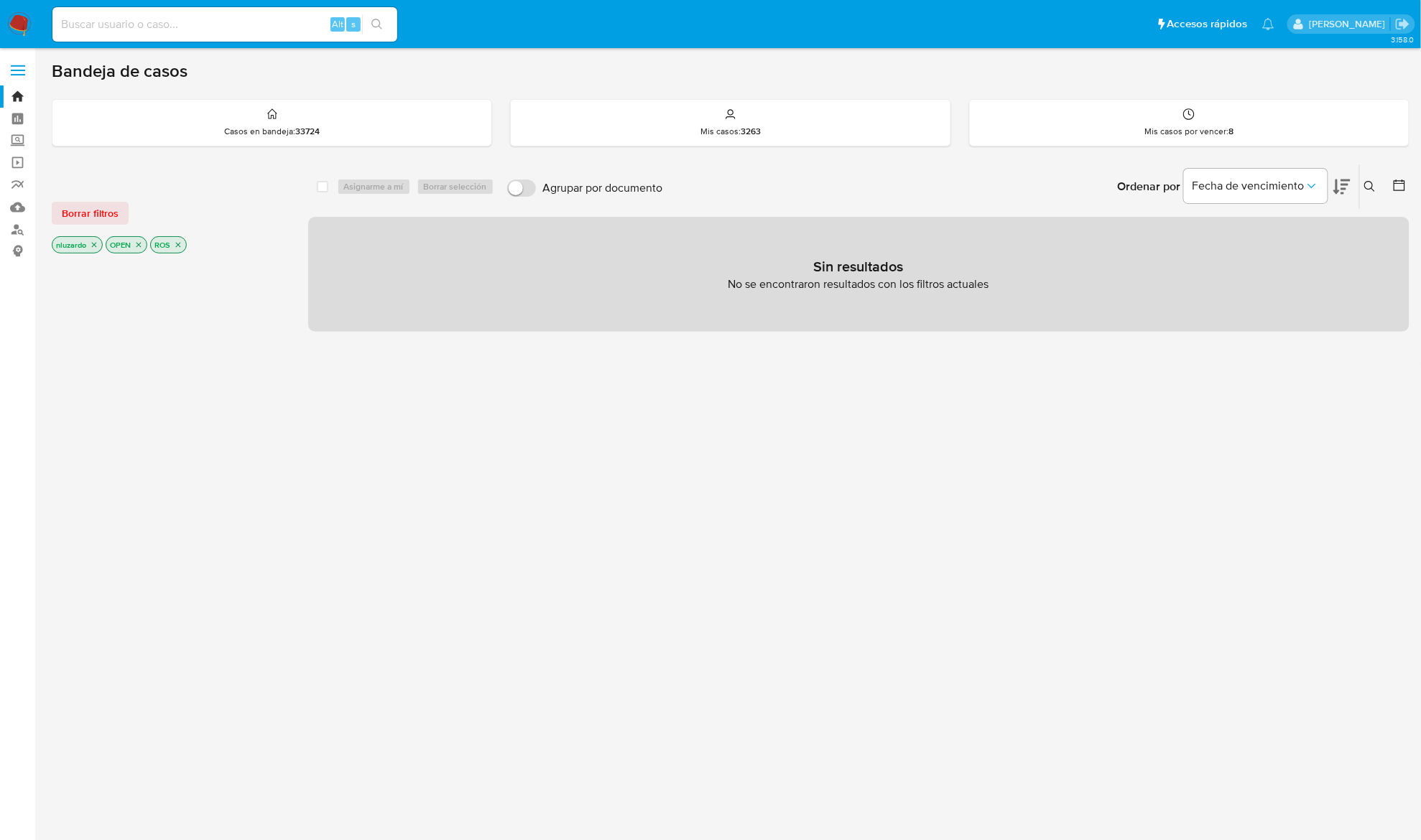
click at [182, 251] on p "ROS" at bounding box center [168, 245] width 35 height 16
click at [185, 245] on p "ROS" at bounding box center [168, 245] width 35 height 16
click at [179, 243] on icon "close-filter" at bounding box center [178, 245] width 8 height 8
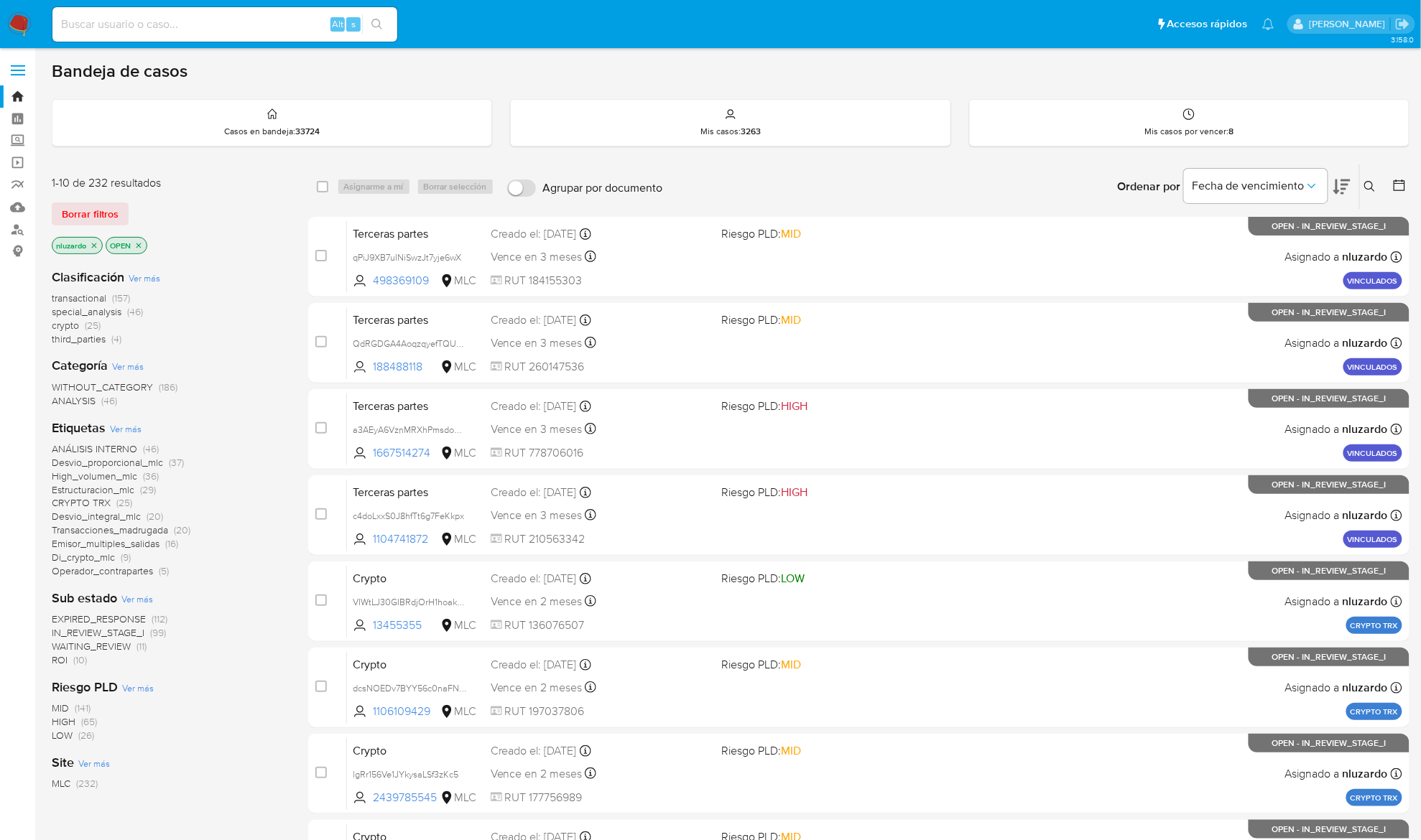
click at [1339, 185] on icon at bounding box center [1342, 187] width 17 height 17
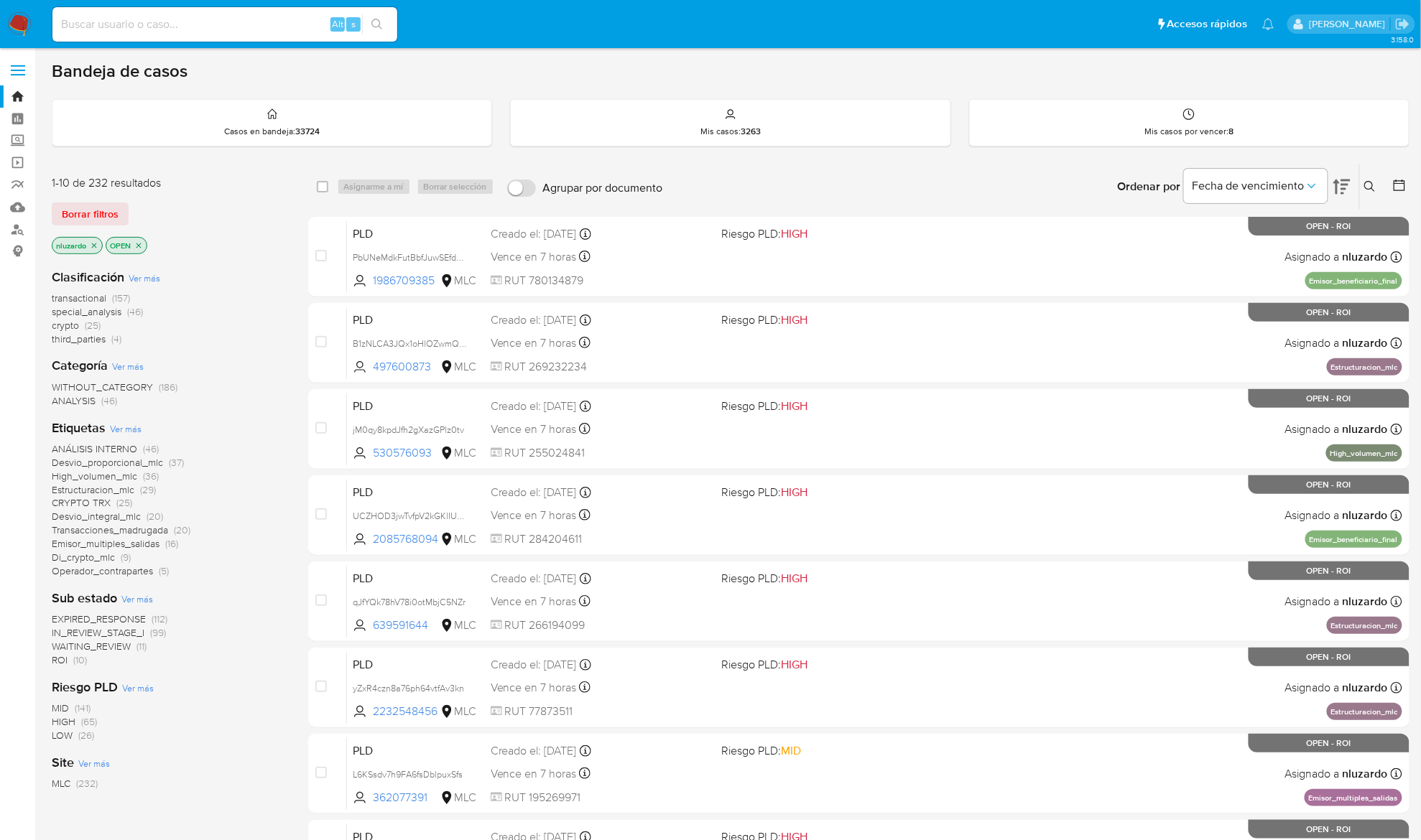
click at [63, 662] on span "ROI" at bounding box center [59, 659] width 16 height 14
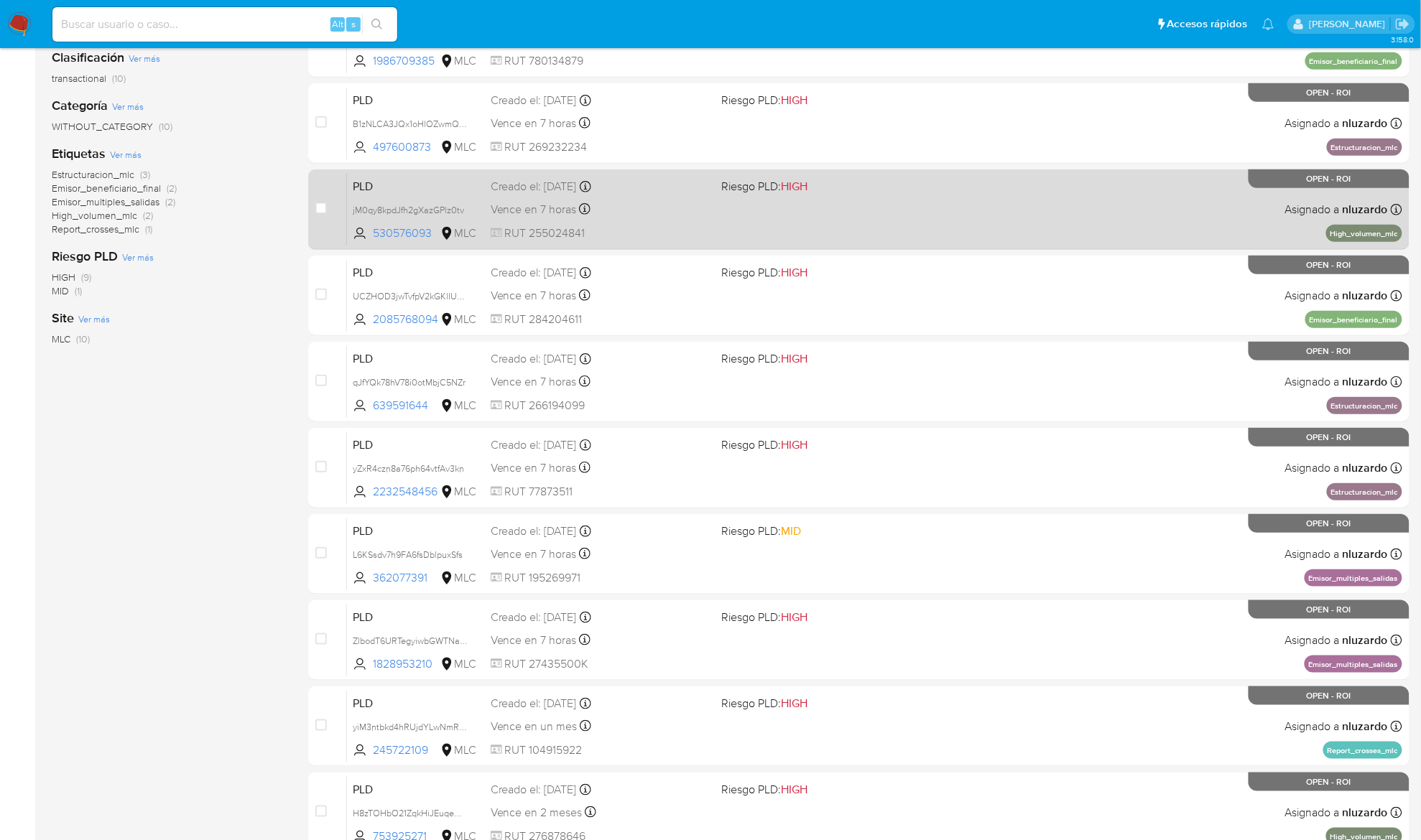
scroll to position [345, 0]
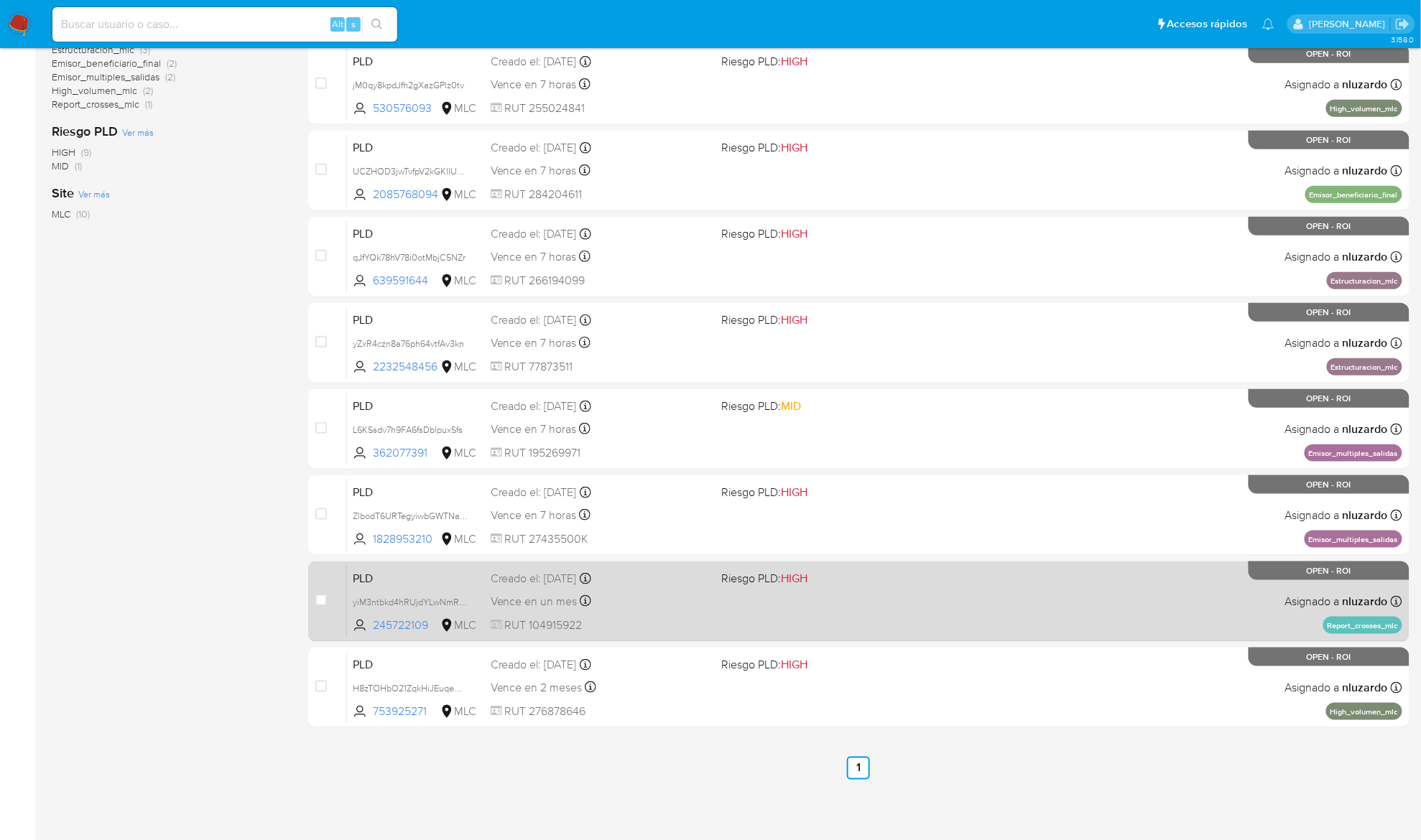
click at [685, 610] on div "PLD yiM3ntbkd4hRUjdYLwNmRTec 245722109 MLC Riesgo PLD: HIGH Creado el: 12/07/20…" at bounding box center [875, 601] width 1056 height 72
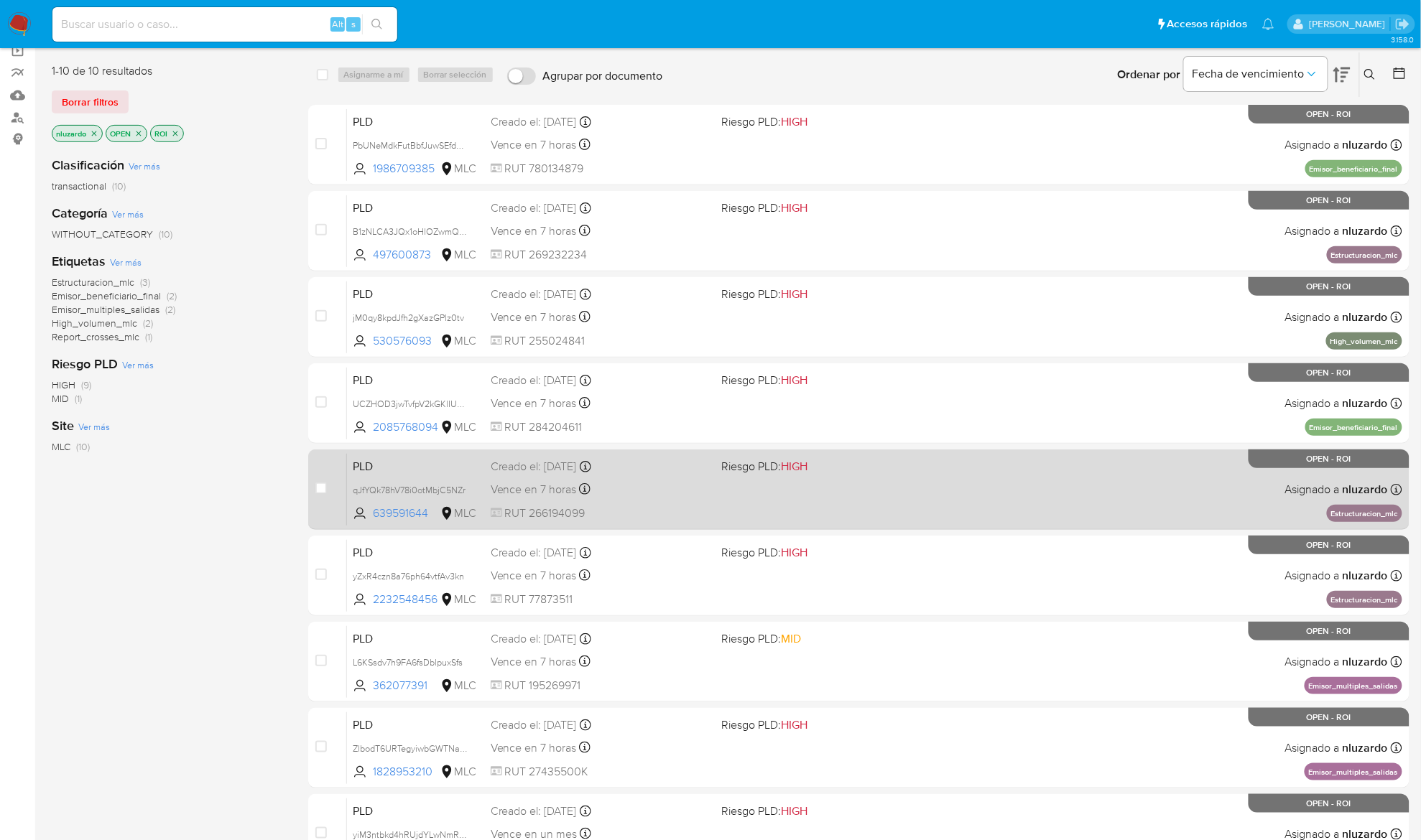
scroll to position [0, 0]
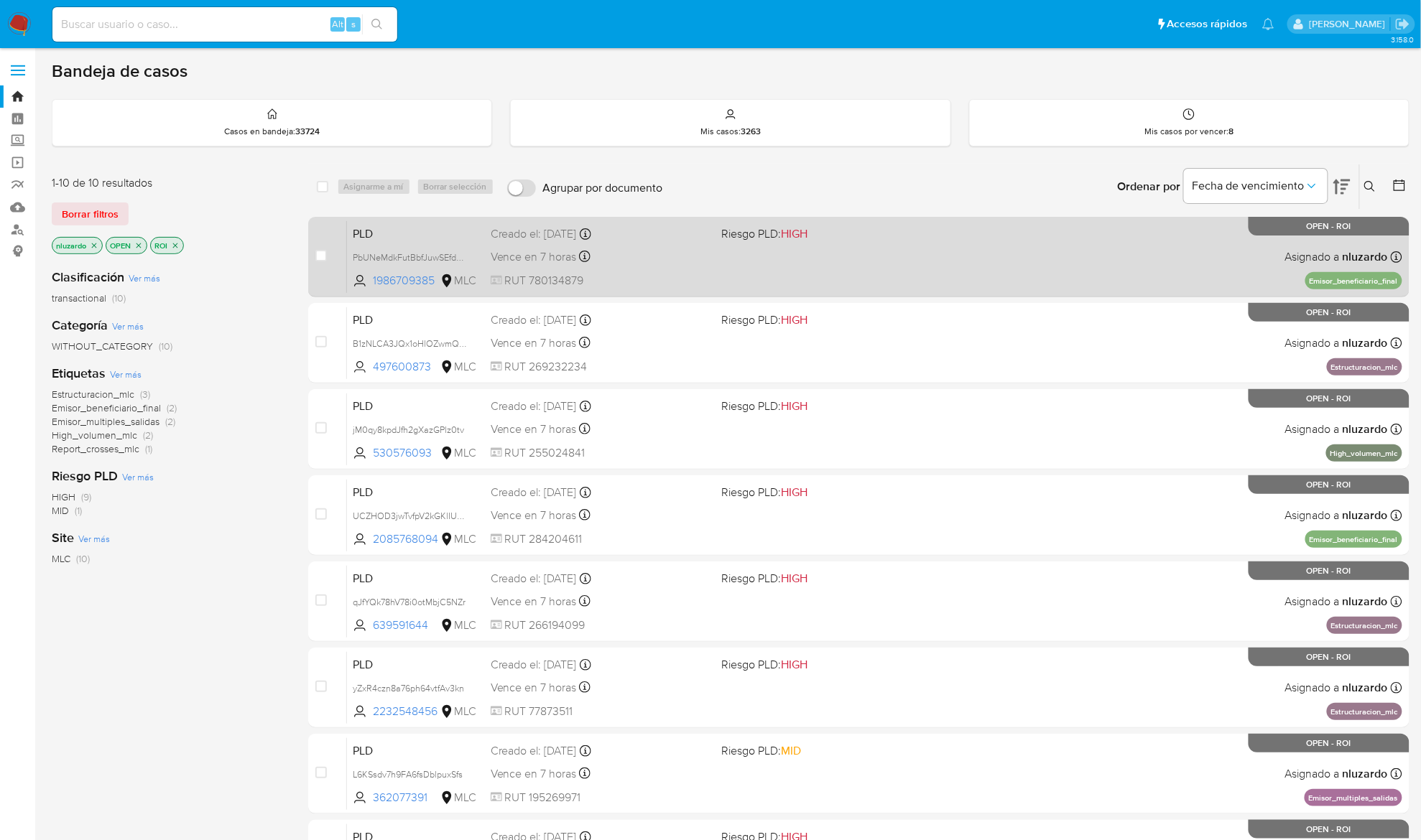
click at [883, 257] on div "PLD PbUNeMdkFutBbfJuwSEfdpfb 1986709385 MLC Riesgo PLD: HIGH Creado el: 12/06/2…" at bounding box center [875, 256] width 1056 height 72
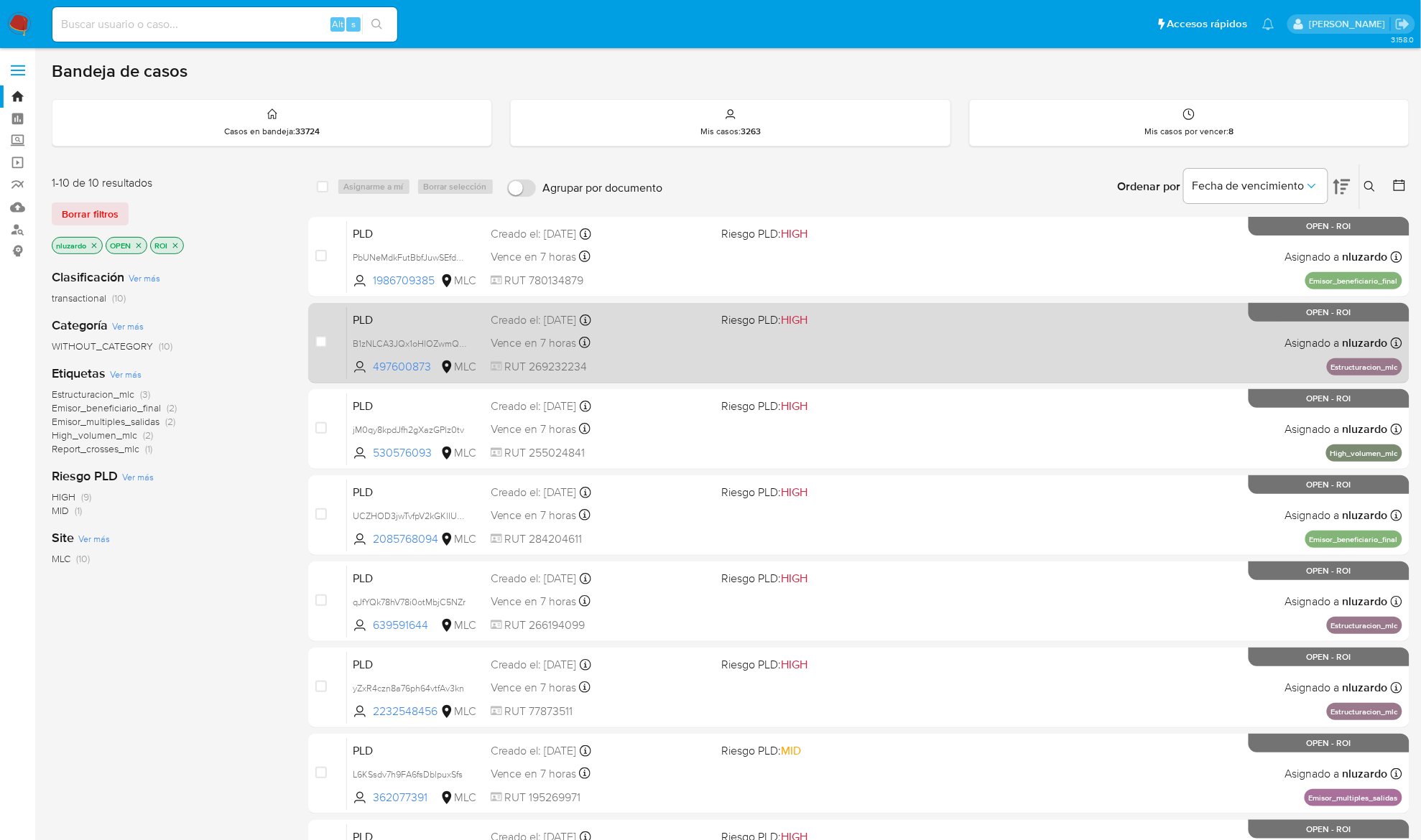
click at [829, 352] on div "PLD B1zNLCA3JQx1oHlOZwmQklma 497600873 MLC Riesgo PLD: HIGH Creado el: 12/06/20…" at bounding box center [875, 343] width 1056 height 72
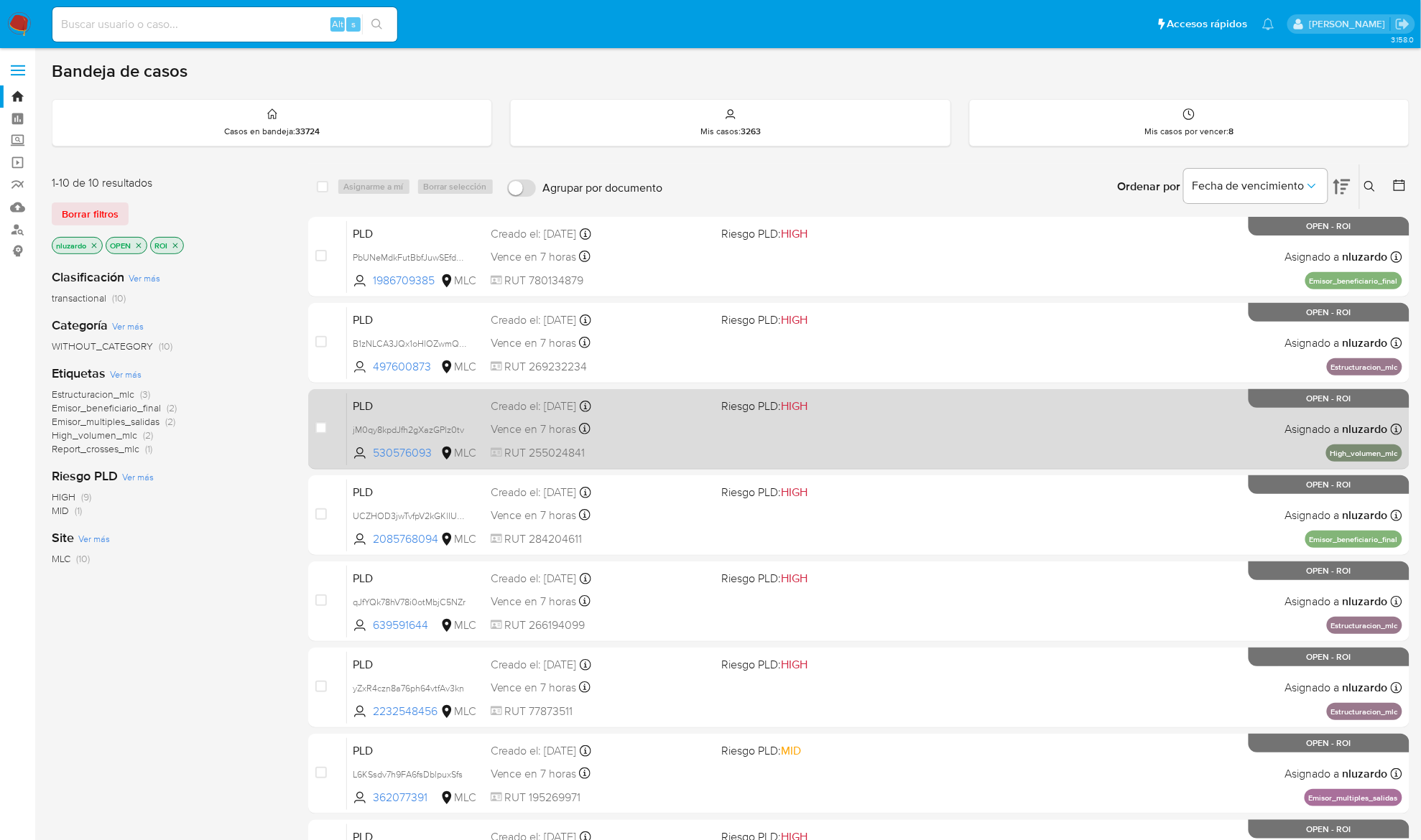
click at [823, 424] on div "PLD jM0qy8kpdJfh2gXazGPlz0tv 530576093 MLC Riesgo PLD: HIGH Creado el: 12/06/20…" at bounding box center [875, 429] width 1056 height 72
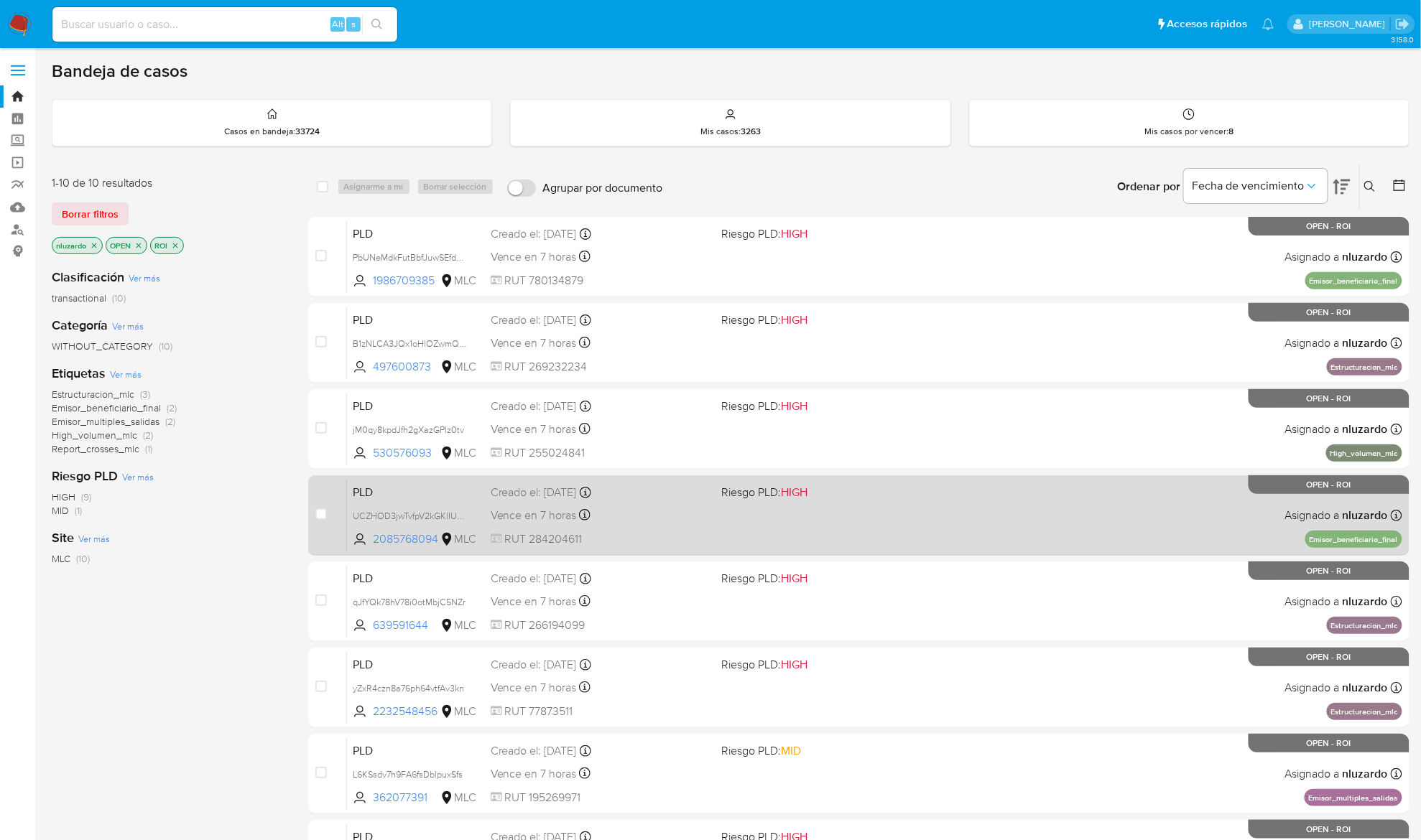
click at [820, 489] on span "Riesgo PLD: HIGH" at bounding box center [831, 491] width 220 height 18
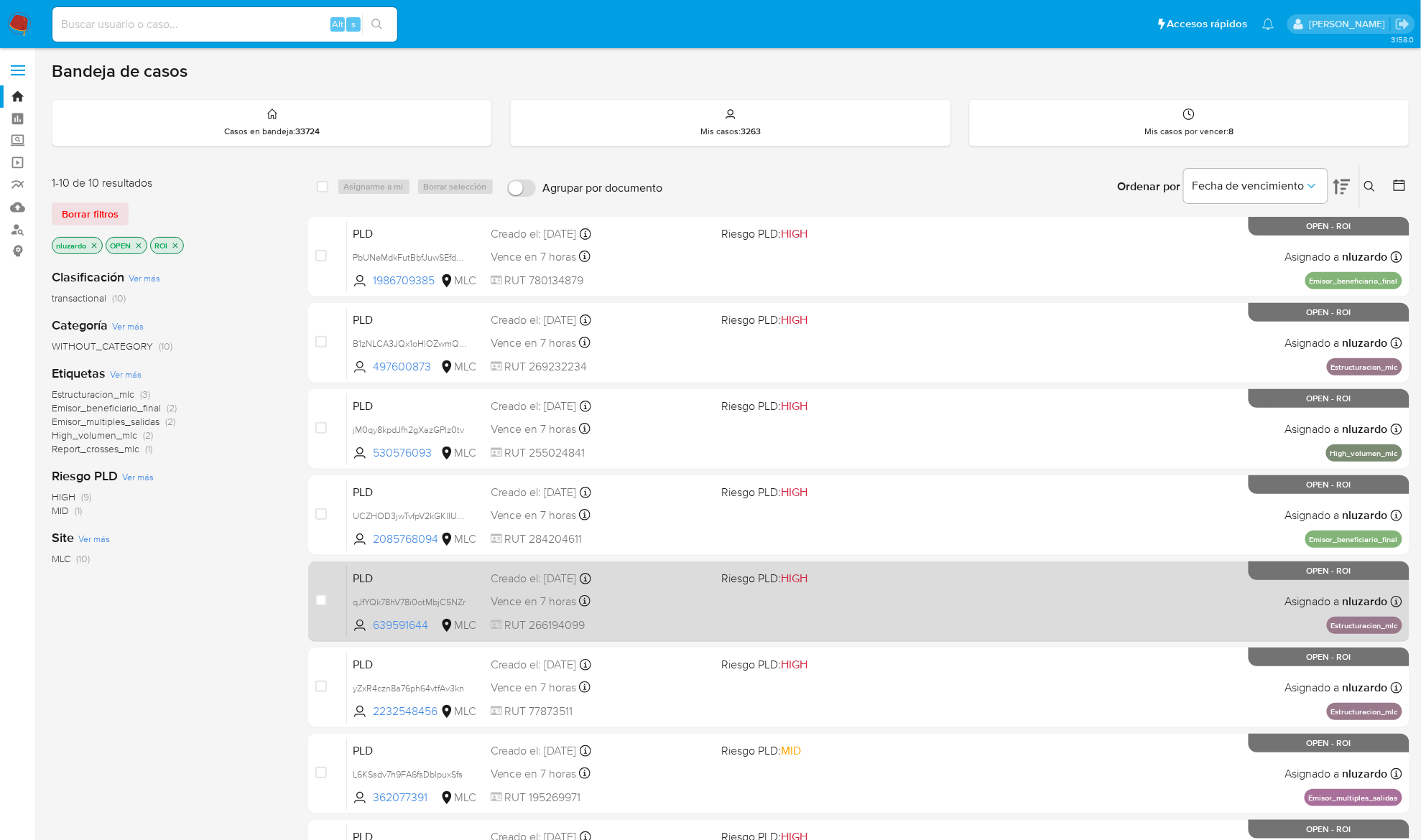
click at [820, 584] on span "Riesgo PLD: HIGH" at bounding box center [831, 578] width 220 height 18
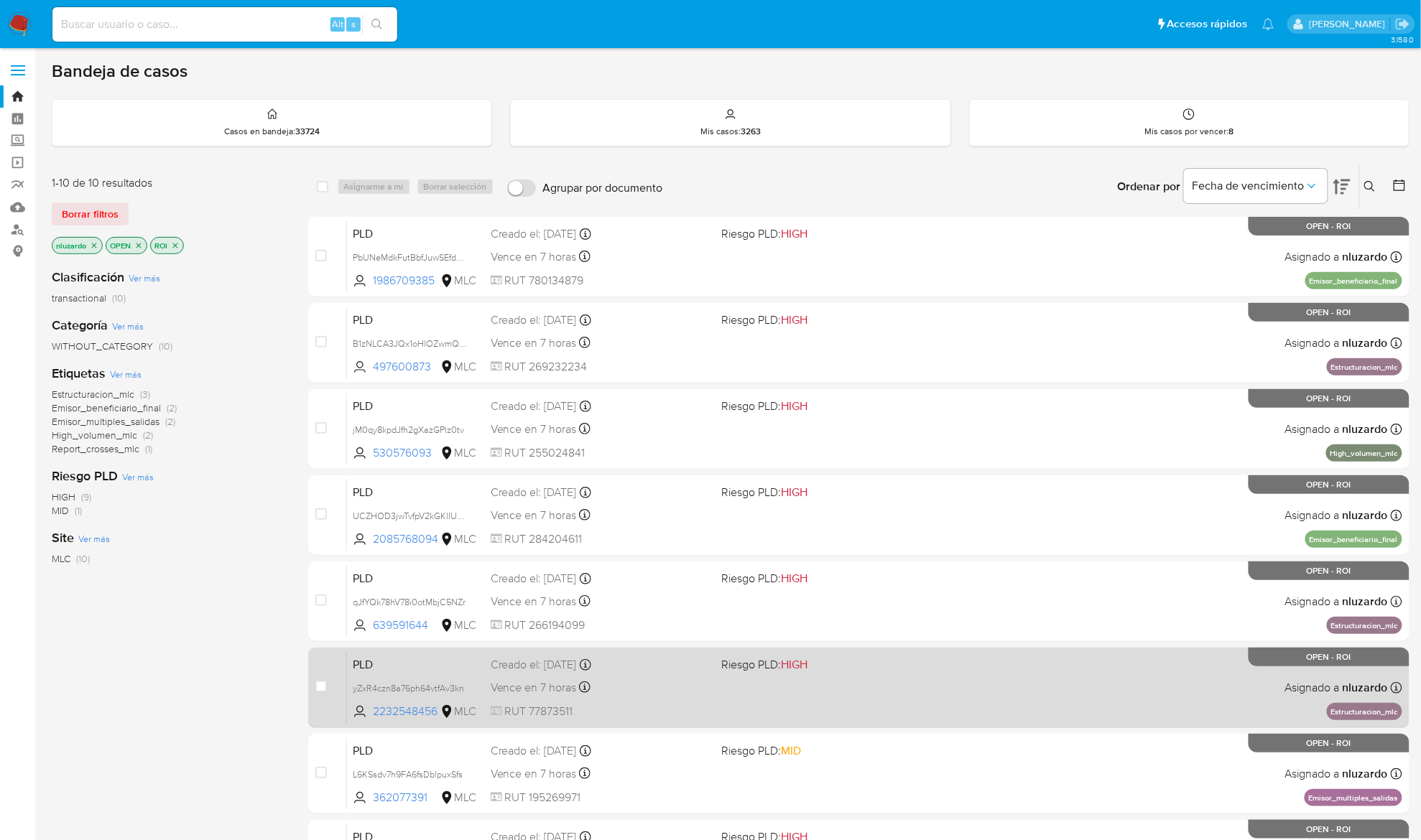
click at [825, 665] on span "Riesgo PLD: HIGH" at bounding box center [831, 663] width 220 height 18
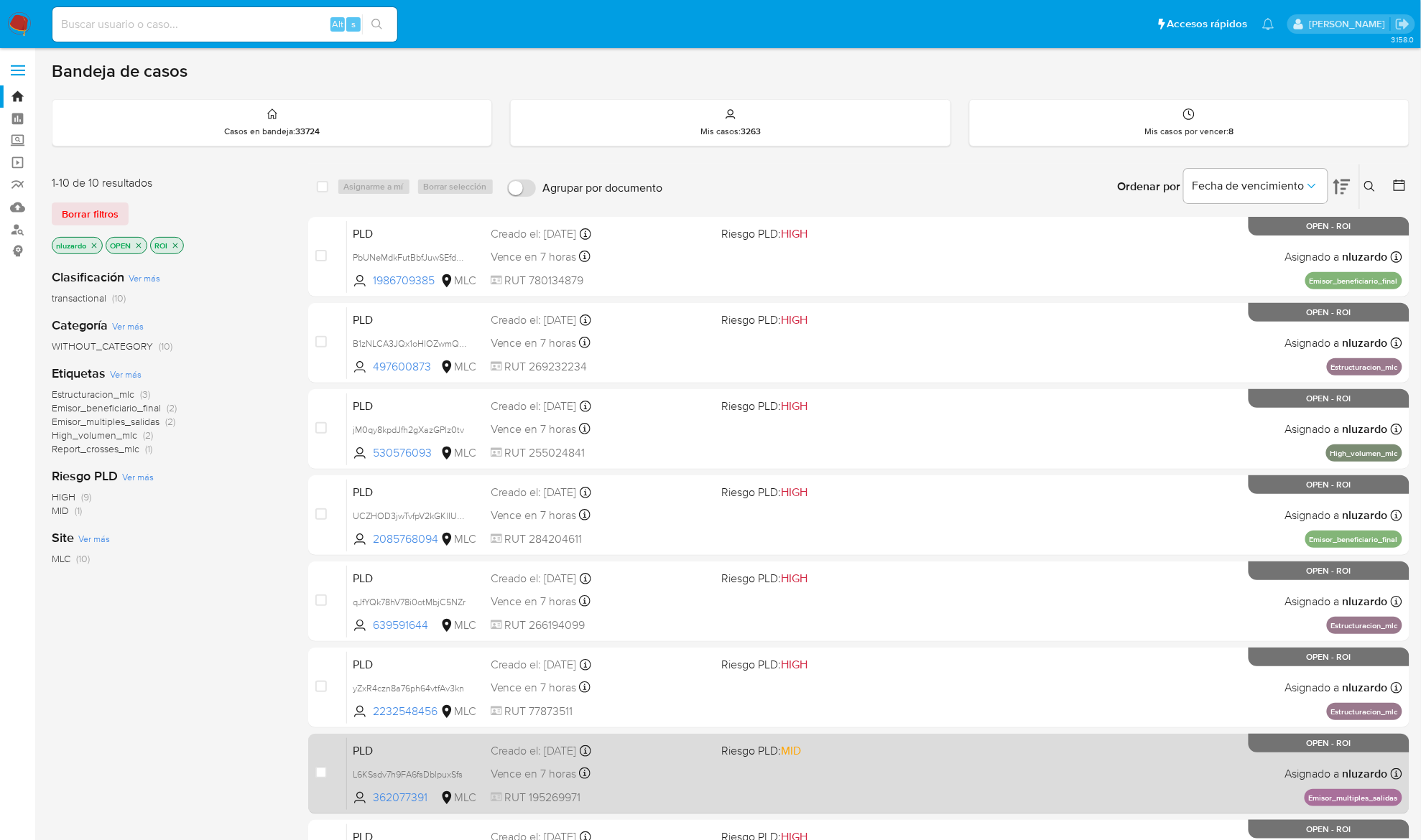
click at [846, 753] on span "Riesgo PLD: MID" at bounding box center [831, 750] width 220 height 18
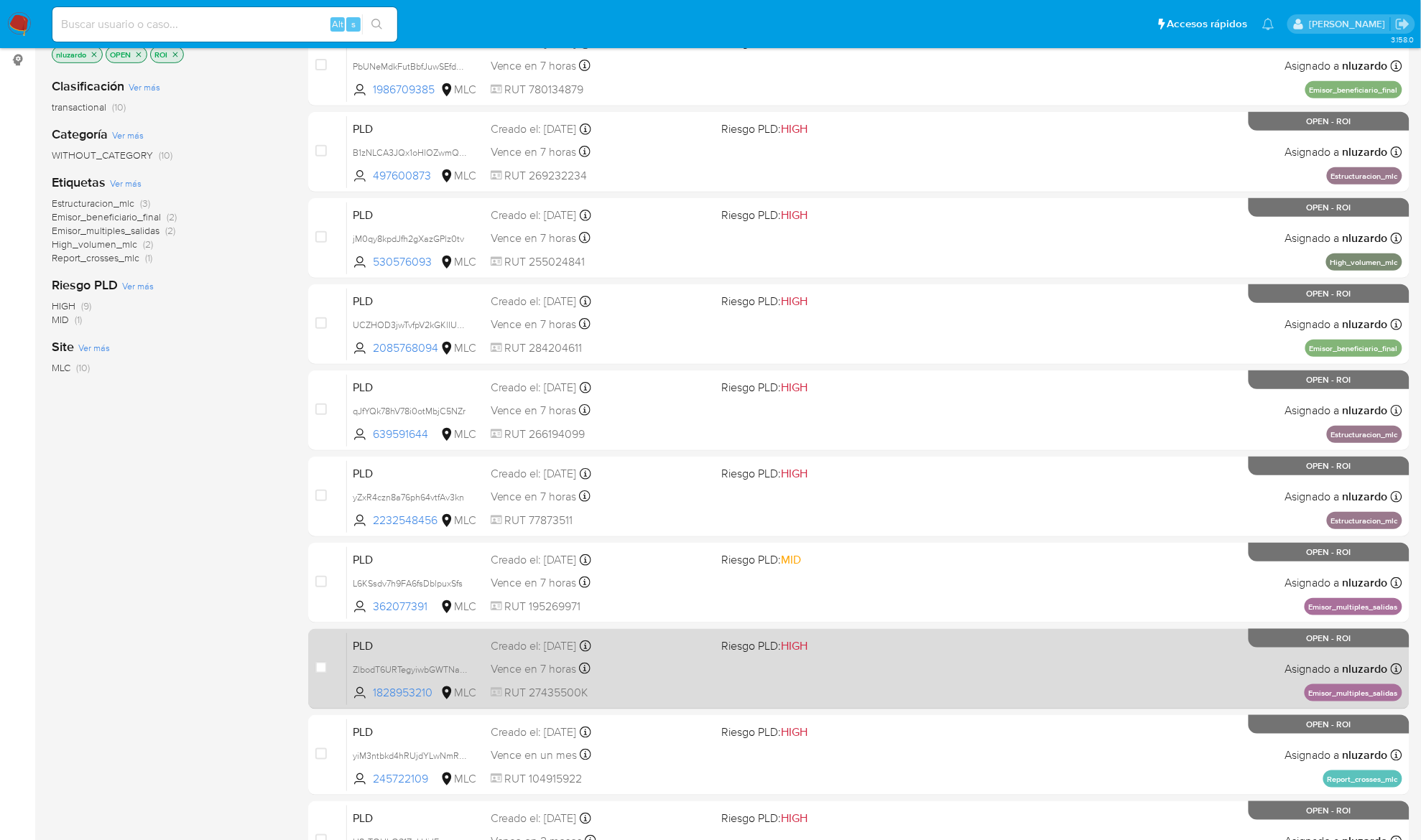
click at [909, 668] on div "PLD ZlbodT6URTegyiwbGWTNaX0e 1828953210 MLC Riesgo PLD: HIGH Creado el: 12/06/2…" at bounding box center [875, 668] width 1056 height 72
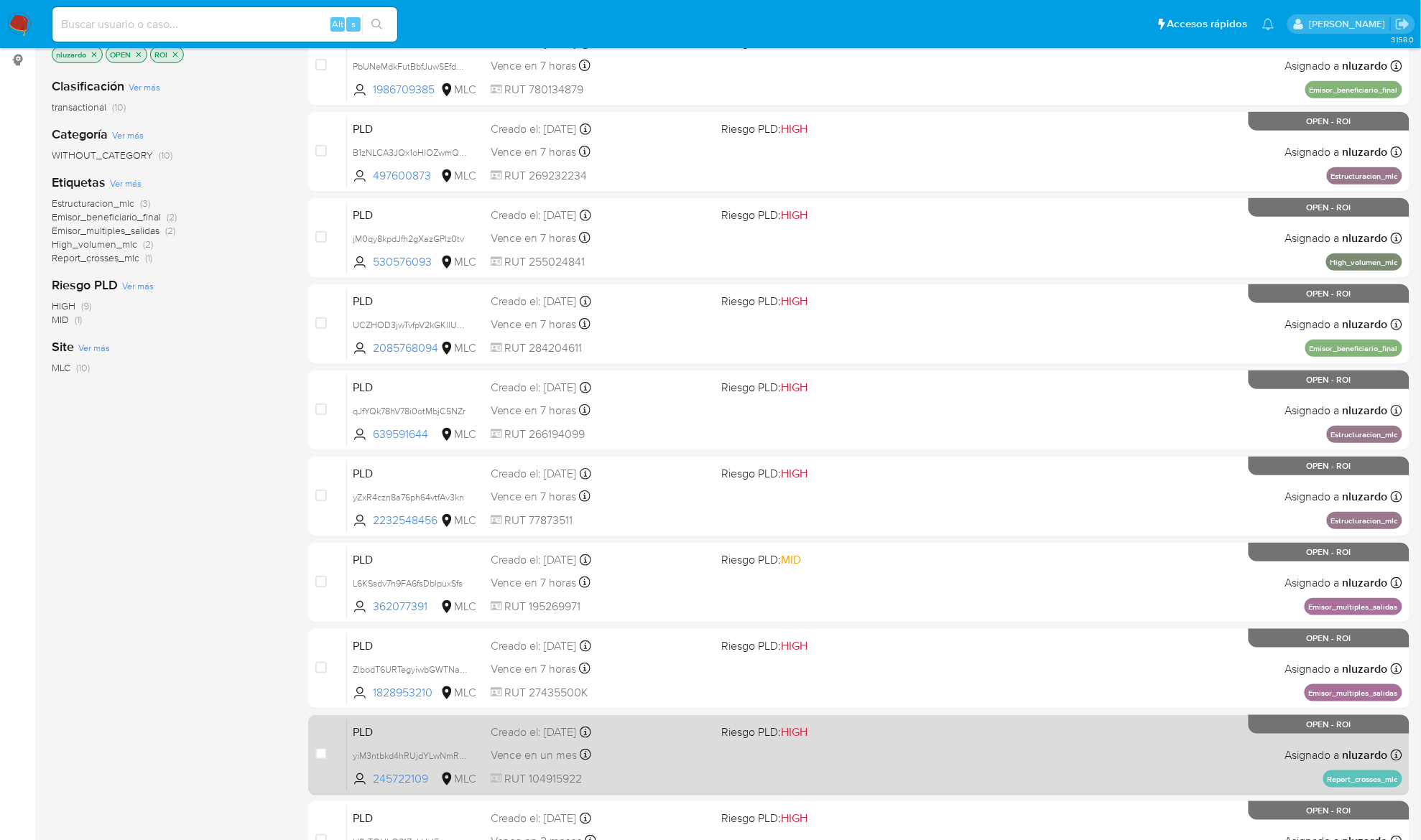
click at [889, 753] on div "PLD yiM3ntbkd4hRUjdYLwNmRTec 245722109 MLC Riesgo PLD: HIGH Creado el: 12/07/20…" at bounding box center [875, 755] width 1056 height 72
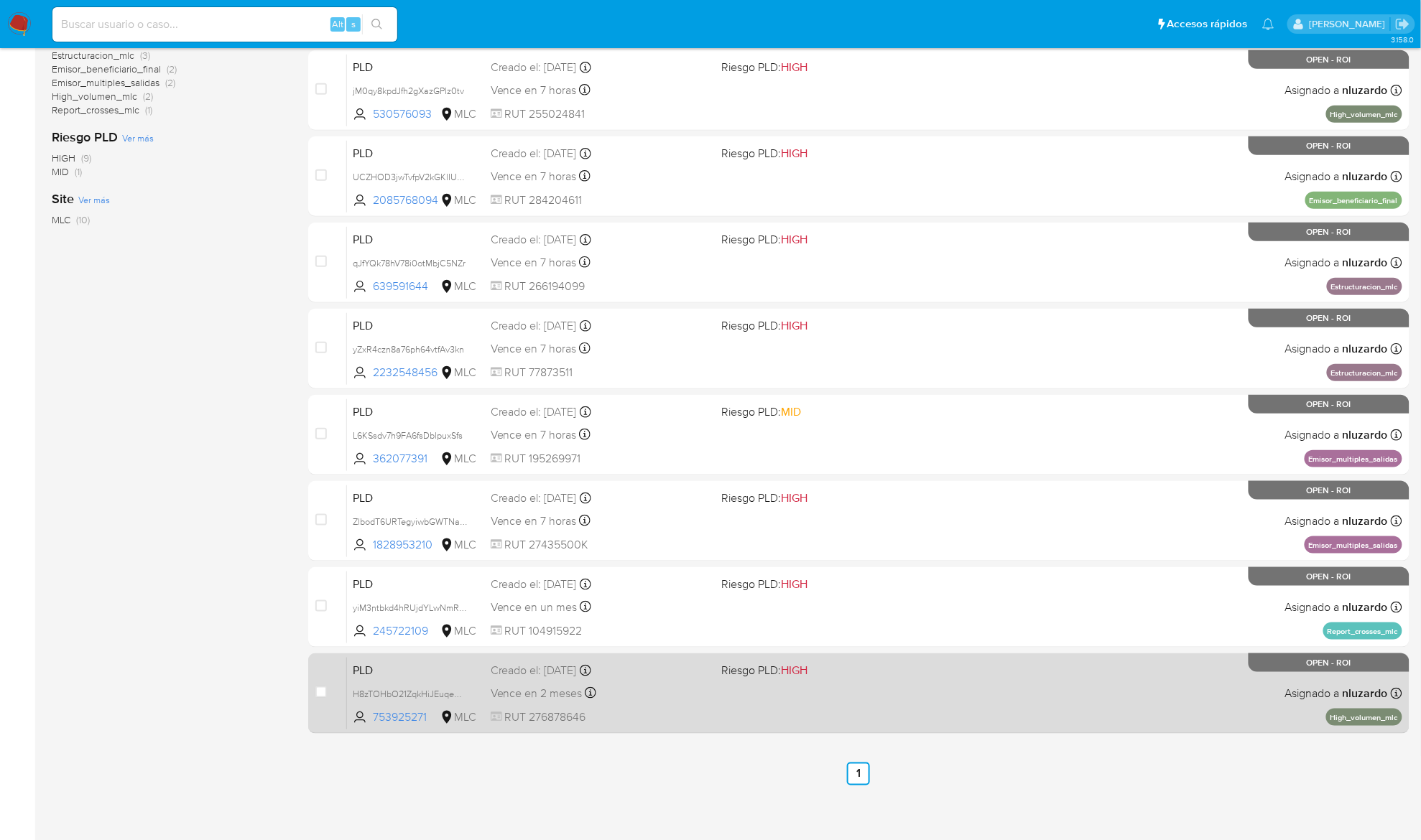
scroll to position [345, 0]
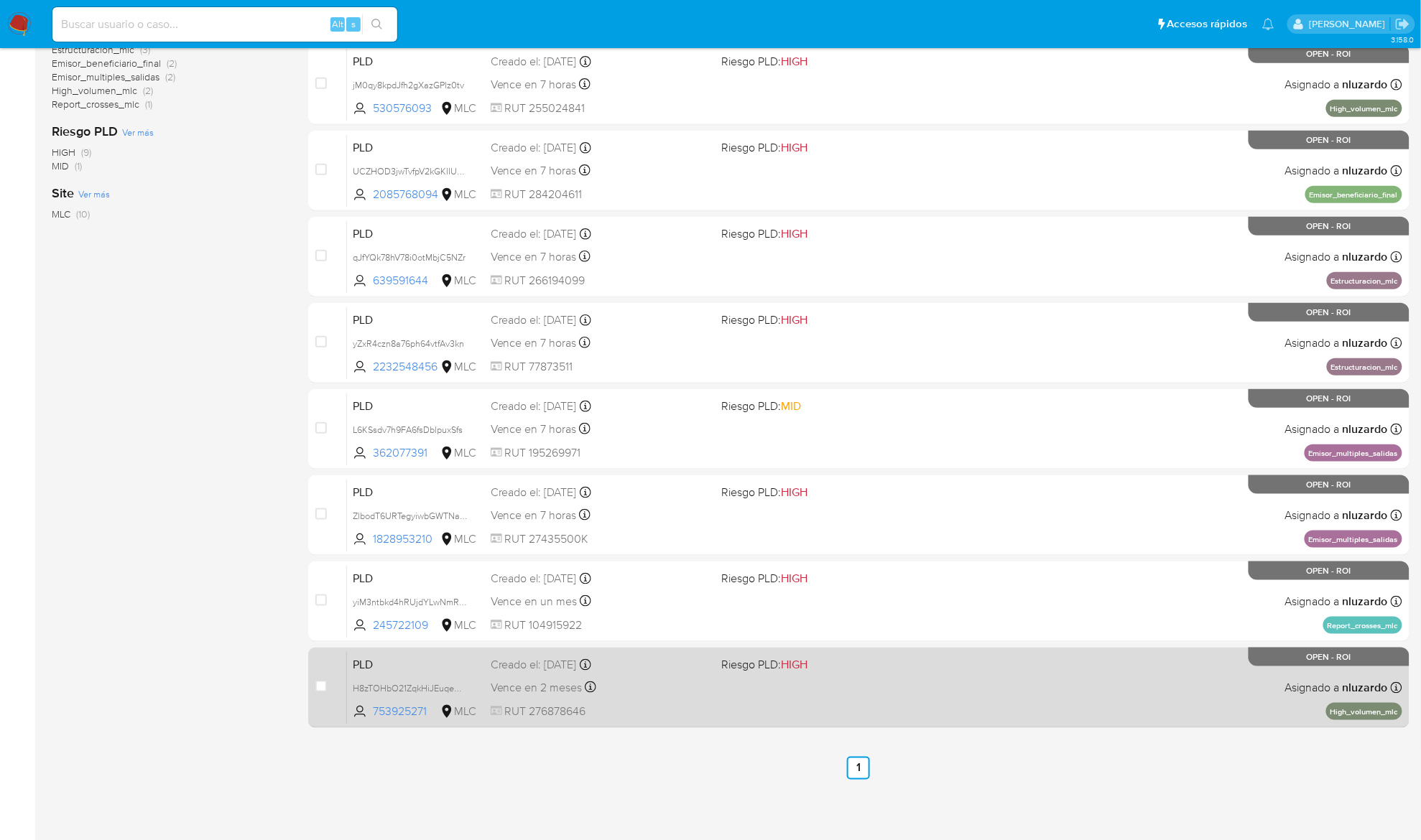
click at [906, 692] on div "PLD H8zTOHbO21ZqkHiJEuqeQEg3 753925271 MLC Riesgo PLD: HIGH Creado el: 12/08/20…" at bounding box center [875, 688] width 1056 height 72
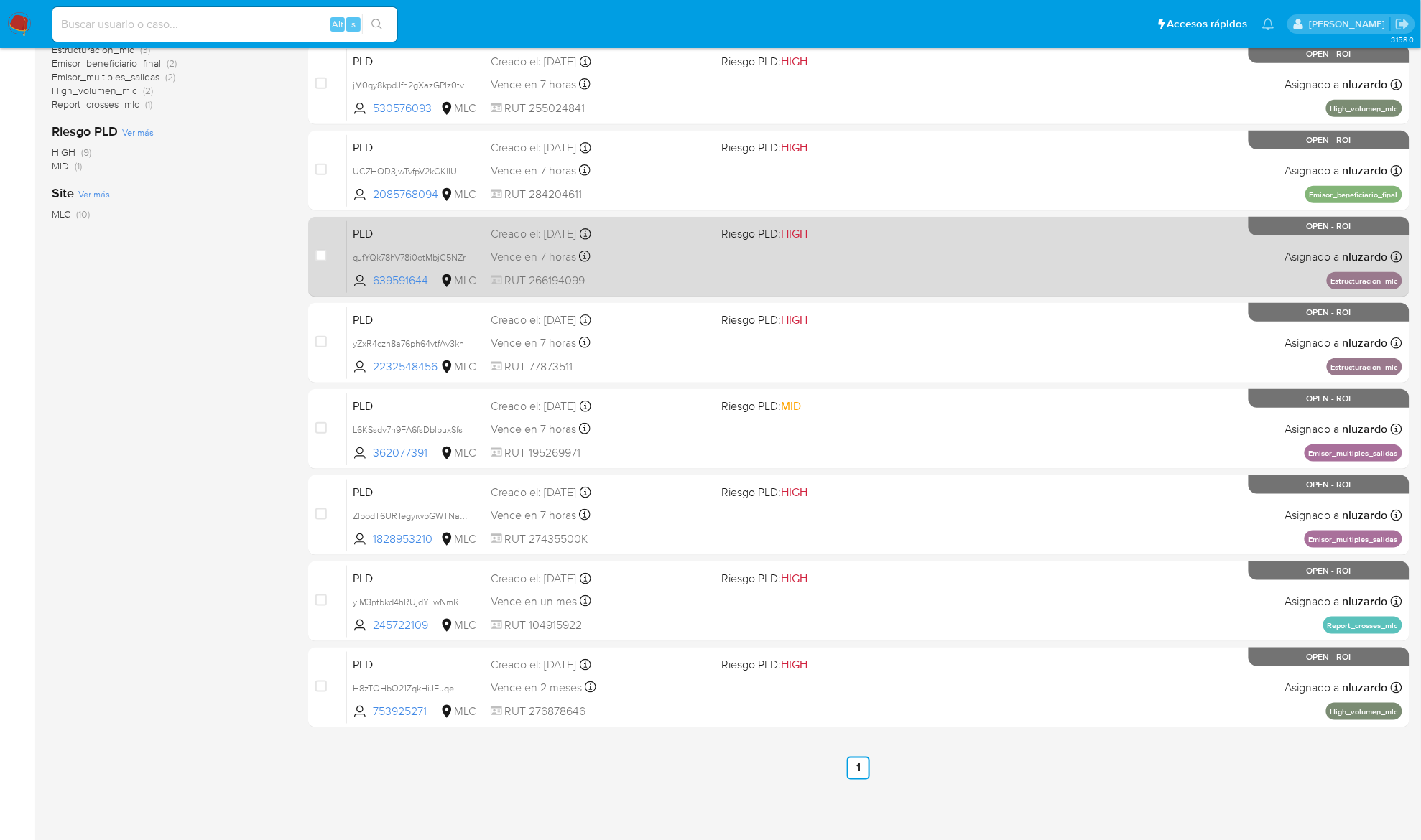
scroll to position [0, 0]
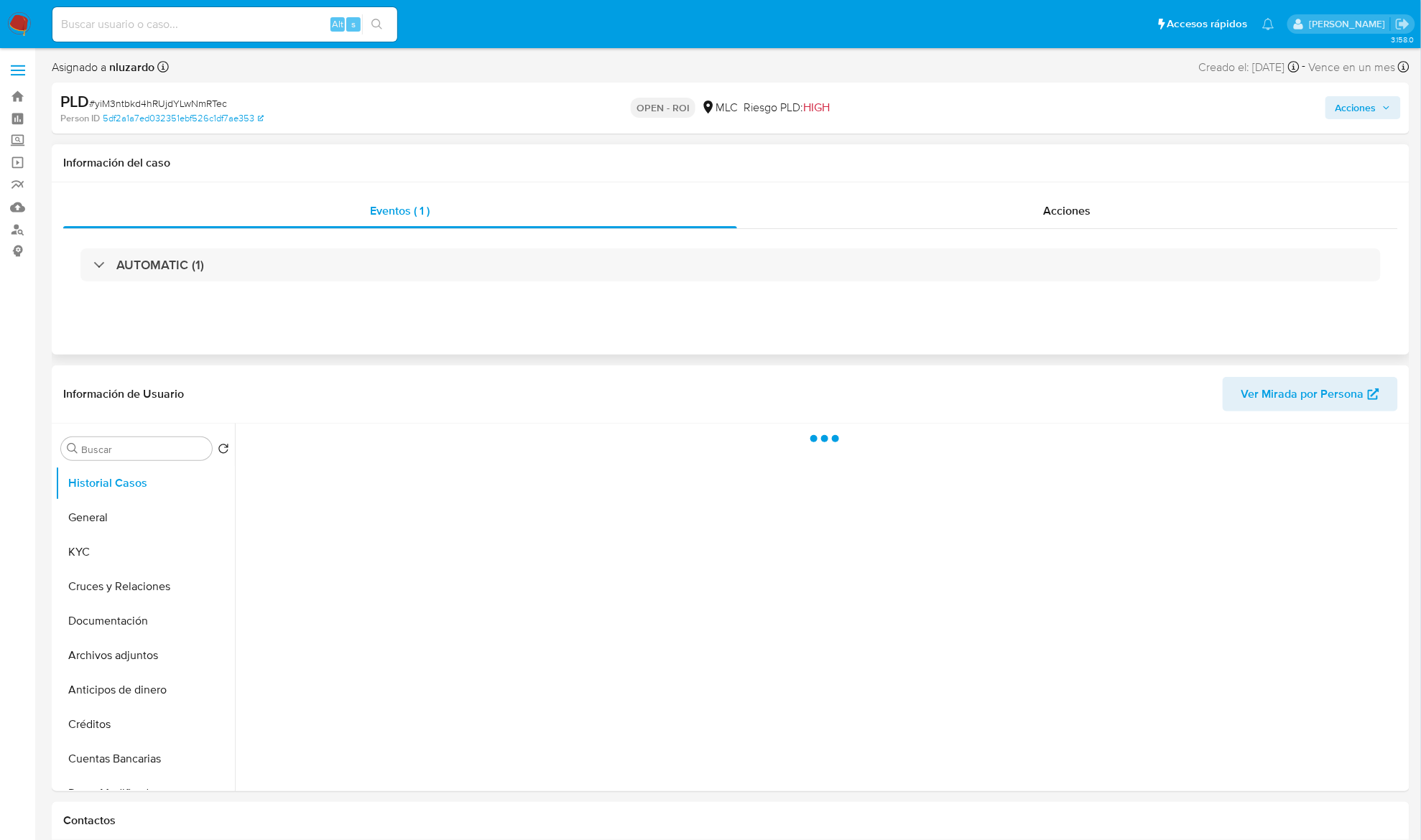
click at [1018, 190] on div "Eventos ( 1 ) Acciones AUTOMATIC (1)" at bounding box center [730, 268] width 1358 height 172
click at [1019, 217] on div "Acciones" at bounding box center [1068, 211] width 662 height 34
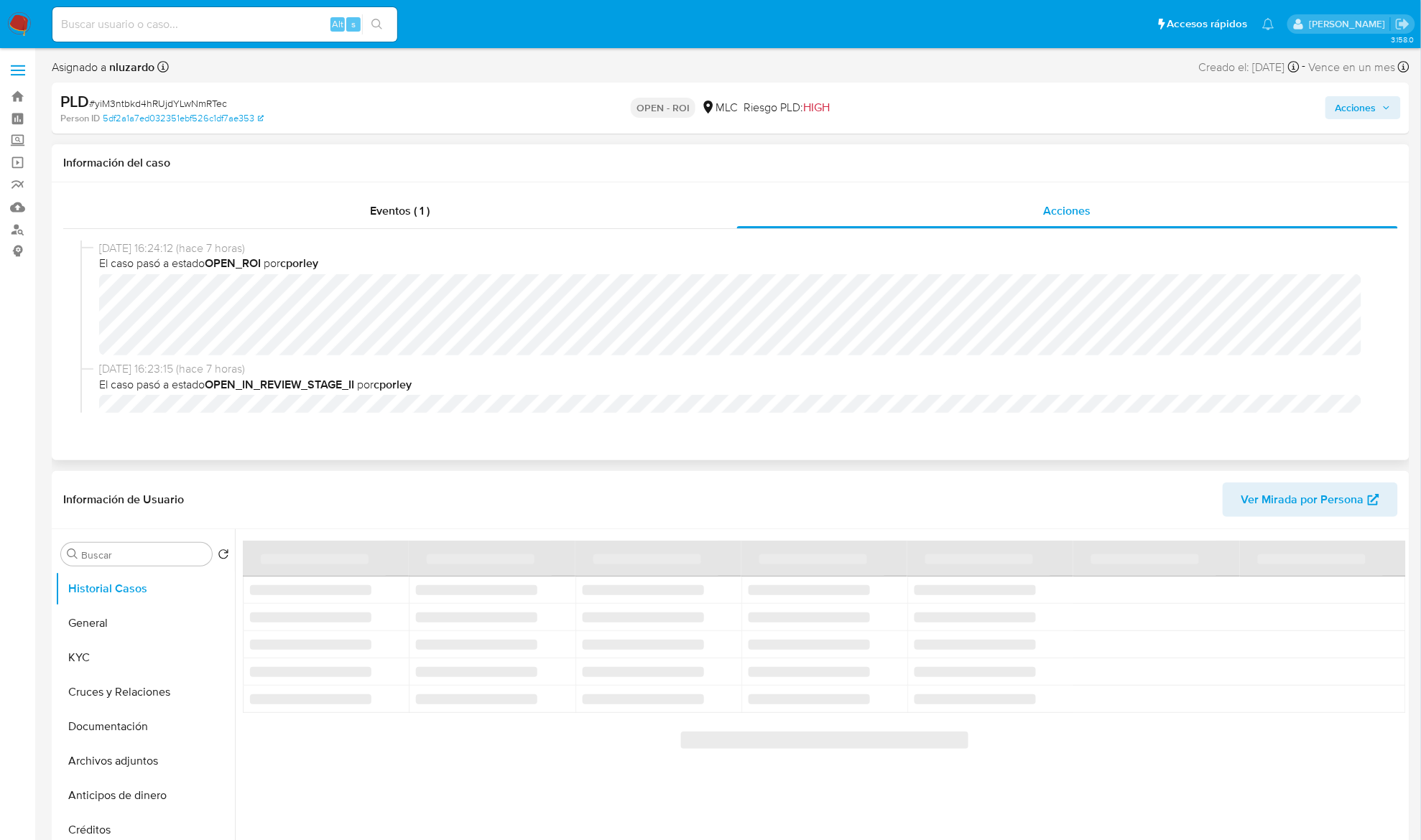
select select "10"
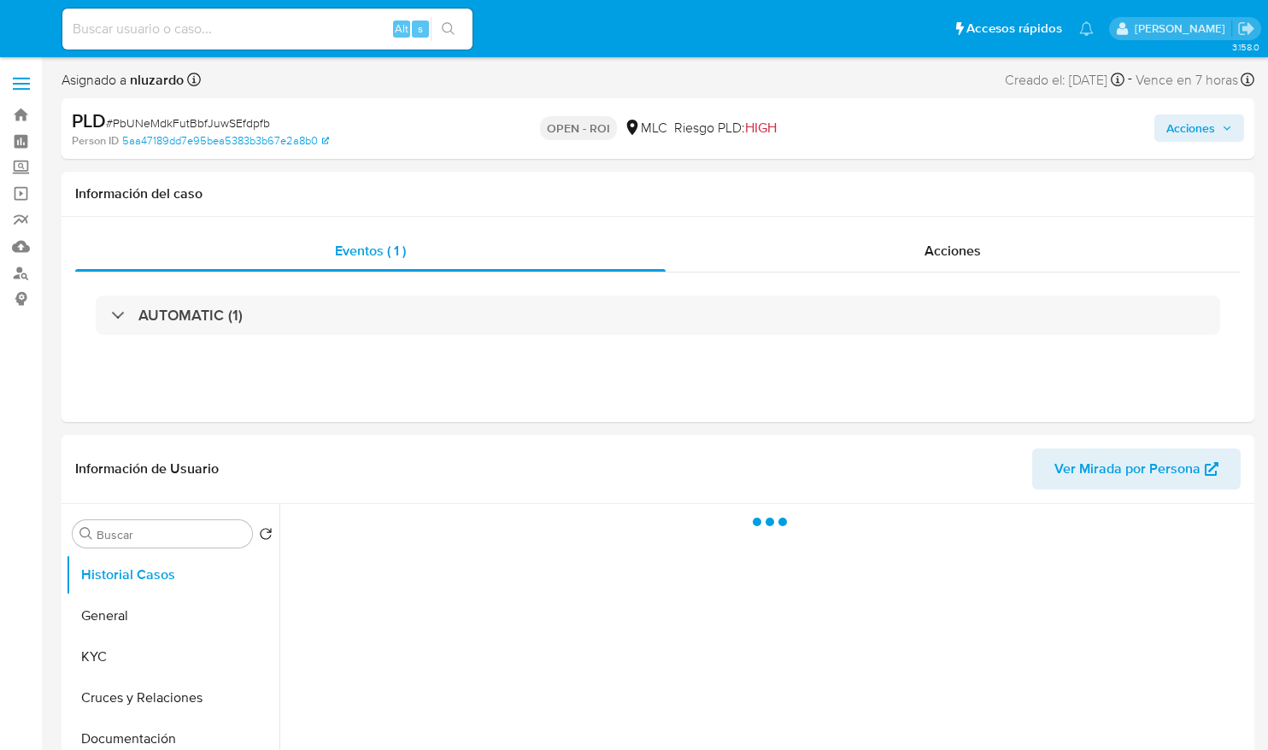
select select "10"
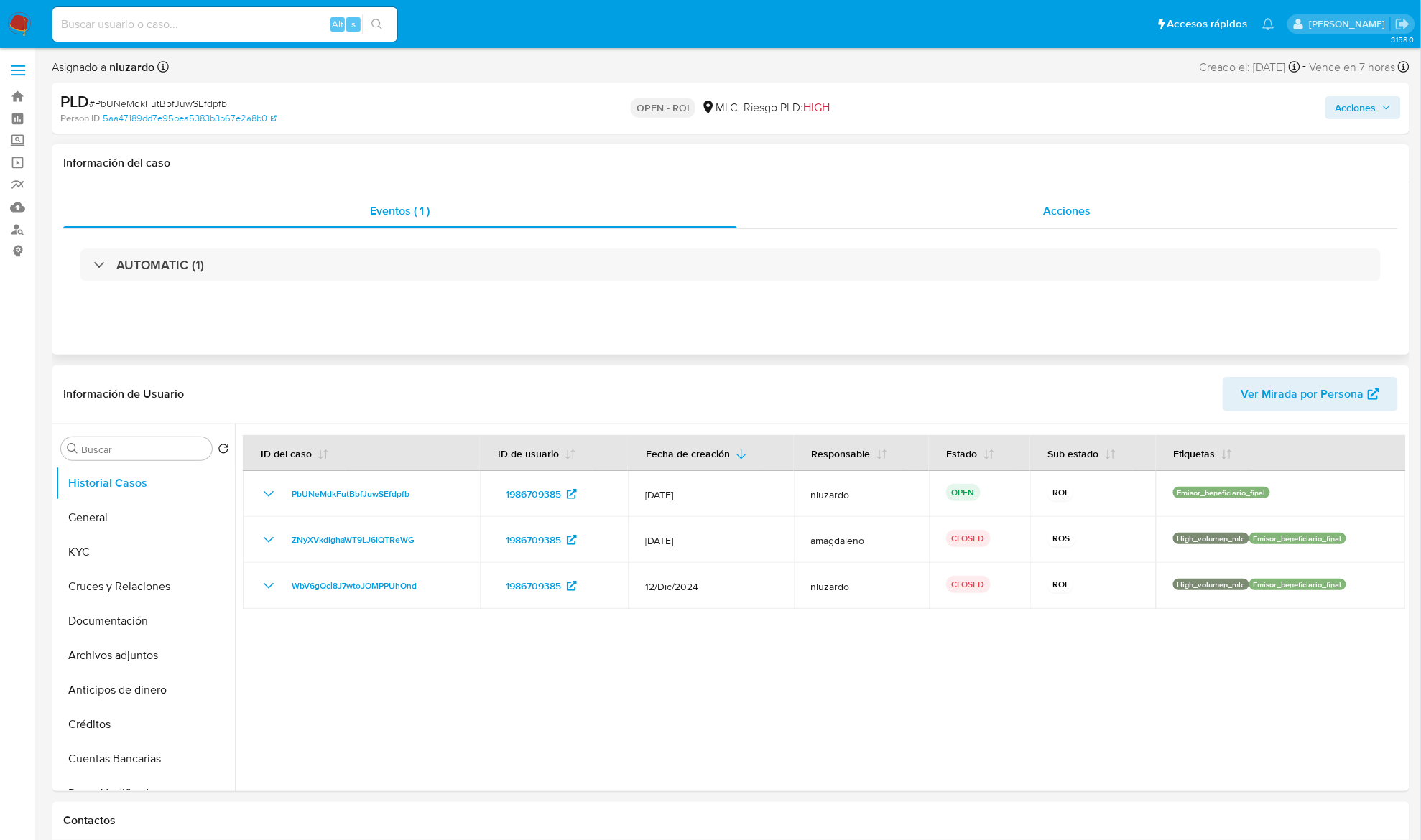
click at [1066, 201] on div "Acciones" at bounding box center [1068, 211] width 662 height 34
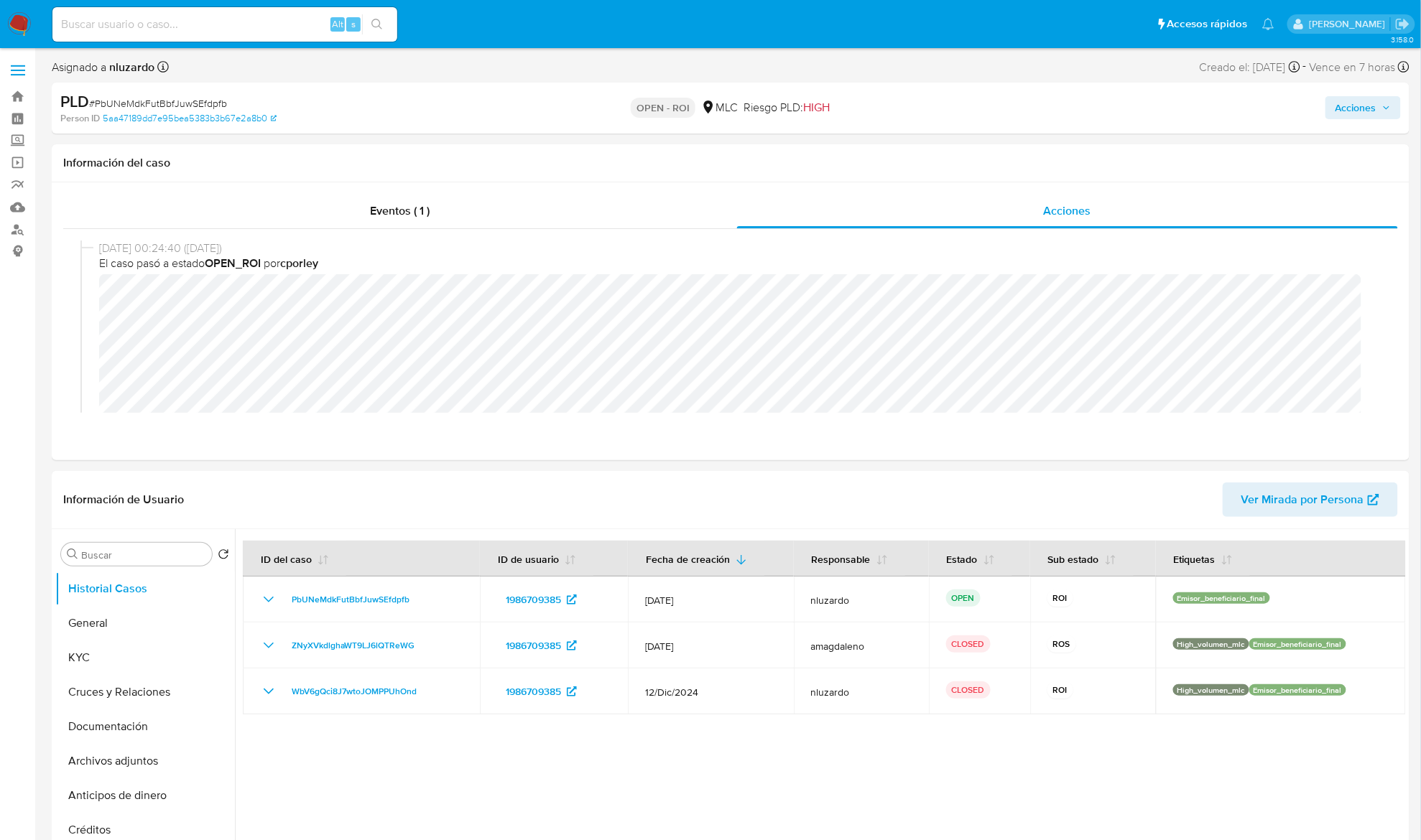
click at [1066, 114] on span "Acciones" at bounding box center [1356, 107] width 41 height 23
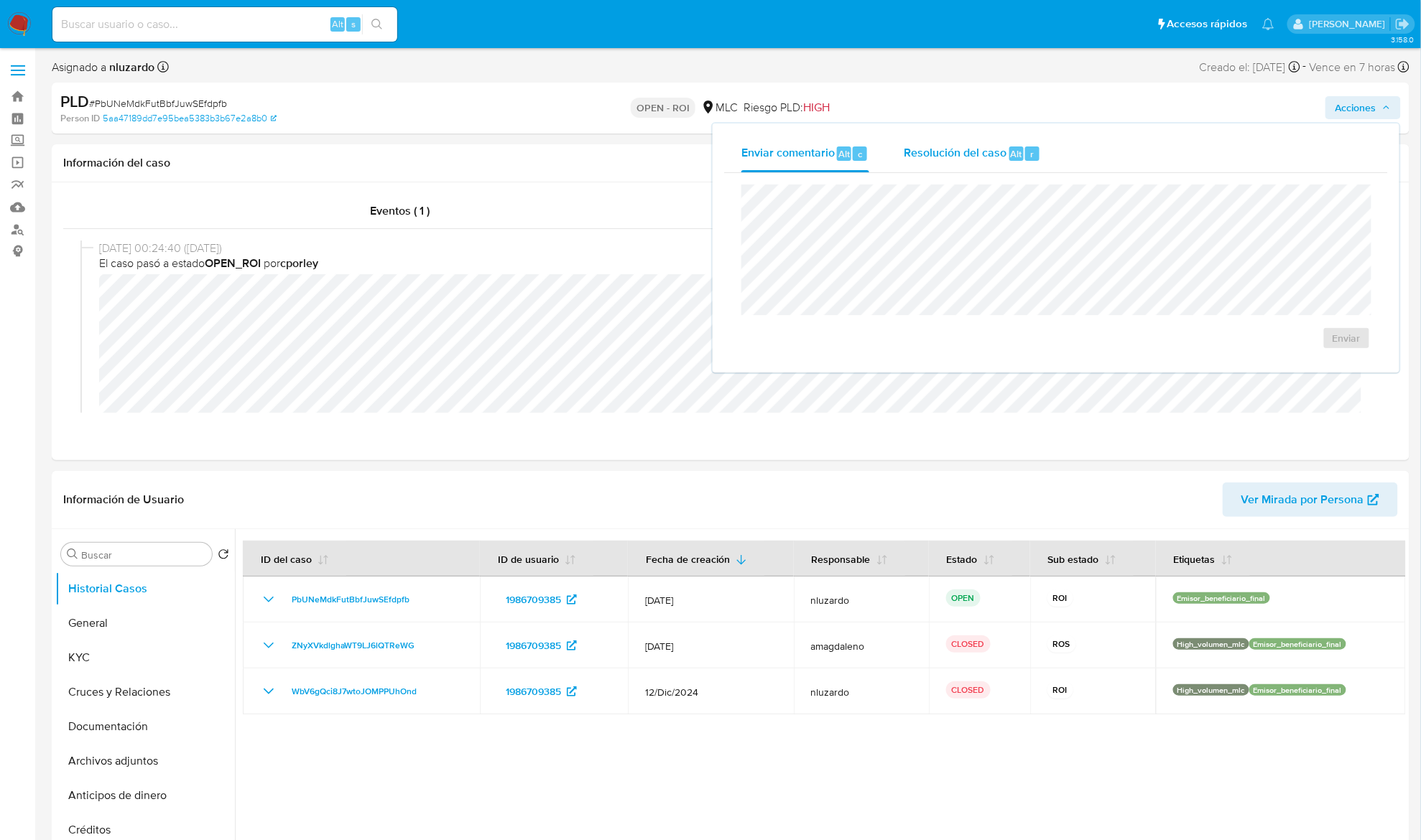
click at [970, 166] on div "Resolución del caso Alt r" at bounding box center [972, 154] width 137 height 37
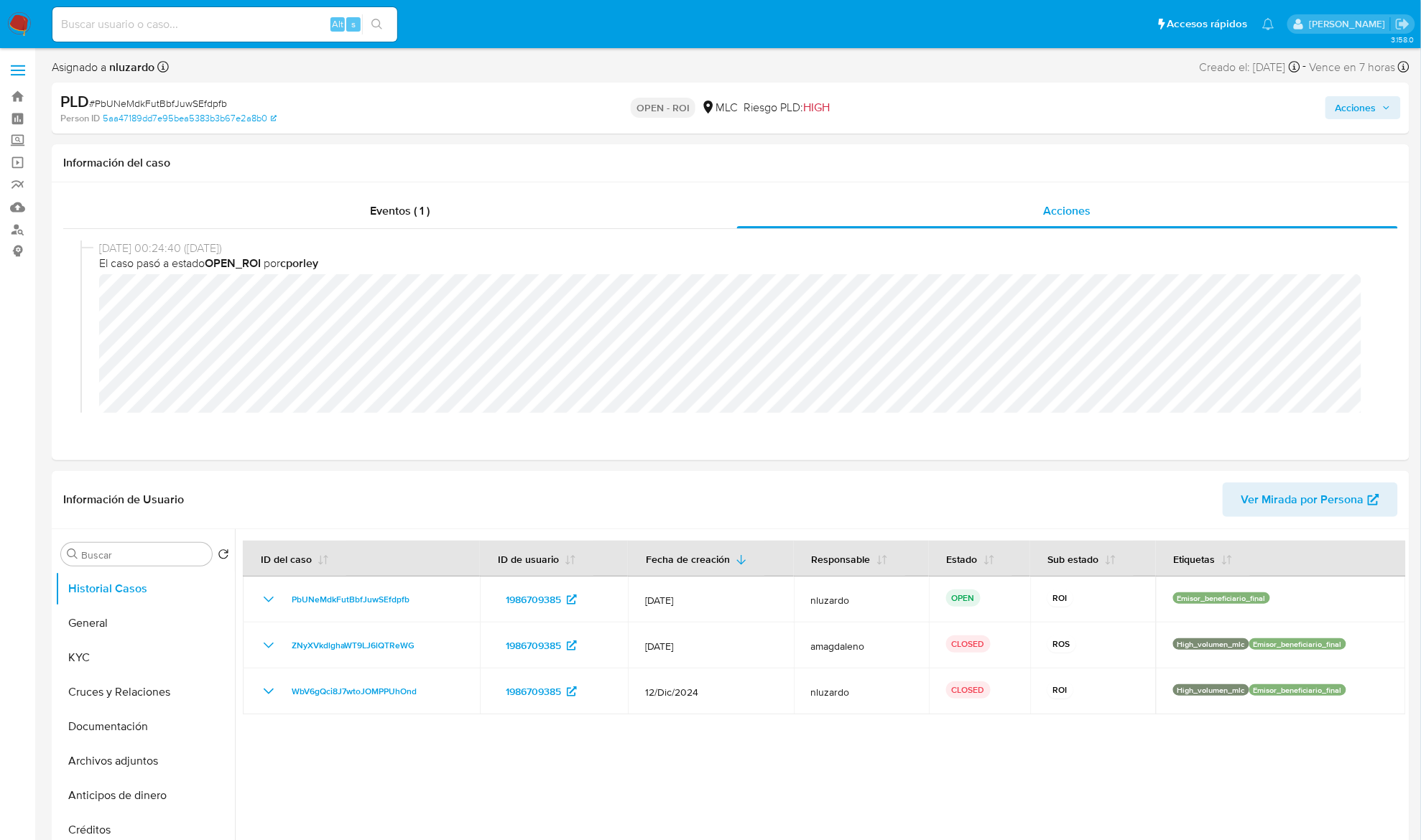
scroll to position [96, 0]
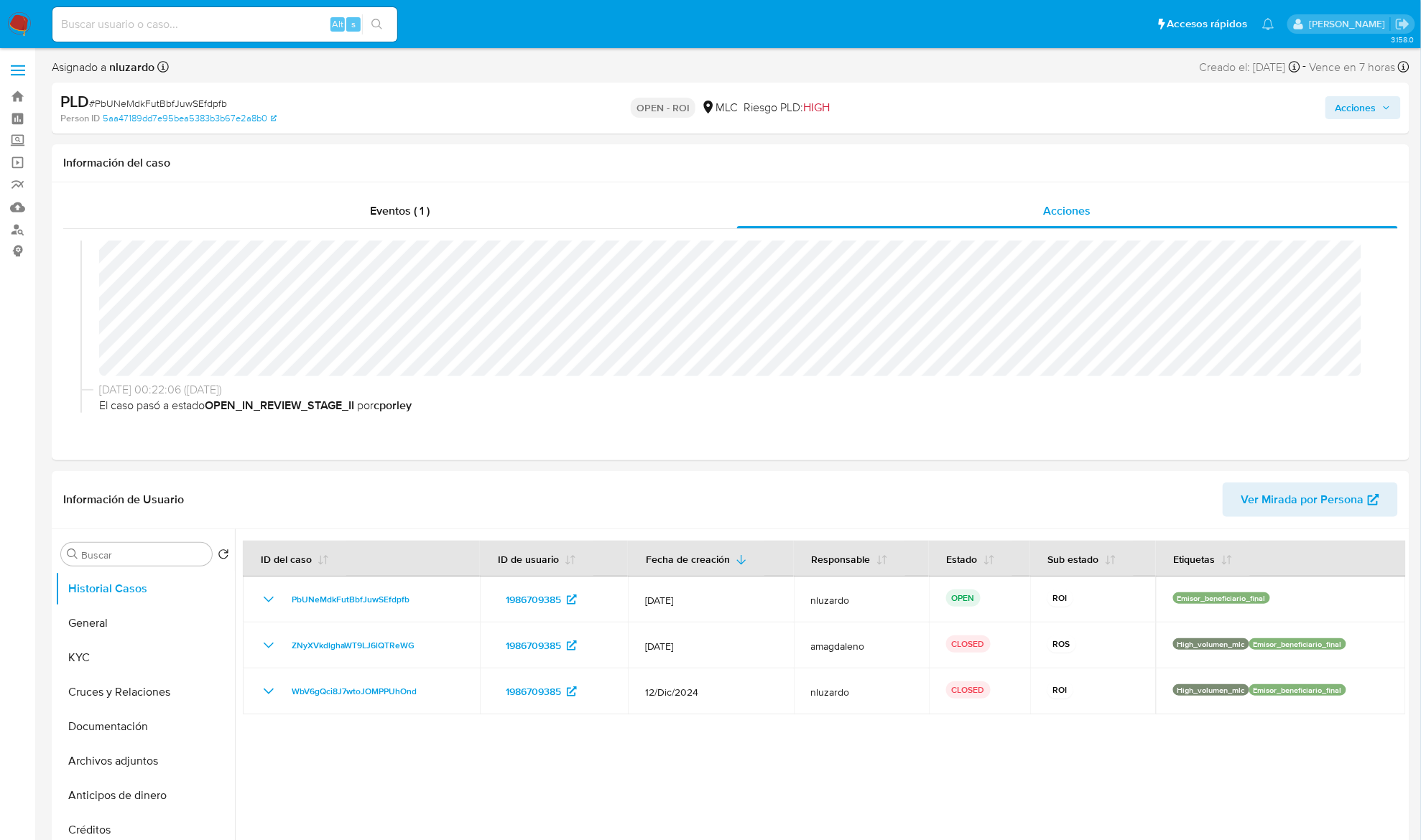
click at [1066, 114] on span "Acciones" at bounding box center [1356, 107] width 41 height 23
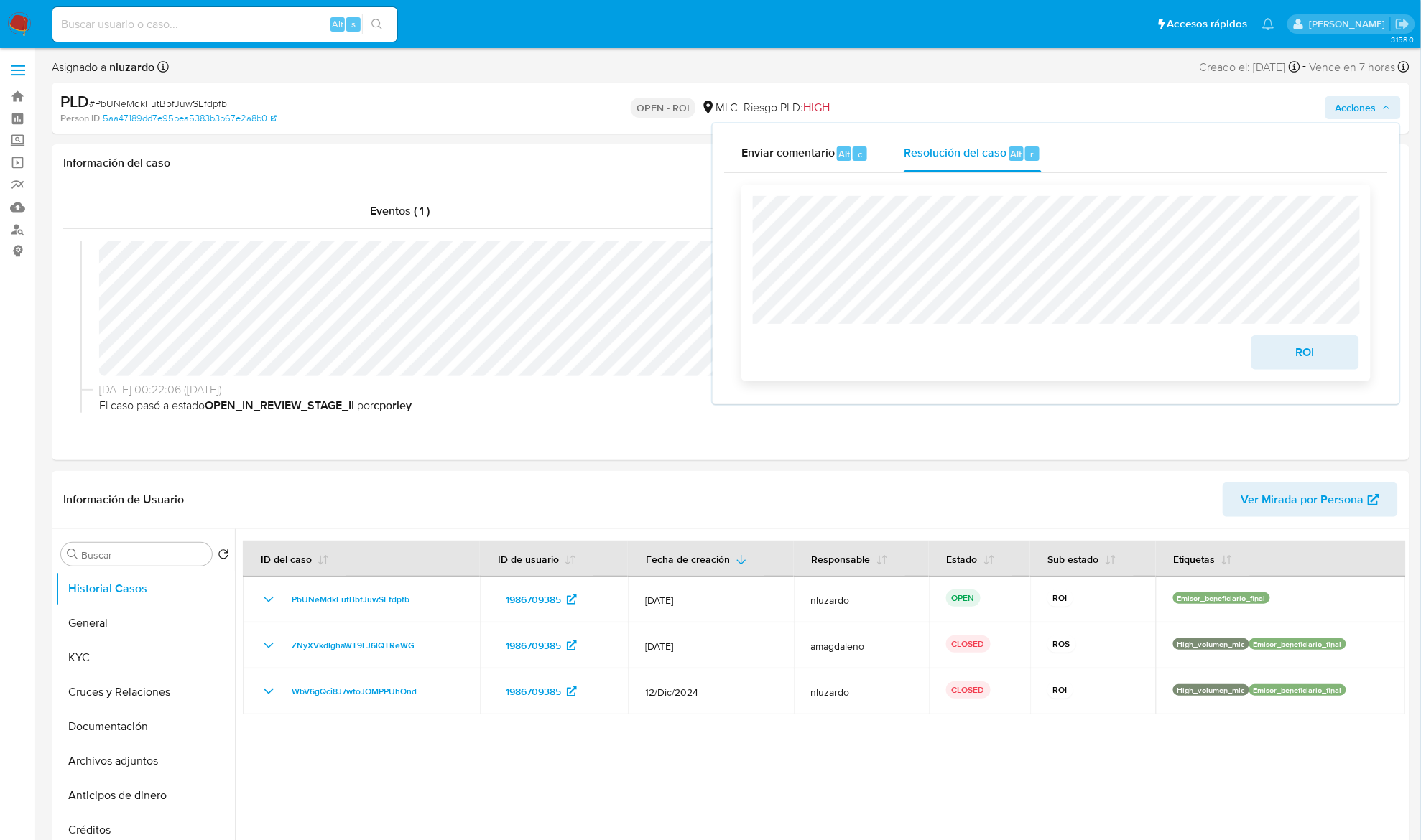
click at [1066, 359] on span "ROI" at bounding box center [1306, 353] width 71 height 32
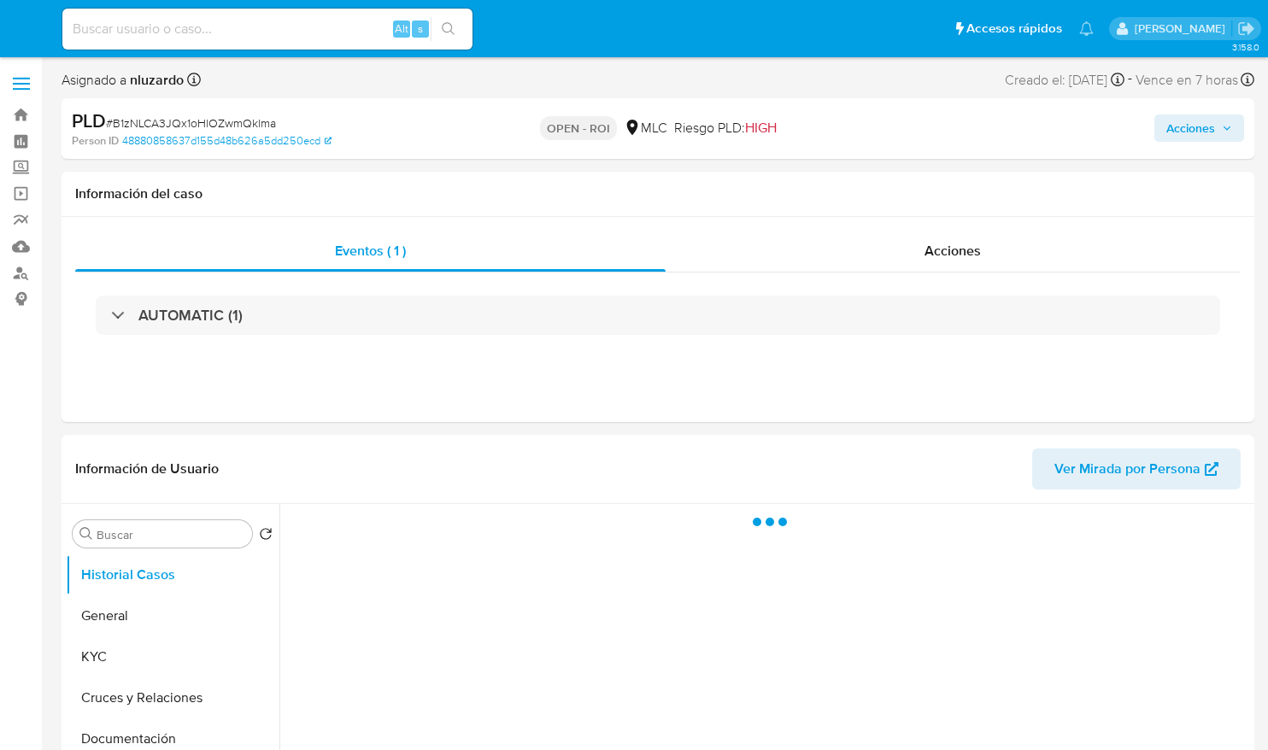
select select "10"
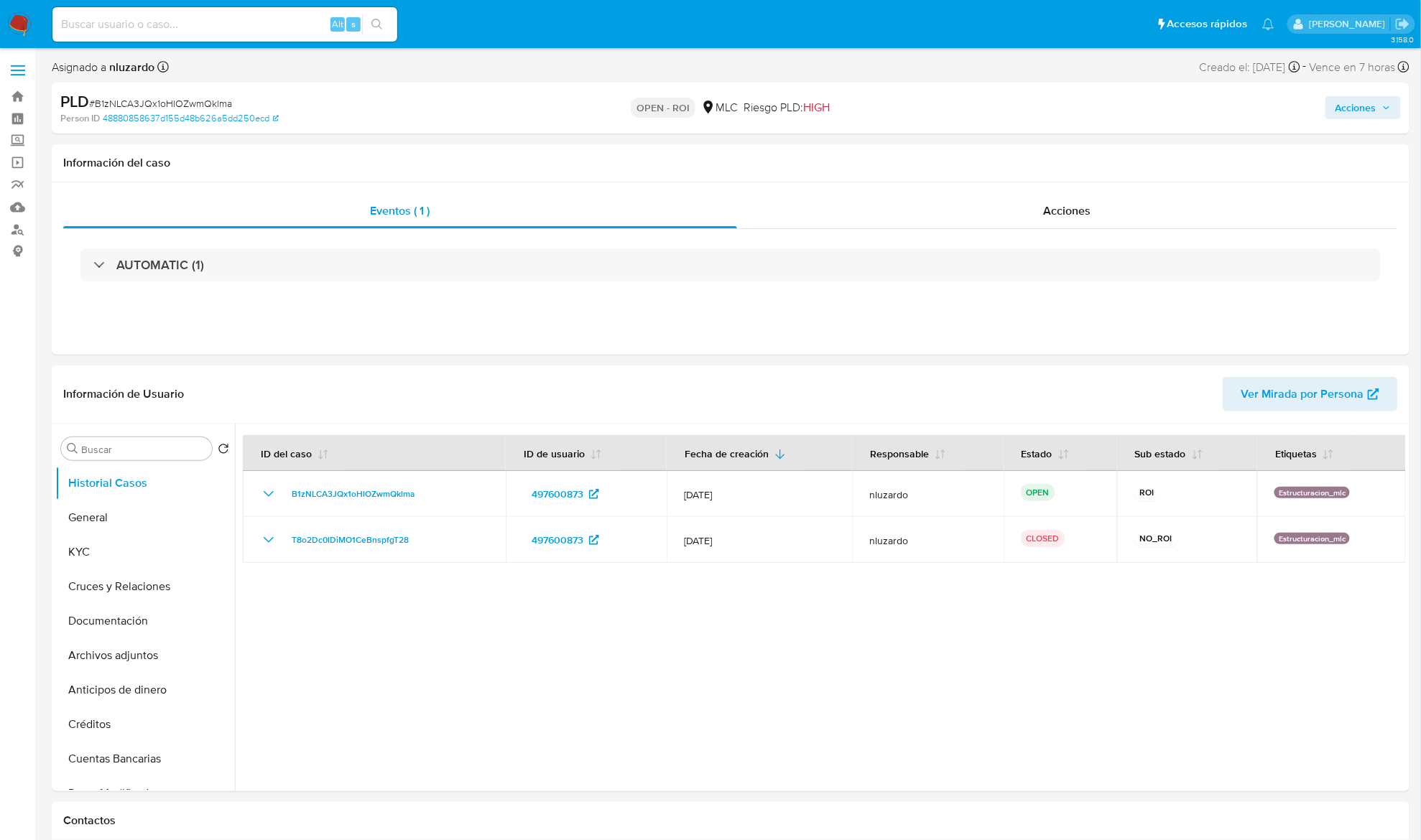
click at [1066, 111] on span "Acciones" at bounding box center [1356, 107] width 41 height 23
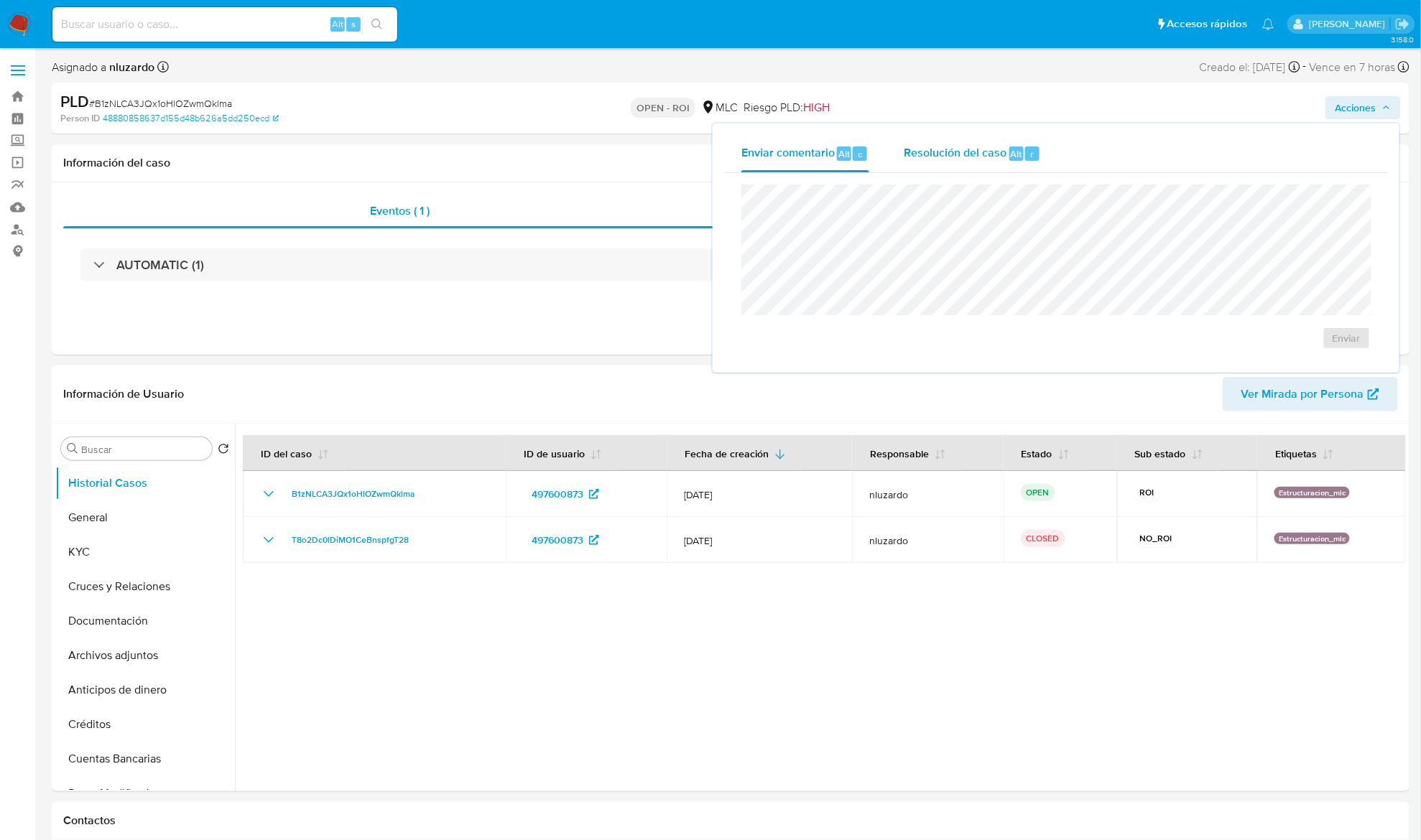
click at [960, 161] on span "Resolución del caso" at bounding box center [955, 154] width 103 height 17
click at [1066, 349] on span "ROI" at bounding box center [1306, 353] width 71 height 32
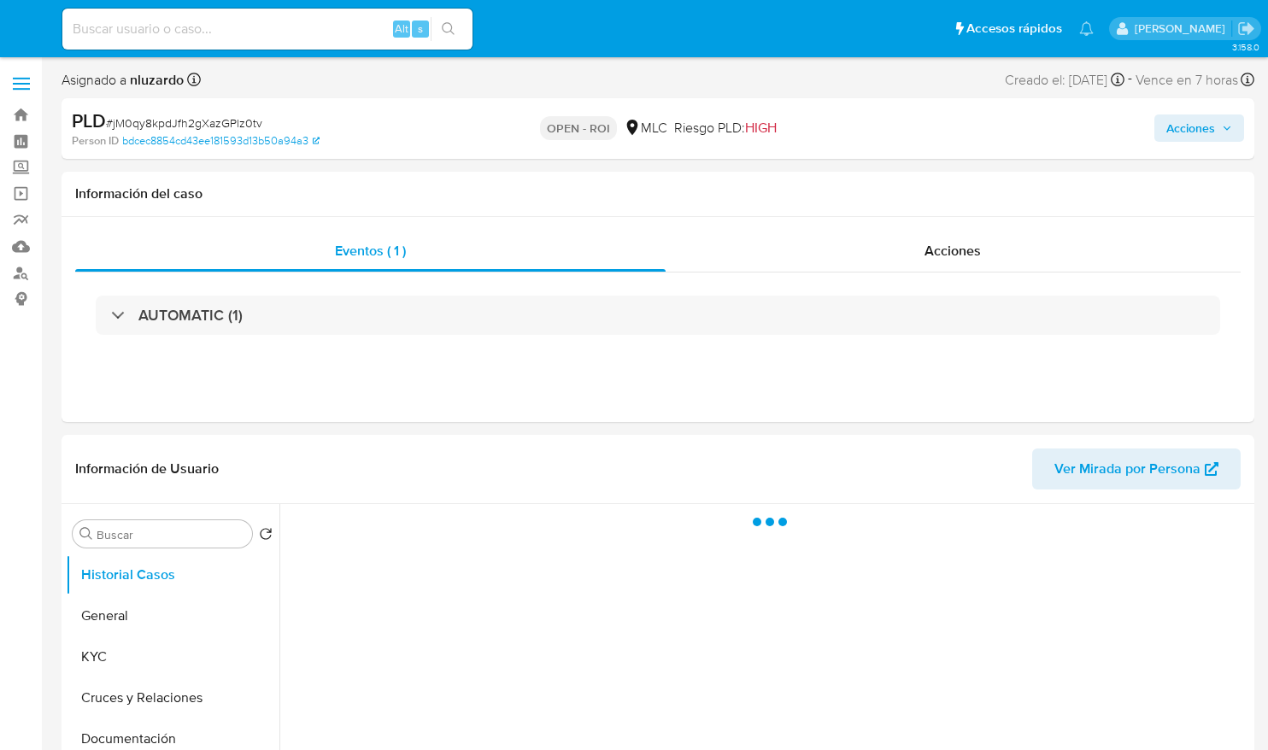
select select "10"
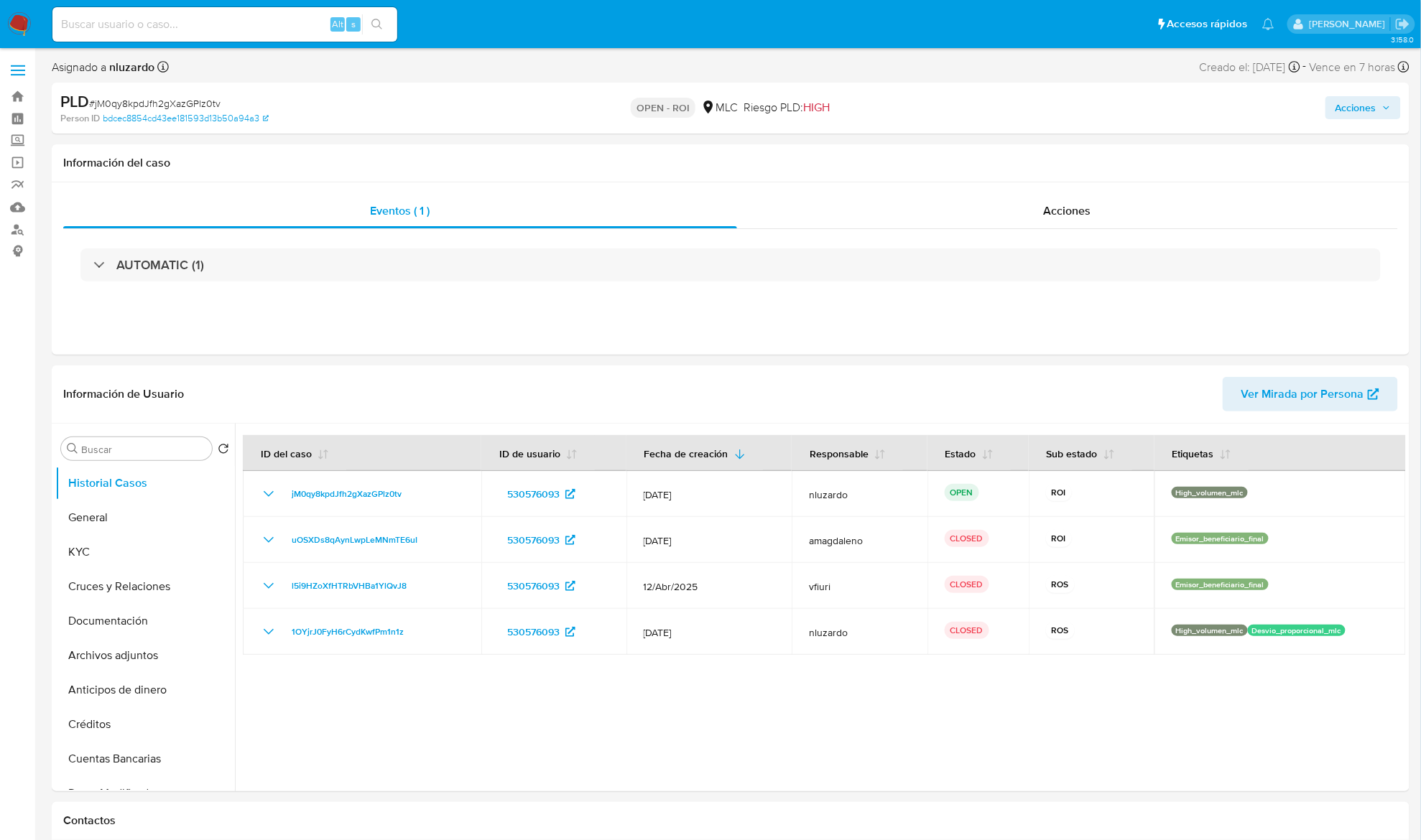
click at [1066, 112] on span "Acciones" at bounding box center [1356, 107] width 41 height 23
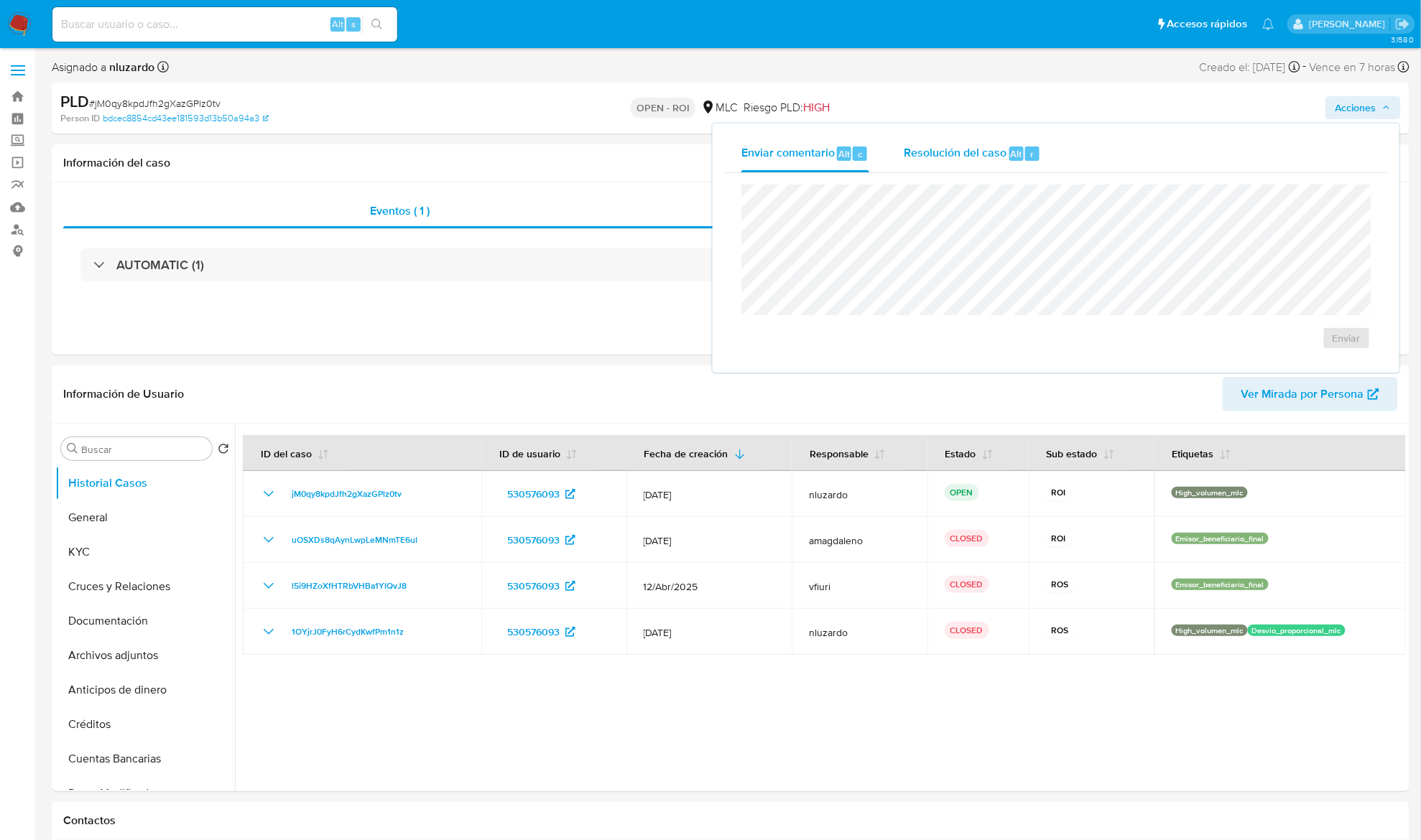
click at [958, 161] on div "Resolución del caso Alt r" at bounding box center [972, 154] width 137 height 37
click at [1066, 342] on span "ROI" at bounding box center [1306, 353] width 71 height 32
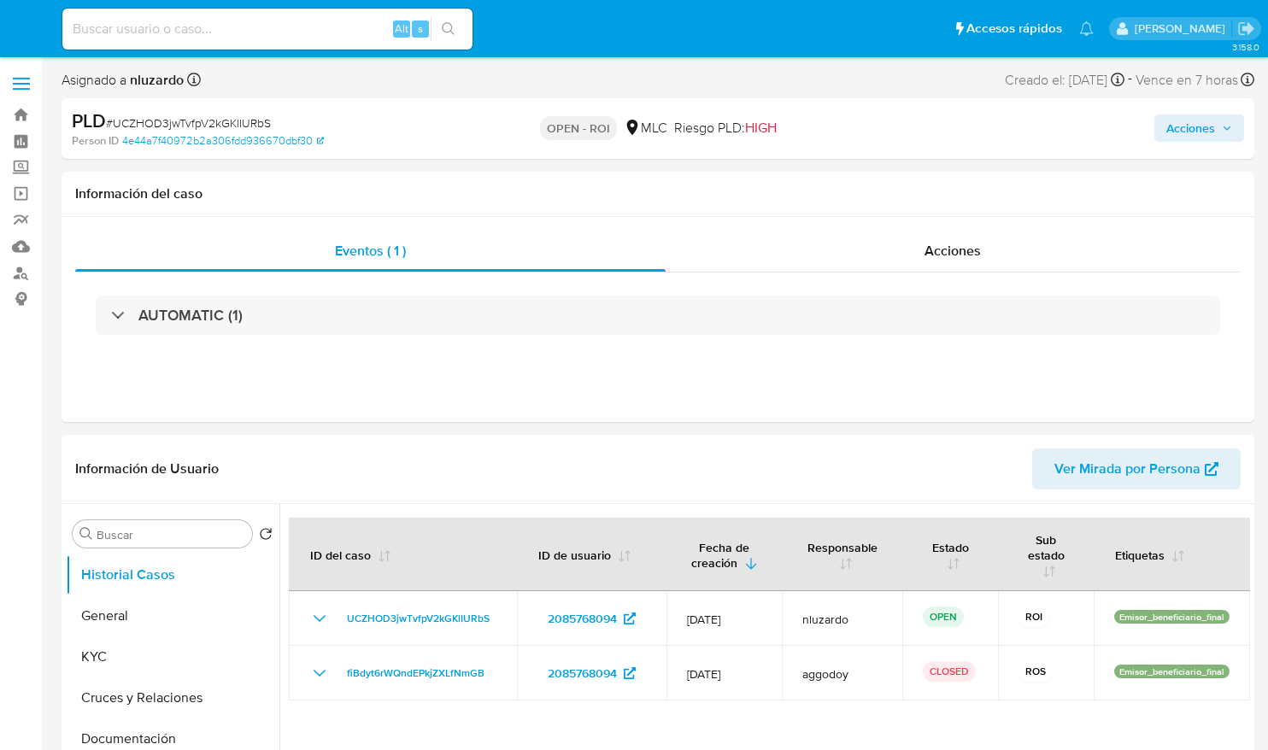
select select "10"
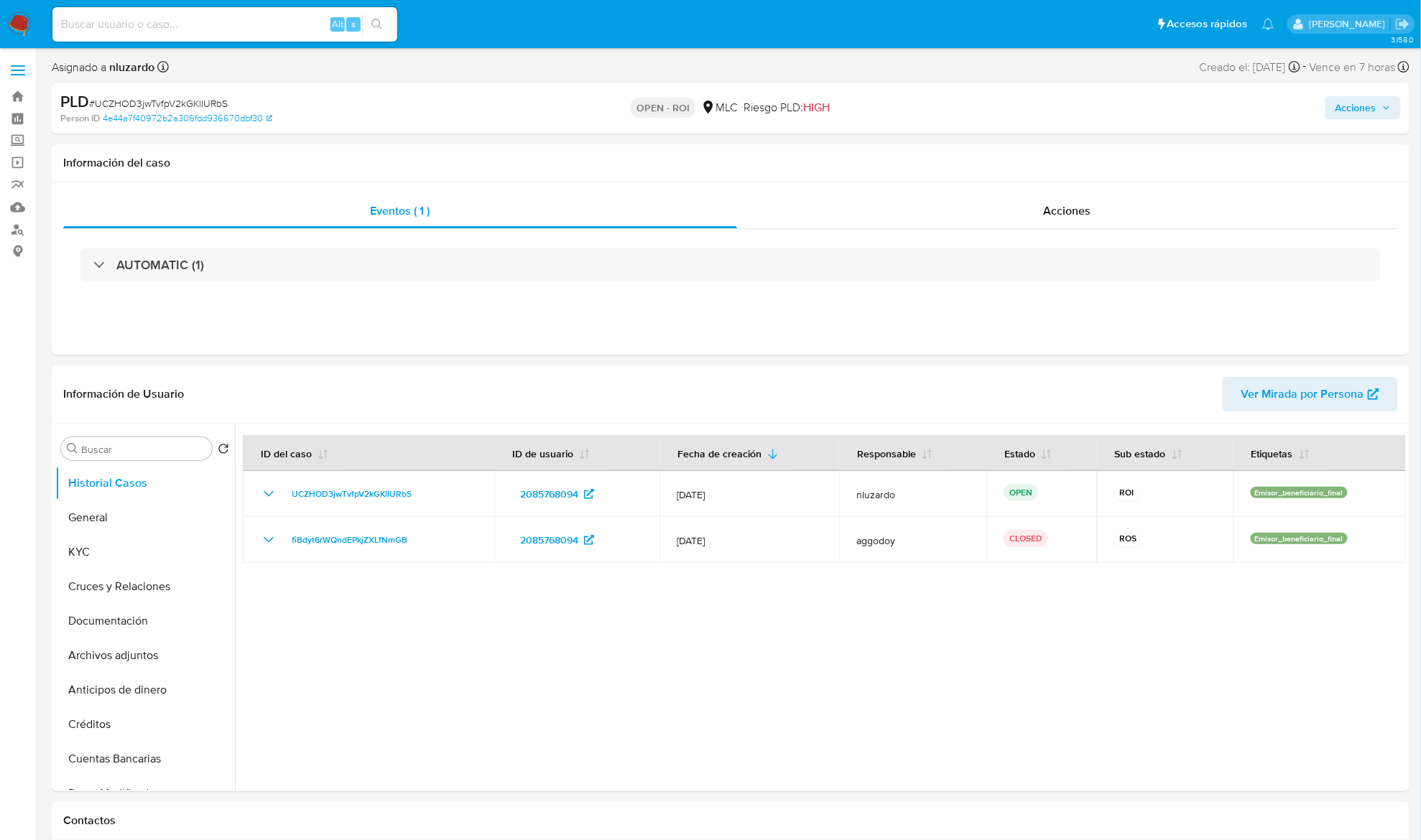
click at [1066, 106] on span "Acciones" at bounding box center [1364, 108] width 56 height 20
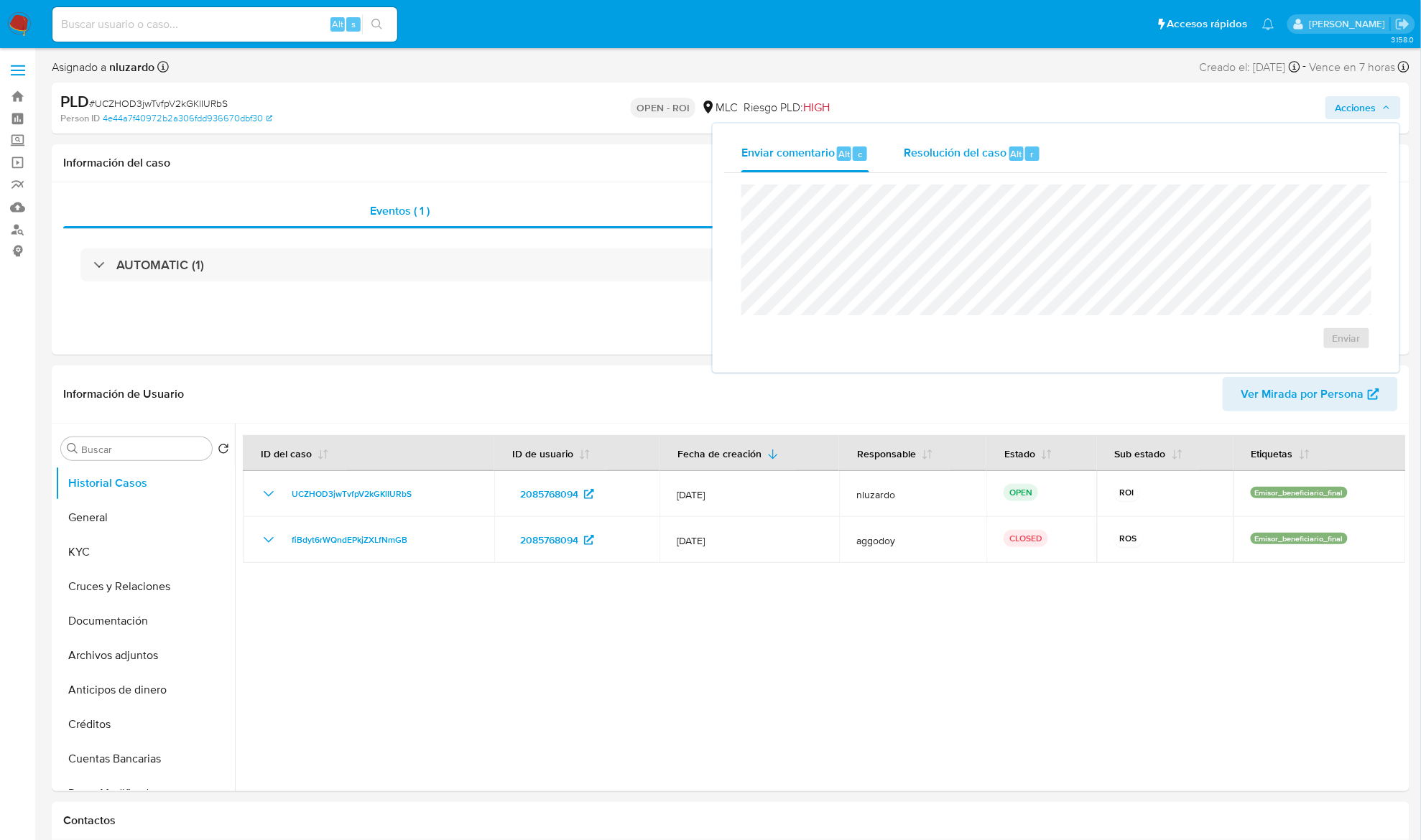
click at [978, 156] on span "Resolución del caso" at bounding box center [955, 154] width 103 height 17
click at [1066, 351] on span "ROI" at bounding box center [1306, 353] width 71 height 32
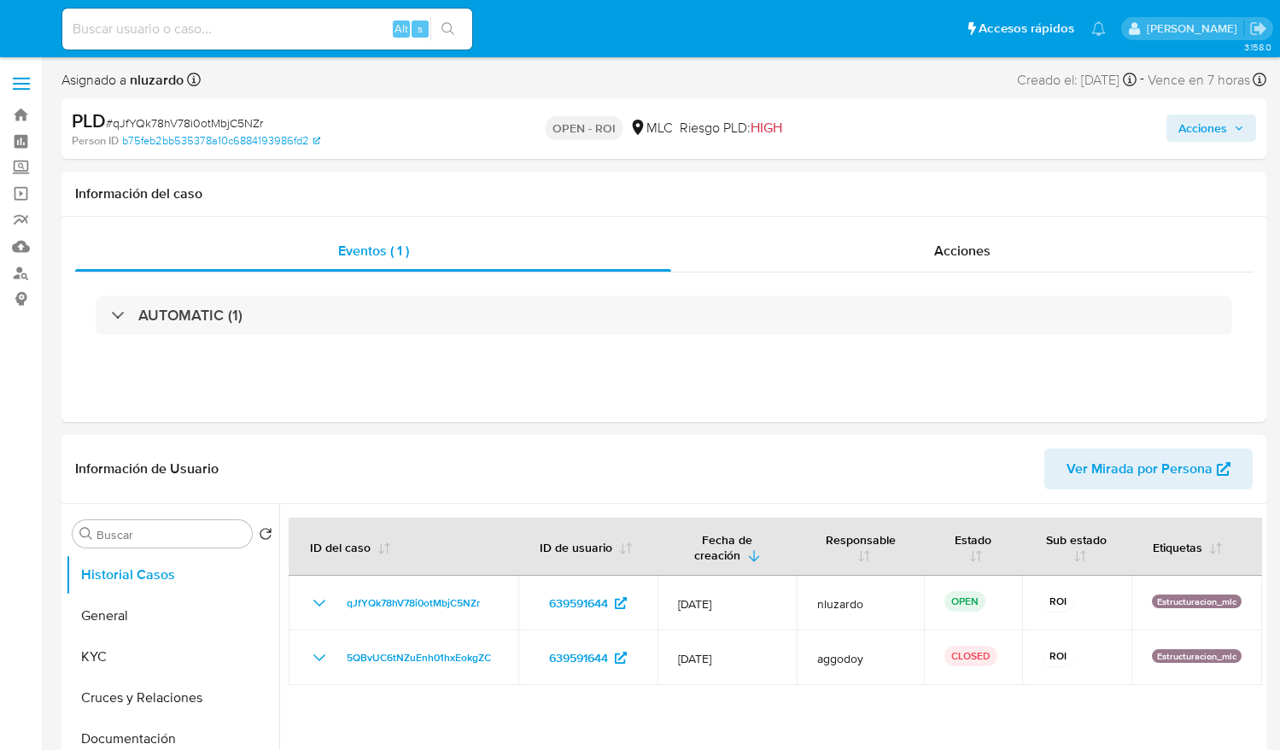
select select "10"
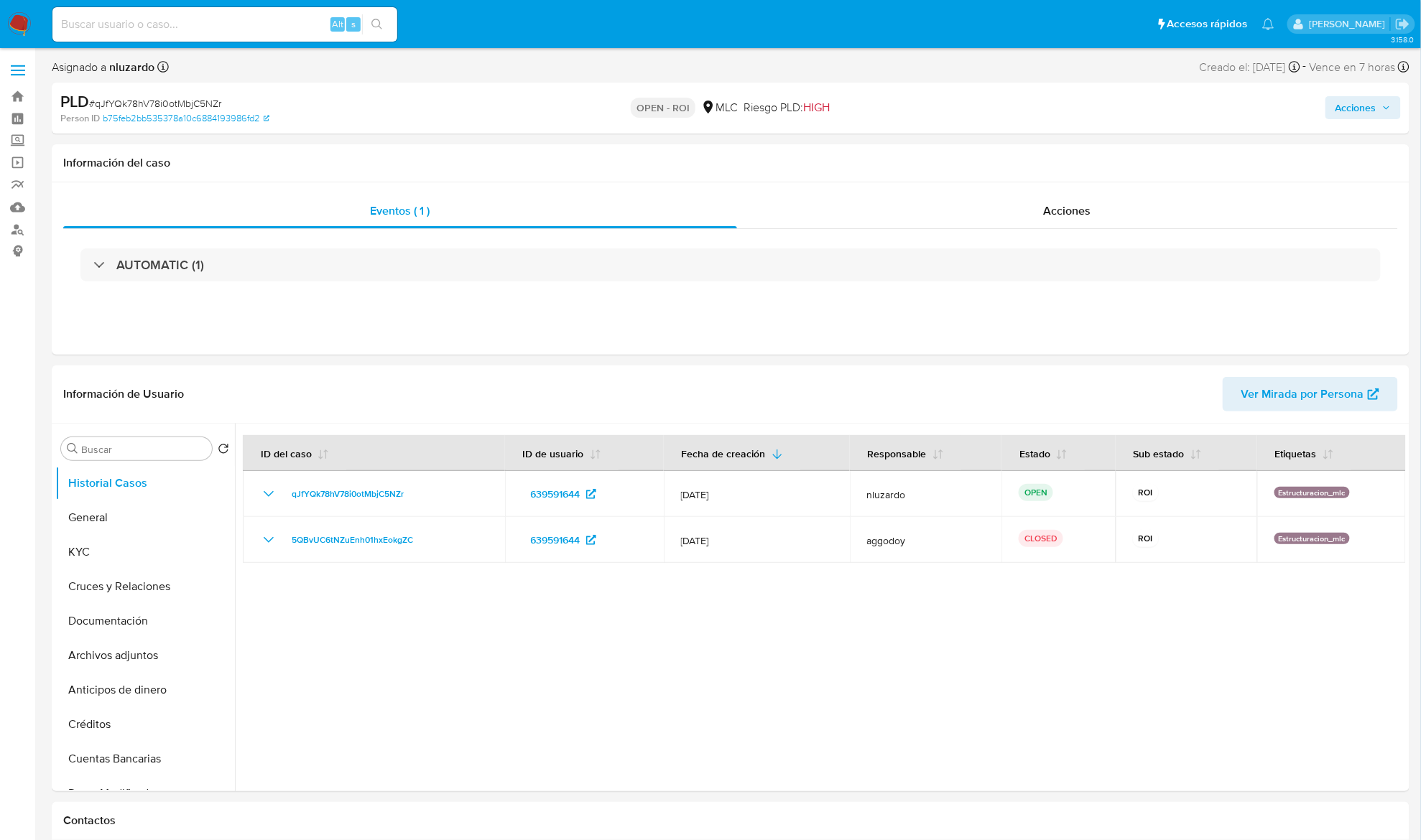
click at [1076, 116] on span "Acciones" at bounding box center [1356, 107] width 41 height 23
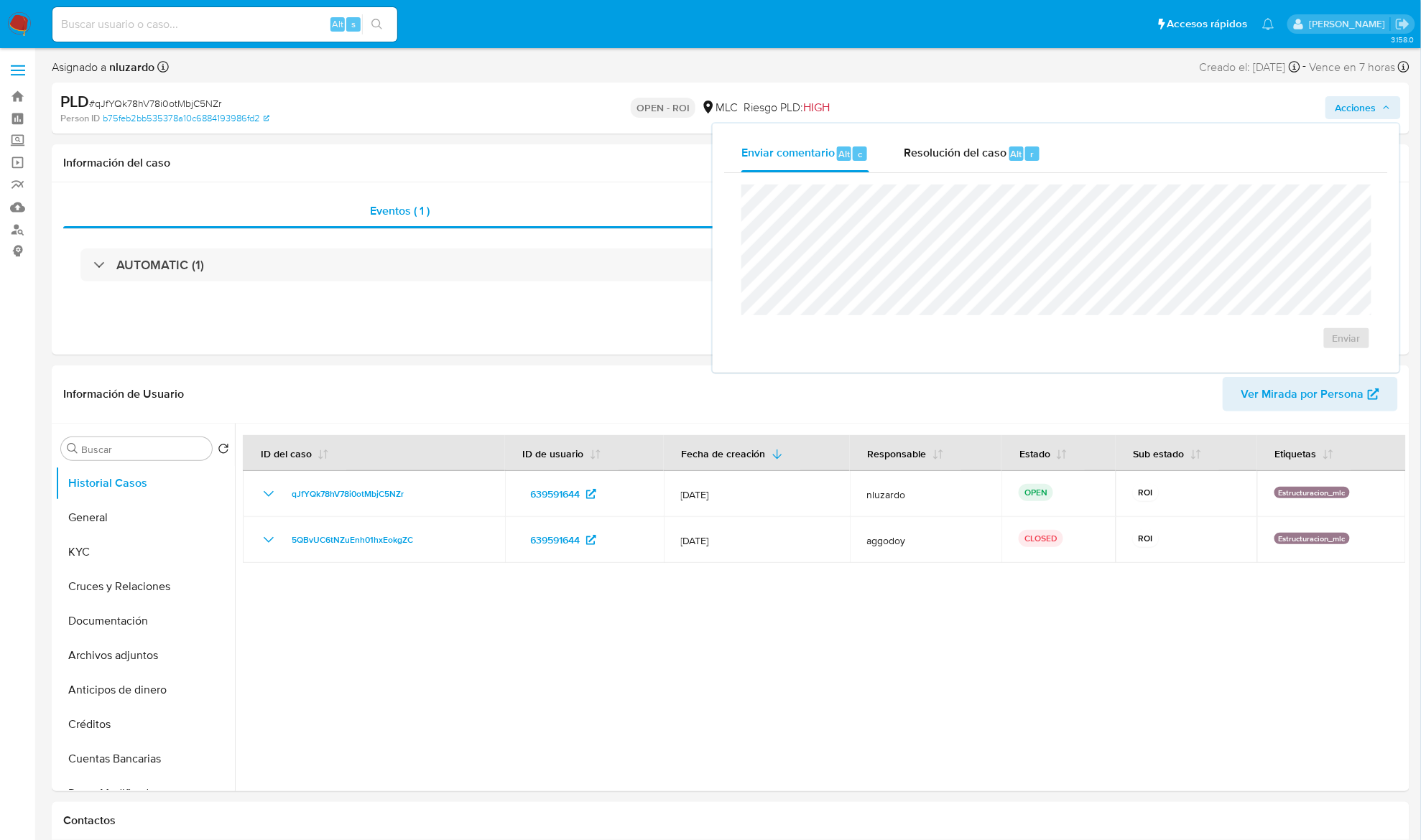
click at [1076, 152] on div "Enviar comentario Alt c Resolución del caso Alt r" at bounding box center [1056, 154] width 664 height 37
click at [1018, 158] on span "Alt" at bounding box center [1017, 154] width 12 height 13
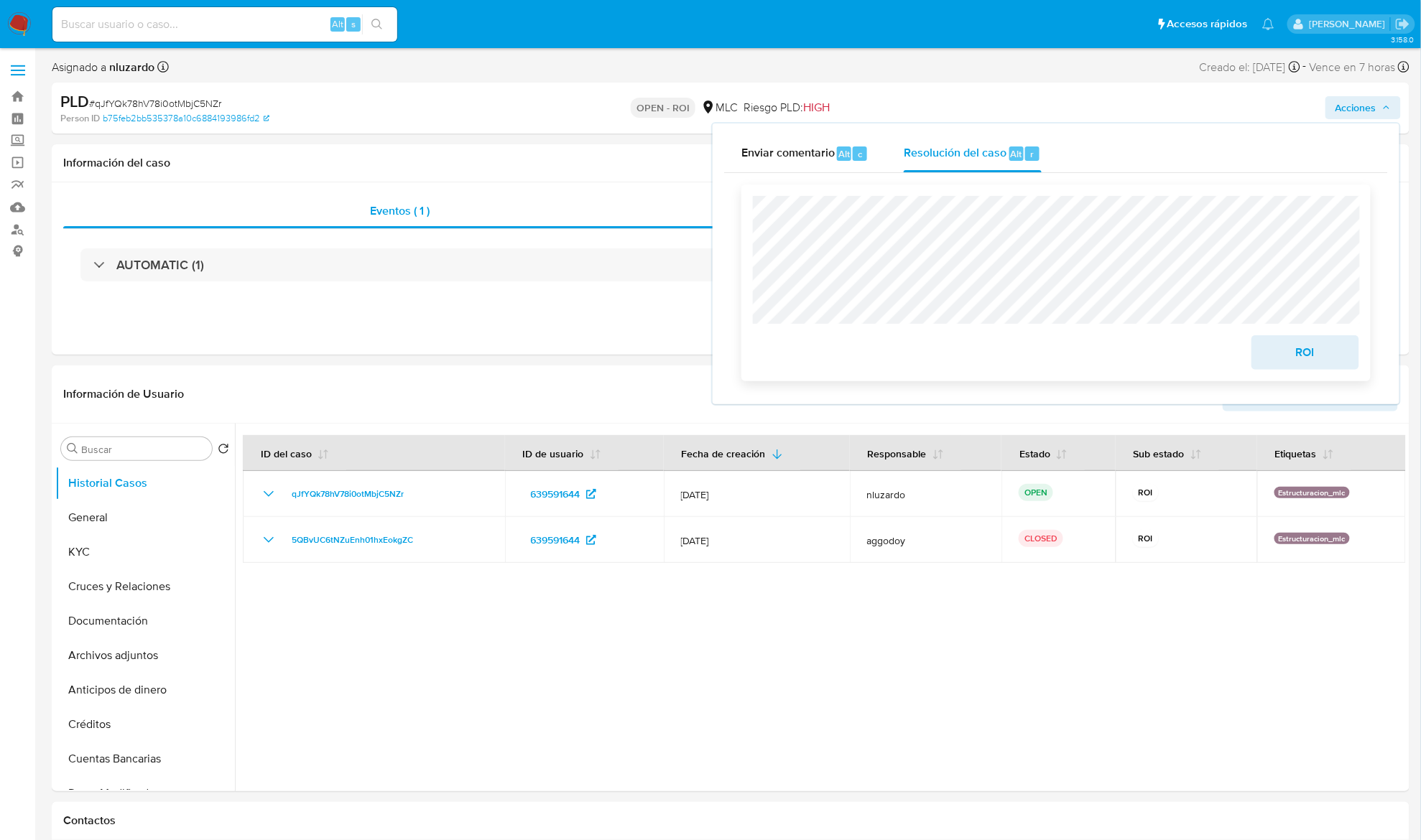
click at [1076, 357] on span "ROI" at bounding box center [1306, 353] width 71 height 32
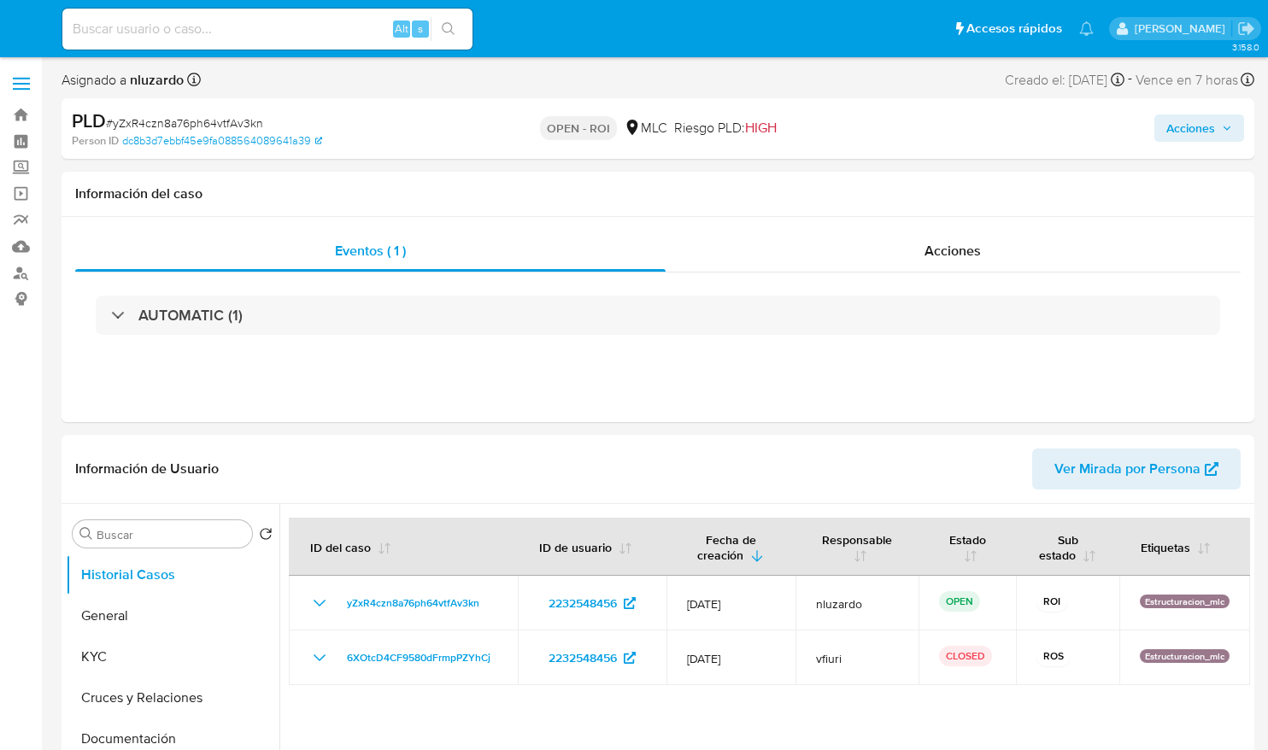
select select "10"
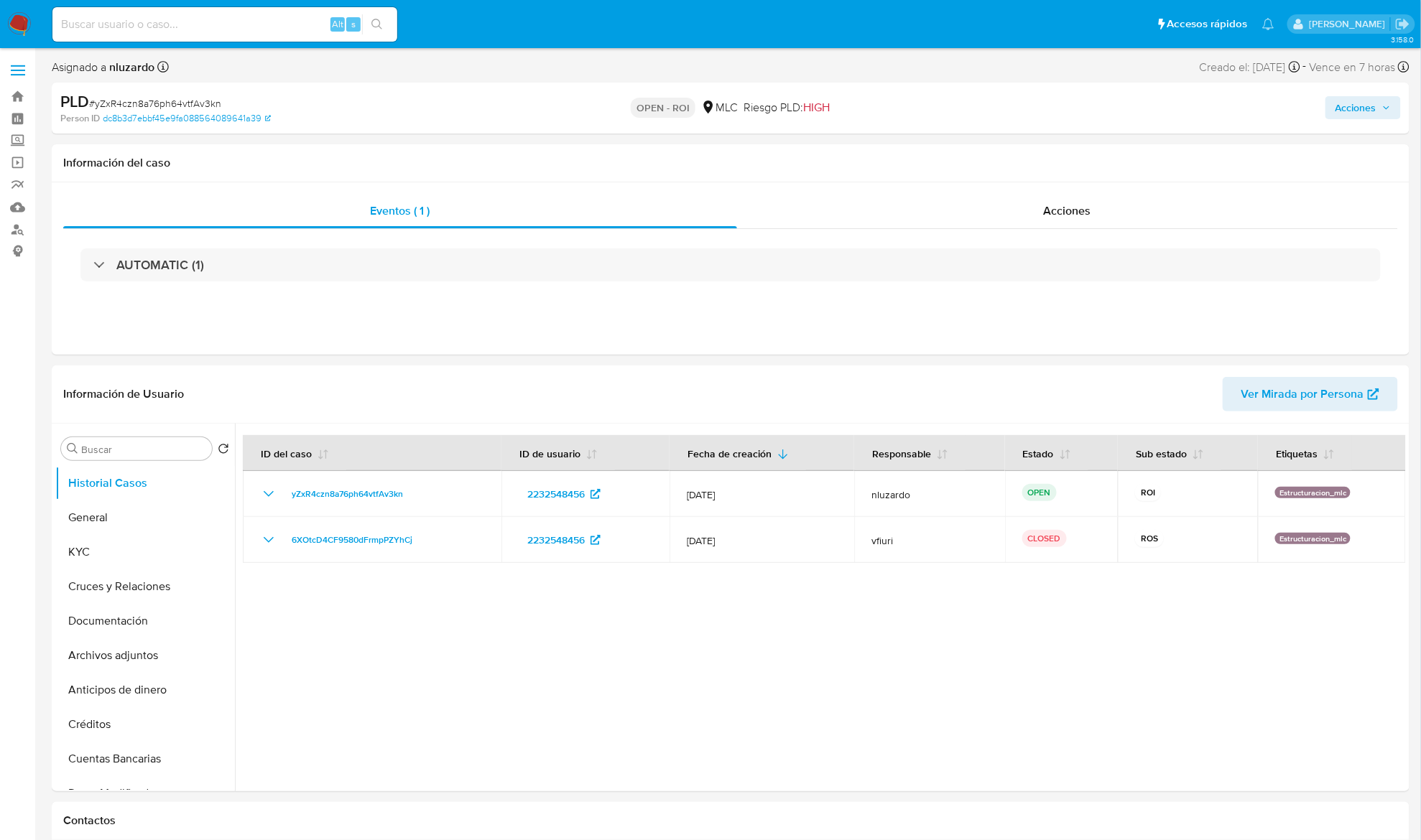
click at [1066, 103] on span "Acciones" at bounding box center [1356, 107] width 41 height 23
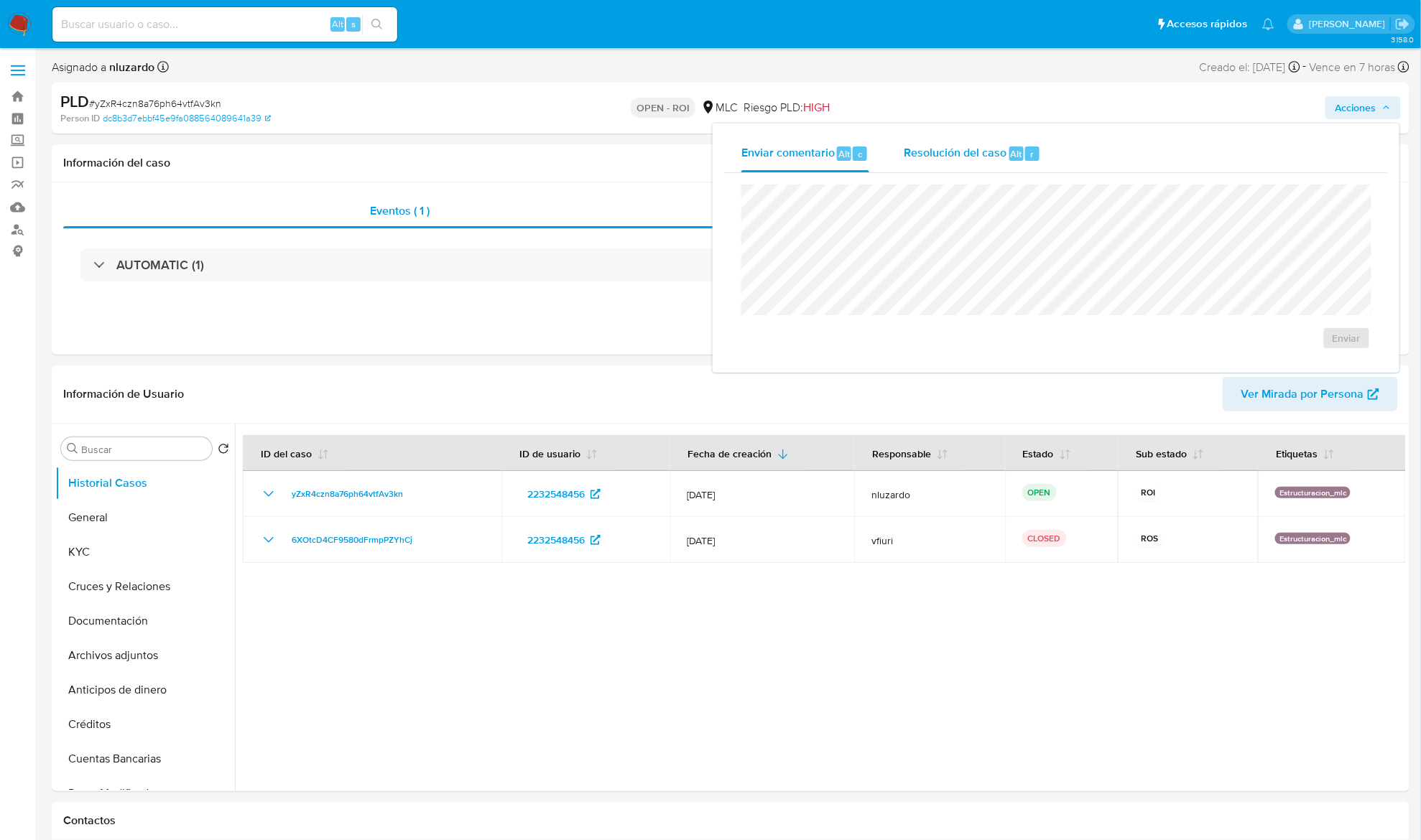
click at [1049, 151] on button "Resolución del caso Alt r" at bounding box center [973, 154] width 172 height 37
click at [1066, 351] on span "ROI" at bounding box center [1306, 353] width 71 height 32
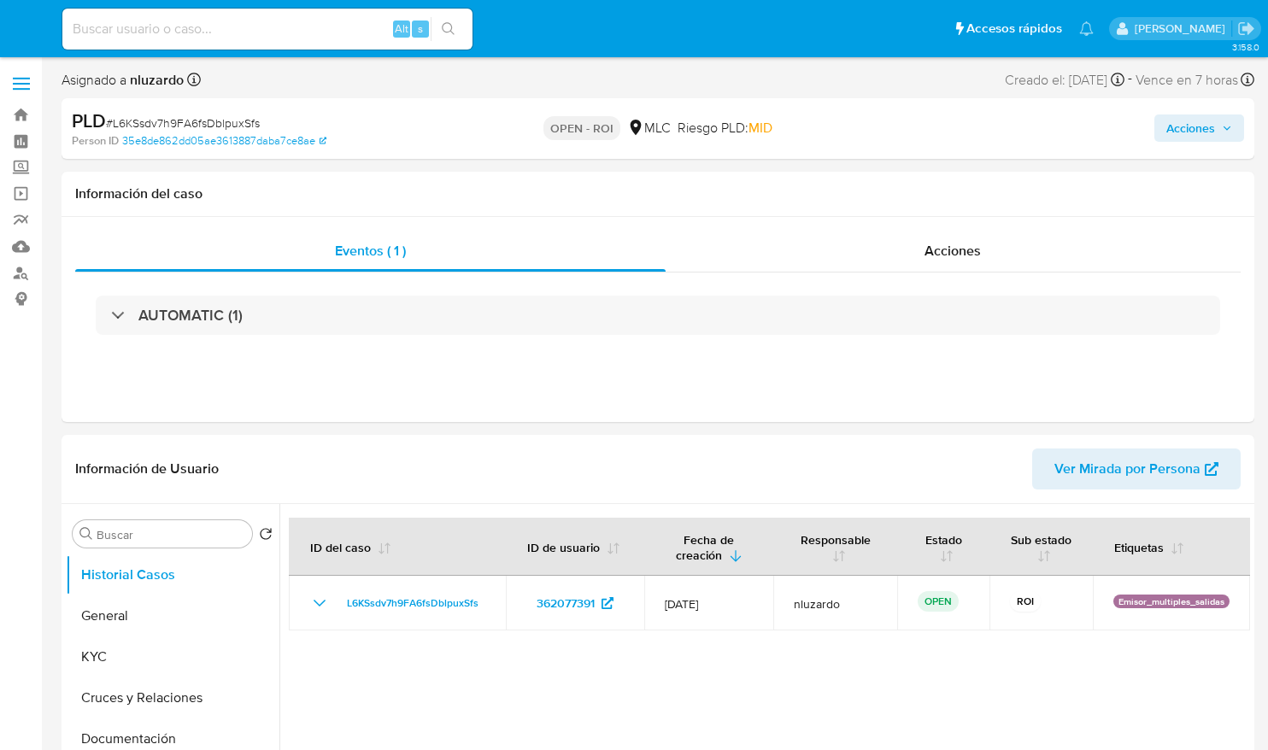
select select "10"
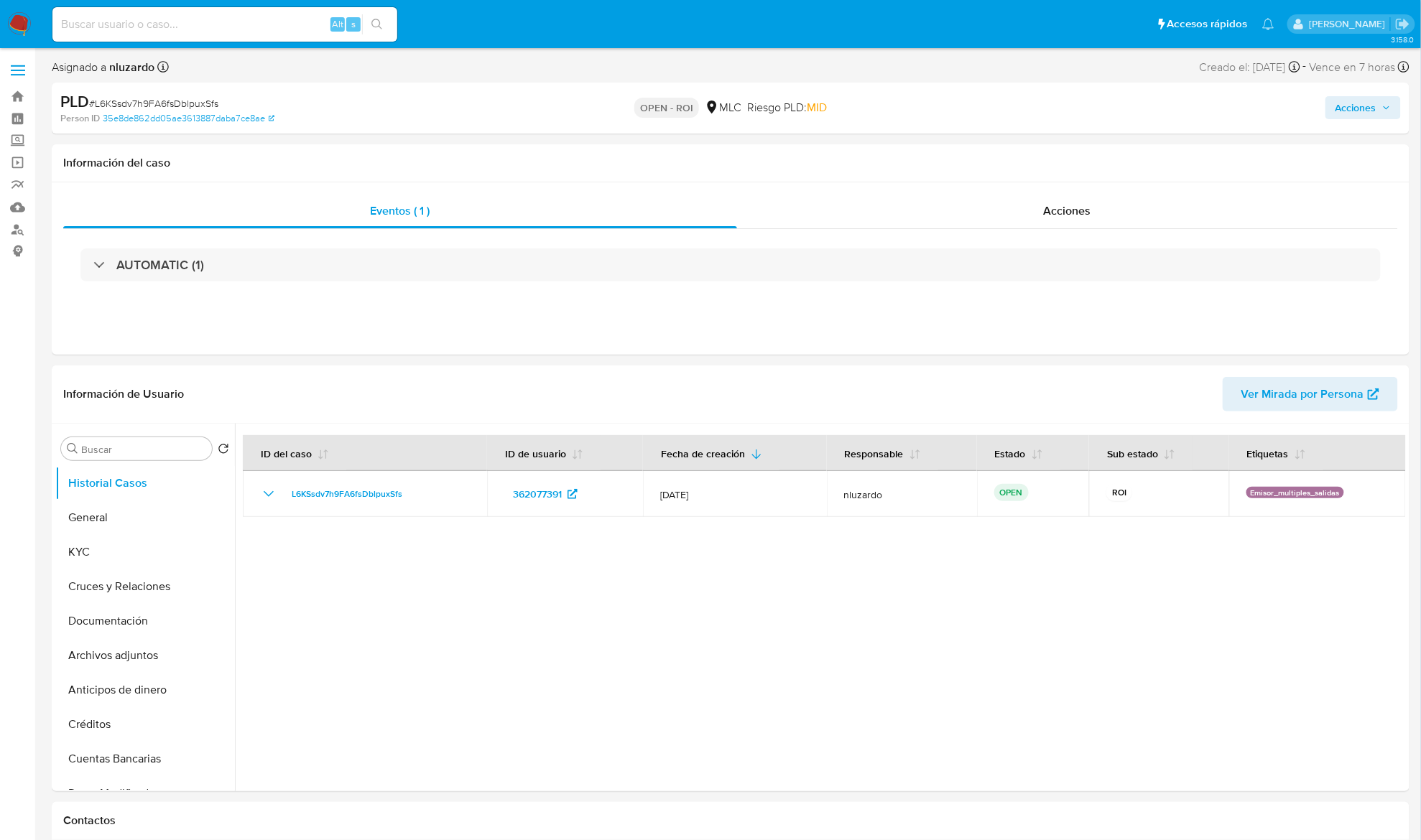
click at [1066, 104] on span "Acciones" at bounding box center [1356, 107] width 41 height 23
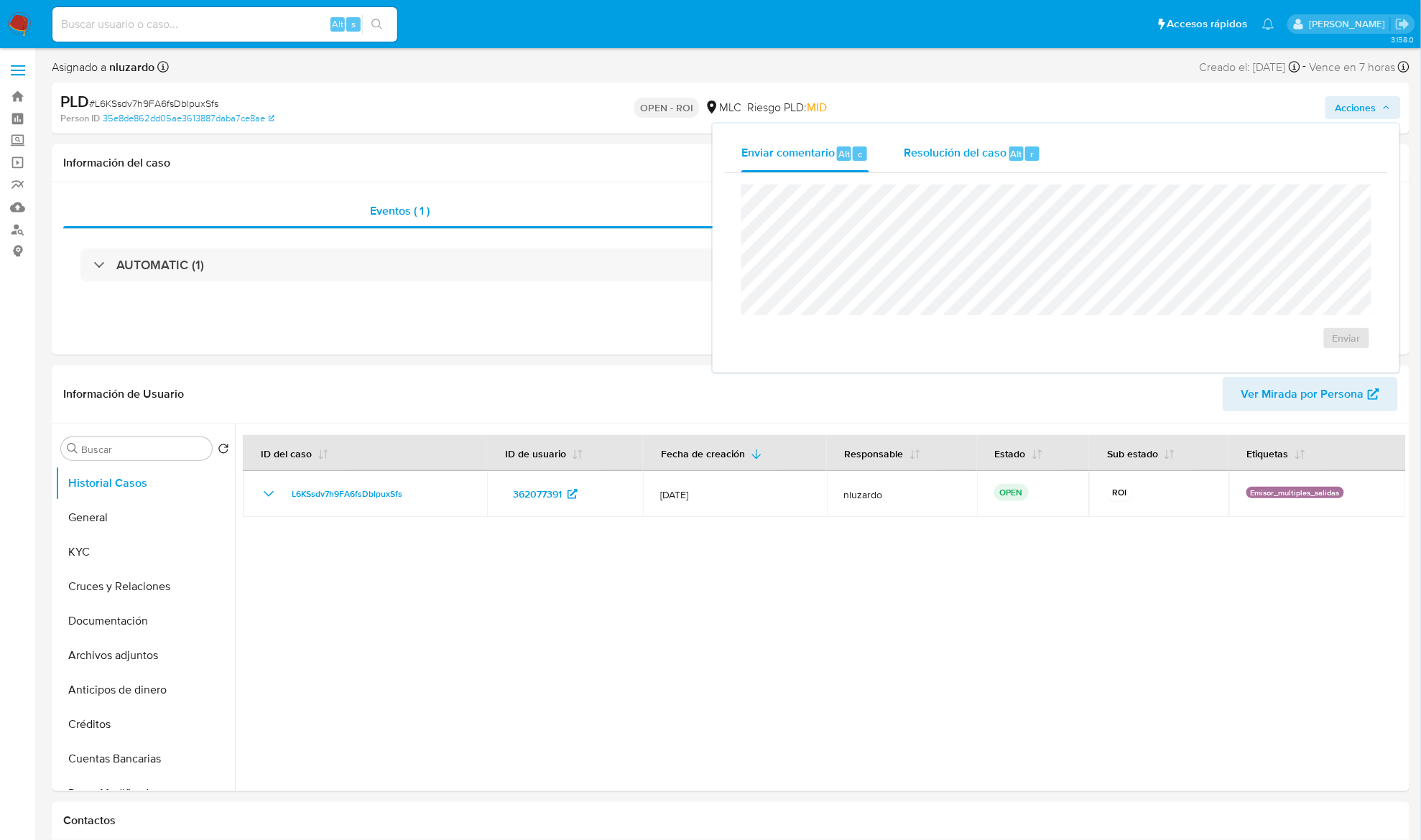
click at [1002, 156] on span "Resolución del caso" at bounding box center [955, 154] width 103 height 17
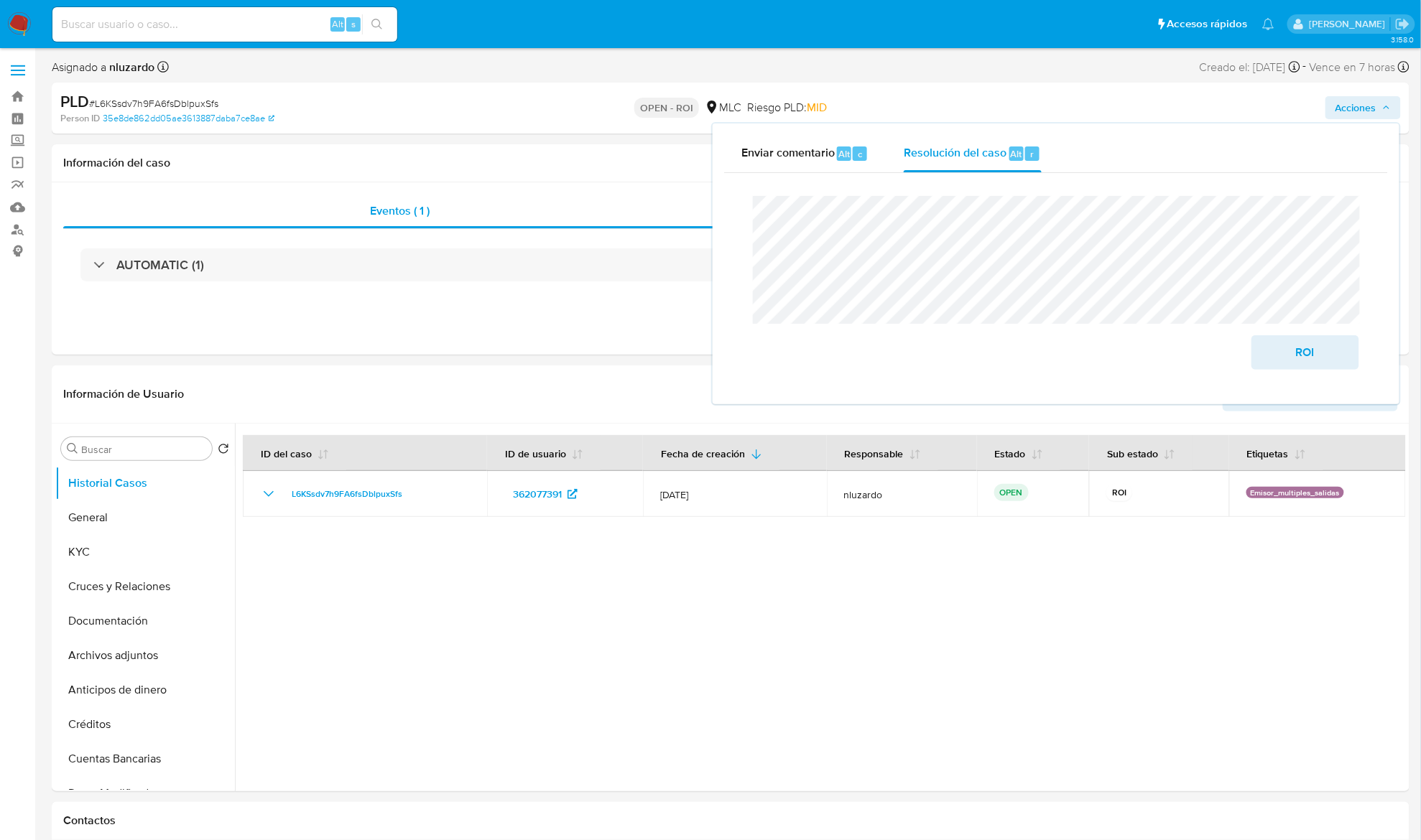
drag, startPoint x: 1300, startPoint y: 353, endPoint x: 956, endPoint y: 0, distance: 492.9
click at [1066, 348] on span "ROI" at bounding box center [1306, 353] width 71 height 32
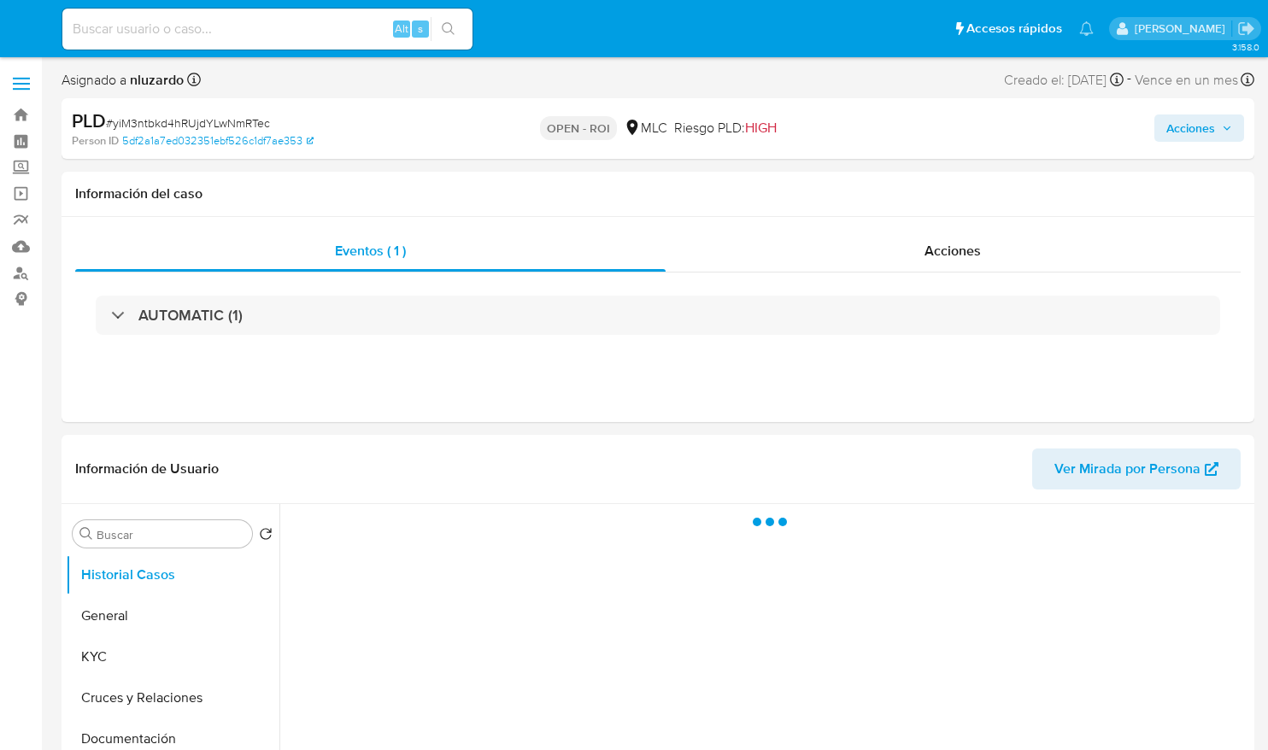
select select "10"
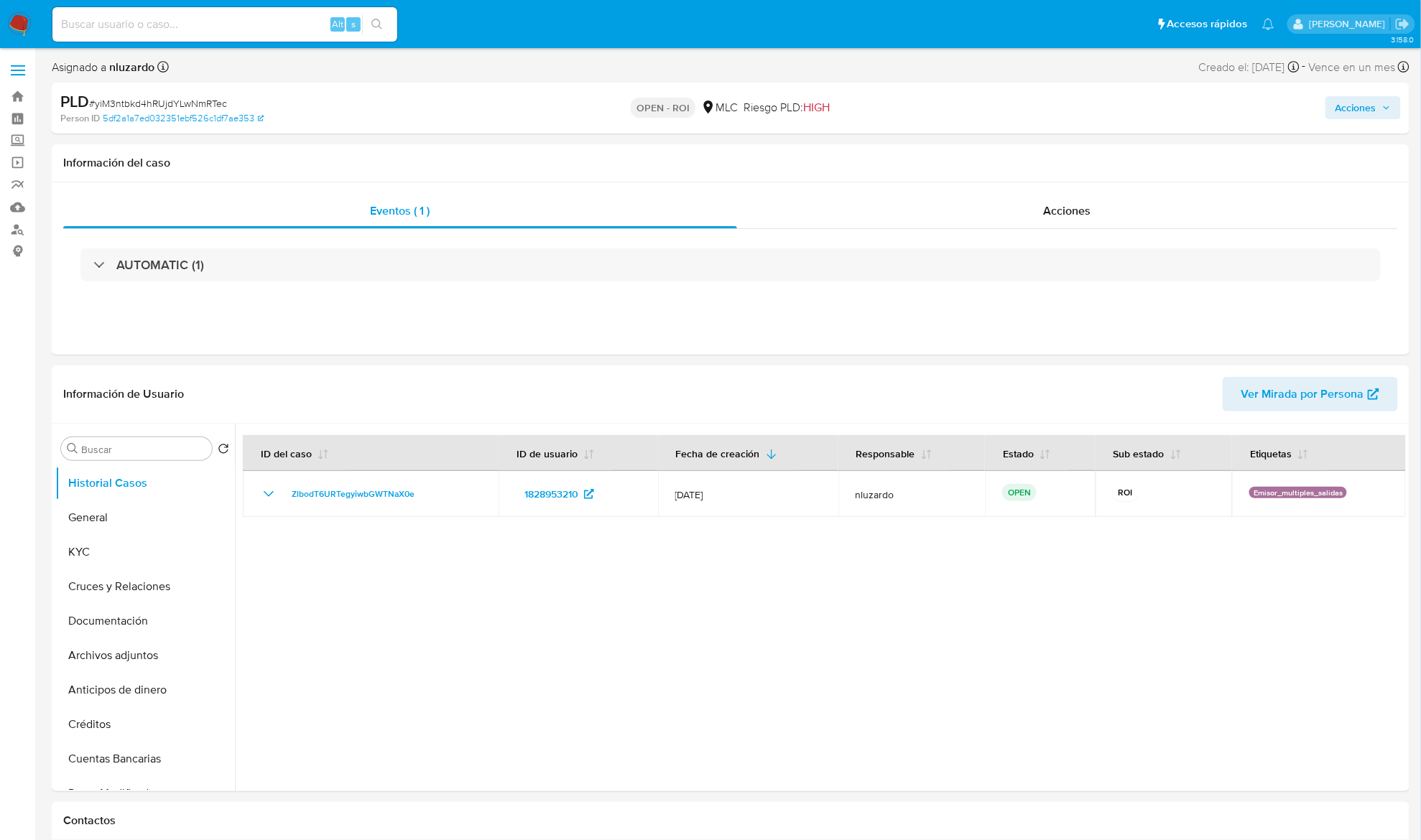
click at [1066, 105] on button "Acciones" at bounding box center [1364, 107] width 76 height 23
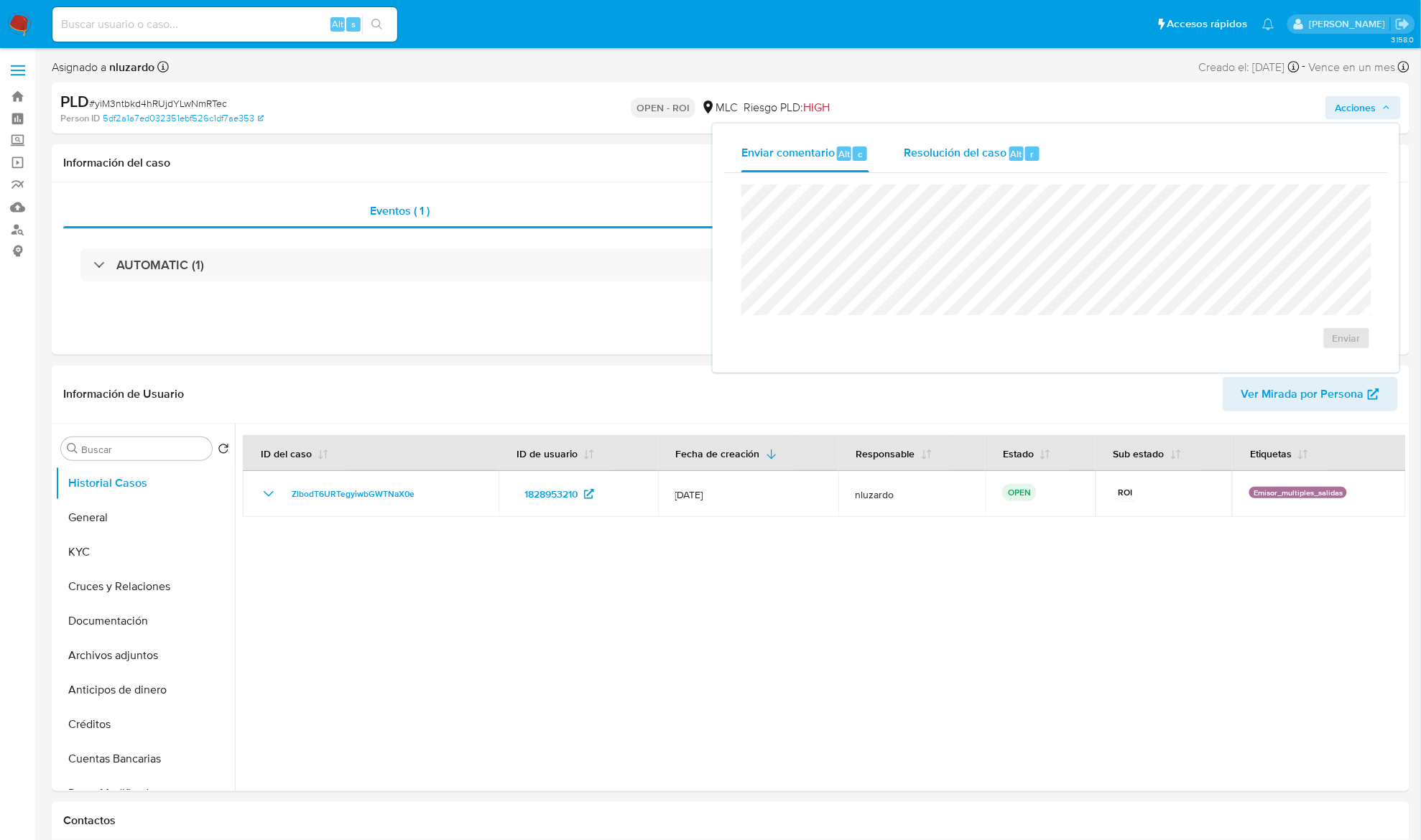
click at [990, 140] on div "Resolución del caso Alt r" at bounding box center [972, 154] width 137 height 37
click at [1066, 349] on span "ROI" at bounding box center [1306, 353] width 71 height 32
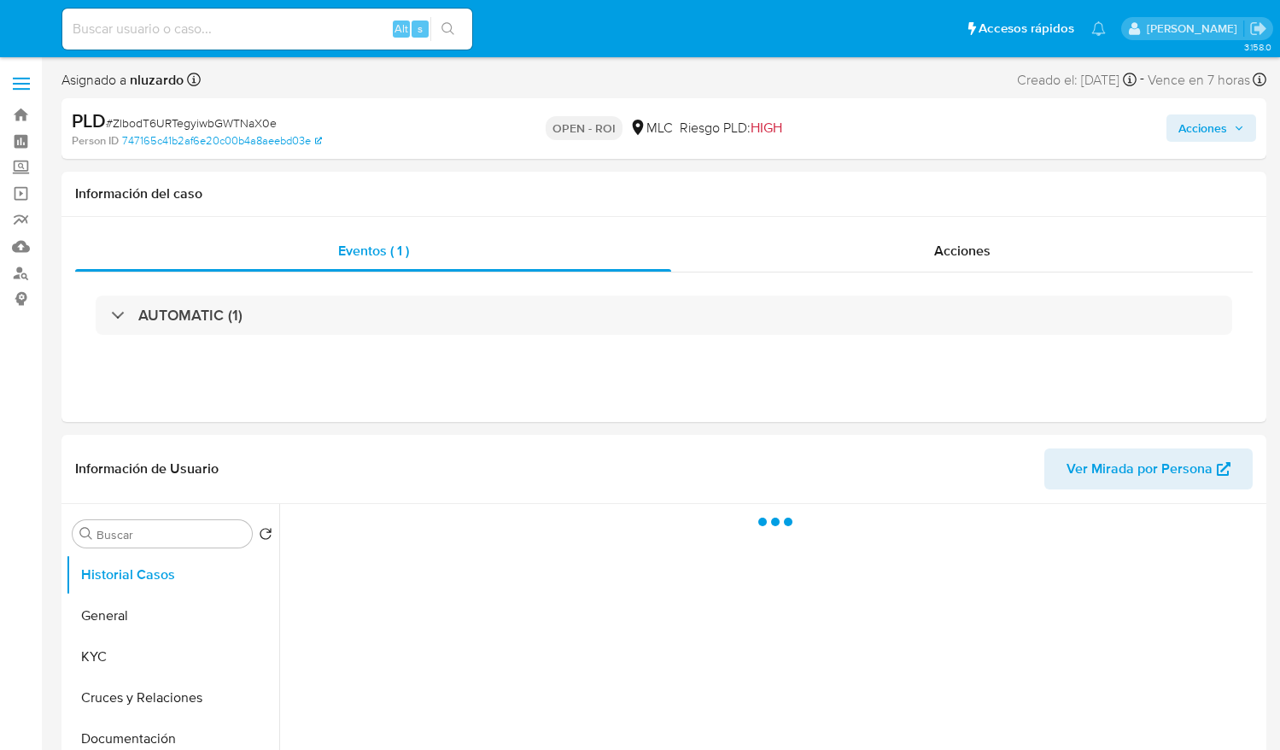
select select "10"
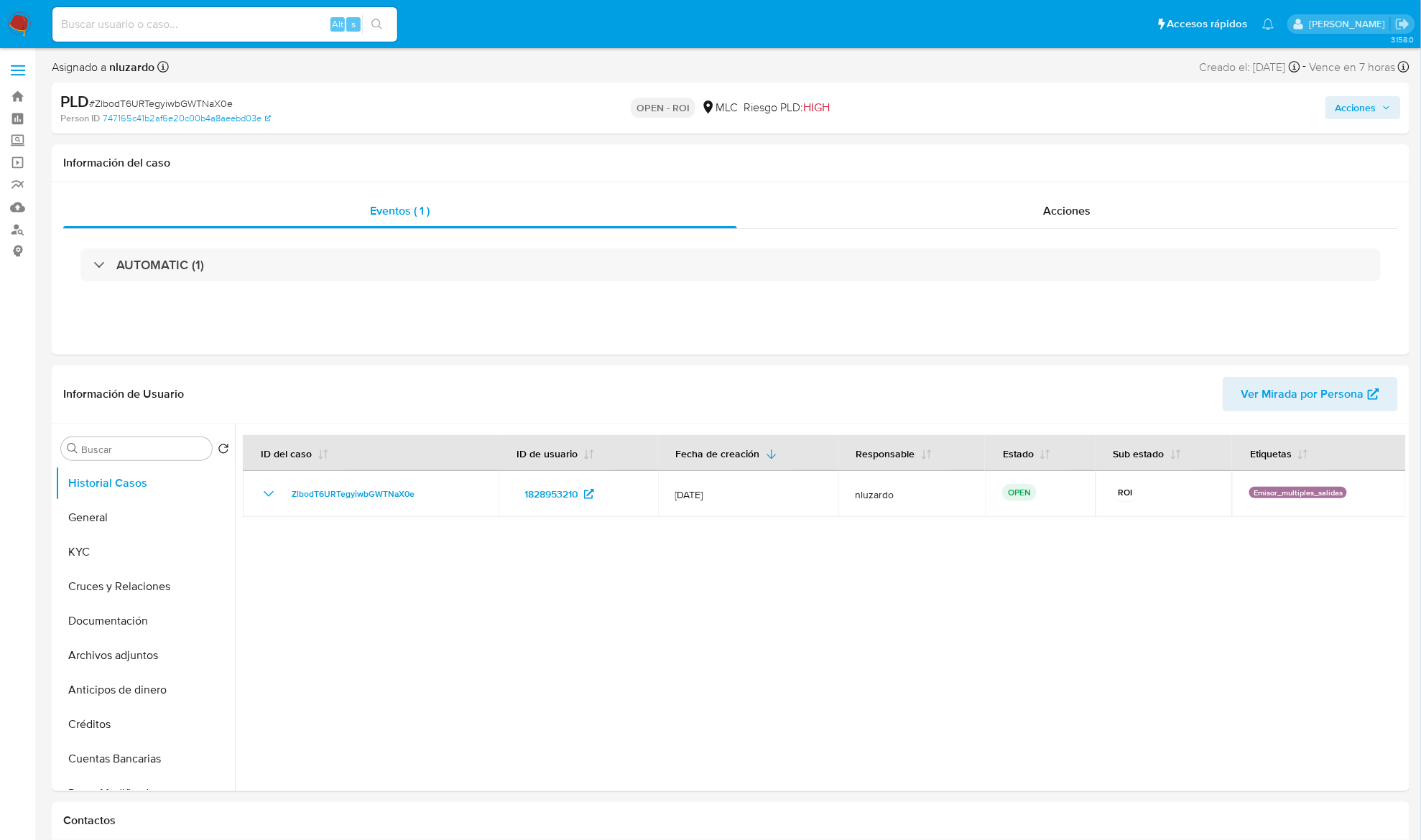
click at [1076, 107] on button "Acciones" at bounding box center [1364, 107] width 76 height 23
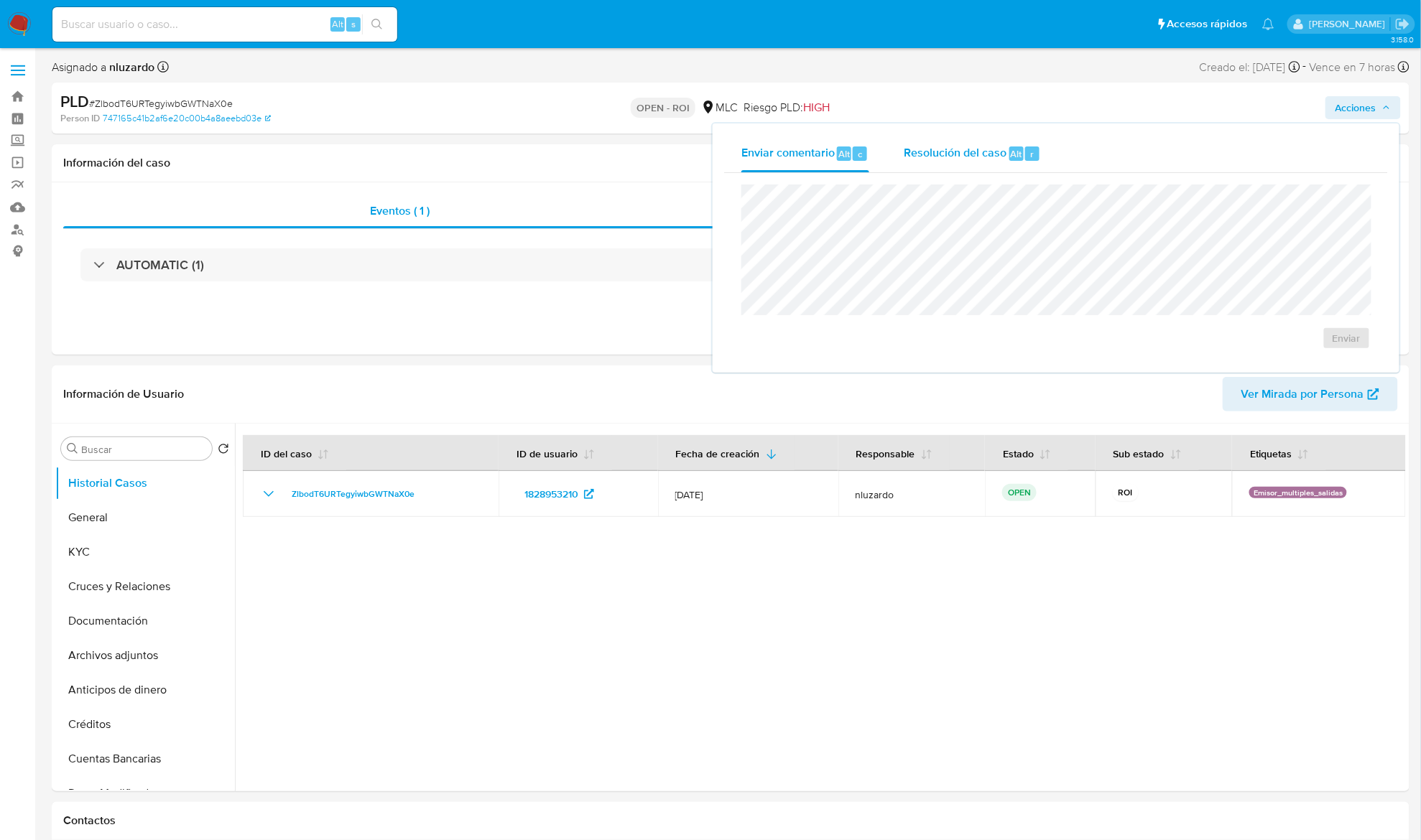
click at [1033, 167] on div "Resolución del caso Alt r" at bounding box center [972, 154] width 137 height 37
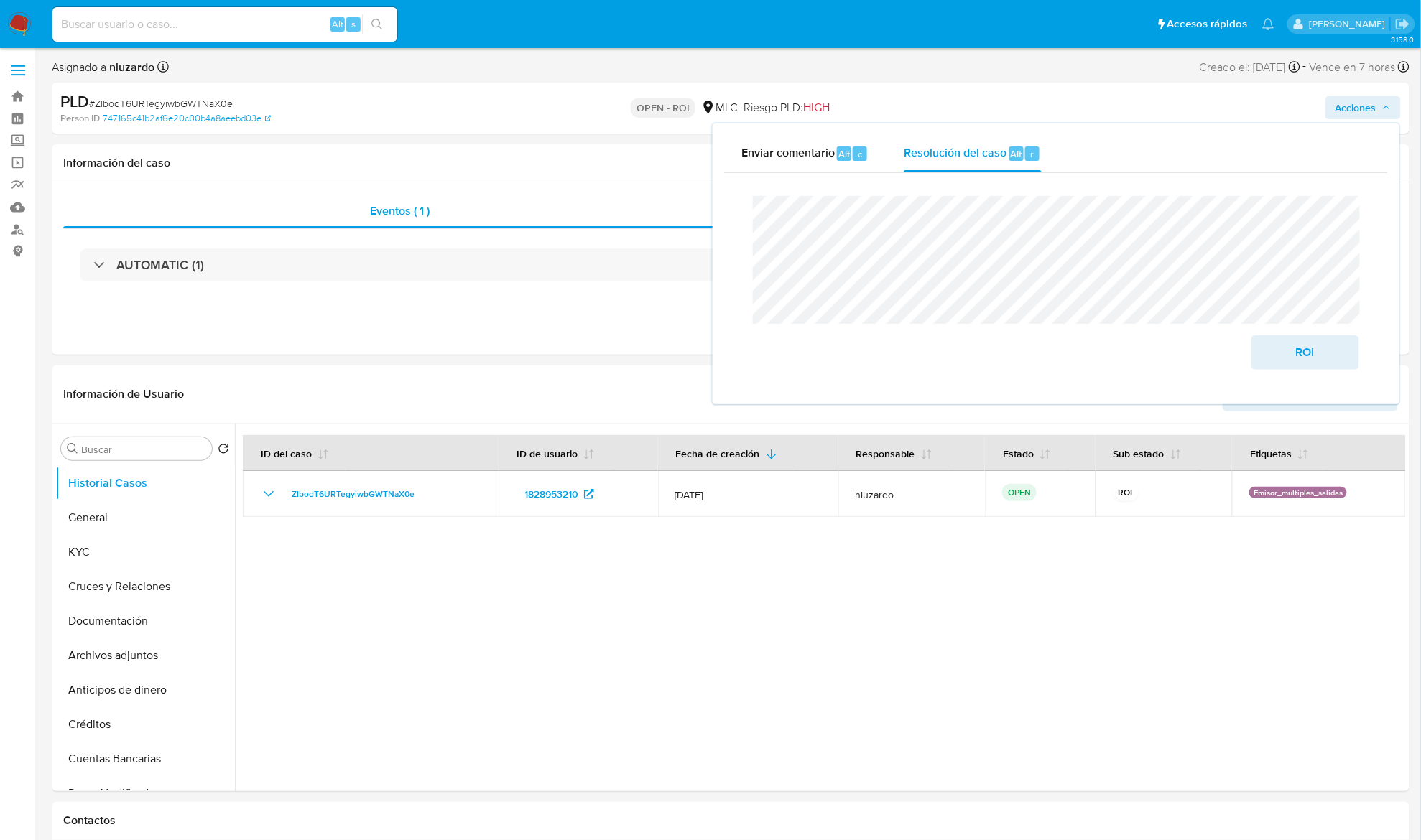
drag, startPoint x: 1283, startPoint y: 346, endPoint x: 1111, endPoint y: 134, distance: 273.0
click at [1076, 343] on span "ROI" at bounding box center [1306, 353] width 71 height 32
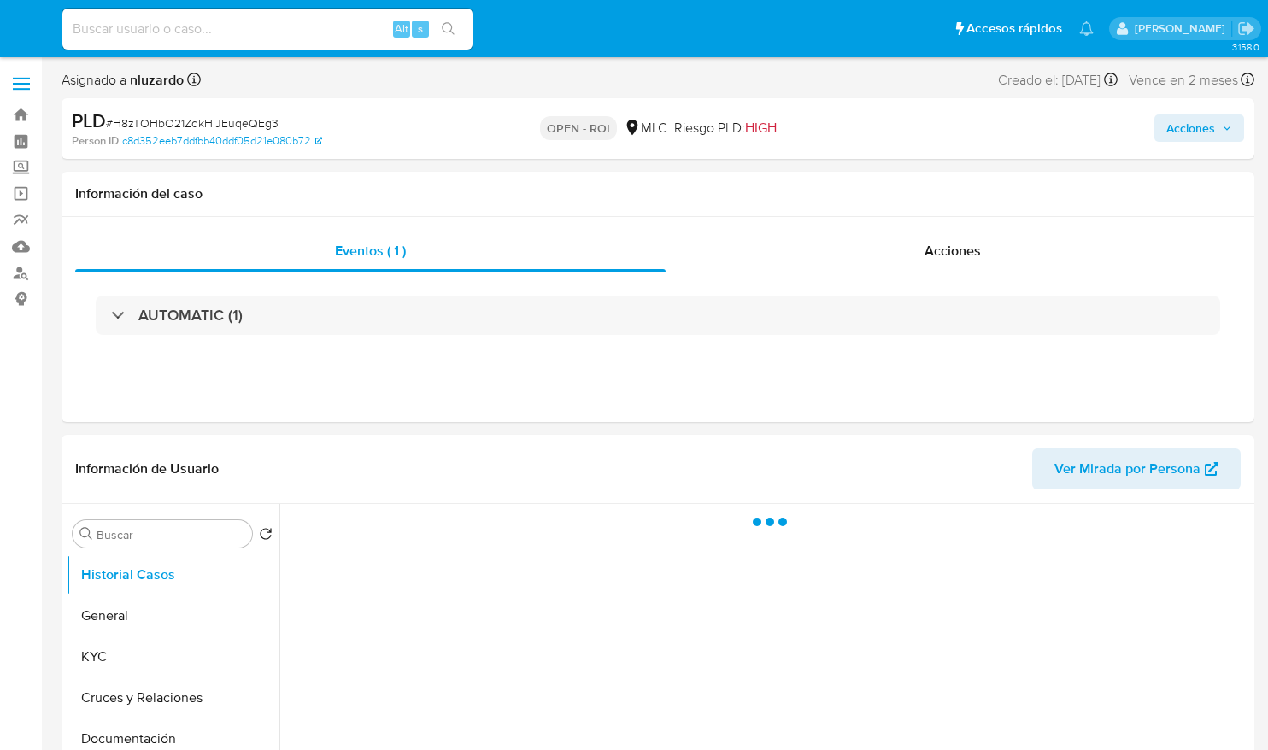
select select "10"
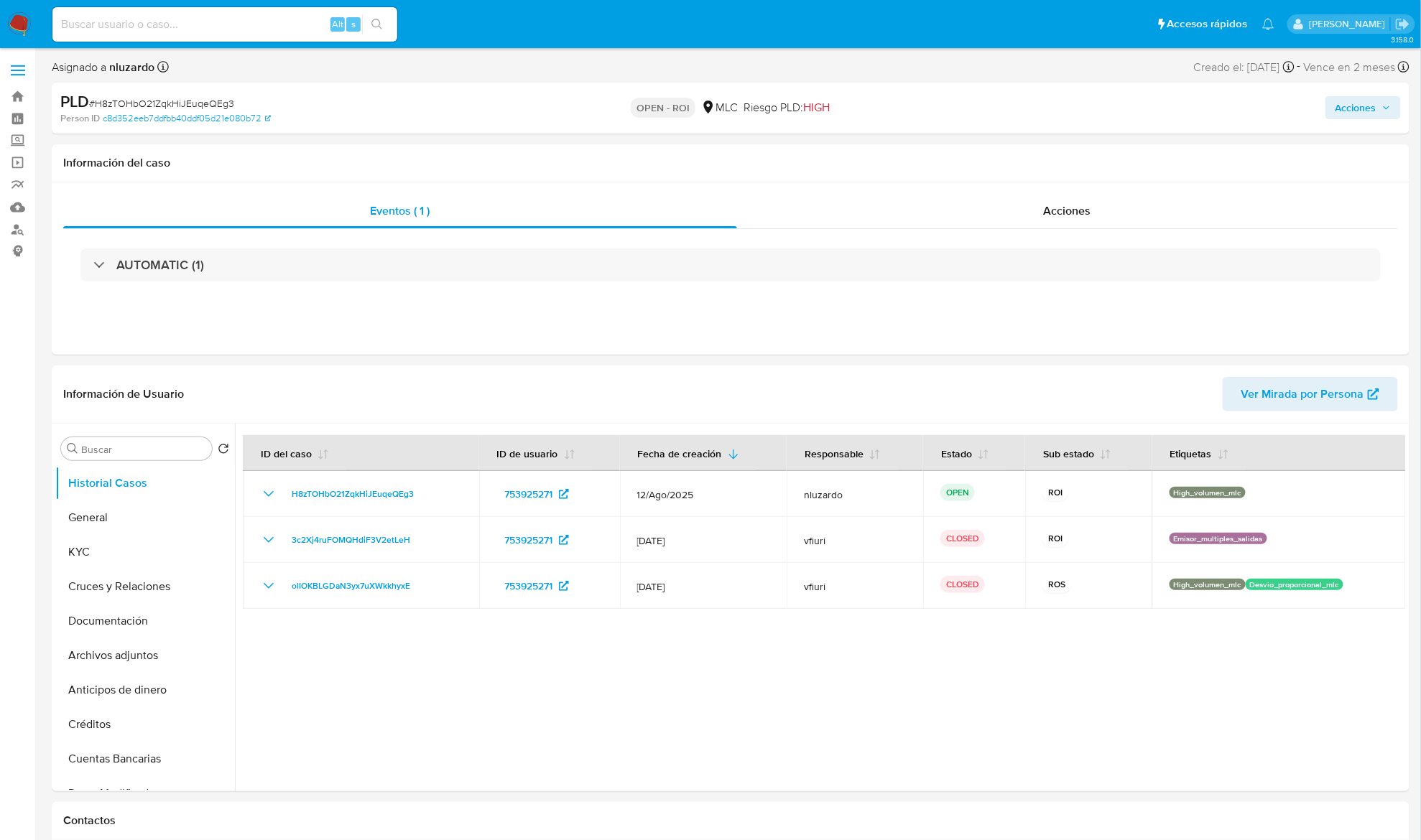
click at [1066, 106] on span "Acciones" at bounding box center [1356, 107] width 41 height 23
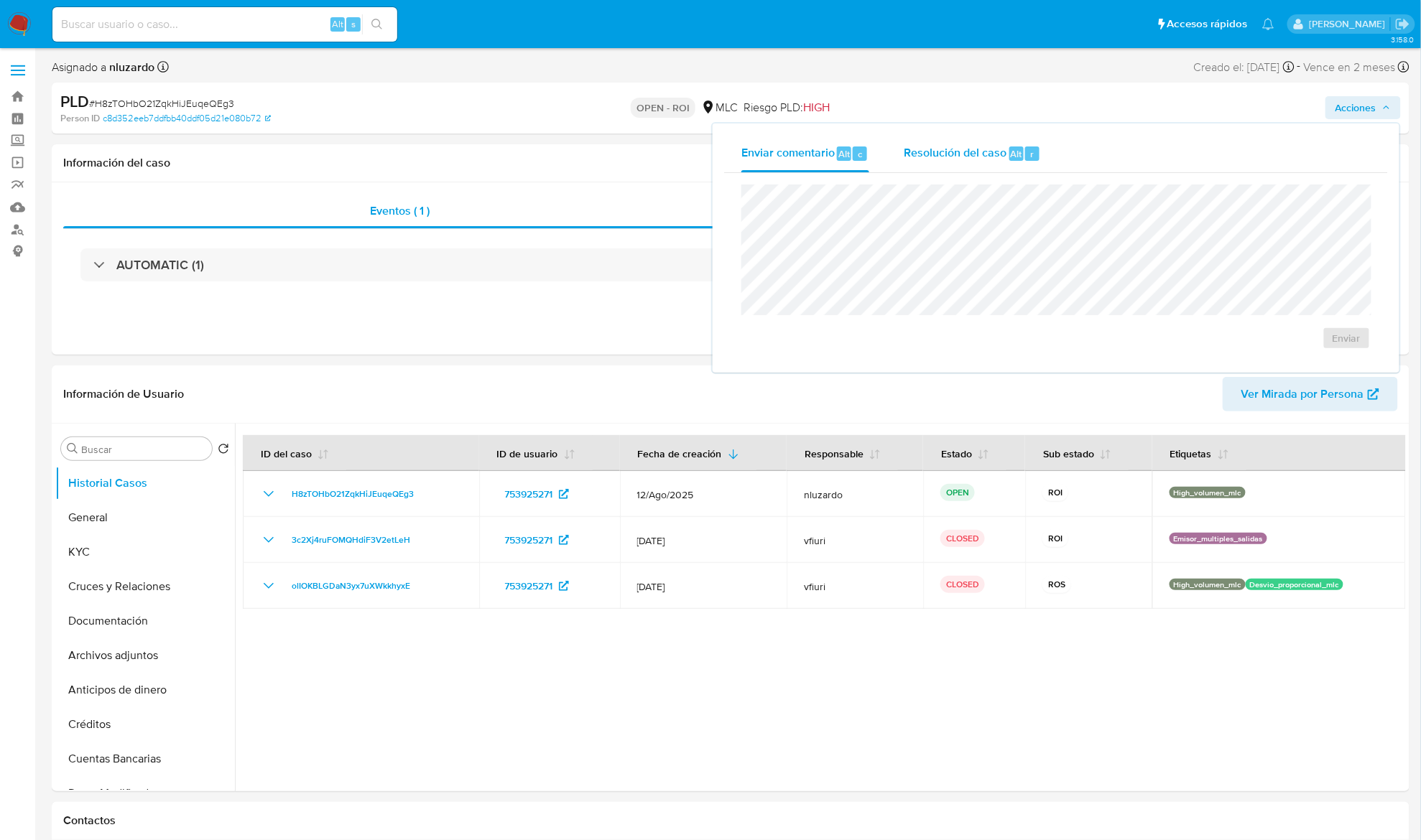
click at [989, 155] on span "Resolución del caso" at bounding box center [955, 154] width 103 height 17
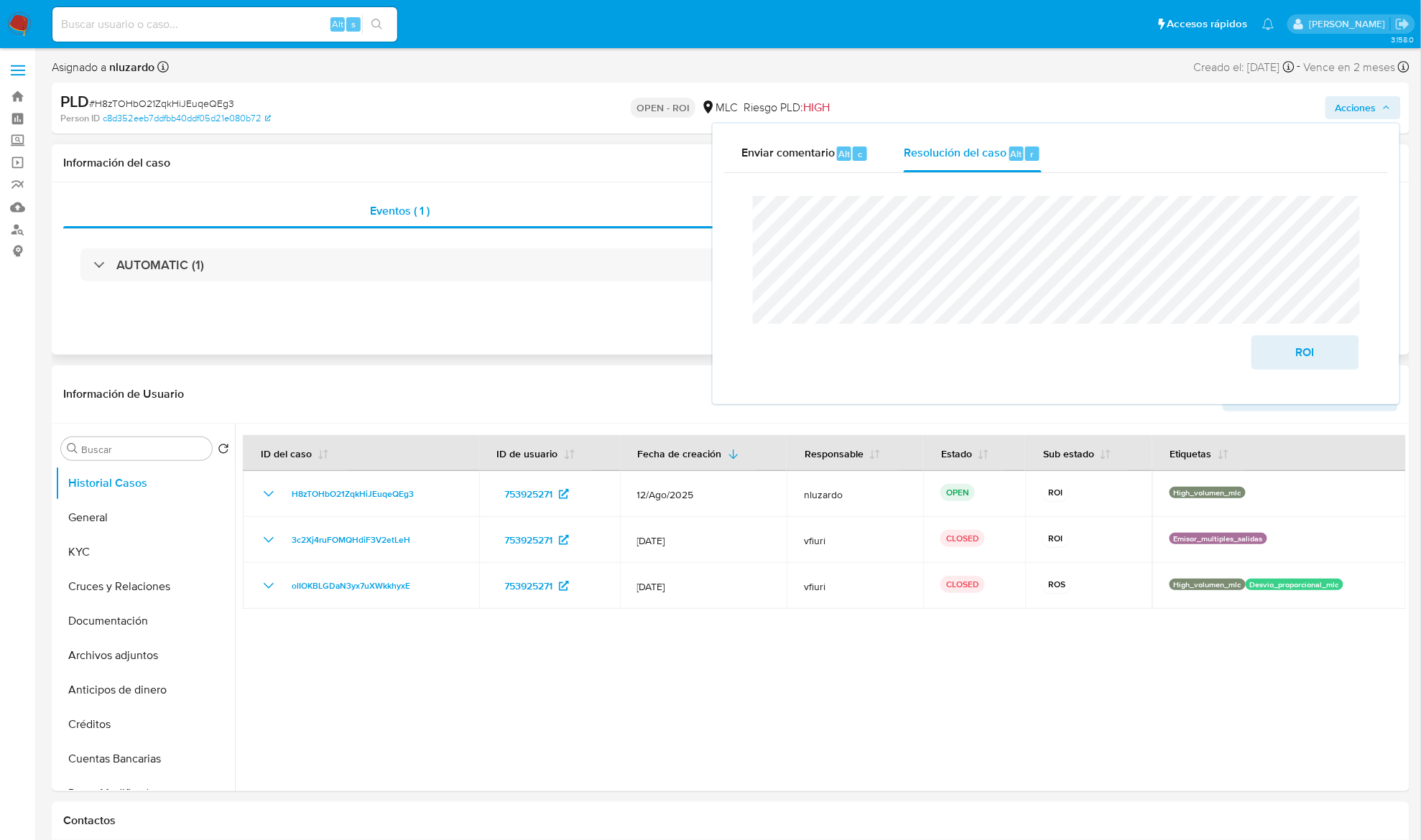
drag, startPoint x: 1339, startPoint y: 368, endPoint x: 598, endPoint y: 297, distance: 744.4
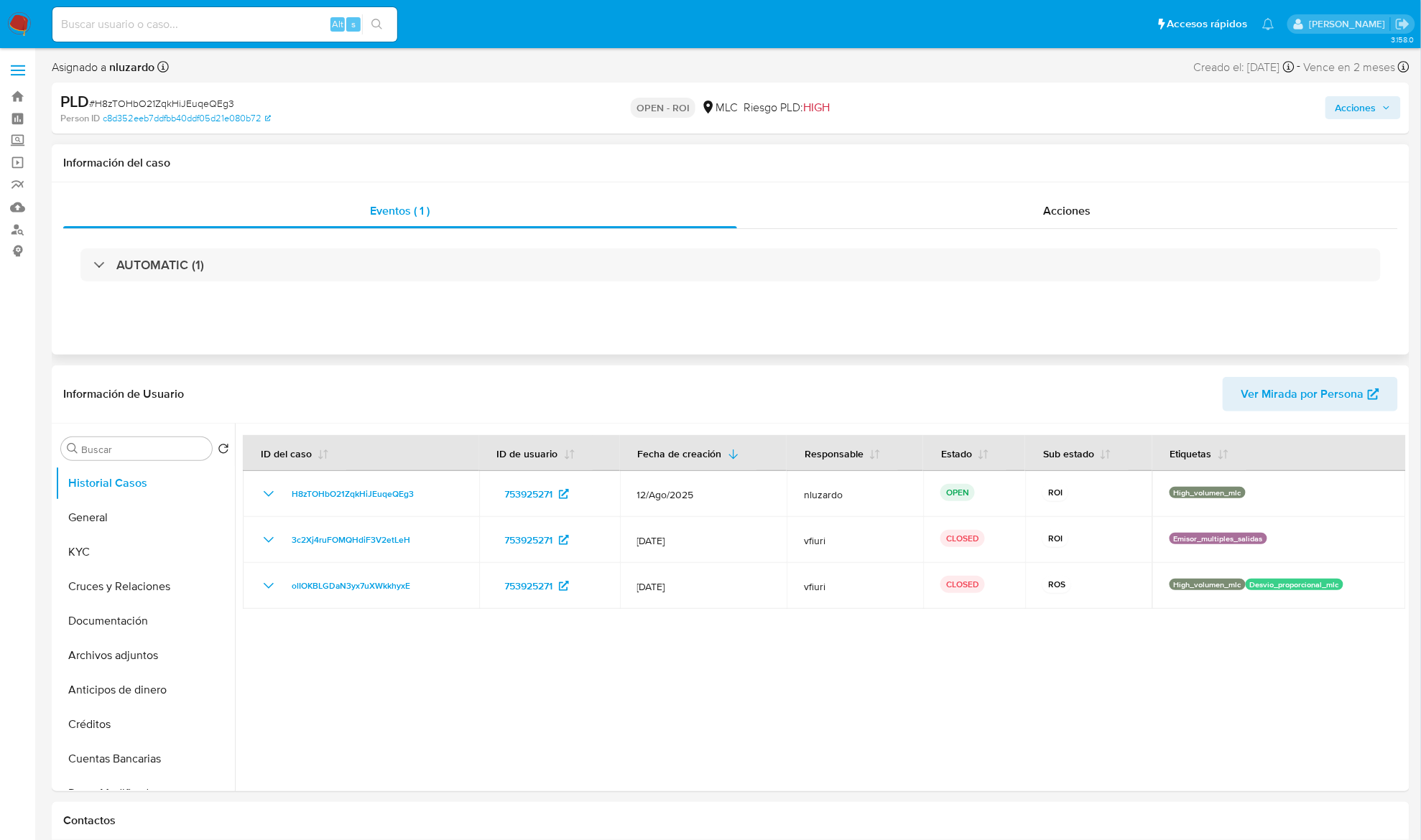
drag, startPoint x: 598, startPoint y: 293, endPoint x: 983, endPoint y: 234, distance: 389.5
click at [597, 293] on div "AUTOMATIC (1)" at bounding box center [730, 264] width 1335 height 71
click at [1056, 201] on div "Acciones" at bounding box center [1068, 211] width 662 height 34
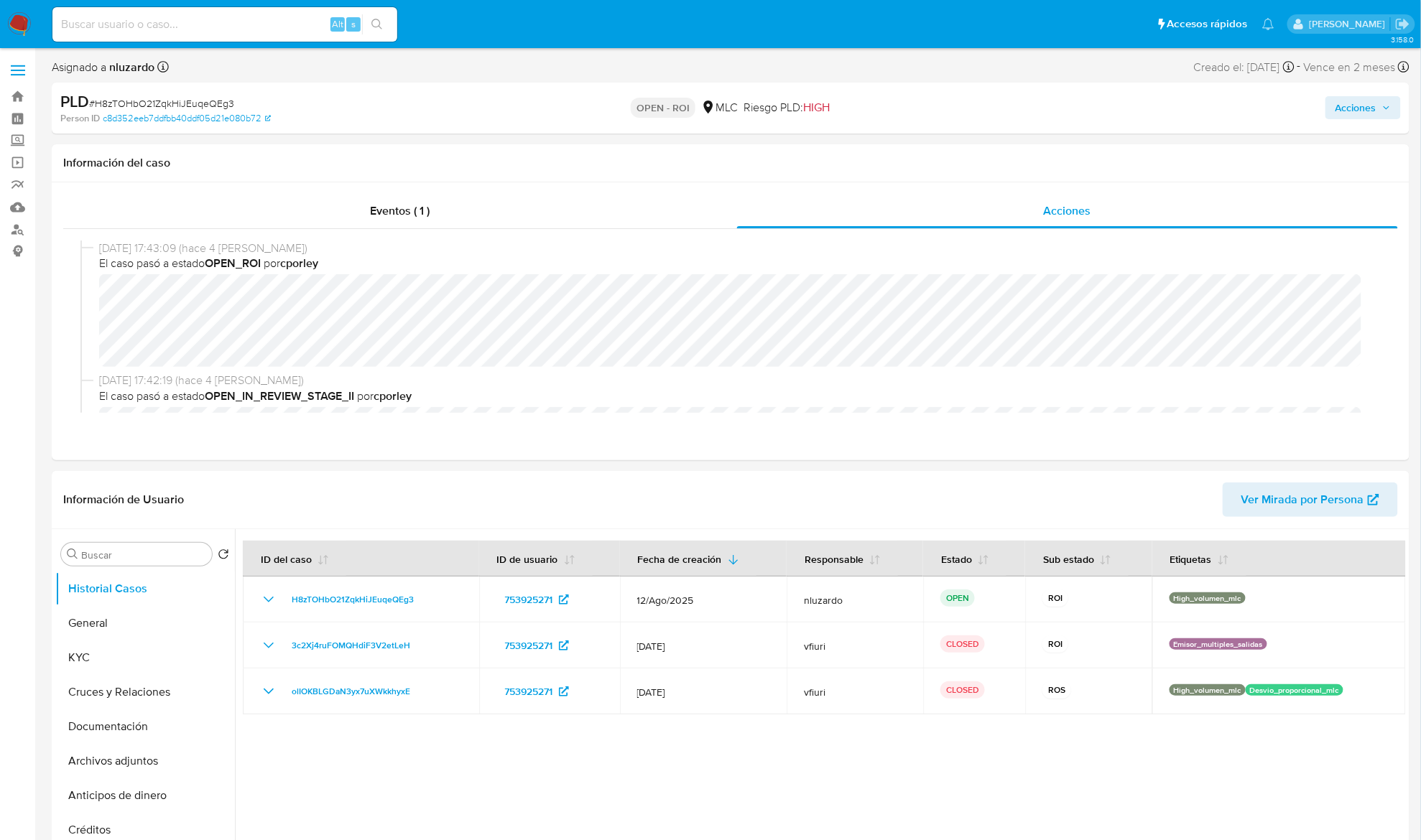
click at [1066, 106] on span "Acciones" at bounding box center [1356, 107] width 41 height 23
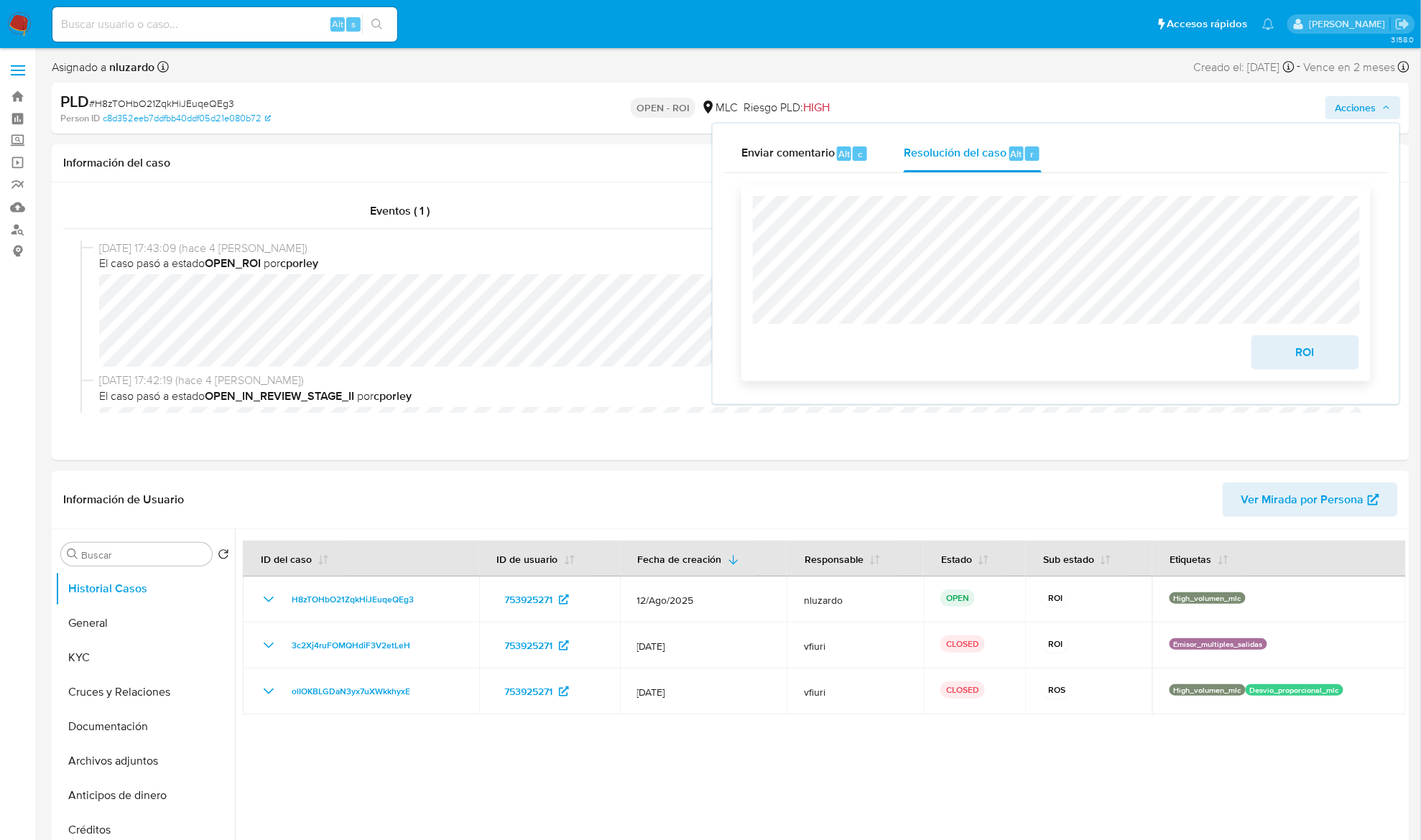
click at [1066, 357] on button "ROI" at bounding box center [1306, 352] width 108 height 34
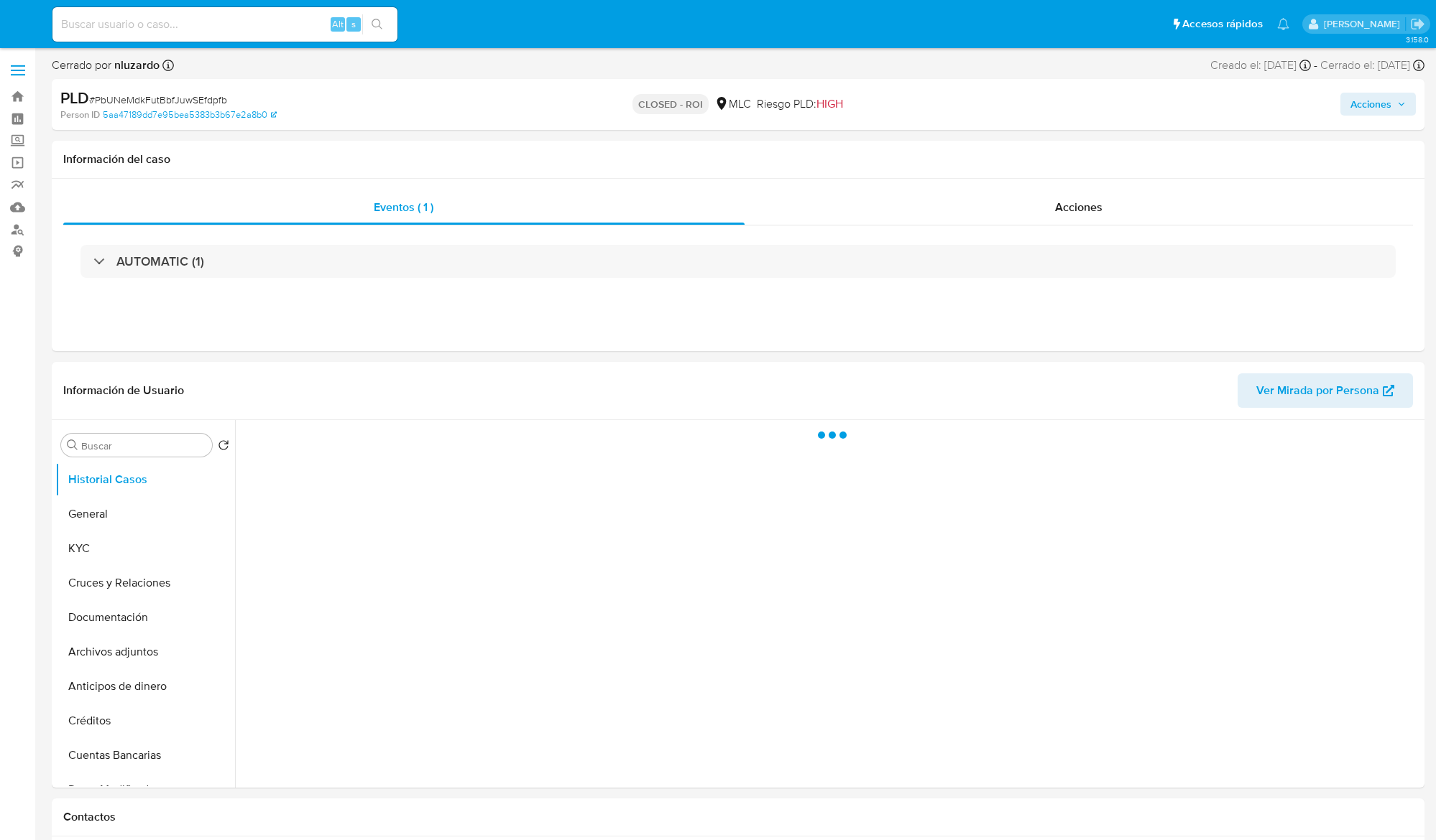
select select "10"
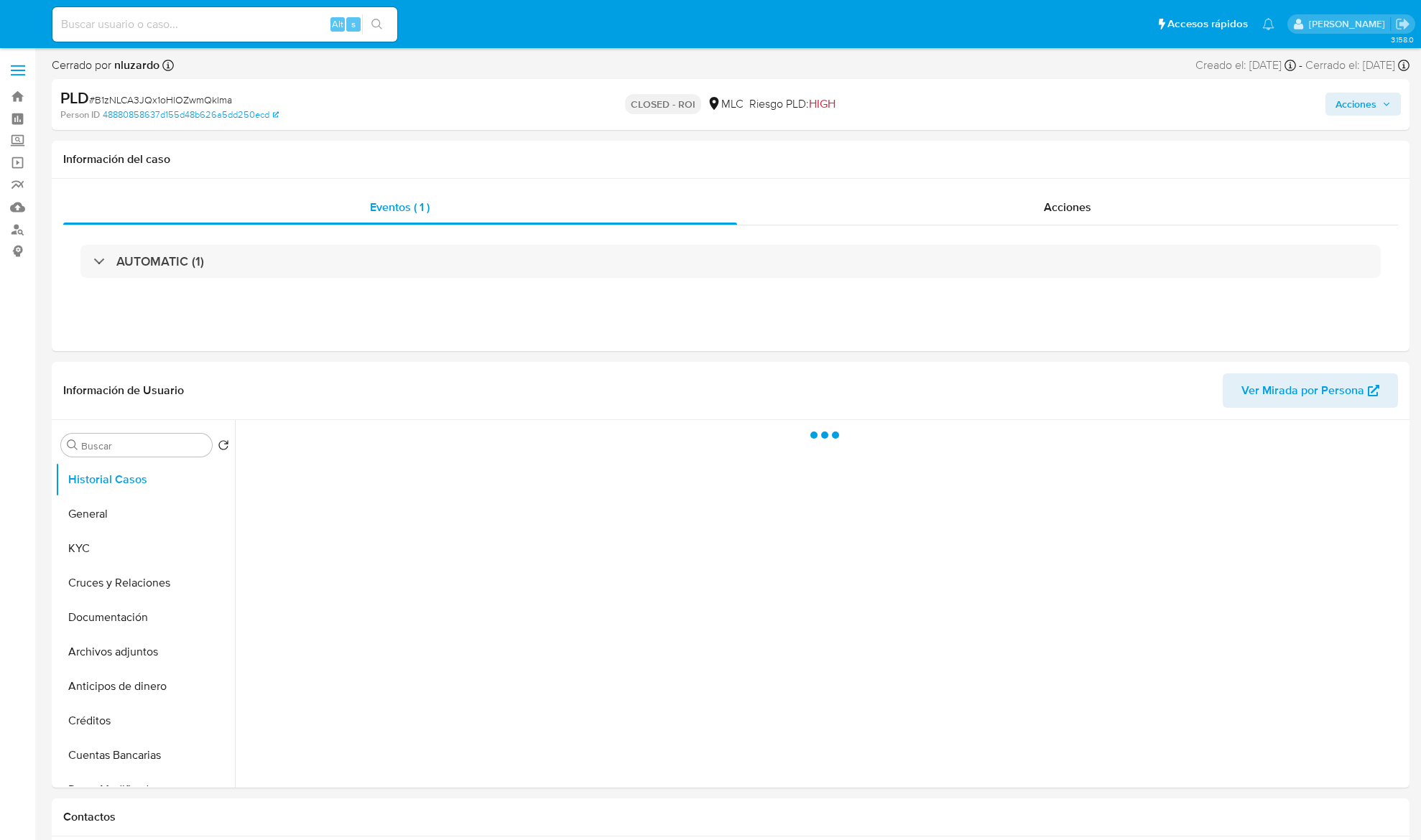
select select "10"
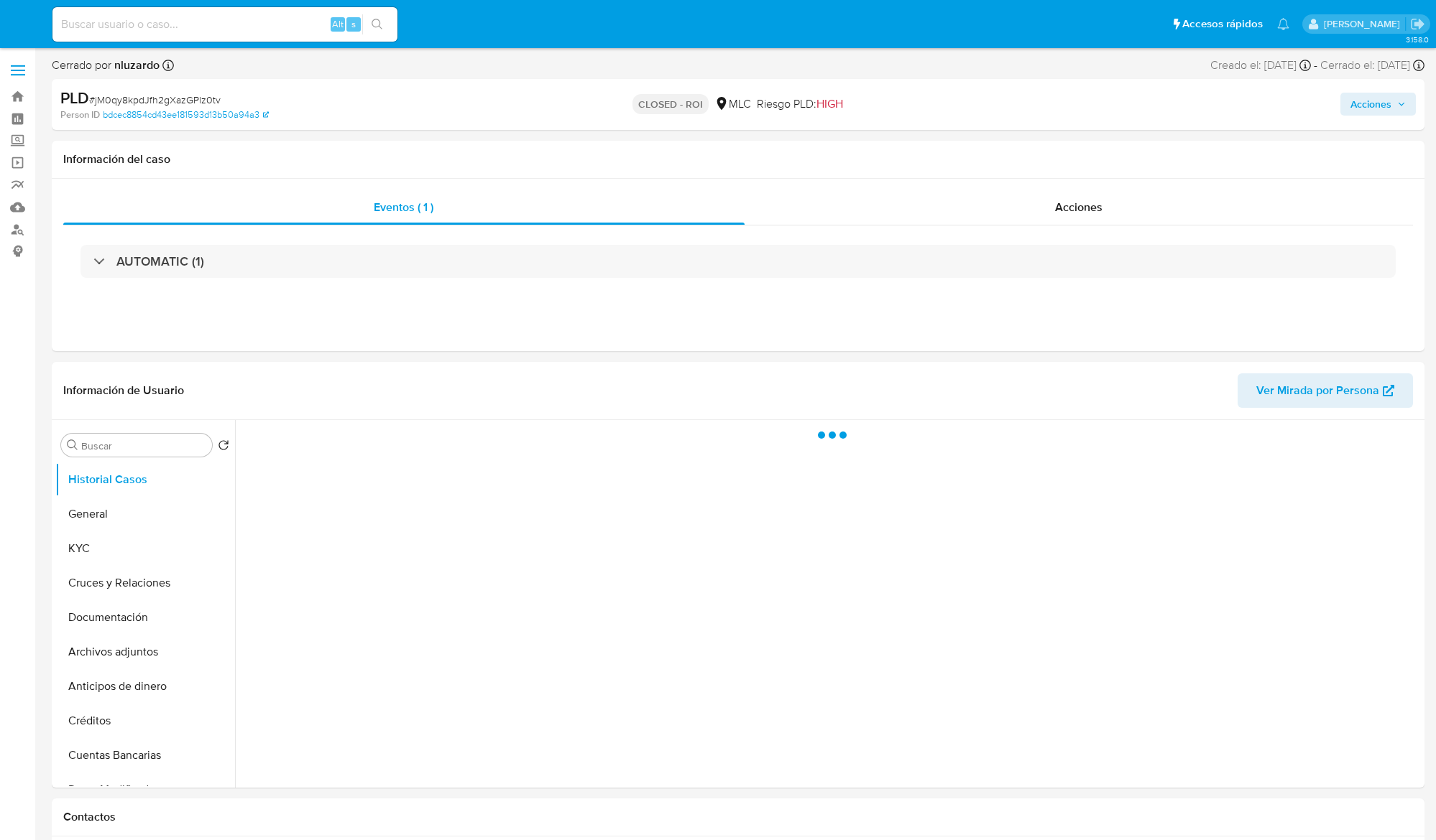
select select "10"
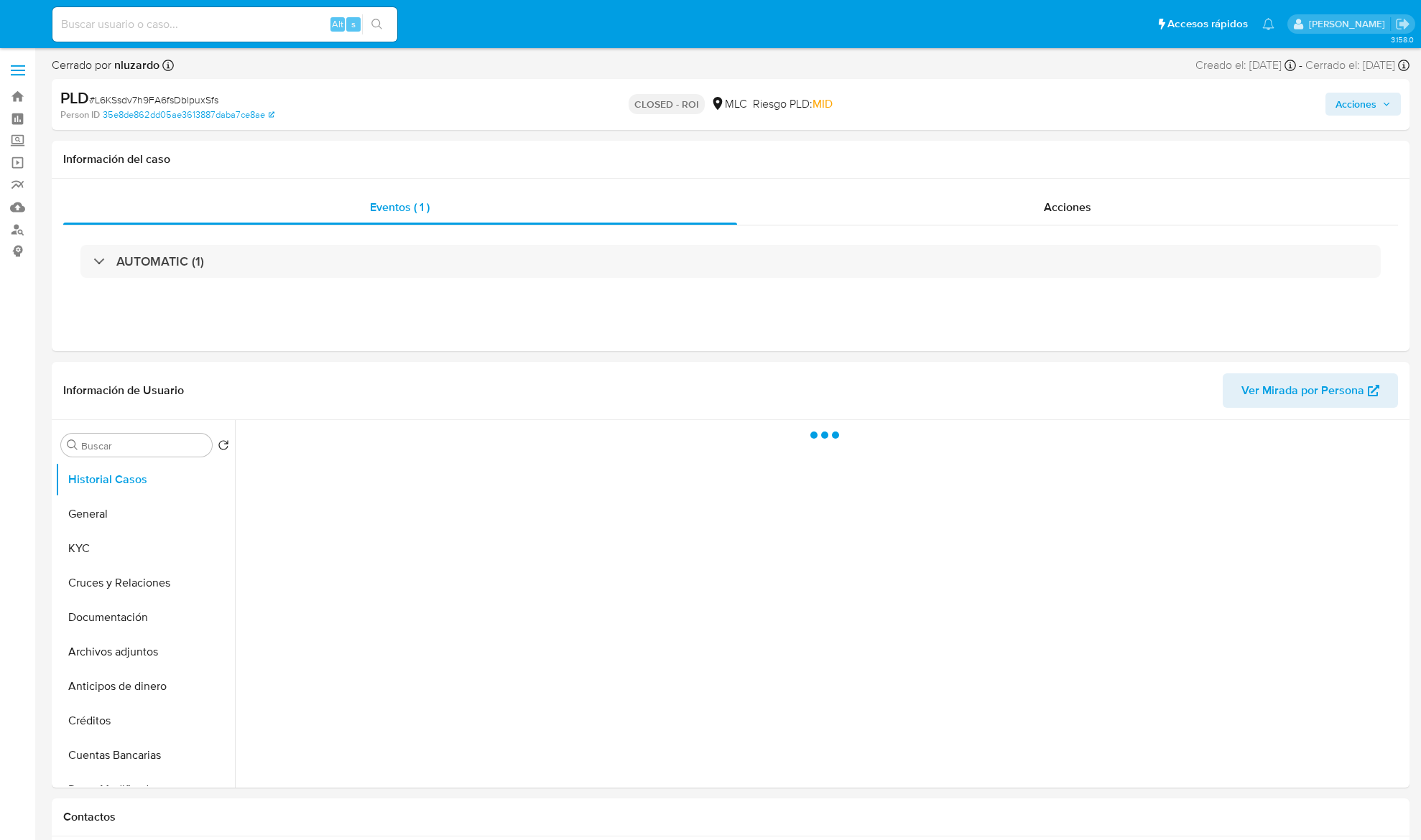
select select "10"
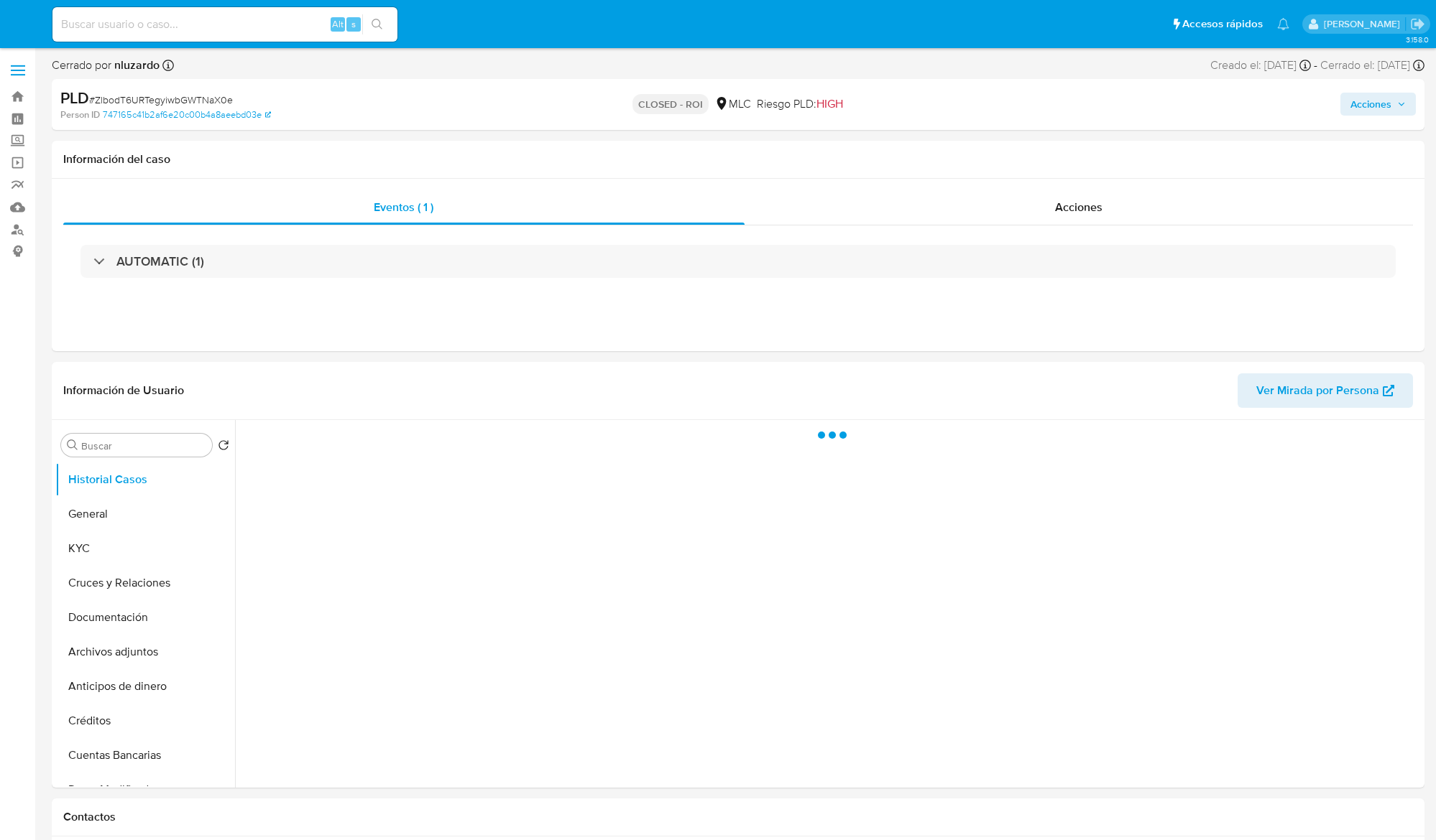
select select "10"
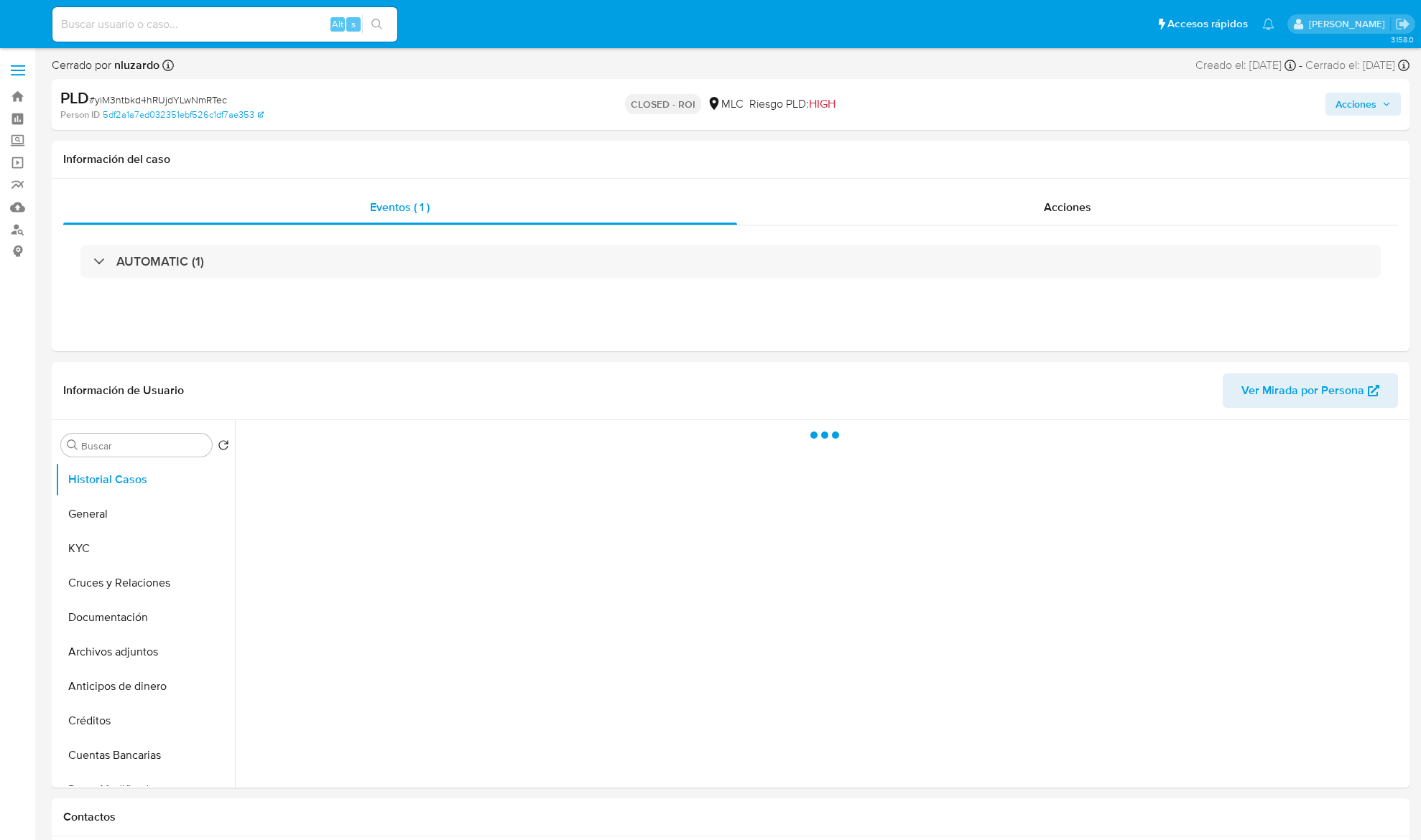
select select "10"
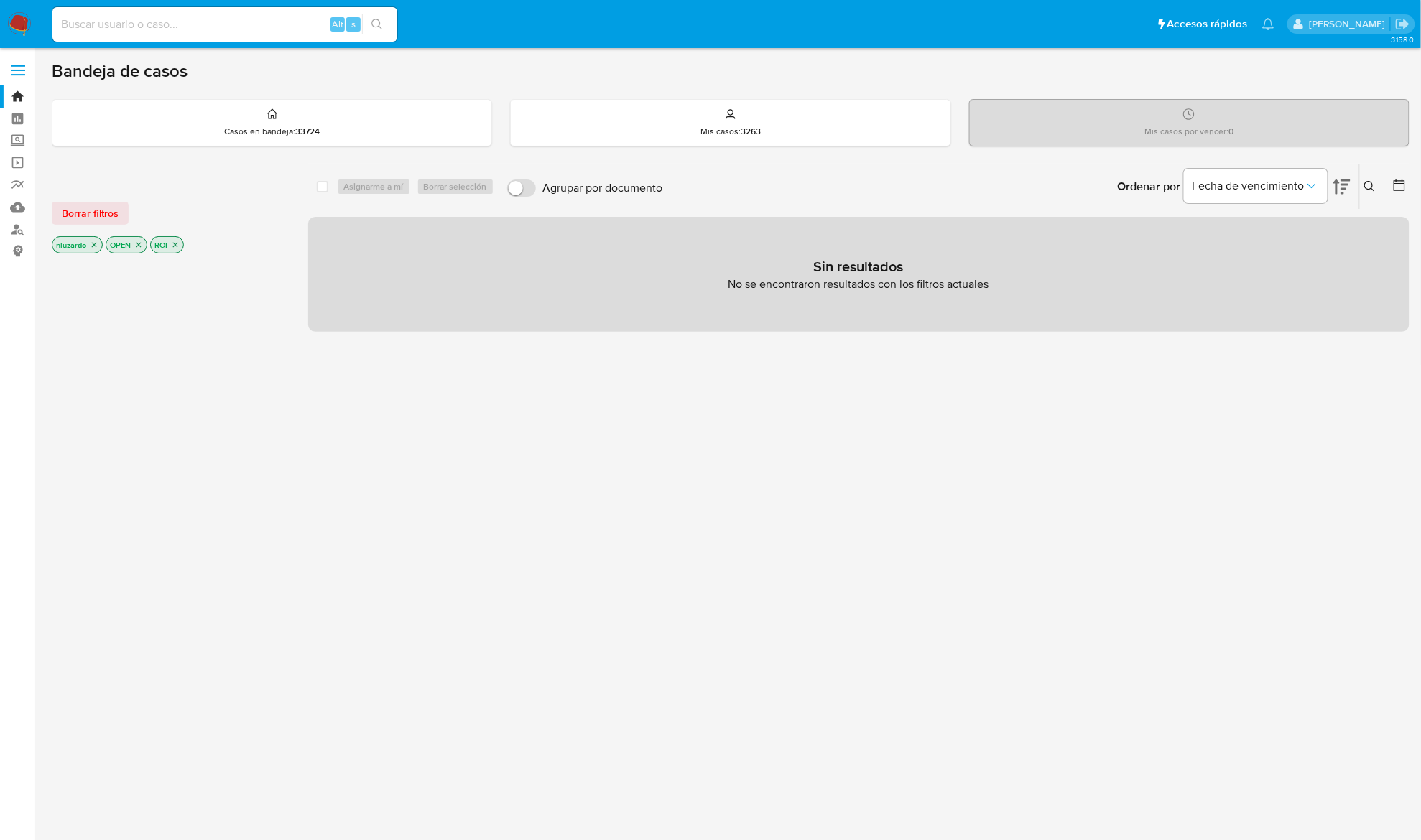
click at [171, 246] on p "ROI" at bounding box center [167, 245] width 32 height 16
click at [177, 246] on icon "close-filter" at bounding box center [175, 245] width 8 height 8
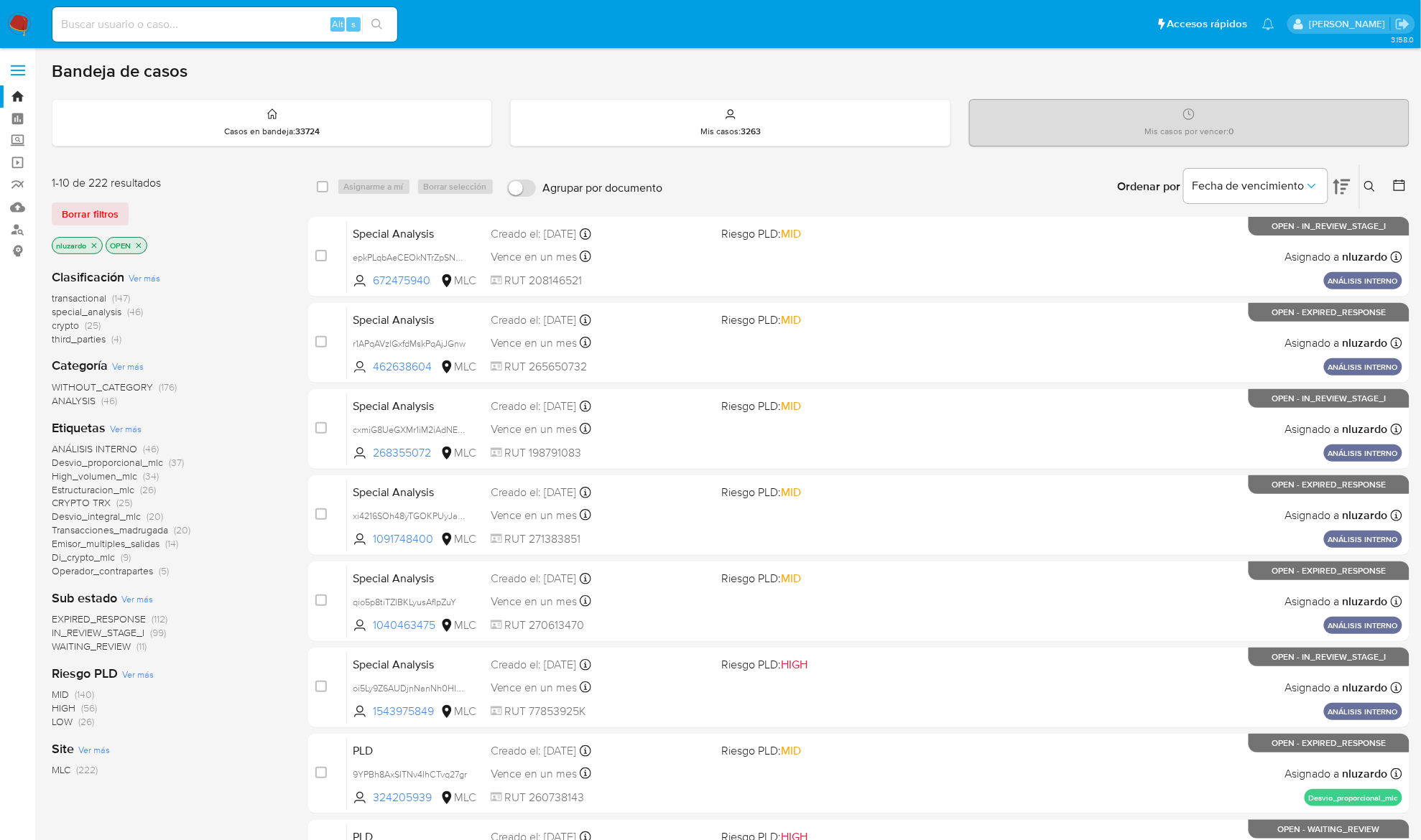
click at [1396, 185] on icon at bounding box center [1399, 185] width 14 height 14
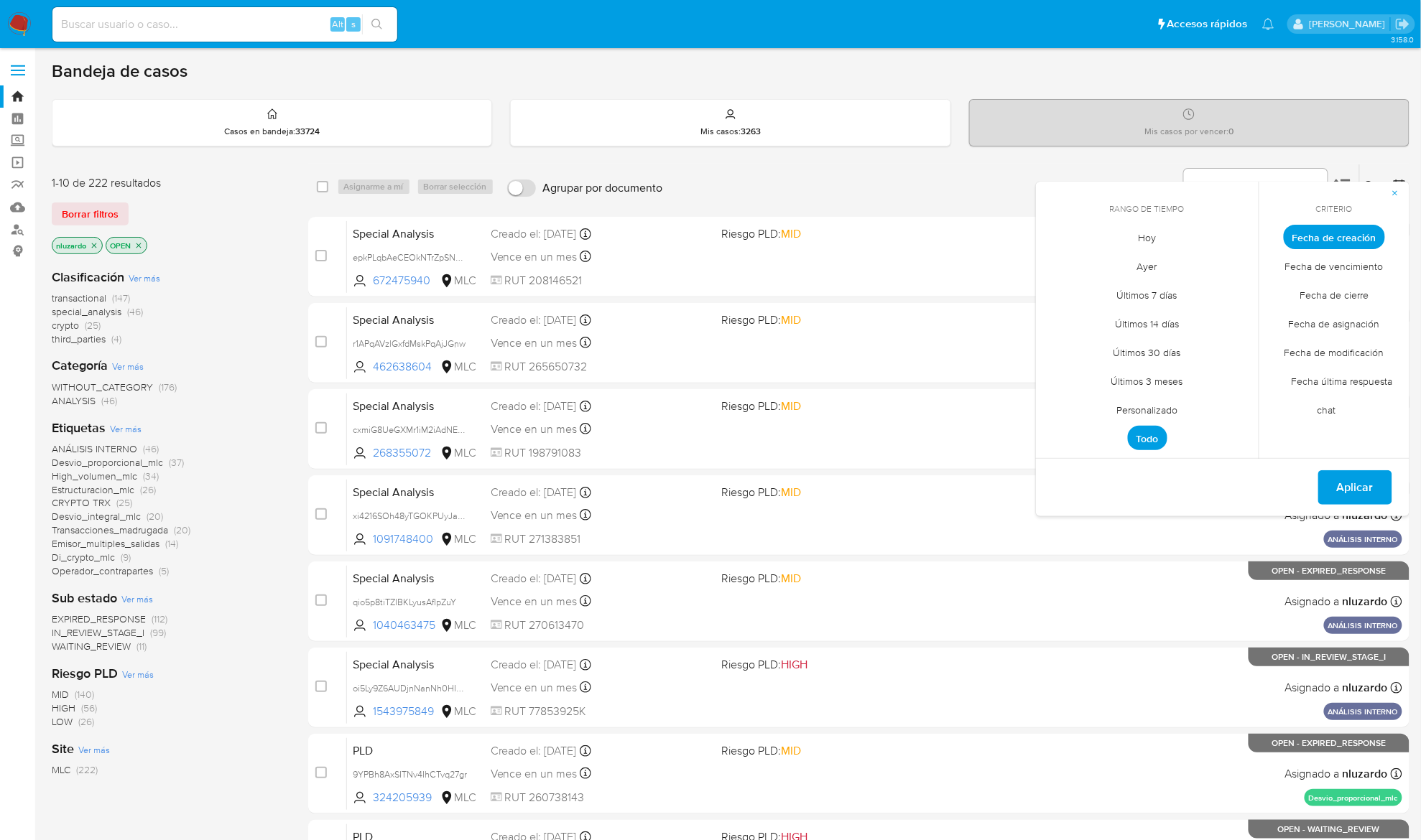
click at [1121, 411] on span "Personalizado" at bounding box center [1148, 410] width 91 height 29
click at [1052, 264] on icon "Mes anterior" at bounding box center [1058, 263] width 17 height 17
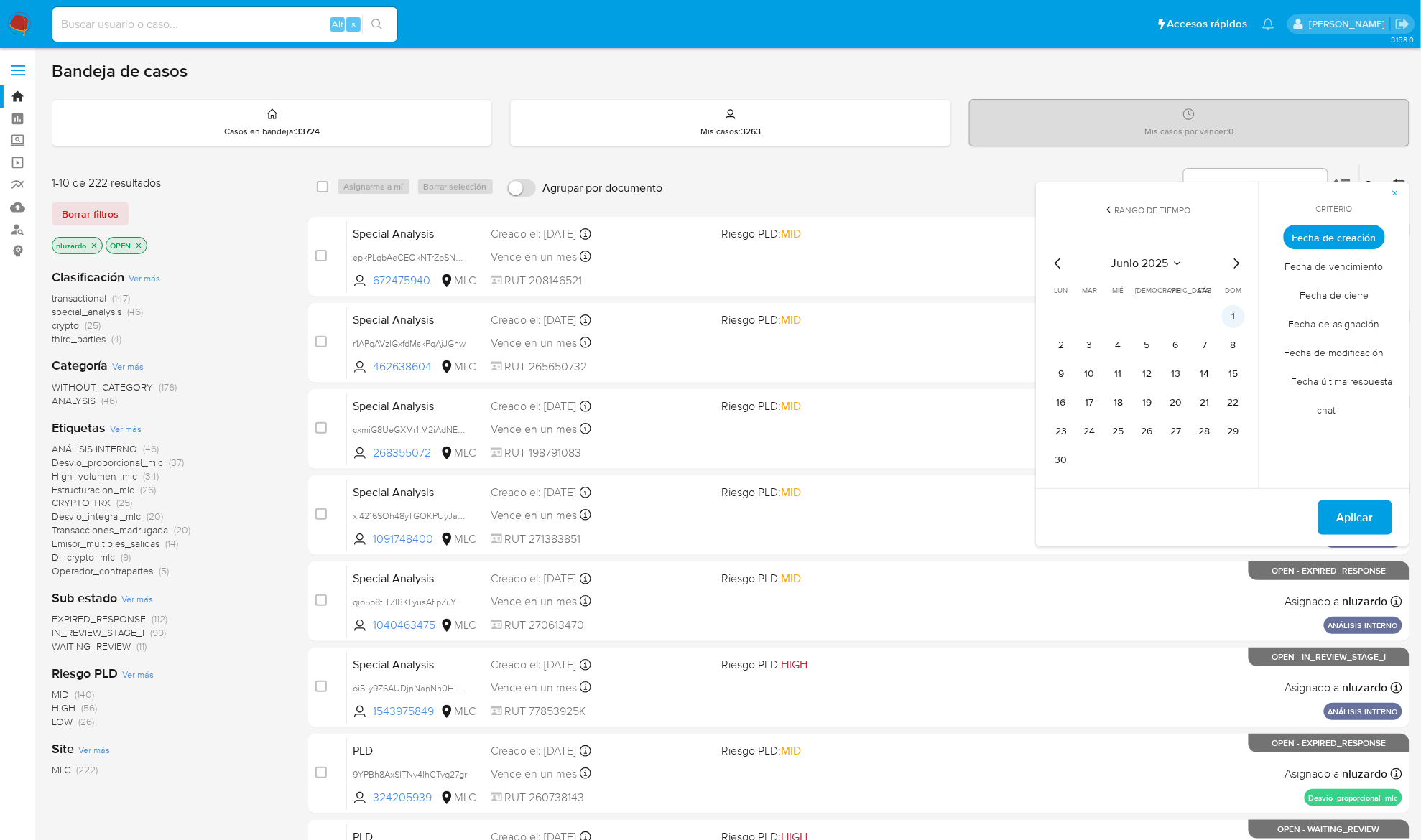
click at [1238, 312] on button "1" at bounding box center [1233, 316] width 23 height 23
click at [1154, 377] on button "12" at bounding box center [1147, 373] width 23 height 23
click at [1328, 511] on button "Aplicar" at bounding box center [1355, 517] width 74 height 34
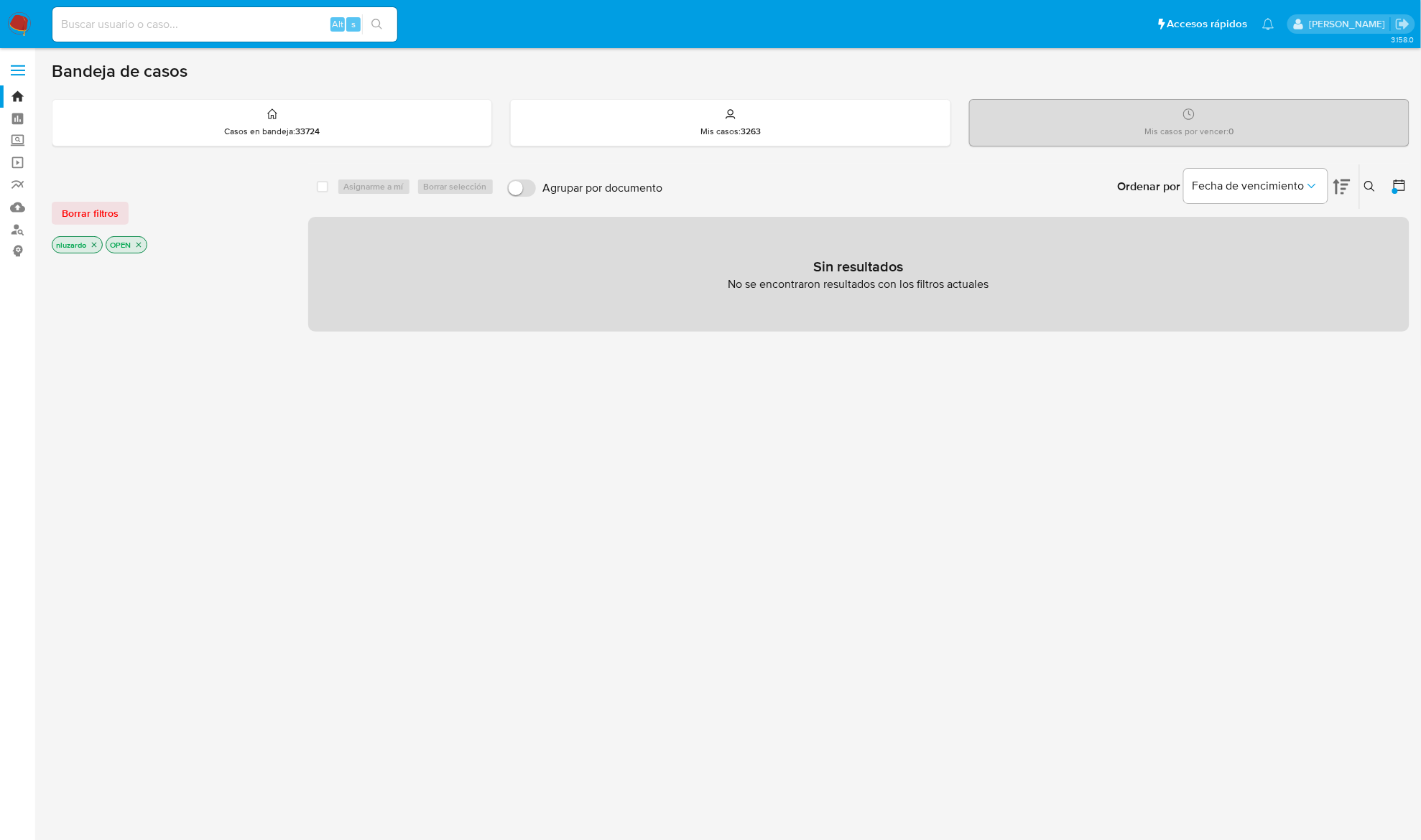
click at [140, 248] on icon "close-filter" at bounding box center [139, 245] width 8 height 8
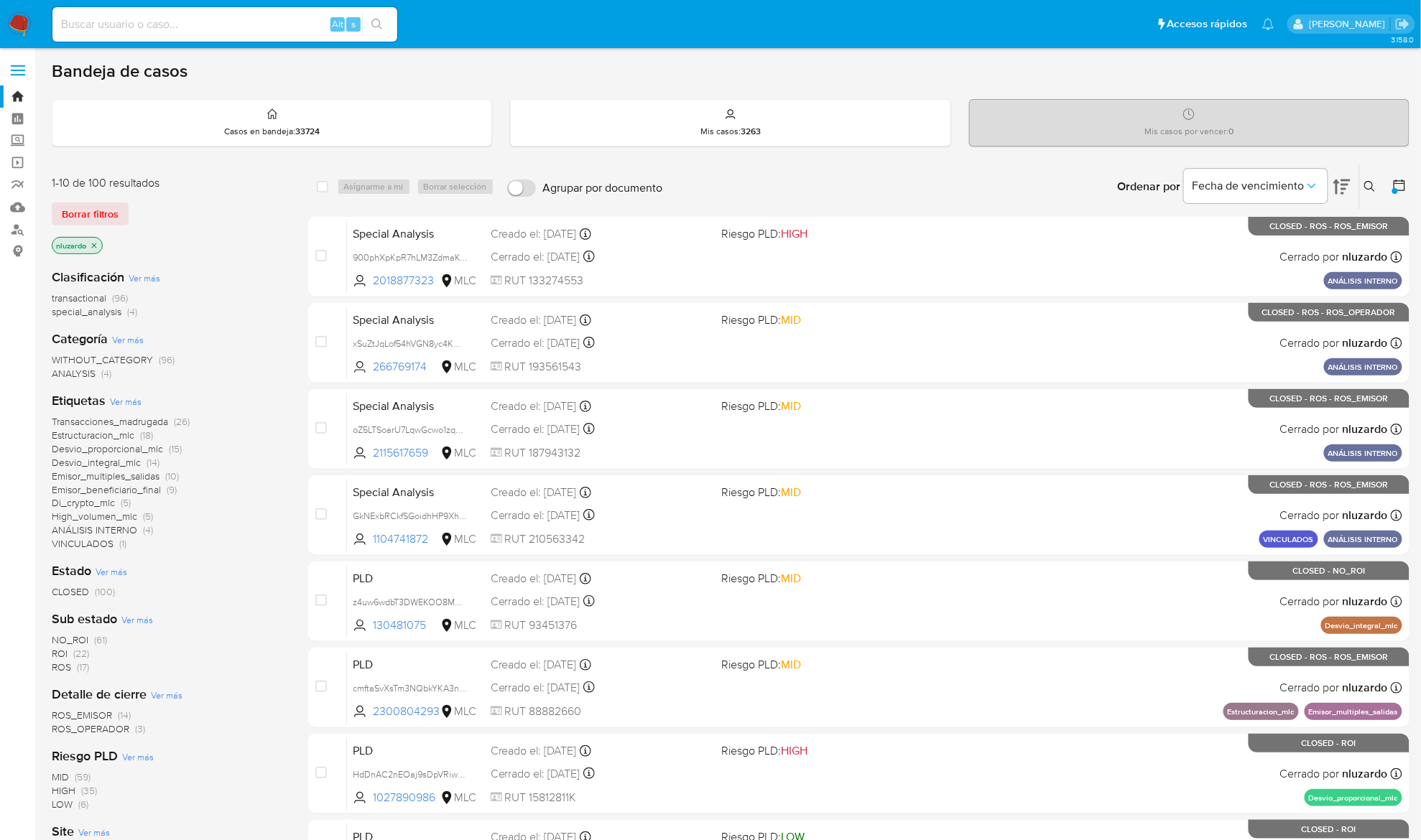
click at [91, 248] on icon "close-filter" at bounding box center [94, 246] width 8 height 8
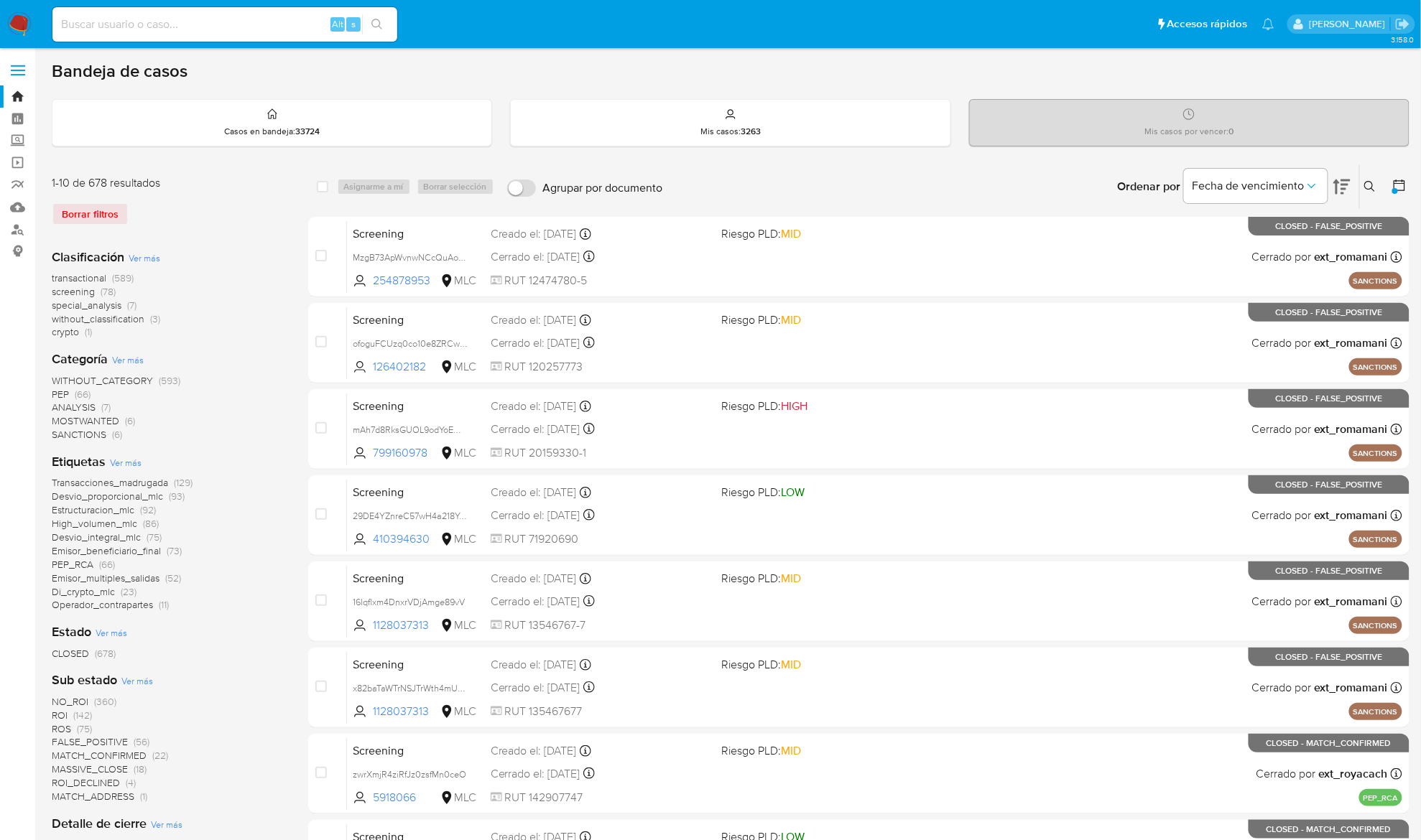
click at [1406, 189] on icon at bounding box center [1400, 186] width 12 height 12
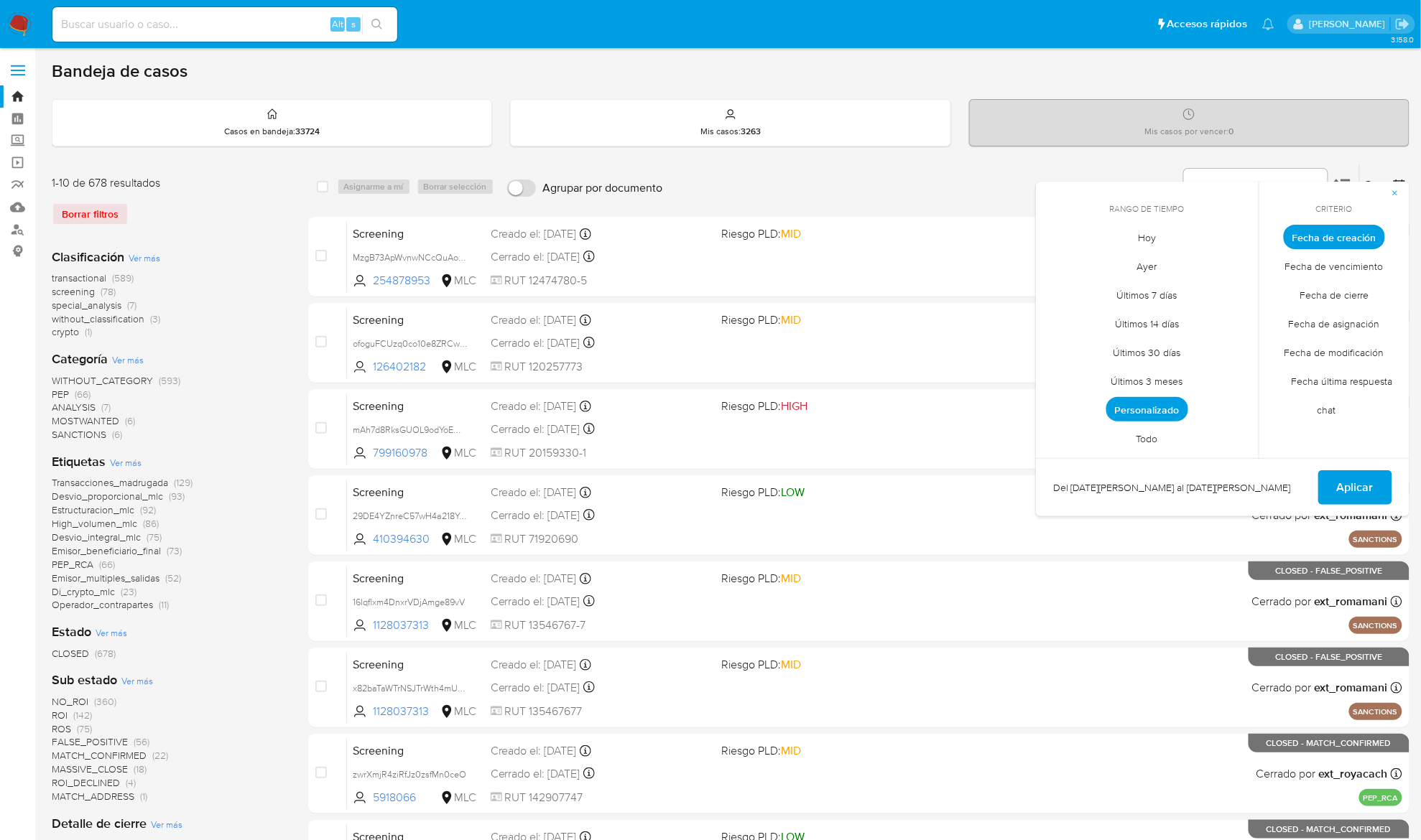
click at [1140, 408] on span "Personalizado" at bounding box center [1147, 409] width 82 height 24
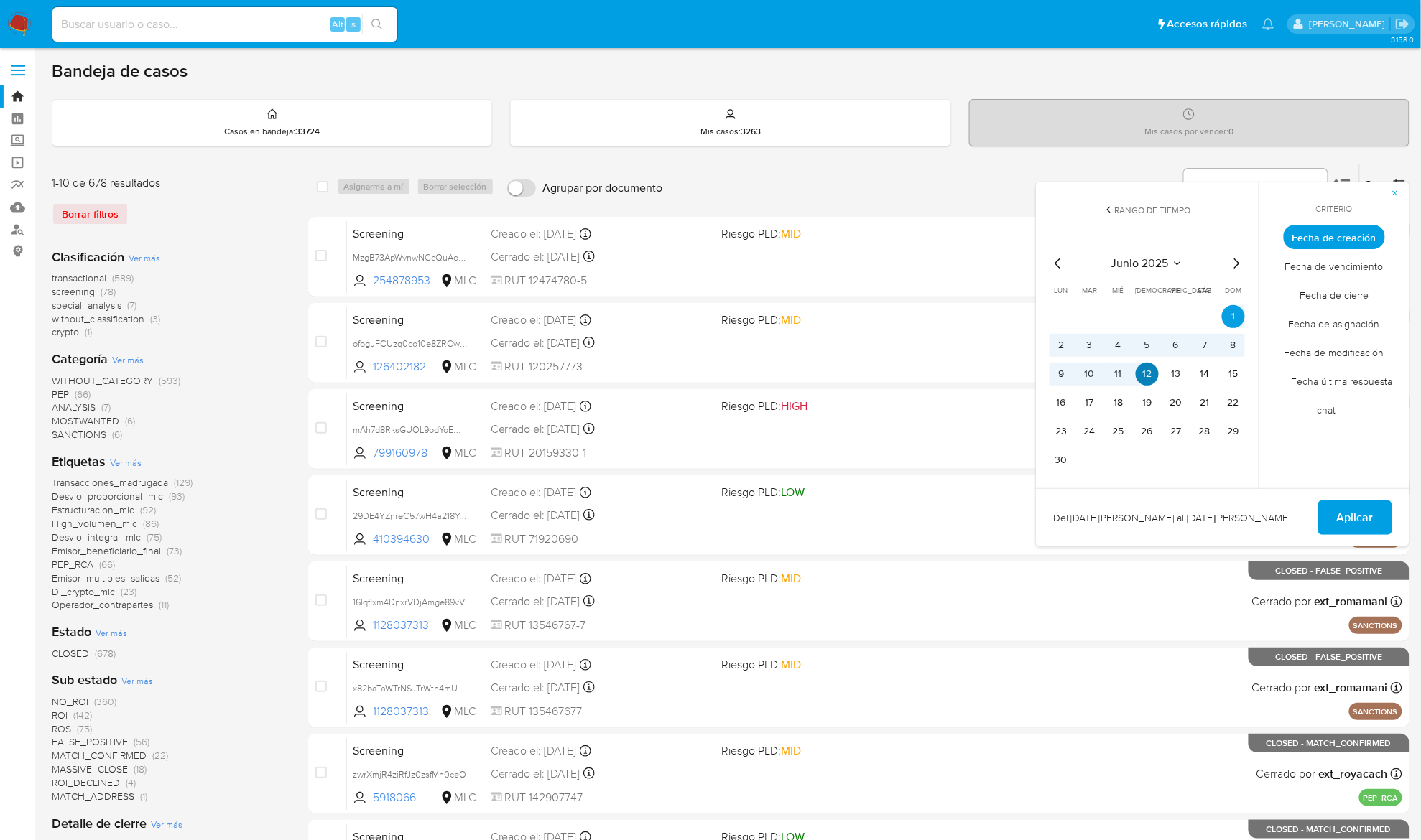
click at [1151, 373] on button "12" at bounding box center [1147, 373] width 23 height 23
click at [1237, 316] on button "1" at bounding box center [1233, 316] width 23 height 23
click at [1364, 524] on span "Aplicar" at bounding box center [1356, 518] width 37 height 32
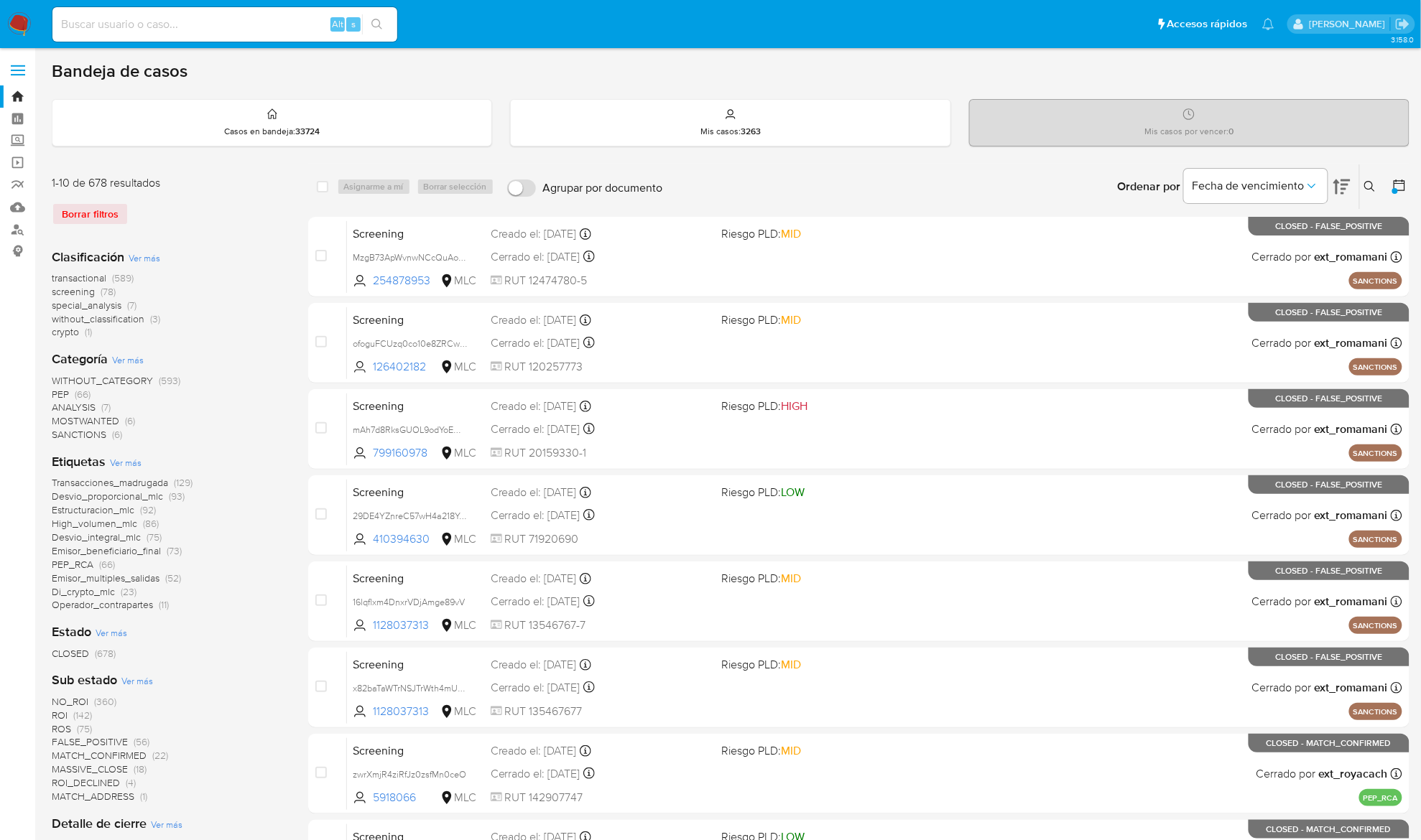
click at [1401, 187] on icon at bounding box center [1399, 185] width 14 height 14
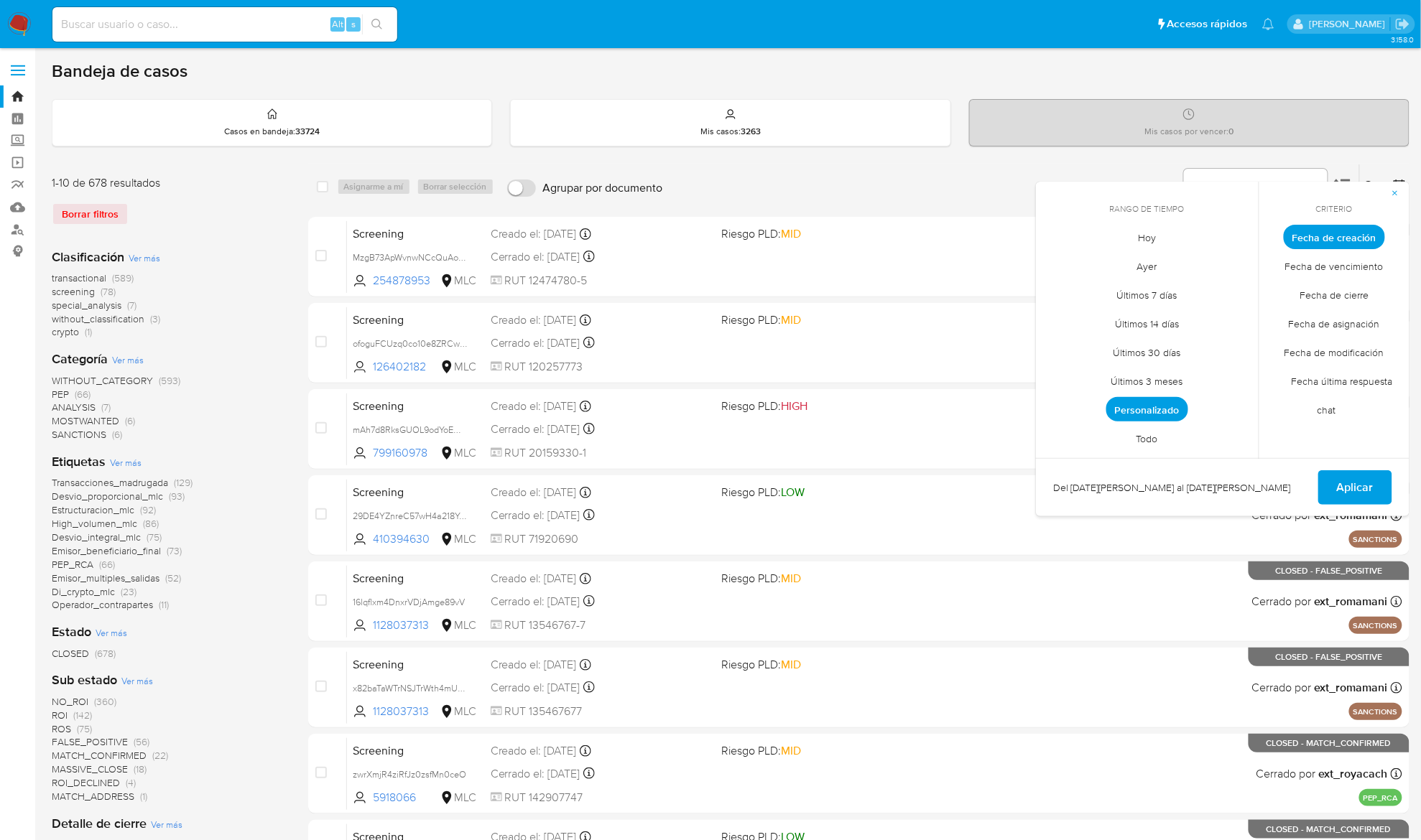
click at [1161, 409] on span "Personalizado" at bounding box center [1147, 409] width 82 height 24
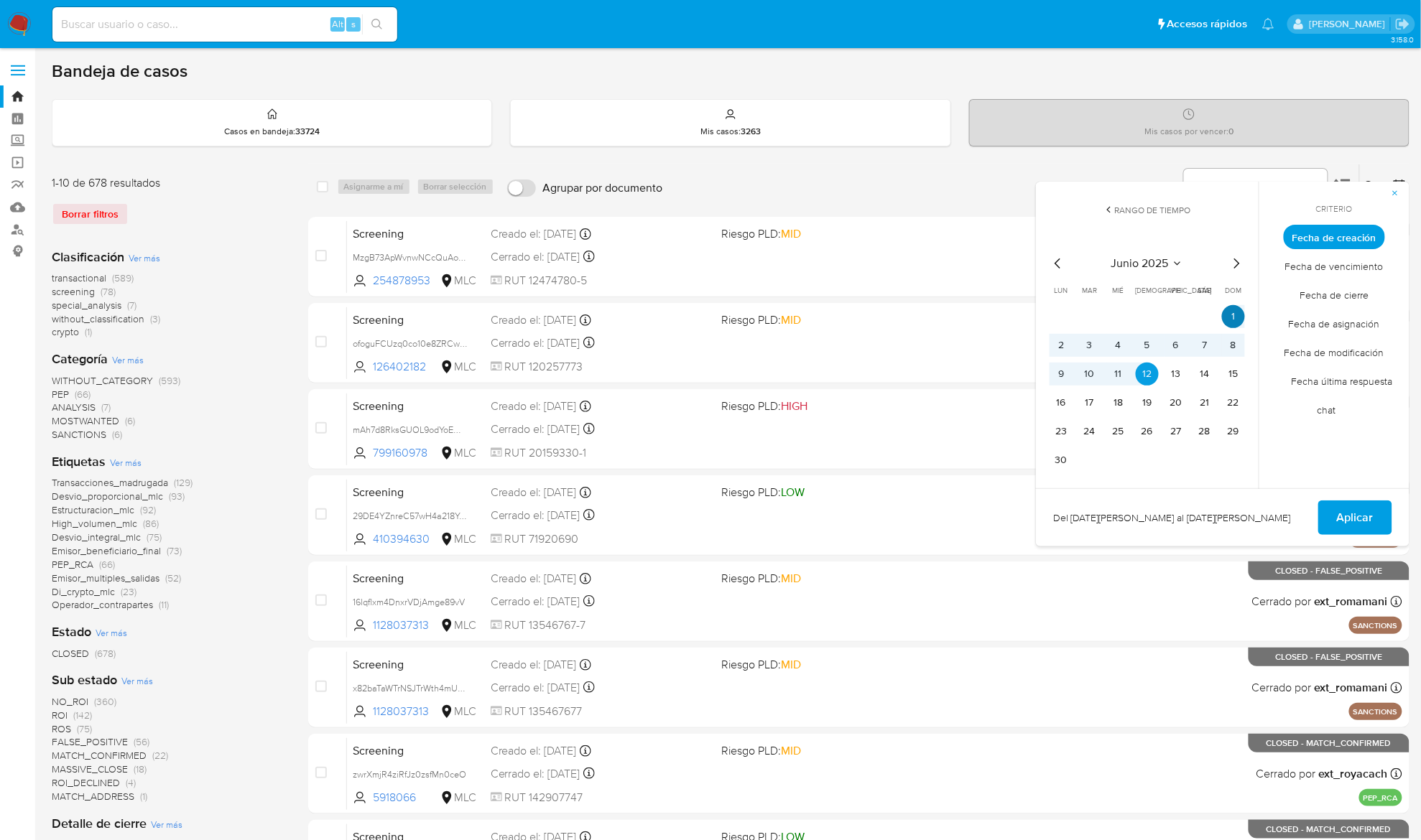
click at [1233, 318] on button "1" at bounding box center [1233, 316] width 23 height 23
click at [1052, 457] on button "30" at bounding box center [1061, 460] width 23 height 23
click at [1349, 510] on span "Aplicar" at bounding box center [1356, 518] width 37 height 32
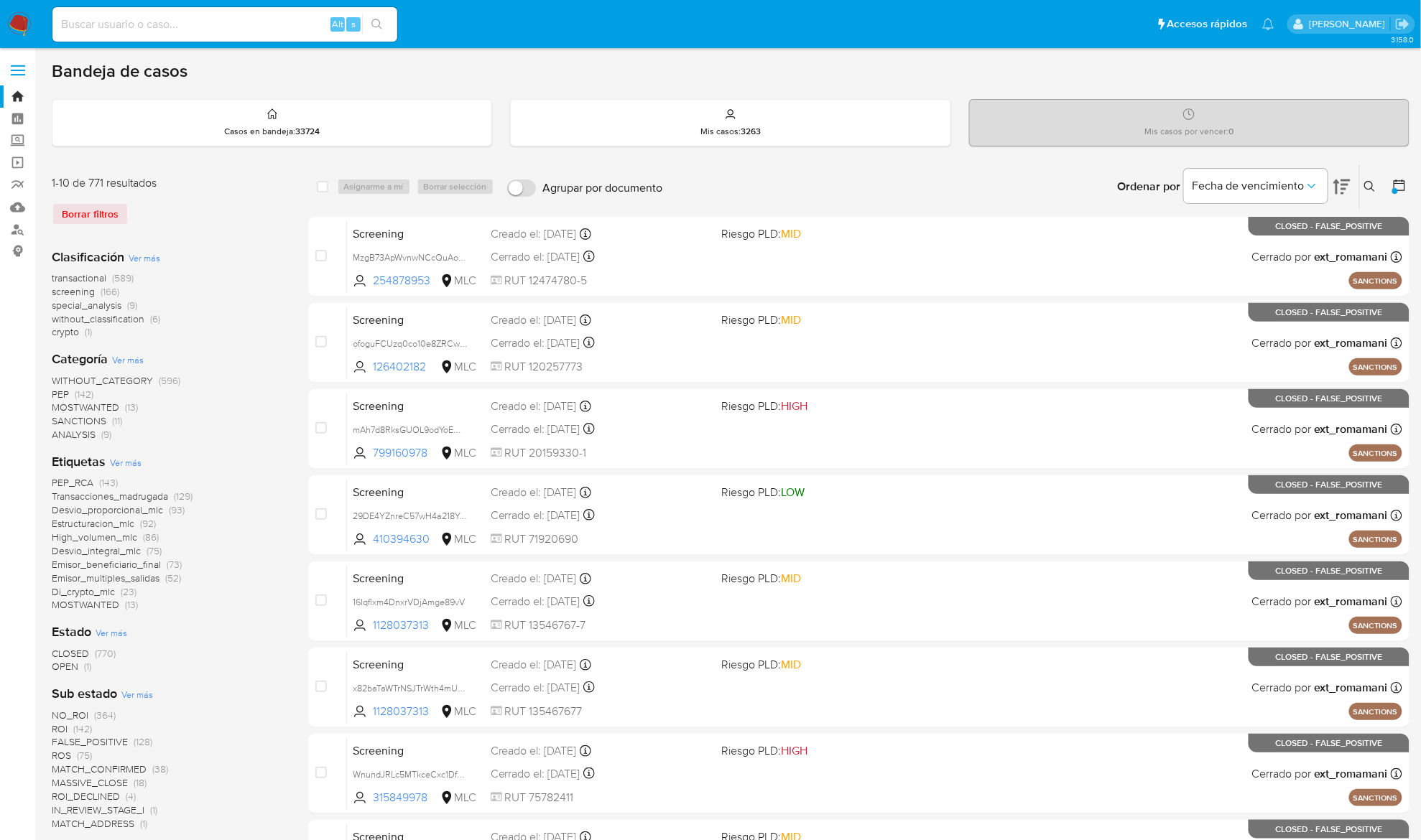
click at [57, 662] on span "OPEN" at bounding box center [65, 666] width 27 height 14
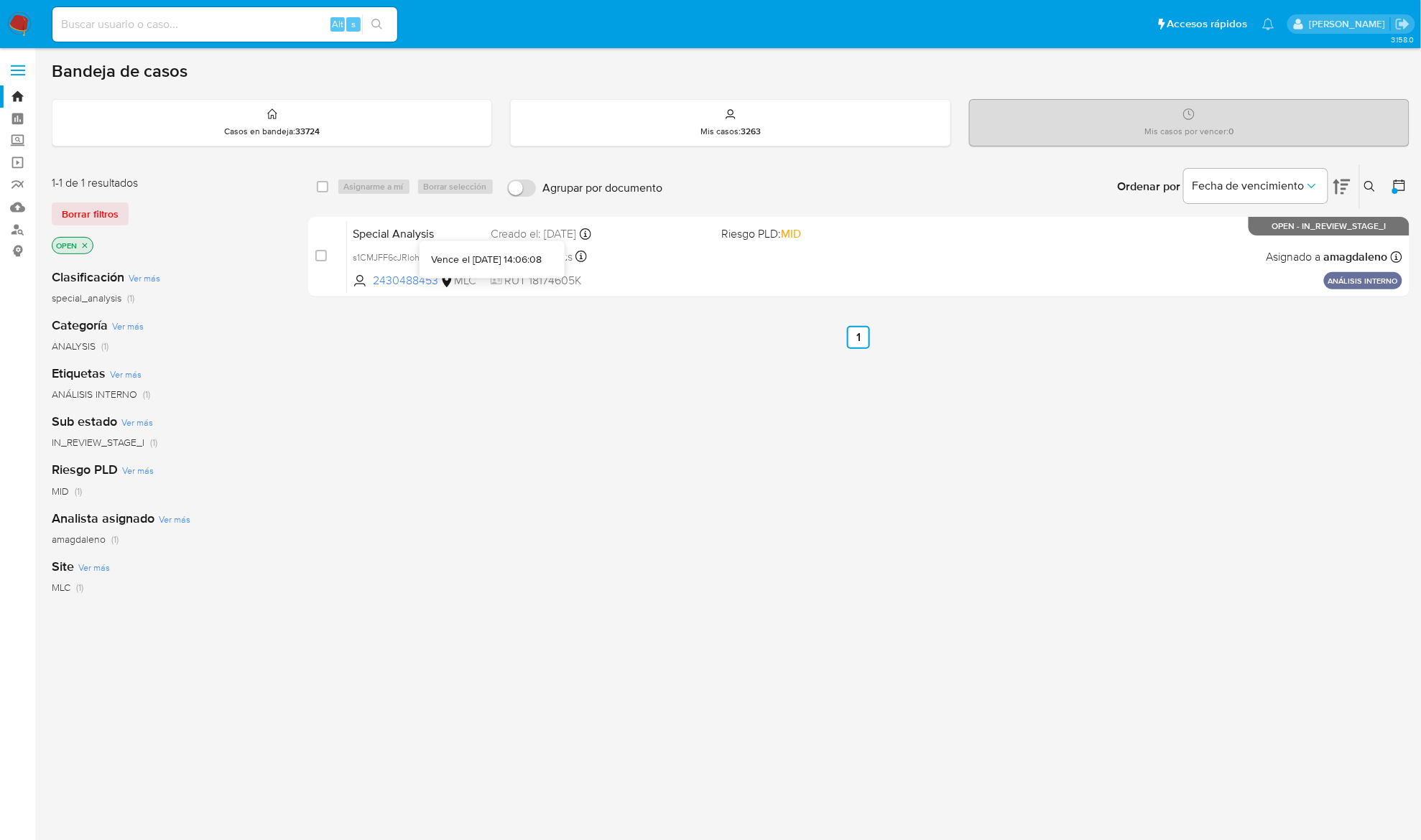
click at [570, 378] on div "select-all-cases-checkbox Asignarme a mí Borrar selección Agrupar por documento…" at bounding box center [858, 489] width 1101 height 651
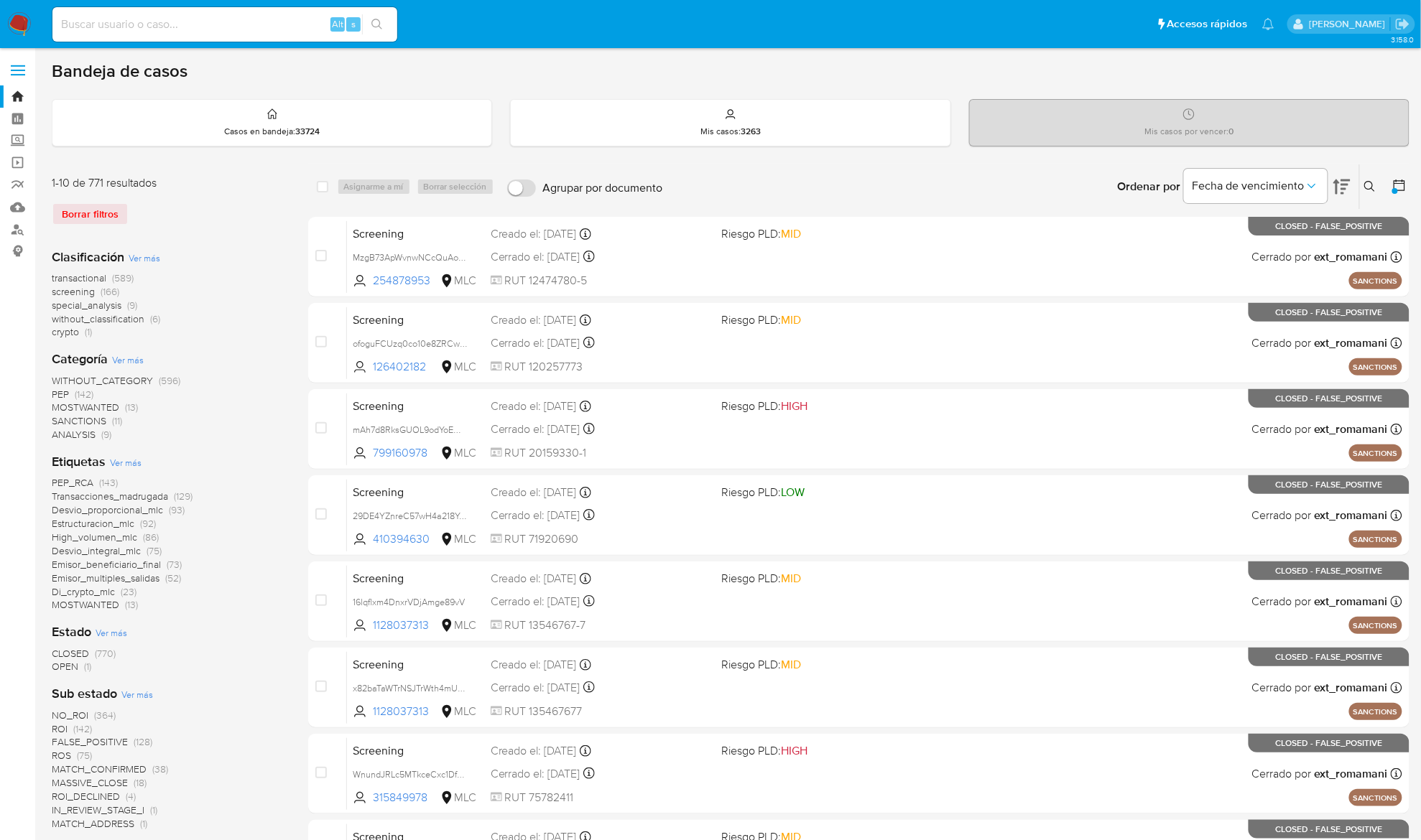
click at [1395, 187] on icon at bounding box center [1400, 186] width 12 height 12
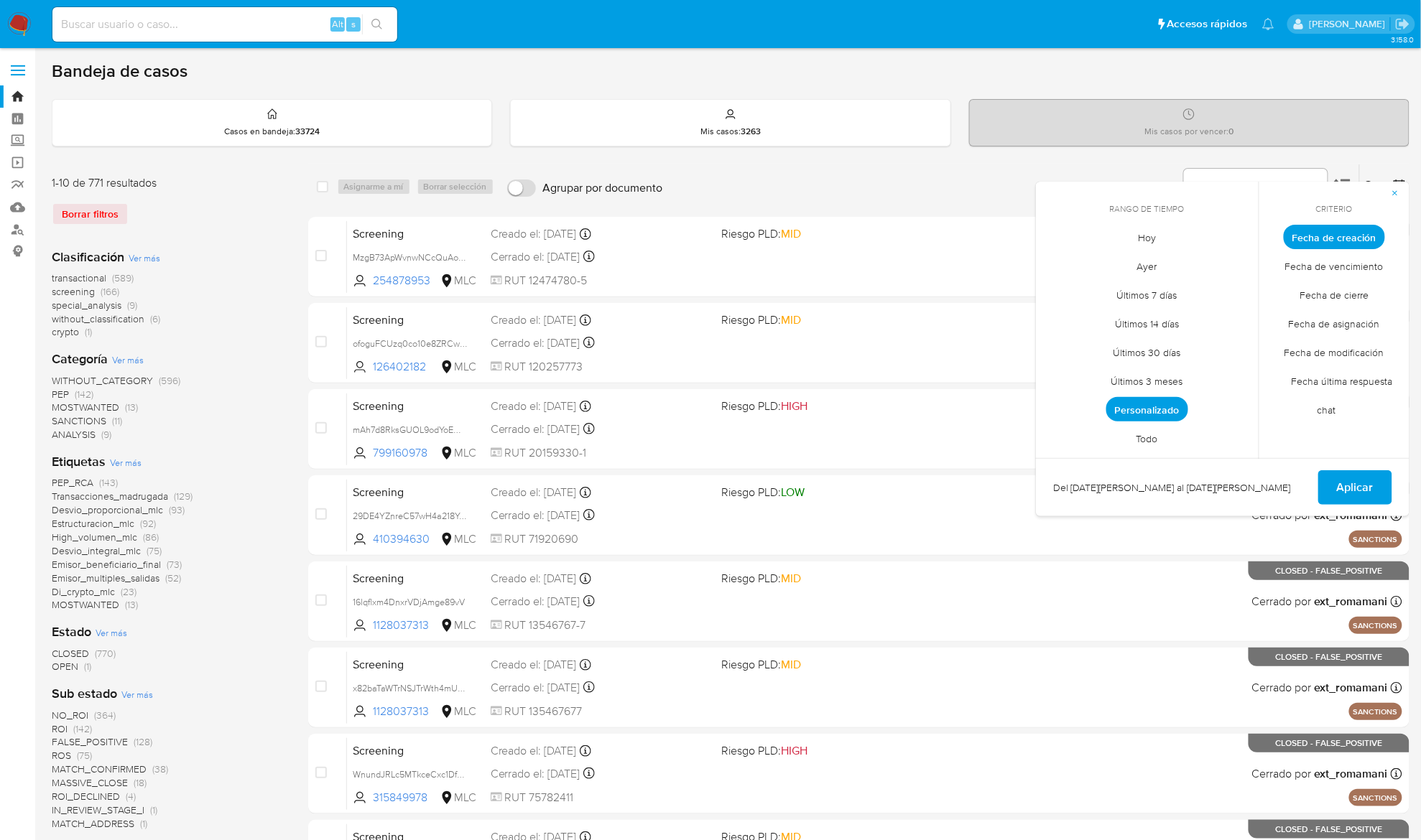
click at [1151, 415] on span "Personalizado" at bounding box center [1147, 409] width 82 height 24
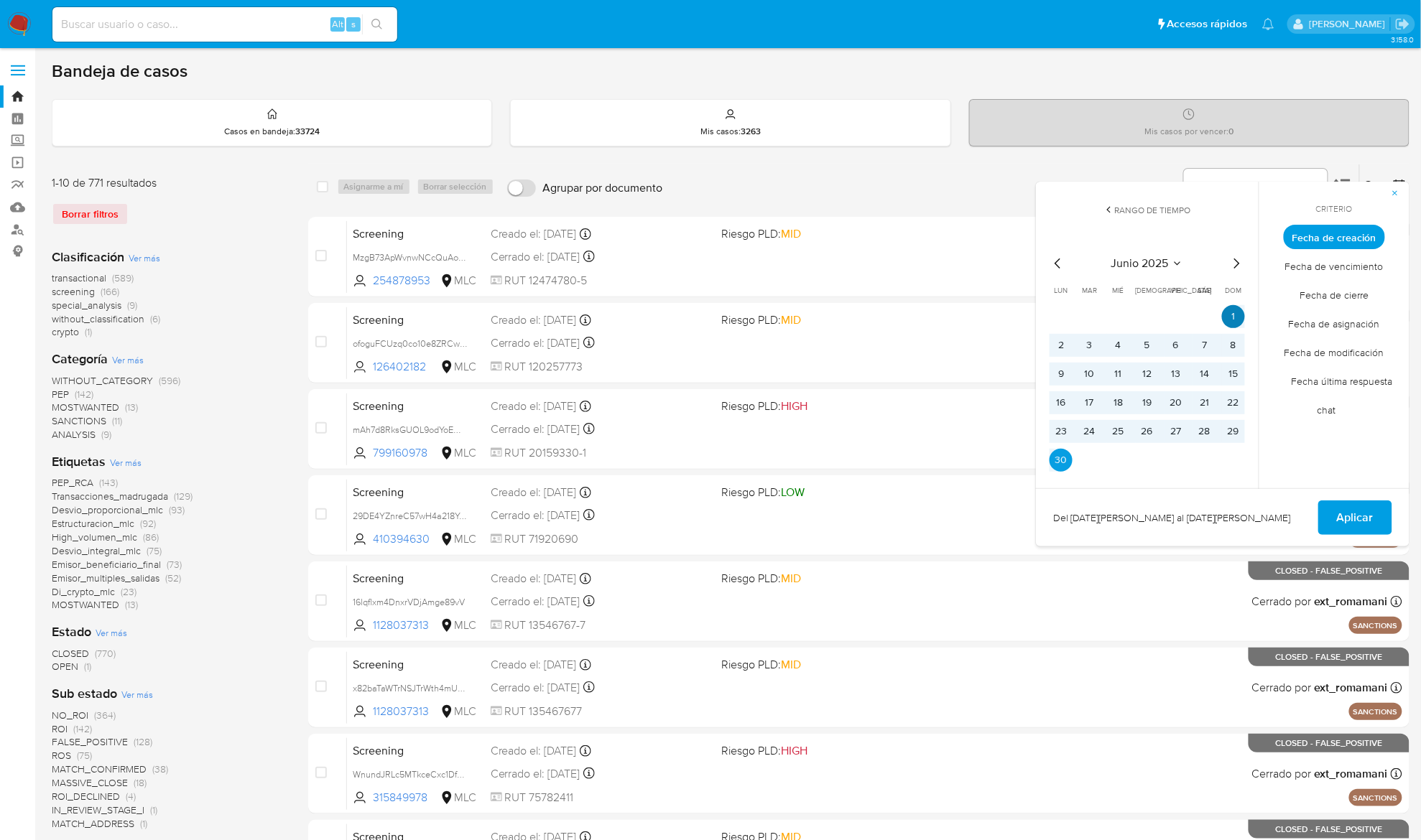
click at [1243, 322] on button "1" at bounding box center [1233, 316] width 23 height 23
click at [1153, 372] on button "12" at bounding box center [1147, 373] width 23 height 23
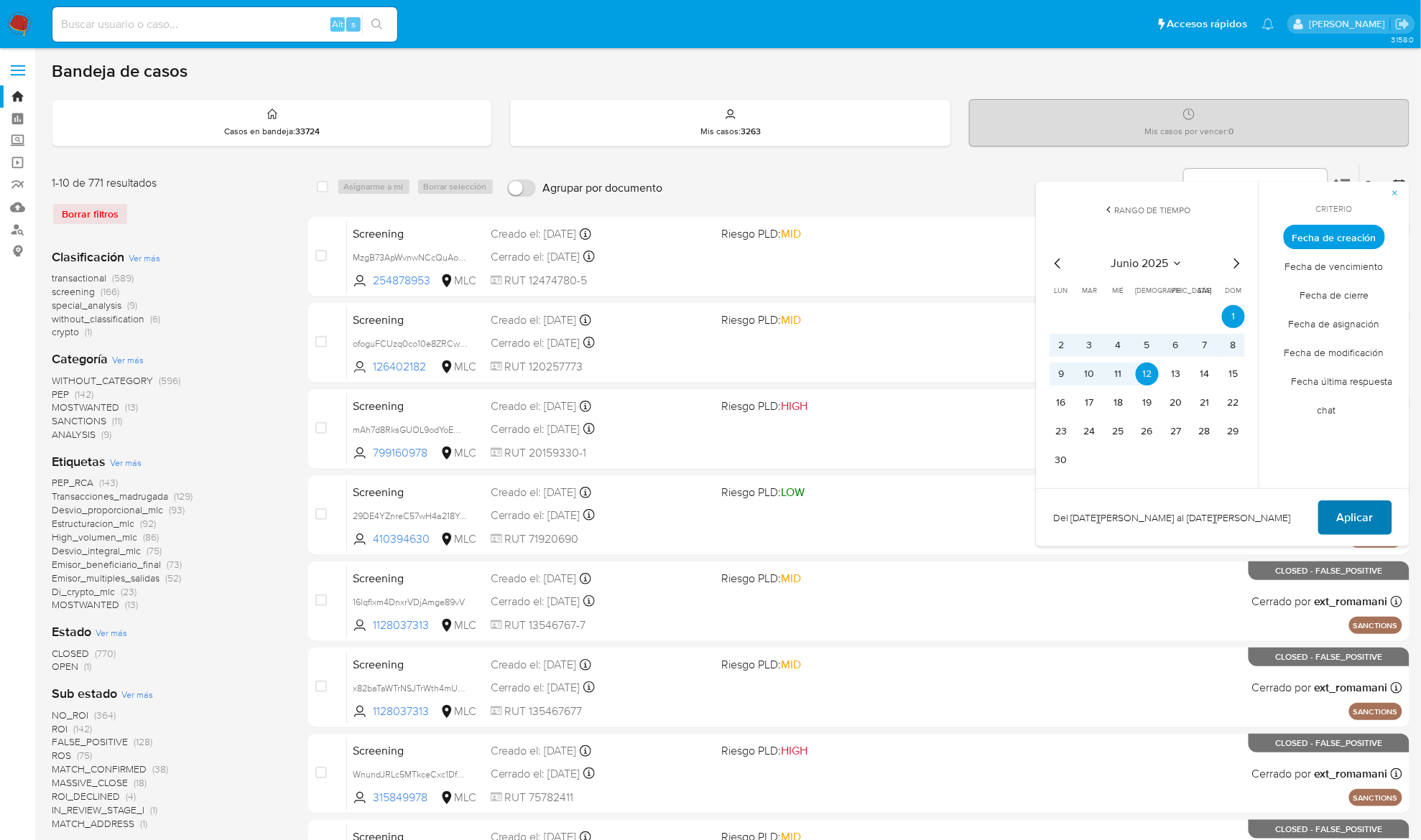
click at [1372, 518] on span "Aplicar" at bounding box center [1356, 518] width 37 height 32
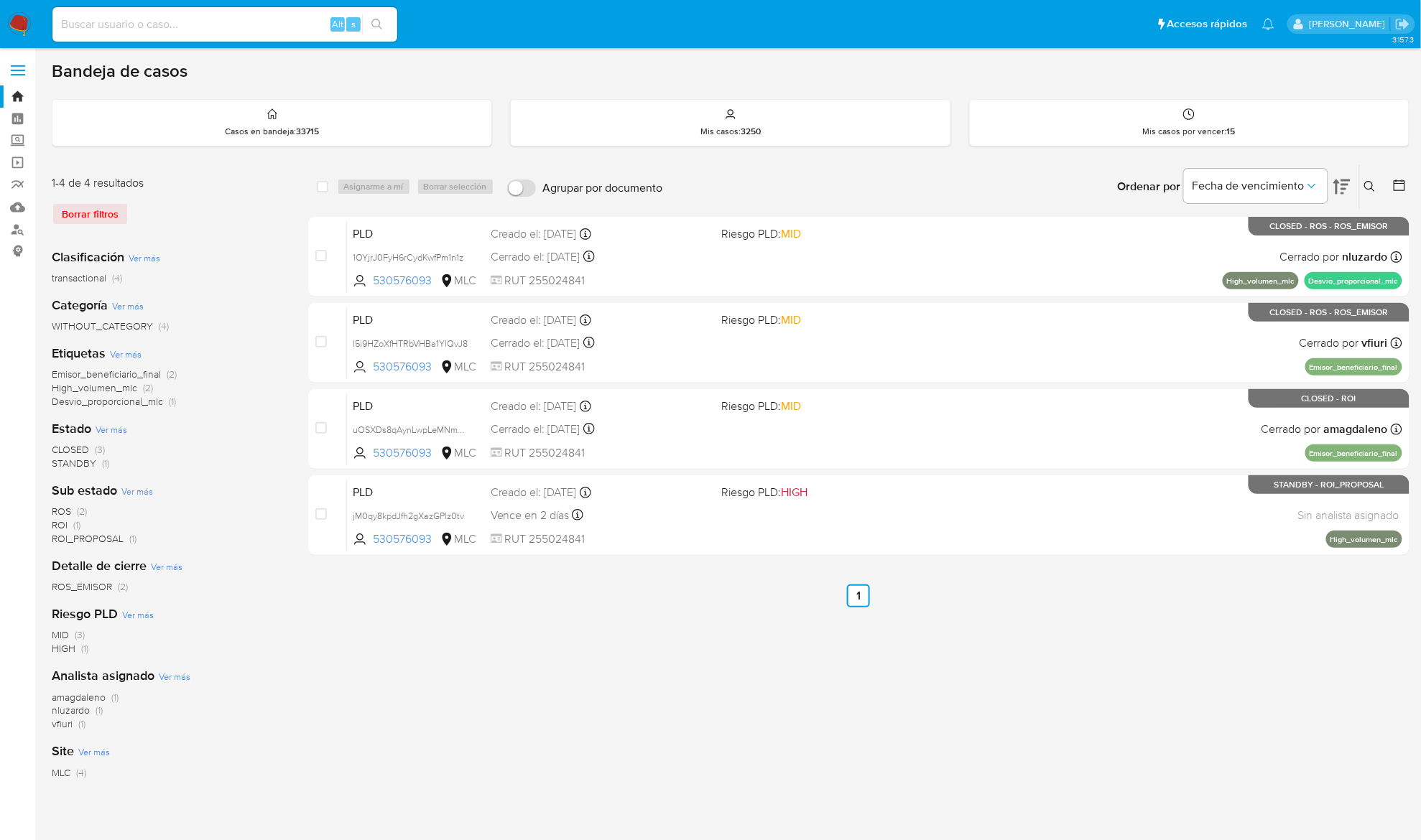
click at [1401, 179] on icon at bounding box center [1399, 185] width 14 height 14
click at [1400, 187] on icon at bounding box center [1399, 185] width 14 height 14
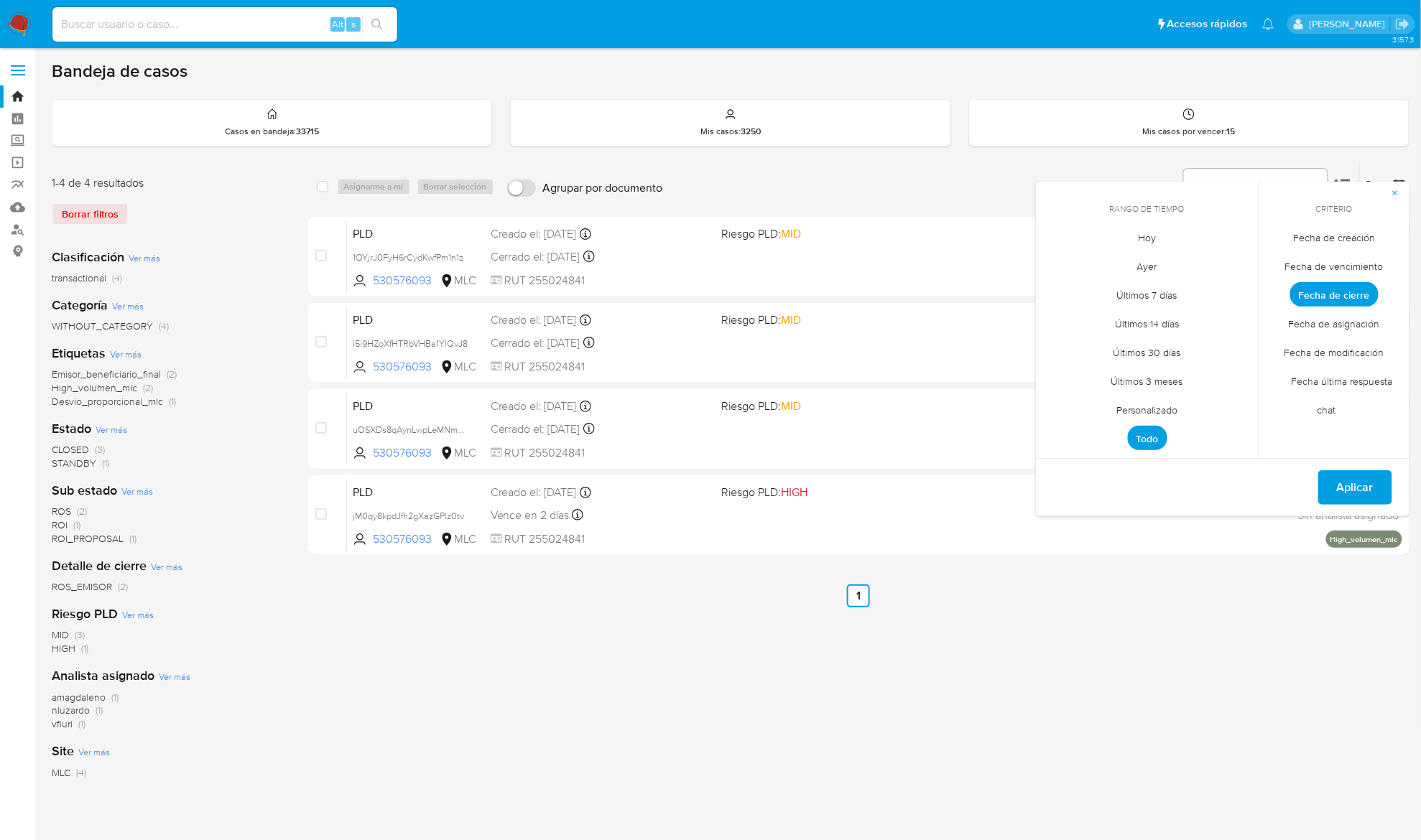
click at [1309, 293] on span "Fecha de cierre" at bounding box center [1334, 294] width 88 height 24
click at [1156, 234] on span "Hoy" at bounding box center [1148, 238] width 48 height 29
click at [1331, 475] on button "Aplicar" at bounding box center [1355, 487] width 74 height 34
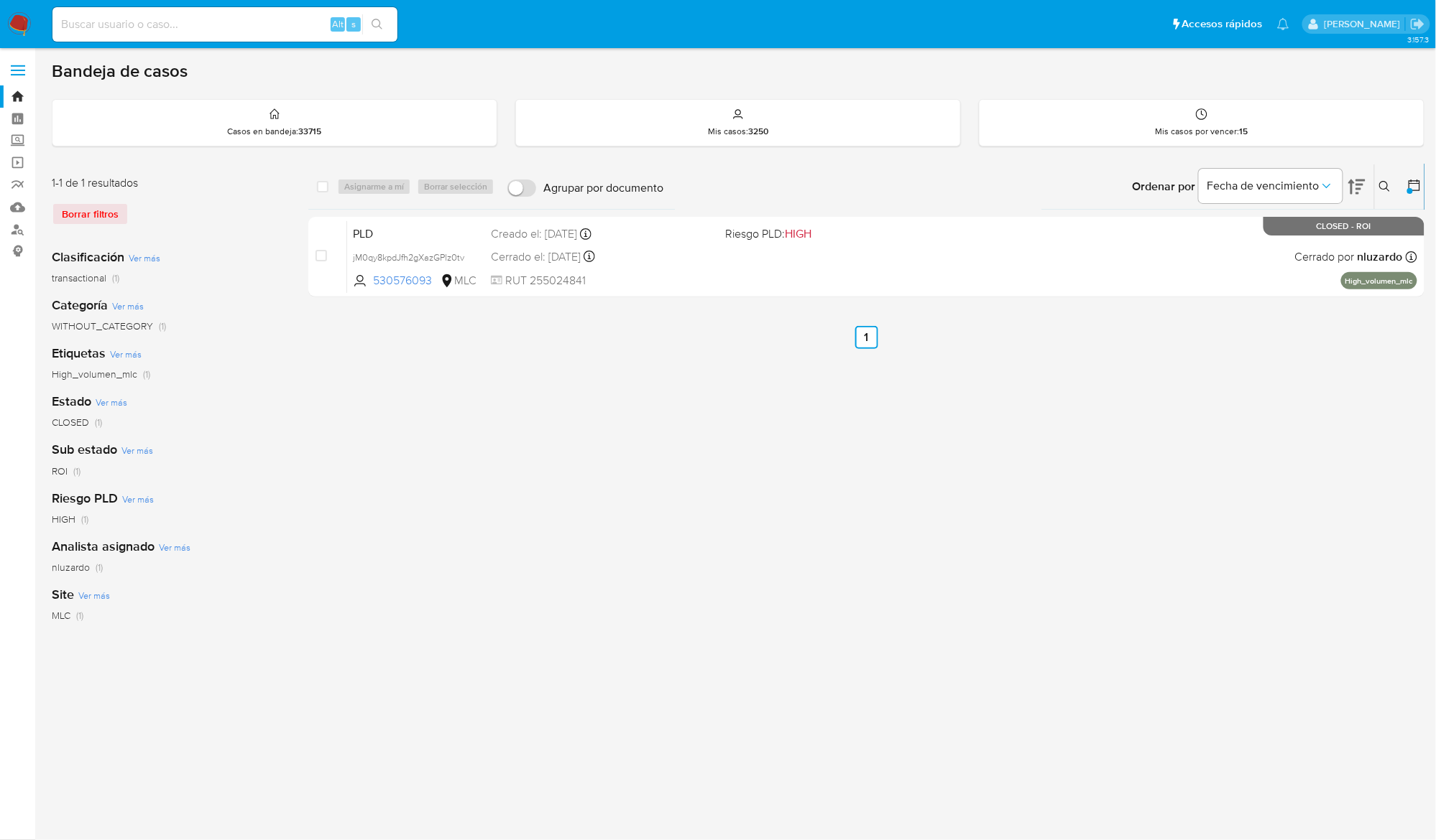
click at [1386, 181] on icon at bounding box center [1385, 187] width 12 height 12
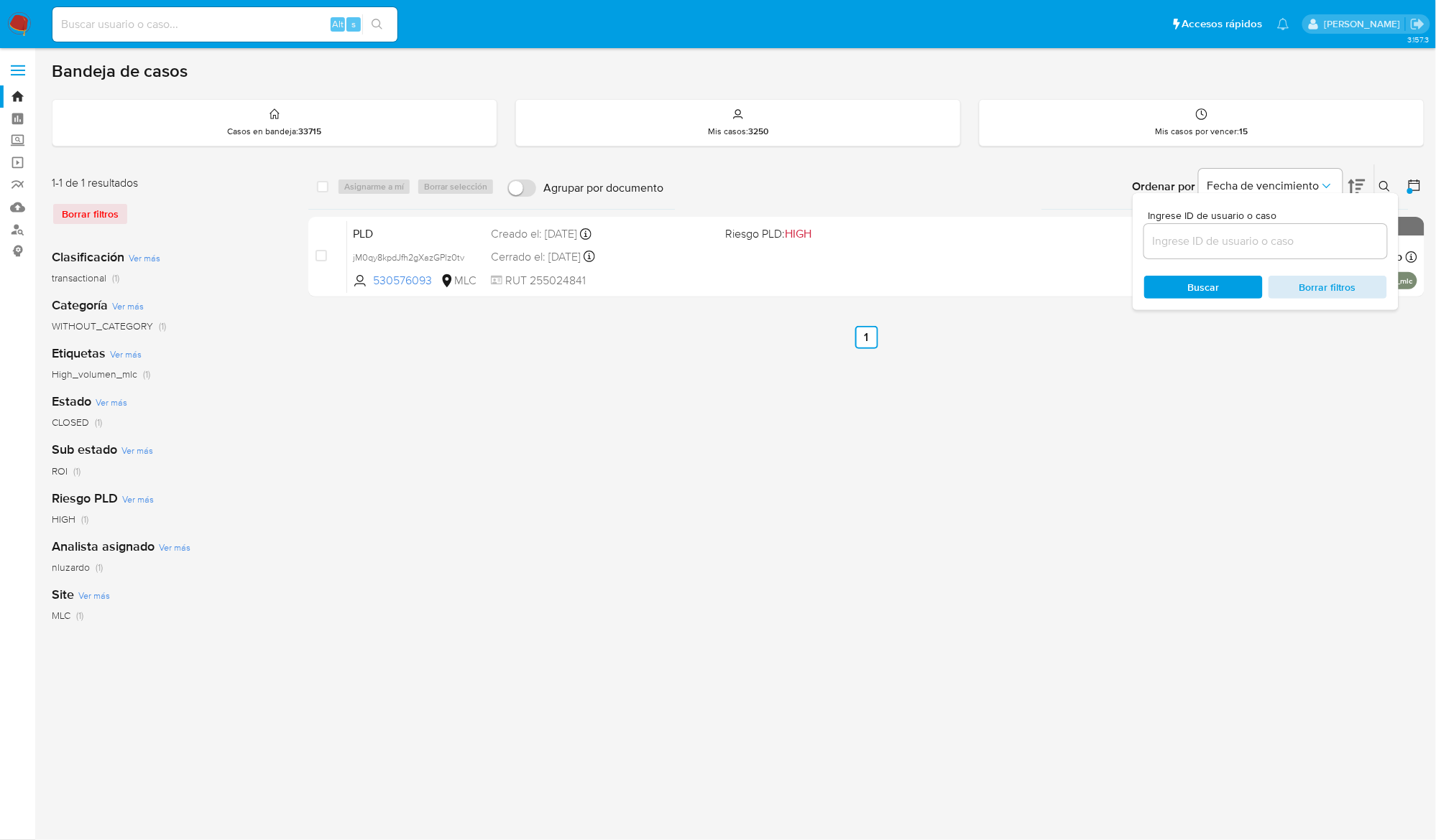
click at [1341, 293] on span "Borrar filtros" at bounding box center [1327, 288] width 98 height 20
click at [1239, 296] on span "Buscar" at bounding box center [1203, 288] width 98 height 20
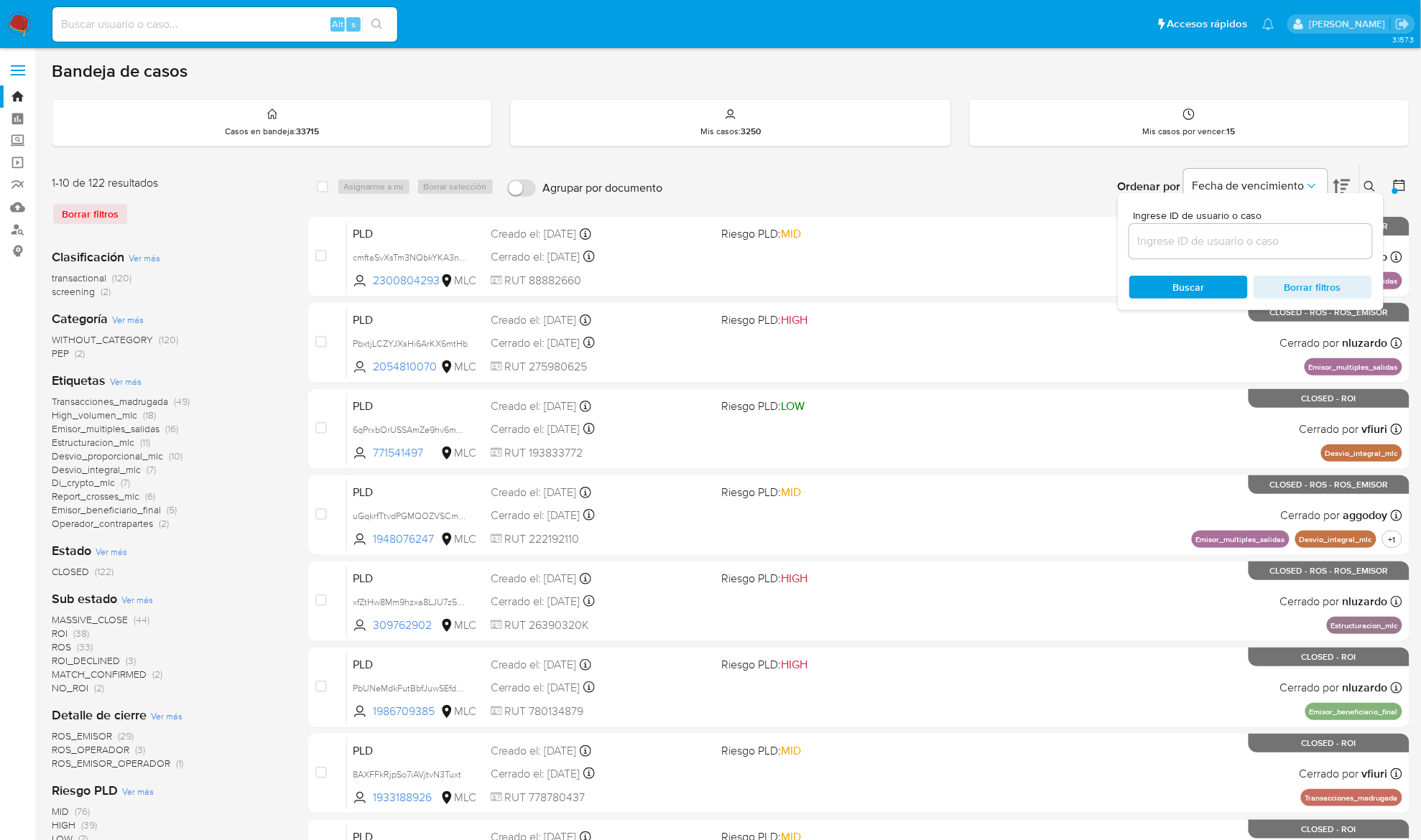
click at [1371, 184] on icon at bounding box center [1371, 187] width 12 height 12
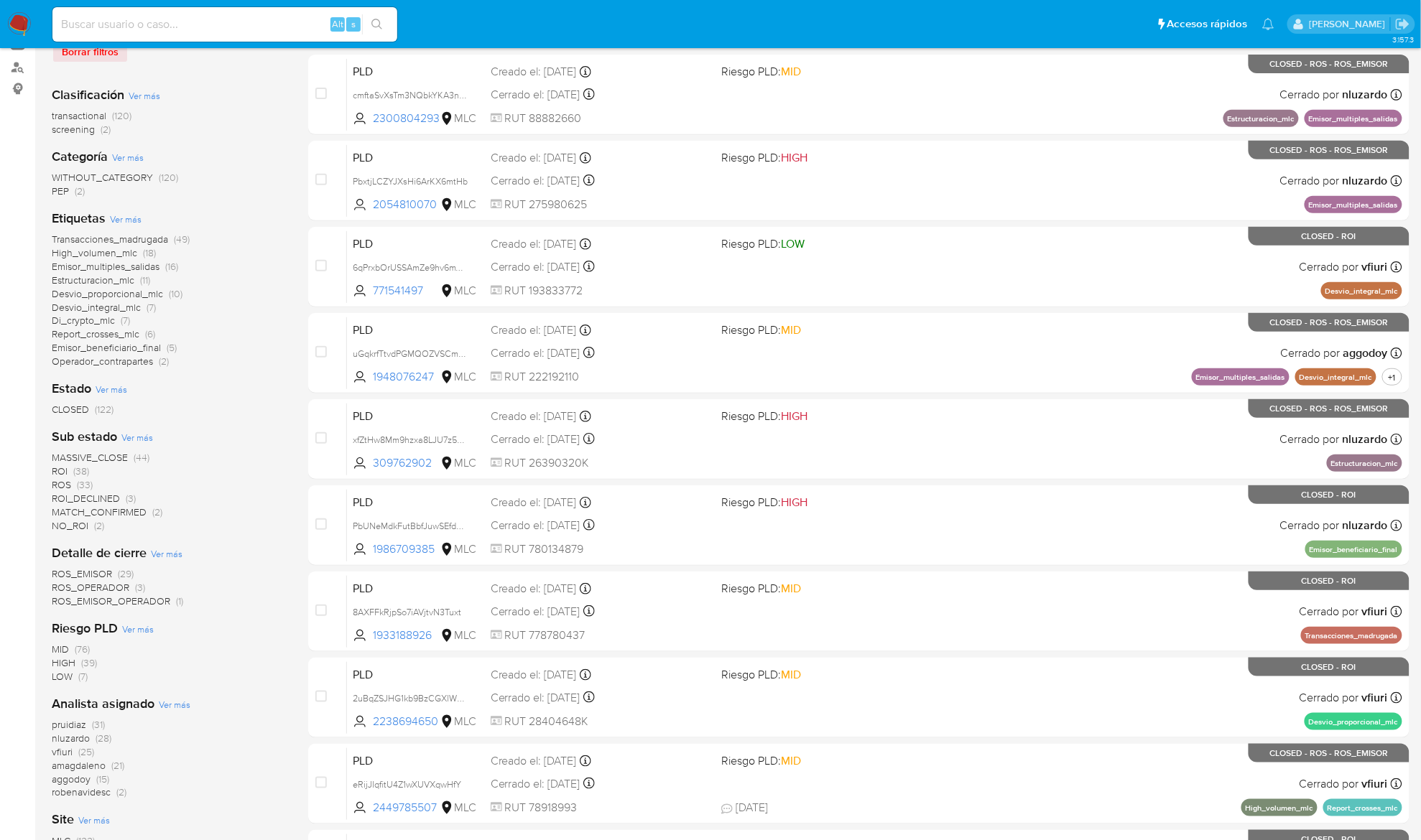
scroll to position [293, 0]
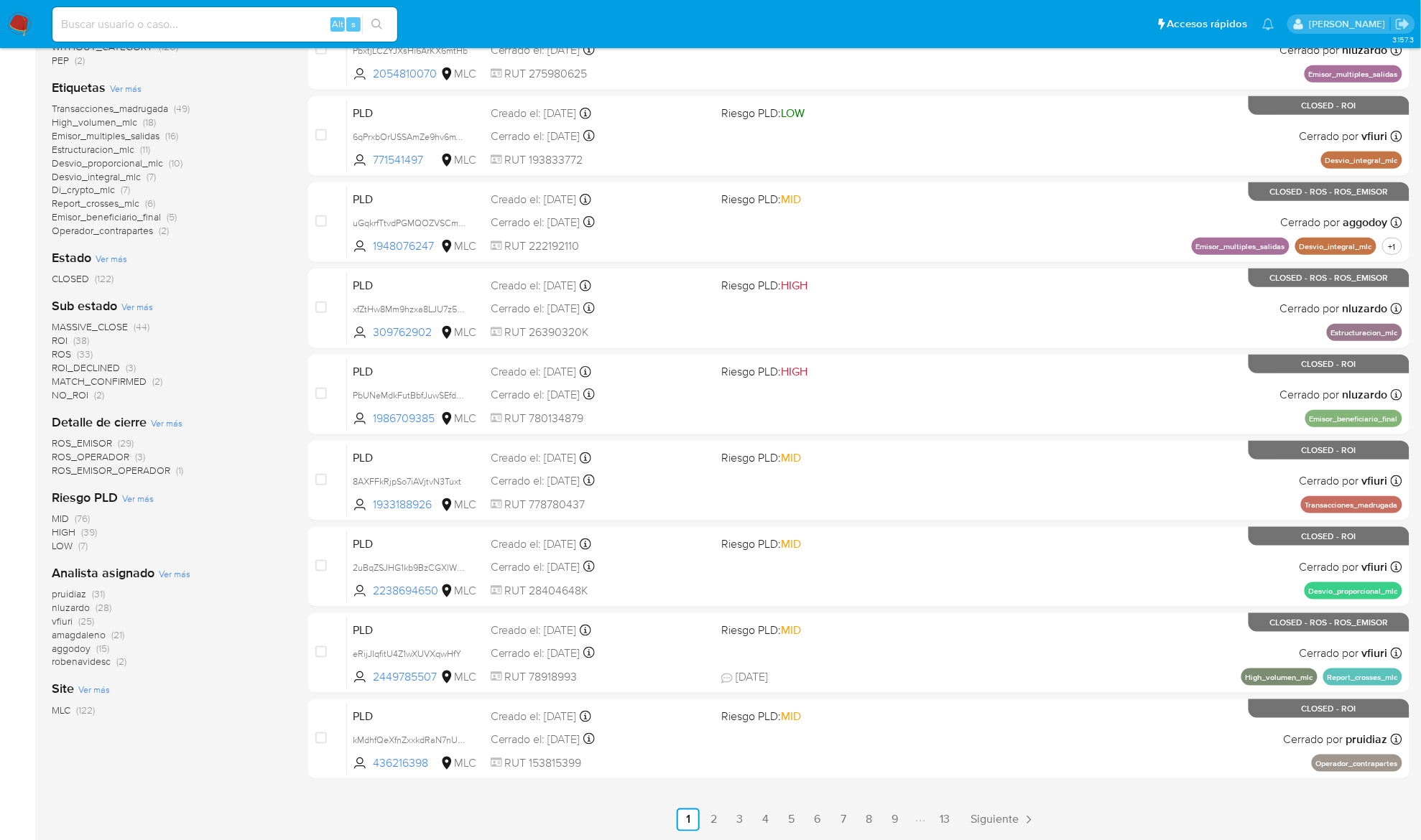
click at [63, 353] on span "ROS" at bounding box center [61, 354] width 19 height 14
